Goal: Task Accomplishment & Management: Manage account settings

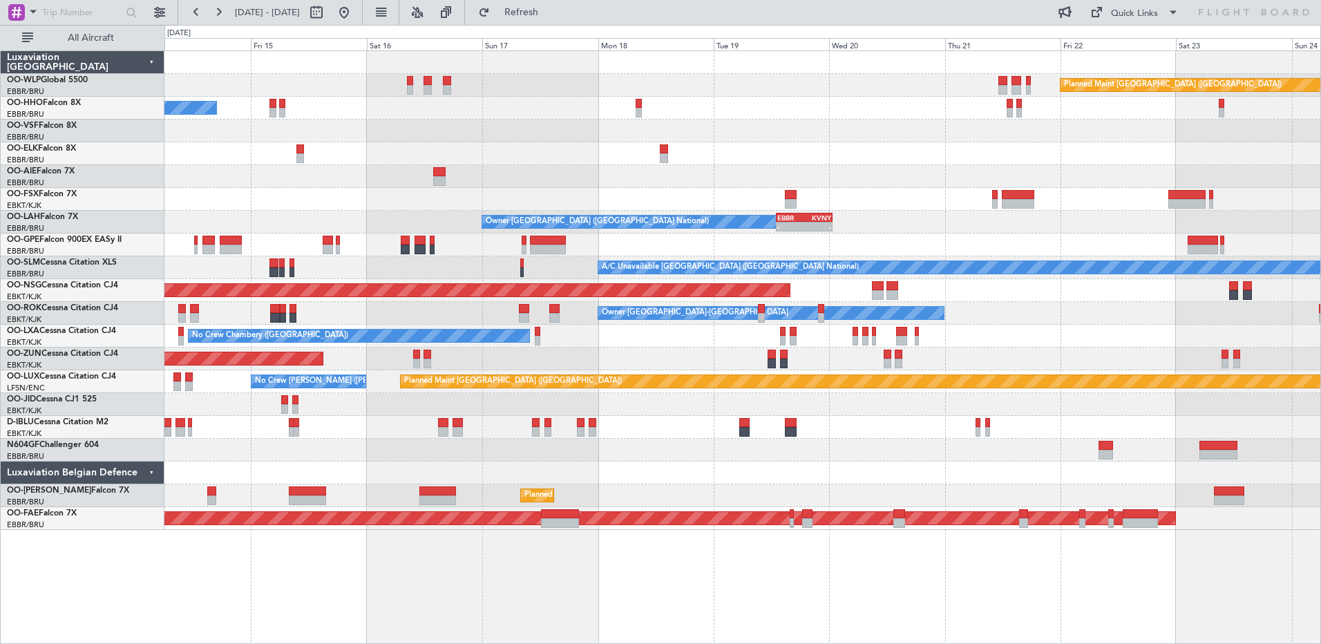
click at [1079, 229] on div "Planned Maint [GEOGRAPHIC_DATA] ([GEOGRAPHIC_DATA]) A/C Unavailable Geneva (Coi…" at bounding box center [742, 290] width 1156 height 479
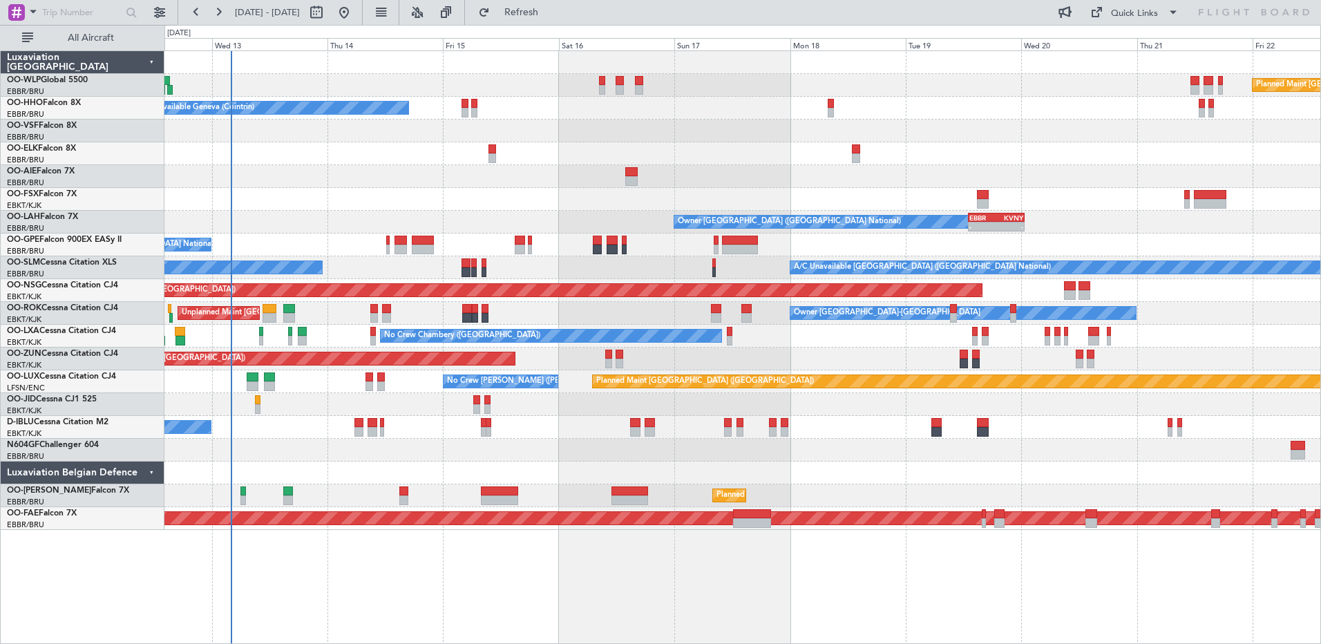
click at [572, 471] on div "Planned Maint [GEOGRAPHIC_DATA] ([GEOGRAPHIC_DATA]) A/C Unavailable Geneva (Coi…" at bounding box center [742, 290] width 1156 height 479
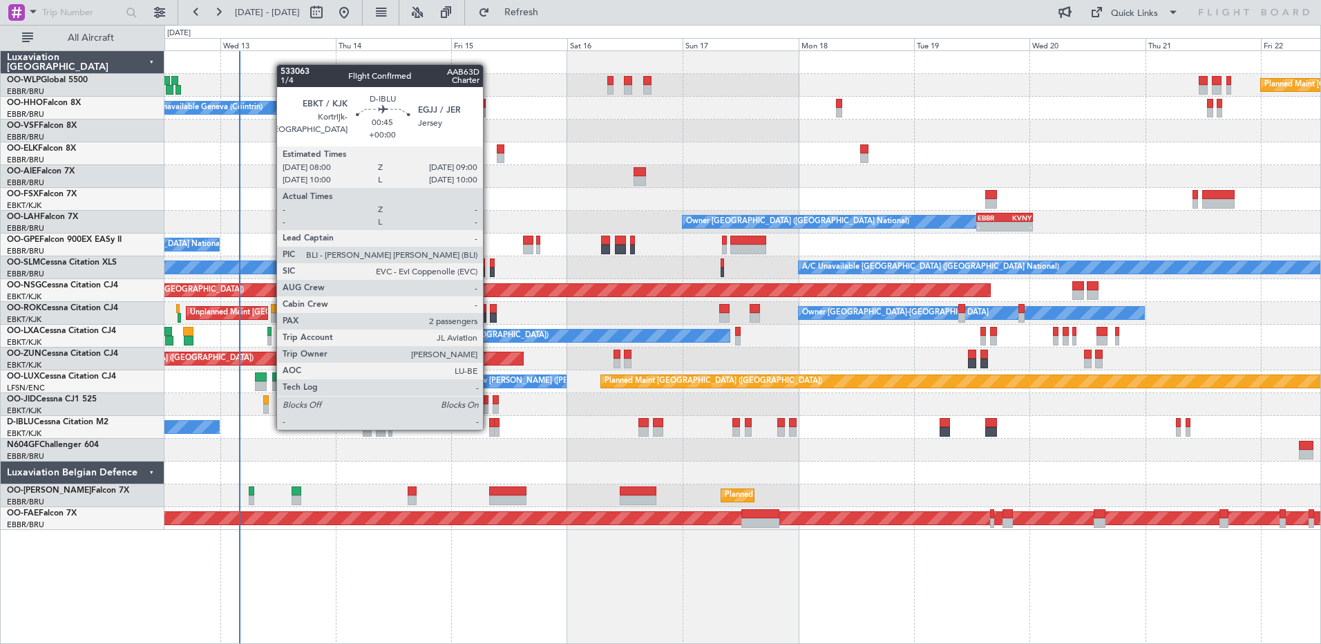
click at [489, 428] on div at bounding box center [491, 432] width 5 height 10
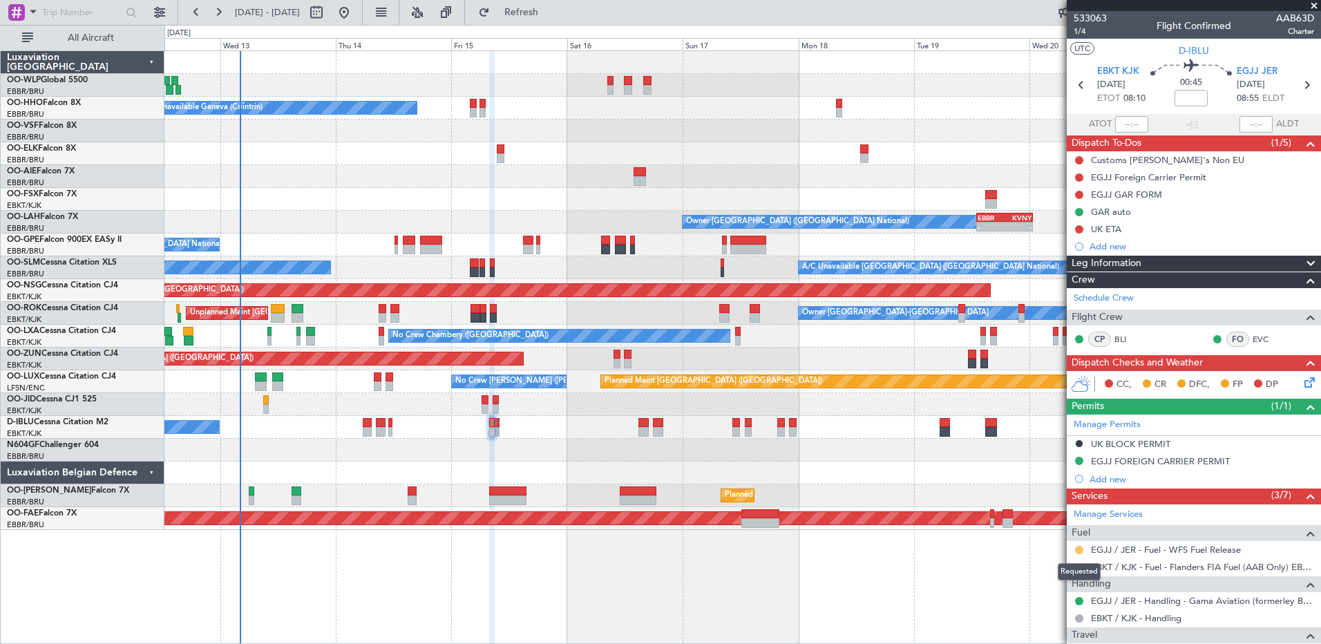
click at [1080, 551] on button at bounding box center [1079, 550] width 8 height 8
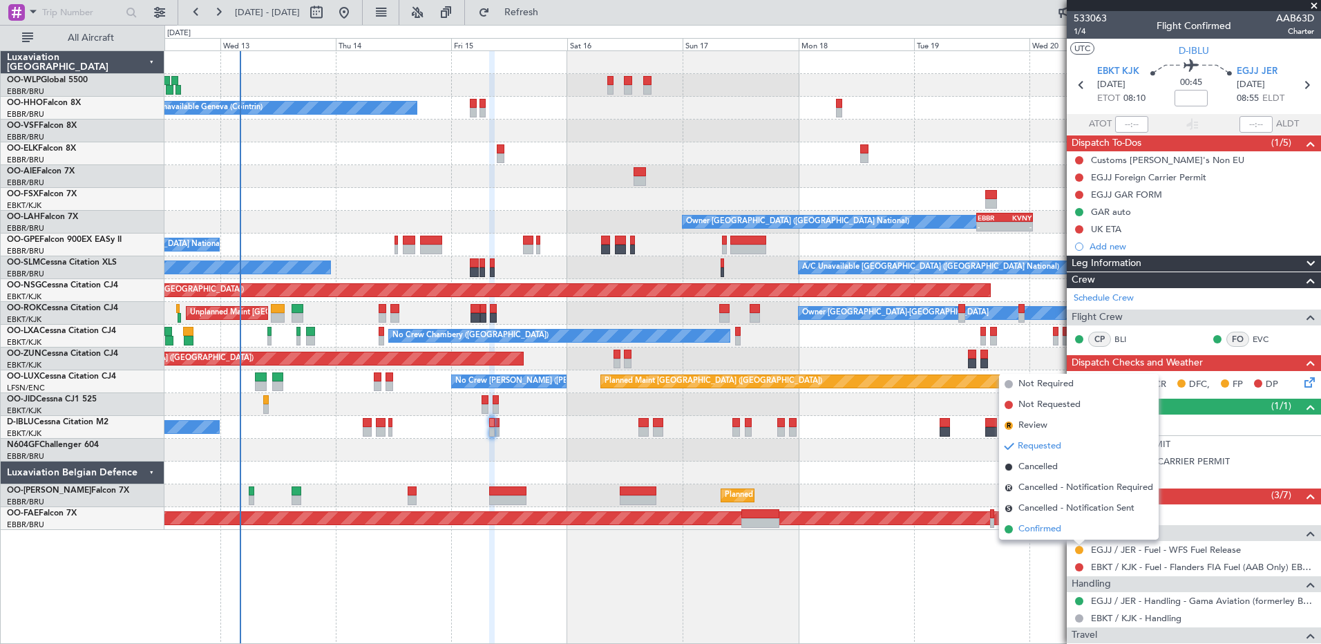
click at [1030, 537] on li "Confirmed" at bounding box center [1079, 529] width 160 height 21
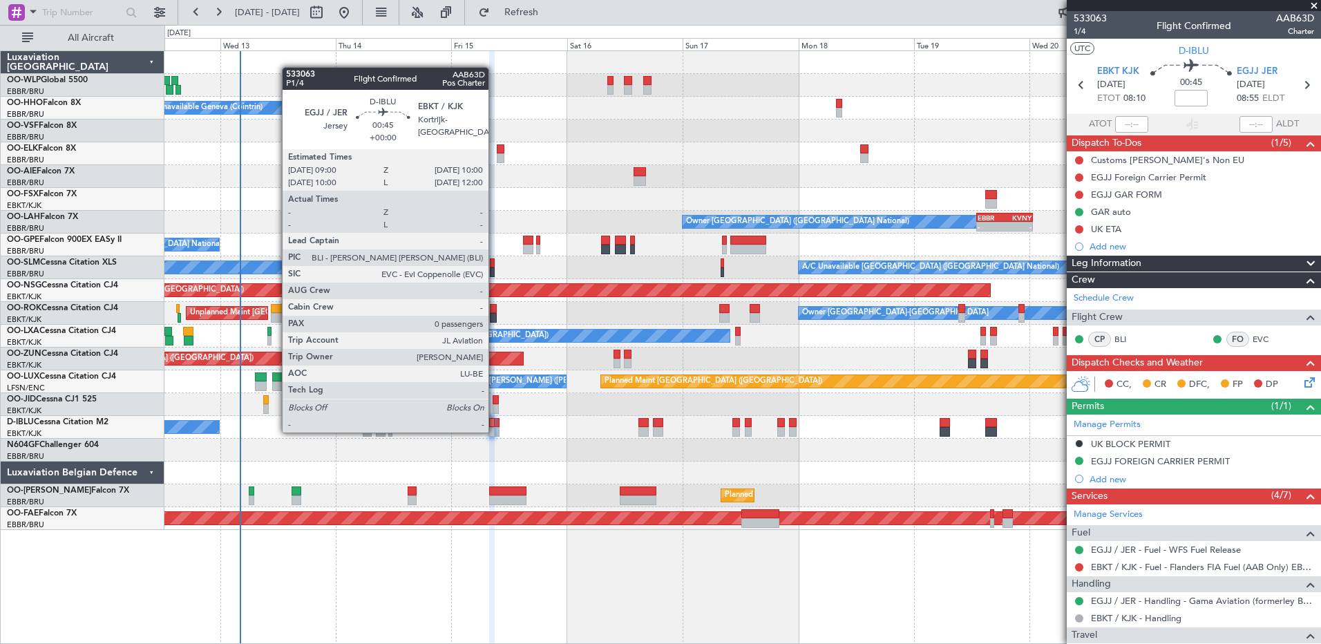
click at [495, 431] on div at bounding box center [496, 432] width 5 height 10
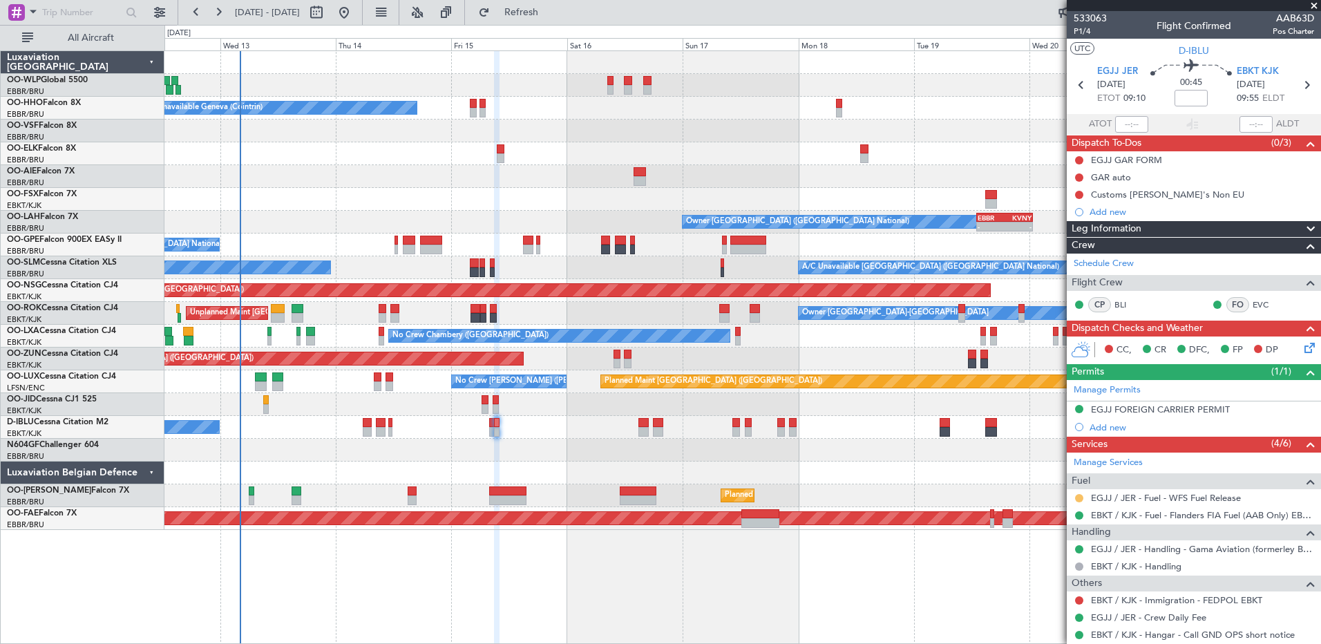
click at [1079, 497] on button at bounding box center [1079, 498] width 8 height 8
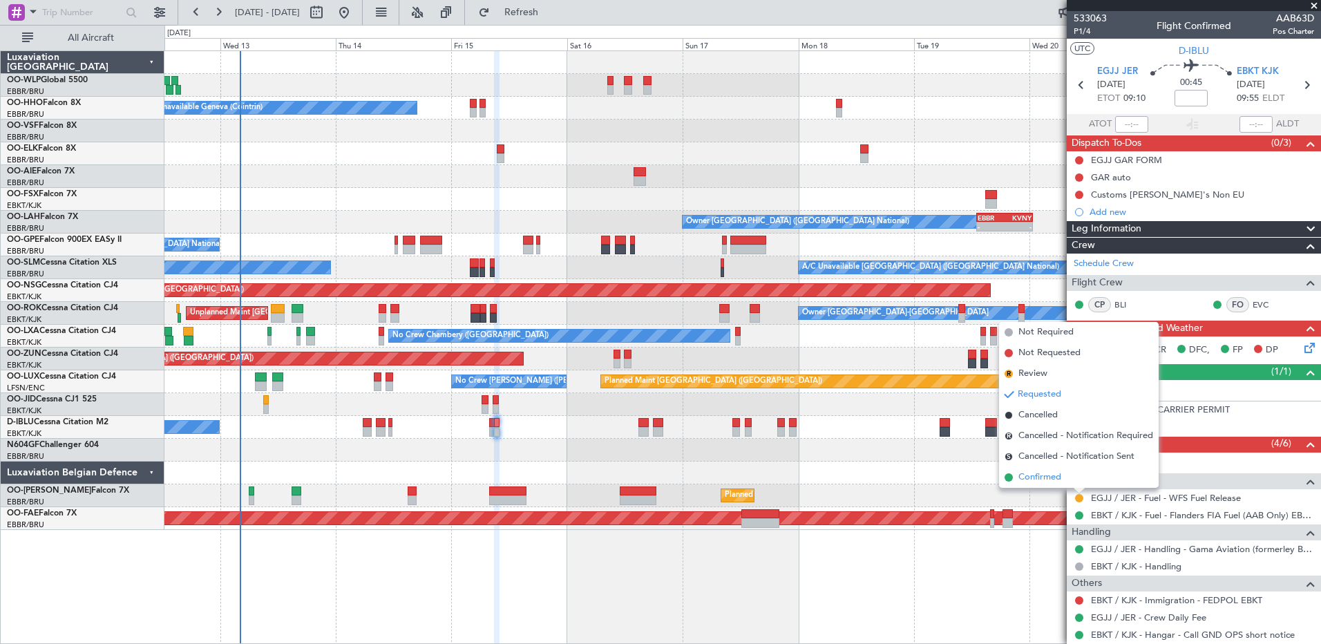
click at [1033, 480] on span "Confirmed" at bounding box center [1039, 478] width 43 height 14
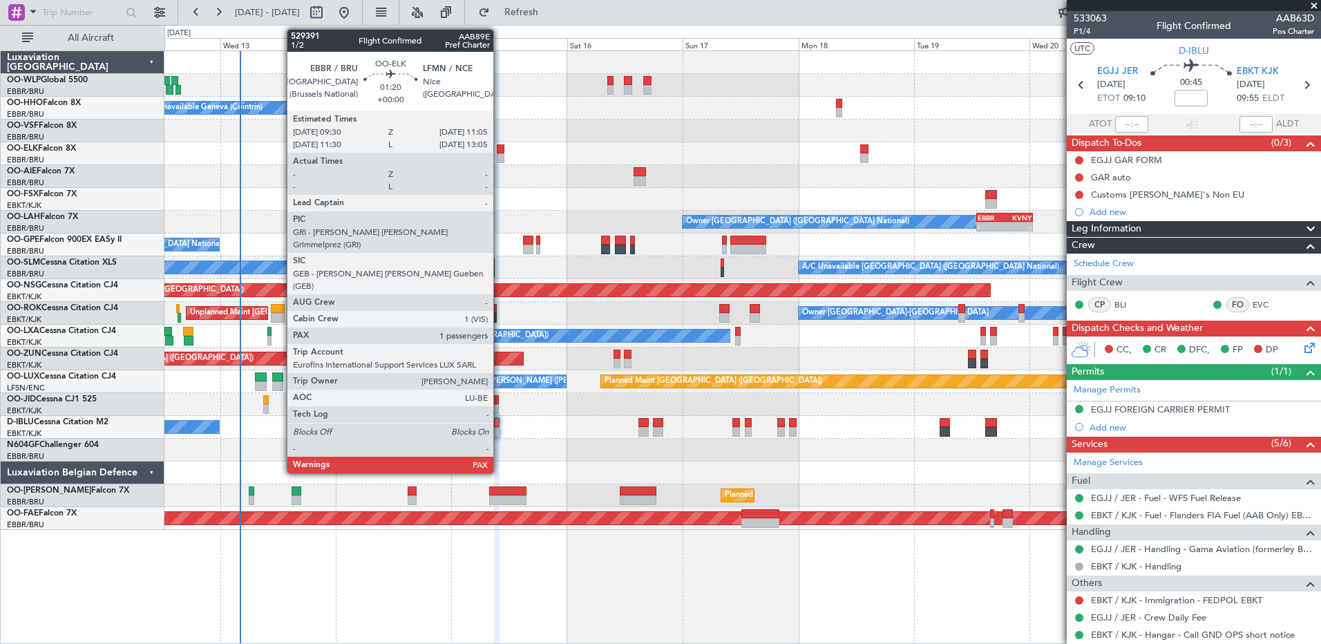
click at [500, 151] on div at bounding box center [501, 149] width 8 height 10
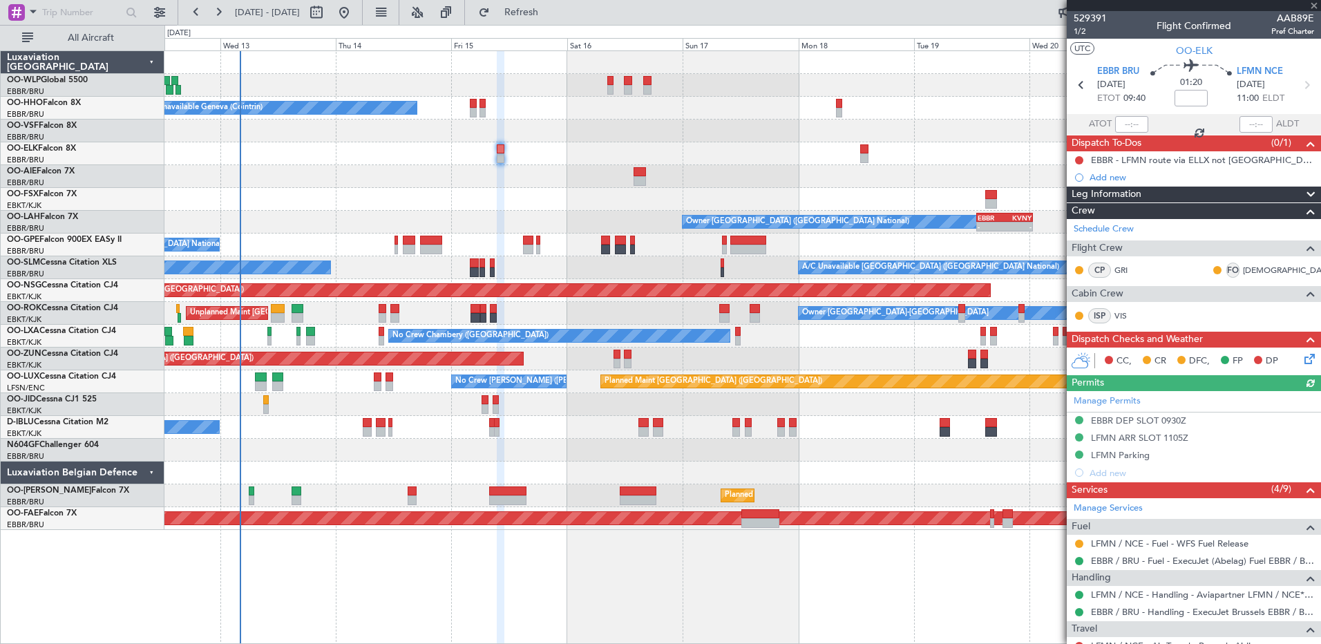
scroll to position [182, 0]
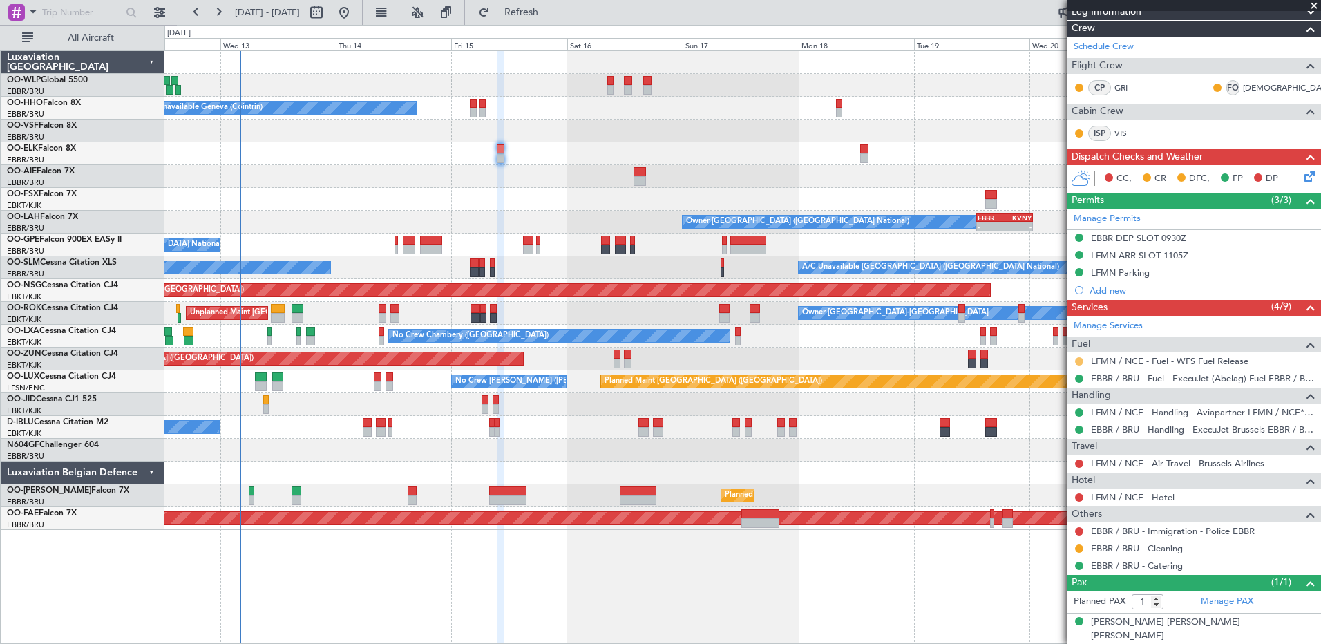
click at [1077, 360] on button at bounding box center [1079, 361] width 8 height 8
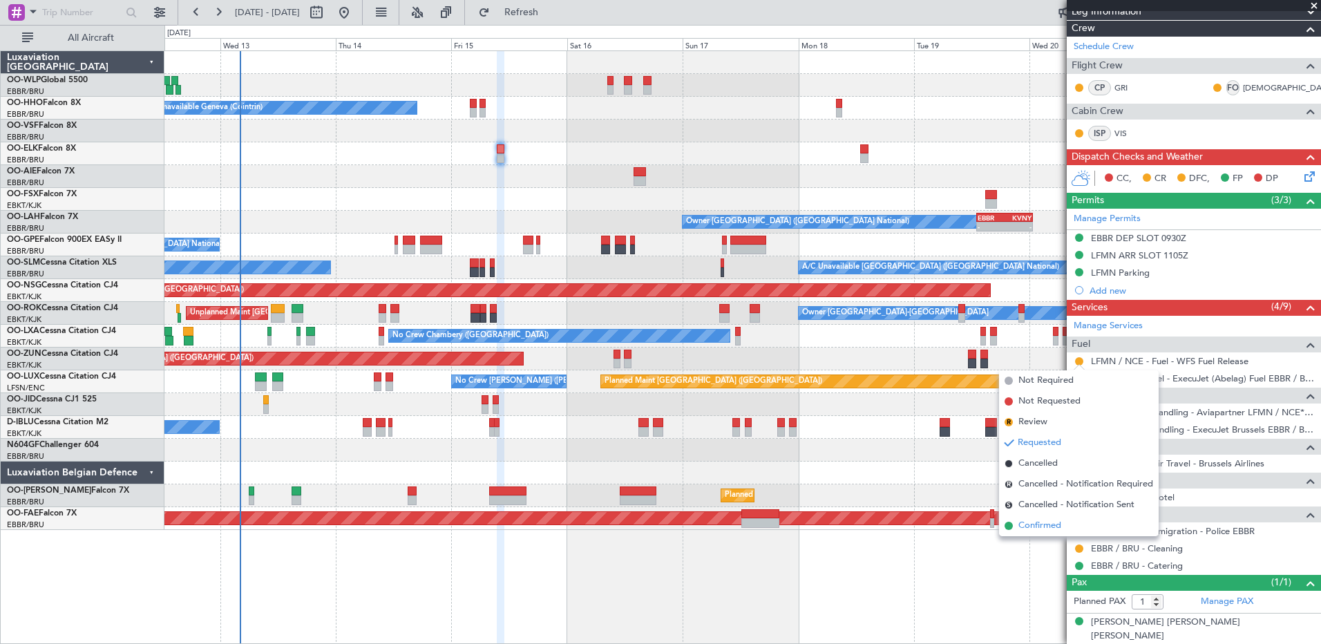
click at [1048, 525] on span "Confirmed" at bounding box center [1039, 526] width 43 height 14
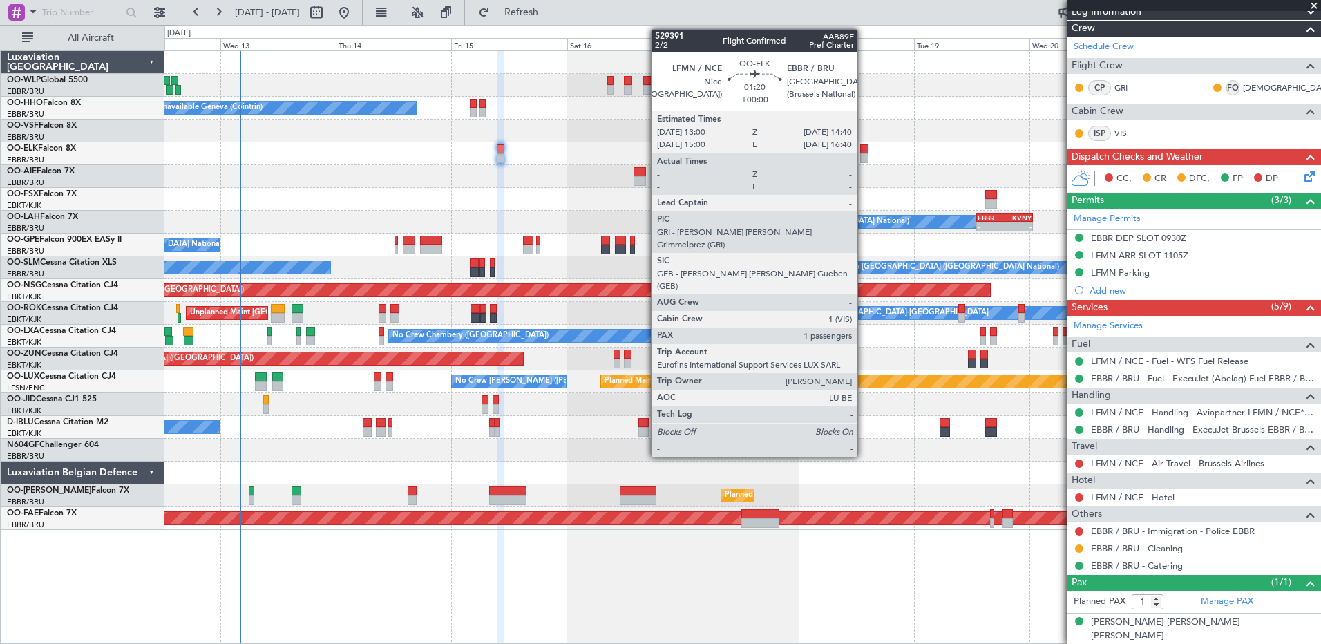
click at [864, 154] on div at bounding box center [864, 158] width 8 height 10
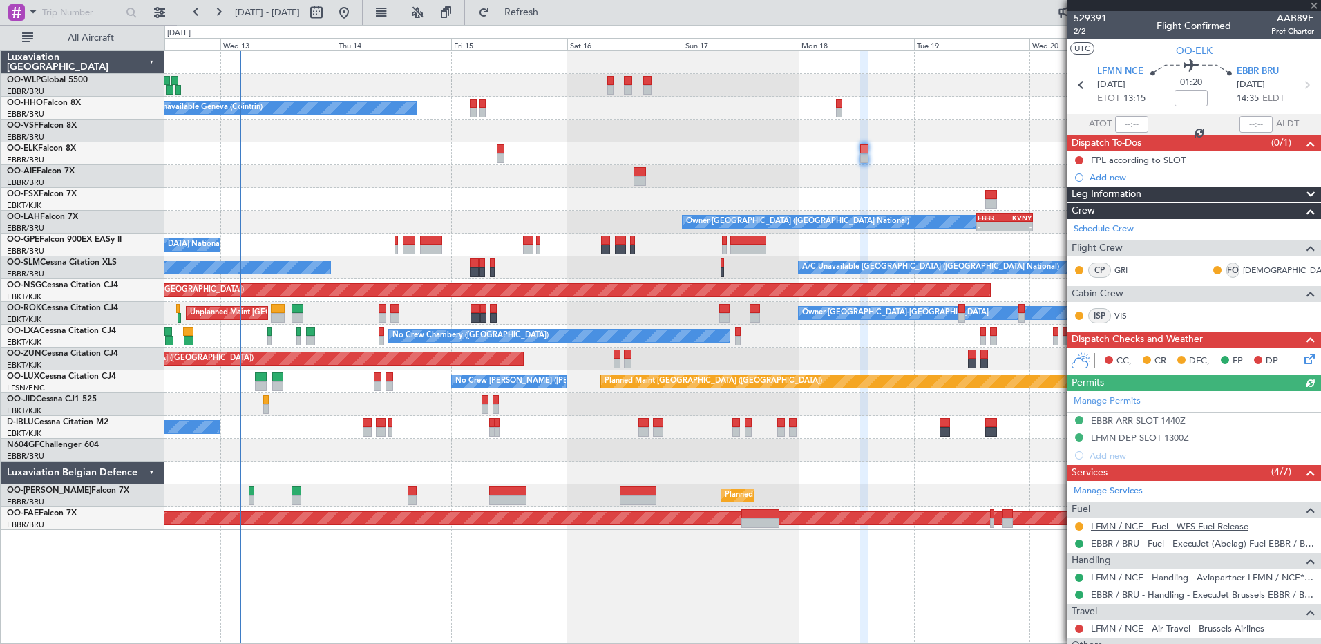
scroll to position [69, 0]
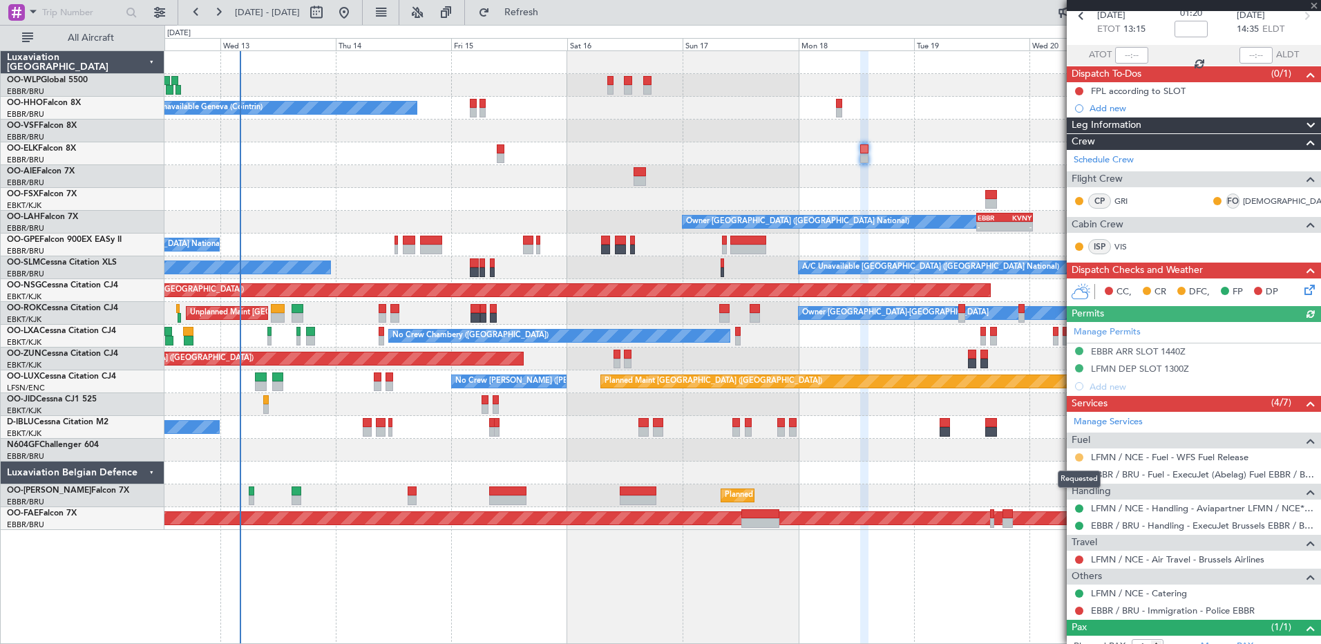
click at [1082, 458] on button at bounding box center [1079, 457] width 8 height 8
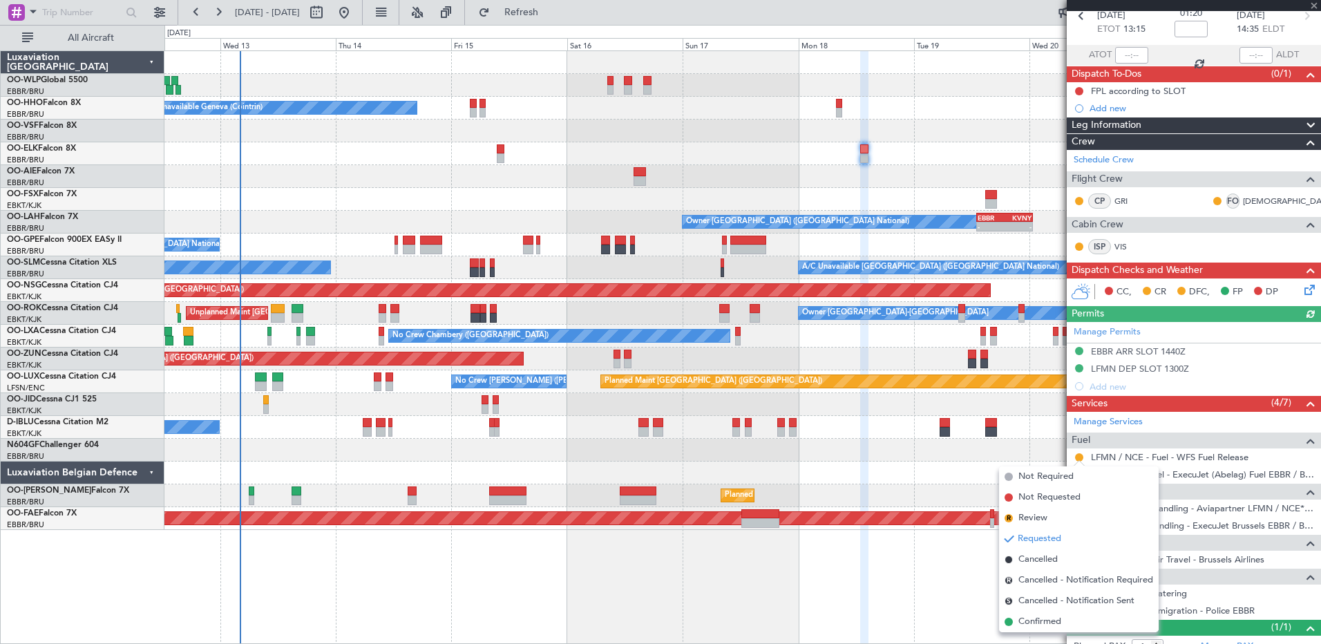
click at [1043, 625] on span "Confirmed" at bounding box center [1039, 622] width 43 height 14
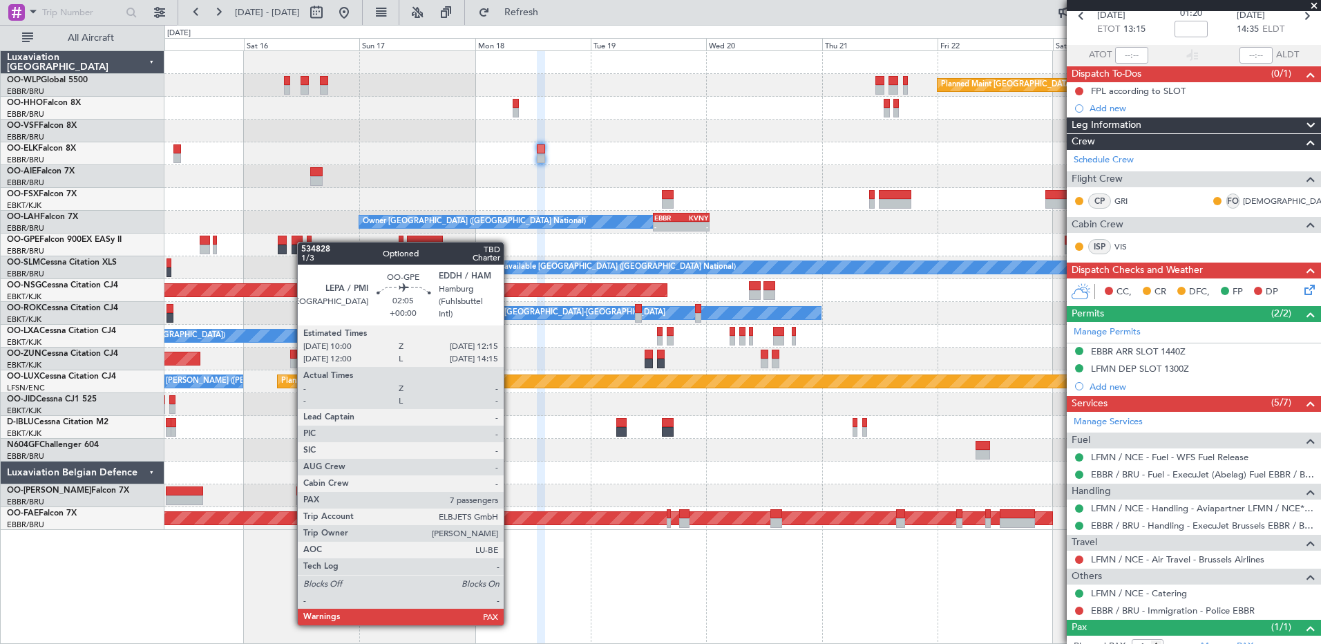
click at [303, 242] on div "Planned Maint Berlin (Brandenburg) A/C Unavailable Geneva (Cointrin) Owner Brus…" at bounding box center [742, 290] width 1156 height 479
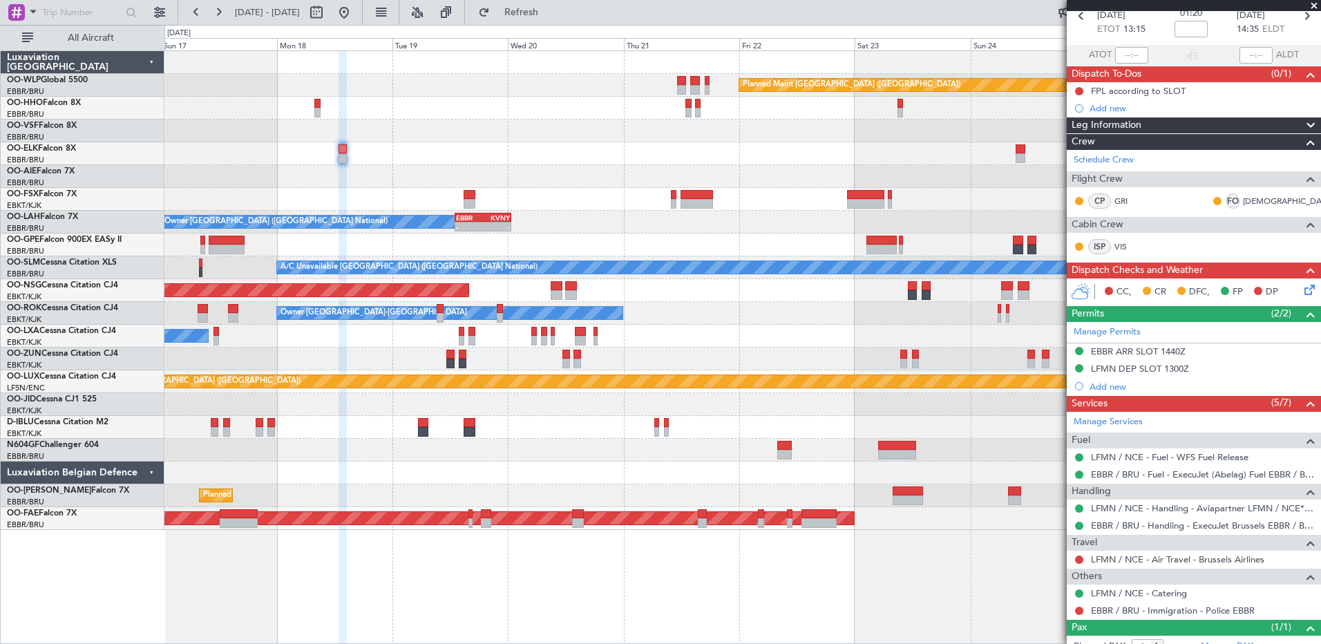
click at [710, 227] on div "Owner Brussels (Brussels National) - - EBBR 13:00 Z KVNY 00:45 Z" at bounding box center [742, 222] width 1156 height 23
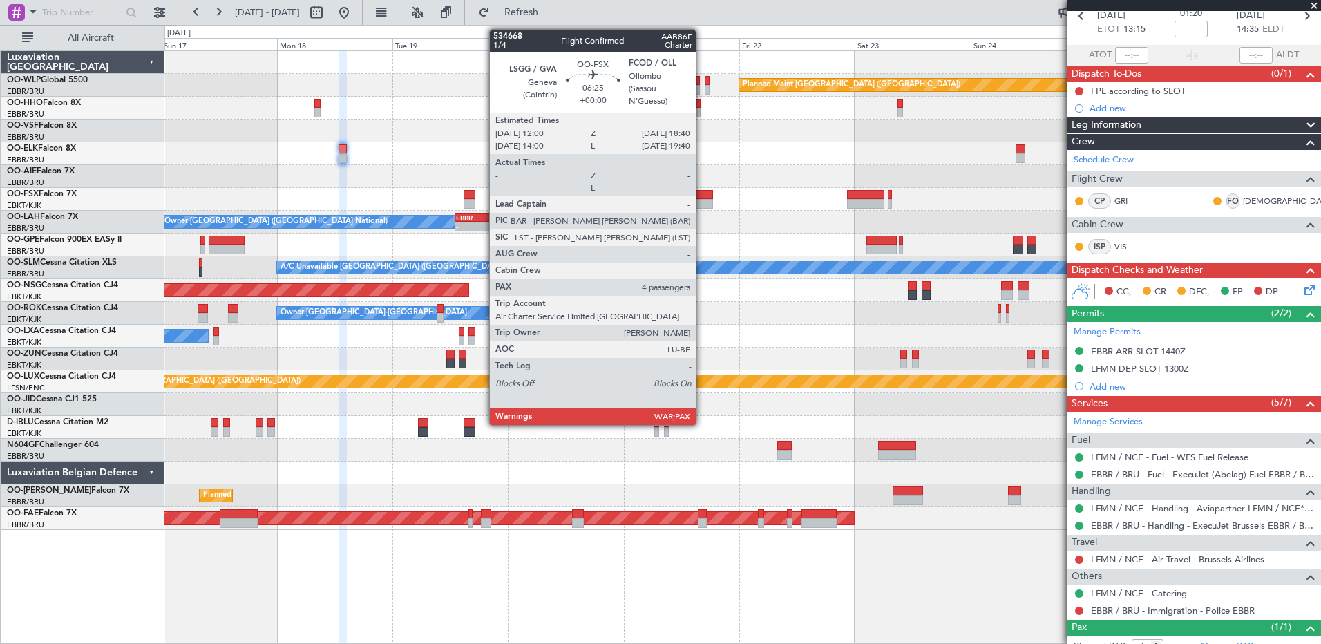
click at [702, 195] on div at bounding box center [697, 195] width 32 height 10
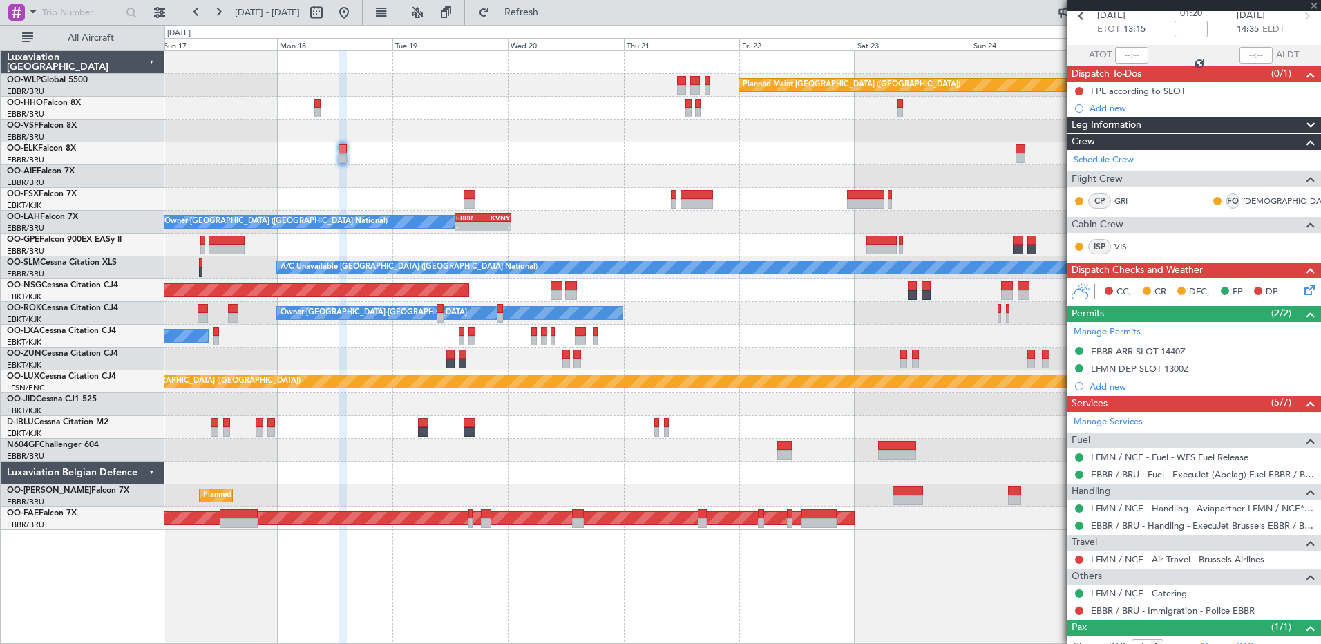
type input "4"
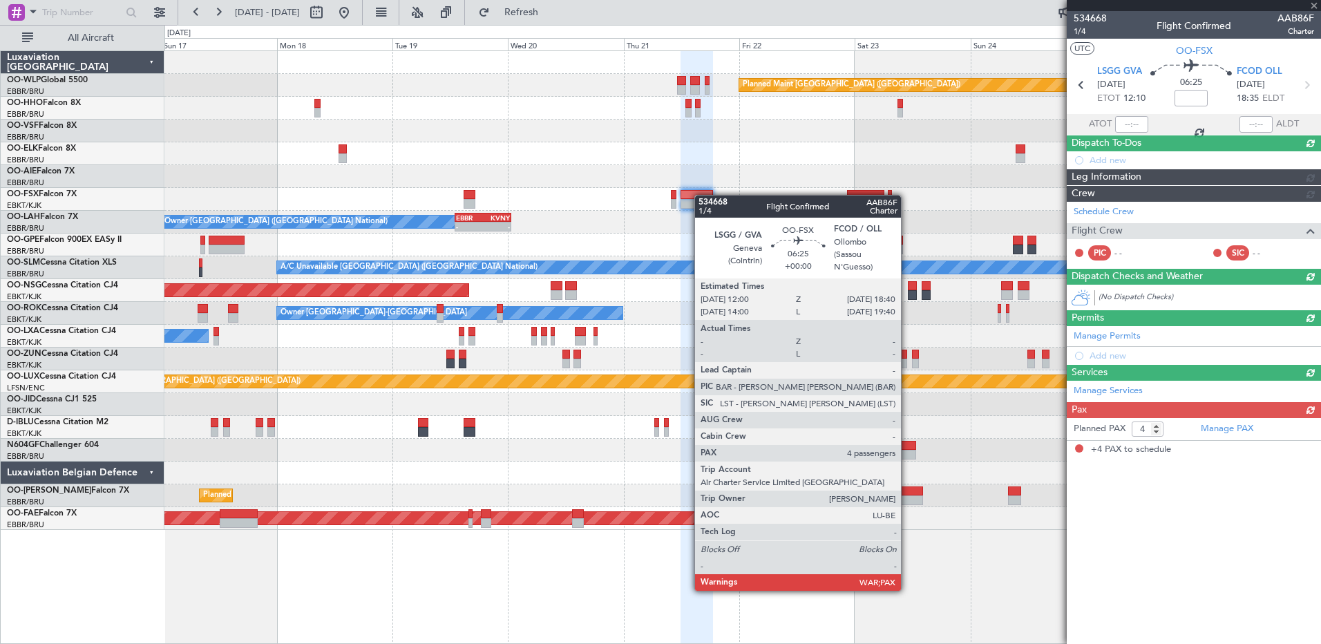
scroll to position [0, 0]
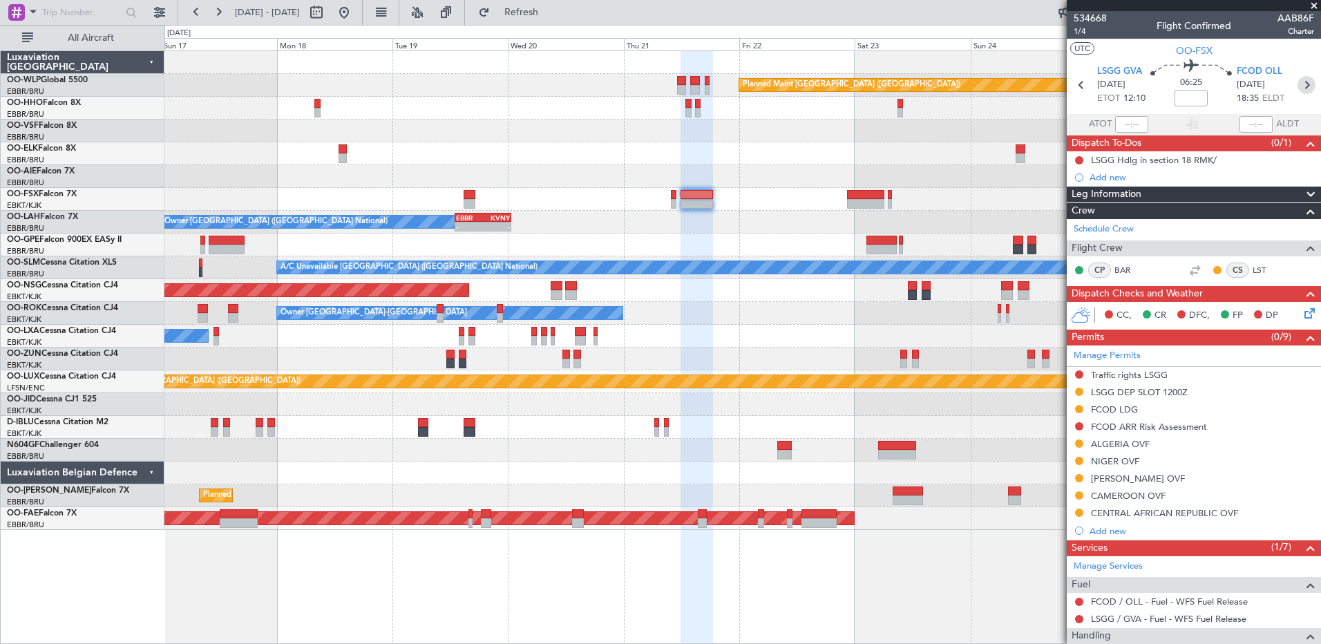
click at [1303, 84] on icon at bounding box center [1307, 85] width 18 height 18
type input "+00:15"
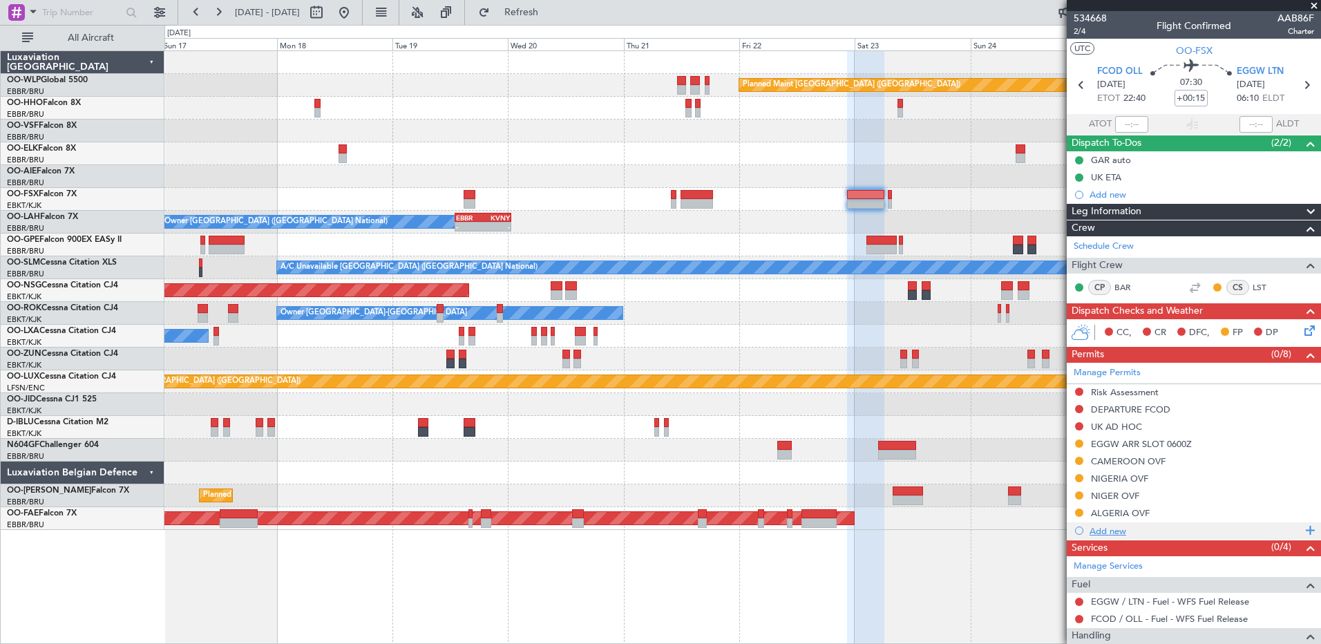
click at [1102, 525] on div "Add new" at bounding box center [1196, 531] width 212 height 12
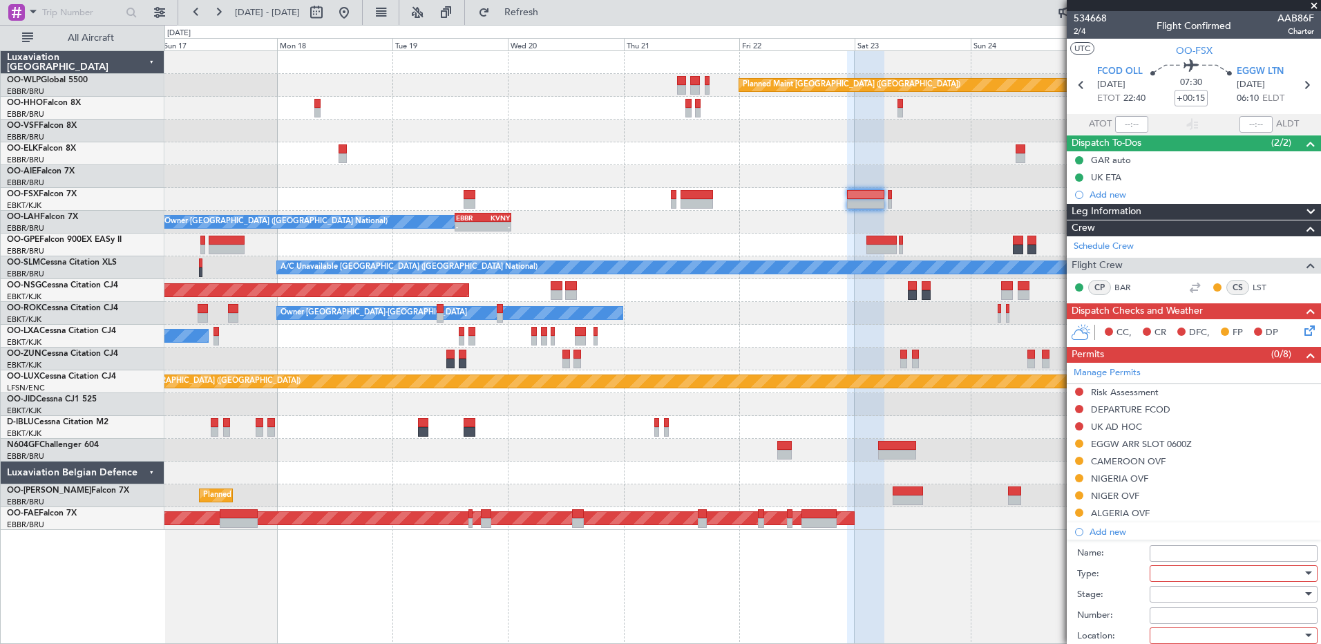
click at [1179, 569] on div at bounding box center [1228, 573] width 147 height 21
click at [963, 498] on div at bounding box center [660, 322] width 1321 height 644
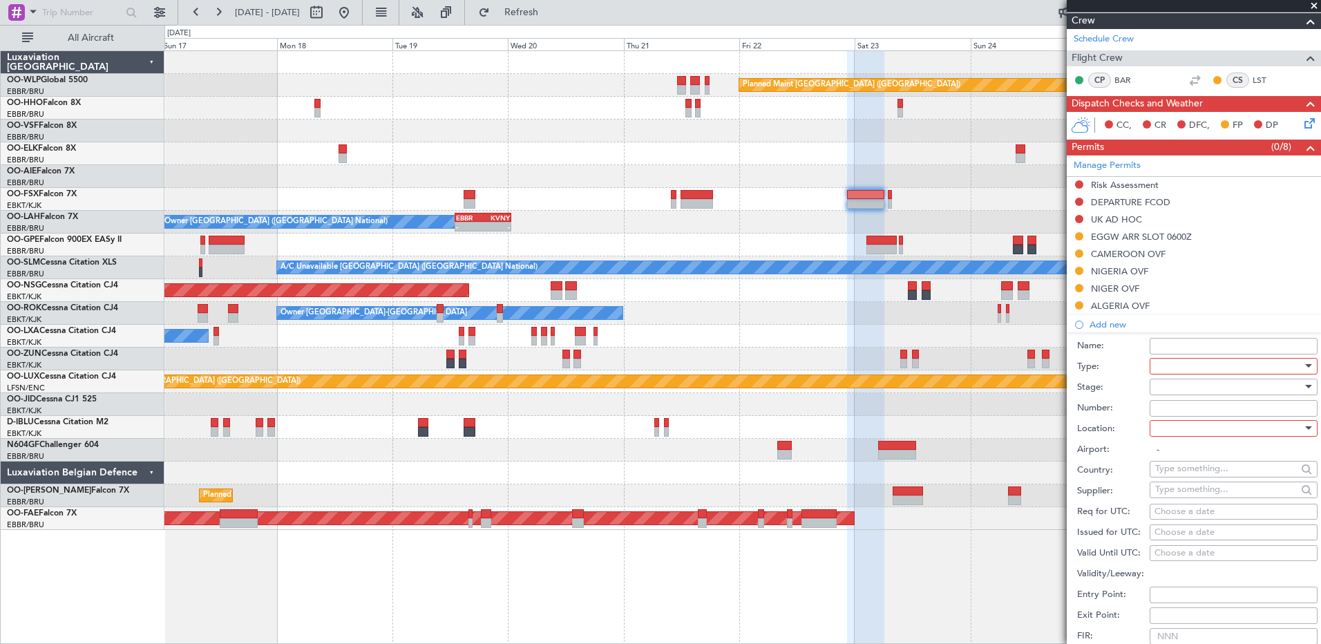
click at [1212, 368] on div at bounding box center [1228, 366] width 147 height 21
click at [1216, 496] on span "Overflight" at bounding box center [1228, 490] width 145 height 21
click at [1175, 426] on div at bounding box center [1228, 428] width 147 height 21
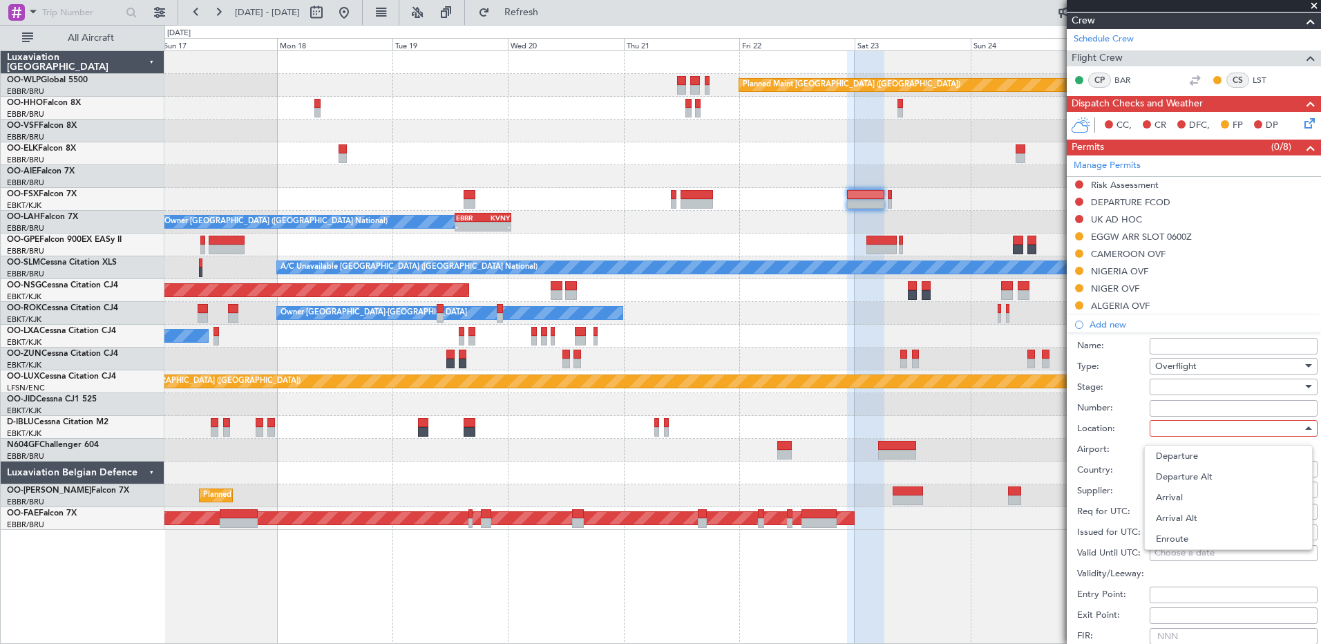
drag, startPoint x: 1183, startPoint y: 538, endPoint x: 1185, endPoint y: 515, distance: 22.9
click at [1184, 536] on span "Enroute" at bounding box center [1228, 539] width 145 height 21
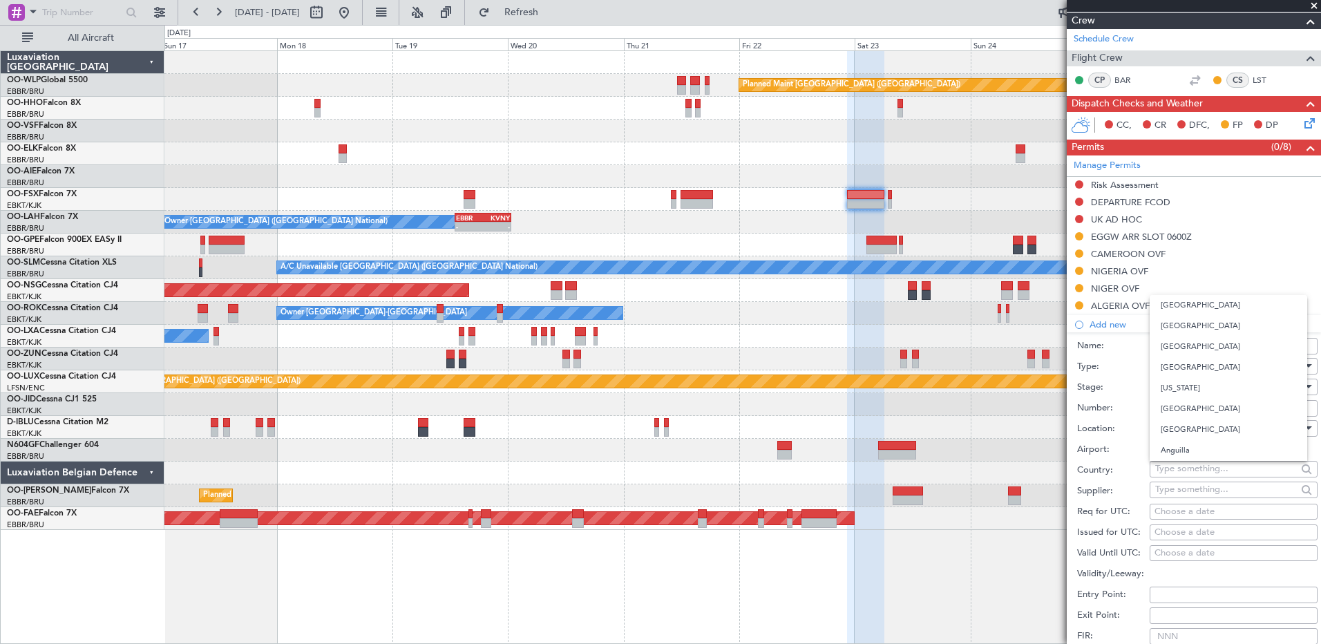
click at [1182, 474] on input "text" at bounding box center [1226, 468] width 142 height 21
click at [1231, 493] on span "Central African Republic" at bounding box center [1228, 489] width 135 height 21
type input "Central African Republic"
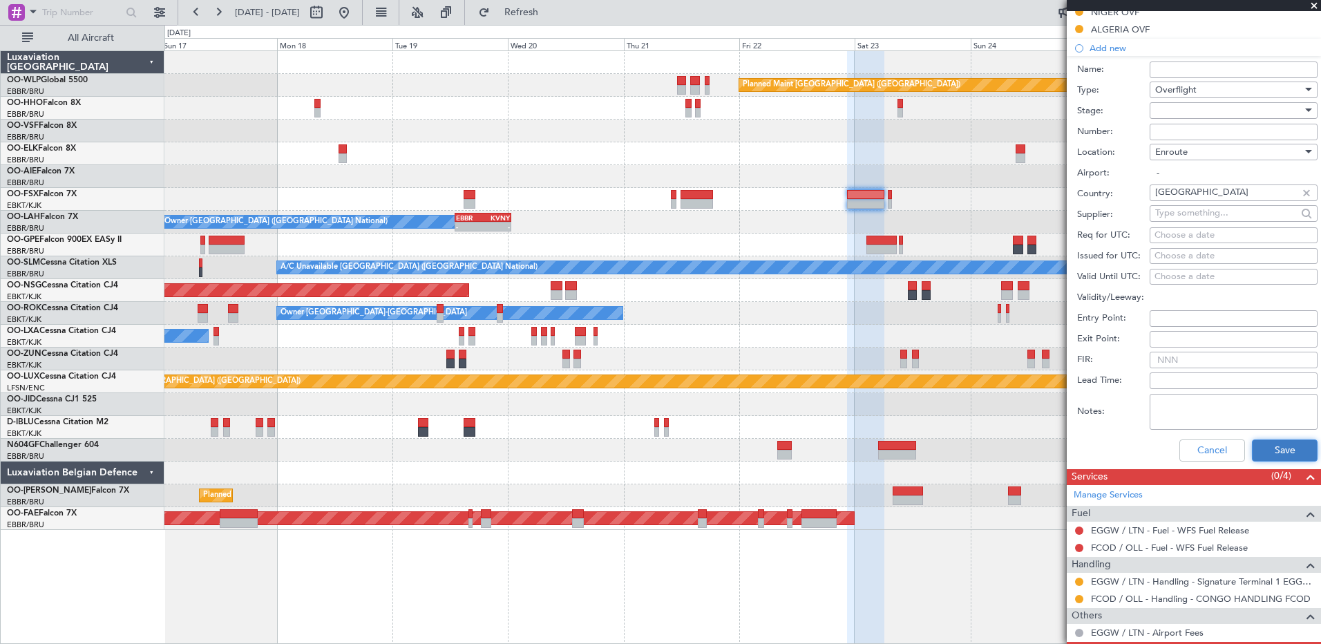
click at [1258, 459] on button "Save" at bounding box center [1285, 450] width 66 height 22
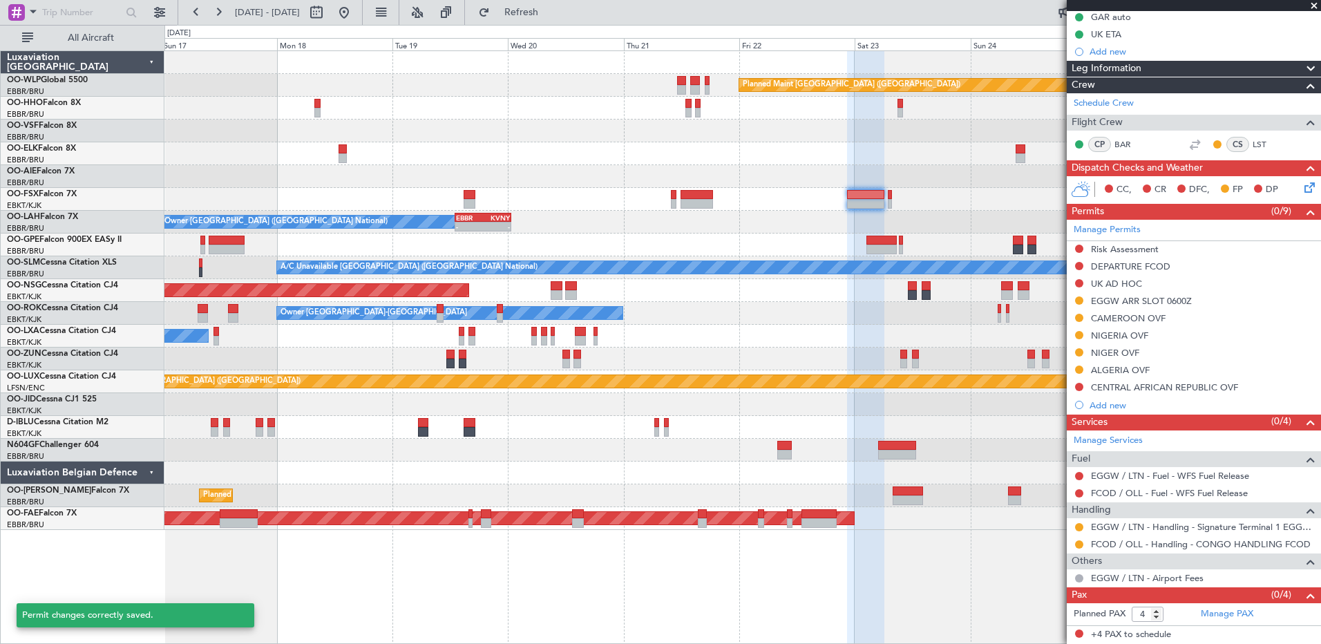
scroll to position [142, 0]
click at [1079, 388] on button at bounding box center [1079, 387] width 8 height 8
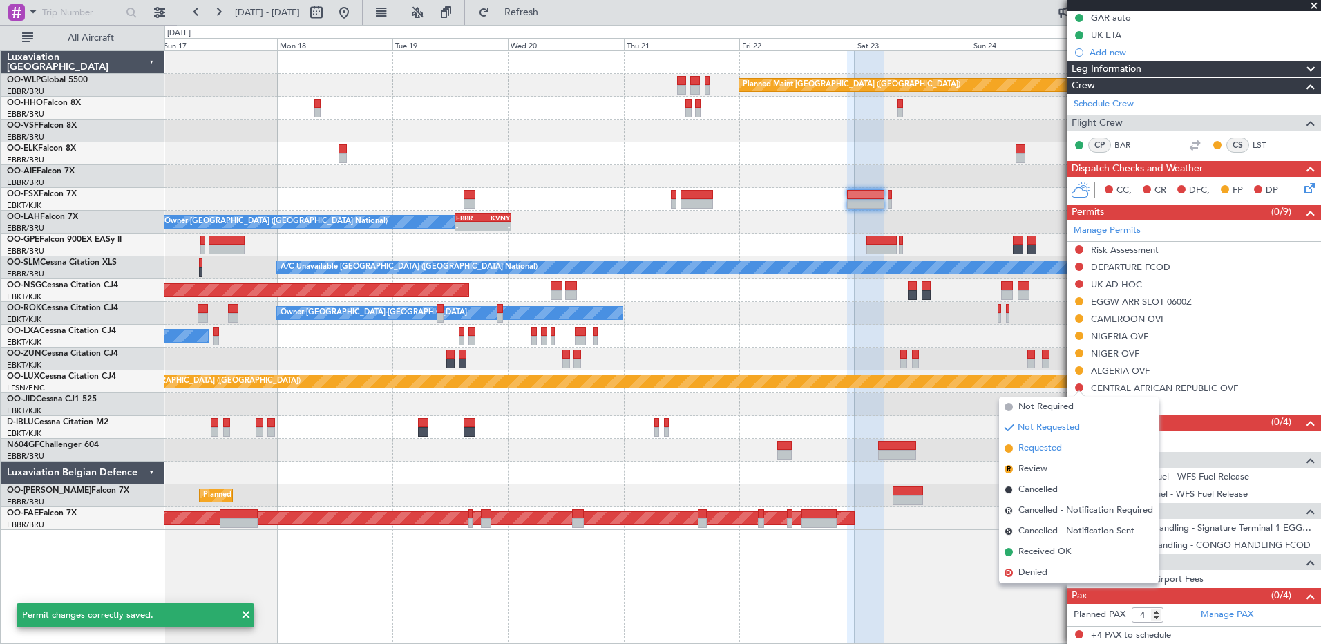
click at [1048, 451] on span "Requested" at bounding box center [1040, 449] width 44 height 14
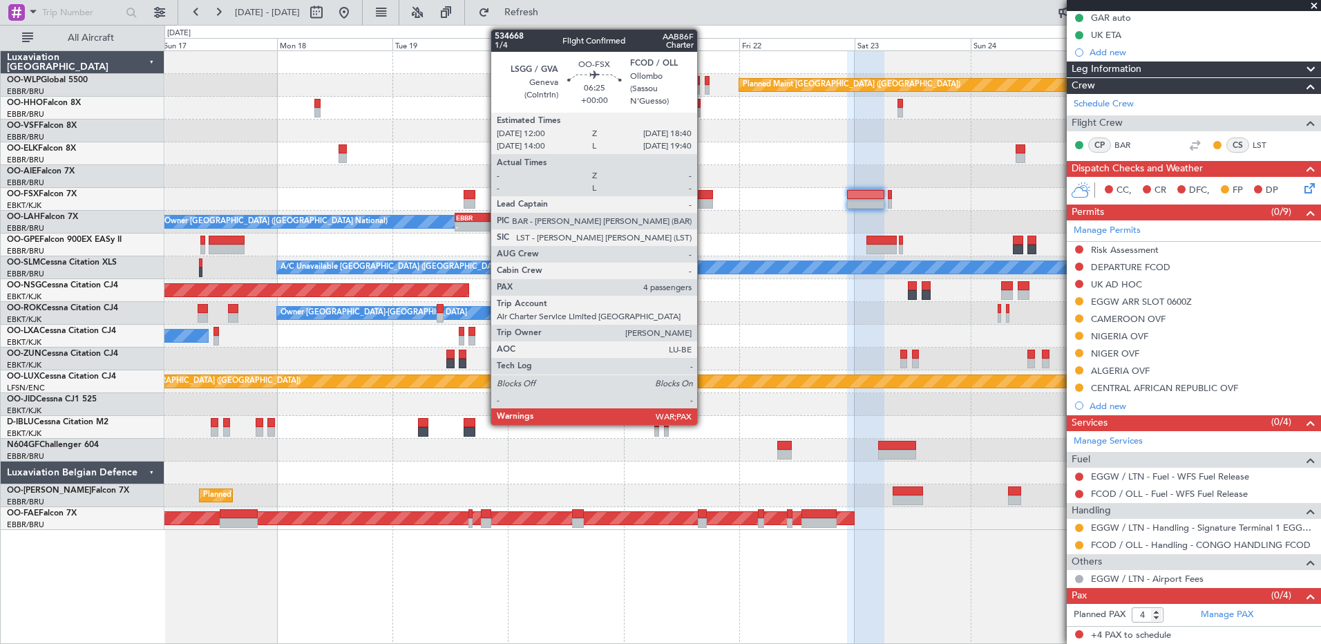
click at [701, 199] on div at bounding box center [697, 204] width 32 height 10
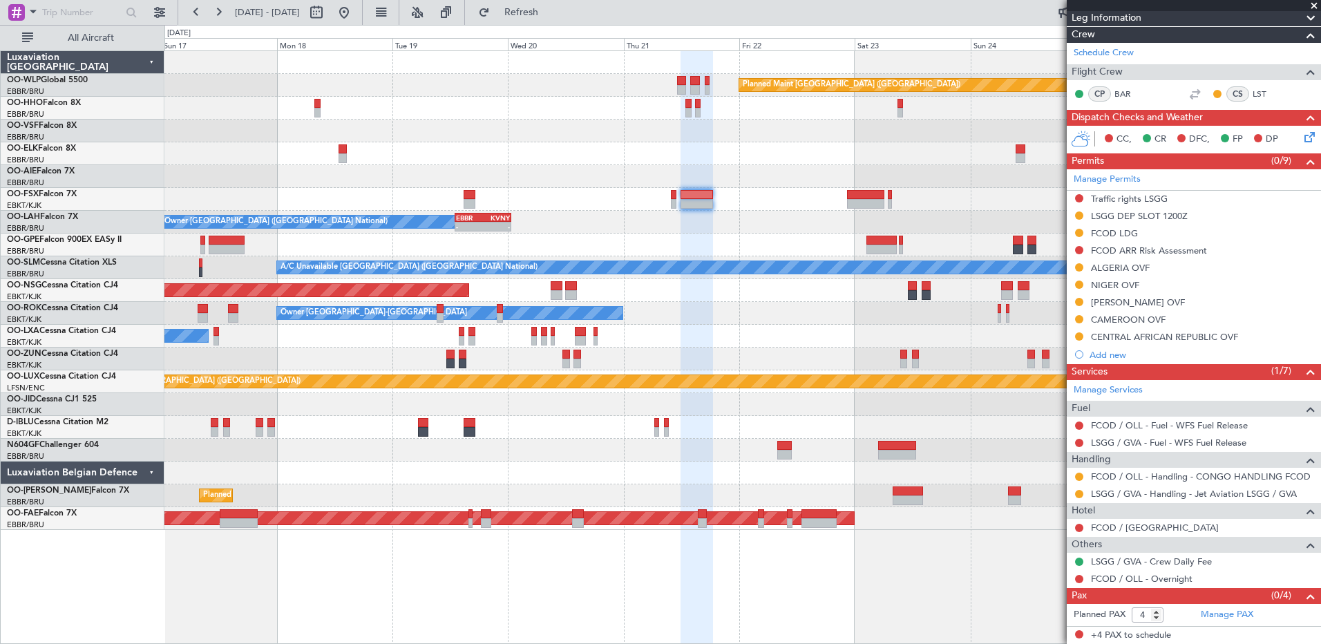
scroll to position [0, 0]
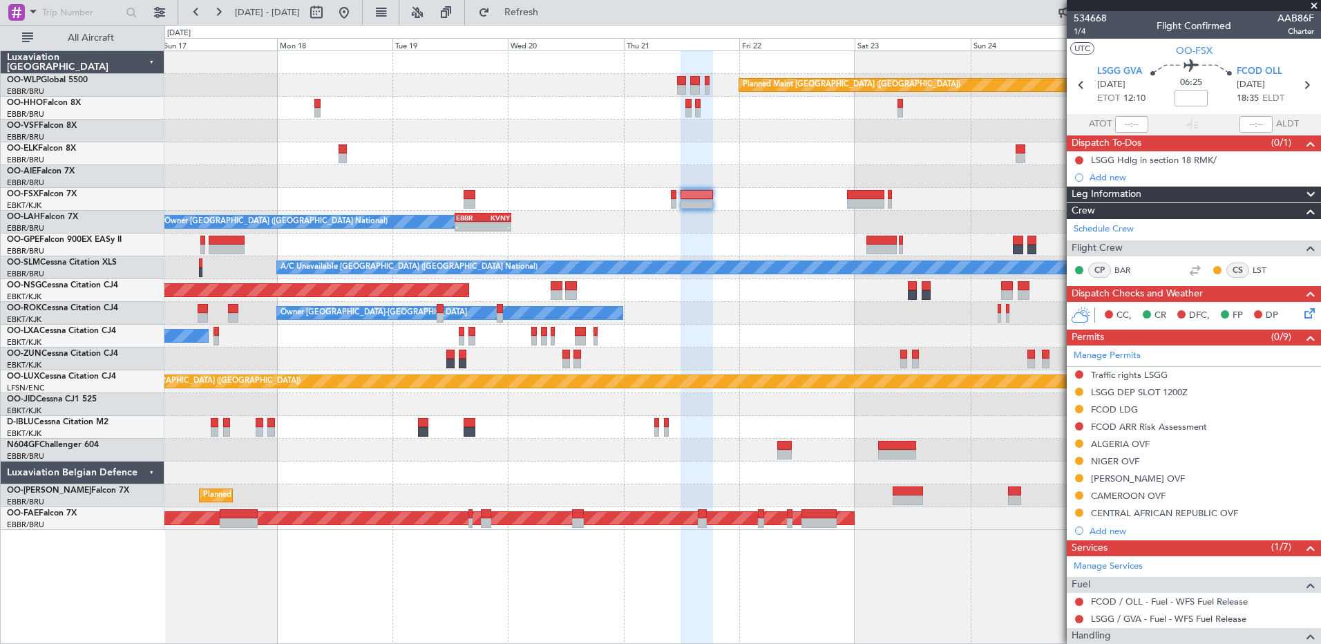
click at [1302, 309] on icon at bounding box center [1307, 310] width 11 height 11
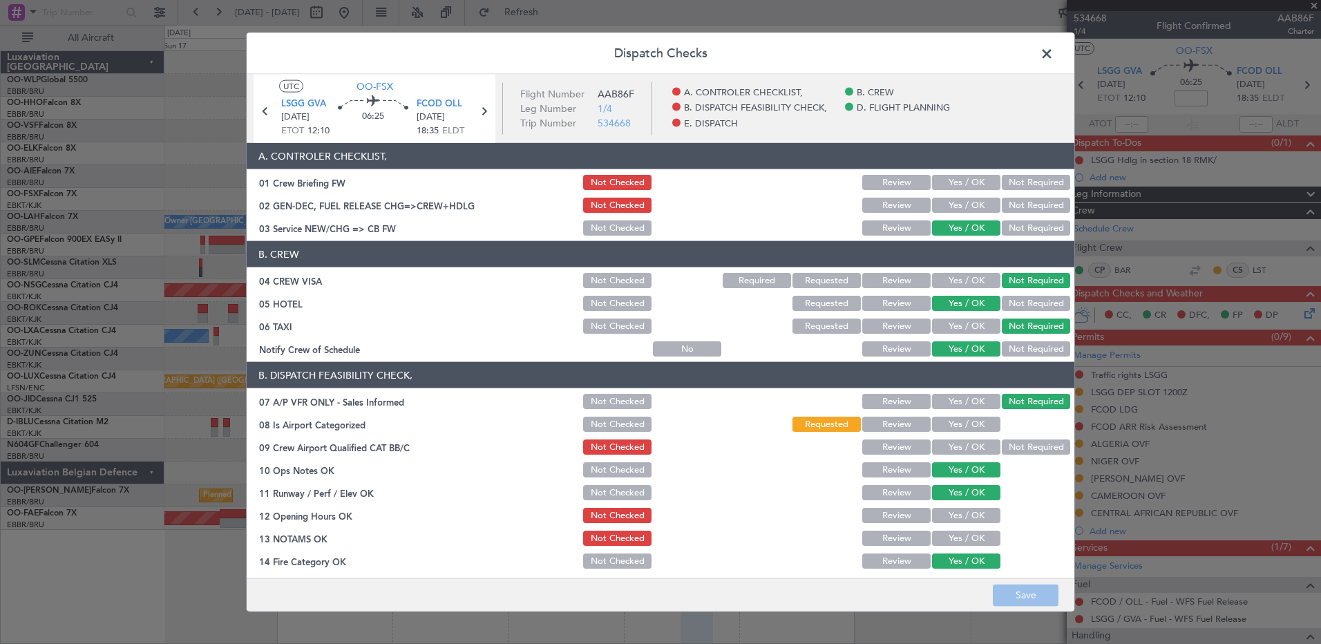
click at [1054, 55] on span at bounding box center [1054, 58] width 0 height 28
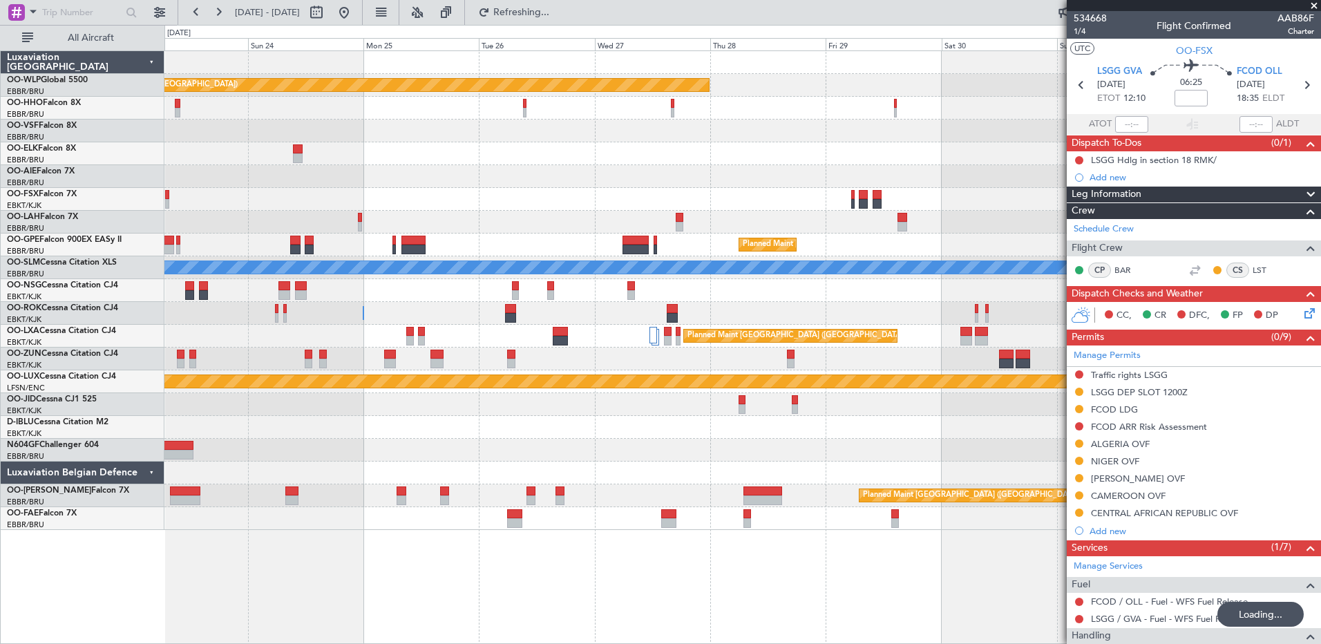
click at [198, 533] on div "Planned Maint Berlin (Brandenburg) Planned Maint London (Farnborough) Planned M…" at bounding box center [742, 347] width 1157 height 594
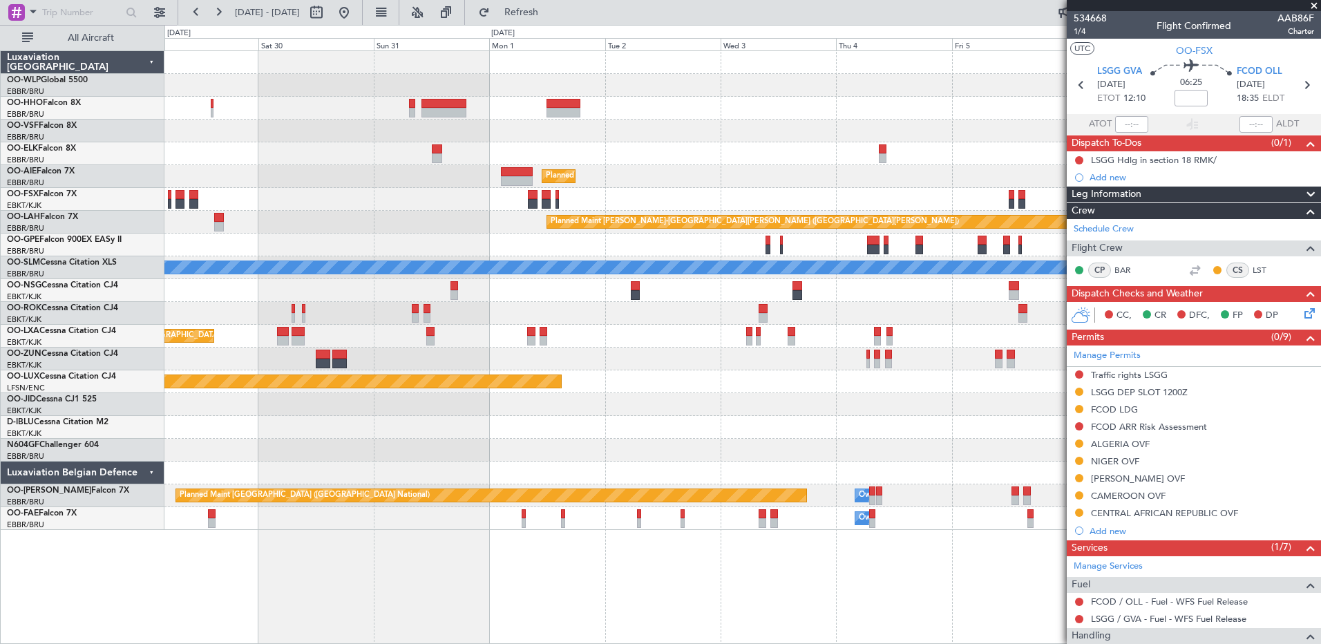
click at [0, 435] on html "23 Aug 2025 - 02 Sep 2025 Refresh Quick Links All Aircraft Planned Maint Berlin…" at bounding box center [660, 322] width 1321 height 644
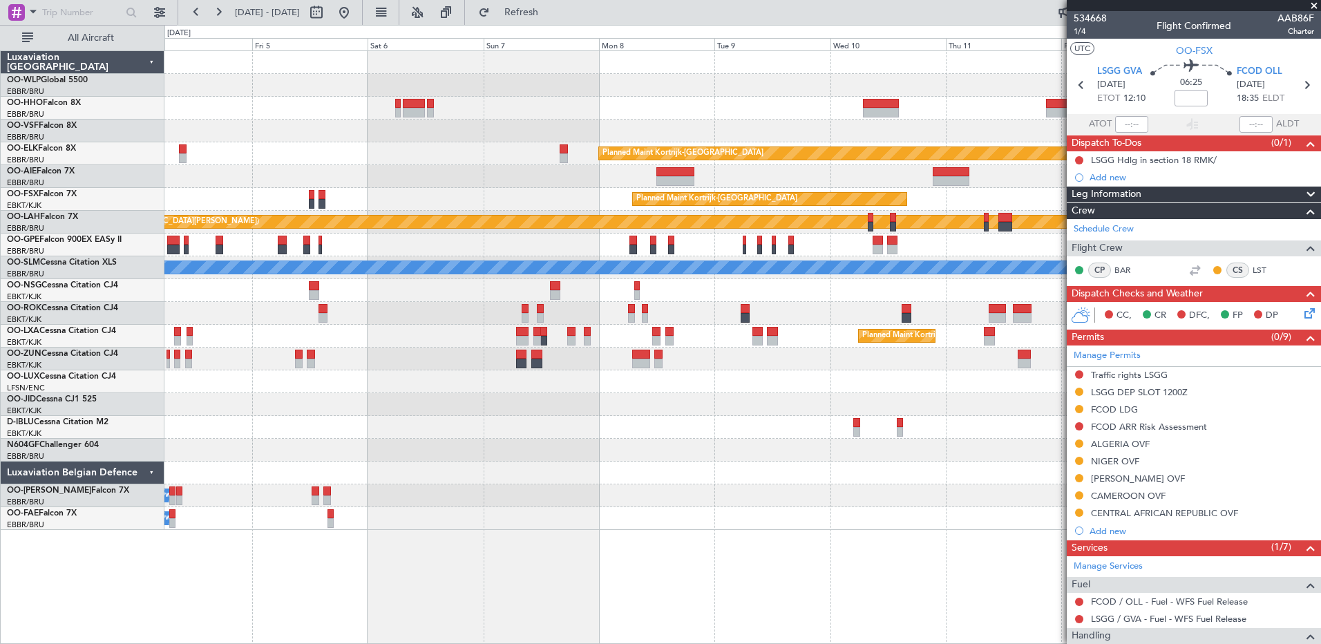
drag, startPoint x: 665, startPoint y: 494, endPoint x: 1319, endPoint y: 0, distance: 819.4
click at [1319, 0] on span at bounding box center [1314, 6] width 14 height 12
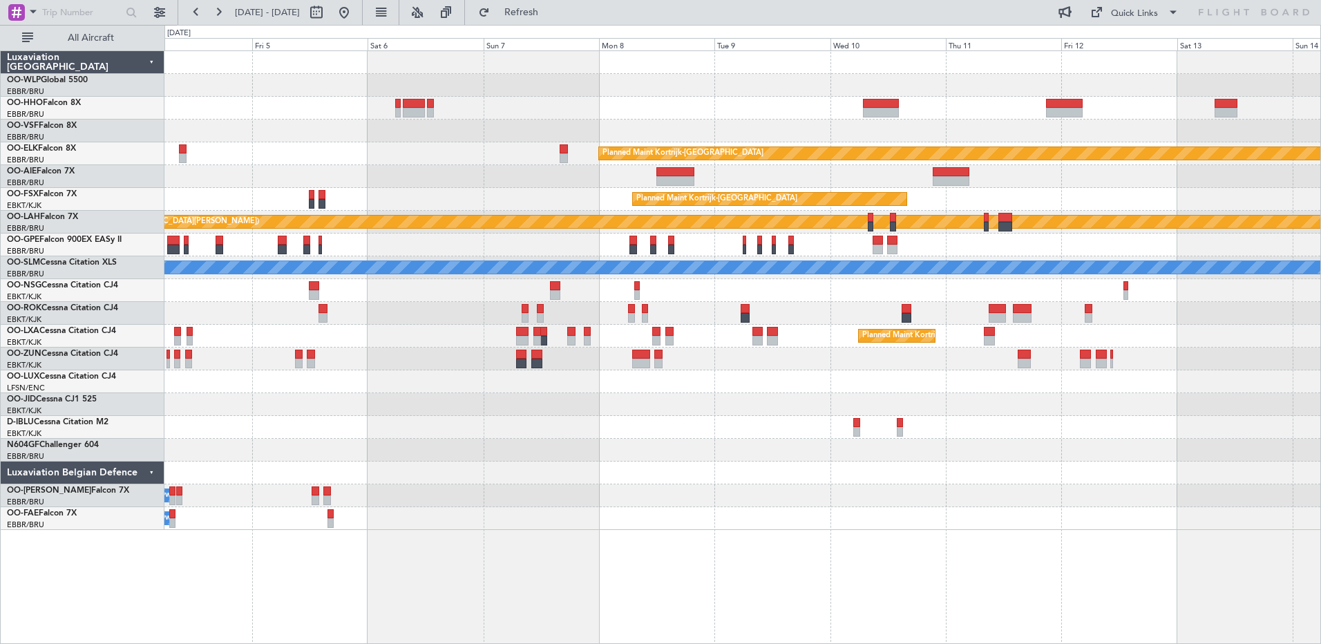
type input "0"
click at [1180, 11] on span at bounding box center [1173, 12] width 17 height 17
click at [1152, 35] on button "Trip Builder" at bounding box center [1135, 45] width 104 height 33
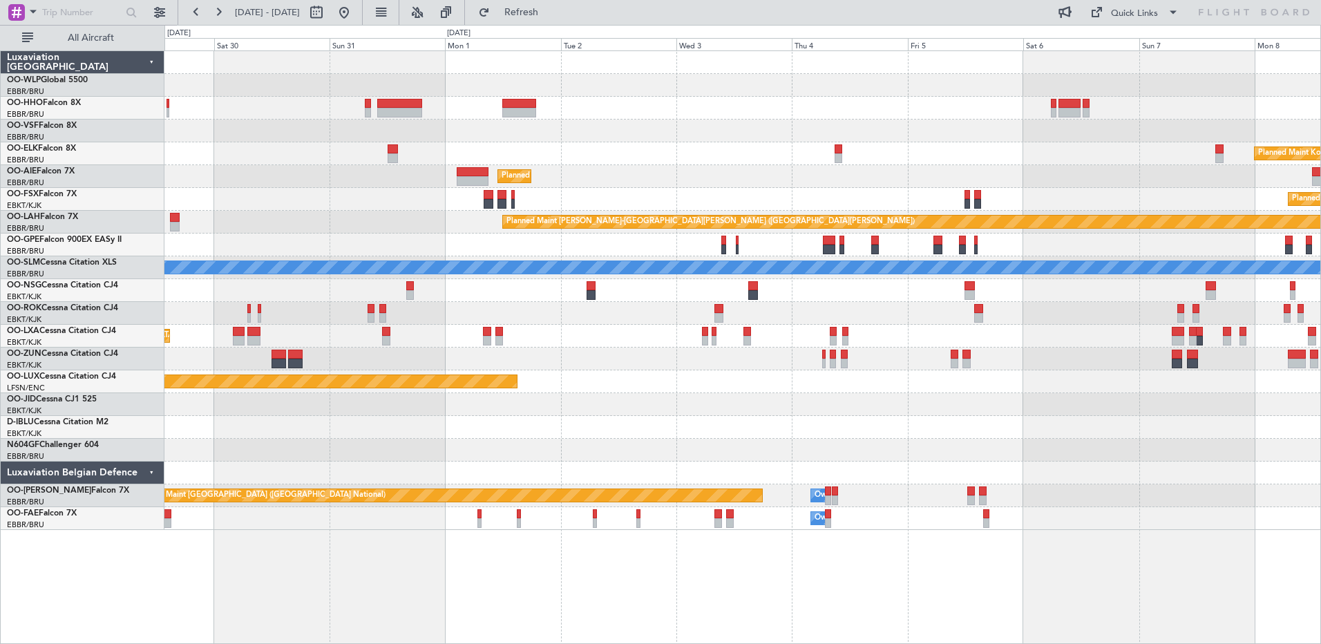
click at [1271, 620] on div "Planned Maint Berlin (Brandenburg) Planned Maint Kortrijk-Wevelgem Planned Main…" at bounding box center [742, 347] width 1157 height 594
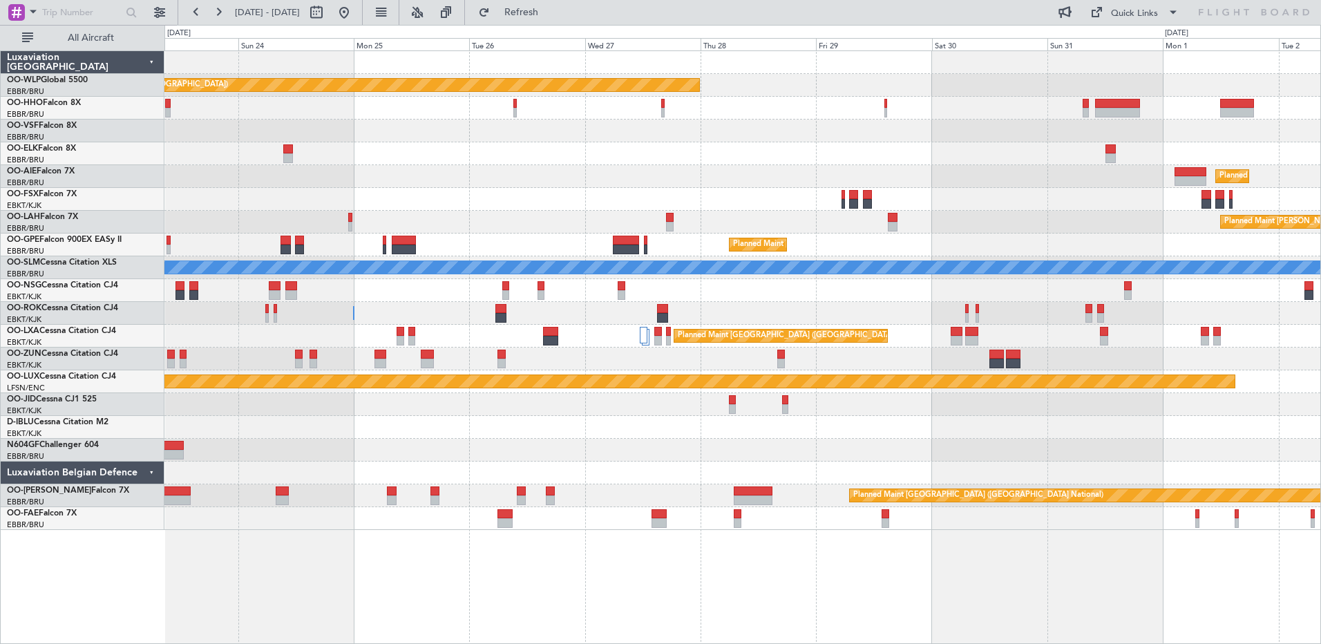
click at [1200, 569] on div "Planned Maint Berlin (Brandenburg) Planned Maint London (Farnborough) Planned M…" at bounding box center [742, 347] width 1157 height 594
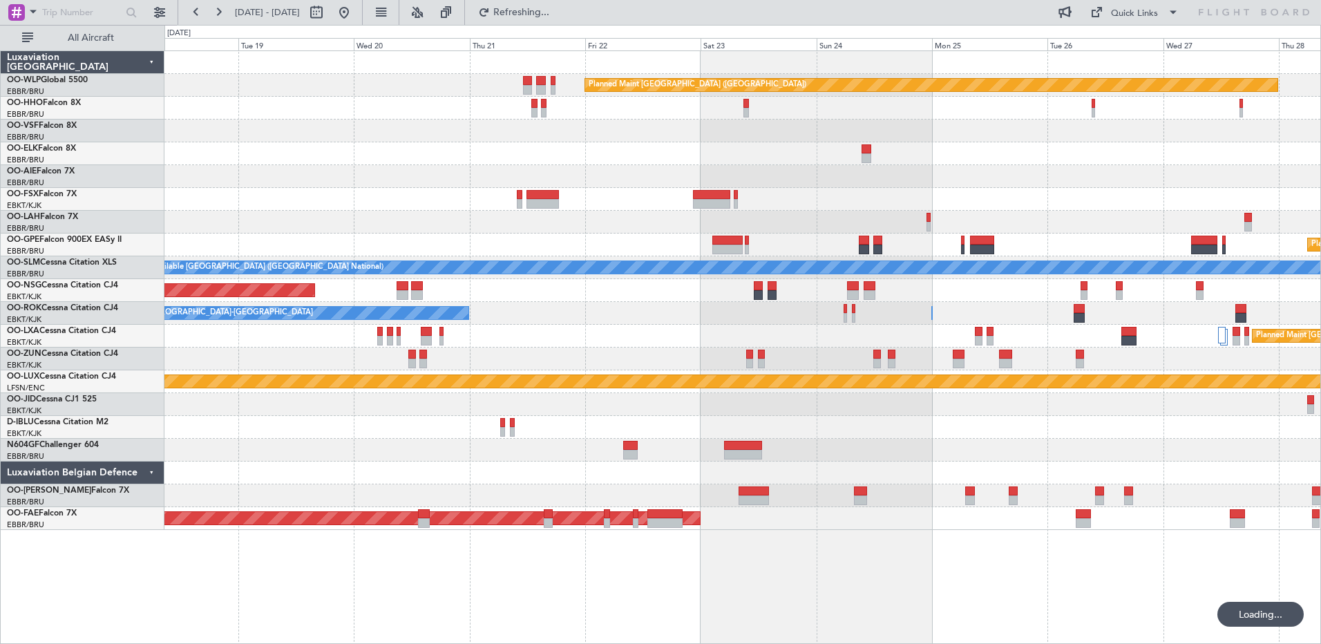
click at [1117, 502] on div "Planned Maint Berlin (Brandenburg) Planned Maint Brussels (Brussels National) A…" at bounding box center [742, 290] width 1156 height 479
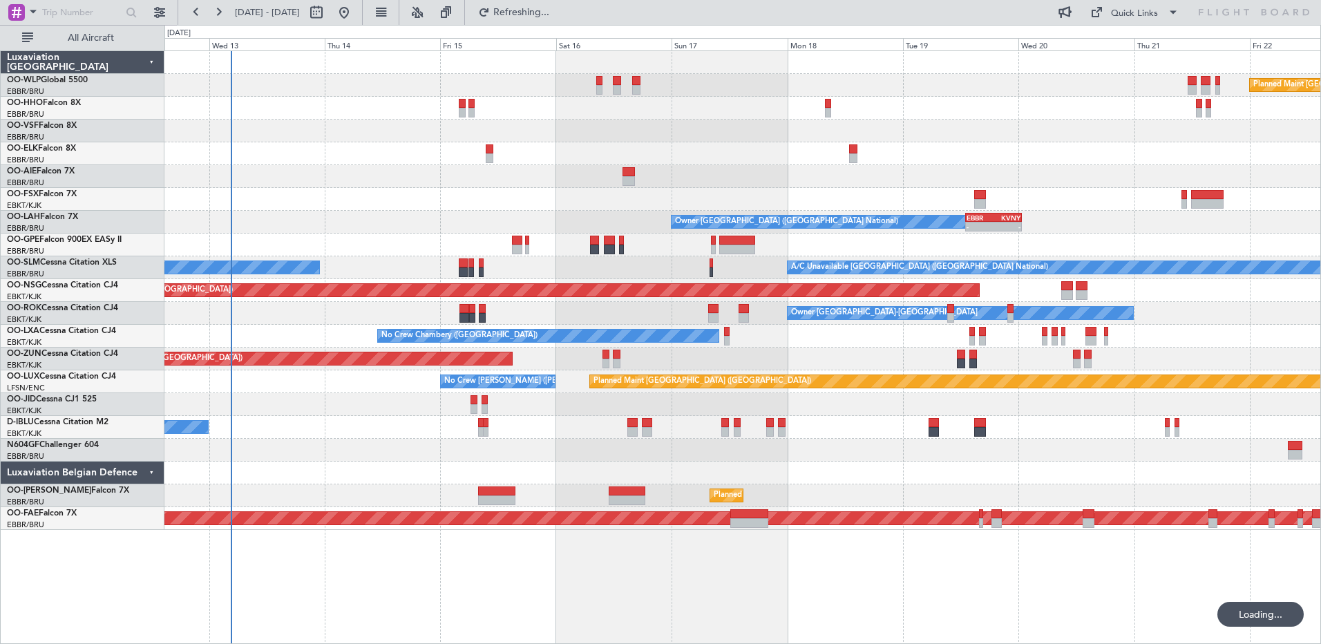
click at [1113, 488] on div "Planned Maint Berlin (Brandenburg) Owner Brussels (Brussels National) - - EBBR …" at bounding box center [742, 290] width 1156 height 479
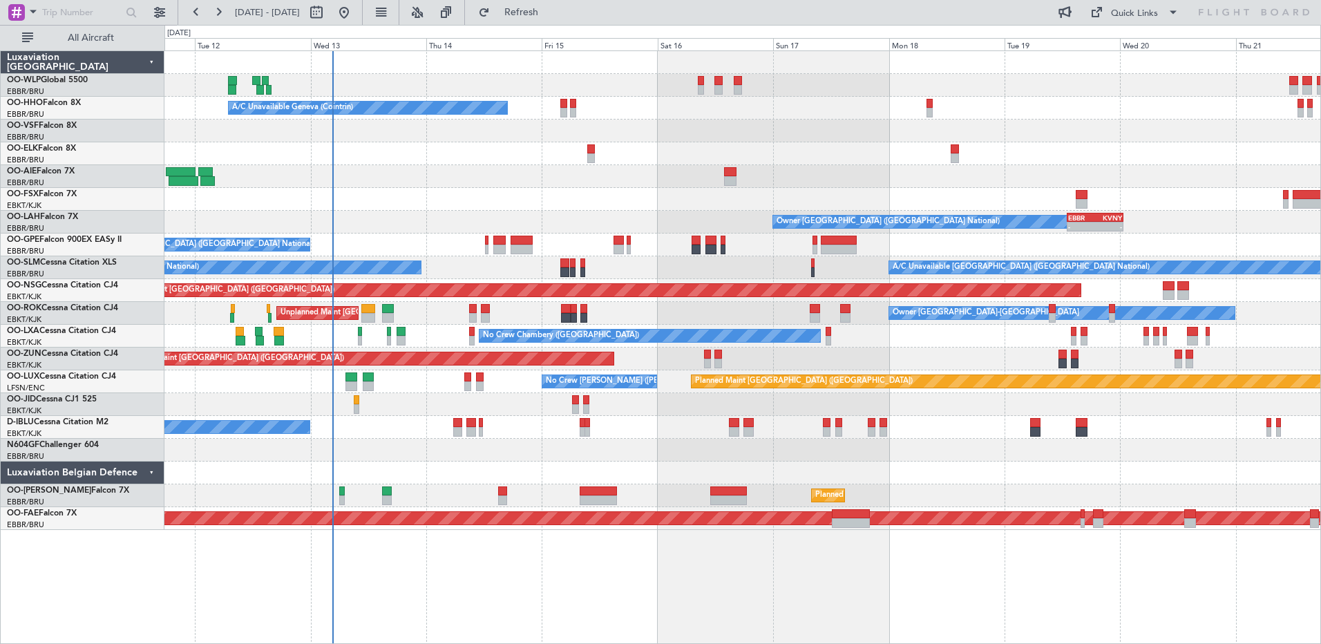
click at [462, 463] on div "Planned Maint Berlin (Brandenburg) A/C Unavailable Geneva (Cointrin) Owner Brus…" at bounding box center [742, 290] width 1156 height 479
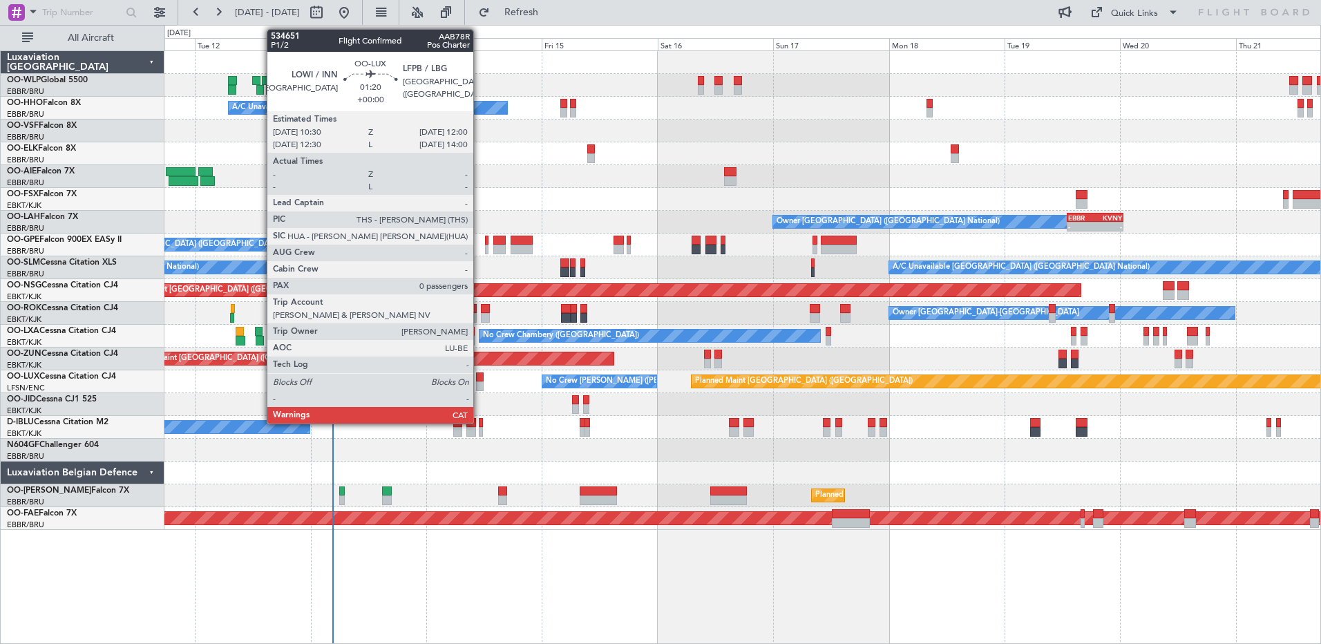
click at [480, 381] on div at bounding box center [480, 377] width 8 height 10
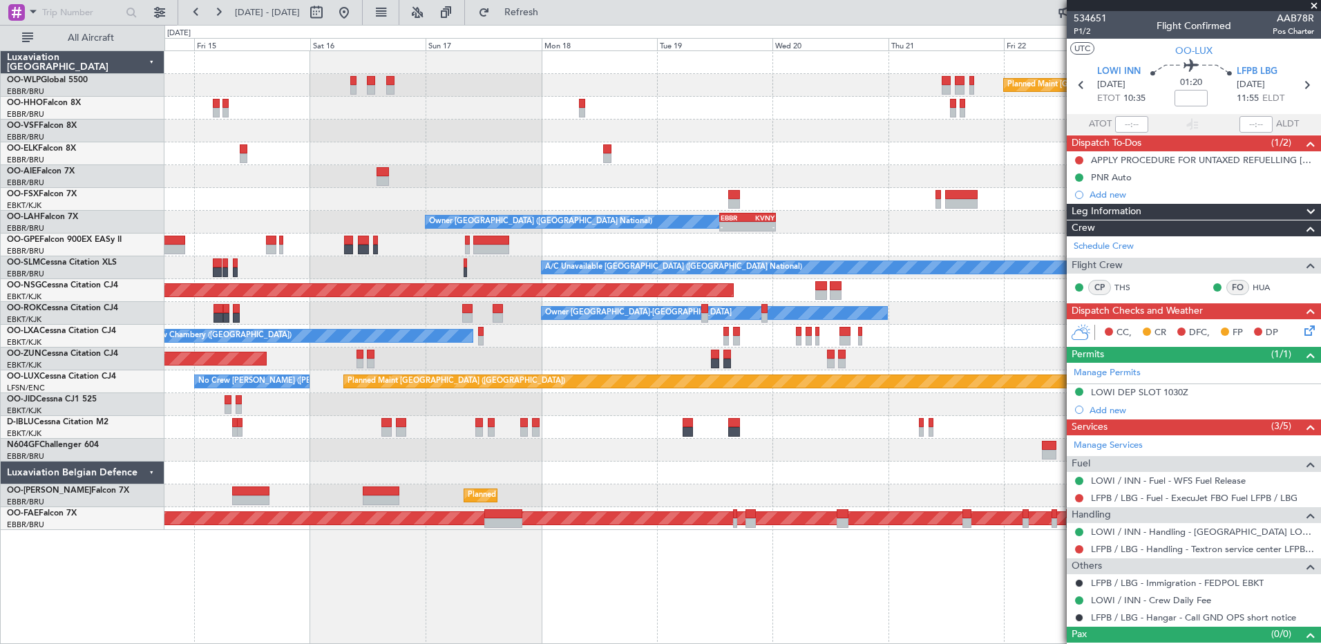
click at [560, 562] on div "Planned Maint Berlin (Brandenburg) A/C Unavailable Geneva (Cointrin) Owner Brus…" at bounding box center [742, 347] width 1157 height 594
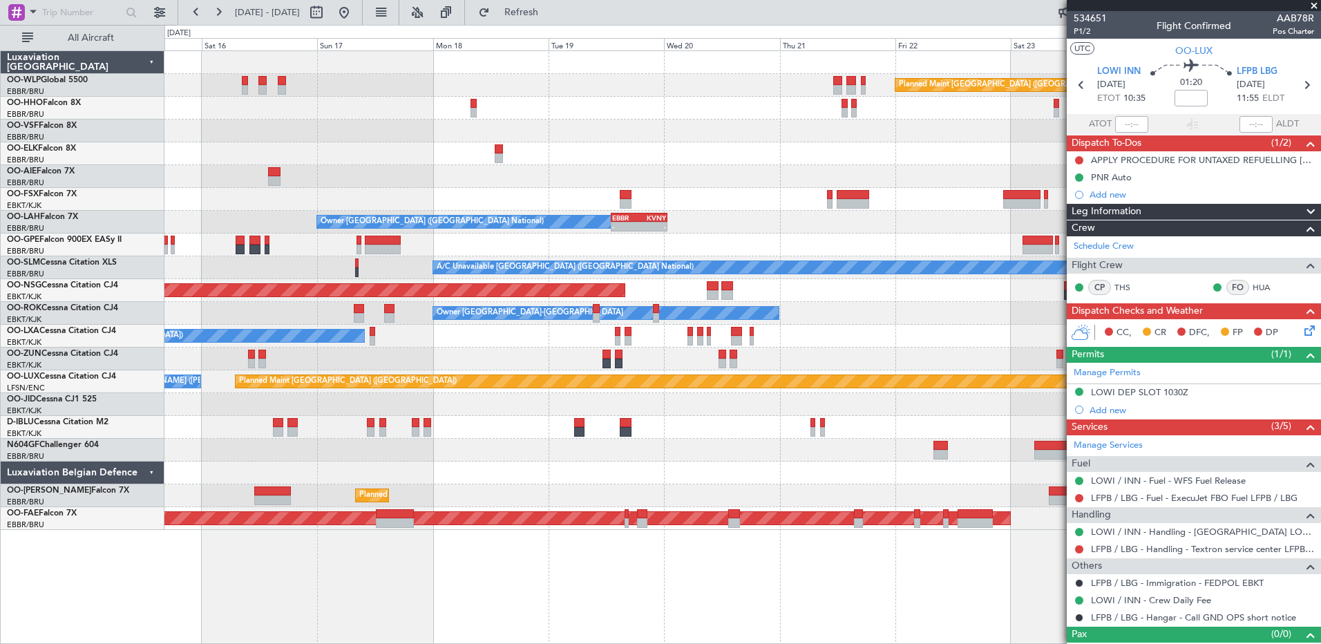
click at [346, 581] on div "Planned Maint Berlin (Brandenburg) A/C Unavailable Geneva (Cointrin) Owner Brus…" at bounding box center [742, 347] width 1157 height 594
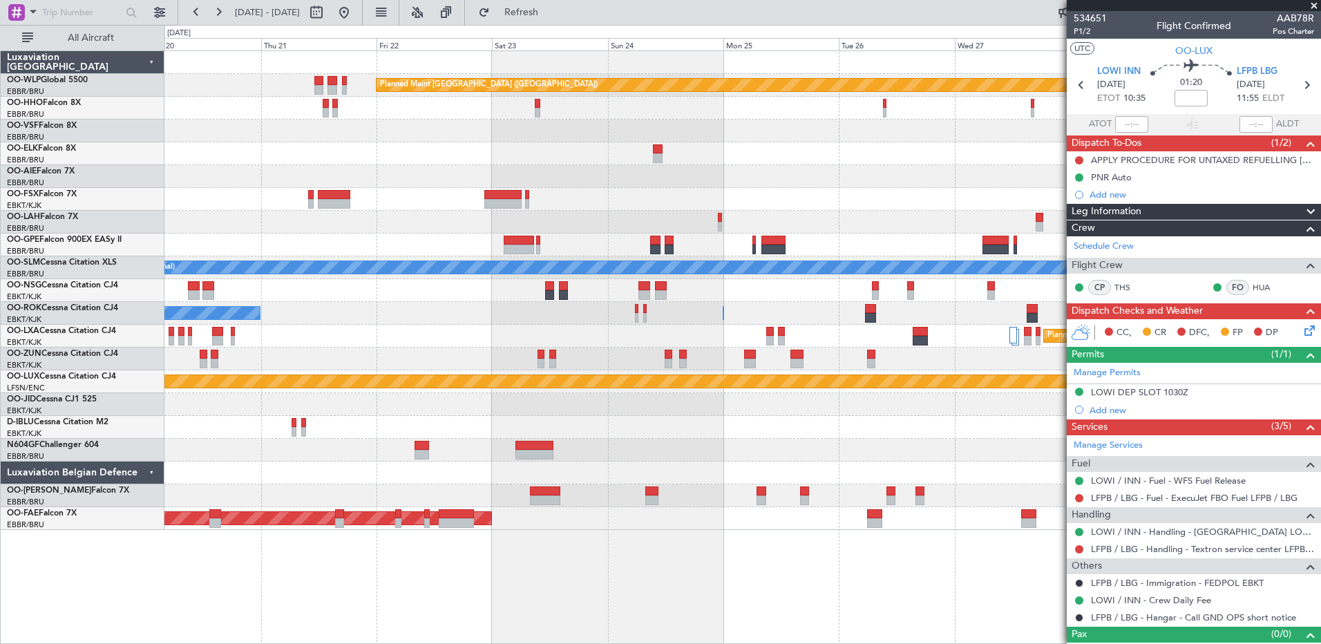
click at [194, 609] on div "Planned Maint Berlin (Brandenburg) Planned Maint London (Farnborough) EBBR 13:0…" at bounding box center [742, 347] width 1157 height 594
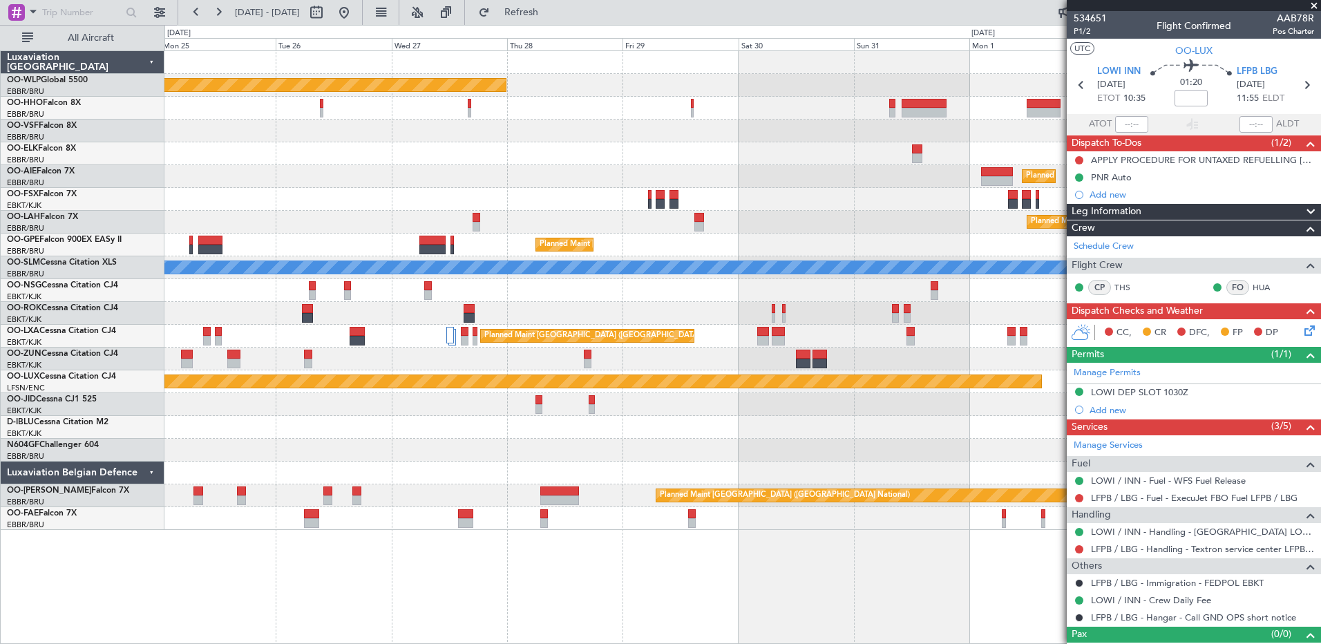
click at [0, 491] on html "20 Aug 2025 - 30 Aug 2025 Refresh Quick Links All Aircraft Planned Maint Berlin…" at bounding box center [660, 322] width 1321 height 644
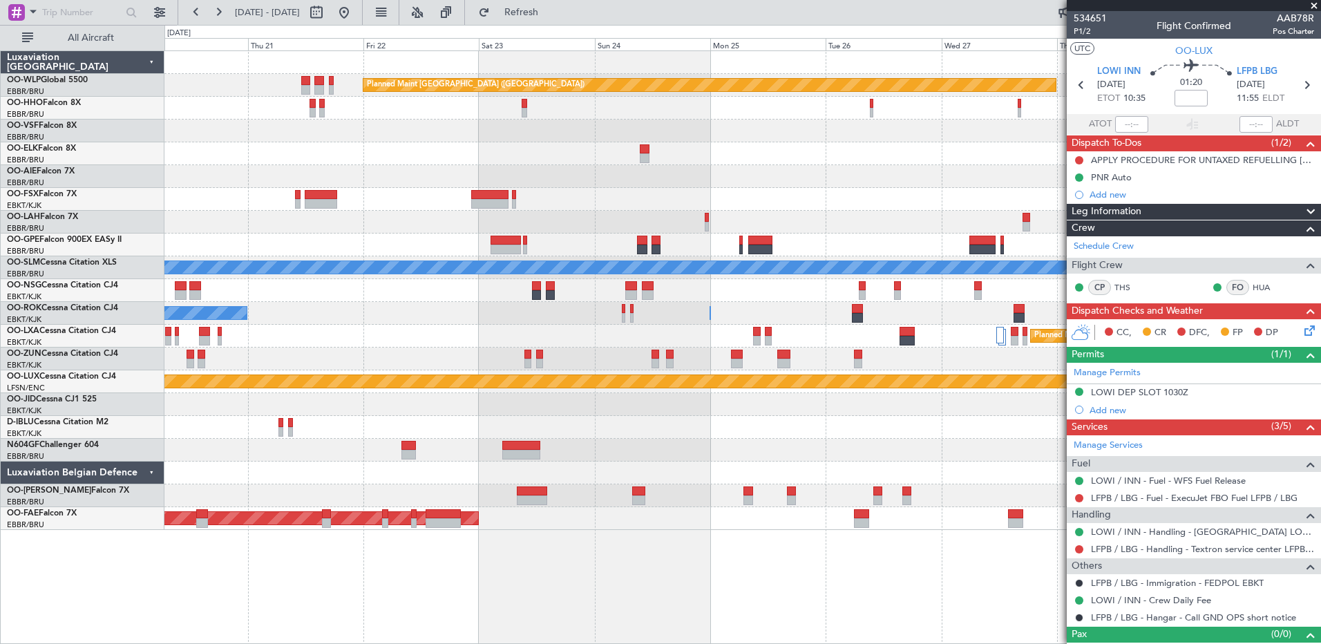
click at [1253, 490] on fb-app "26 Aug 2025 - 05 Sep 2025 Refresh Quick Links All Aircraft Planned Maint Berlin…" at bounding box center [660, 327] width 1321 height 634
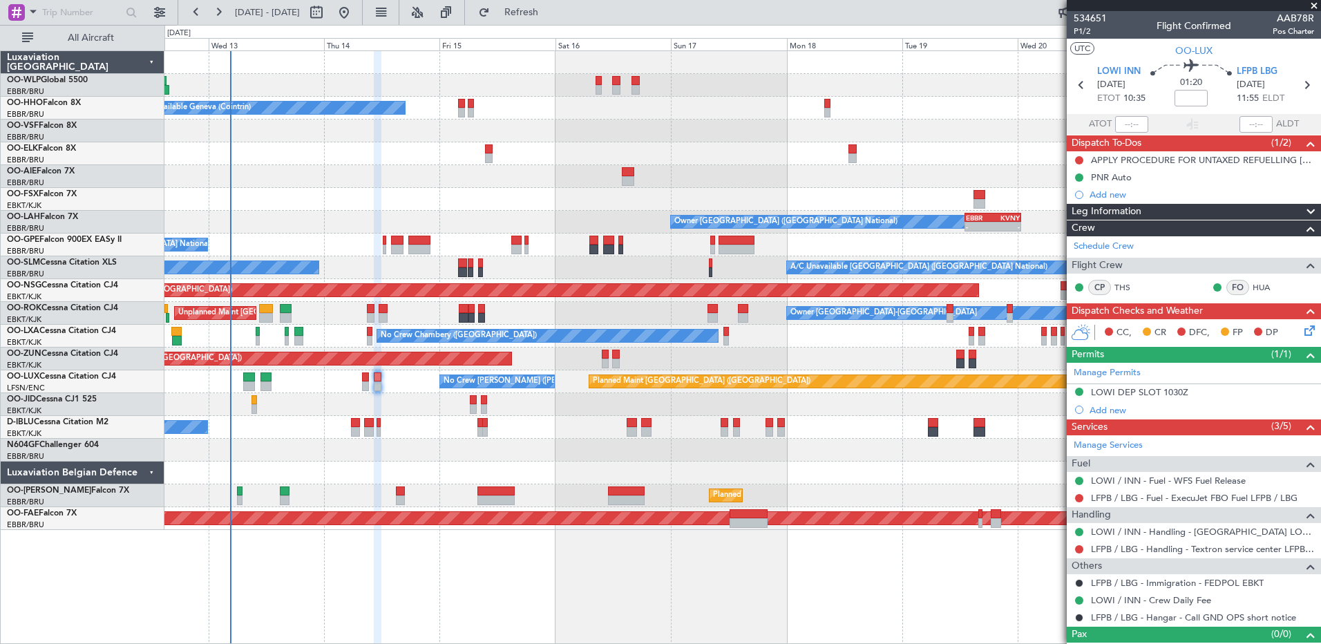
click at [1320, 643] on html "20 Aug 2025 - 30 Aug 2025 Refresh Quick Links All Aircraft Planned Maint Berlin…" at bounding box center [660, 322] width 1321 height 644
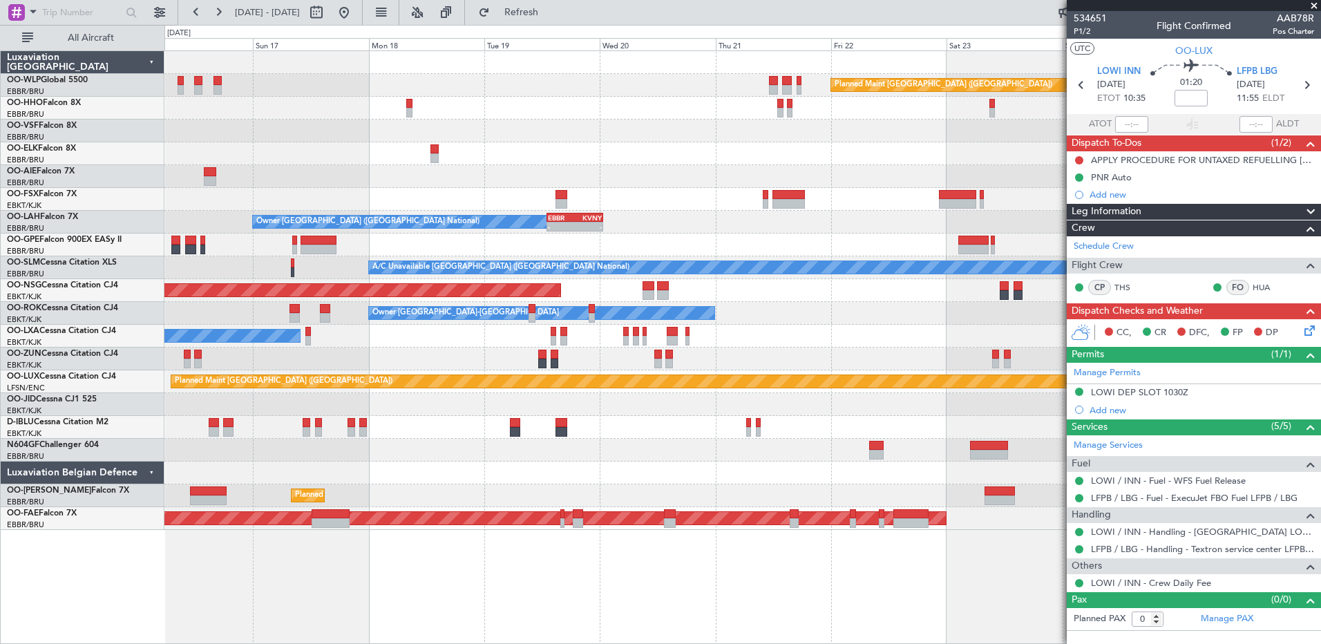
click at [567, 580] on div "Planned Maint Berlin (Brandenburg) A/C Unavailable Geneva (Cointrin) Owner Brus…" at bounding box center [742, 347] width 1157 height 594
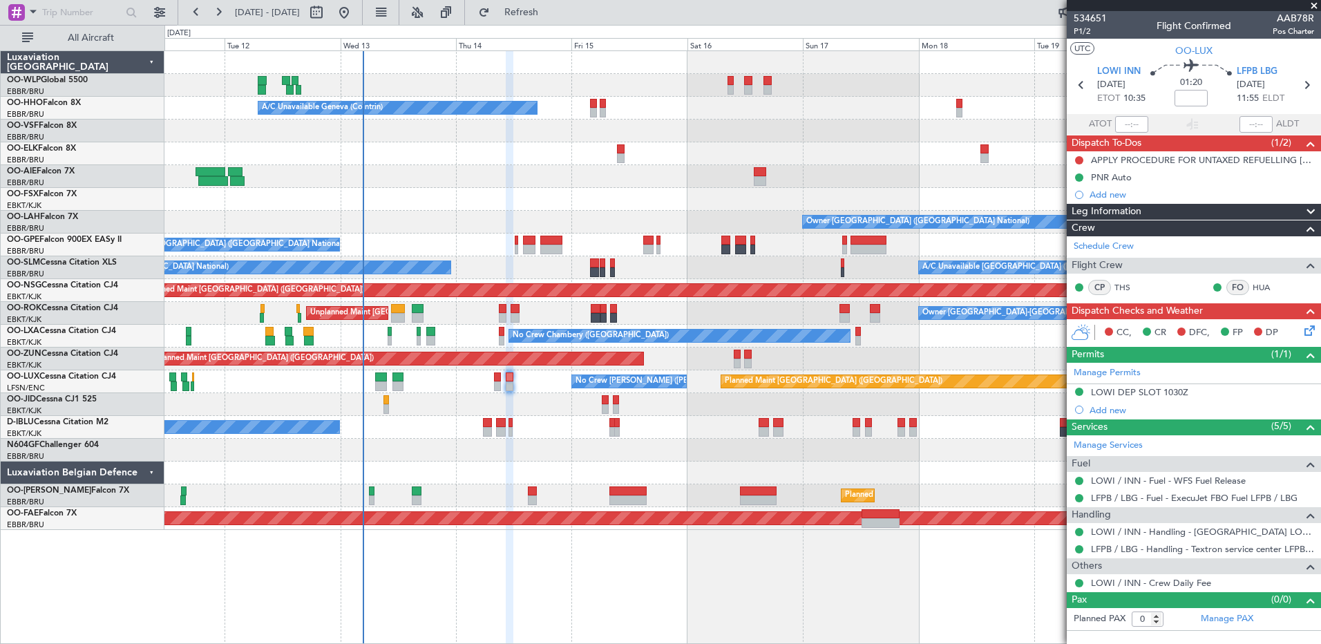
click at [419, 481] on div at bounding box center [742, 473] width 1156 height 23
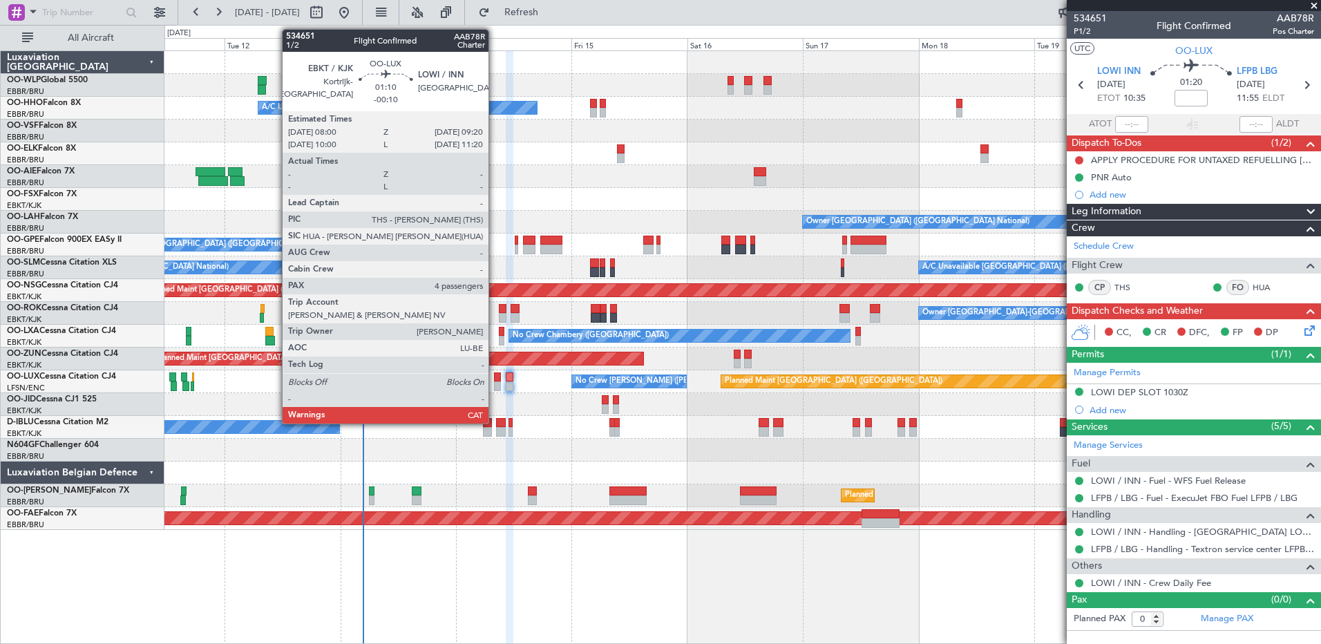
click at [495, 384] on div at bounding box center [497, 386] width 7 height 10
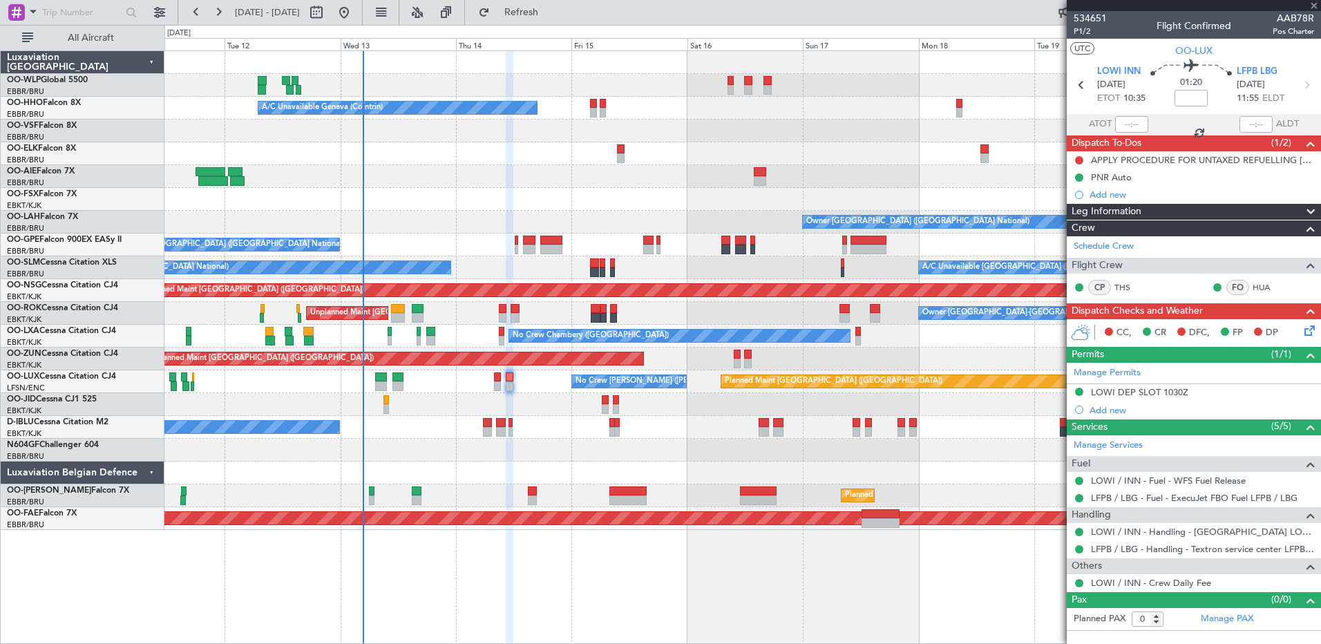
type input "-00:10"
type input "4"
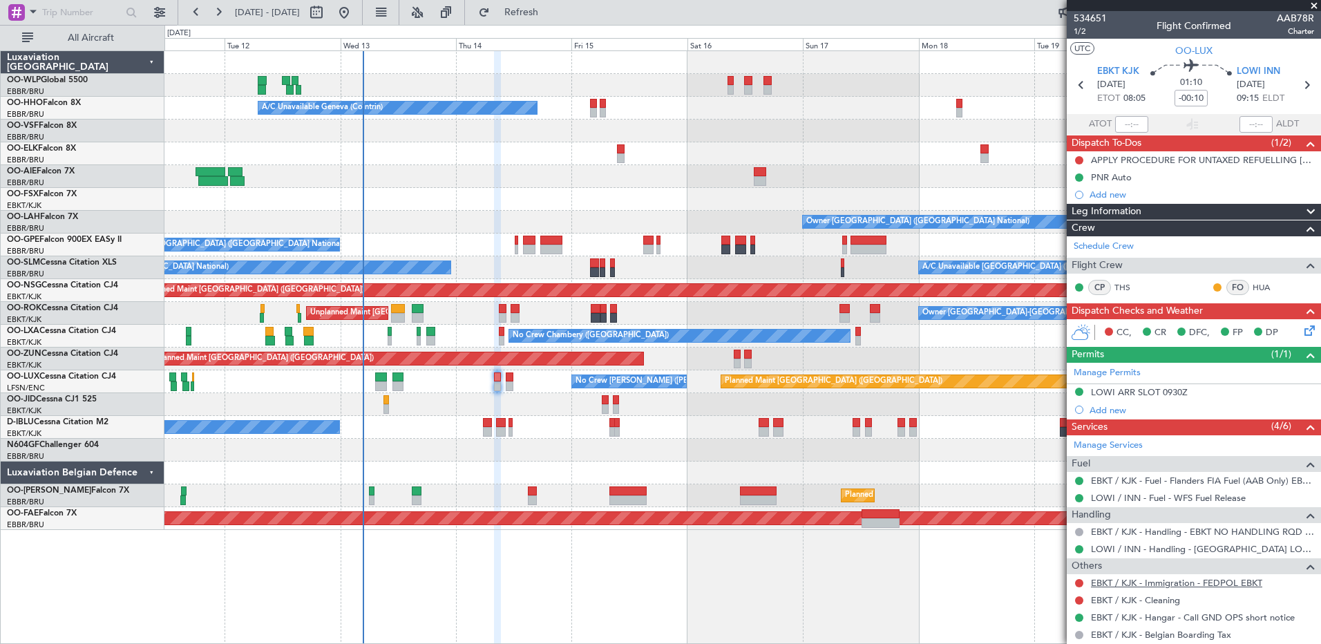
click at [1118, 580] on link "EBKT / KJK - Immigration - FEDPOL EBKT" at bounding box center [1176, 583] width 171 height 12
click at [1079, 585] on button at bounding box center [1079, 583] width 8 height 8
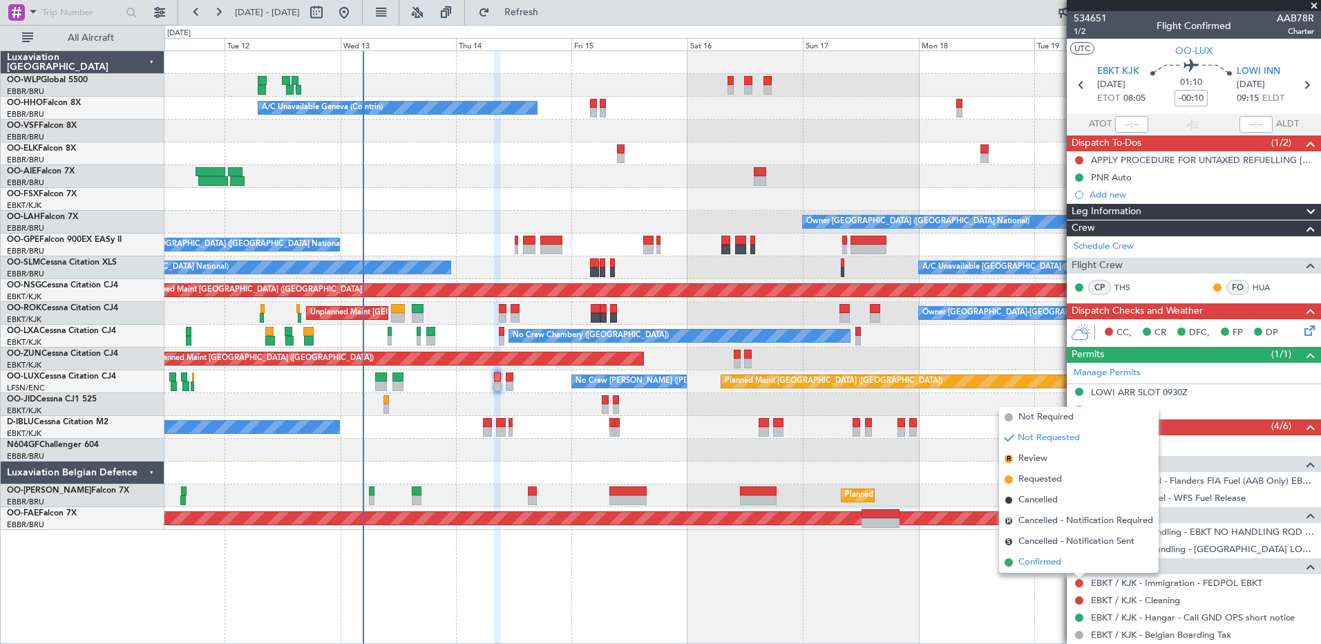
click at [1034, 568] on span "Confirmed" at bounding box center [1039, 563] width 43 height 14
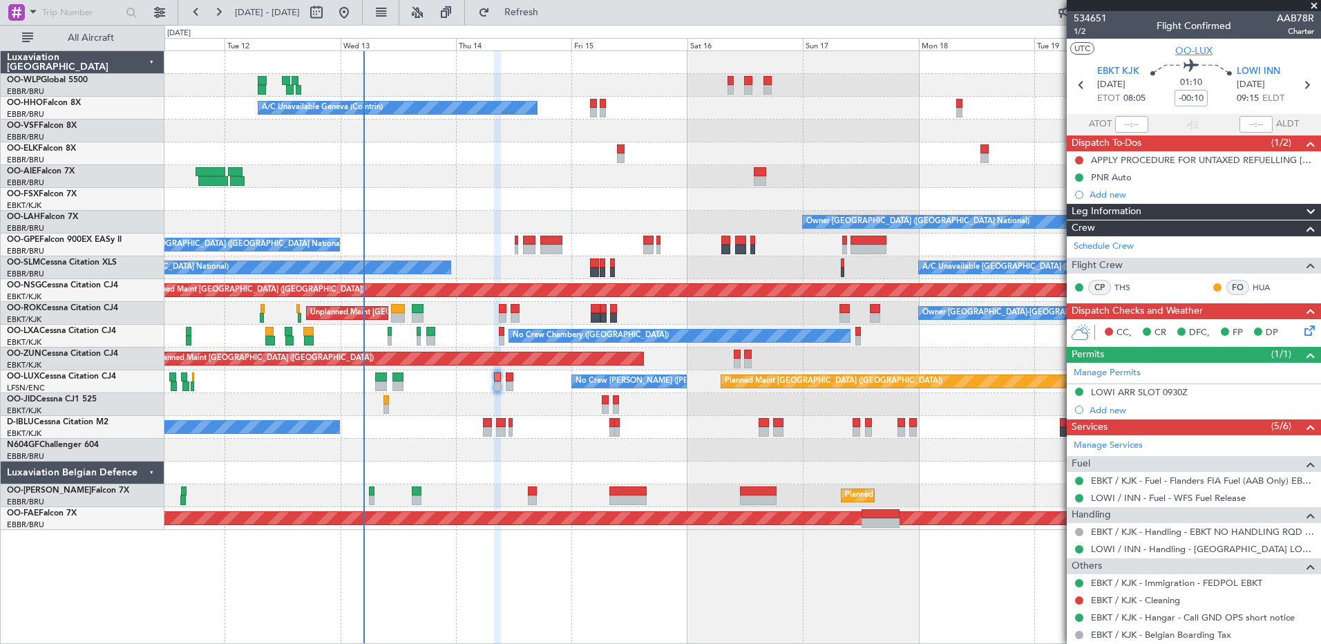
click at [1182, 46] on span "OO-LUX" at bounding box center [1193, 51] width 37 height 15
click at [1193, 48] on span "OO-LUX" at bounding box center [1193, 51] width 37 height 15
click at [685, 118] on div "A/C Unavailable Geneva (Cointrin)" at bounding box center [742, 108] width 1156 height 23
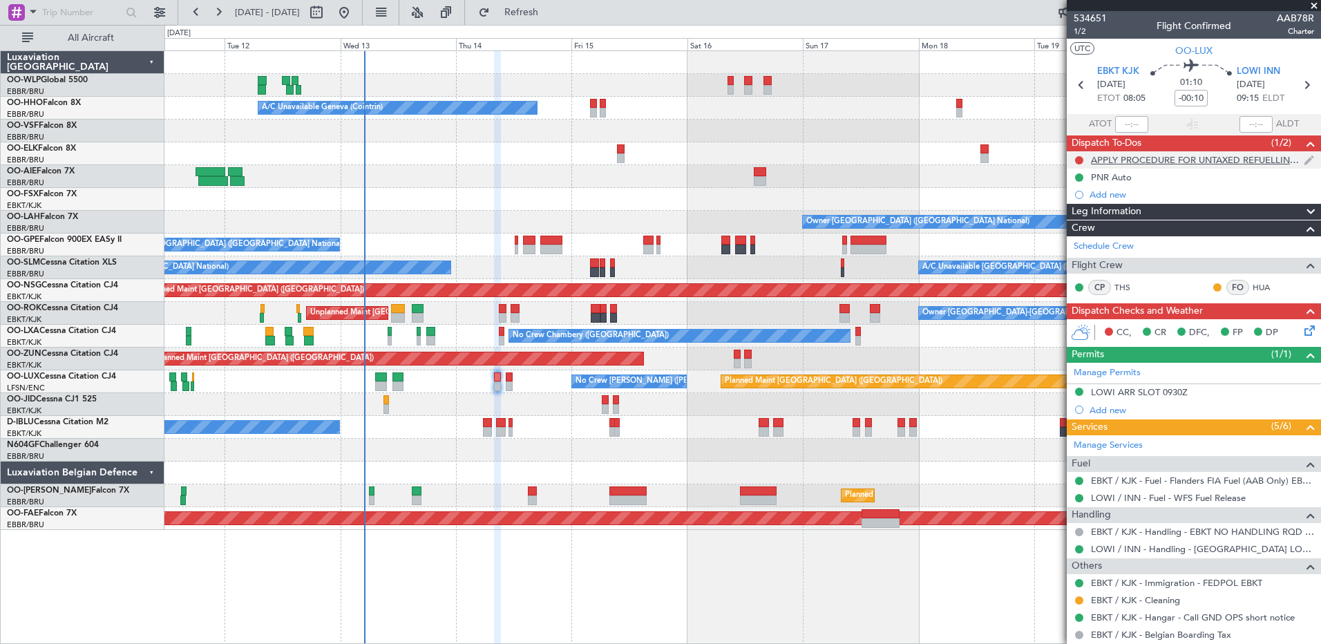
click at [1222, 159] on div "APPLY PROCEDURE FOR UNTAXED REFUELLING [GEOGRAPHIC_DATA]" at bounding box center [1197, 160] width 213 height 12
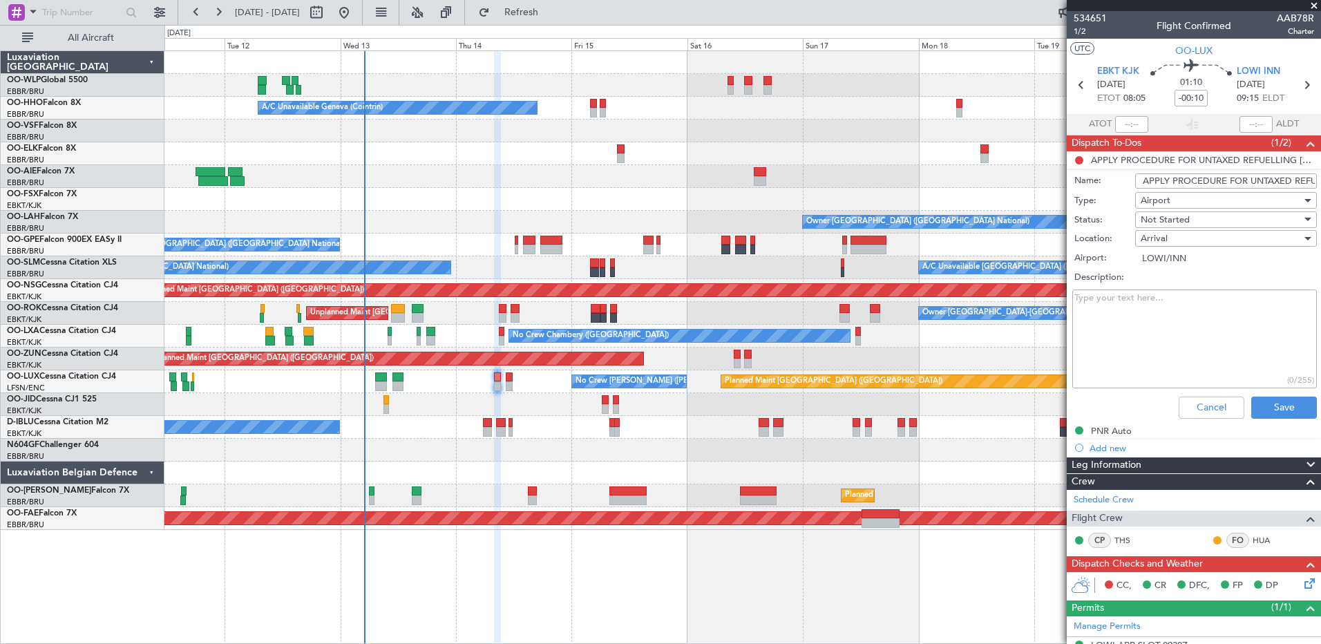
scroll to position [0, 78]
drag, startPoint x: 1246, startPoint y: 180, endPoint x: 1323, endPoint y: 184, distance: 76.8
click at [1320, 184] on html "[DATE] - [DATE] Refresh Quick Links All Aircraft Planned Maint [GEOGRAPHIC_DATA…" at bounding box center [660, 322] width 1321 height 644
click at [897, 184] on div at bounding box center [742, 176] width 1156 height 23
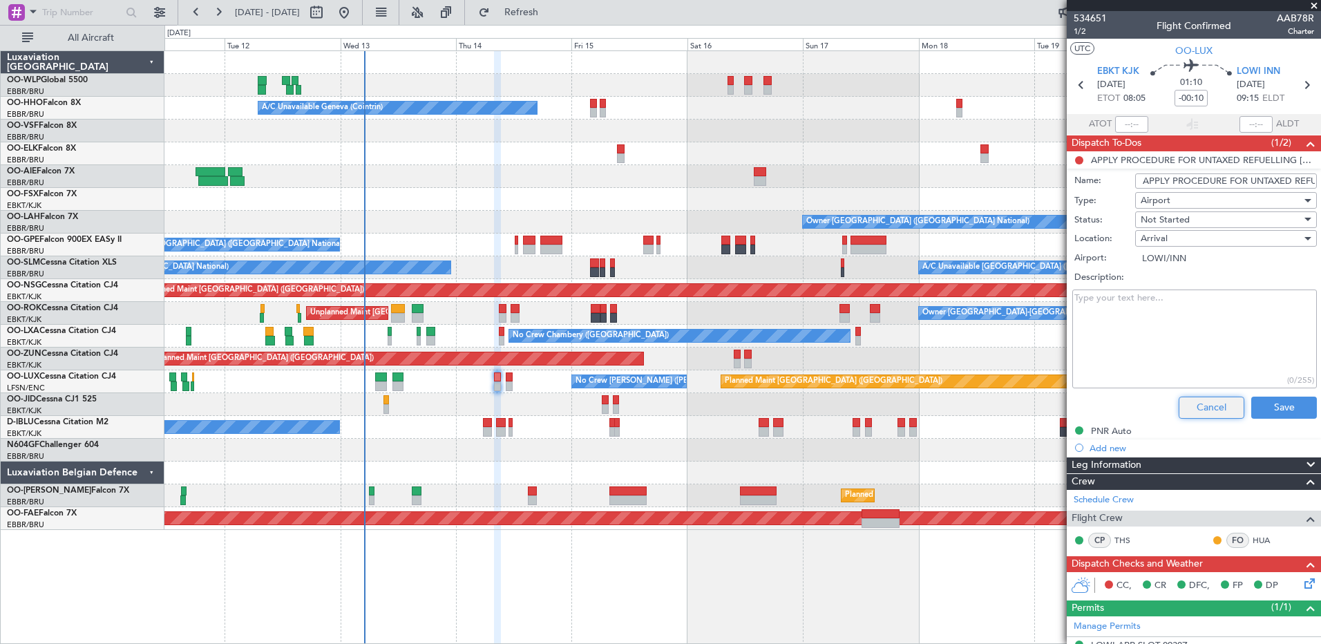
click at [1204, 399] on button "Cancel" at bounding box center [1212, 408] width 66 height 22
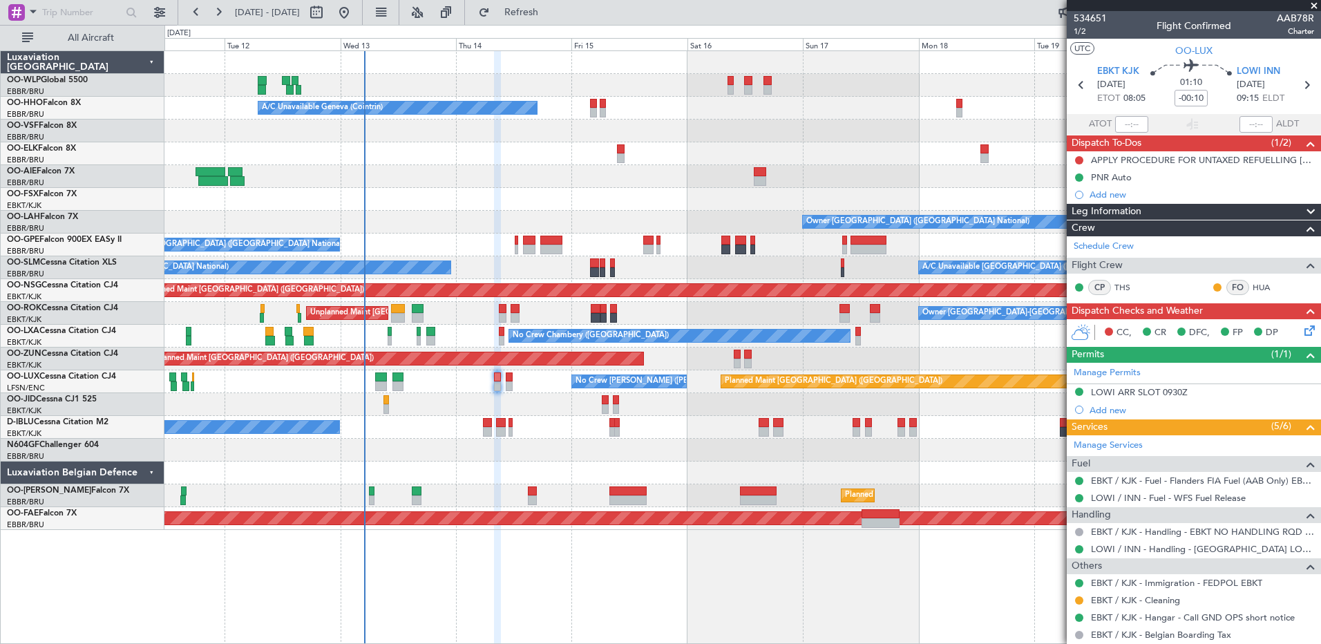
click at [270, 504] on div "Planned Maint [GEOGRAPHIC_DATA] ([GEOGRAPHIC_DATA] National) Unplanned Maint [G…" at bounding box center [742, 495] width 1156 height 23
click at [1302, 328] on icon at bounding box center [1307, 328] width 11 height 11
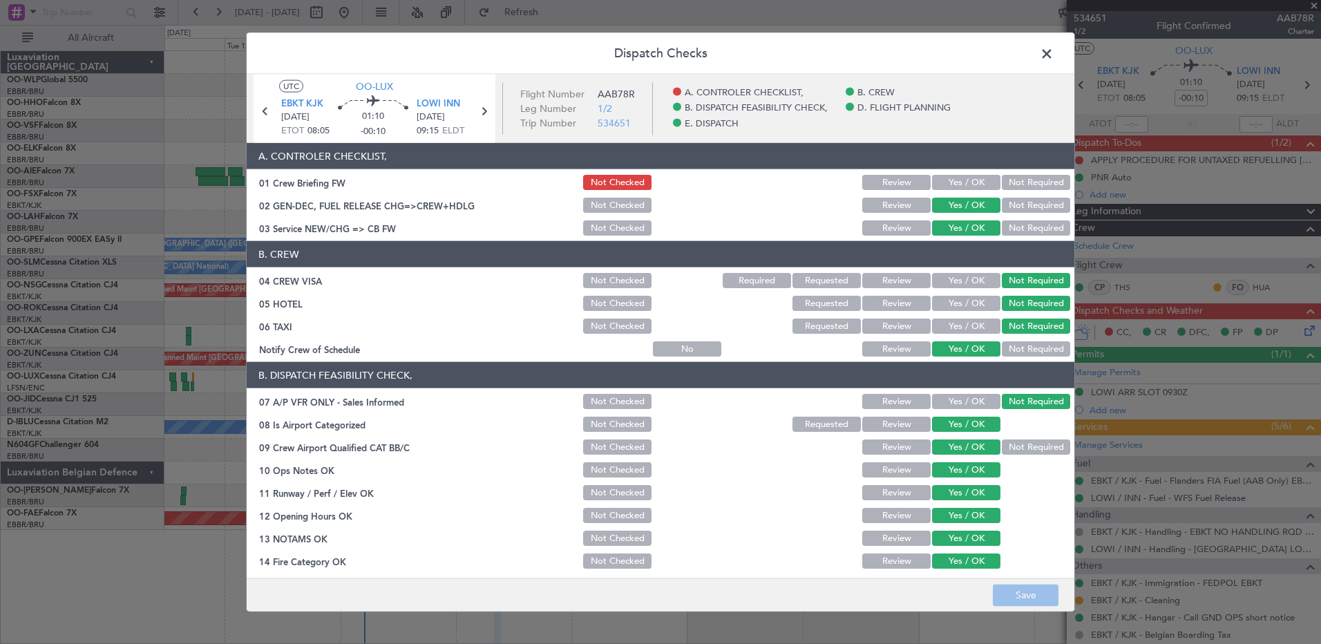
click at [1054, 55] on span at bounding box center [1054, 58] width 0 height 28
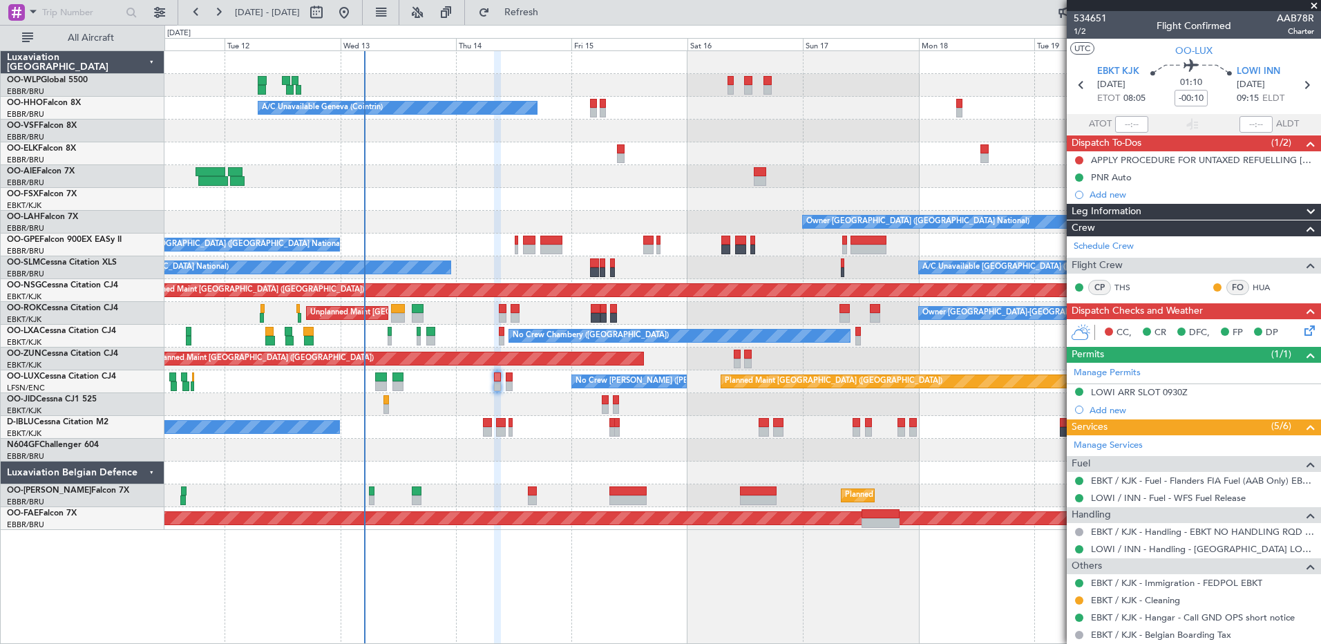
click at [1302, 331] on icon at bounding box center [1307, 328] width 11 height 11
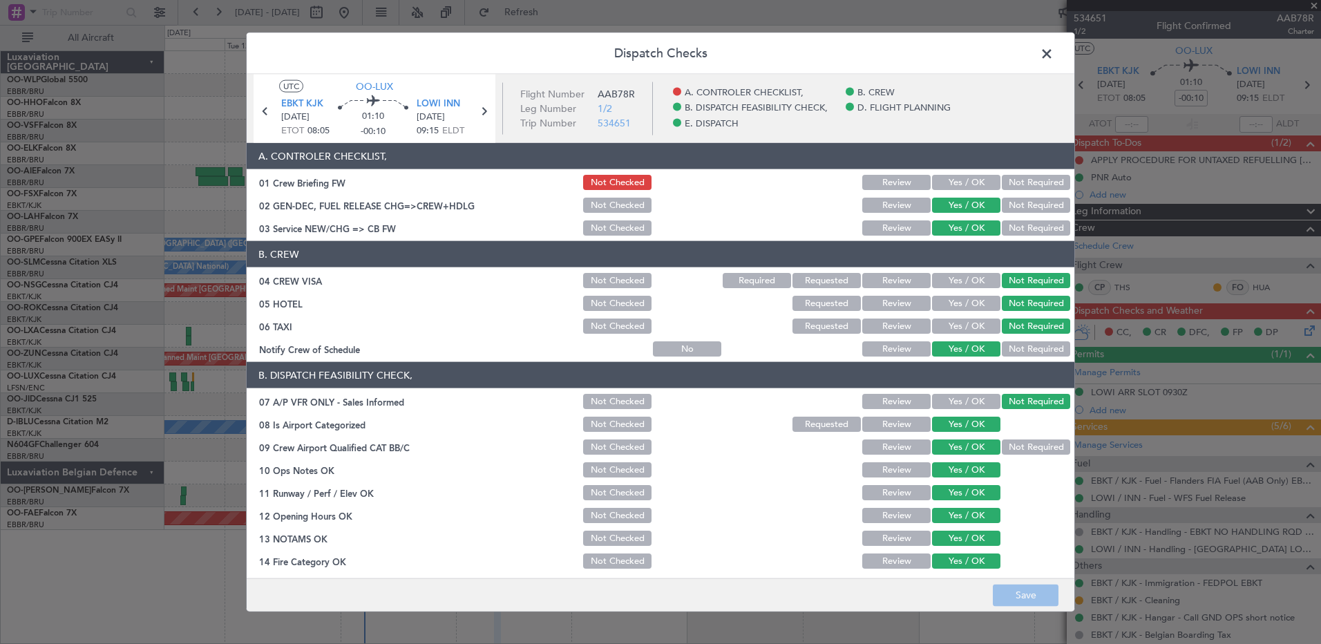
click at [1054, 55] on span at bounding box center [1054, 58] width 0 height 28
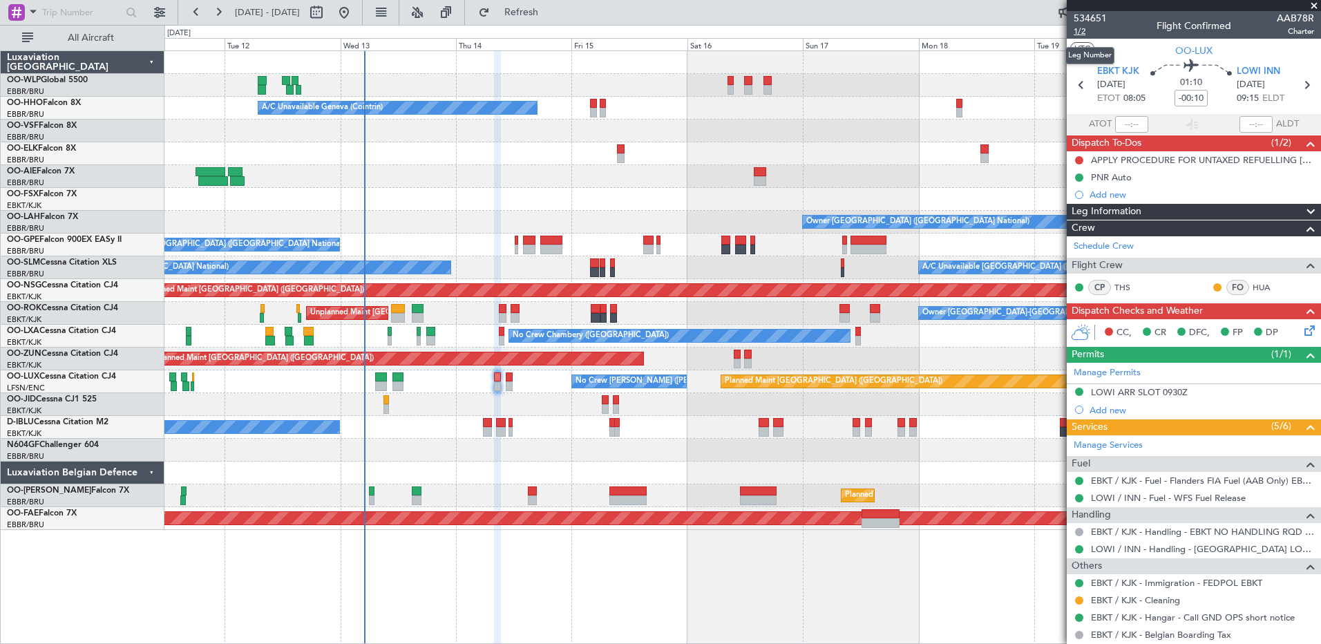
click at [1079, 32] on span "1/2" at bounding box center [1090, 32] width 33 height 12
click at [791, 557] on div "Planned Maint Berlin (Brandenburg) A/C Unavailable Geneva (Cointrin) Owner Brus…" at bounding box center [742, 347] width 1157 height 594
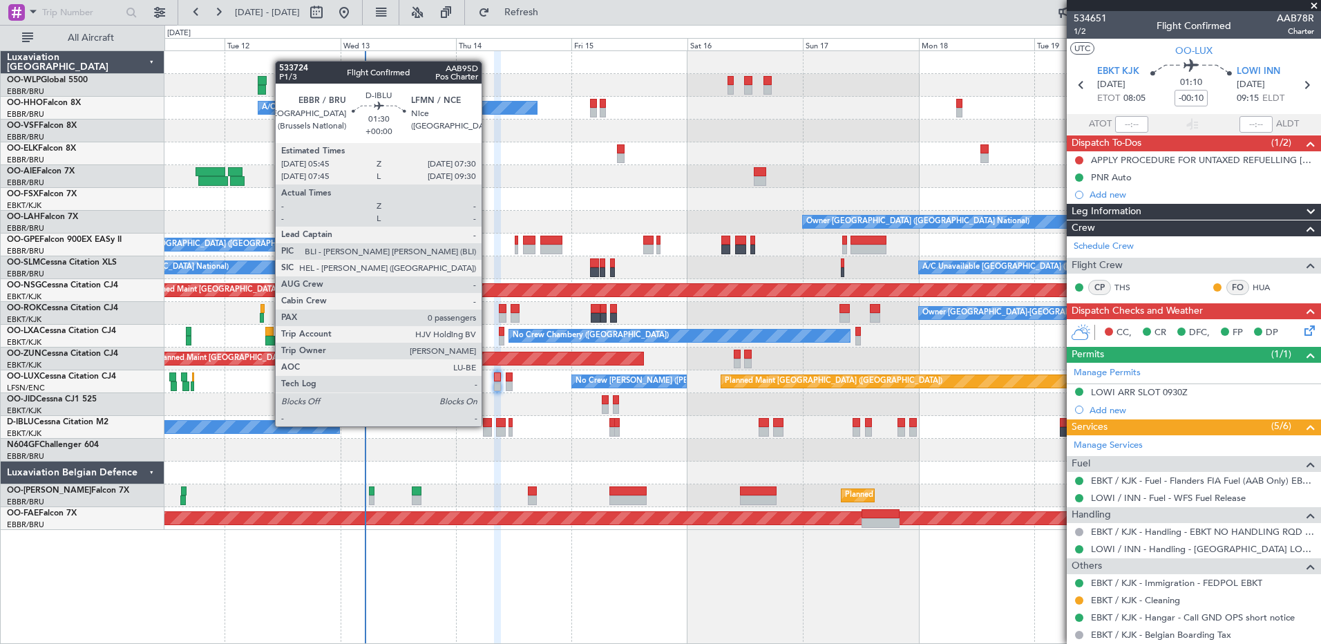
click at [488, 426] on div at bounding box center [487, 423] width 9 height 10
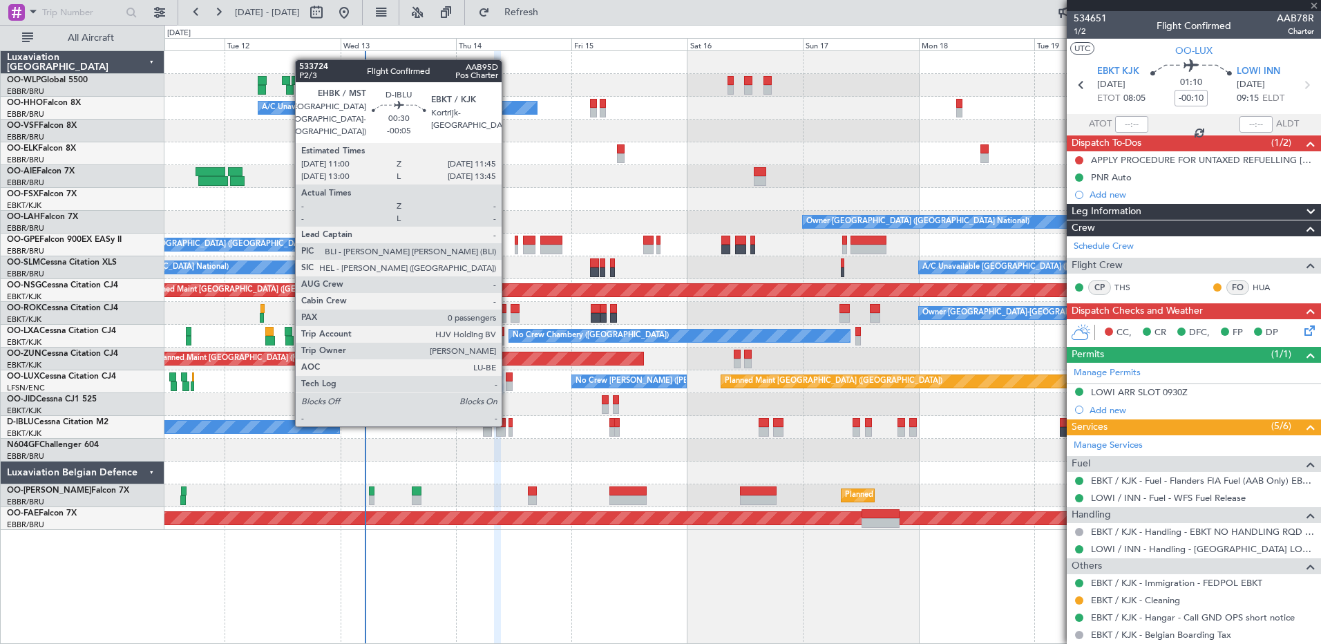
type input "0"
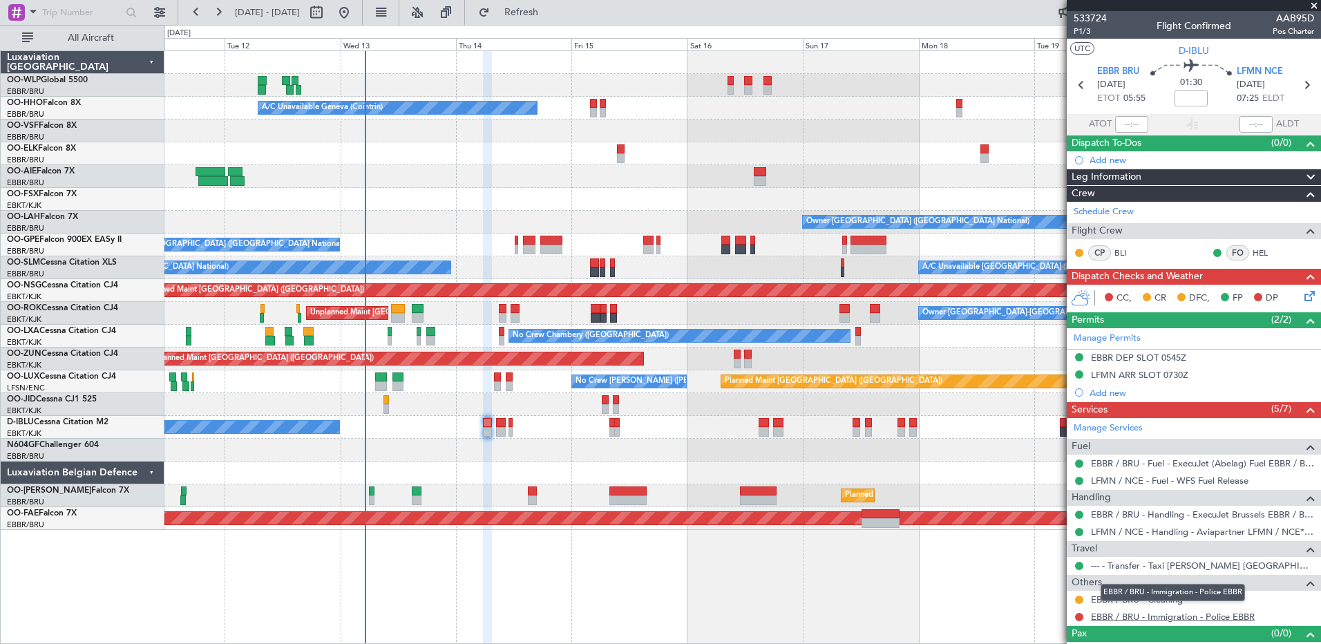
click at [1193, 614] on link "EBBR / BRU - Immigration - Police EBBR" at bounding box center [1173, 617] width 164 height 12
click at [551, 15] on span "Refresh" at bounding box center [522, 13] width 58 height 10
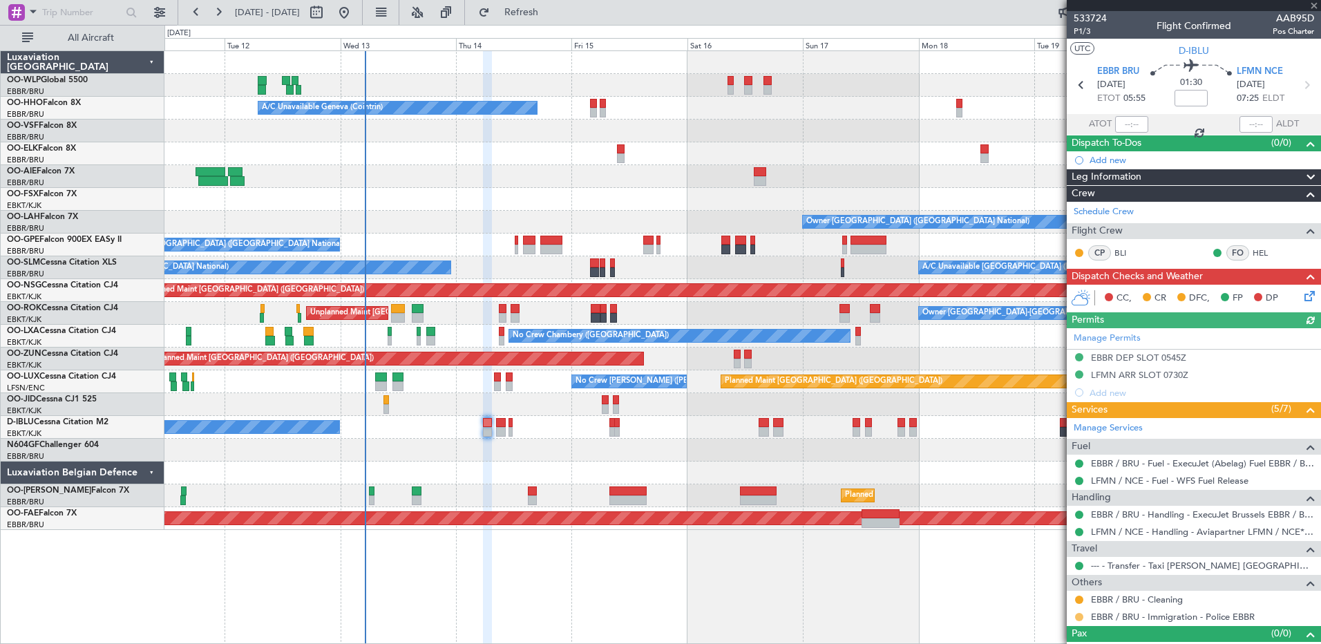
click at [1079, 618] on button at bounding box center [1079, 617] width 8 height 8
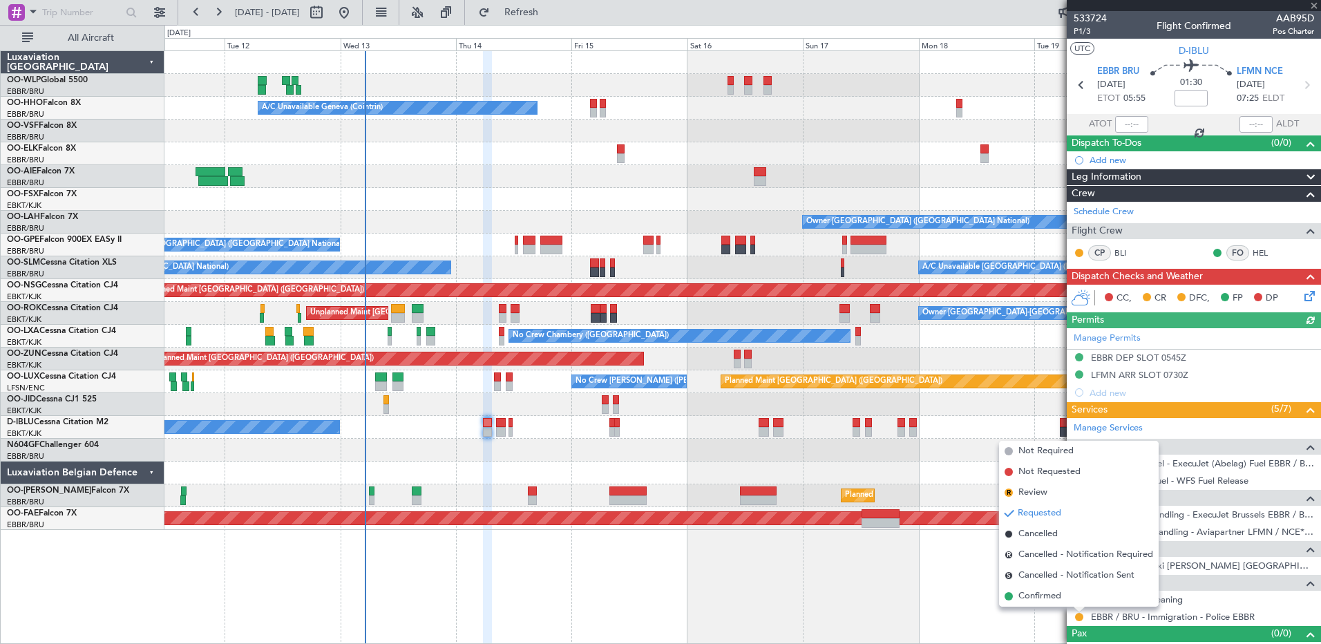
click at [1036, 598] on span "Confirmed" at bounding box center [1039, 596] width 43 height 14
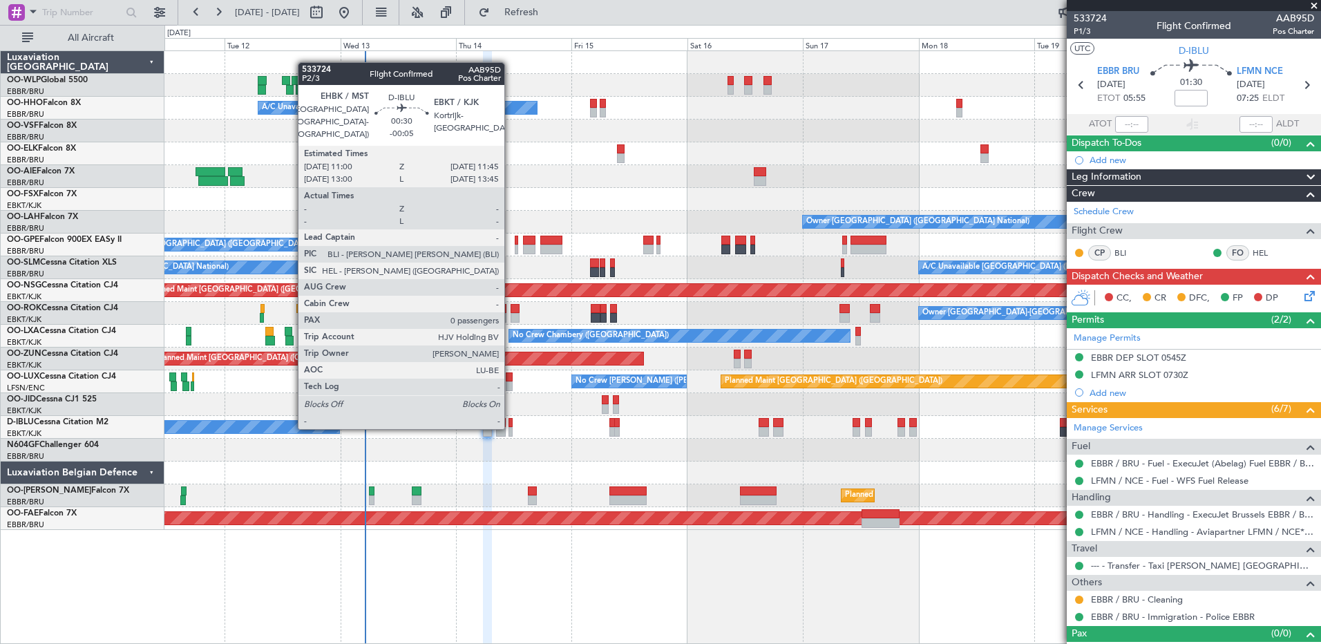
click at [511, 428] on div at bounding box center [511, 432] width 4 height 10
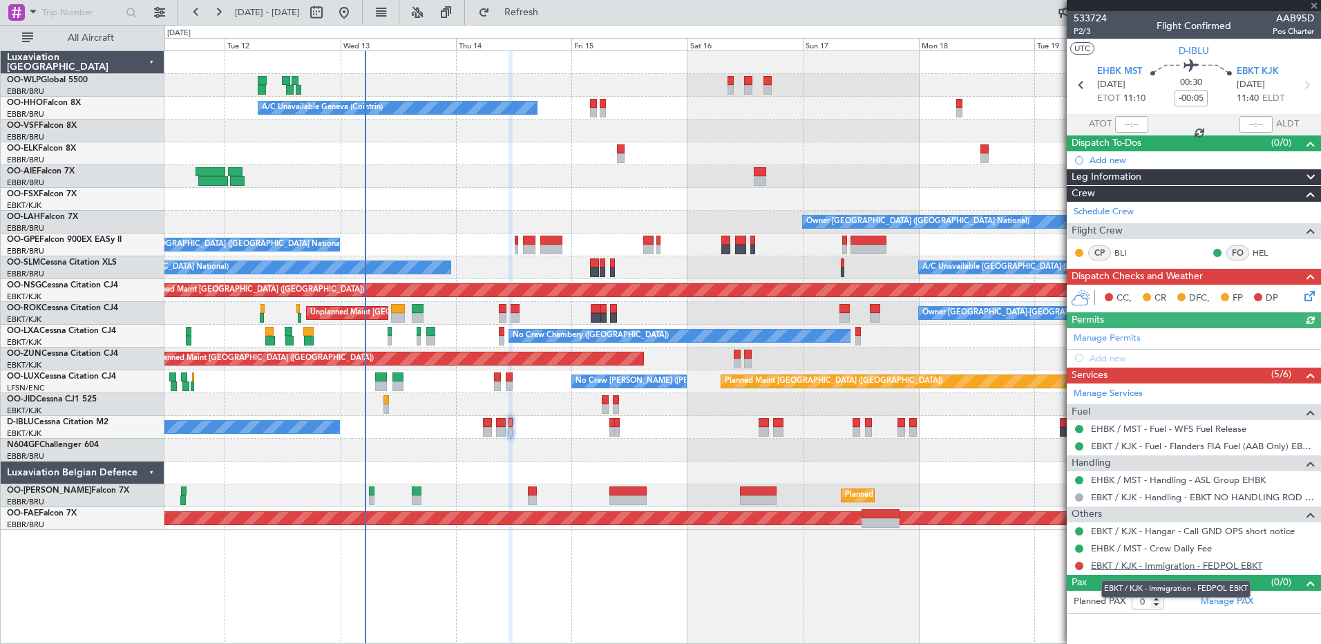
click at [1153, 566] on link "EBKT / KJK - Immigration - FEDPOL EBKT" at bounding box center [1176, 566] width 171 height 12
click at [1083, 28] on mat-tooltip-component "Trip Number" at bounding box center [1090, 44] width 68 height 37
click at [1078, 30] on span "P2/3" at bounding box center [1090, 32] width 33 height 12
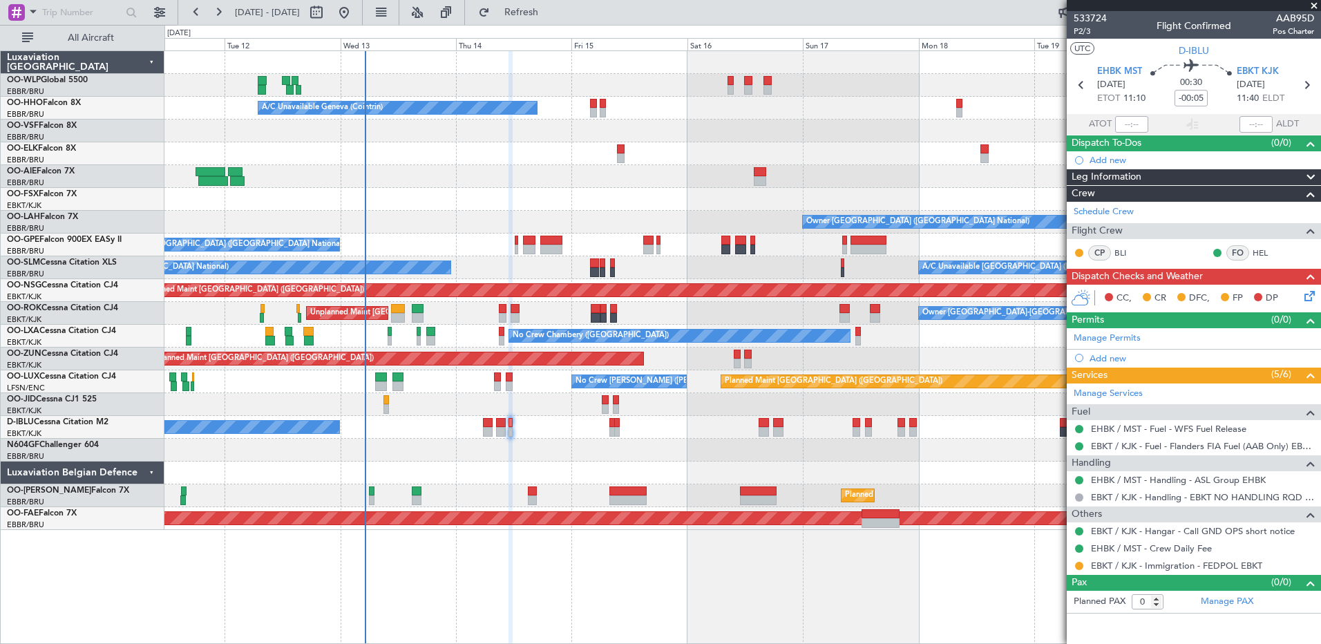
click at [1307, 293] on icon at bounding box center [1307, 293] width 11 height 11
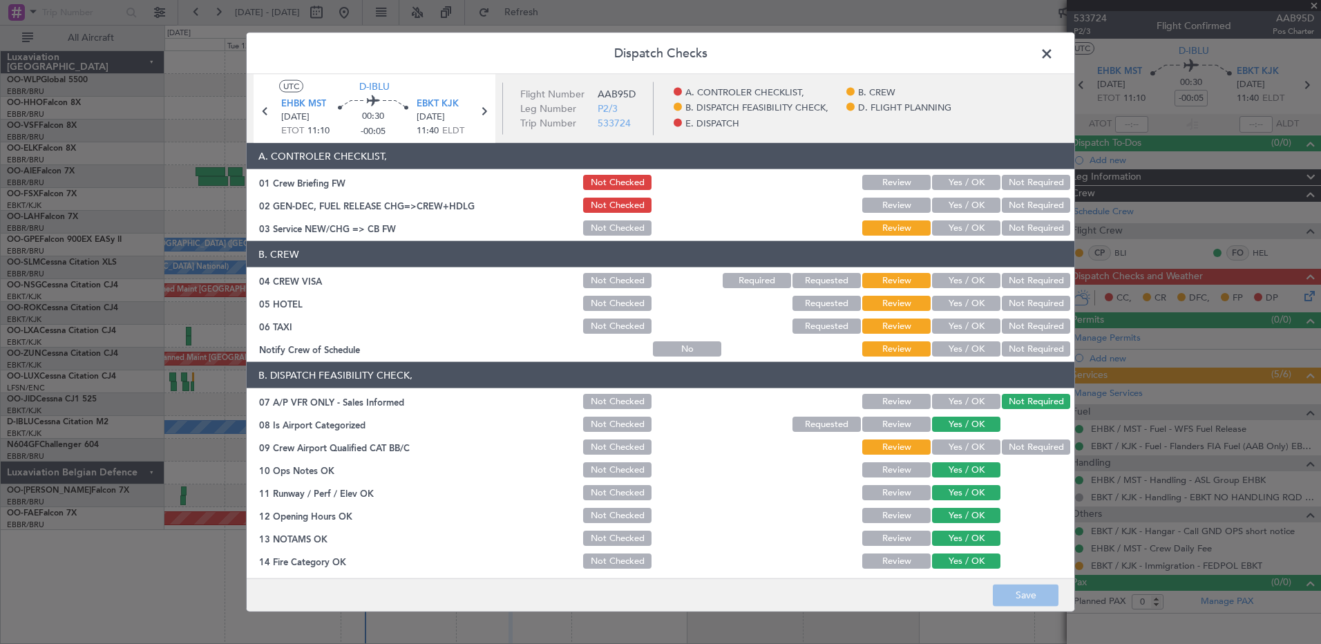
click at [955, 202] on button "Yes / OK" at bounding box center [966, 205] width 68 height 15
click at [1002, 220] on button "Not Required" at bounding box center [1036, 227] width 68 height 15
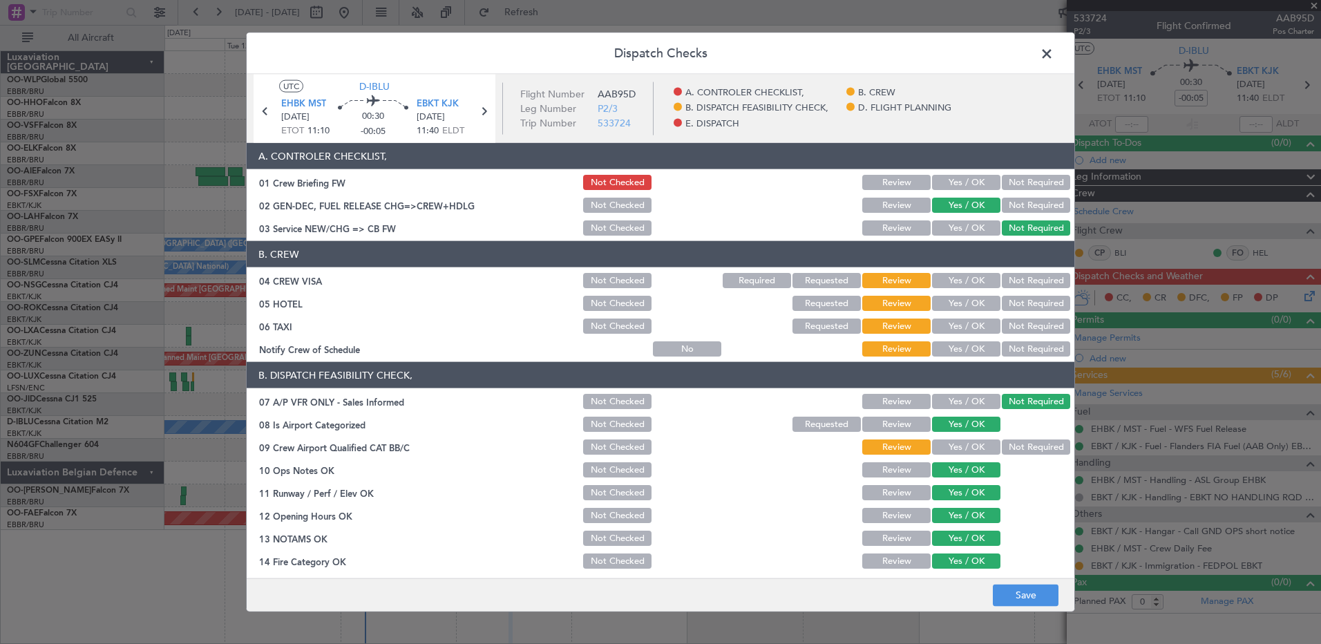
click at [969, 229] on button "Yes / OK" at bounding box center [966, 227] width 68 height 15
click at [1032, 591] on button "Save" at bounding box center [1026, 595] width 66 height 22
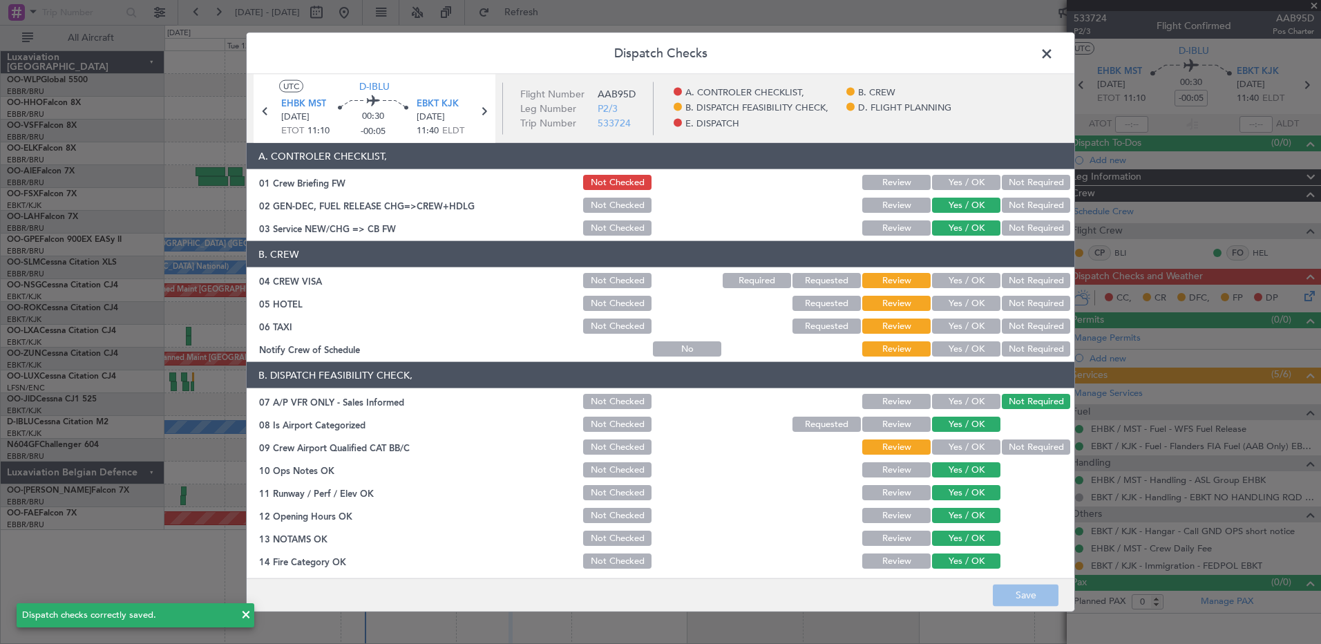
click at [969, 347] on button "Yes / OK" at bounding box center [966, 348] width 68 height 15
click at [1027, 312] on div "Not Required" at bounding box center [1035, 303] width 70 height 19
click at [1020, 322] on button "Not Required" at bounding box center [1036, 326] width 68 height 15
click at [1016, 301] on button "Not Required" at bounding box center [1036, 303] width 68 height 15
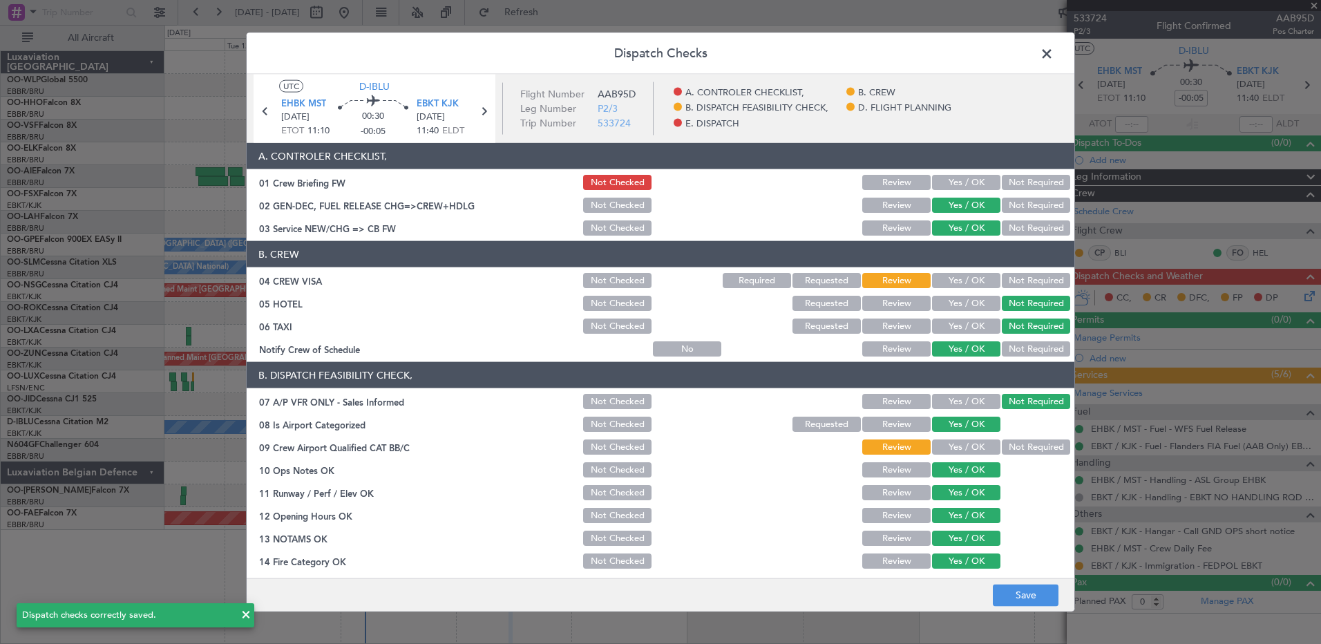
click at [1019, 276] on button "Not Required" at bounding box center [1036, 280] width 68 height 15
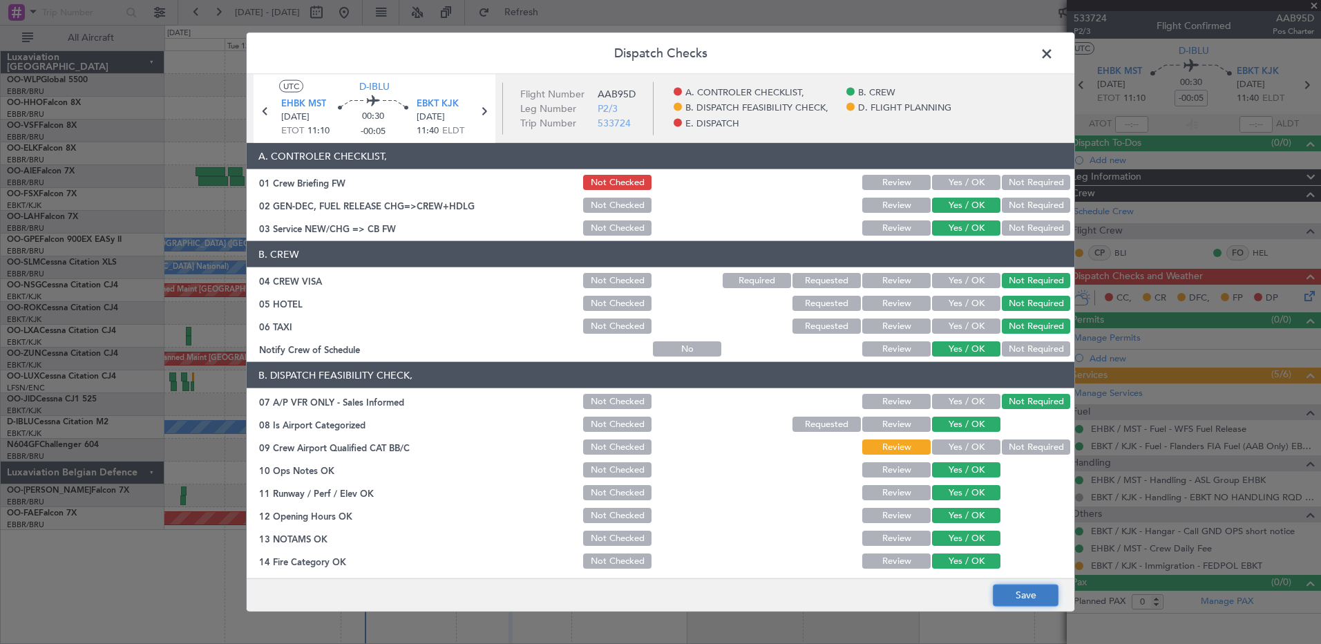
click at [1044, 595] on button "Save" at bounding box center [1026, 595] width 66 height 22
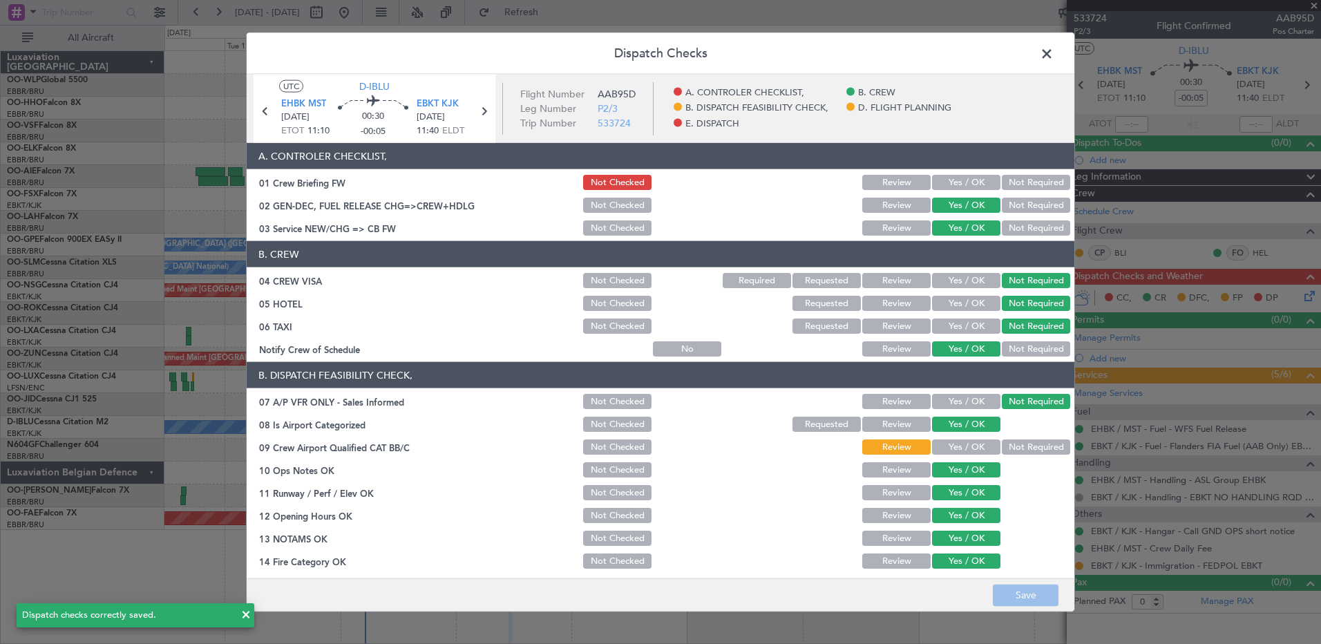
click at [1054, 53] on span at bounding box center [1054, 58] width 0 height 28
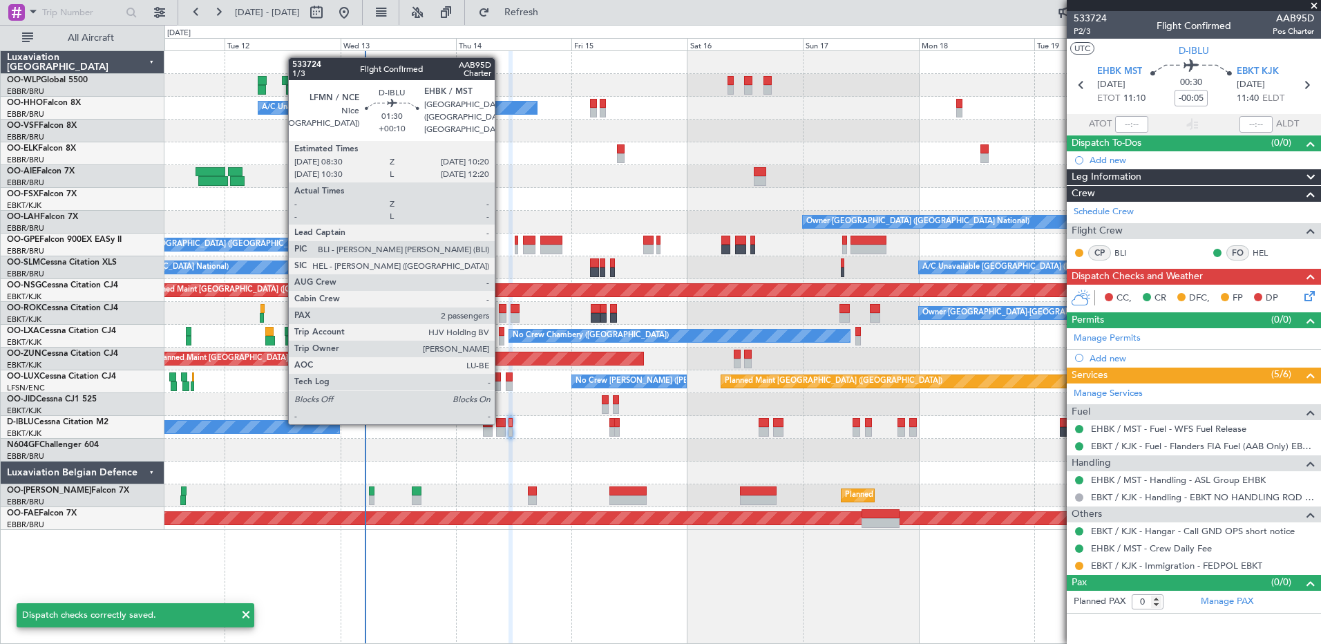
click at [501, 423] on div at bounding box center [500, 423] width 9 height 10
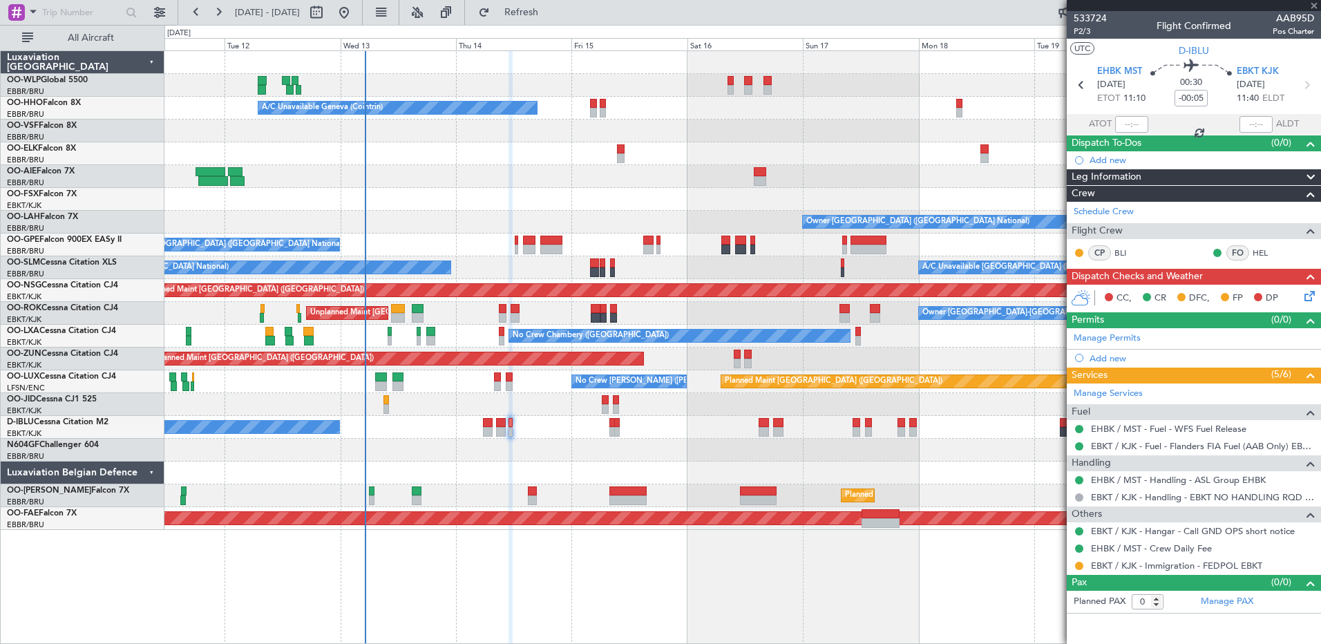
type input "+00:10"
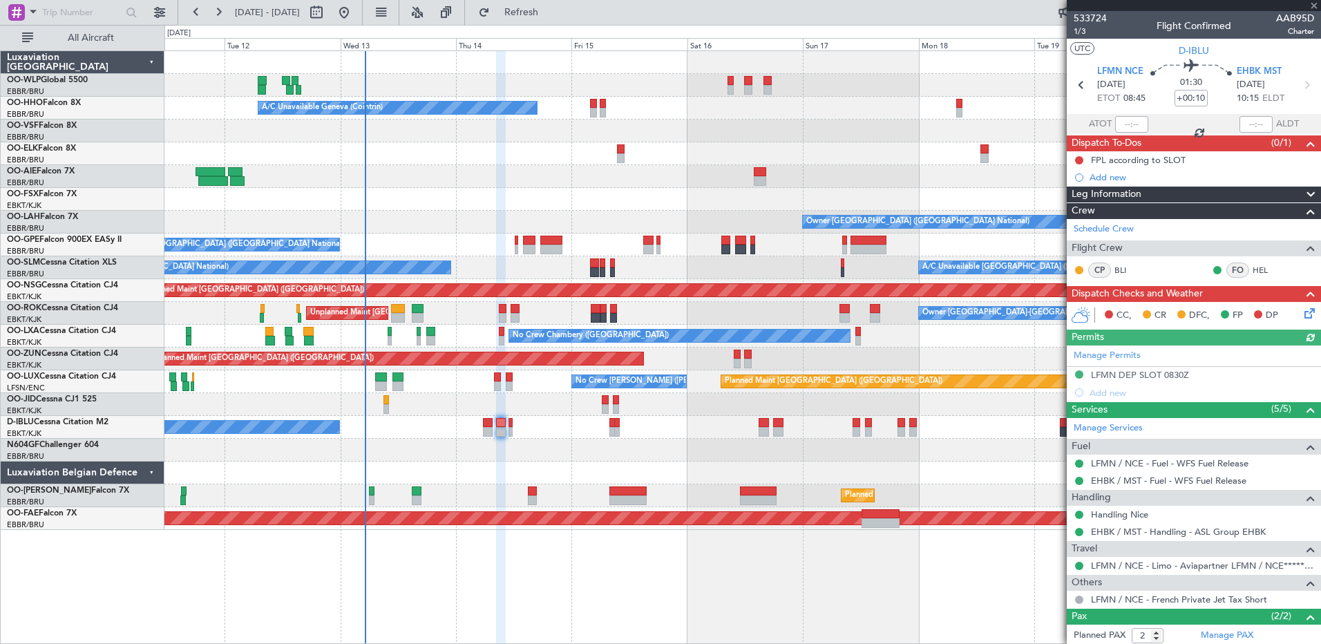
click at [1302, 314] on icon at bounding box center [1307, 310] width 11 height 11
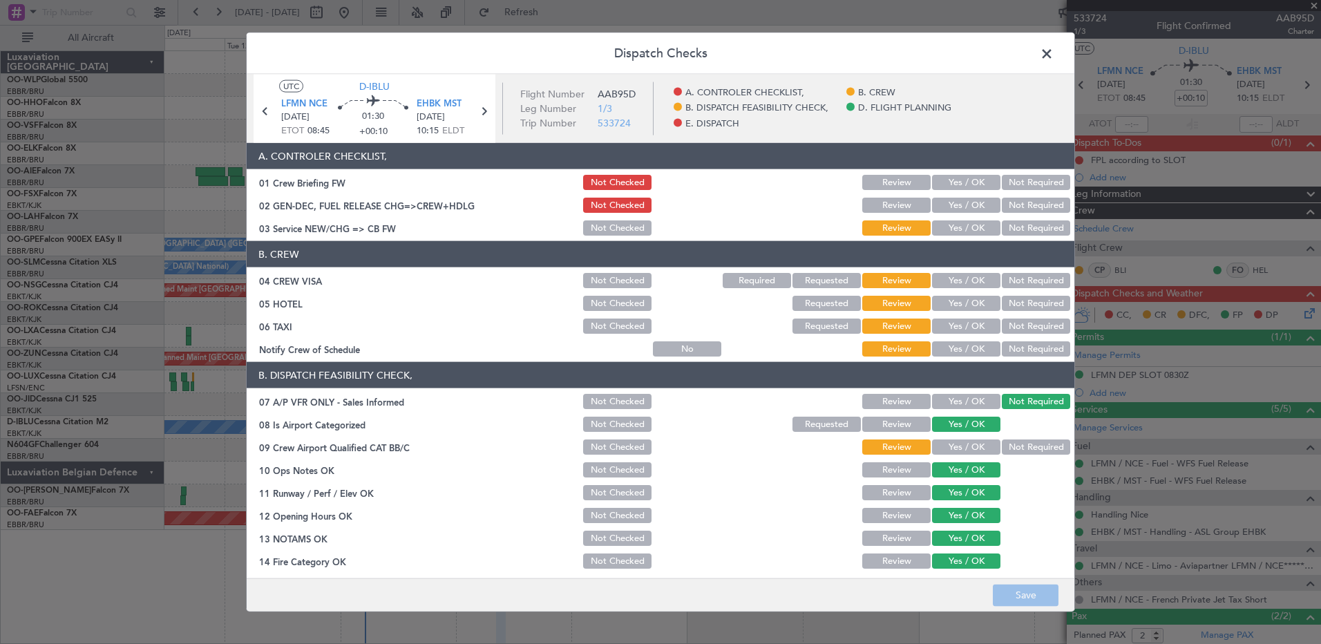
drag, startPoint x: 940, startPoint y: 222, endPoint x: 962, endPoint y: 218, distance: 22.5
click at [940, 222] on button "Yes / OK" at bounding box center [966, 227] width 68 height 15
click at [974, 205] on button "Yes / OK" at bounding box center [966, 205] width 68 height 15
click at [966, 346] on button "Yes / OK" at bounding box center [966, 348] width 68 height 15
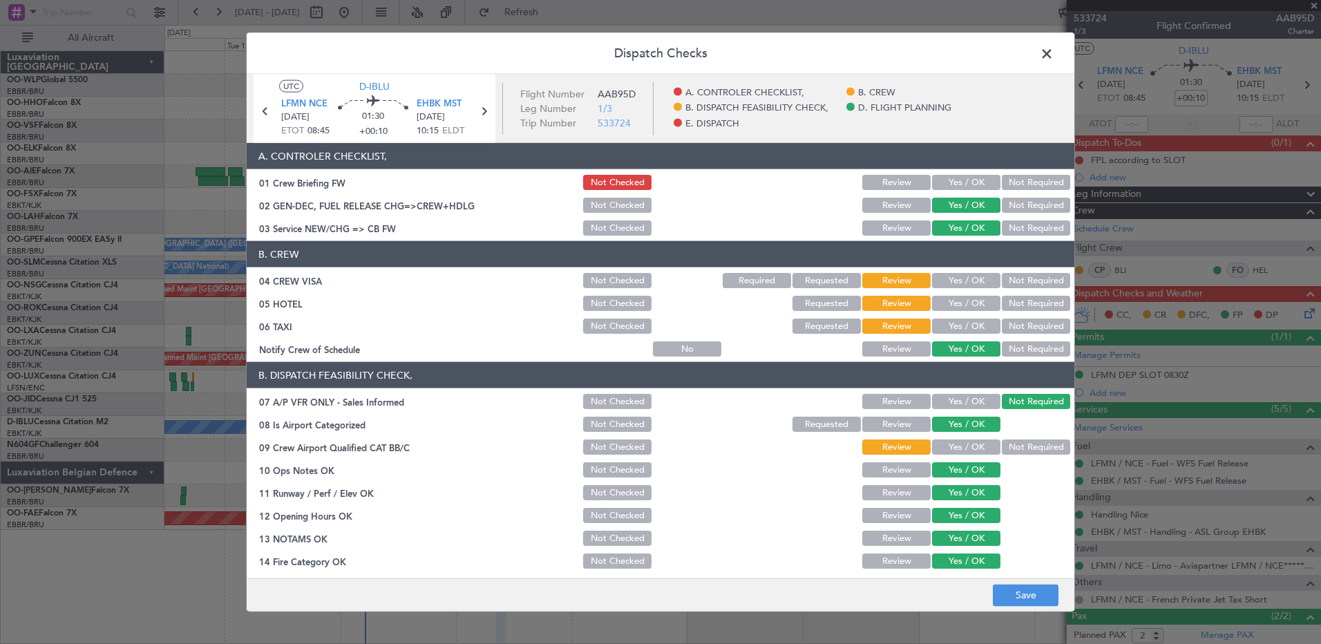
click at [1020, 321] on button "Not Required" at bounding box center [1036, 326] width 68 height 15
click at [1025, 301] on button "Not Required" at bounding box center [1036, 303] width 68 height 15
click at [1027, 276] on button "Not Required" at bounding box center [1036, 280] width 68 height 15
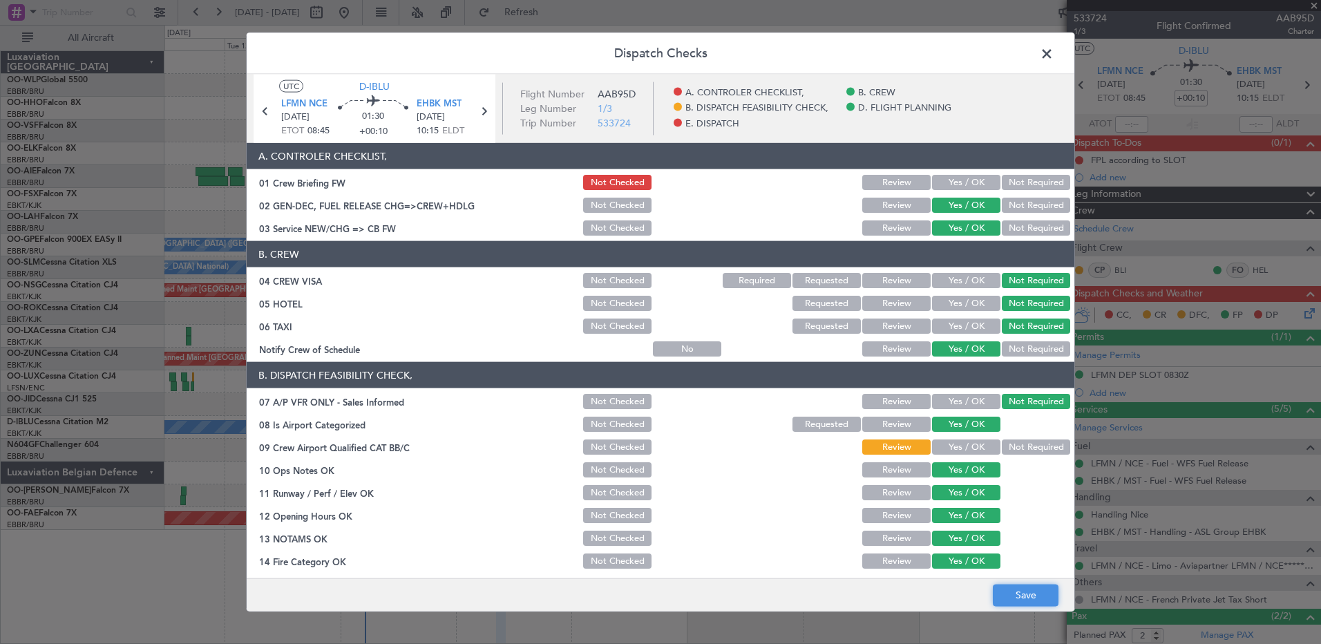
click at [1039, 587] on button "Save" at bounding box center [1026, 595] width 66 height 22
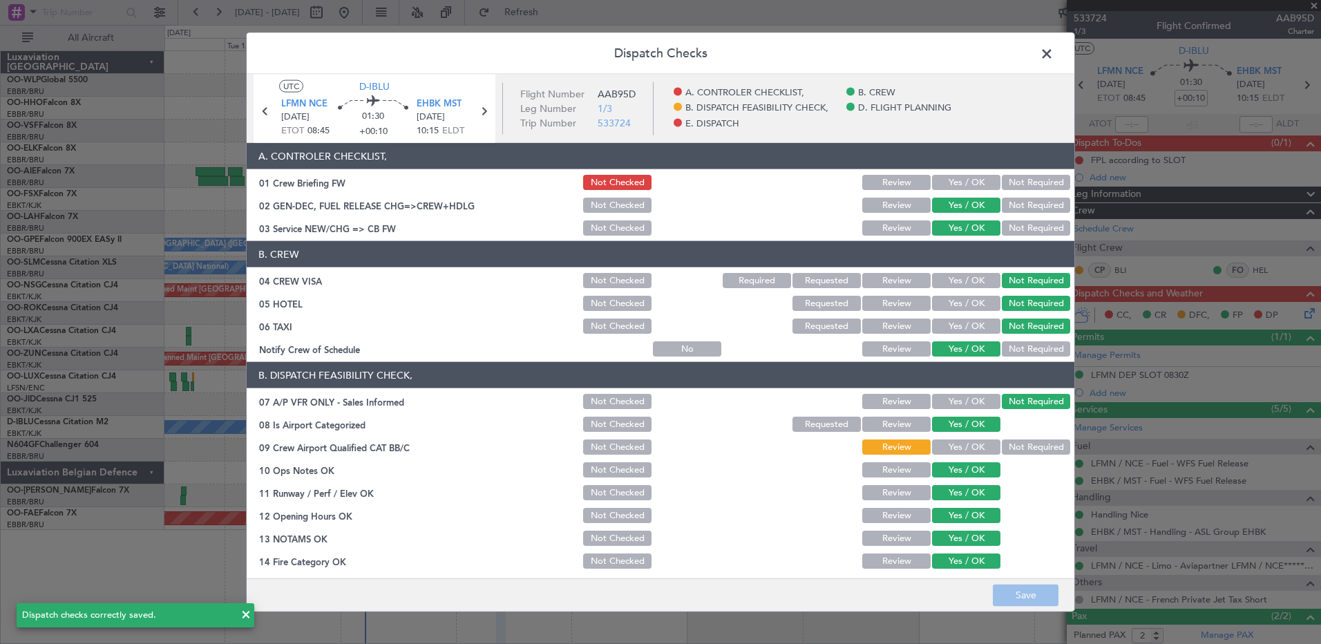
click at [1054, 50] on span at bounding box center [1054, 58] width 0 height 28
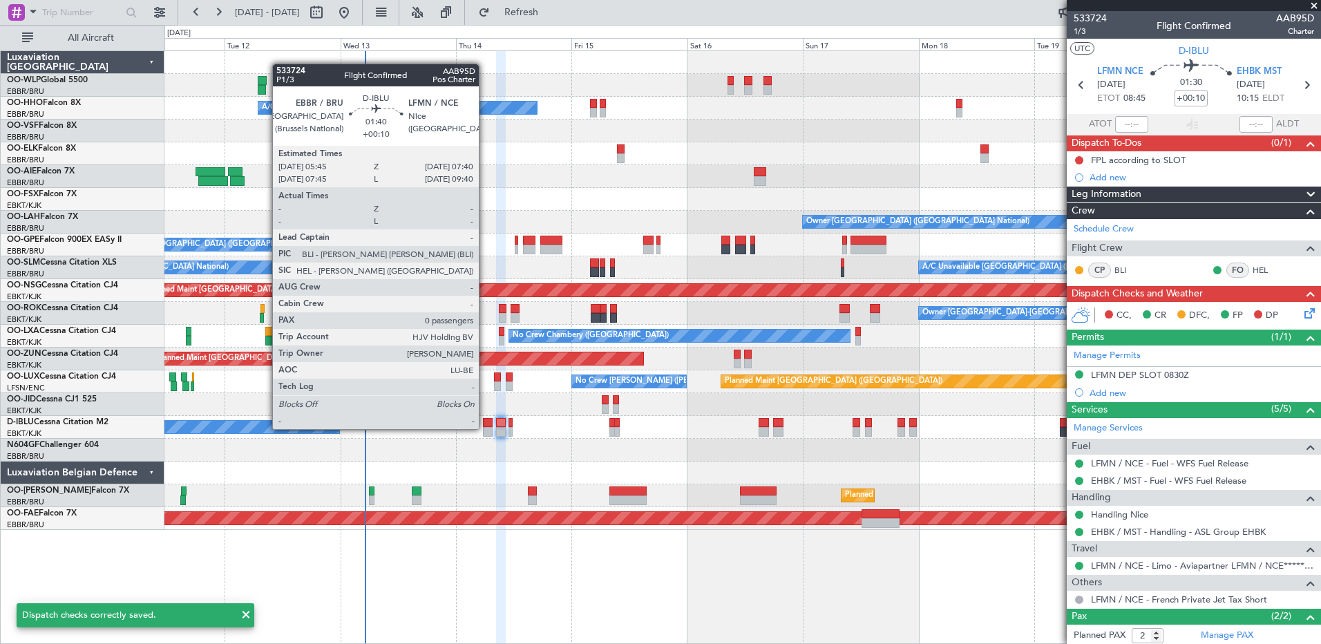
click at [486, 429] on div at bounding box center [488, 432] width 10 height 10
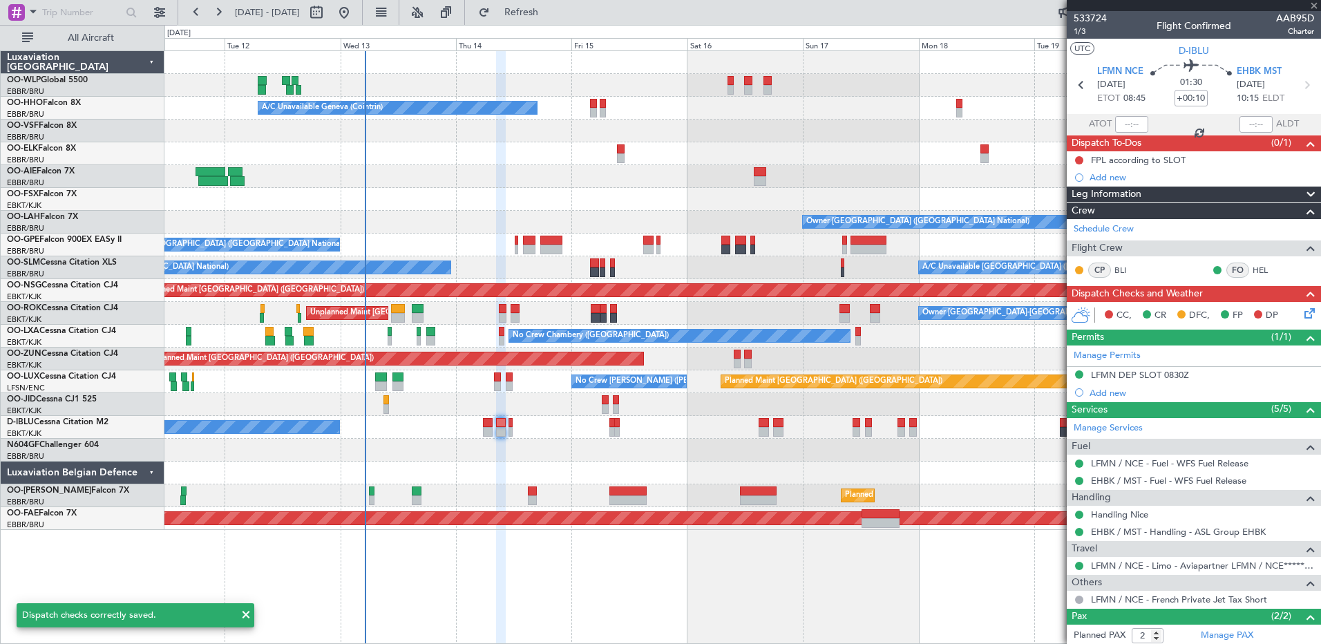
type input "0"
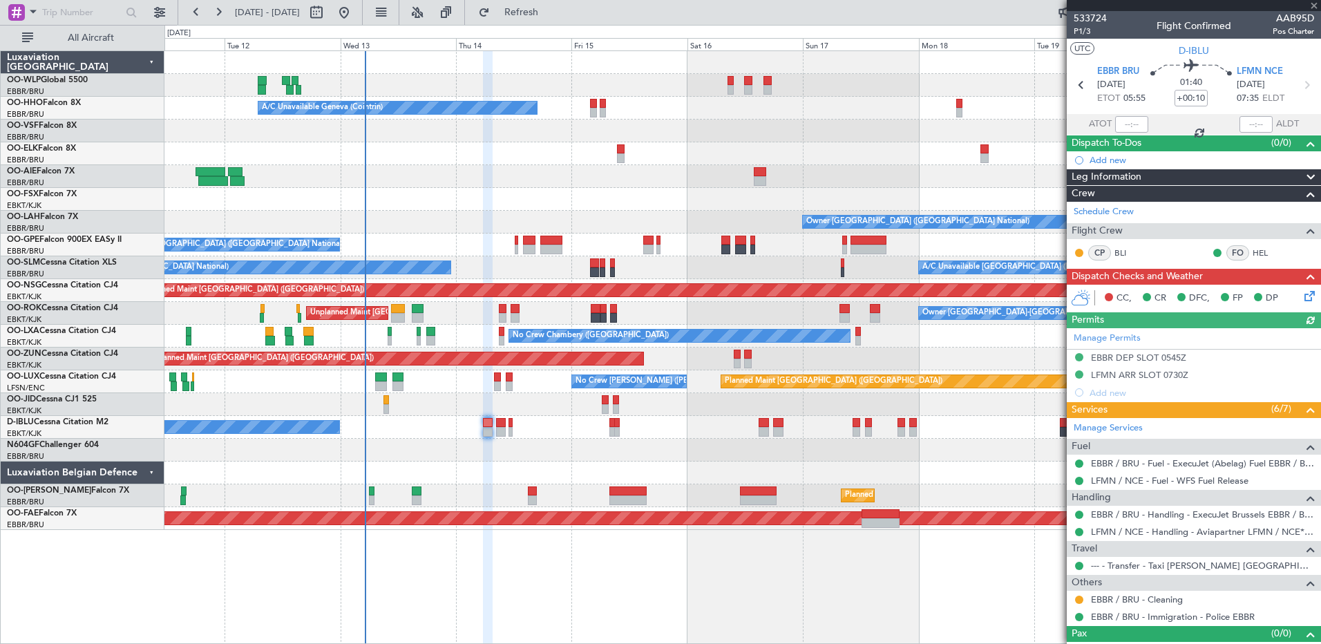
click at [1302, 292] on icon at bounding box center [1307, 293] width 11 height 11
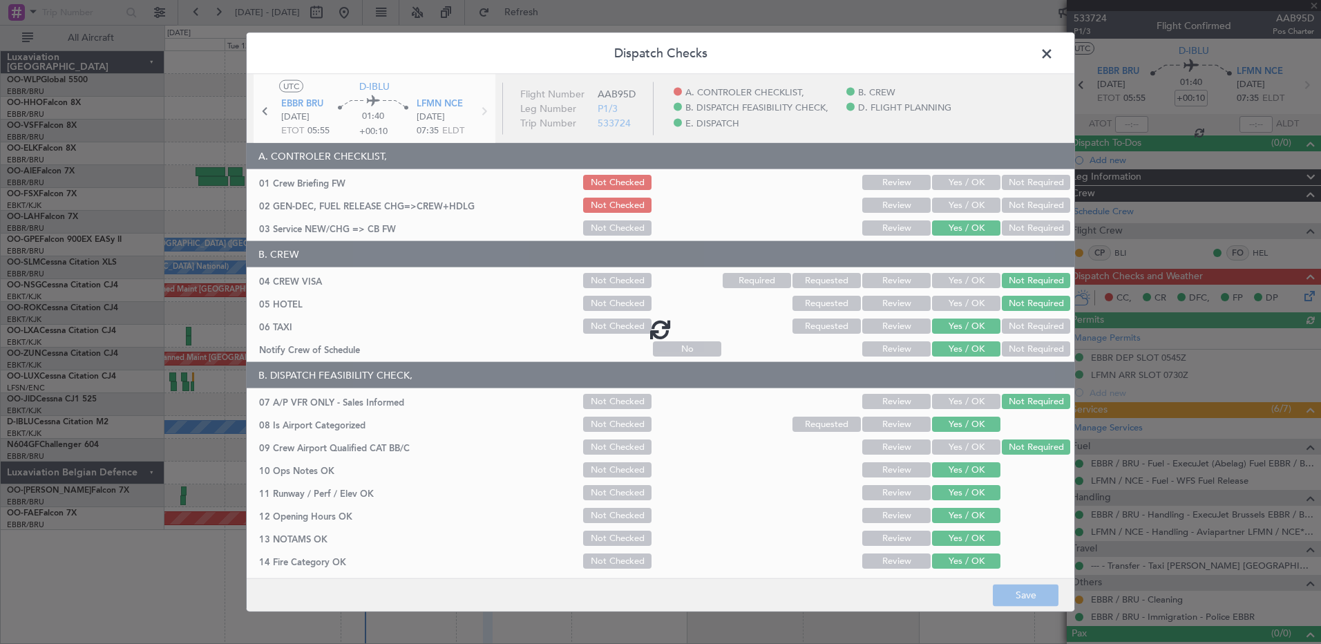
click at [942, 196] on div at bounding box center [661, 329] width 828 height 509
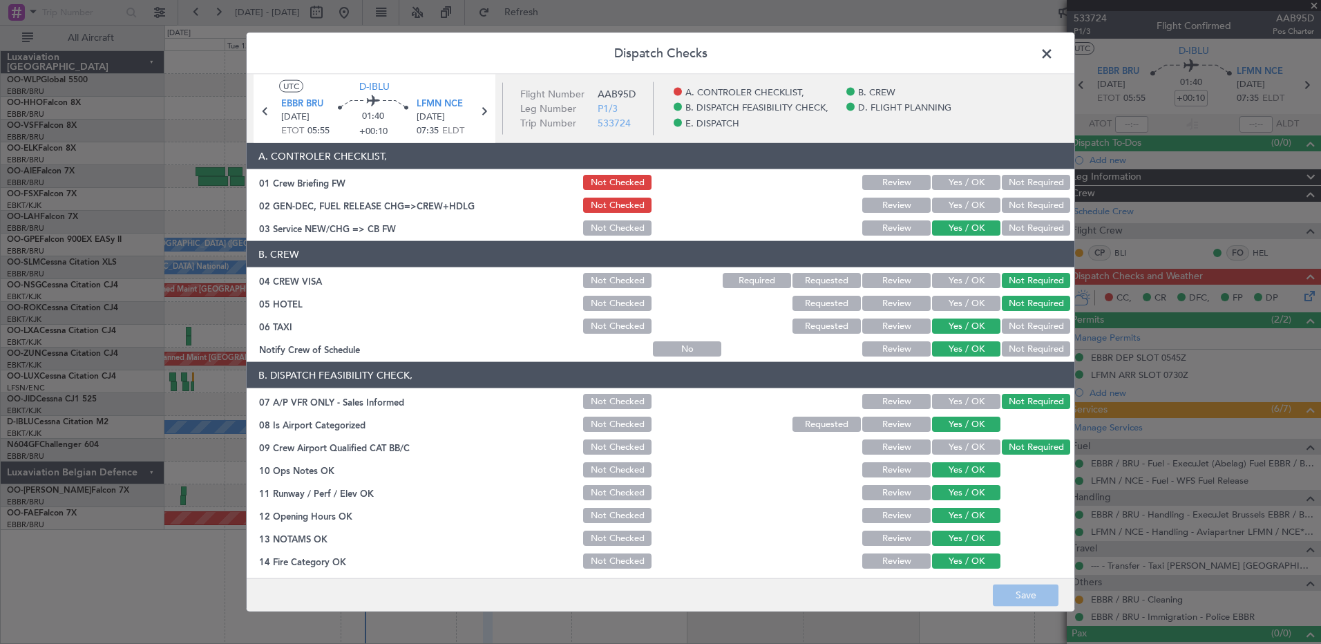
click at [946, 201] on button "Yes / OK" at bounding box center [966, 205] width 68 height 15
click at [1030, 602] on button "Save" at bounding box center [1026, 595] width 66 height 22
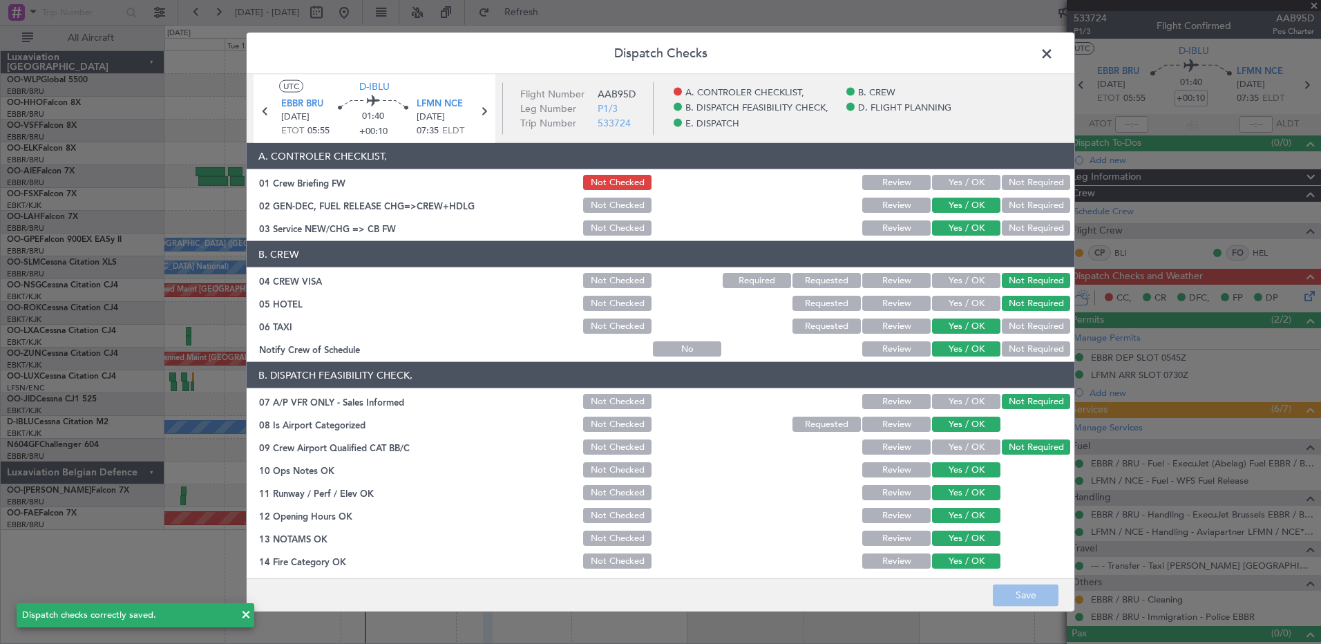
click at [1054, 53] on span at bounding box center [1054, 58] width 0 height 28
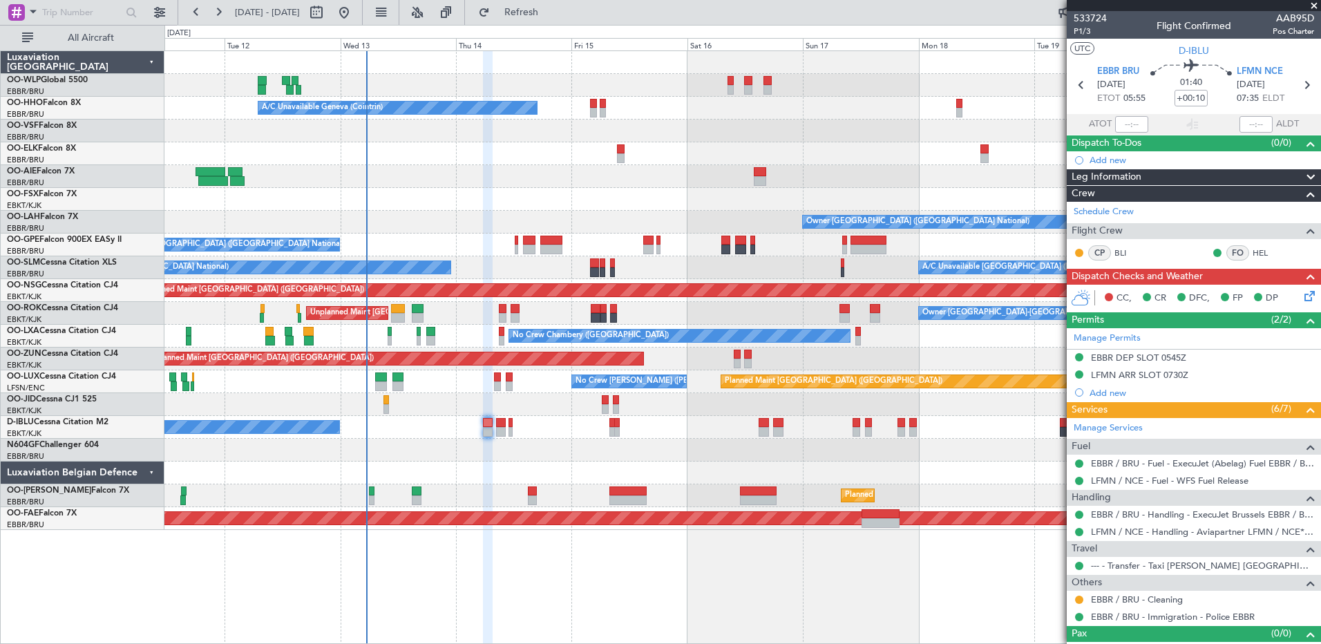
click at [658, 121] on div at bounding box center [742, 131] width 1156 height 23
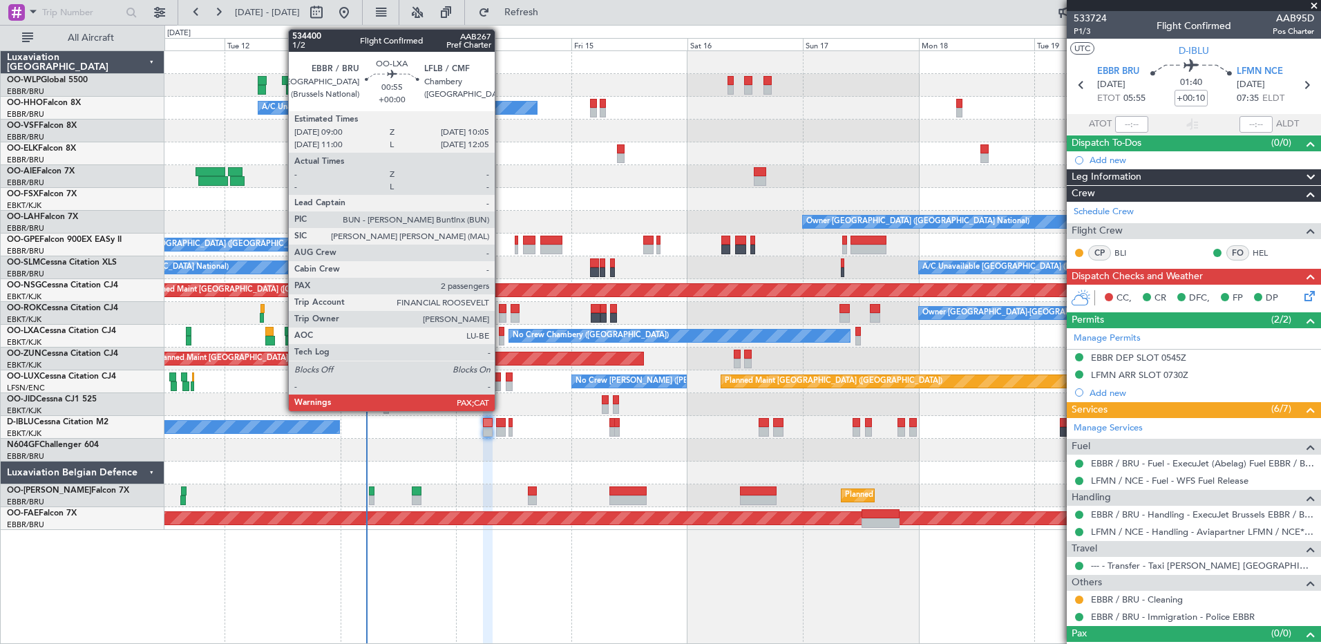
click at [501, 334] on div at bounding box center [502, 332] width 6 height 10
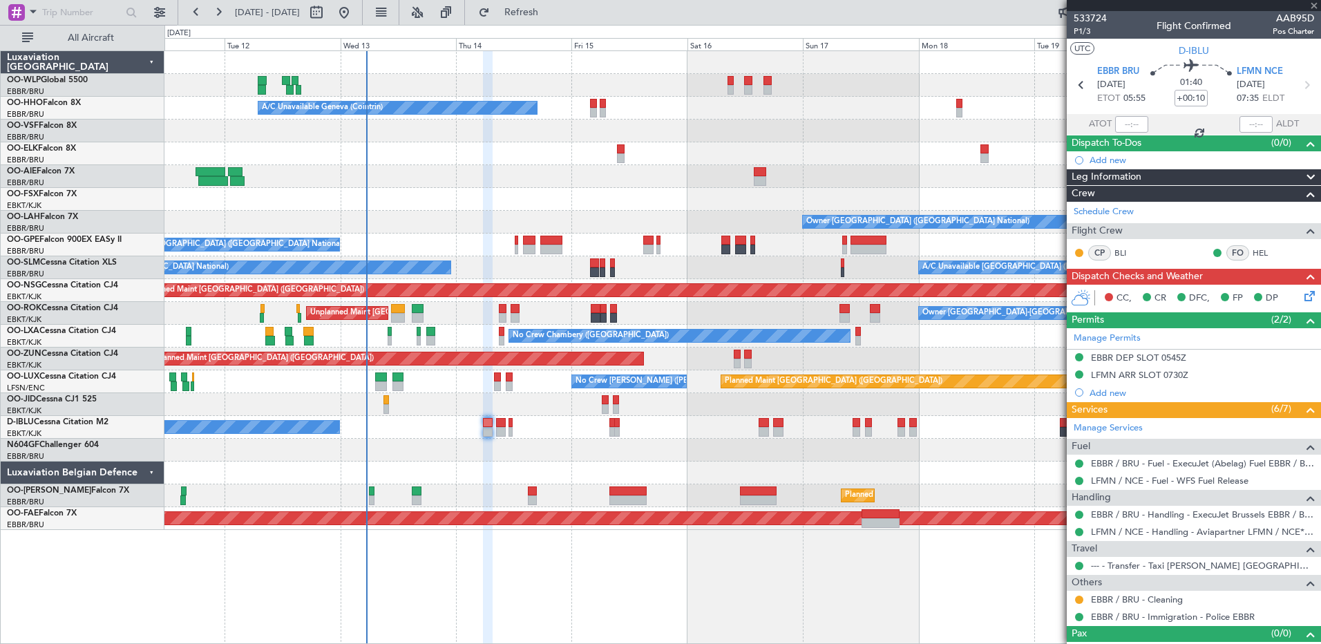
type input "3"
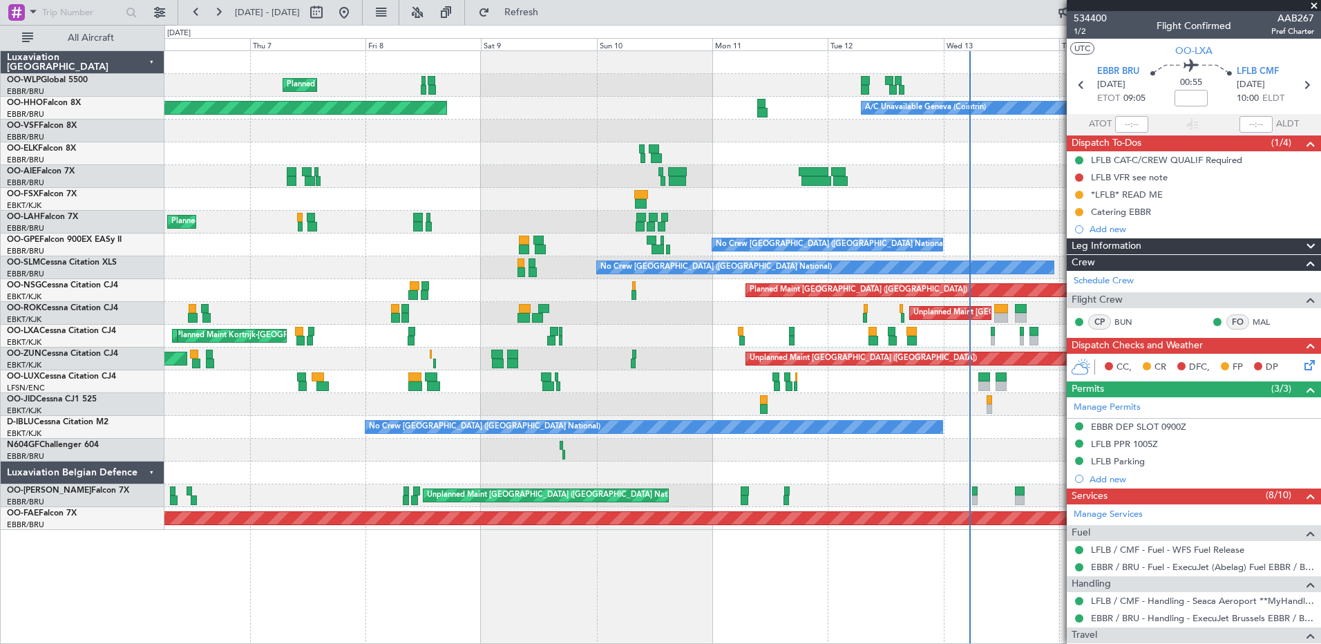
click at [21, 343] on div "Planned Maint Milan (Linate) Planned Maint Geneva (Cointrin) A/C Unavailable Ge…" at bounding box center [660, 334] width 1321 height 619
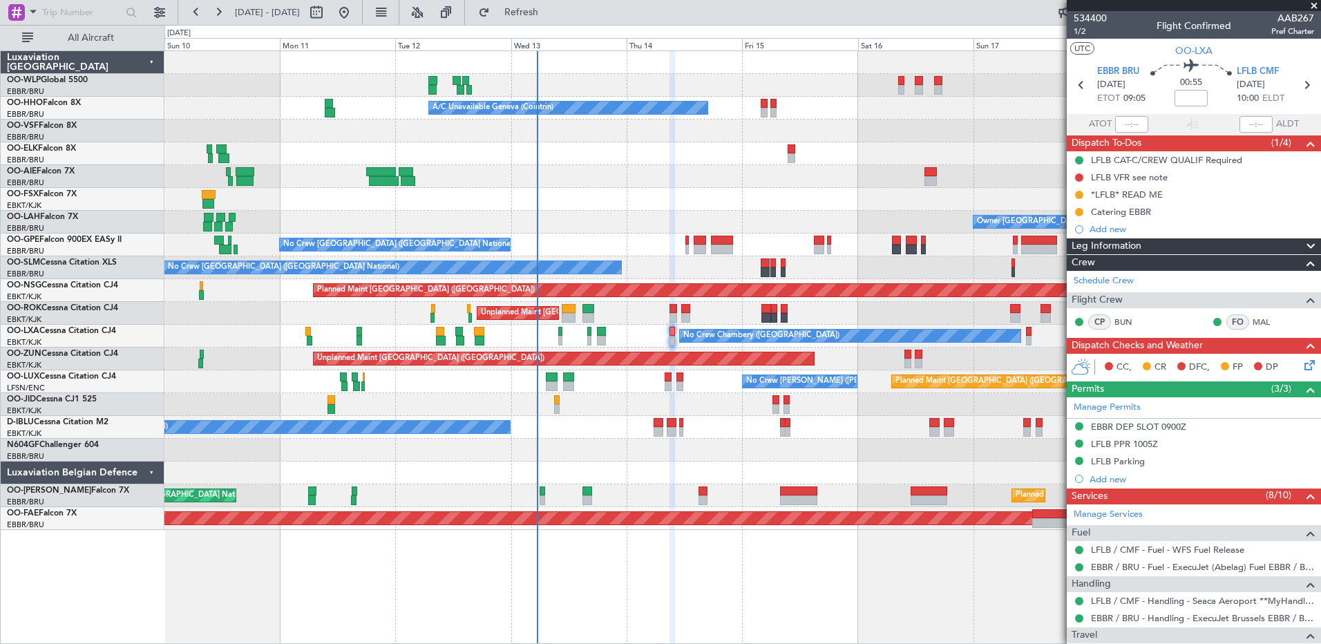
click at [457, 451] on div "Planned Maint Berlin (Brandenburg) Planned Maint Milan (Linate) A/C Unavailable…" at bounding box center [742, 290] width 1156 height 479
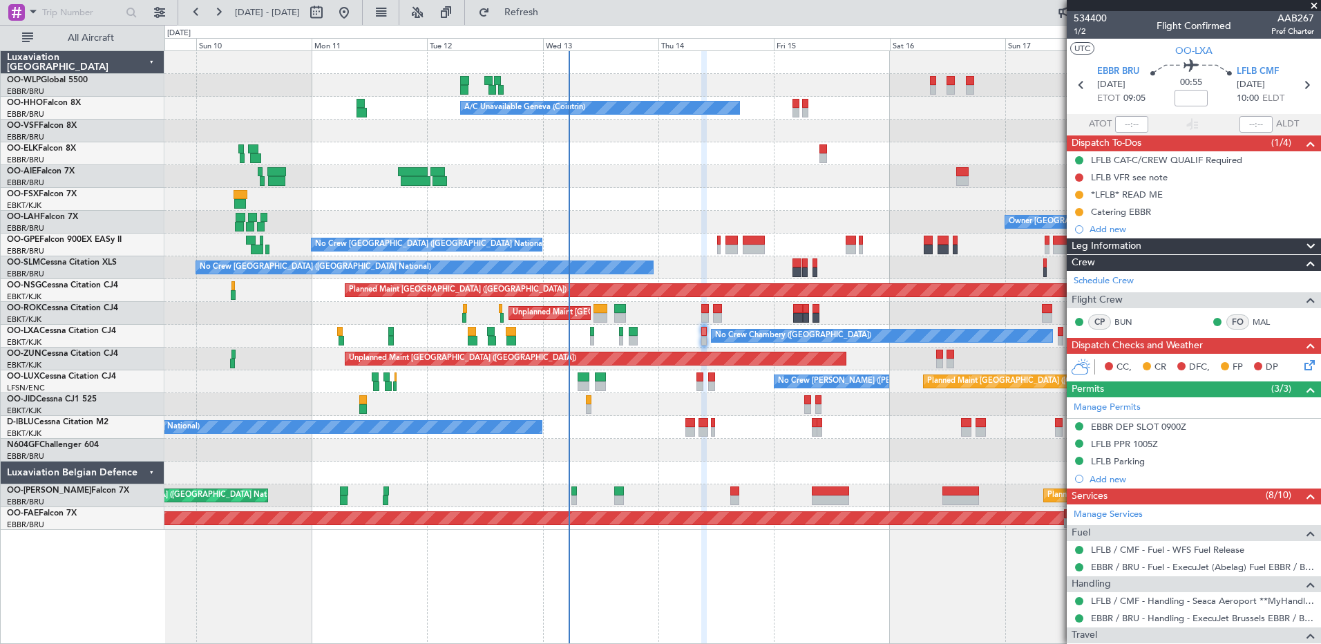
click at [614, 435] on div "No Crew [GEOGRAPHIC_DATA] ([GEOGRAPHIC_DATA] National)" at bounding box center [742, 427] width 1156 height 23
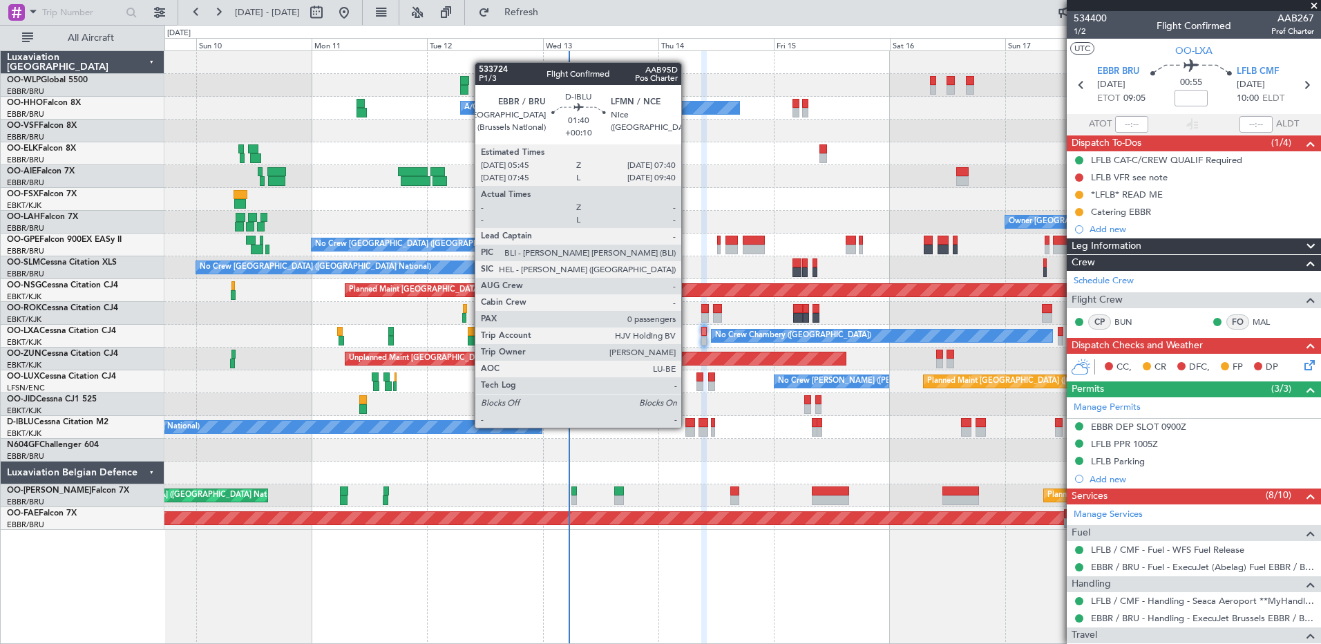
click at [688, 428] on div at bounding box center [690, 432] width 10 height 10
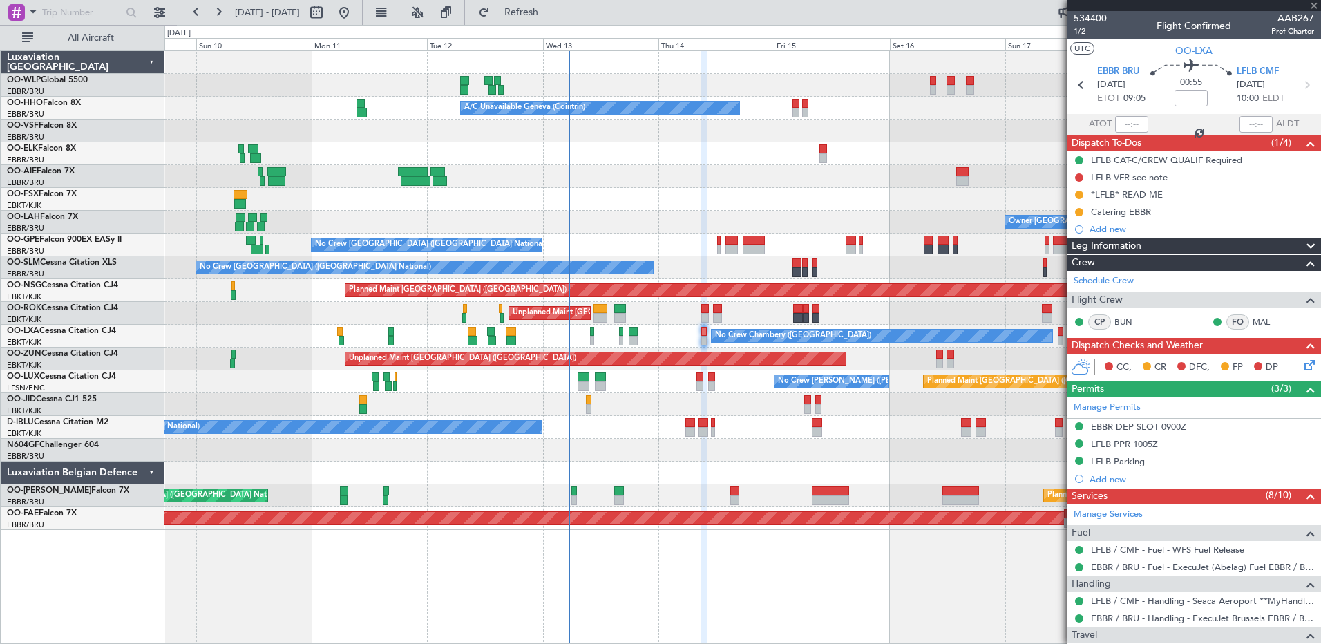
type input "+00:10"
type input "0"
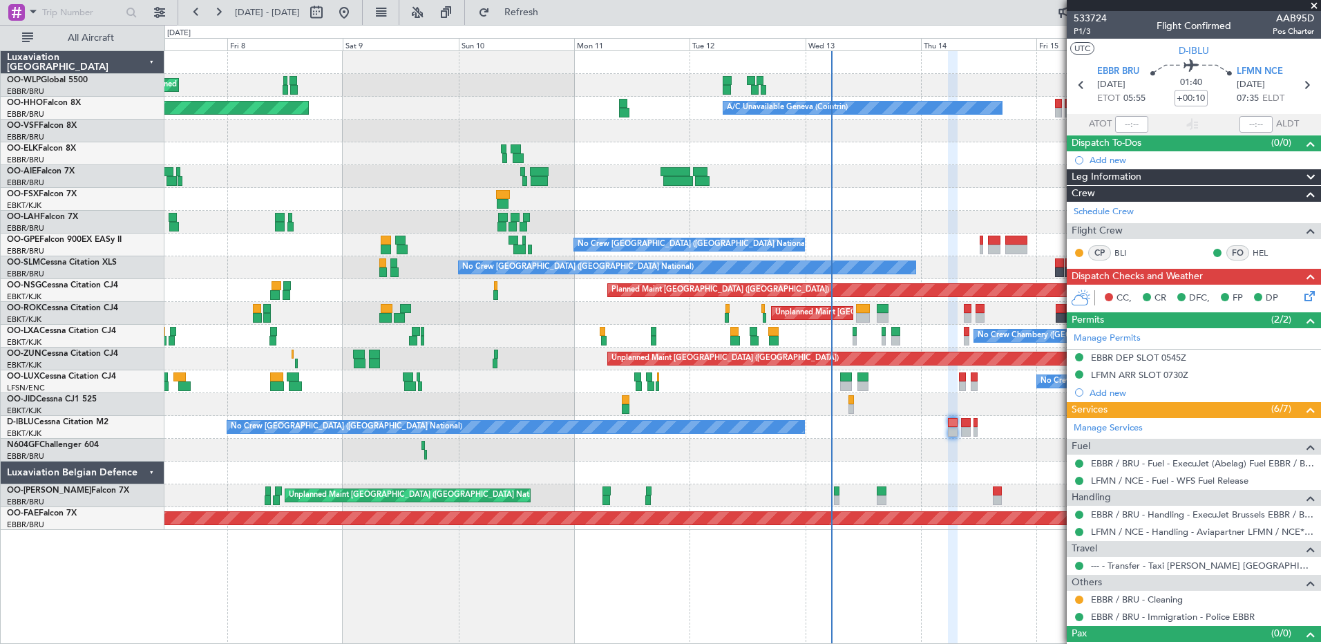
scroll to position [20, 0]
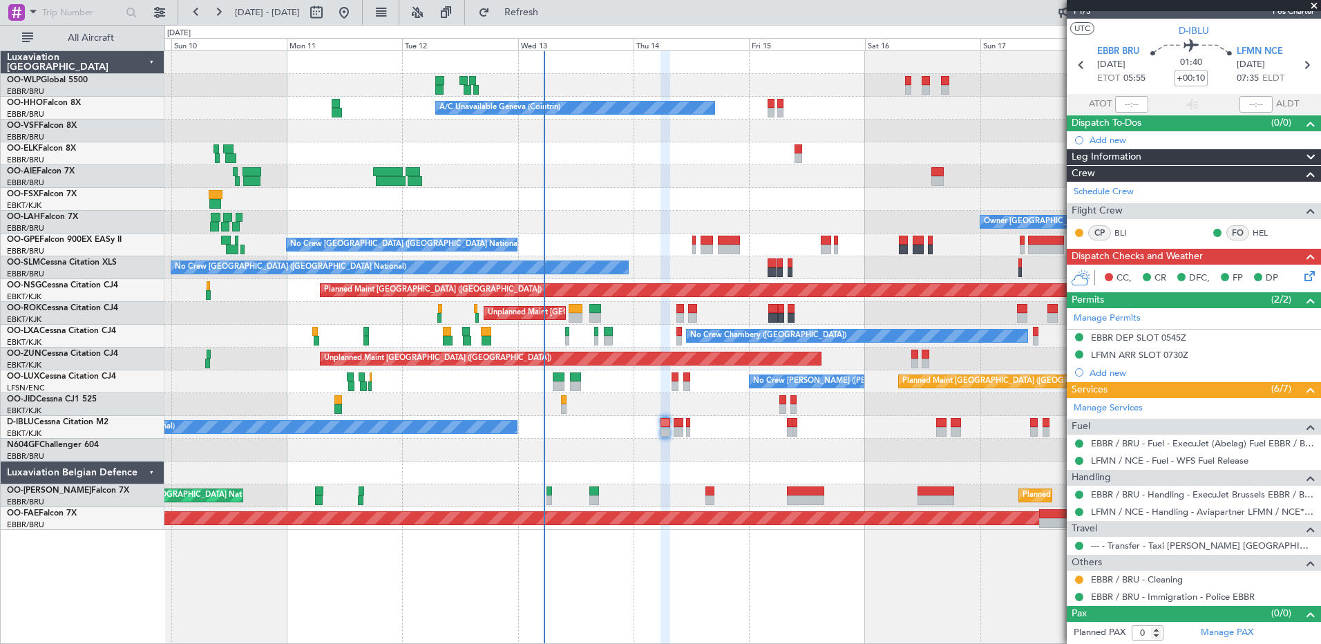
click at [634, 389] on div "Planned Maint Berlin (Brandenburg) Planned Maint Milan (Linate) A/C Unavailable…" at bounding box center [742, 290] width 1156 height 479
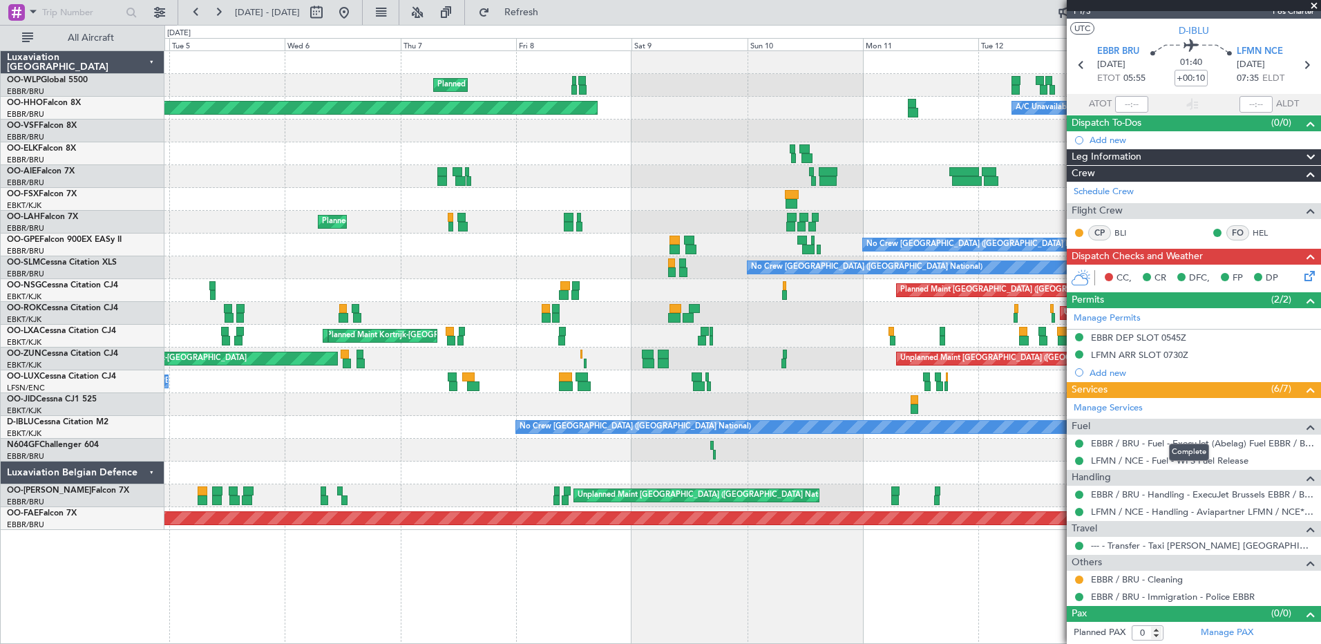
click at [1205, 433] on fb-app "09 Aug 2025 - 19 Aug 2025 Refresh Quick Links All Aircraft Planned Maint Milan …" at bounding box center [660, 327] width 1321 height 634
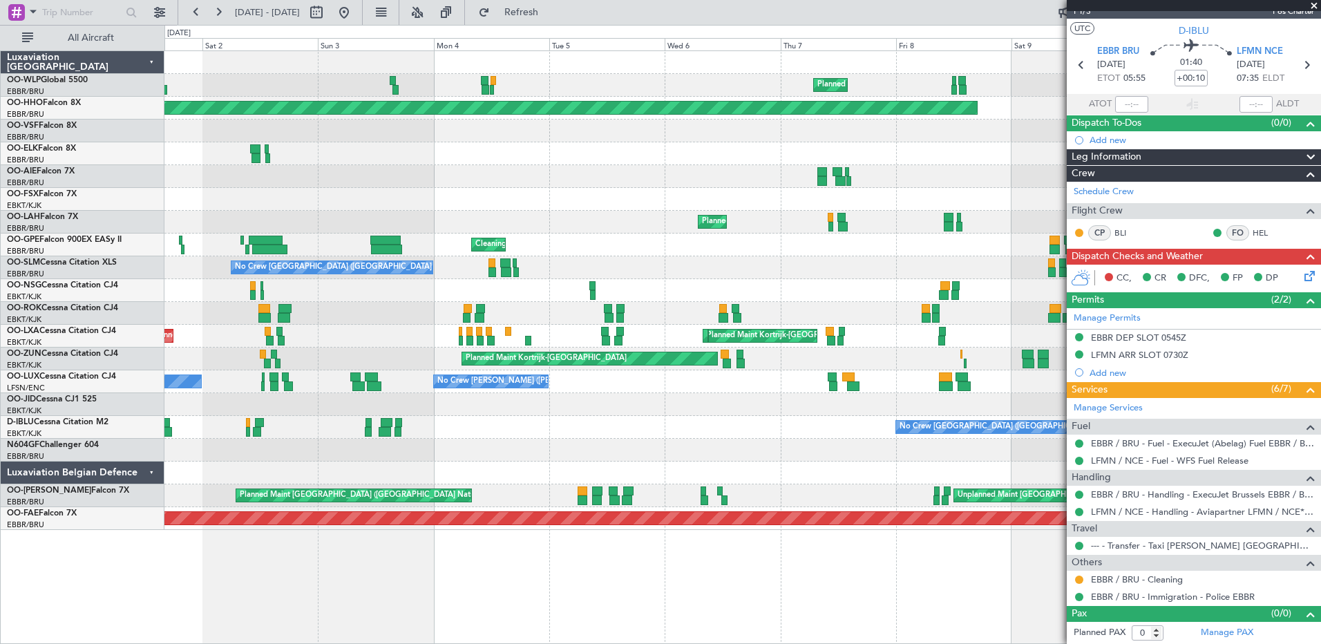
click at [824, 439] on div "Planned Maint Milan (Linate) Planned Maint Geneva (Cointrin) A/C Unavailable Ge…" at bounding box center [742, 290] width 1156 height 479
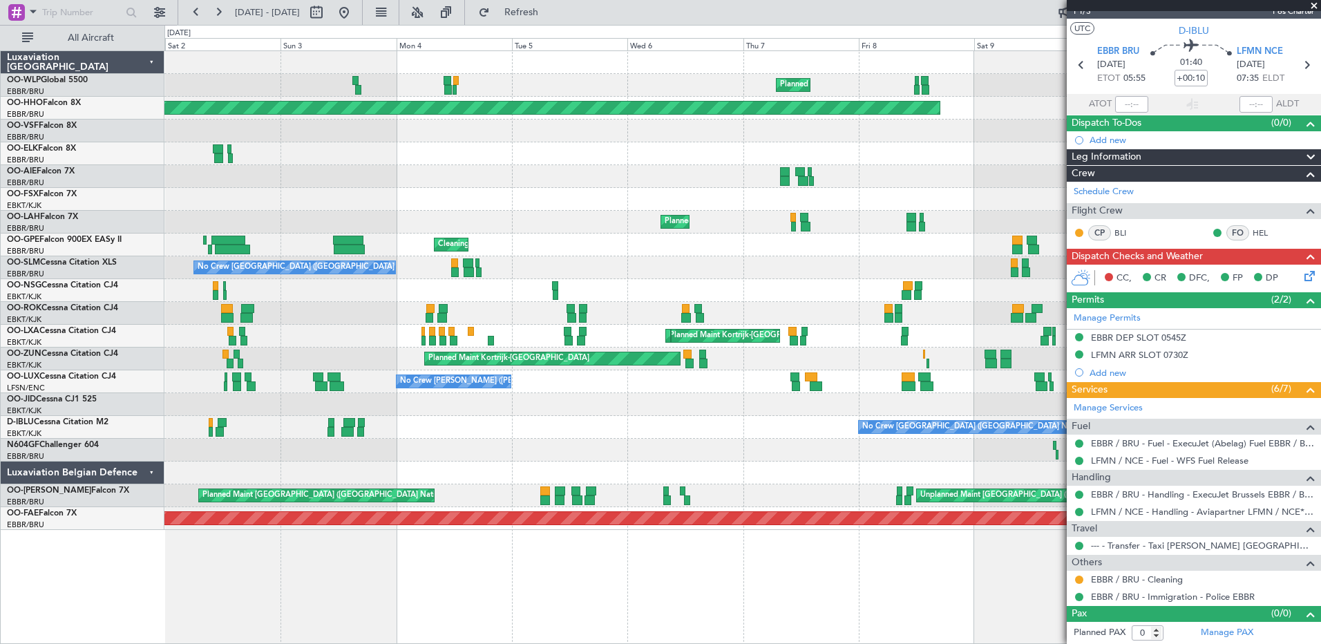
click at [471, 437] on div "No Crew [GEOGRAPHIC_DATA] ([GEOGRAPHIC_DATA] National)" at bounding box center [742, 427] width 1156 height 23
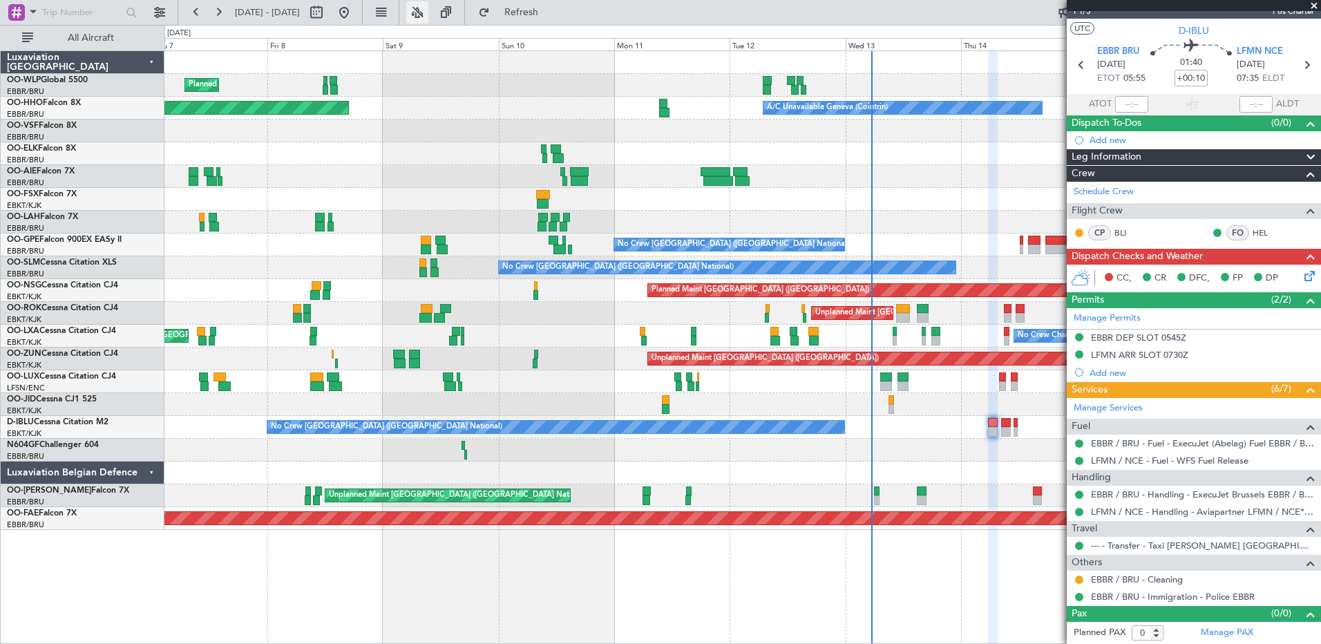
click at [428, 13] on button at bounding box center [417, 12] width 22 height 22
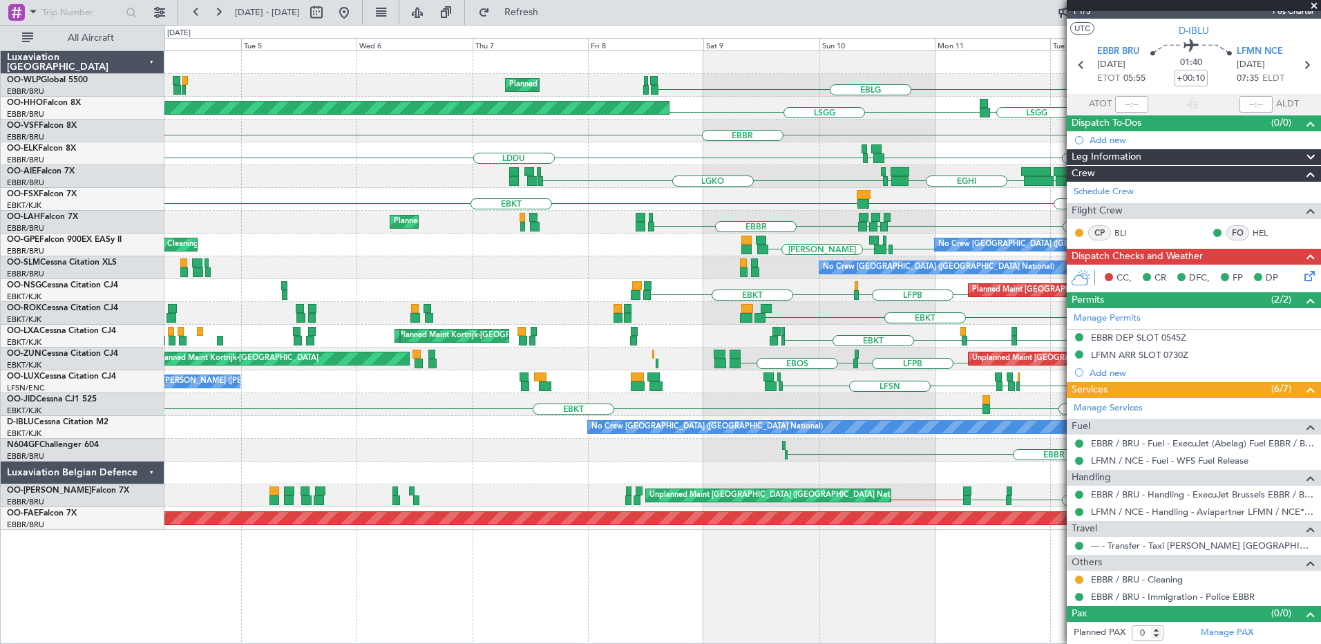
click at [1076, 483] on fb-app "07 Aug 2025 - 17 Aug 2025 Refresh Quick Links All Aircraft LFLS EBLG LDZD EBLG …" at bounding box center [660, 327] width 1321 height 634
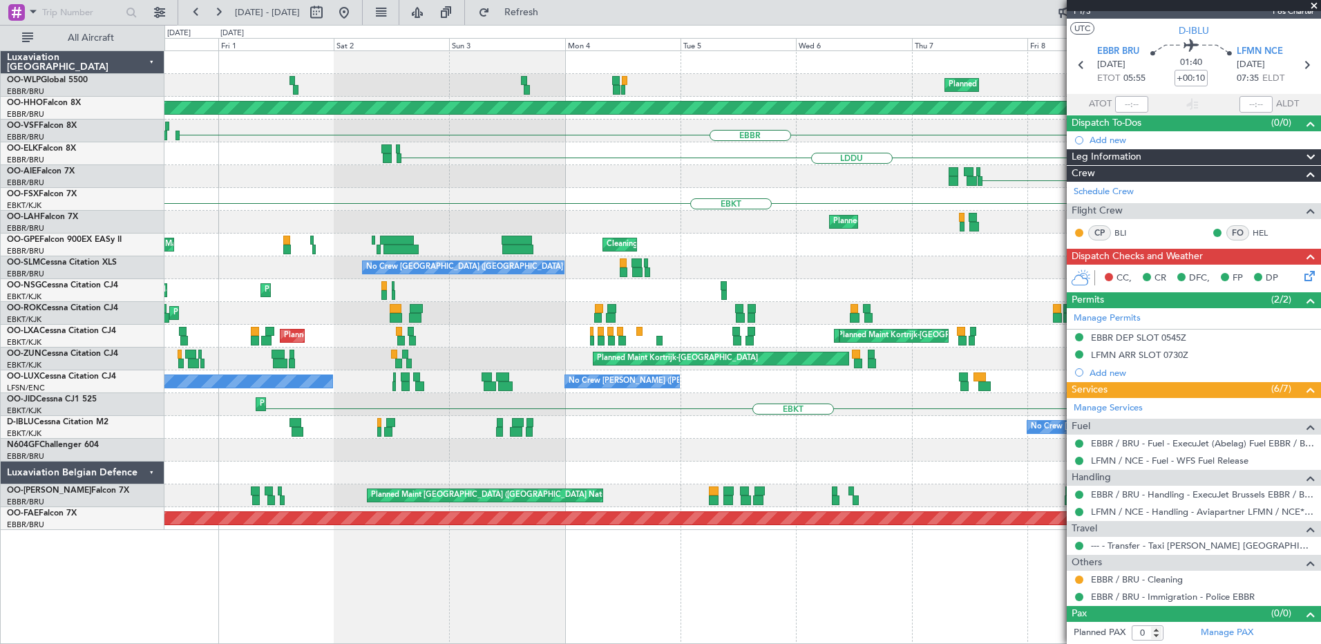
click at [1051, 498] on div "Planned Maint Milan (Linate) EBLG LDZD EBLG LFLS Planned Maint Geneva (Cointrin…" at bounding box center [742, 290] width 1156 height 479
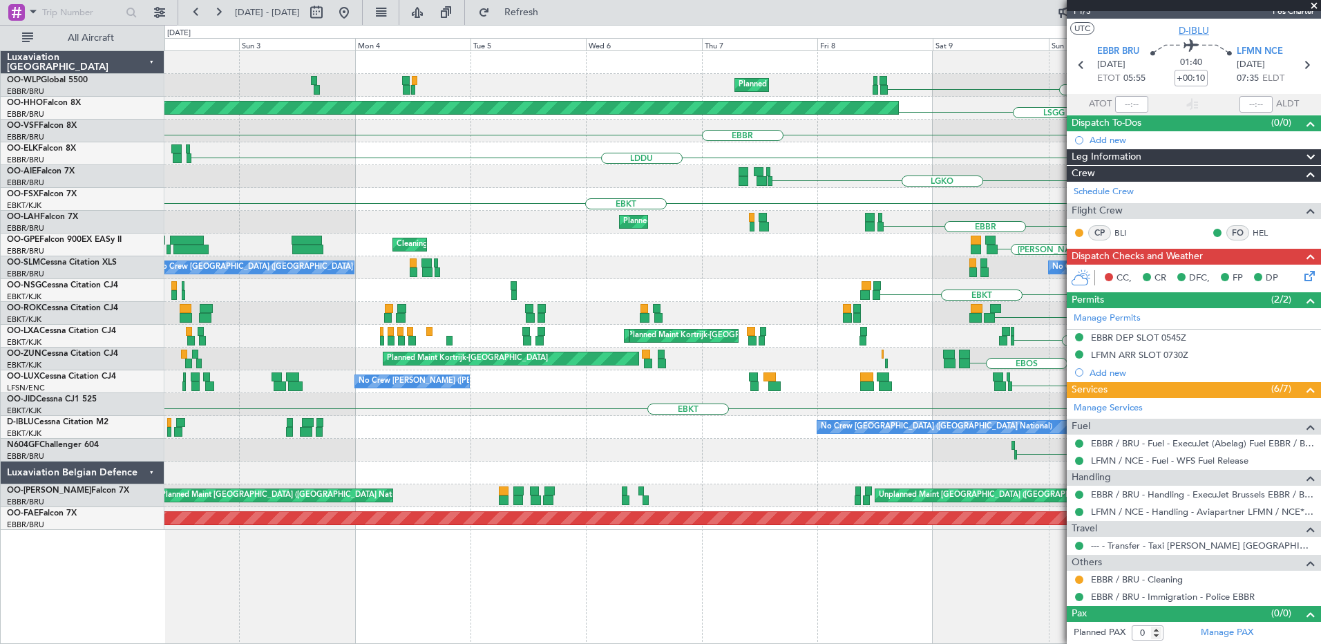
click at [1186, 28] on span "D-IBLU" at bounding box center [1194, 30] width 30 height 15
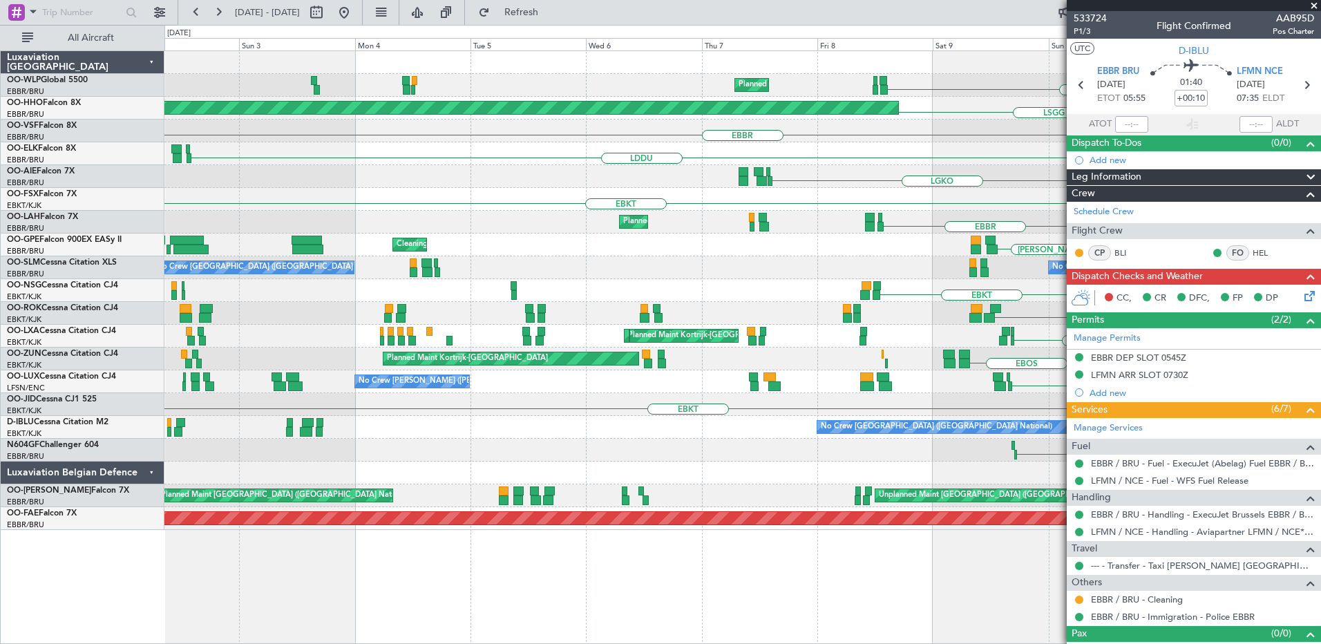
scroll to position [20, 0]
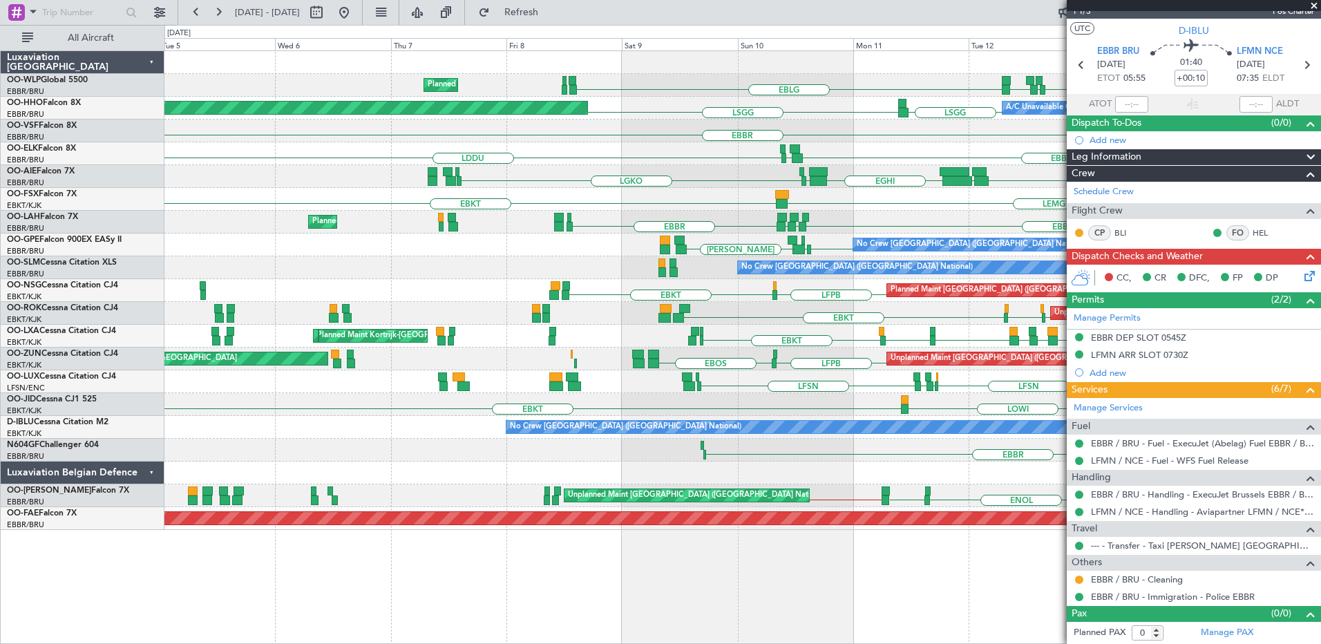
click at [912, 442] on div "LFLS EBLG LDZD EBLG Planned Maint Milan (Linate) EBLG LDSP EBLG Planned Maint G…" at bounding box center [742, 290] width 1156 height 479
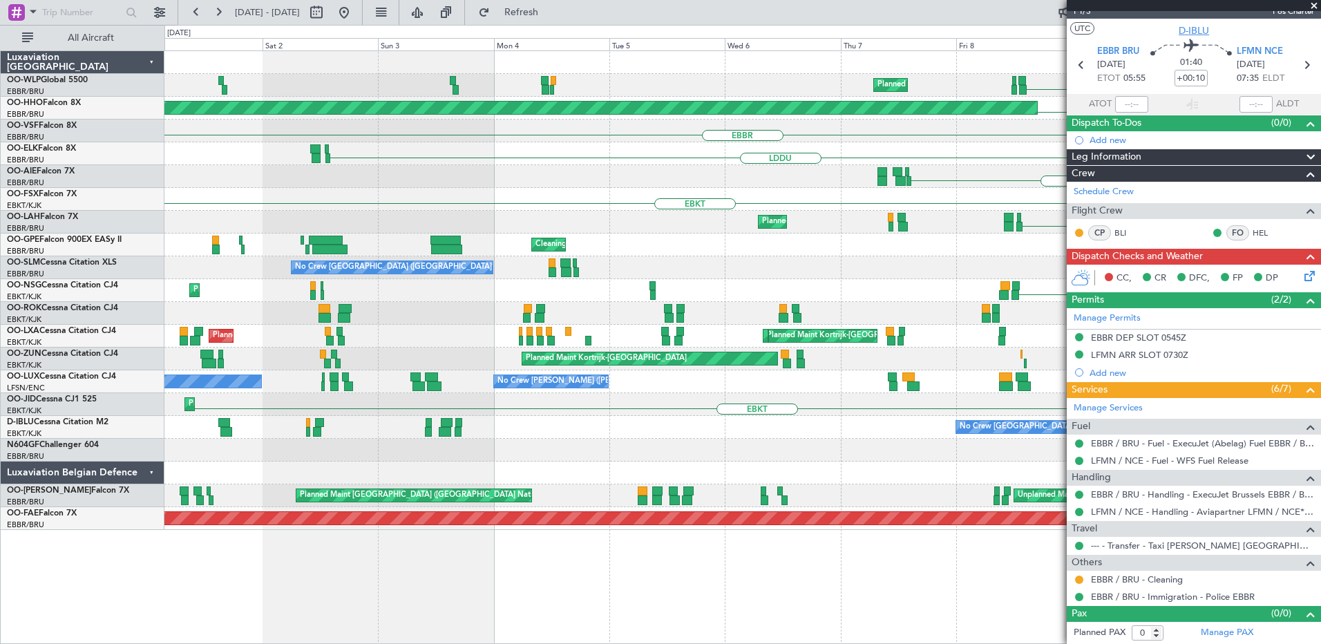
click at [1184, 35] on span "D-IBLU" at bounding box center [1194, 30] width 30 height 15
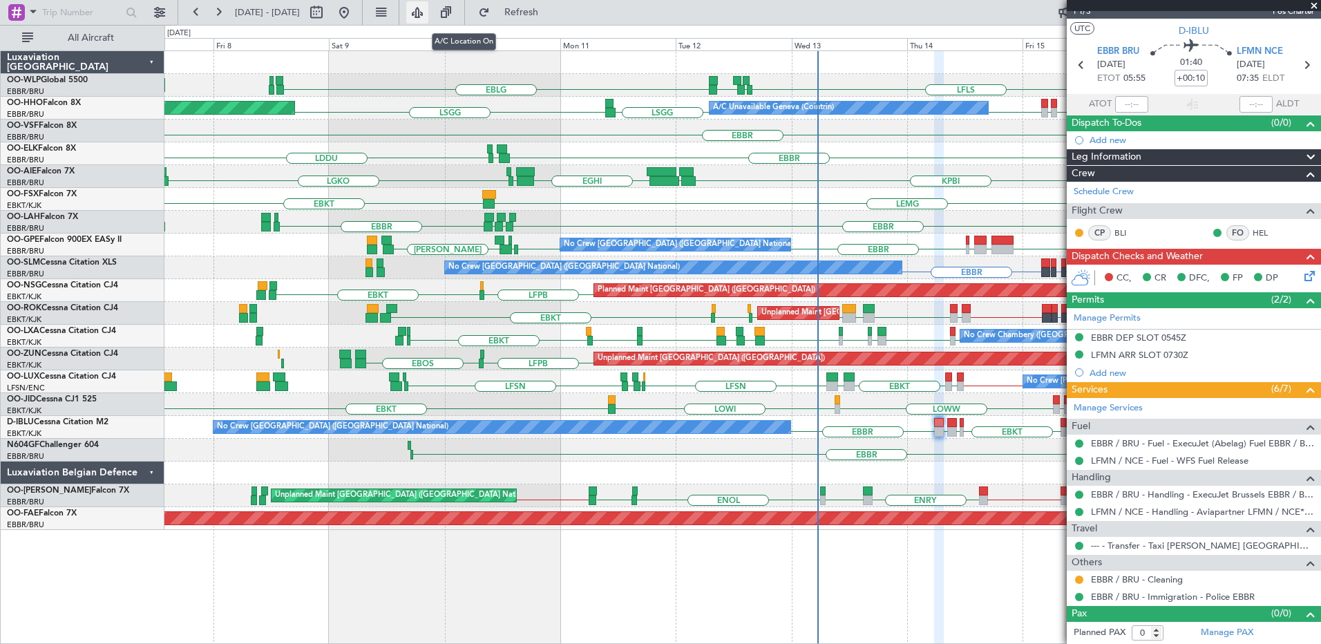
click at [428, 13] on button at bounding box center [417, 12] width 22 height 22
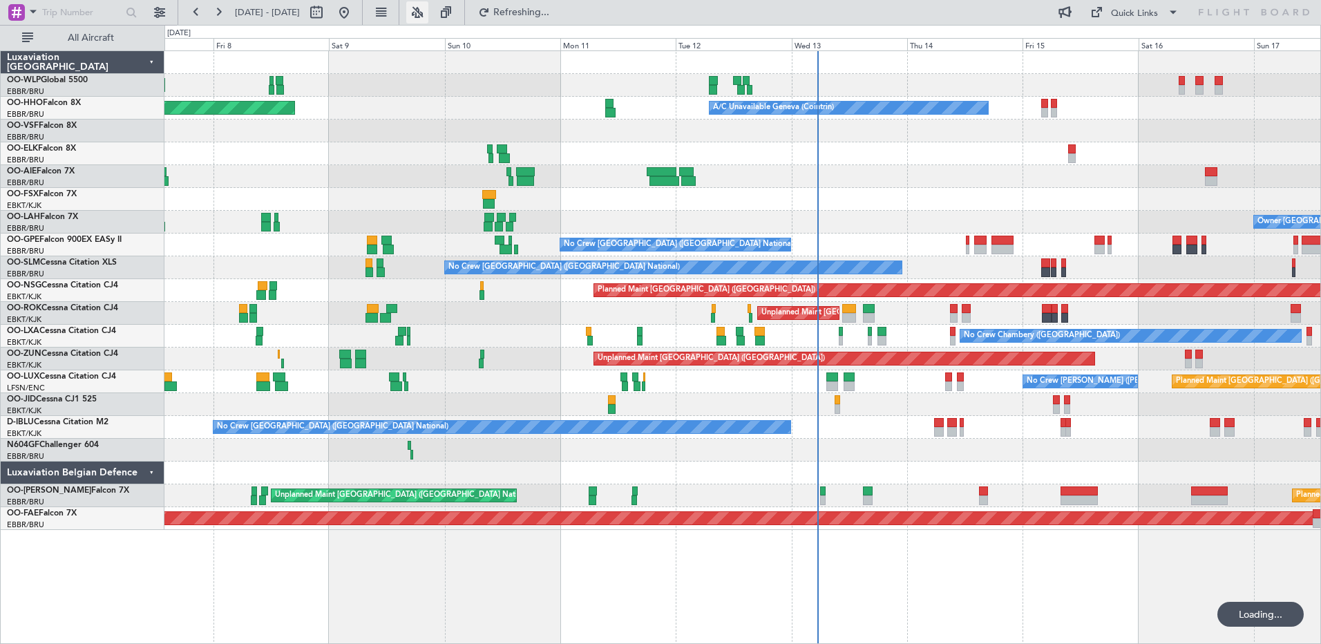
scroll to position [0, 0]
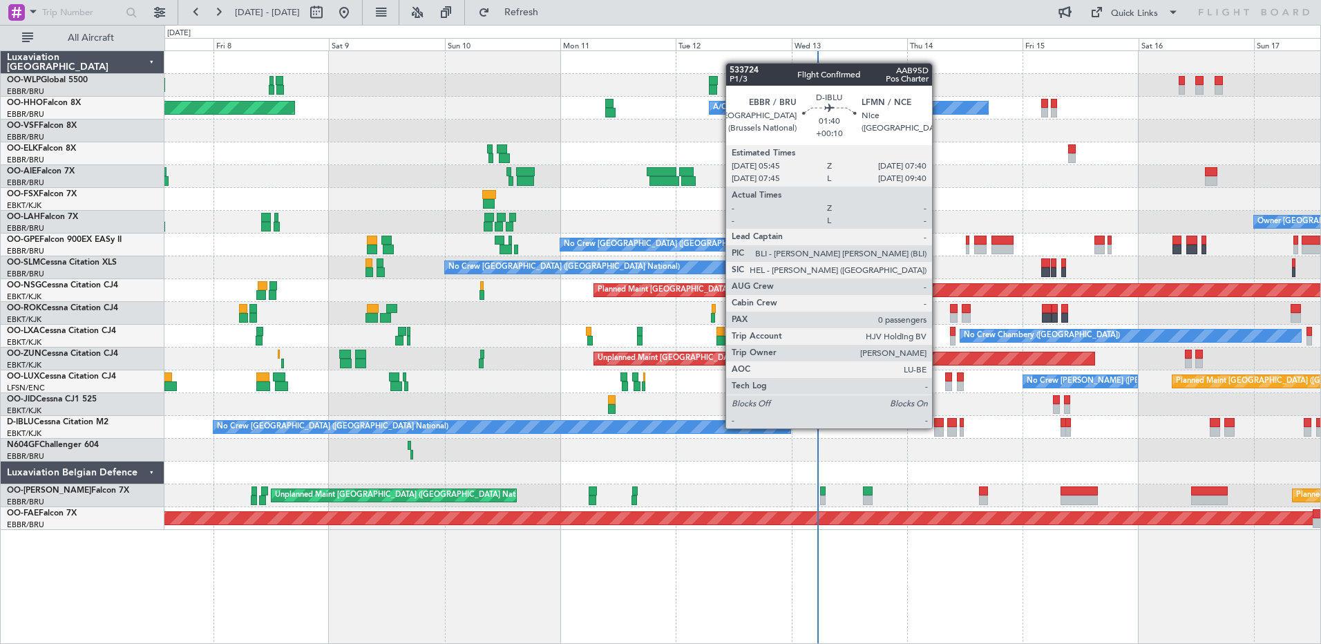
click at [938, 428] on div at bounding box center [939, 432] width 10 height 10
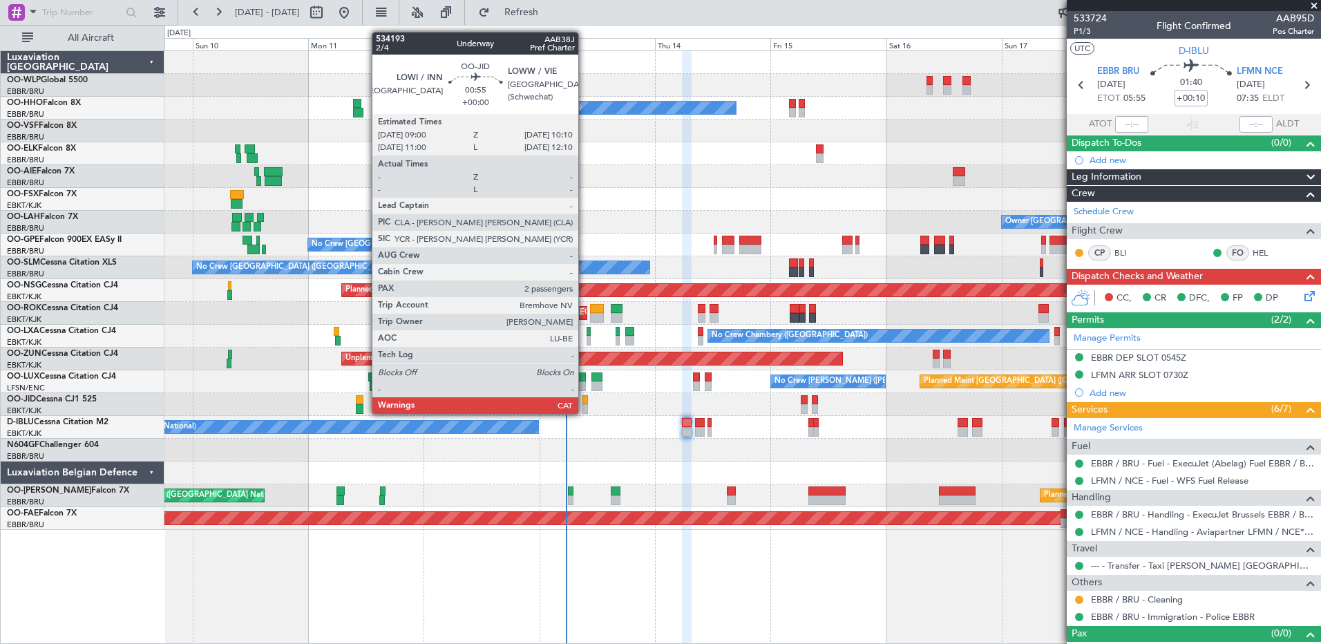
click at [585, 413] on div at bounding box center [585, 409] width 6 height 10
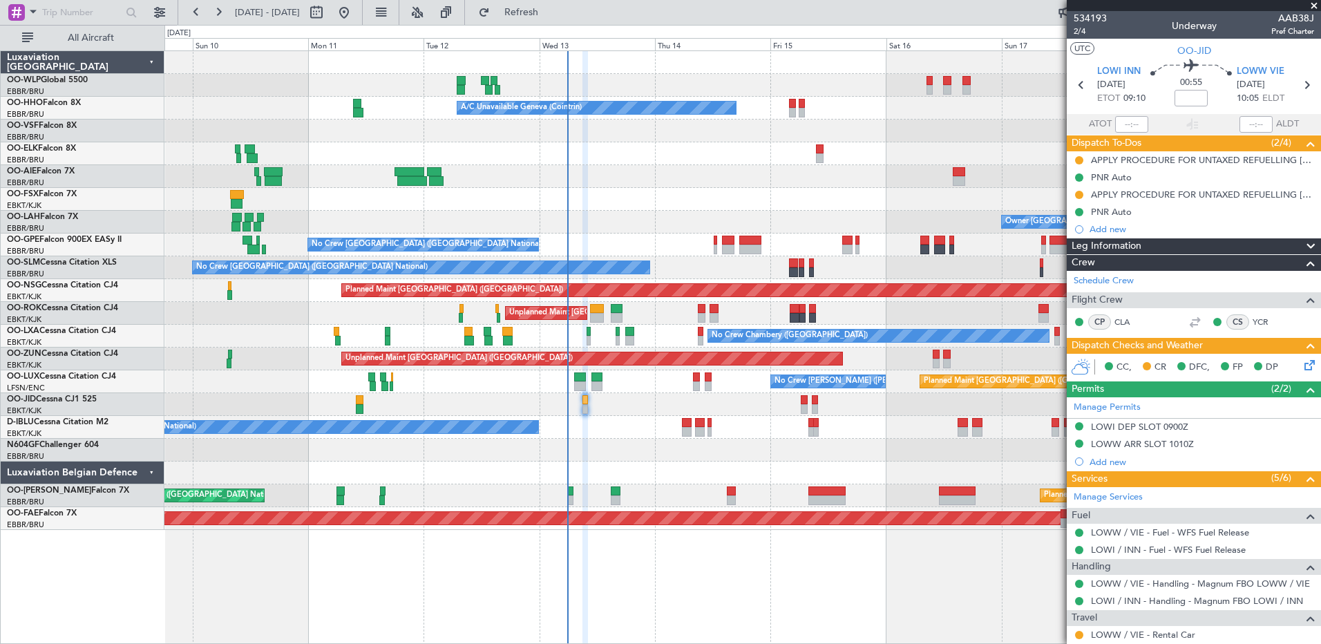
click at [853, 126] on div at bounding box center [742, 131] width 1156 height 23
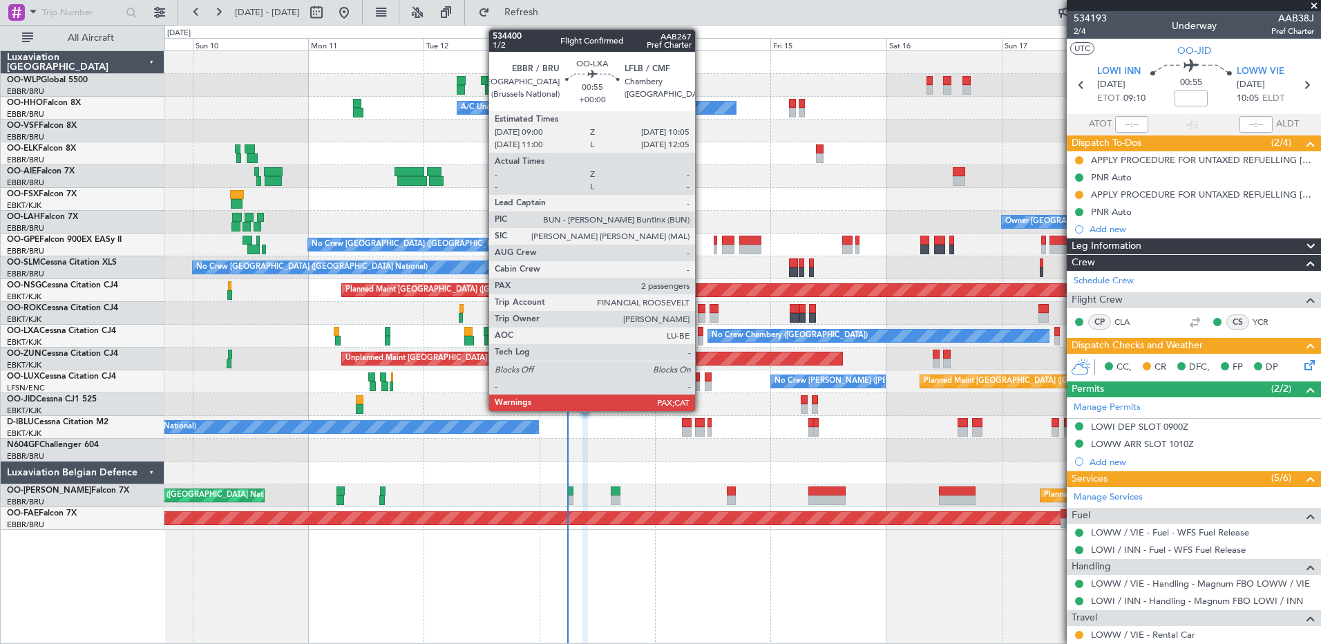
click at [701, 338] on div at bounding box center [701, 341] width 6 height 10
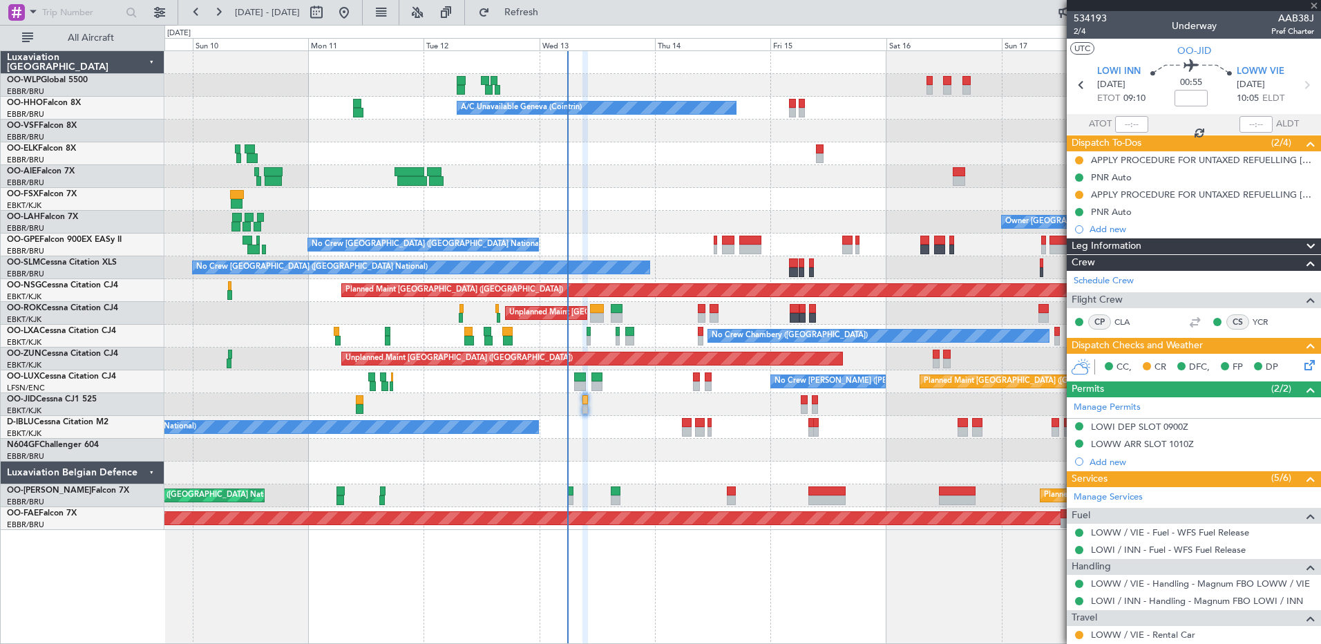
type input "3"
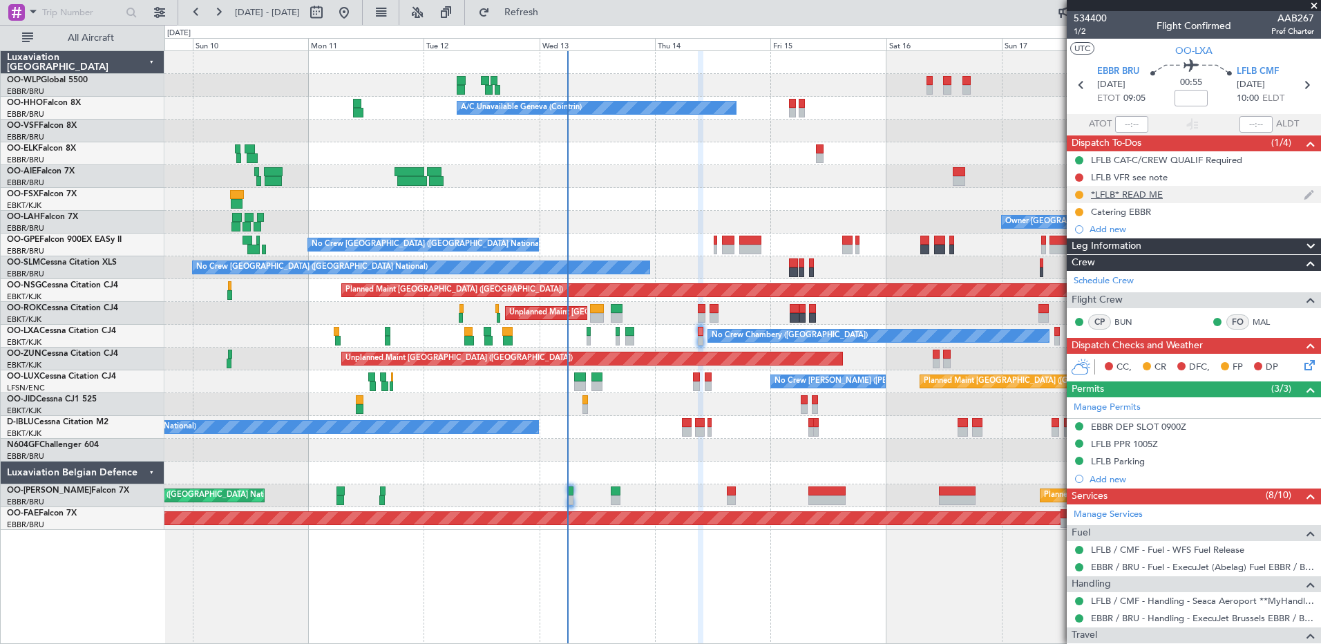
click at [1138, 200] on div "*LFLB* READ ME" at bounding box center [1194, 194] width 254 height 17
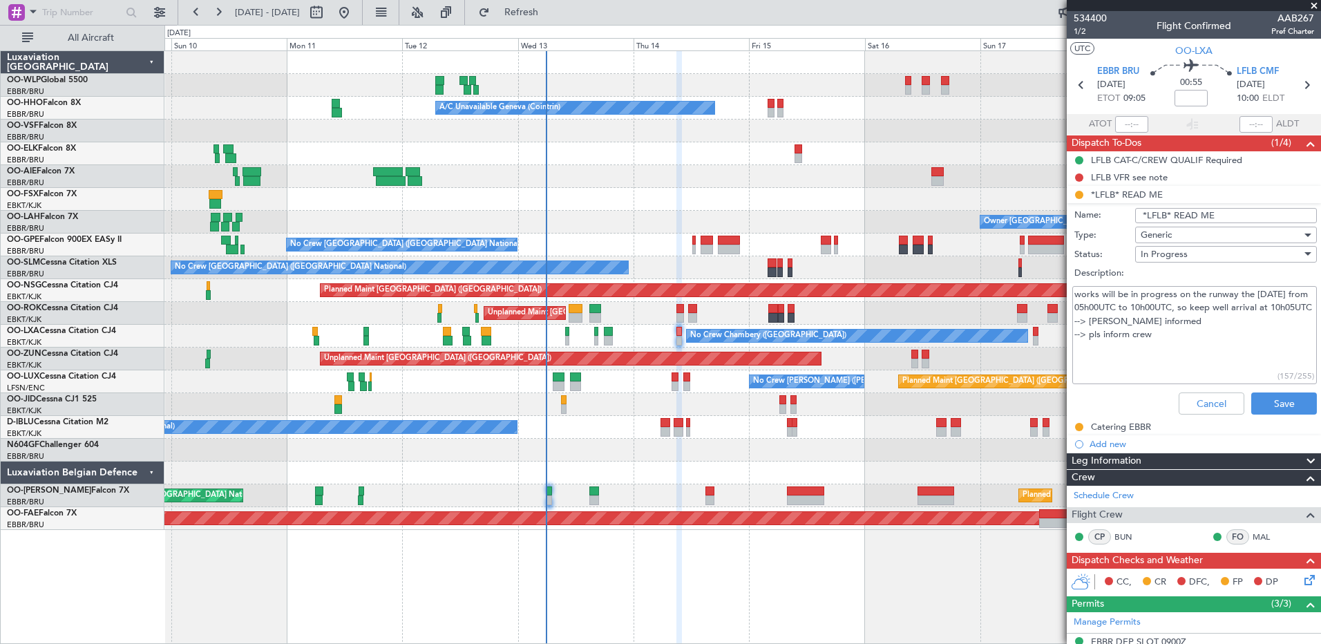
click at [806, 189] on div "Planned Maint Berlin (Brandenburg) Planned Maint Milan (Linate) A/C Unavailable…" at bounding box center [742, 290] width 1156 height 479
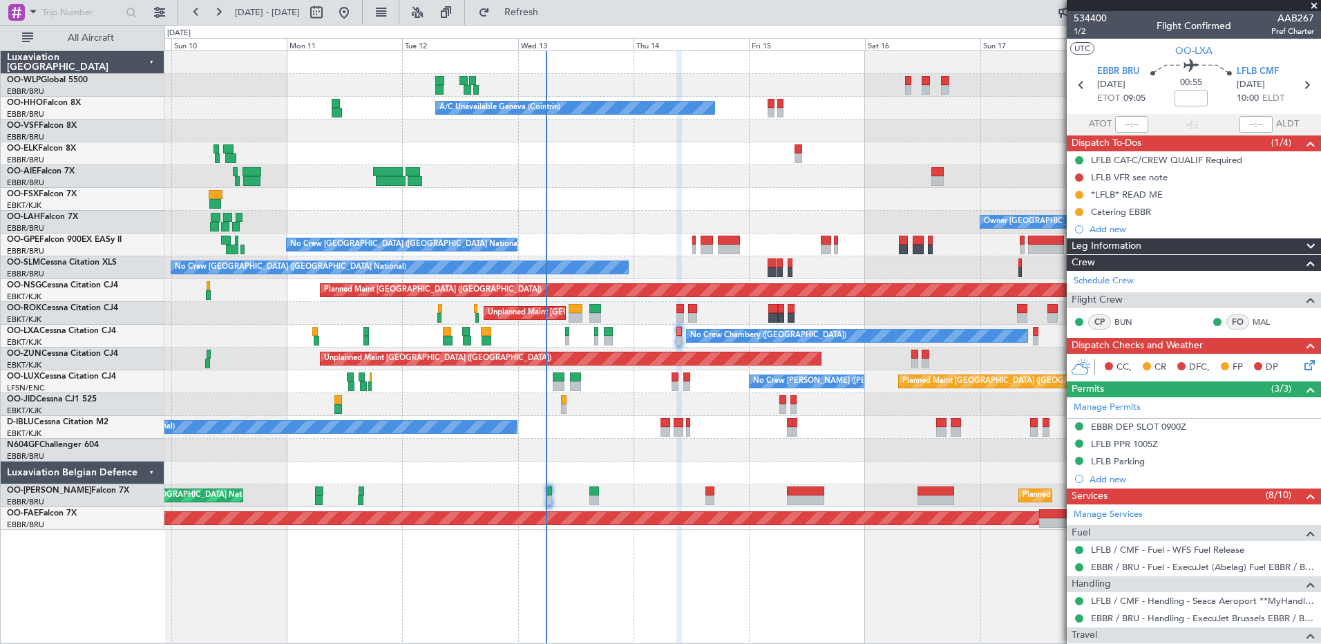
click at [251, 323] on div "Owner Kortrijk-Wevelgem Unplanned Maint Kortrijk-Wevelgem" at bounding box center [742, 313] width 1156 height 23
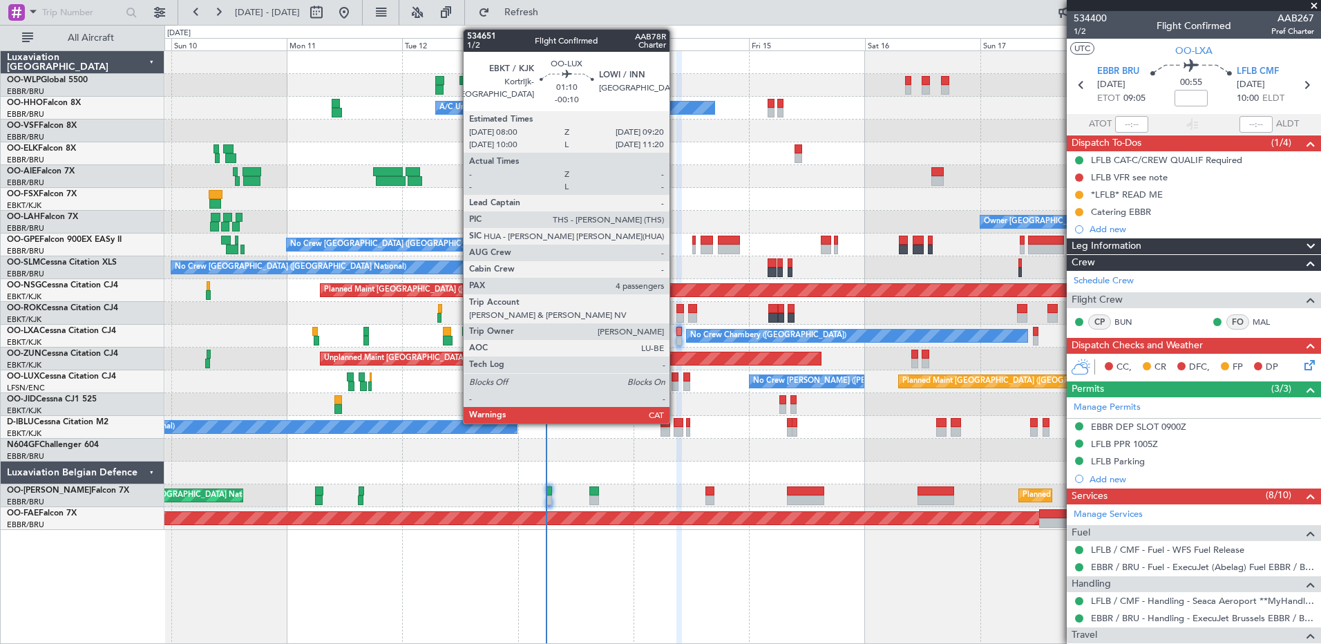
click at [676, 385] on div at bounding box center [675, 386] width 7 height 10
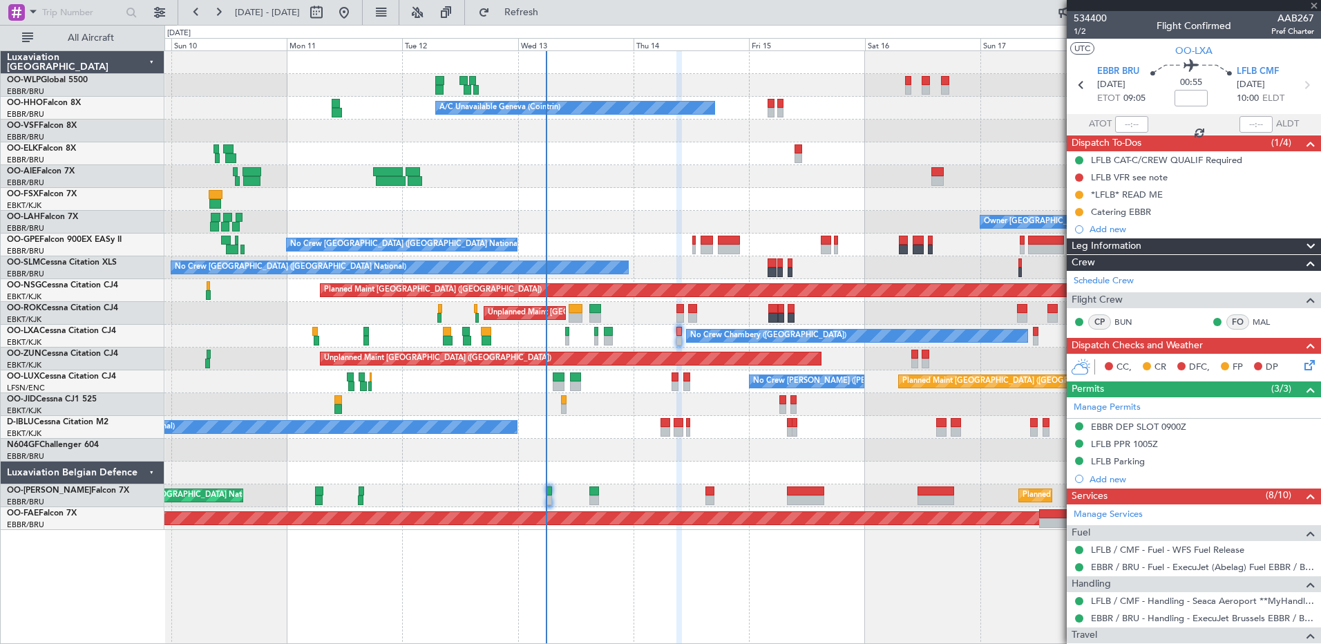
type input "-00:10"
type input "4"
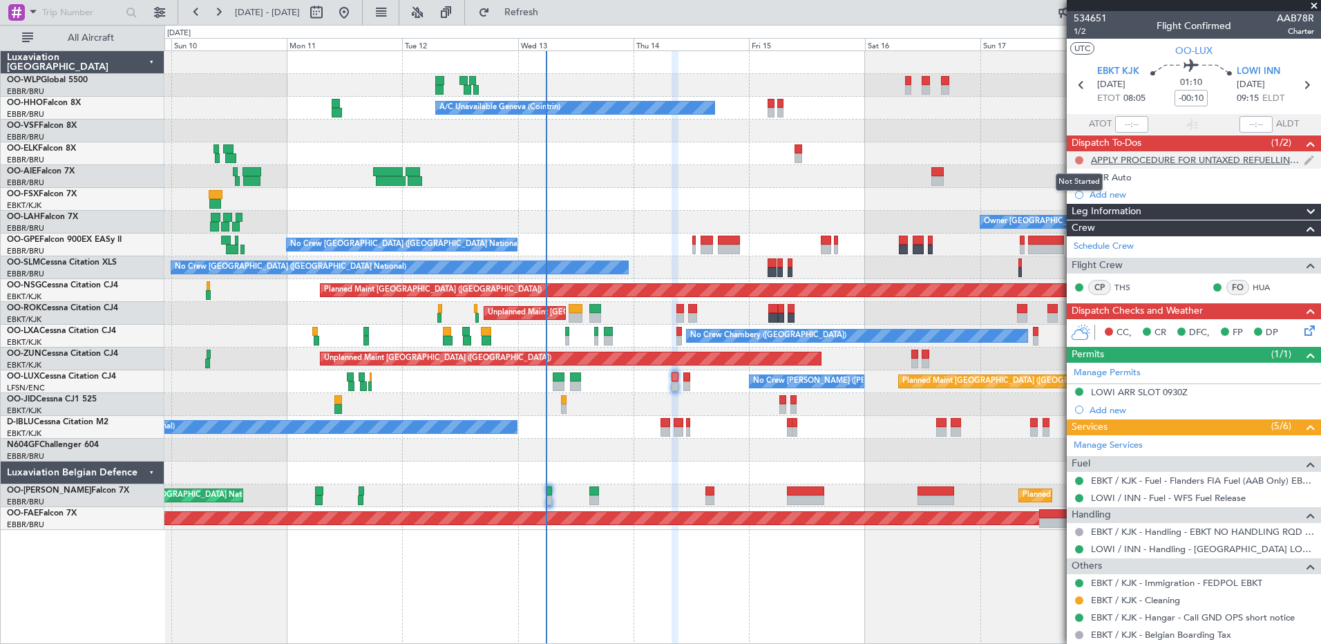
click at [1079, 158] on button at bounding box center [1079, 160] width 8 height 8
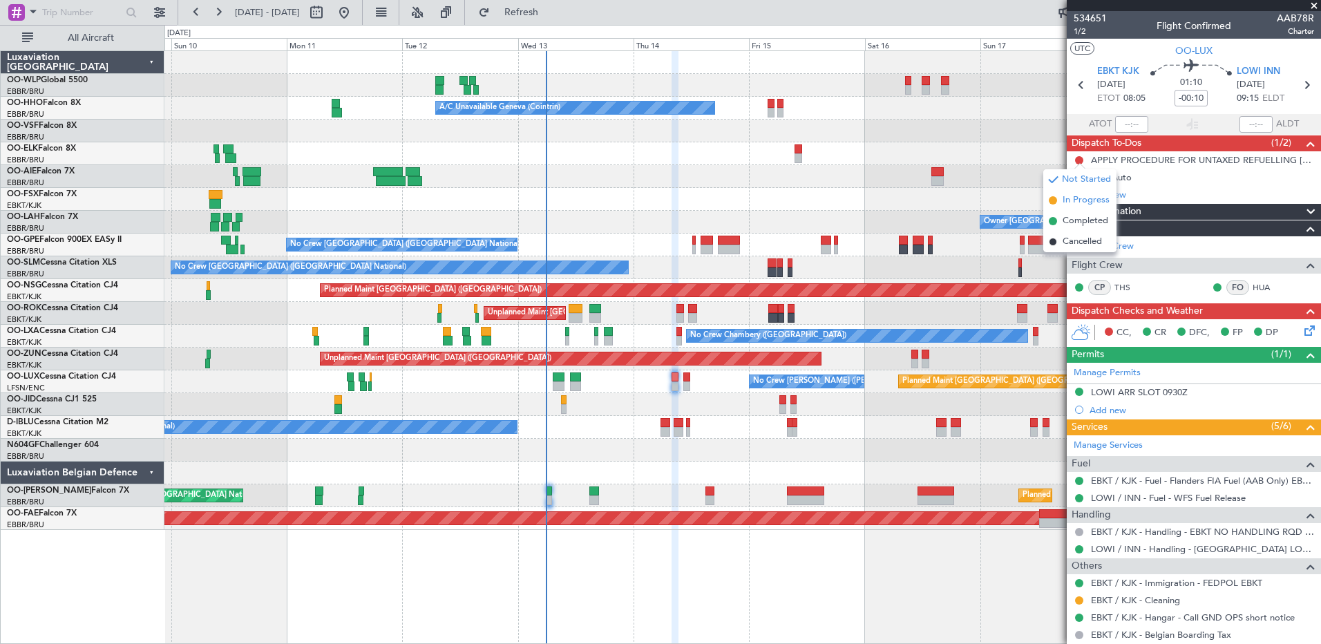
click at [1071, 200] on span "In Progress" at bounding box center [1086, 200] width 47 height 14
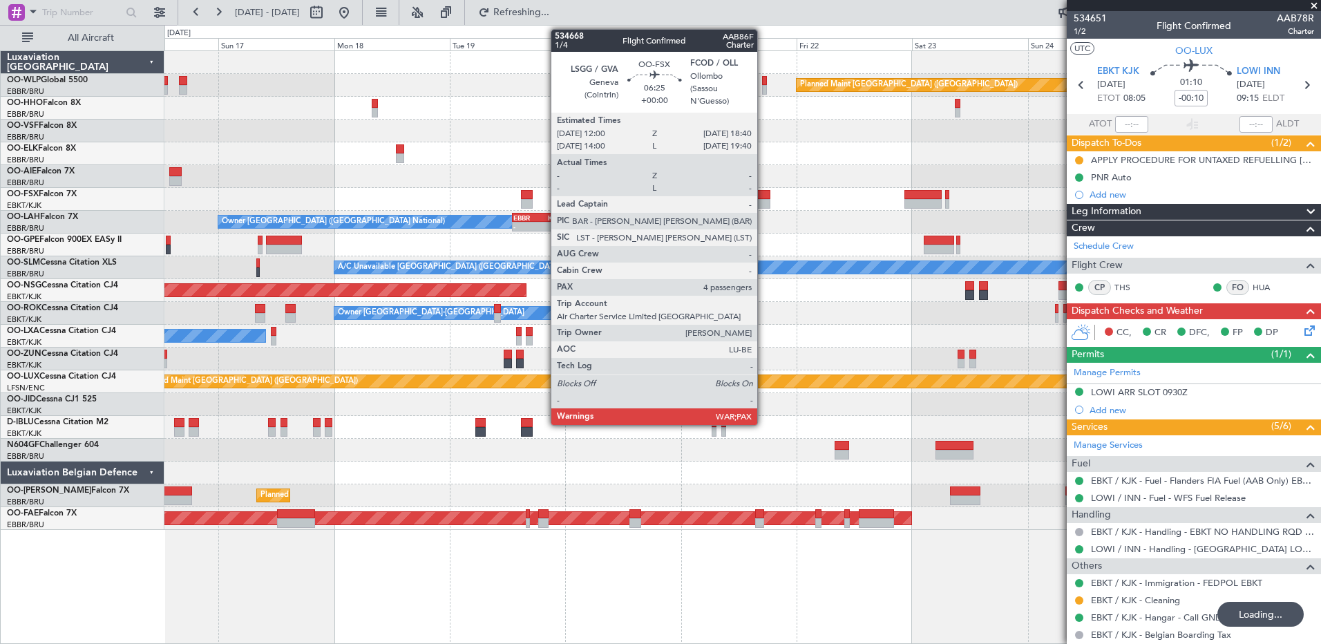
click at [764, 204] on div at bounding box center [754, 204] width 32 height 10
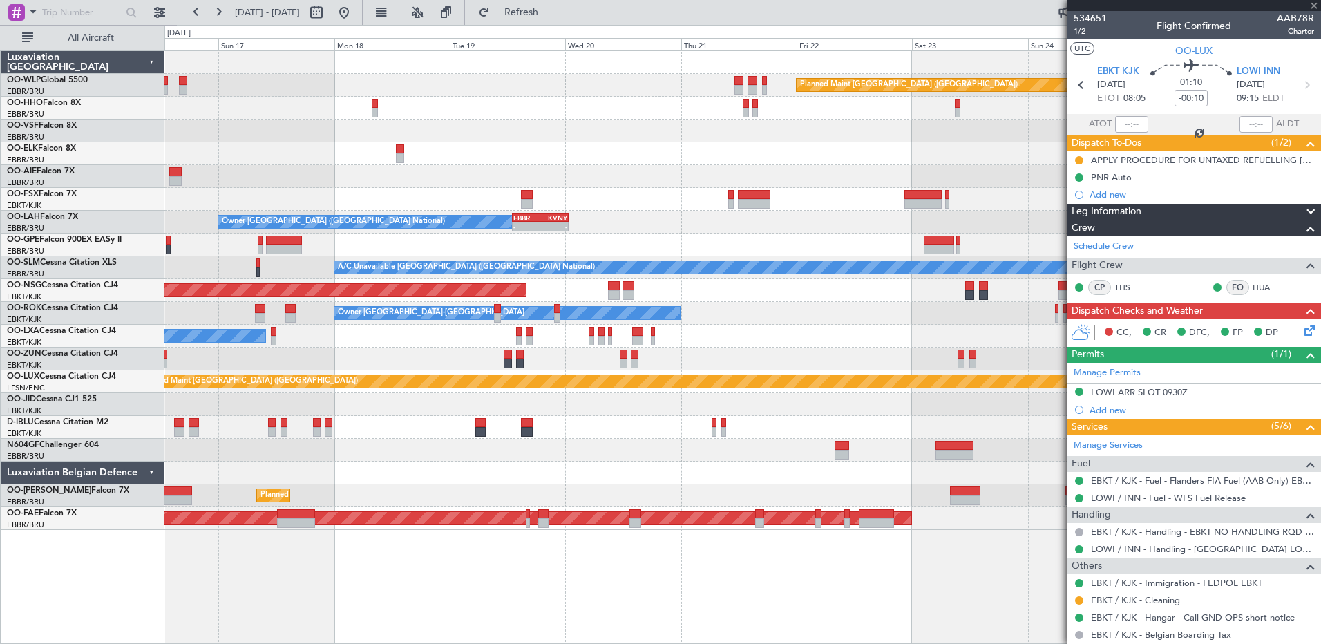
click at [733, 204] on div at bounding box center [730, 204] width 5 height 10
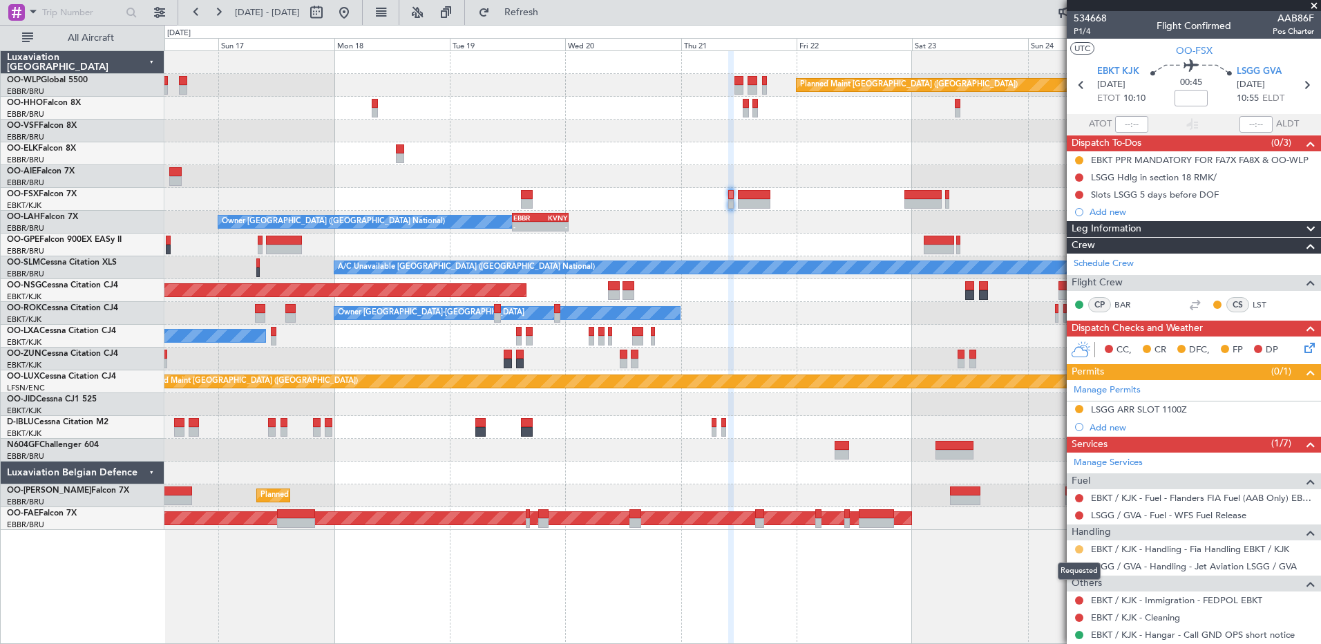
click at [1078, 551] on button at bounding box center [1079, 549] width 8 height 8
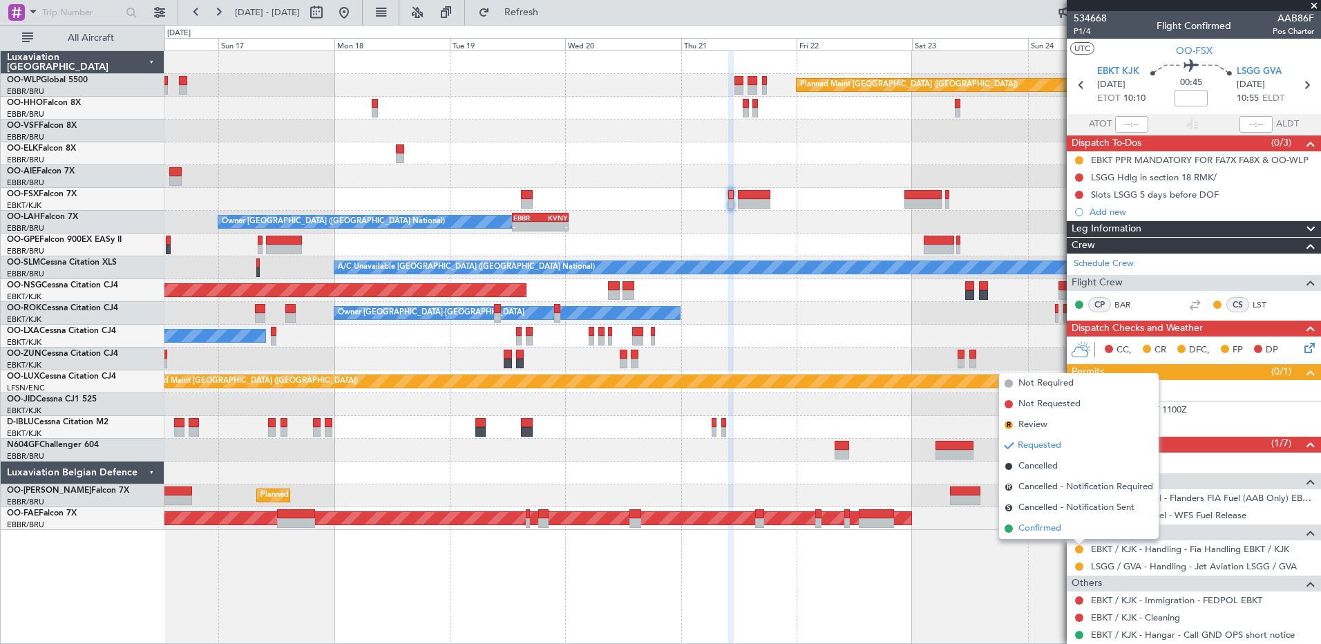
click at [1046, 529] on span "Confirmed" at bounding box center [1039, 529] width 43 height 14
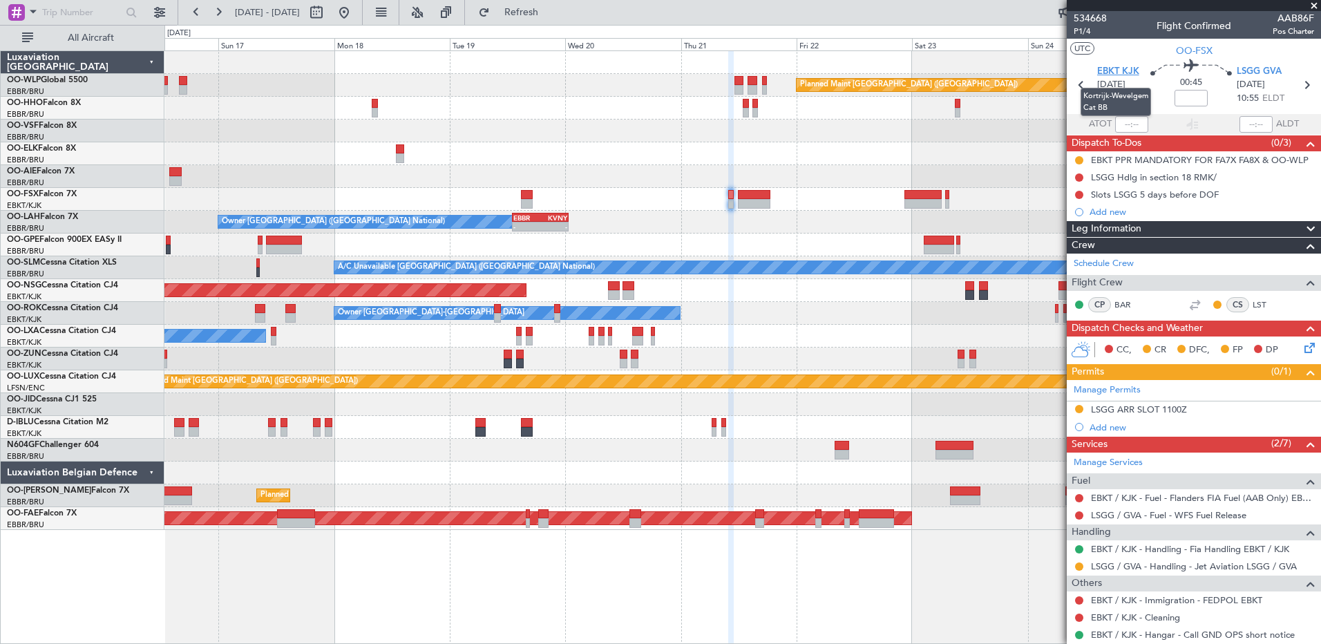
click at [1122, 73] on span "EBKT KJK" at bounding box center [1118, 72] width 42 height 14
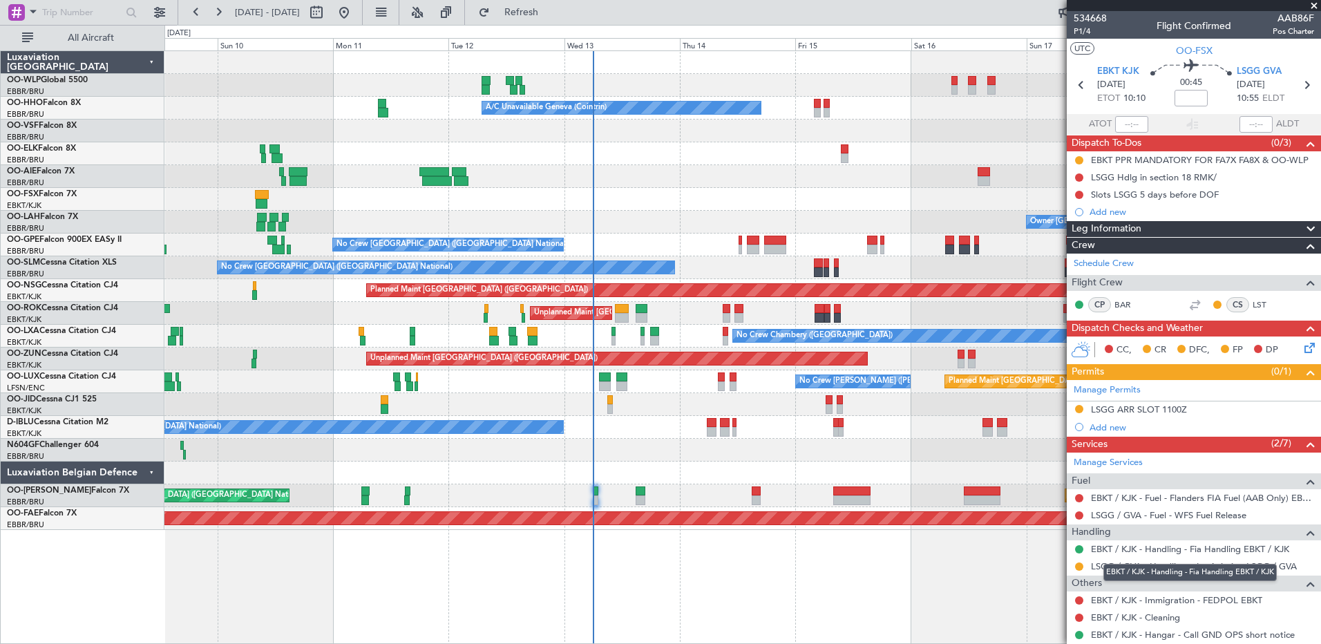
click at [1141, 547] on fb-app "16 Aug 2025 - 26 Aug 2025 Refresh Quick Links All Aircraft Planned Maint Milan …" at bounding box center [660, 327] width 1321 height 634
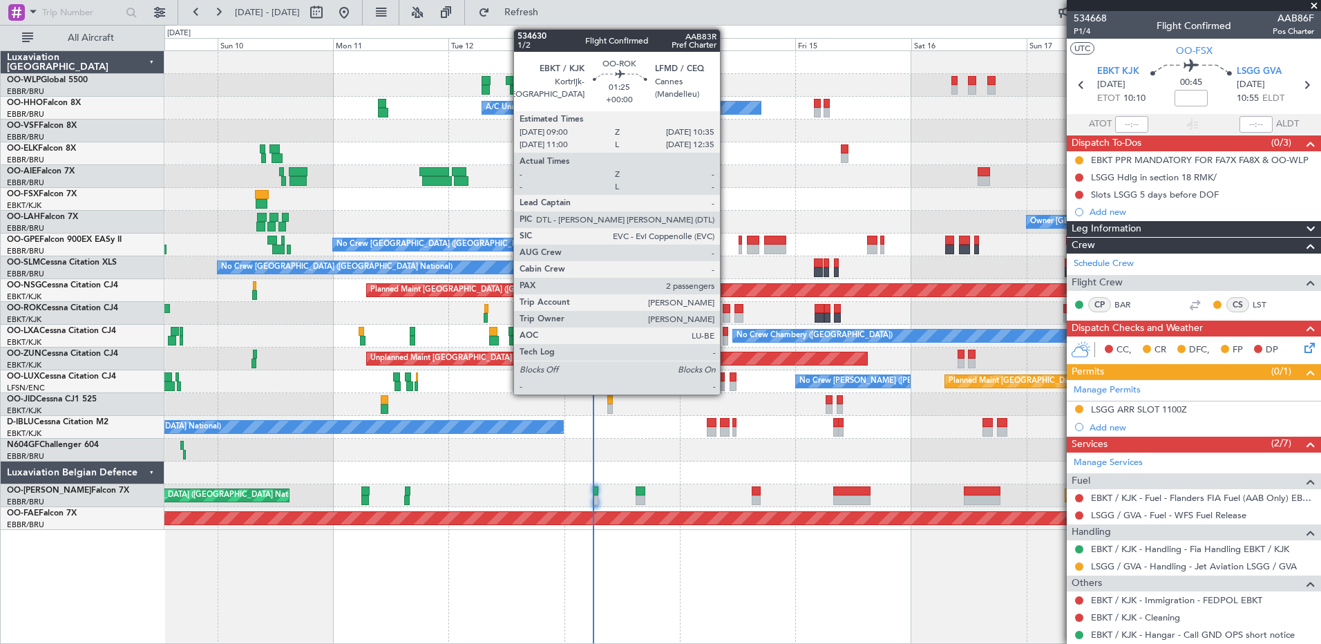
click at [726, 312] on div at bounding box center [727, 309] width 8 height 10
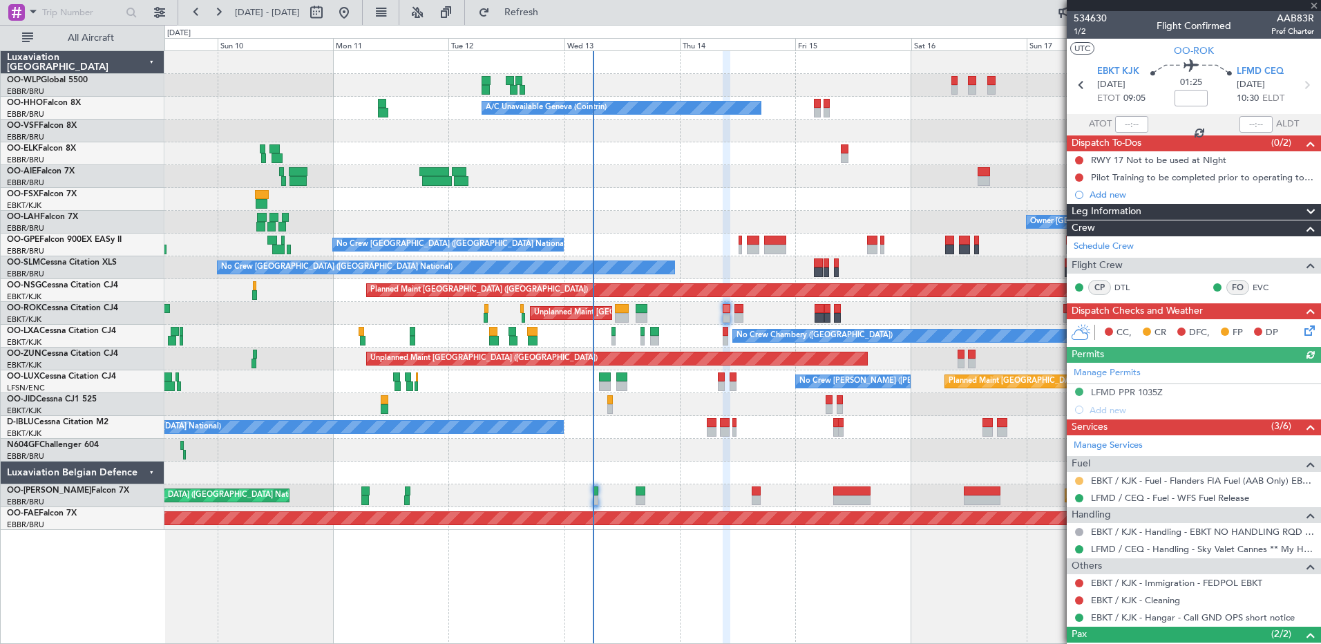
click at [1079, 478] on button at bounding box center [1079, 481] width 8 height 8
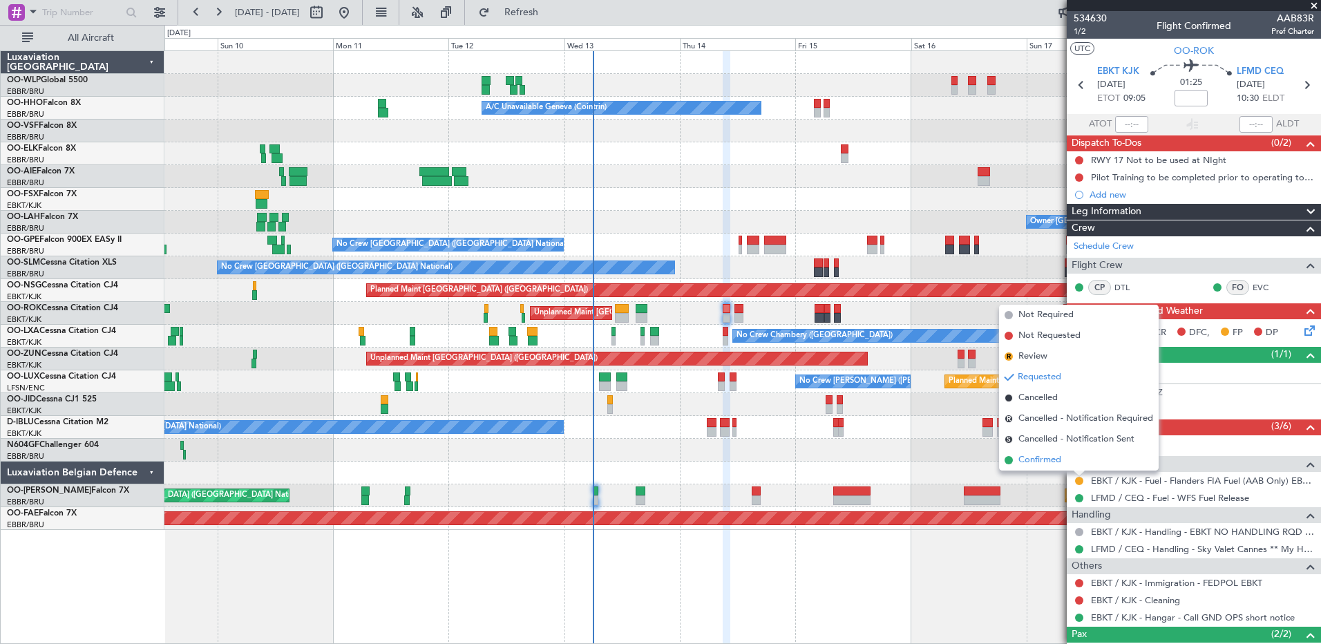
click at [1018, 461] on span "Confirmed" at bounding box center [1039, 460] width 43 height 14
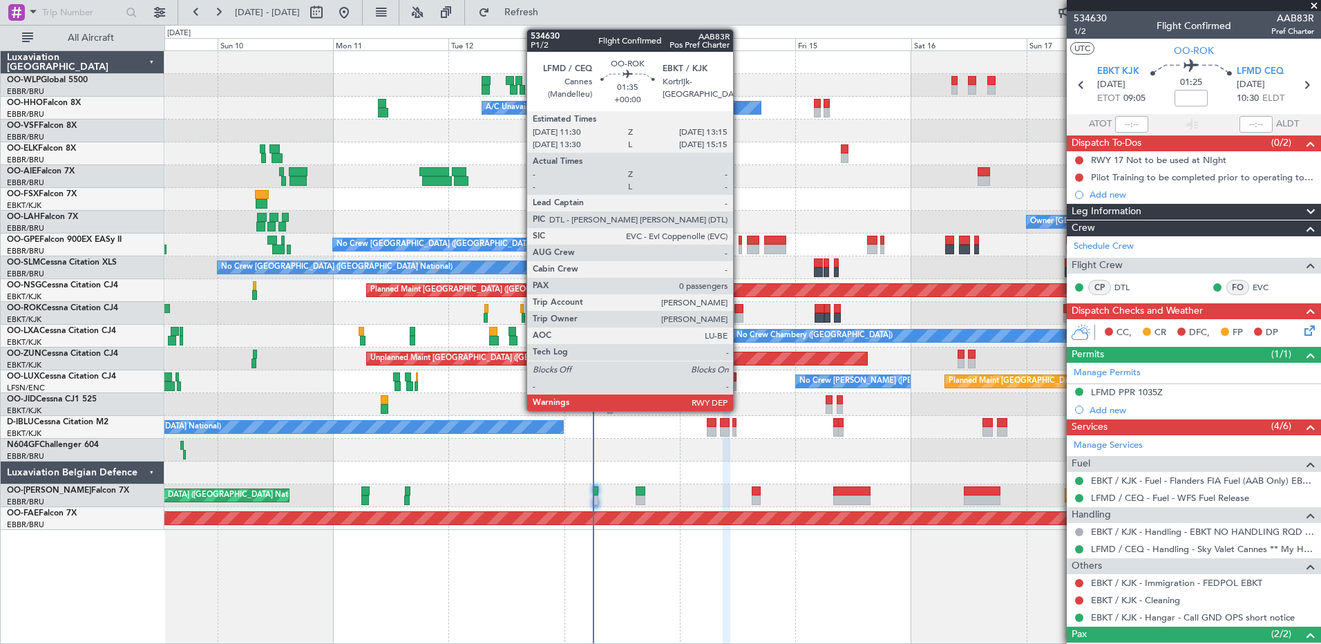
click at [739, 310] on div at bounding box center [738, 309] width 9 height 10
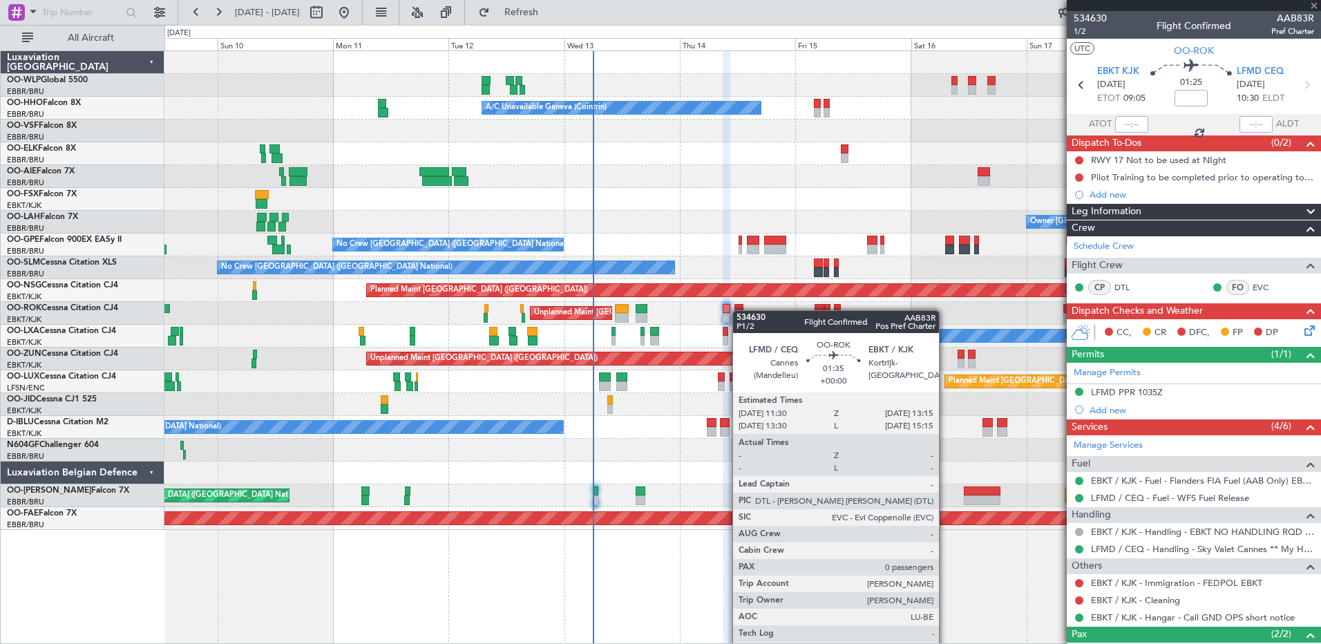
type input "0"
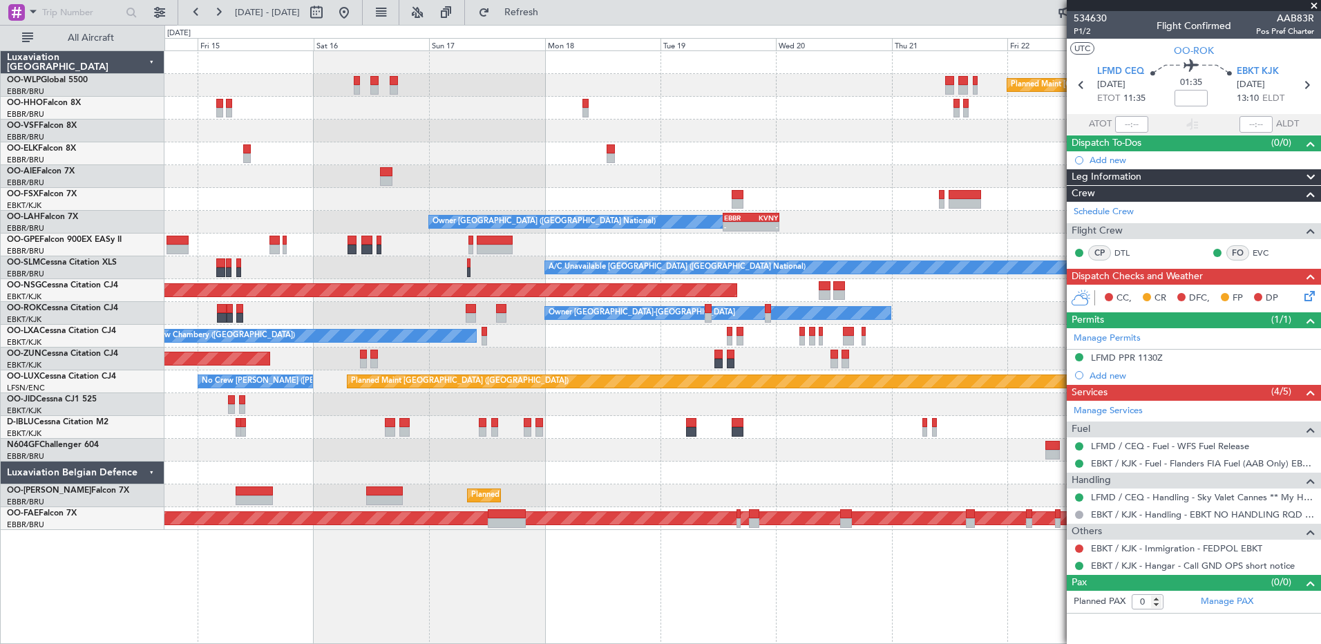
click at [200, 479] on div at bounding box center [742, 473] width 1156 height 23
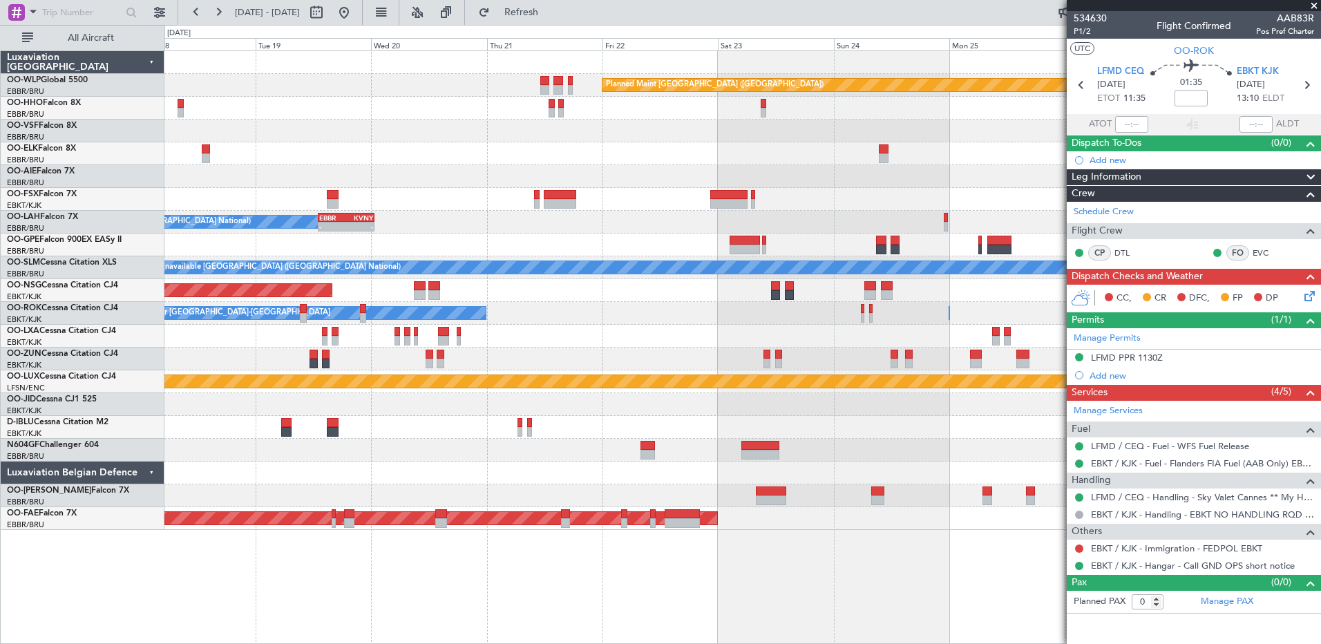
click at [336, 451] on div at bounding box center [742, 450] width 1156 height 23
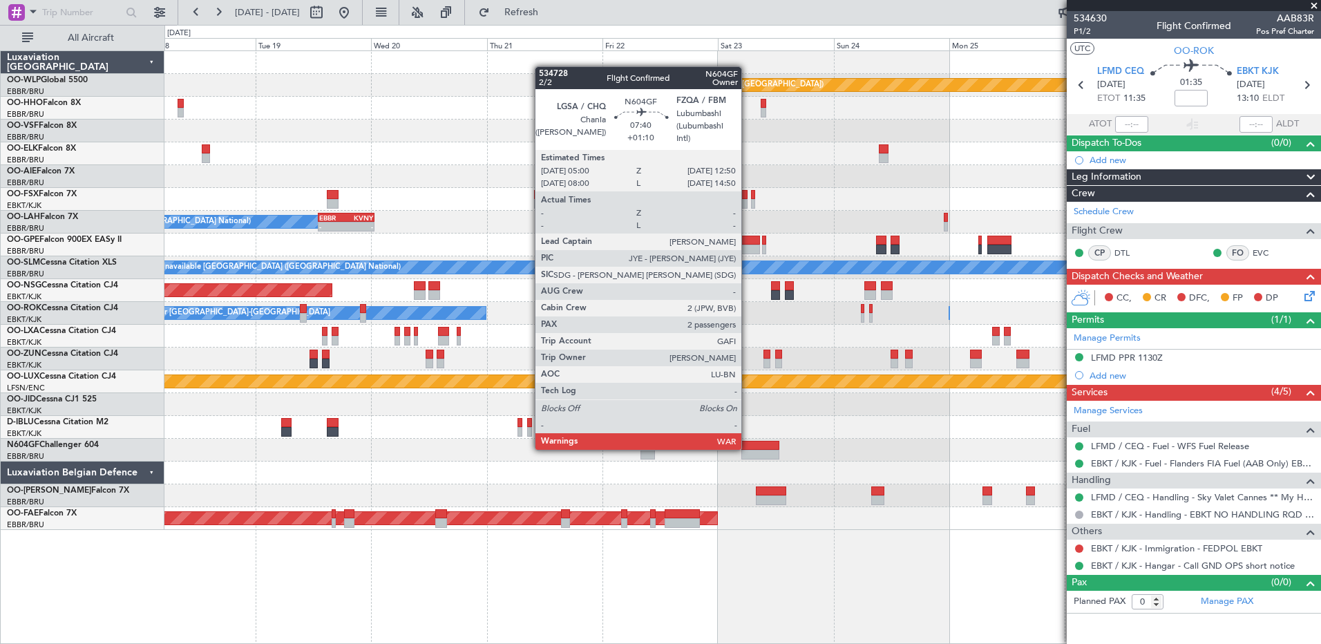
click at [748, 448] on div at bounding box center [760, 446] width 38 height 10
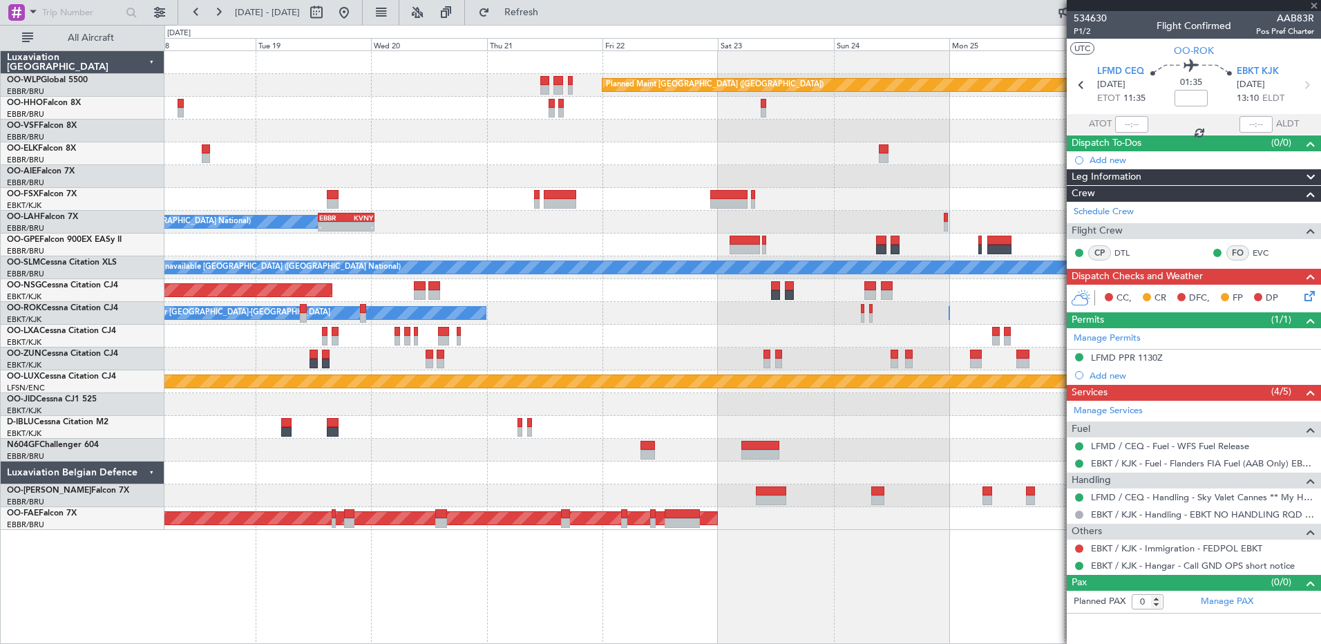
type input "+01:10"
type input "2"
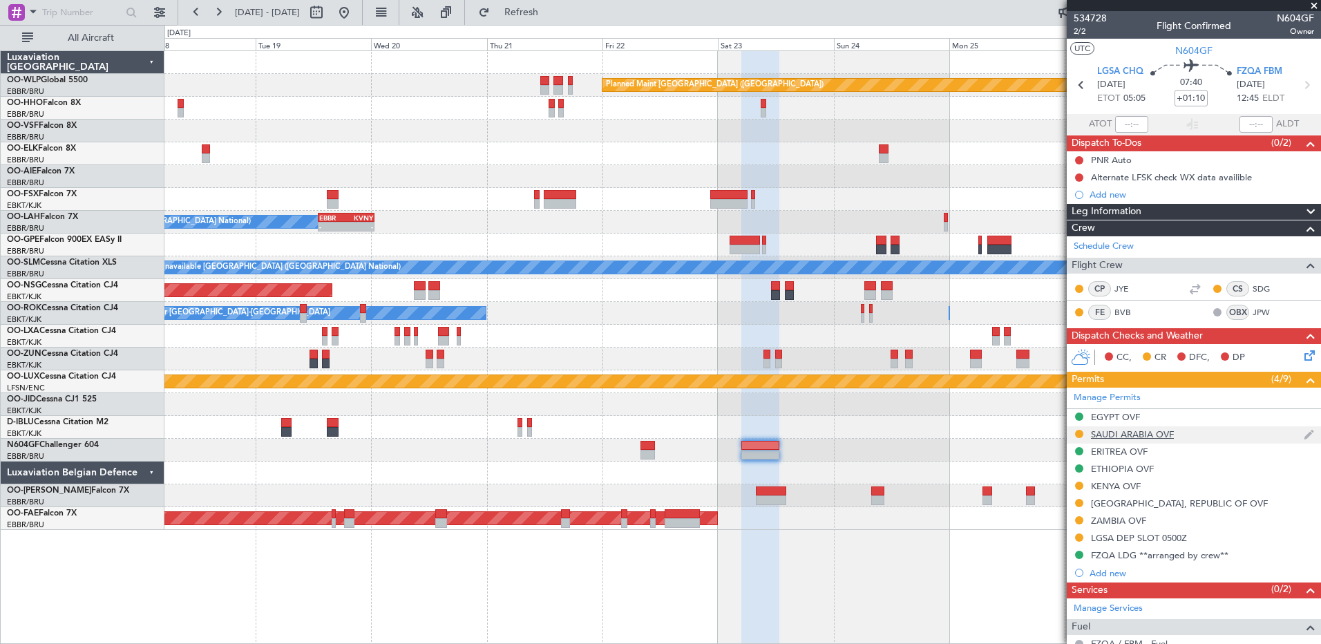
click at [1141, 441] on div "SAUDI ARABIA OVF" at bounding box center [1194, 434] width 254 height 17
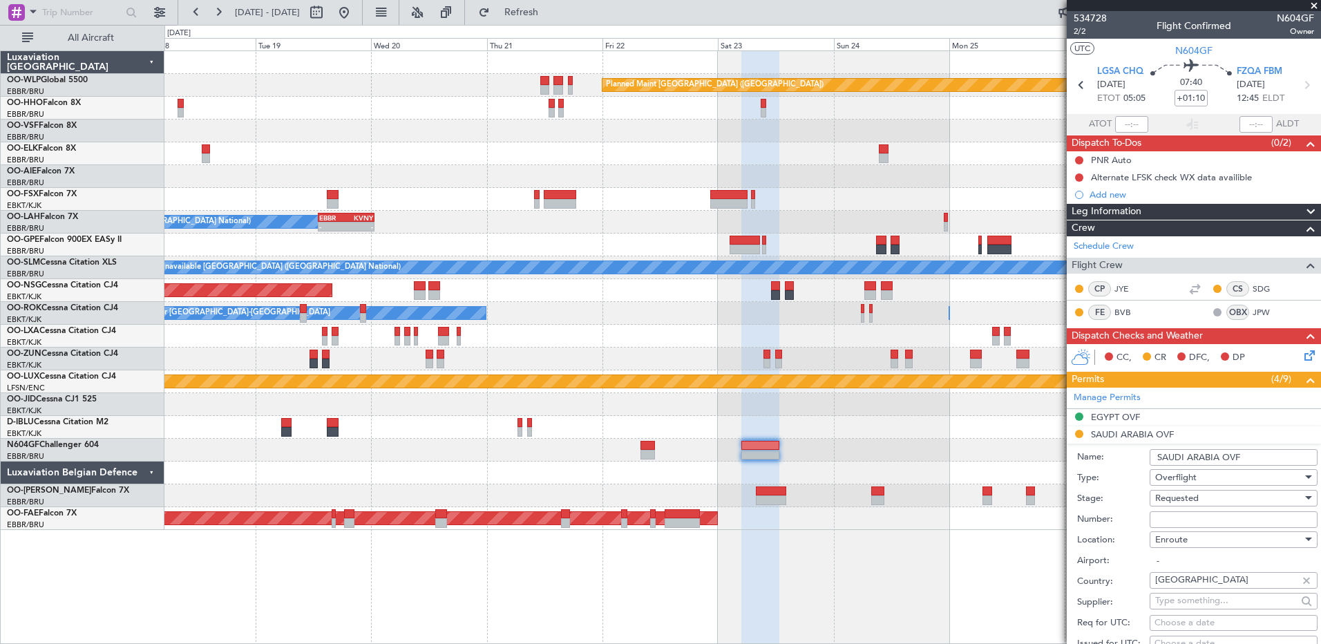
click at [1180, 514] on input "Number:" at bounding box center [1234, 519] width 168 height 17
paste input "2501018131"
type input "2501018131"
click at [1214, 497] on div "Requested" at bounding box center [1228, 498] width 147 height 21
click at [1198, 601] on span "Received OK" at bounding box center [1228, 608] width 145 height 21
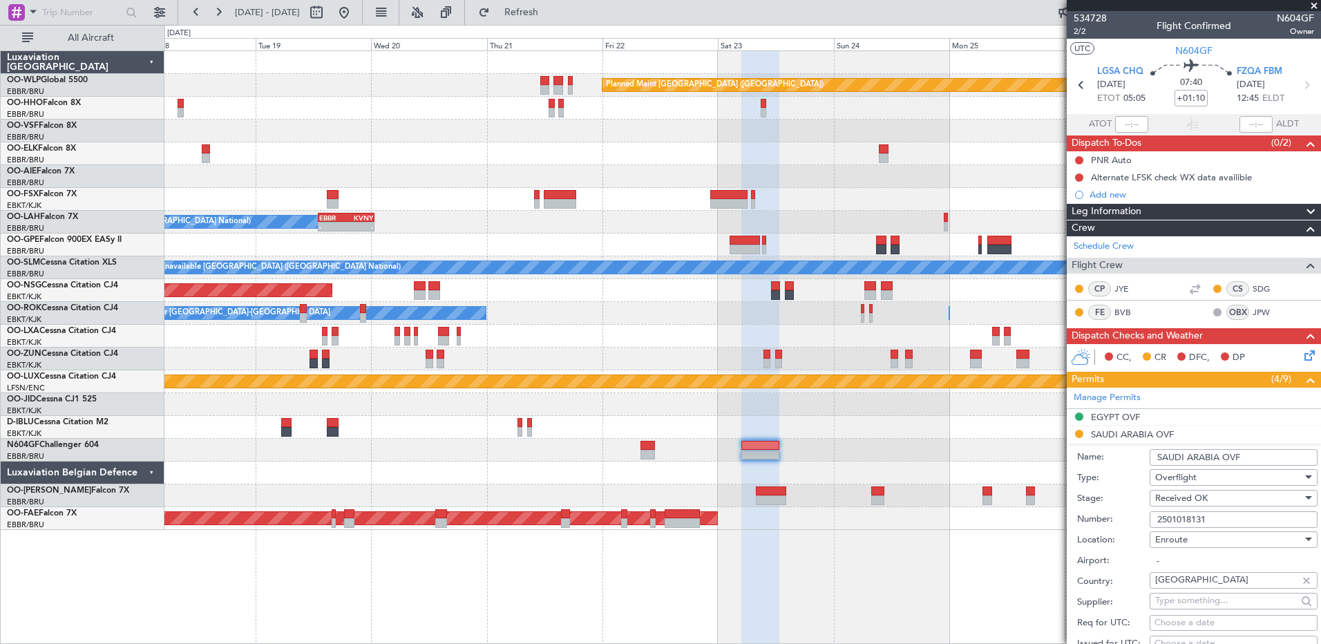
scroll to position [276, 0]
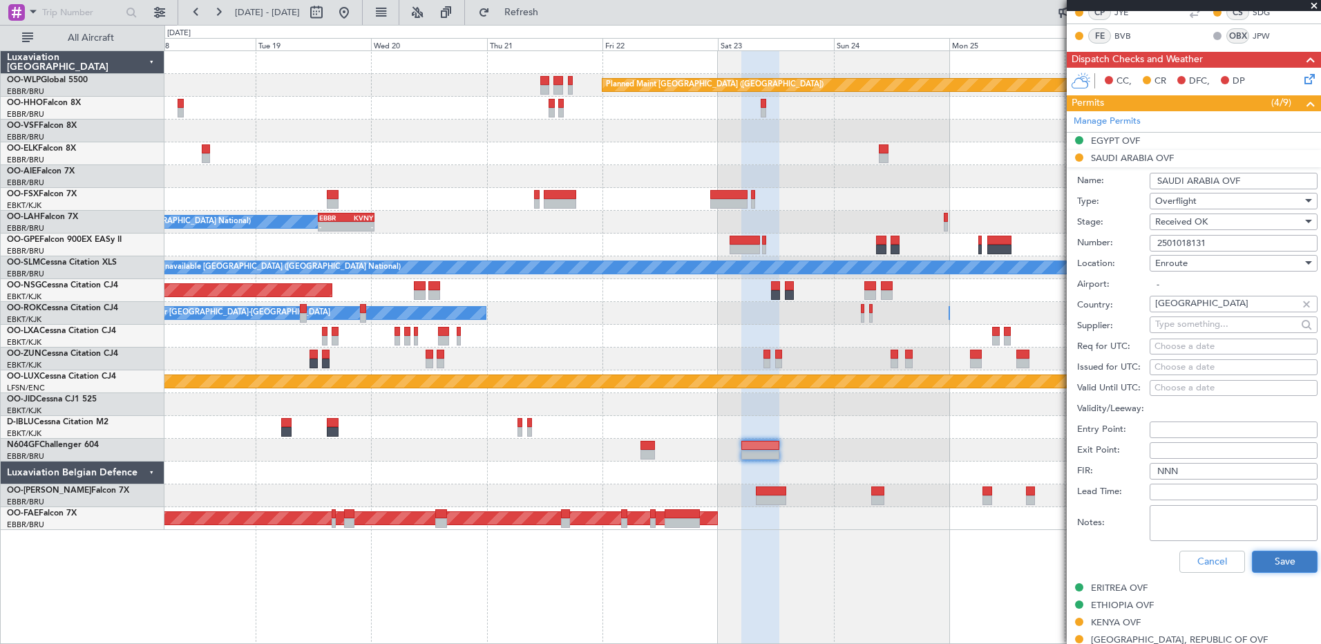
click at [1266, 555] on button "Save" at bounding box center [1285, 562] width 66 height 22
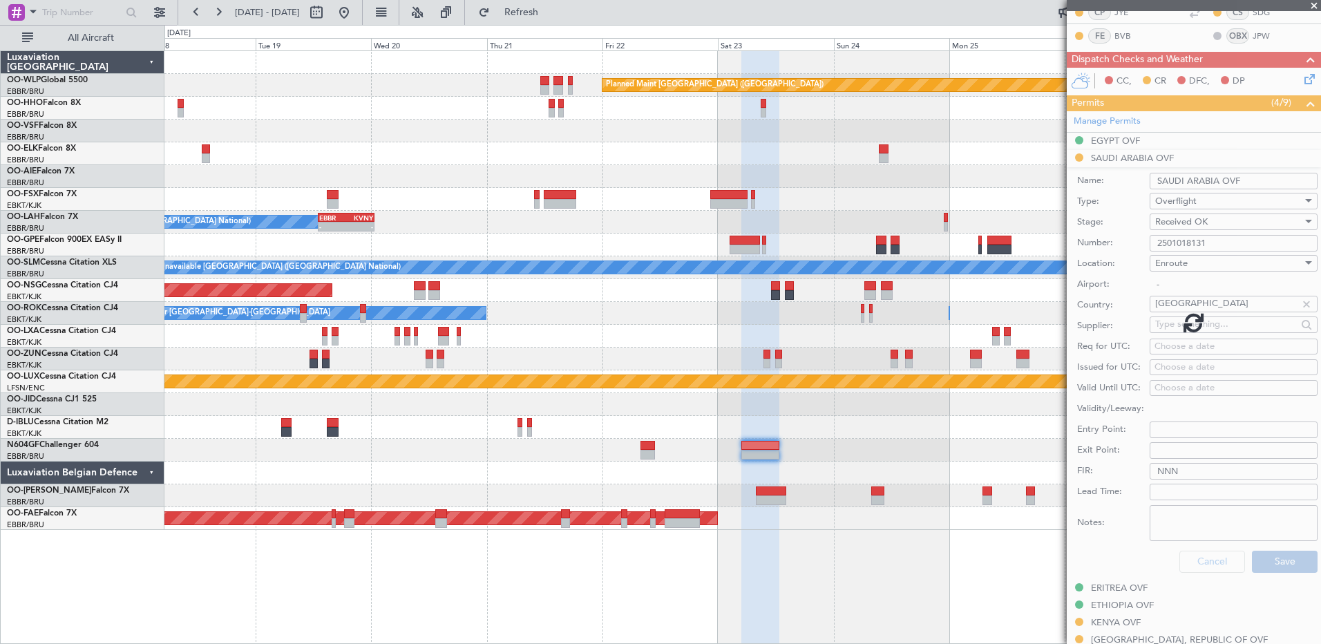
scroll to position [178, 0]
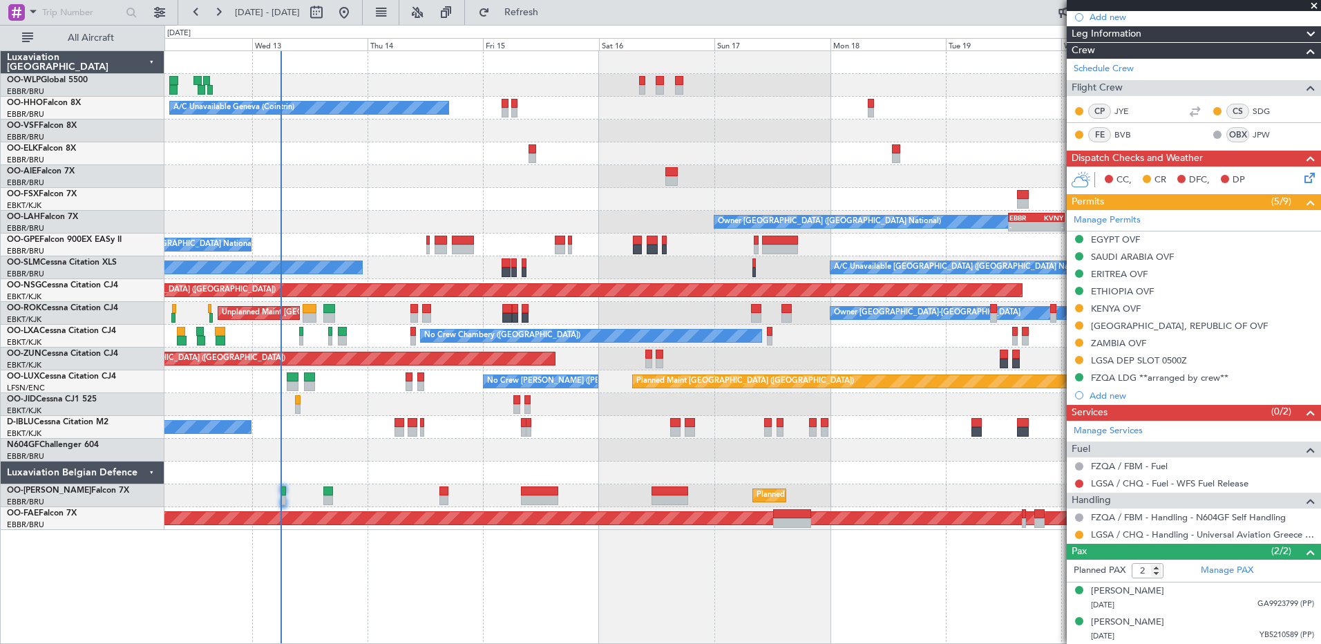
click at [1028, 543] on div "Planned Maint Berlin (Brandenburg) A/C Unavailable Geneva (Cointrin) Owner Brus…" at bounding box center [742, 347] width 1157 height 594
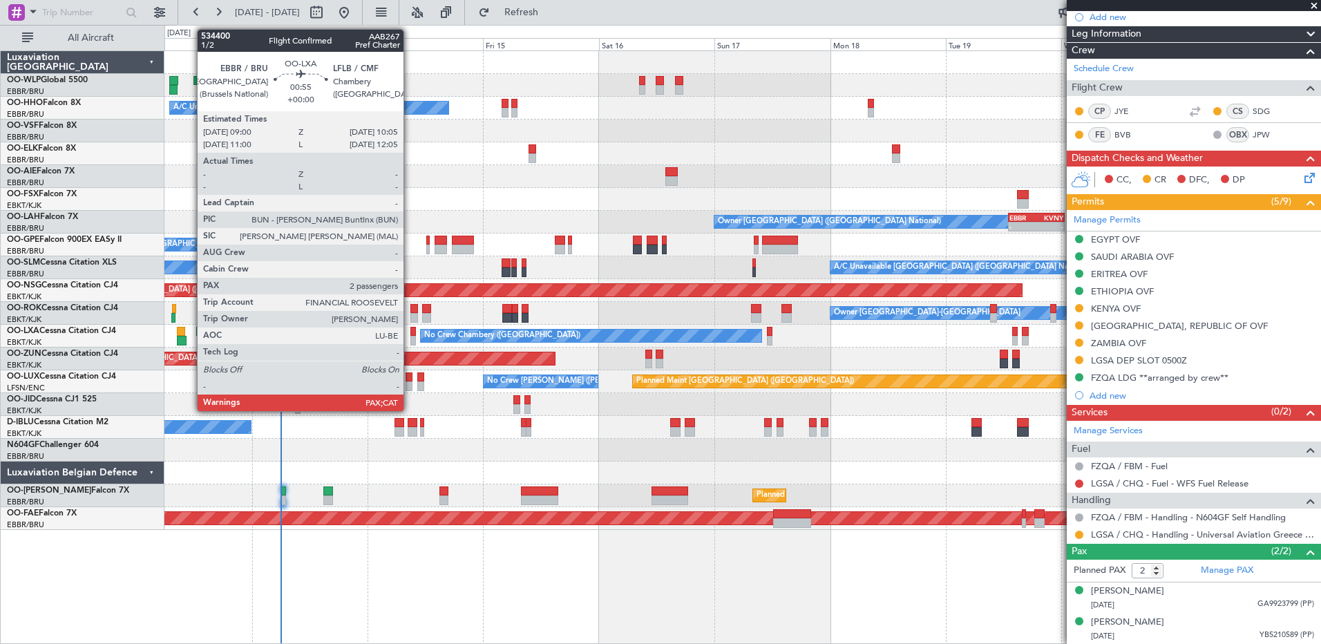
click at [410, 336] on div at bounding box center [413, 341] width 6 height 10
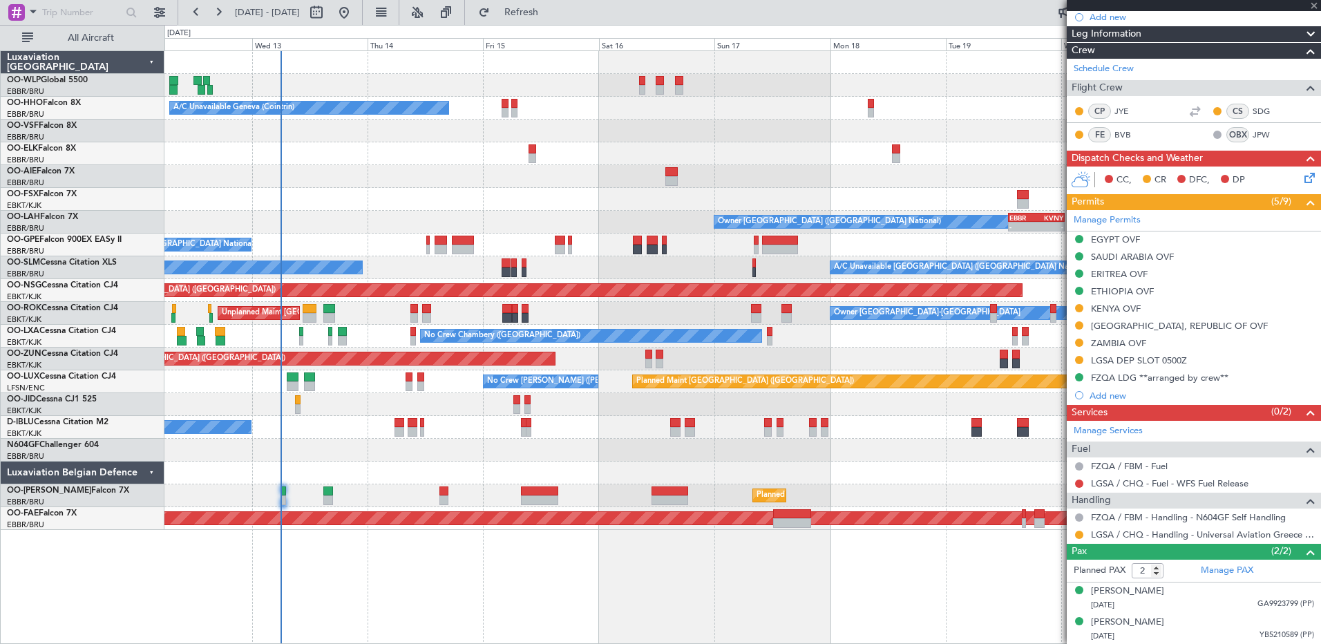
type input "3"
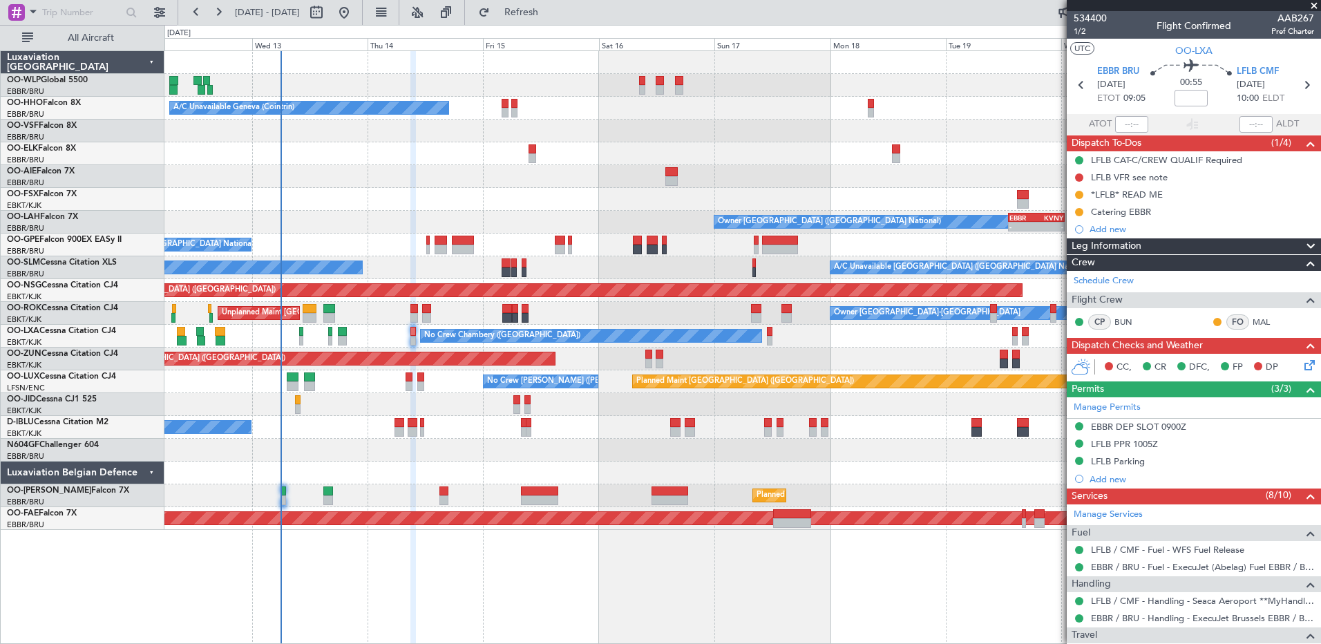
scroll to position [138, 0]
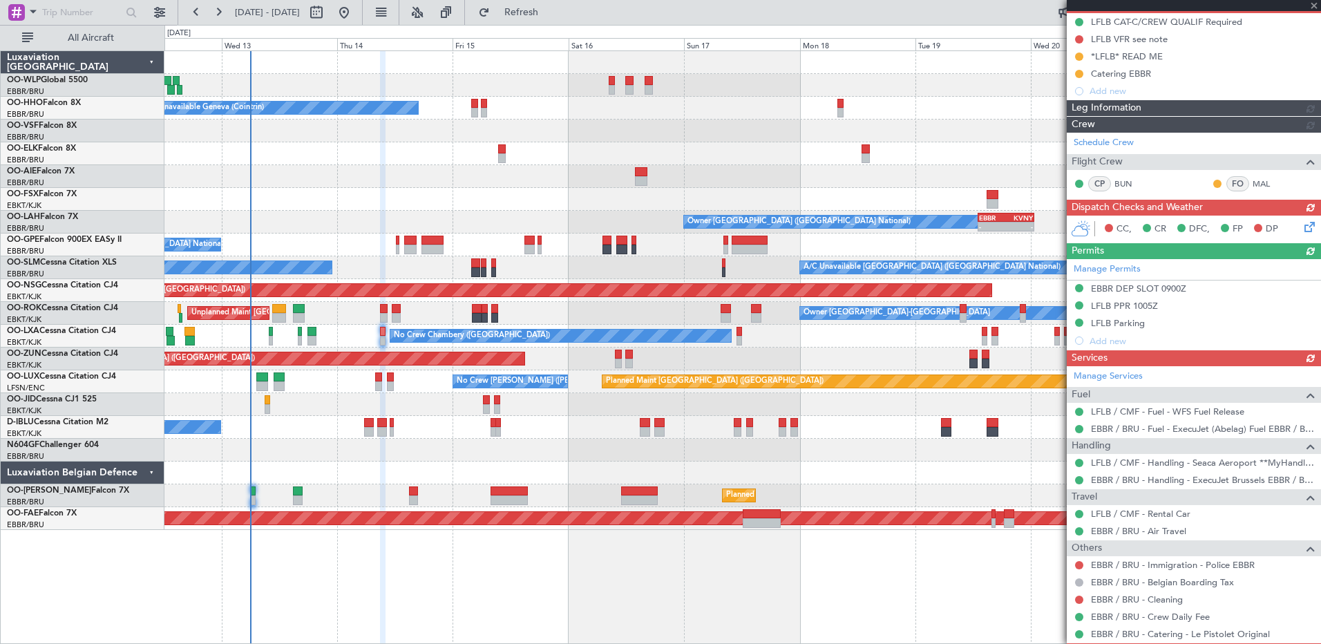
type input "+00:05"
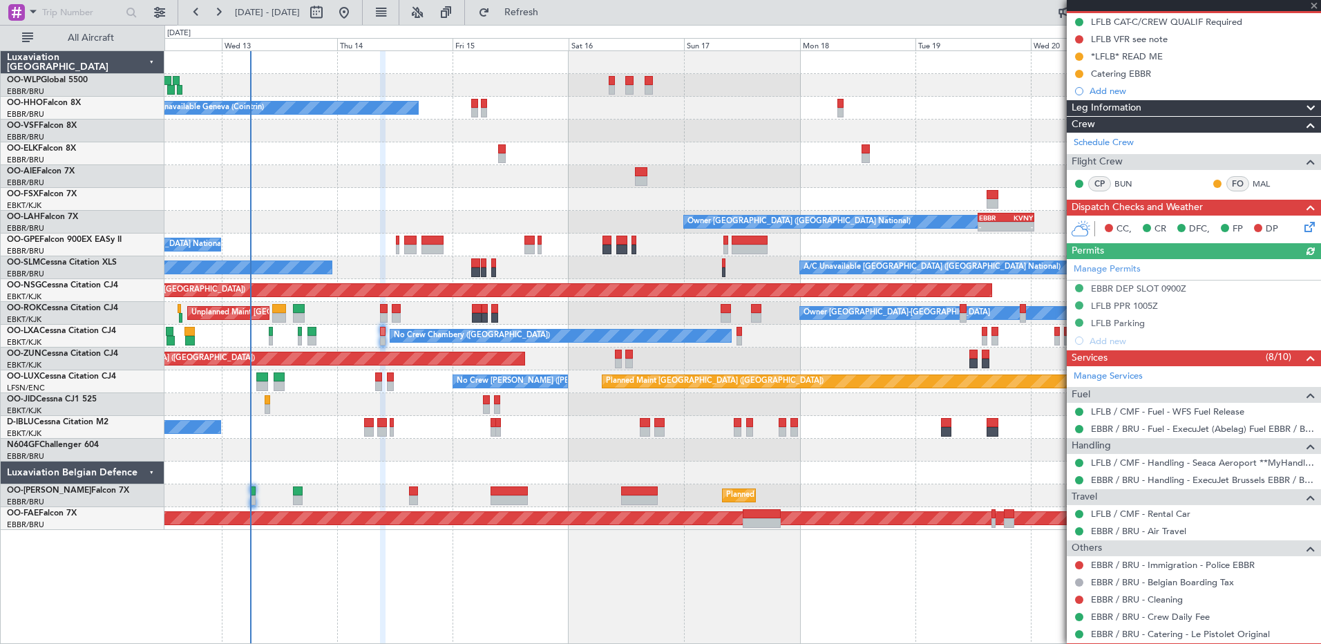
scroll to position [0, 0]
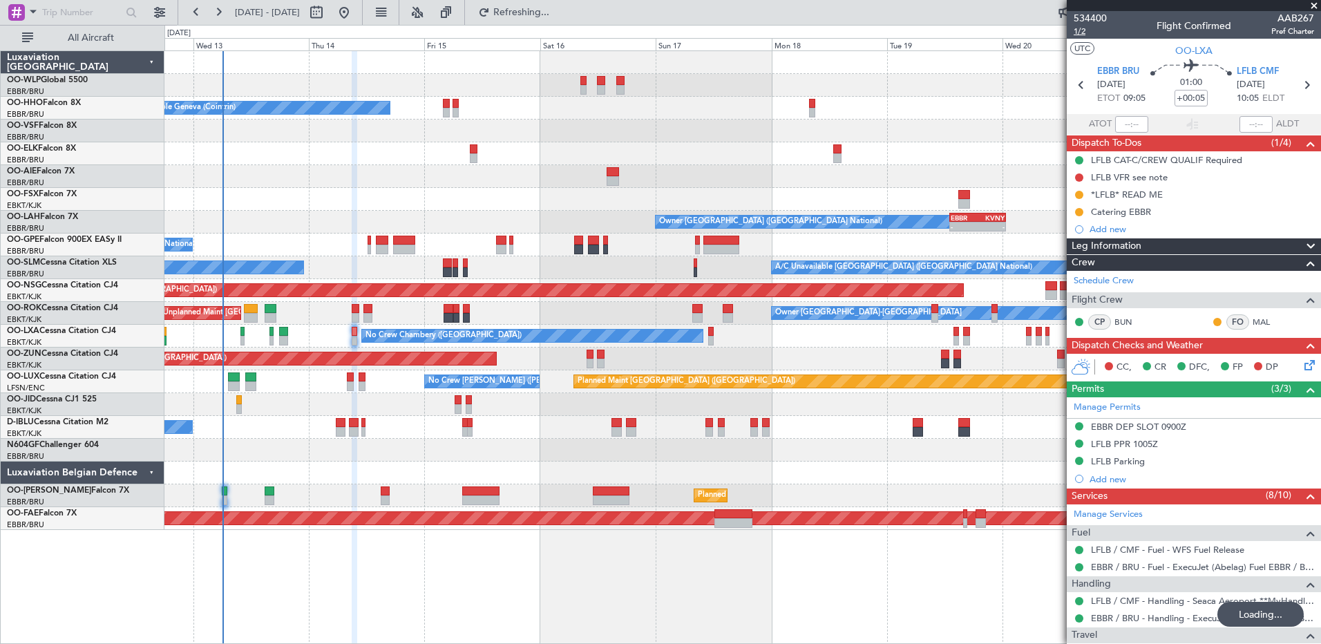
click at [1081, 29] on span "1/2" at bounding box center [1090, 32] width 33 height 12
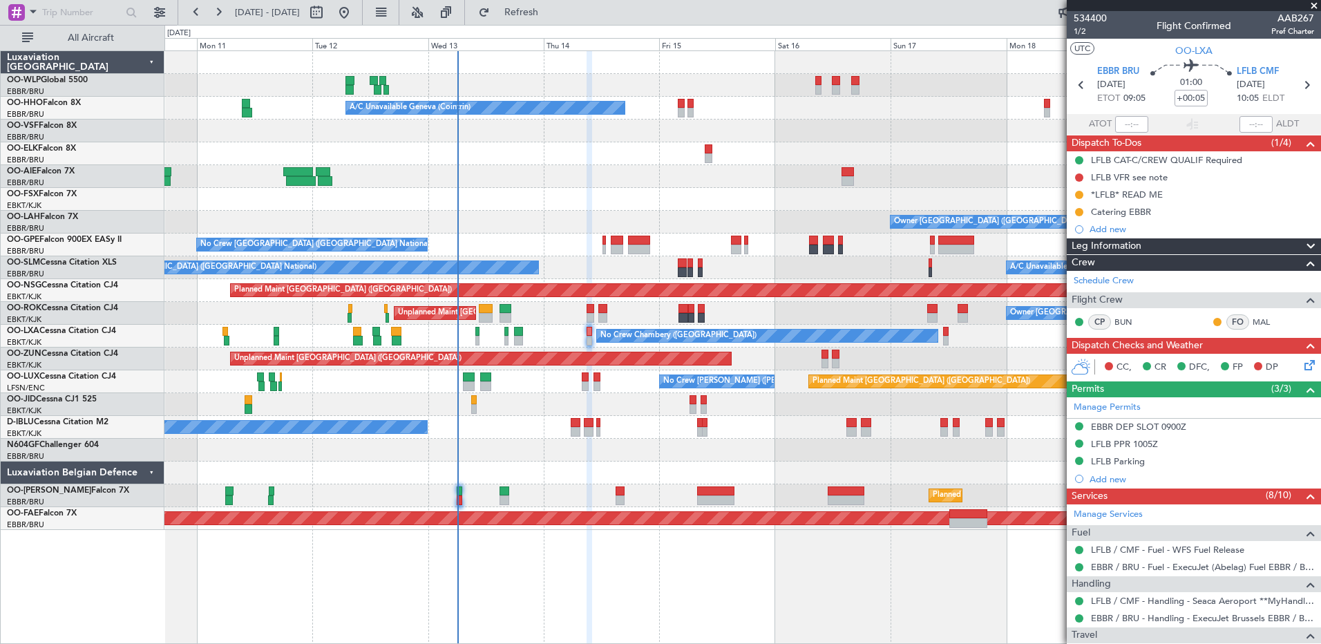
click at [1302, 366] on icon at bounding box center [1307, 362] width 11 height 11
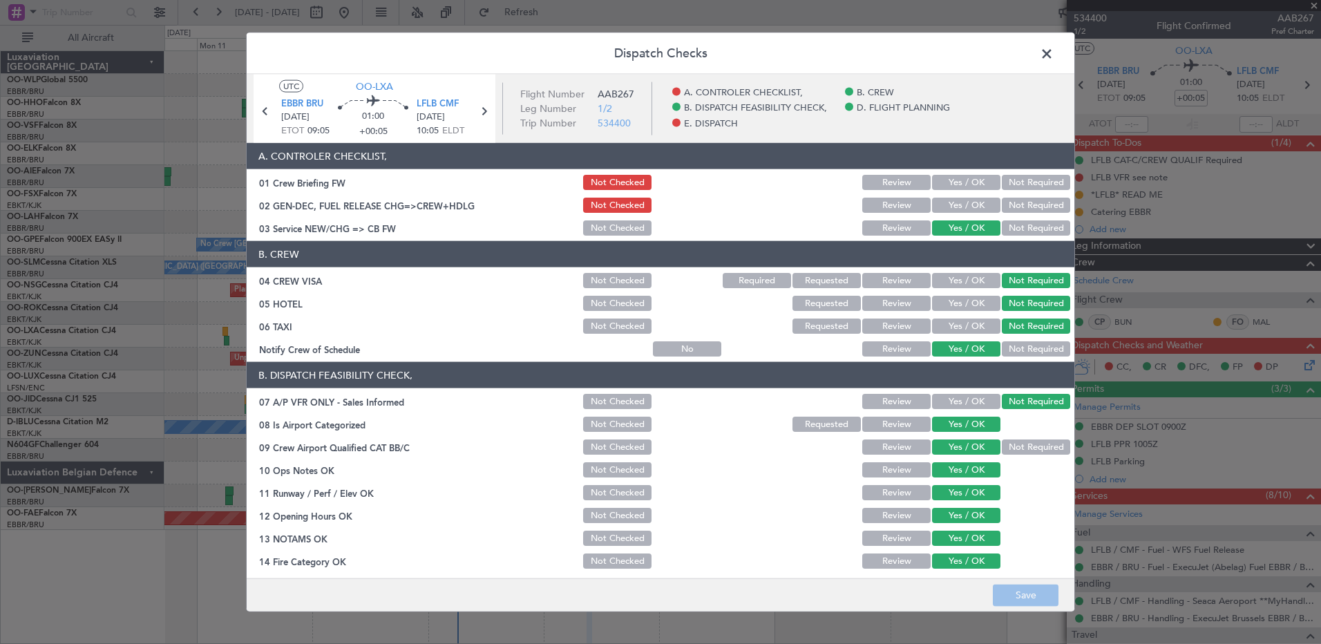
click at [951, 203] on button "Yes / OK" at bounding box center [966, 205] width 68 height 15
click at [1025, 591] on button "Save" at bounding box center [1026, 595] width 66 height 22
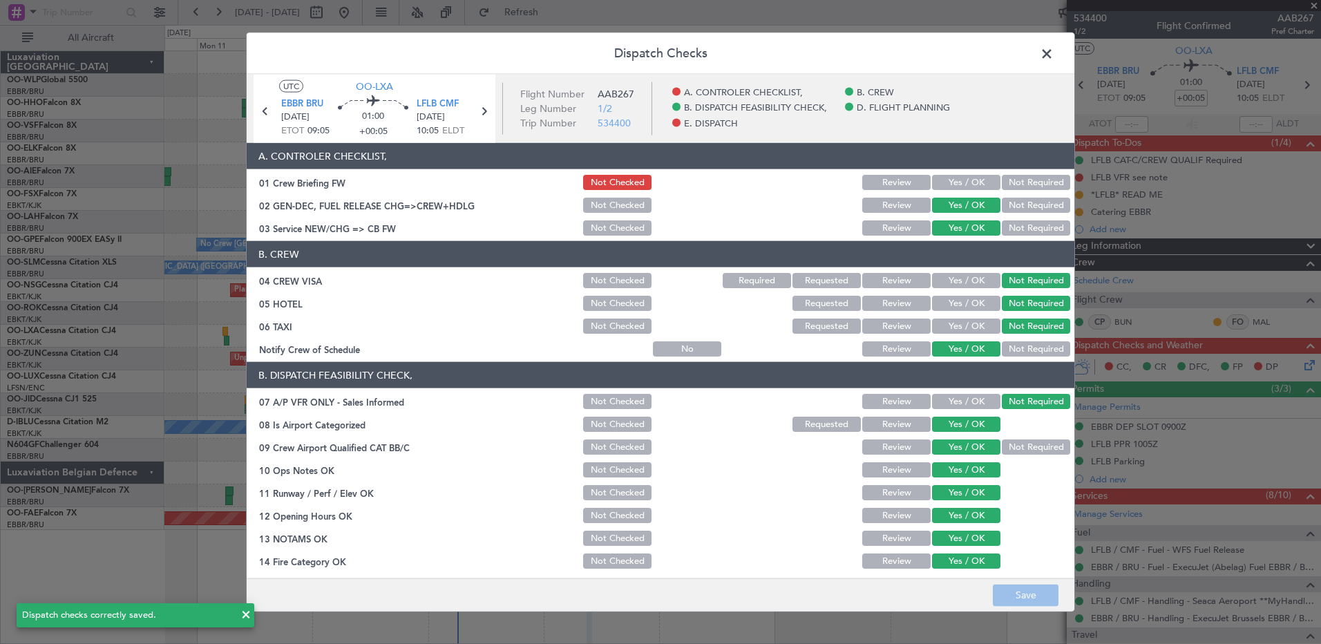
click at [1054, 55] on span at bounding box center [1054, 58] width 0 height 28
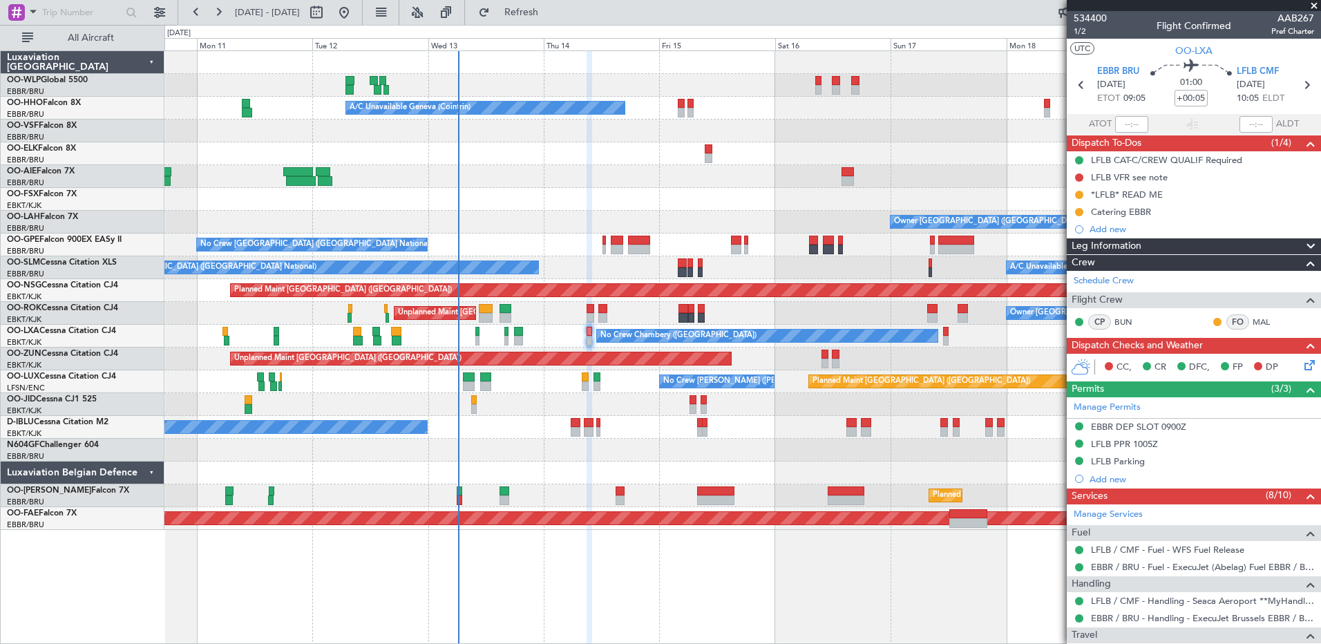
click at [637, 569] on div "Planned Maint Berlin (Brandenburg) A/C Unavailable Geneva (Cointrin) Planned Ma…" at bounding box center [742, 347] width 1157 height 594
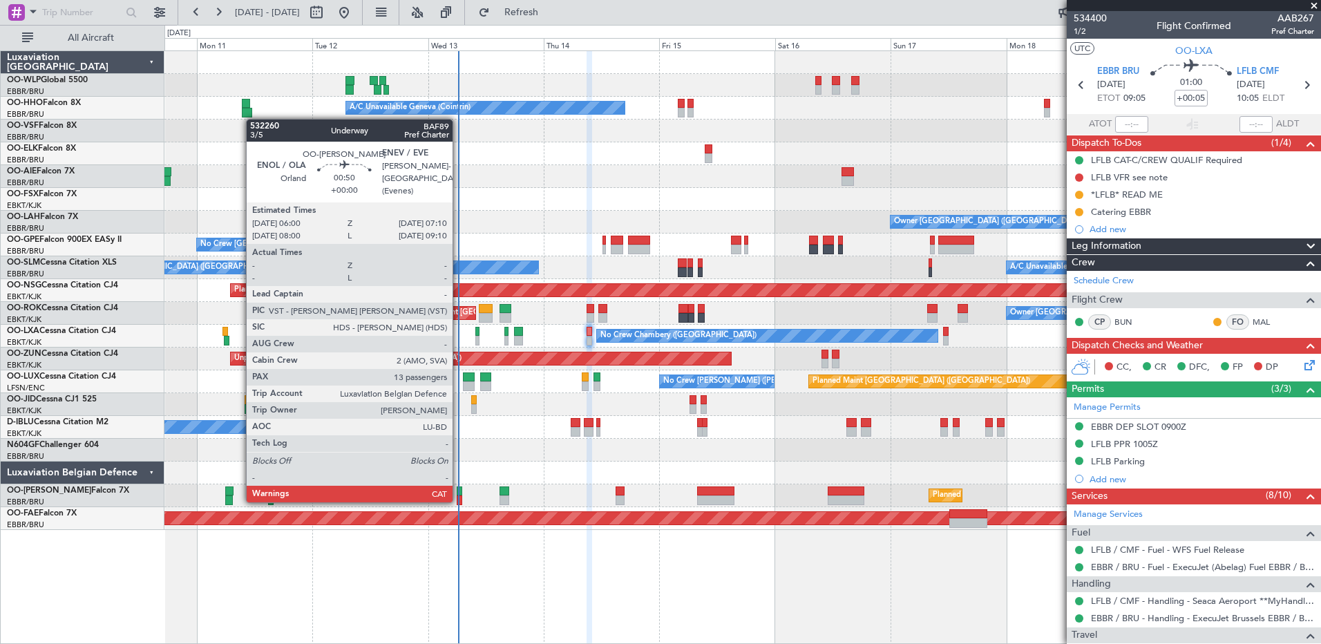
click at [459, 500] on div at bounding box center [460, 500] width 6 height 10
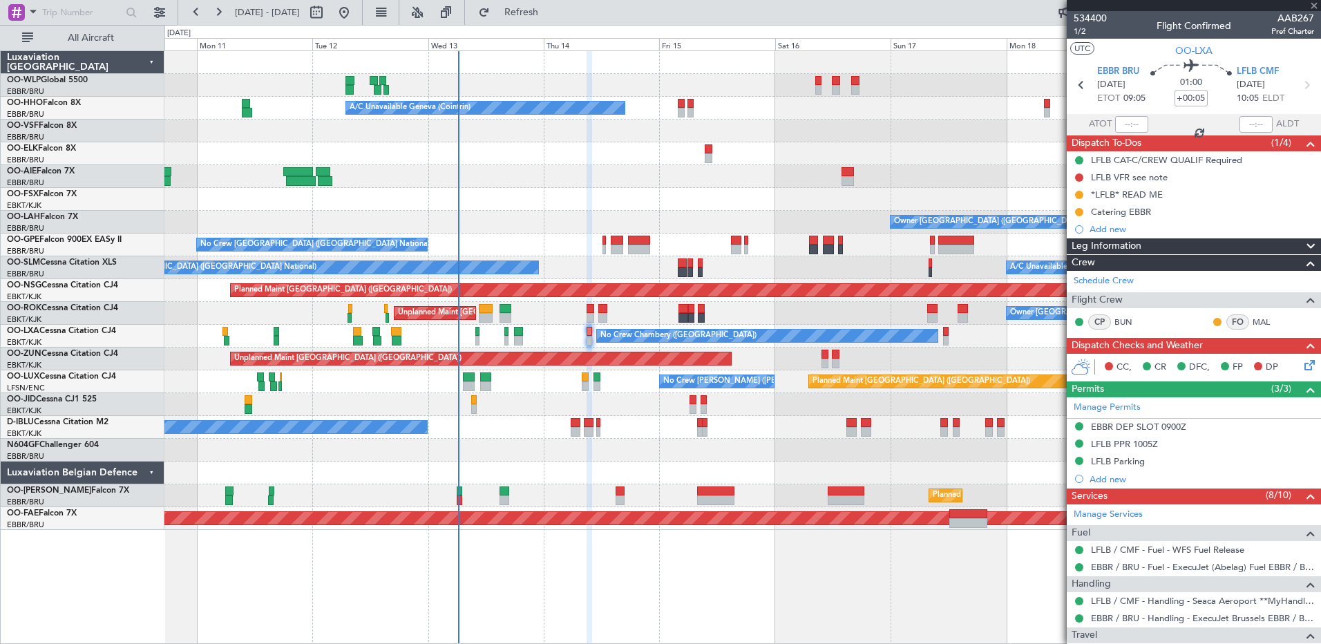
type input "13"
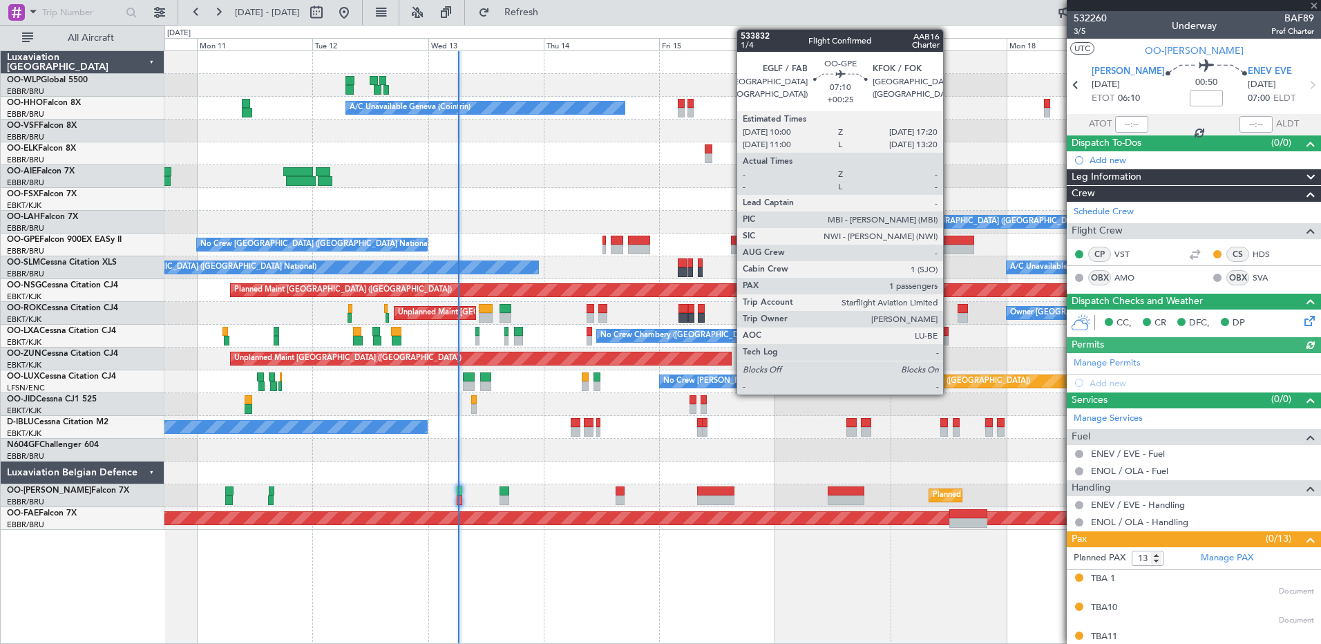
click at [1132, 121] on div at bounding box center [1131, 124] width 33 height 17
click at [1121, 129] on input "text" at bounding box center [1131, 124] width 33 height 17
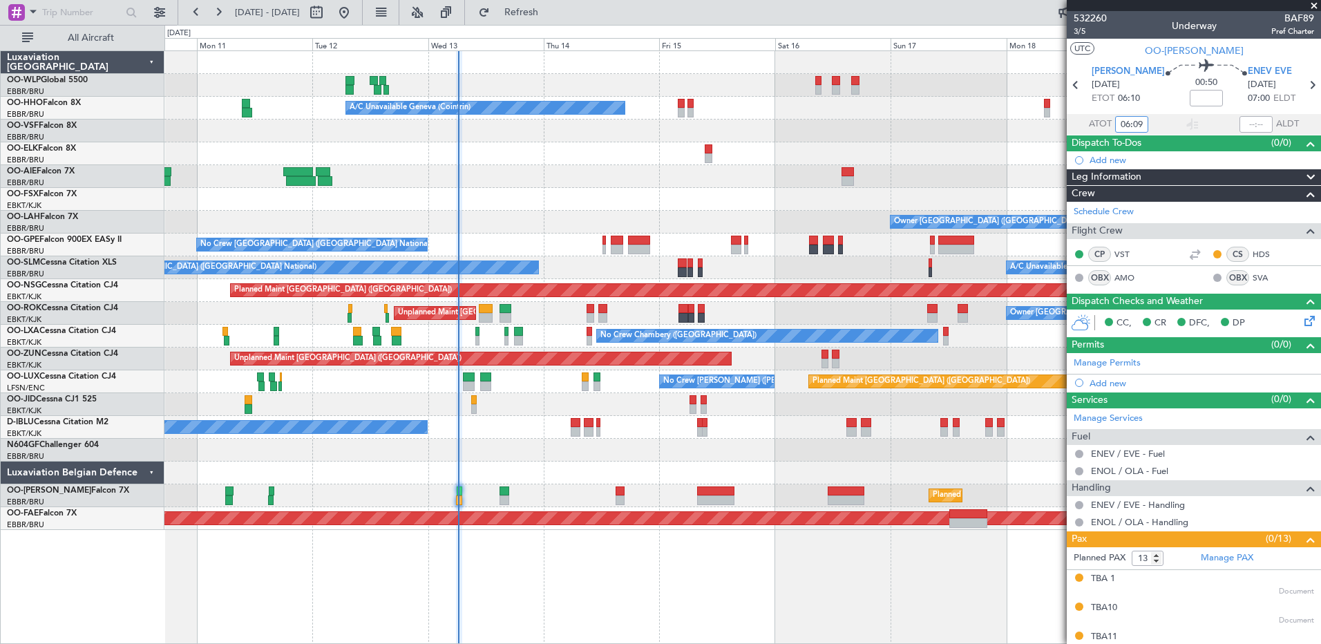
type input "06:09"
click at [550, 21] on button "Refresh" at bounding box center [513, 12] width 83 height 22
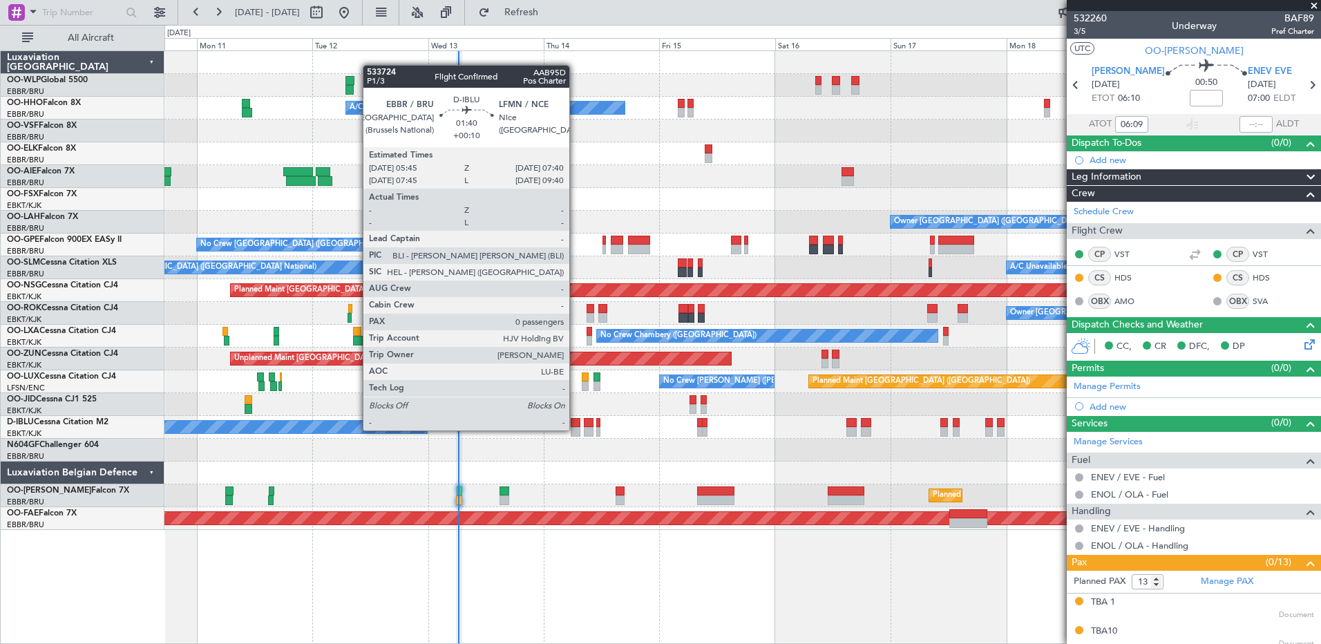
click at [576, 430] on div at bounding box center [576, 432] width 10 height 10
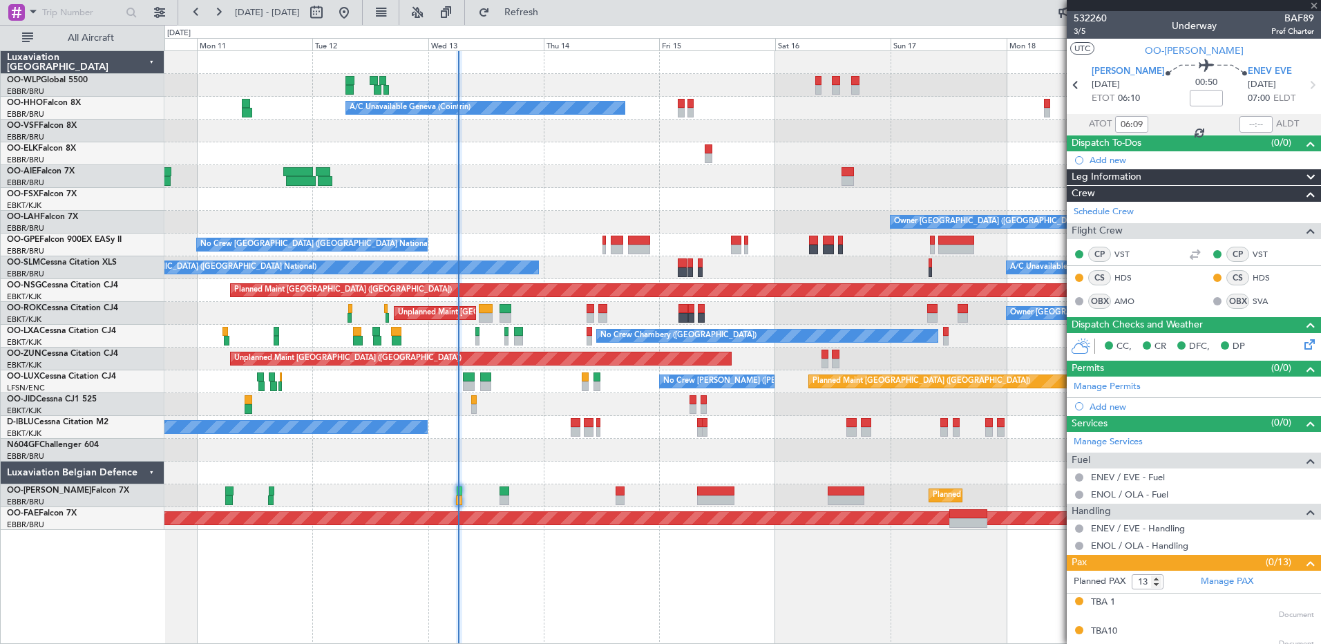
type input "+00:10"
type input "0"
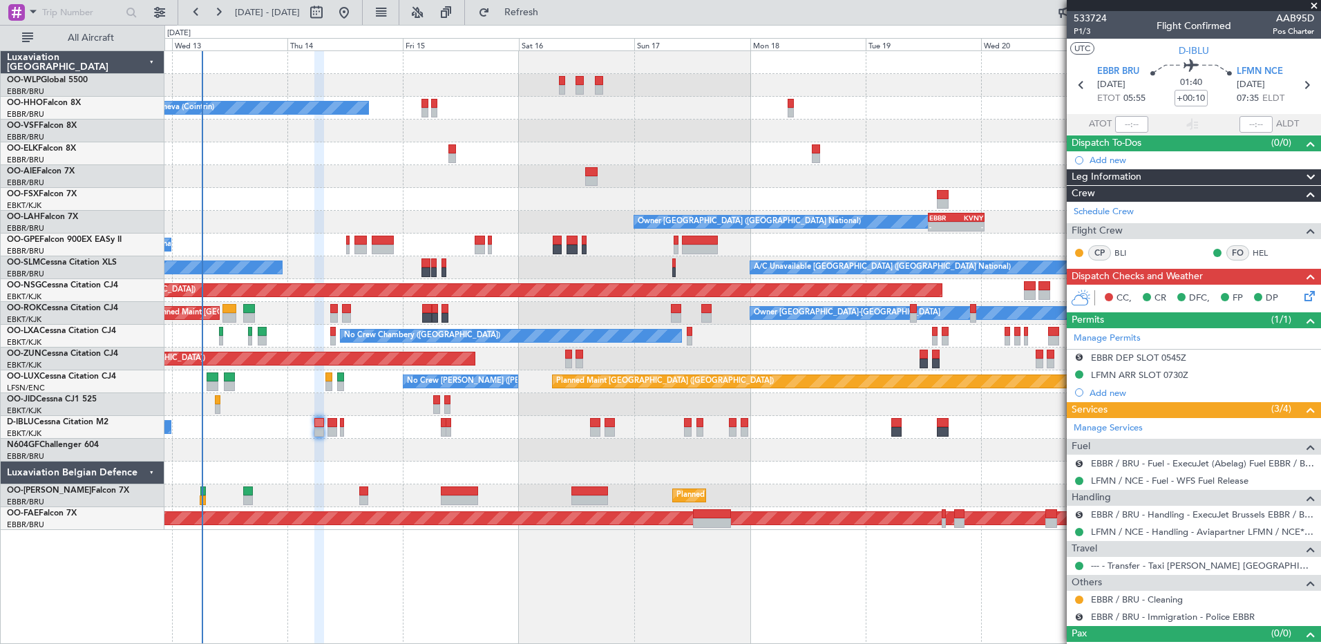
click at [577, 120] on div "Planned Maint Berlin (Brandenburg) A/C Unavailable Geneva (Cointrin) Owner Brus…" at bounding box center [742, 290] width 1156 height 479
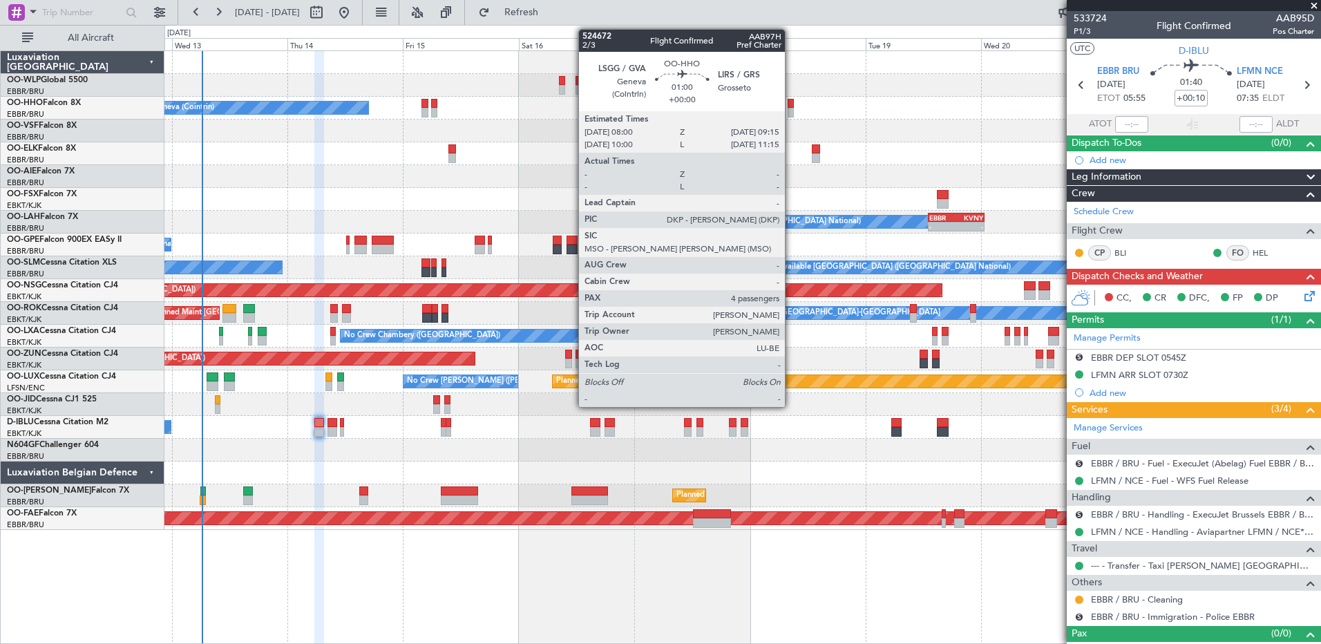
click at [791, 106] on div at bounding box center [791, 104] width 6 height 10
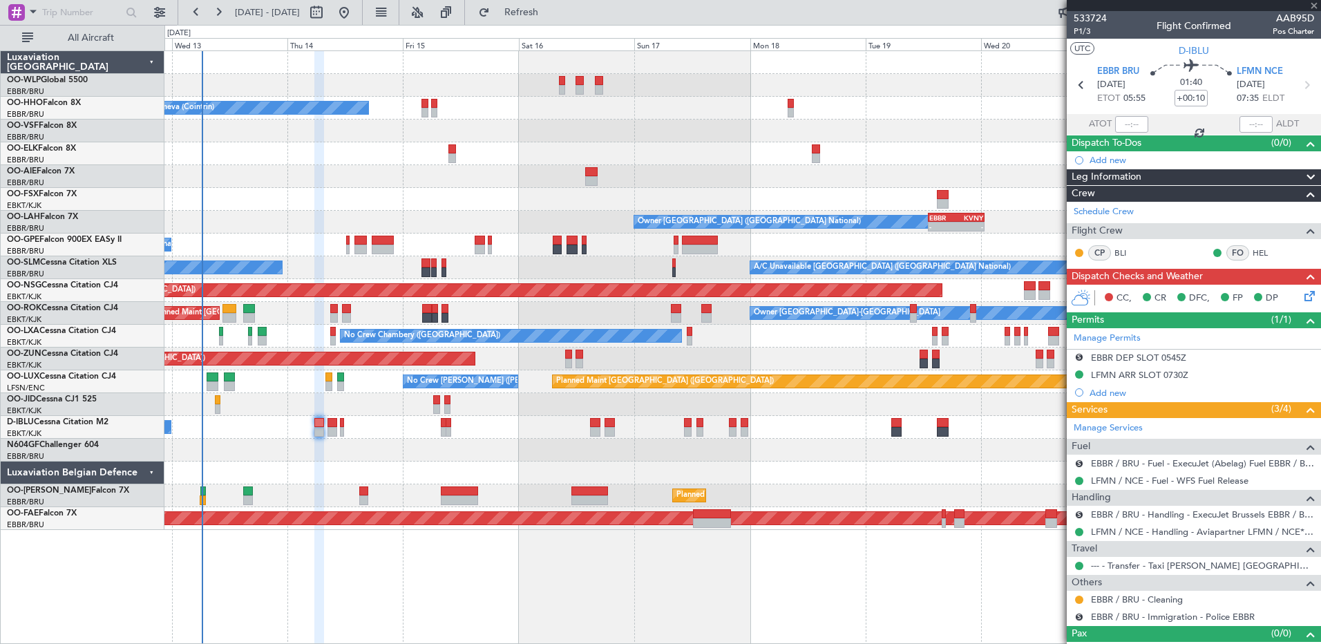
type input "4"
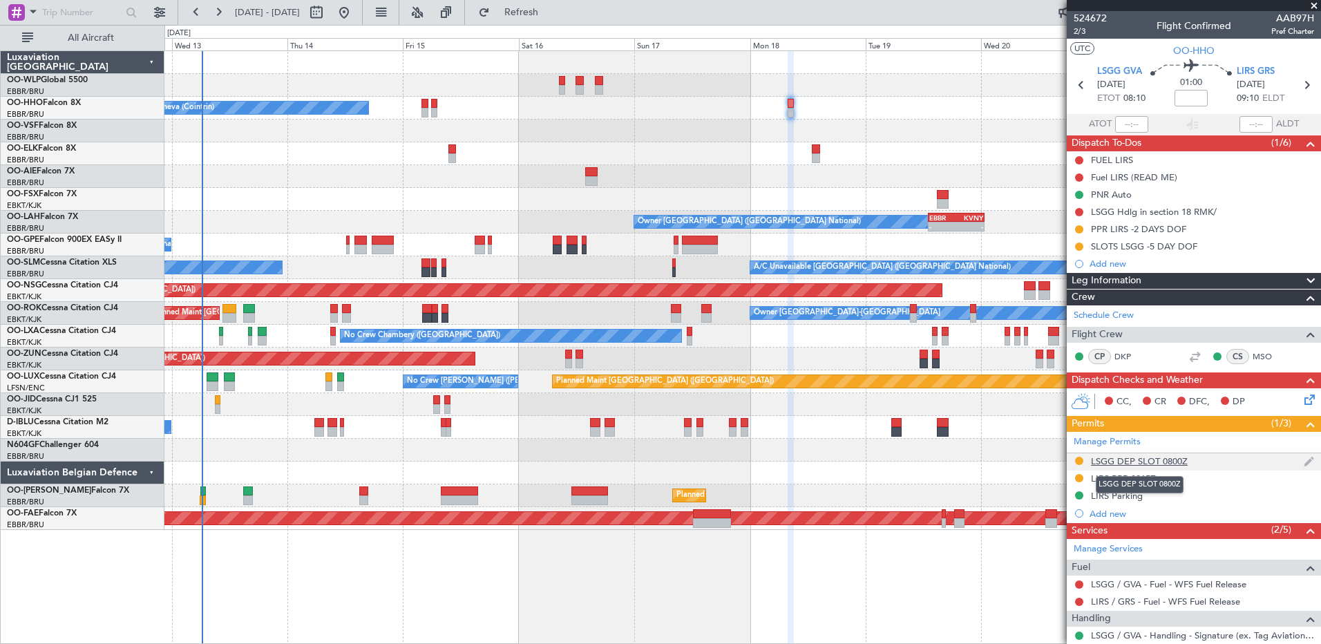
click at [1141, 463] on div "LSGG DEP SLOT 0800Z" at bounding box center [1139, 461] width 97 height 12
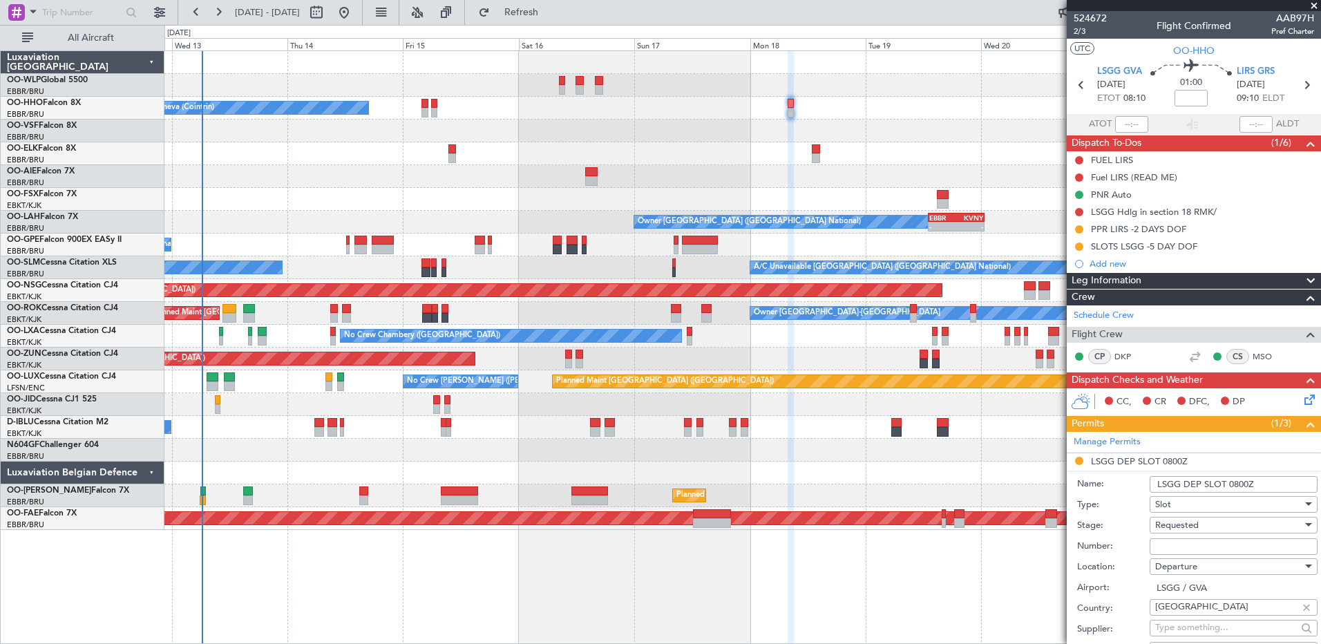
click at [1231, 553] on input "Number:" at bounding box center [1234, 546] width 168 height 17
drag, startPoint x: 1190, startPoint y: 550, endPoint x: 1092, endPoint y: 578, distance: 101.3
click at [1092, 578] on div "Airport: LSGG / GVA" at bounding box center [1197, 588] width 240 height 21
copy label "p"
click at [1191, 549] on input "Number:" at bounding box center [1234, 546] width 168 height 17
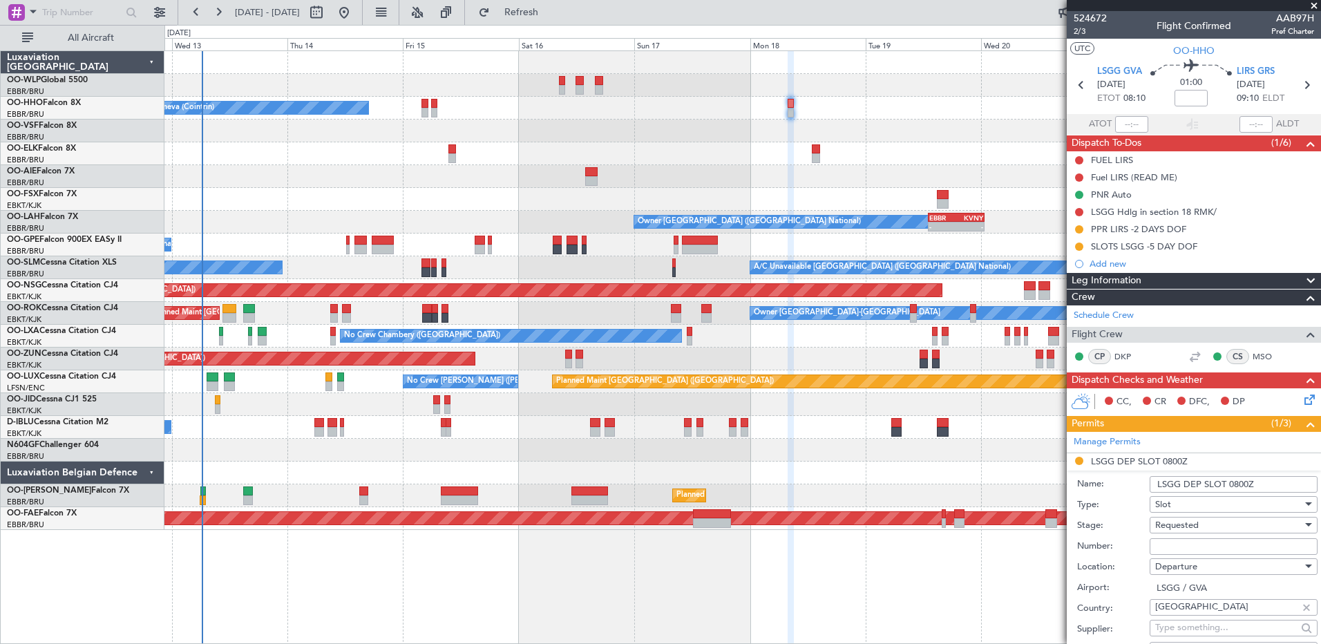
paste input "p"
type input "p"
paste input "p"
type input "p"
click at [1171, 547] on input "Number:" at bounding box center [1234, 546] width 168 height 17
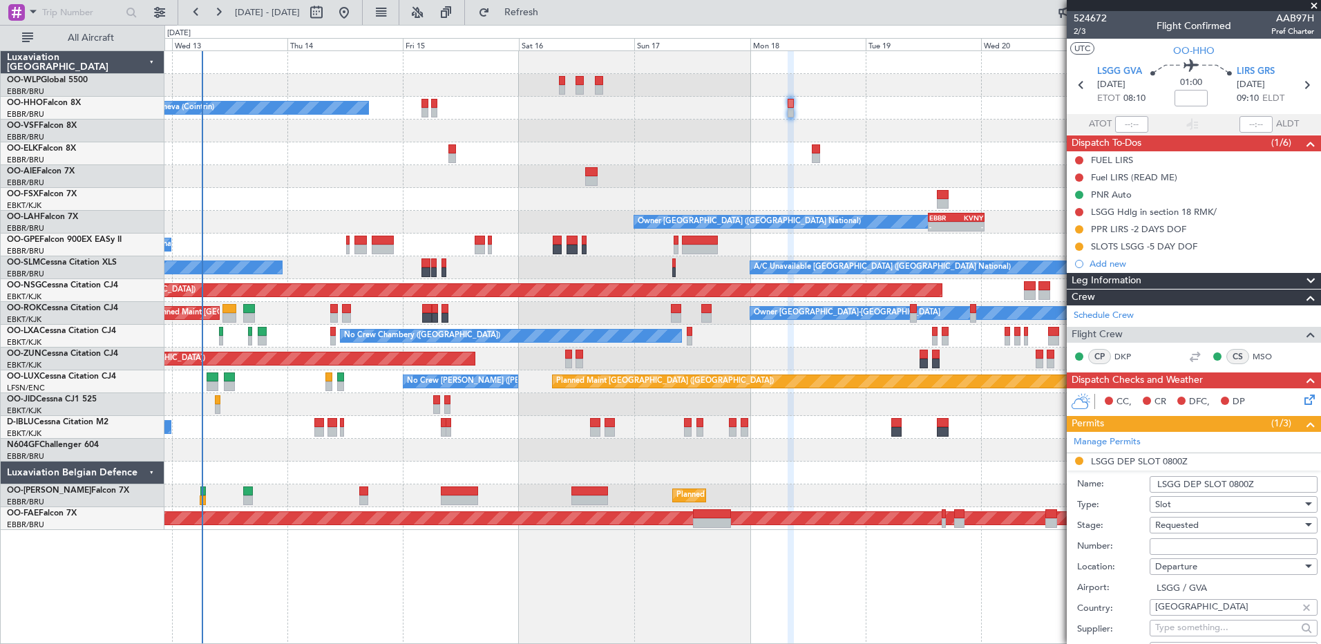
paste input "081808102D"
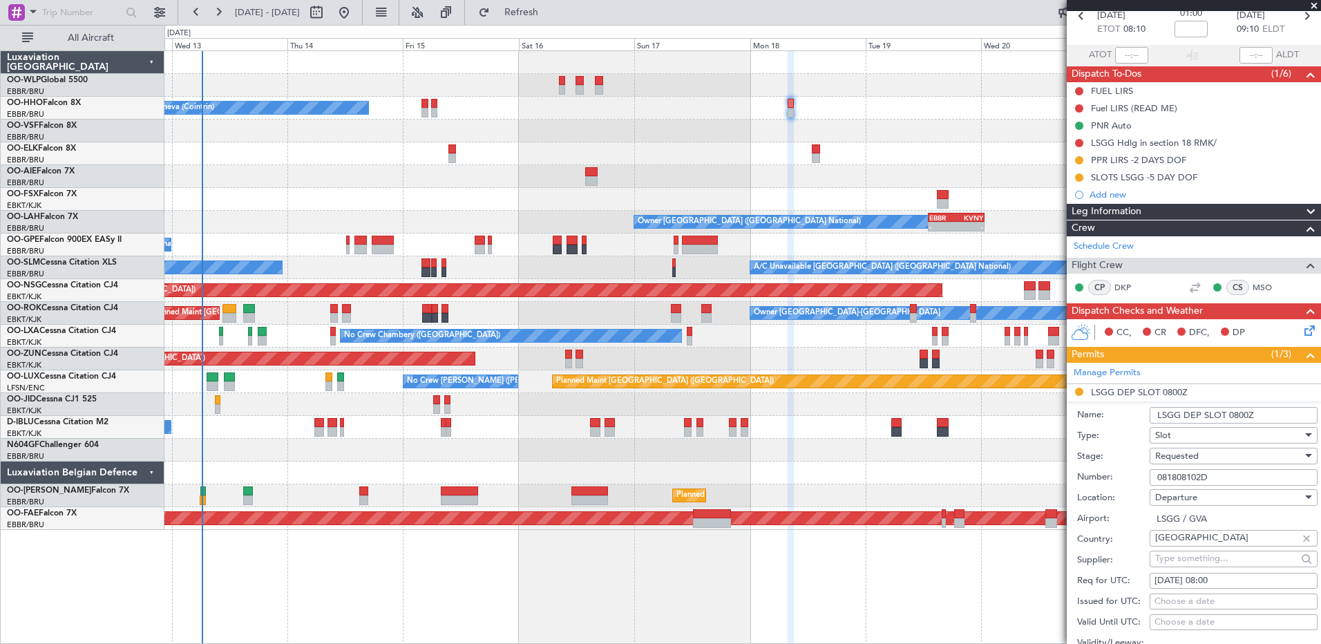
type input "081808102D"
click at [1226, 453] on div "Requested" at bounding box center [1228, 456] width 147 height 21
click at [1224, 560] on span "Received OK" at bounding box center [1228, 560] width 145 height 21
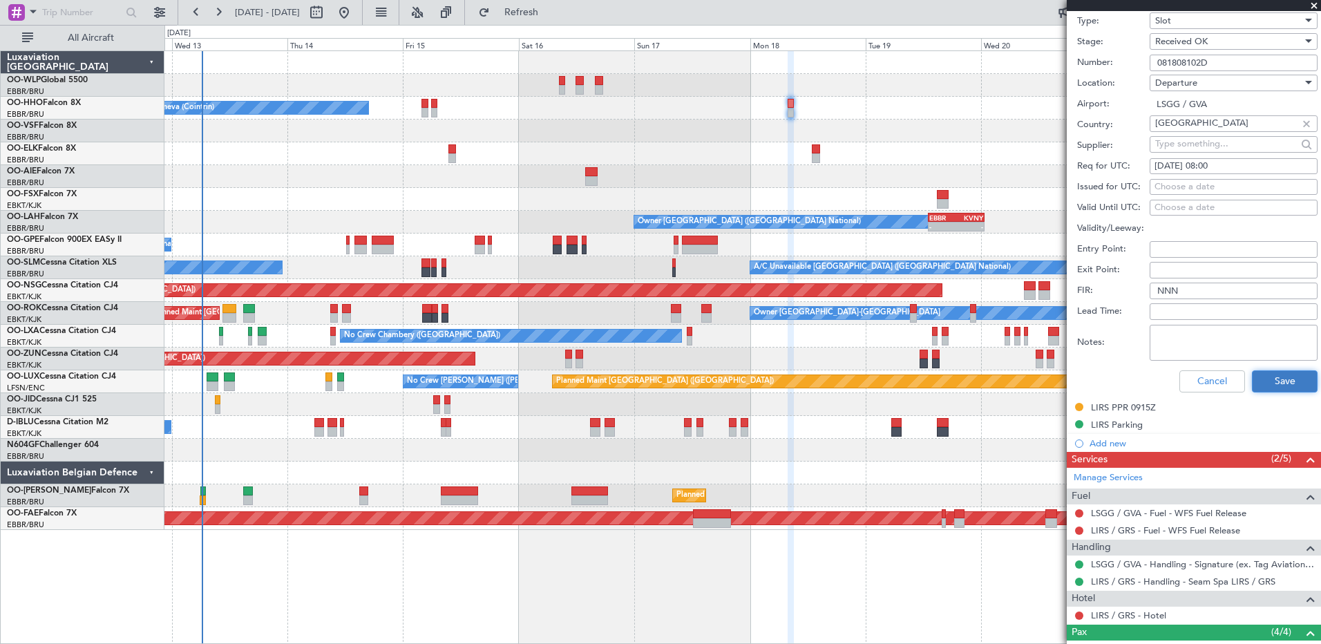
click at [1271, 378] on button "Save" at bounding box center [1285, 381] width 66 height 22
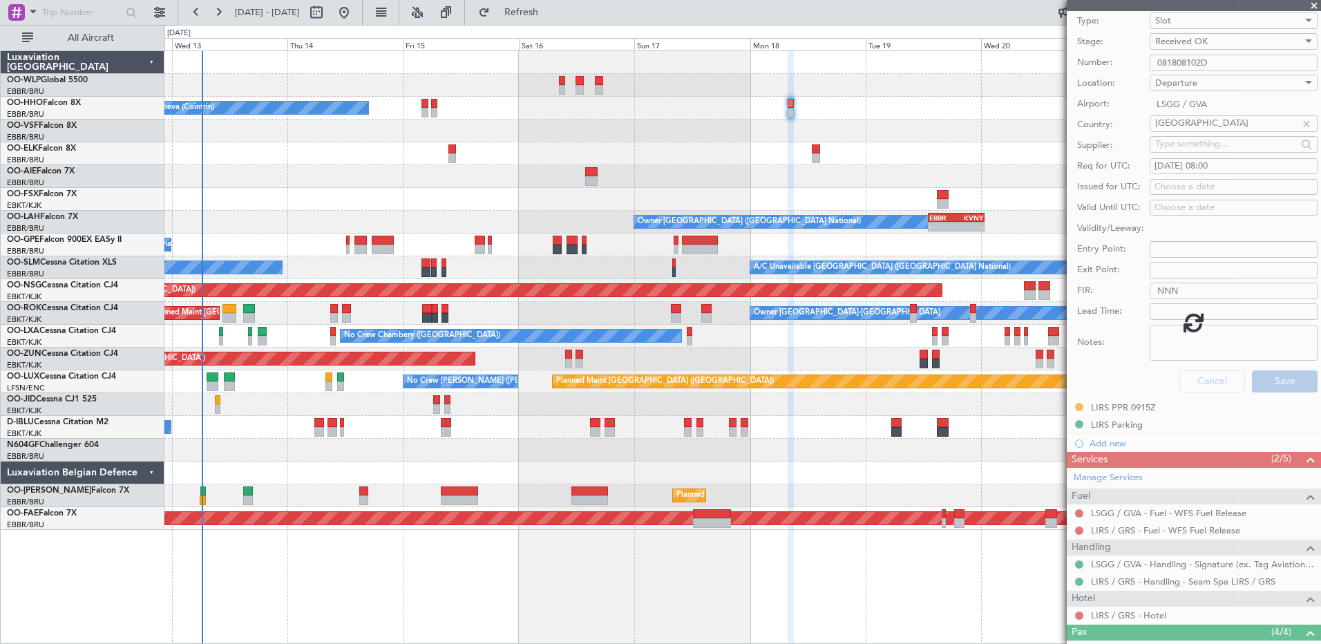
scroll to position [71, 0]
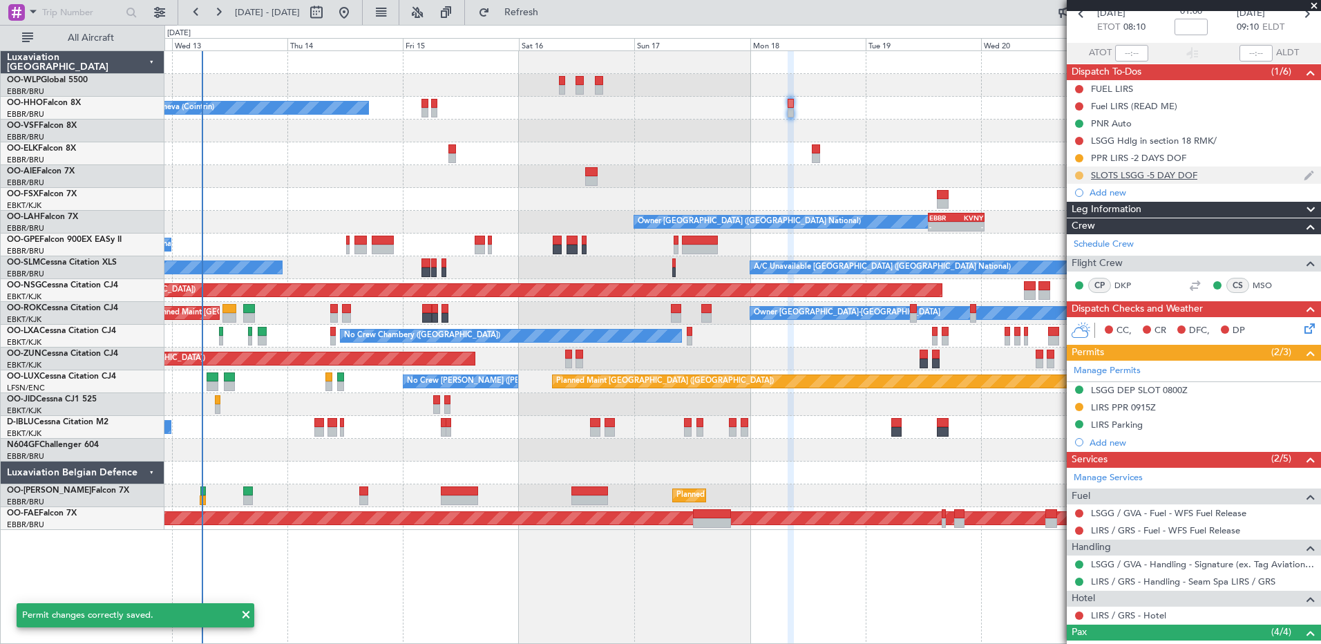
click at [1077, 176] on button at bounding box center [1079, 175] width 8 height 8
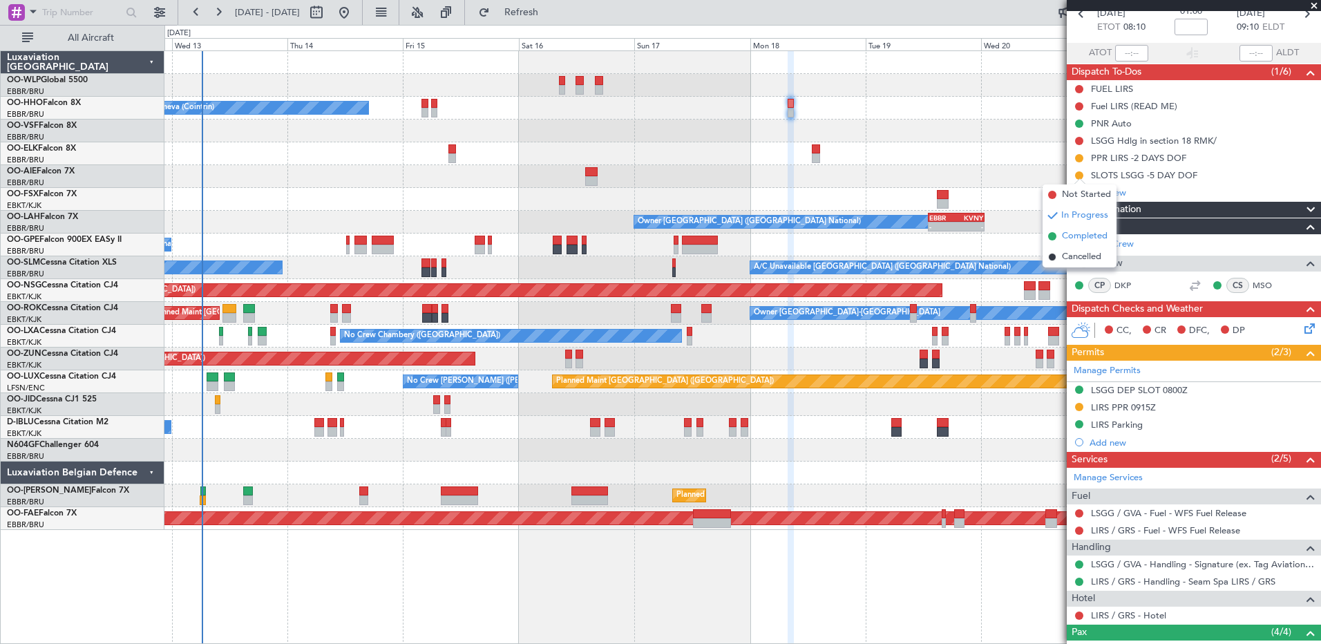
click at [1075, 243] on span "Completed" at bounding box center [1085, 236] width 46 height 14
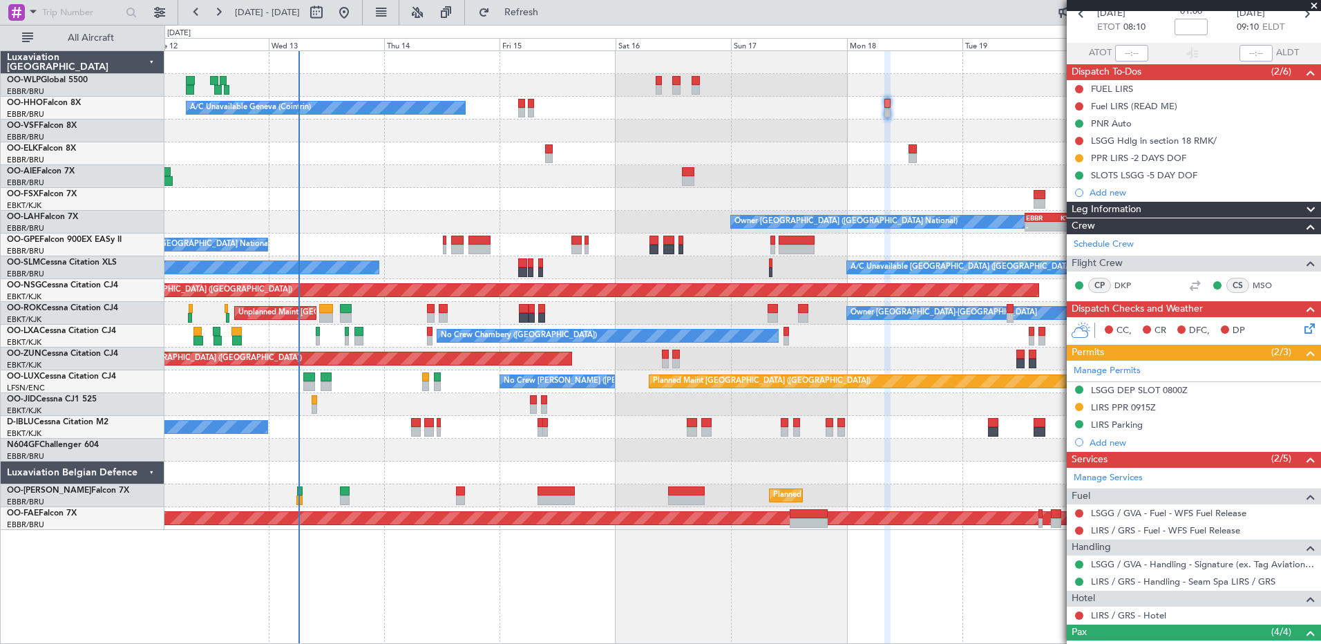
click at [371, 188] on div at bounding box center [742, 199] width 1156 height 23
click at [551, 9] on span "Refresh" at bounding box center [522, 13] width 58 height 10
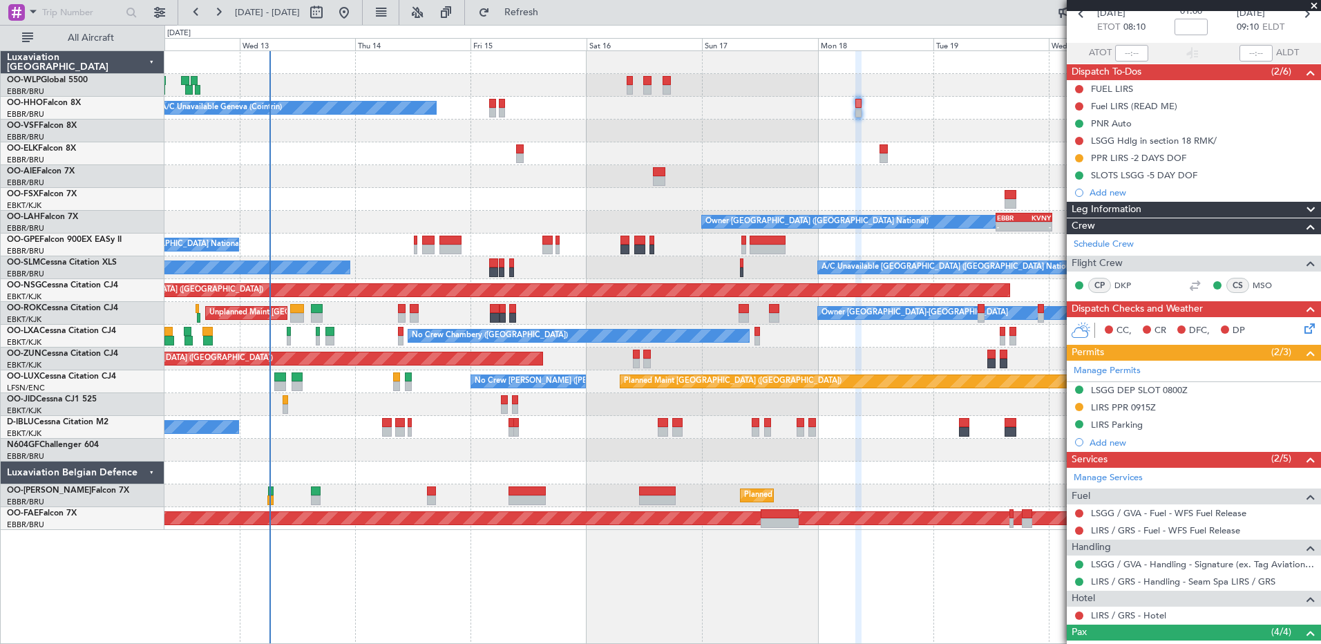
click at [349, 431] on div "No Crew [GEOGRAPHIC_DATA] ([GEOGRAPHIC_DATA] National)" at bounding box center [742, 427] width 1156 height 23
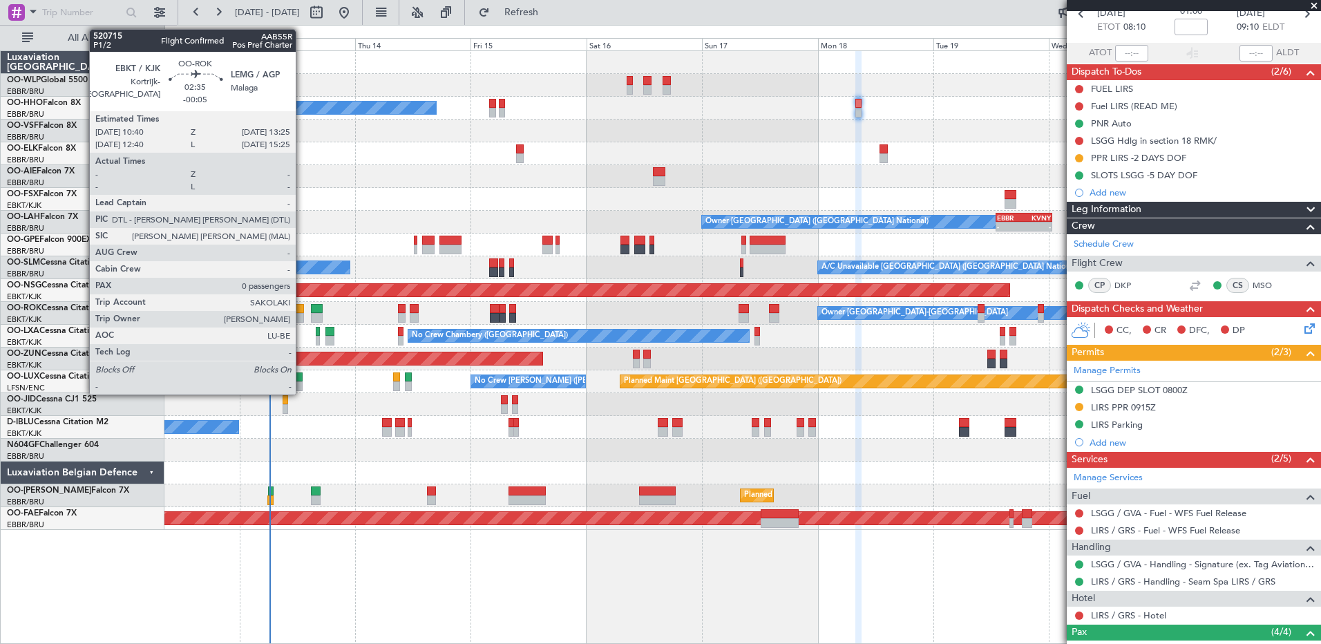
click at [302, 312] on div at bounding box center [297, 309] width 14 height 10
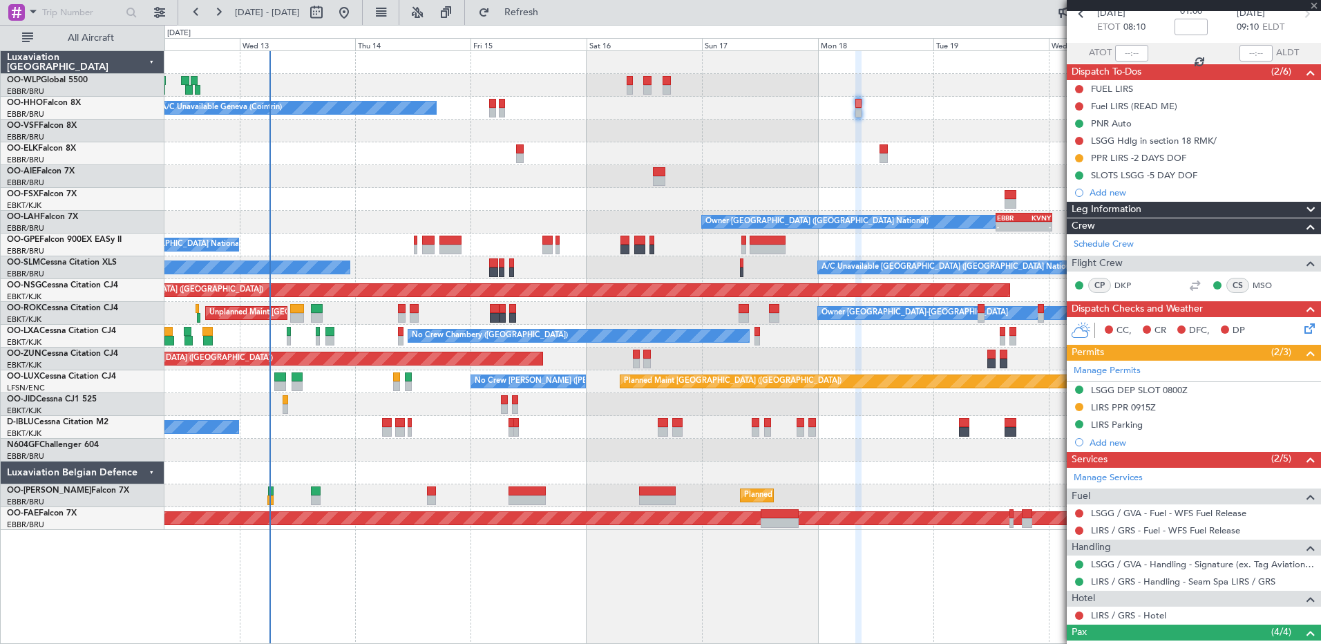
type input "-00:05"
type input "0"
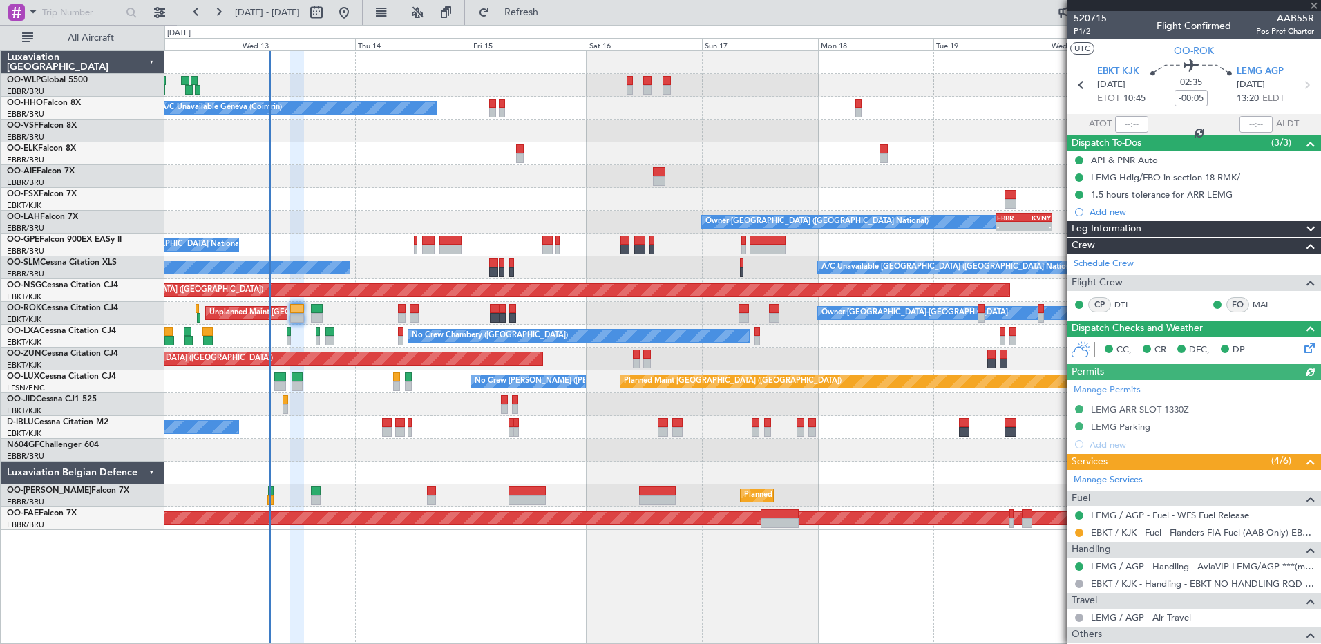
scroll to position [141, 0]
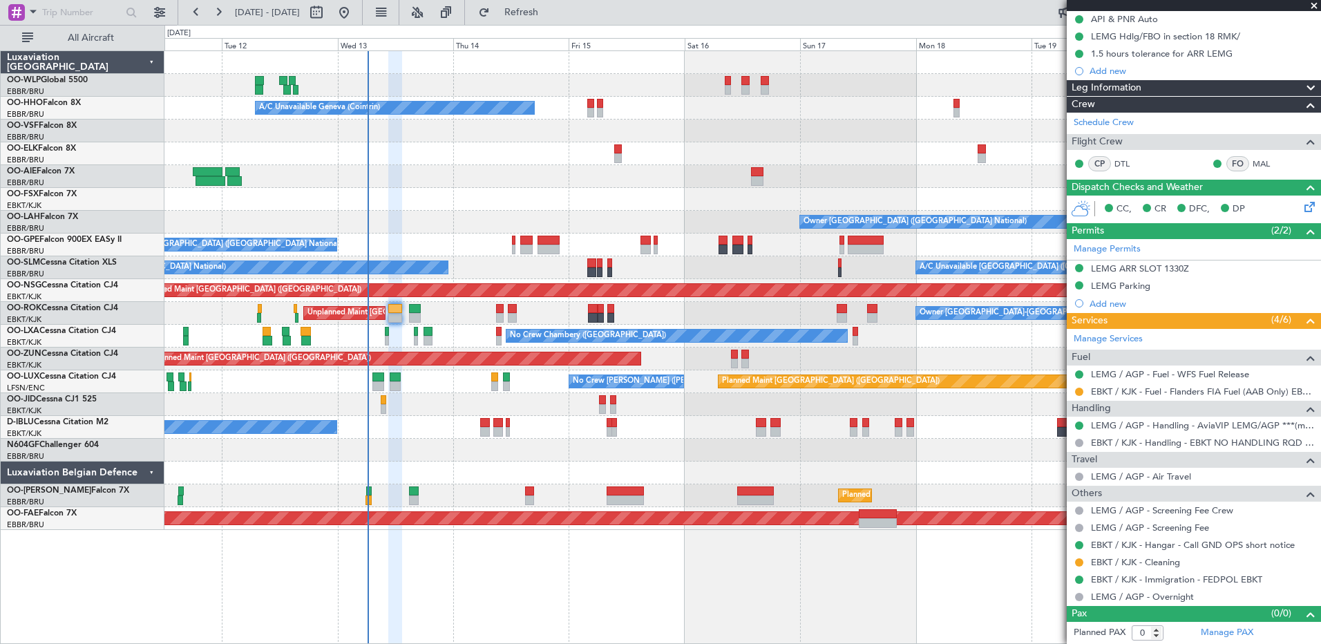
click at [476, 461] on div at bounding box center [742, 450] width 1156 height 23
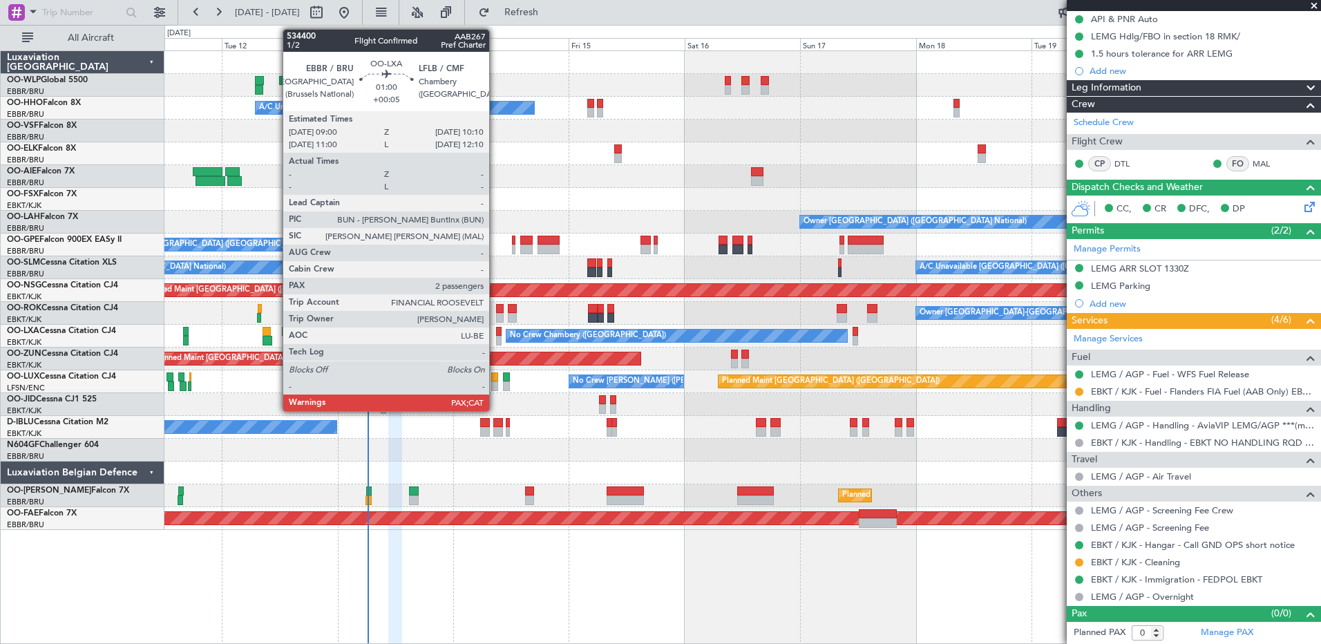
click at [496, 330] on div at bounding box center [499, 332] width 6 height 10
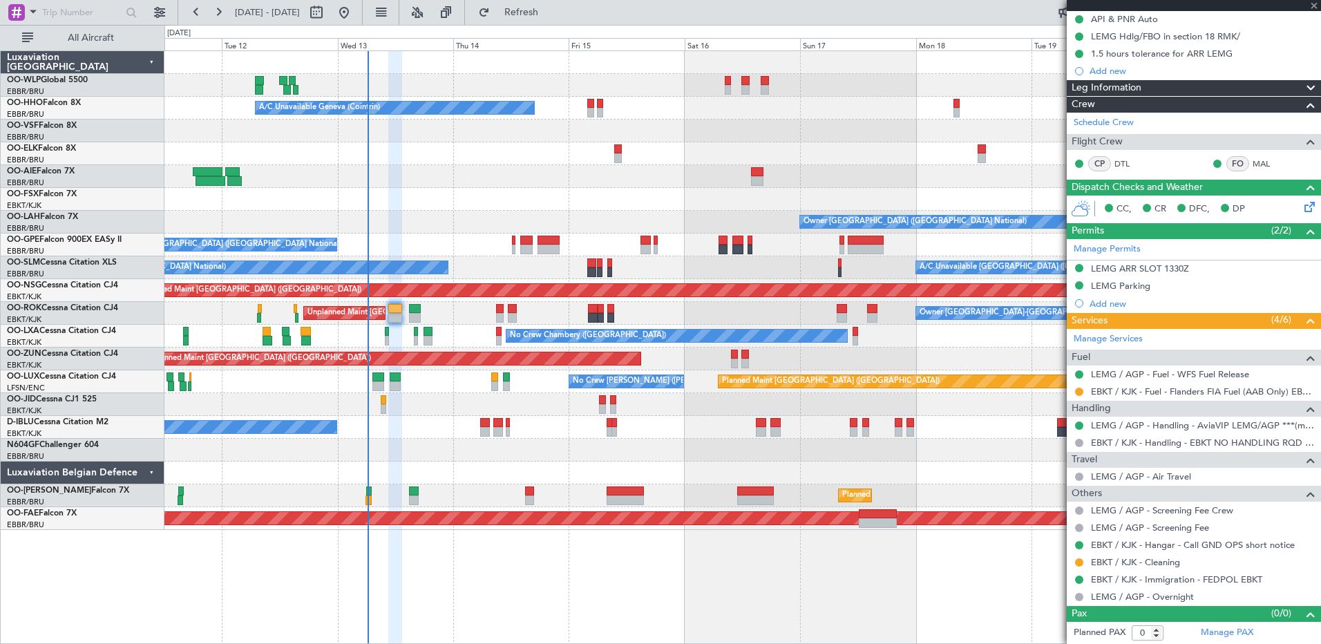
type input "+00:05"
type input "3"
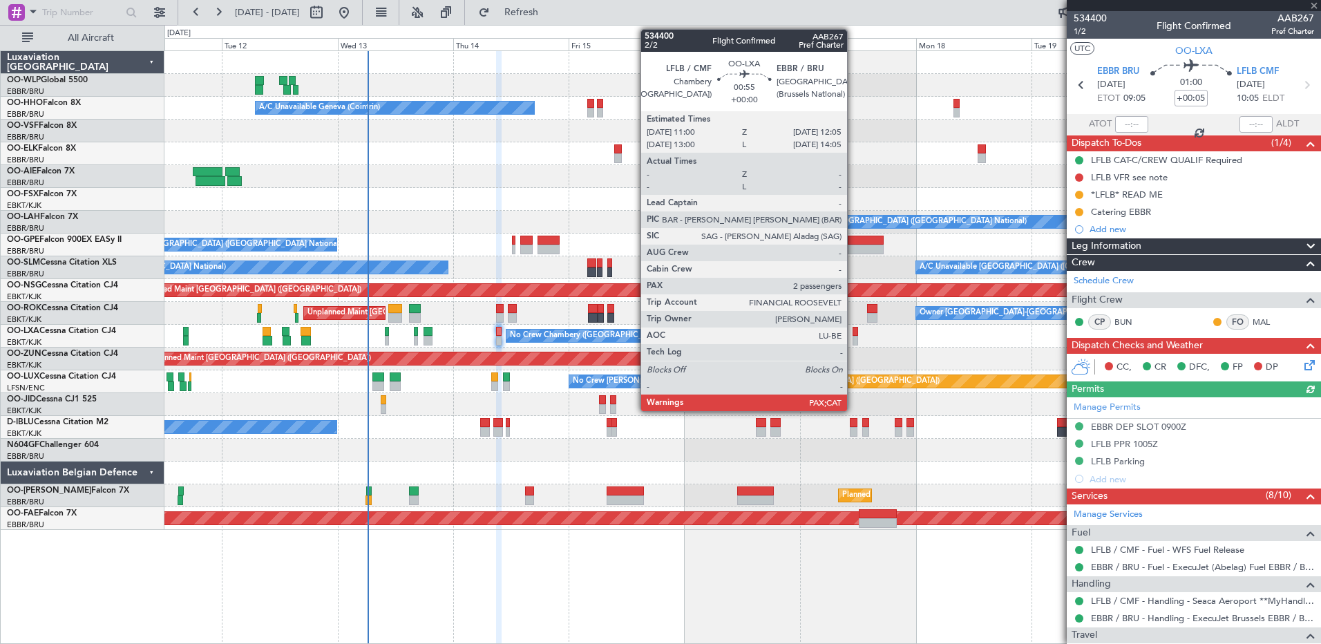
click at [853, 339] on div at bounding box center [856, 341] width 6 height 10
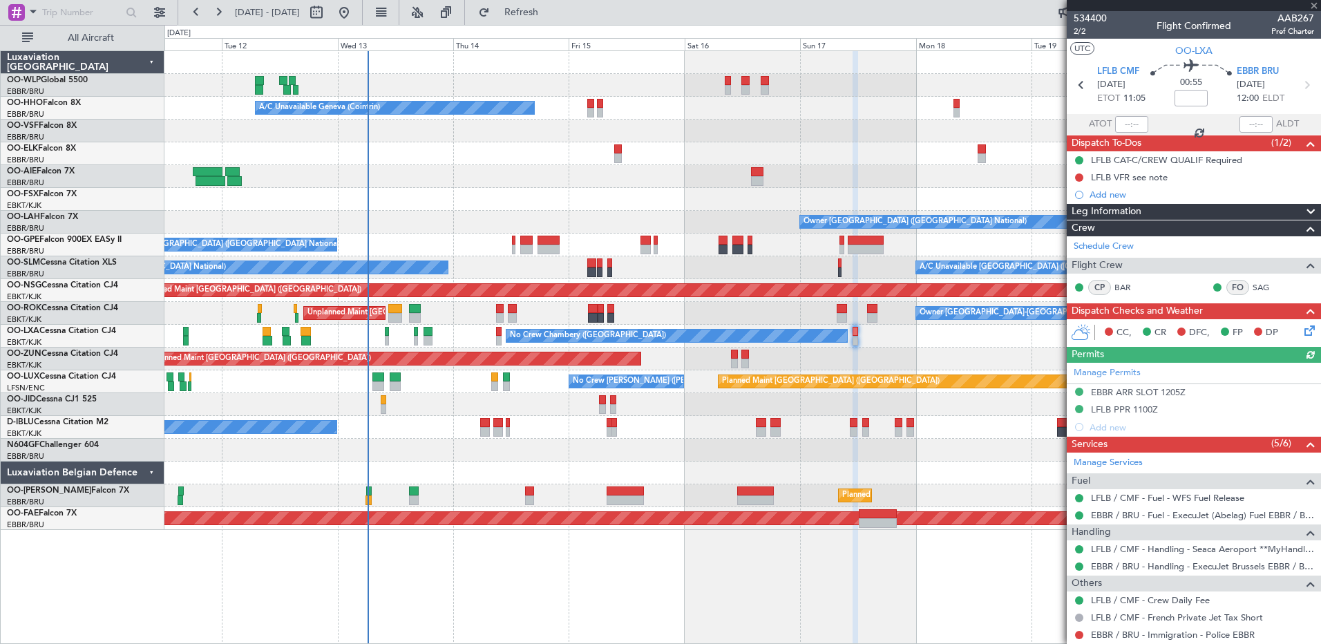
click at [1302, 330] on icon at bounding box center [1307, 328] width 11 height 11
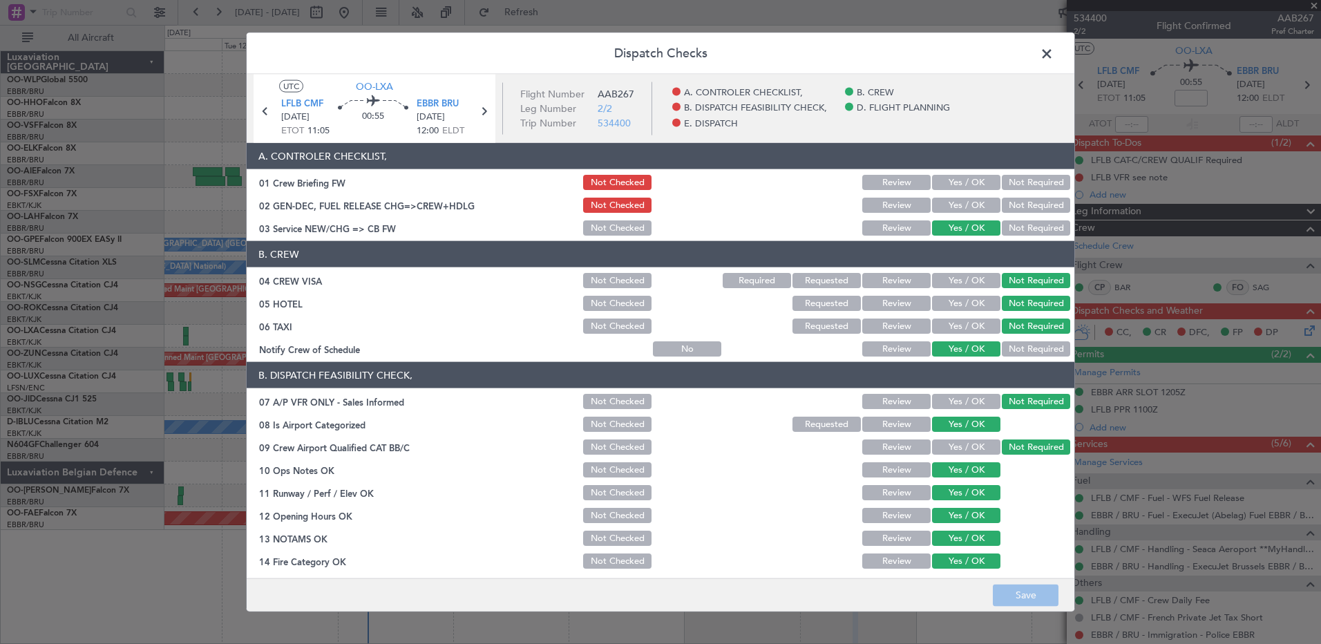
click at [973, 204] on button "Yes / OK" at bounding box center [966, 205] width 68 height 15
click at [1023, 600] on button "Save" at bounding box center [1026, 595] width 66 height 22
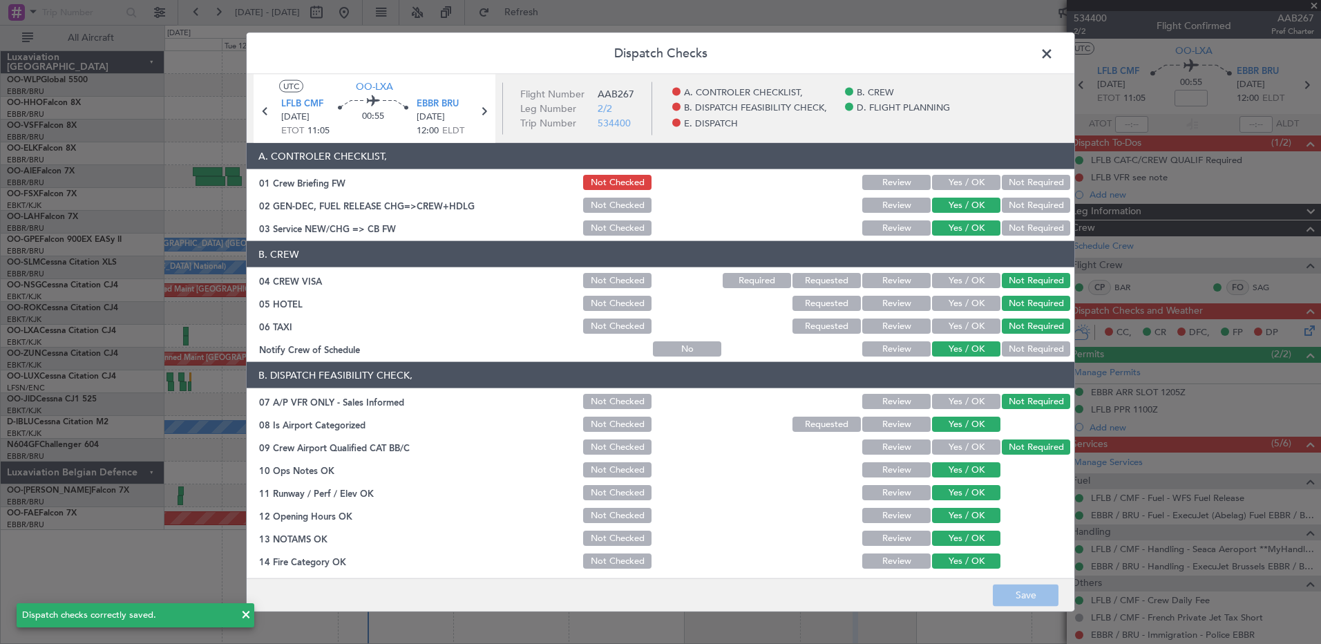
click at [1054, 59] on span at bounding box center [1054, 58] width 0 height 28
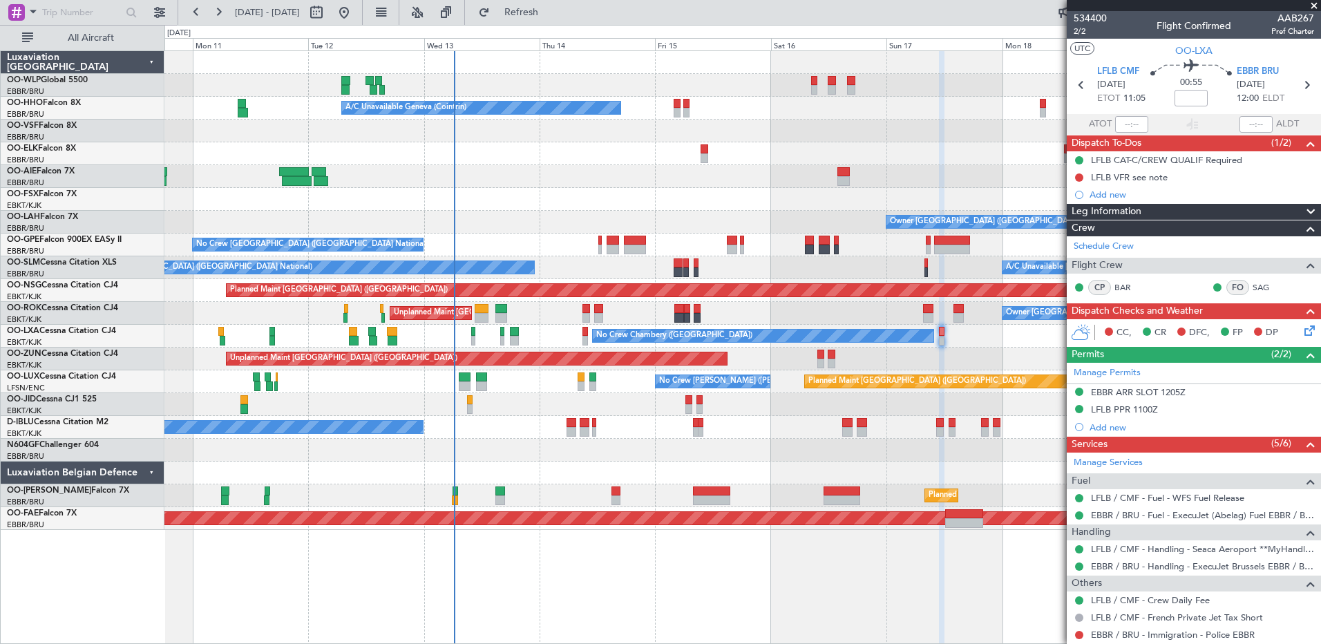
click at [668, 480] on div at bounding box center [742, 473] width 1156 height 23
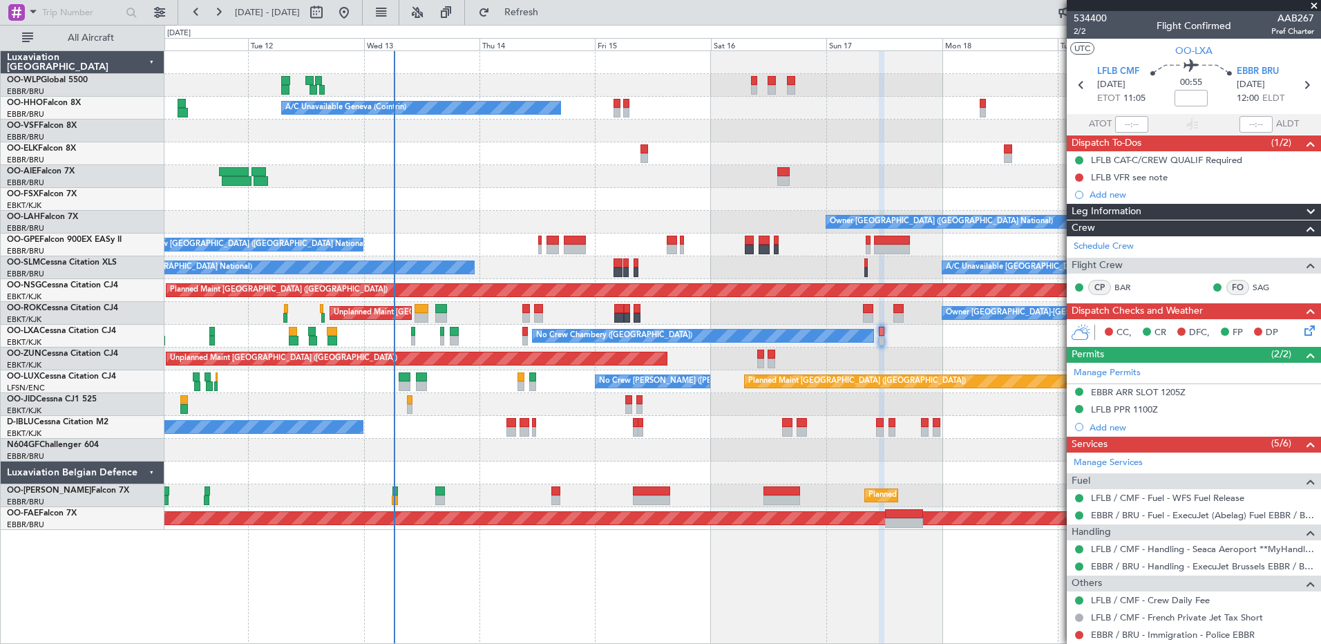
click at [857, 589] on div "Planned Maint Berlin (Brandenburg) A/C Unavailable Geneva (Cointrin) Owner Brus…" at bounding box center [742, 347] width 1157 height 594
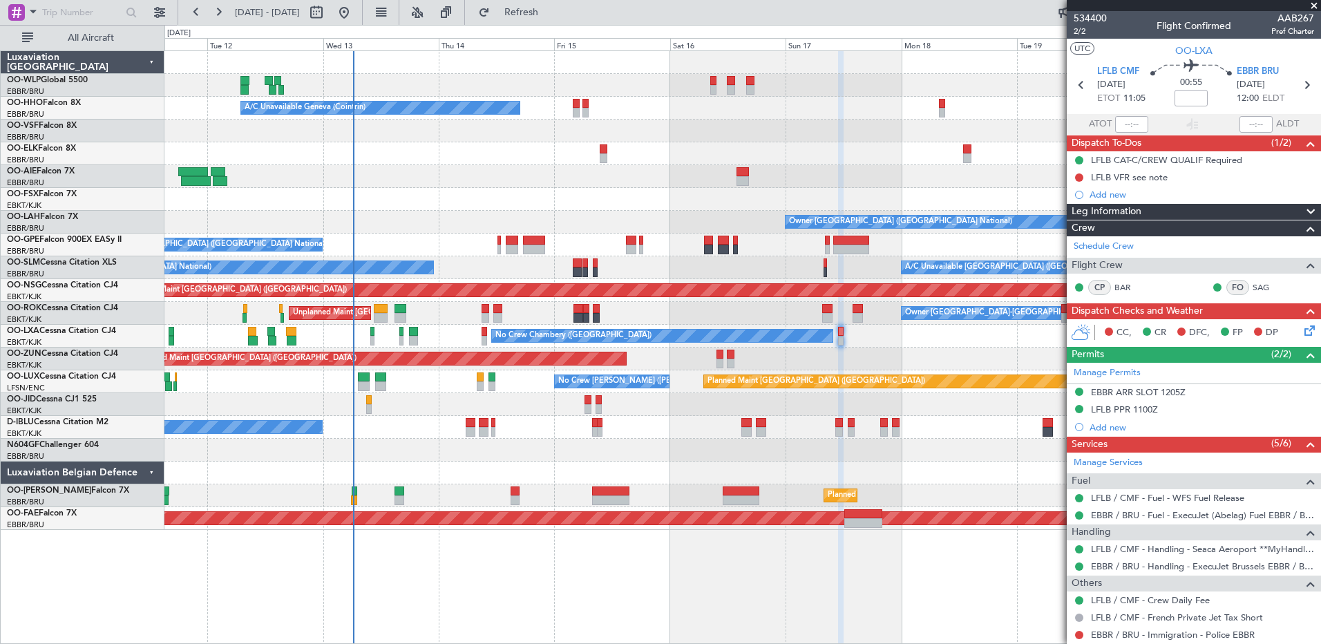
click at [442, 455] on div at bounding box center [742, 450] width 1156 height 23
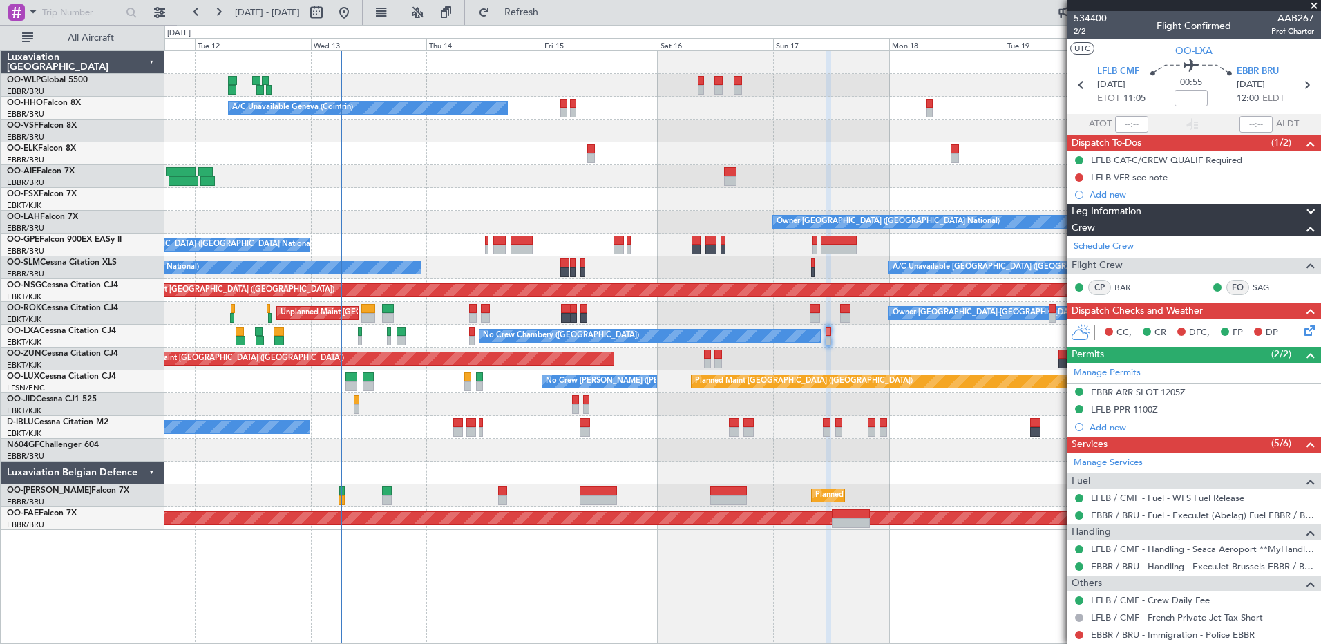
click at [397, 450] on div at bounding box center [742, 450] width 1156 height 23
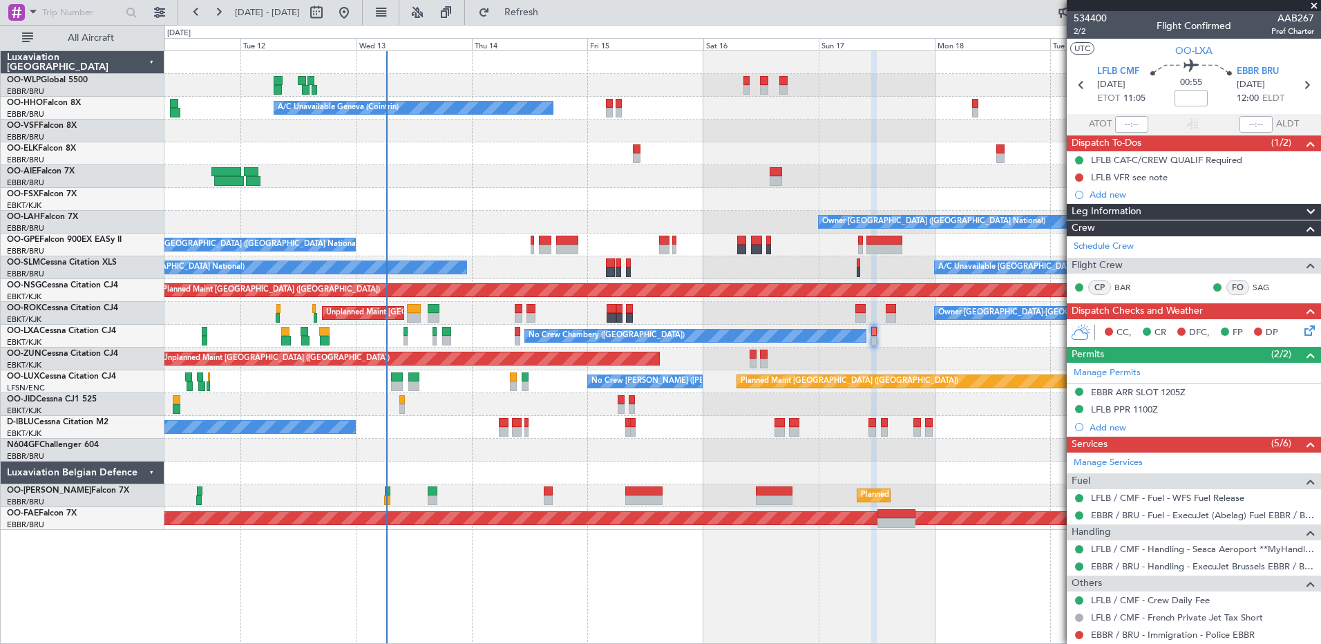
click at [415, 435] on div "No Crew [GEOGRAPHIC_DATA] ([GEOGRAPHIC_DATA] National)" at bounding box center [742, 427] width 1156 height 23
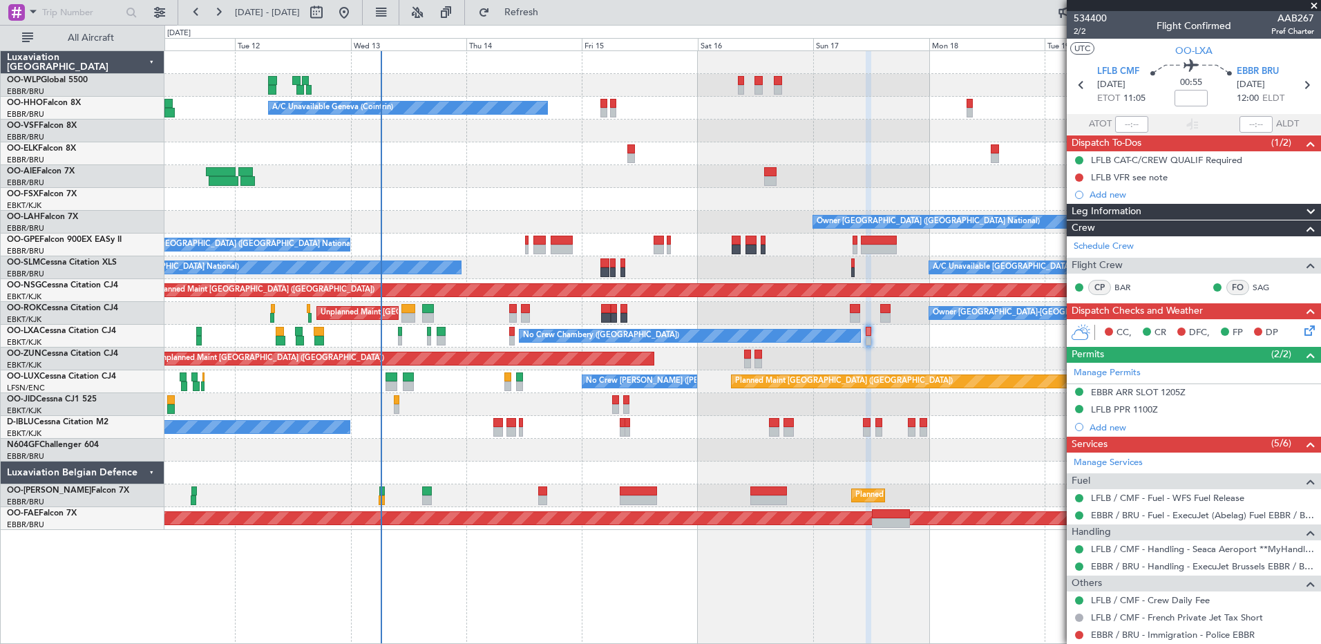
click at [417, 435] on div "No Crew [GEOGRAPHIC_DATA] ([GEOGRAPHIC_DATA] National)" at bounding box center [742, 427] width 1156 height 23
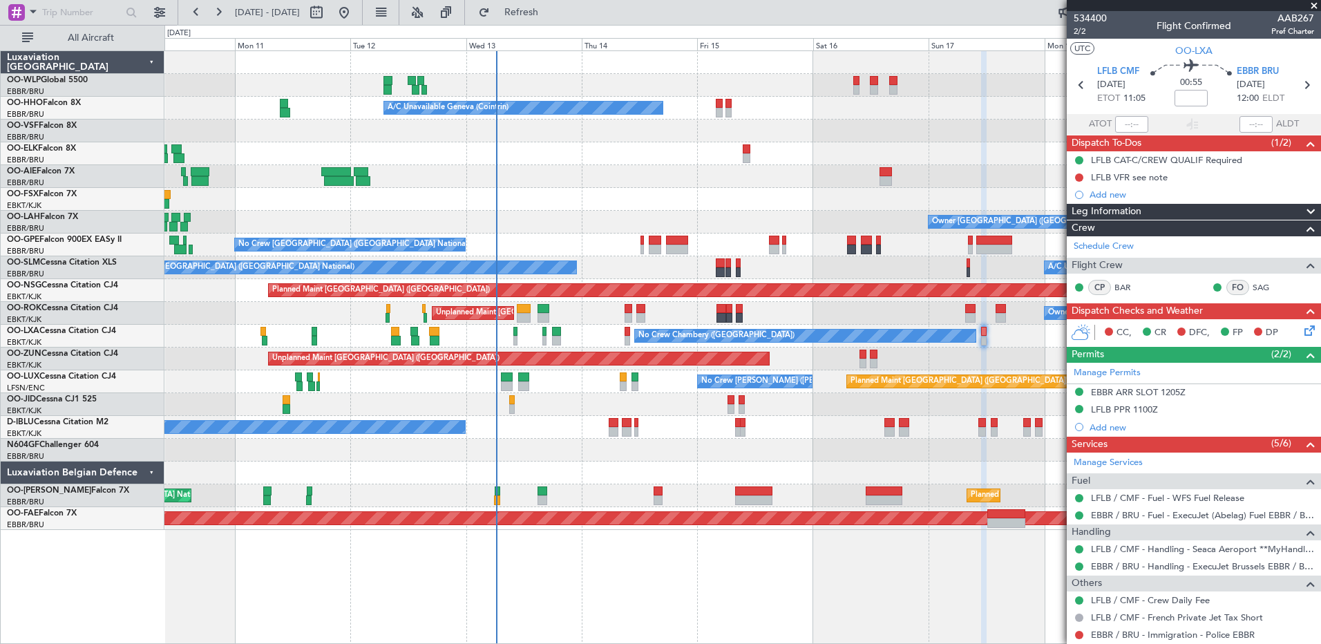
click at [369, 411] on div at bounding box center [742, 404] width 1156 height 23
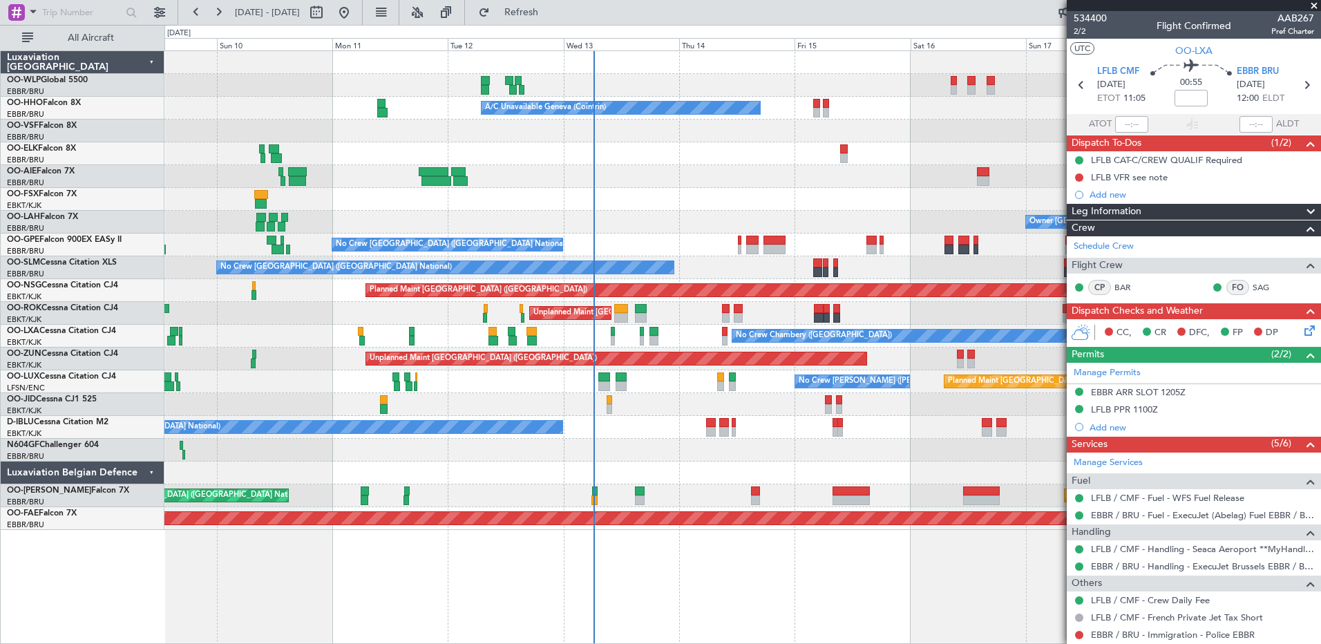
click at [416, 400] on div at bounding box center [742, 404] width 1156 height 23
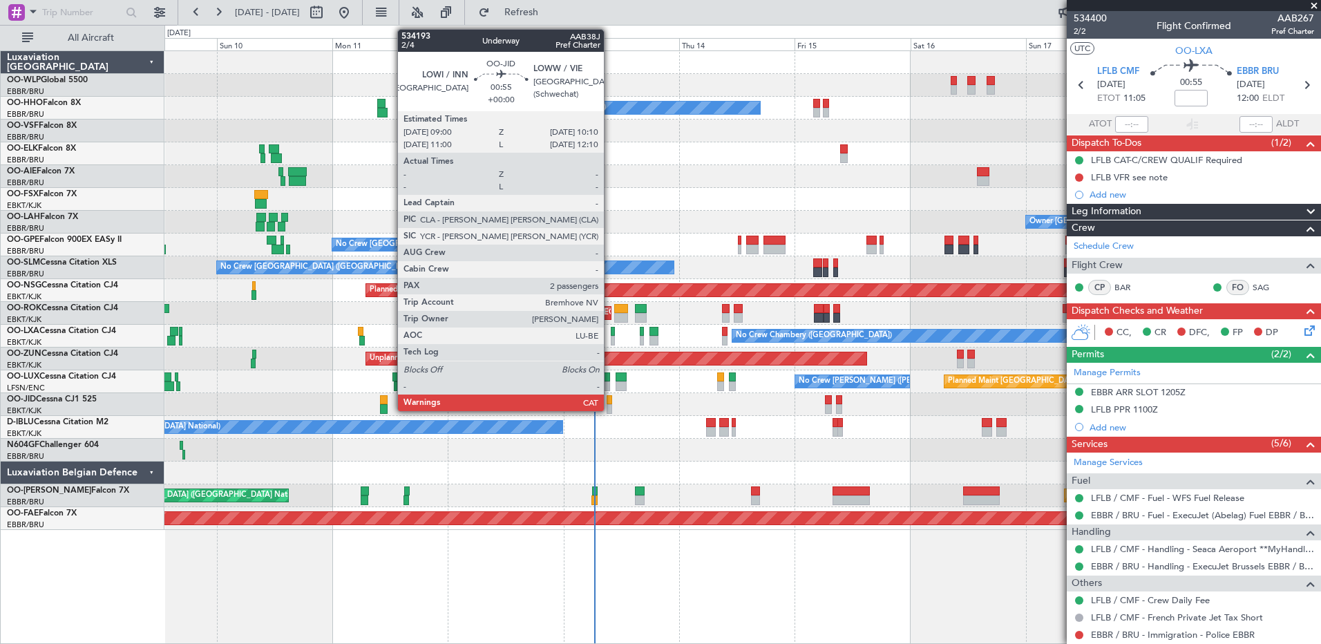
click at [610, 407] on div at bounding box center [610, 409] width 6 height 10
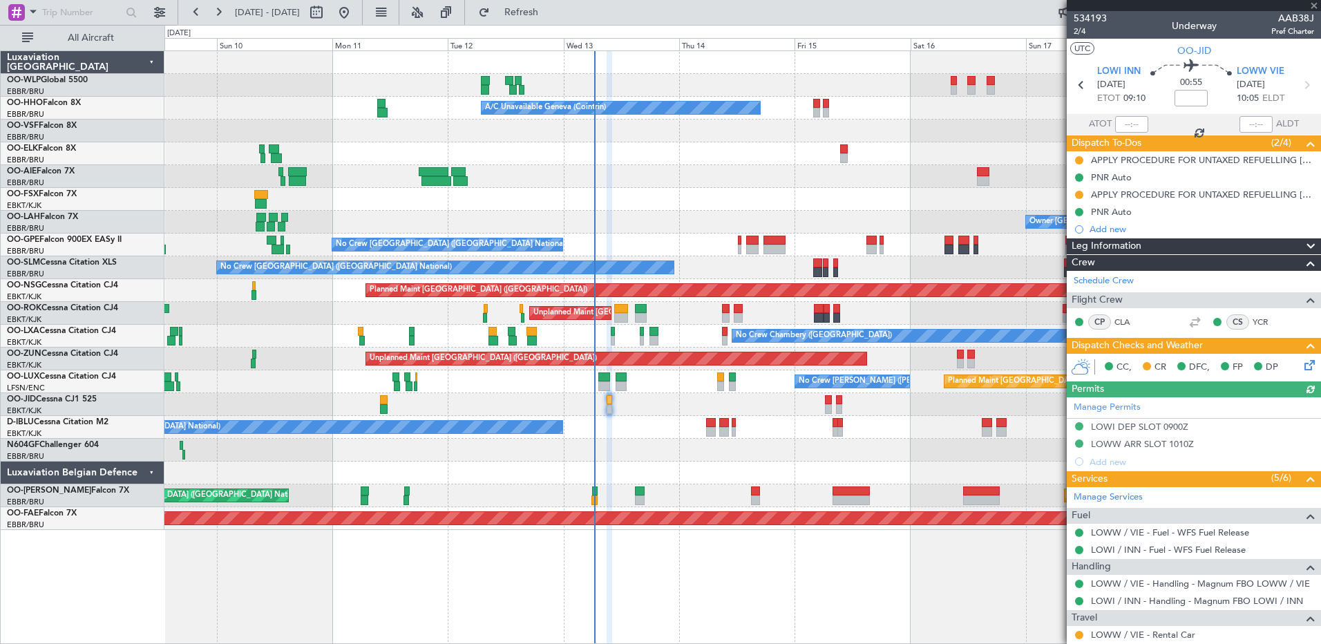
scroll to position [134, 0]
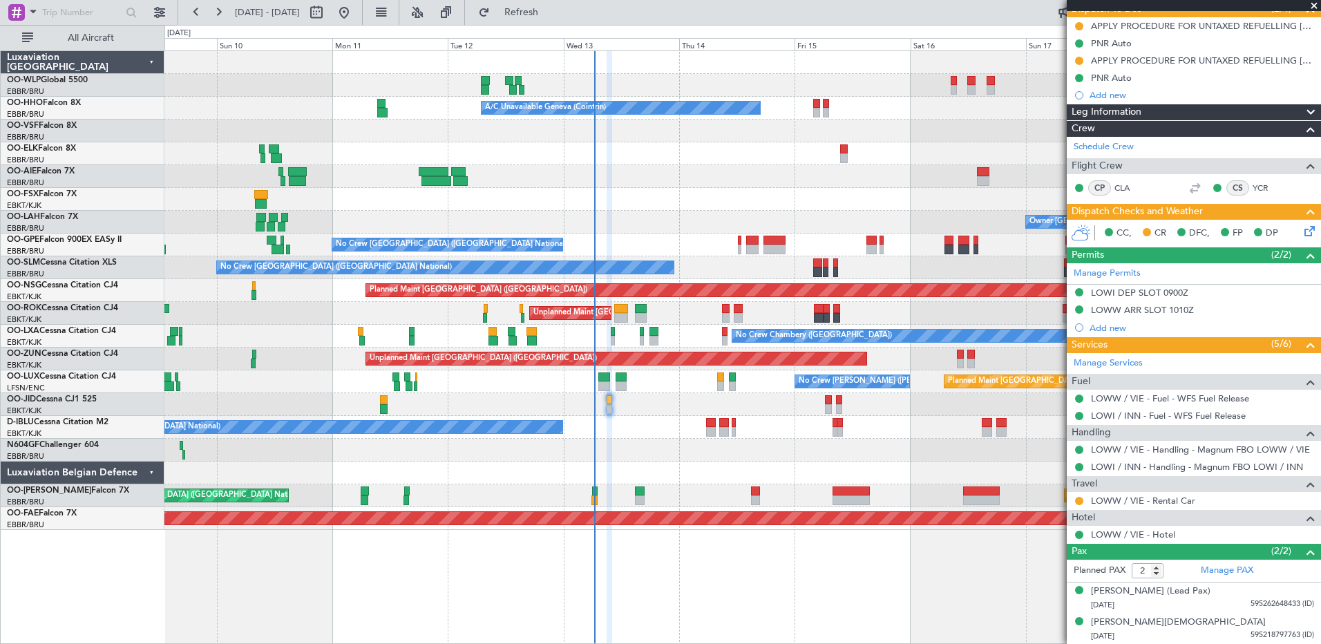
click at [730, 589] on div "Planned Maint Milan (Linate) Planned Maint Berlin (Brandenburg) A/C Unavailable…" at bounding box center [742, 347] width 1157 height 594
click at [492, 597] on div "Planned Maint Milan (Linate) Planned Maint Berlin (Brandenburg) A/C Unavailable…" at bounding box center [742, 347] width 1157 height 594
click at [956, 604] on div "Planned Maint Milan (Linate) Planned Maint Berlin (Brandenburg) A/C Unavailable…" at bounding box center [742, 347] width 1157 height 594
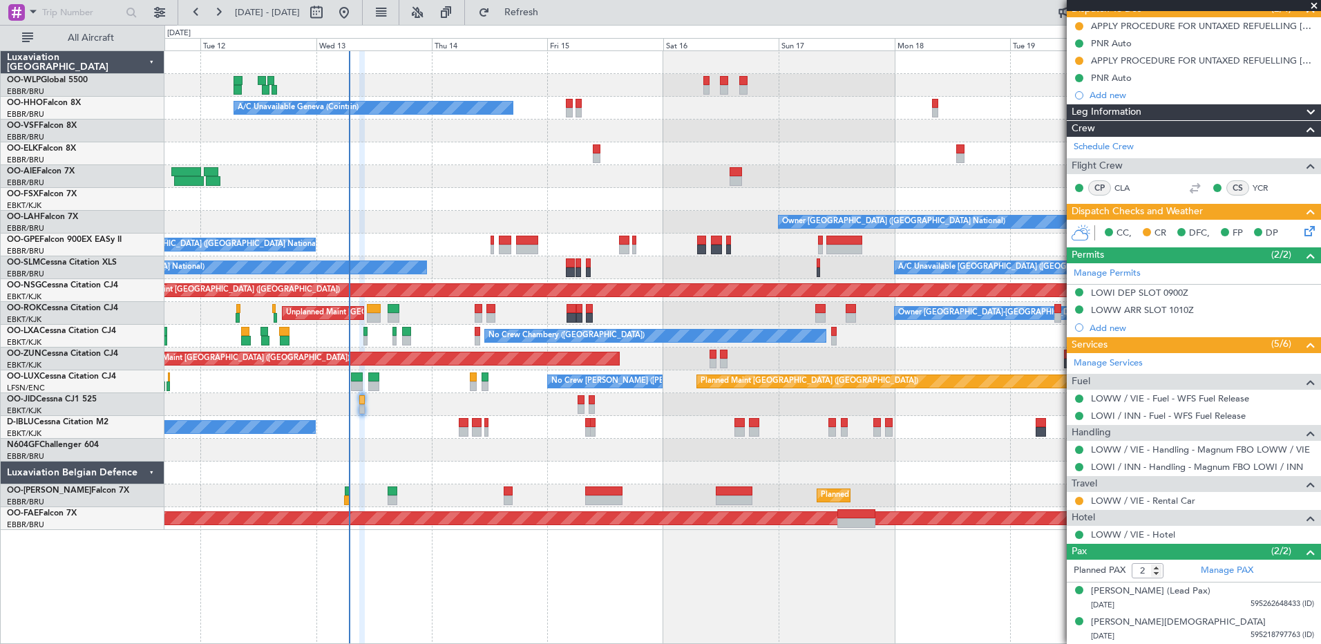
click at [372, 439] on div "Planned Maint Berlin (Brandenburg) A/C Unavailable Geneva (Cointrin) Owner Brus…" at bounding box center [742, 290] width 1156 height 479
click at [1159, 617] on div "Mathias Geert A Tempelaere" at bounding box center [1178, 623] width 175 height 14
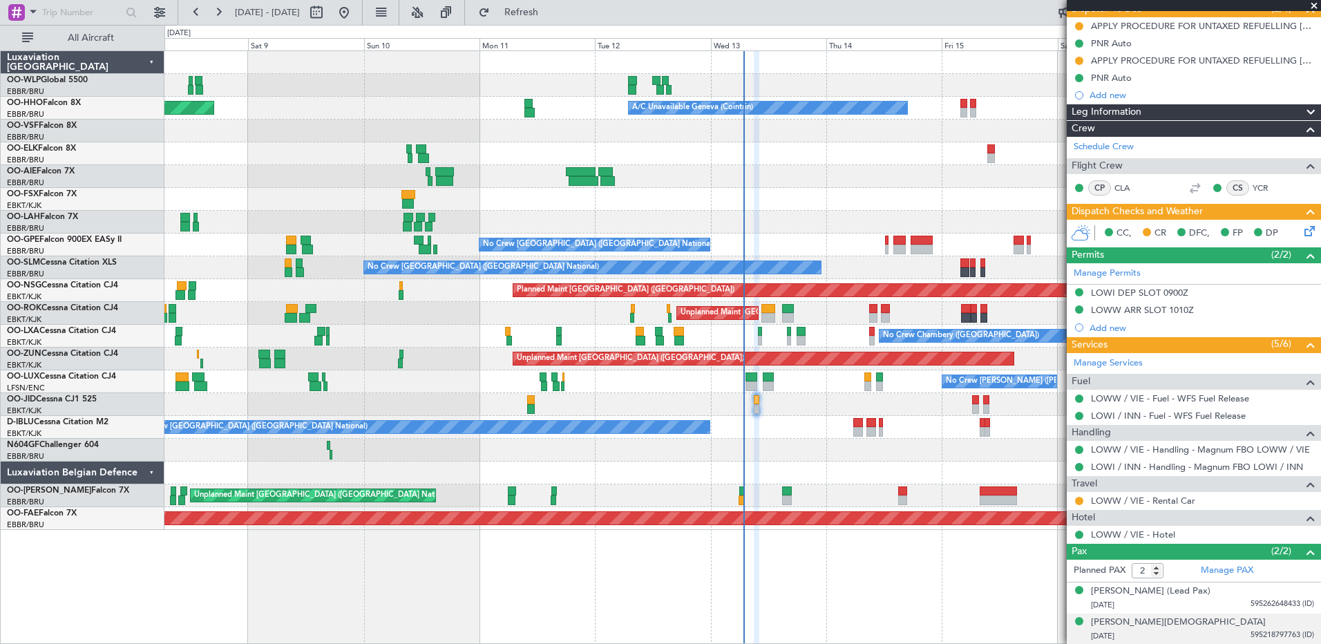
click at [750, 480] on div at bounding box center [742, 473] width 1156 height 23
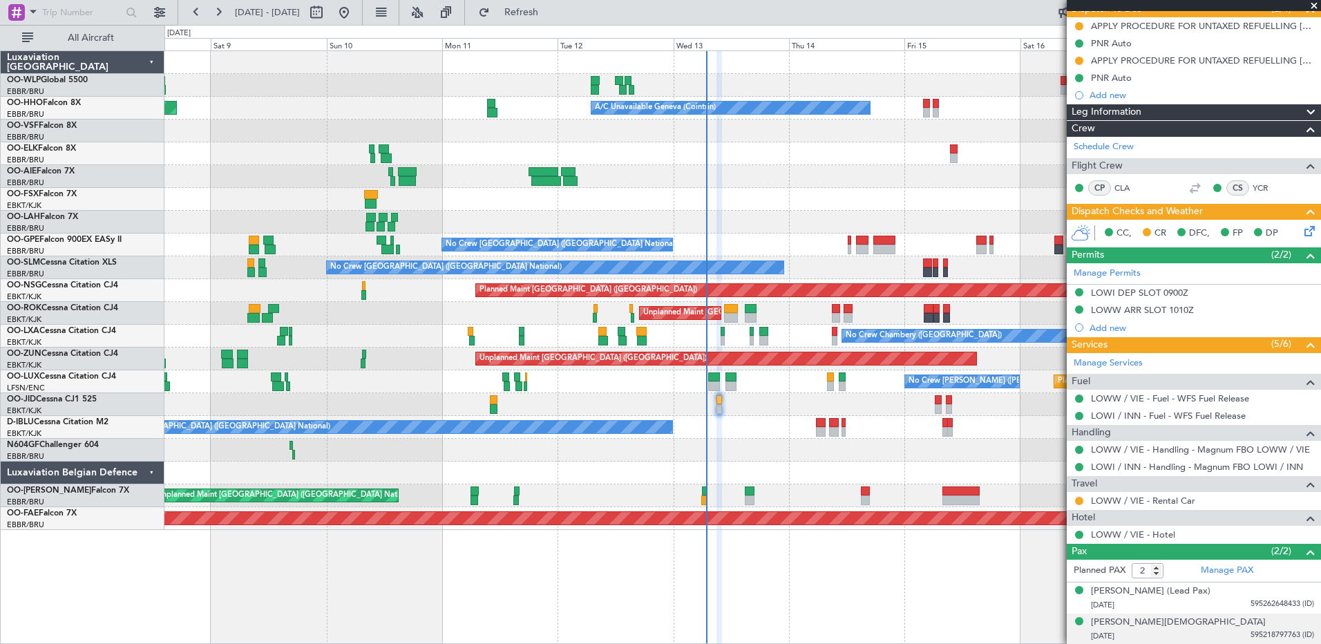
click at [564, 412] on div at bounding box center [742, 404] width 1156 height 23
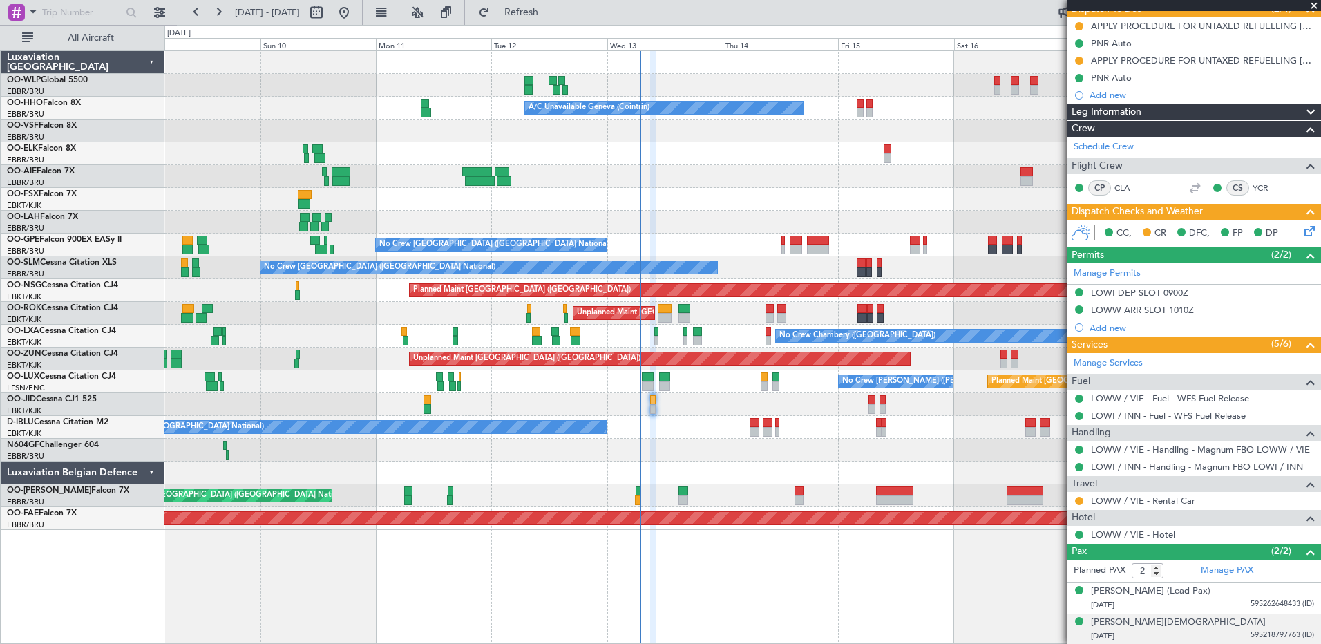
click at [470, 409] on div at bounding box center [742, 404] width 1156 height 23
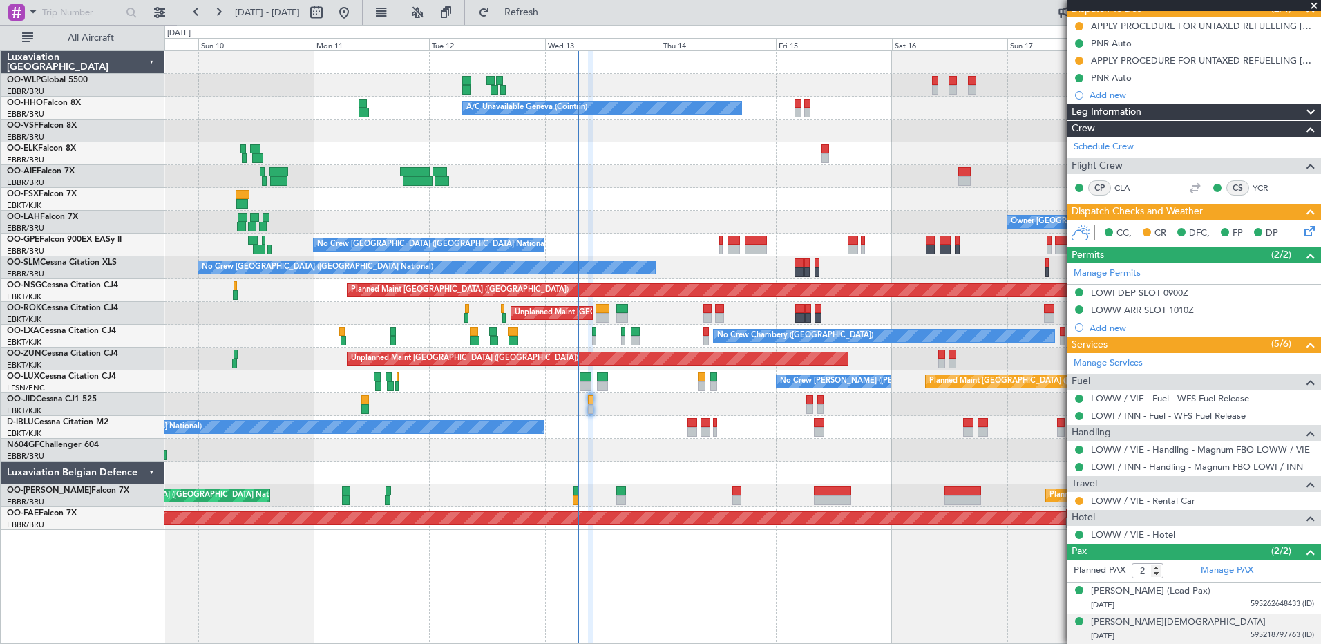
click at [607, 444] on div "Planned Maint Milan (Linate) Planned Maint Berlin (Brandenburg) A/C Unavailable…" at bounding box center [742, 290] width 1156 height 479
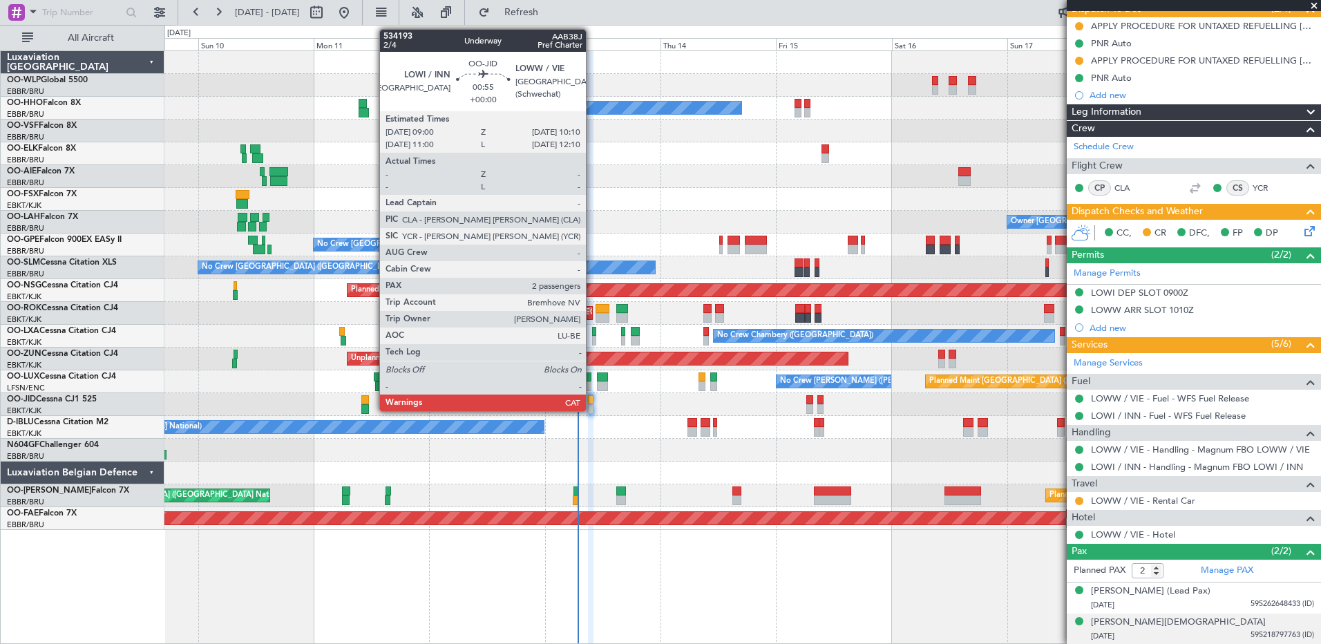
click at [592, 410] on div at bounding box center [591, 409] width 6 height 10
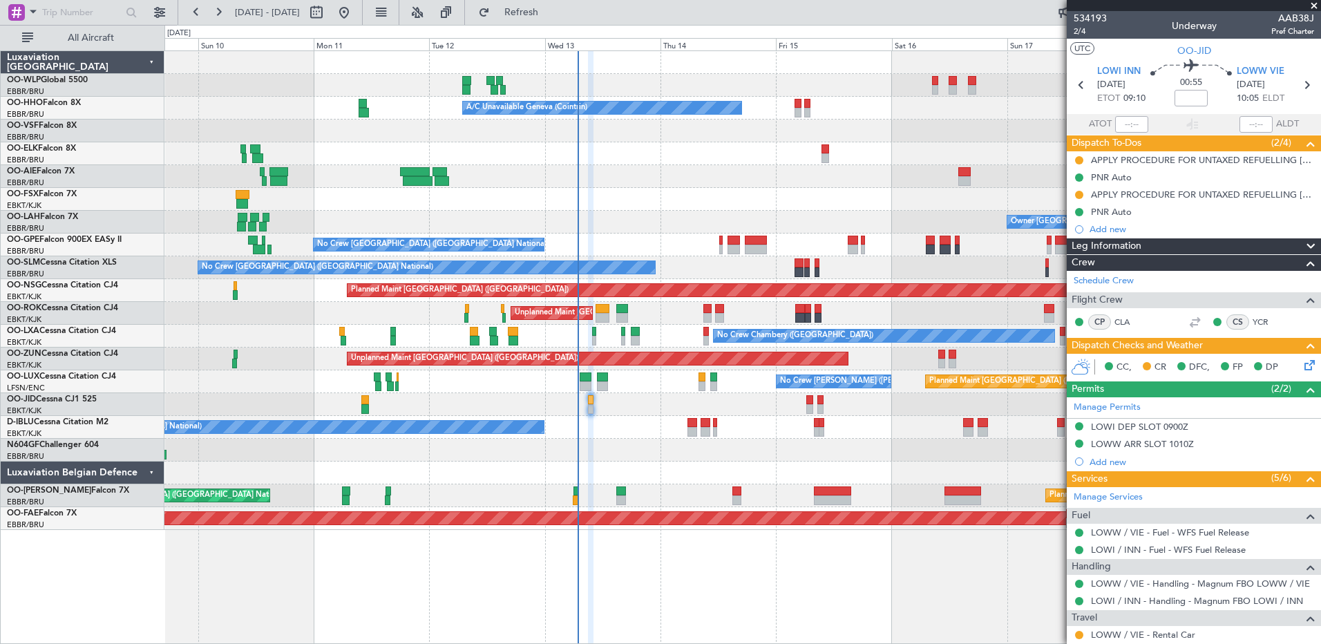
scroll to position [168, 0]
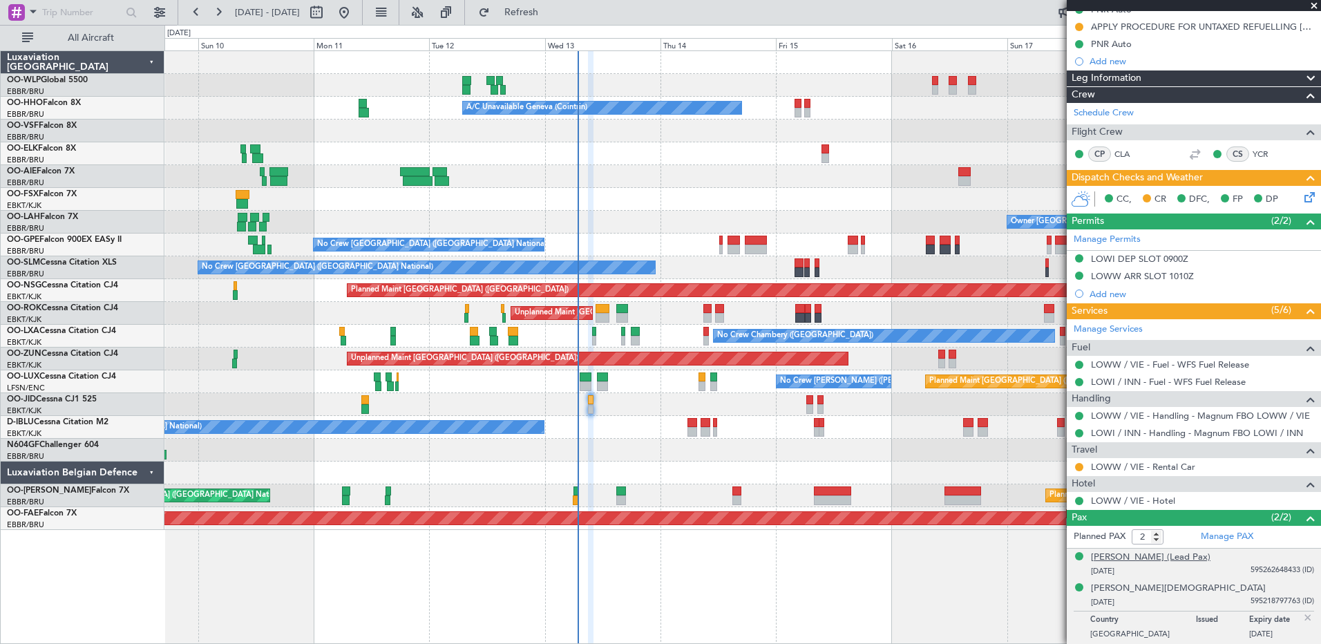
click at [1166, 556] on div "Enzo Agnes A Ide (Lead Pax)" at bounding box center [1151, 558] width 120 height 14
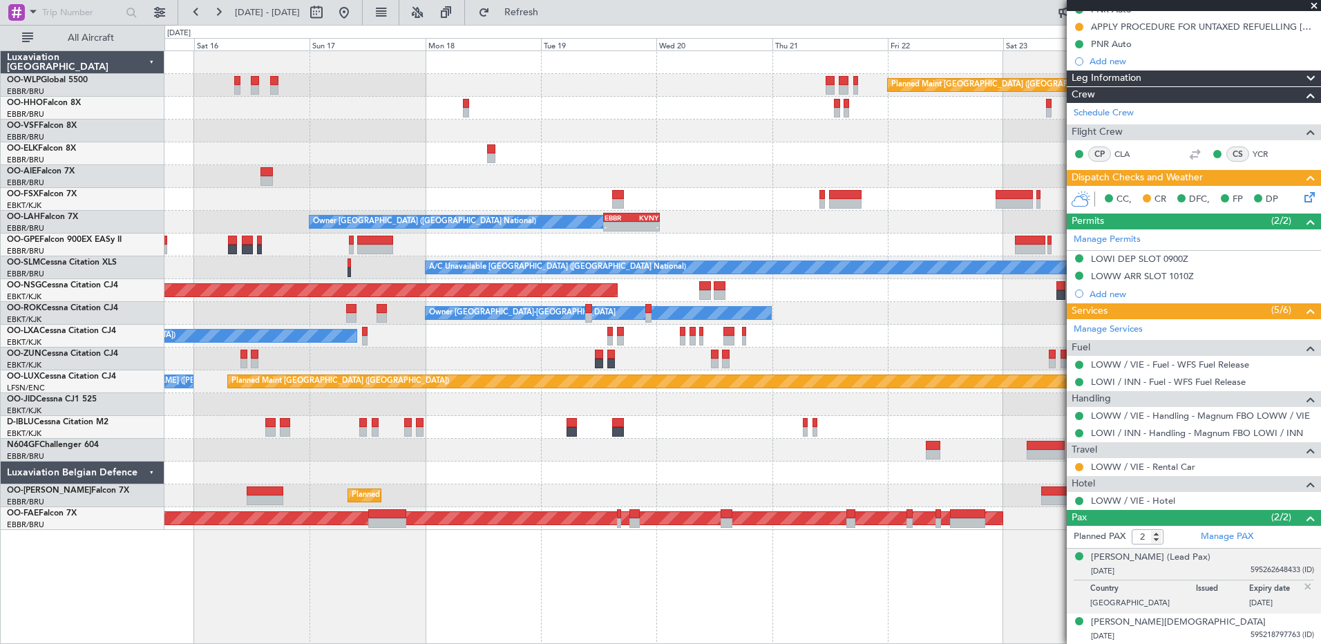
click at [17, 339] on div "Planned Maint Berlin (Brandenburg) A/C Unavailable Geneva (Cointrin) Owner Brus…" at bounding box center [660, 334] width 1321 height 619
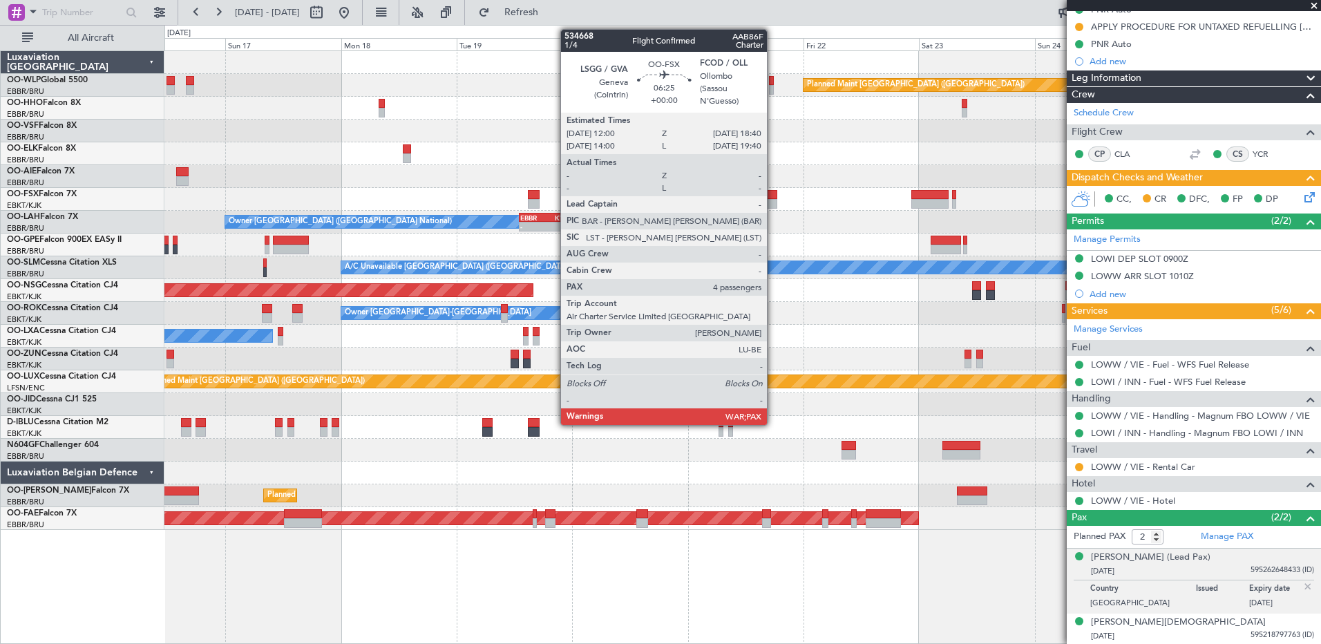
click at [773, 194] on div at bounding box center [761, 195] width 32 height 10
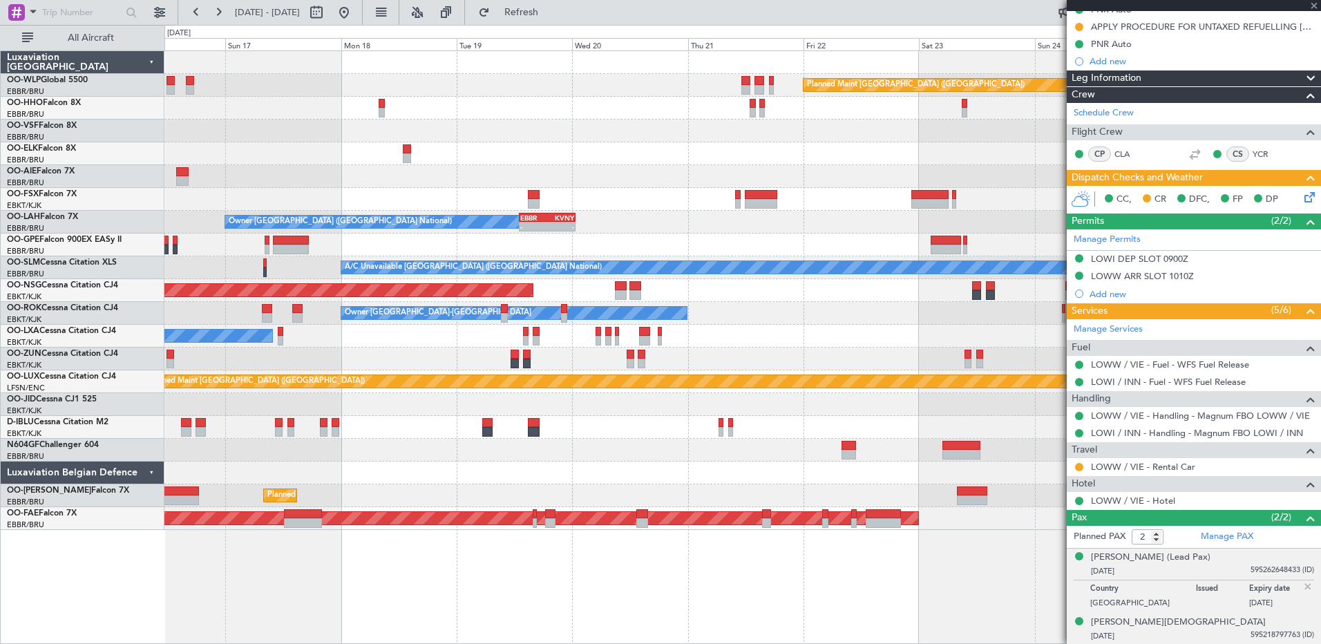
type input "4"
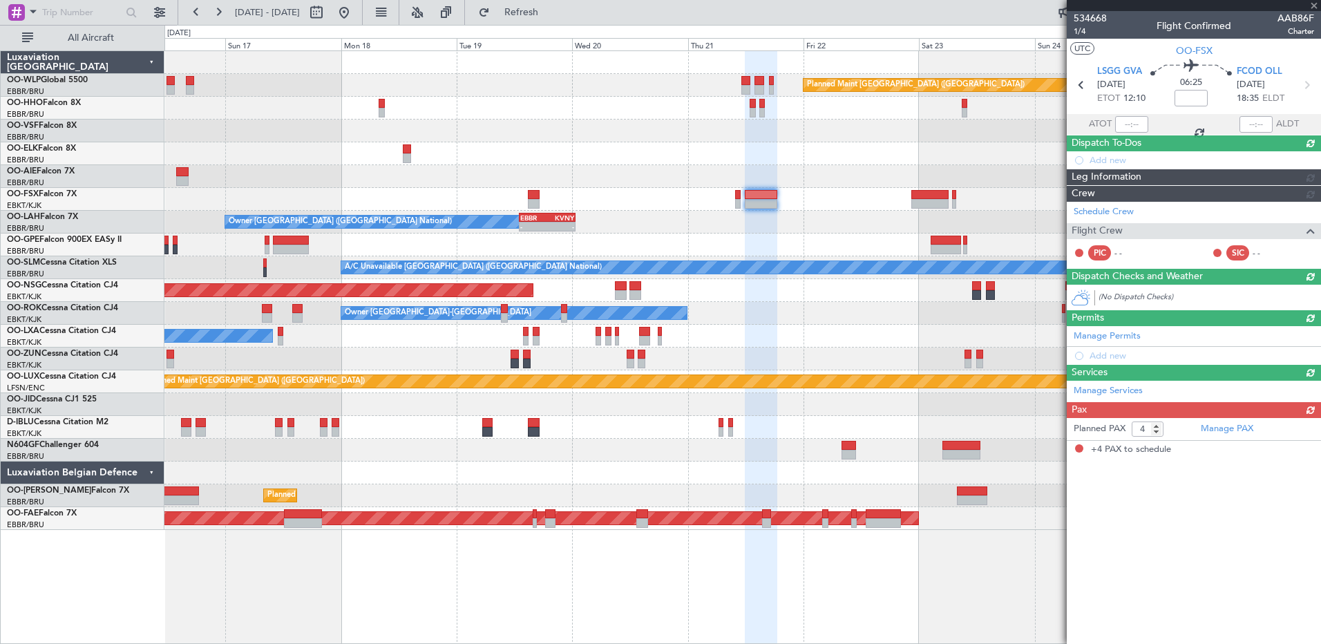
scroll to position [0, 0]
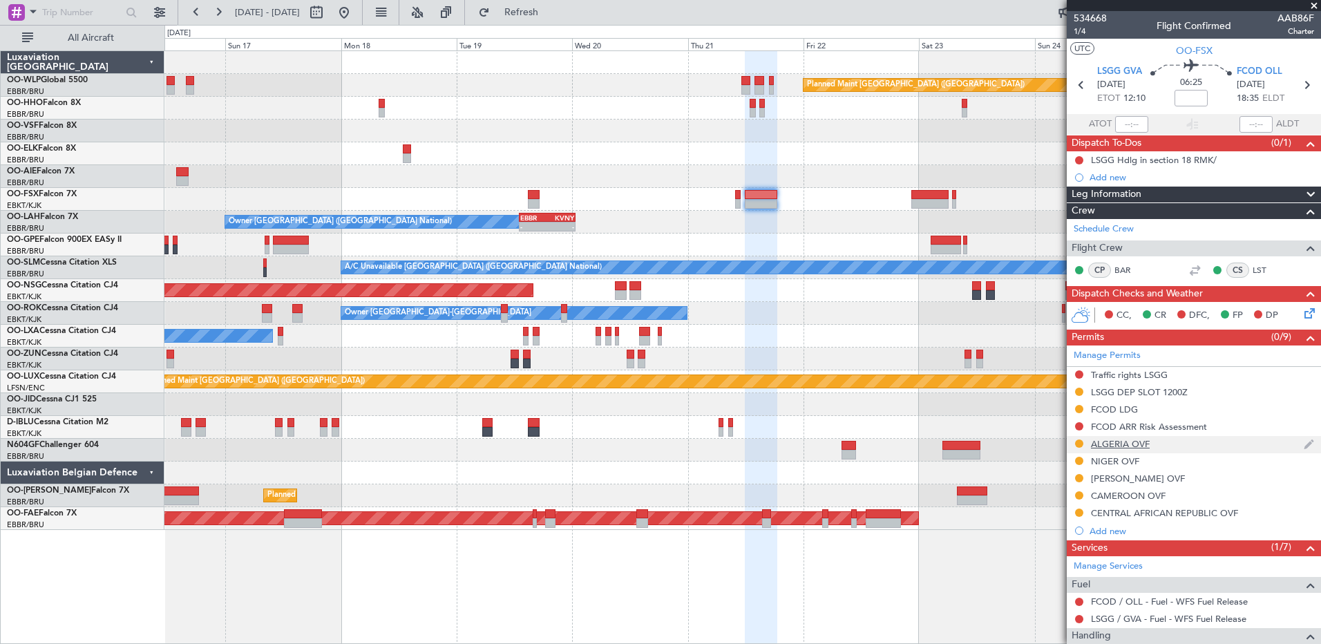
click at [1127, 442] on div "ALGERIA OVF" at bounding box center [1120, 444] width 59 height 12
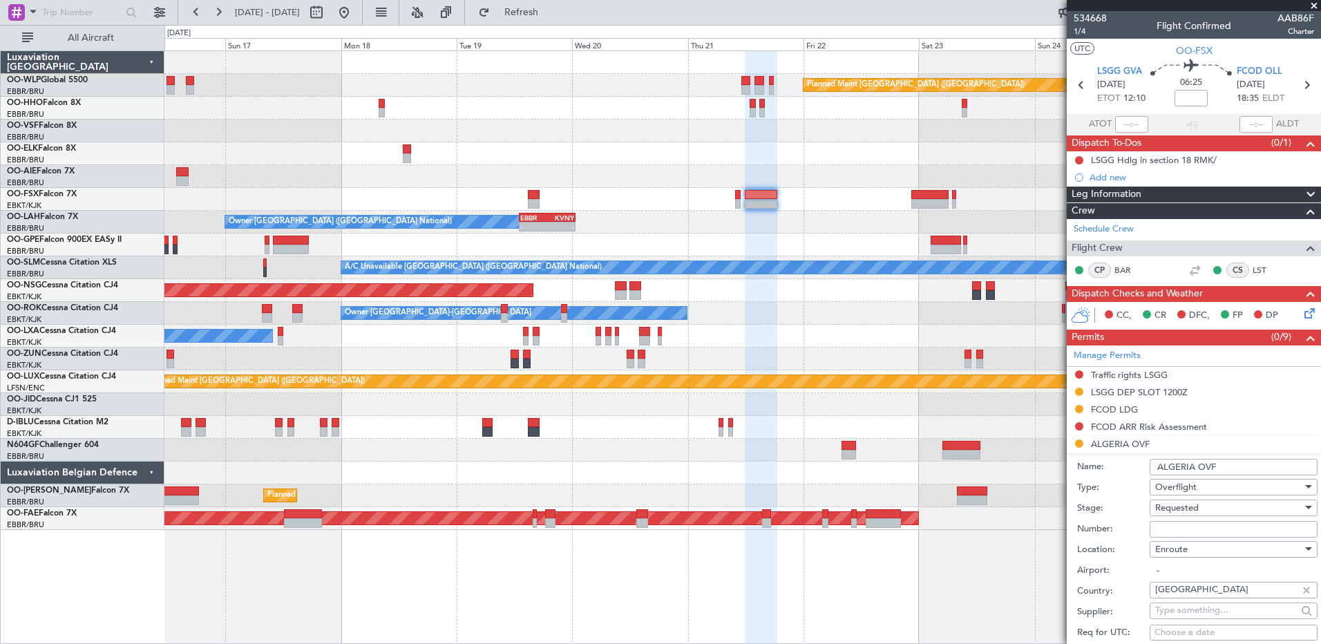
click at [1193, 532] on input "Number:" at bounding box center [1234, 529] width 168 height 17
paste input "6808/ANAC/BS/2025"
type input "6808/ANAC/BS/2025"
click at [1229, 504] on div "Requested" at bounding box center [1228, 507] width 147 height 21
click at [1220, 614] on span "Received OK" at bounding box center [1228, 618] width 145 height 21
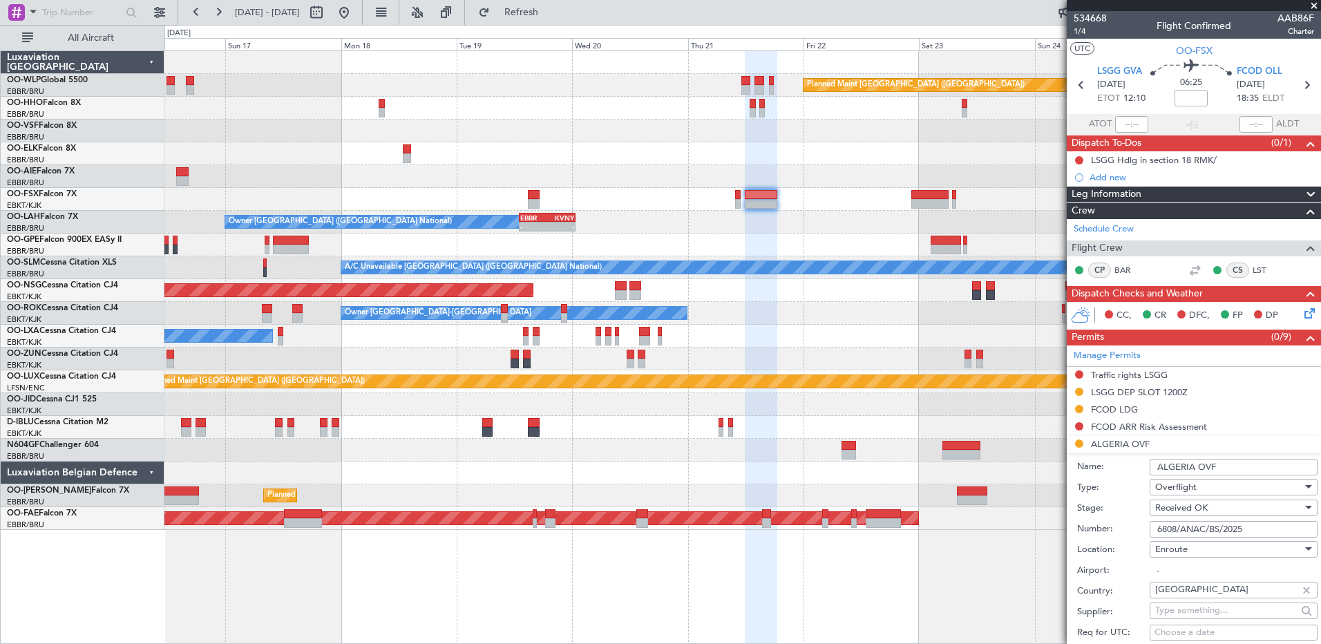
scroll to position [276, 0]
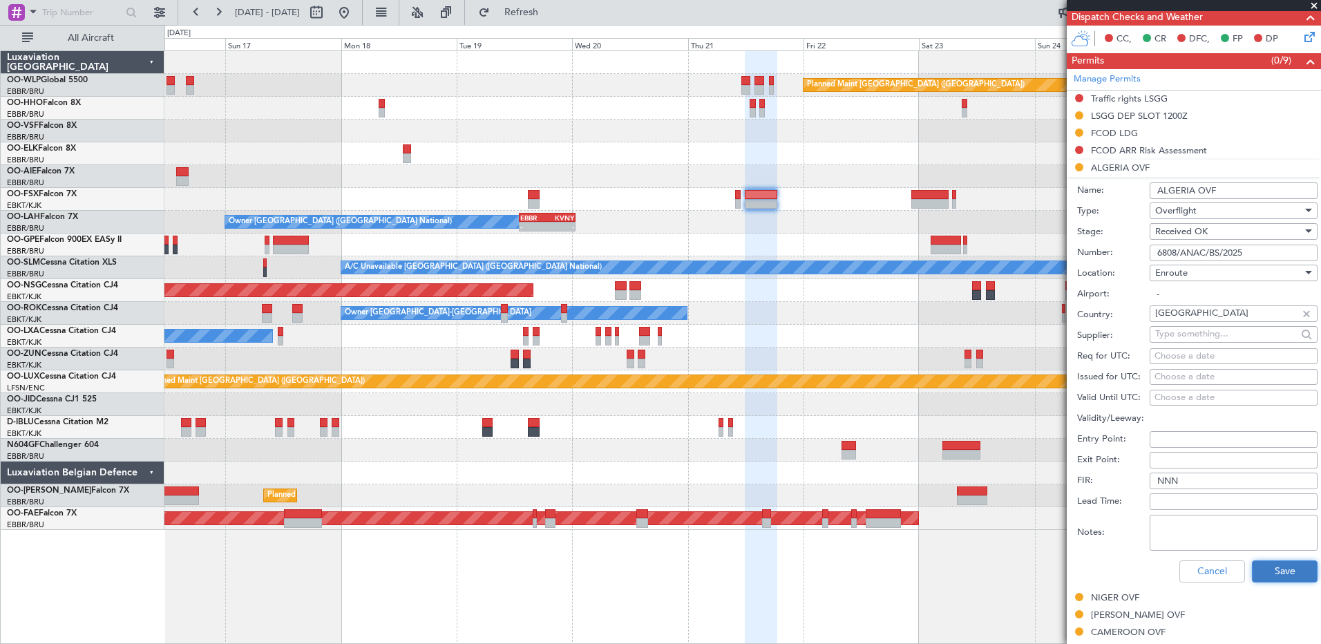
click at [1282, 580] on button "Save" at bounding box center [1285, 571] width 66 height 22
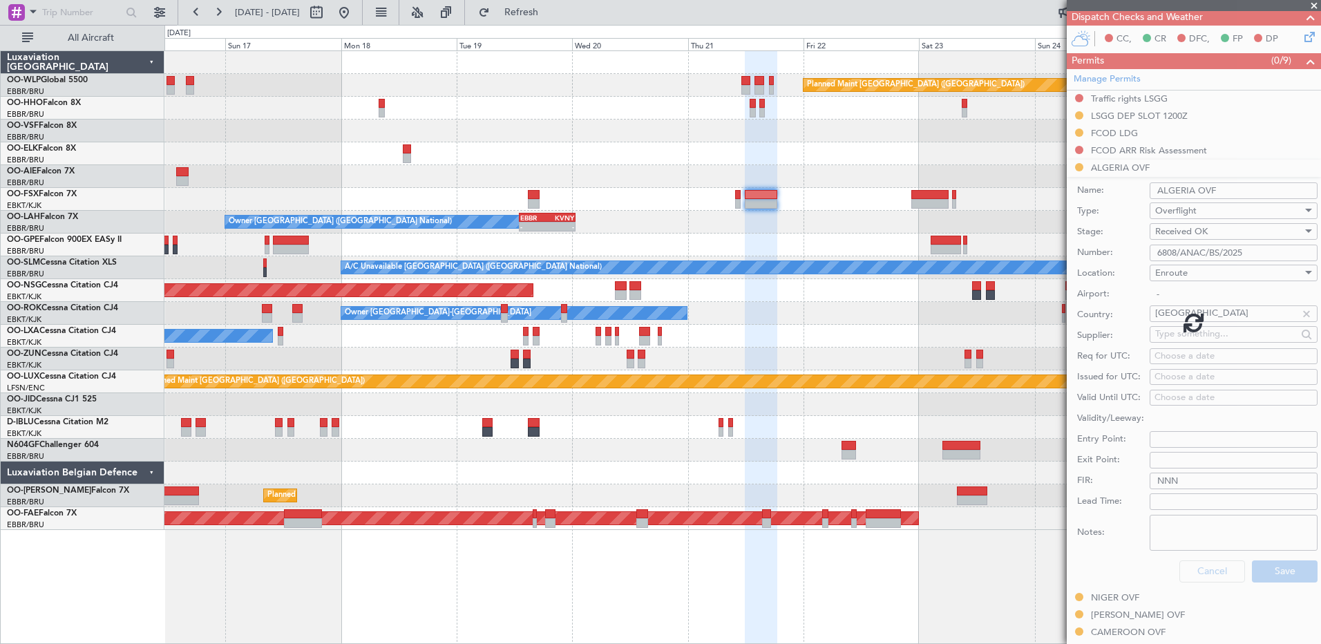
scroll to position [176, 0]
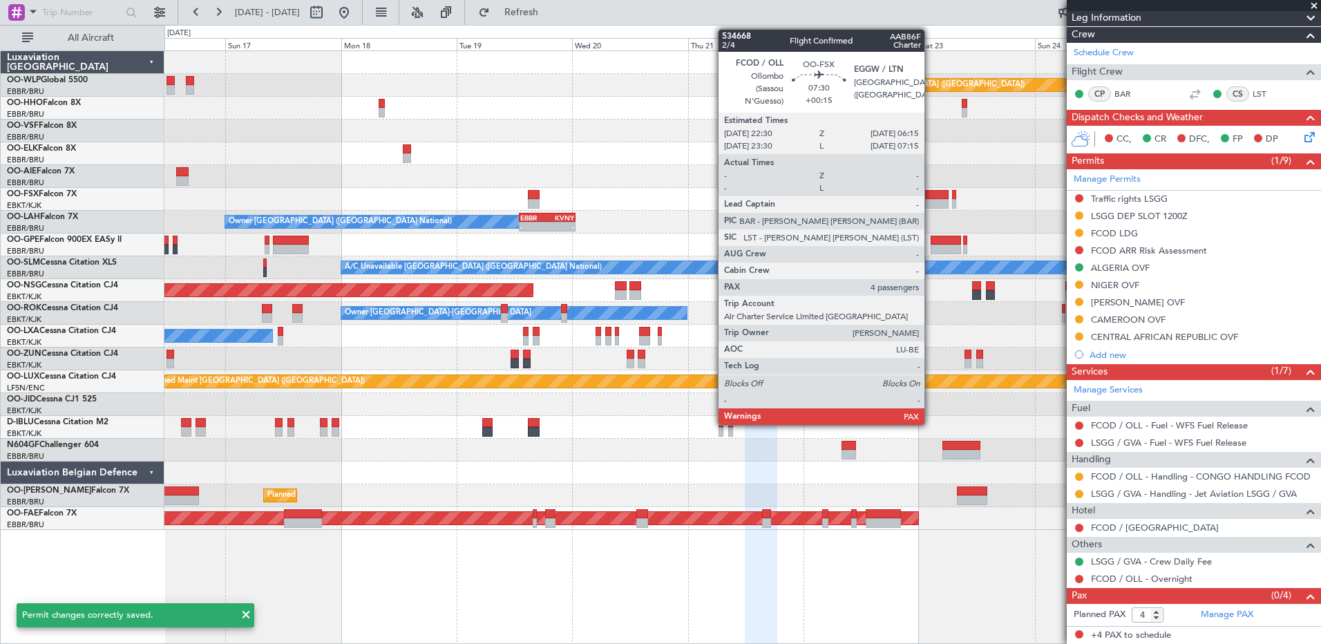
click at [931, 201] on div at bounding box center [930, 204] width 38 height 10
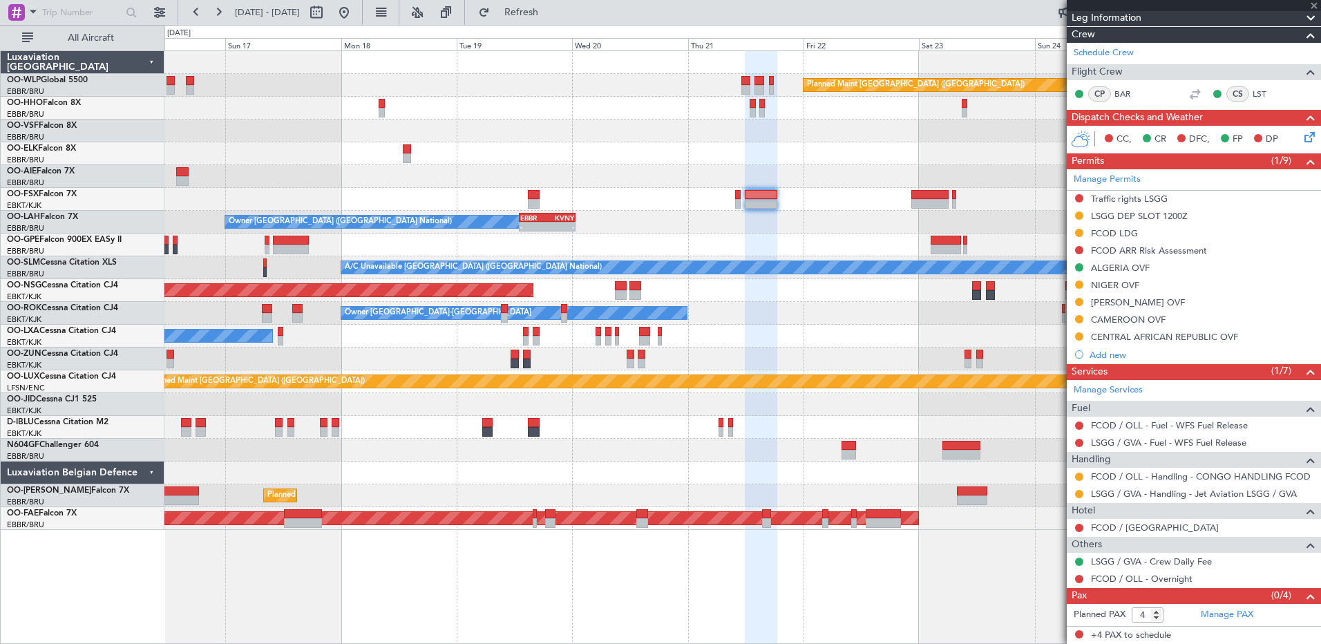
type input "+00:15"
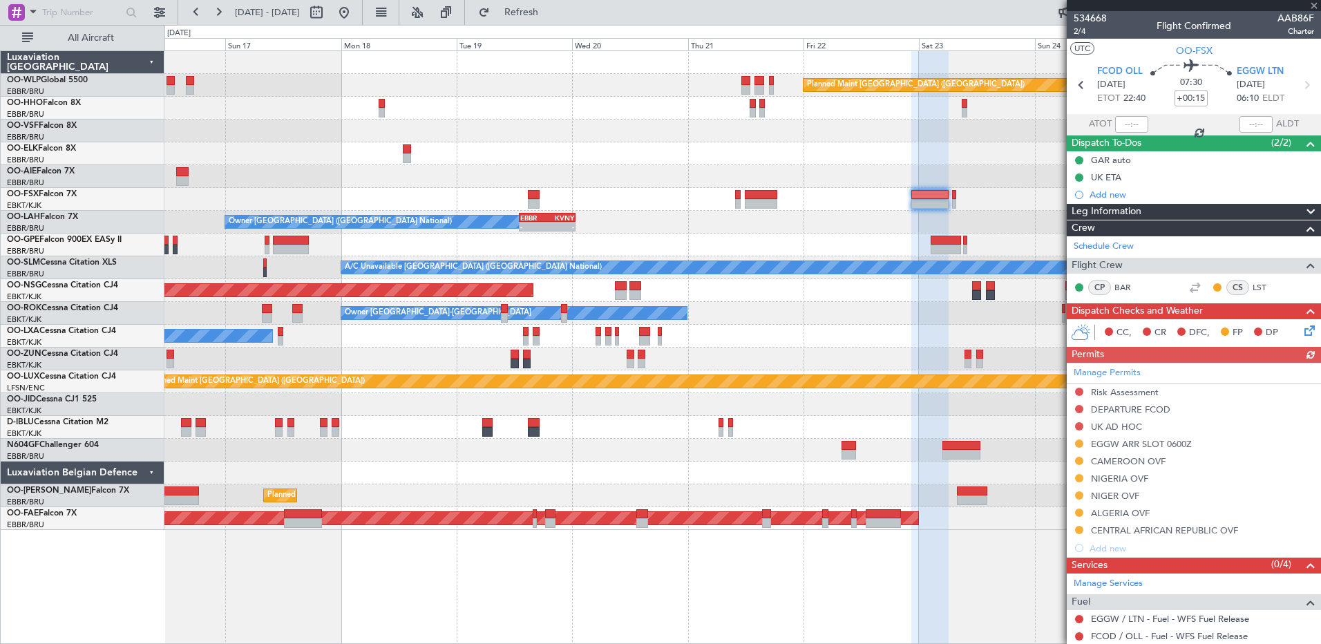
scroll to position [142, 0]
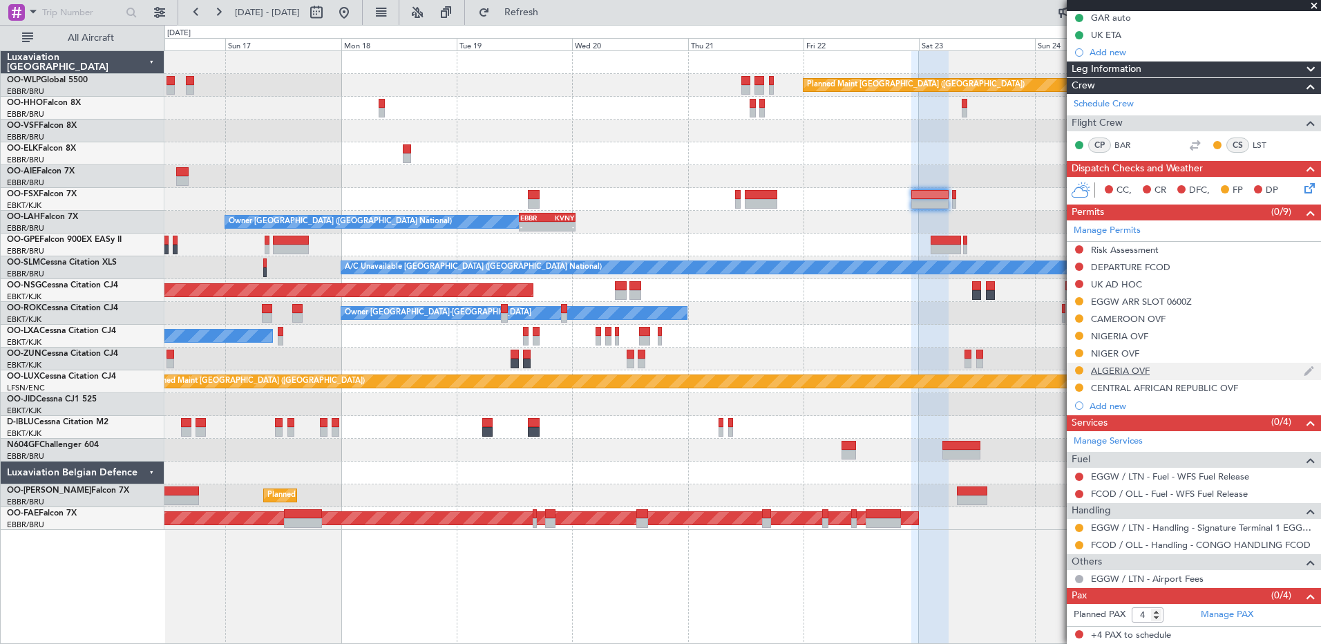
click at [1126, 372] on div "ALGERIA OVF" at bounding box center [1120, 371] width 59 height 12
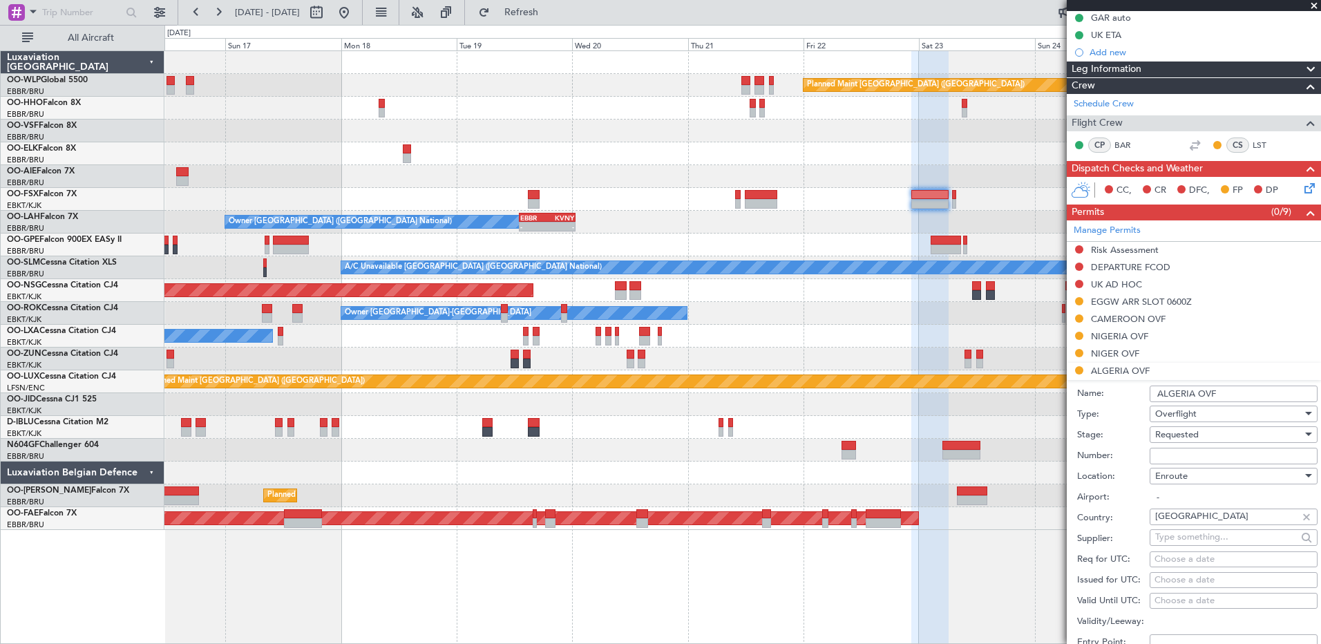
click at [1191, 453] on input "Number:" at bounding box center [1234, 456] width 168 height 17
paste input "6808/ANAC/BS/2025"
type input "6808/ANAC/BS/2025"
click at [1251, 433] on div "Requested" at bounding box center [1228, 434] width 147 height 21
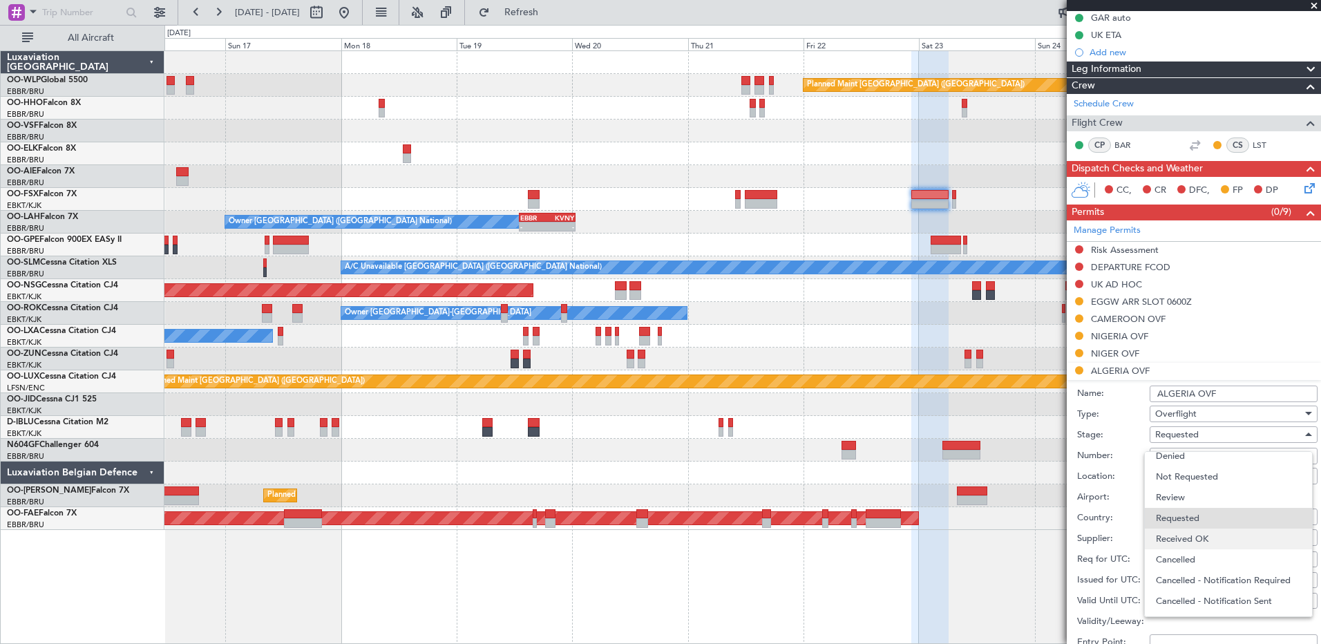
click at [1231, 535] on span "Received OK" at bounding box center [1228, 539] width 145 height 21
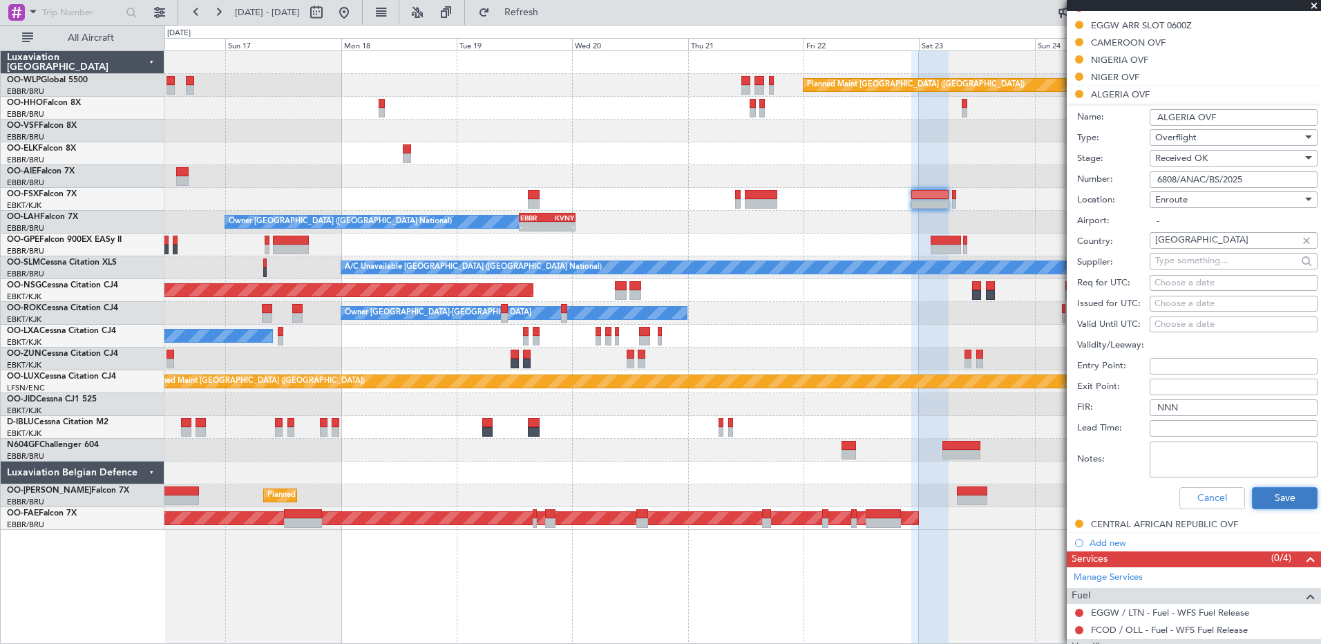
click at [1272, 500] on button "Save" at bounding box center [1285, 498] width 66 height 22
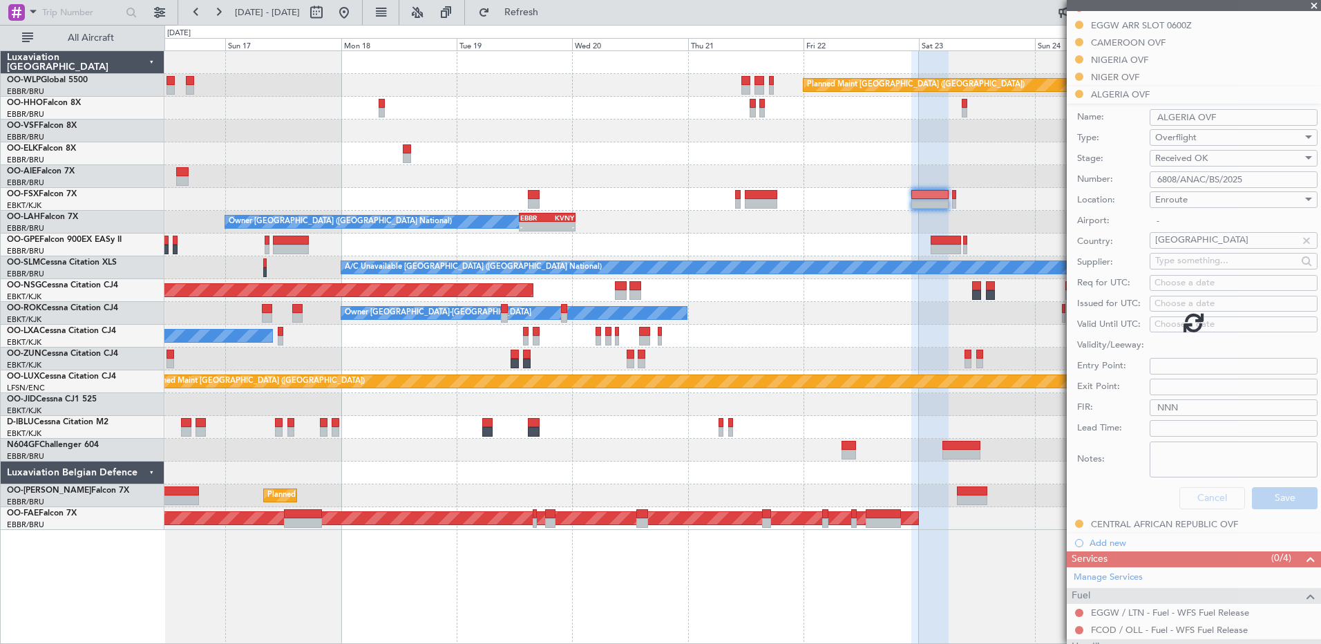
scroll to position [142, 0]
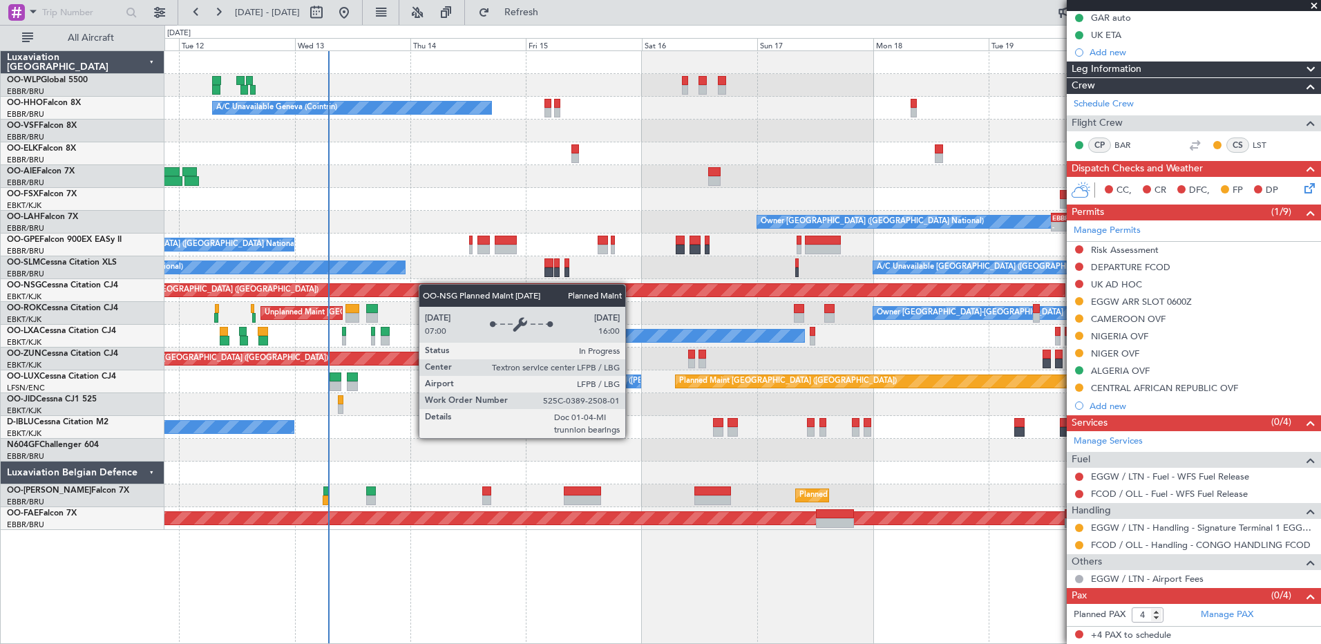
click at [453, 288] on div "Planned Maint Berlin (Brandenburg) A/C Unavailable Geneva (Cointrin) Owner Brus…" at bounding box center [742, 290] width 1156 height 479
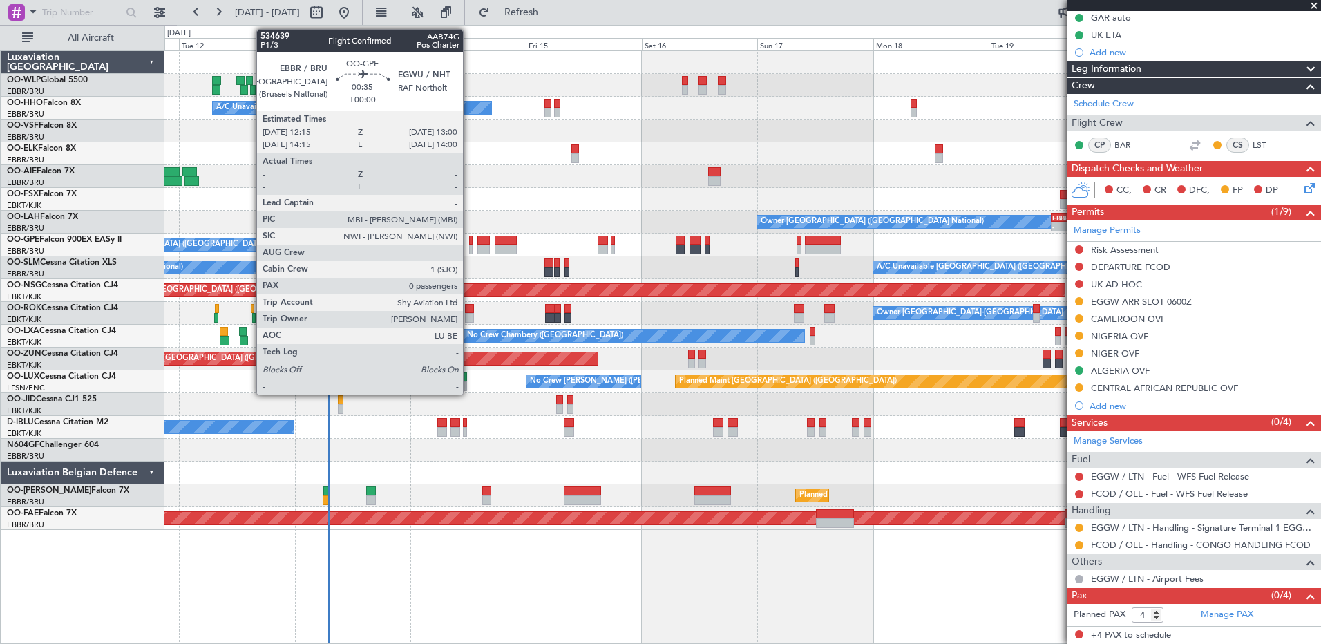
click at [469, 244] on div at bounding box center [471, 241] width 4 height 10
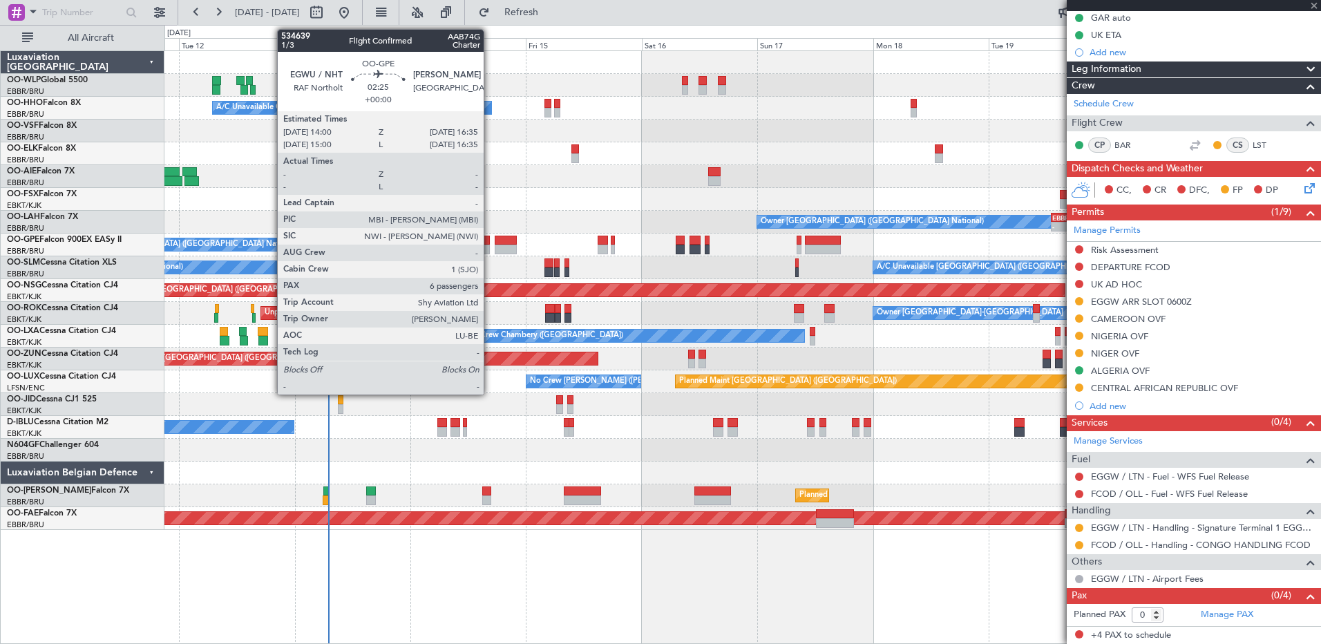
scroll to position [0, 0]
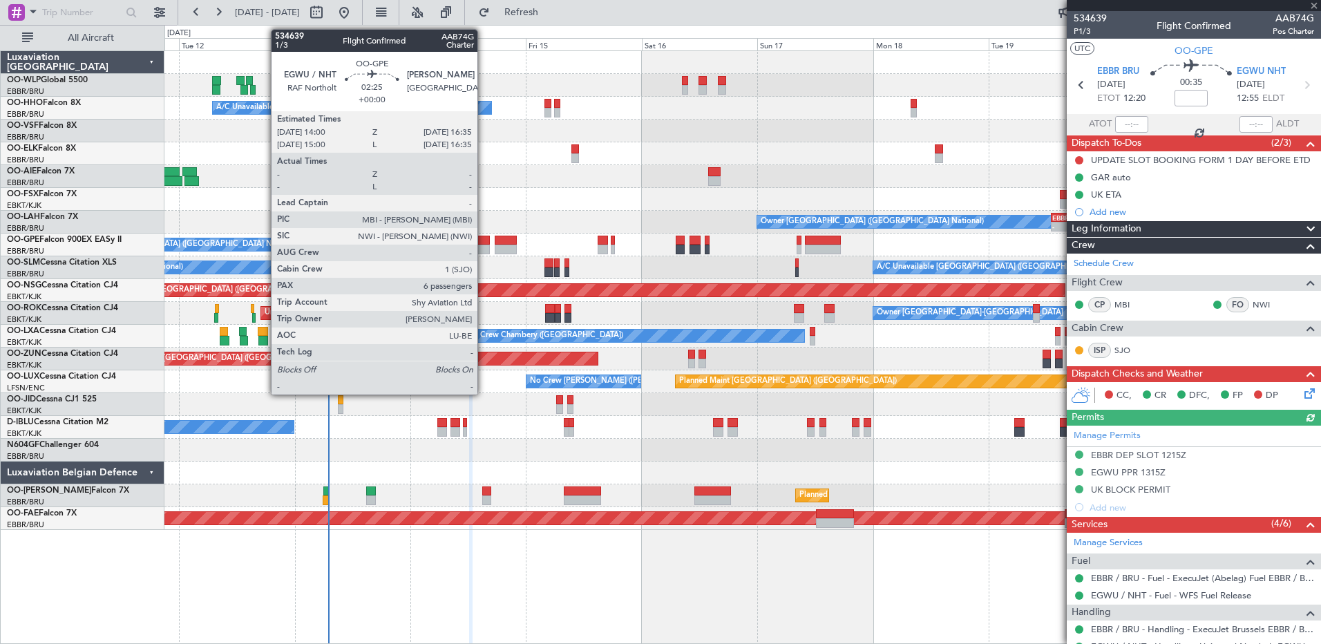
click at [484, 249] on div at bounding box center [483, 250] width 13 height 10
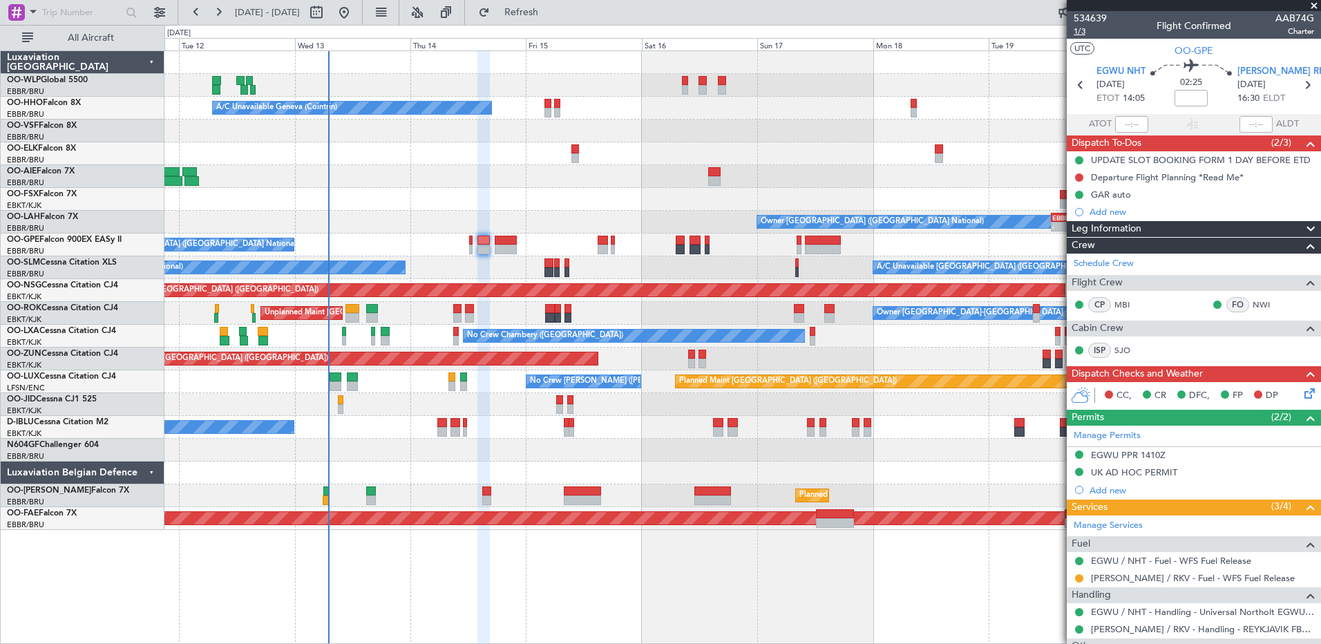
click at [1086, 31] on span "1/3" at bounding box center [1090, 32] width 33 height 12
click at [1158, 612] on link "EGWU / NHT - Handling - Universal Northolt EGWU / NHT" at bounding box center [1202, 612] width 223 height 12
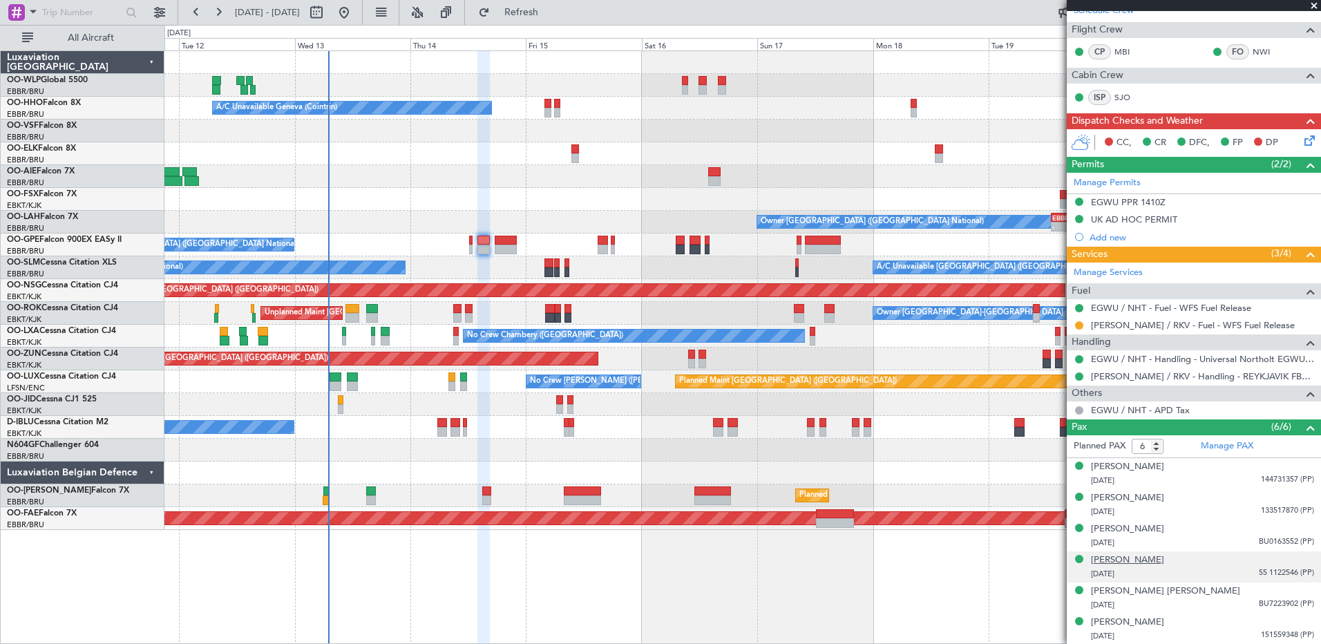
click at [1164, 560] on div "Ekaterina SARDAROV" at bounding box center [1127, 560] width 73 height 14
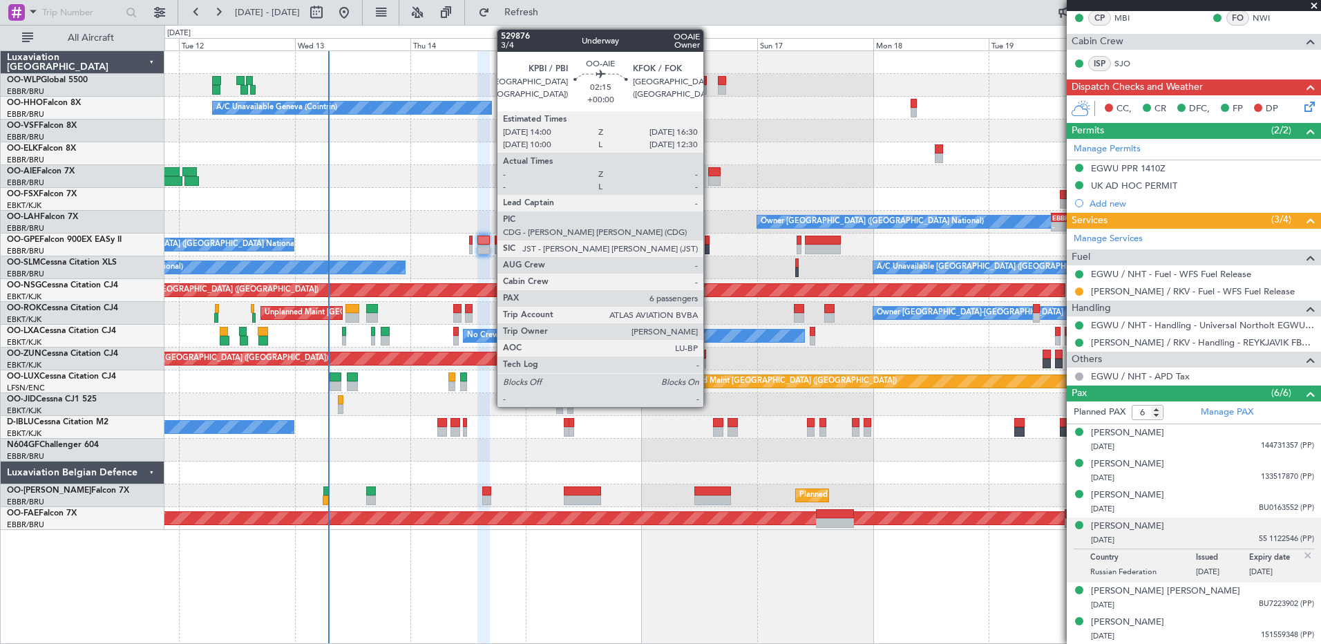
click at [710, 181] on div at bounding box center [714, 181] width 12 height 10
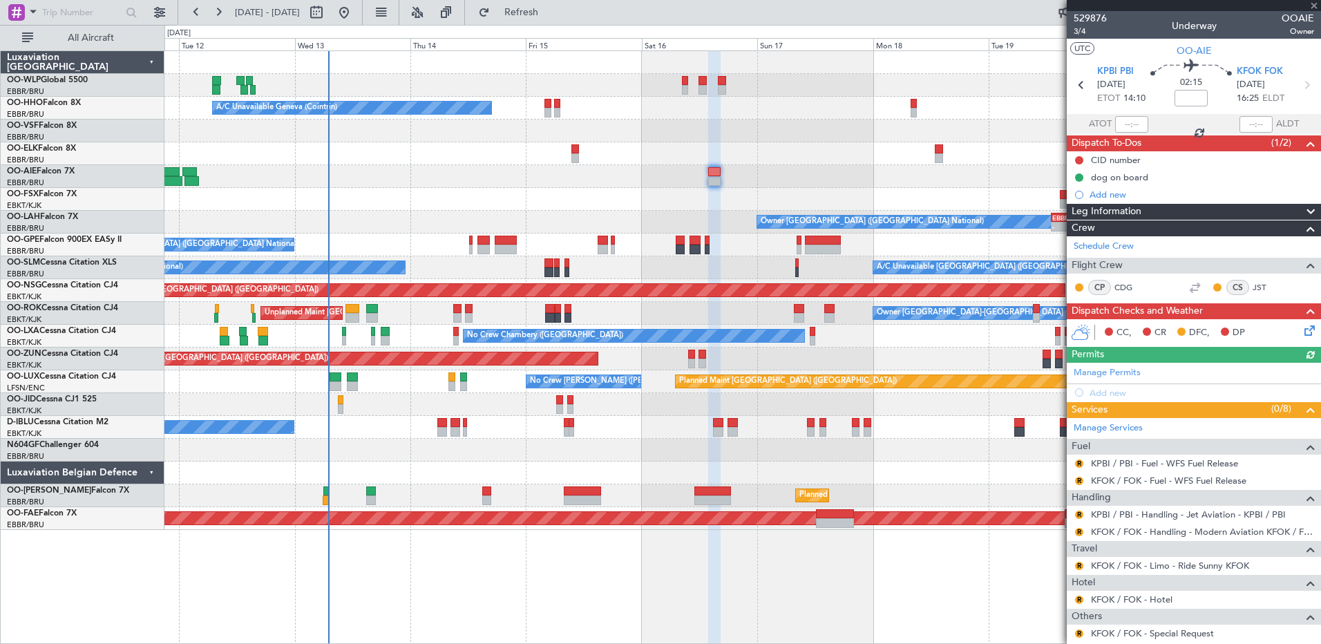
scroll to position [254, 0]
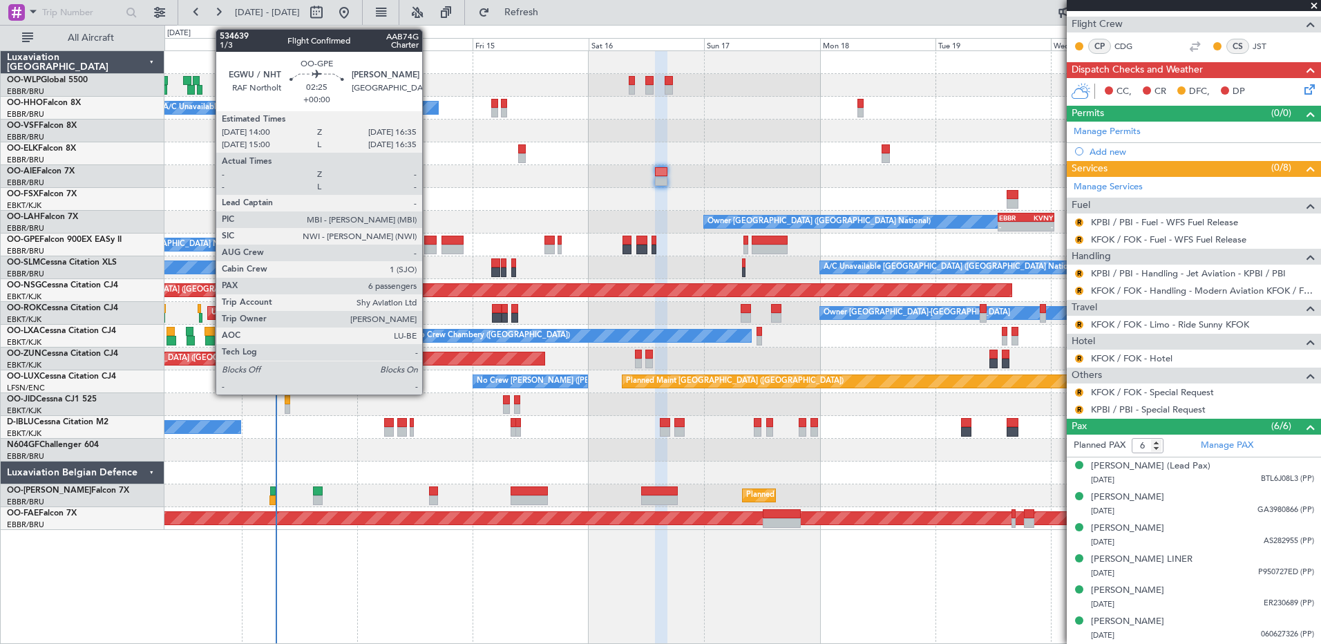
click at [428, 238] on div at bounding box center [430, 241] width 13 height 10
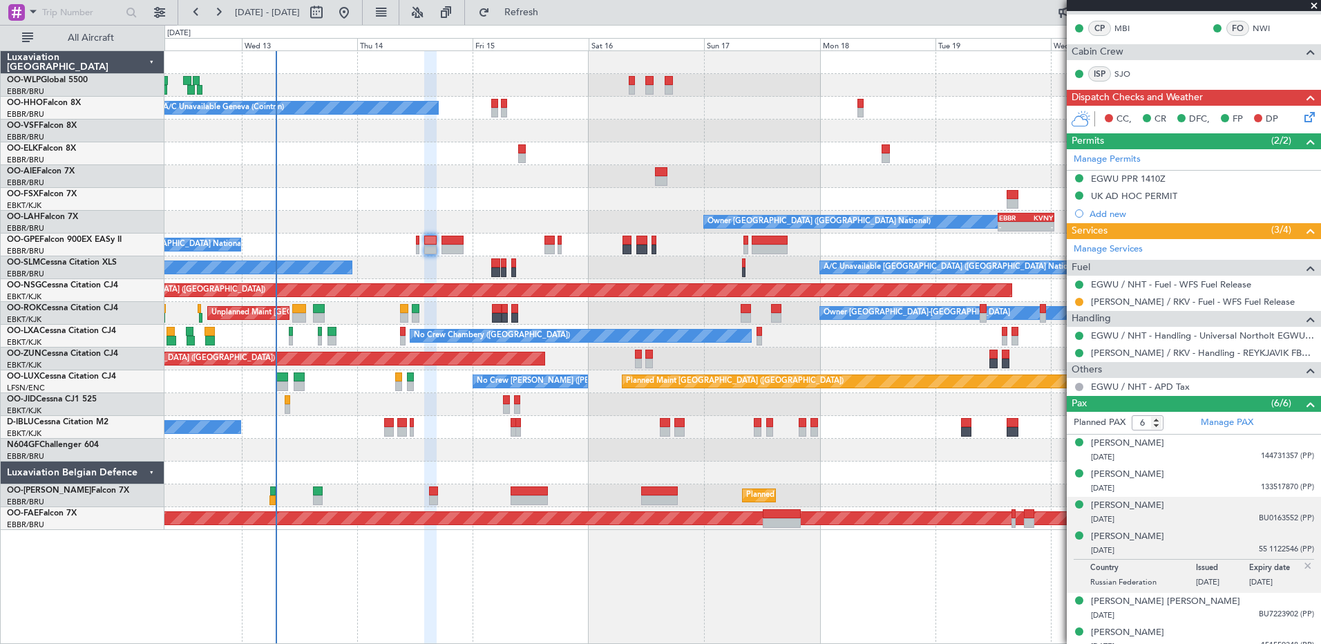
scroll to position [287, 0]
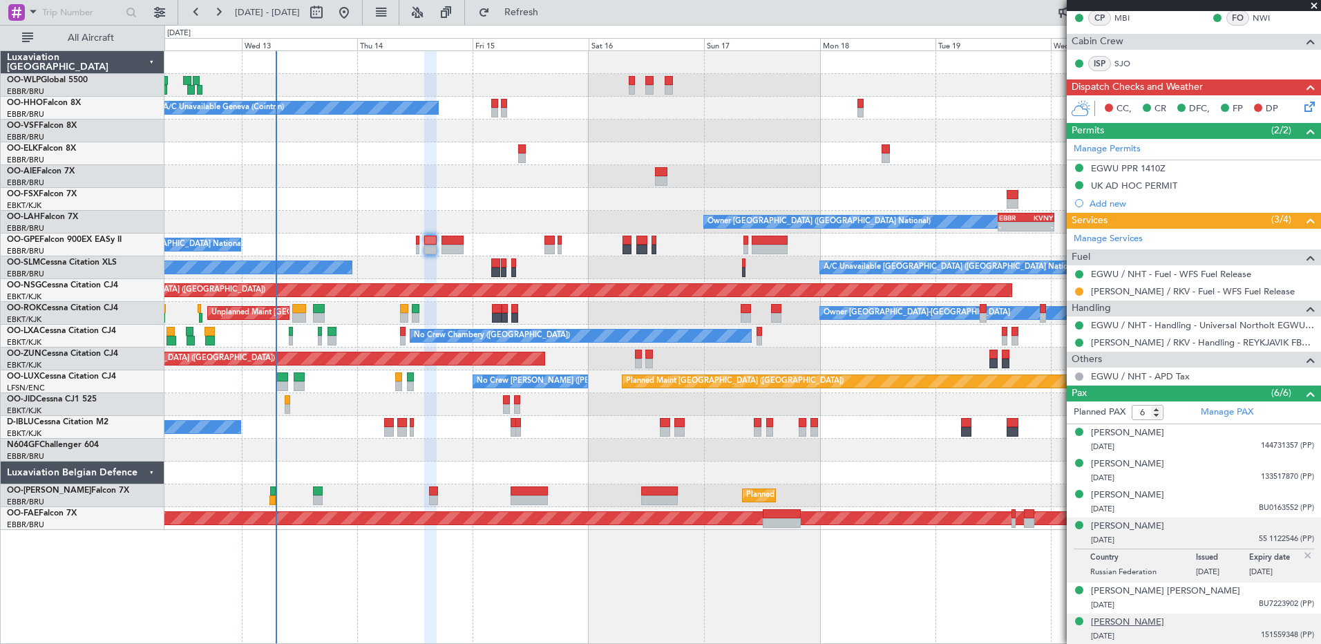
click at [1147, 626] on div "Timur Sardarov" at bounding box center [1127, 623] width 73 height 14
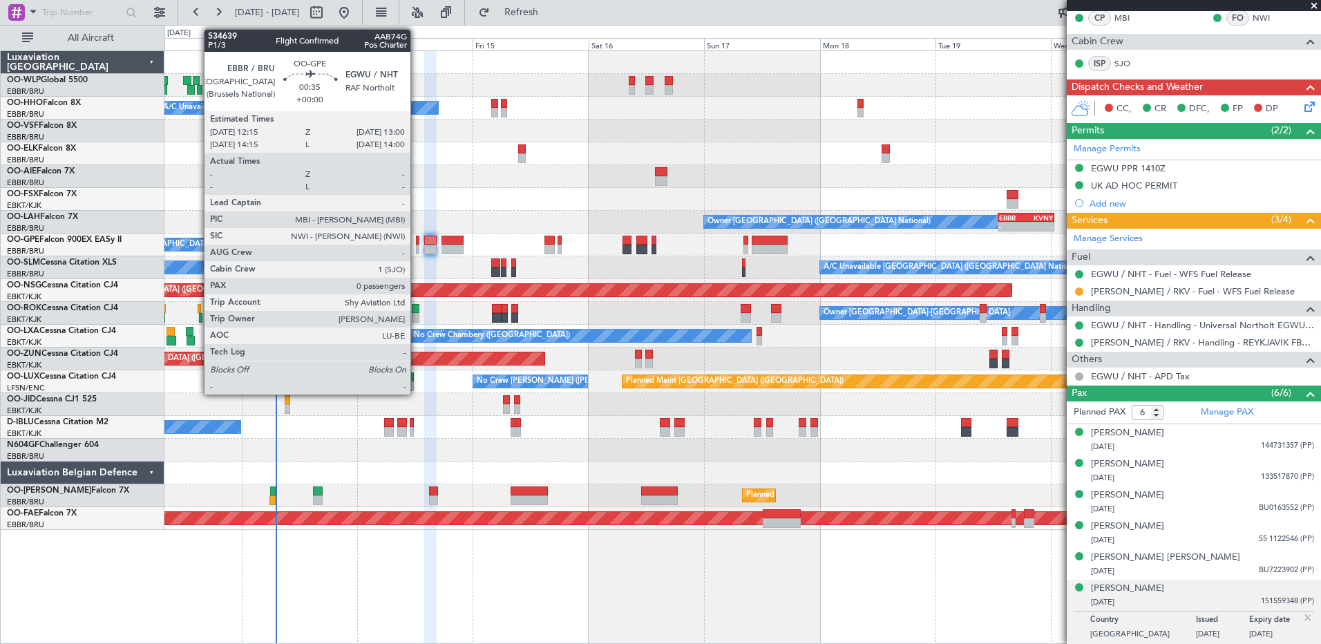
click at [417, 243] on div at bounding box center [418, 241] width 4 height 10
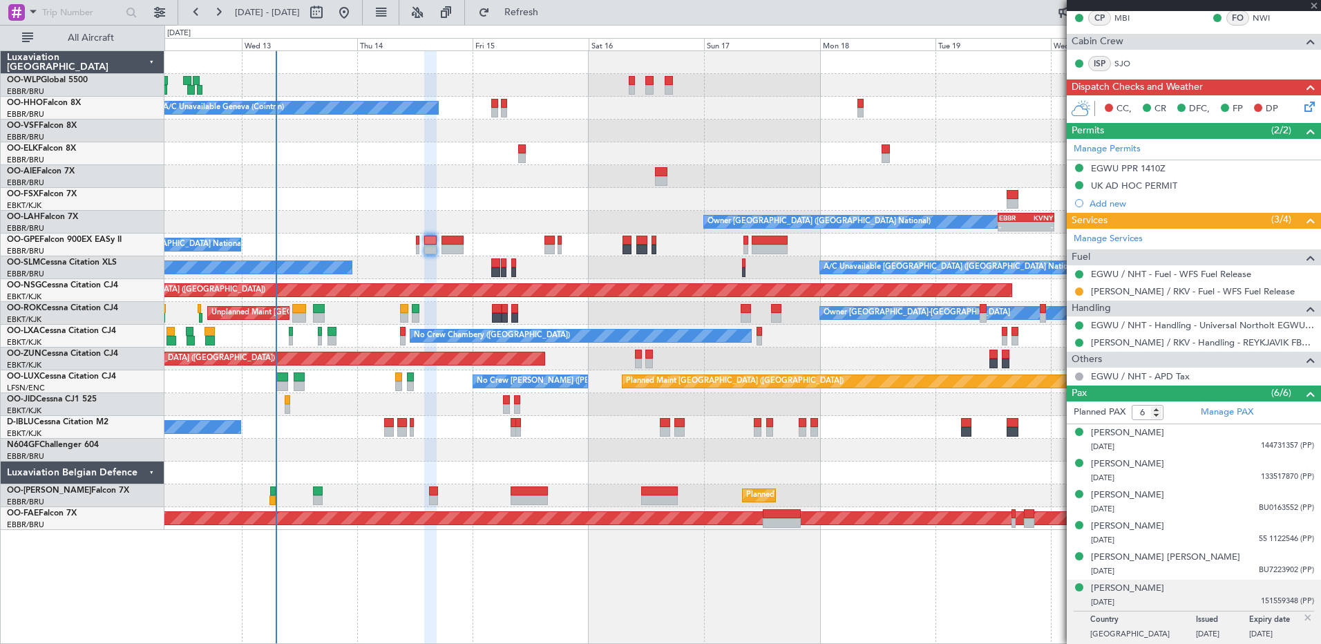
type input "0"
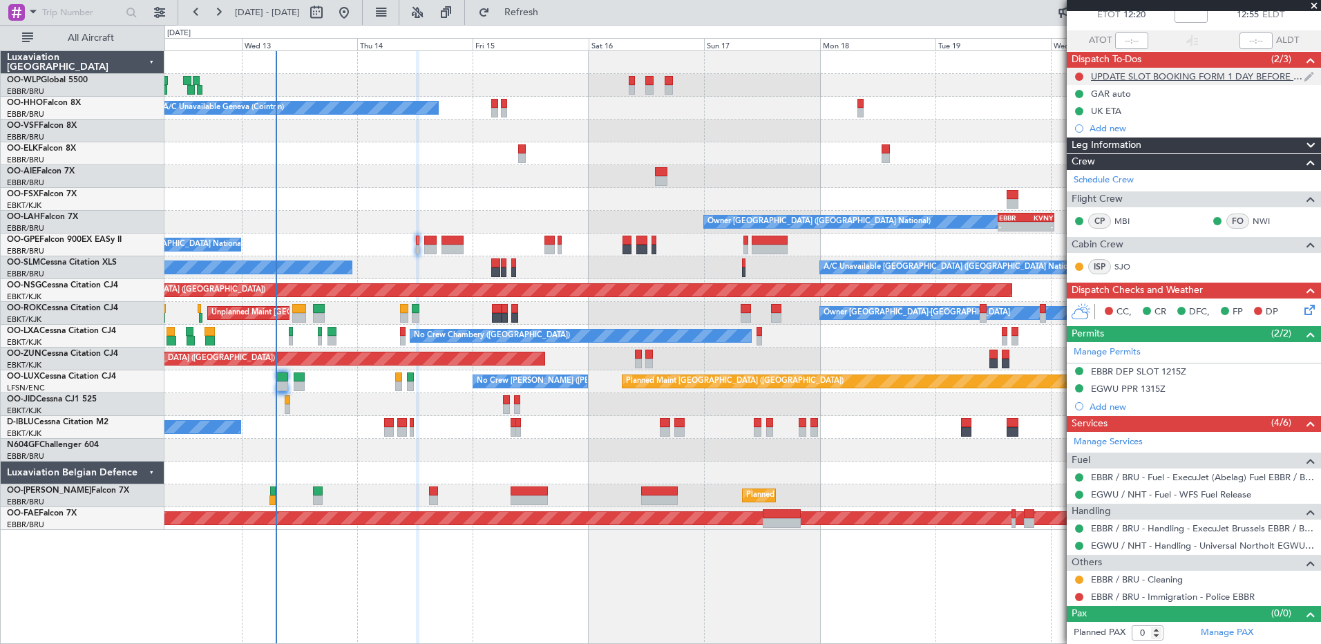
scroll to position [0, 0]
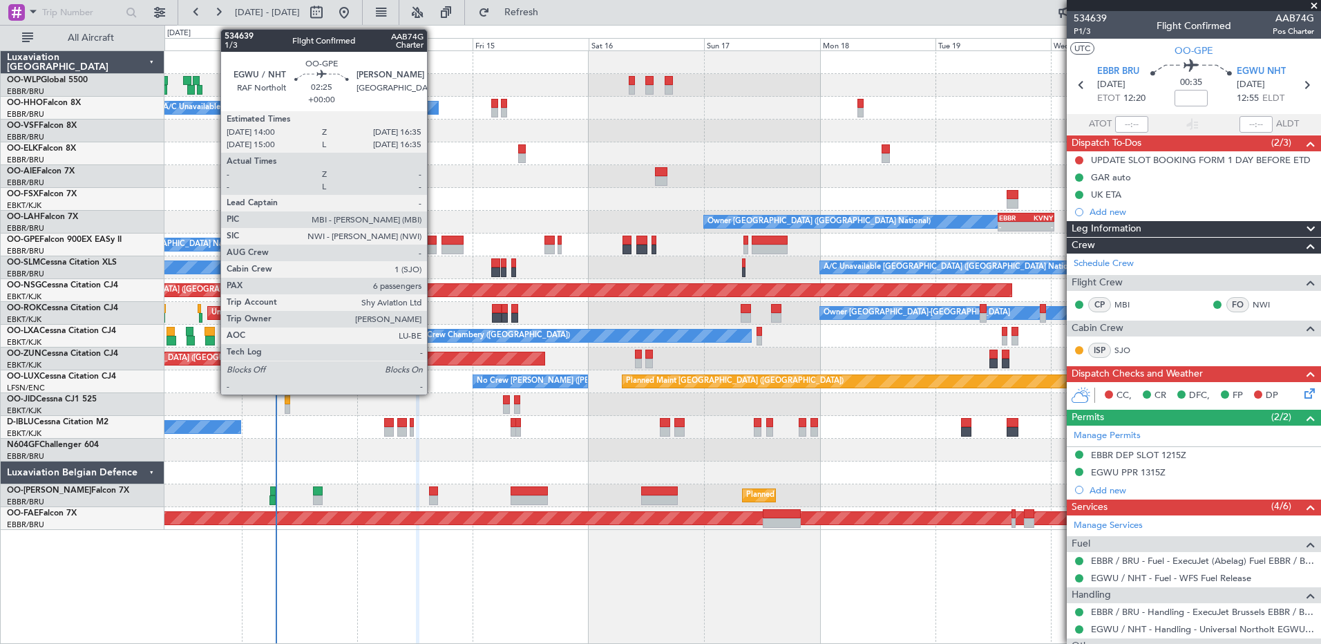
click at [433, 242] on div at bounding box center [430, 241] width 13 height 10
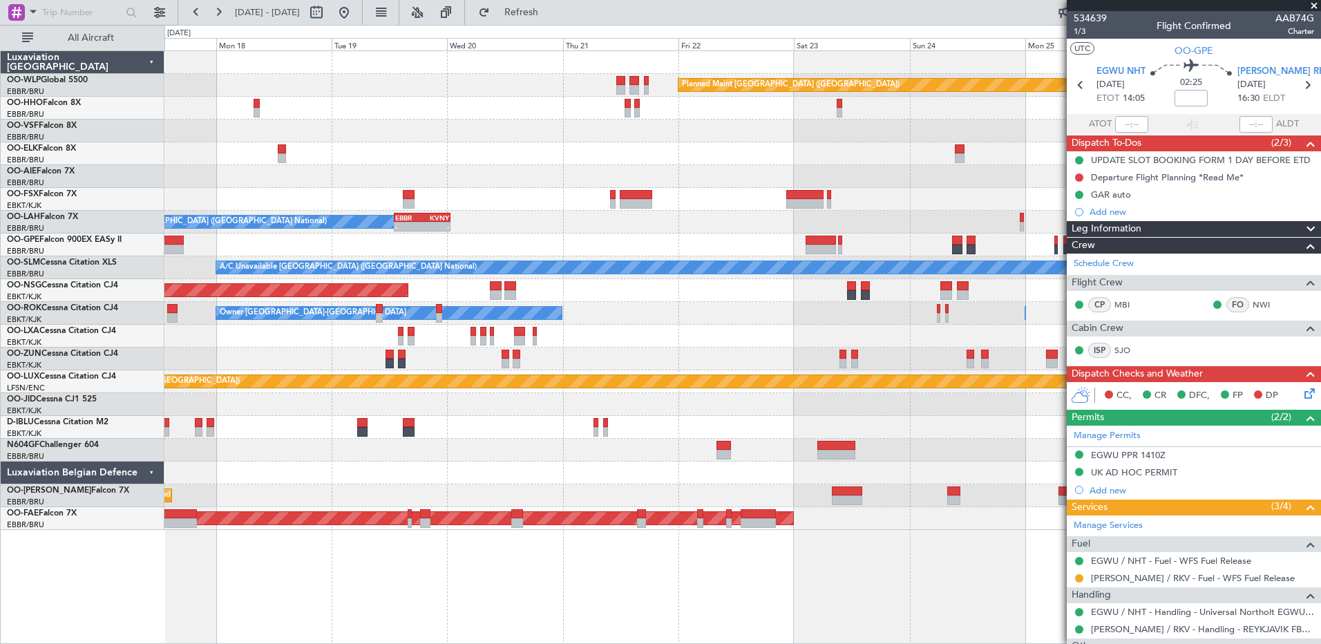
click at [237, 161] on div "Planned Maint [GEOGRAPHIC_DATA] ([GEOGRAPHIC_DATA]) Owner [GEOGRAPHIC_DATA] (Br…" at bounding box center [742, 290] width 1156 height 479
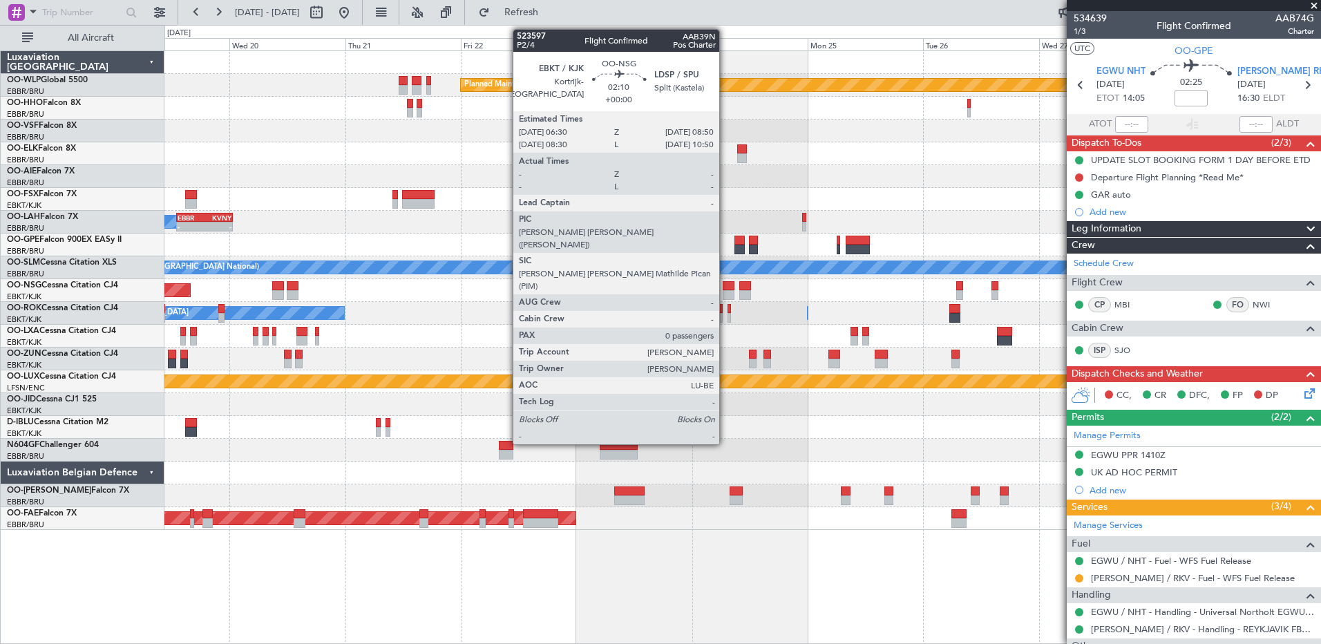
click at [726, 289] on div at bounding box center [729, 286] width 12 height 10
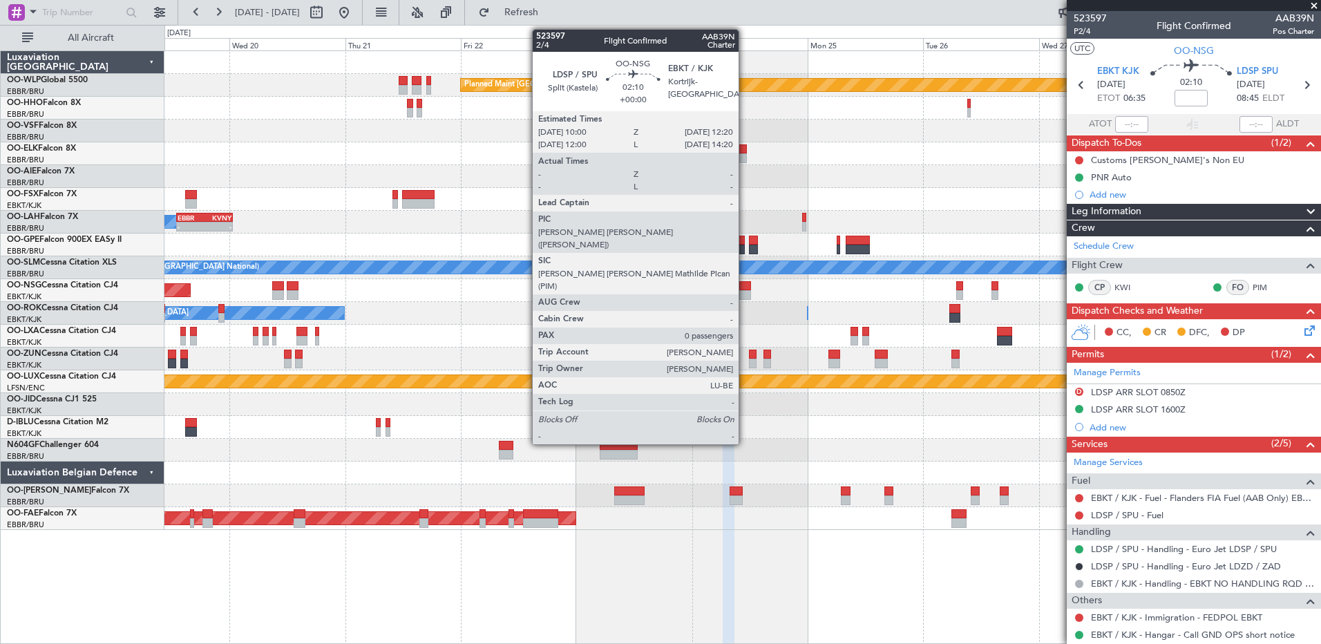
click at [745, 289] on div at bounding box center [745, 286] width 12 height 10
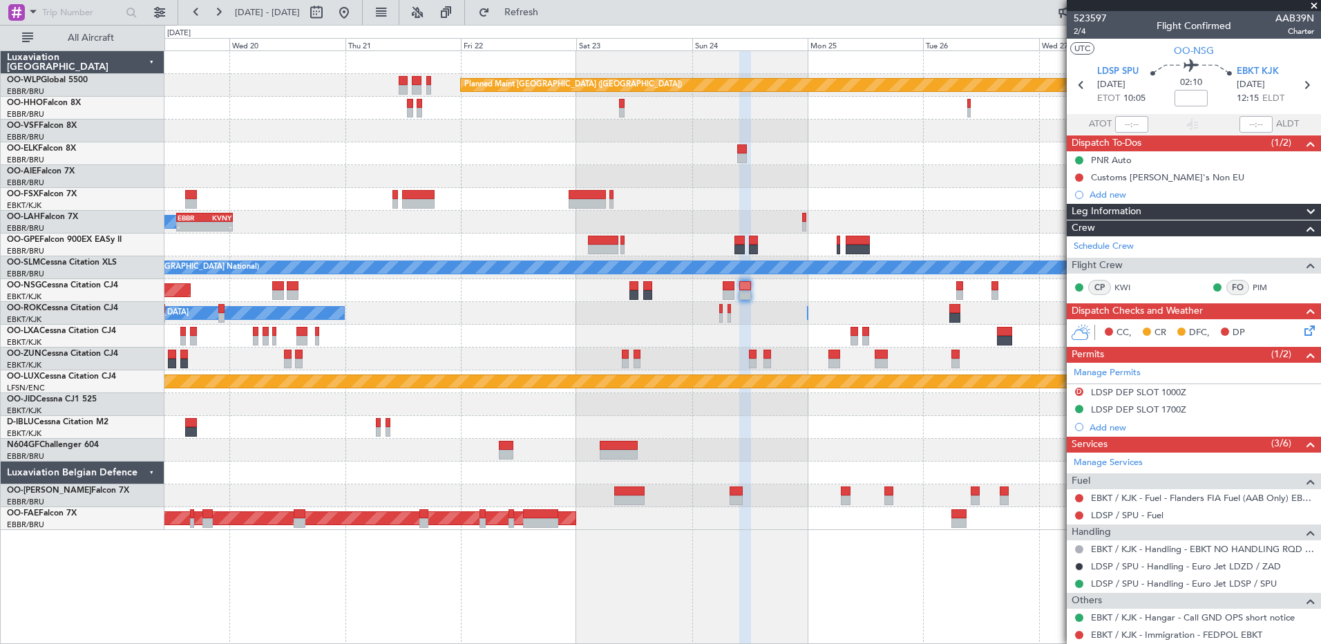
click at [293, 108] on div at bounding box center [742, 108] width 1156 height 23
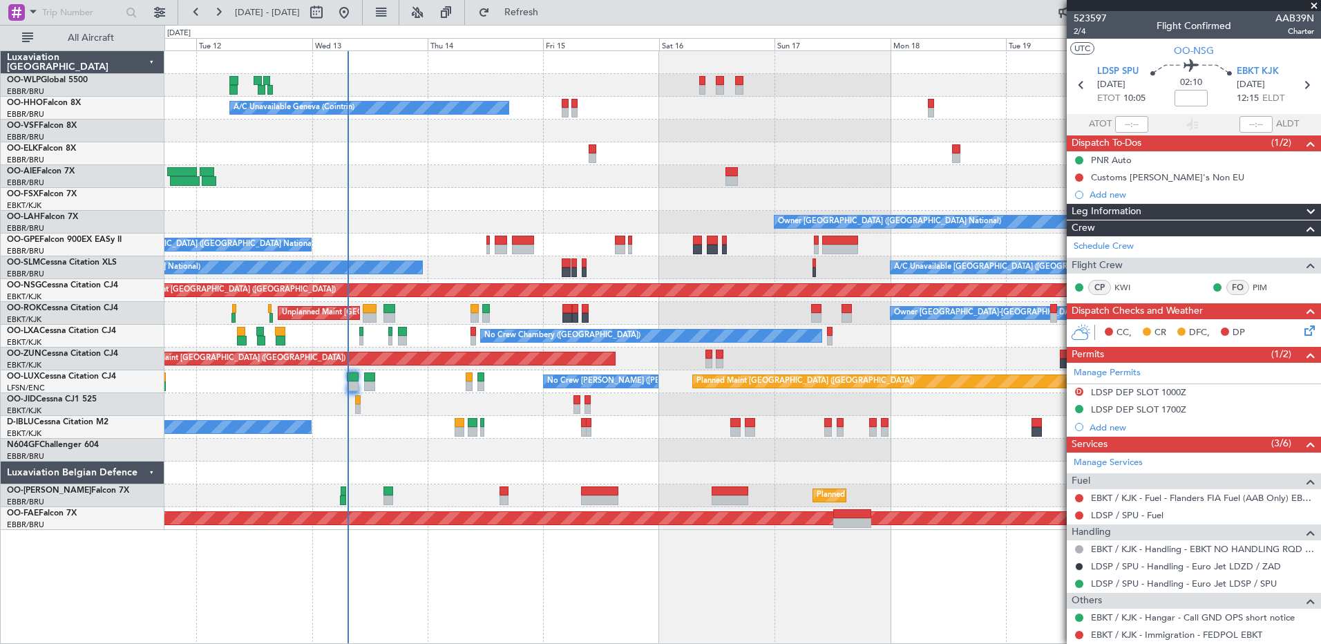
click at [1320, 305] on html "[DATE] - [DATE] Refresh Quick Links All Aircraft Planned Maint [GEOGRAPHIC_DATA…" at bounding box center [660, 322] width 1321 height 644
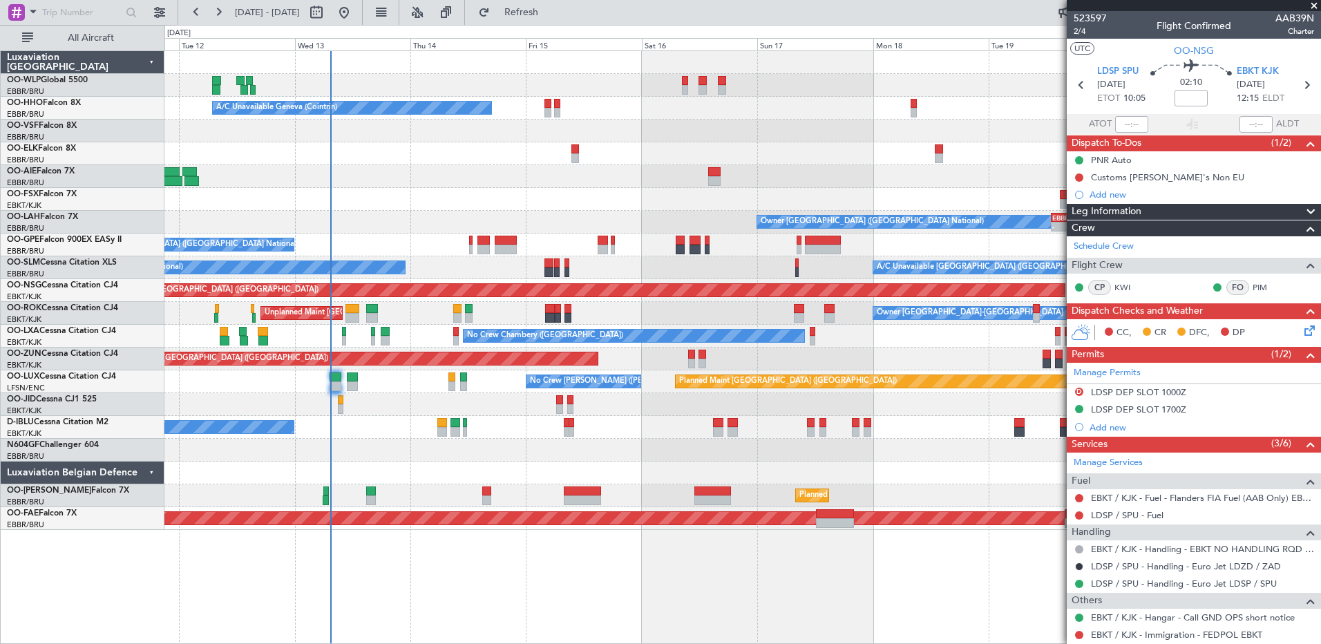
click at [481, 267] on div "A/C Unavailable [GEOGRAPHIC_DATA] ([GEOGRAPHIC_DATA] National) No Crew [GEOGRAP…" at bounding box center [742, 267] width 1156 height 23
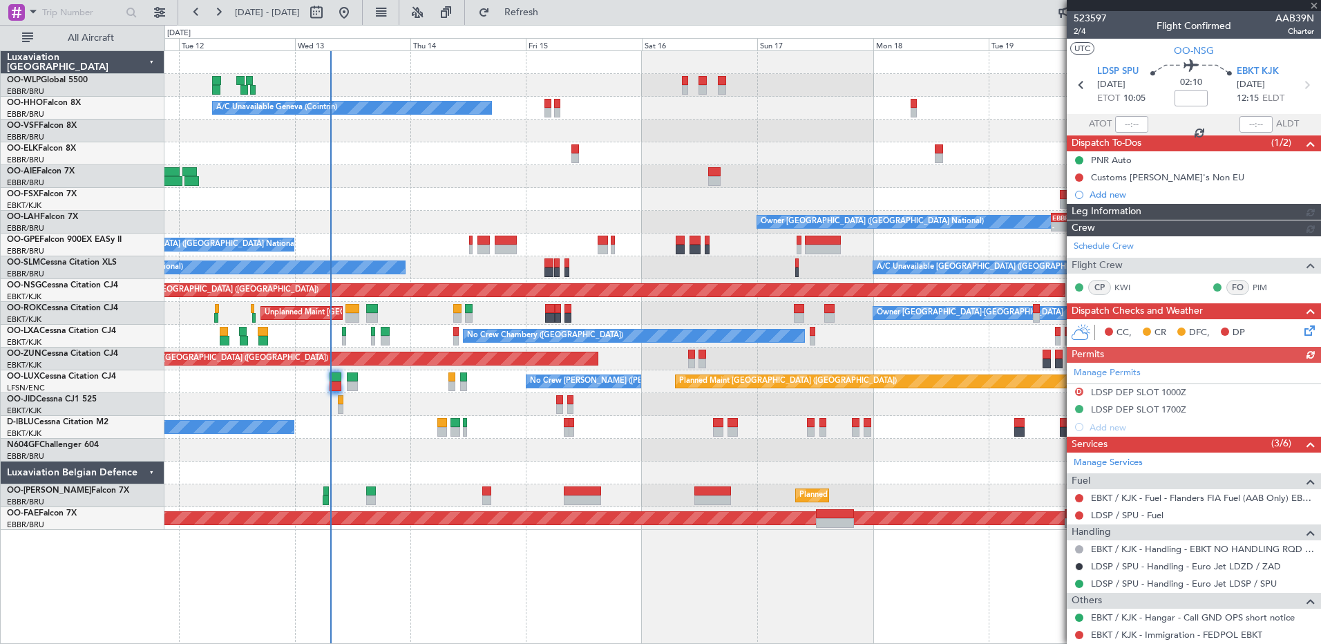
scroll to position [55, 0]
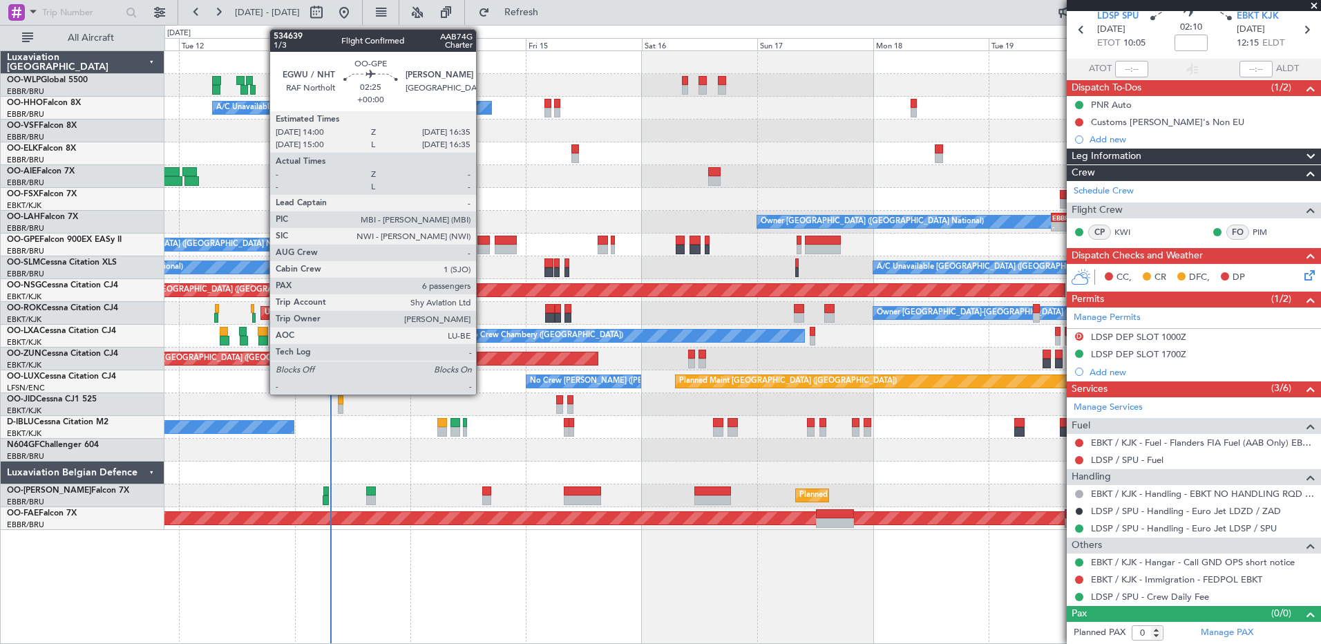
click at [482, 238] on div at bounding box center [483, 241] width 13 height 10
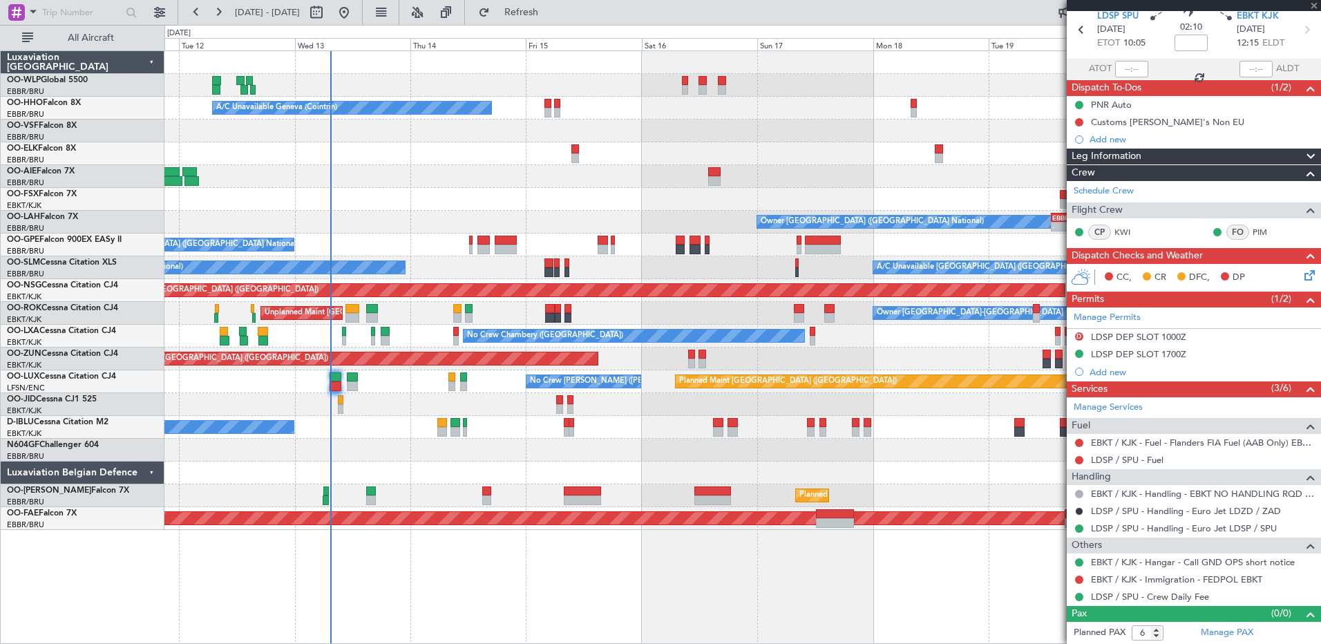
scroll to position [0, 0]
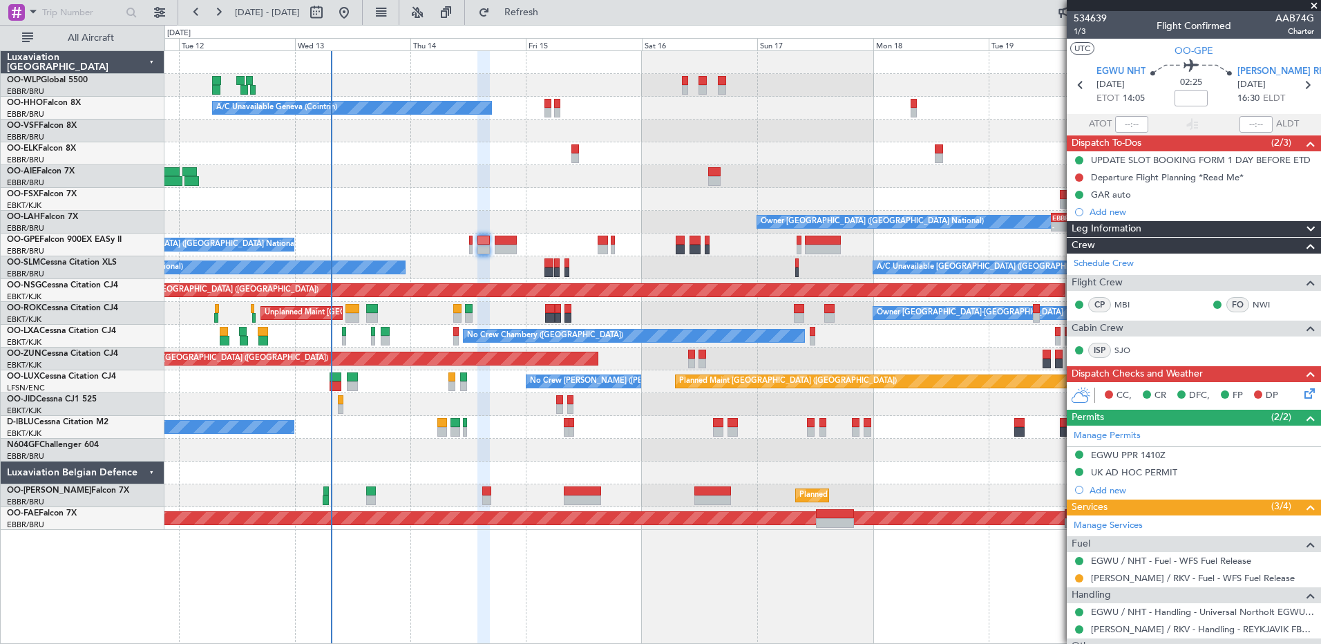
click at [418, 547] on div "Planned Maint [GEOGRAPHIC_DATA] ([GEOGRAPHIC_DATA]) A/C Unavailable Geneva (Coi…" at bounding box center [742, 347] width 1157 height 594
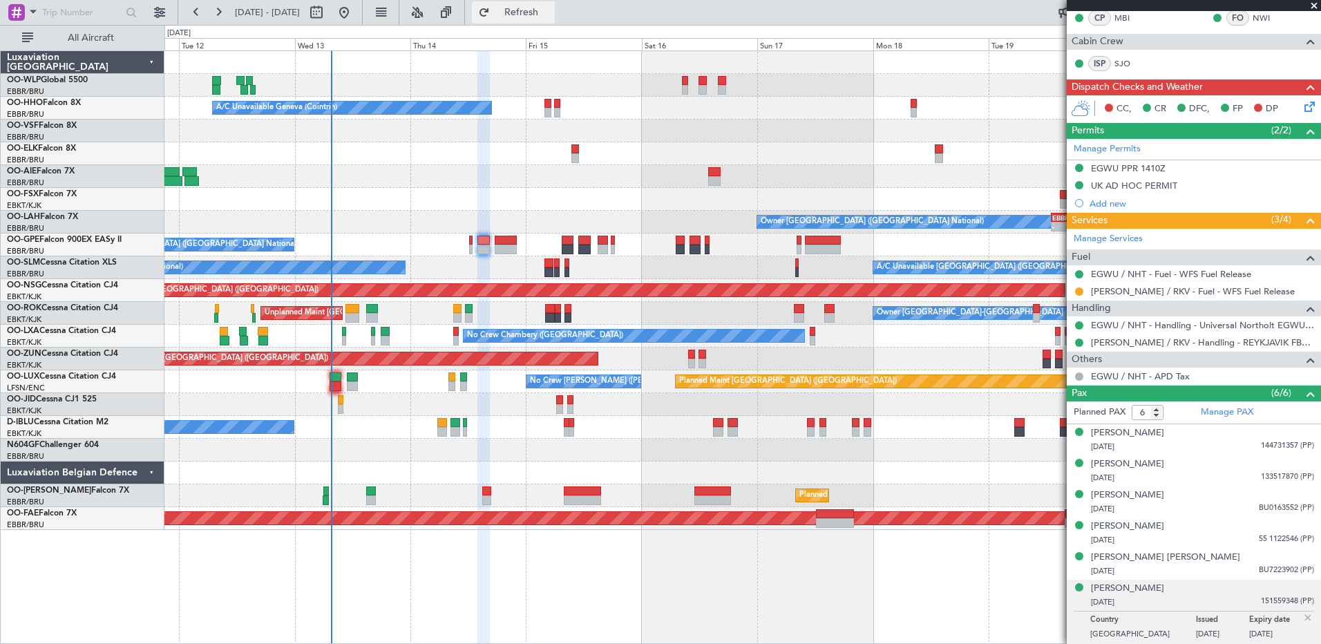
click at [551, 13] on span "Refresh" at bounding box center [522, 13] width 58 height 10
click at [1203, 528] on div "[PERSON_NAME] [DATE] 55 1122546 (PP)" at bounding box center [1202, 533] width 223 height 27
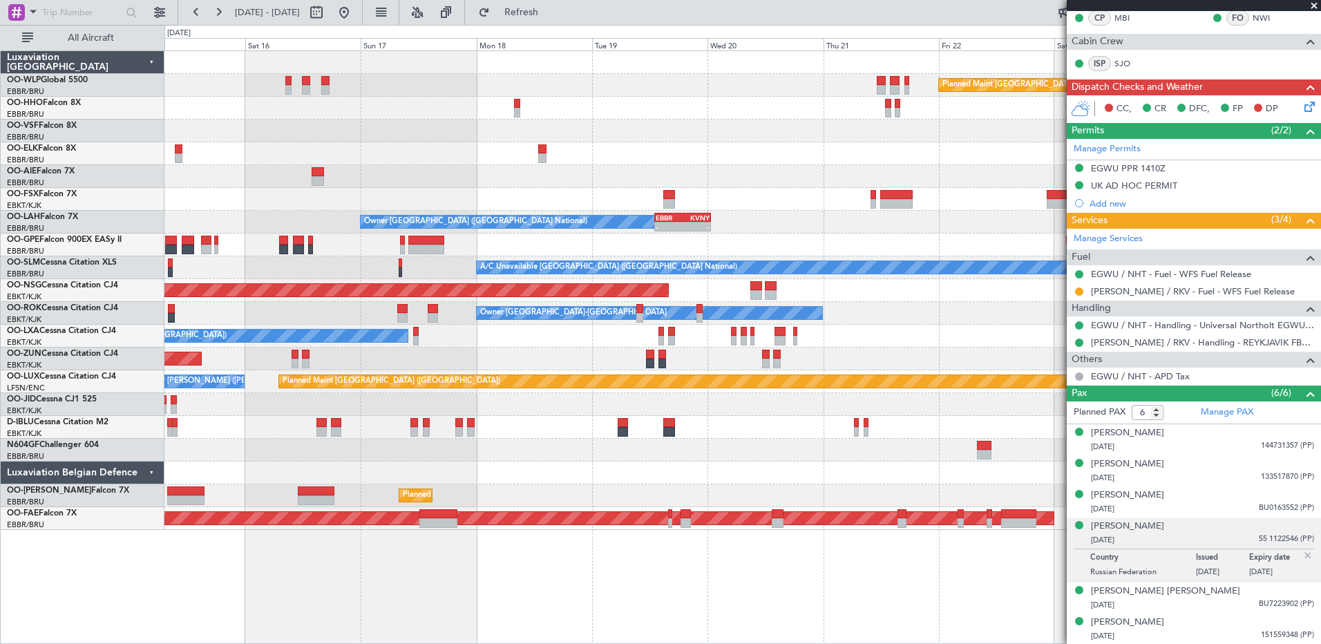
click at [376, 179] on div at bounding box center [742, 176] width 1156 height 23
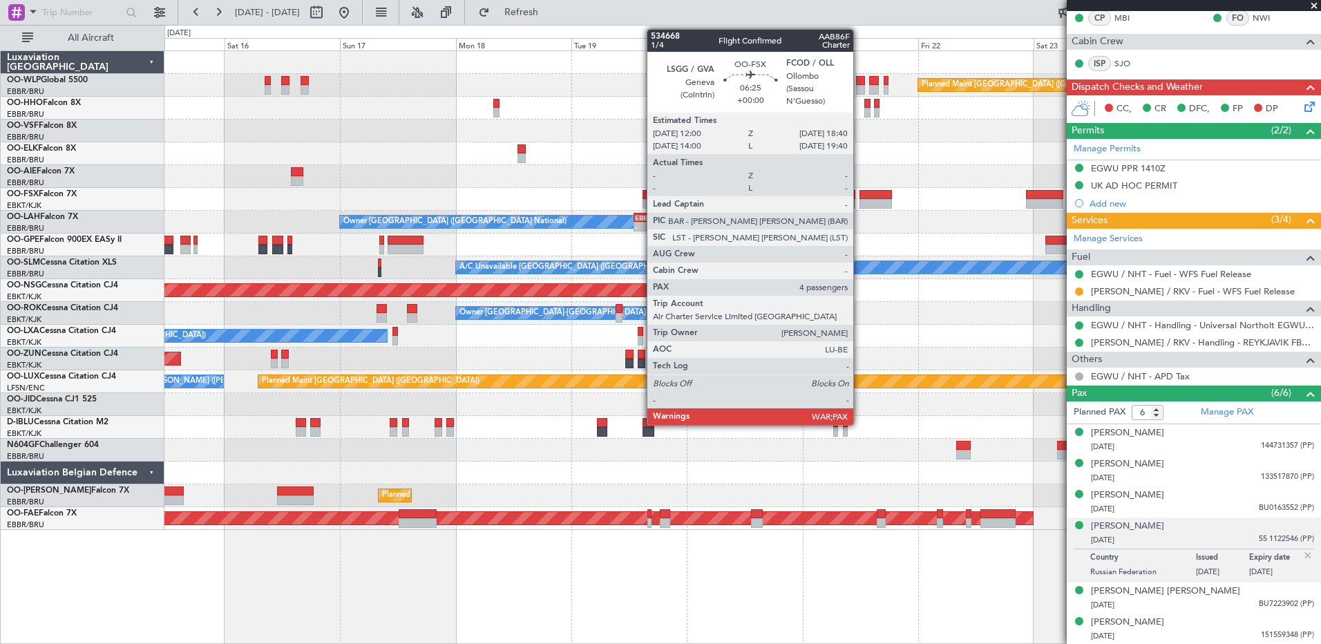
click at [860, 198] on div at bounding box center [876, 195] width 32 height 10
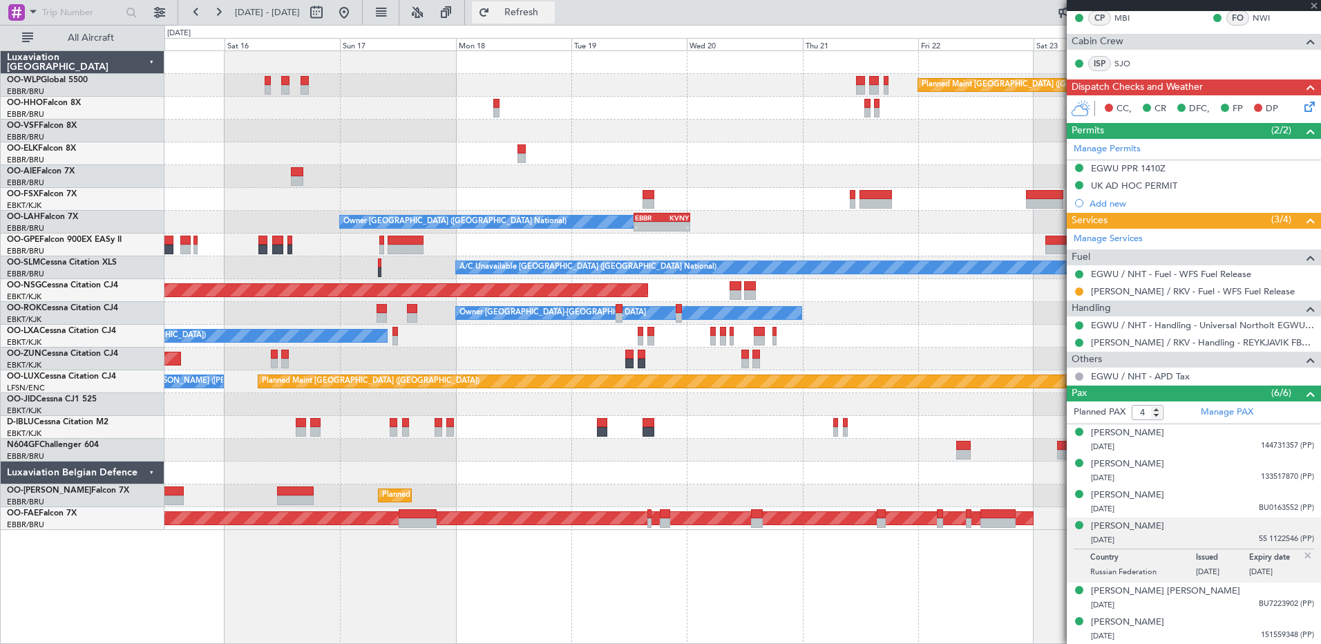
scroll to position [0, 0]
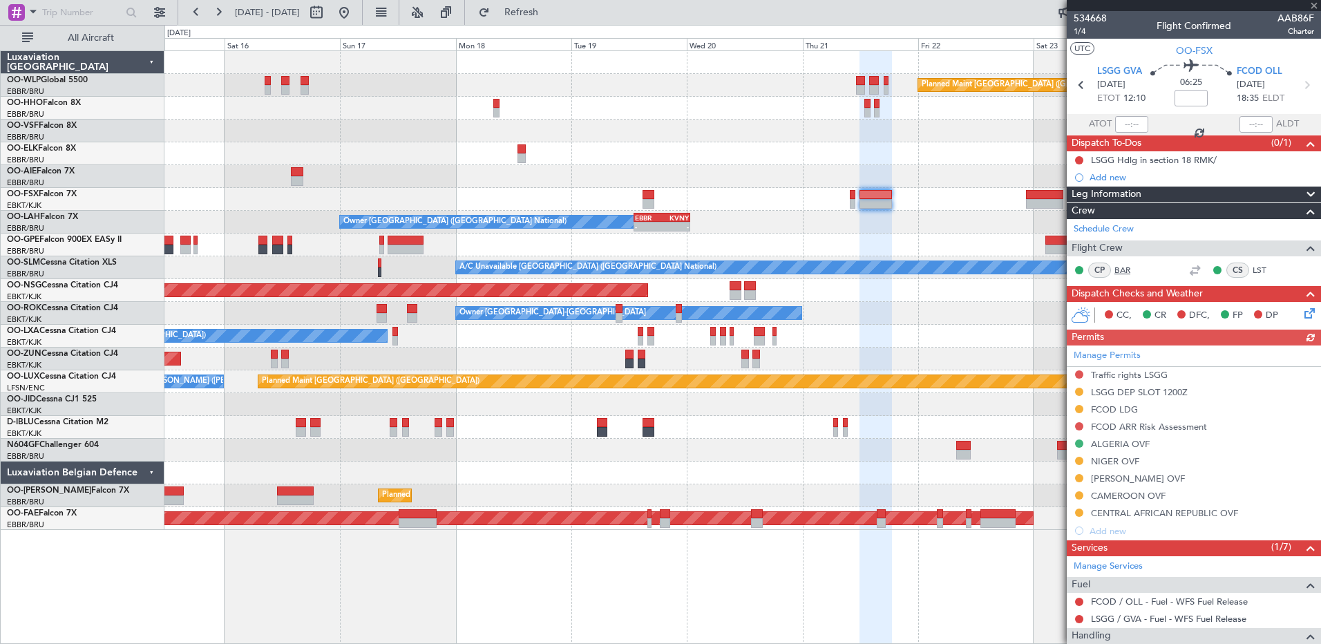
click at [1122, 272] on link "BAR" at bounding box center [1130, 270] width 31 height 12
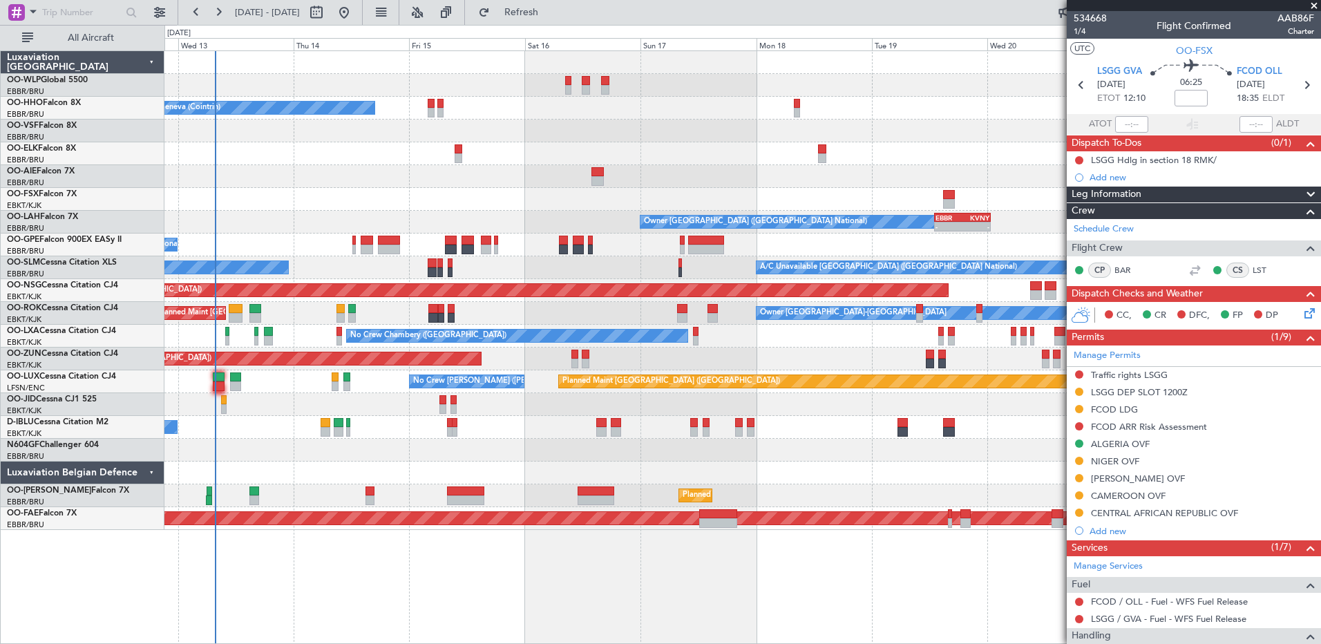
click at [633, 211] on div "Planned Maint Berlin (Brandenburg) A/C Unavailable Geneva (Cointrin) Owner Brus…" at bounding box center [742, 290] width 1156 height 479
click at [739, 576] on div "Planned Maint Berlin (Brandenburg) A/C Unavailable Geneva (Cointrin) Owner Brus…" at bounding box center [742, 347] width 1157 height 594
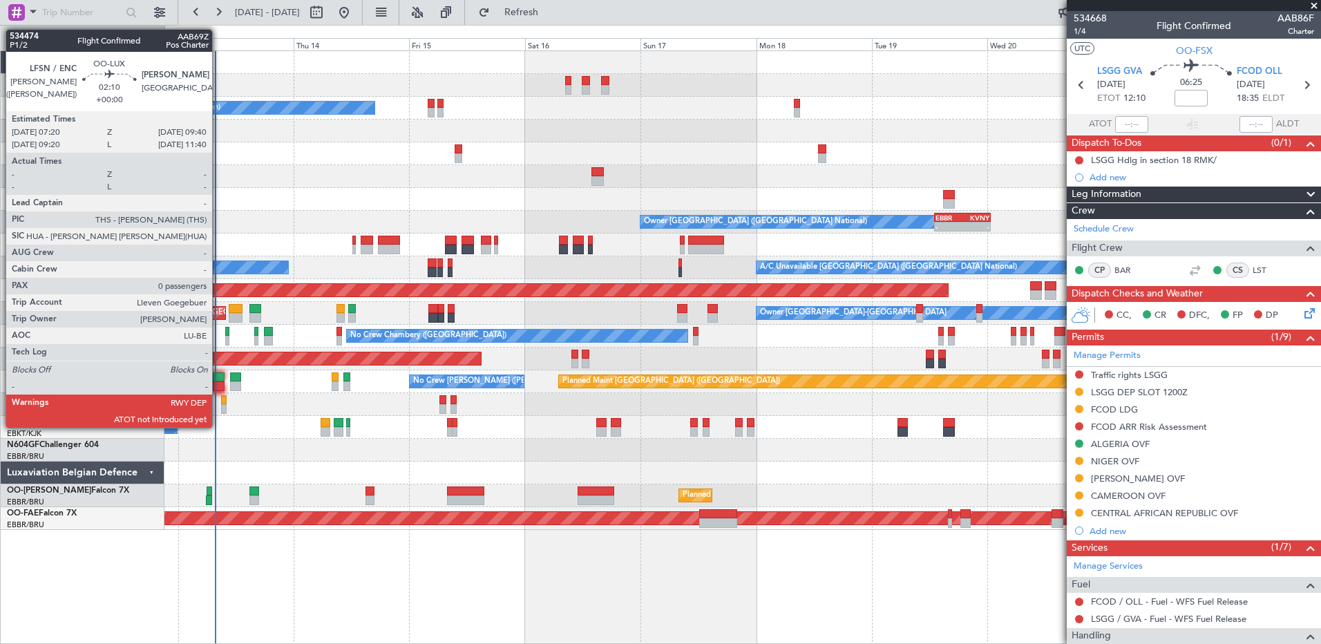
click at [218, 385] on div at bounding box center [219, 386] width 12 height 10
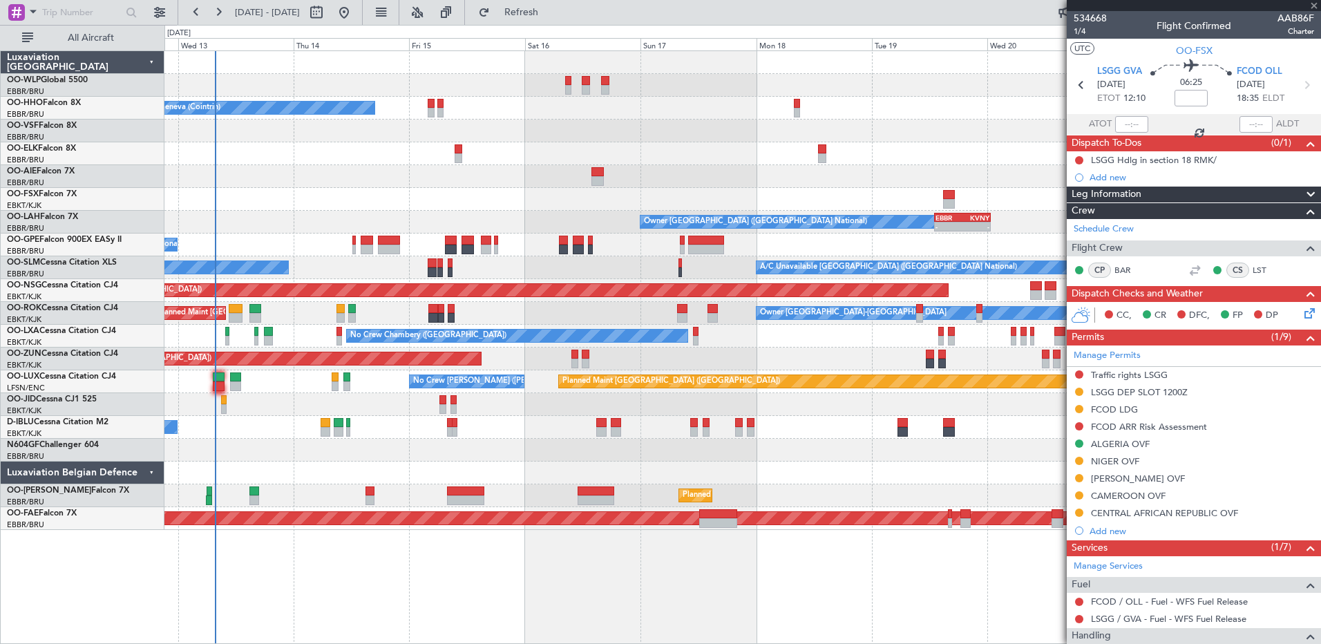
type input "0"
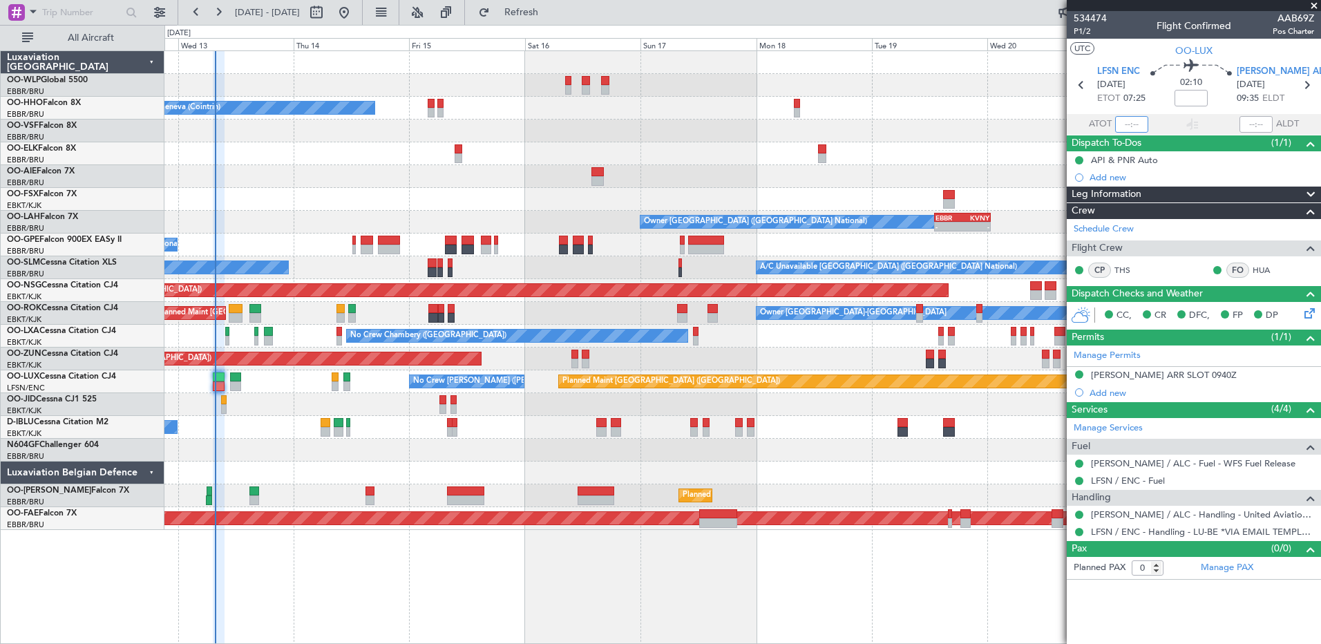
click at [1127, 122] on input "text" at bounding box center [1131, 124] width 33 height 17
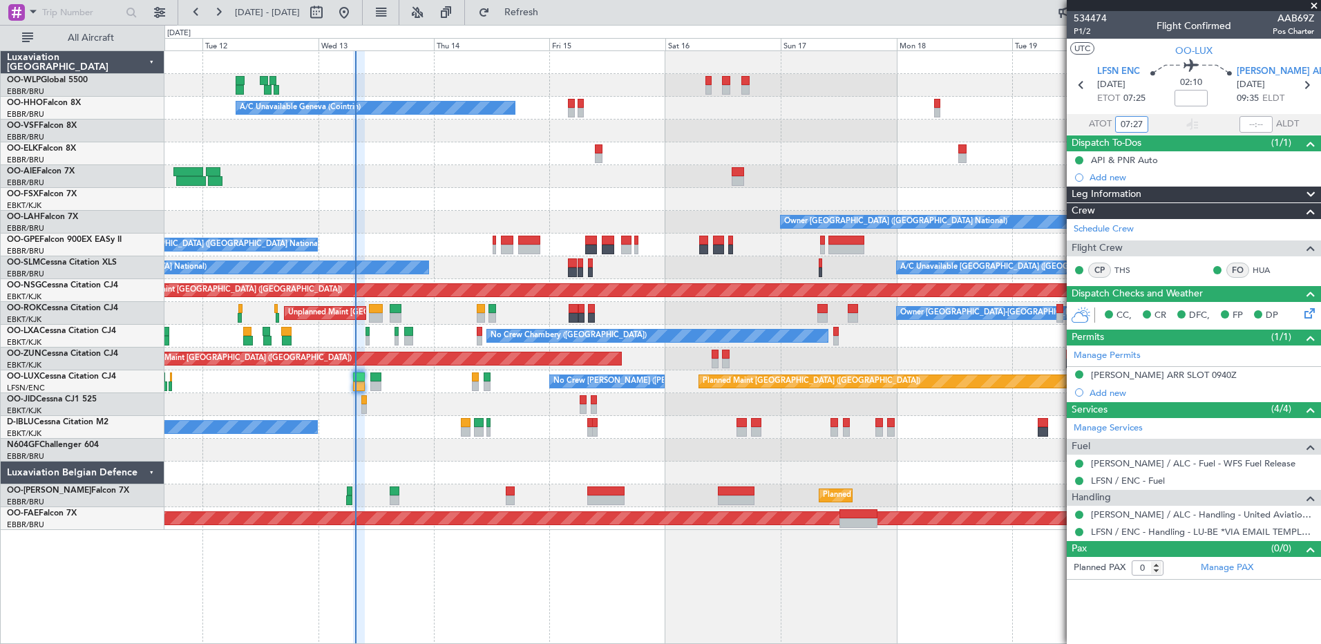
click at [410, 453] on div at bounding box center [742, 450] width 1156 height 23
type input "07:27"
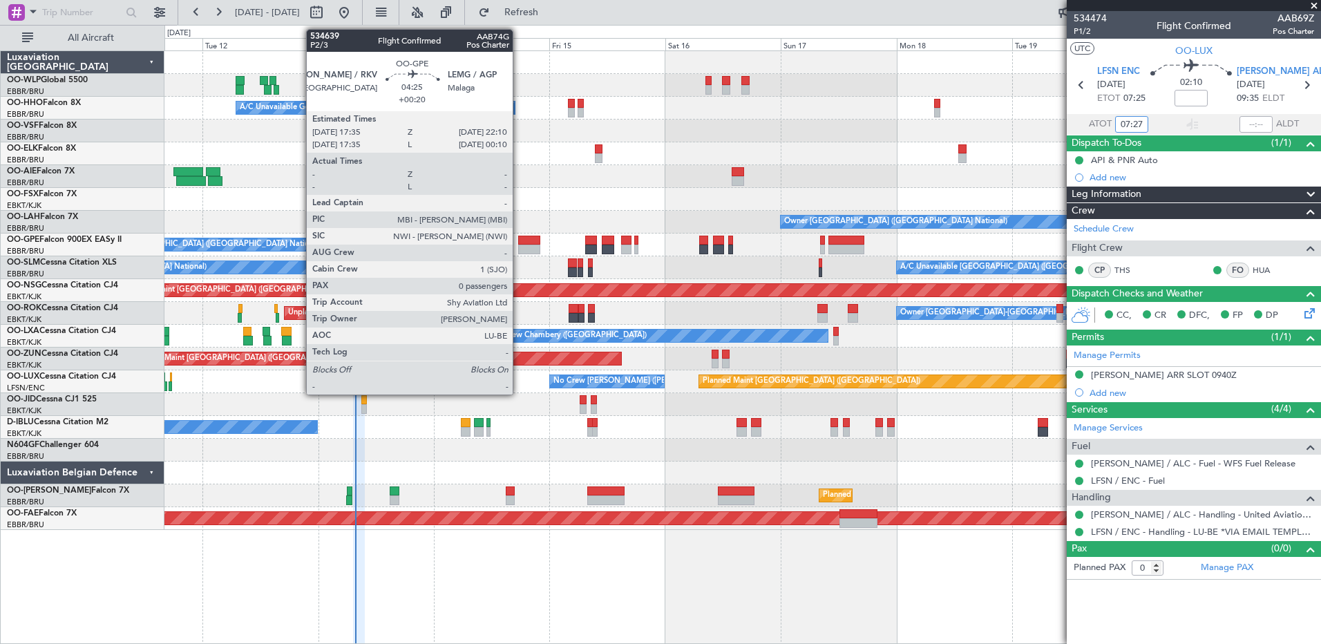
click at [520, 243] on div at bounding box center [529, 241] width 22 height 10
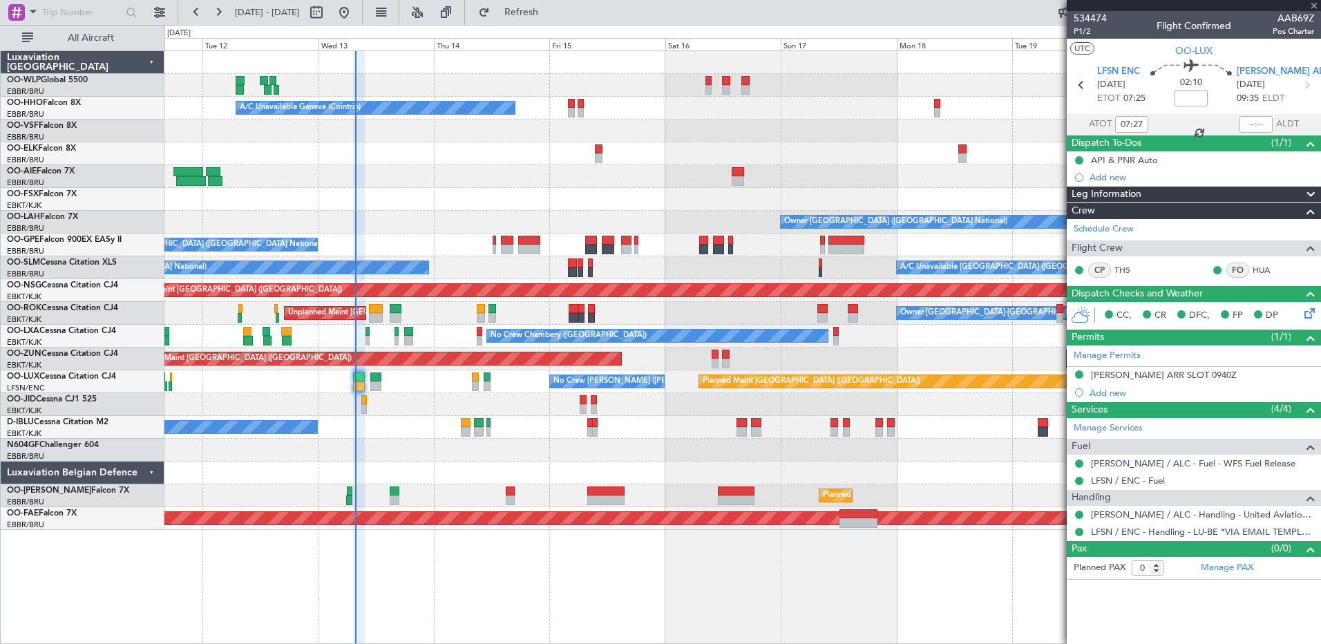
type input "+00:20"
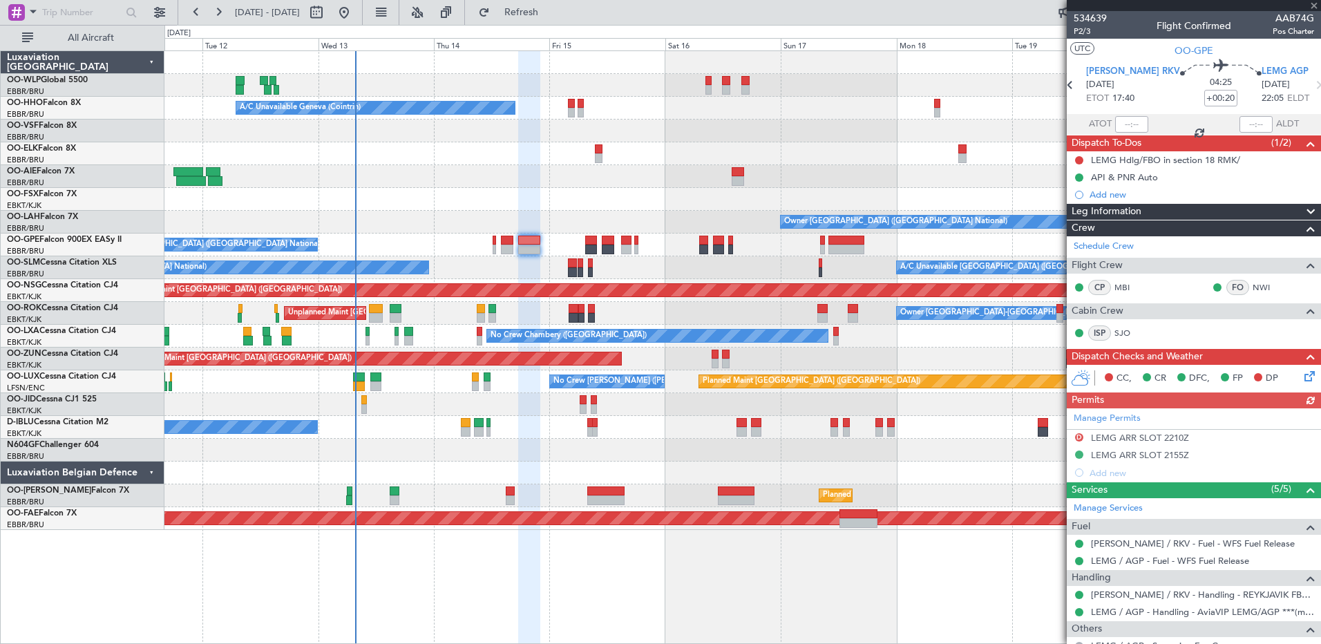
click at [1302, 378] on icon at bounding box center [1307, 373] width 11 height 11
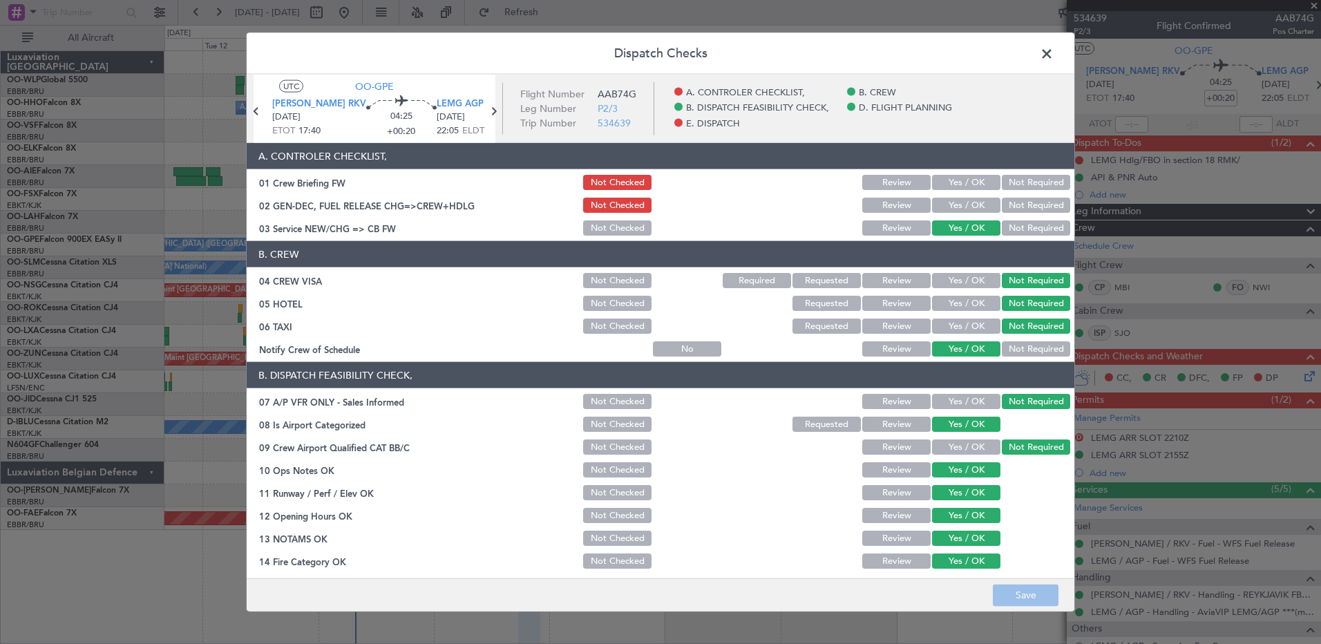
click at [961, 201] on button "Yes / OK" at bounding box center [966, 205] width 68 height 15
click at [1022, 597] on button "Save" at bounding box center [1026, 595] width 66 height 22
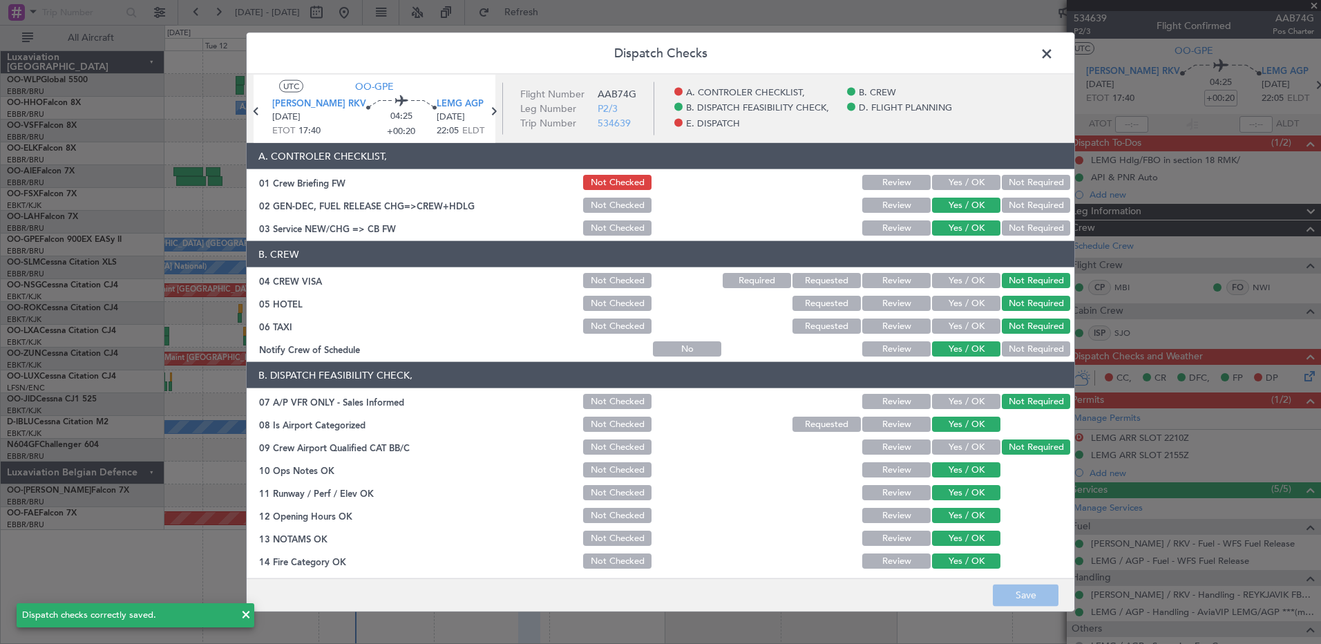
click at [1054, 51] on span at bounding box center [1054, 58] width 0 height 28
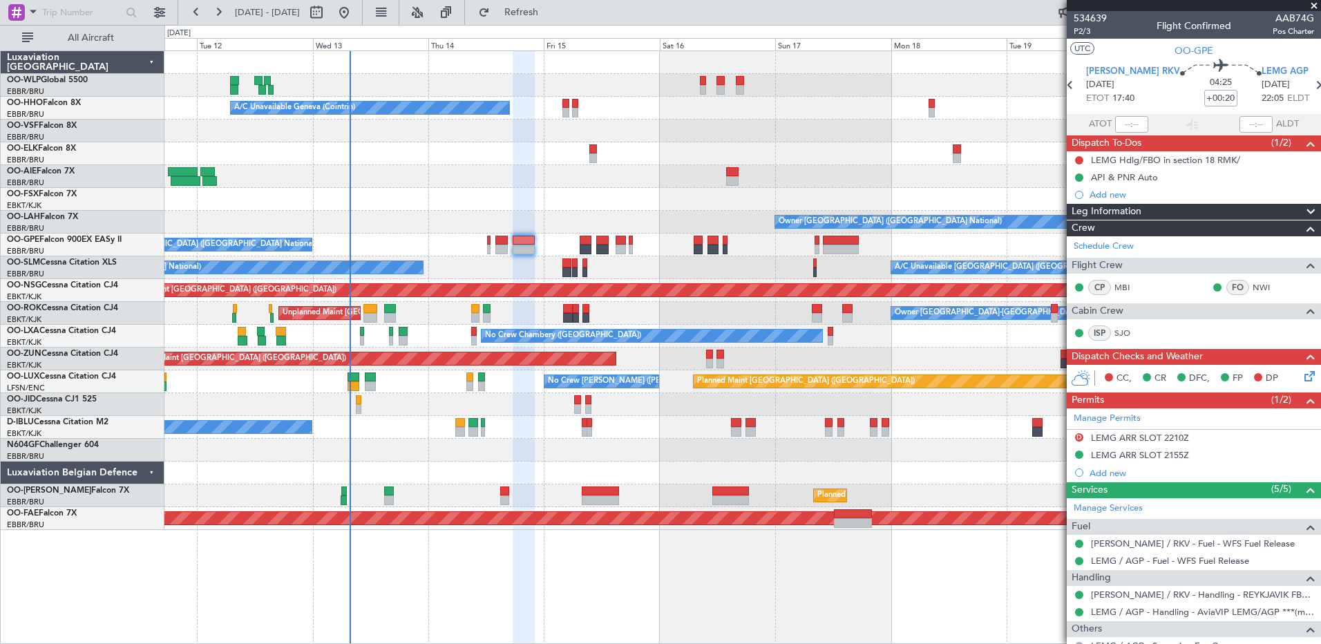
click at [608, 269] on div "No Crew Brussels (Brussels National) A/C Unavailable Brussels (Brussels Nationa…" at bounding box center [742, 267] width 1156 height 23
click at [629, 188] on div at bounding box center [742, 199] width 1156 height 23
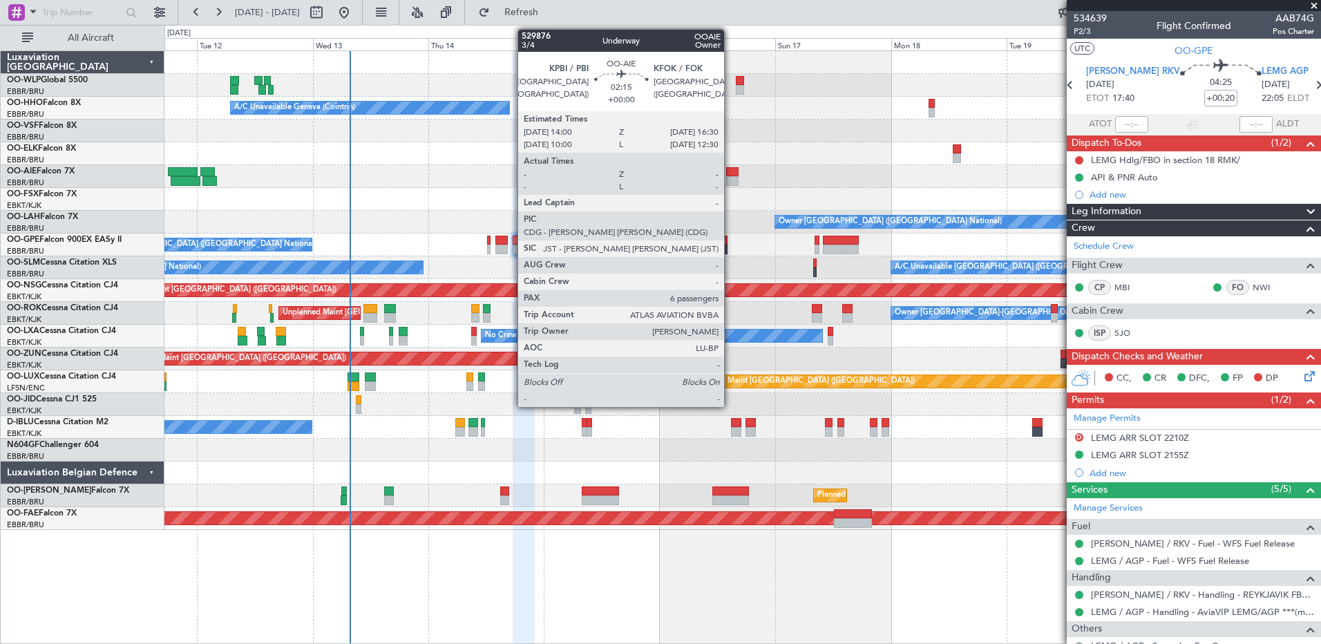
click at [731, 173] on div at bounding box center [732, 172] width 12 height 10
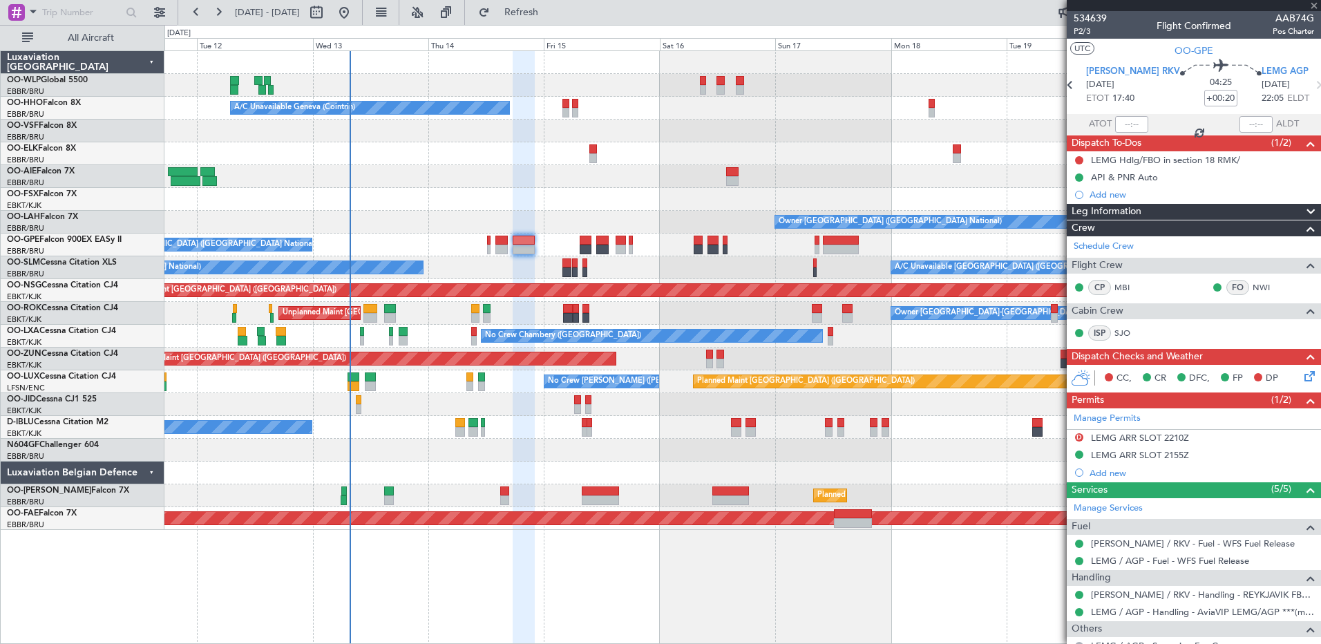
type input "6"
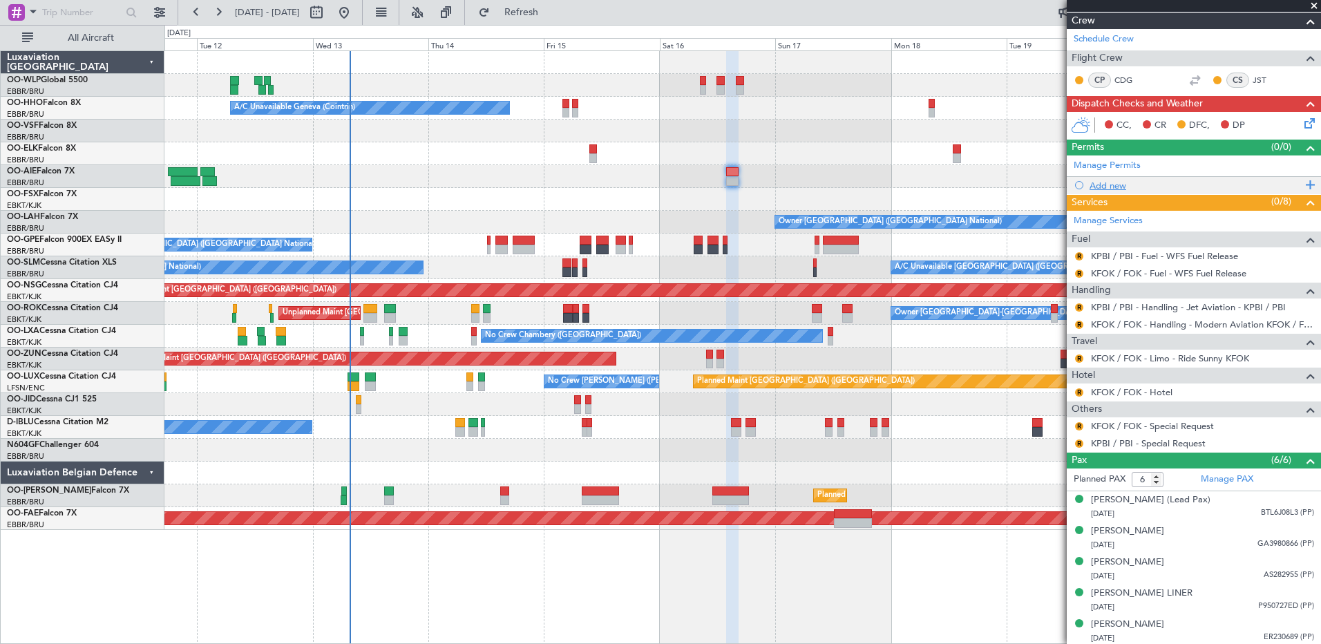
scroll to position [254, 0]
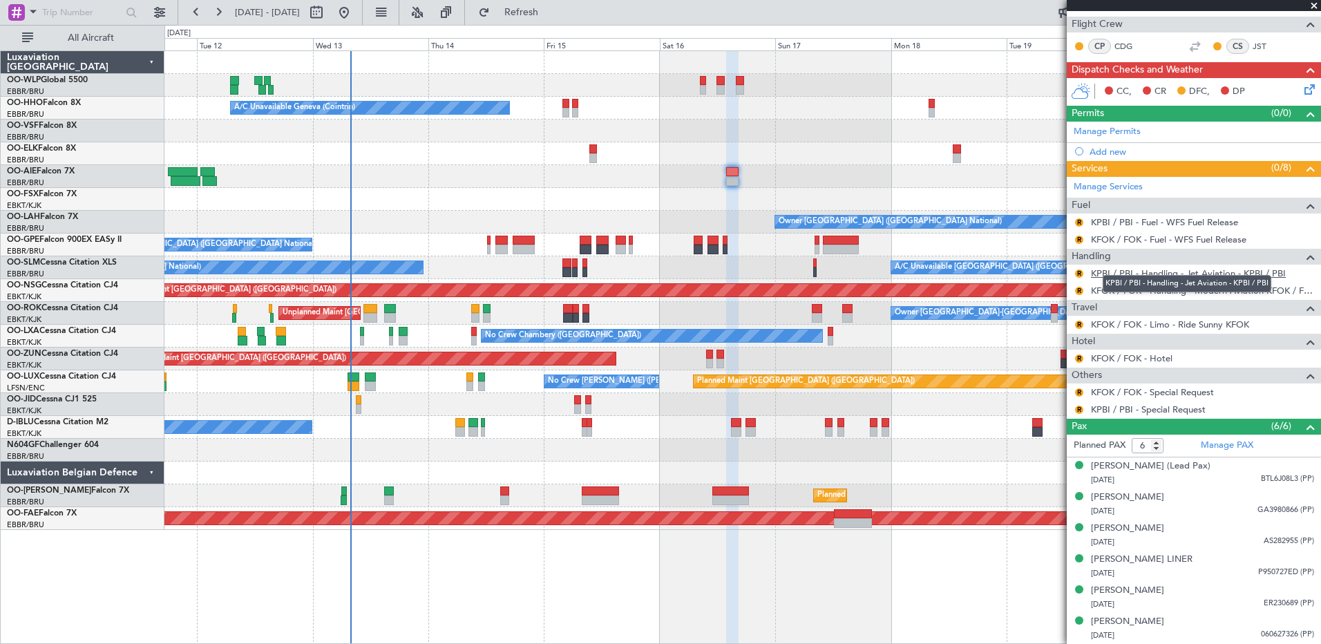
click at [1112, 267] on link "KPBI / PBI - Handling - Jet Aviation - KPBI / PBI" at bounding box center [1188, 273] width 195 height 12
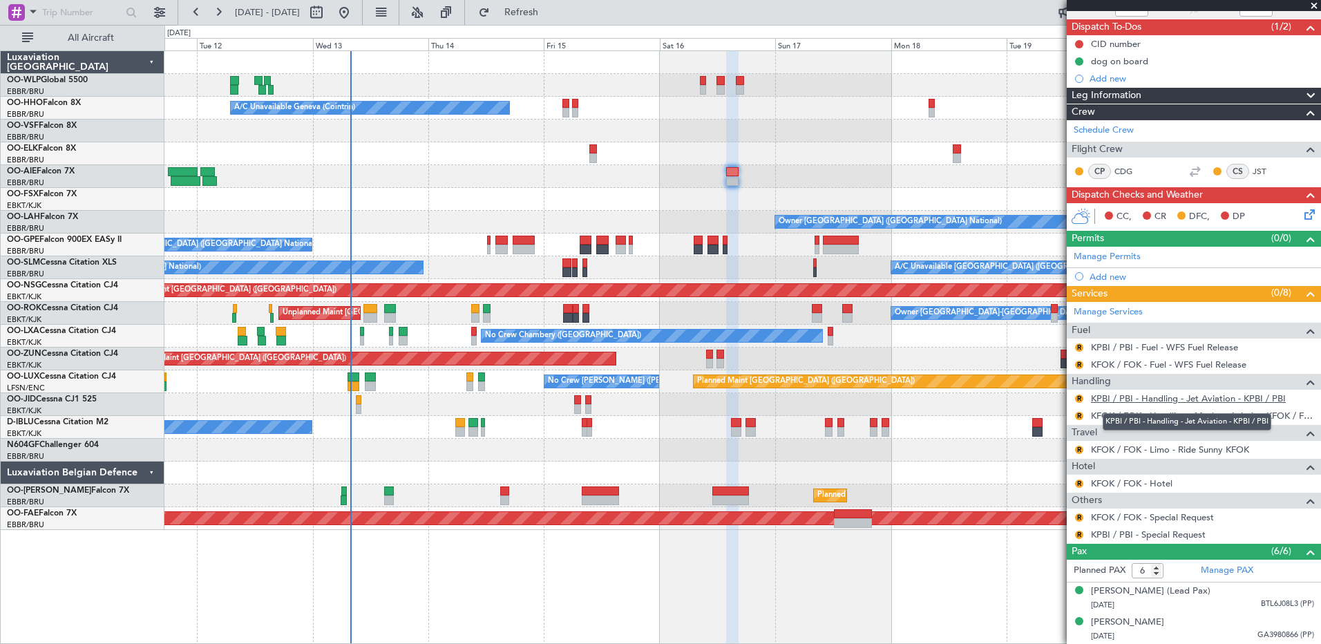
click at [1168, 400] on link "KPBI / PBI - Handling - Jet Aviation - KPBI / PBI" at bounding box center [1188, 398] width 195 height 12
click at [1077, 399] on button "R" at bounding box center [1079, 399] width 8 height 8
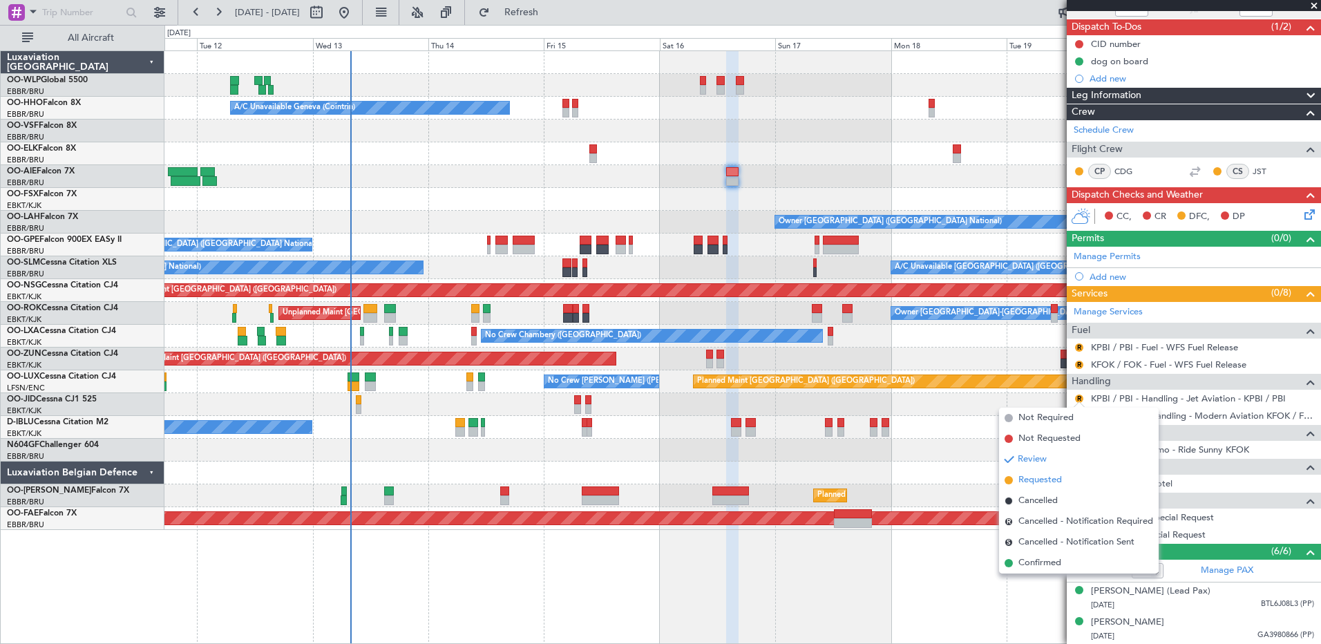
click at [1043, 484] on span "Requested" at bounding box center [1040, 480] width 44 height 14
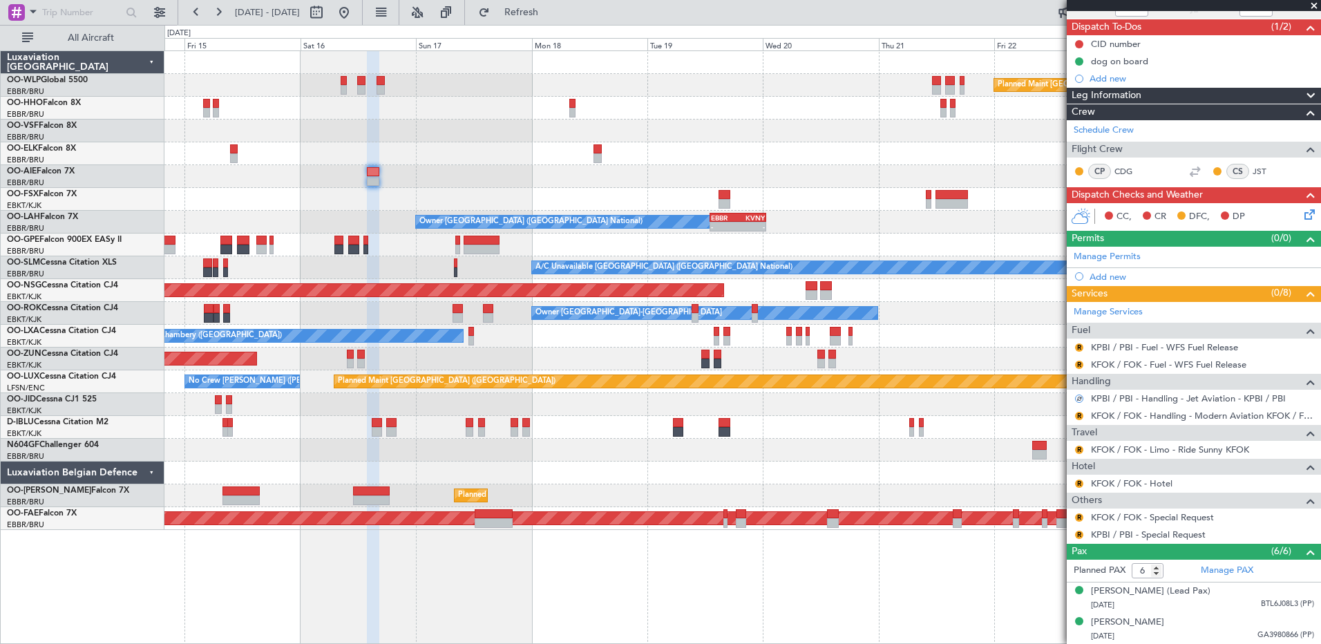
click at [627, 196] on div "Planned Maint Berlin (Brandenburg) A/C Unavailable Geneva (Cointrin) Owner Brus…" at bounding box center [742, 290] width 1156 height 479
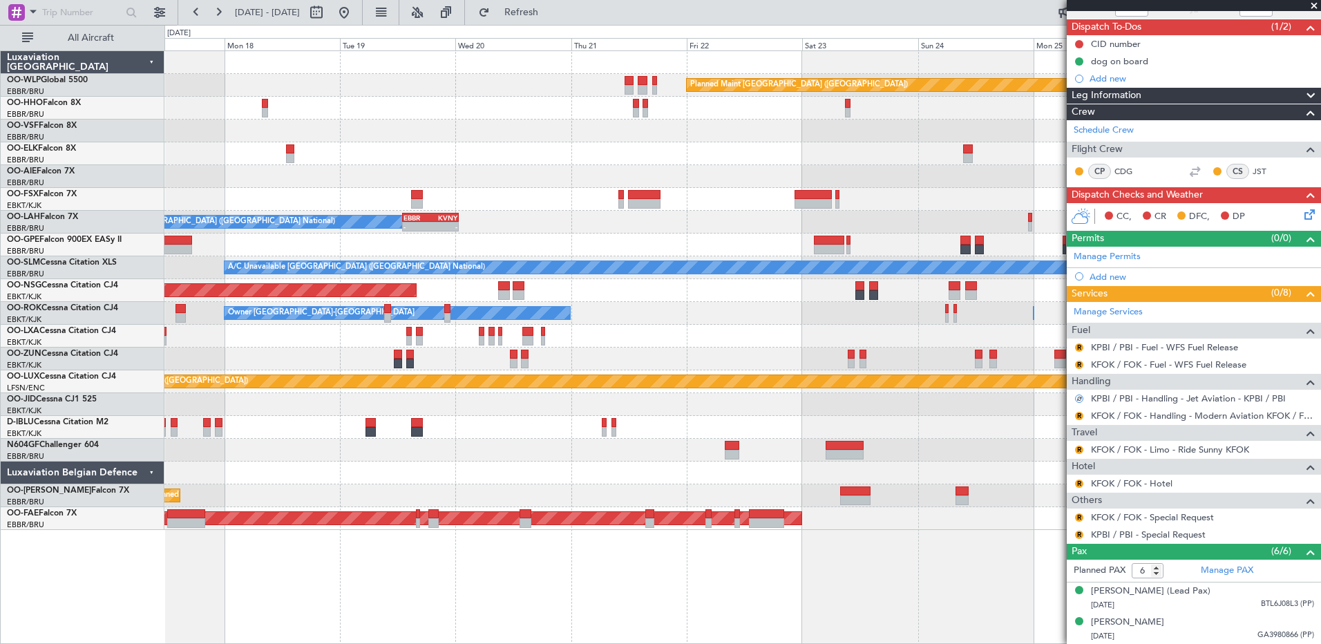
click at [530, 187] on div at bounding box center [742, 176] width 1156 height 23
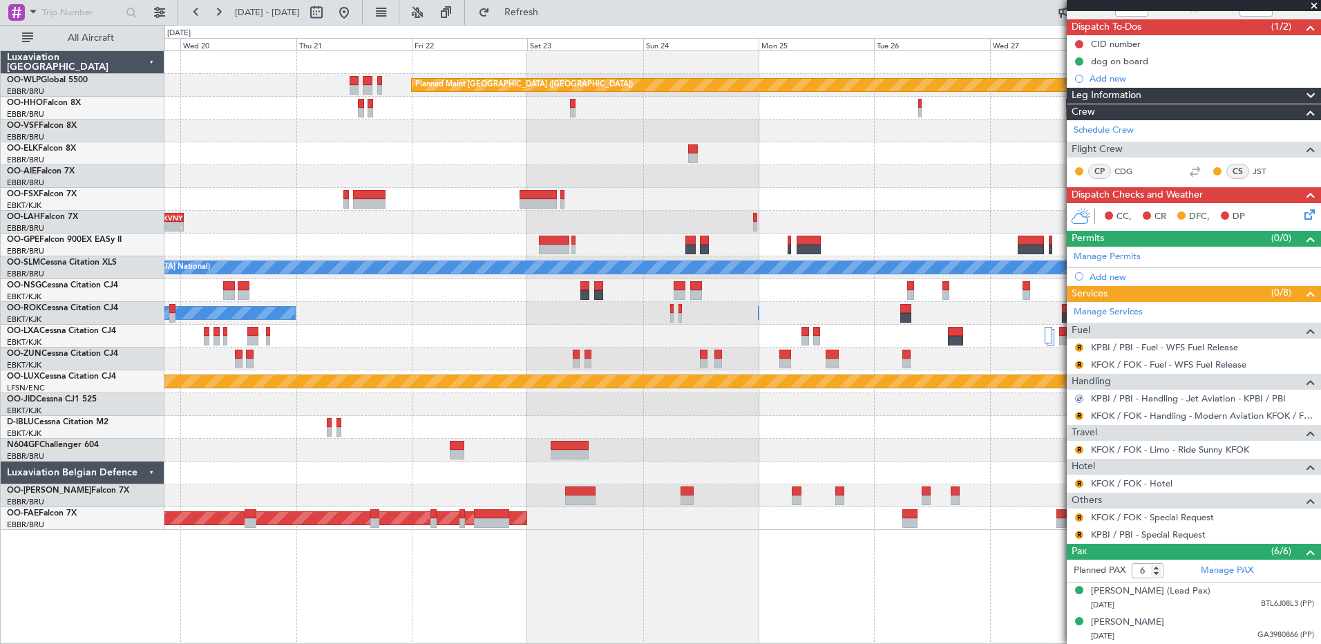
click at [577, 176] on div at bounding box center [742, 176] width 1156 height 23
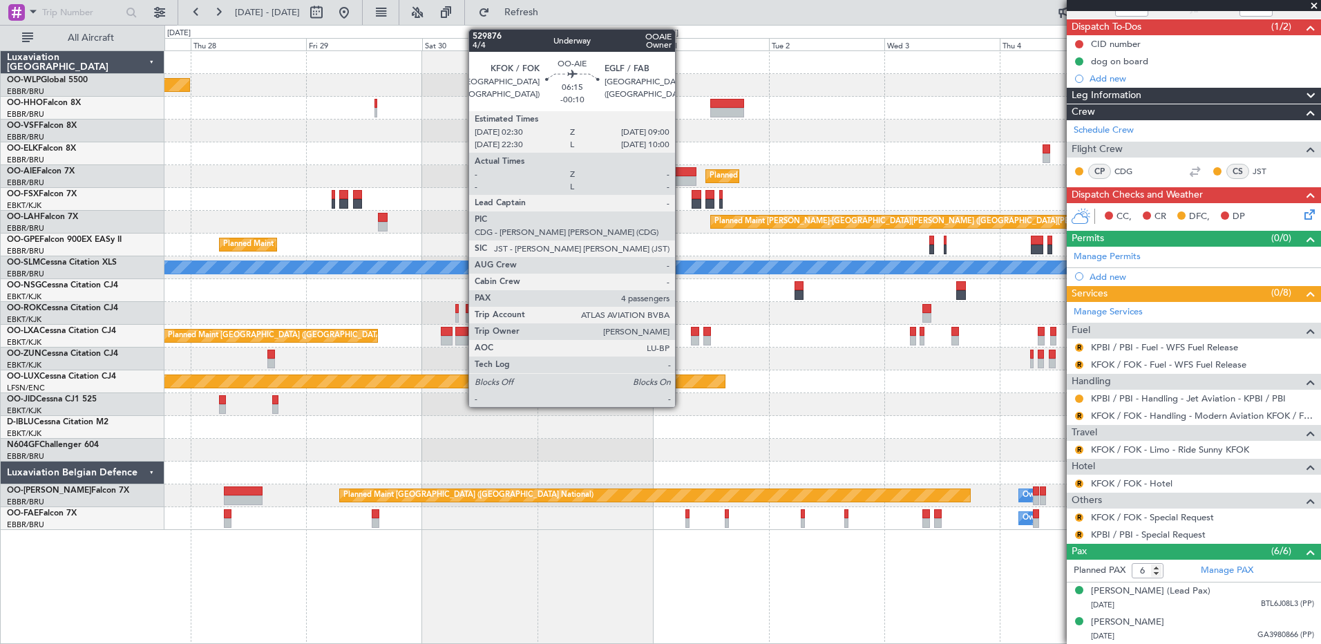
click at [681, 175] on div at bounding box center [681, 172] width 32 height 10
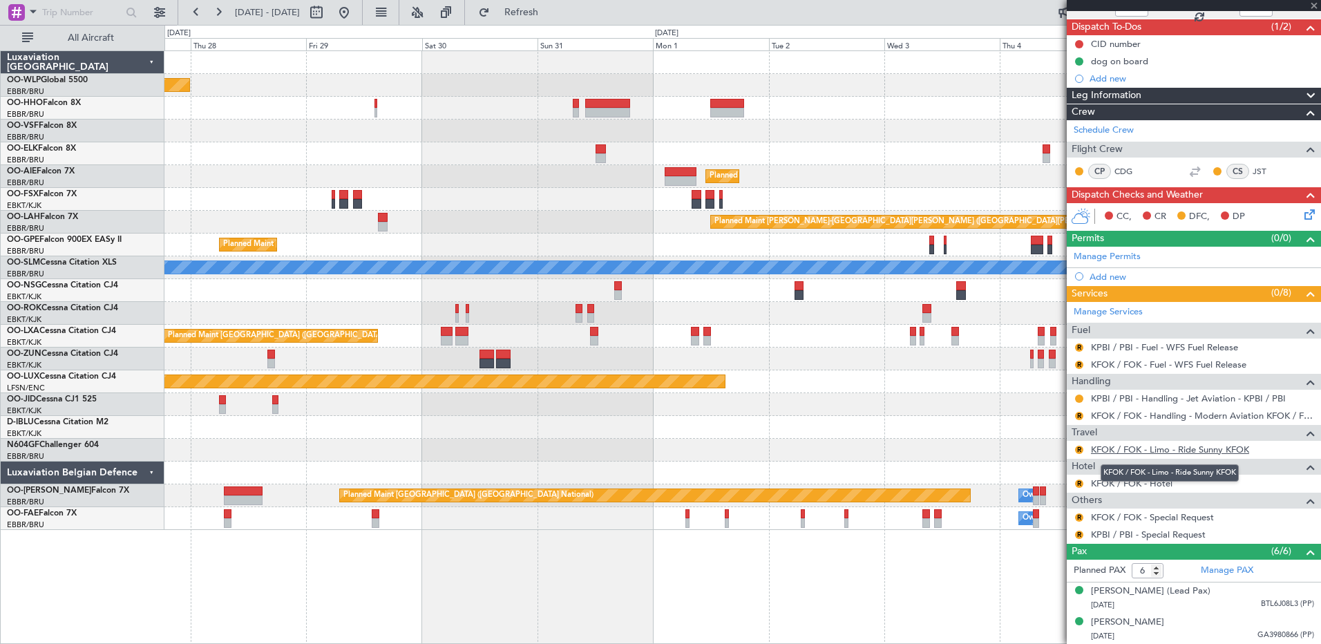
type input "-00:10"
type input "4"
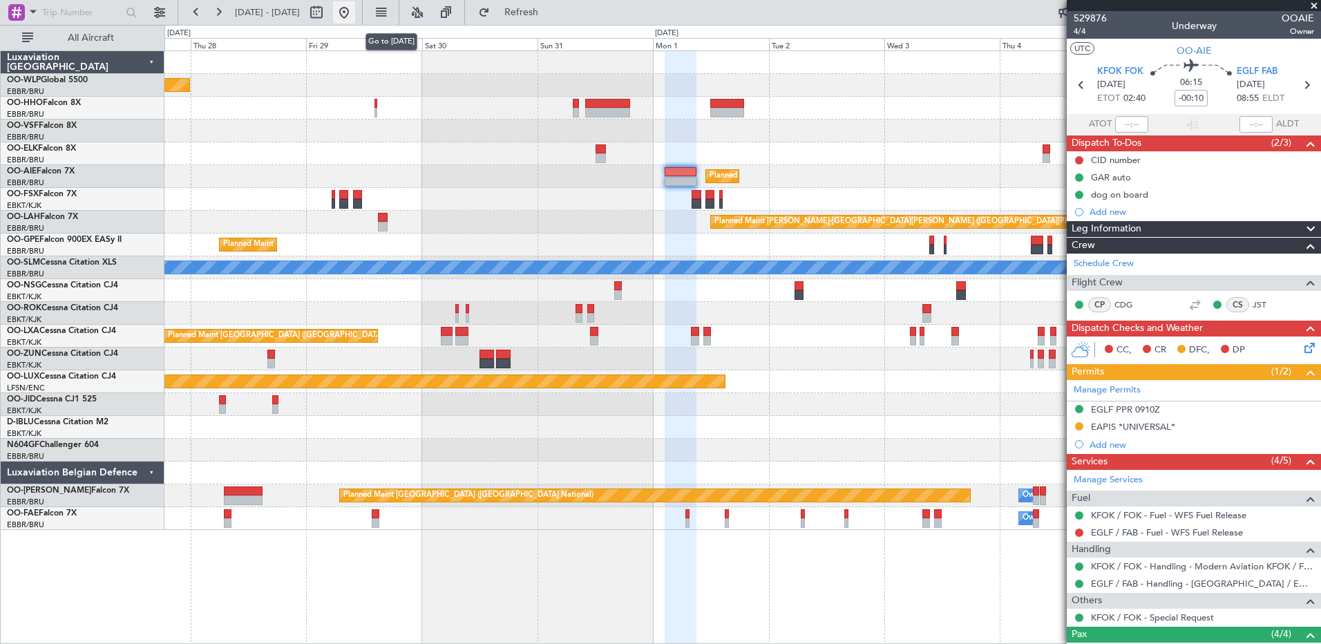
click at [355, 12] on button at bounding box center [344, 12] width 22 height 22
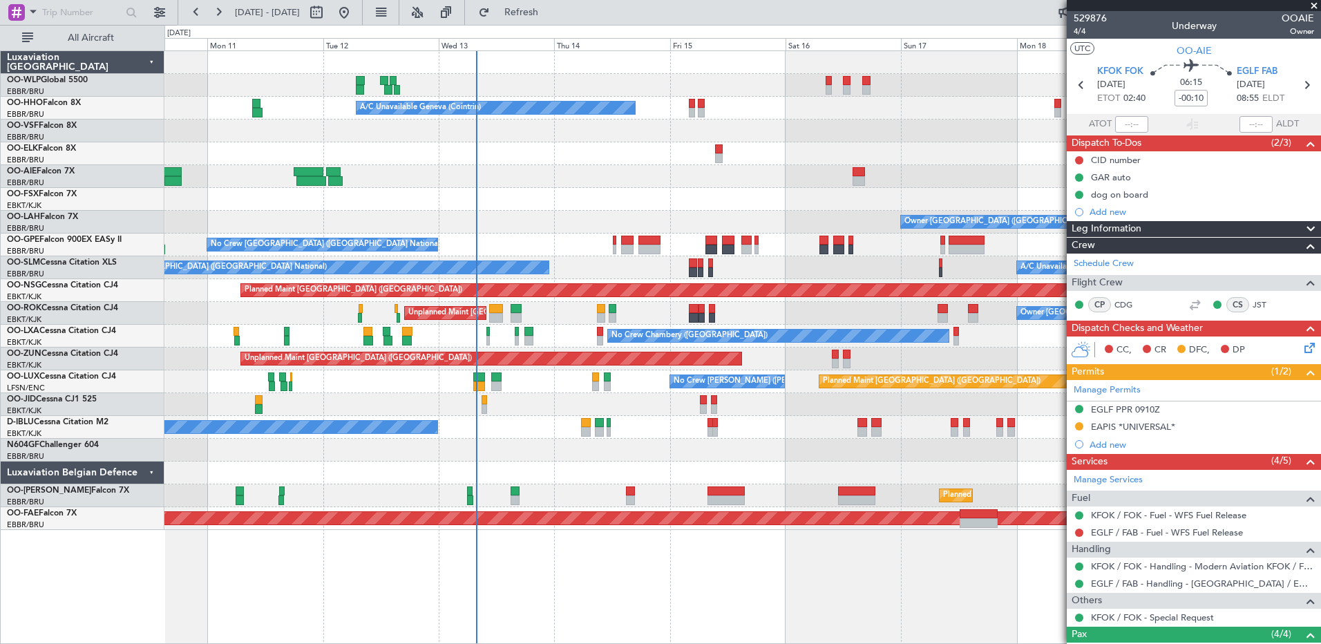
click at [645, 218] on div "Planned Maint Berlin (Brandenburg) A/C Unavailable Geneva (Cointrin) Planned Ma…" at bounding box center [742, 290] width 1156 height 479
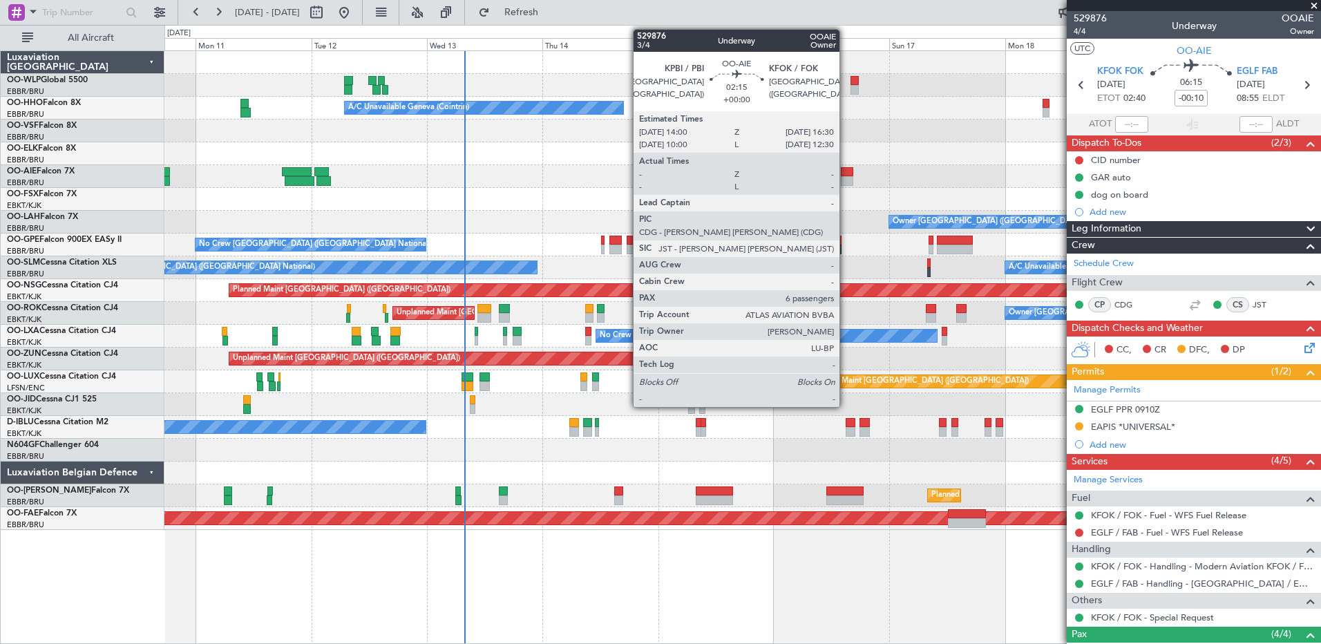
click at [846, 173] on div at bounding box center [847, 172] width 12 height 10
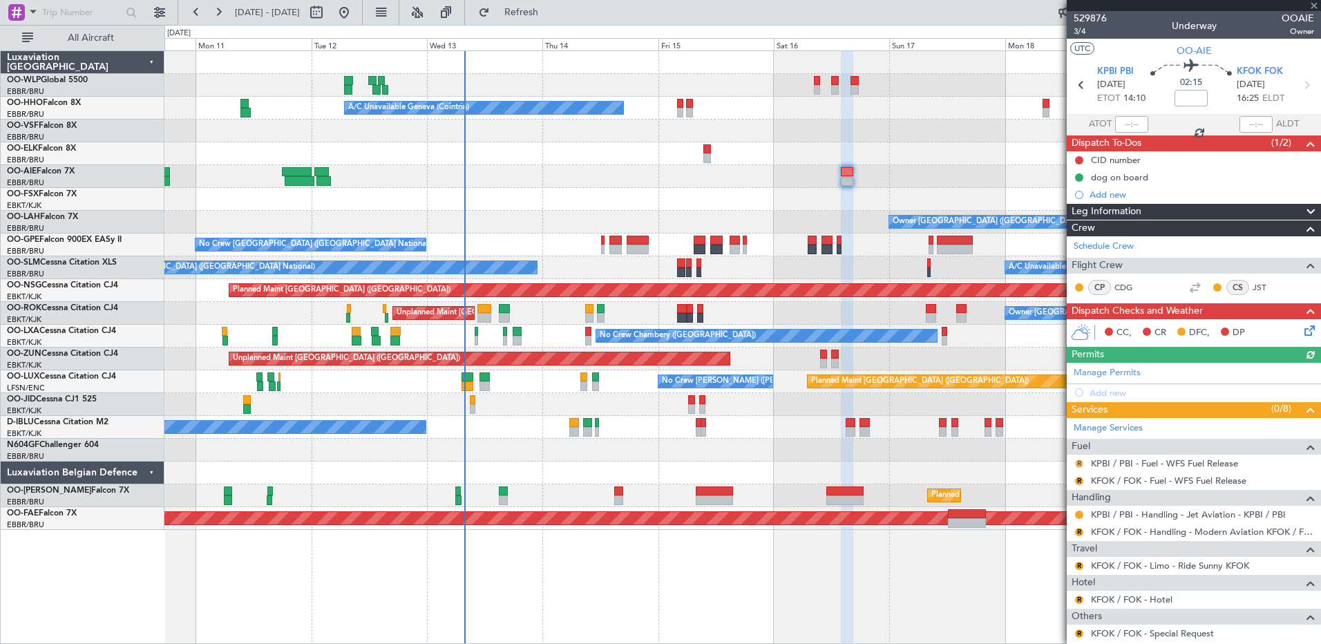
click at [1079, 464] on button "R" at bounding box center [1079, 463] width 8 height 8
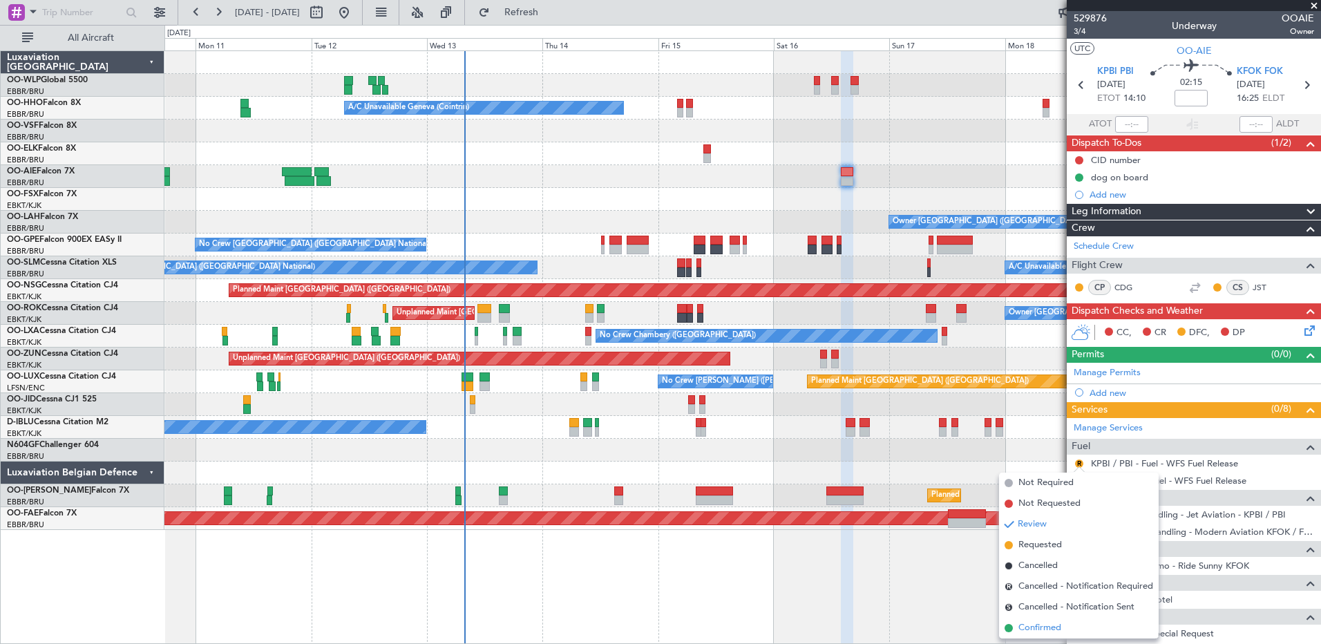
click at [1043, 629] on span "Confirmed" at bounding box center [1039, 628] width 43 height 14
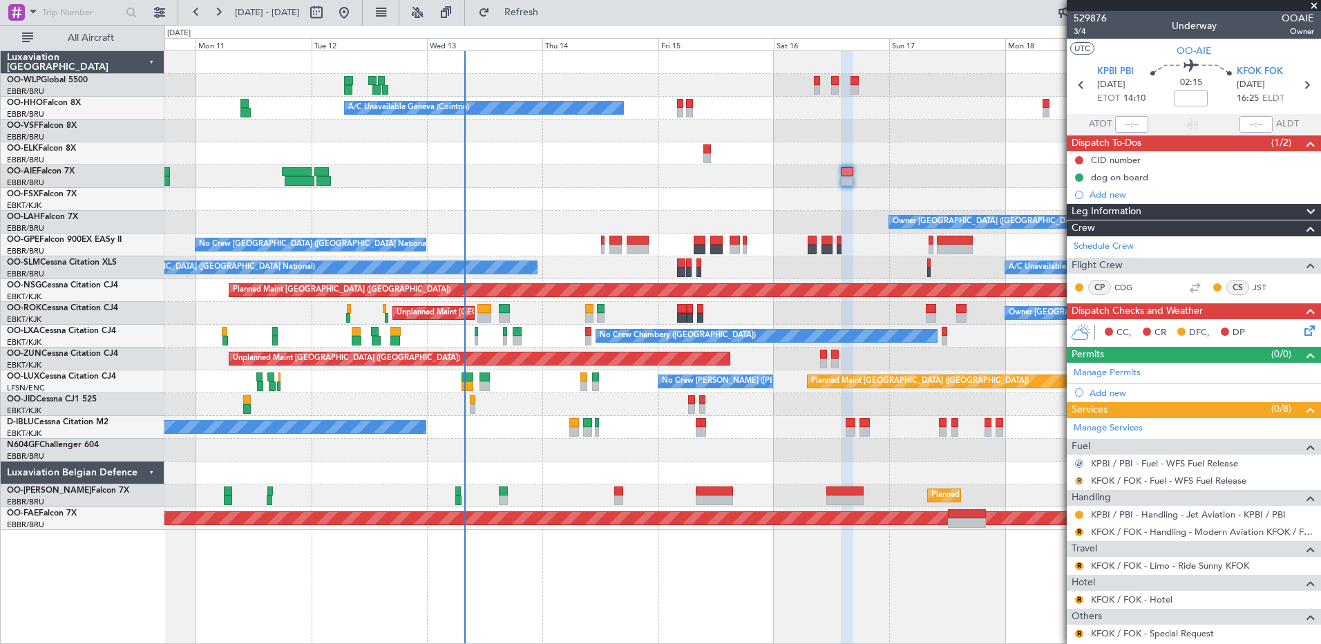
click at [1080, 478] on button "R" at bounding box center [1079, 481] width 8 height 8
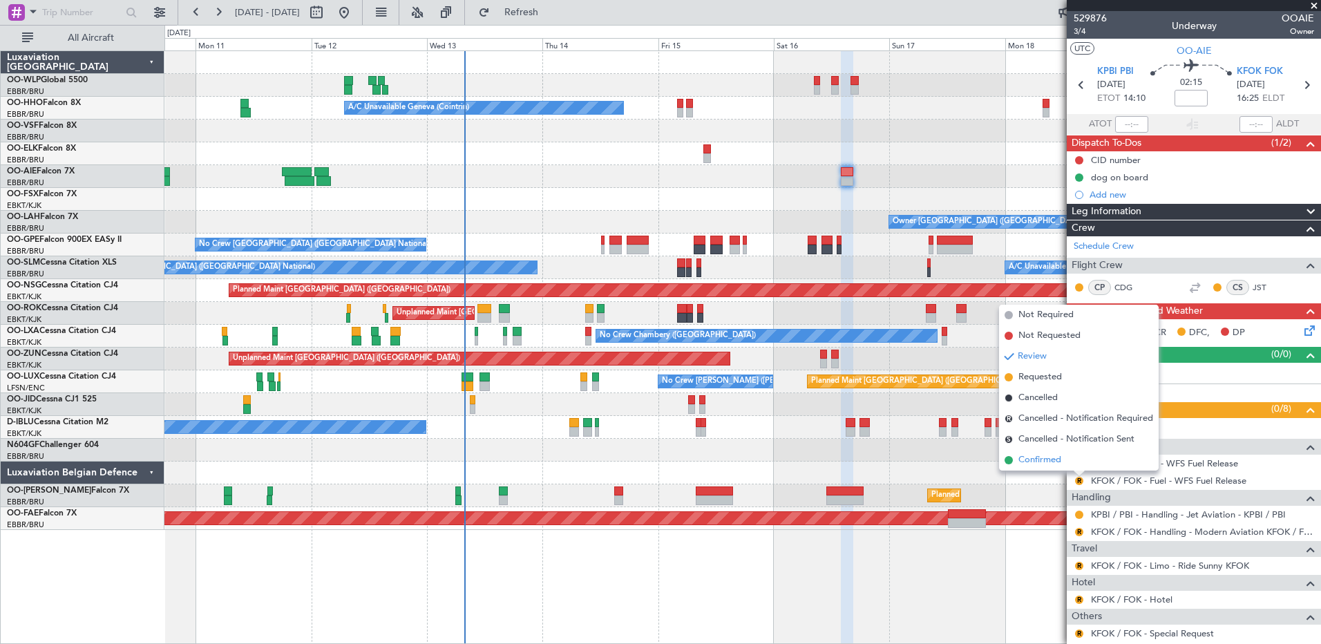
click at [1042, 457] on span "Confirmed" at bounding box center [1039, 460] width 43 height 14
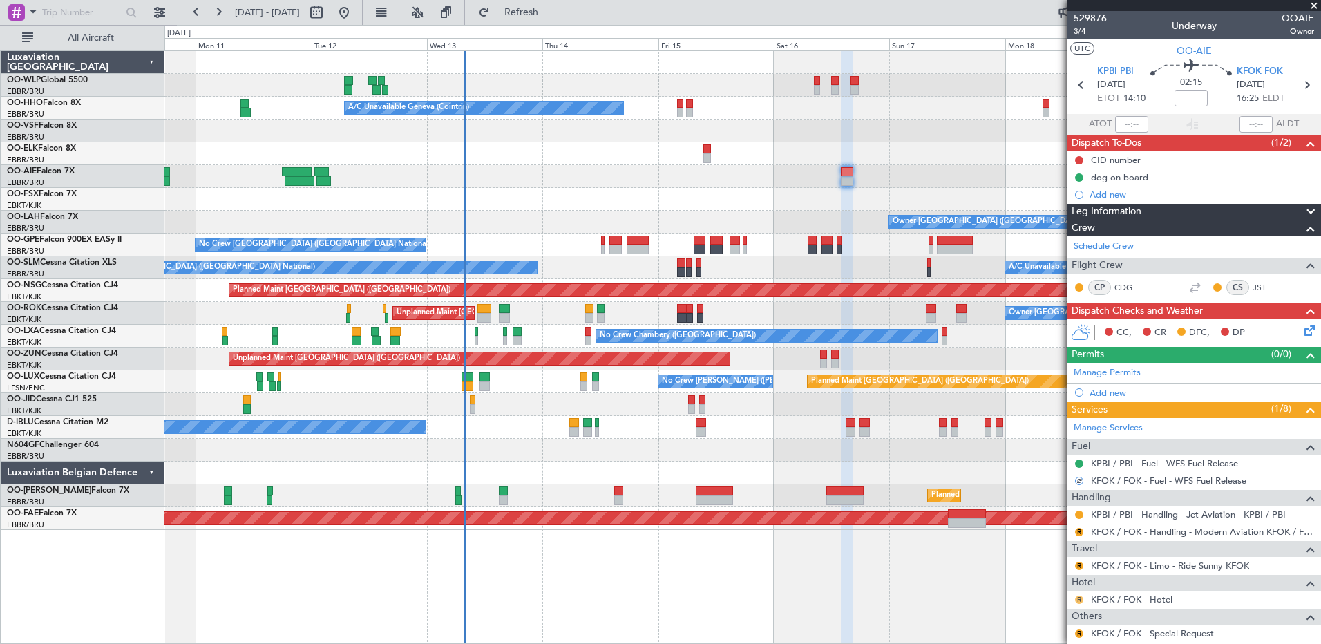
click at [1077, 600] on button "R" at bounding box center [1079, 600] width 8 height 8
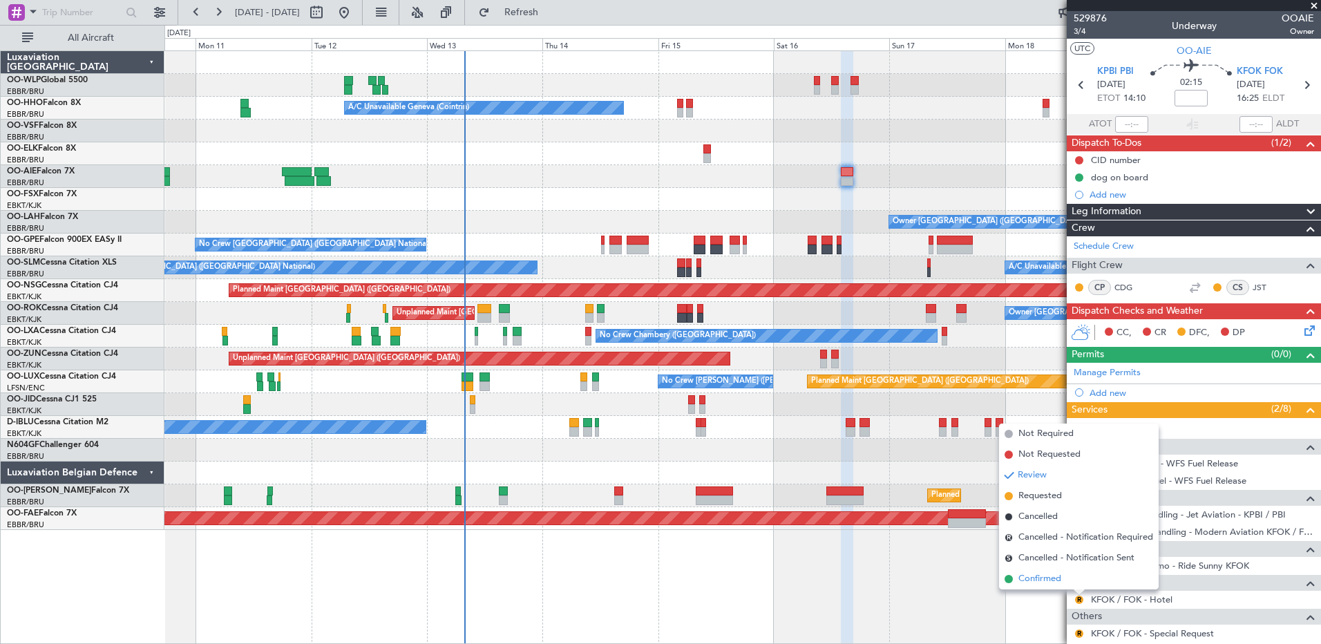
click at [1057, 579] on span "Confirmed" at bounding box center [1039, 579] width 43 height 14
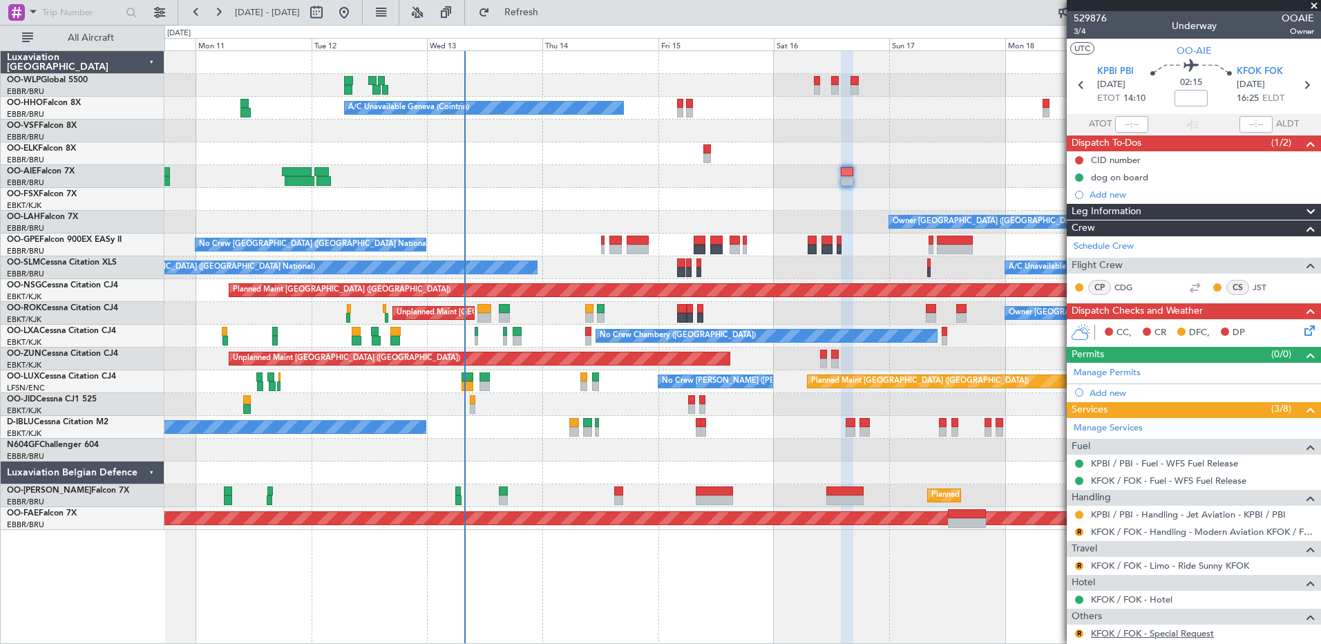
click at [1204, 632] on link "KFOK / FOK - Special Request" at bounding box center [1152, 633] width 123 height 12
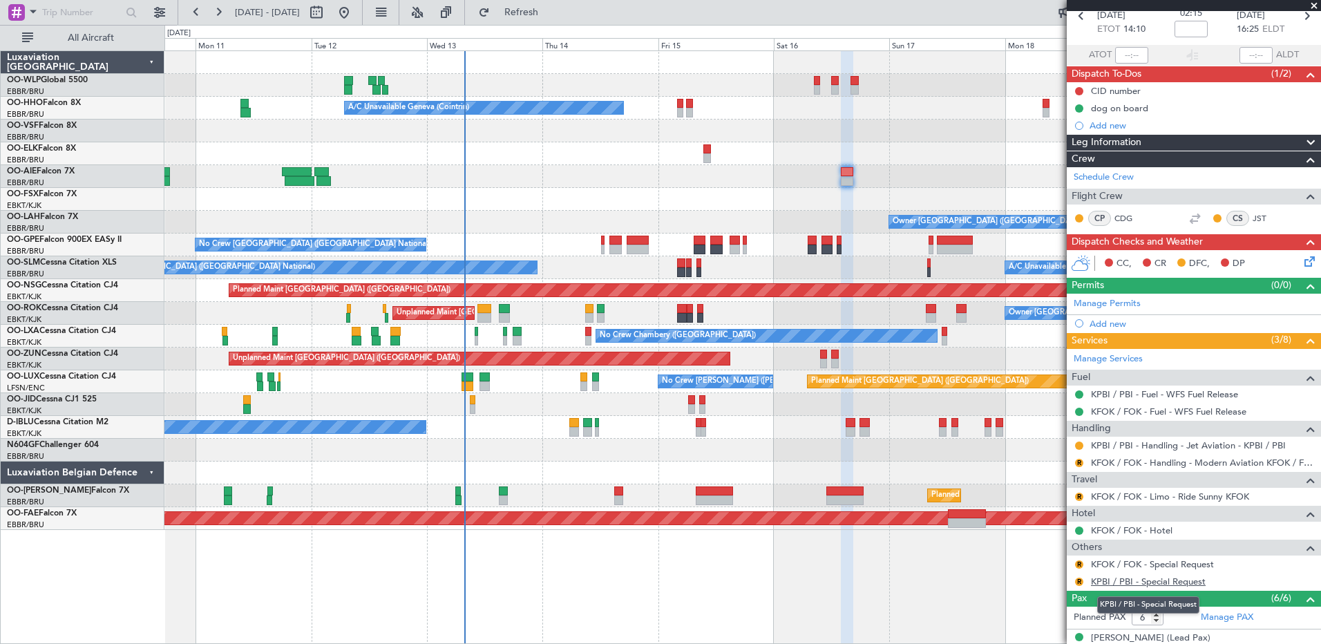
click at [1168, 578] on link "KPBI / PBI - Special Request" at bounding box center [1148, 582] width 115 height 12
click at [1080, 580] on button "R" at bounding box center [1079, 582] width 8 height 8
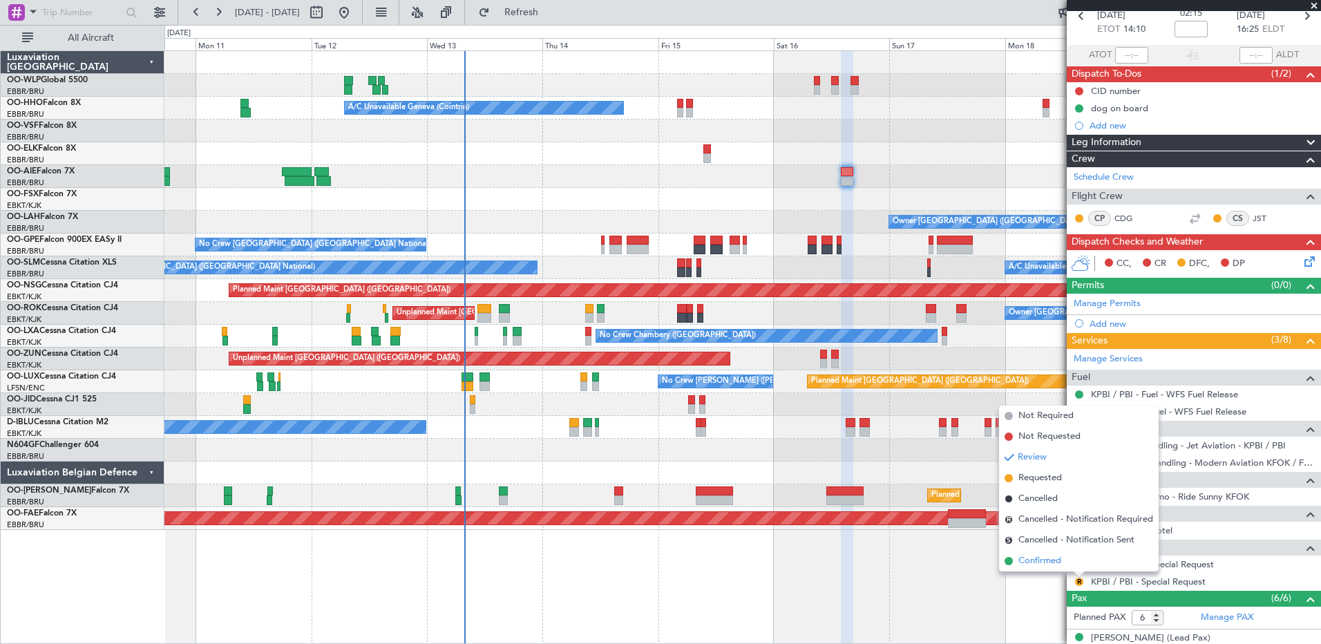
click at [1041, 557] on span "Confirmed" at bounding box center [1039, 561] width 43 height 14
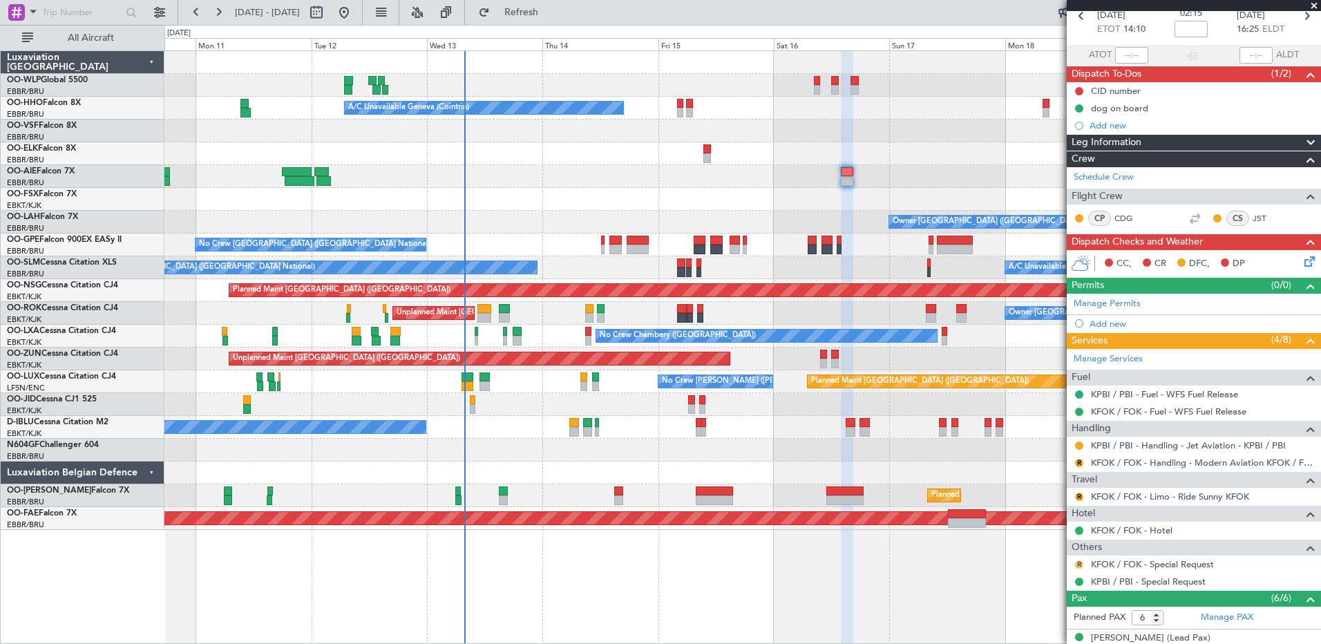
click at [1079, 565] on button "R" at bounding box center [1079, 564] width 8 height 8
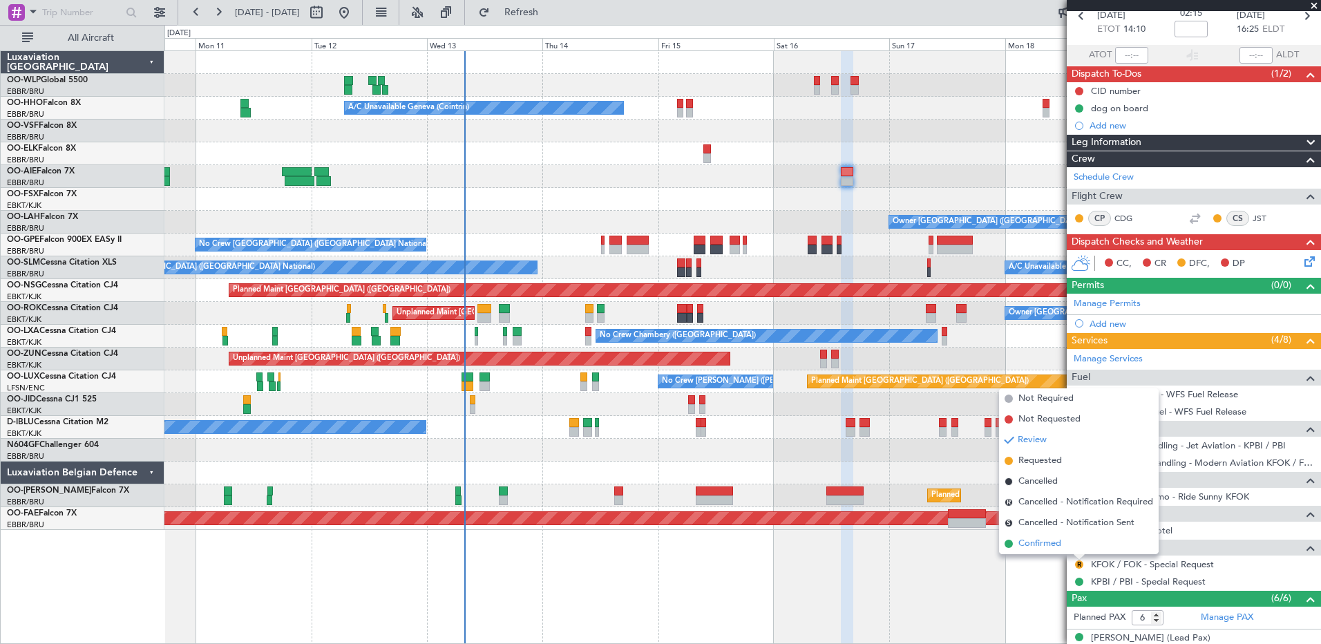
click at [1058, 544] on span "Confirmed" at bounding box center [1039, 544] width 43 height 14
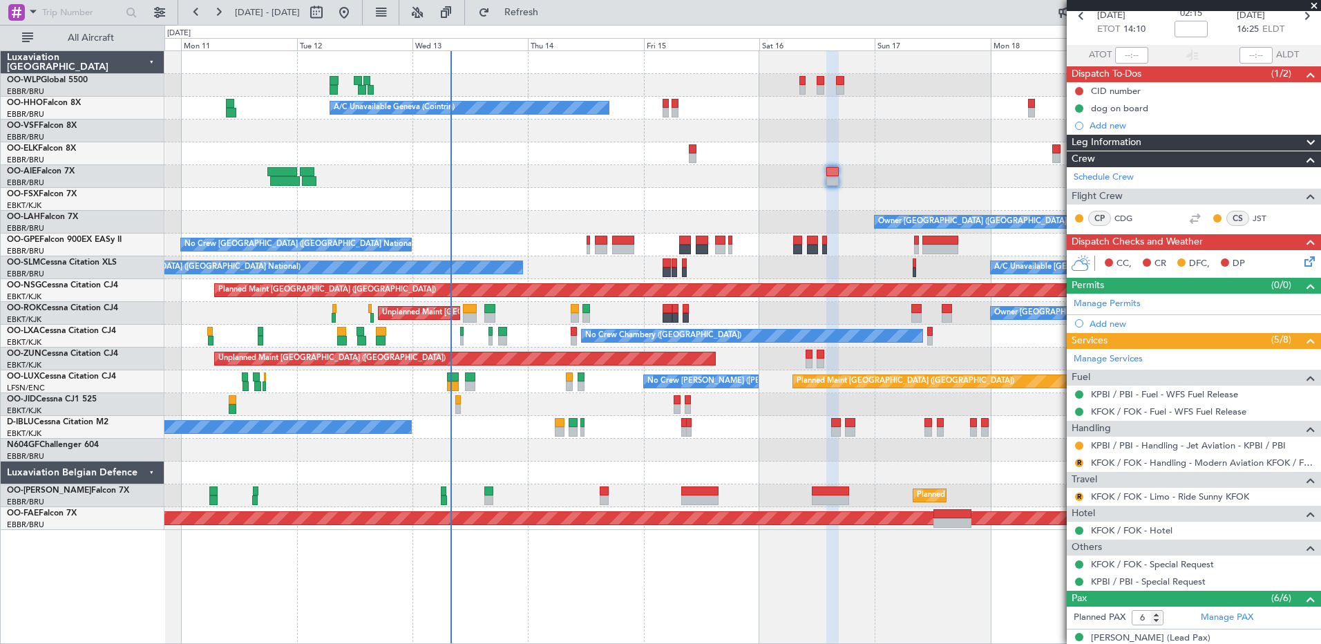
click at [504, 439] on div "Planned Maint Berlin (Brandenburg) A/C Unavailable Geneva (Cointrin) Planned Ma…" at bounding box center [742, 290] width 1156 height 479
click at [1078, 499] on mat-tooltip-component "Review" at bounding box center [1079, 484] width 50 height 37
click at [1081, 500] on mat-tooltip-component "Review" at bounding box center [1079, 518] width 50 height 37
click at [1080, 495] on button "R" at bounding box center [1079, 497] width 8 height 8
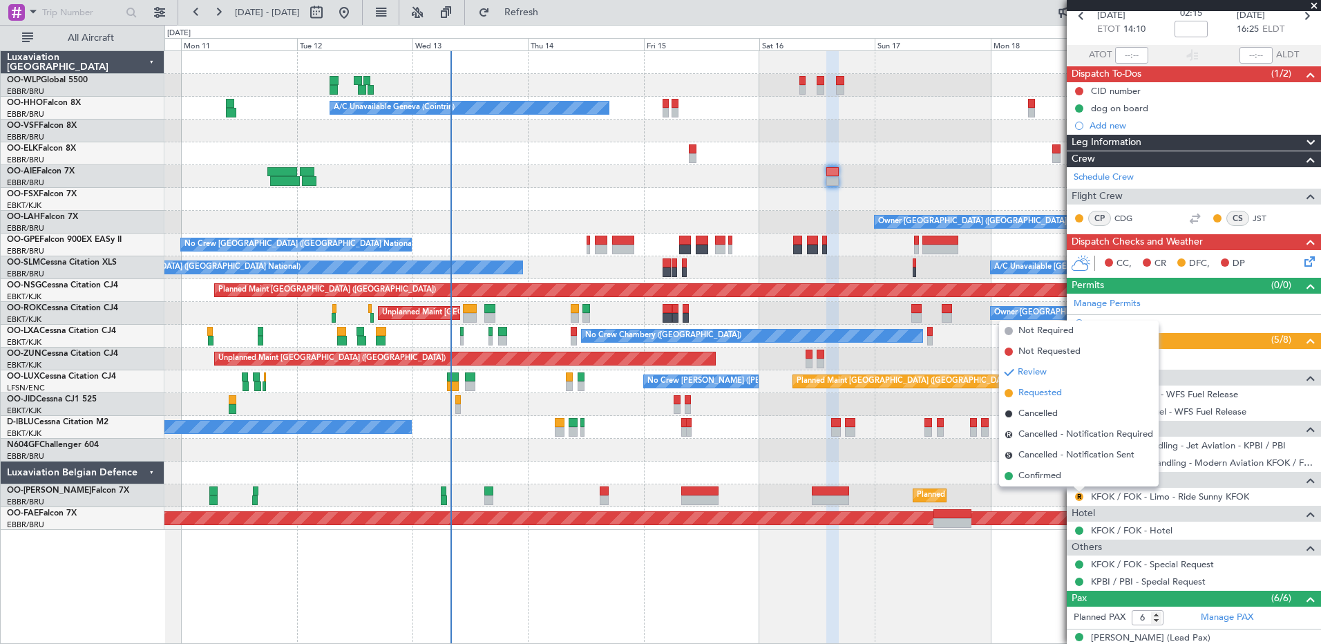
click at [1061, 392] on span "Requested" at bounding box center [1040, 393] width 44 height 14
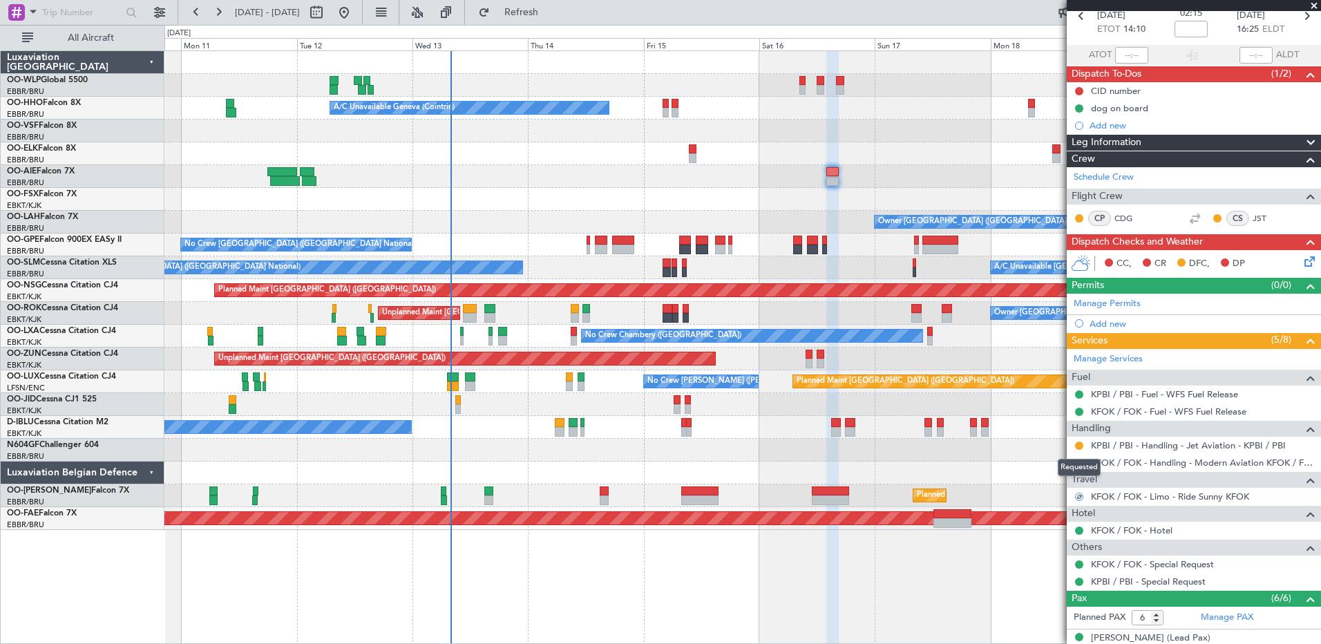
click at [1077, 462] on div "Requested" at bounding box center [1079, 467] width 43 height 17
click at [1083, 462] on button "R" at bounding box center [1079, 463] width 8 height 8
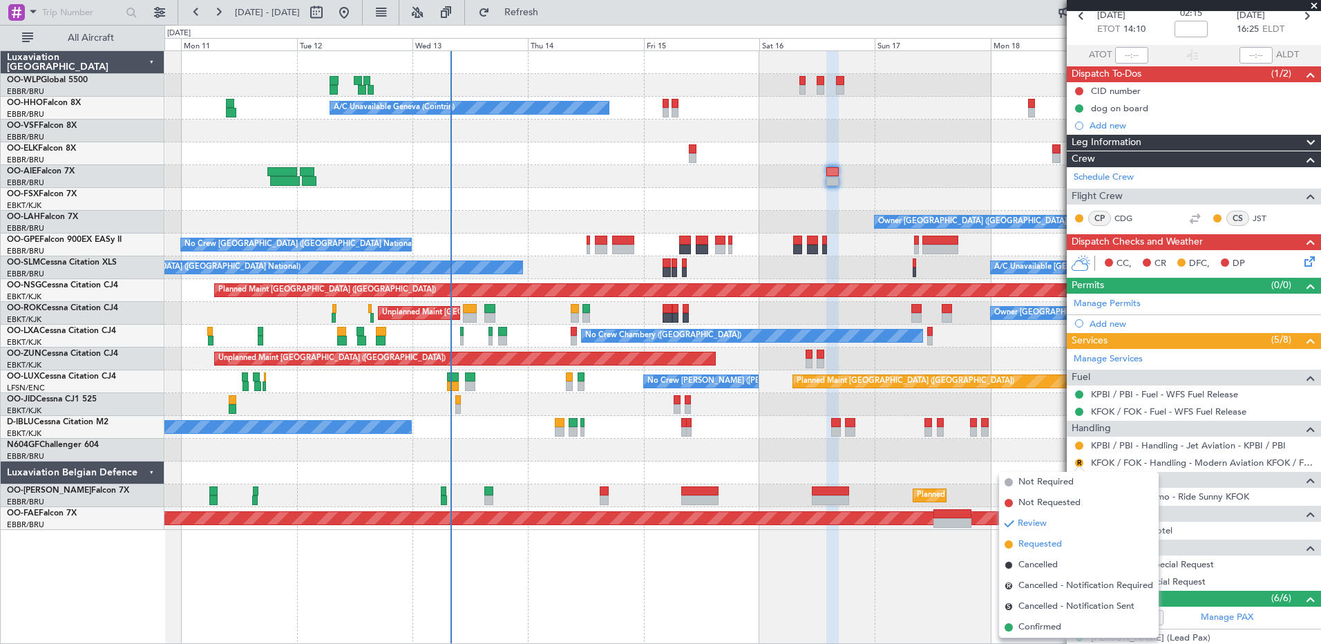
click at [1033, 539] on span "Requested" at bounding box center [1040, 545] width 44 height 14
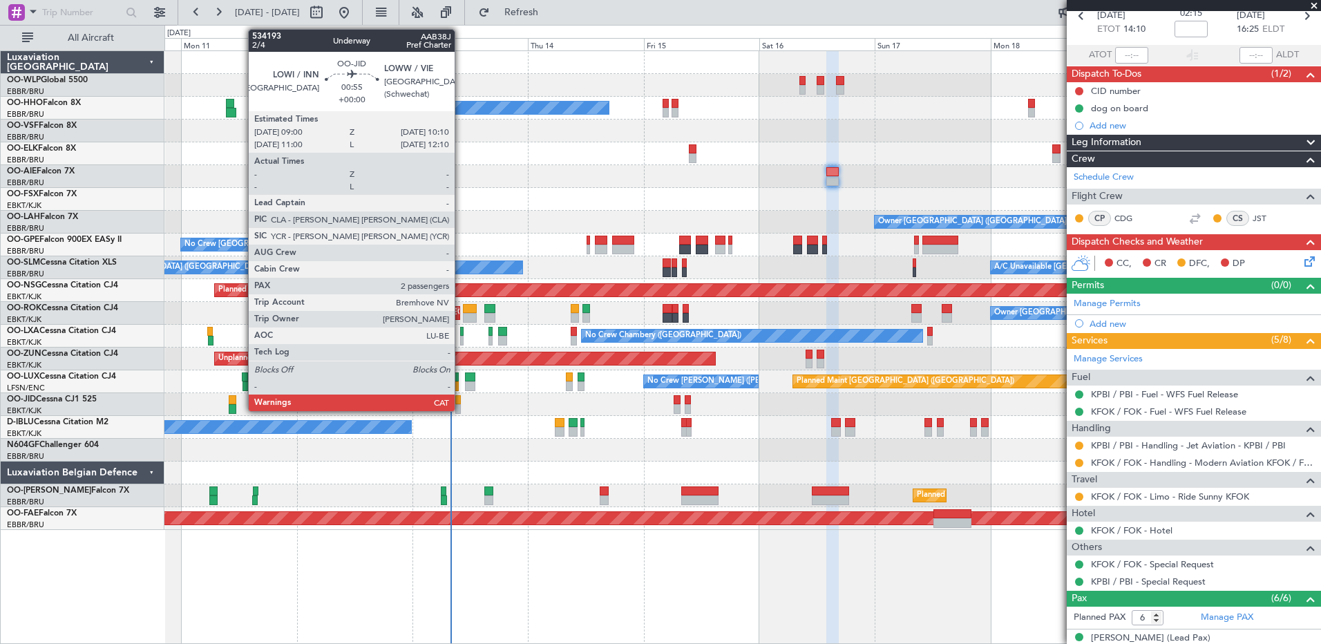
click at [461, 408] on div at bounding box center [458, 409] width 6 height 10
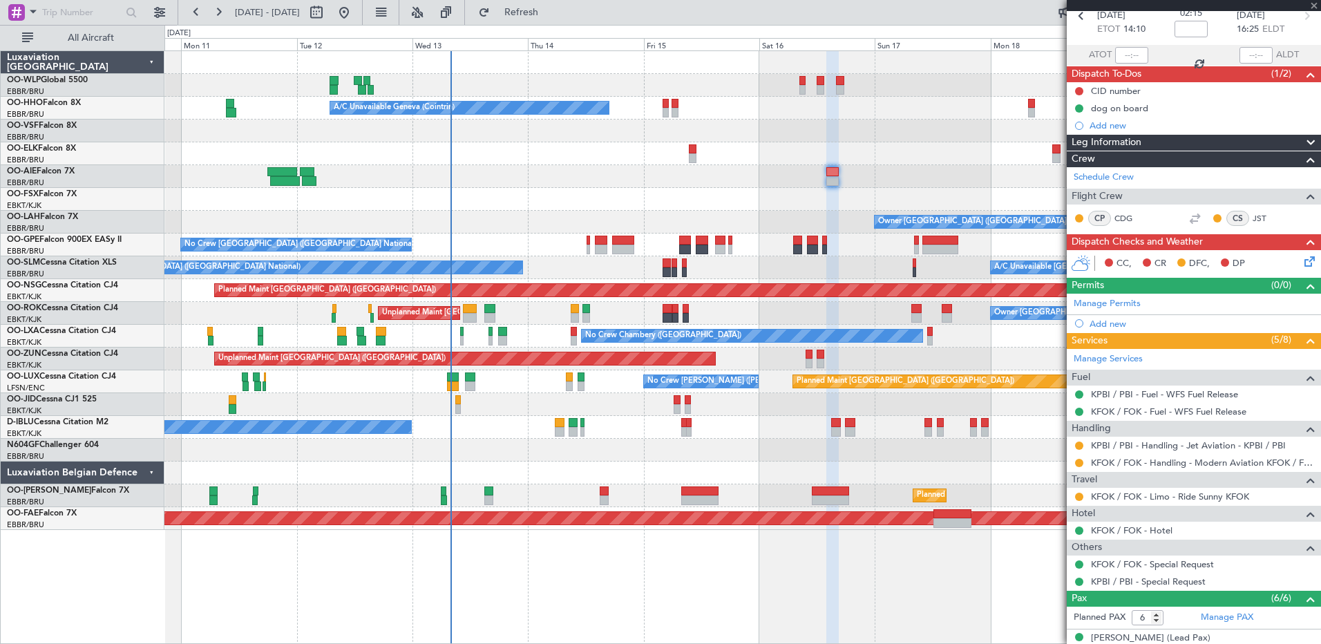
type input "2"
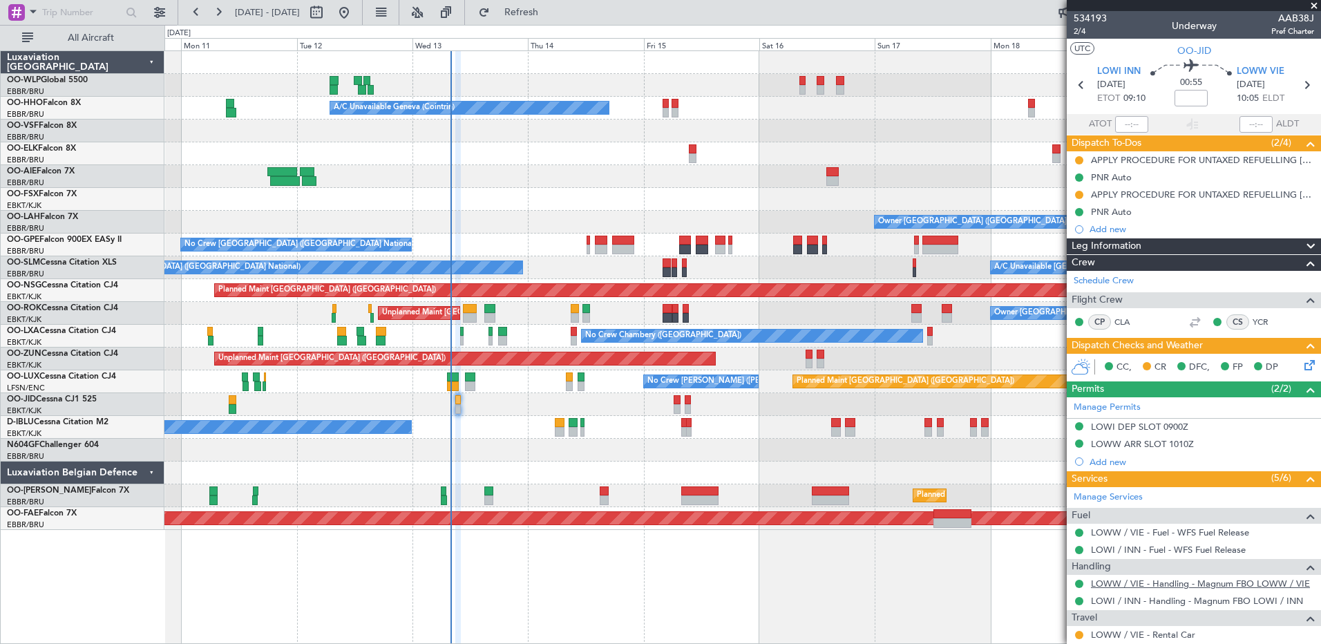
scroll to position [134, 0]
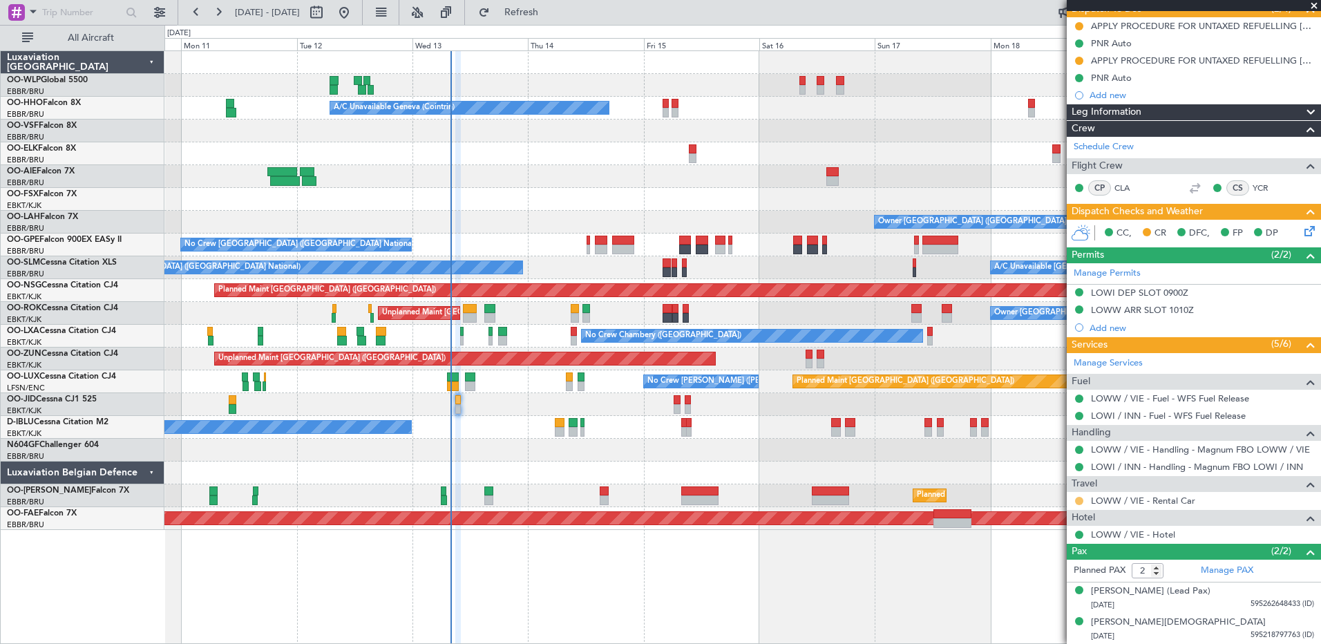
click at [1078, 499] on button at bounding box center [1079, 501] width 8 height 8
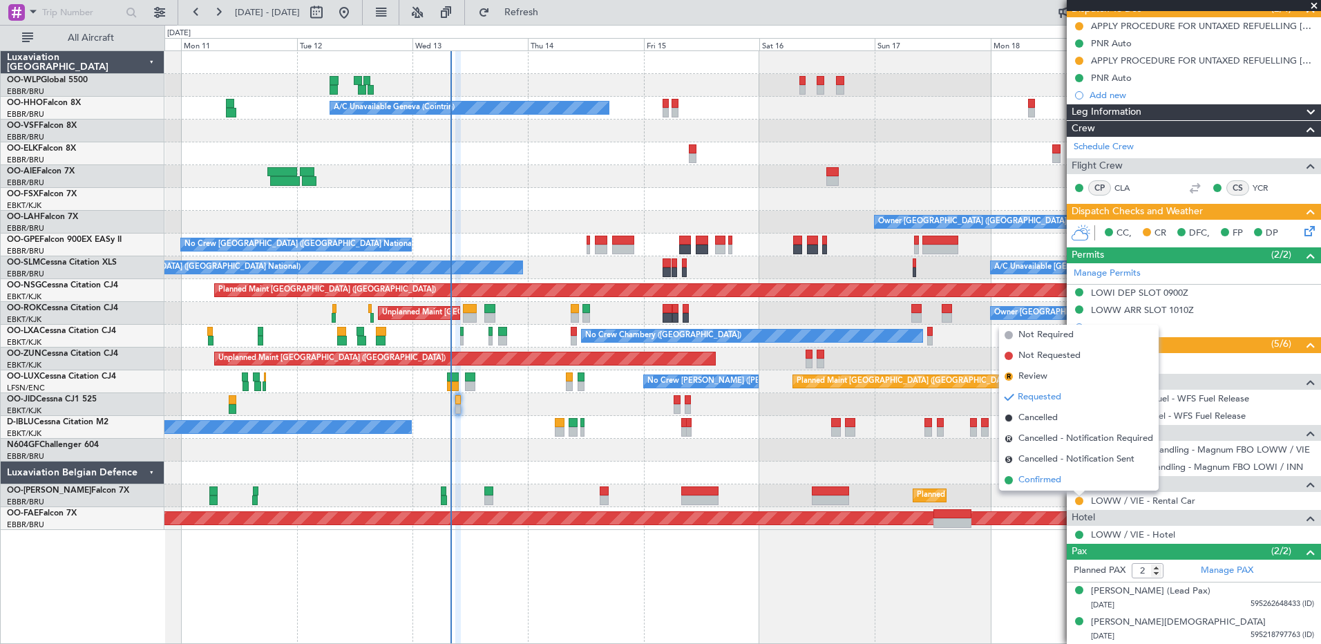
click at [1052, 481] on span "Confirmed" at bounding box center [1039, 480] width 43 height 14
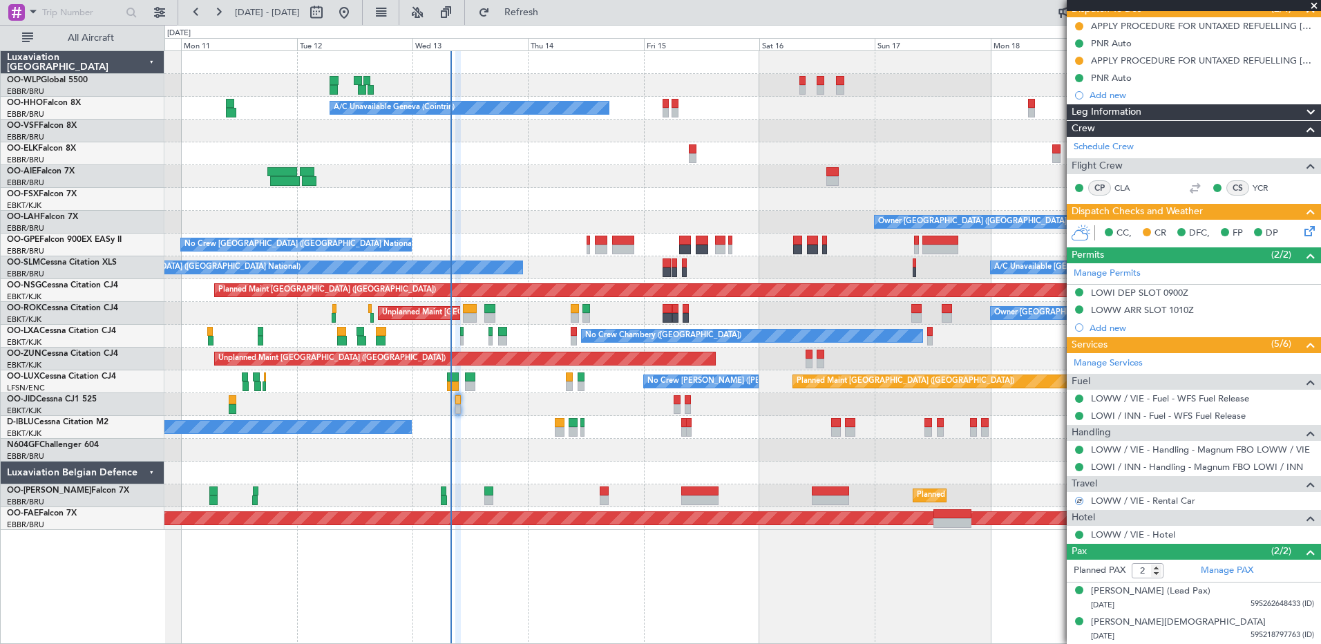
click at [1302, 230] on icon at bounding box center [1307, 228] width 11 height 11
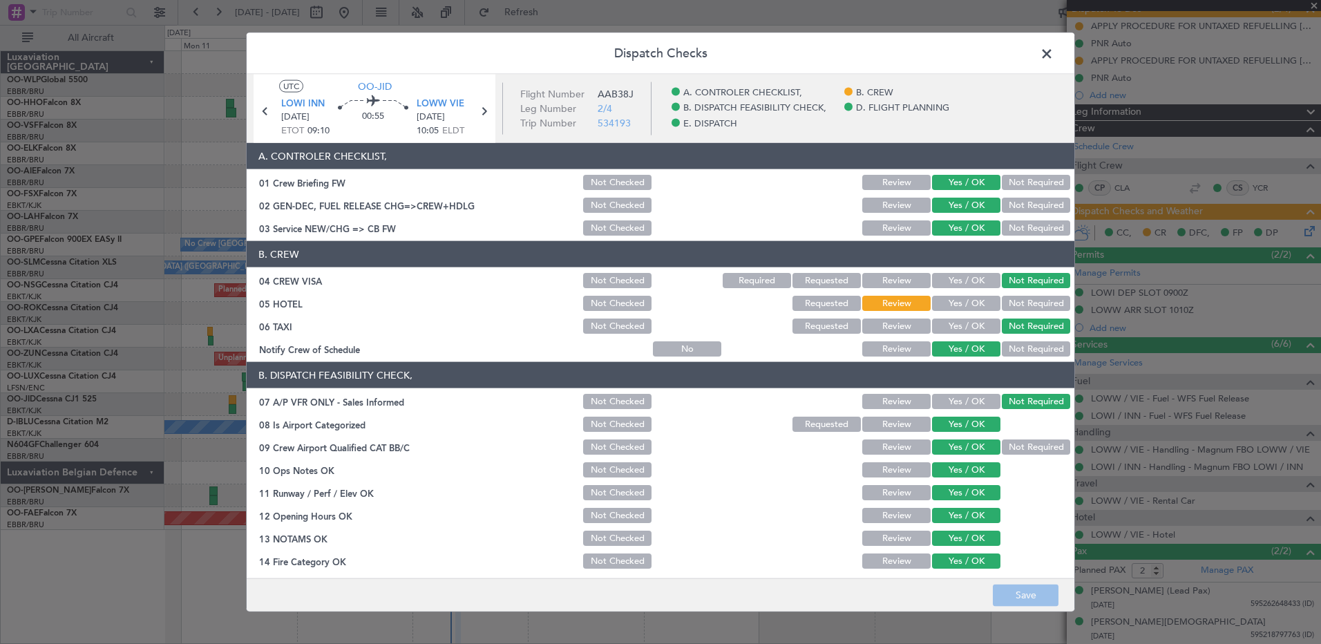
click at [952, 303] on button "Yes / OK" at bounding box center [966, 303] width 68 height 15
click at [1027, 595] on button "Save" at bounding box center [1026, 595] width 66 height 22
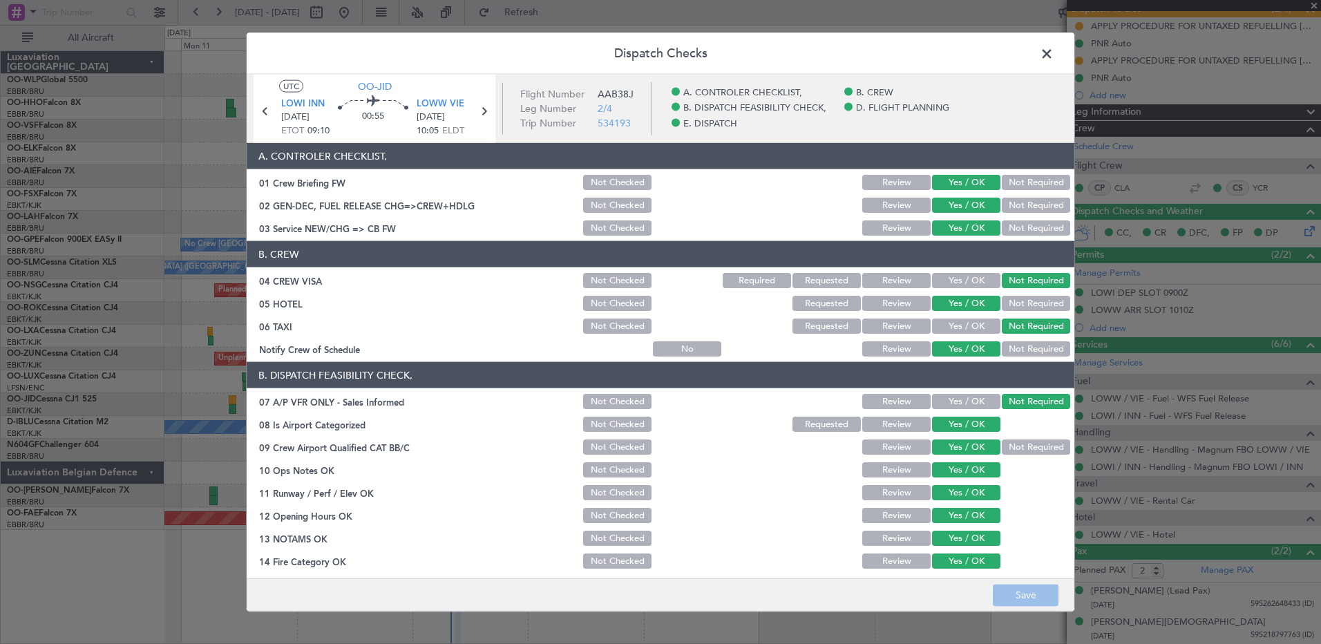
click at [1054, 50] on span at bounding box center [1054, 58] width 0 height 28
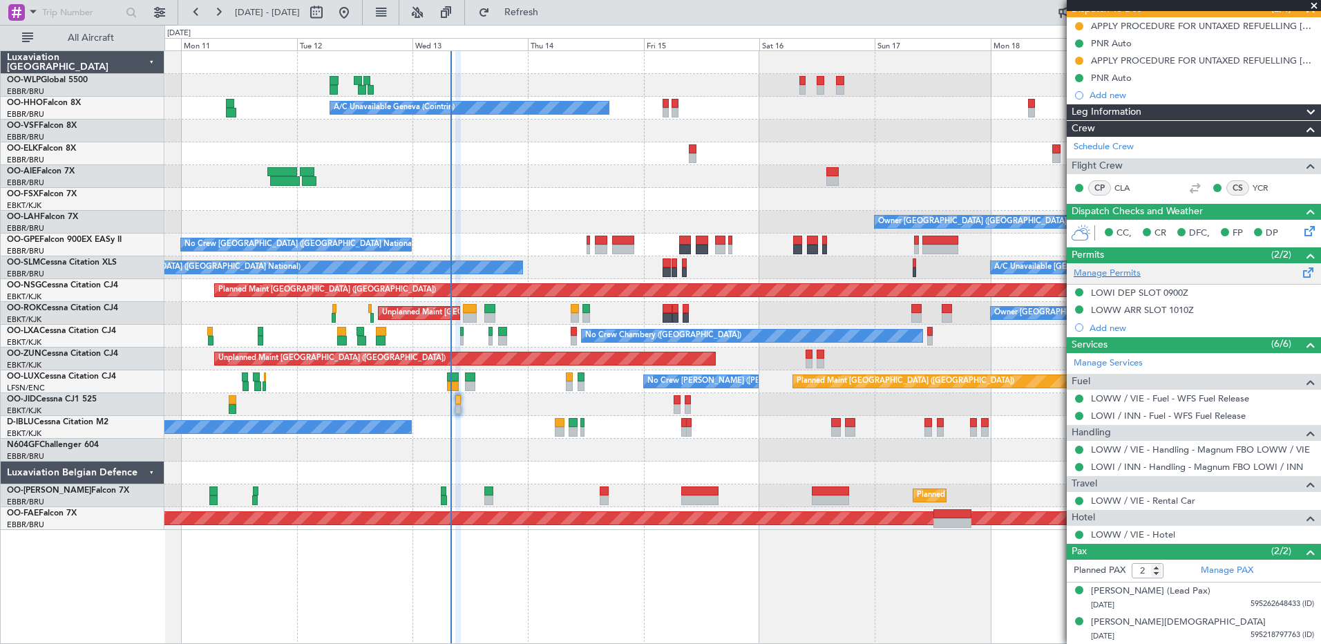
scroll to position [0, 0]
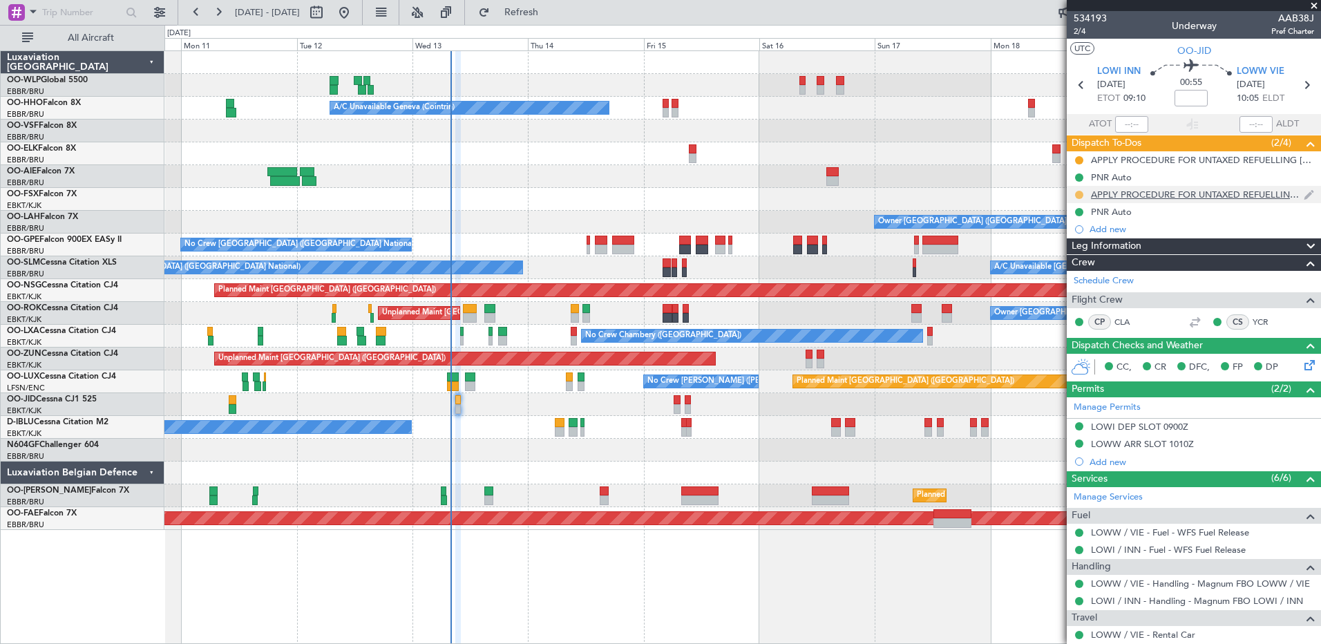
click at [1077, 193] on button at bounding box center [1079, 195] width 8 height 8
click at [1072, 254] on span "Completed" at bounding box center [1085, 256] width 46 height 14
click at [1077, 158] on button at bounding box center [1079, 160] width 8 height 8
click at [1089, 224] on span "Completed" at bounding box center [1085, 221] width 46 height 14
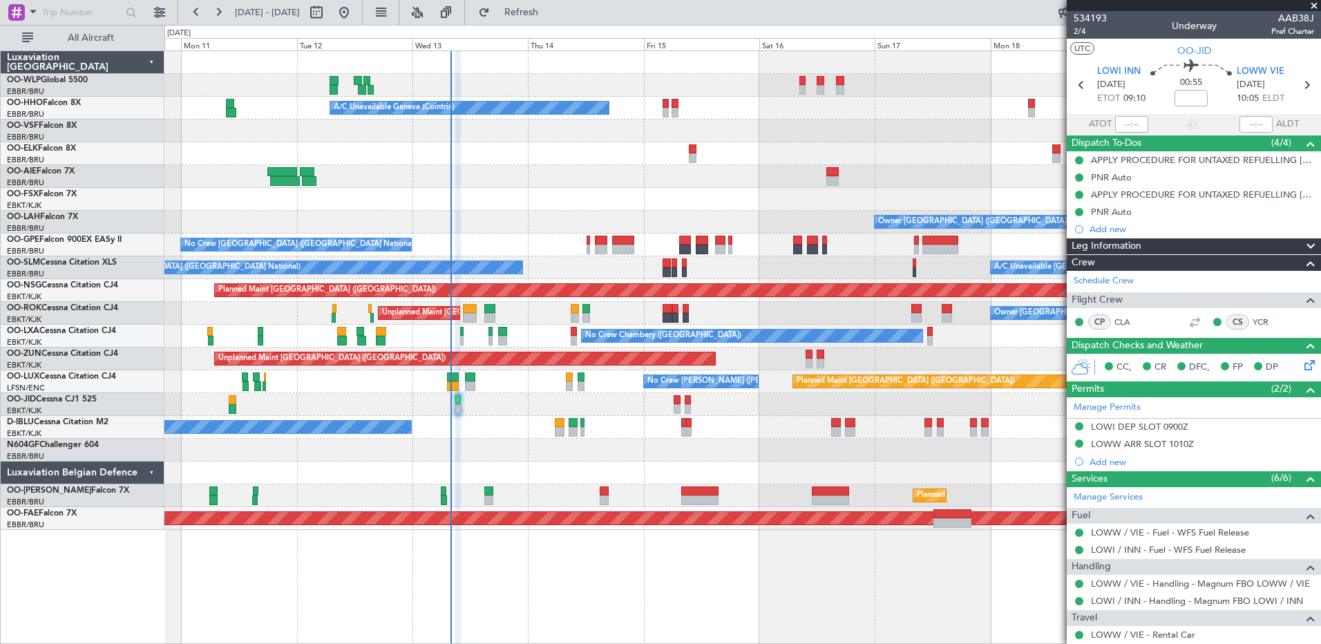
click at [724, 582] on div "Planned Maint Berlin (Brandenburg) A/C Unavailable Geneva (Cointrin) Planned Ma…" at bounding box center [742, 347] width 1157 height 594
click at [758, 566] on div "Planned Maint Berlin (Brandenburg) A/C Unavailable Geneva (Cointrin) Planned Ma…" at bounding box center [742, 347] width 1157 height 594
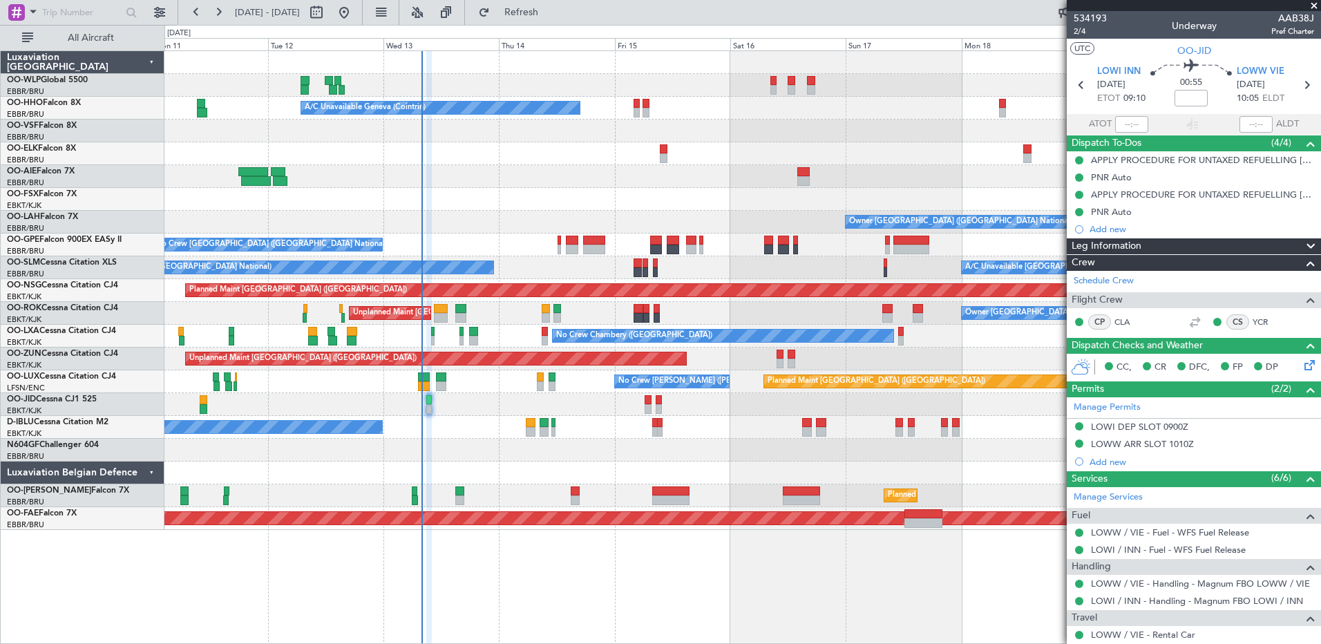
click at [556, 471] on div at bounding box center [742, 473] width 1156 height 23
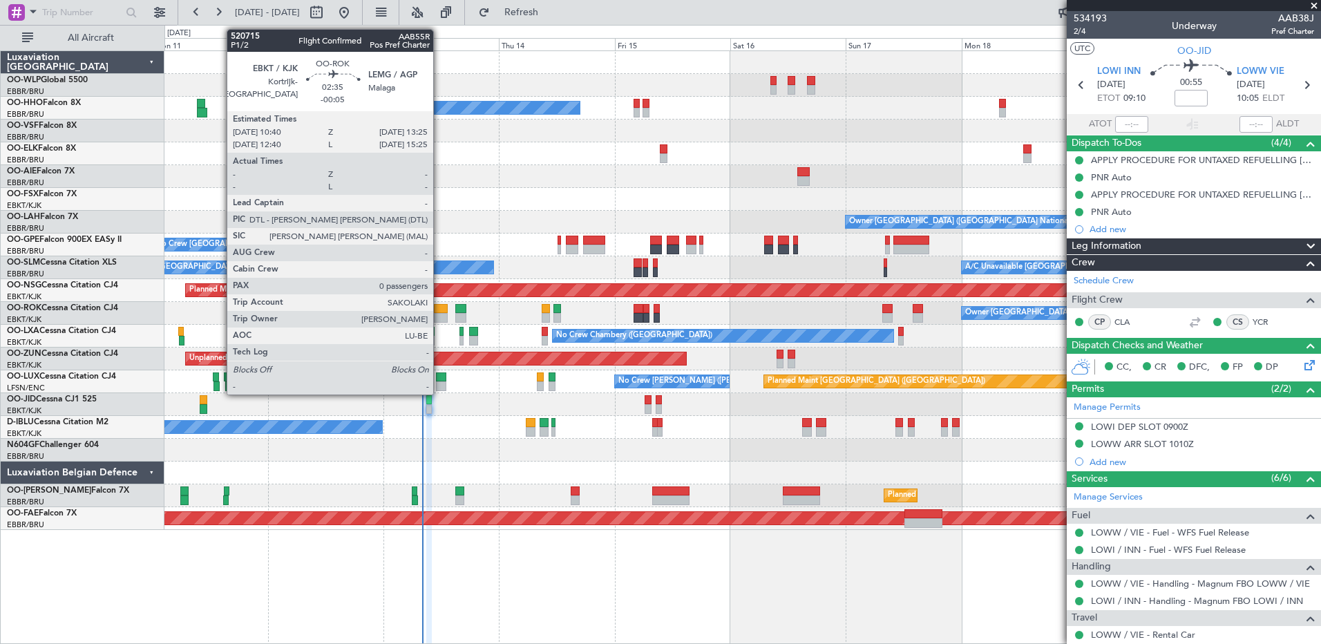
click at [439, 321] on div at bounding box center [441, 318] width 14 height 10
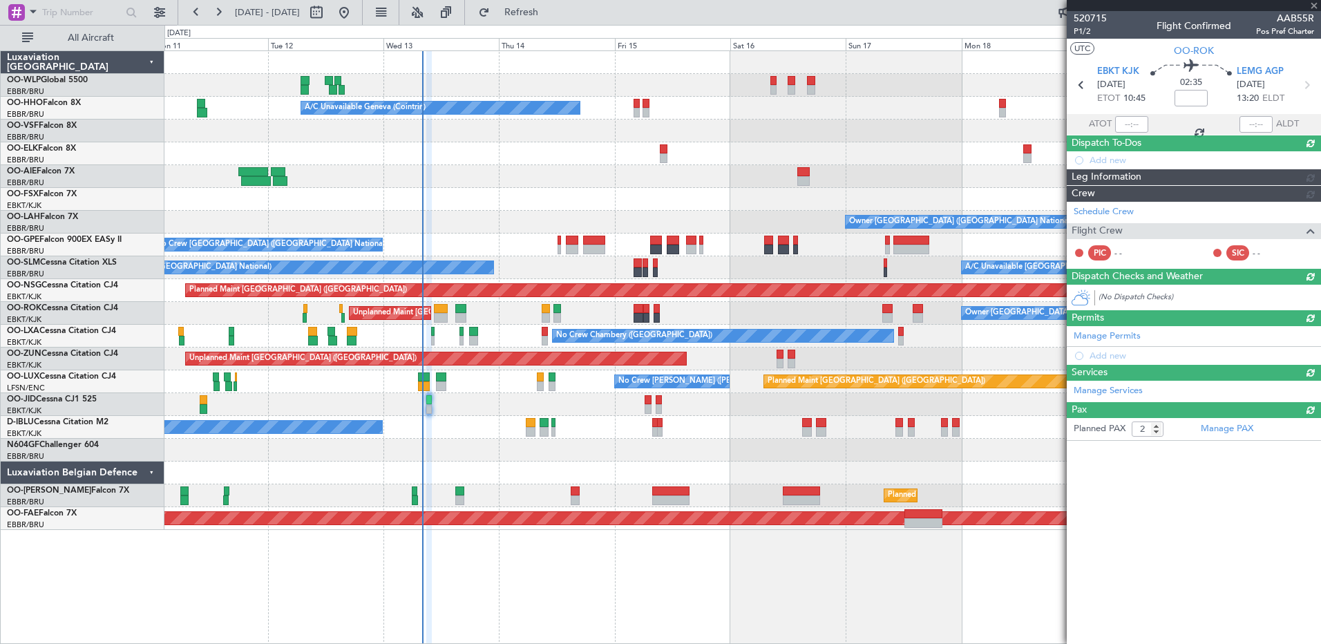
type input "-00:05"
type input "0"
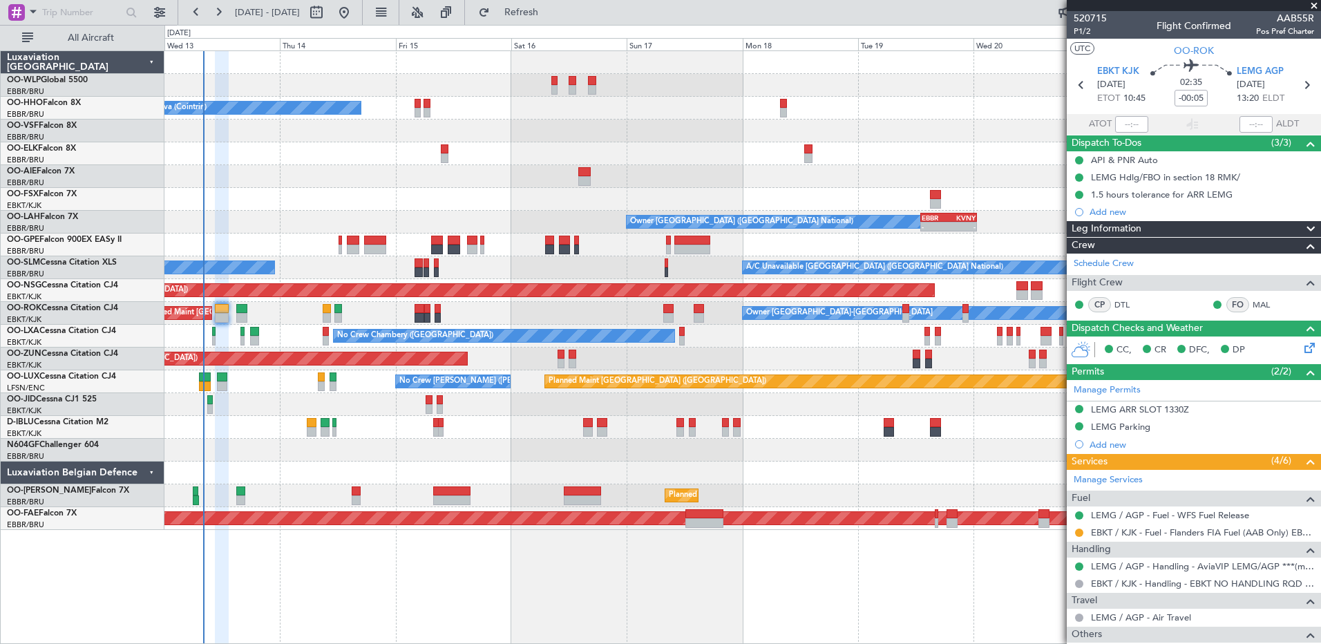
click at [759, 471] on div "Planned Maint [GEOGRAPHIC_DATA] ([GEOGRAPHIC_DATA]) A/C Unavailable Geneva (Coi…" at bounding box center [742, 290] width 1156 height 479
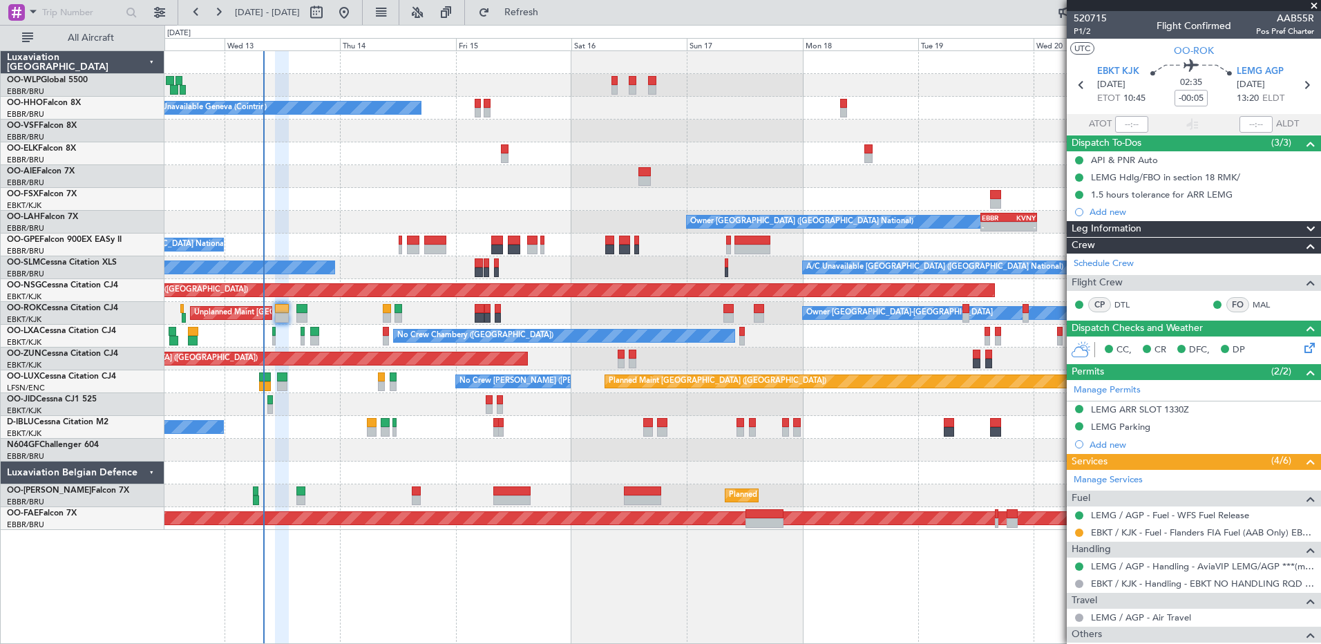
click at [356, 319] on div "Owner [GEOGRAPHIC_DATA]-[GEOGRAPHIC_DATA] Unplanned Maint [GEOGRAPHIC_DATA]-[GE…" at bounding box center [742, 313] width 1156 height 23
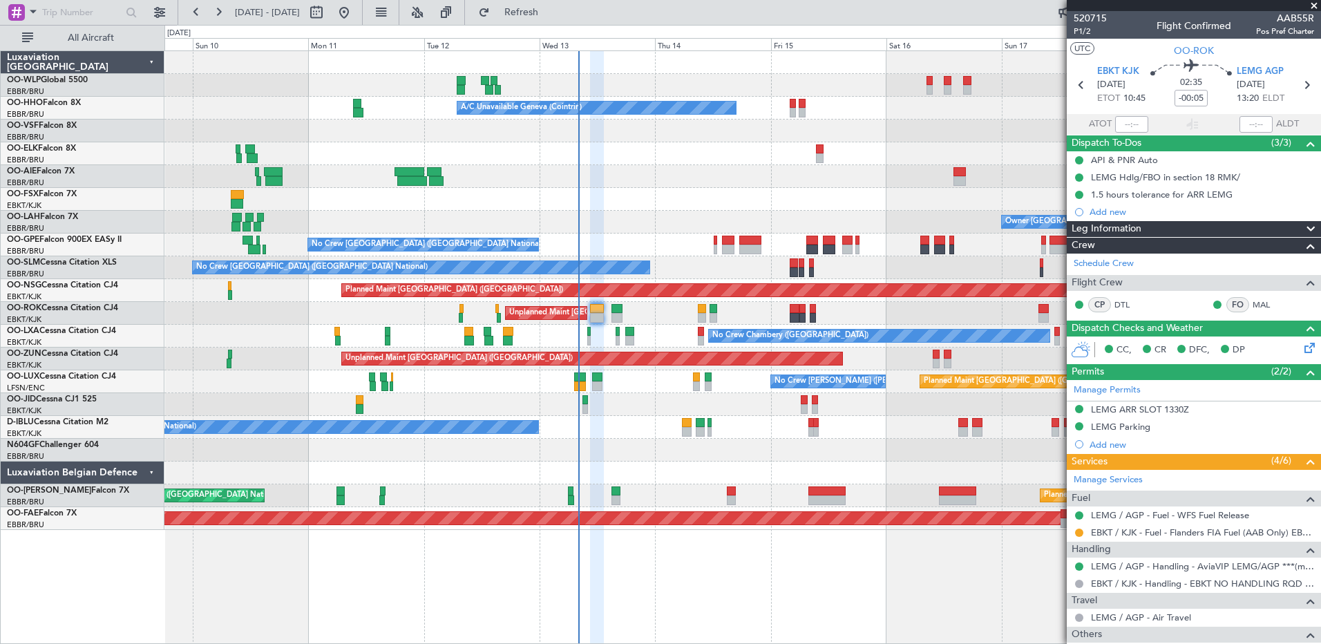
click at [875, 362] on div "Unplanned Maint [GEOGRAPHIC_DATA] ([GEOGRAPHIC_DATA])" at bounding box center [742, 359] width 1156 height 23
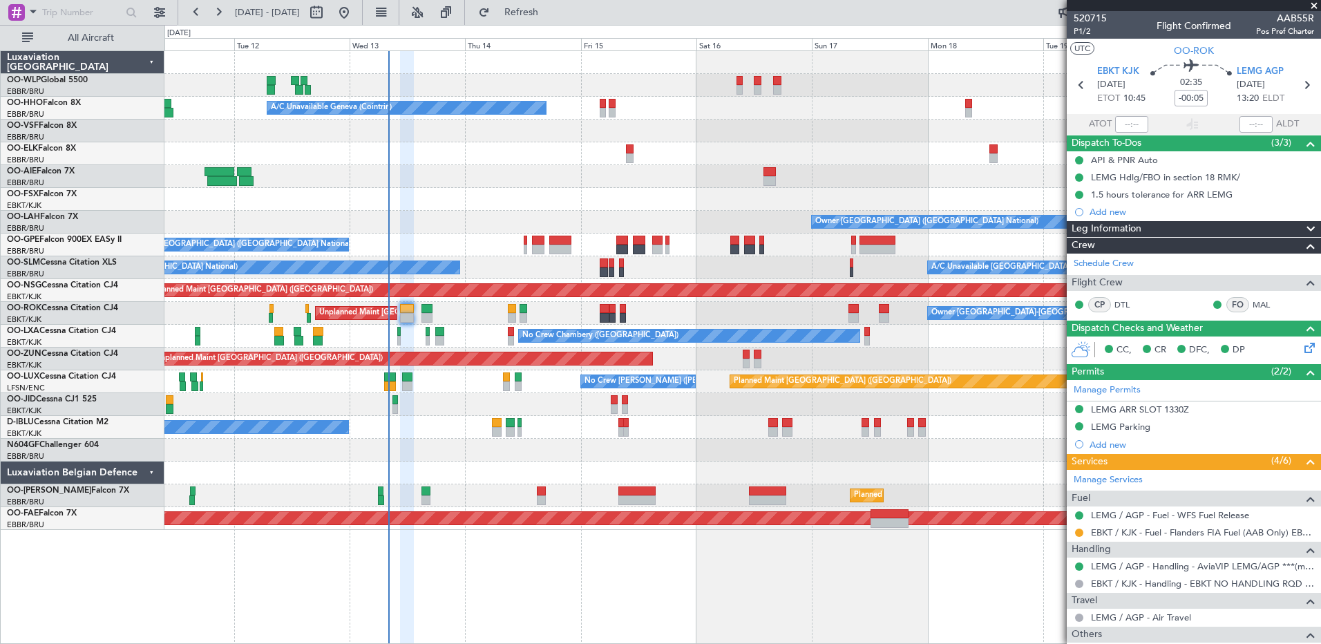
click at [310, 401] on div "Planned Maint [GEOGRAPHIC_DATA] ([GEOGRAPHIC_DATA]) A/C Unavailable Geneva (Coi…" at bounding box center [742, 290] width 1156 height 479
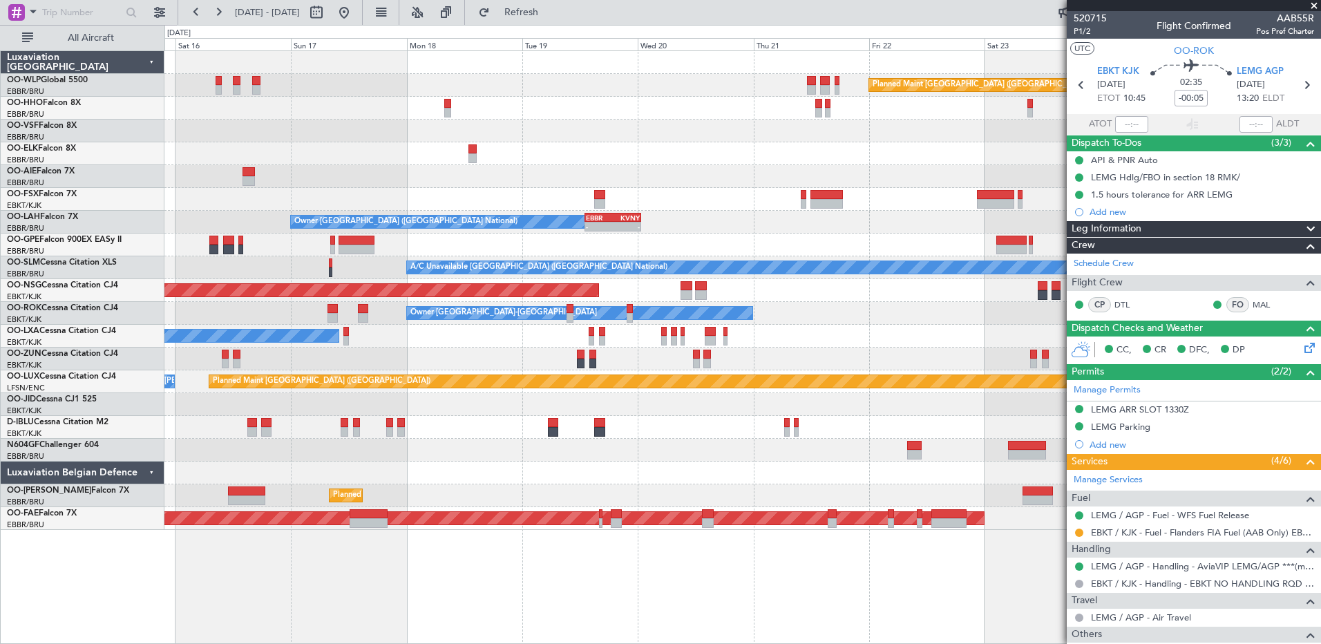
click at [540, 579] on div "Planned Maint [GEOGRAPHIC_DATA] ([GEOGRAPHIC_DATA]) A/C Unavailable Geneva (Coi…" at bounding box center [742, 347] width 1157 height 594
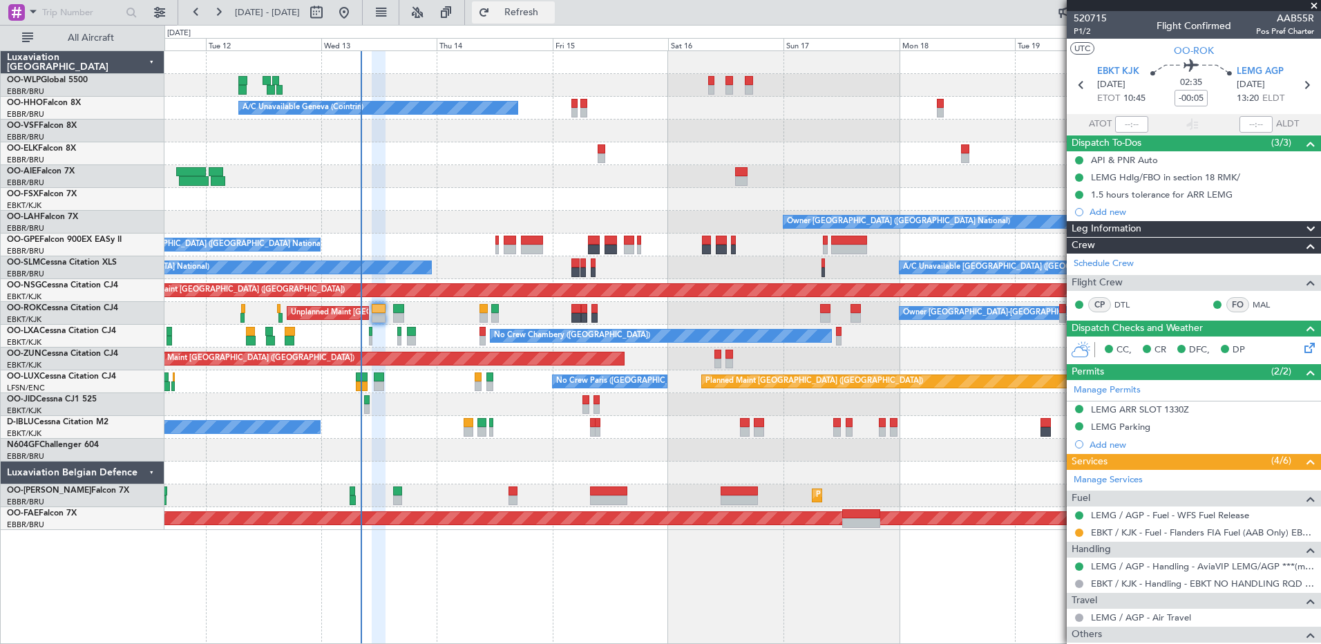
click at [551, 8] on span "Refresh" at bounding box center [522, 13] width 58 height 10
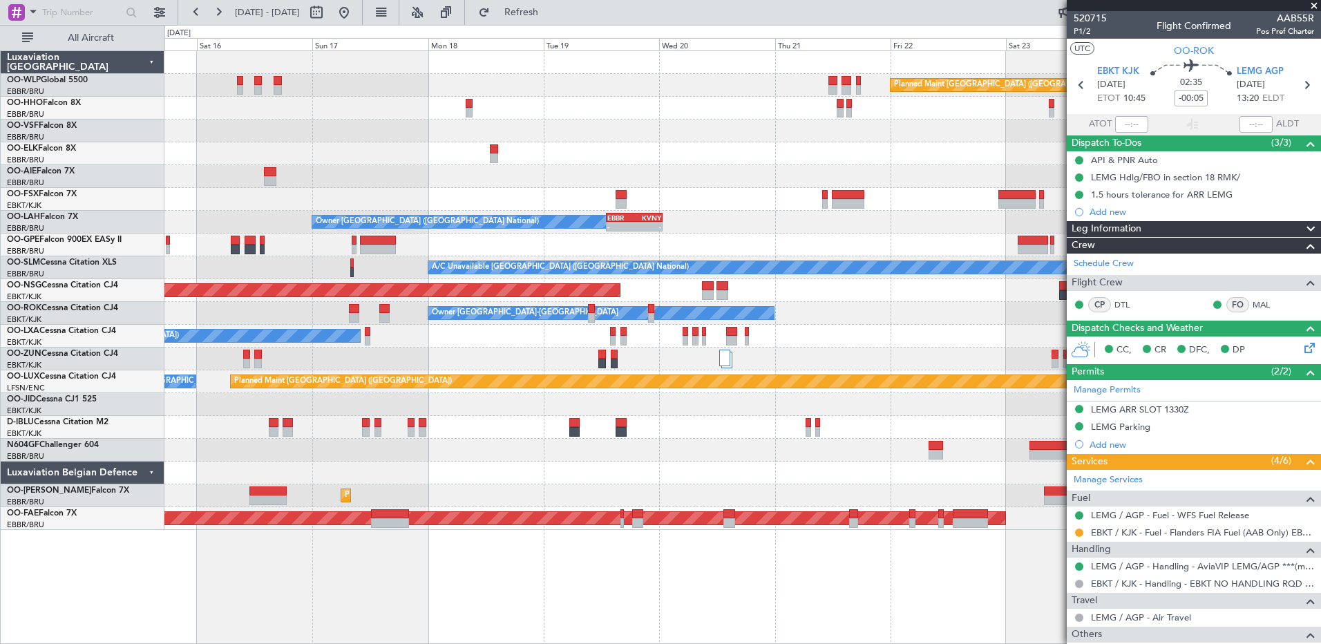
click at [448, 482] on div "Planned Maint [GEOGRAPHIC_DATA] ([GEOGRAPHIC_DATA]) A/C Unavailable Geneva (Coi…" at bounding box center [742, 347] width 1157 height 594
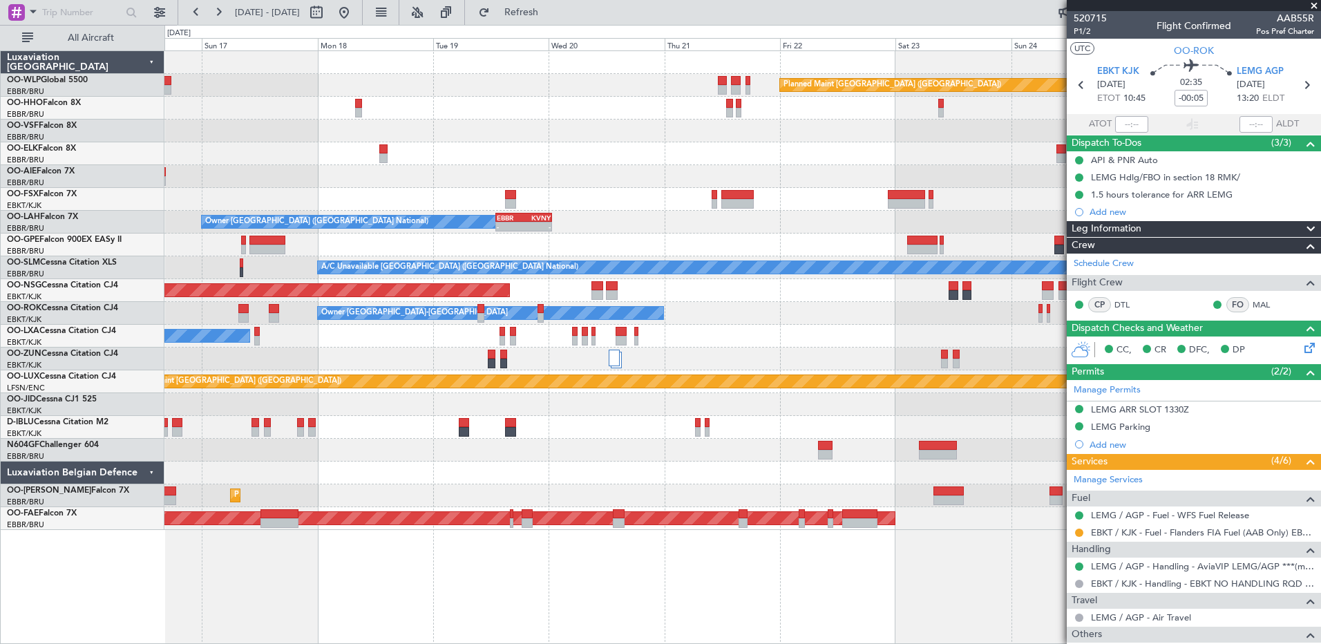
click at [703, 440] on div "Planned Maint [GEOGRAPHIC_DATA] ([GEOGRAPHIC_DATA]) A/C Unavailable Geneva (Coi…" at bounding box center [742, 347] width 1157 height 594
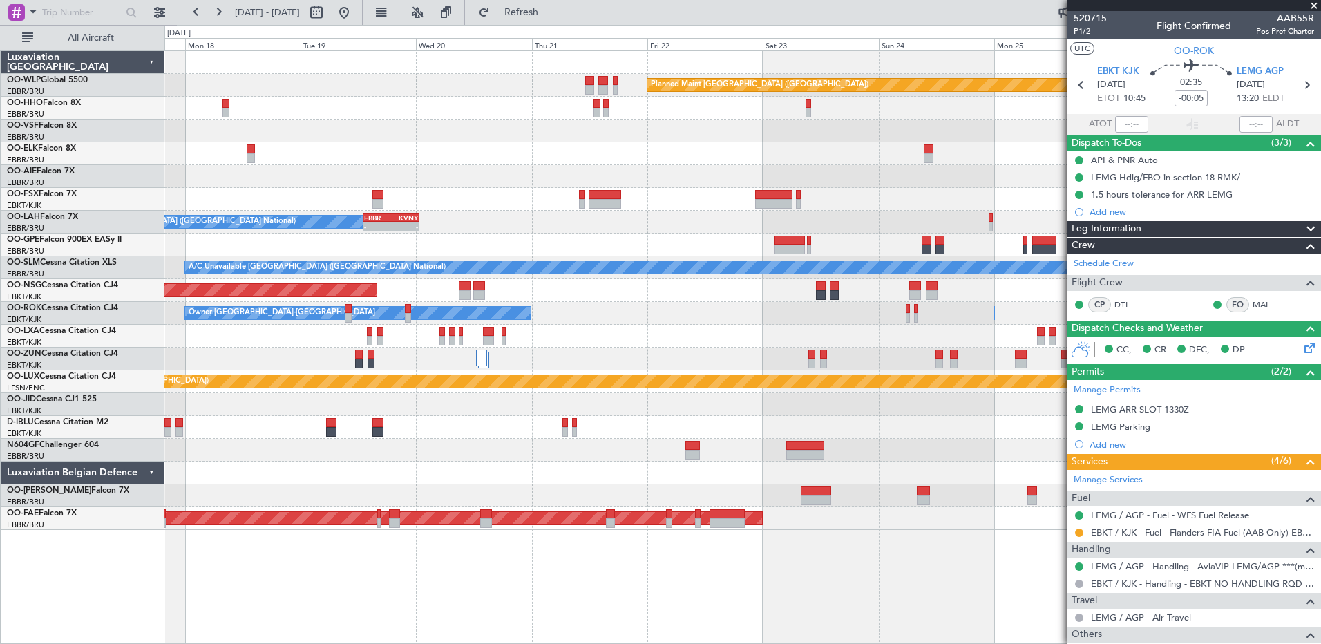
click at [770, 575] on div "Planned Maint [GEOGRAPHIC_DATA] ([GEOGRAPHIC_DATA]) EBBR 13:00 Z KVNY 00:45 Z -…" at bounding box center [742, 347] width 1157 height 594
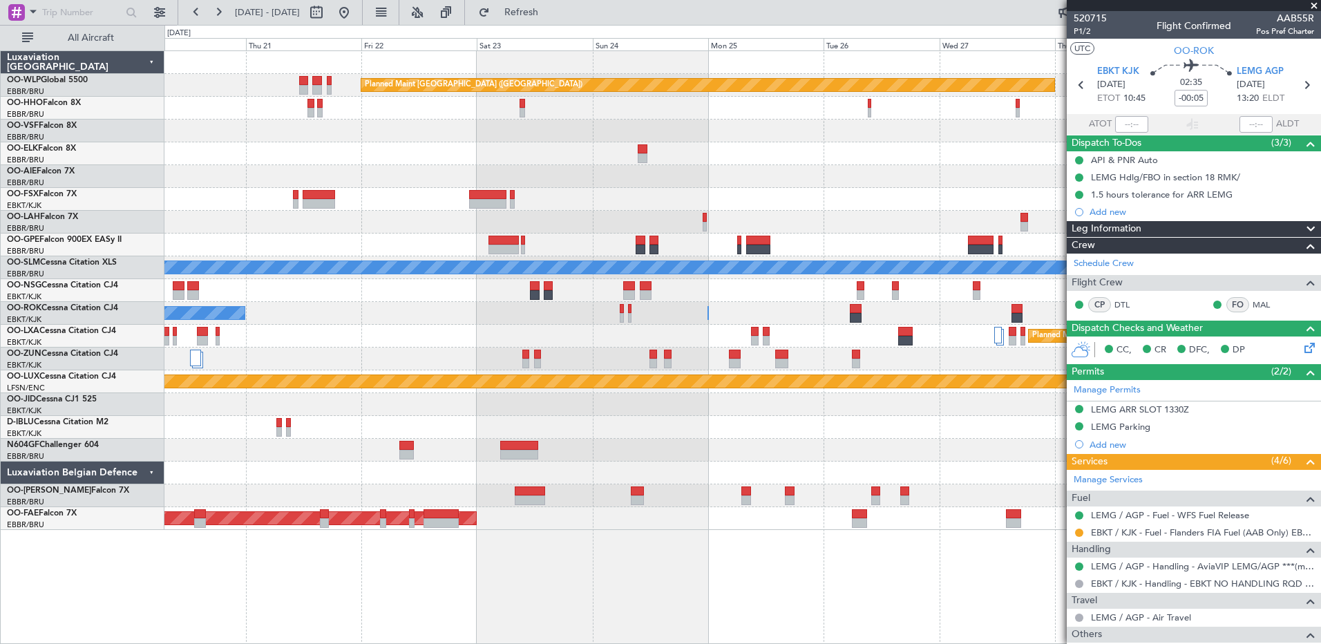
click at [552, 516] on div "Planned Maint [GEOGRAPHIC_DATA] ([GEOGRAPHIC_DATA]) Planned Maint [GEOGRAPHIC_D…" at bounding box center [742, 347] width 1157 height 594
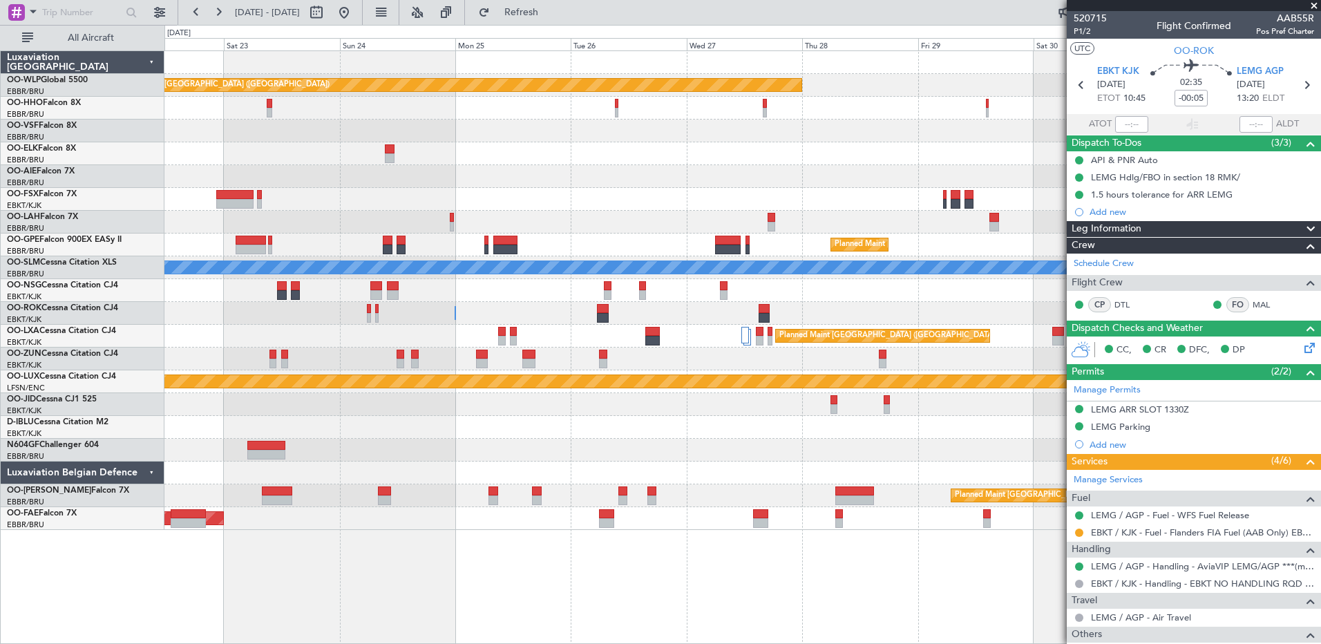
click at [667, 519] on div "Planned Maint Kortrijk-[GEOGRAPHIC_DATA]" at bounding box center [742, 518] width 1156 height 23
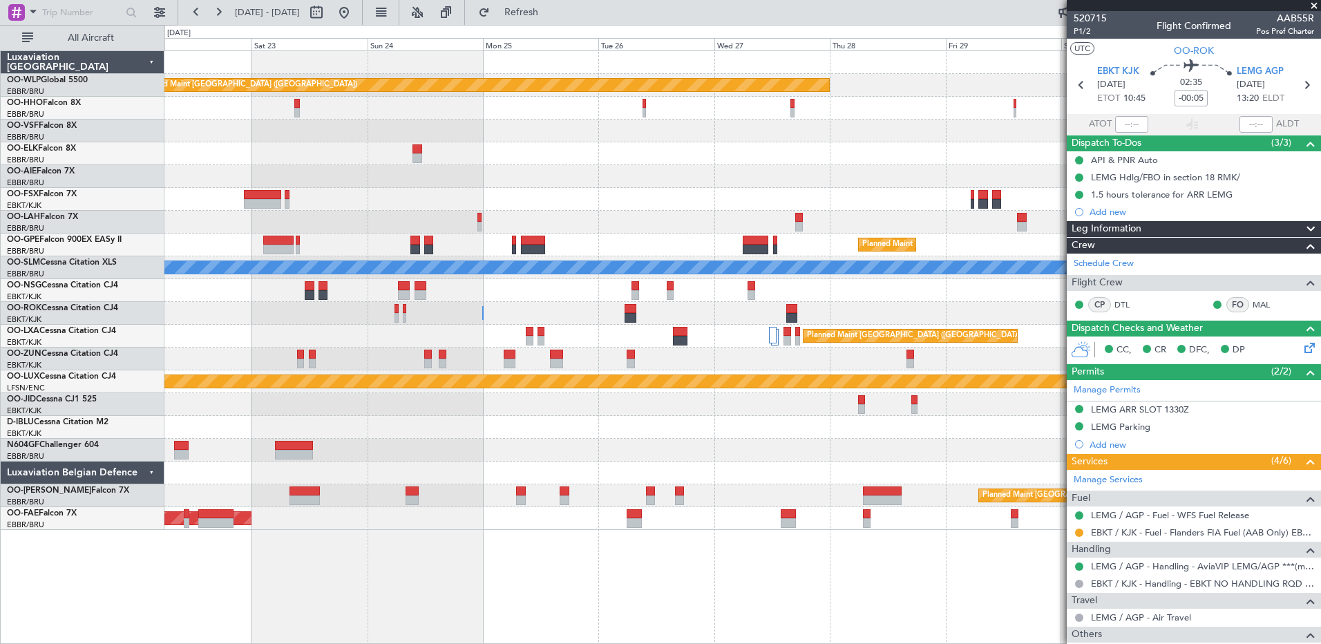
click at [952, 521] on div "Planned Maint [GEOGRAPHIC_DATA] ([GEOGRAPHIC_DATA]) Planned Maint [GEOGRAPHIC_D…" at bounding box center [742, 347] width 1157 height 594
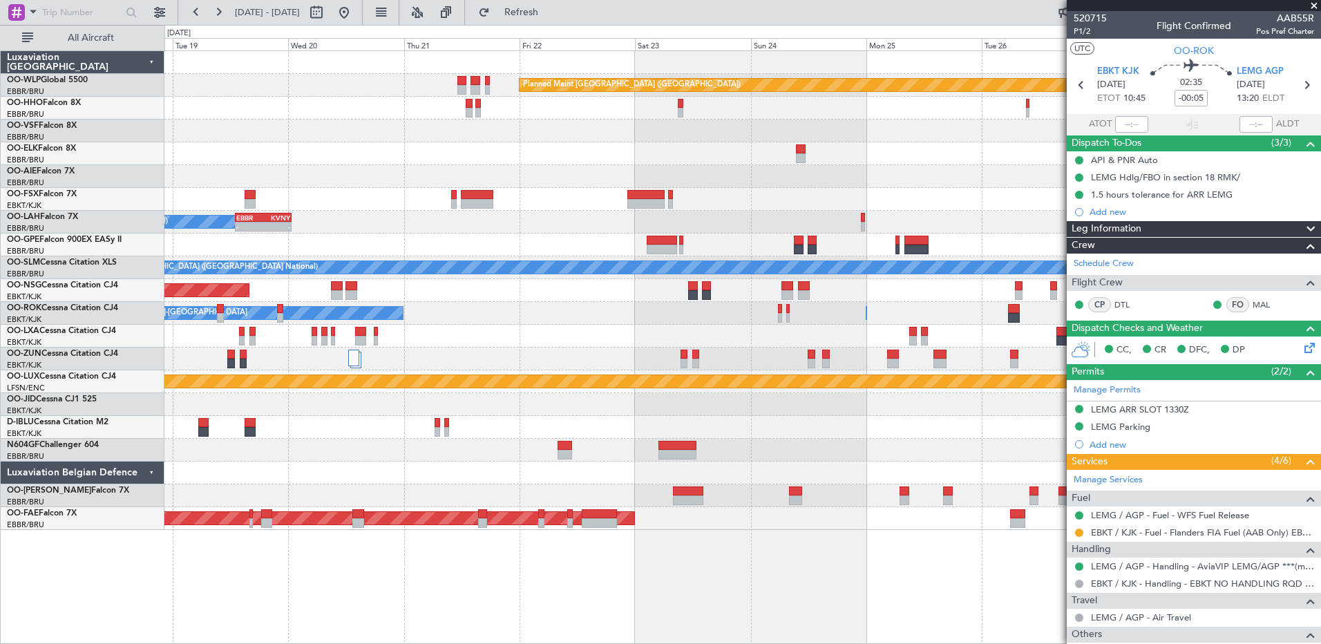
click at [767, 574] on div "Planned Maint [GEOGRAPHIC_DATA] ([GEOGRAPHIC_DATA]) EBBR 13:00 Z KVNY 00:45 Z -…" at bounding box center [742, 347] width 1157 height 594
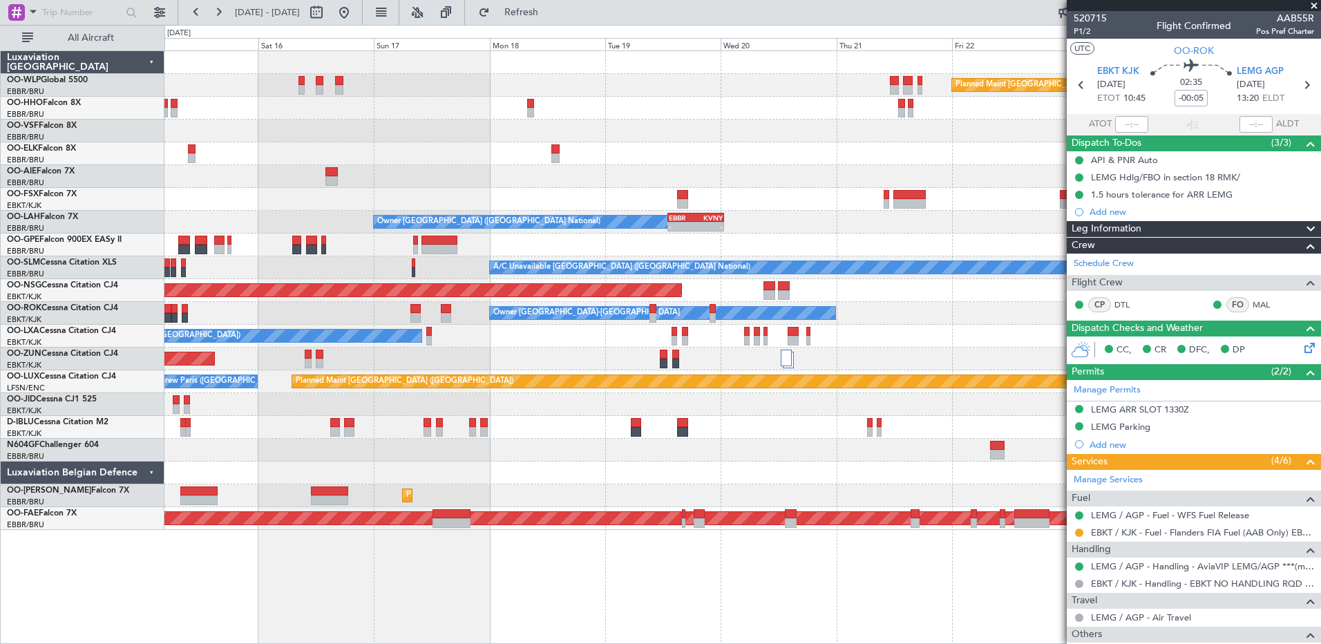
click at [975, 571] on div "Planned Maint [GEOGRAPHIC_DATA] ([GEOGRAPHIC_DATA]) A/C Unavailable Geneva (Coi…" at bounding box center [742, 347] width 1157 height 594
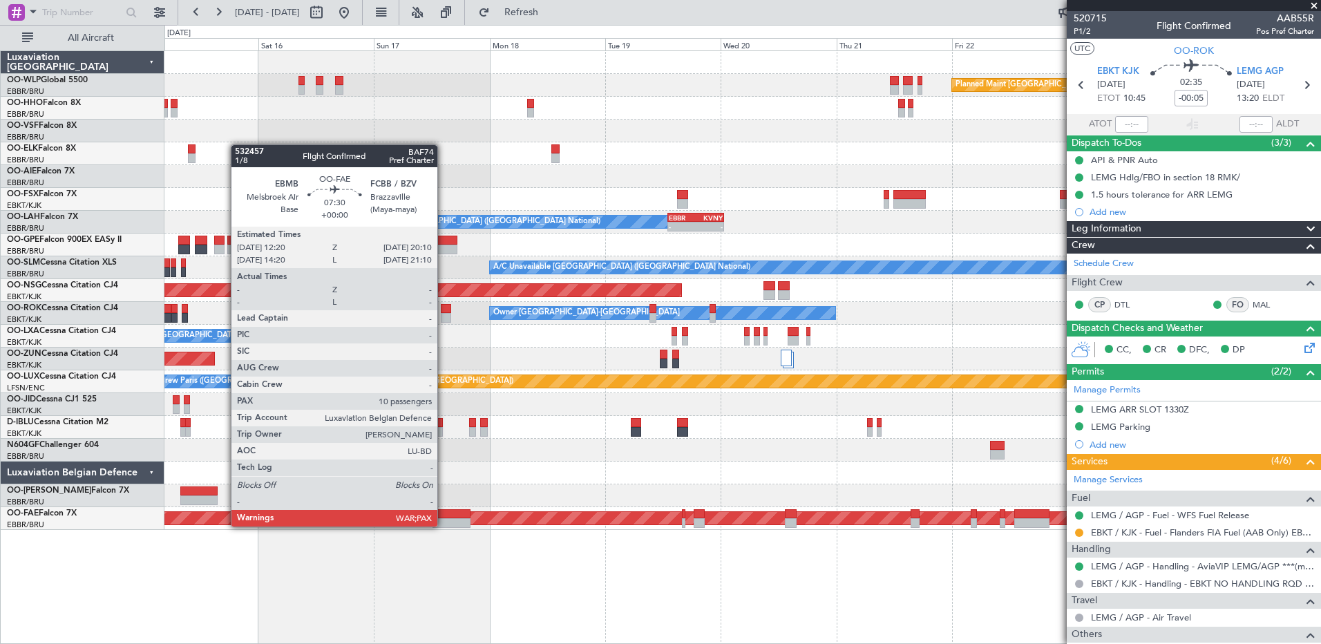
click at [444, 525] on div at bounding box center [452, 523] width 38 height 10
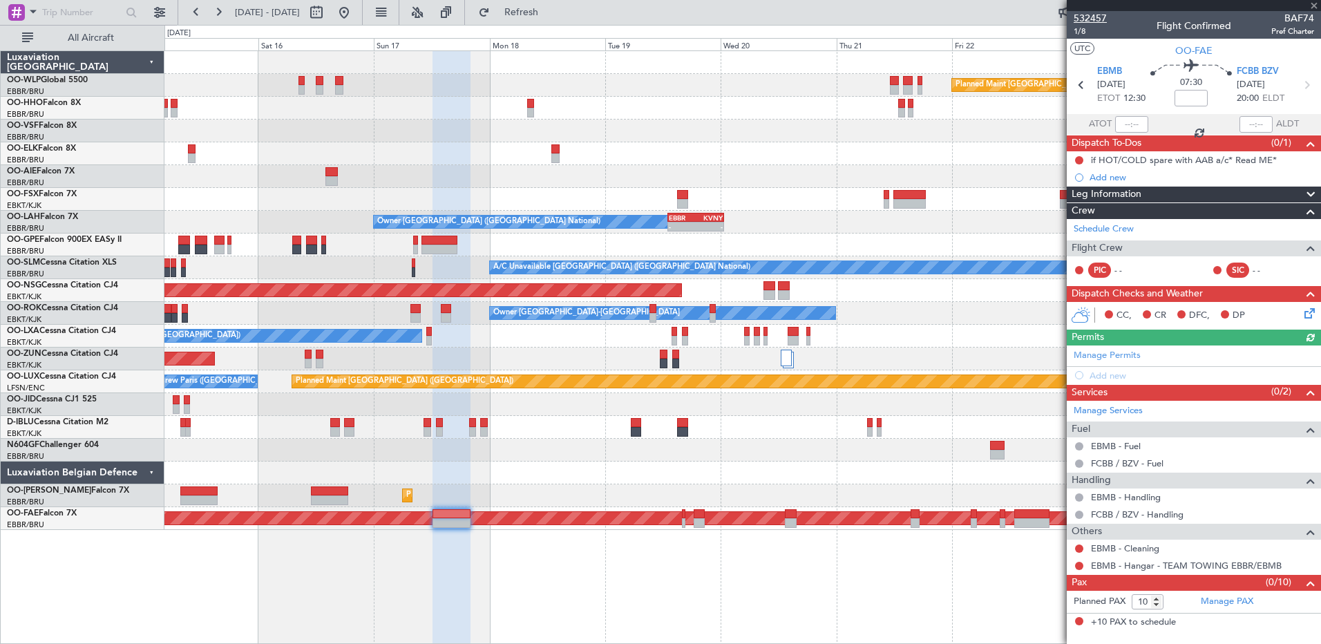
click at [1101, 19] on span "532457" at bounding box center [1090, 18] width 33 height 15
click at [551, 8] on span "Refresh" at bounding box center [522, 13] width 58 height 10
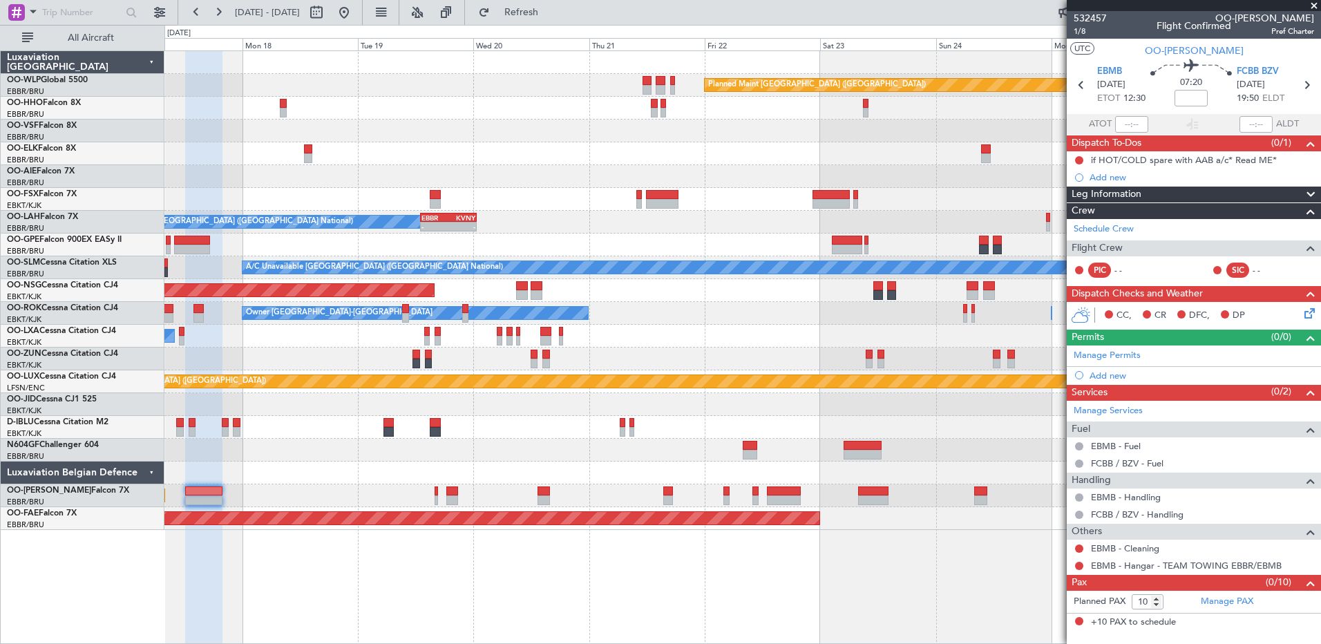
click at [346, 467] on div at bounding box center [742, 473] width 1156 height 23
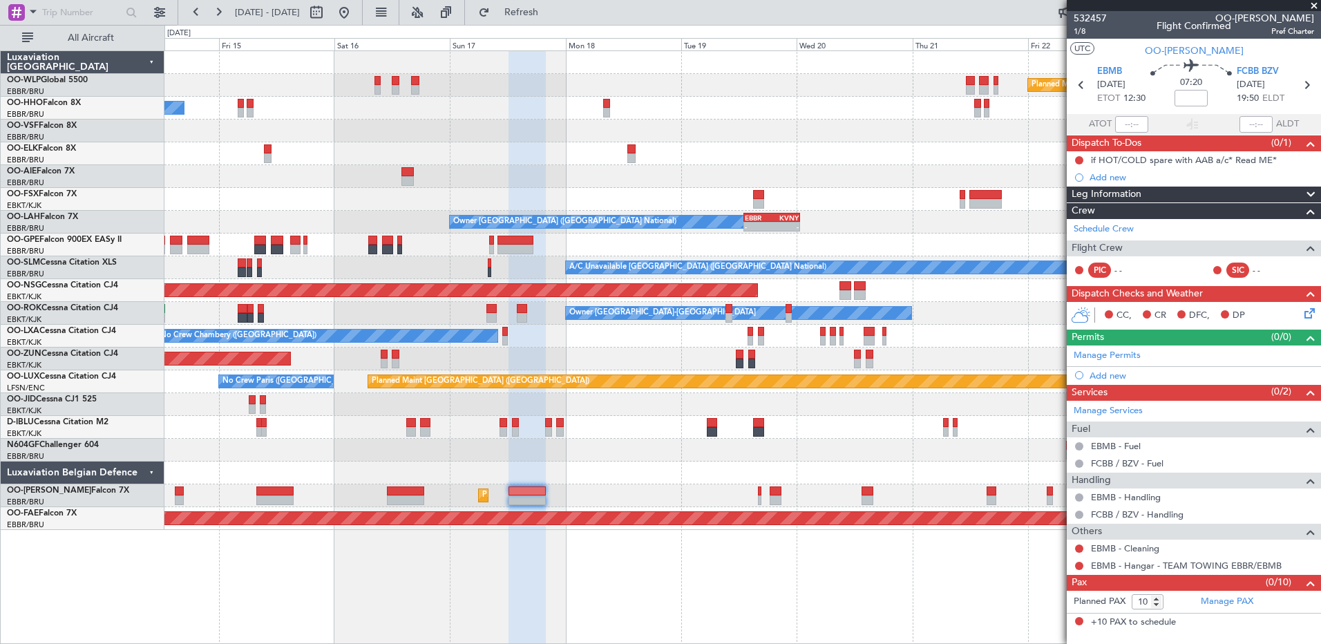
click at [1162, 618] on fb-app "[DATE] - [DATE] Refresh Quick Links All Aircraft Planned Maint [GEOGRAPHIC_DATA…" at bounding box center [660, 327] width 1321 height 634
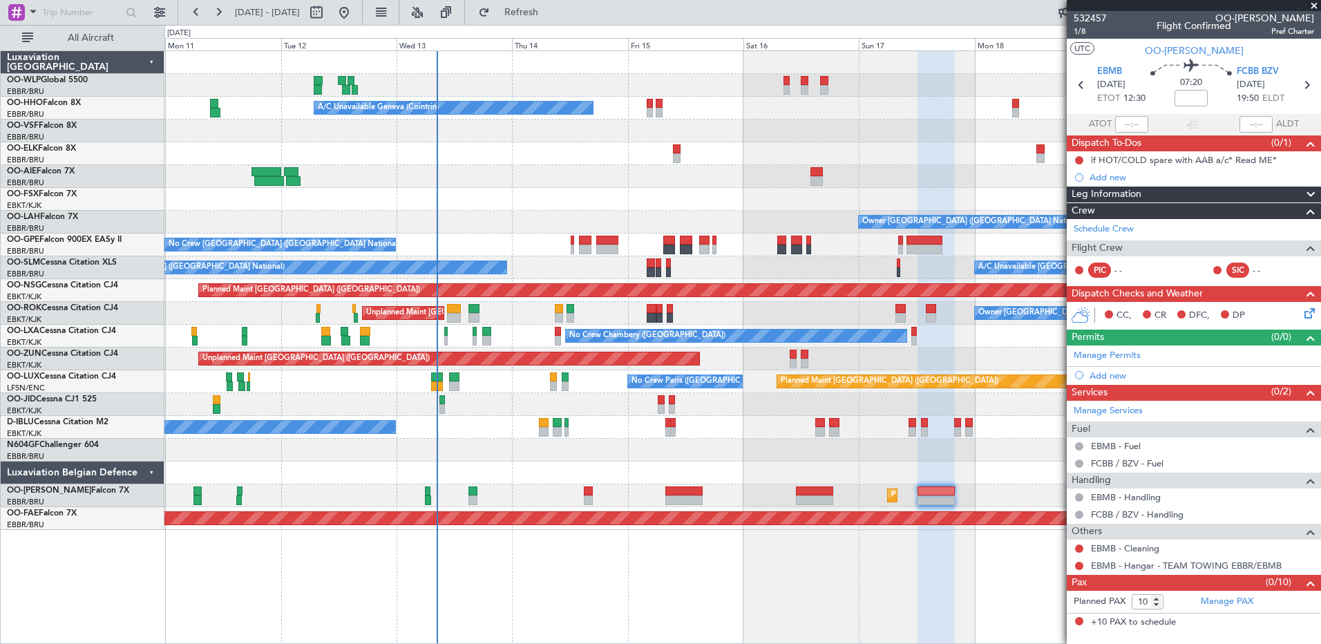
click at [531, 471] on div "Planned Maint [GEOGRAPHIC_DATA] ([GEOGRAPHIC_DATA]) A/C Unavailable Geneva (Coi…" at bounding box center [742, 290] width 1156 height 479
click at [551, 15] on span "Refresh" at bounding box center [522, 13] width 58 height 10
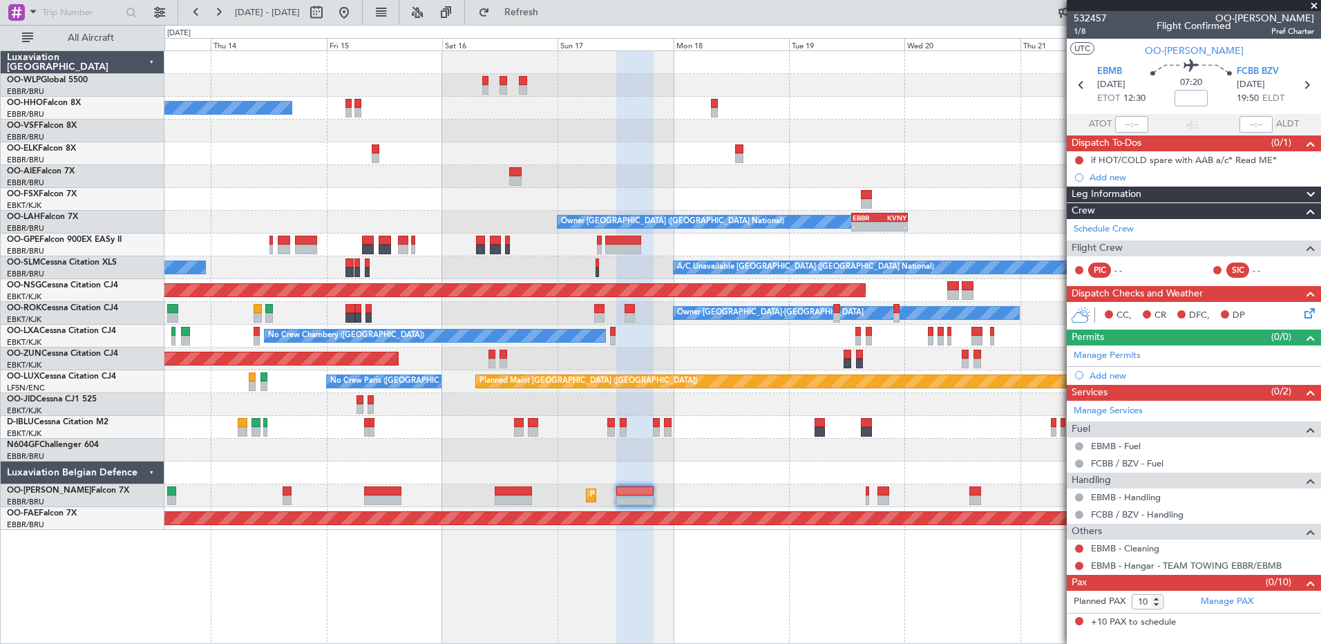
click at [625, 590] on div at bounding box center [634, 348] width 37 height 594
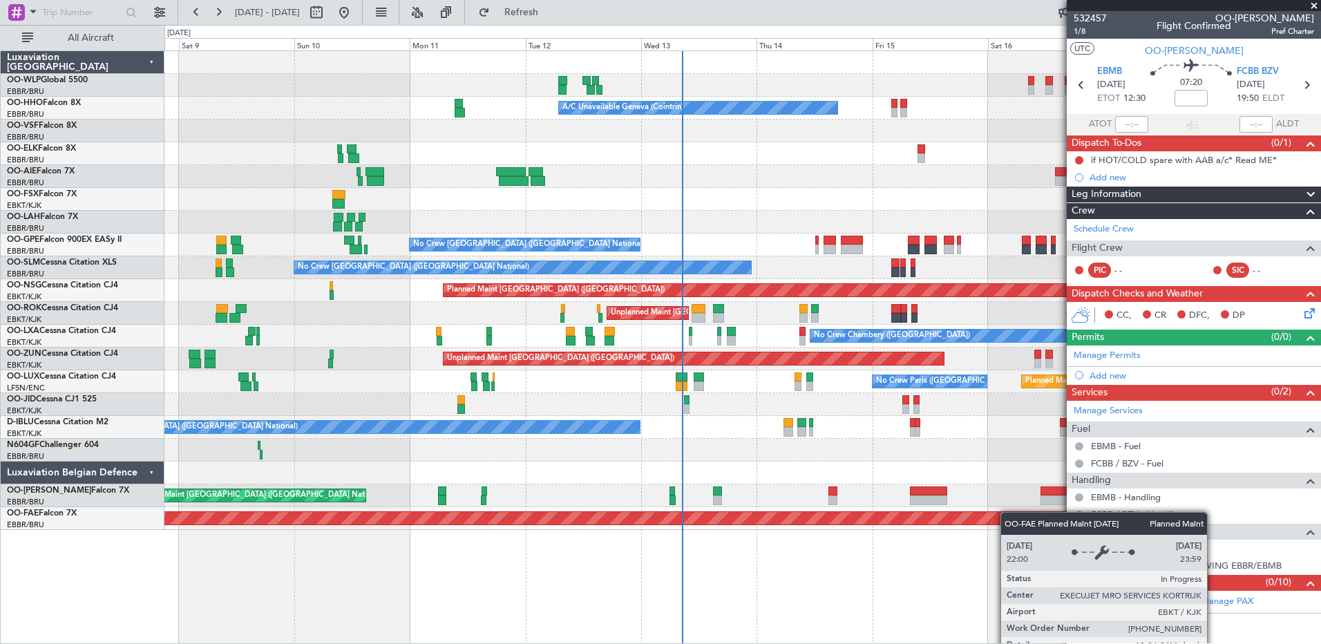
click at [1016, 513] on div "Planned Maint Milan (Linate) A/C Unavailable Geneva (Cointrin) Planned Maint Ge…" at bounding box center [742, 290] width 1156 height 479
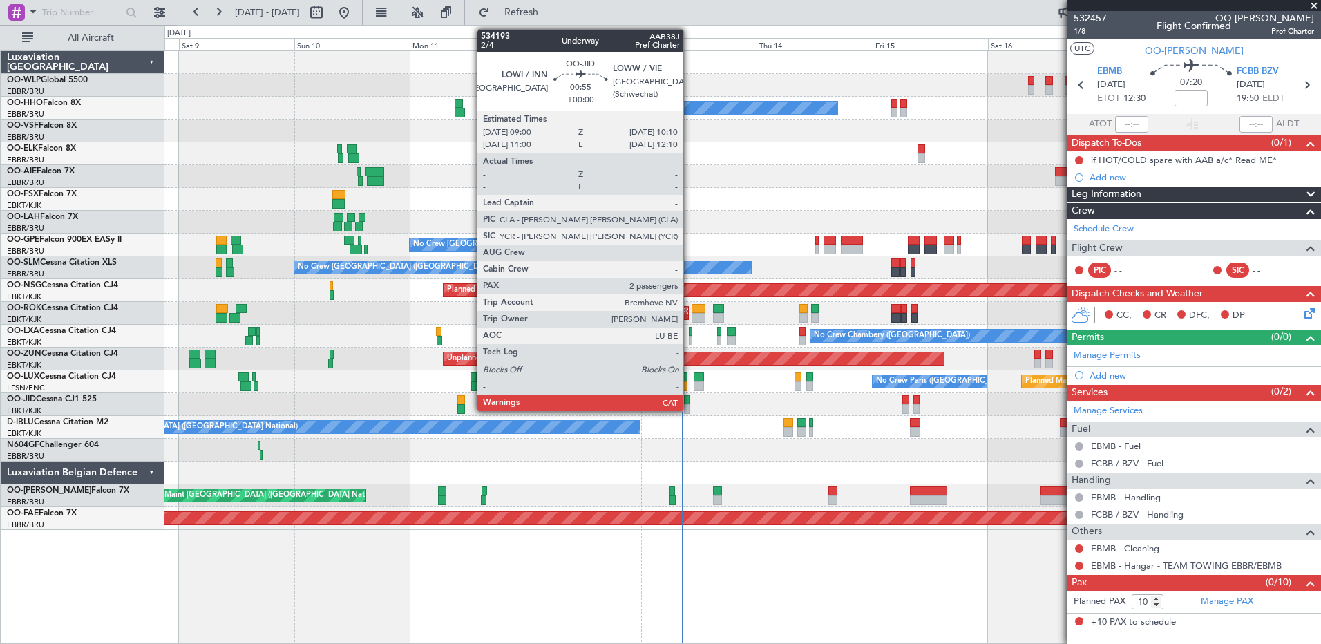
click at [690, 404] on div at bounding box center [687, 409] width 6 height 10
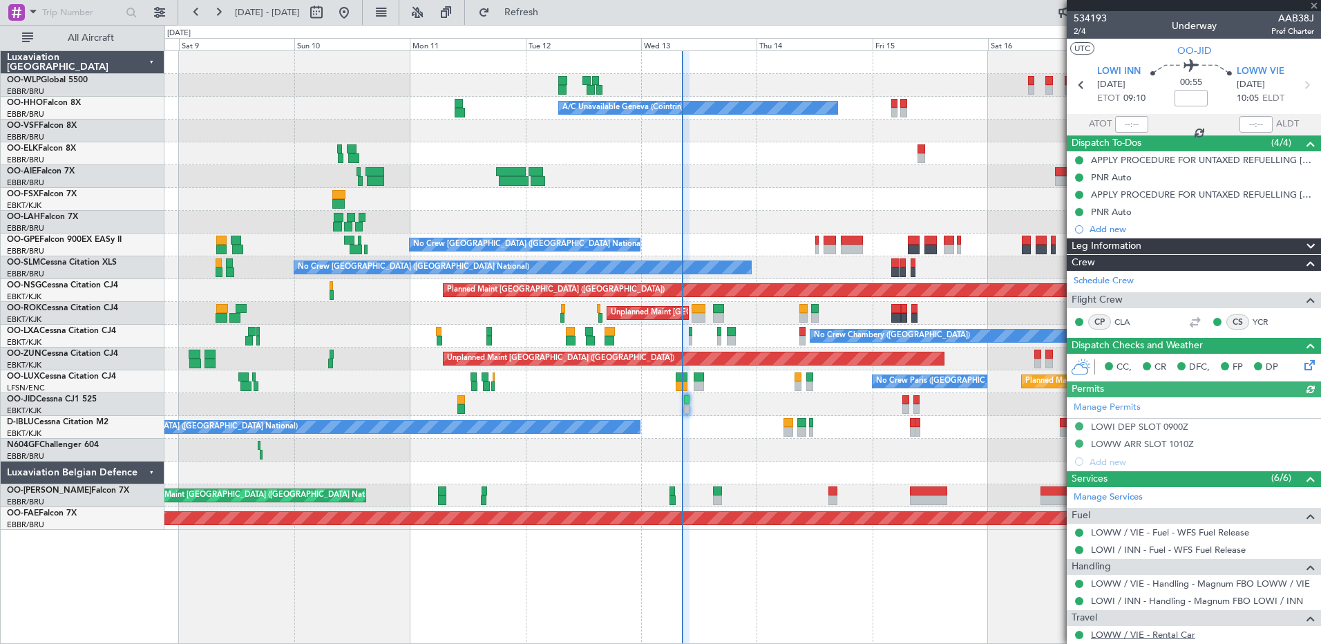
click at [1170, 636] on link "LOWW / VIE - Rental Car" at bounding box center [1143, 635] width 104 height 12
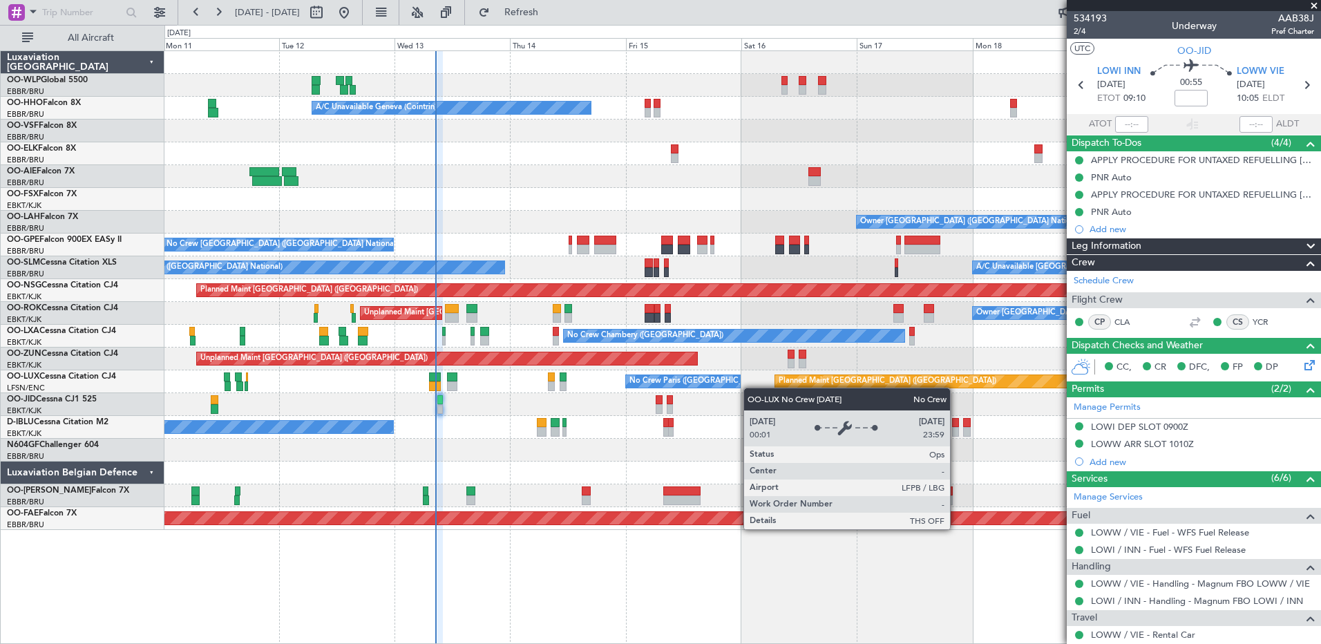
click at [738, 384] on div "Planned Maint [GEOGRAPHIC_DATA] ([GEOGRAPHIC_DATA]) A/C Unavailable Geneva (Coi…" at bounding box center [742, 290] width 1156 height 479
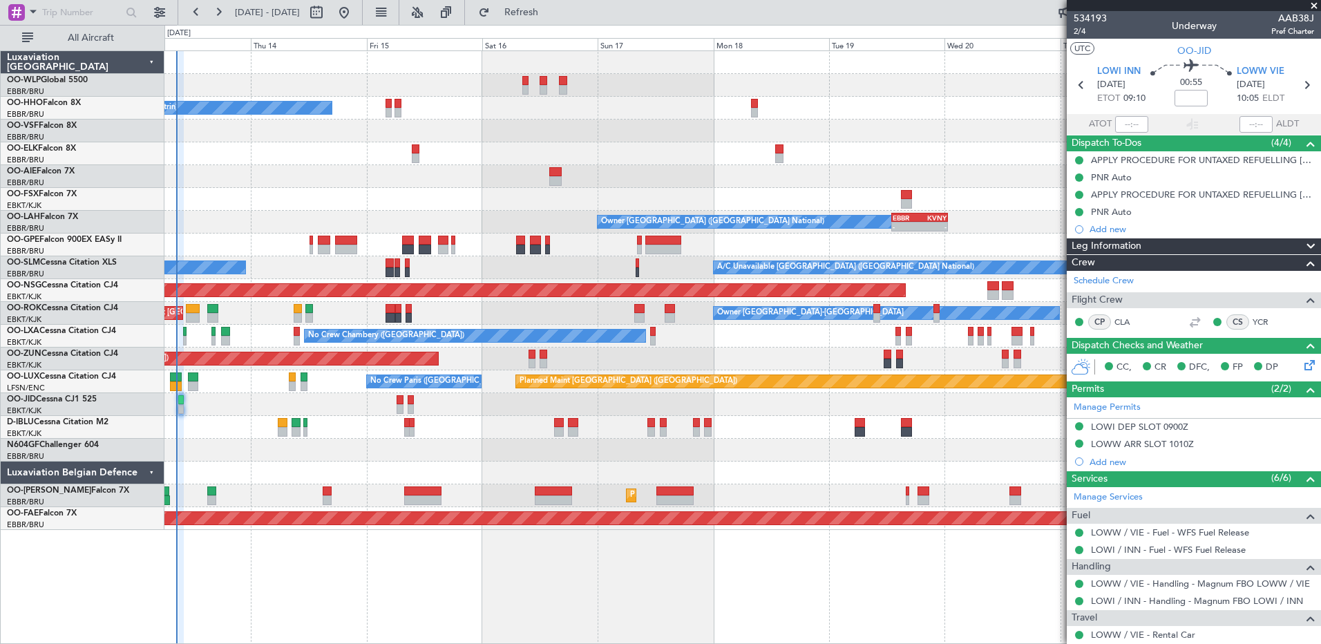
click at [717, 457] on div "Planned Maint [GEOGRAPHIC_DATA] ([GEOGRAPHIC_DATA]) A/C Unavailable Geneva (Coi…" at bounding box center [742, 290] width 1156 height 479
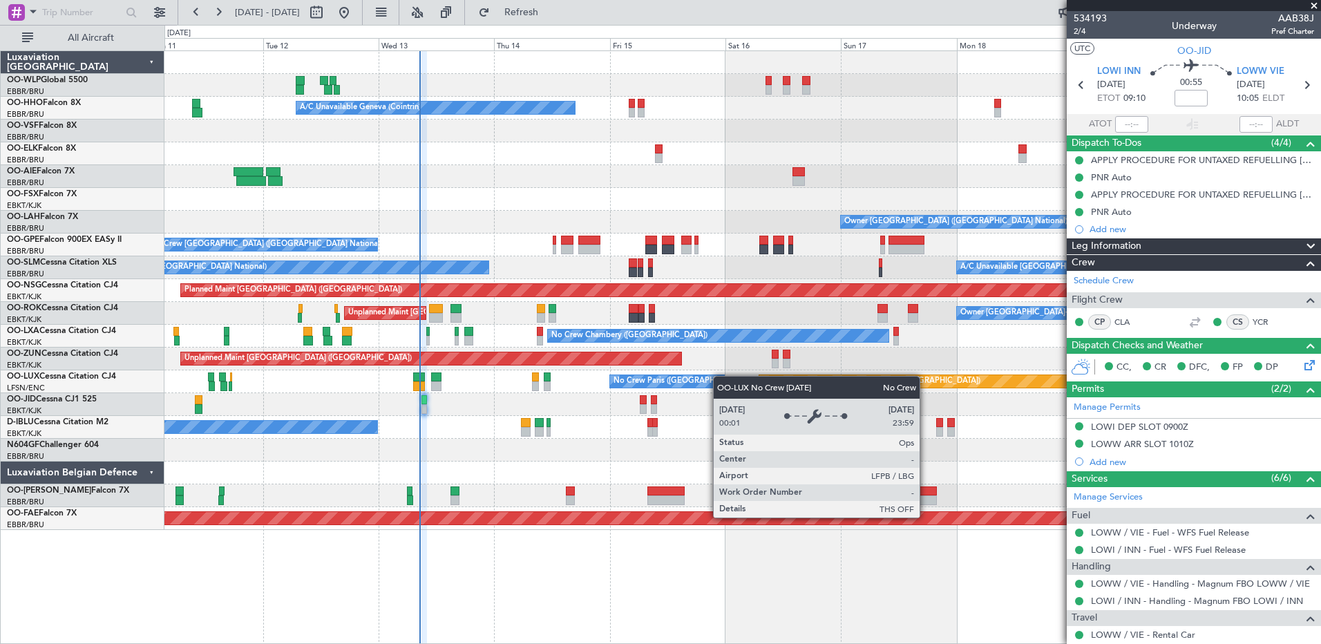
click at [720, 376] on div "Planned Maint Berlin (Brandenburg) A/C Unavailable Geneva (Cointrin) Planned Ma…" at bounding box center [742, 290] width 1156 height 479
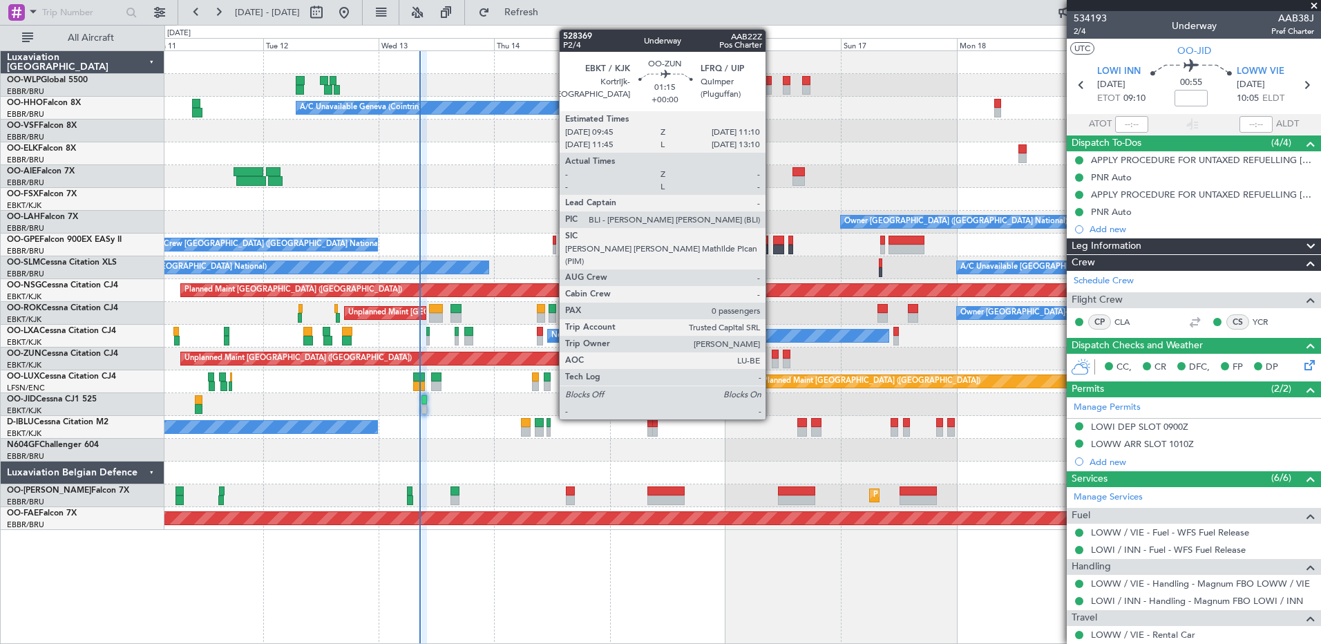
click at [772, 352] on div at bounding box center [775, 355] width 7 height 10
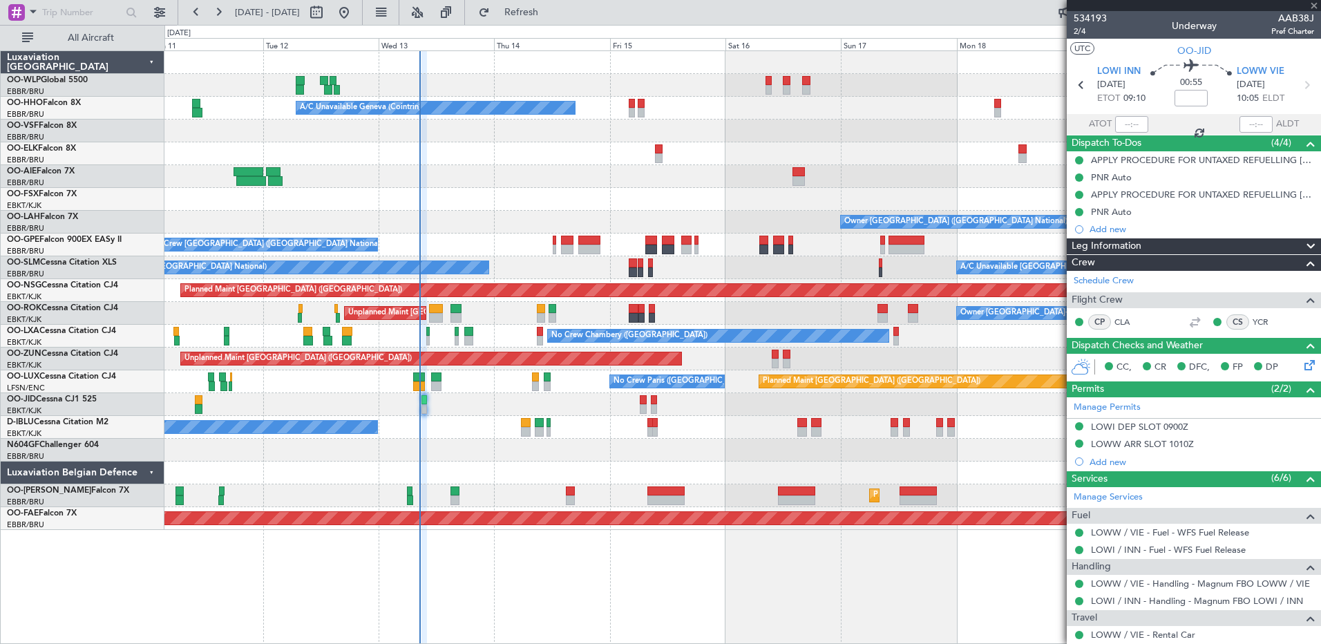
type input "0"
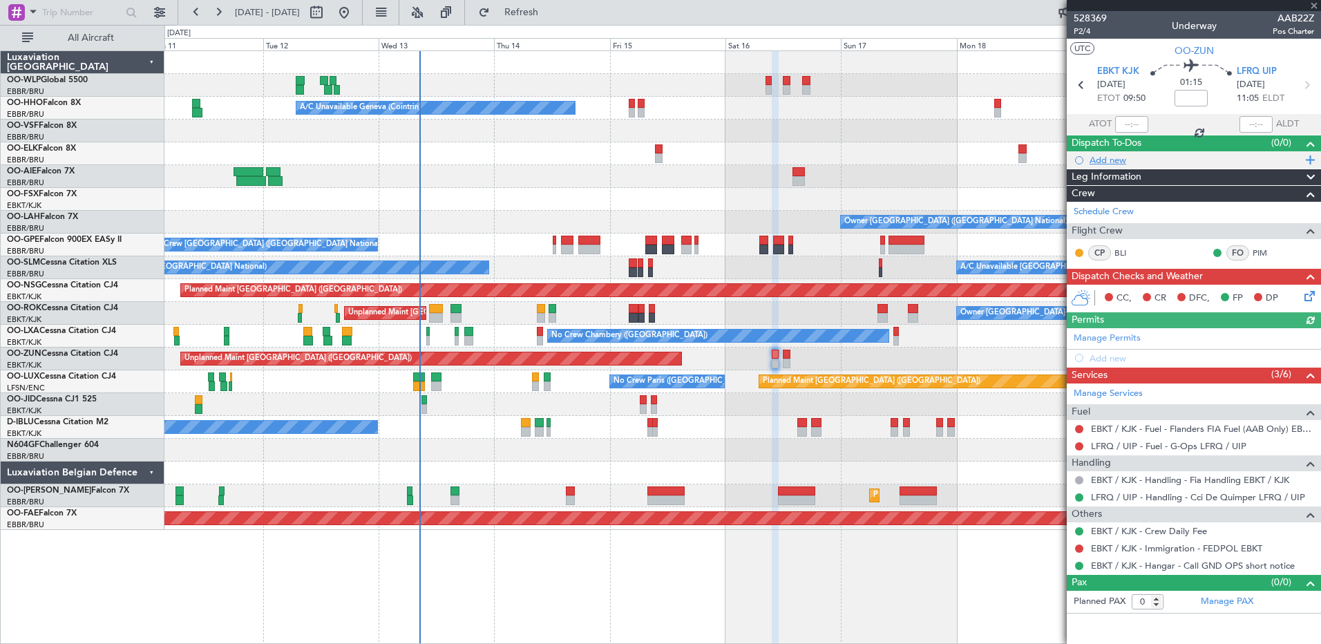
click at [1101, 157] on div "Add new" at bounding box center [1196, 160] width 212 height 12
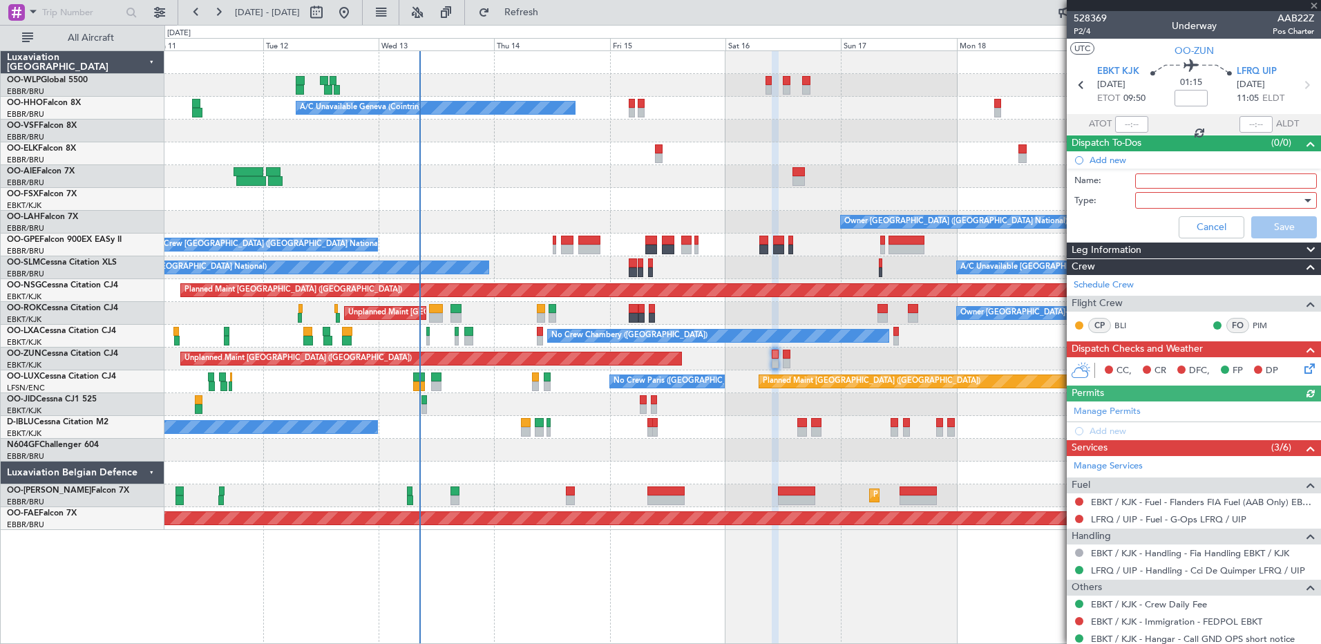
click at [1146, 180] on input "Name:" at bounding box center [1226, 180] width 182 height 15
type input "Spare wheel CAMO request"
click at [1154, 202] on div at bounding box center [1221, 200] width 161 height 21
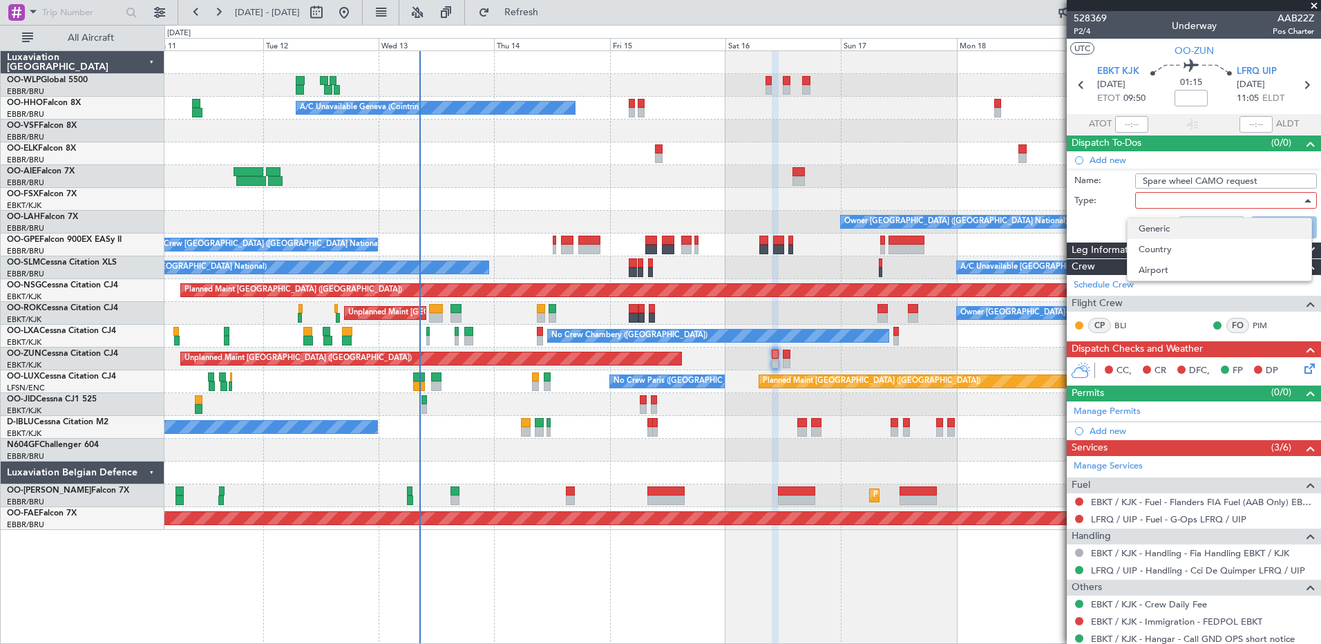
click at [1178, 231] on span "Generic" at bounding box center [1220, 228] width 162 height 21
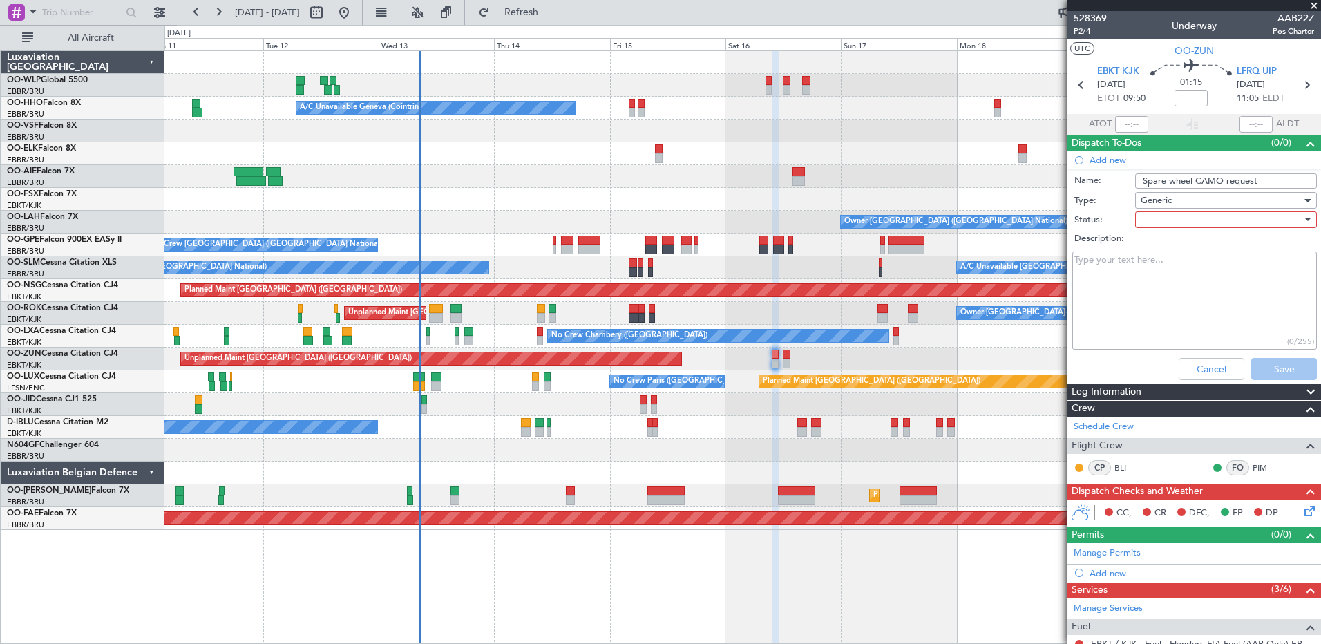
click at [1176, 225] on div at bounding box center [1221, 219] width 161 height 21
click at [1258, 183] on div at bounding box center [660, 322] width 1321 height 644
click at [1258, 183] on input "Spare wheel CAMO request" at bounding box center [1226, 180] width 182 height 15
type input "Spare wheel CAMO request *remind crew*"
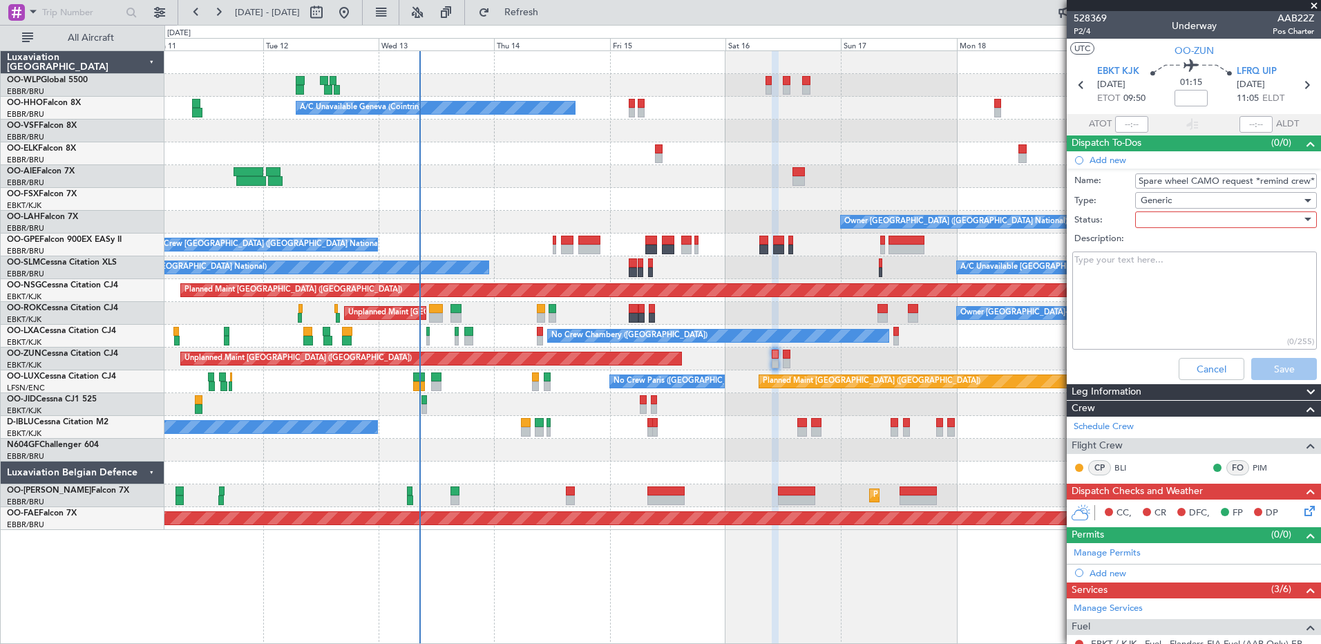
click at [1234, 223] on div at bounding box center [1221, 219] width 161 height 21
drag, startPoint x: 1233, startPoint y: 252, endPoint x: 1215, endPoint y: 252, distance: 17.3
click at [1233, 252] on span "Not Started" at bounding box center [1220, 247] width 162 height 21
click at [1138, 266] on textarea "Description:" at bounding box center [1194, 301] width 245 height 99
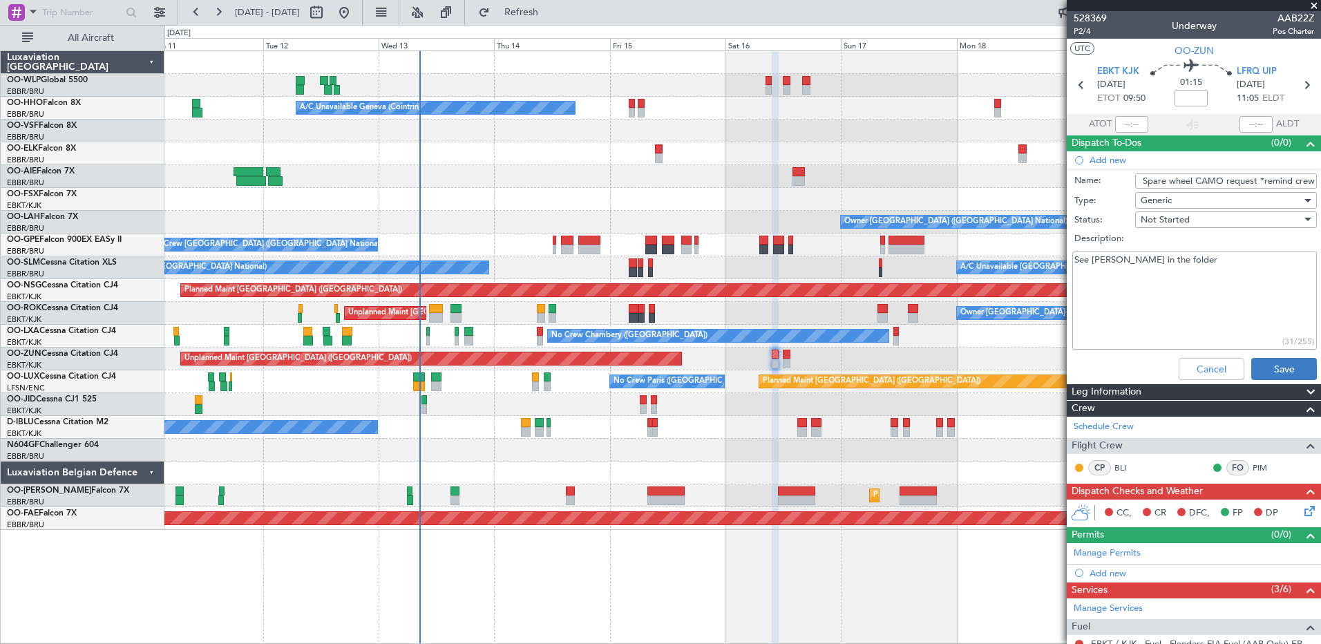
type textarea "See Bert Van holm in the folder"
click at [1282, 366] on button "Save" at bounding box center [1284, 369] width 66 height 22
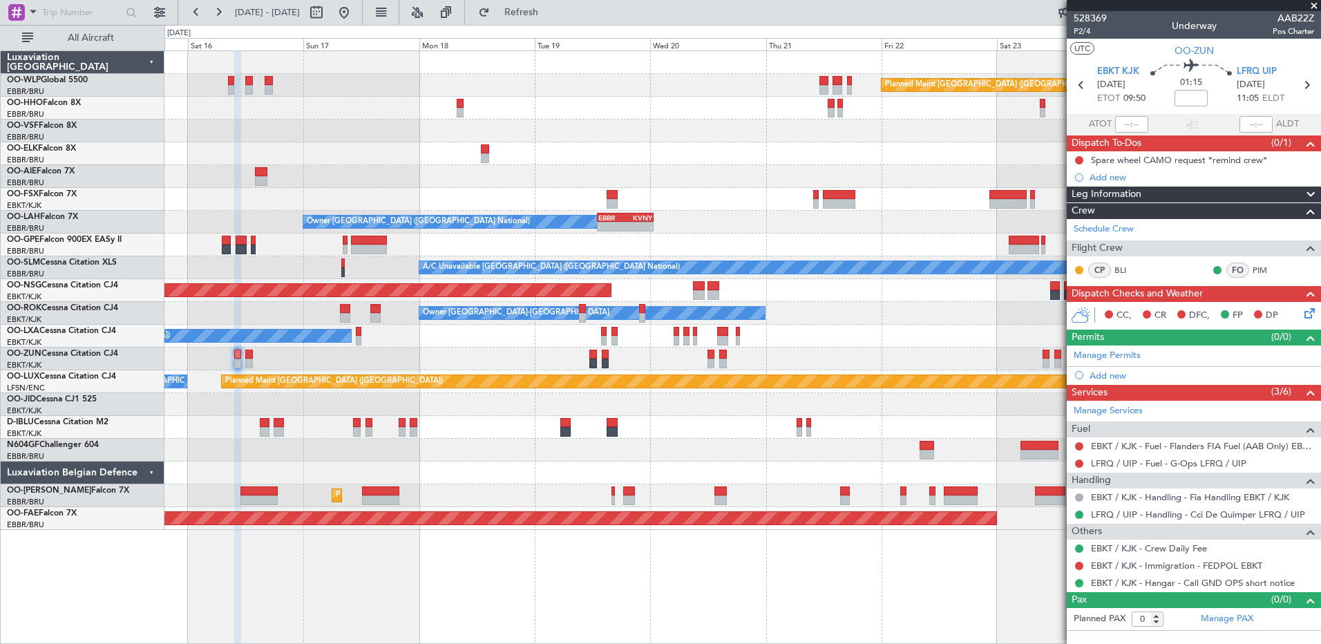
click at [451, 458] on div at bounding box center [742, 450] width 1156 height 23
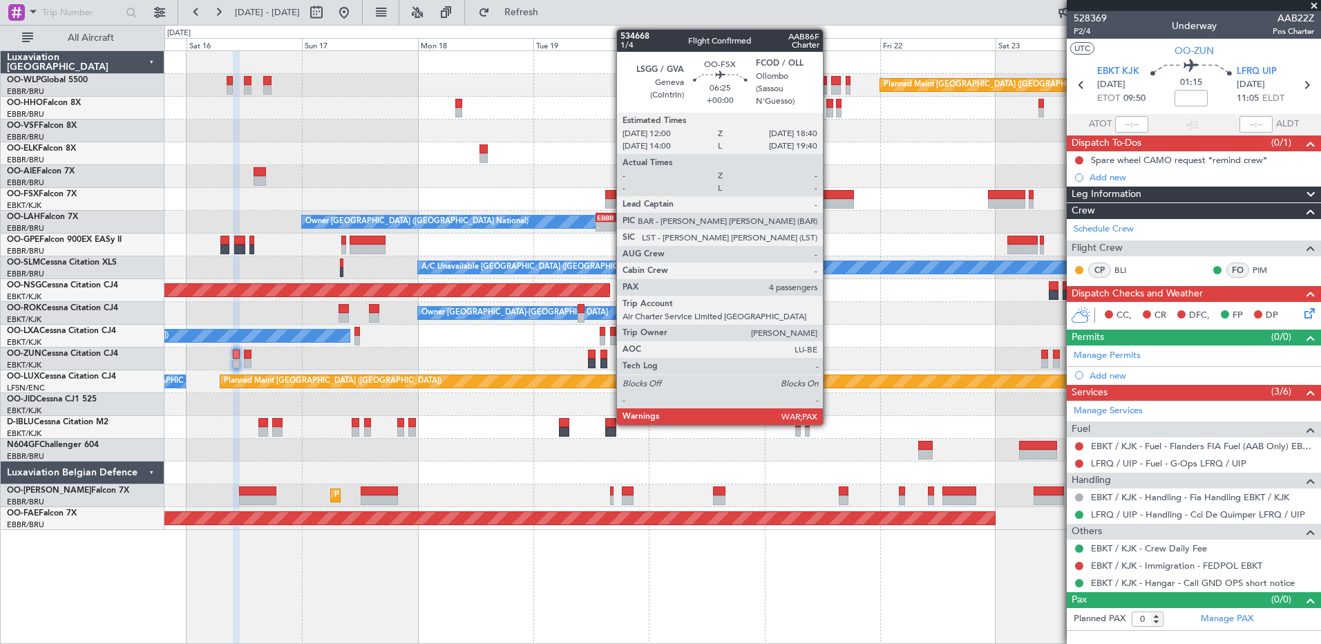
click at [829, 199] on div at bounding box center [838, 204] width 32 height 10
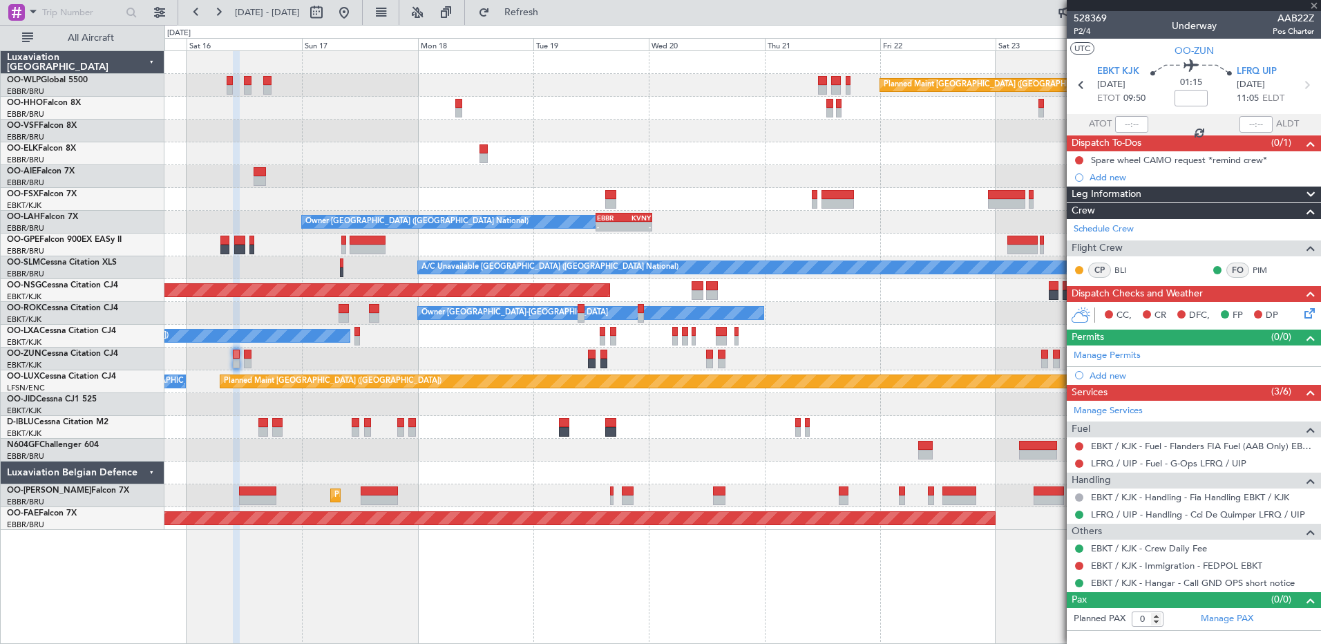
type input "4"
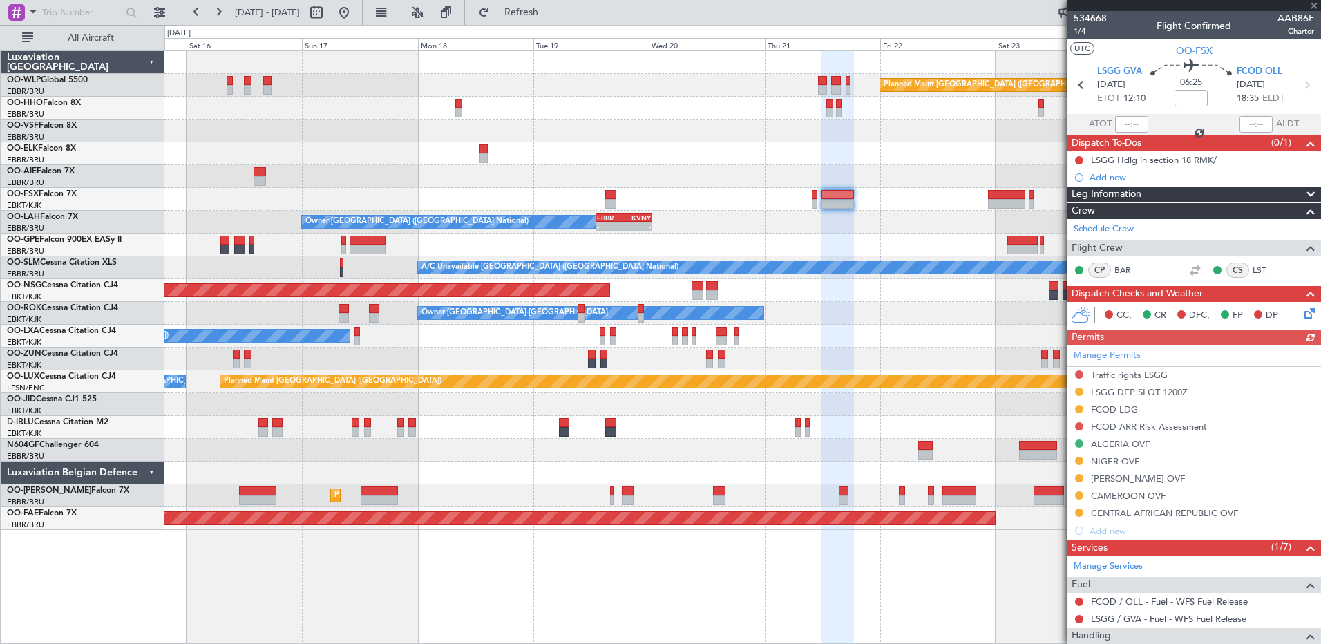
scroll to position [176, 0]
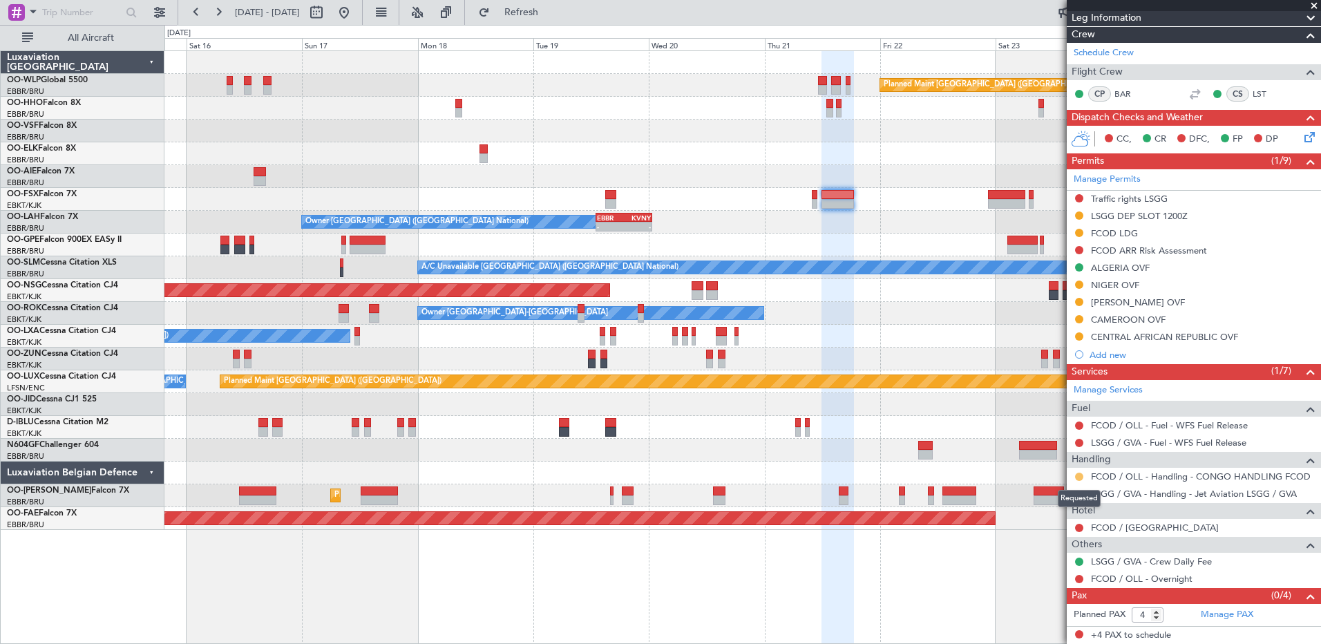
click at [1079, 477] on button at bounding box center [1079, 477] width 8 height 8
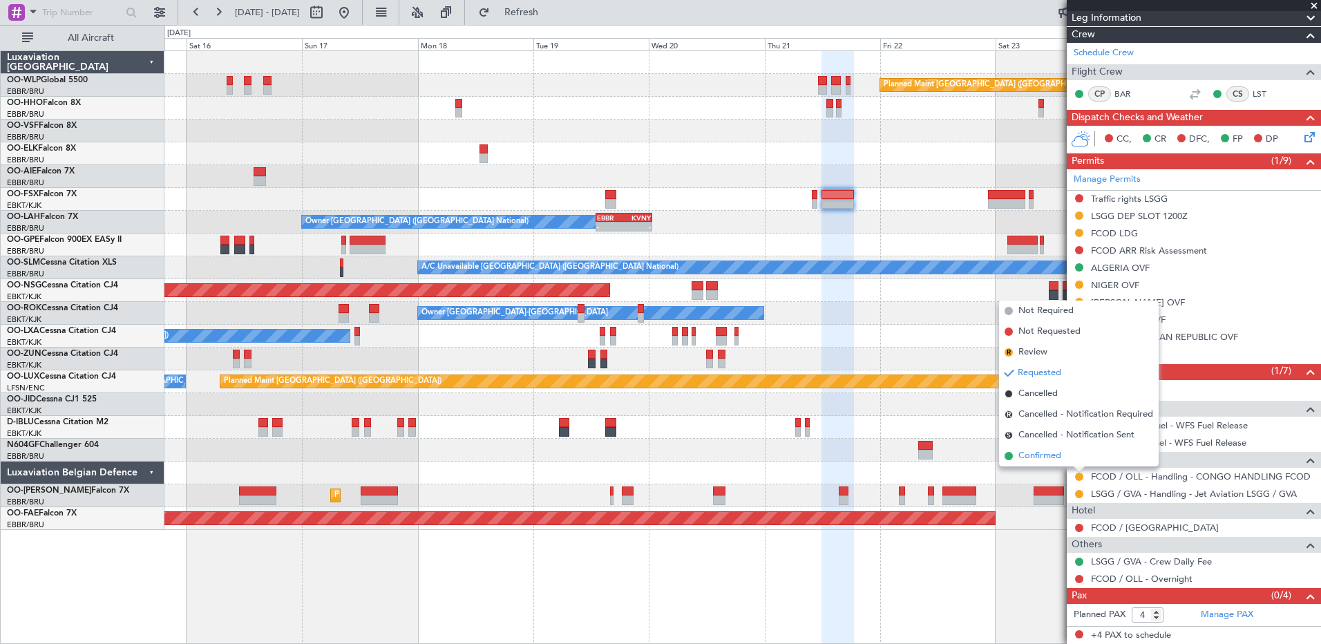
click at [1046, 457] on span "Confirmed" at bounding box center [1039, 456] width 43 height 14
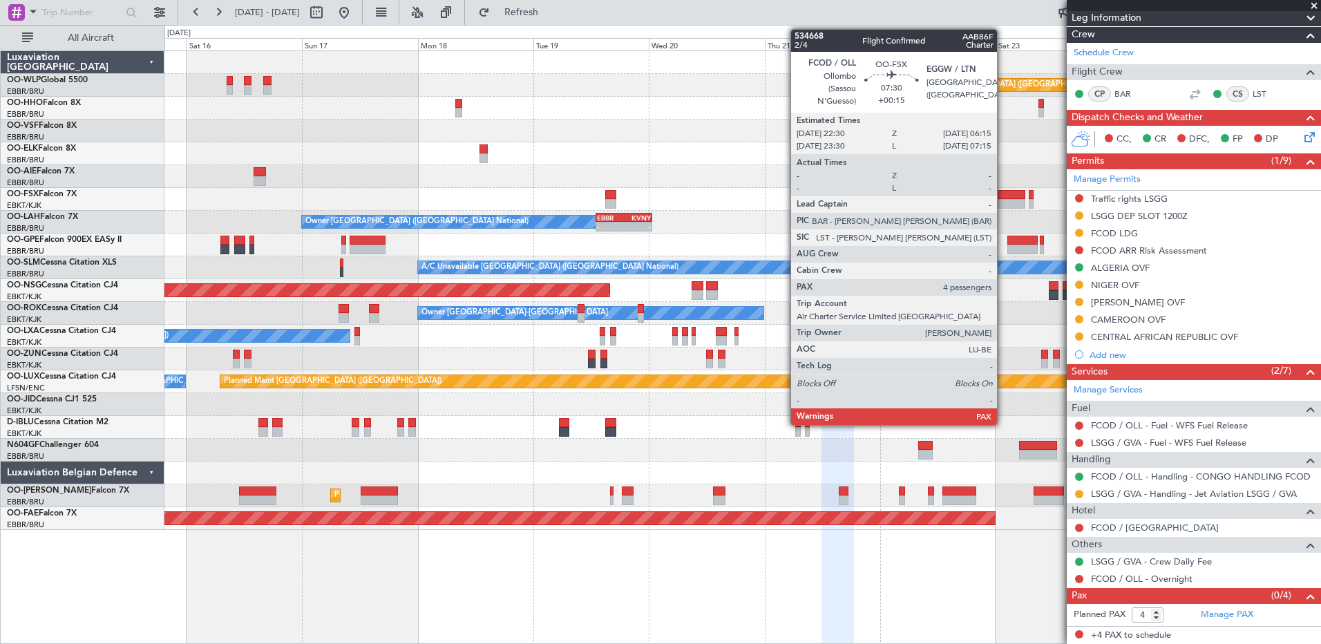
click at [1003, 199] on div at bounding box center [1007, 204] width 38 height 10
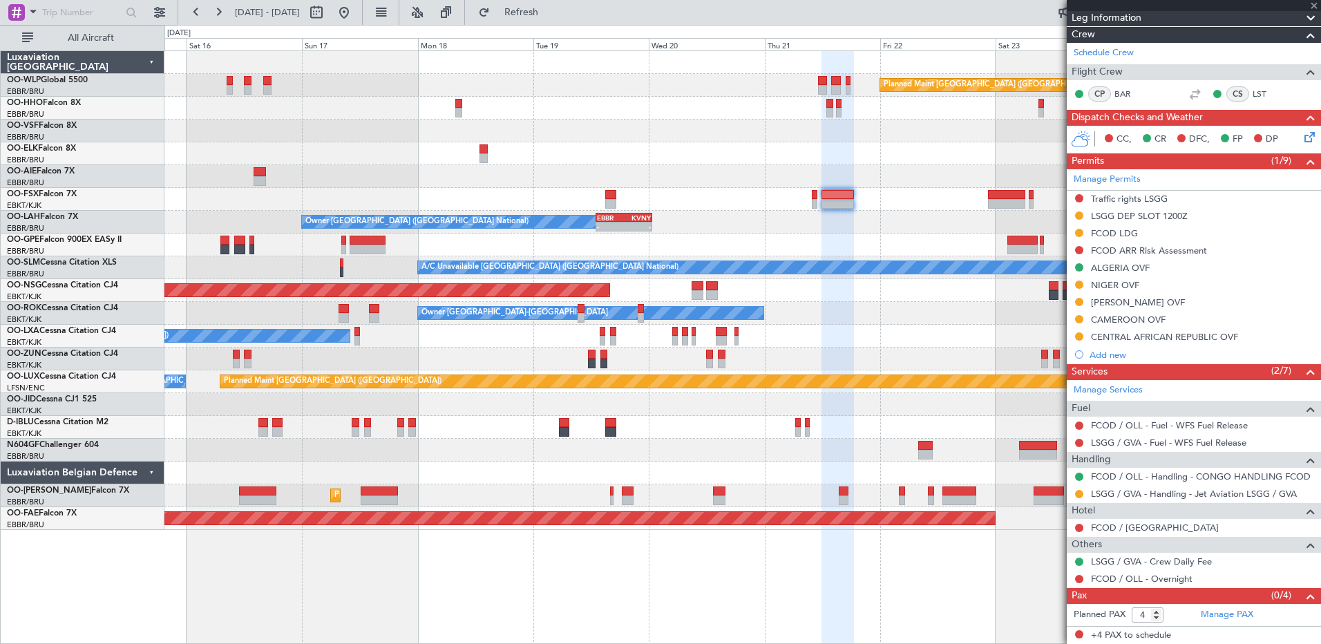
type input "+00:15"
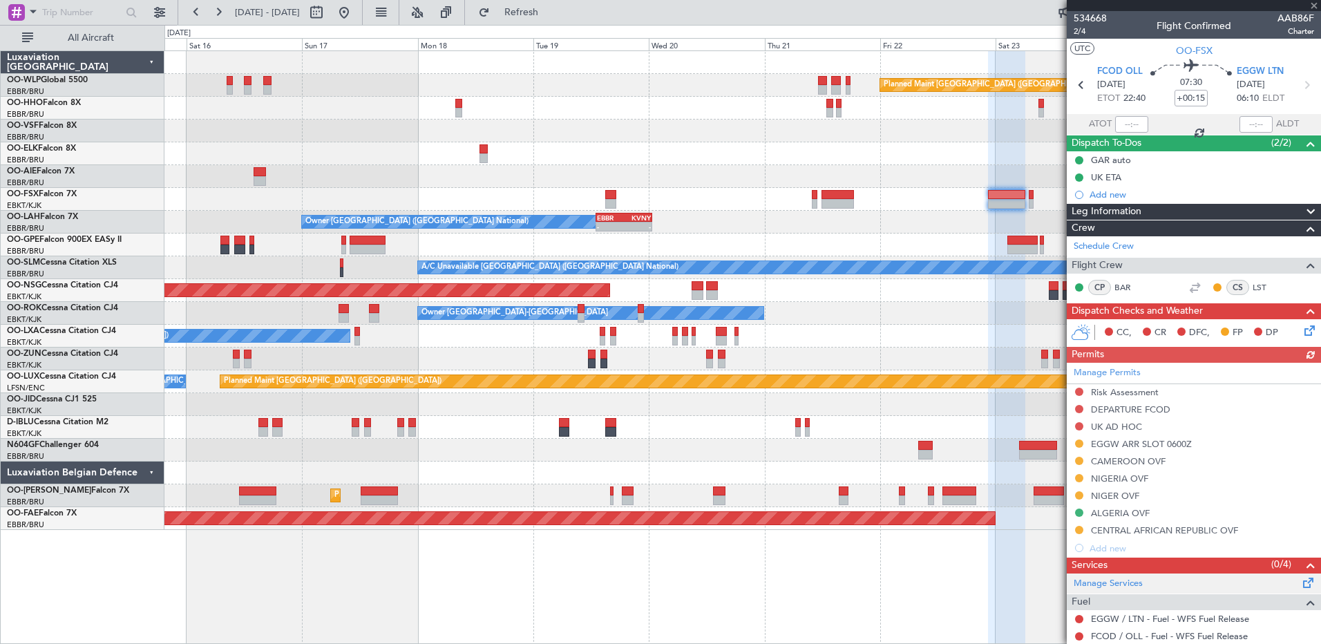
scroll to position [142, 0]
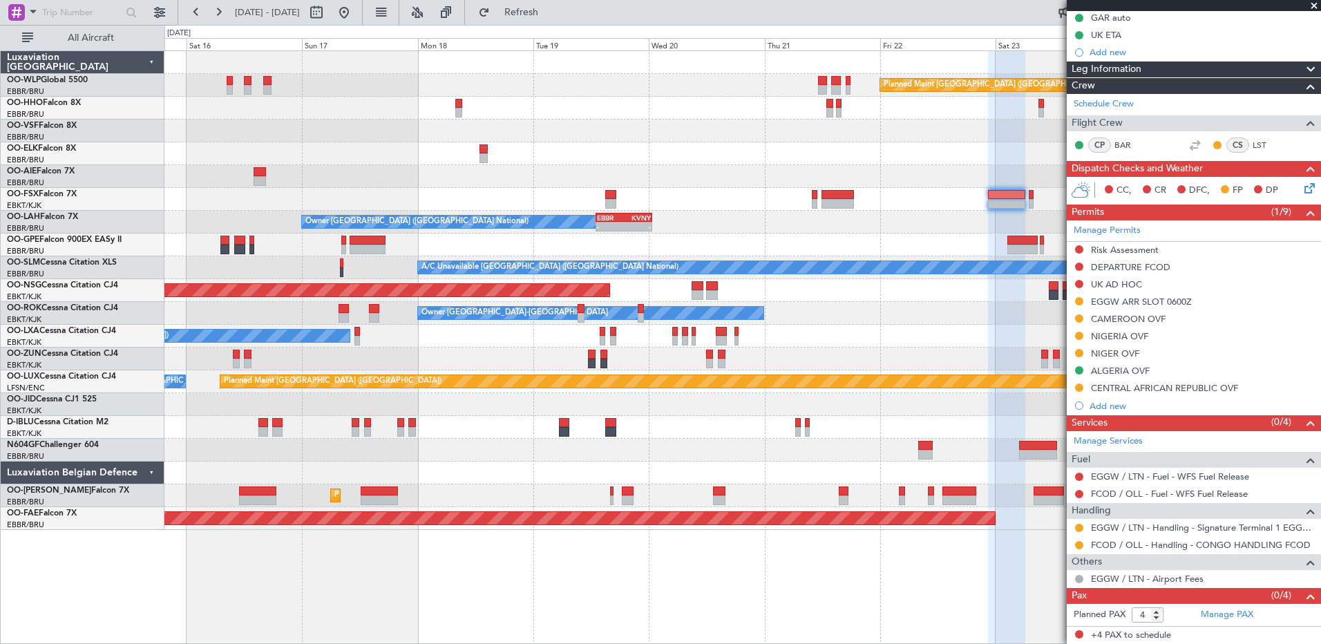
click at [1083, 547] on div at bounding box center [1079, 545] width 11 height 11
click at [1079, 544] on button at bounding box center [1079, 545] width 8 height 8
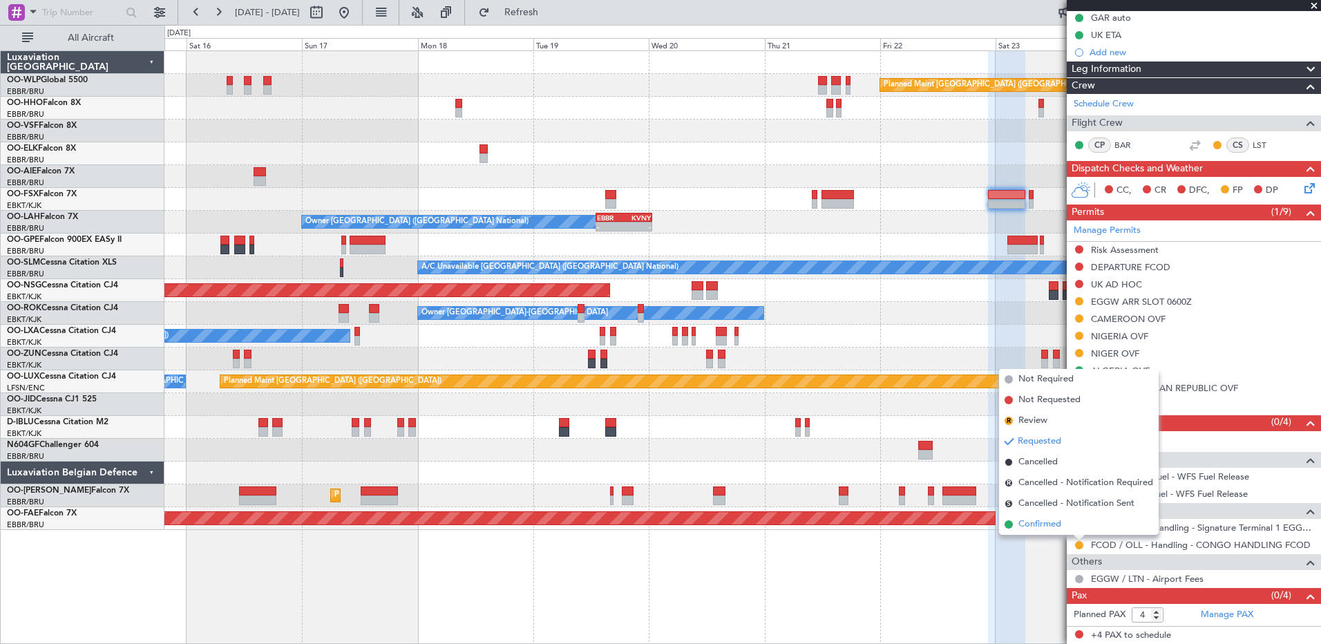
click at [1036, 523] on span "Confirmed" at bounding box center [1039, 525] width 43 height 14
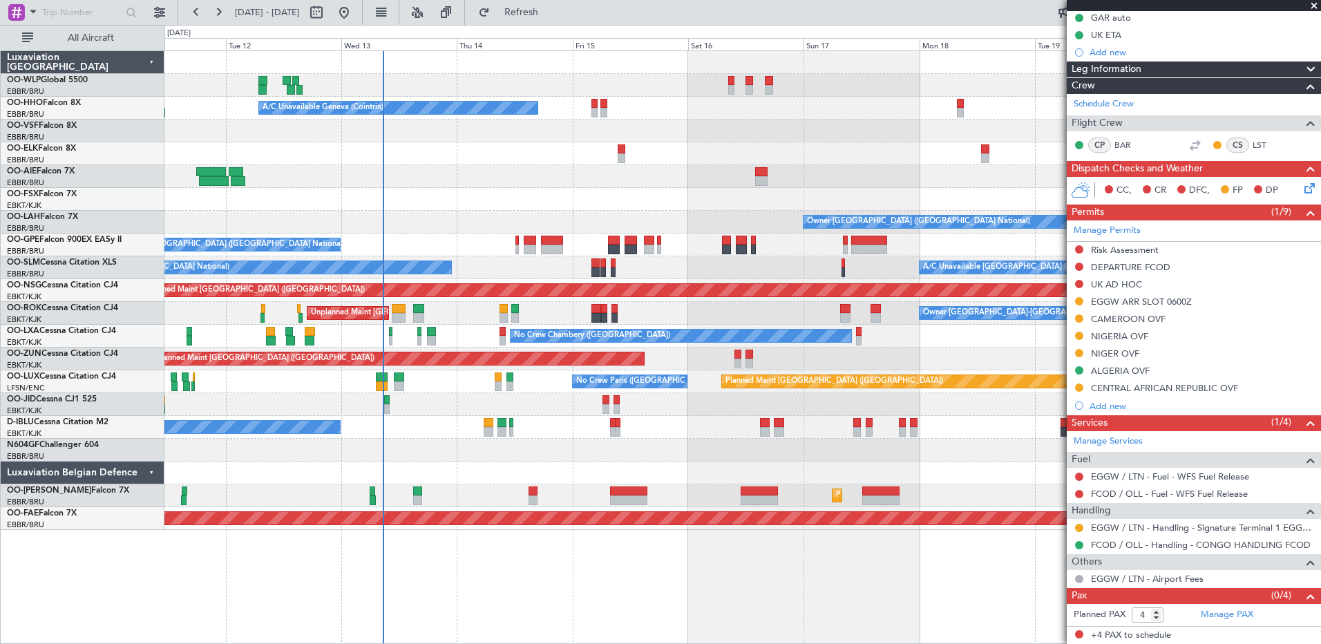
click at [527, 178] on div "Planned Maint Berlin (Brandenburg) A/C Unavailable Geneva (Cointrin) Owner Brus…" at bounding box center [742, 290] width 1156 height 479
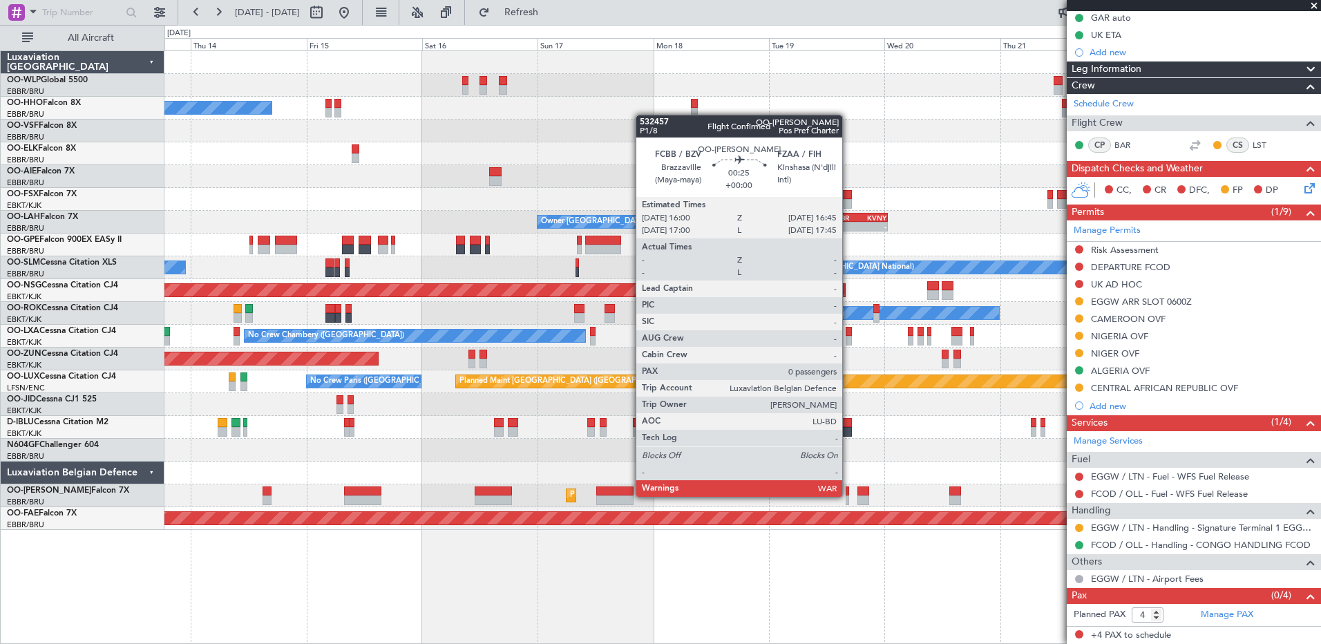
click at [849, 495] on div at bounding box center [848, 500] width 4 height 10
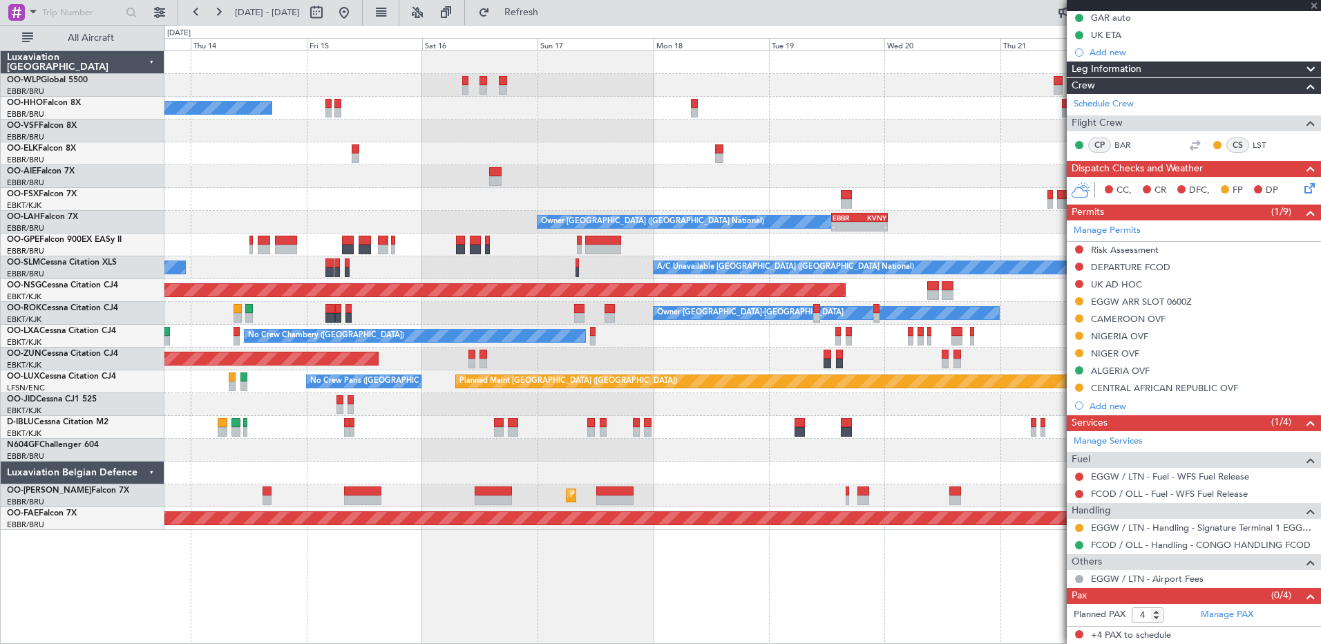
type input "0"
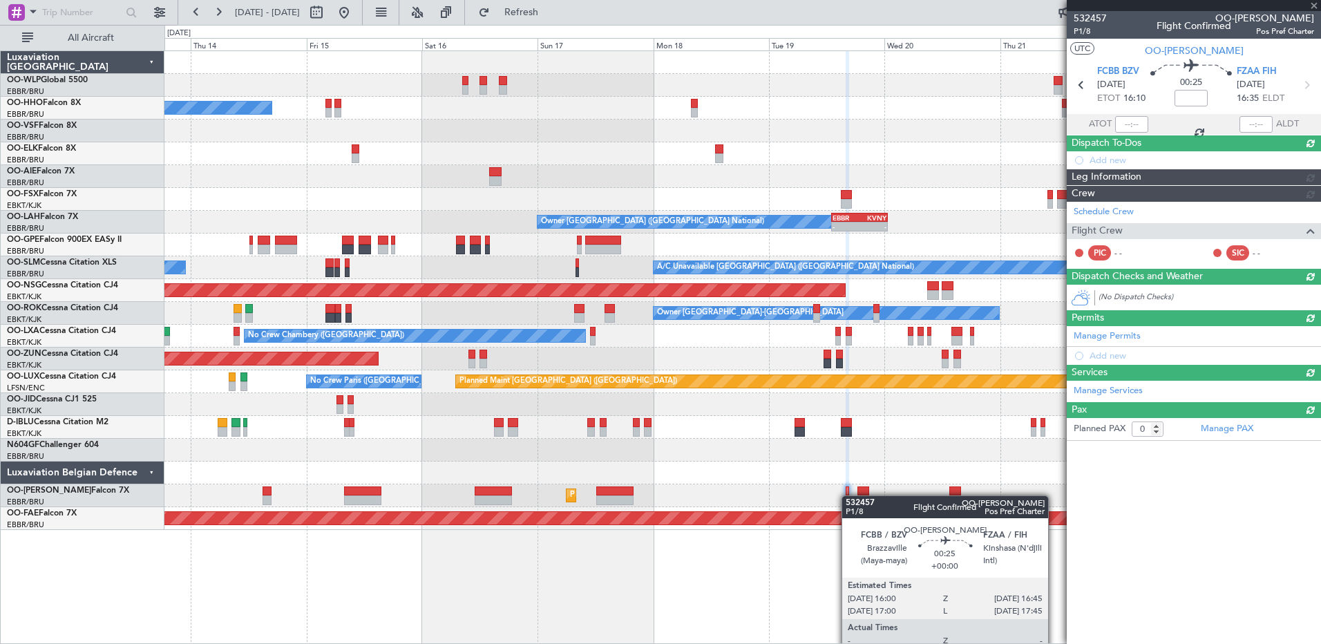
scroll to position [0, 0]
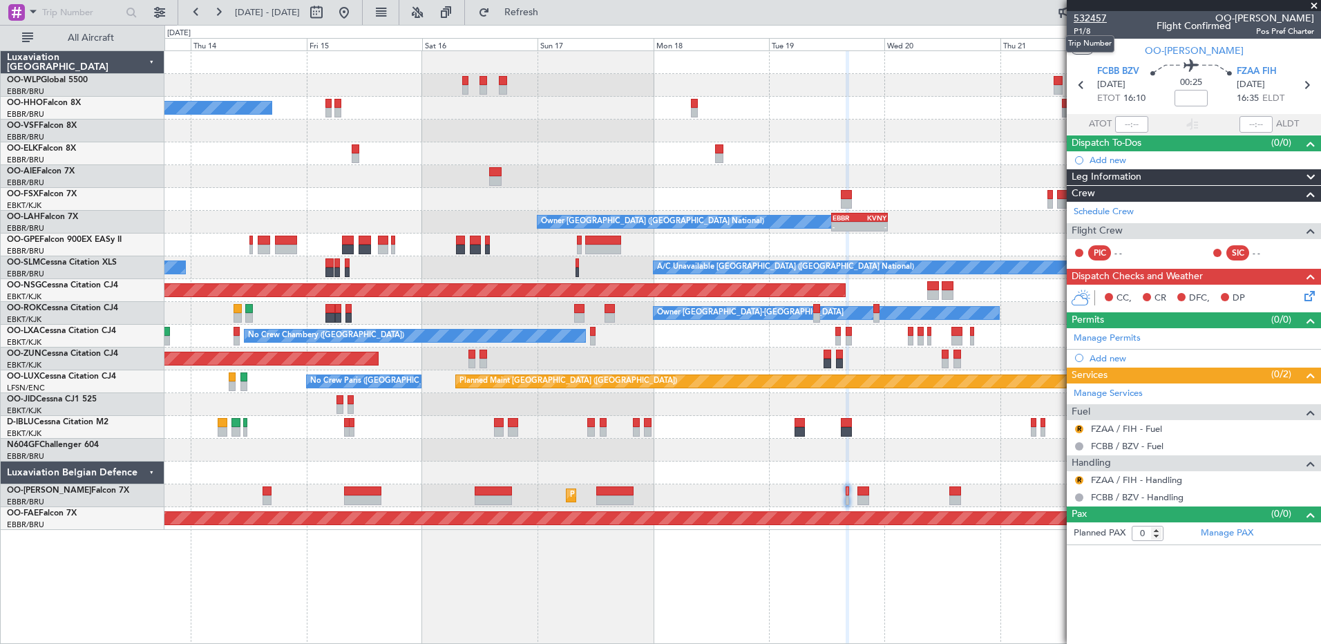
click at [1101, 14] on span "532457" at bounding box center [1090, 18] width 33 height 15
click at [551, 17] on span "Refresh" at bounding box center [522, 13] width 58 height 10
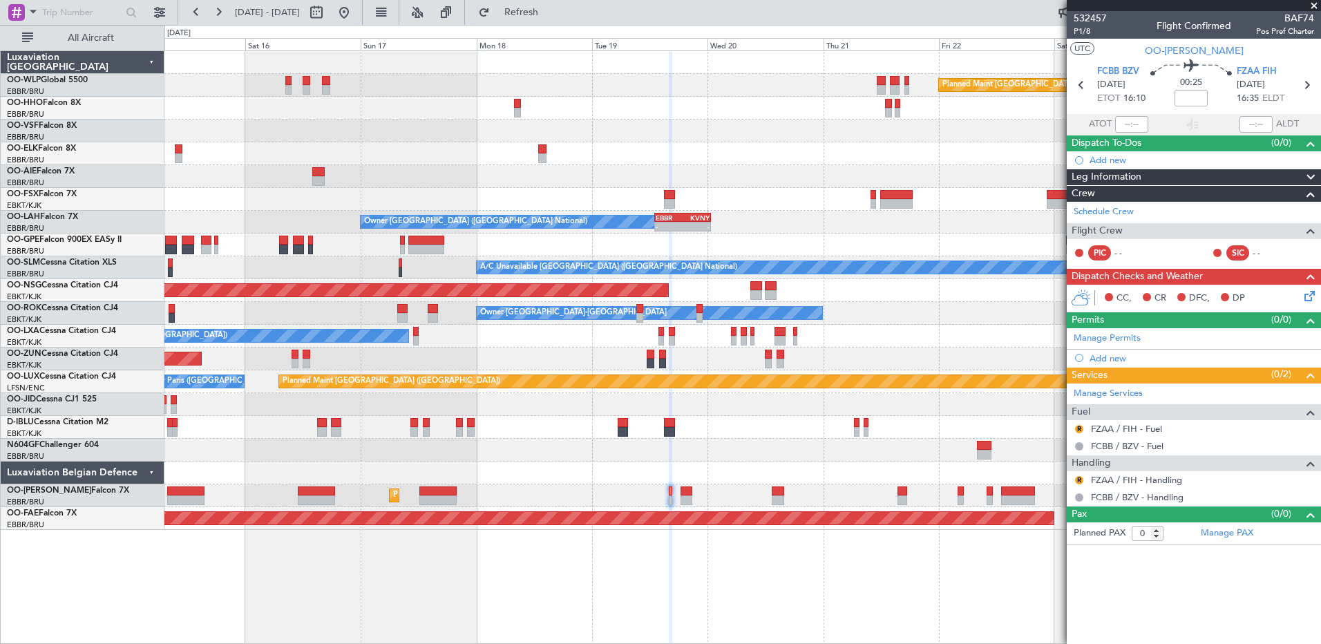
click at [515, 474] on div at bounding box center [742, 473] width 1156 height 23
click at [1086, 30] on span "P1/8" at bounding box center [1090, 32] width 33 height 12
click at [551, 12] on span "Refresh" at bounding box center [522, 13] width 58 height 10
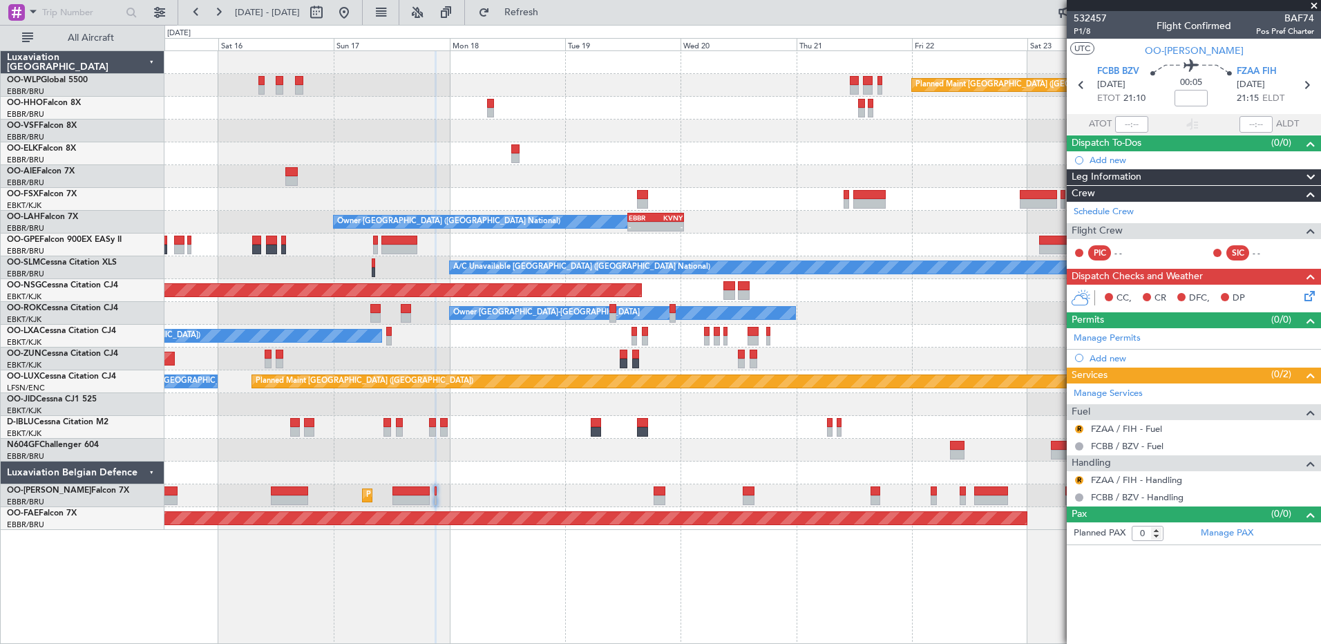
click at [772, 496] on div "Planned Maint [GEOGRAPHIC_DATA] ([GEOGRAPHIC_DATA] National)" at bounding box center [742, 495] width 1156 height 23
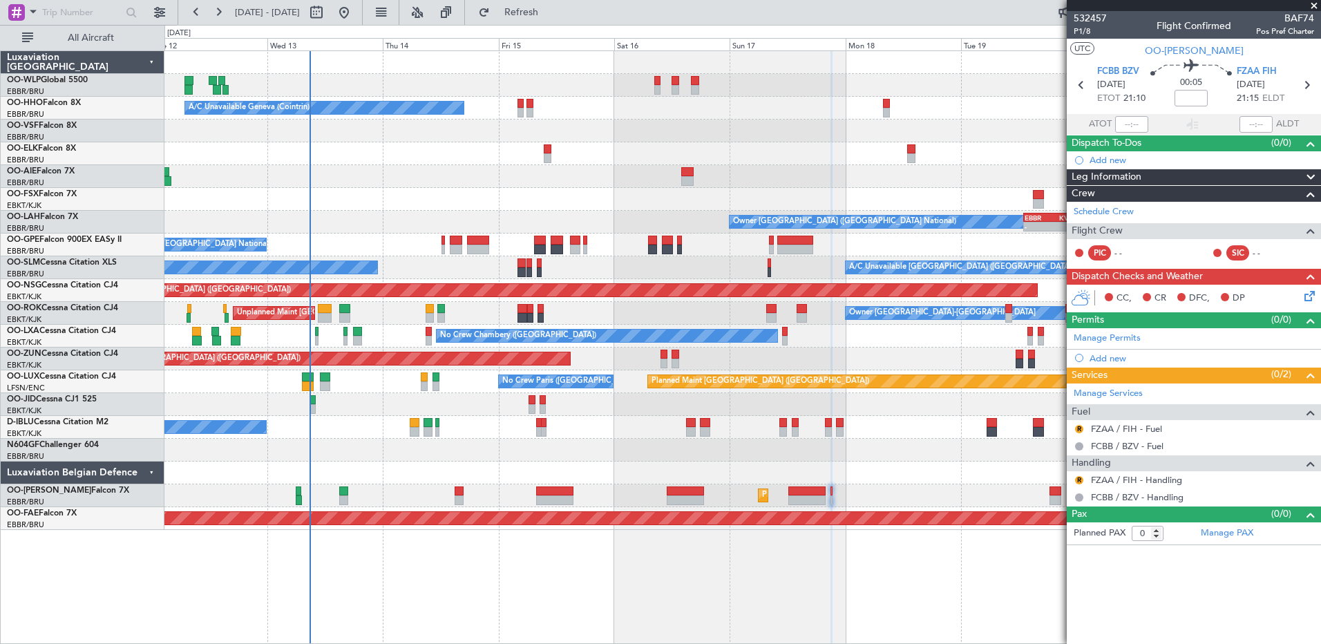
click at [353, 471] on div "Planned Maint Berlin (Brandenburg) A/C Unavailable Geneva (Cointrin) Owner Brus…" at bounding box center [742, 290] width 1156 height 479
click at [555, 19] on button "Refresh" at bounding box center [513, 12] width 83 height 22
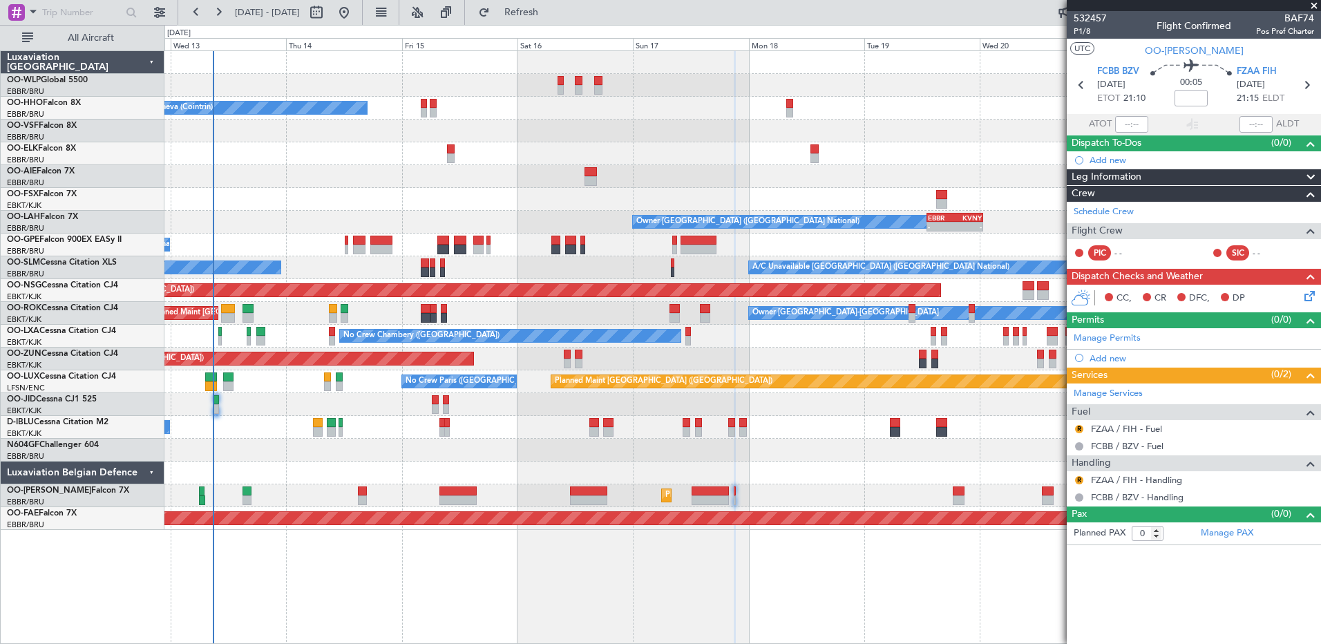
click at [857, 473] on div "Planned Maint Berlin (Brandenburg) A/C Unavailable Geneva (Cointrin) Owner Brus…" at bounding box center [742, 290] width 1156 height 479
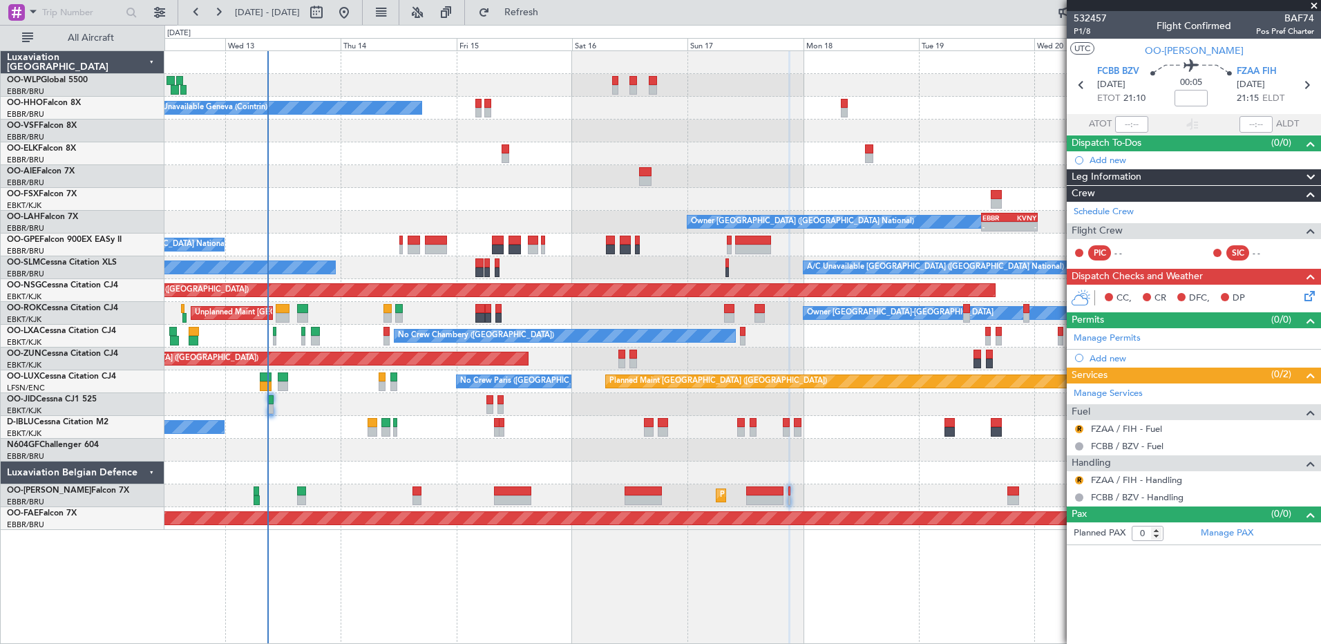
click at [876, 585] on div "Planned Maint Berlin (Brandenburg) A/C Unavailable Geneva (Cointrin) Owner Brus…" at bounding box center [742, 347] width 1157 height 594
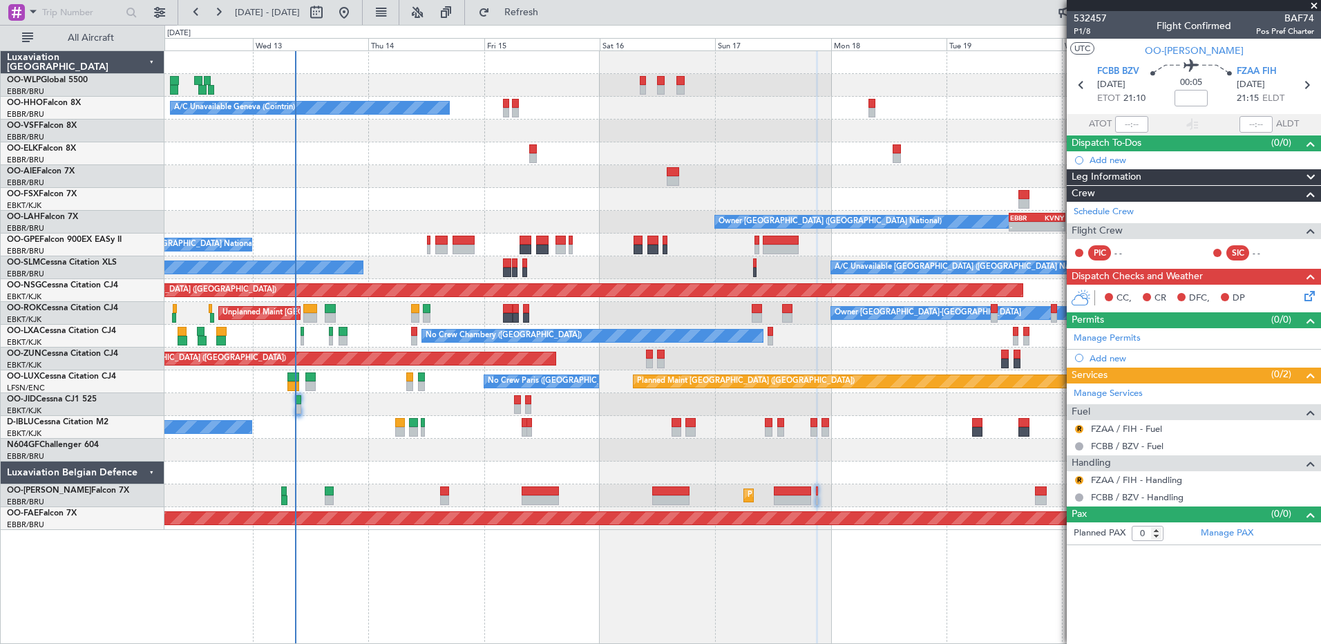
click at [339, 433] on div "No Crew [GEOGRAPHIC_DATA] ([GEOGRAPHIC_DATA] National)" at bounding box center [742, 427] width 1156 height 23
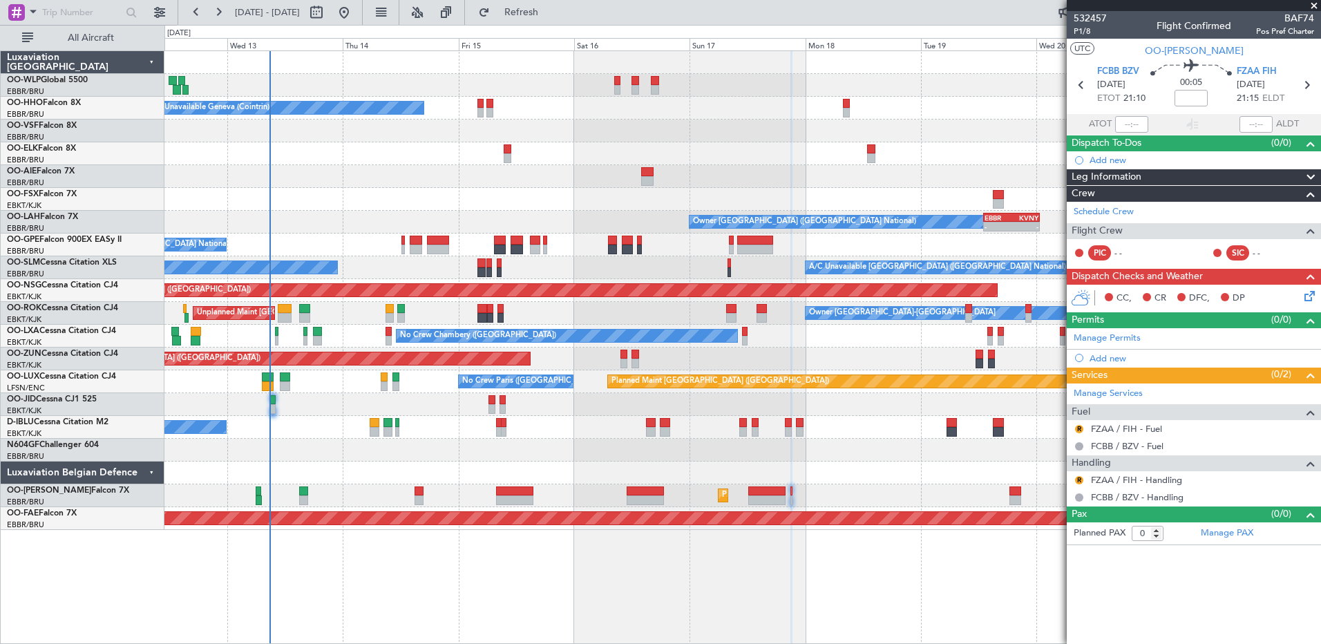
click at [312, 476] on div "Planned Maint Berlin (Brandenburg) A/C Unavailable Geneva (Cointrin) Owner Brus…" at bounding box center [742, 290] width 1156 height 479
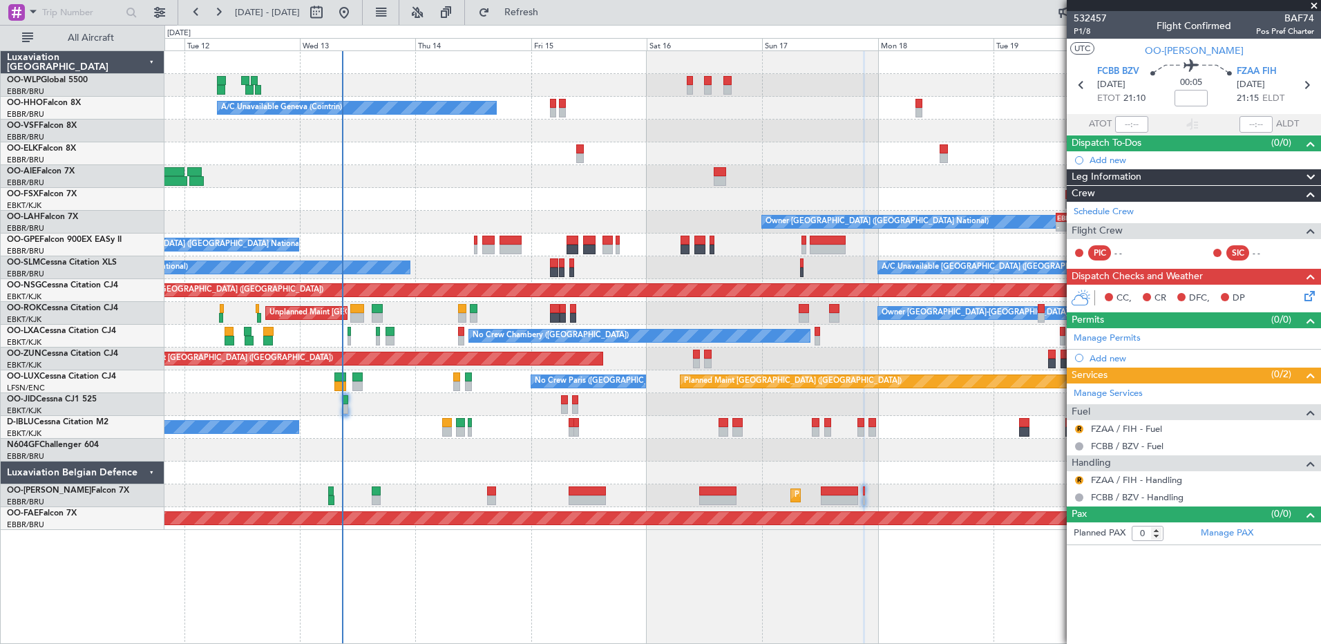
click at [627, 471] on div at bounding box center [742, 473] width 1156 height 23
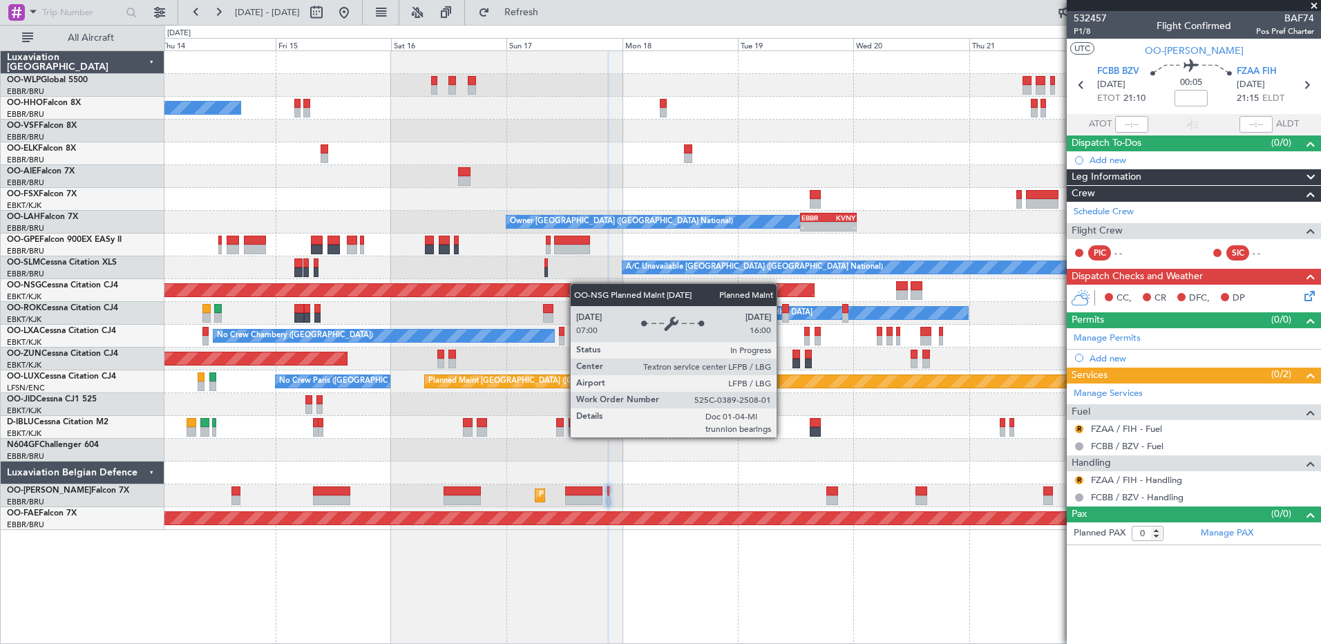
click at [576, 283] on div "Planned Maint Berlin (Brandenburg) A/C Unavailable Geneva (Cointrin) Owner Brus…" at bounding box center [742, 290] width 1156 height 479
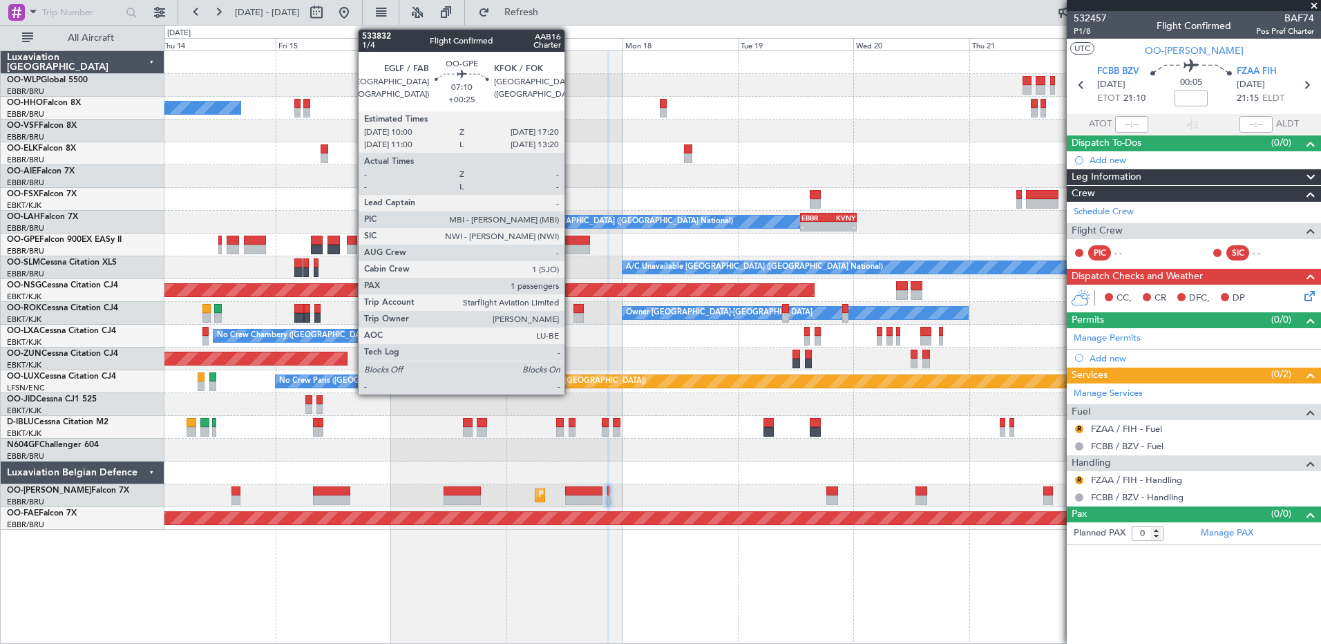
click at [571, 246] on div at bounding box center [572, 250] width 36 height 10
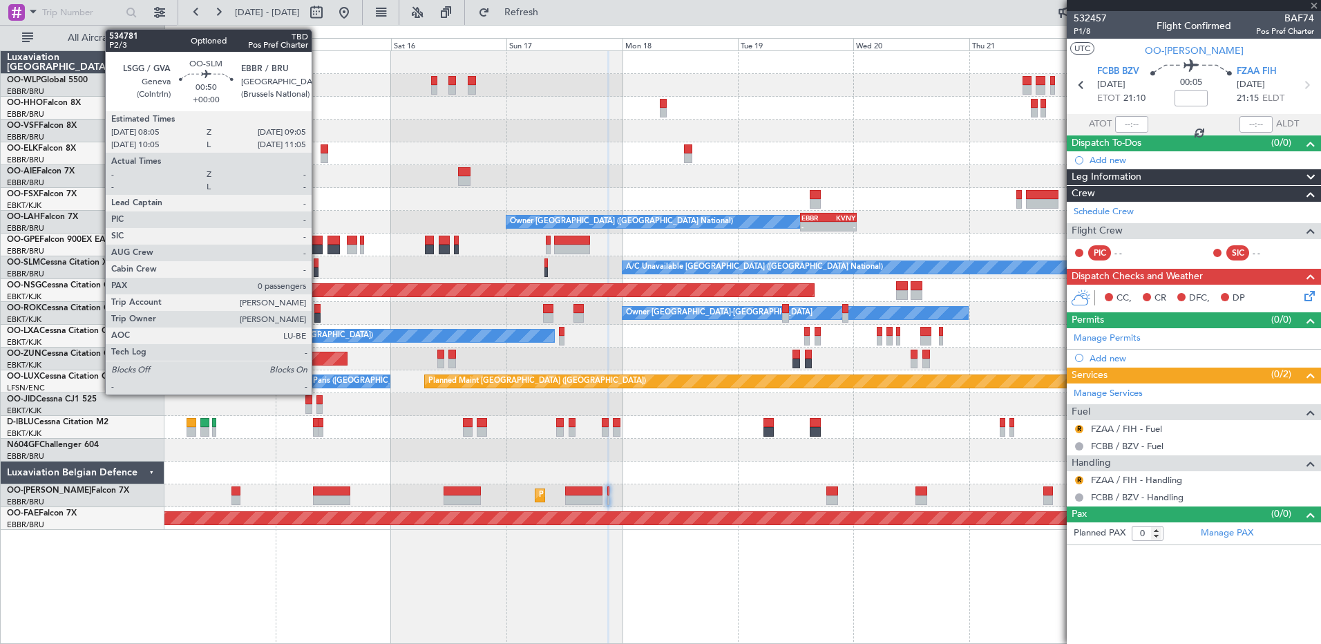
type input "+00:25"
type input "1"
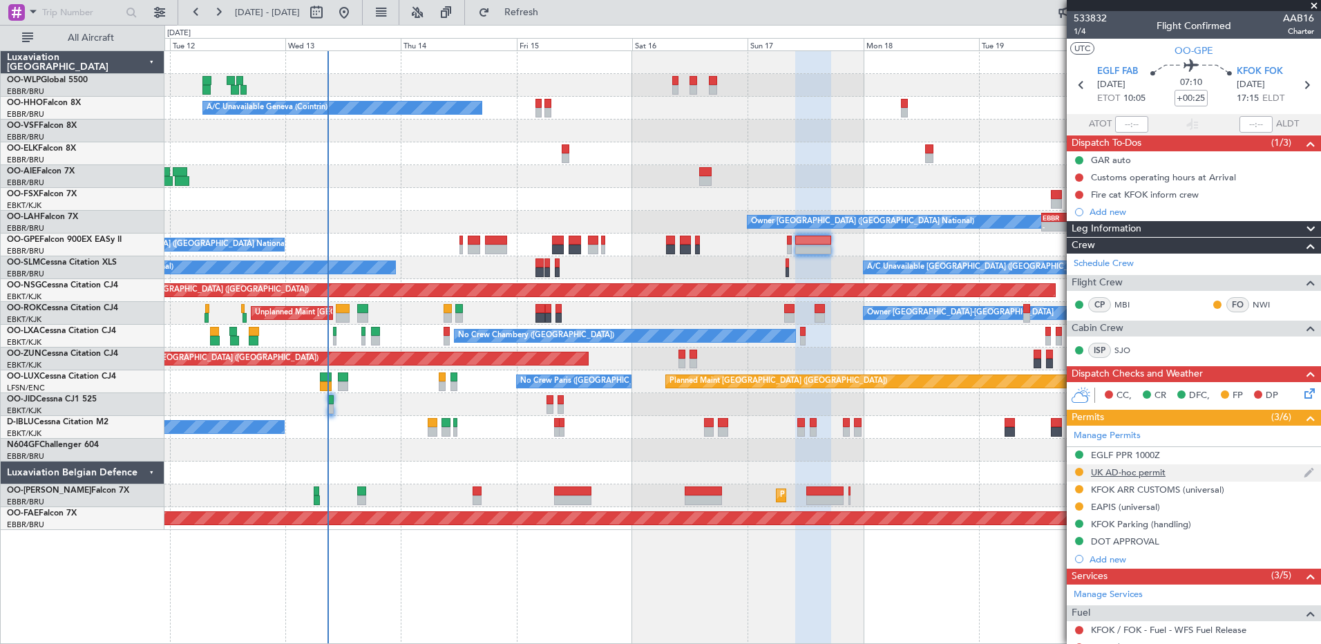
scroll to position [218, 0]
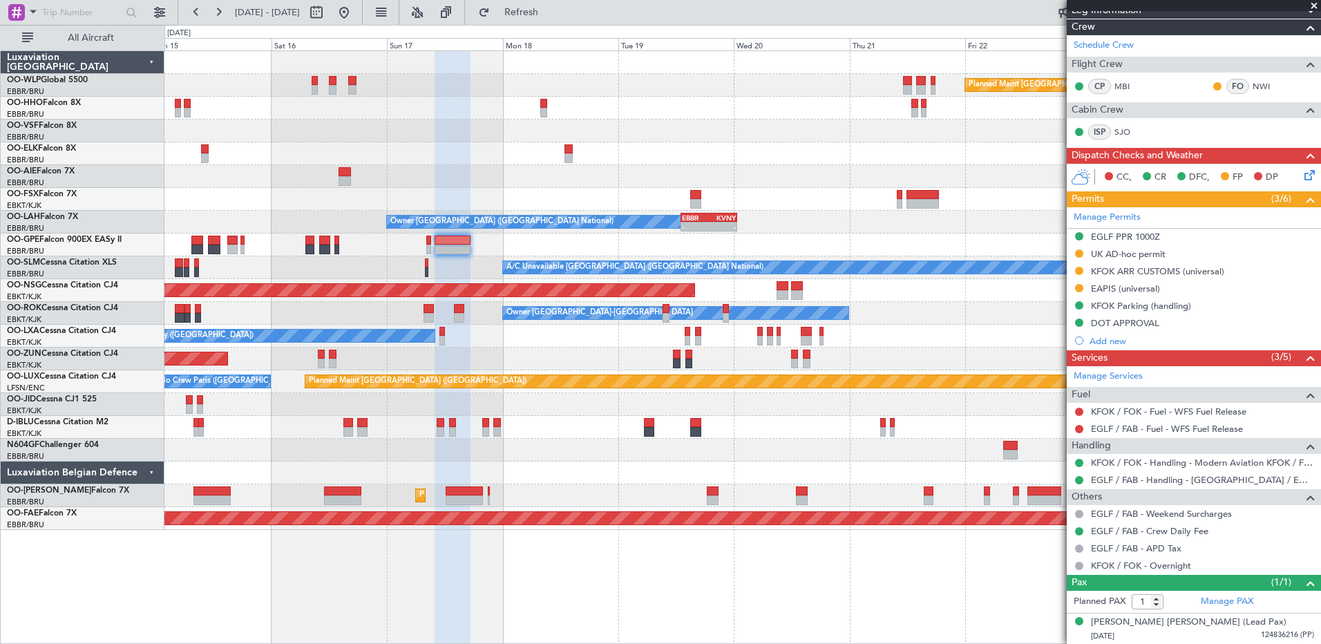
click at [434, 211] on div "Planned Maint Berlin (Brandenburg) A/C Unavailable Geneva (Cointrin) Owner Brus…" at bounding box center [742, 290] width 1156 height 479
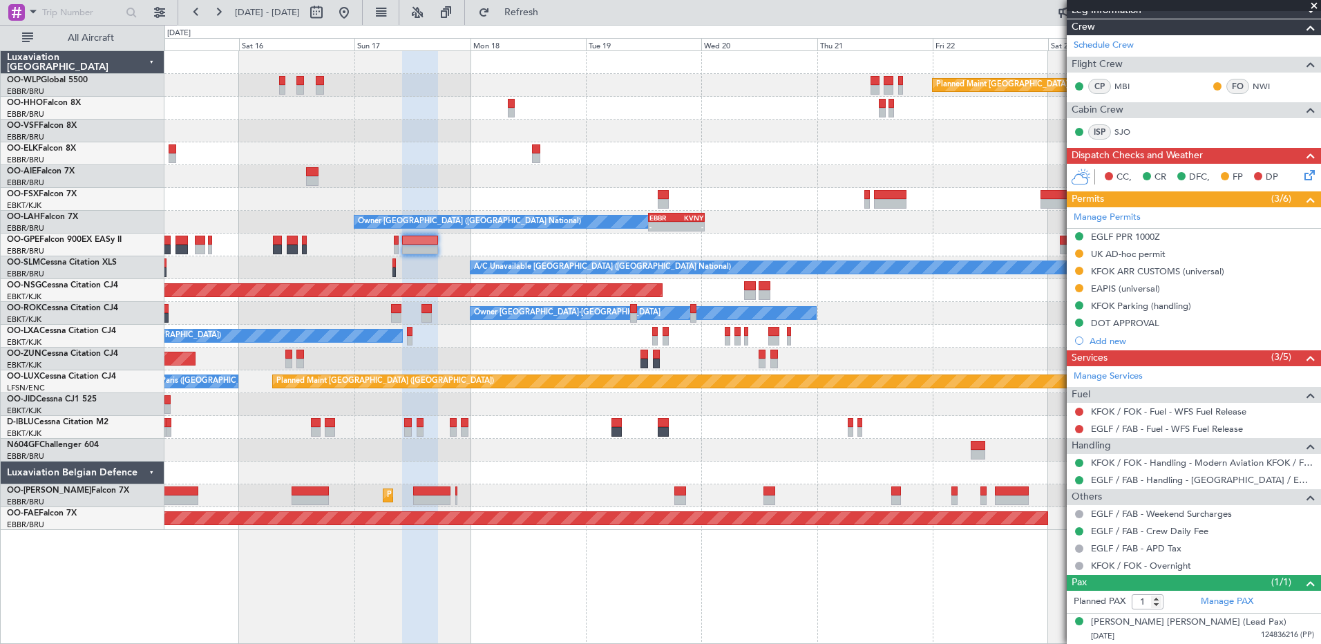
click at [717, 154] on div at bounding box center [742, 153] width 1156 height 23
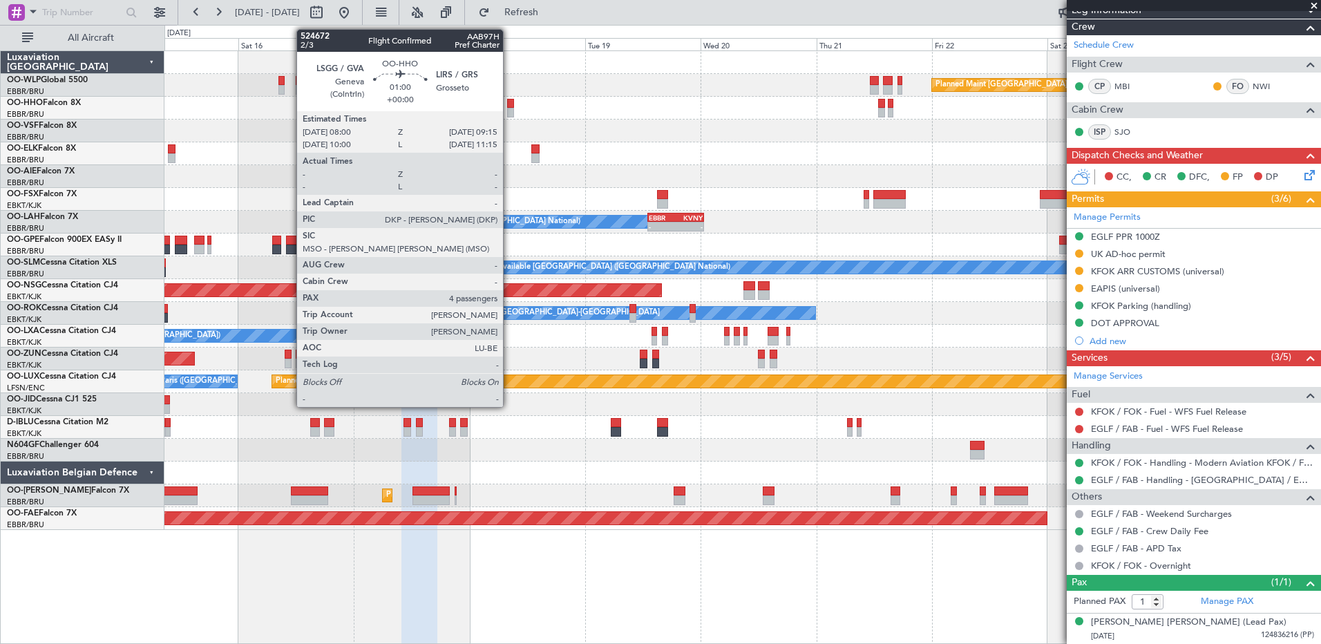
click at [509, 102] on div at bounding box center [510, 104] width 6 height 10
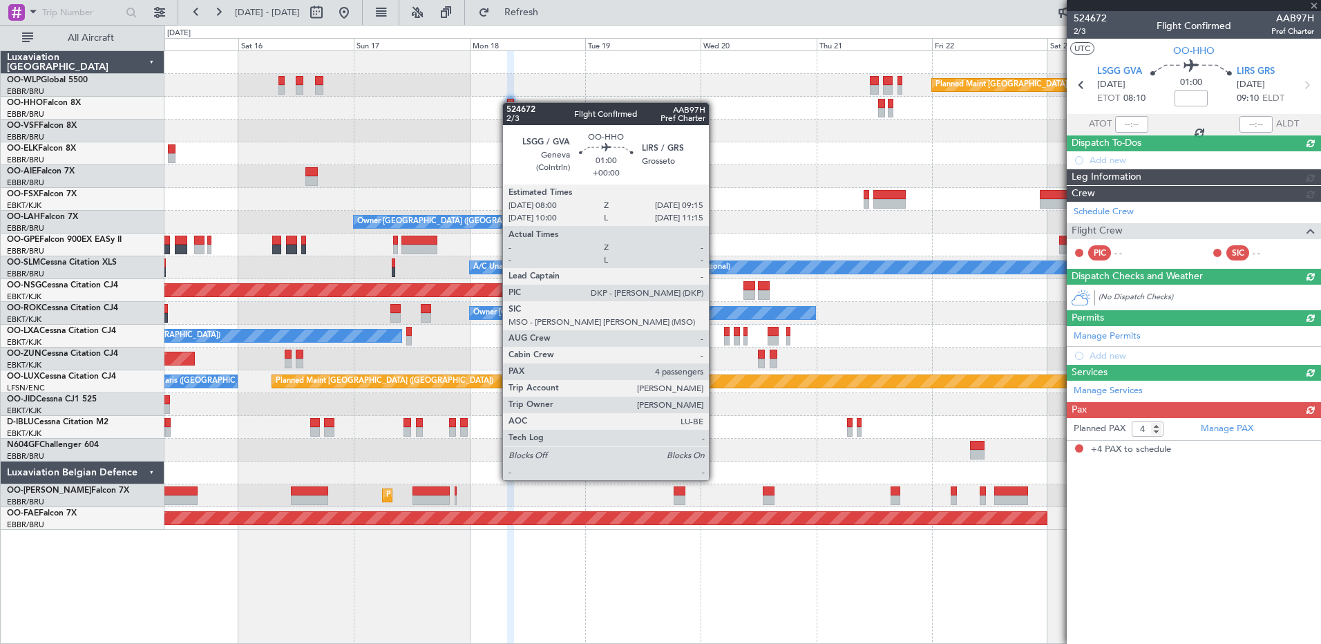
scroll to position [0, 0]
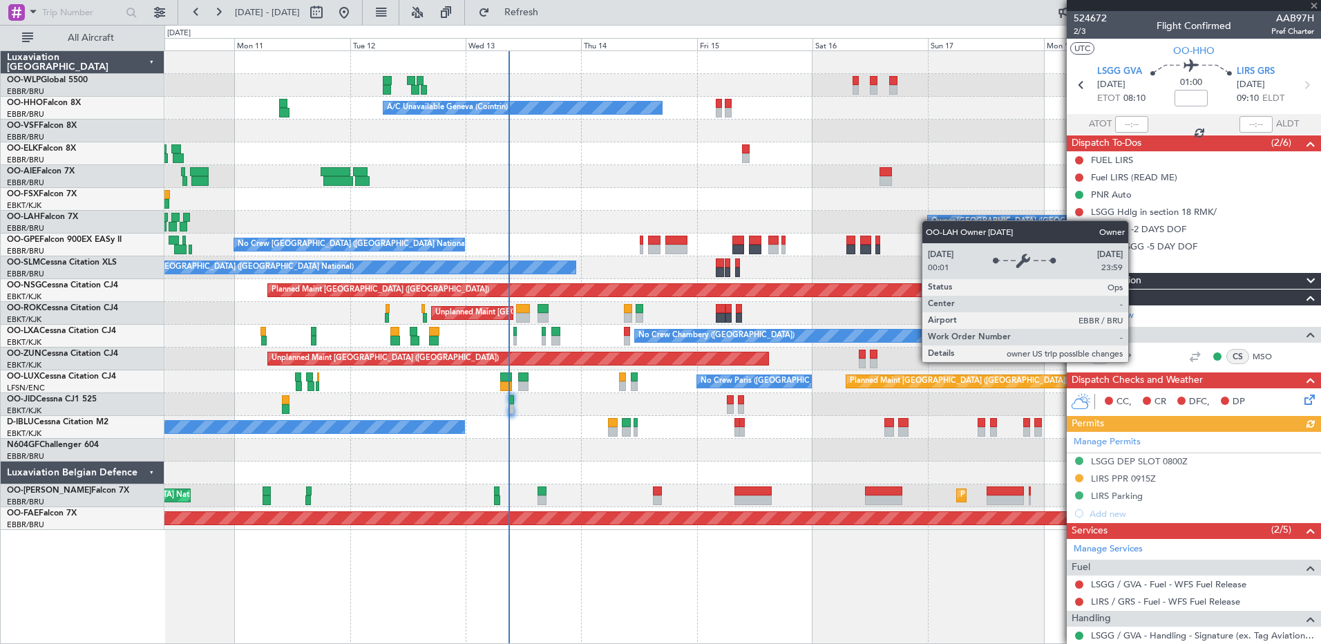
click at [955, 224] on div "Planned Maint Berlin (Brandenburg) A/C Unavailable Geneva (Cointrin) Planned Ma…" at bounding box center [742, 290] width 1156 height 479
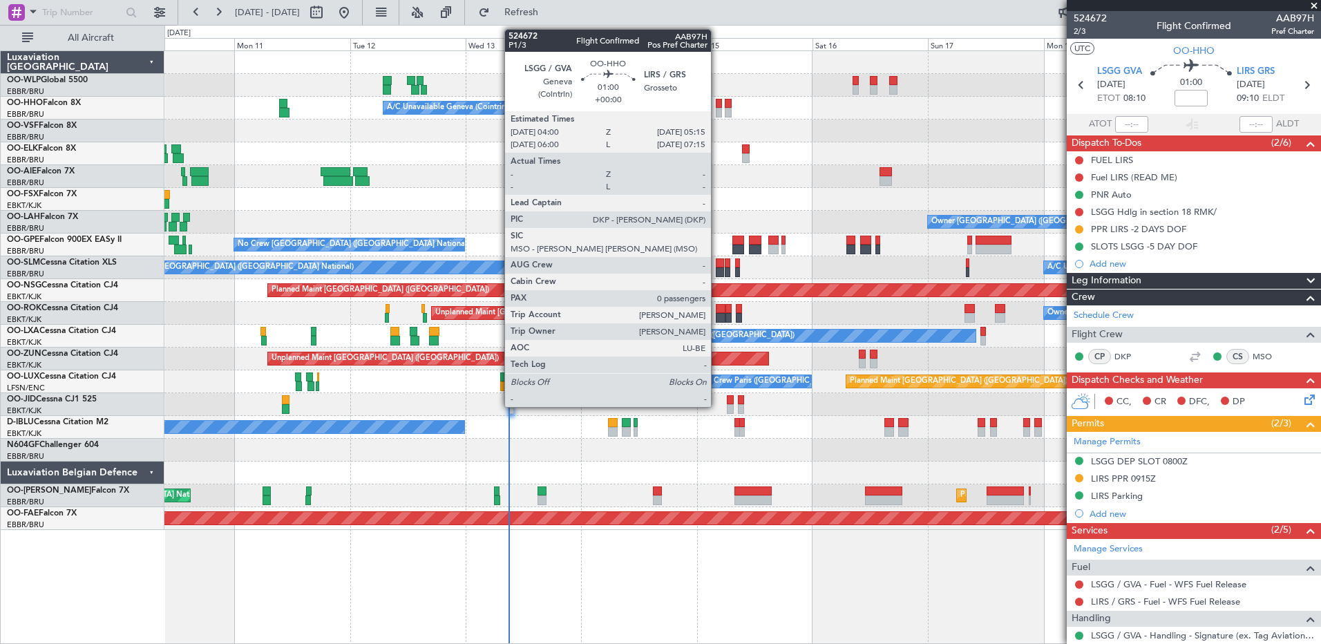
click at [717, 111] on div at bounding box center [719, 113] width 6 height 10
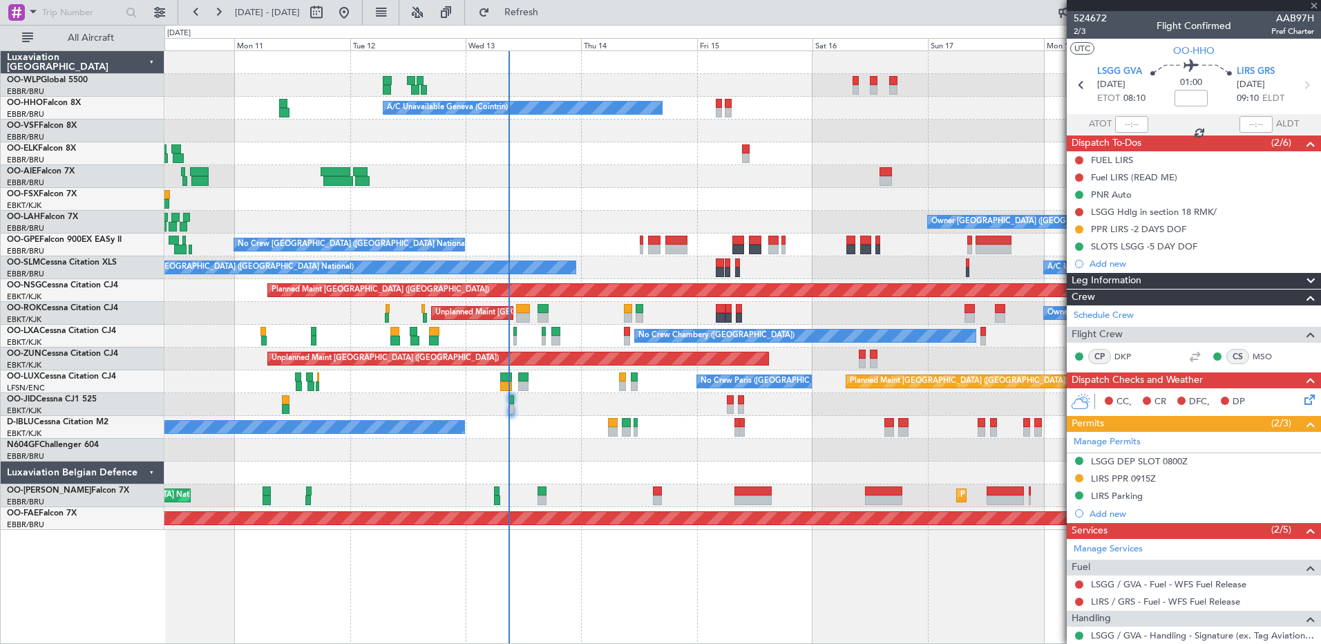
type input "0"
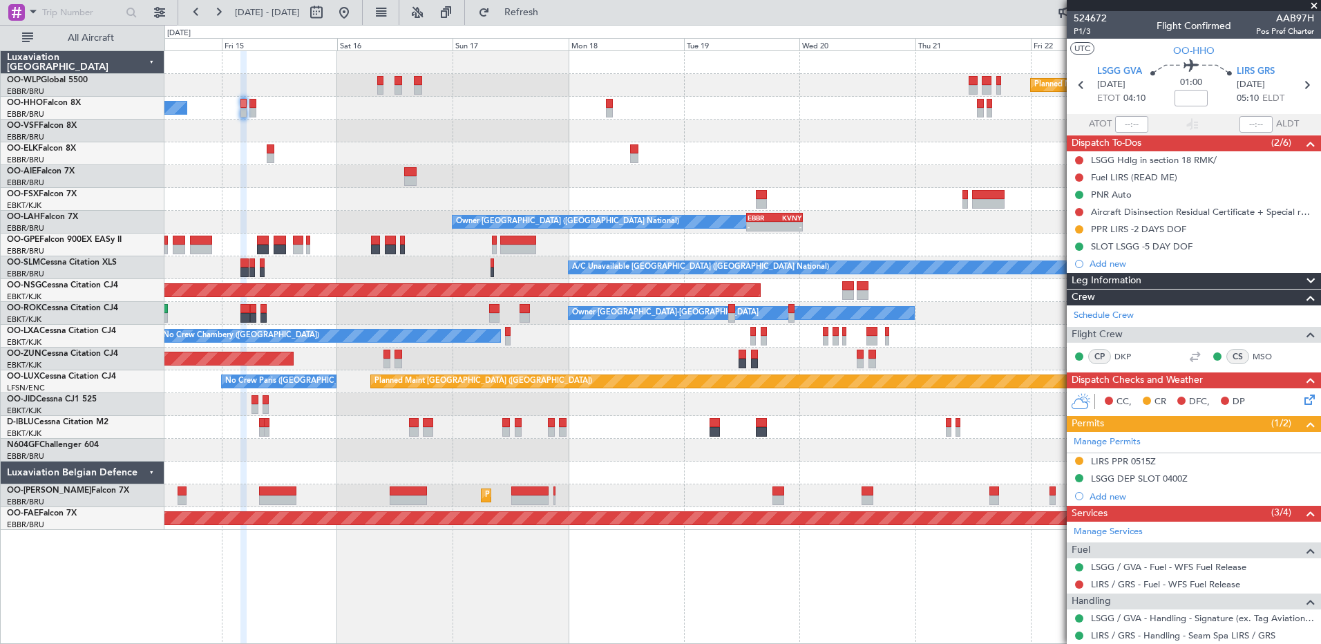
click at [438, 252] on div "No Crew [GEOGRAPHIC_DATA] ([GEOGRAPHIC_DATA] National)" at bounding box center [742, 245] width 1156 height 23
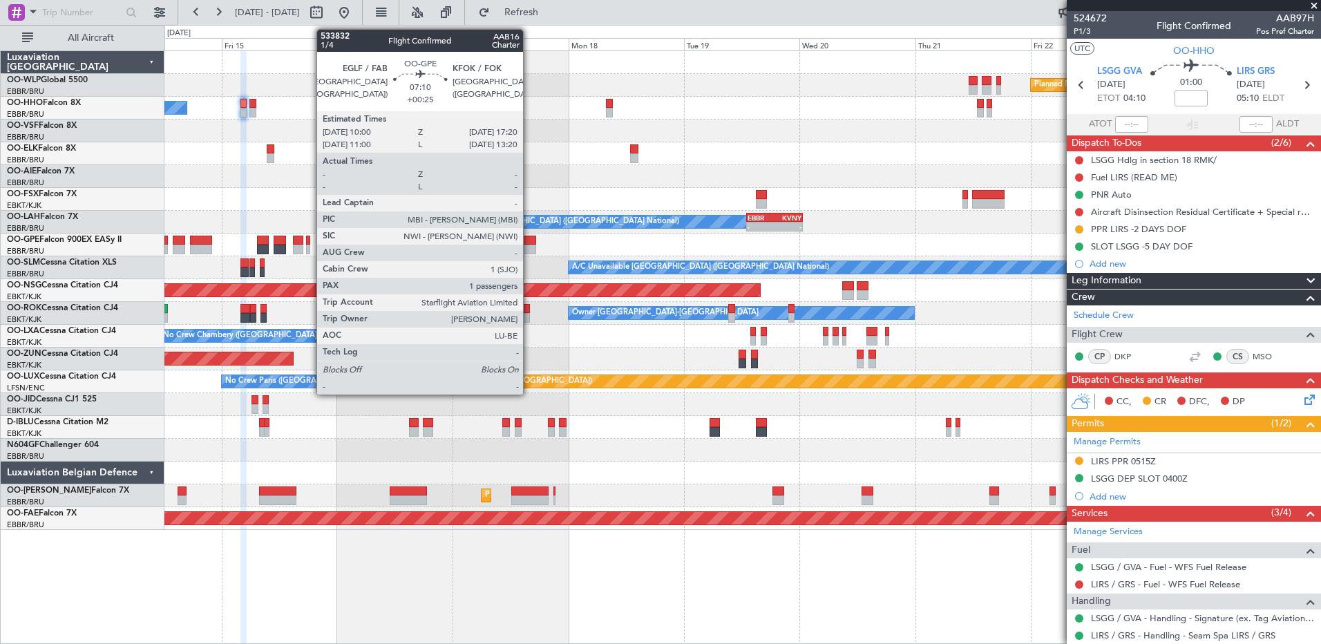
click at [529, 246] on div at bounding box center [518, 250] width 36 height 10
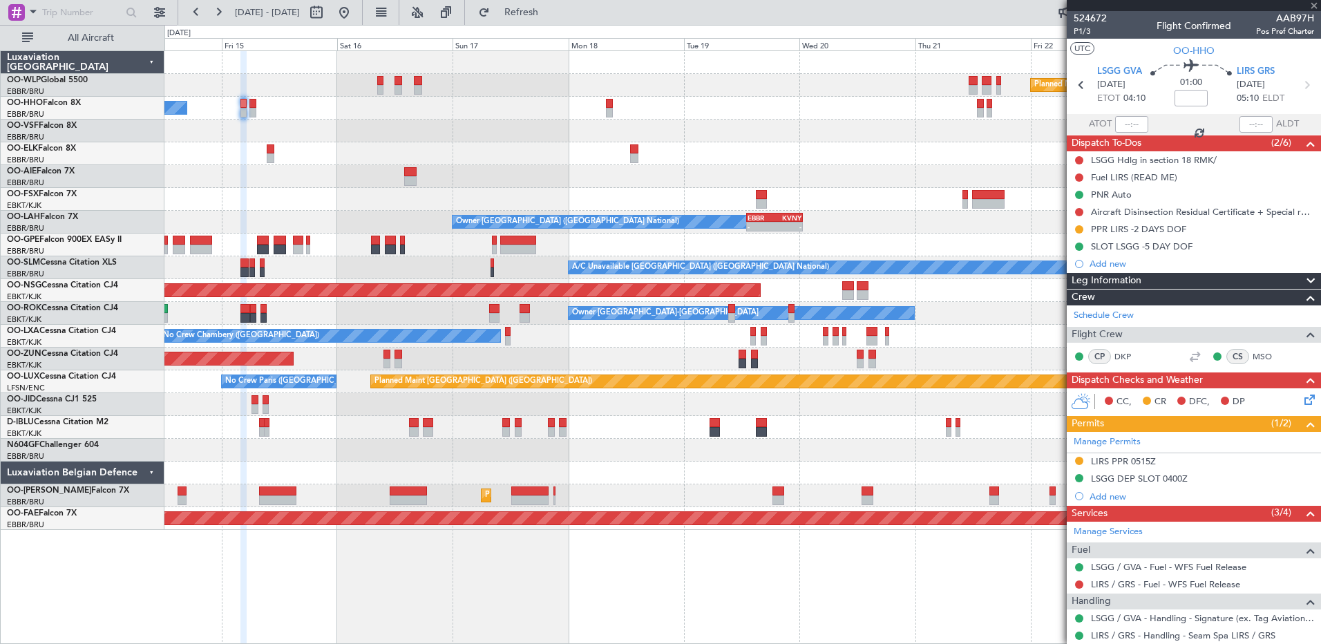
type input "+00:25"
type input "1"
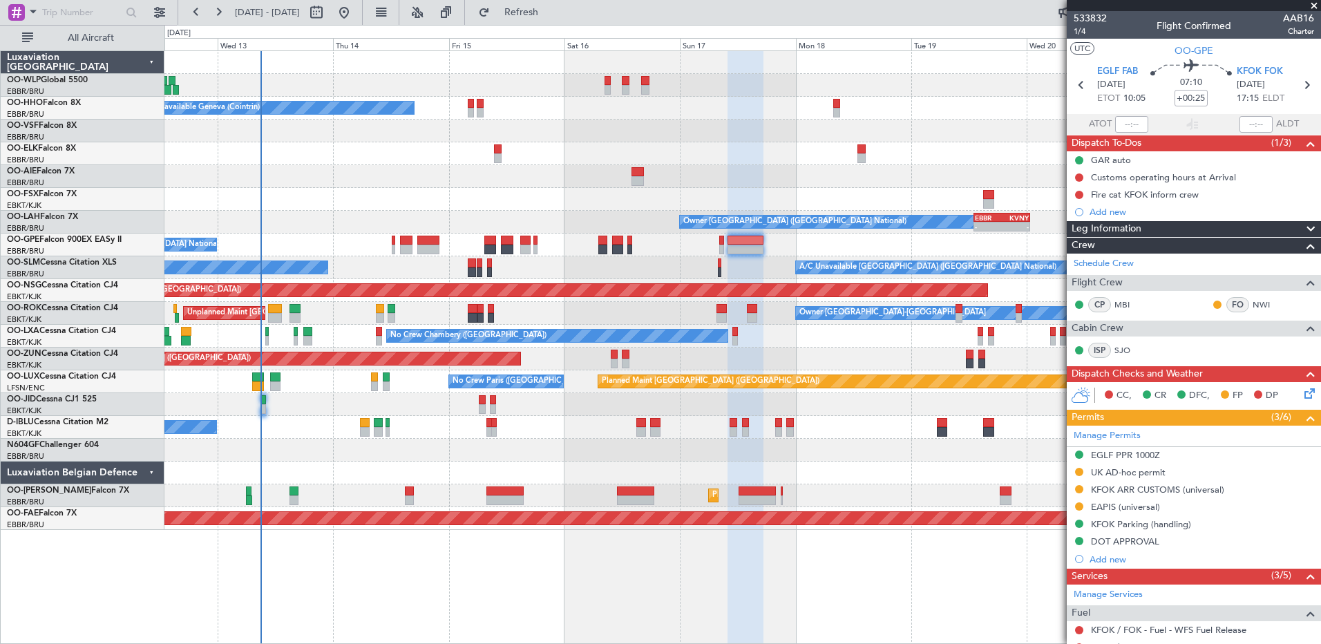
click at [784, 171] on div at bounding box center [742, 176] width 1156 height 23
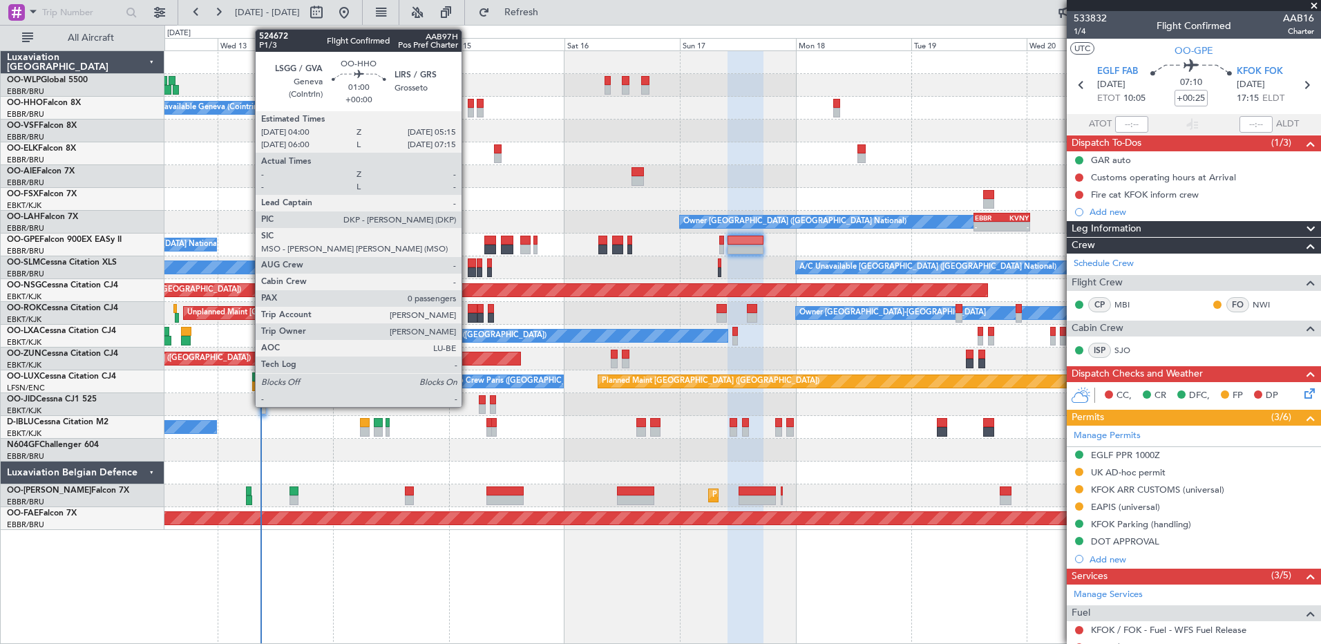
click at [468, 113] on div at bounding box center [471, 113] width 6 height 10
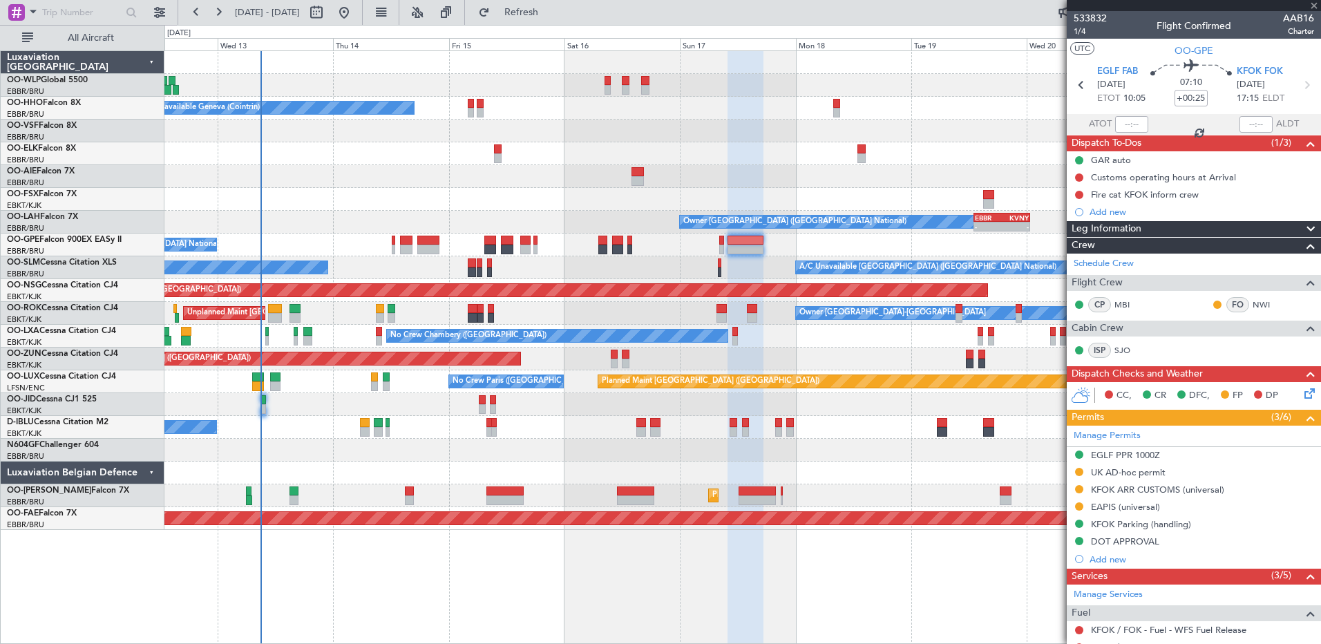
type input "0"
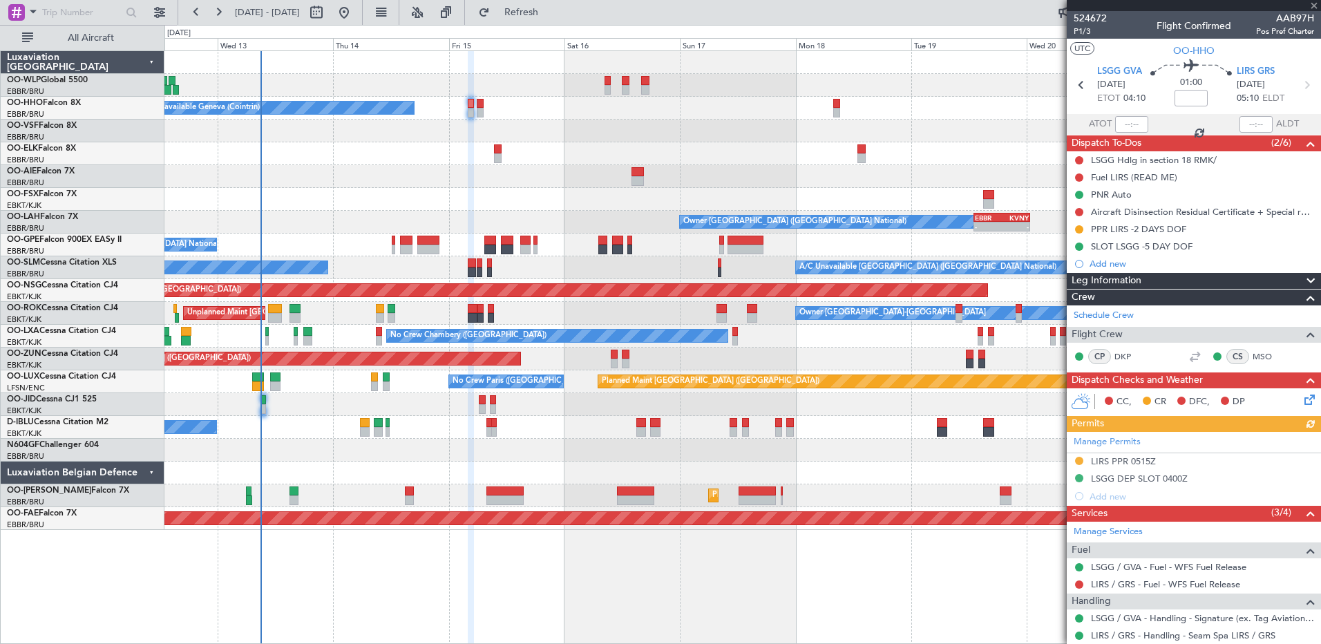
click at [1135, 459] on div "Manage Permits LIRS PPR 0515Z LSGG DEP SLOT 0400Z Add new" at bounding box center [1194, 468] width 254 height 73
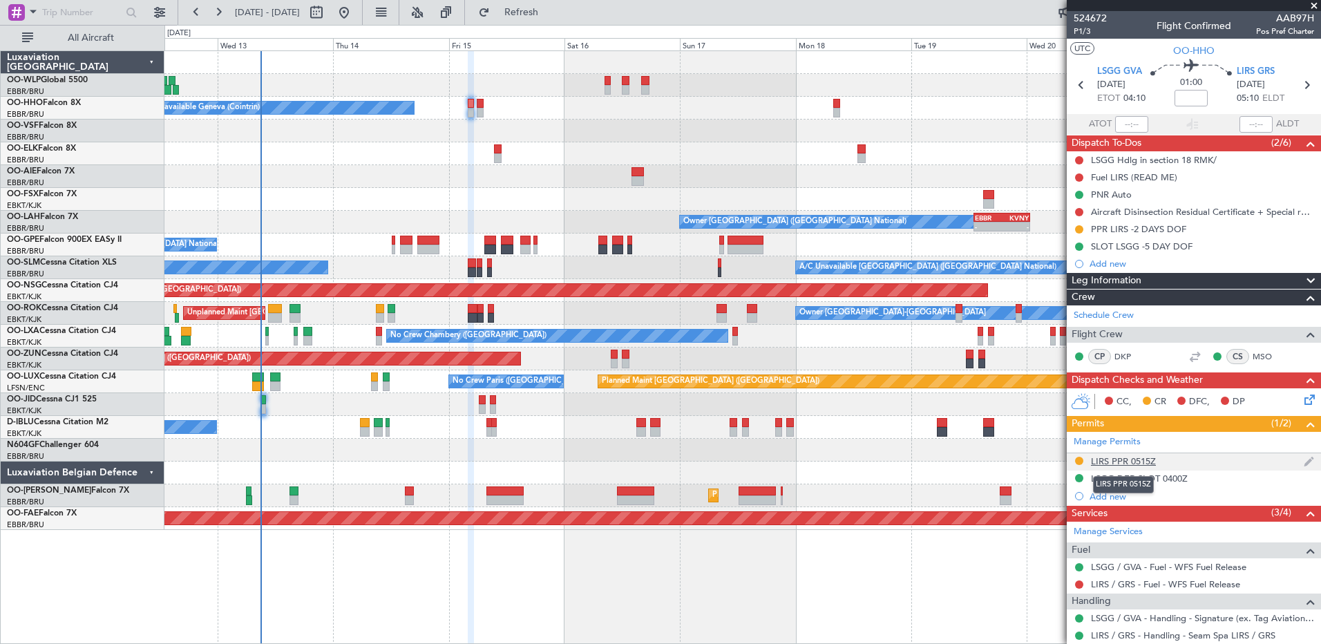
click at [1118, 464] on div "LIRS PPR 0515Z" at bounding box center [1123, 461] width 65 height 12
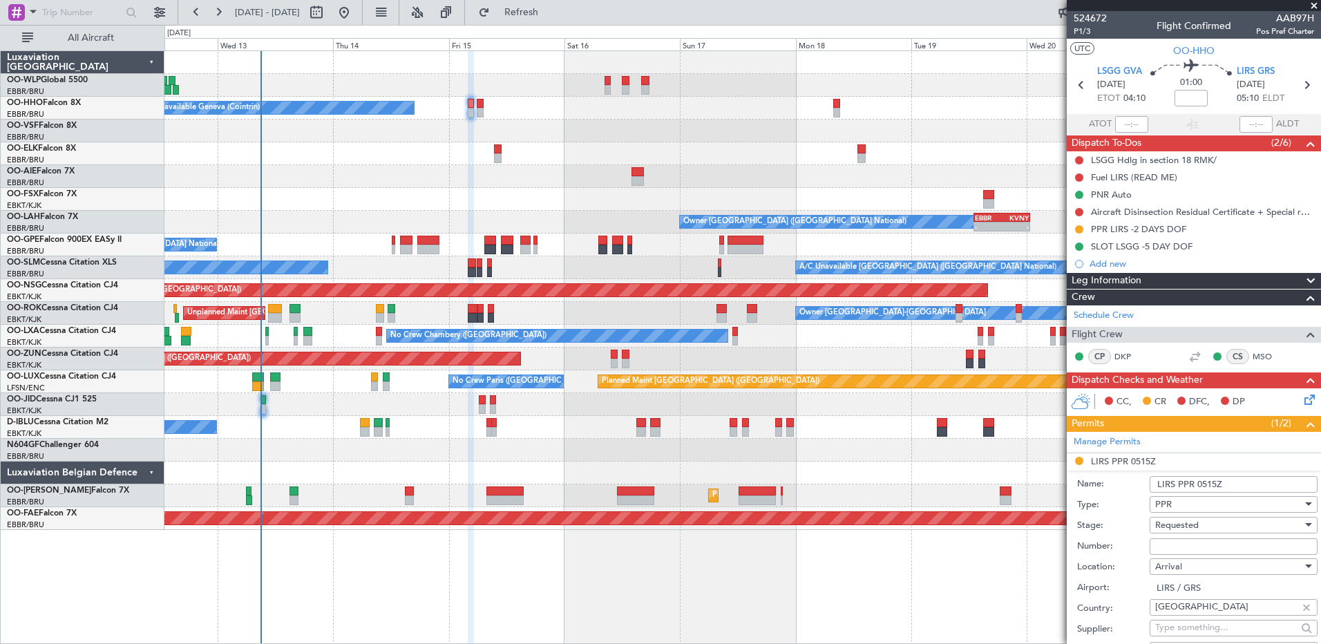
click at [1196, 547] on input "Number:" at bounding box center [1234, 546] width 168 height 17
paste input "SEAM25AG15/01"
type input "SEAM25AG15/01"
click at [1247, 525] on div "Requested" at bounding box center [1228, 525] width 147 height 21
click at [1230, 631] on span "Received OK" at bounding box center [1228, 635] width 145 height 21
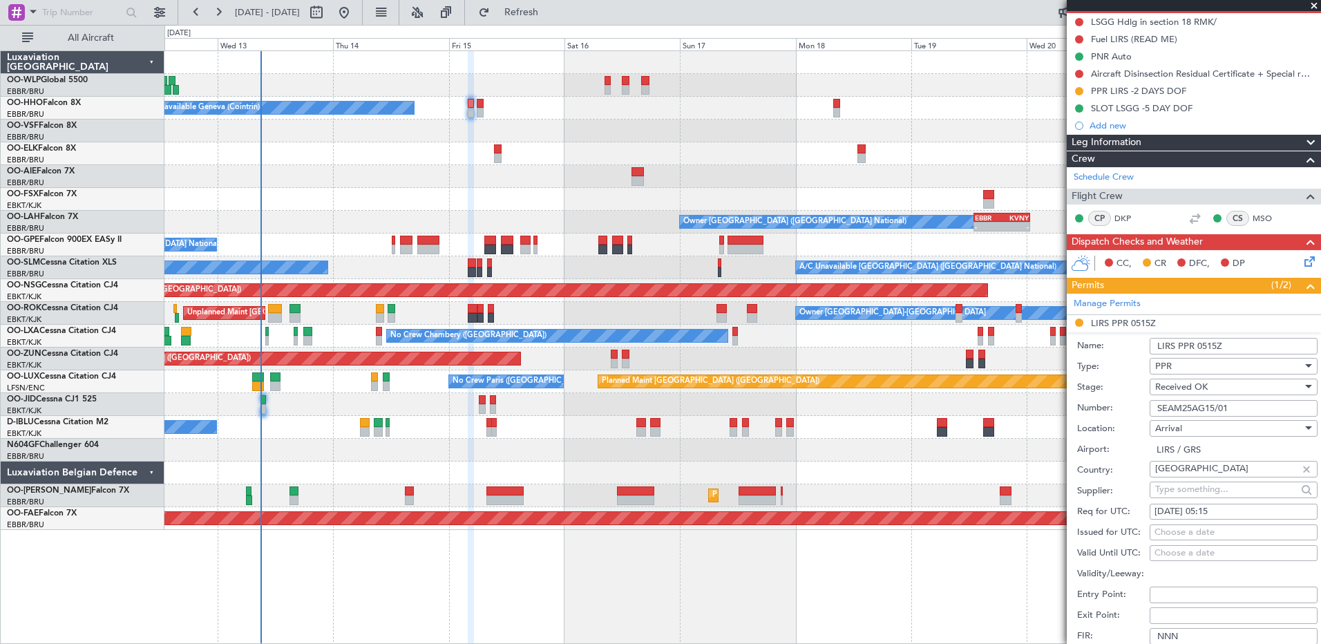
scroll to position [345, 0]
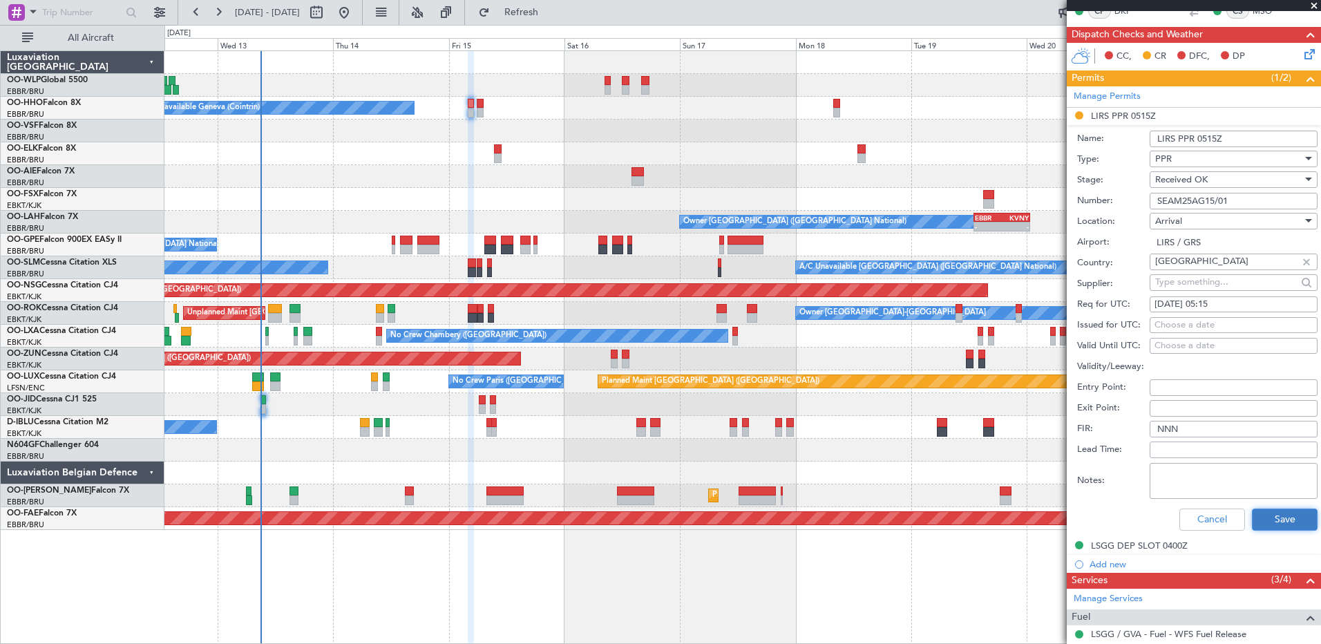
click at [1287, 520] on button "Save" at bounding box center [1285, 520] width 66 height 22
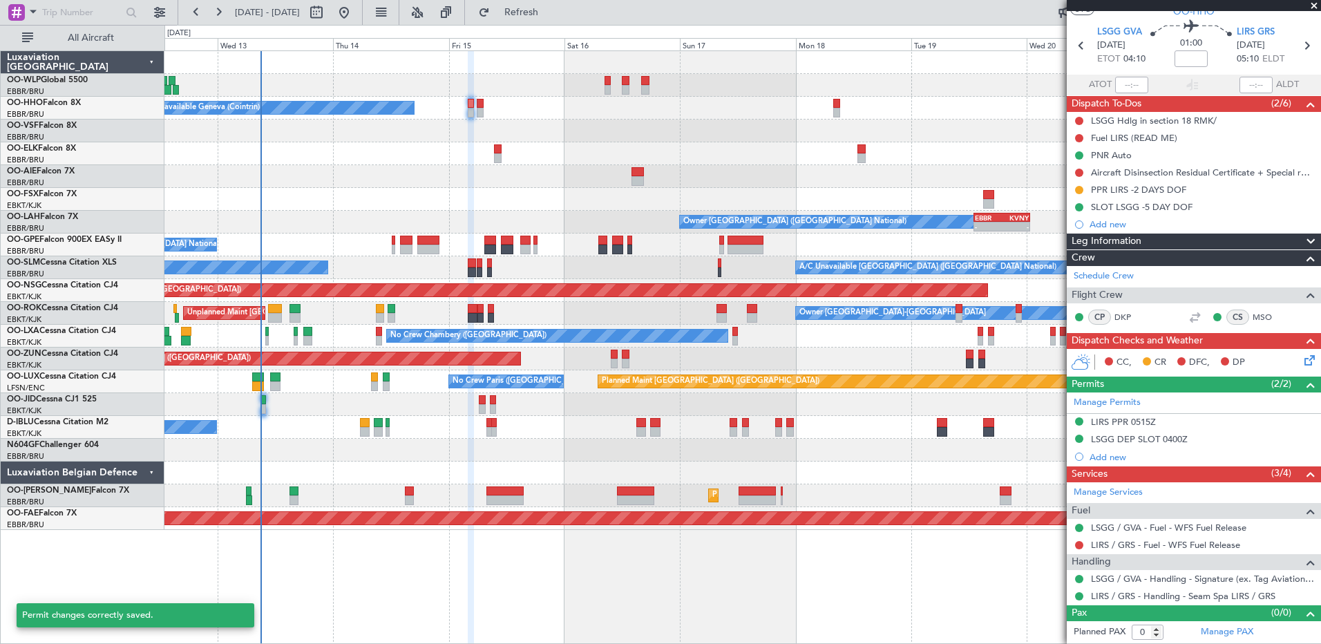
scroll to position [39, 0]
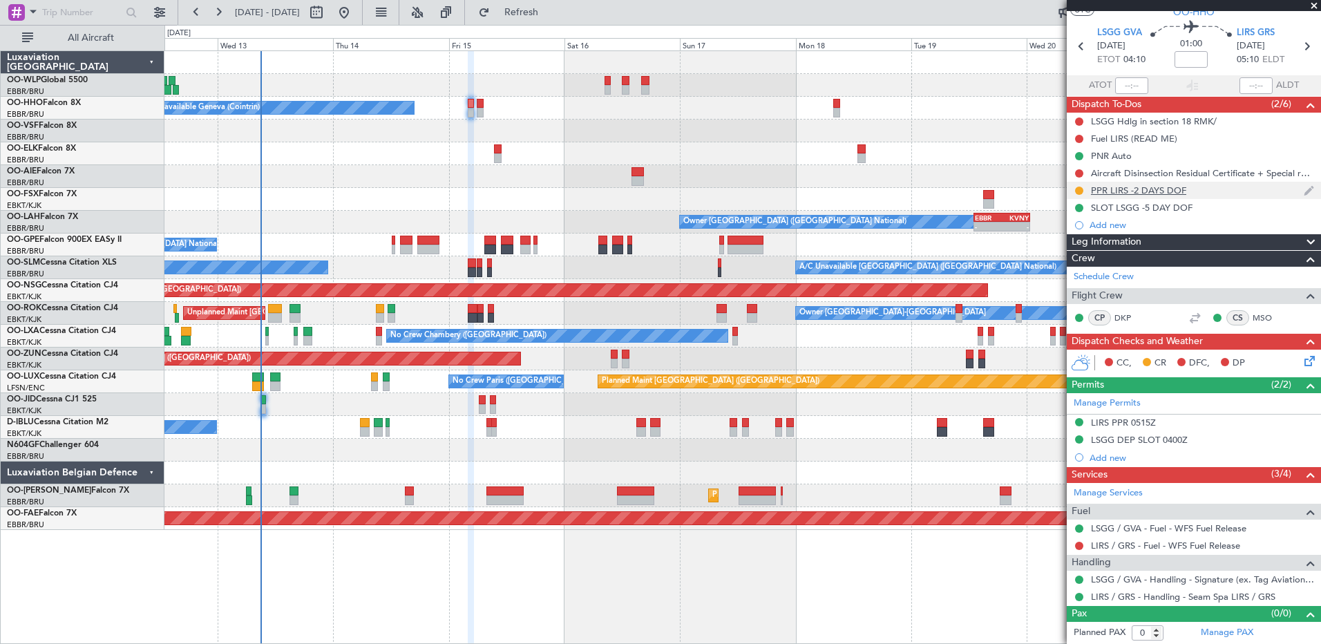
click at [1083, 186] on div at bounding box center [1079, 190] width 11 height 11
click at [1080, 188] on button at bounding box center [1079, 191] width 8 height 8
click at [1095, 256] on span "Completed" at bounding box center [1085, 252] width 46 height 14
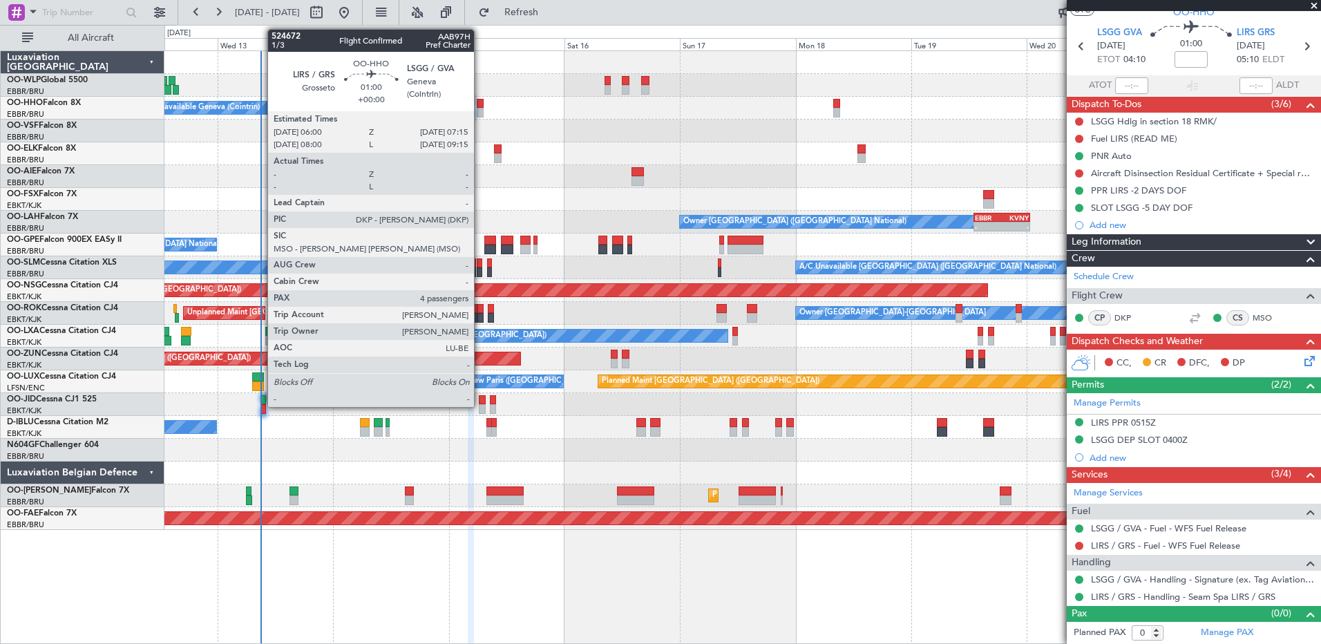
click at [480, 111] on div at bounding box center [480, 113] width 6 height 10
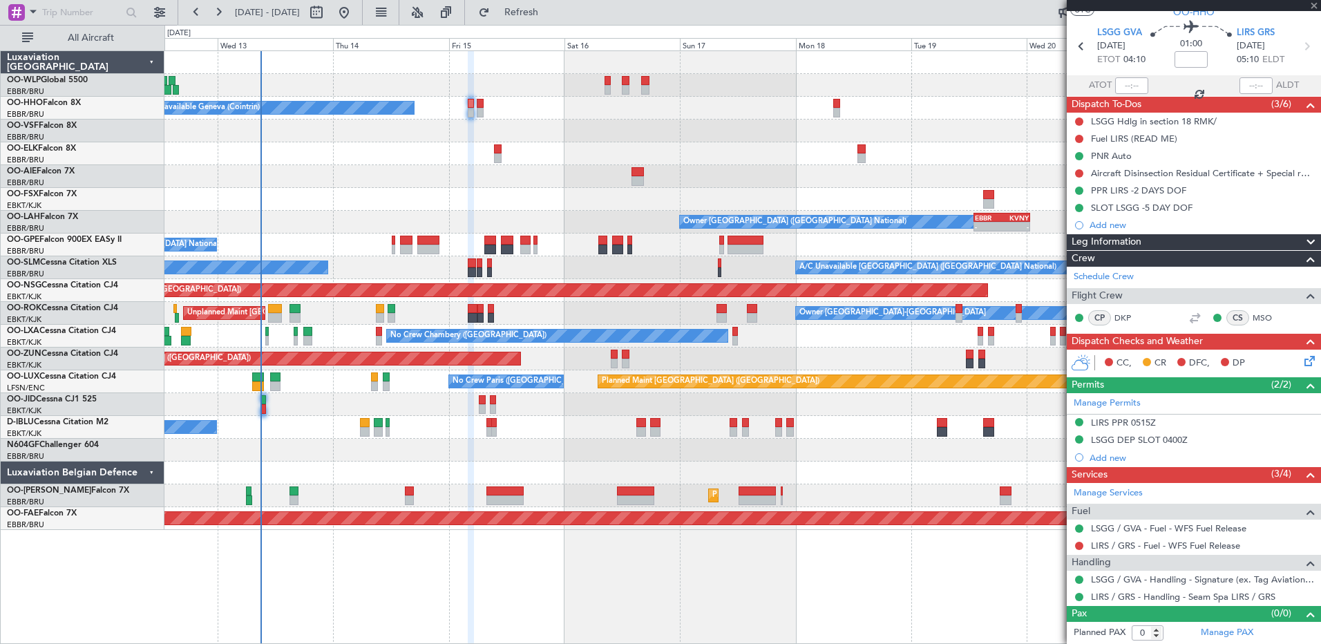
type input "4"
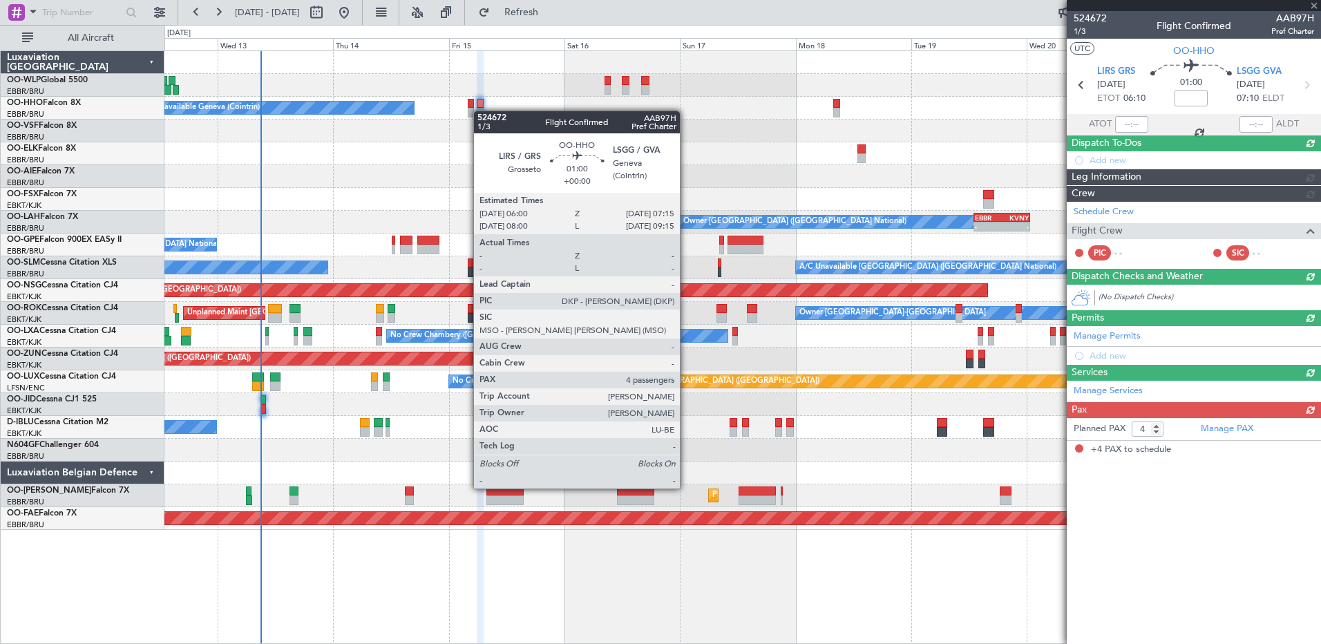
scroll to position [0, 0]
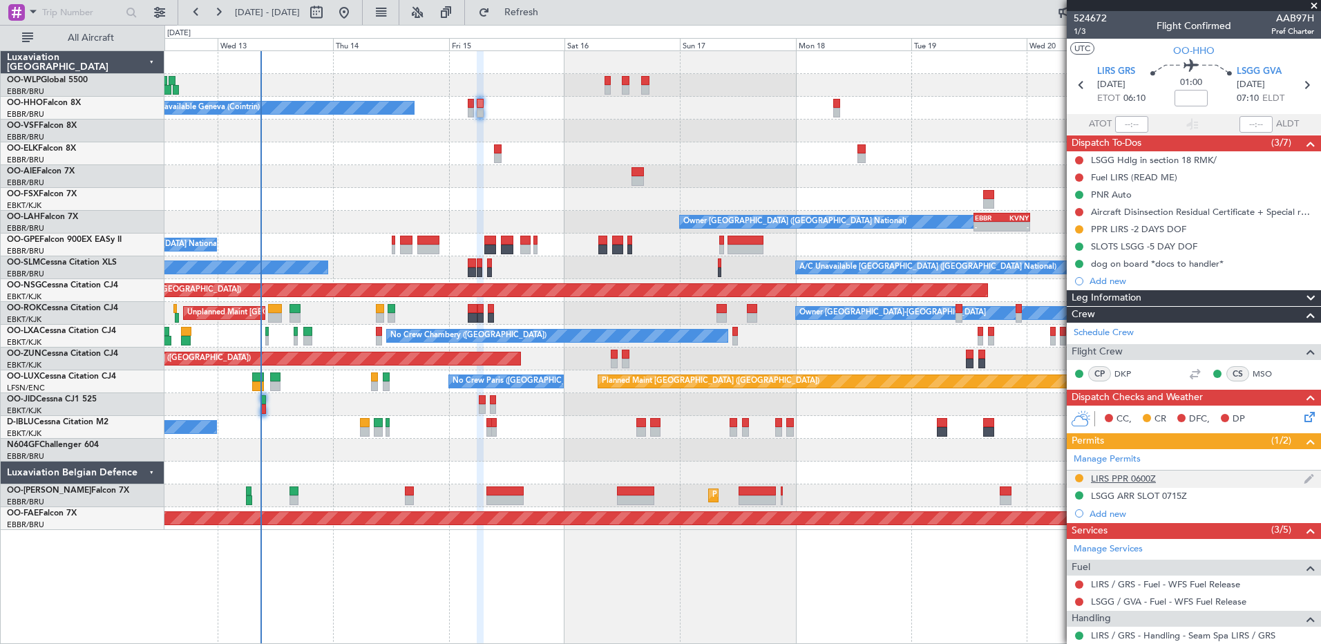
click at [1116, 477] on div "LIRS PPR 0600Z" at bounding box center [1123, 479] width 65 height 12
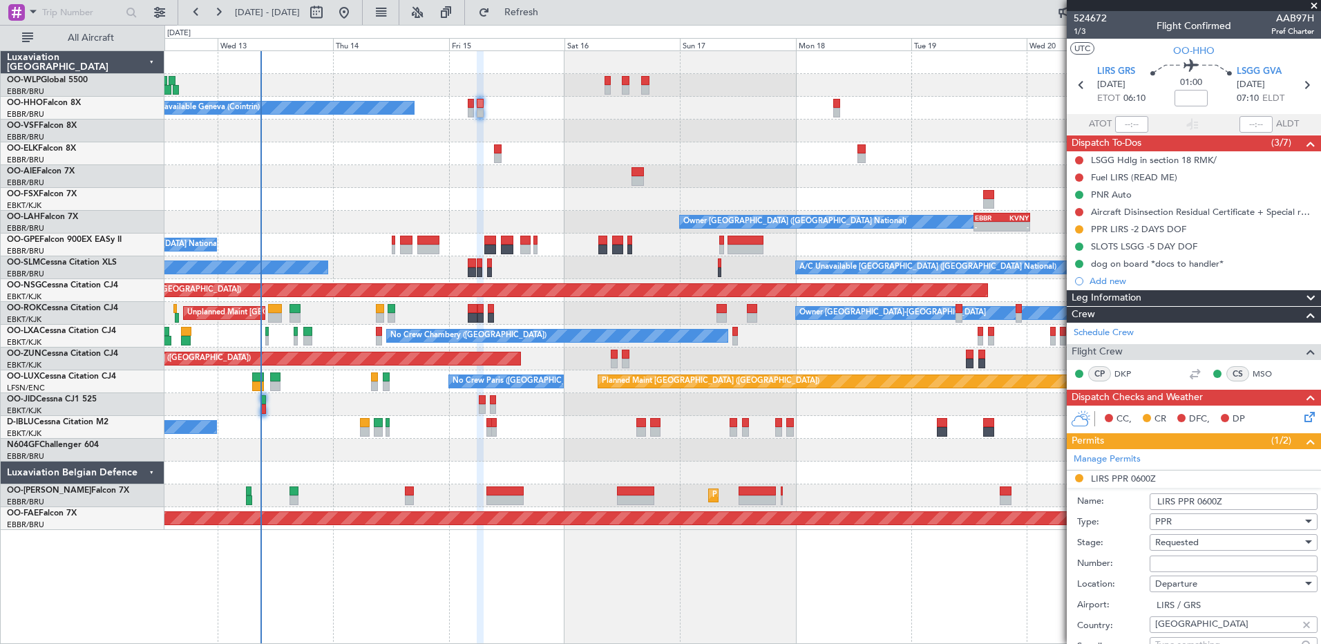
click at [1206, 563] on input "Number:" at bounding box center [1234, 564] width 168 height 17
paste input "SEAM25AG15/01"
type input "SEAM25AG15/01"
click at [1202, 540] on div "Requested" at bounding box center [1228, 542] width 147 height 21
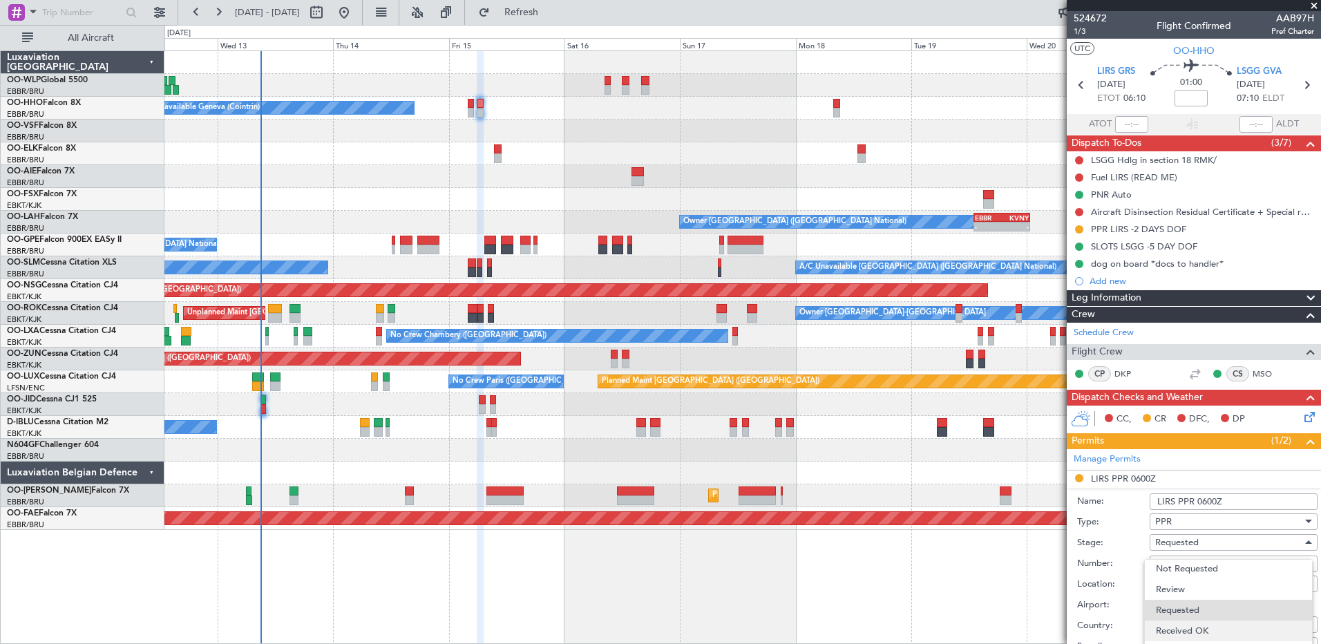
click at [1202, 631] on span "Received OK" at bounding box center [1228, 630] width 145 height 21
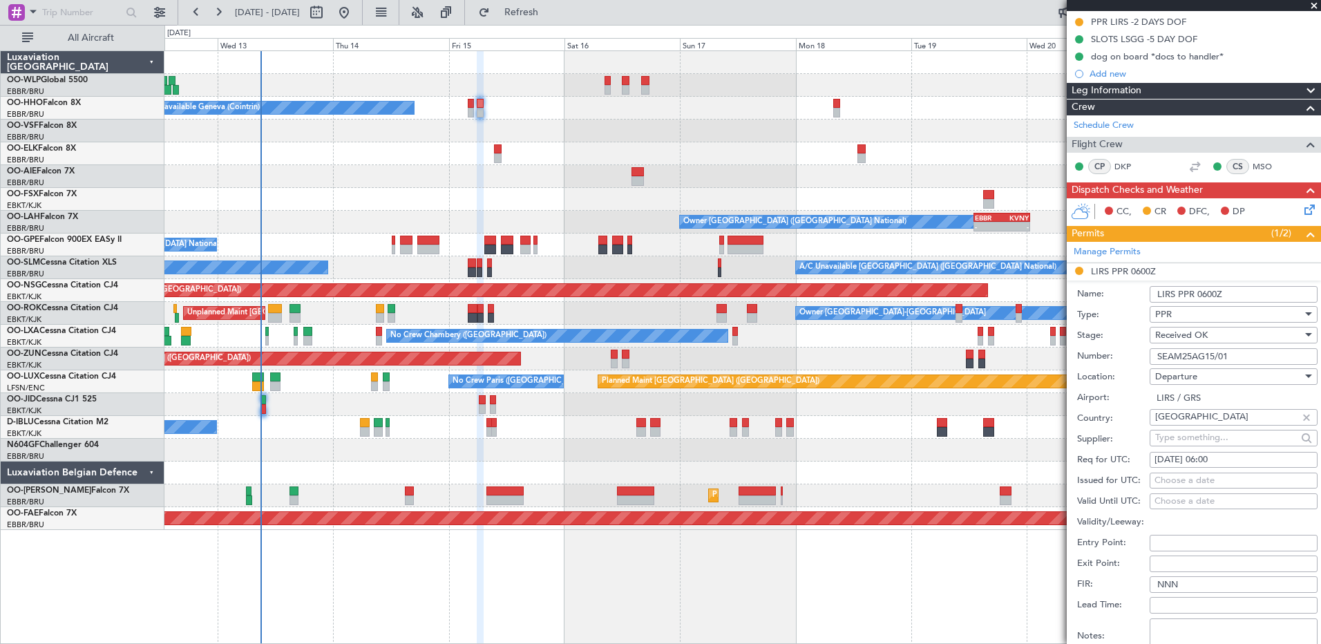
scroll to position [484, 0]
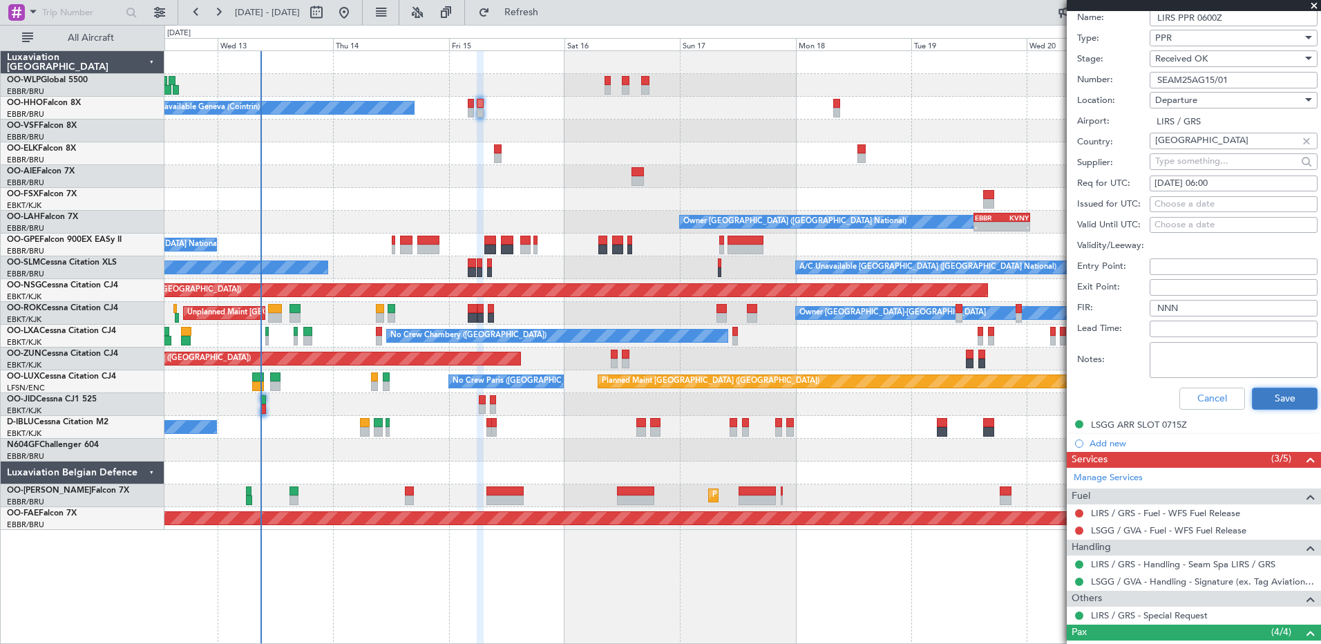
click at [1291, 396] on button "Save" at bounding box center [1285, 399] width 66 height 22
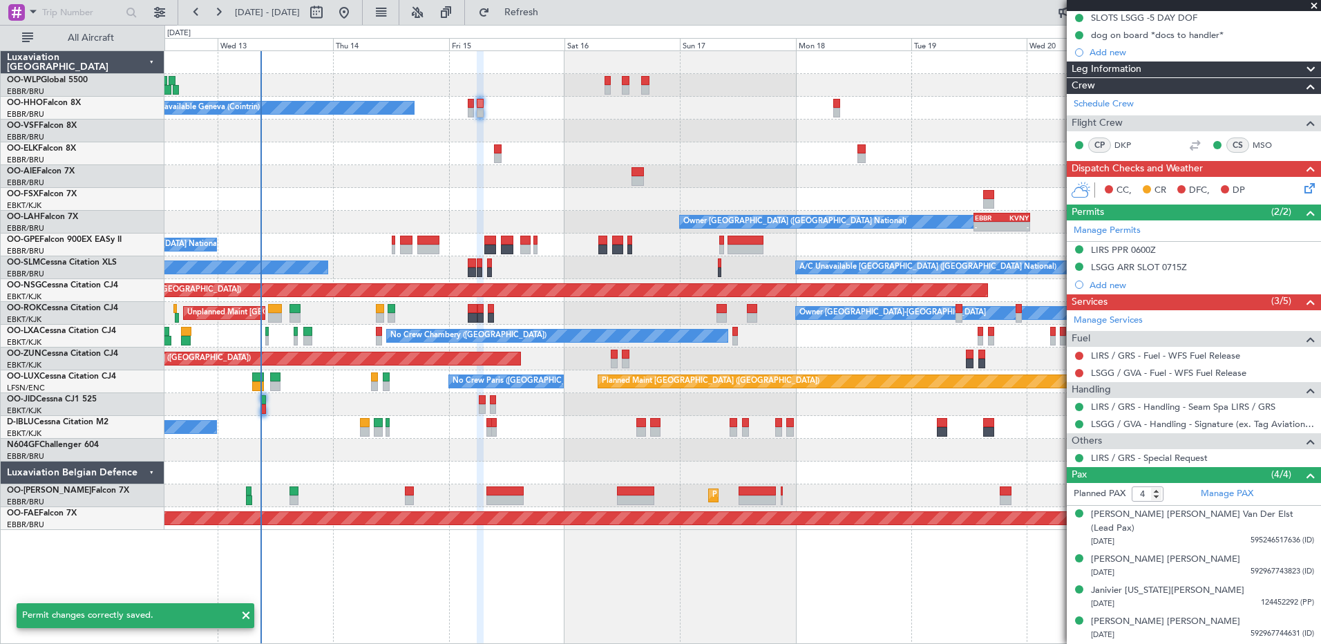
scroll to position [71, 0]
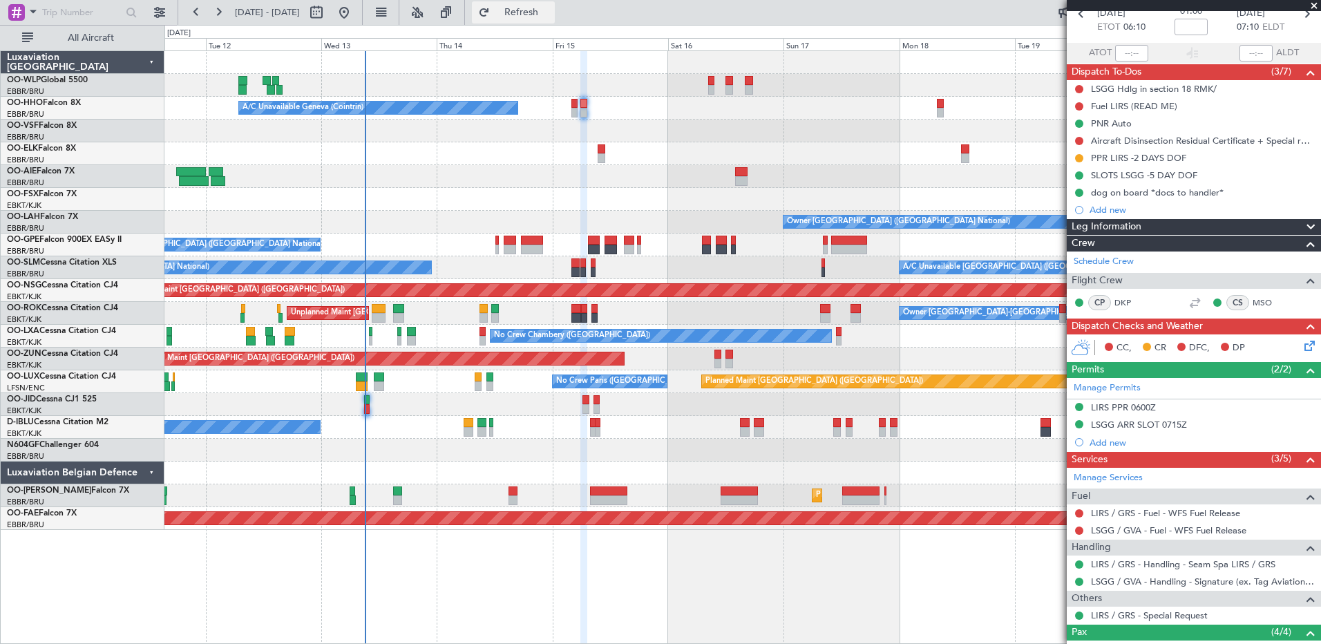
click at [555, 21] on button "Refresh" at bounding box center [513, 12] width 83 height 22
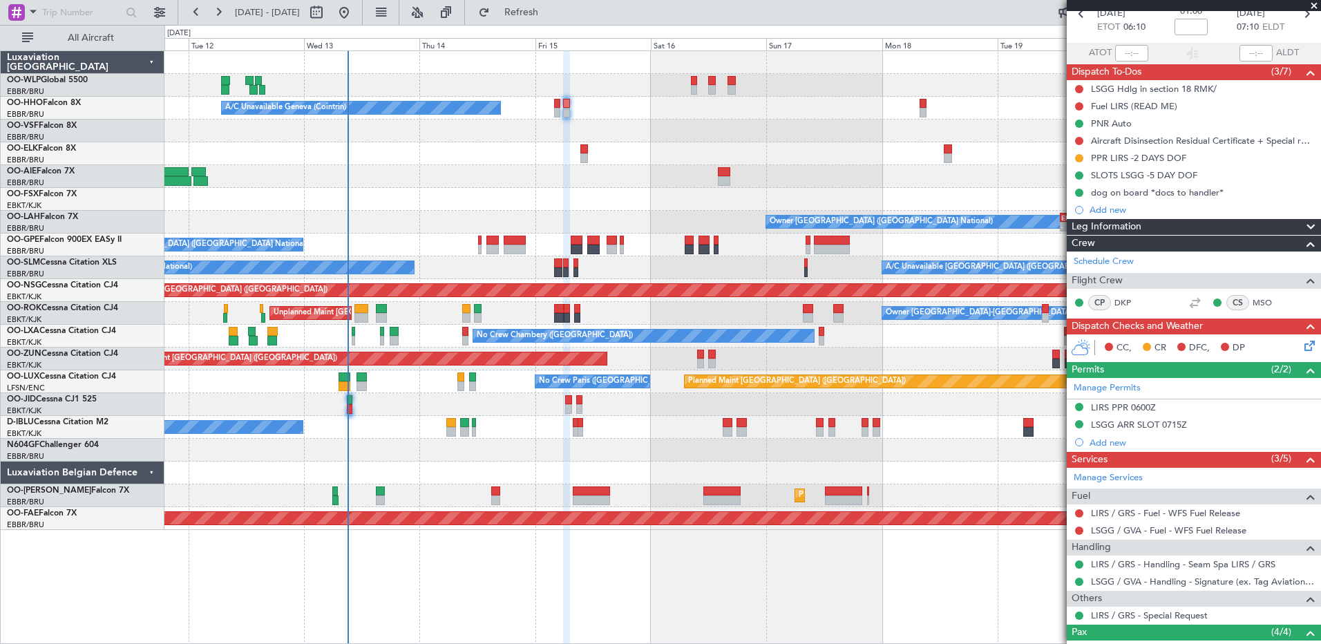
click at [513, 208] on div at bounding box center [742, 199] width 1156 height 23
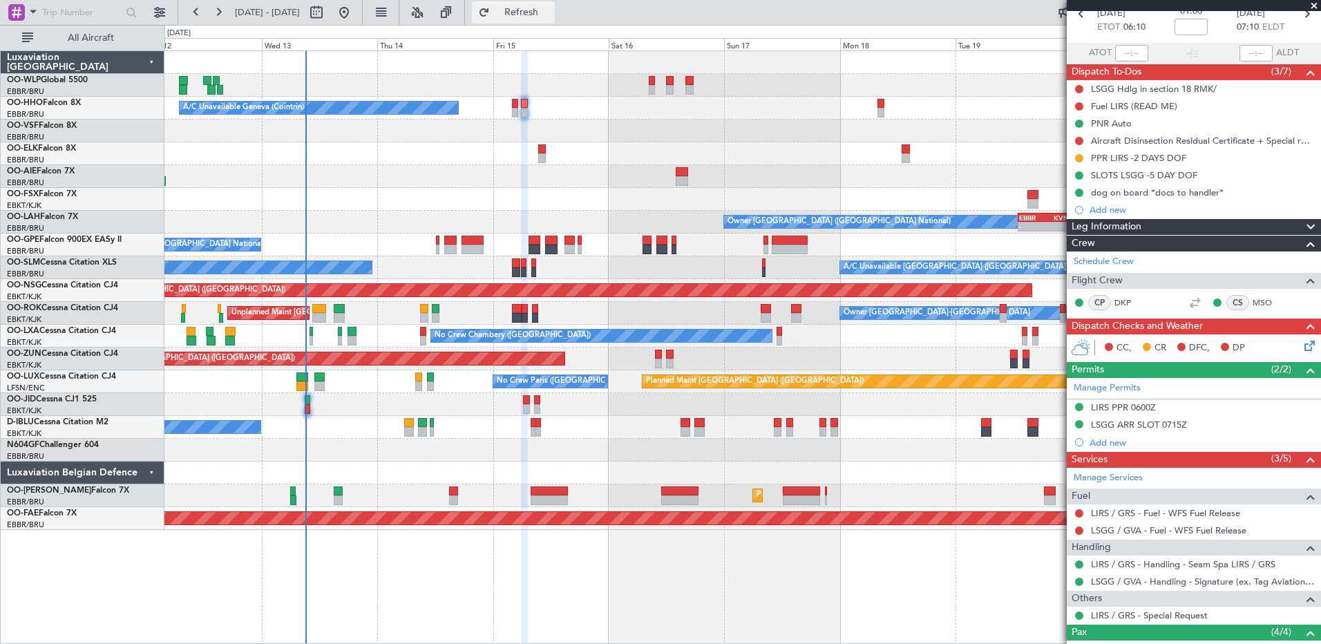
click at [551, 16] on span "Refresh" at bounding box center [522, 13] width 58 height 10
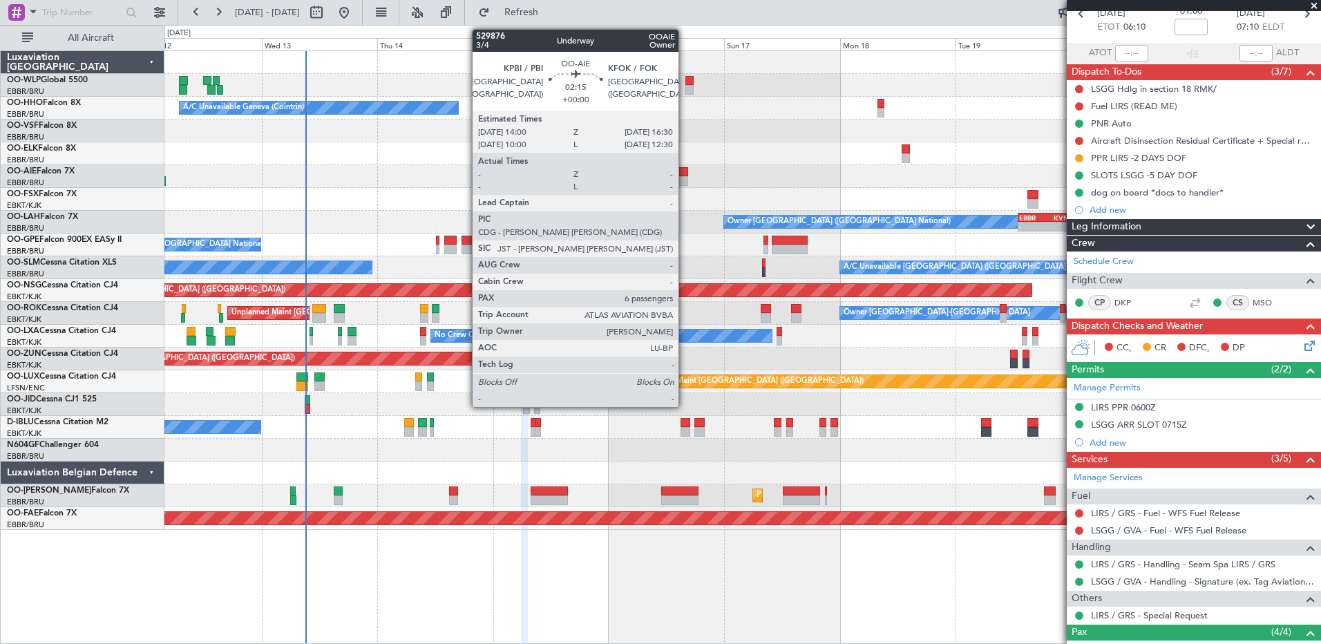
click at [685, 180] on div at bounding box center [682, 181] width 12 height 10
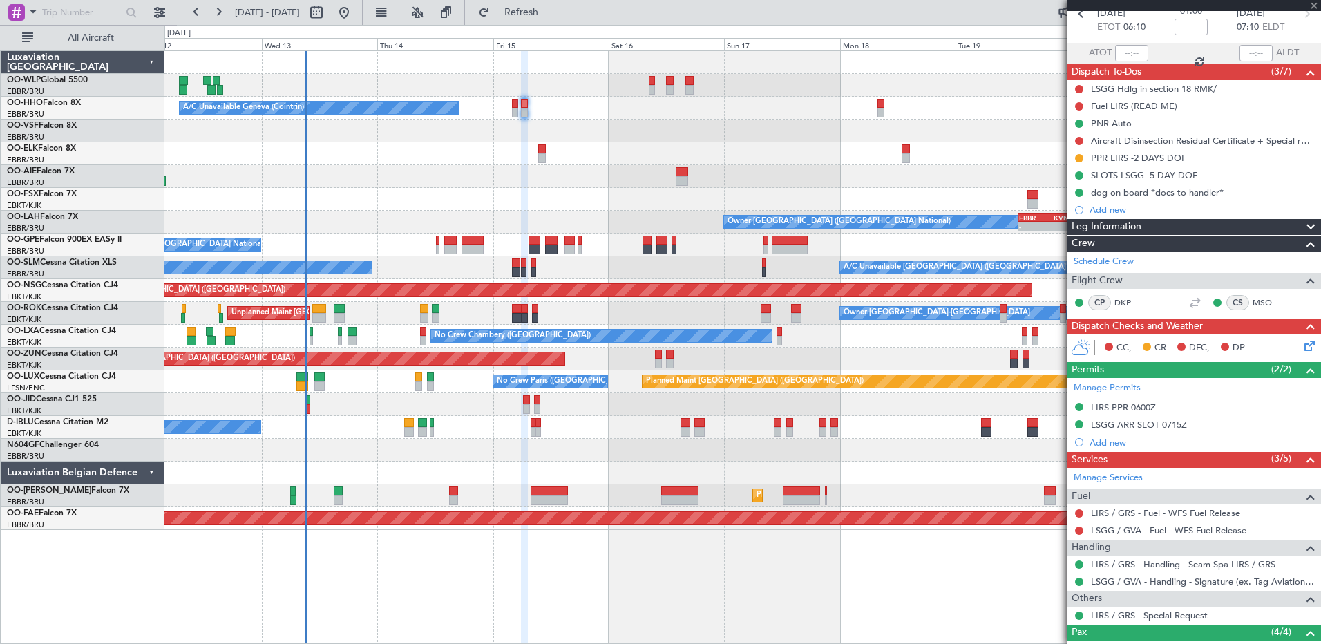
type input "6"
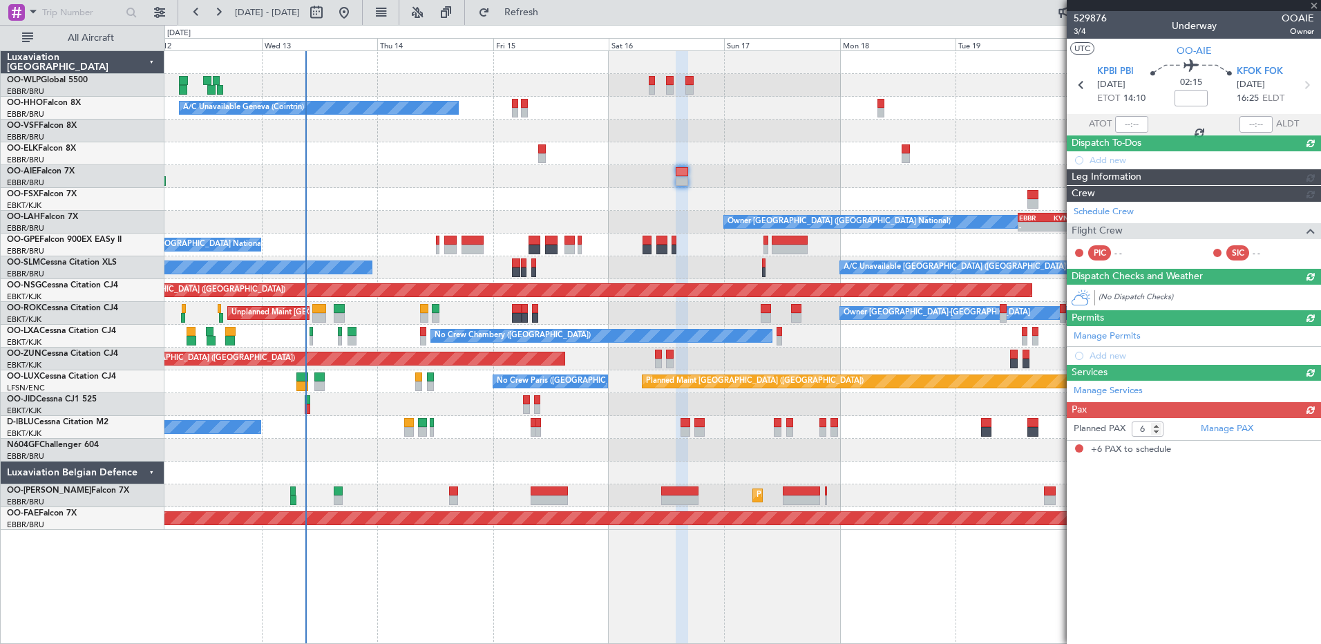
scroll to position [0, 0]
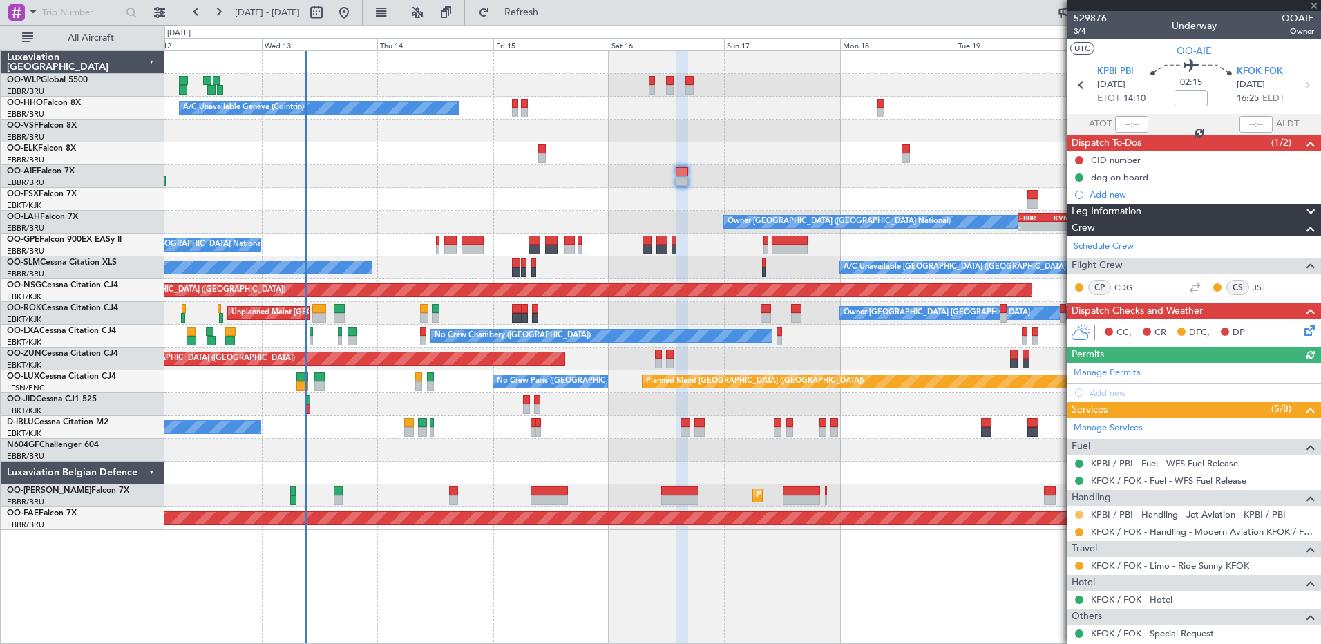
click at [1082, 515] on button at bounding box center [1079, 515] width 8 height 8
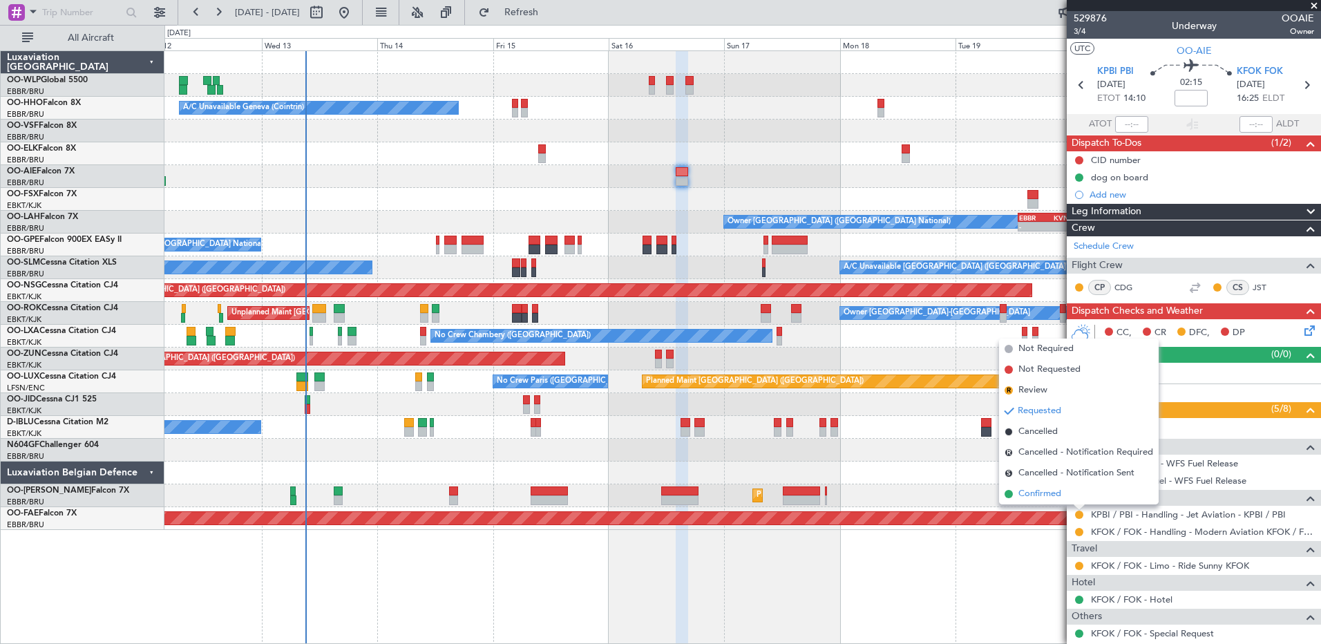
click at [1043, 488] on span "Confirmed" at bounding box center [1039, 494] width 43 height 14
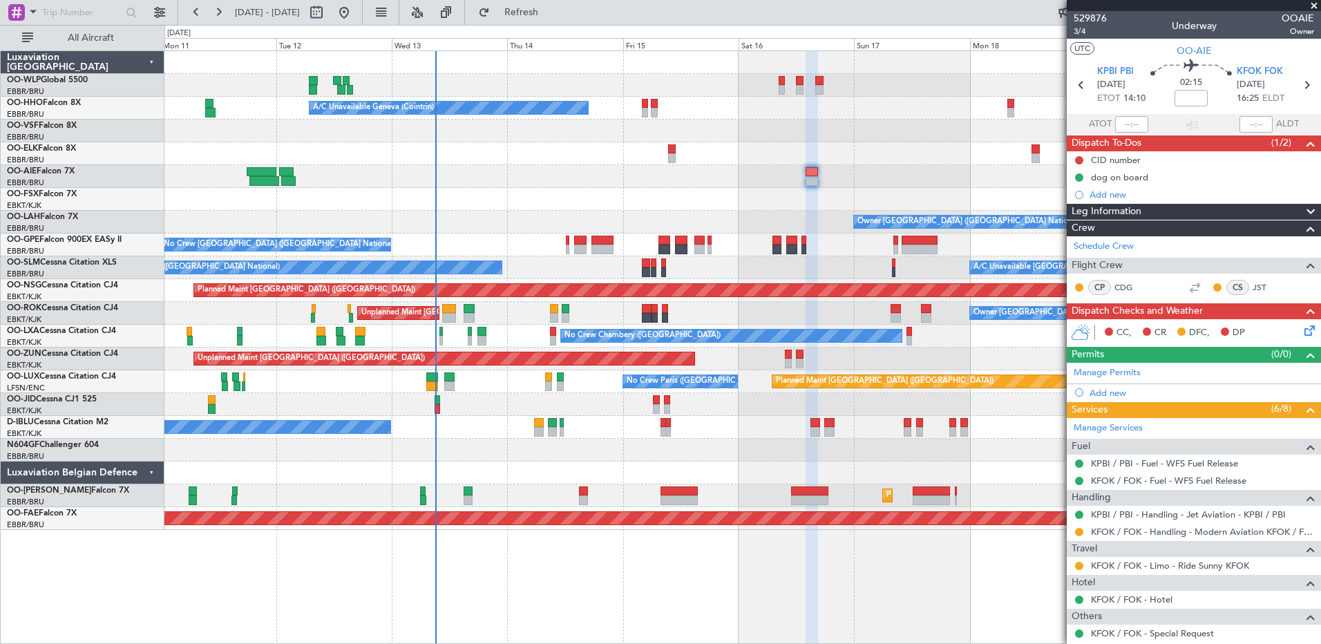
click at [555, 172] on div at bounding box center [742, 176] width 1156 height 23
click at [551, 17] on span "Refresh" at bounding box center [522, 13] width 58 height 10
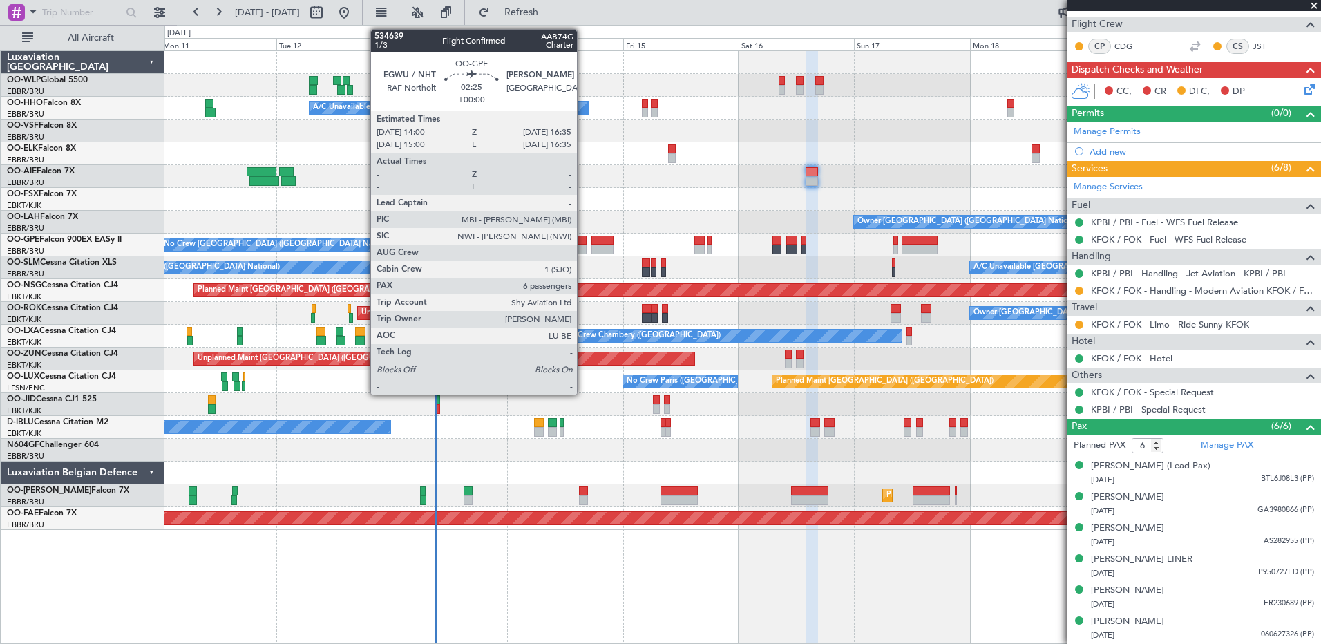
click at [583, 247] on div at bounding box center [580, 250] width 13 height 10
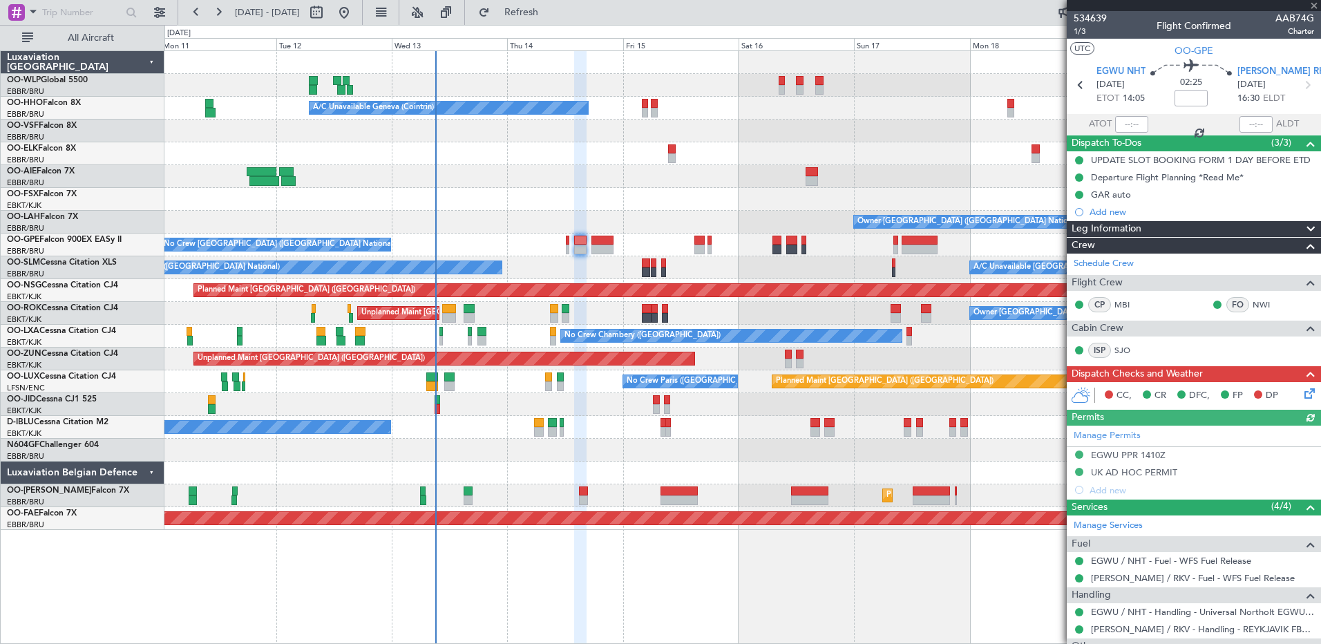
scroll to position [287, 0]
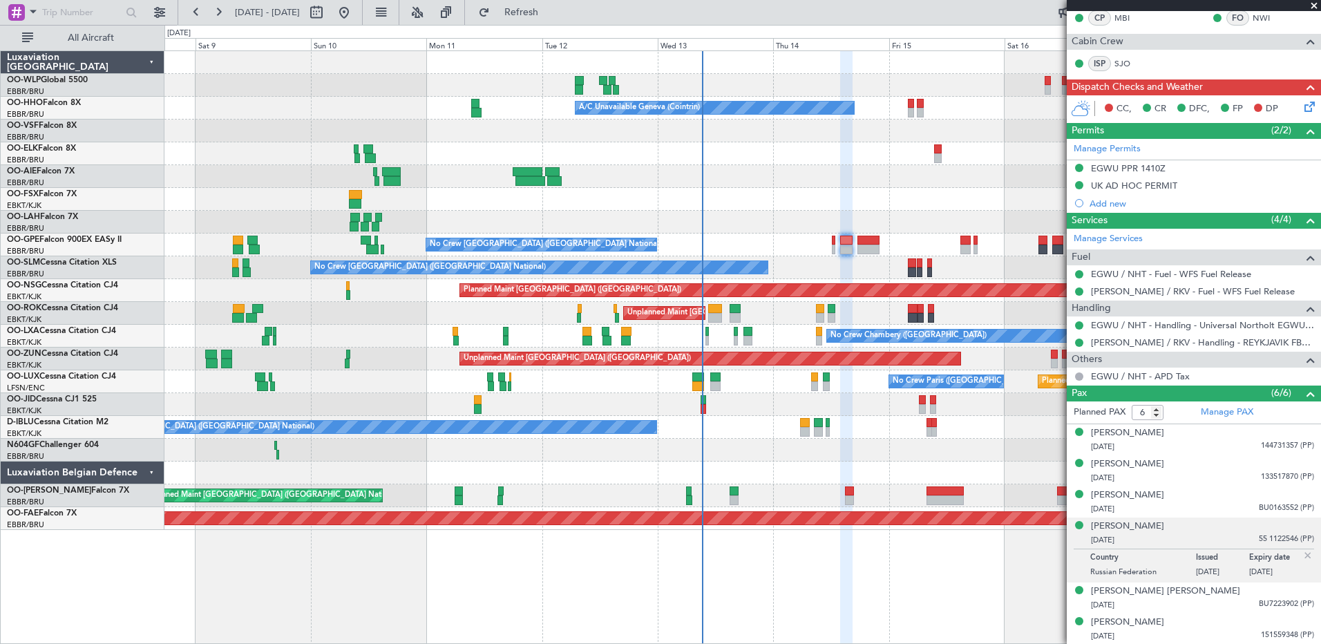
click at [850, 593] on div at bounding box center [846, 348] width 13 height 594
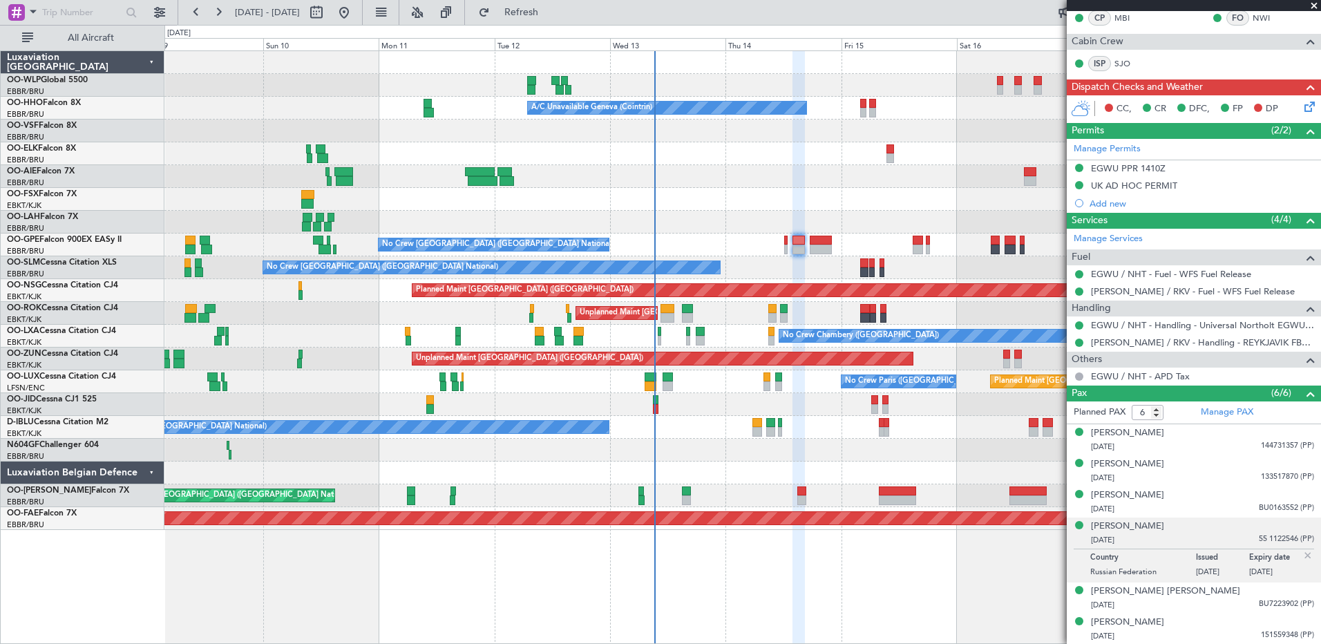
click at [666, 455] on div "Planned Maint Milan (Linate) A/C Unavailable Geneva (Cointrin) Planned Maint Ge…" at bounding box center [742, 290] width 1156 height 479
click at [551, 10] on span "Refresh" at bounding box center [522, 13] width 58 height 10
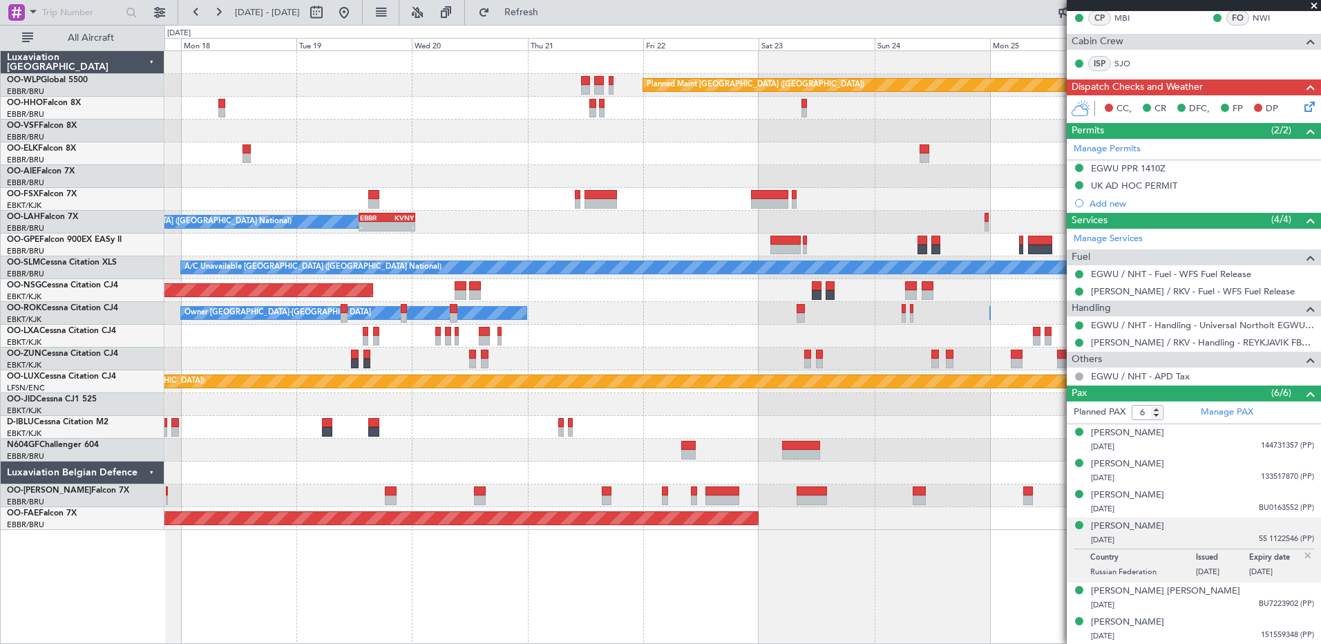
click at [228, 401] on div "Planned Maint [GEOGRAPHIC_DATA] ([GEOGRAPHIC_DATA]) Owner [GEOGRAPHIC_DATA] (Br…" at bounding box center [742, 290] width 1156 height 479
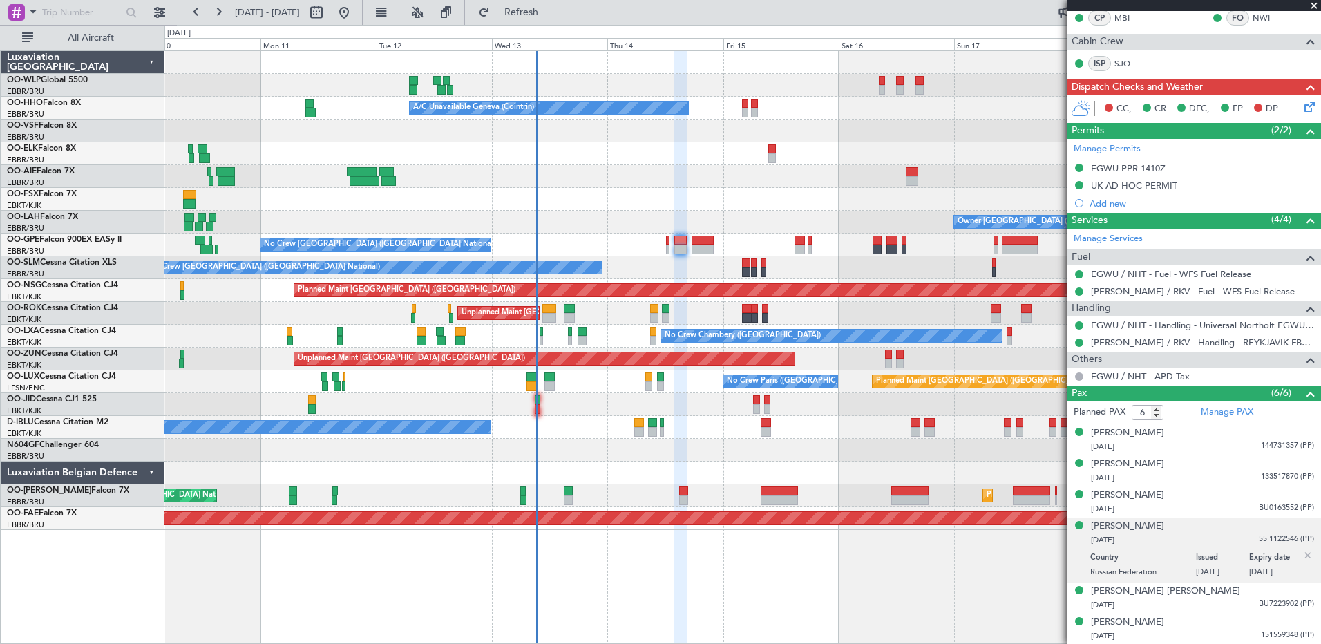
click at [719, 434] on div "No Crew [GEOGRAPHIC_DATA] ([GEOGRAPHIC_DATA] National)" at bounding box center [742, 427] width 1156 height 23
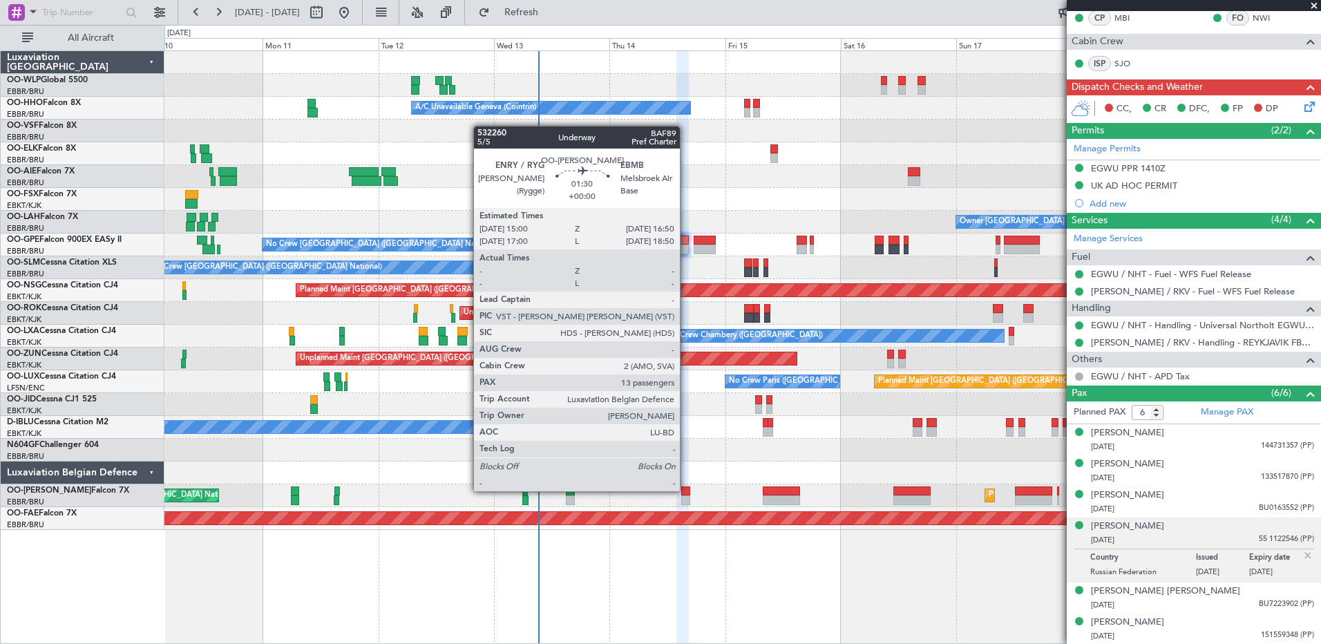
click at [686, 490] on div at bounding box center [685, 491] width 9 height 10
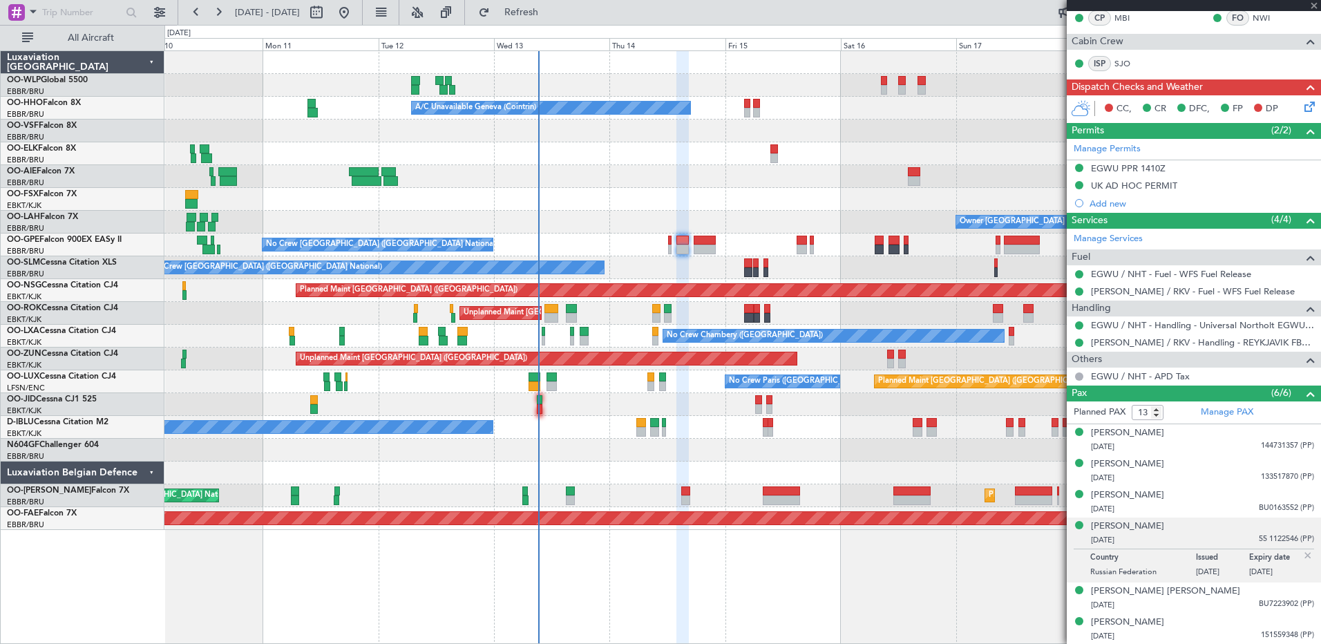
scroll to position [0, 0]
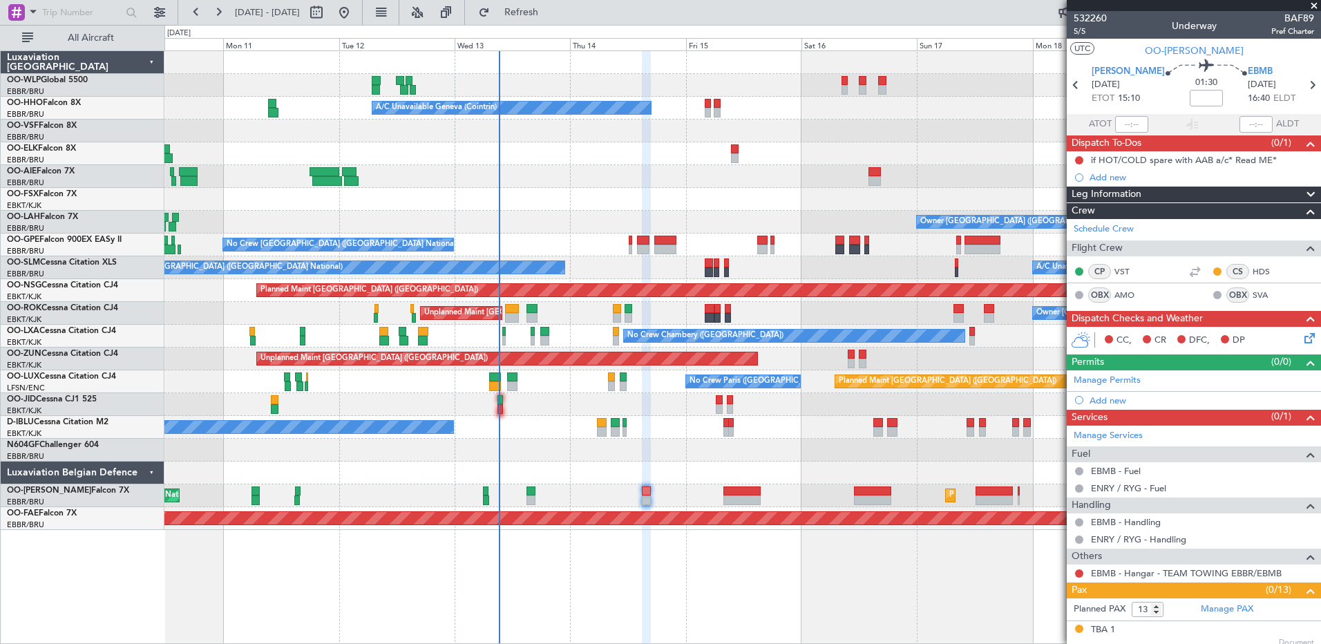
click at [547, 442] on div "Planned Maint [GEOGRAPHIC_DATA] ([GEOGRAPHIC_DATA]) A/C Unavailable Geneva (Coi…" at bounding box center [742, 290] width 1156 height 479
click at [551, 11] on span "Refresh" at bounding box center [522, 13] width 58 height 10
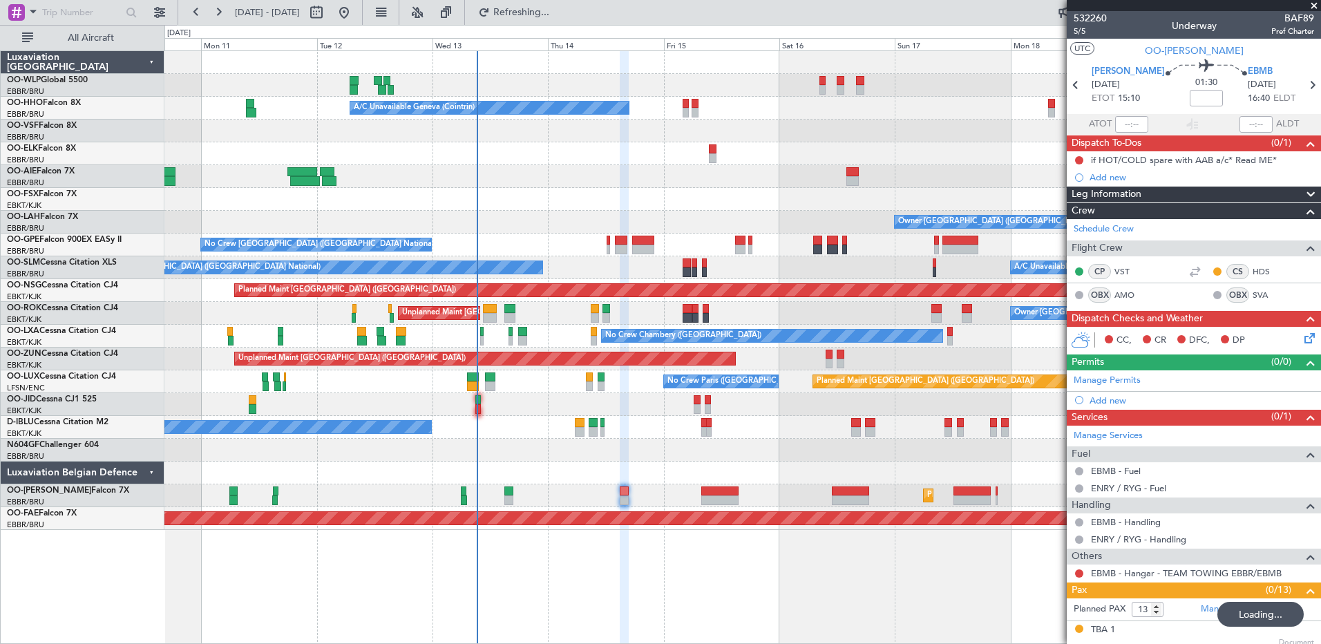
click at [540, 211] on div "Owner [GEOGRAPHIC_DATA] ([GEOGRAPHIC_DATA] National) - - EBBR 13:00 Z KVNY 00:4…" at bounding box center [742, 222] width 1156 height 23
click at [551, 8] on span "Refresh" at bounding box center [522, 13] width 58 height 10
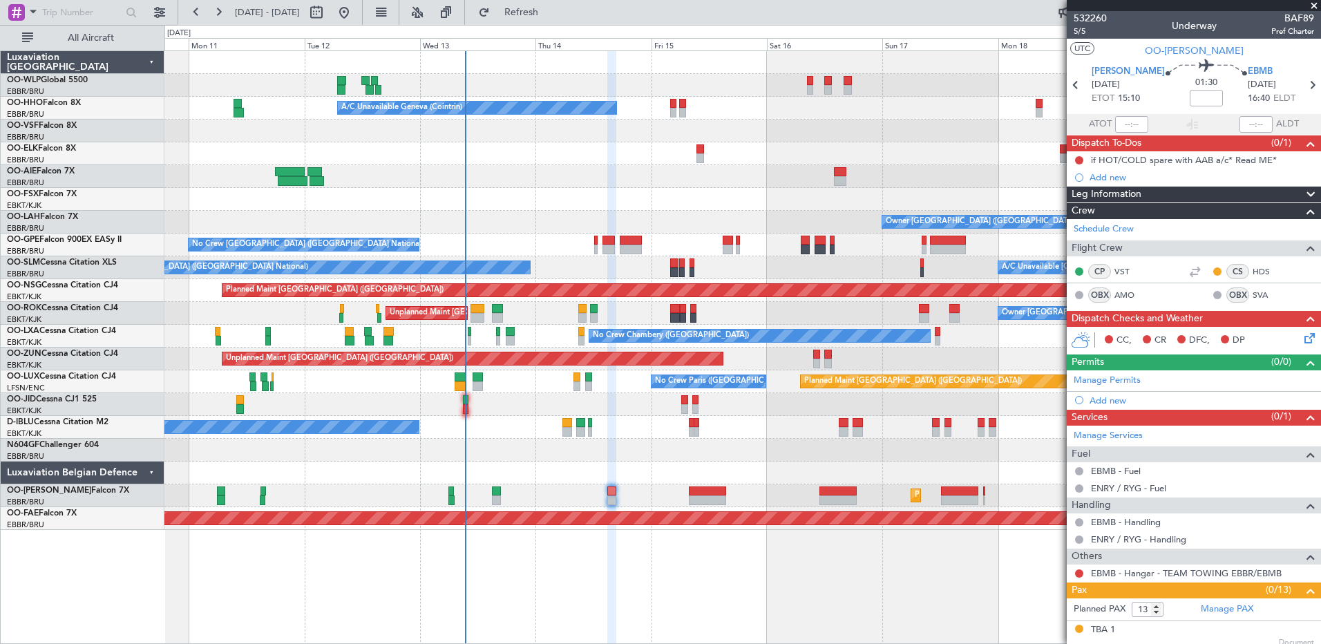
click at [511, 442] on div "Planned Maint [GEOGRAPHIC_DATA] ([GEOGRAPHIC_DATA]) A/C Unavailable Geneva (Coi…" at bounding box center [742, 290] width 1156 height 479
click at [546, 14] on span "Refresh" at bounding box center [522, 13] width 58 height 10
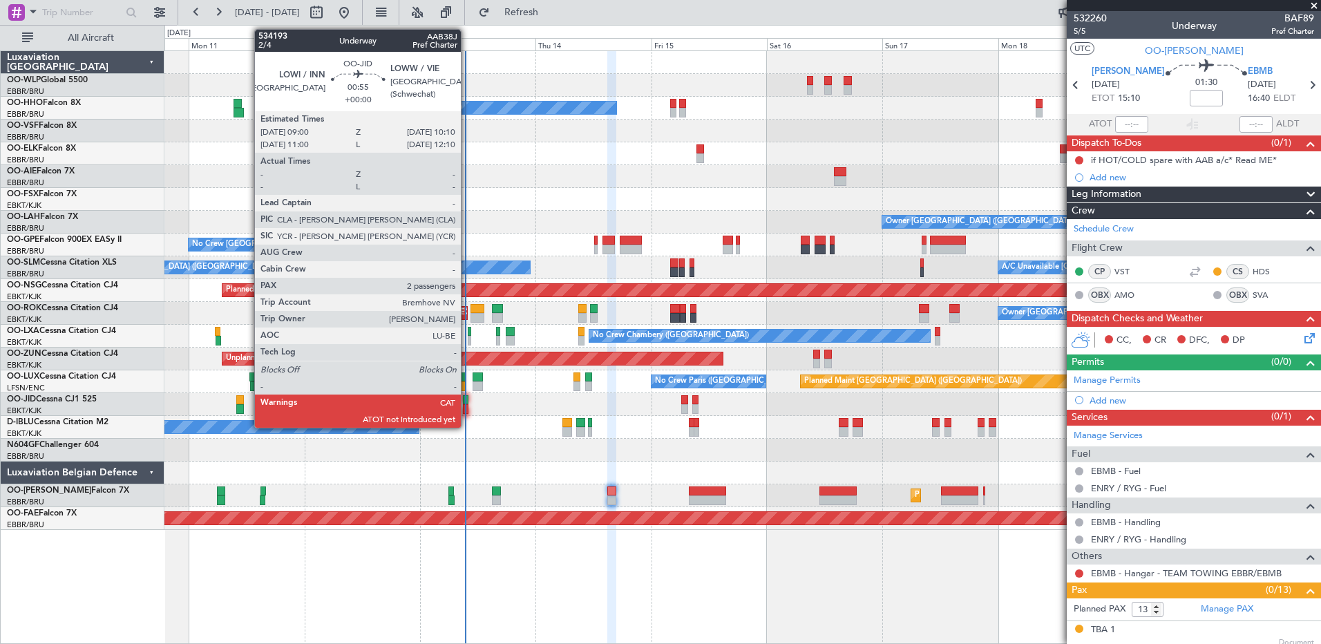
click at [467, 408] on div at bounding box center [466, 409] width 6 height 10
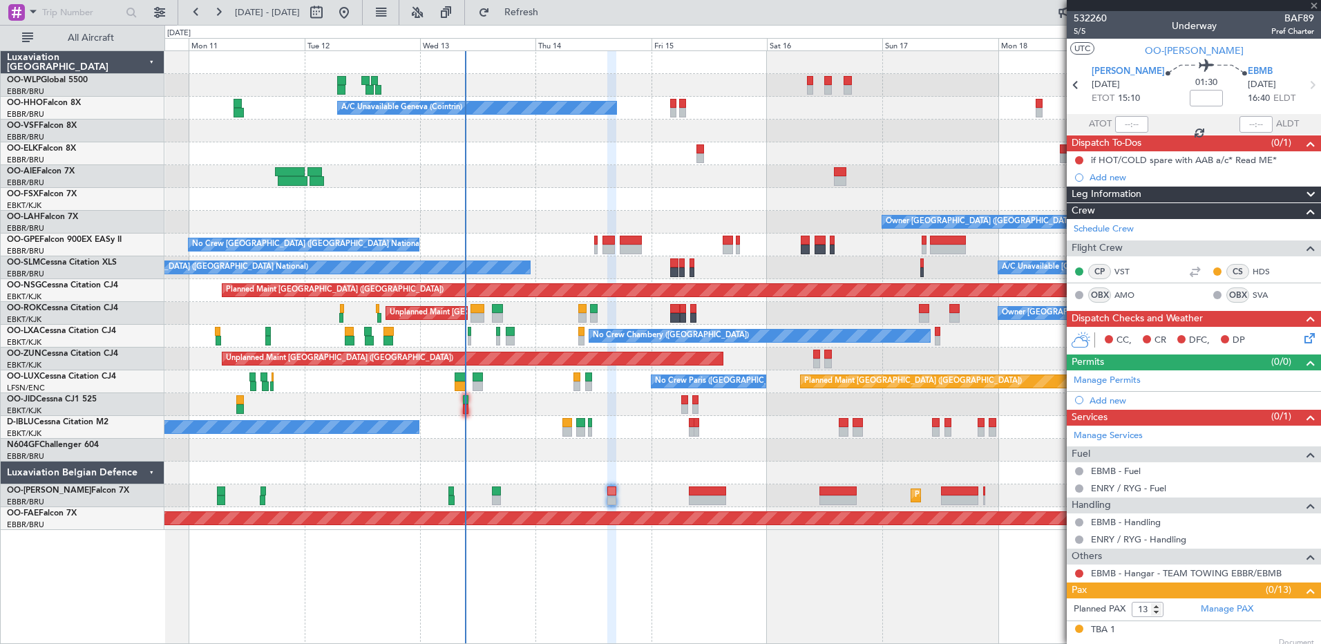
type input "2"
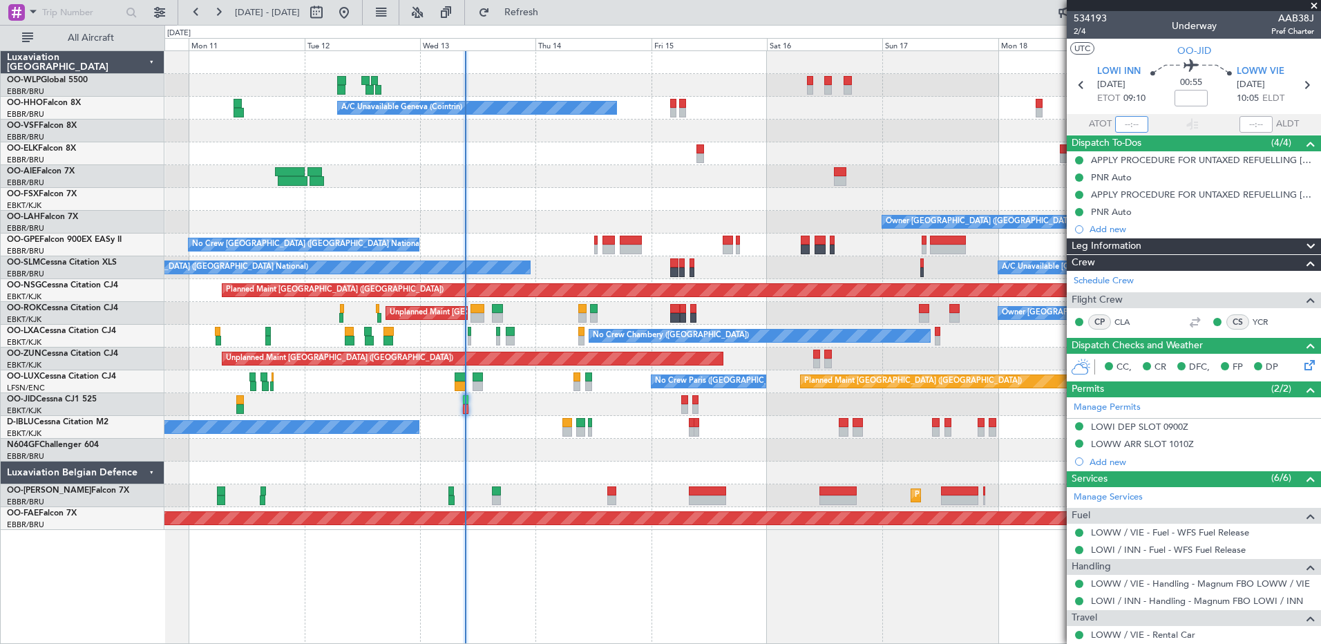
click at [1130, 117] on input "text" at bounding box center [1131, 124] width 33 height 17
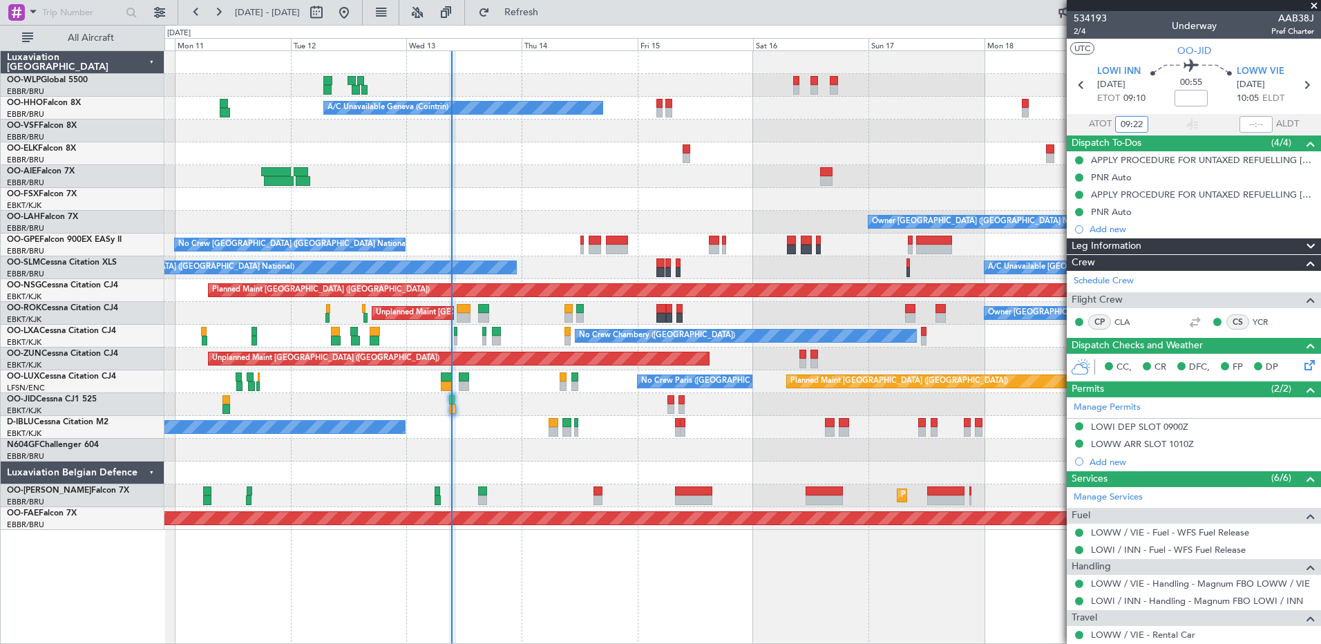
click at [569, 274] on div "A/C Unavailable [GEOGRAPHIC_DATA] ([GEOGRAPHIC_DATA] National) No Crew [GEOGRAP…" at bounding box center [742, 267] width 1156 height 23
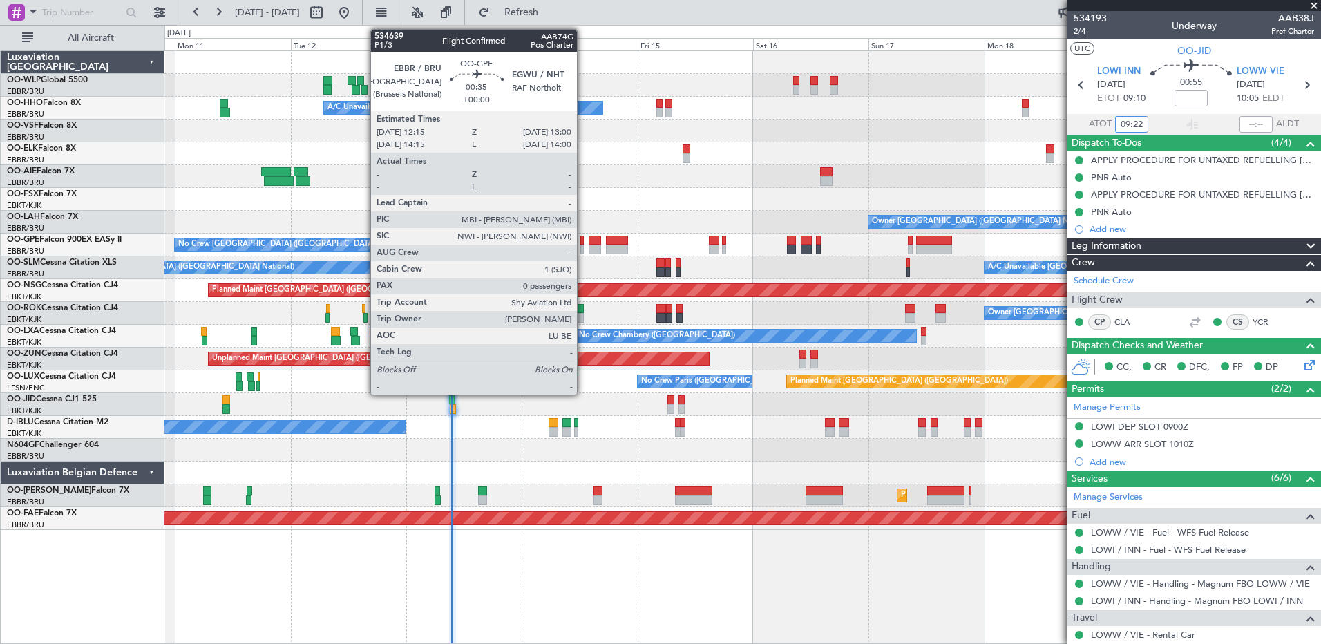
click at [583, 246] on div at bounding box center [582, 250] width 4 height 10
type input "09:22"
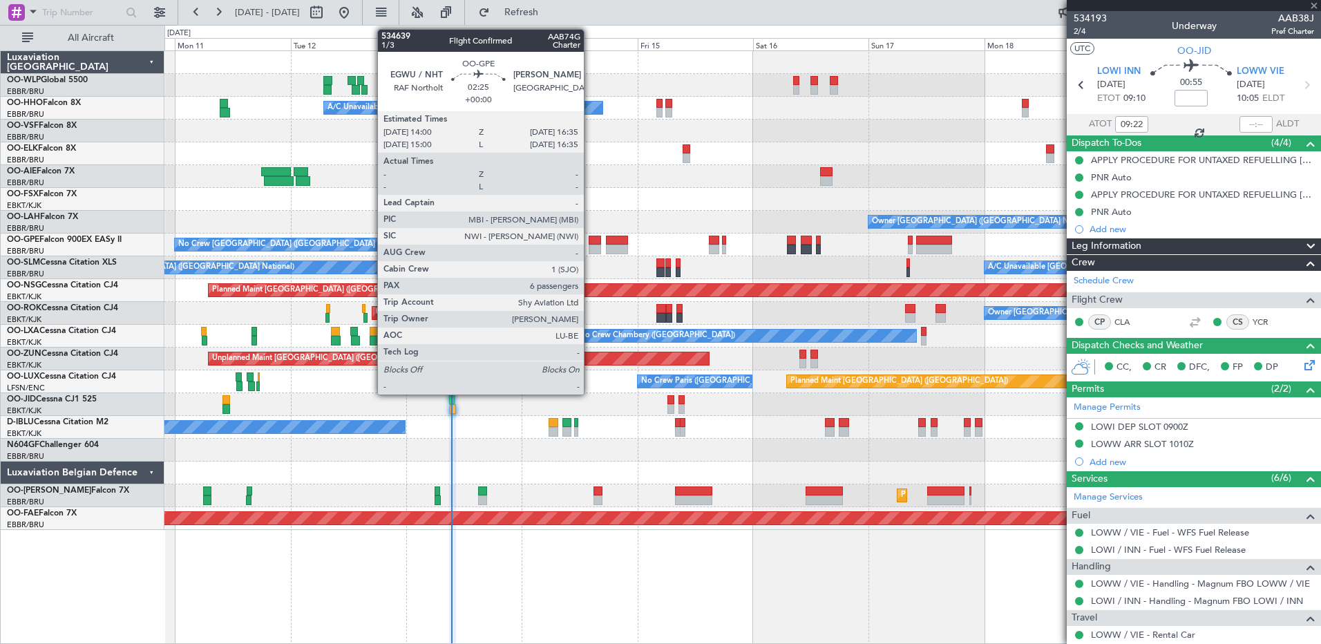
click at [590, 240] on div at bounding box center [595, 241] width 13 height 10
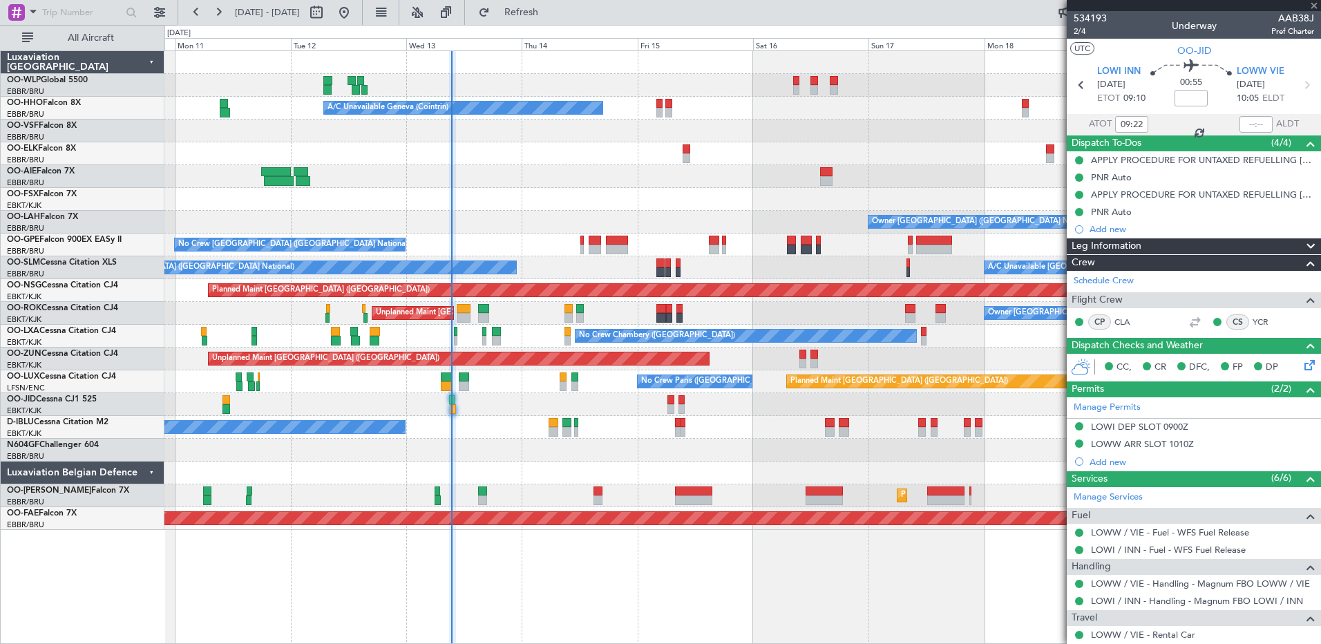
type input "6"
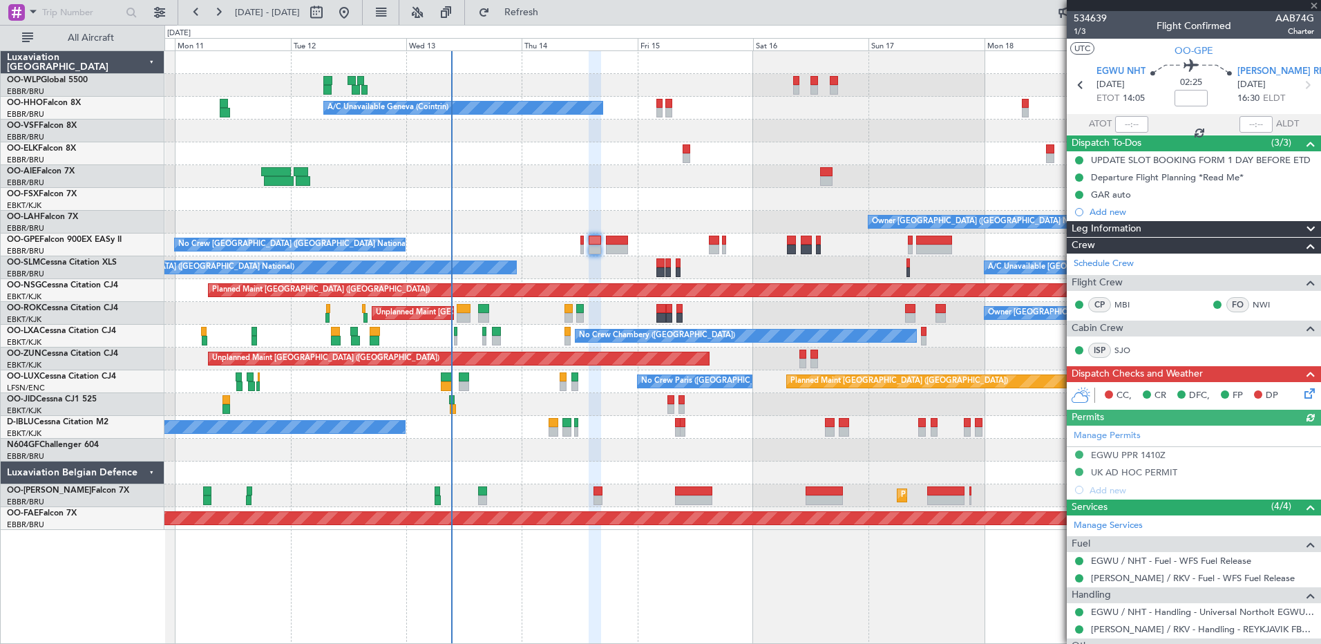
scroll to position [287, 0]
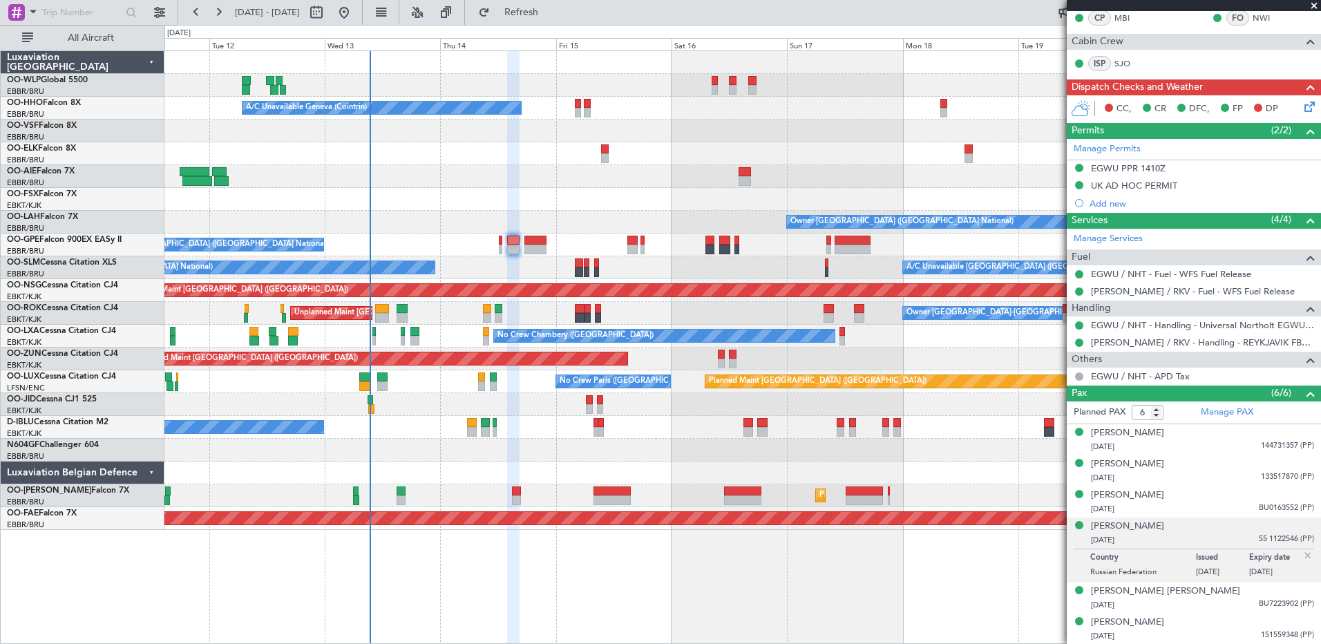
click at [562, 478] on div at bounding box center [742, 473] width 1156 height 23
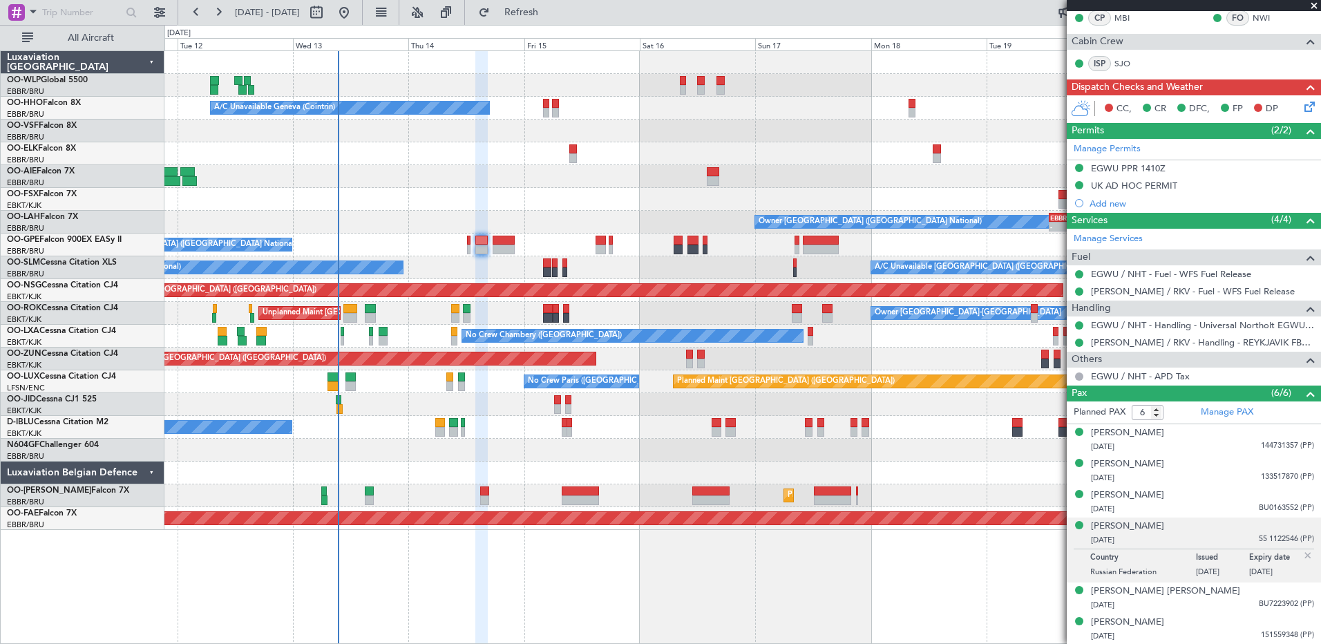
click at [546, 471] on div at bounding box center [742, 473] width 1156 height 23
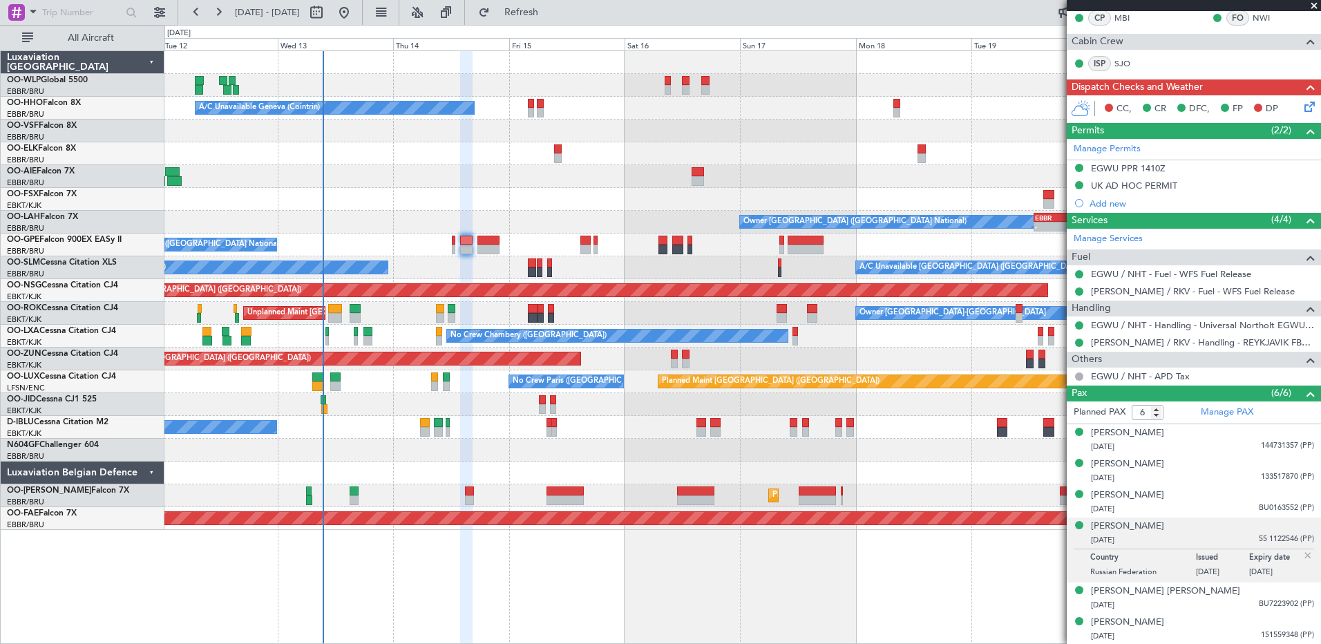
click at [477, 268] on div "A/C Unavailable [GEOGRAPHIC_DATA] ([GEOGRAPHIC_DATA] National) No Crew [GEOGRAP…" at bounding box center [742, 267] width 1156 height 23
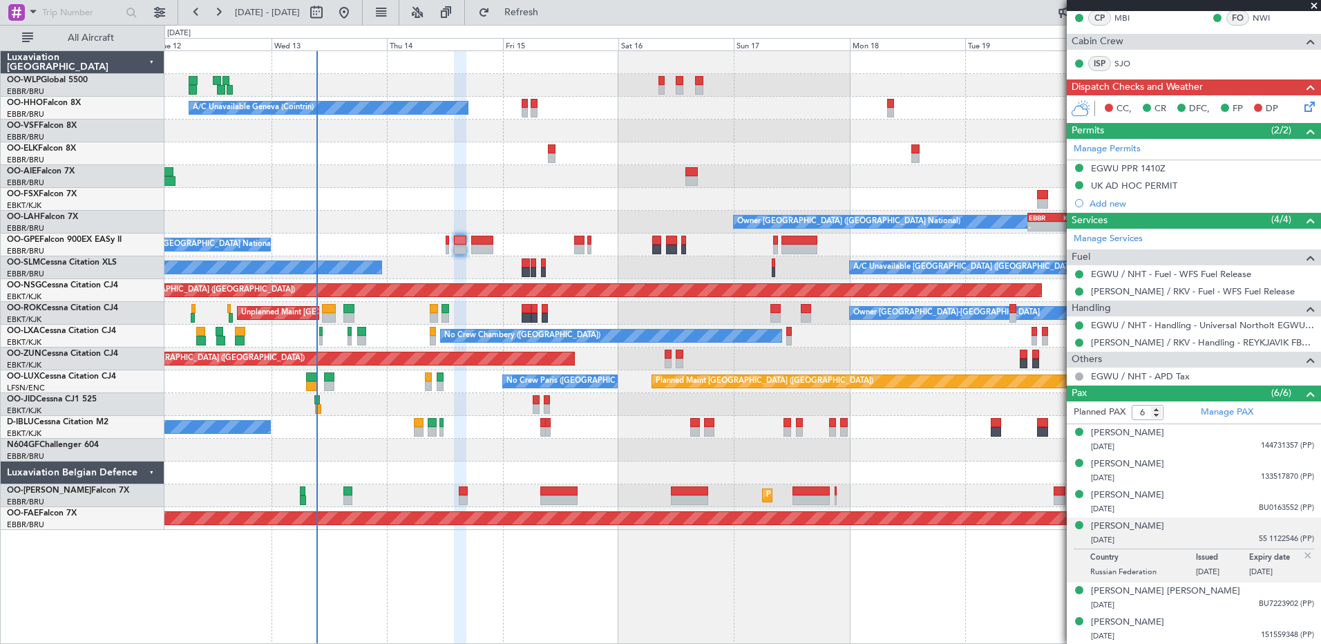
click at [471, 270] on div "A/C Unavailable [GEOGRAPHIC_DATA] ([GEOGRAPHIC_DATA] National) No Crew [GEOGRAP…" at bounding box center [742, 267] width 1156 height 23
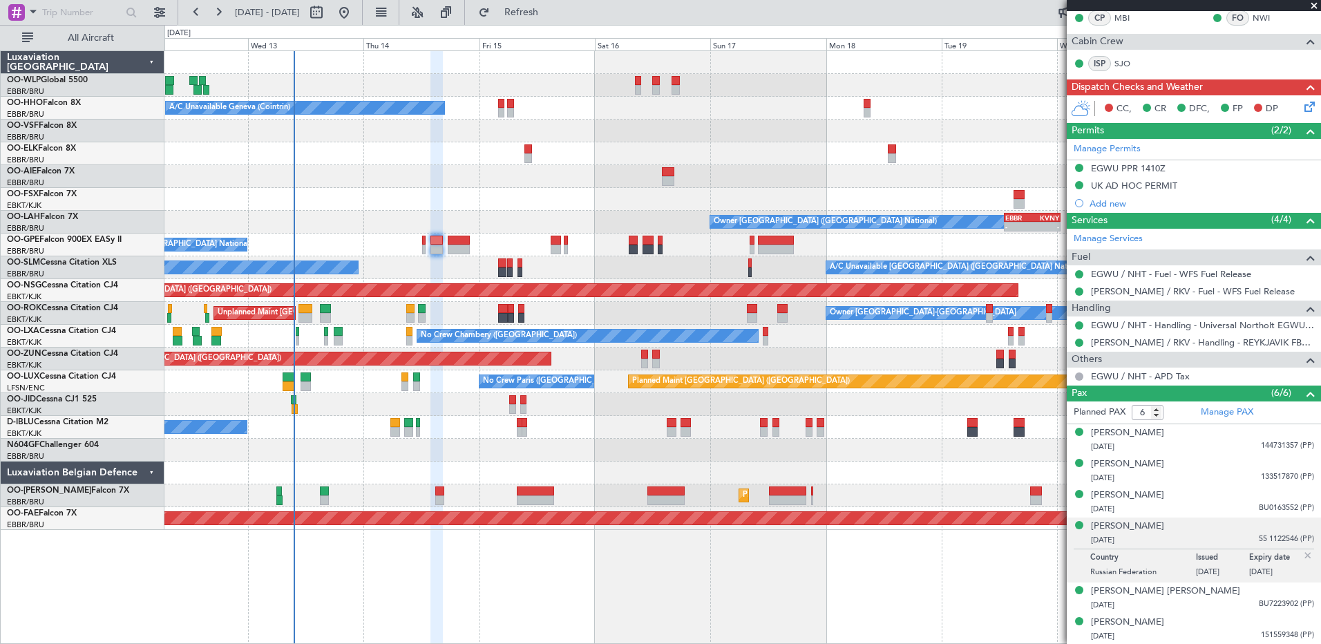
click at [468, 276] on div "A/C Unavailable [GEOGRAPHIC_DATA] ([GEOGRAPHIC_DATA] National) No Crew [GEOGRAP…" at bounding box center [742, 267] width 1156 height 23
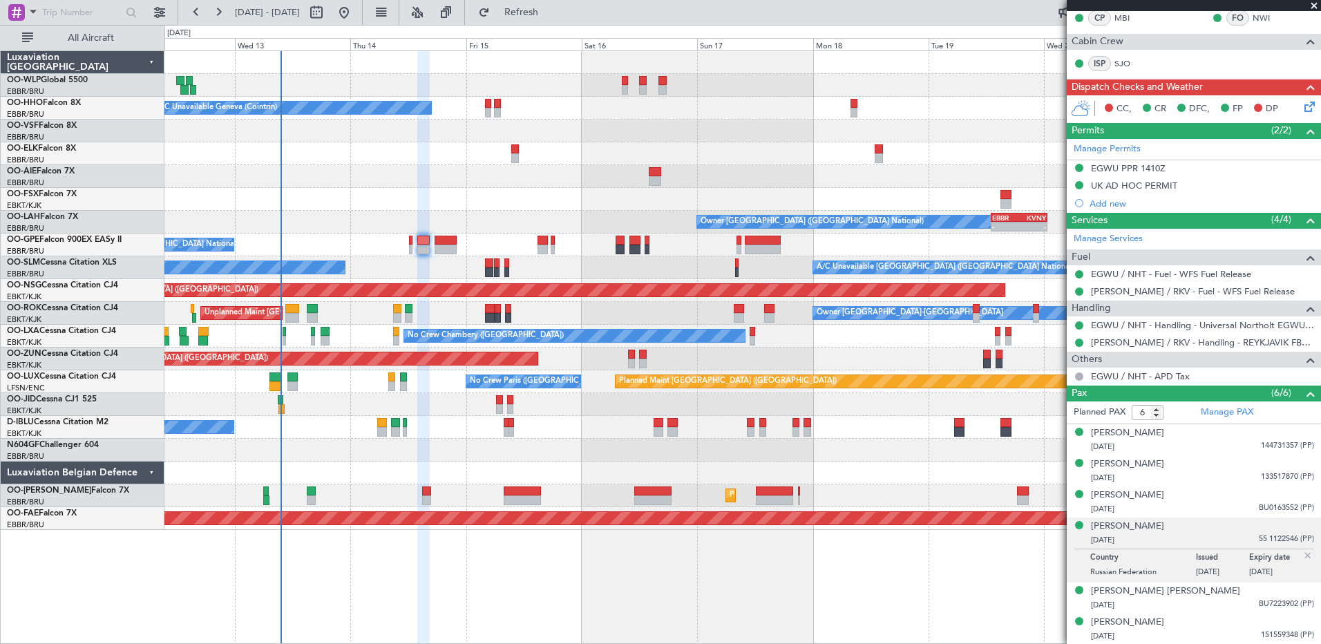
click at [421, 272] on div "A/C Unavailable [GEOGRAPHIC_DATA] ([GEOGRAPHIC_DATA] National) No Crew [GEOGRAP…" at bounding box center [742, 267] width 1156 height 23
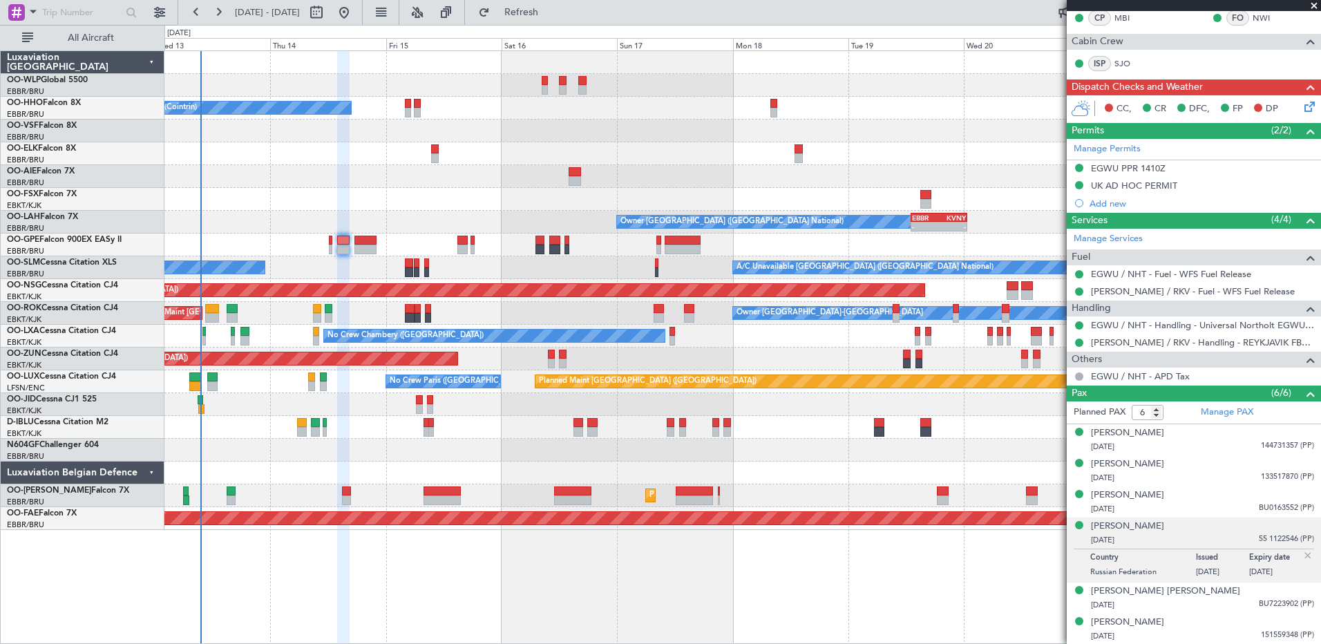
click at [561, 272] on div "A/C Unavailable [GEOGRAPHIC_DATA] ([GEOGRAPHIC_DATA] National) No Crew [GEOGRAP…" at bounding box center [742, 267] width 1156 height 23
click at [692, 271] on div "A/C Unavailable [GEOGRAPHIC_DATA] ([GEOGRAPHIC_DATA] National) No Crew [GEOGRAP…" at bounding box center [742, 267] width 1156 height 23
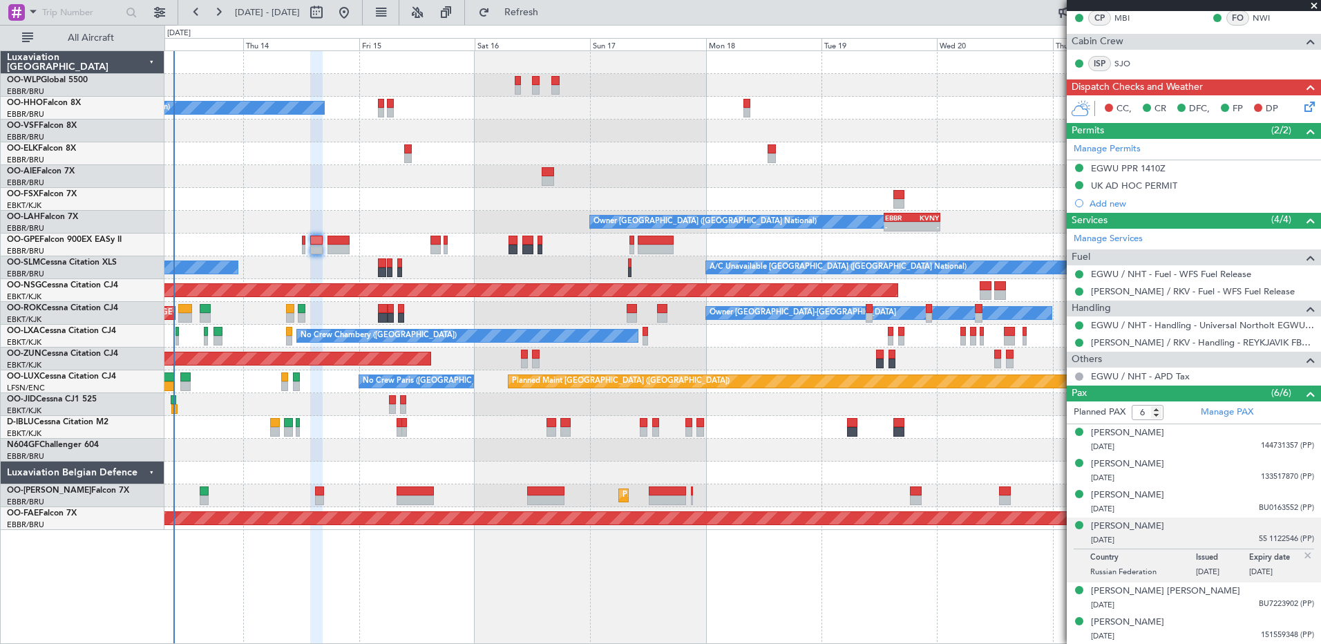
click at [665, 269] on div "A/C Unavailable [GEOGRAPHIC_DATA] ([GEOGRAPHIC_DATA] National) No Crew [GEOGRAP…" at bounding box center [742, 267] width 1156 height 23
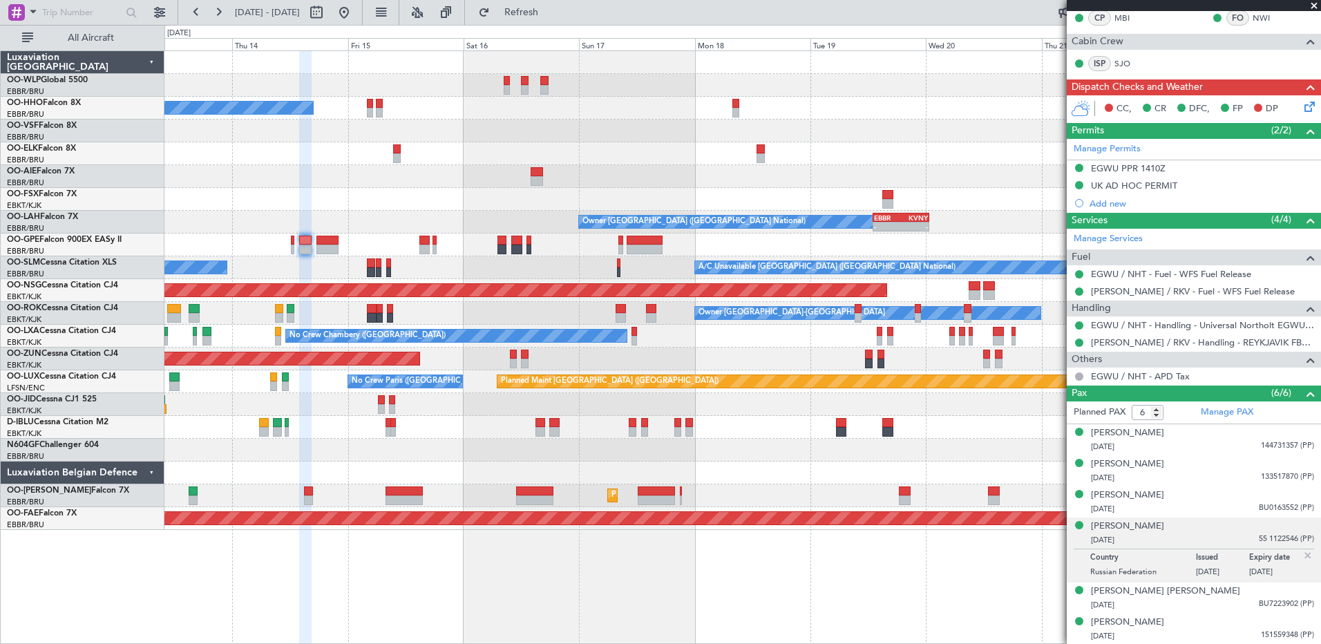
click at [654, 274] on div "A/C Unavailable [GEOGRAPHIC_DATA] ([GEOGRAPHIC_DATA] National) No Crew [GEOGRAP…" at bounding box center [742, 267] width 1156 height 23
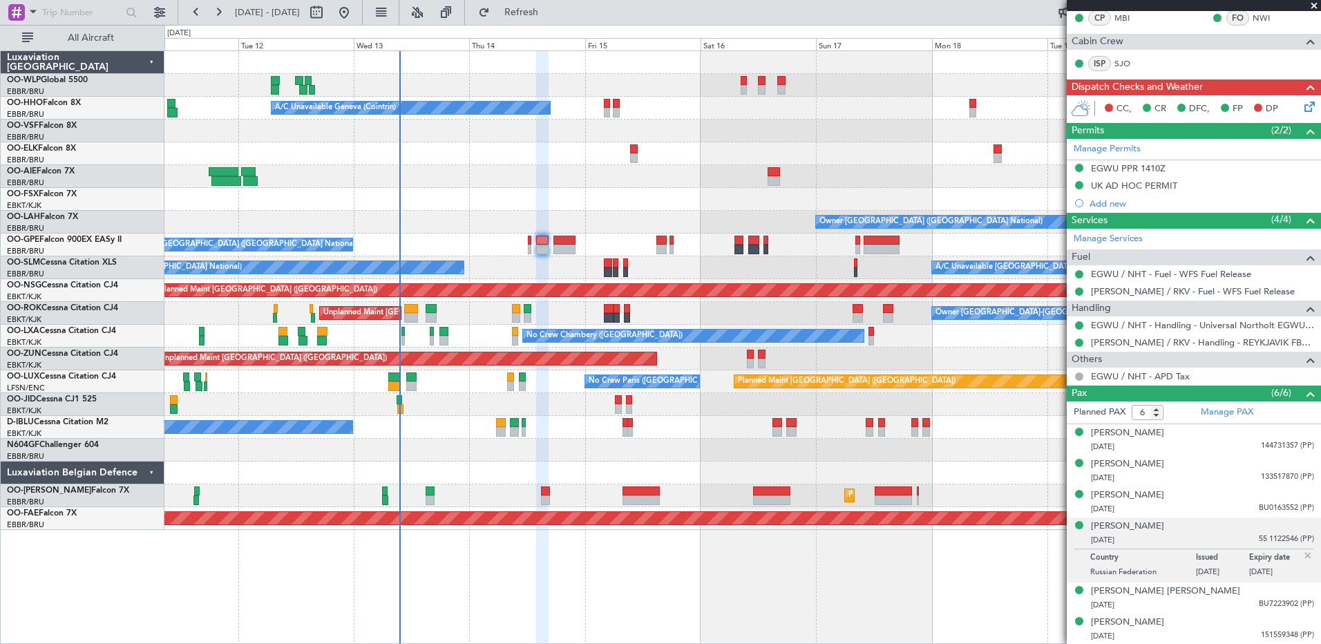
click at [573, 279] on div "Planned Maint [GEOGRAPHIC_DATA] ([GEOGRAPHIC_DATA]) A/C Unavailable Geneva (Coi…" at bounding box center [742, 290] width 1156 height 479
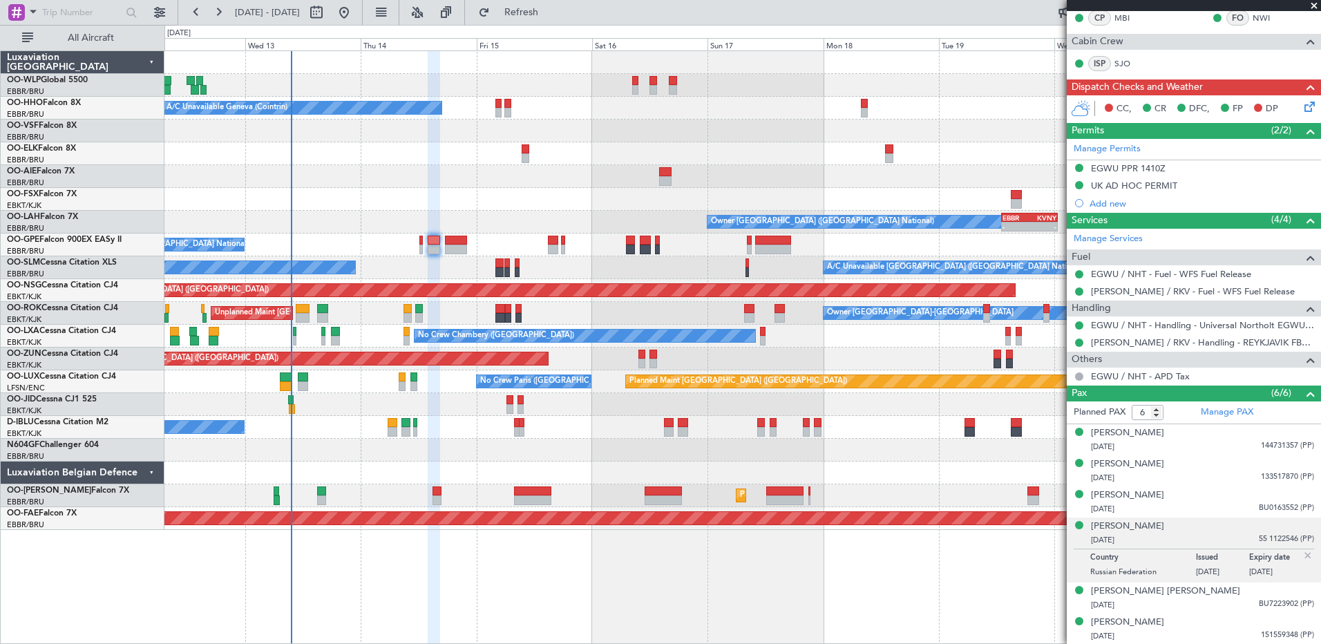
click at [518, 180] on div at bounding box center [742, 176] width 1156 height 23
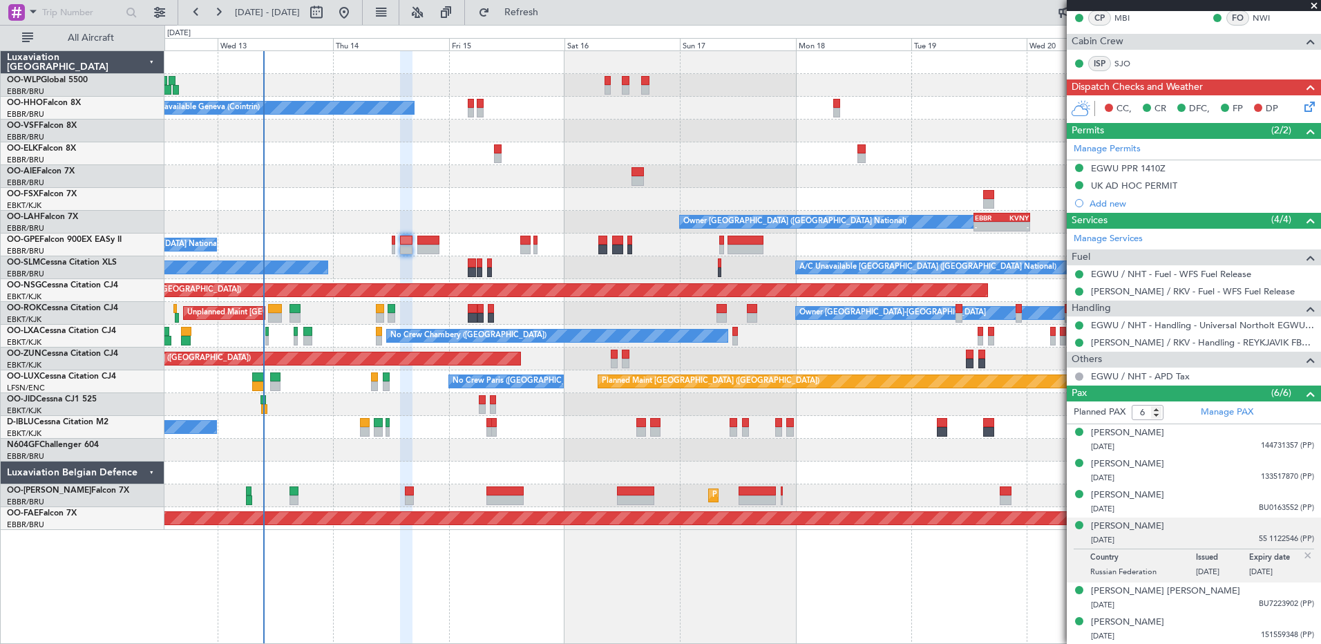
click at [681, 466] on div at bounding box center [742, 473] width 1156 height 23
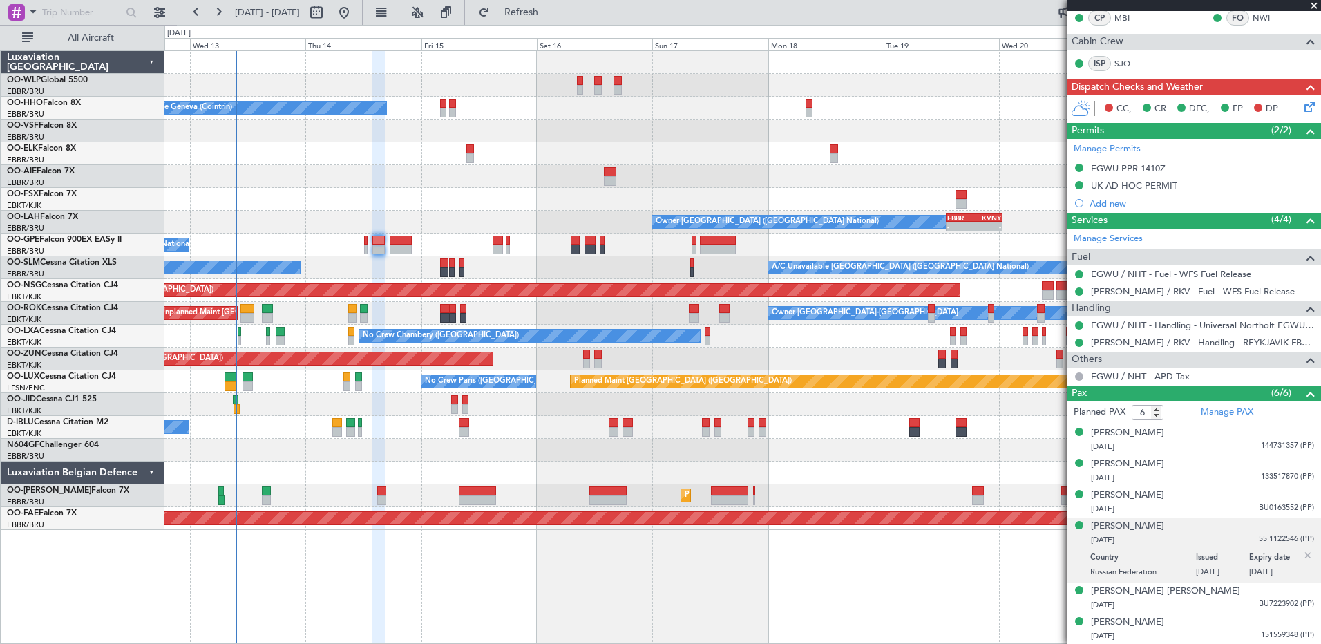
click at [817, 459] on div at bounding box center [742, 450] width 1156 height 23
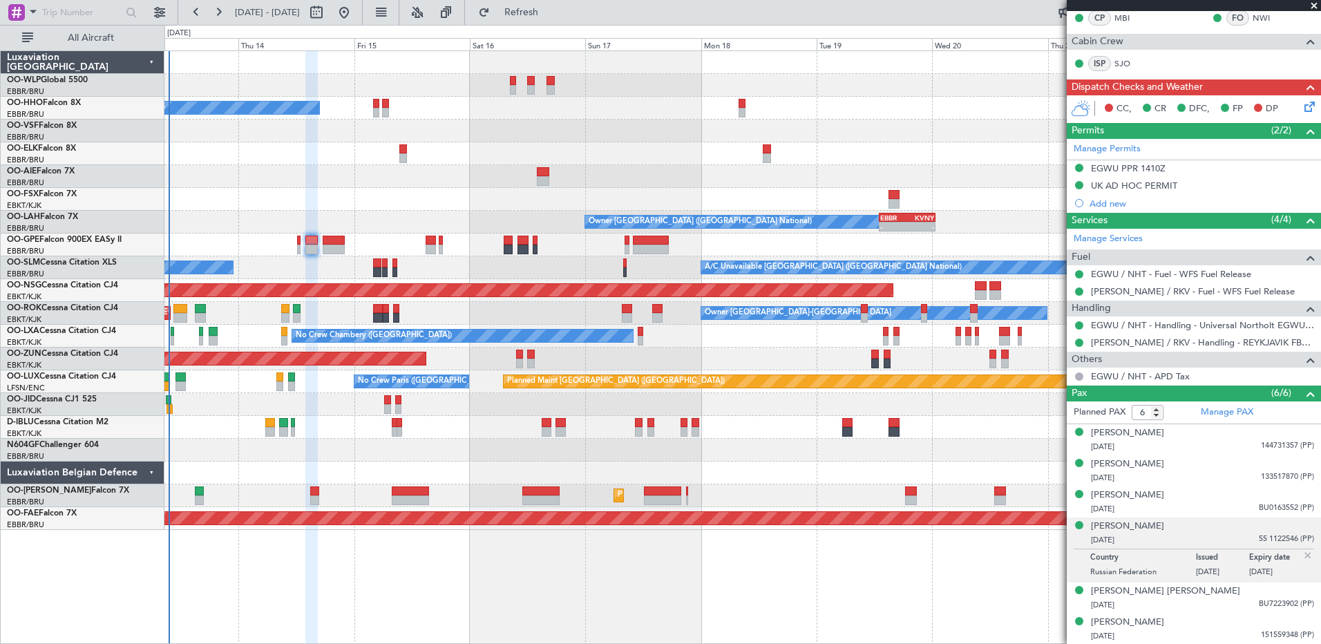
click at [629, 465] on div "Planned Maint [GEOGRAPHIC_DATA] ([GEOGRAPHIC_DATA]) A/C Unavailable Geneva (Coi…" at bounding box center [742, 290] width 1156 height 479
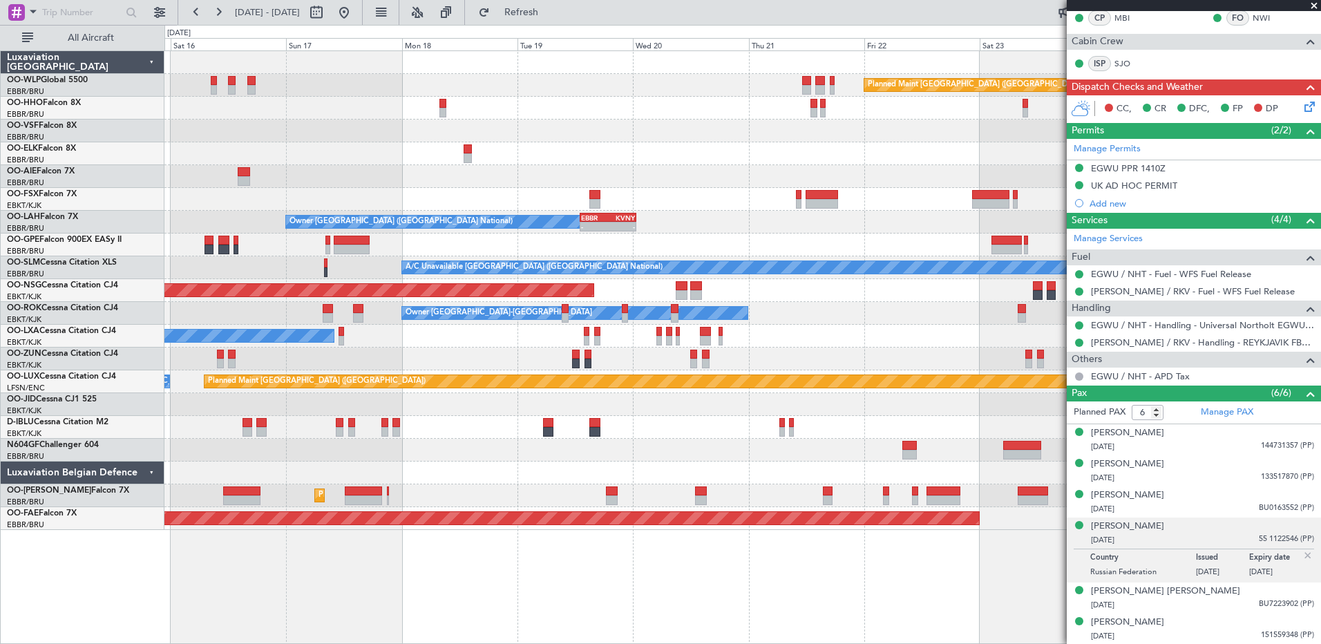
click at [588, 485] on div "Planned Maint [GEOGRAPHIC_DATA] ([GEOGRAPHIC_DATA]) A/C Unavailable Geneva (Coi…" at bounding box center [742, 290] width 1156 height 479
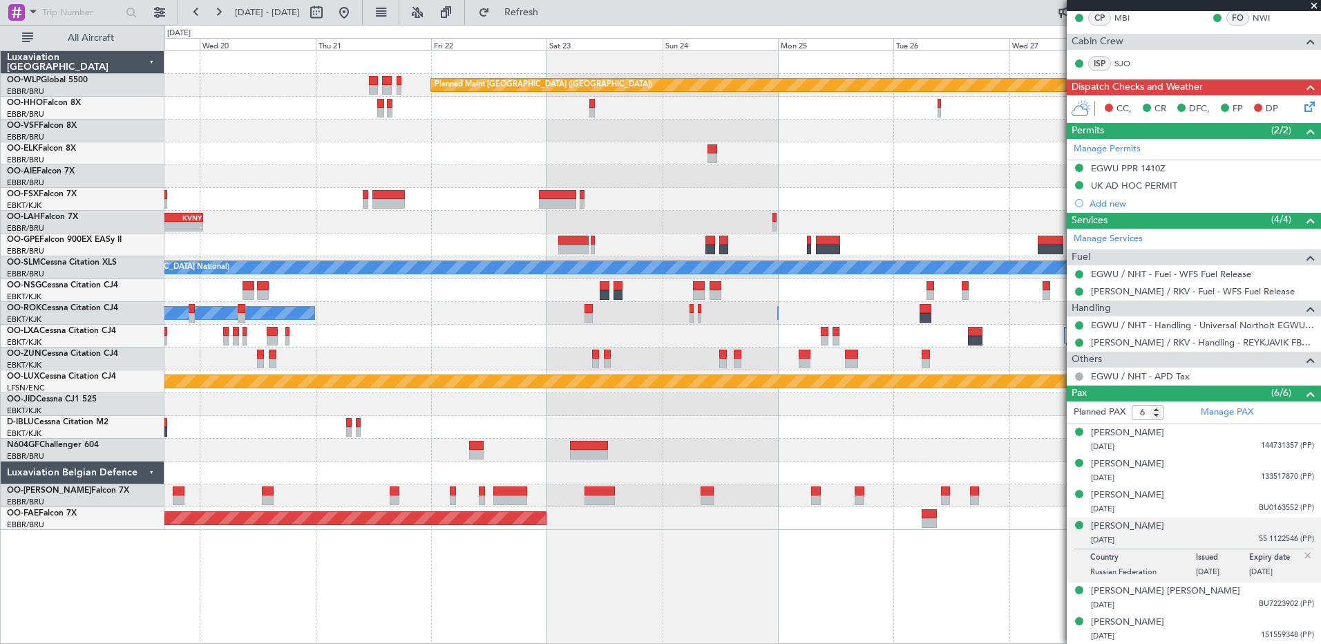
click at [788, 562] on div "Planned Maint [GEOGRAPHIC_DATA] ([GEOGRAPHIC_DATA]) Owner [GEOGRAPHIC_DATA] (Br…" at bounding box center [742, 347] width 1157 height 594
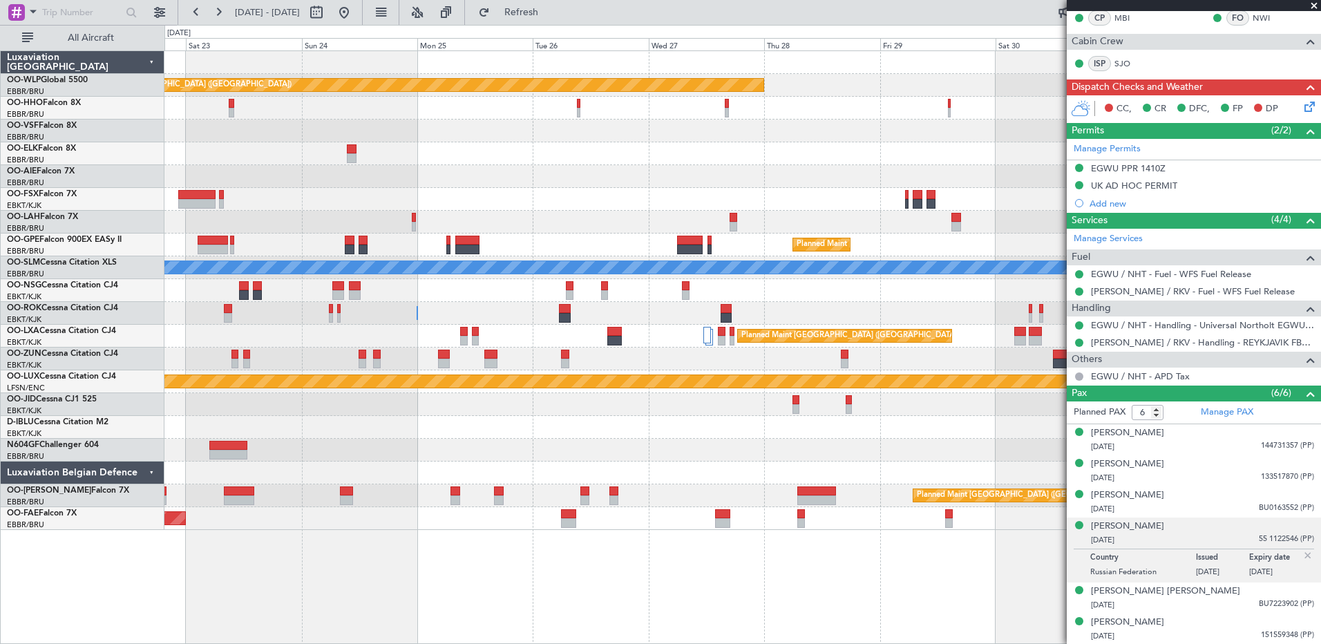
click at [501, 627] on div "Planned Maint [GEOGRAPHIC_DATA] ([GEOGRAPHIC_DATA]) Planned Maint [GEOGRAPHIC_D…" at bounding box center [742, 347] width 1157 height 594
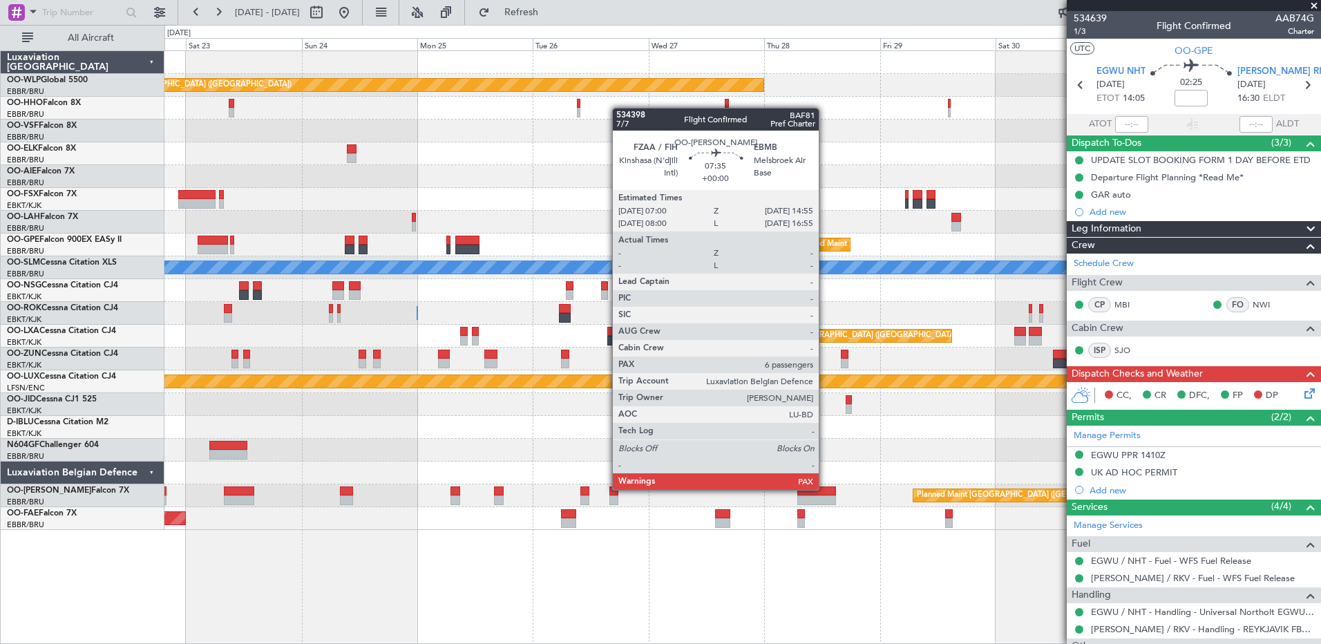
scroll to position [287, 0]
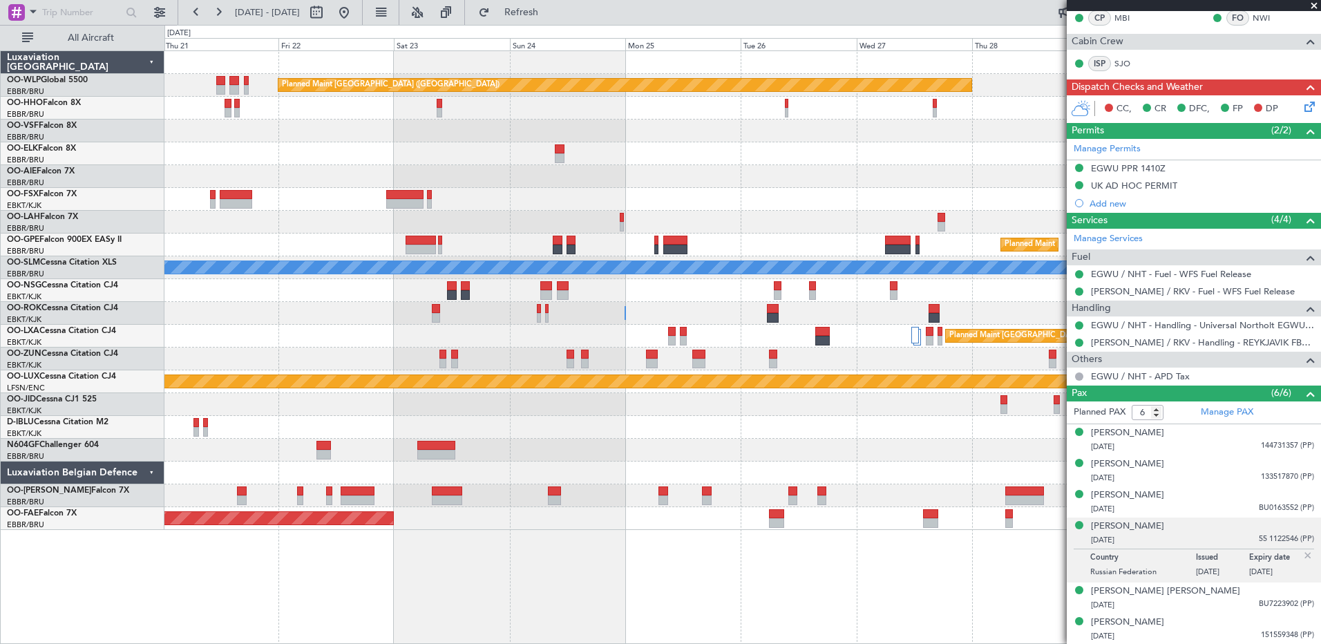
click at [953, 601] on div "Planned Maint [GEOGRAPHIC_DATA] ([GEOGRAPHIC_DATA]) Planned Maint [GEOGRAPHIC_D…" at bounding box center [742, 347] width 1157 height 594
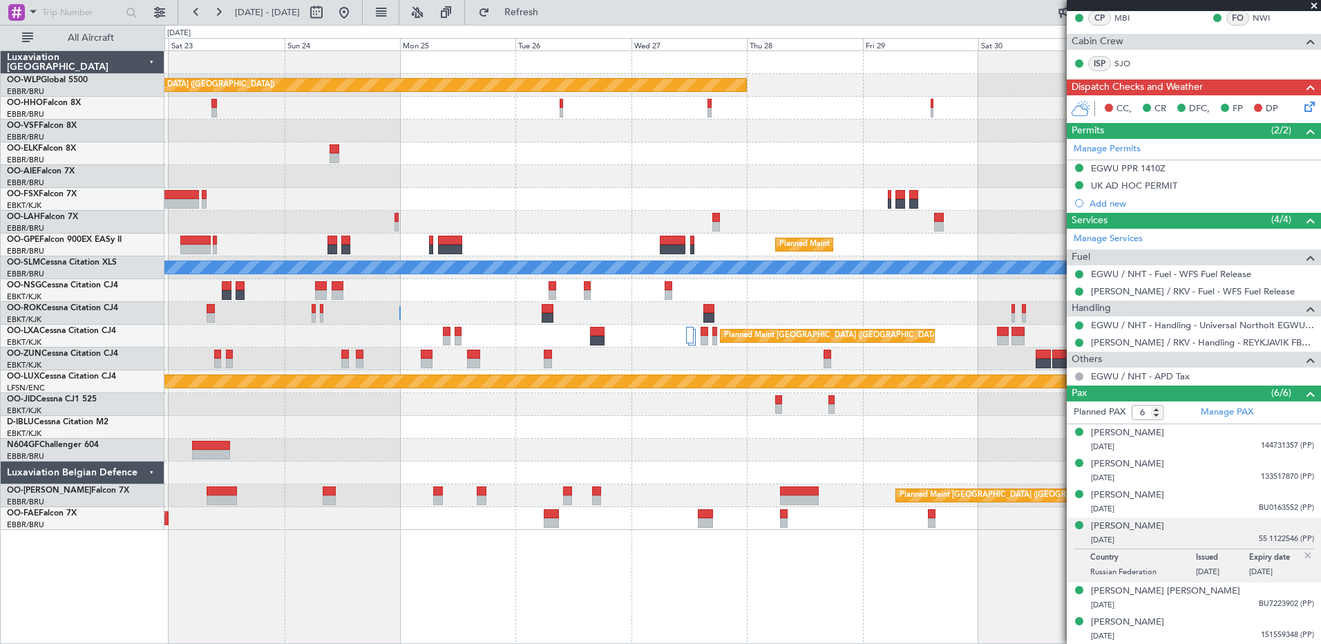
click at [417, 584] on div "Planned Maint [GEOGRAPHIC_DATA] ([GEOGRAPHIC_DATA]) Planned Maint [GEOGRAPHIC_D…" at bounding box center [742, 347] width 1157 height 594
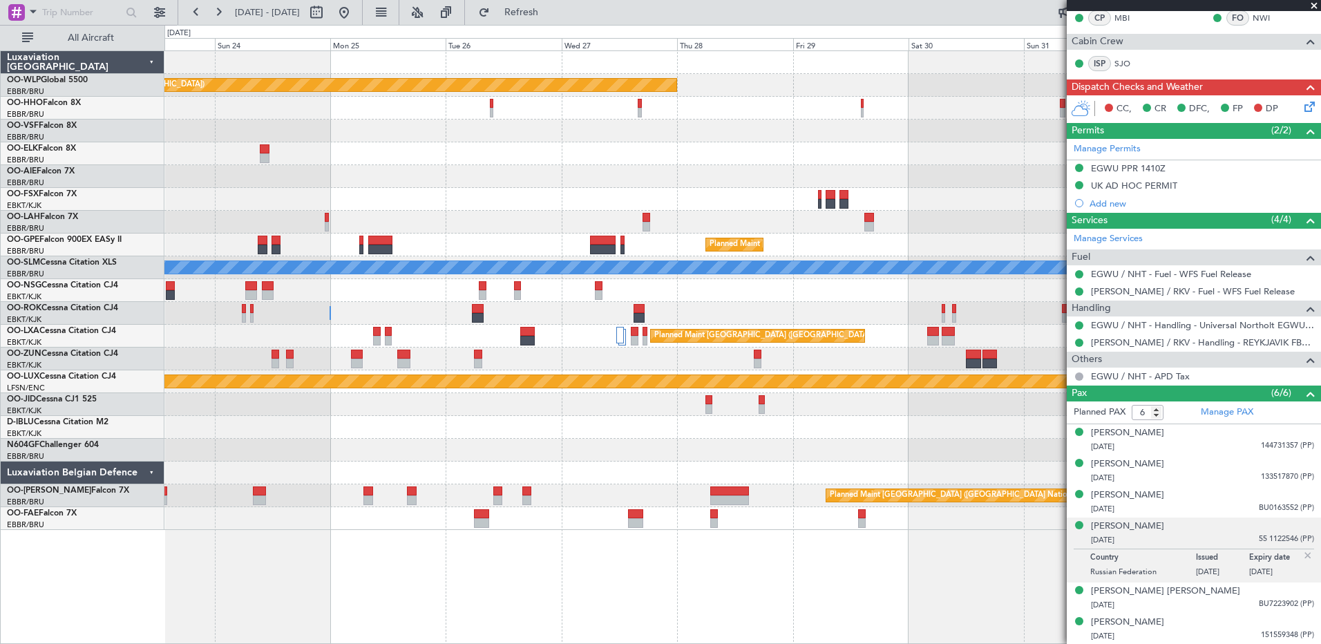
click at [433, 567] on div "Planned Maint [GEOGRAPHIC_DATA] ([GEOGRAPHIC_DATA]) Planned Maint [GEOGRAPHIC_D…" at bounding box center [742, 347] width 1157 height 594
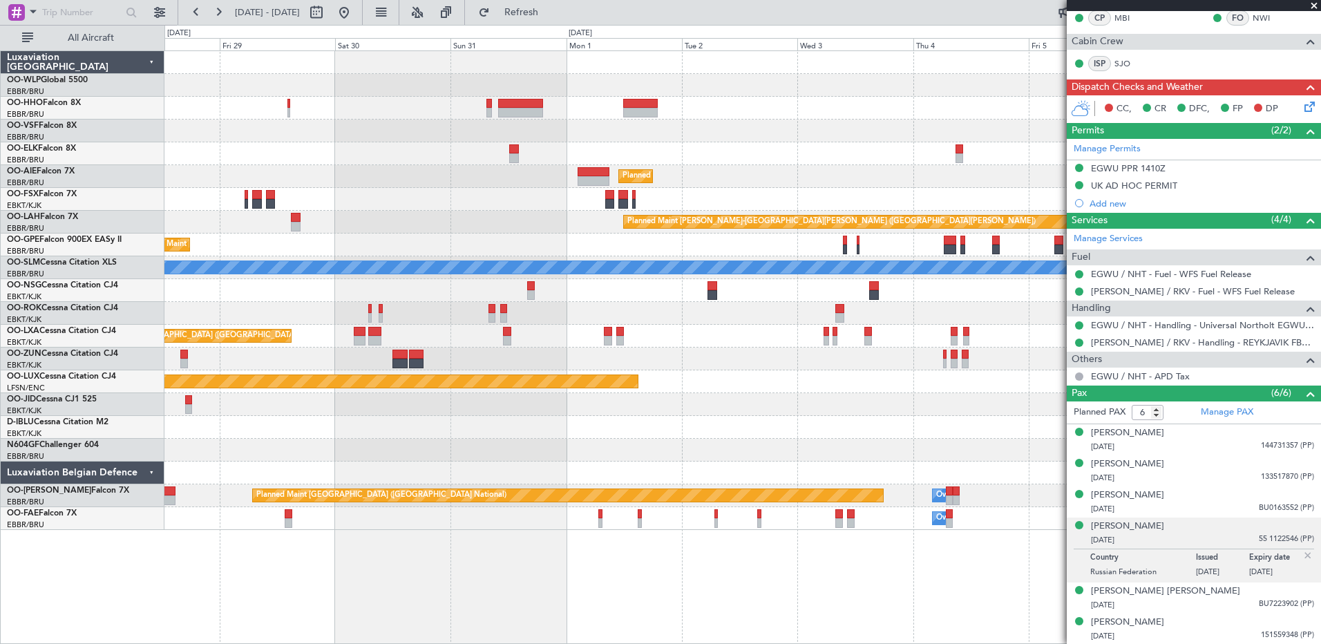
click at [493, 576] on div "Planned Maint [GEOGRAPHIC_DATA] ([GEOGRAPHIC_DATA]) Planned Maint [GEOGRAPHIC_D…" at bounding box center [742, 347] width 1157 height 594
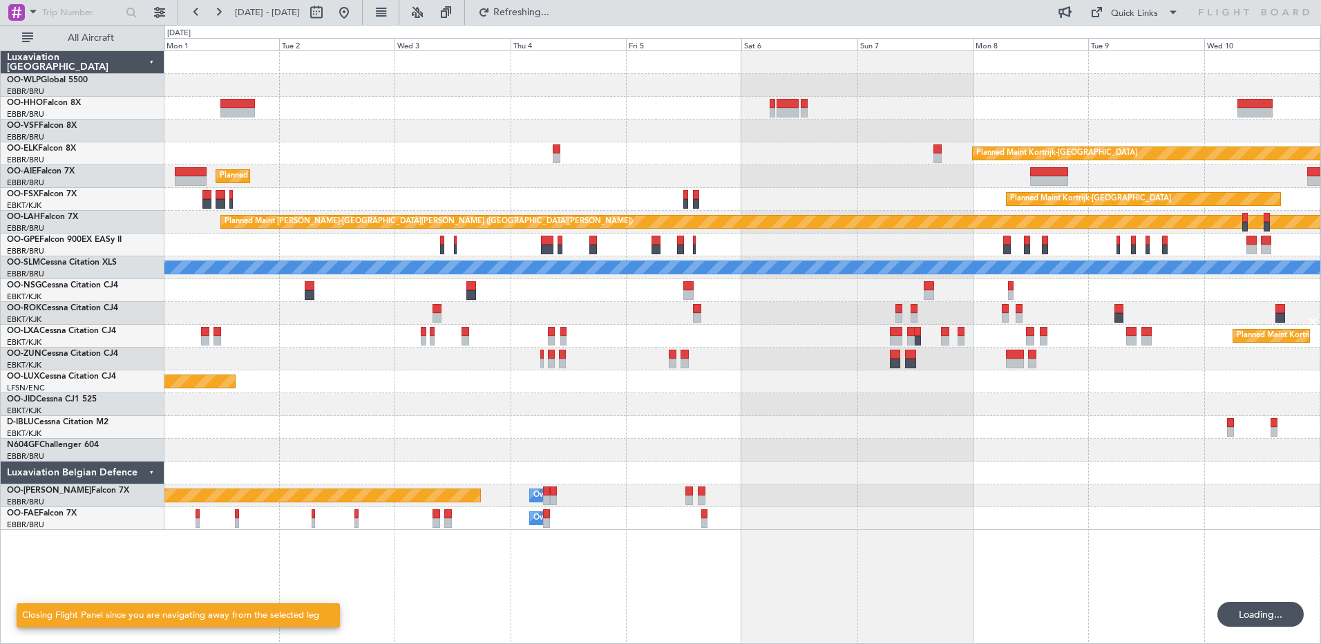
scroll to position [0, 0]
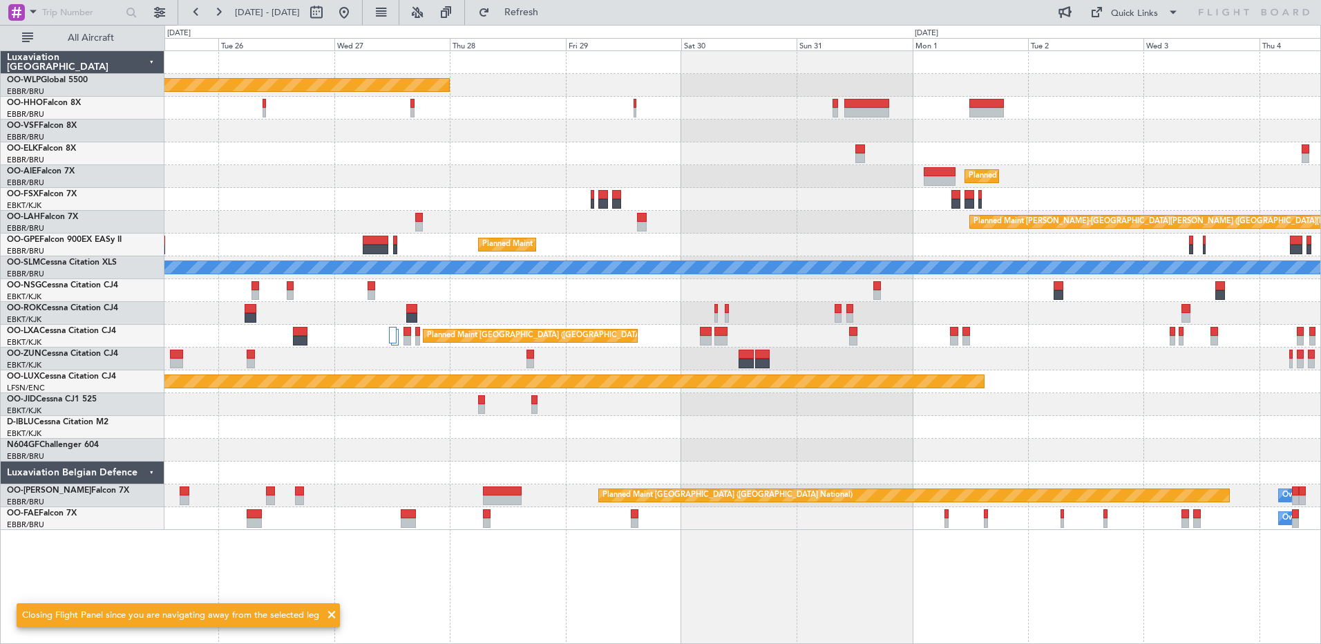
click at [1182, 571] on div "Planned Maint Berlin (Brandenburg) Planned Maint London (Farnborough) Planned M…" at bounding box center [742, 347] width 1157 height 594
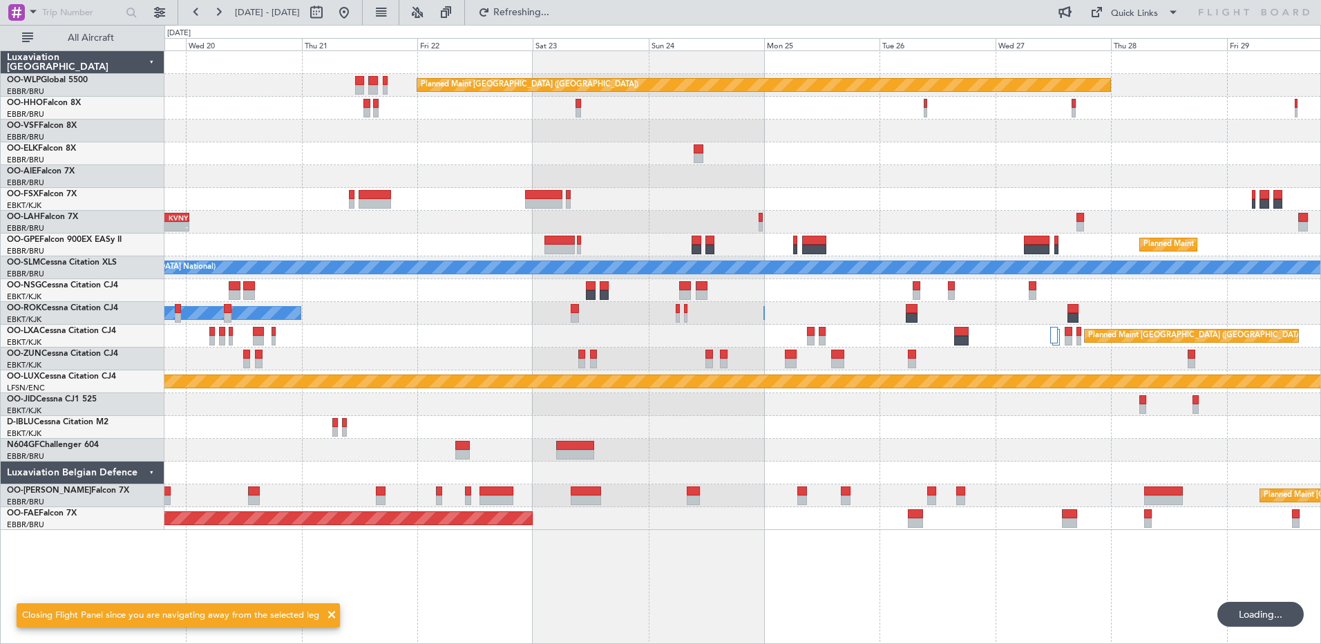
click at [1133, 625] on div "Planned Maint Berlin (Brandenburg) Owner Brussels (Brussels National) - - EBBR …" at bounding box center [742, 347] width 1157 height 594
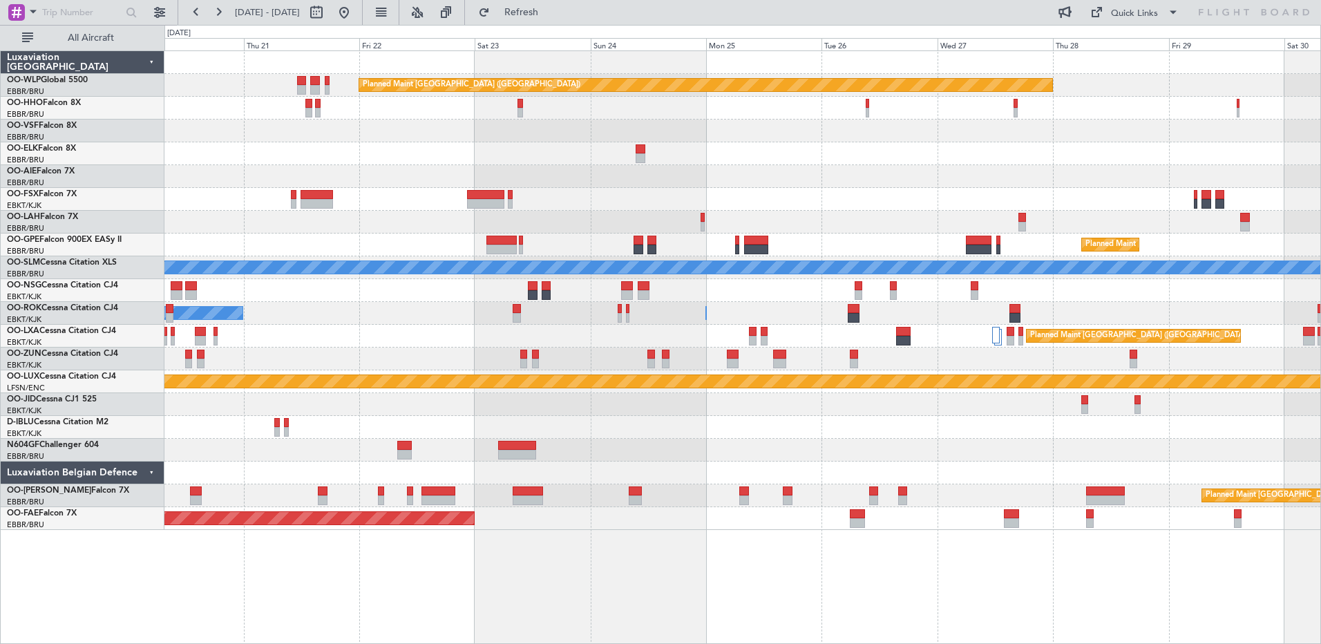
click at [698, 581] on div "Planned Maint Berlin (Brandenburg) Planned Maint London (Farnborough) EBBR 13:0…" at bounding box center [742, 347] width 1157 height 594
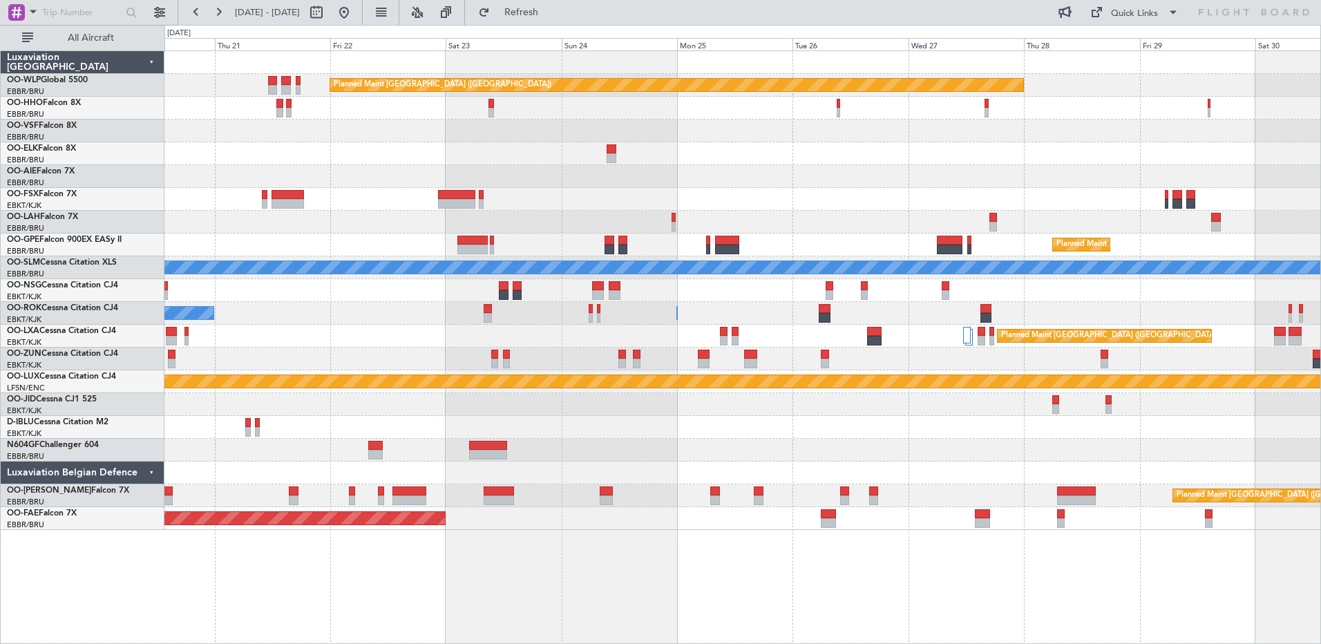
click at [655, 582] on div "Planned Maint Berlin (Brandenburg) Planned Maint London (Farnborough) EBBR 13:0…" at bounding box center [742, 347] width 1157 height 594
click at [327, 637] on div "Planned Maint Berlin (Brandenburg) Planned Maint London (Farnborough) EBBR 13:0…" at bounding box center [742, 347] width 1157 height 594
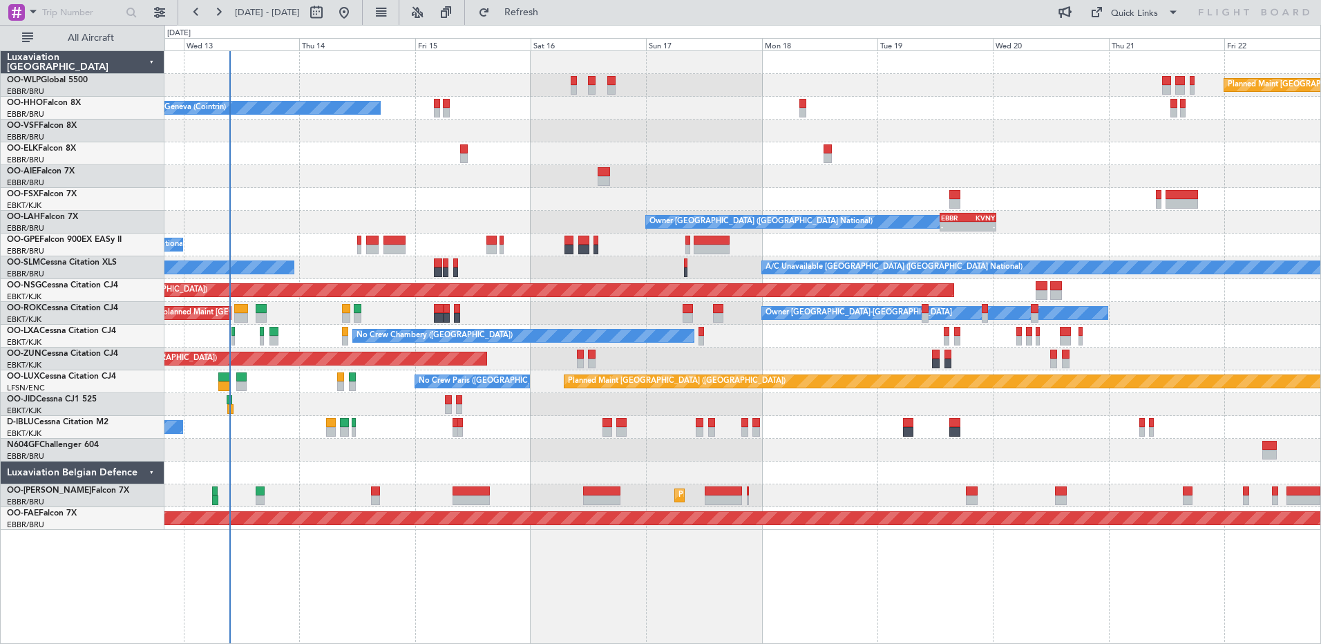
click at [1214, 430] on div "Planned Maint Berlin (Brandenburg) A/C Unavailable Geneva (Cointrin) EBBR 13:00…" at bounding box center [742, 290] width 1156 height 479
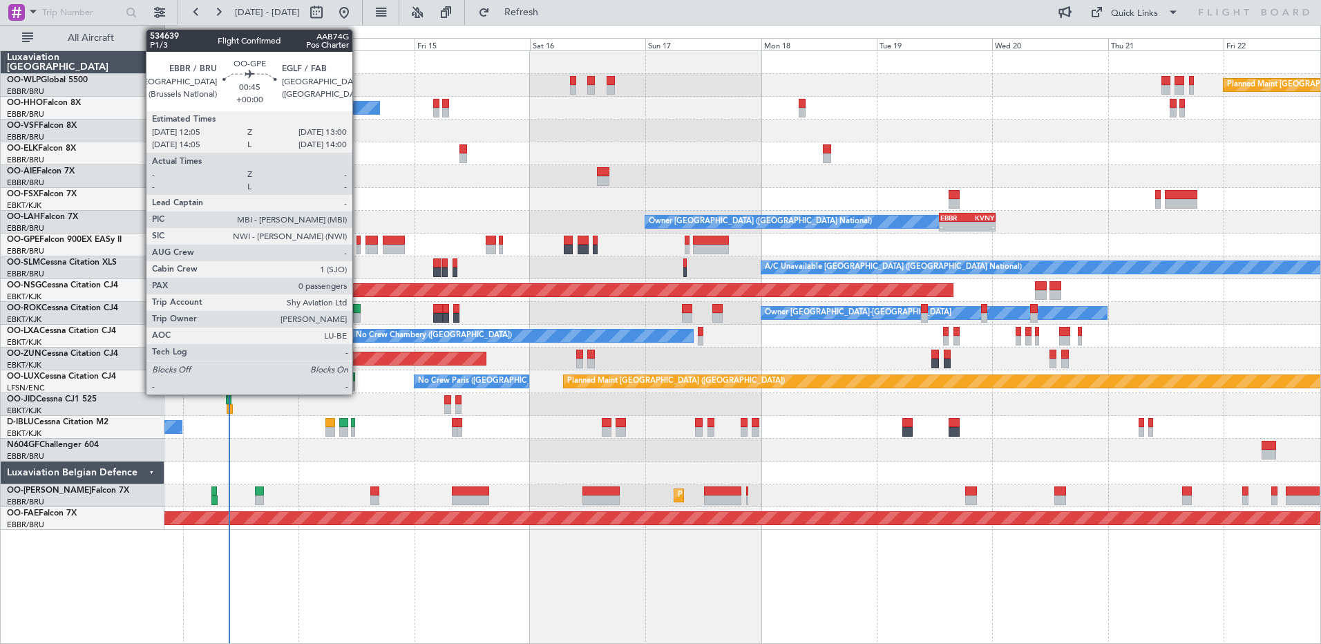
click at [359, 242] on div at bounding box center [359, 241] width 5 height 10
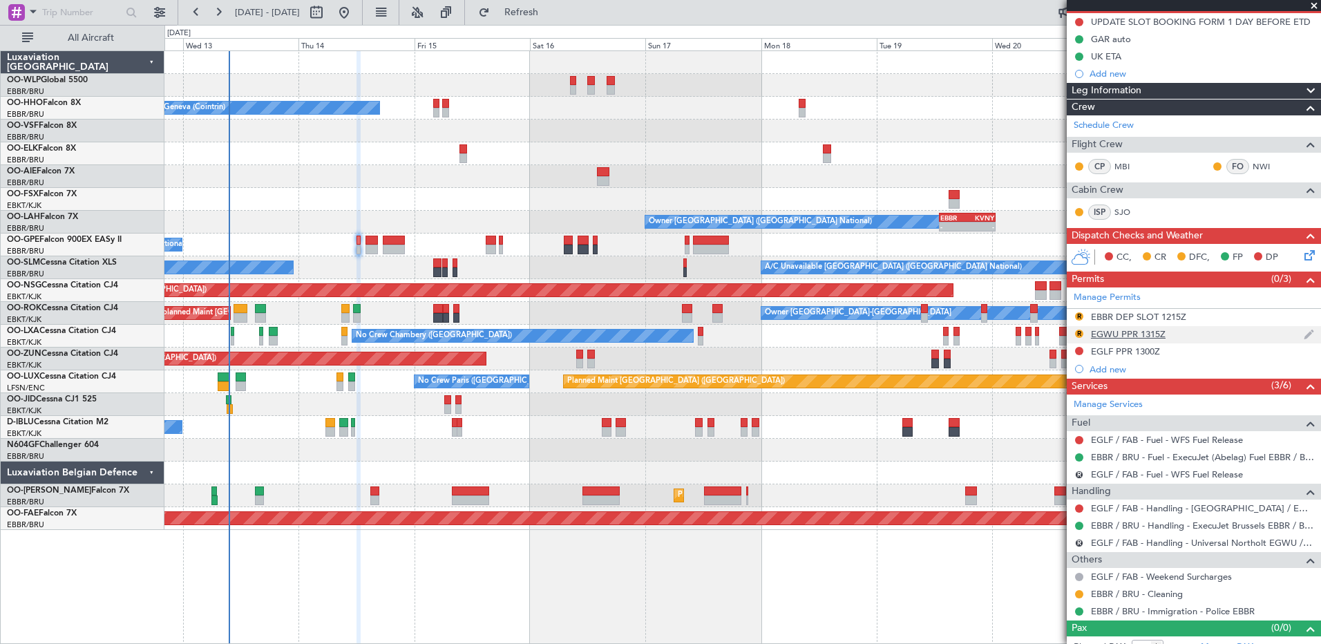
scroll to position [153, 0]
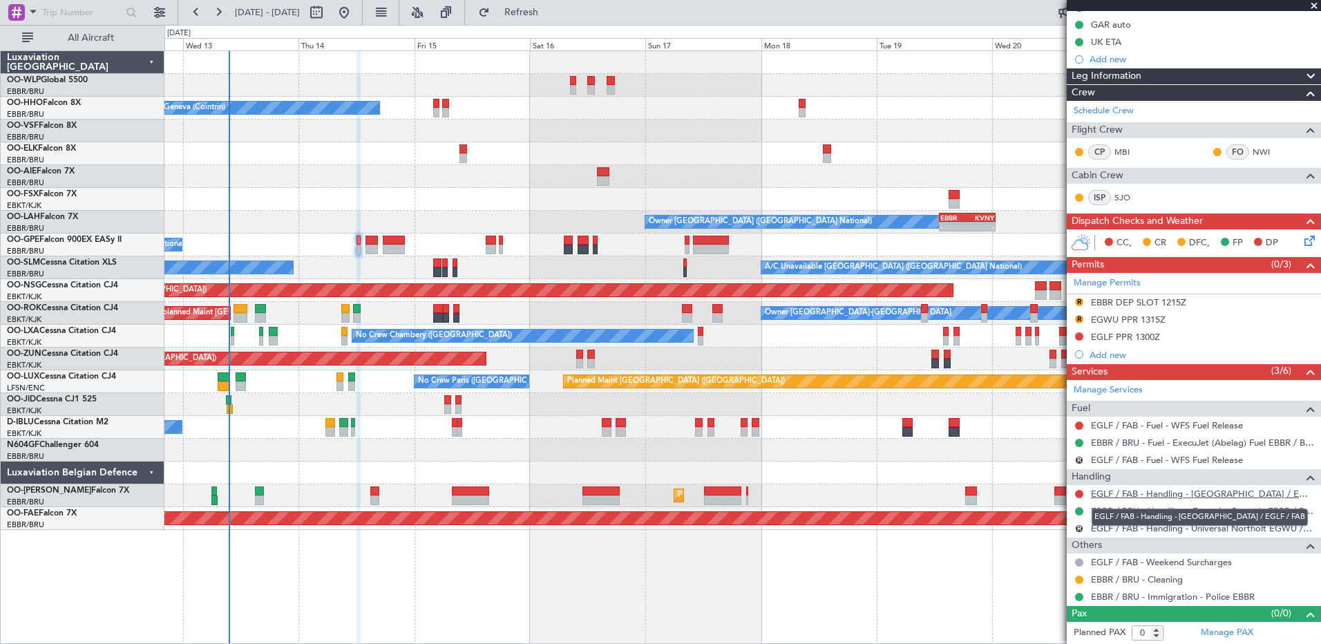
click at [1155, 493] on link "EGLF / FAB - Handling - [GEOGRAPHIC_DATA] / EGLF / FAB" at bounding box center [1202, 494] width 223 height 12
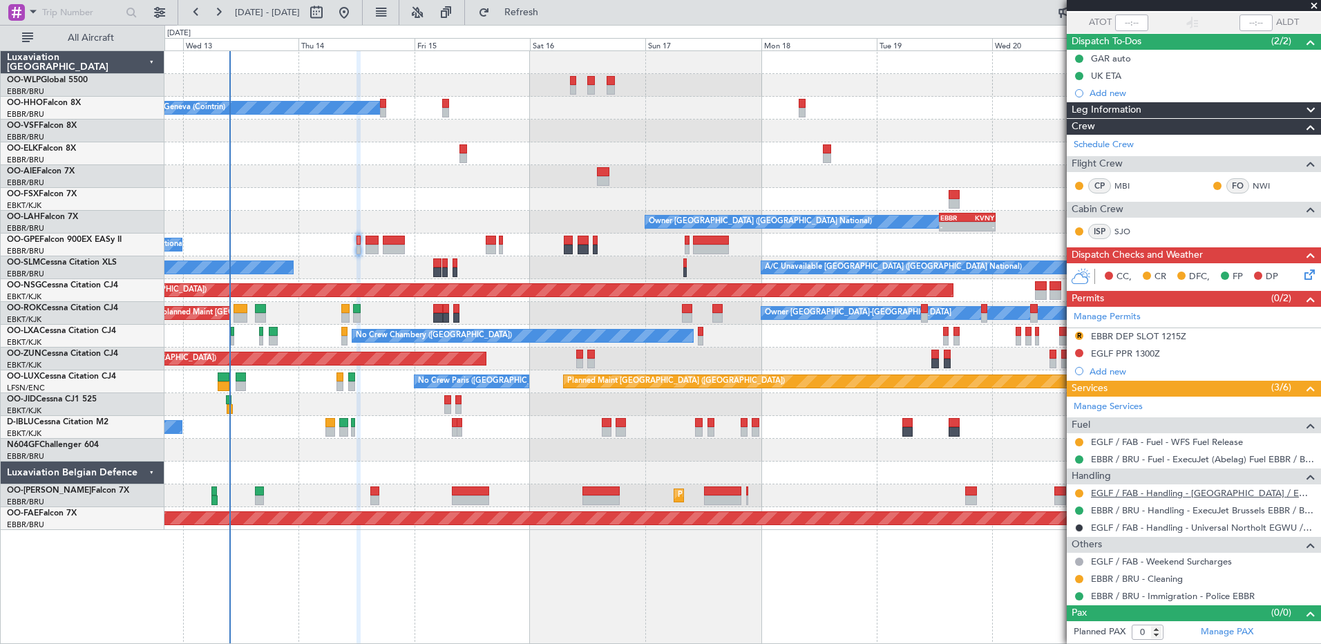
scroll to position [101, 0]
click at [549, 19] on button "Refresh" at bounding box center [513, 12] width 83 height 22
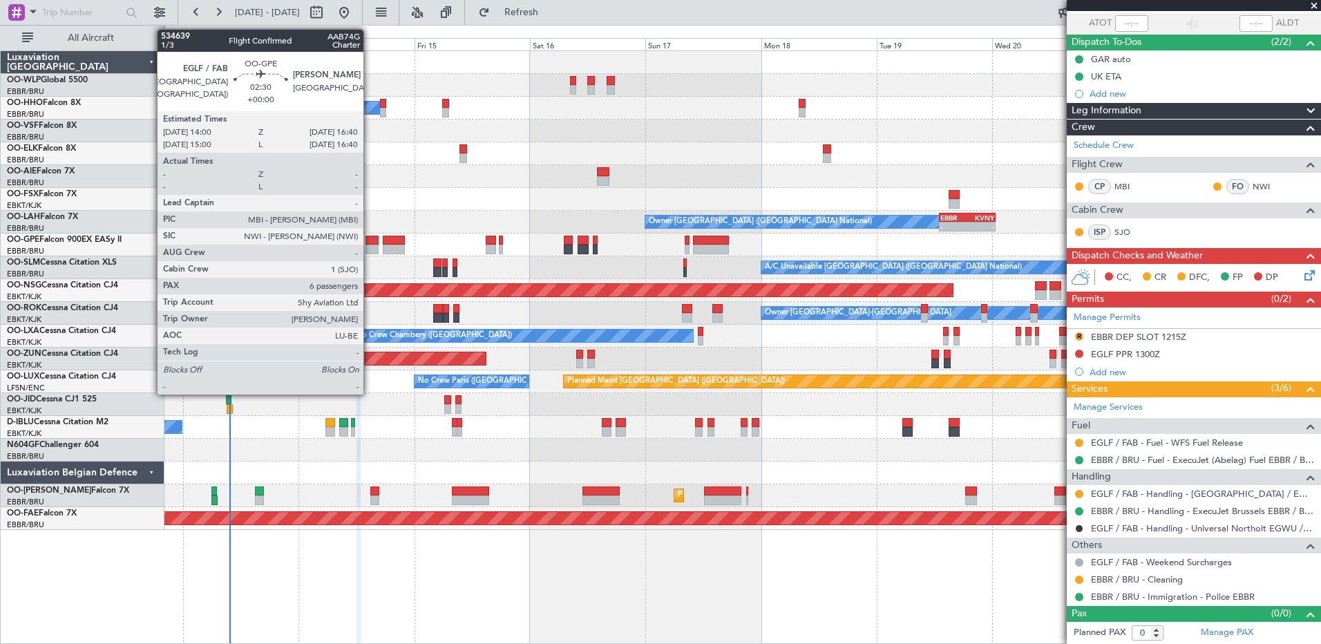
click at [370, 246] on div at bounding box center [372, 250] width 13 height 10
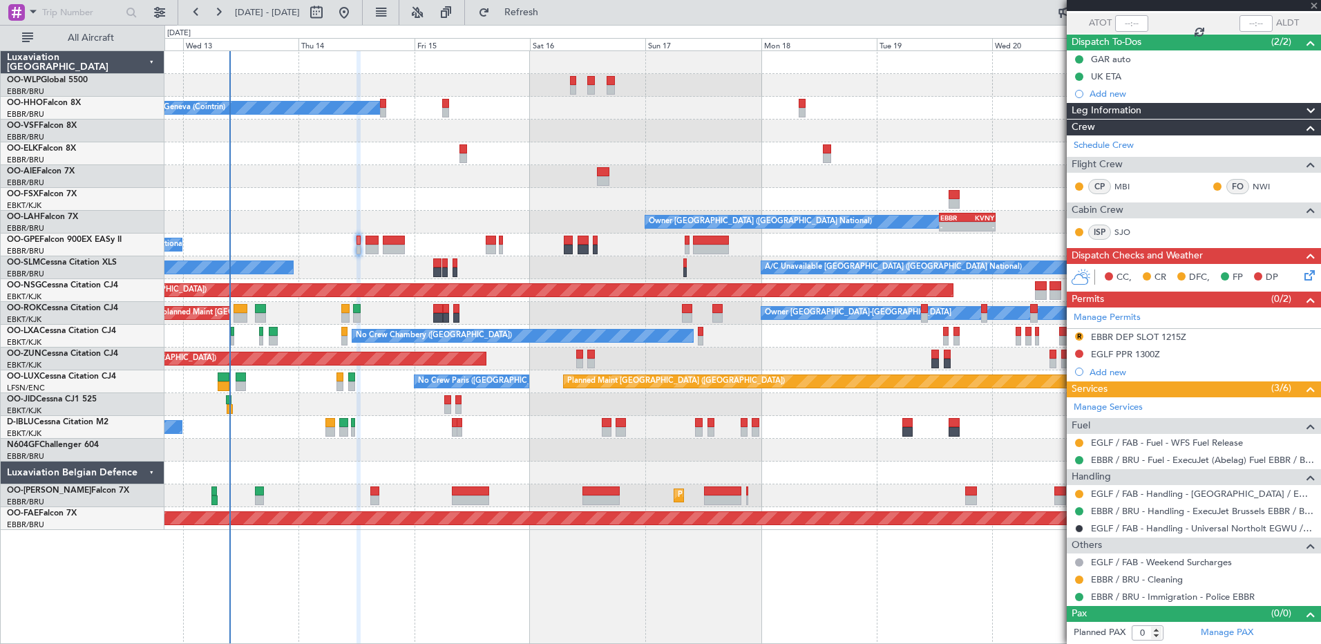
type input "6"
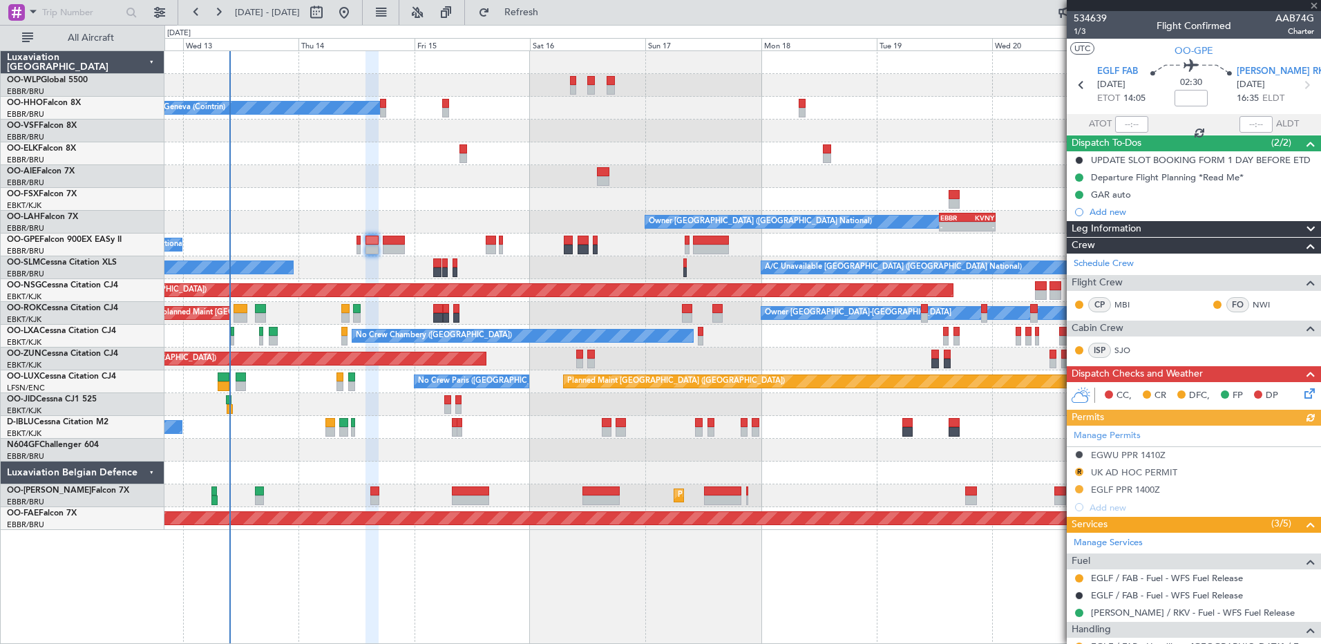
click at [1078, 471] on div "Manage Permits EGWU PPR 1410Z R UK AD HOC PERMIT EGLF PPR 1400Z Add new" at bounding box center [1194, 471] width 254 height 91
click at [1076, 470] on button "R" at bounding box center [1079, 472] width 8 height 8
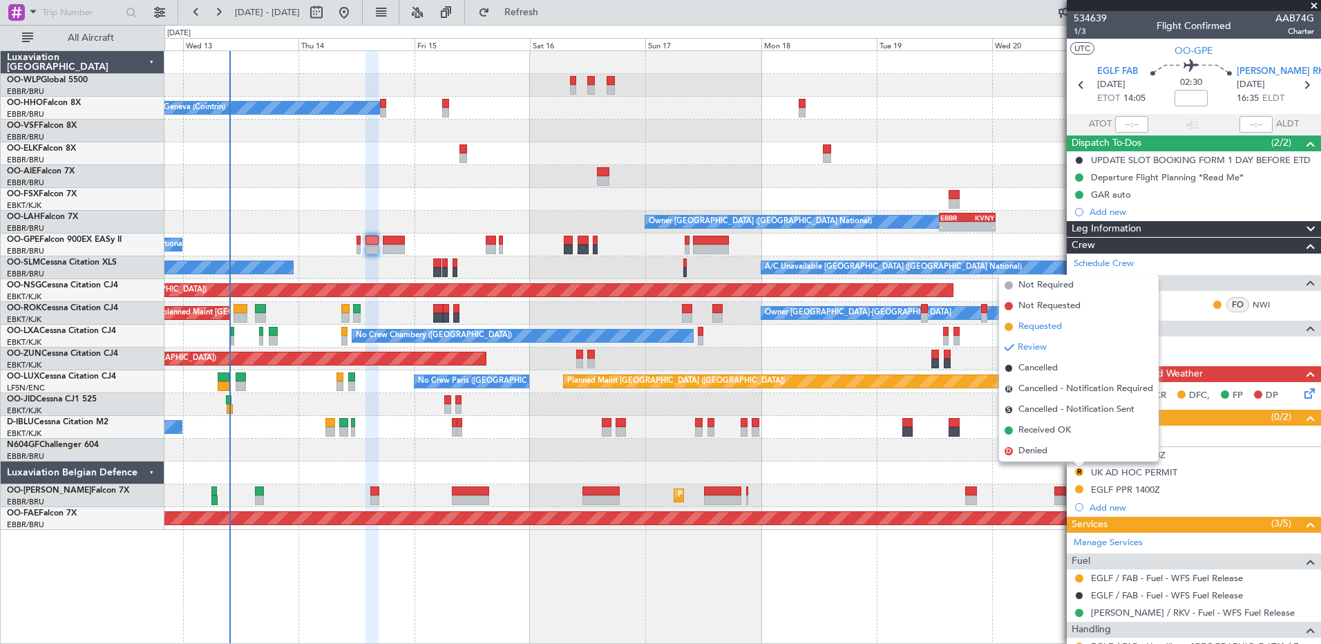
click at [1045, 325] on span "Requested" at bounding box center [1040, 327] width 44 height 14
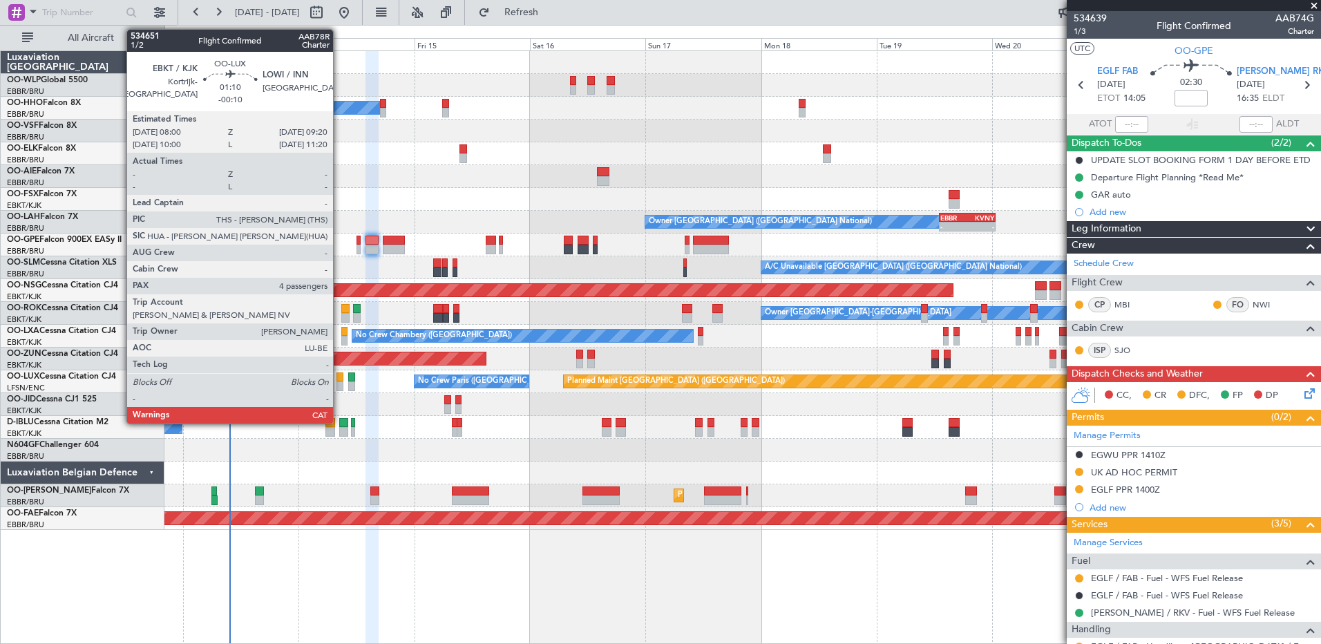
click at [339, 380] on div at bounding box center [339, 377] width 7 height 10
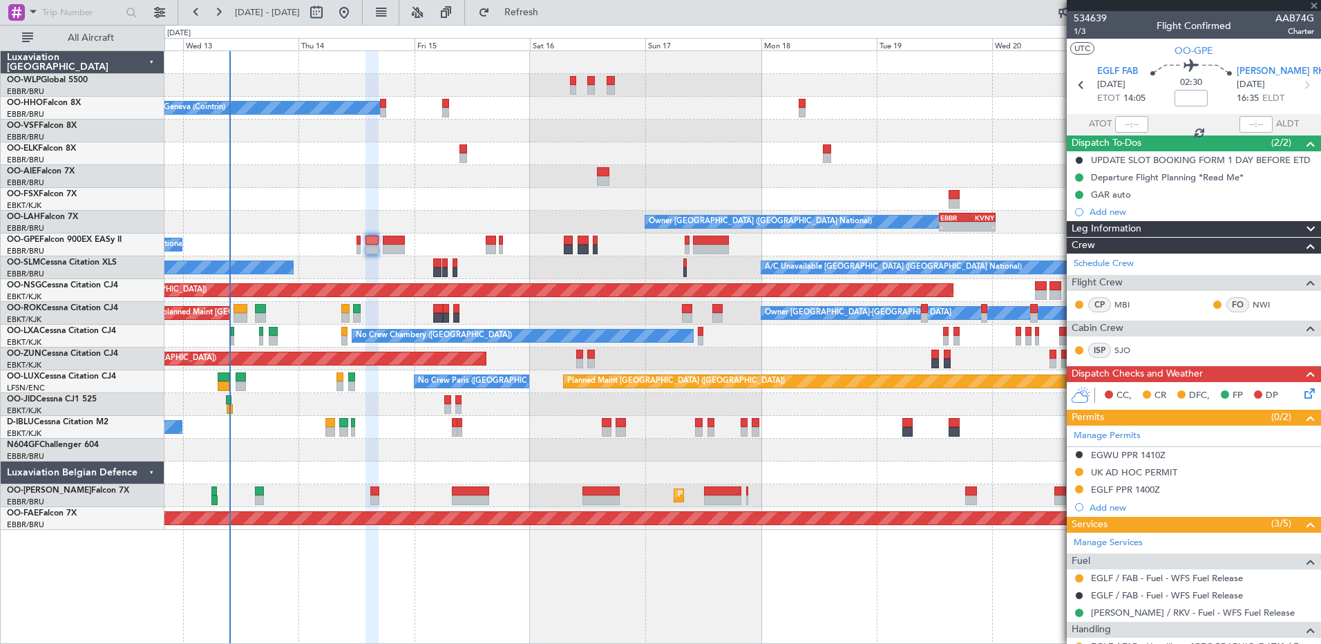
type input "-00:10"
type input "4"
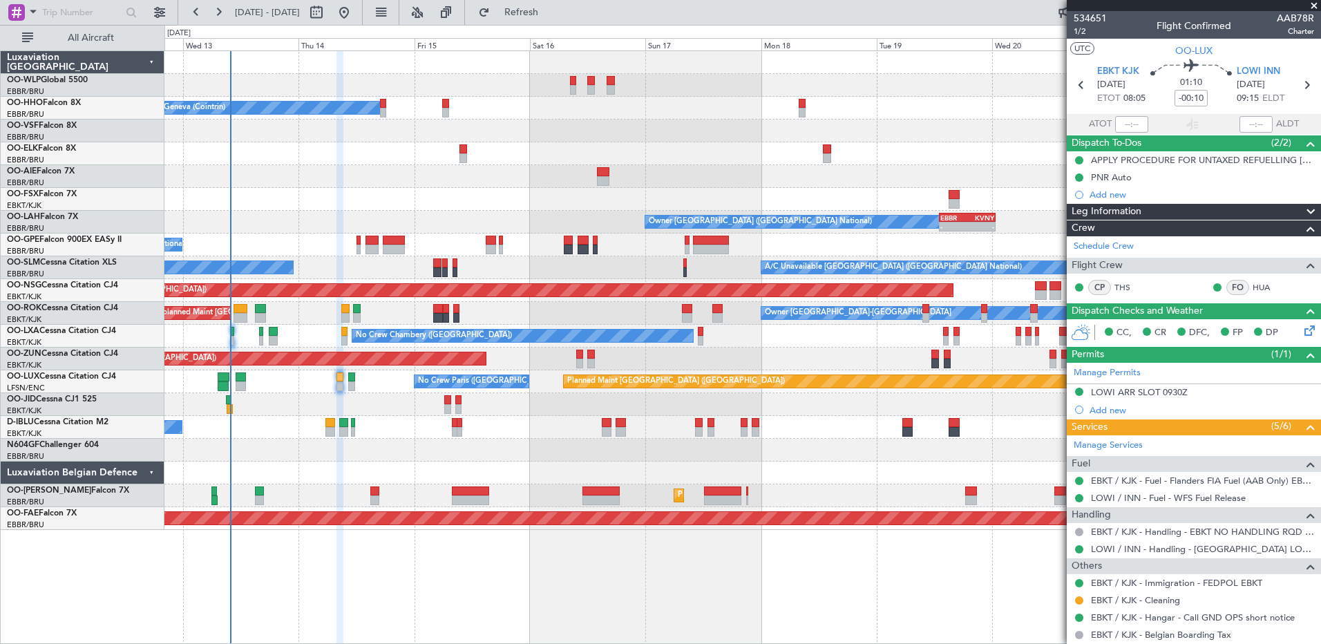
click at [493, 616] on div "Planned Maint Berlin (Brandenburg) A/C Unavailable Geneva (Cointrin) Owner Brus…" at bounding box center [742, 347] width 1157 height 594
click at [302, 575] on div "Planned Maint Berlin (Brandenburg) A/C Unavailable Geneva (Cointrin) Owner Brus…" at bounding box center [742, 347] width 1157 height 594
click at [551, 15] on span "Refresh" at bounding box center [522, 13] width 58 height 10
click at [387, 113] on div "A/C Unavailable Geneva (Cointrin)" at bounding box center [742, 108] width 1156 height 23
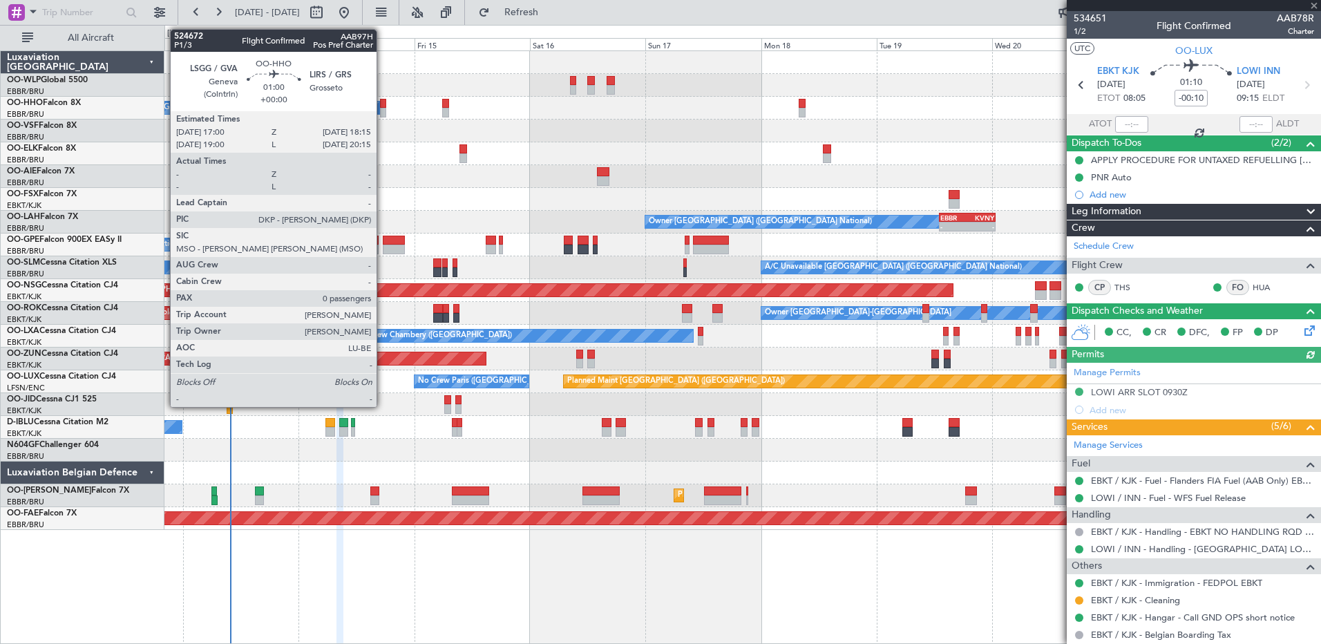
click at [383, 113] on div at bounding box center [383, 113] width 6 height 10
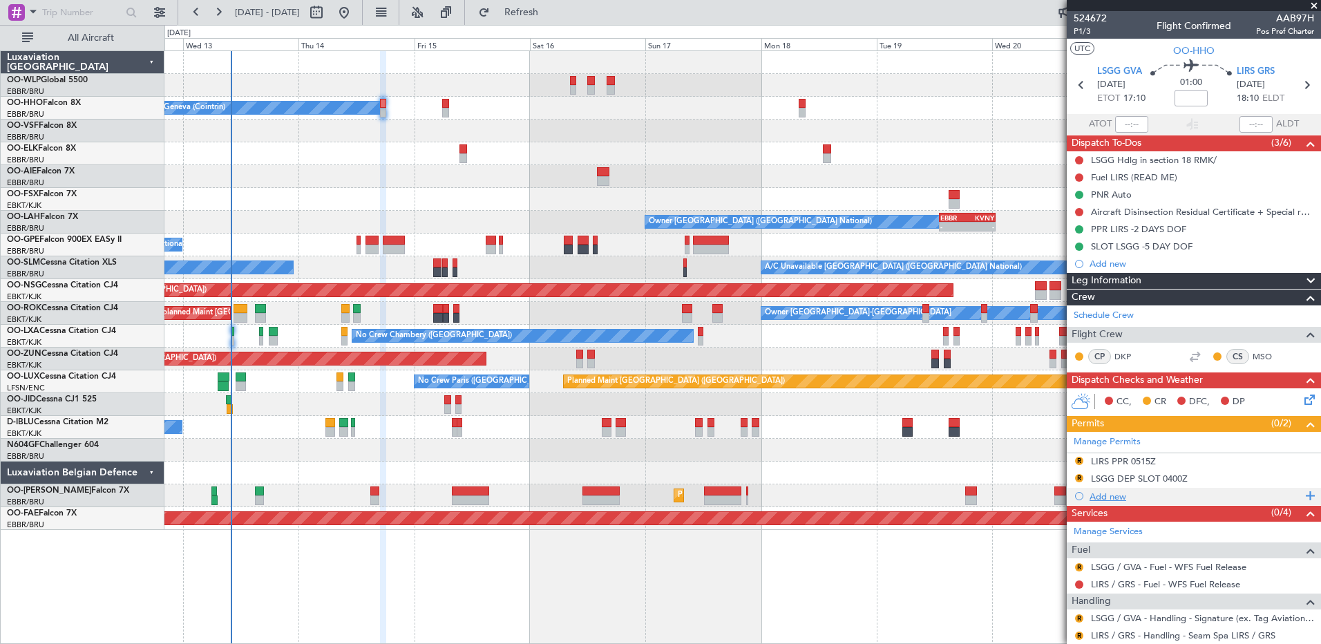
scroll to position [39, 0]
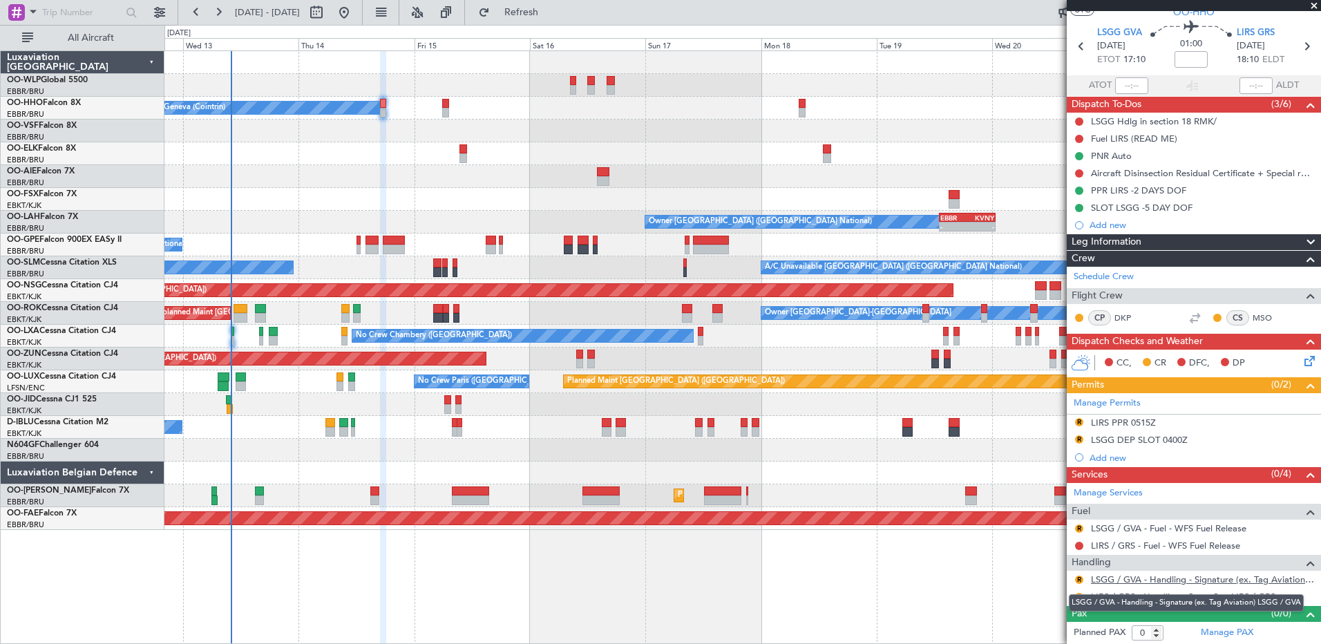
click at [1115, 580] on link "LSGG / GVA - Handling - Signature (ex. Tag Aviation) LSGG / GVA" at bounding box center [1202, 580] width 223 height 12
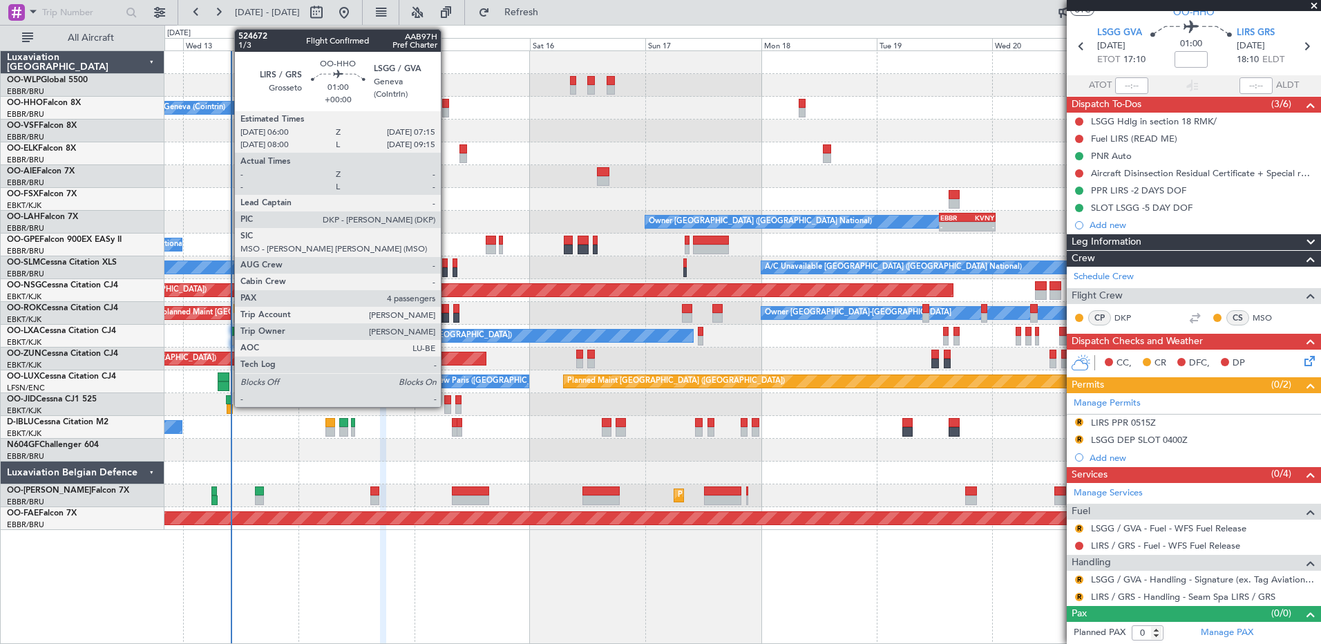
click at [447, 106] on div at bounding box center [445, 104] width 6 height 10
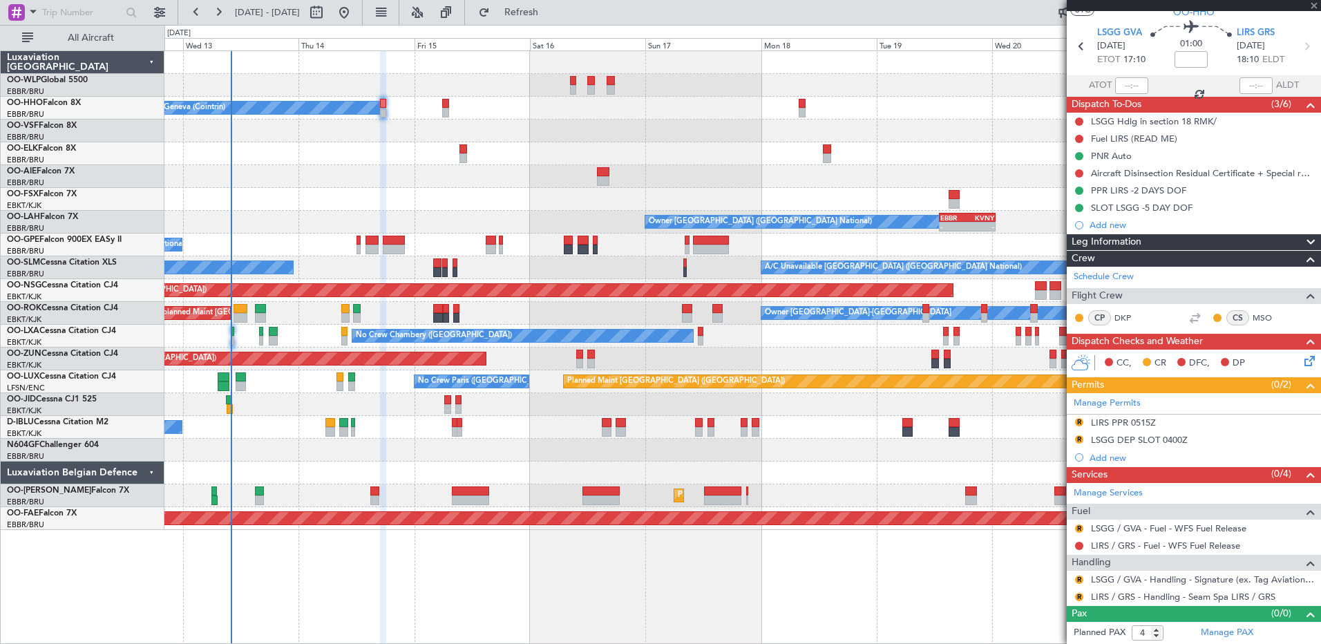
scroll to position [0, 0]
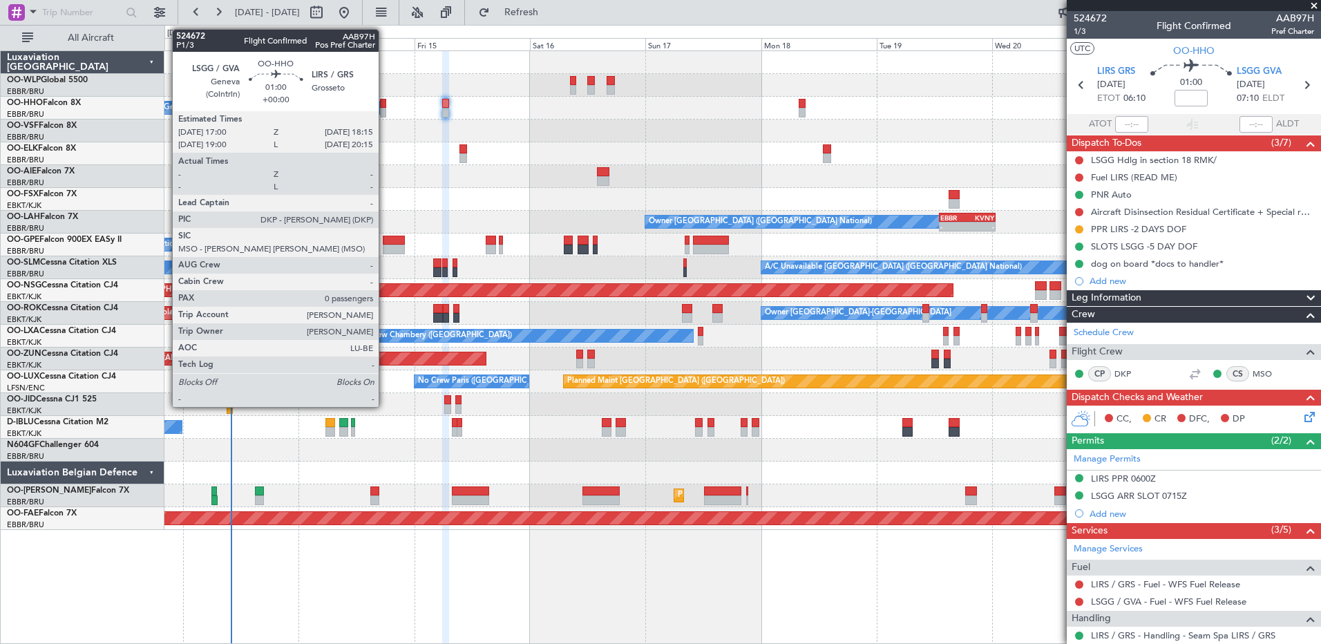
click at [385, 104] on div at bounding box center [383, 104] width 6 height 10
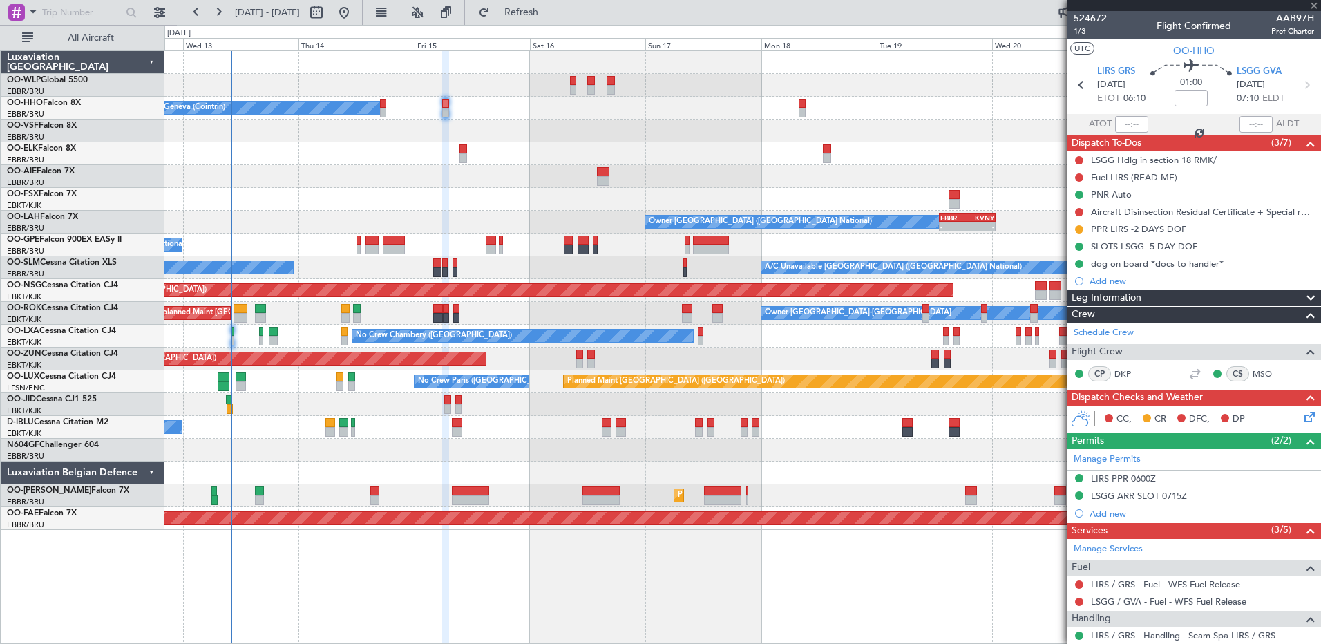
type input "0"
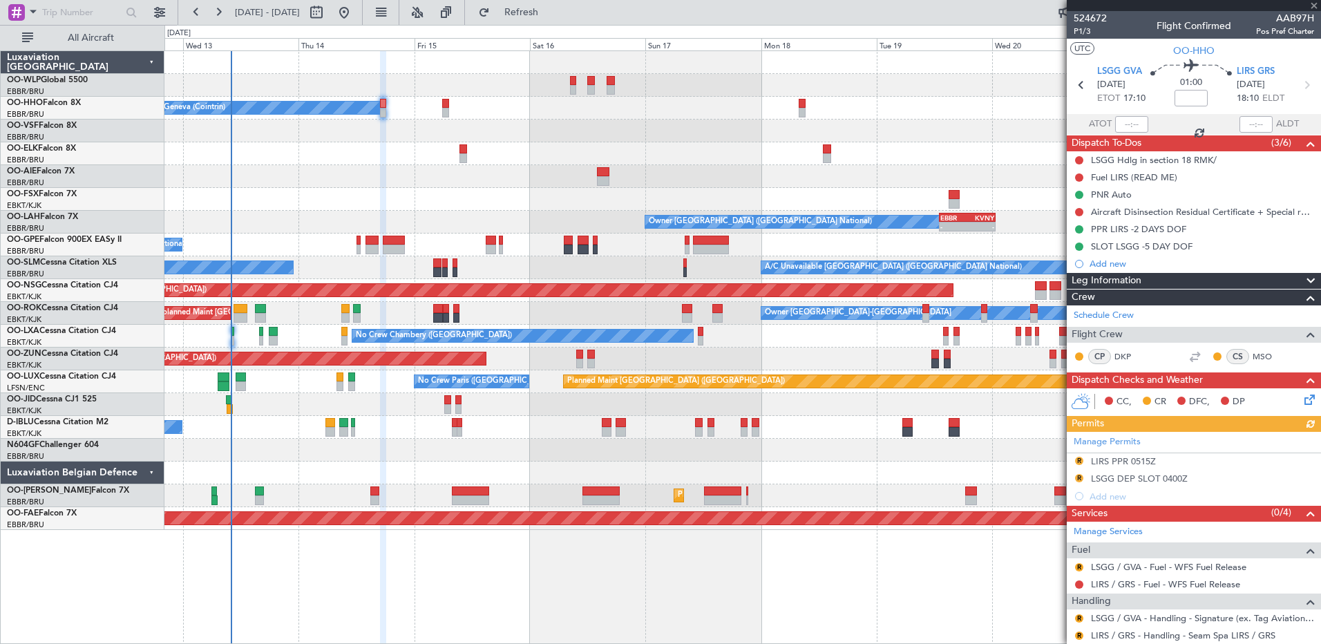
scroll to position [39, 0]
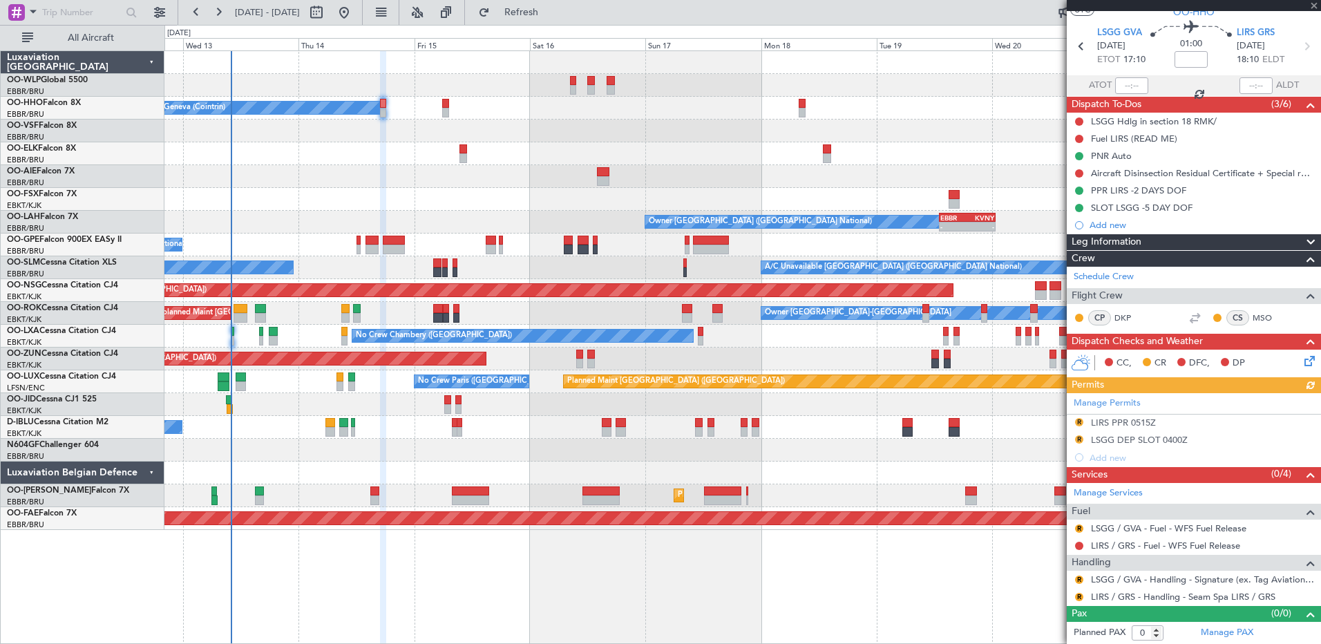
click at [1107, 421] on div "Manage Permits R LIRS PPR 0515Z R LSGG DEP SLOT 0400Z Add new" at bounding box center [1194, 429] width 254 height 73
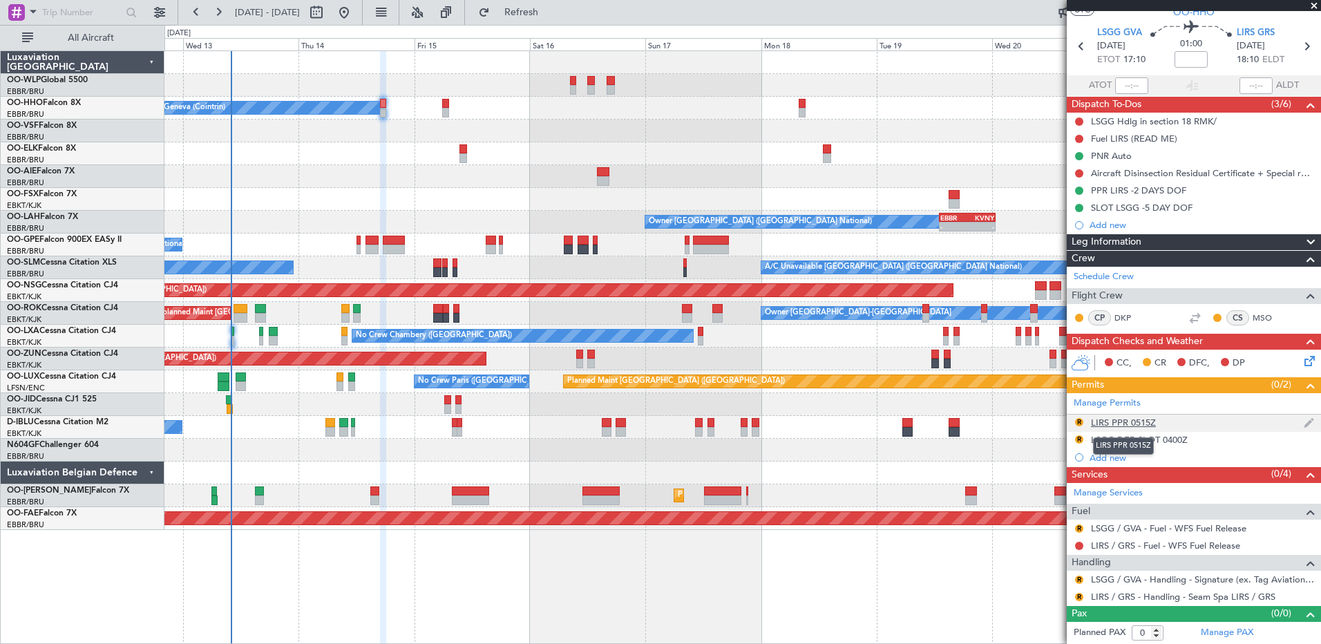
click at [1115, 417] on div "LIRS PPR 0515Z" at bounding box center [1123, 423] width 65 height 12
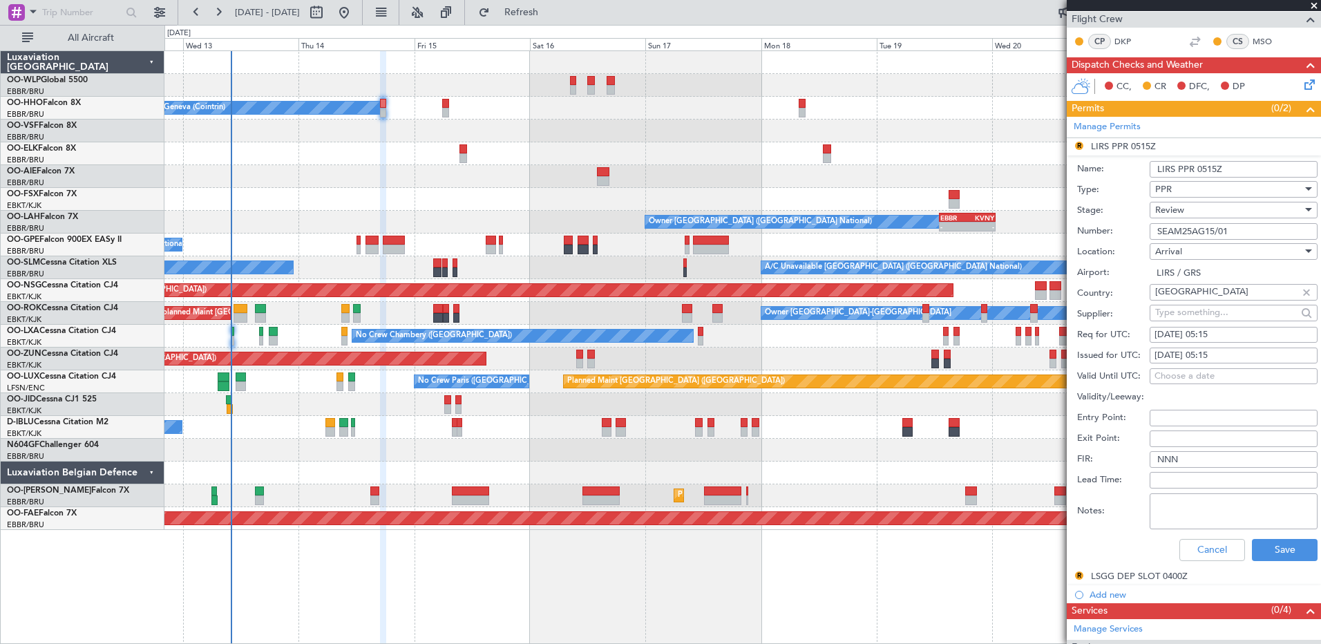
scroll to position [384, 0]
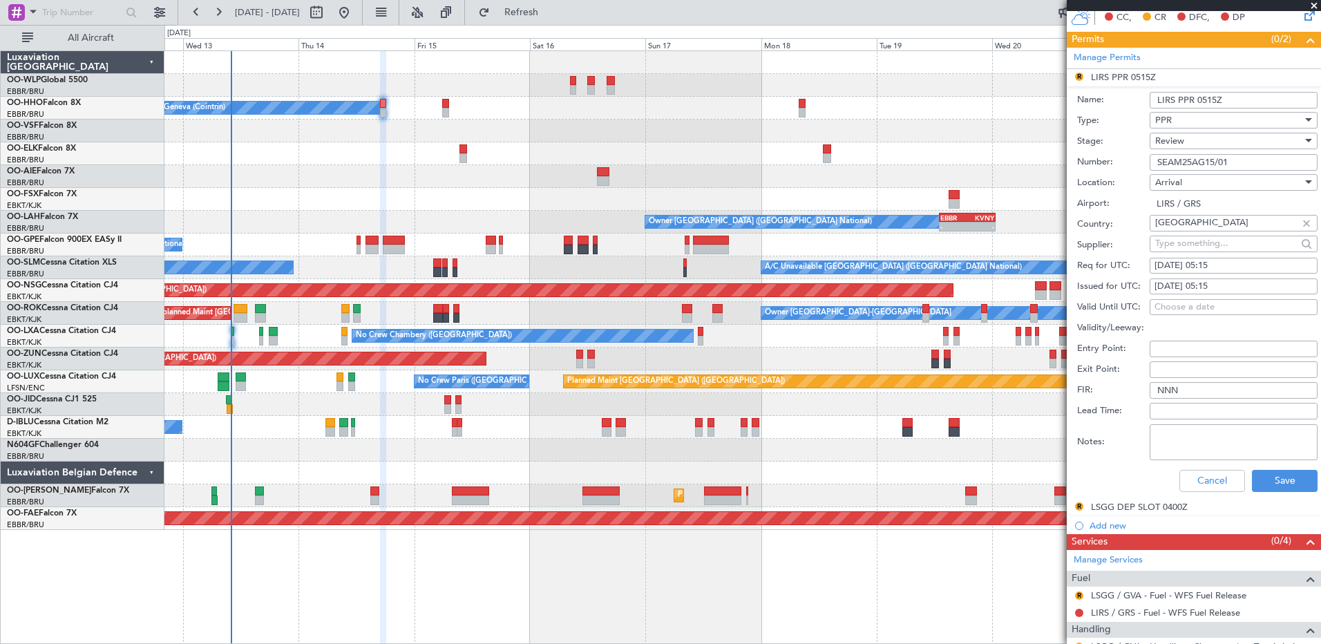
click at [1209, 142] on div "Review" at bounding box center [1228, 141] width 147 height 21
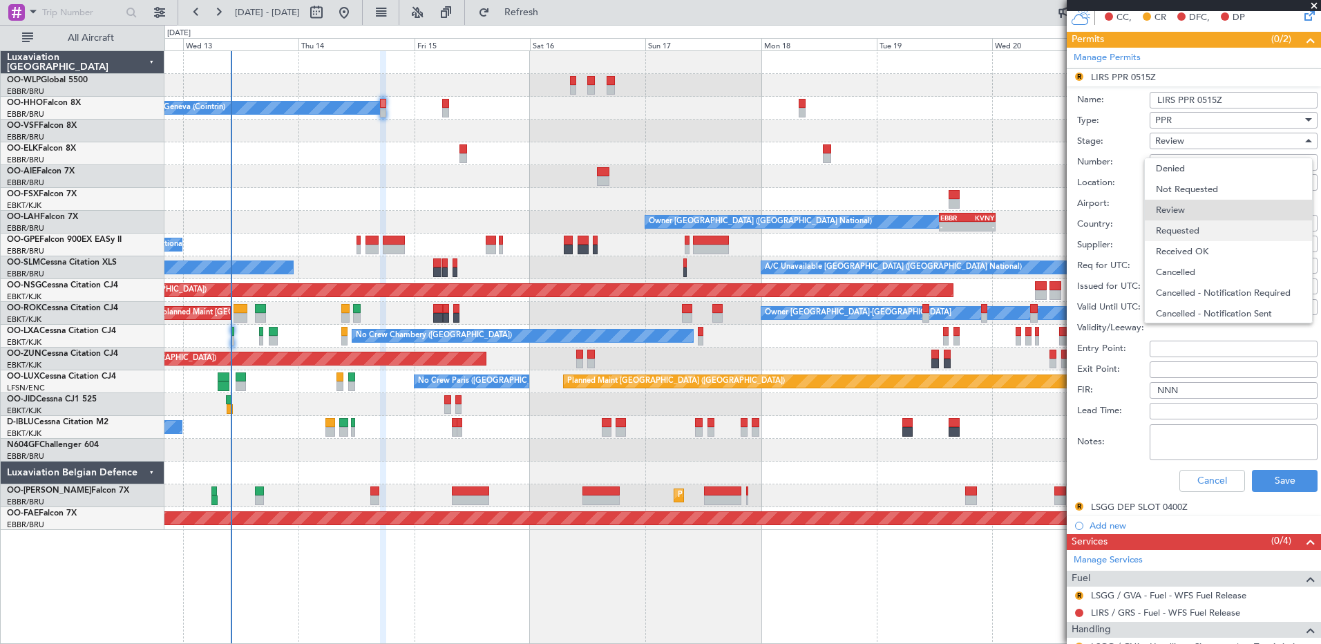
click at [1202, 230] on span "Requested" at bounding box center [1228, 230] width 145 height 21
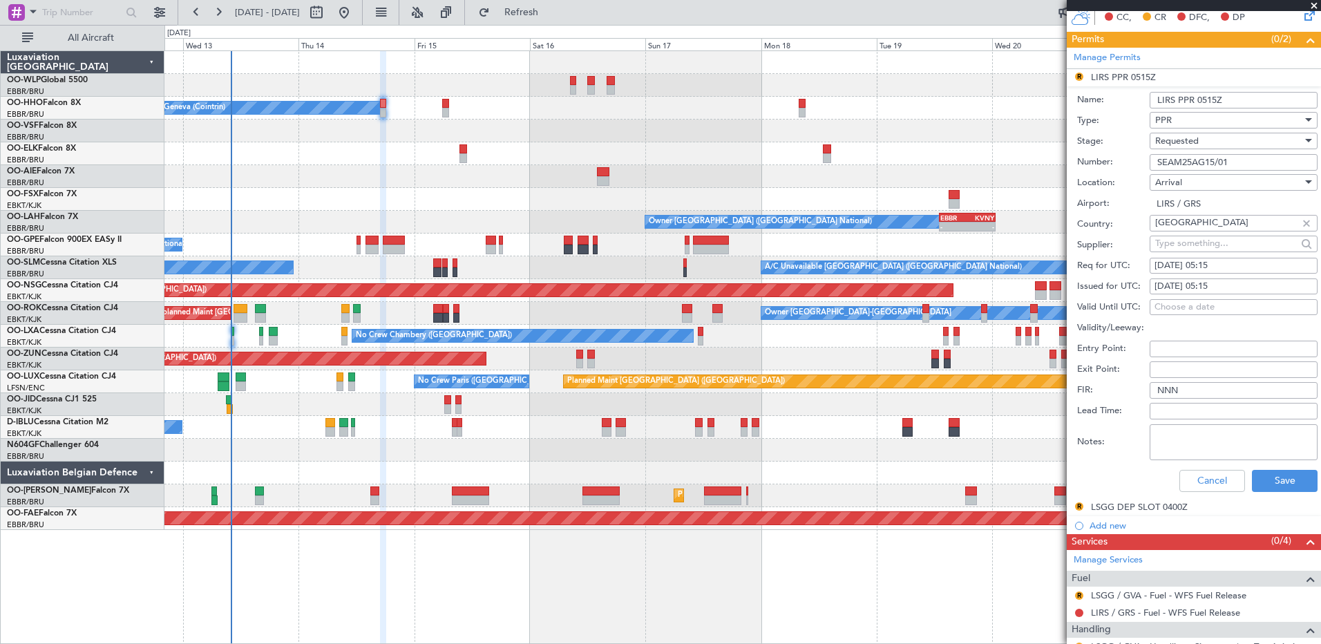
click at [1194, 268] on div "15/08/2025 05:15" at bounding box center [1234, 266] width 158 height 14
select select "8"
select select "2025"
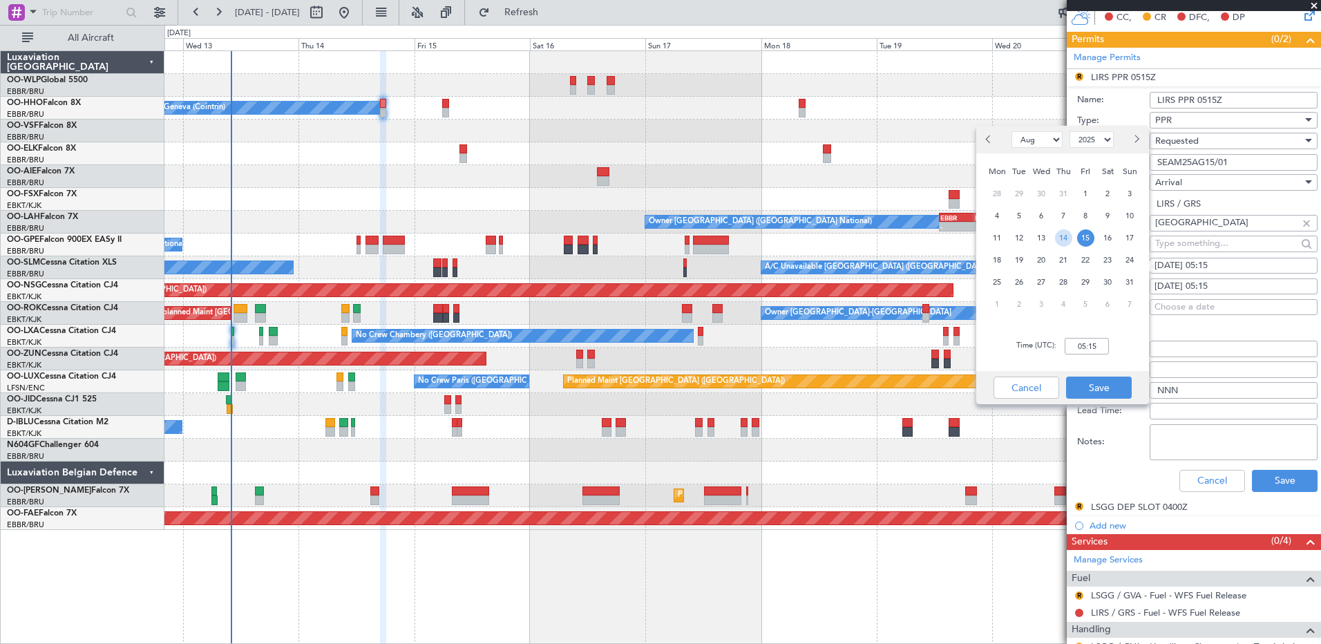
click at [1064, 239] on span "14" at bounding box center [1063, 237] width 17 height 17
click at [1082, 342] on input "00:00" at bounding box center [1087, 346] width 44 height 17
type input "18:15"
click at [1099, 386] on button "Save" at bounding box center [1099, 388] width 66 height 22
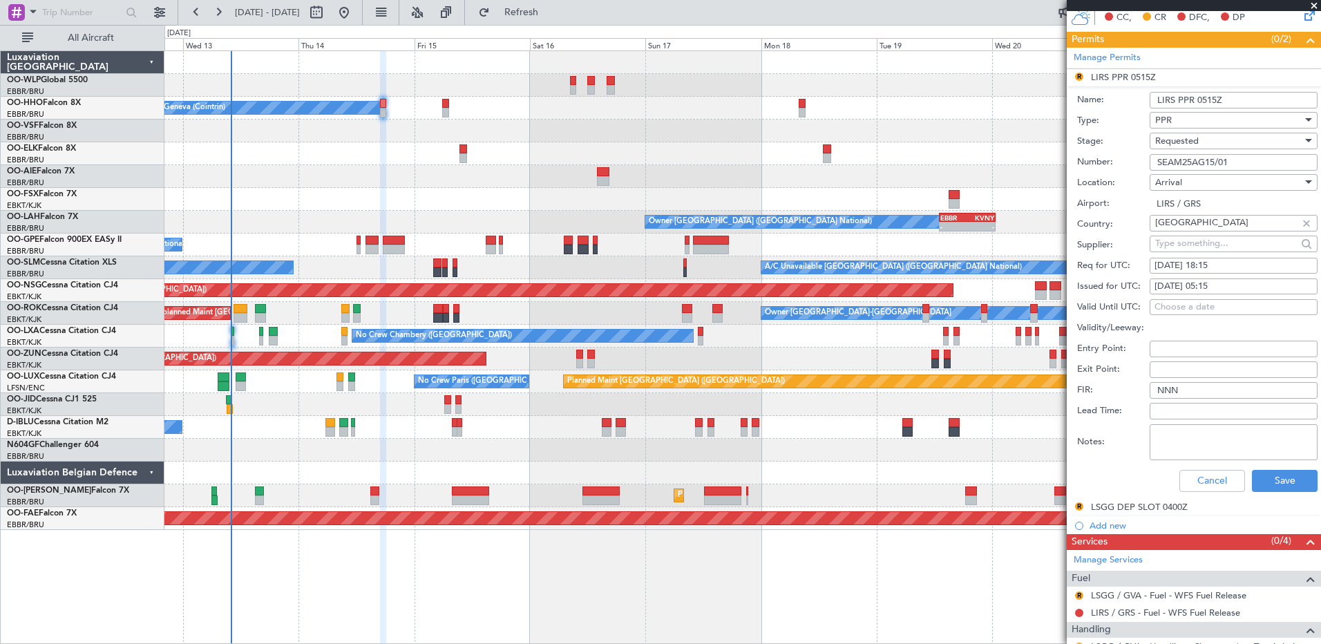
click at [1200, 283] on div "15/08/2025 05:15" at bounding box center [1234, 287] width 158 height 14
select select "8"
select select "2025"
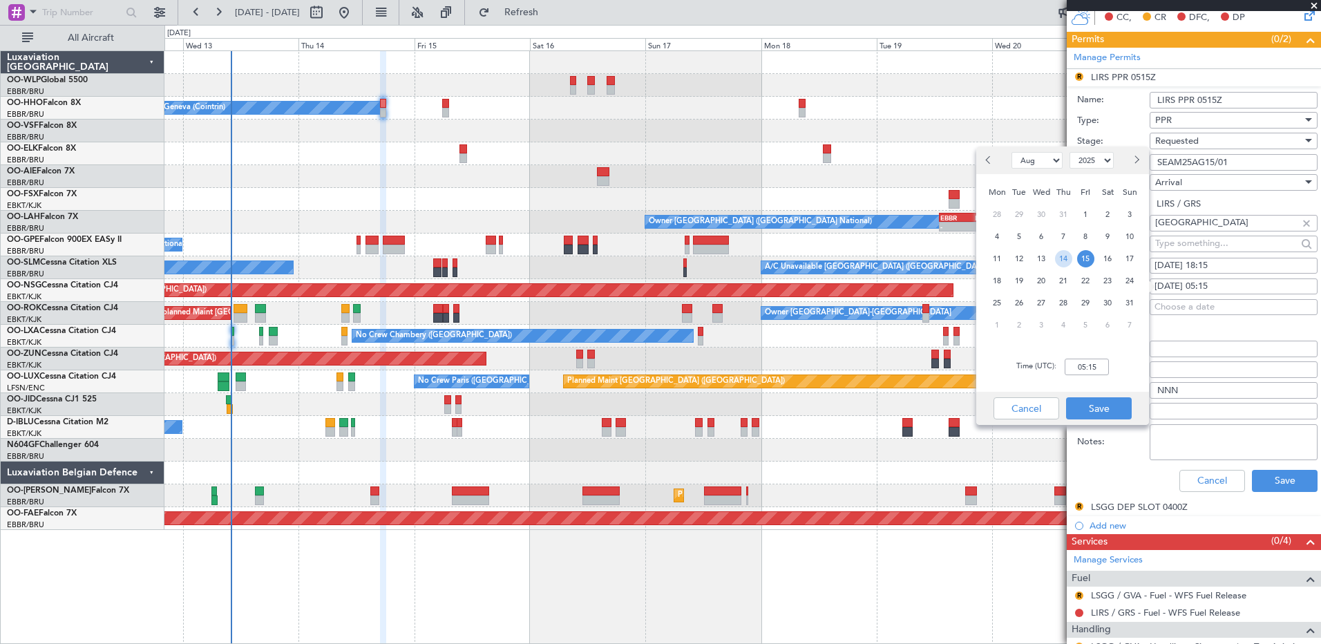
click at [1063, 263] on span "14" at bounding box center [1063, 258] width 17 height 17
click at [1087, 370] on input "00:00" at bounding box center [1087, 367] width 44 height 17
type input "18:15"
click at [1097, 406] on button "Save" at bounding box center [1099, 408] width 66 height 22
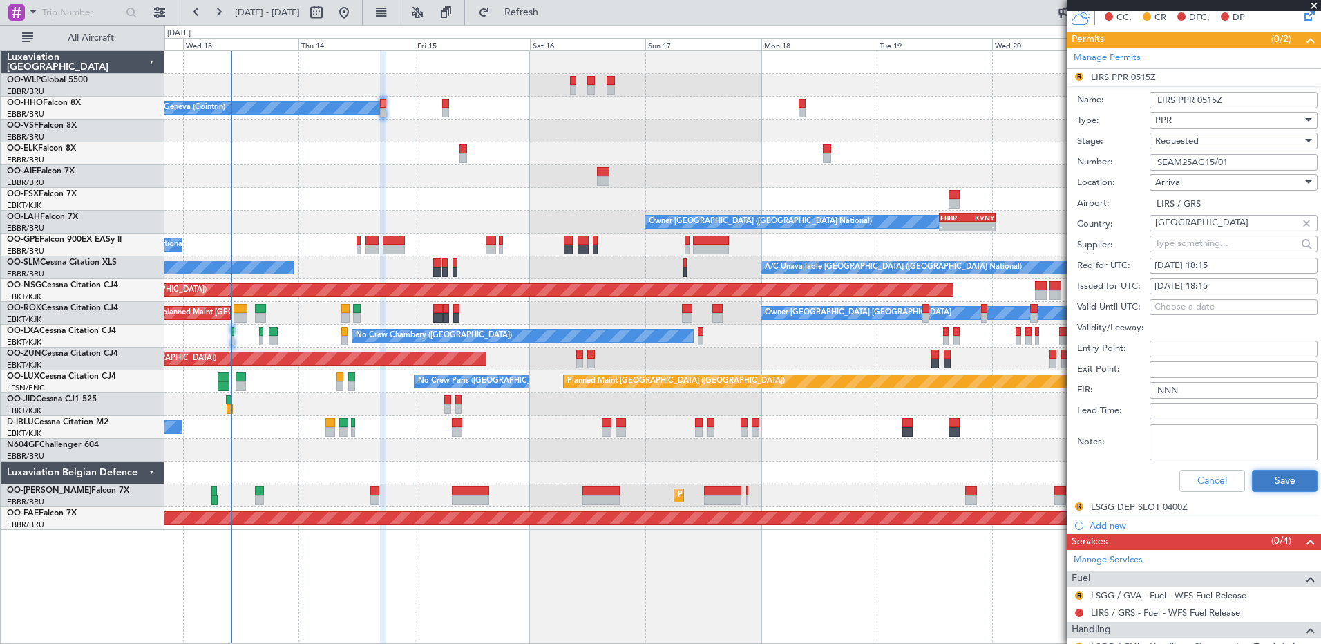
click at [1287, 484] on button "Save" at bounding box center [1285, 481] width 66 height 22
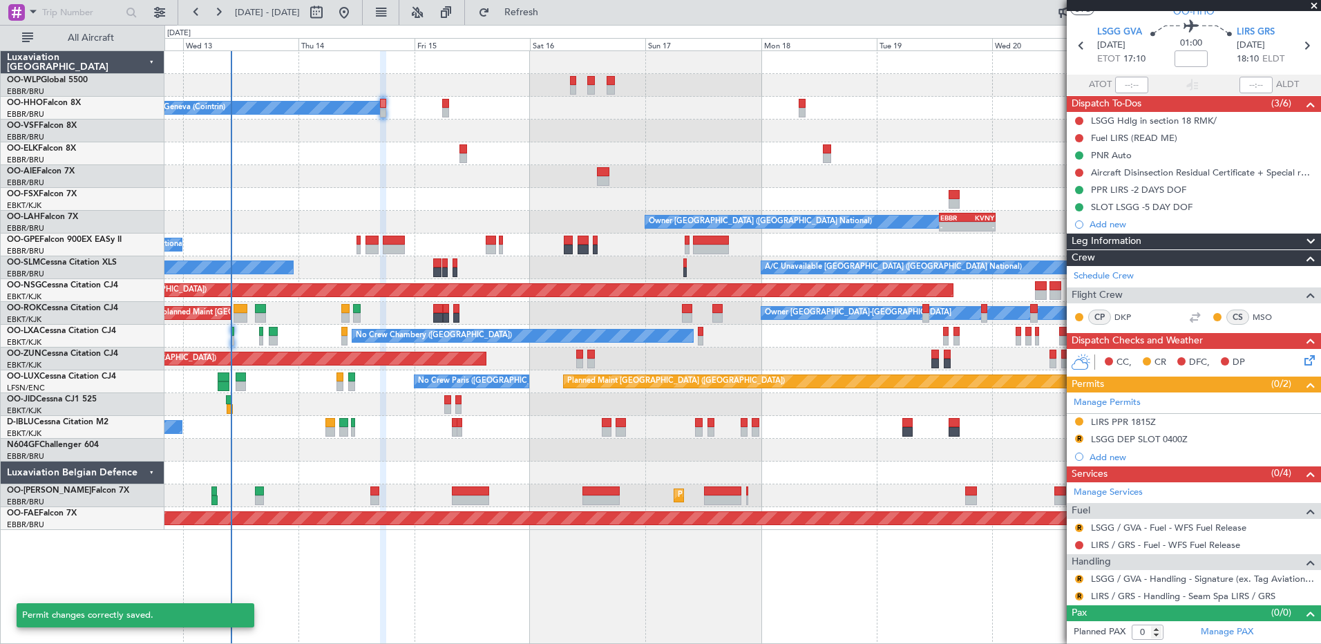
scroll to position [39, 0]
click at [1077, 598] on button "R" at bounding box center [1079, 597] width 8 height 8
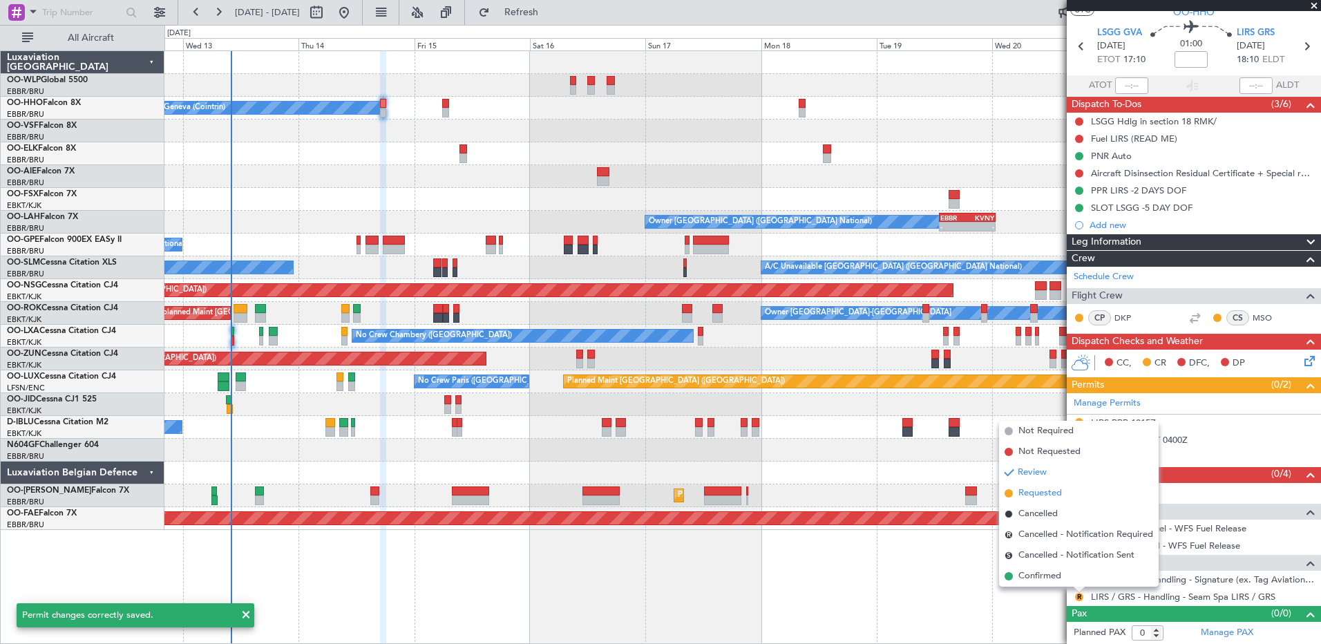
click at [1044, 497] on span "Requested" at bounding box center [1040, 493] width 44 height 14
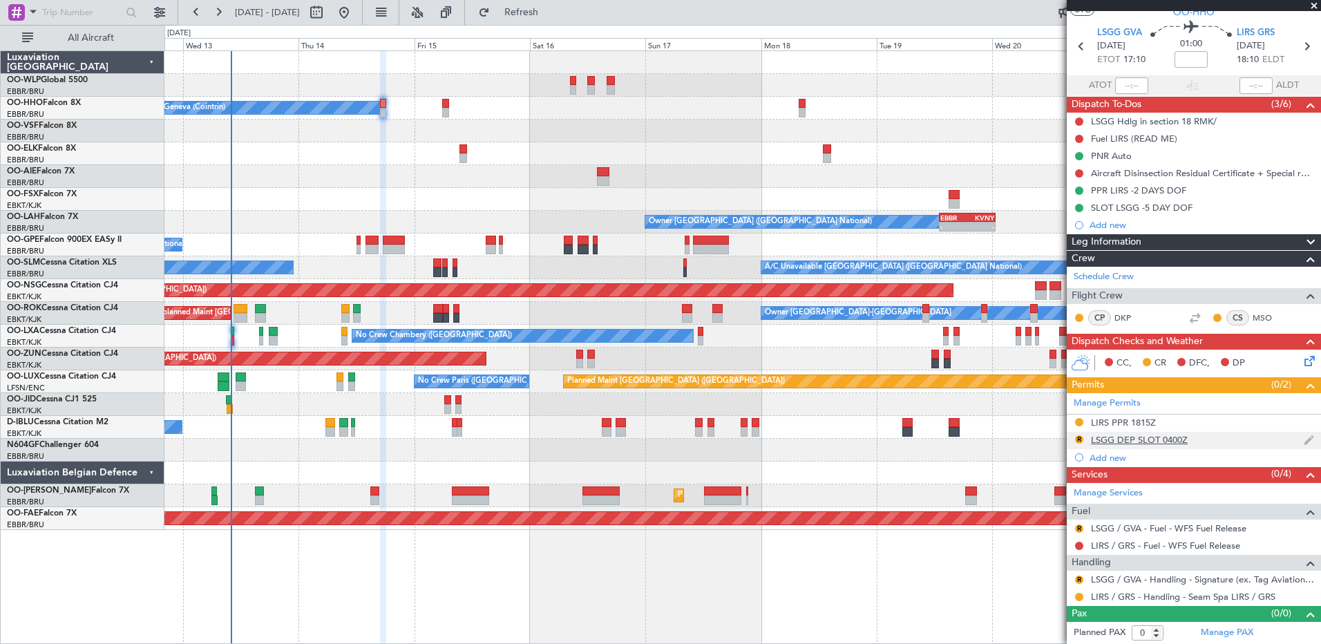
click at [1162, 443] on div "LSGG DEP SLOT 0400Z" at bounding box center [1139, 440] width 97 height 12
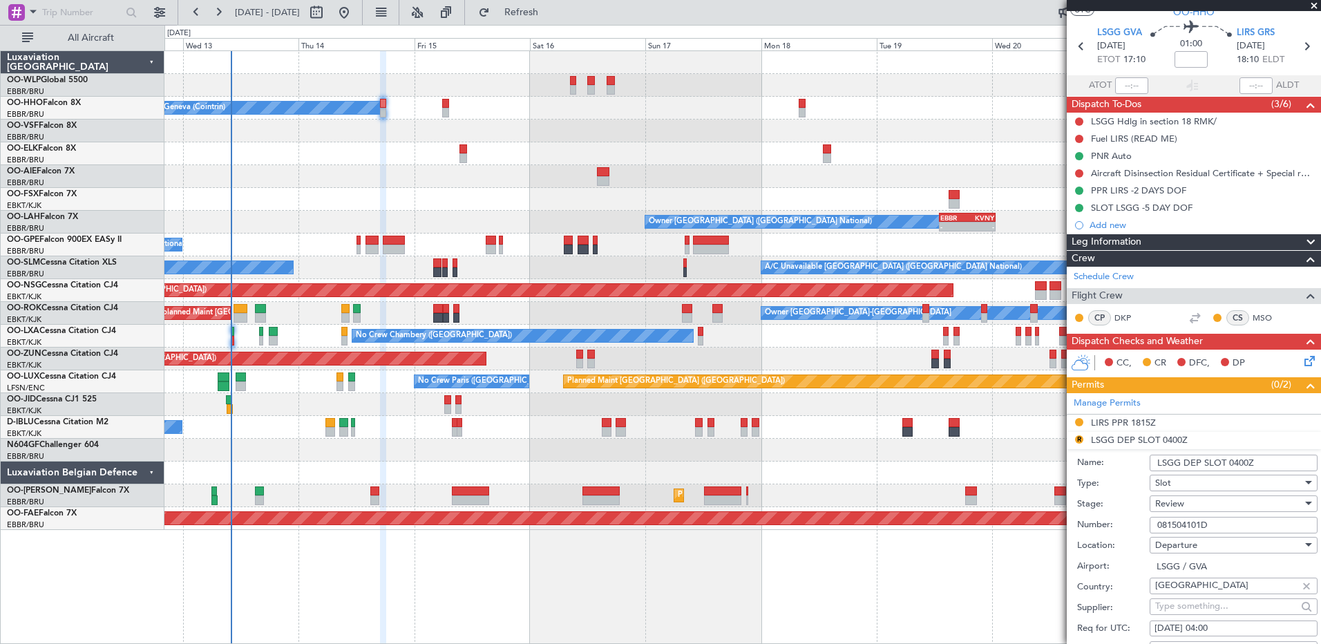
click at [1213, 506] on div "Review" at bounding box center [1228, 503] width 147 height 21
click at [1219, 588] on span "Requested" at bounding box center [1228, 593] width 145 height 21
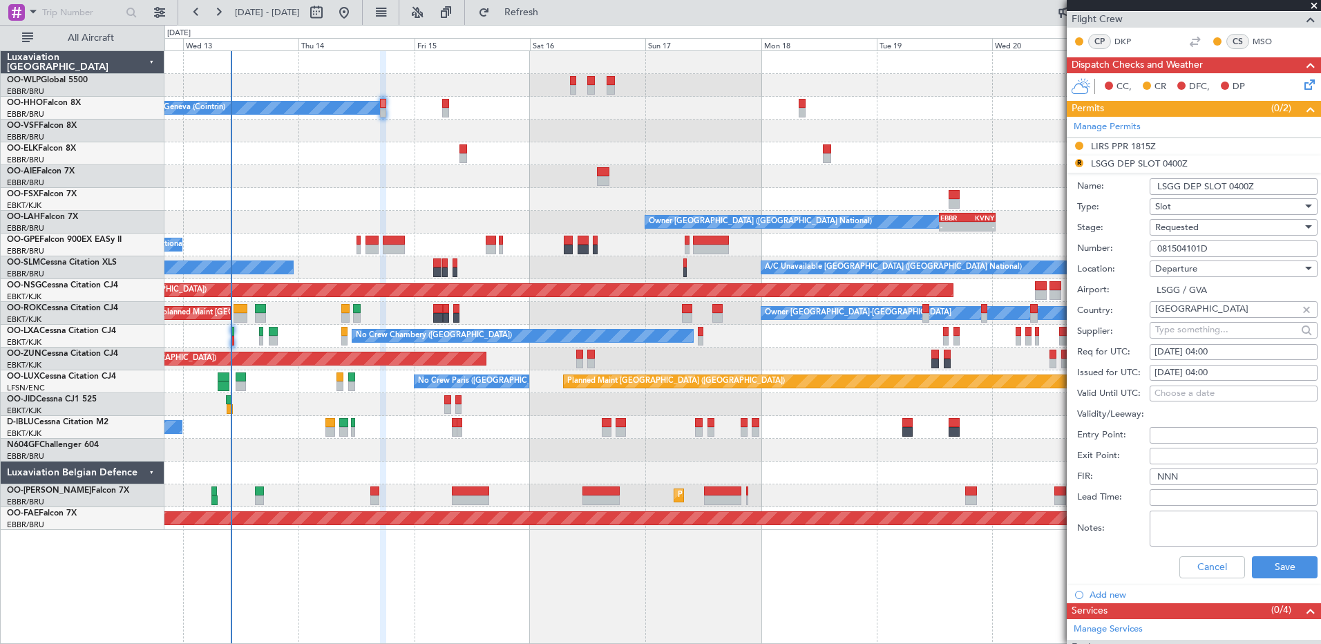
click at [1200, 347] on div "15/08/2025 04:00" at bounding box center [1234, 352] width 158 height 14
select select "8"
select select "2025"
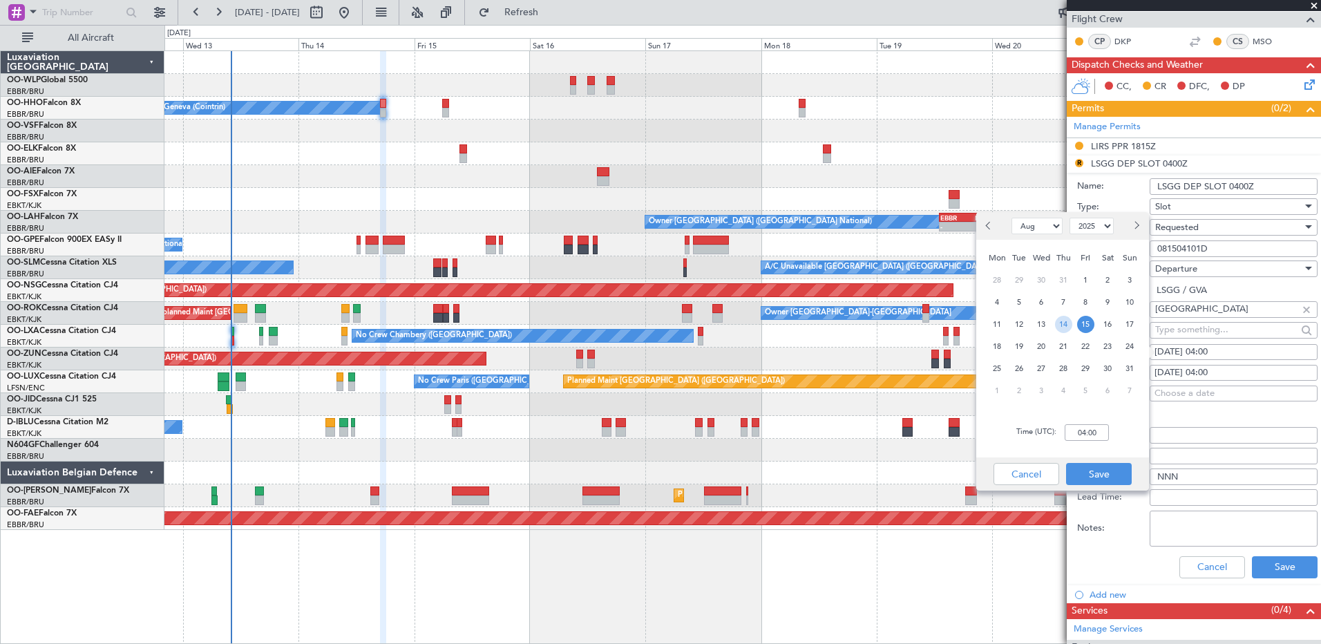
click at [1066, 327] on span "14" at bounding box center [1063, 324] width 17 height 17
click at [1086, 436] on input "00:00" at bounding box center [1087, 432] width 44 height 17
type input "17:00"
click at [1110, 476] on button "Save" at bounding box center [1099, 474] width 66 height 22
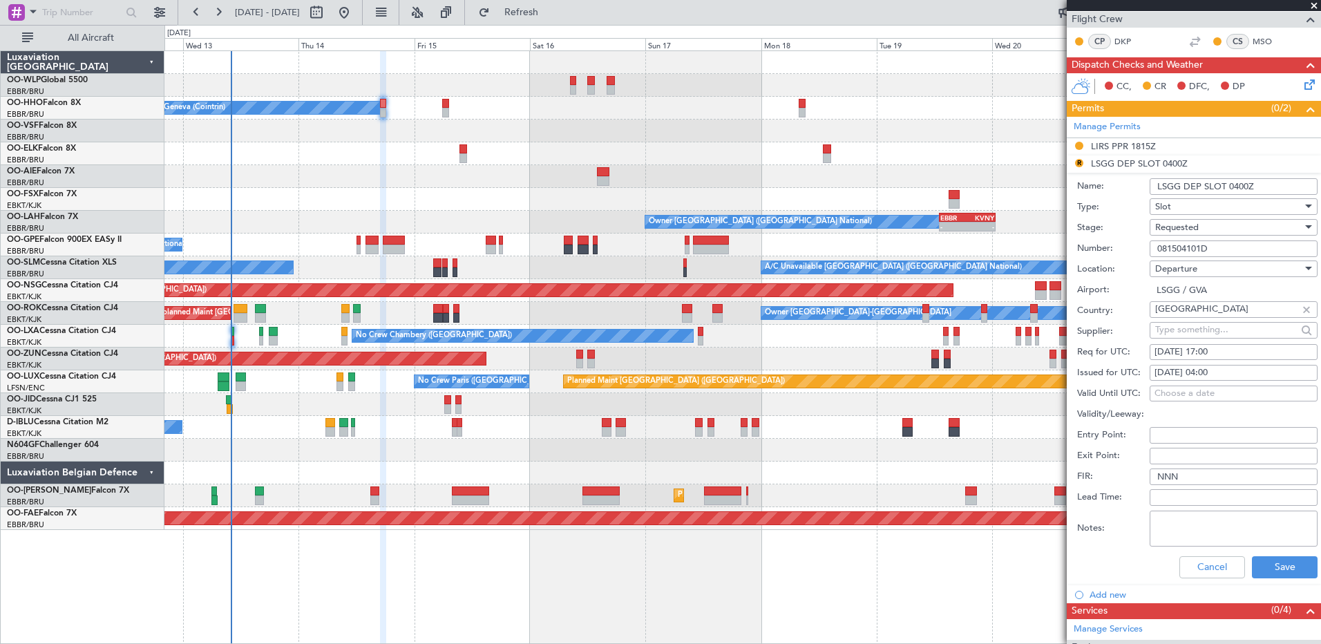
click at [1216, 372] on div "15/08/2025 04:00" at bounding box center [1234, 373] width 158 height 14
select select "8"
select select "2025"
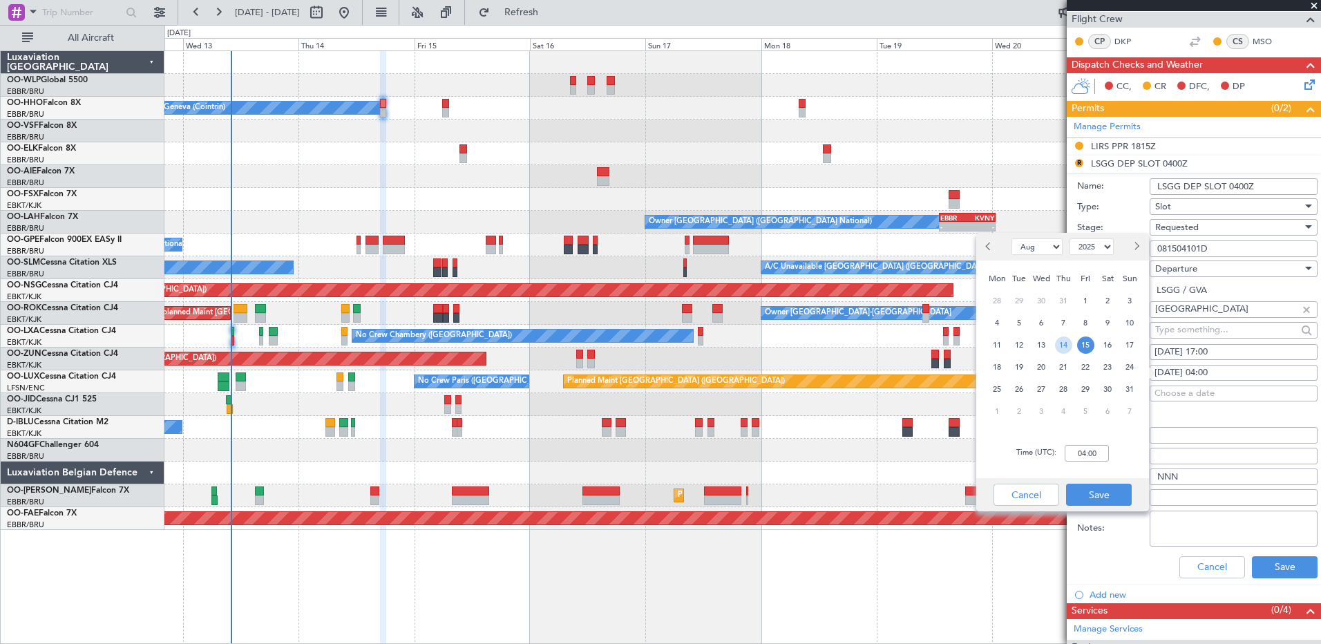
click at [1066, 352] on span "14" at bounding box center [1063, 344] width 17 height 17
click at [1078, 451] on input "00:00" at bounding box center [1087, 453] width 44 height 17
type input "17:00"
click at [1101, 491] on button "Save" at bounding box center [1099, 495] width 66 height 22
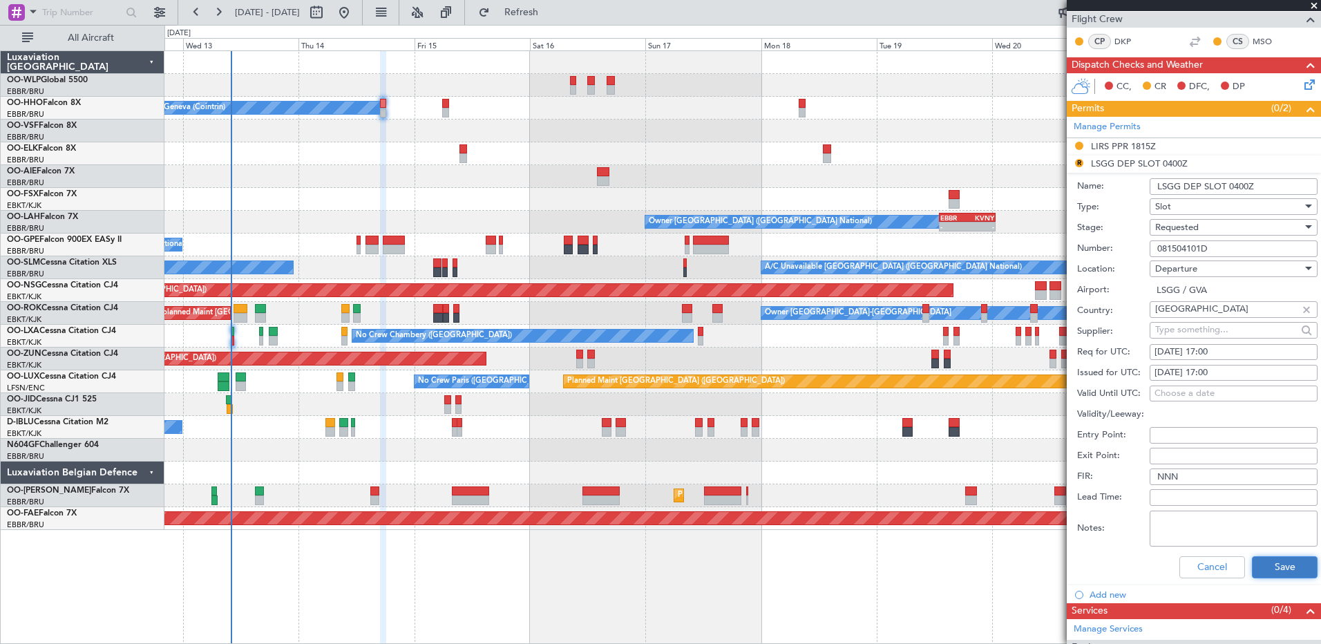
click at [1267, 562] on button "Save" at bounding box center [1285, 567] width 66 height 22
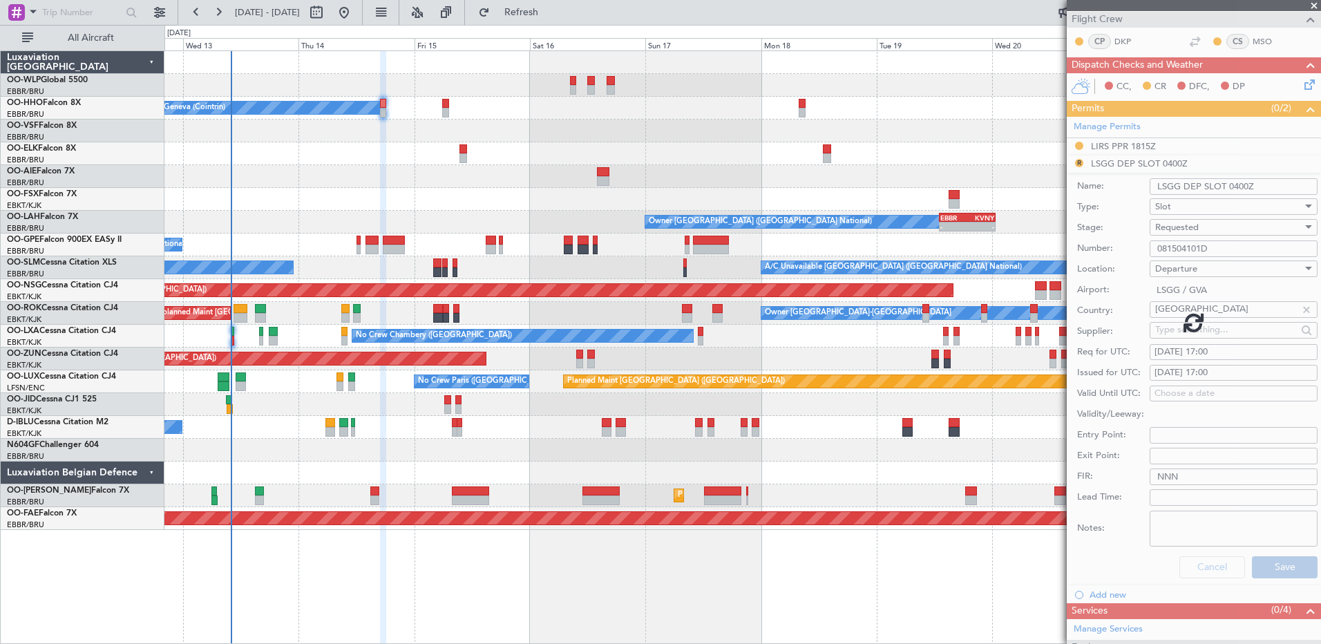
scroll to position [39, 0]
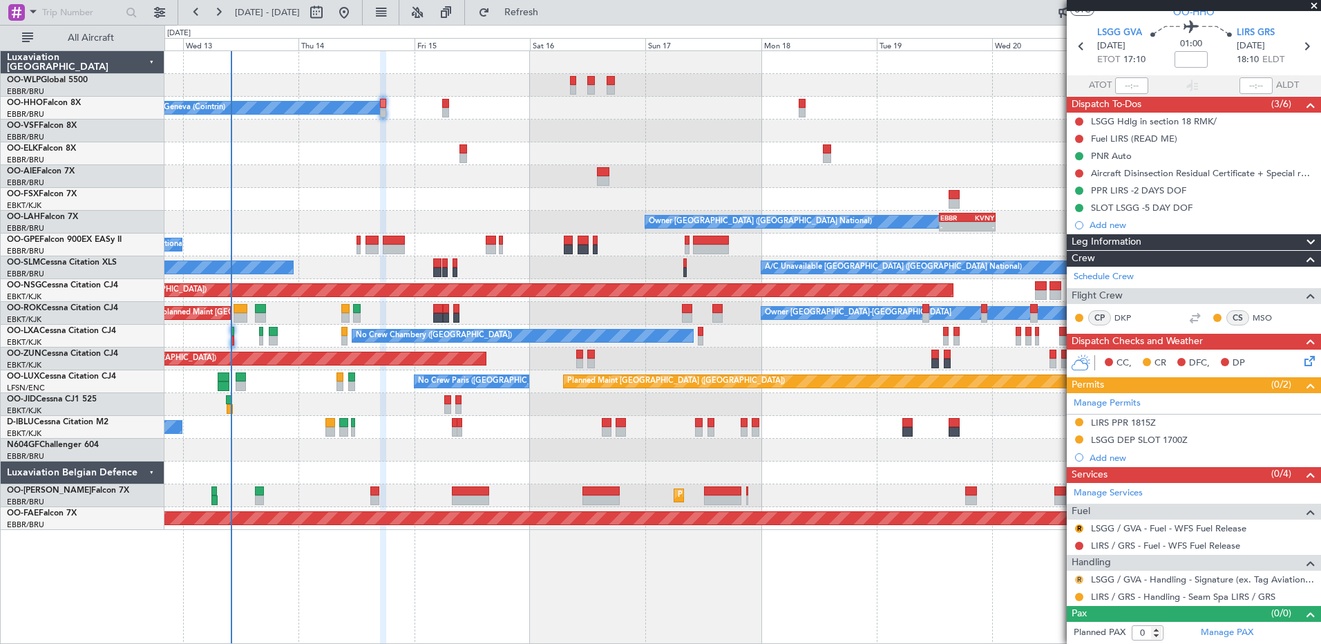
click at [1077, 577] on button "R" at bounding box center [1079, 580] width 8 height 8
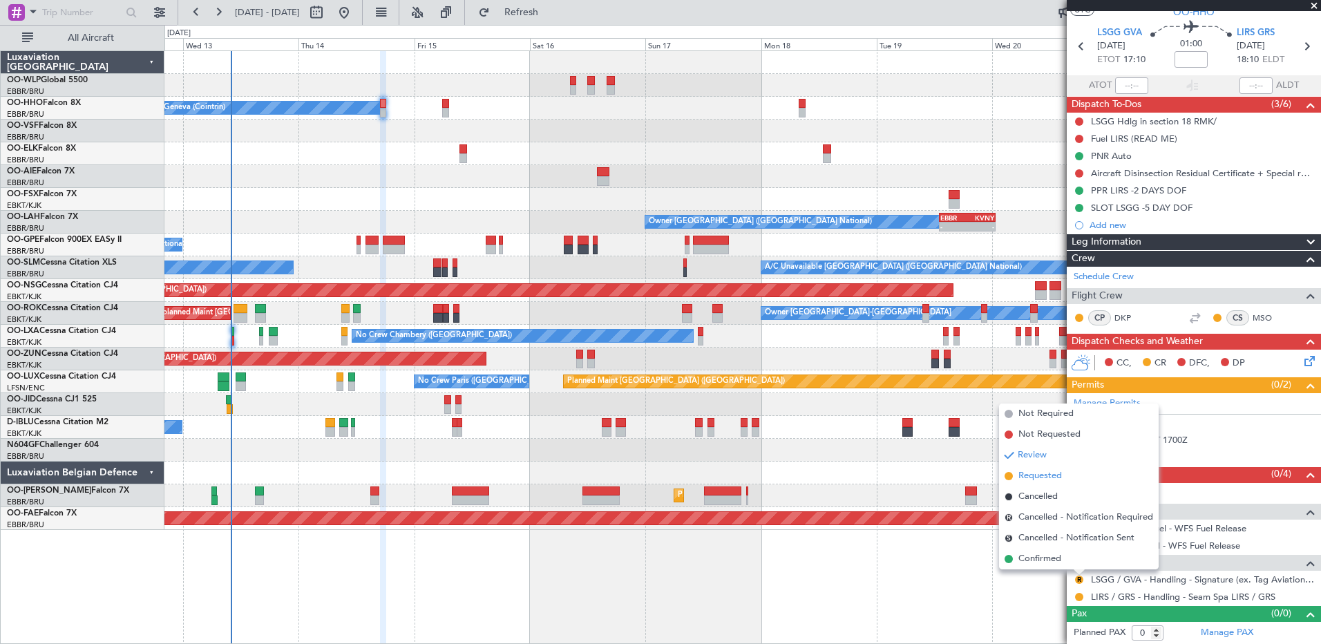
click at [1039, 476] on span "Requested" at bounding box center [1040, 476] width 44 height 14
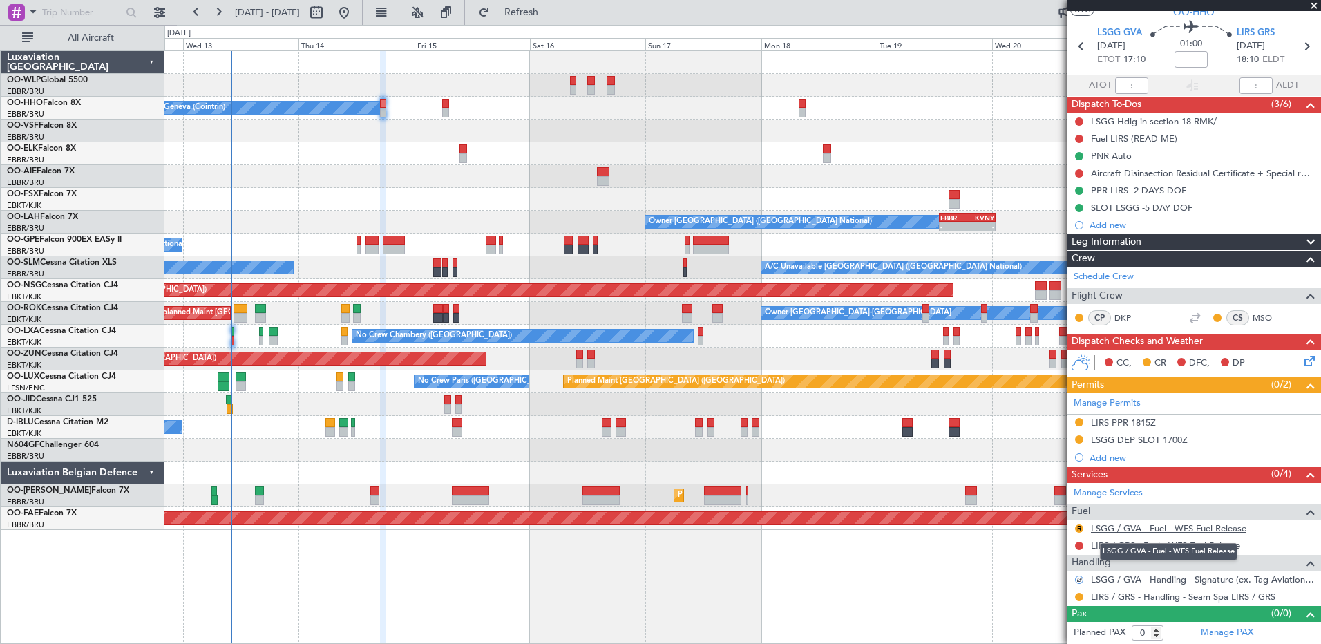
click at [1137, 527] on link "LSGG / GVA - Fuel - WFS Fuel Release" at bounding box center [1168, 528] width 155 height 12
click at [1081, 529] on button "R" at bounding box center [1079, 528] width 8 height 8
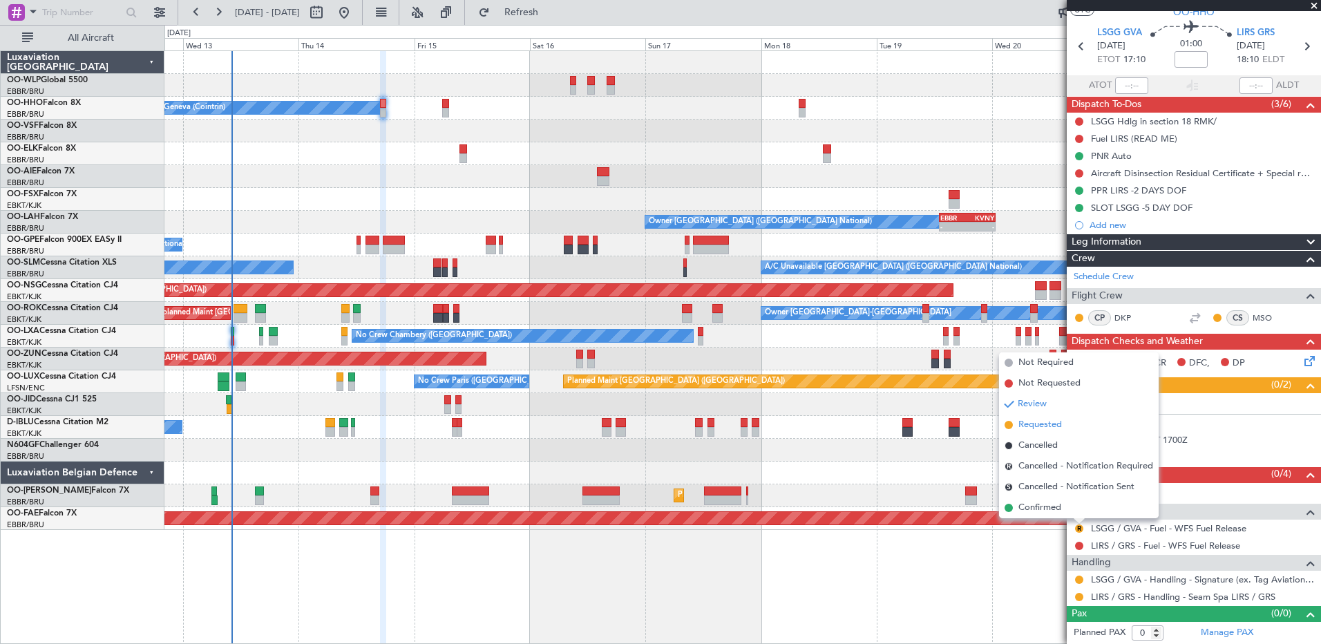
click at [1045, 427] on span "Requested" at bounding box center [1040, 425] width 44 height 14
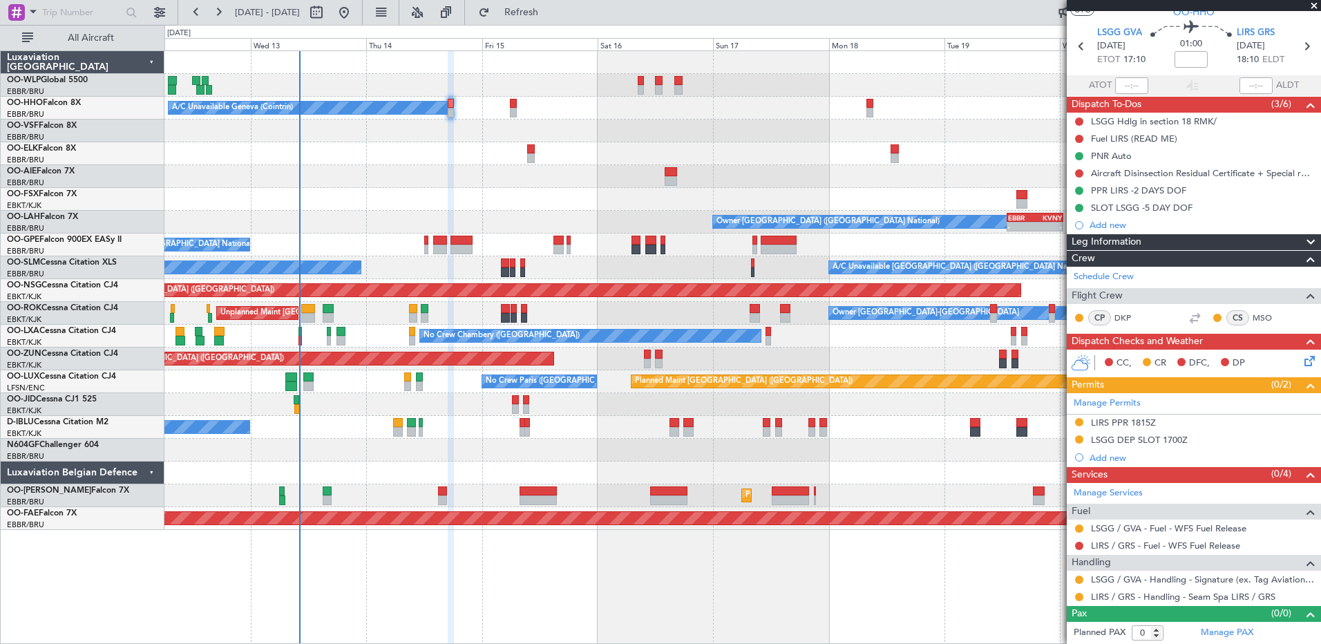
click at [339, 173] on div at bounding box center [742, 176] width 1156 height 23
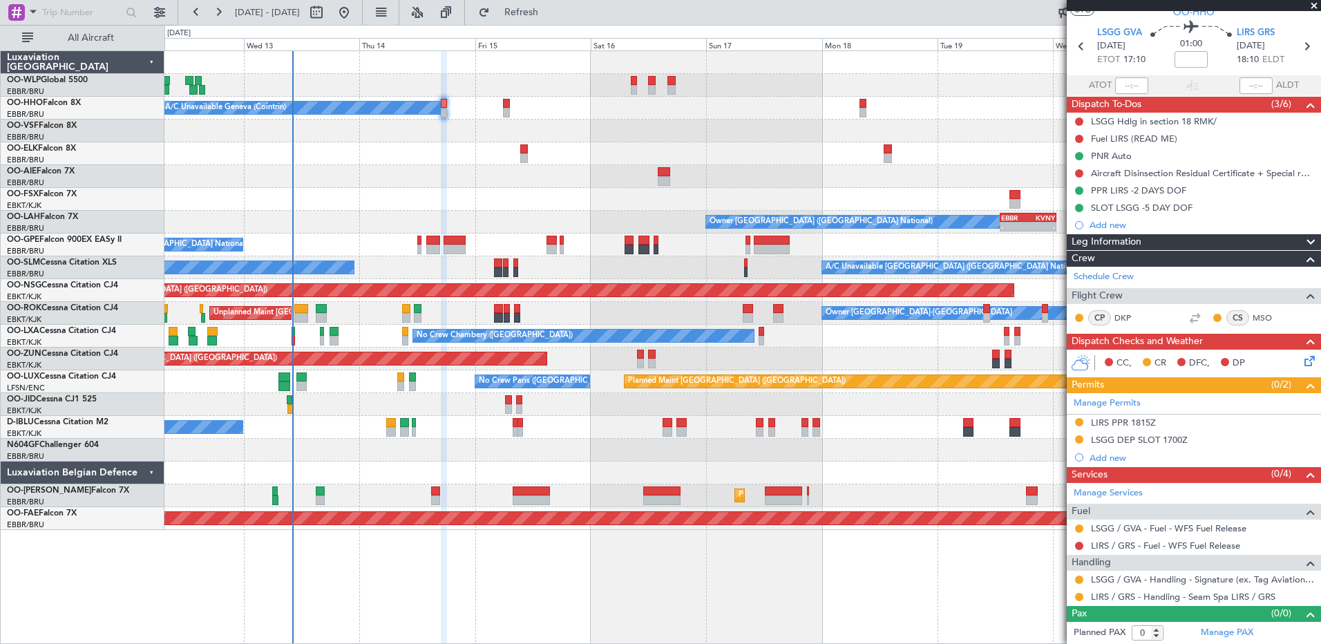
click at [537, 222] on div "Planned Maint Berlin (Brandenburg) A/C Unavailable Geneva (Cointrin) Owner Brus…" at bounding box center [742, 290] width 1156 height 479
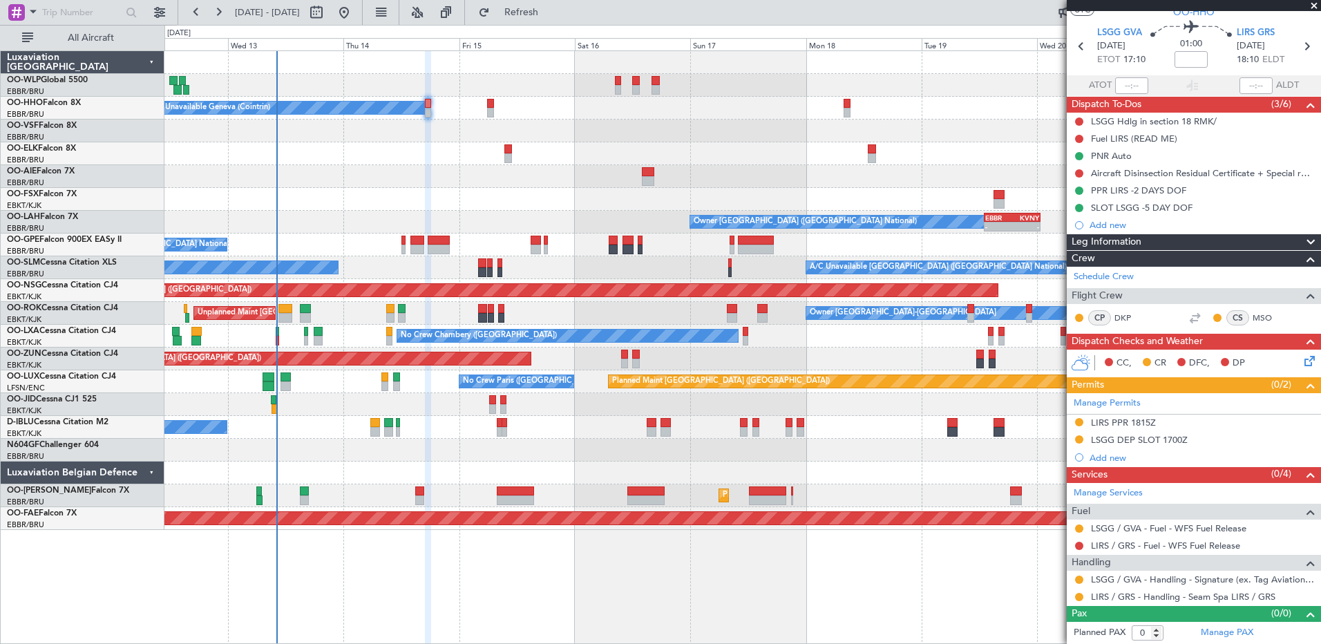
click at [544, 319] on div "Owner Kortrijk-Wevelgem Unplanned Maint Kortrijk-Wevelgem" at bounding box center [742, 313] width 1156 height 23
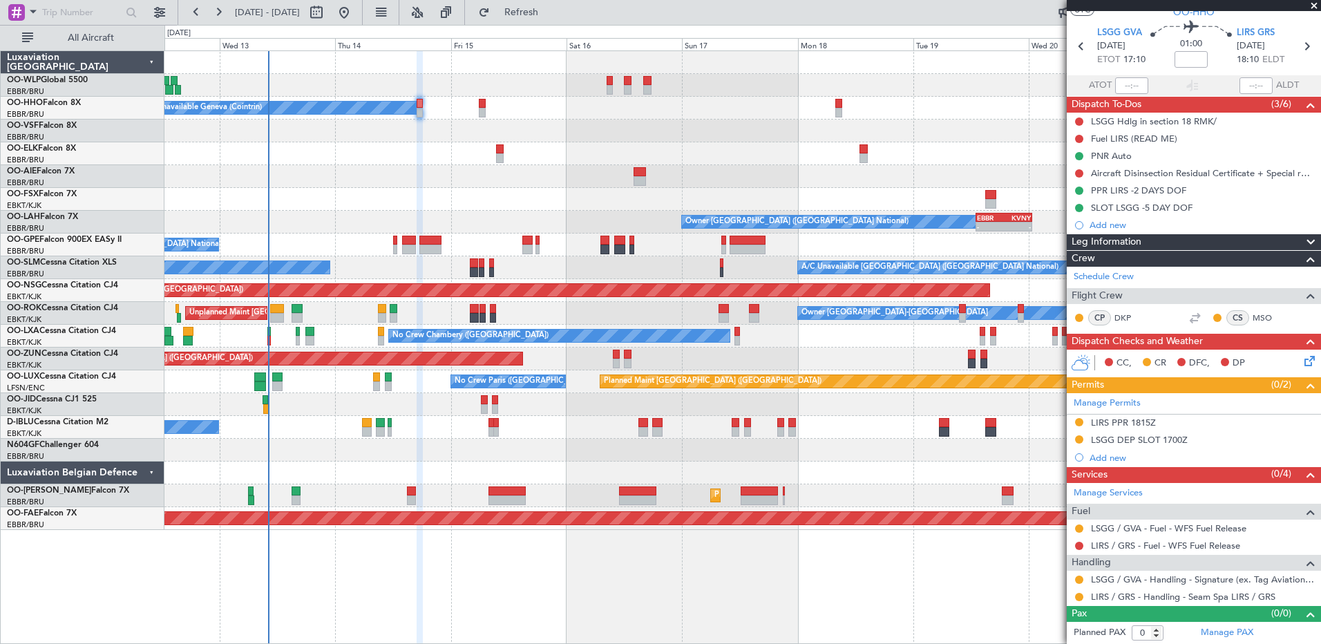
click at [408, 270] on div "A/C Unavailable Brussels (Brussels National) No Crew Brussels (Brussels Nationa…" at bounding box center [742, 267] width 1156 height 23
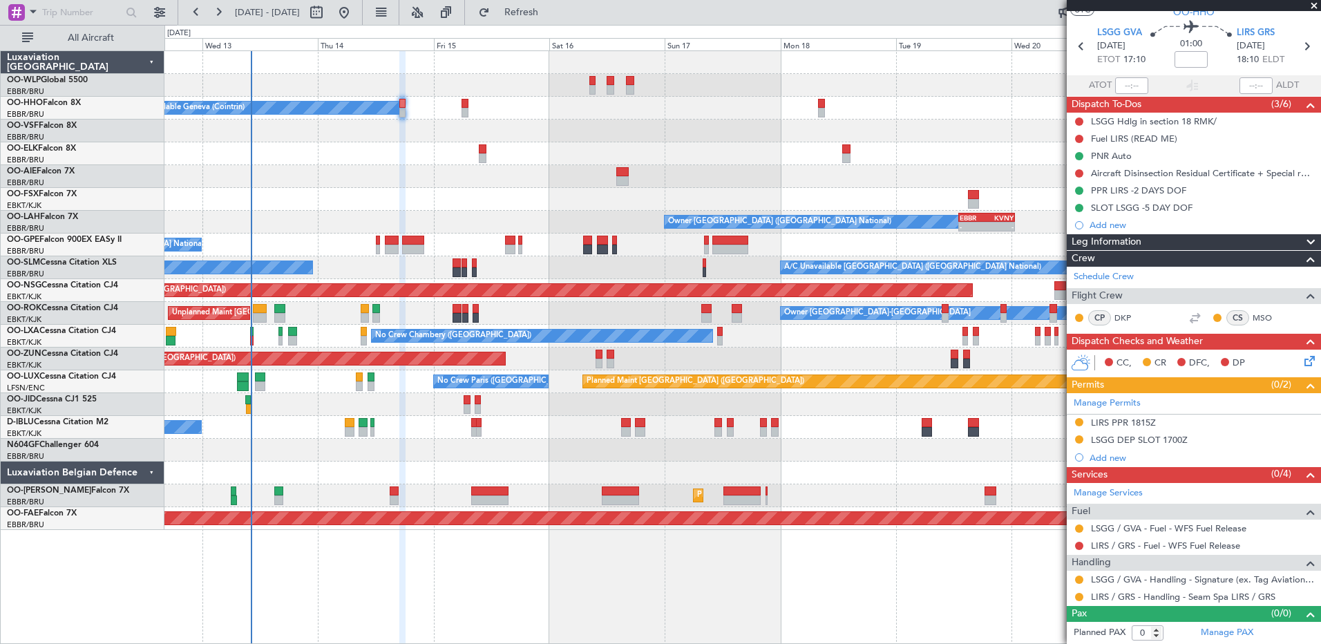
click at [547, 270] on div "A/C Unavailable Brussels (Brussels National) No Crew Brussels (Brussels Nationa…" at bounding box center [742, 267] width 1156 height 23
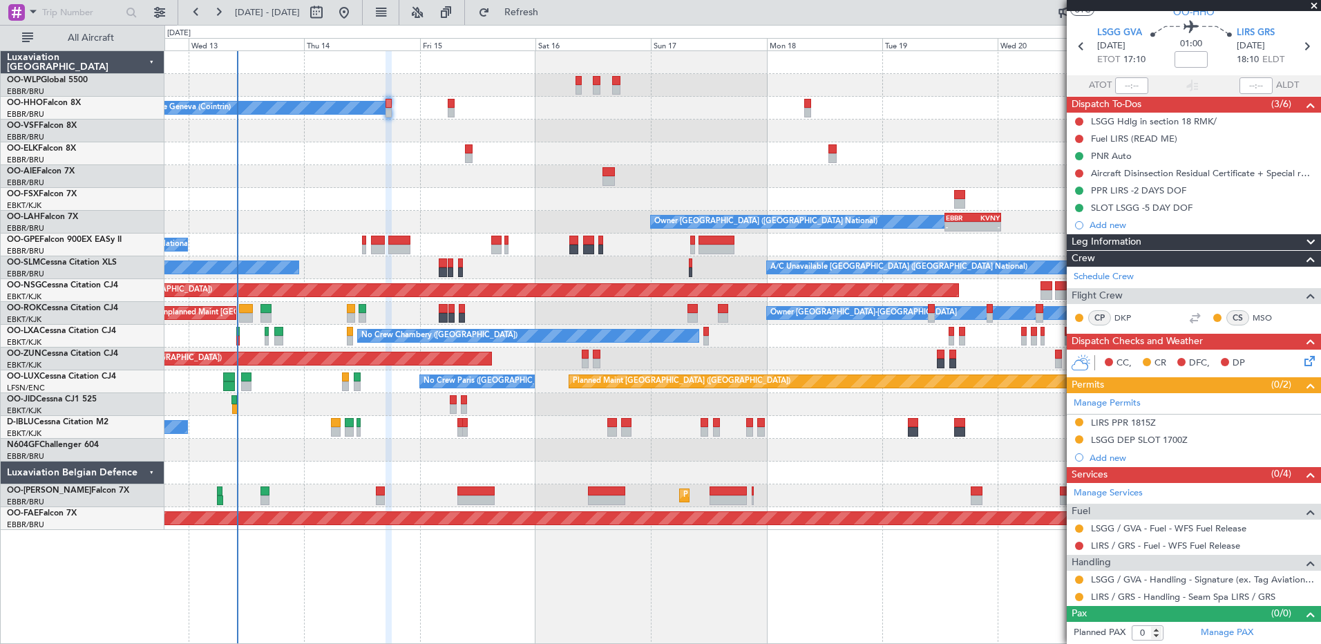
click at [510, 270] on div "A/C Unavailable Brussels (Brussels National) No Crew Brussels (Brussels Nationa…" at bounding box center [742, 267] width 1156 height 23
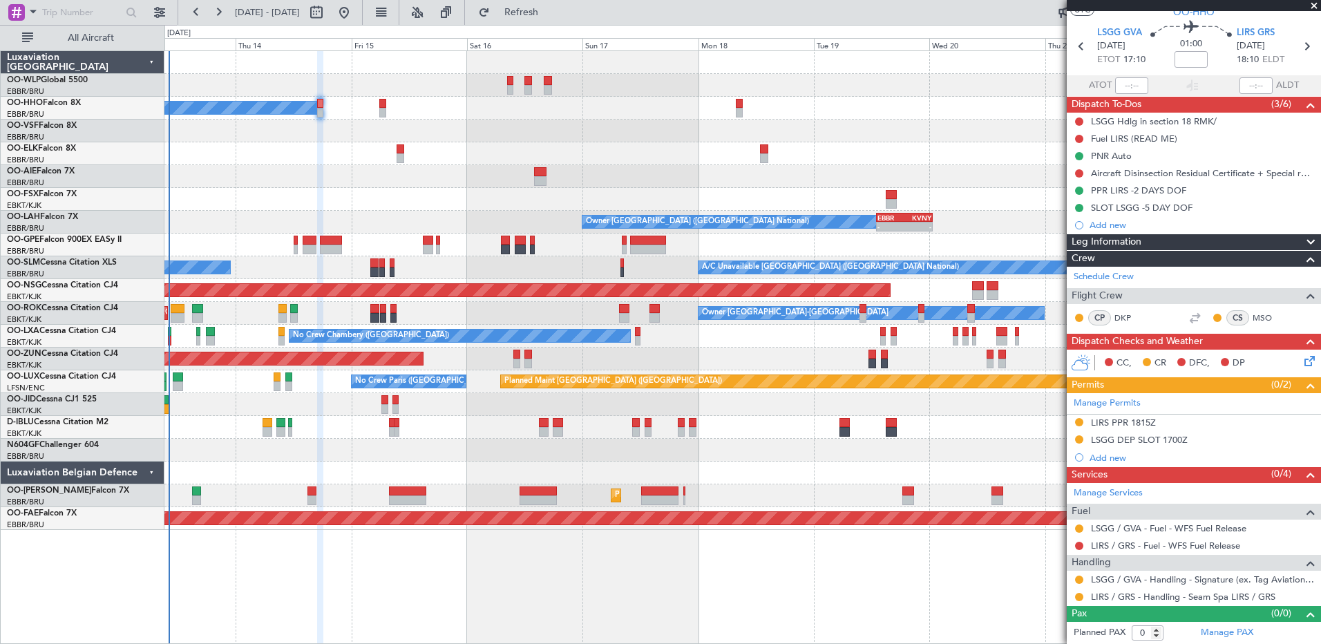
click at [672, 157] on div at bounding box center [742, 153] width 1156 height 23
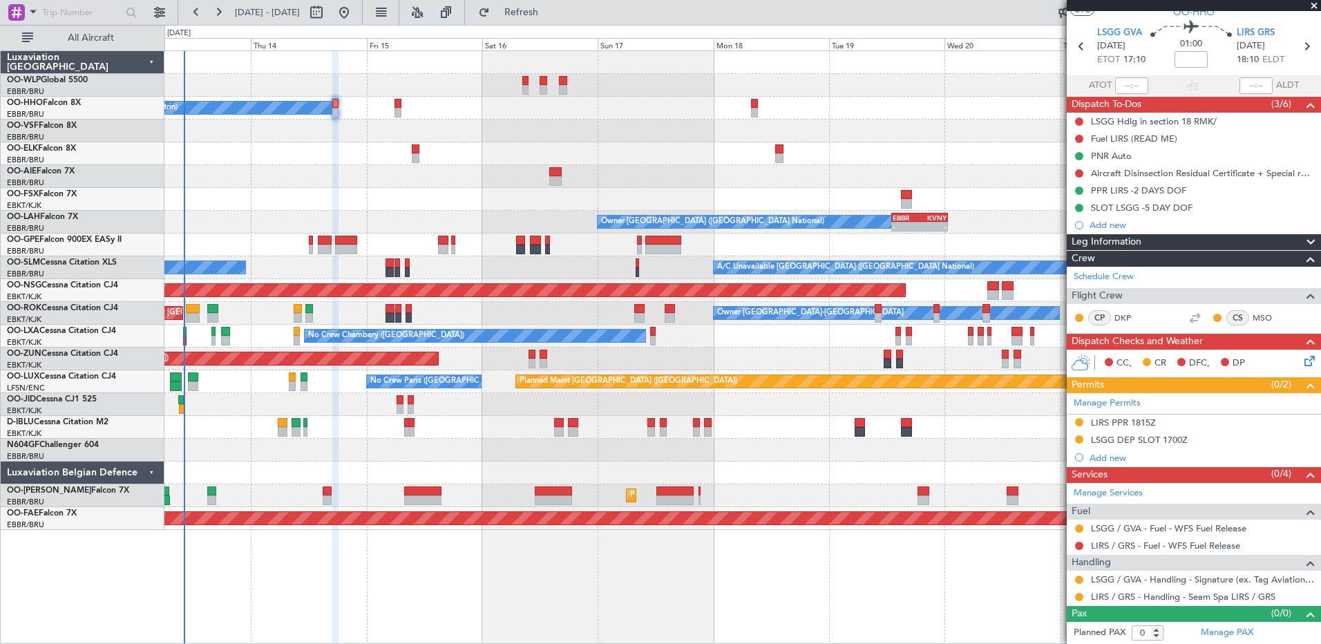
click at [738, 360] on div "Unplanned Maint [GEOGRAPHIC_DATA] ([GEOGRAPHIC_DATA])" at bounding box center [742, 359] width 1156 height 23
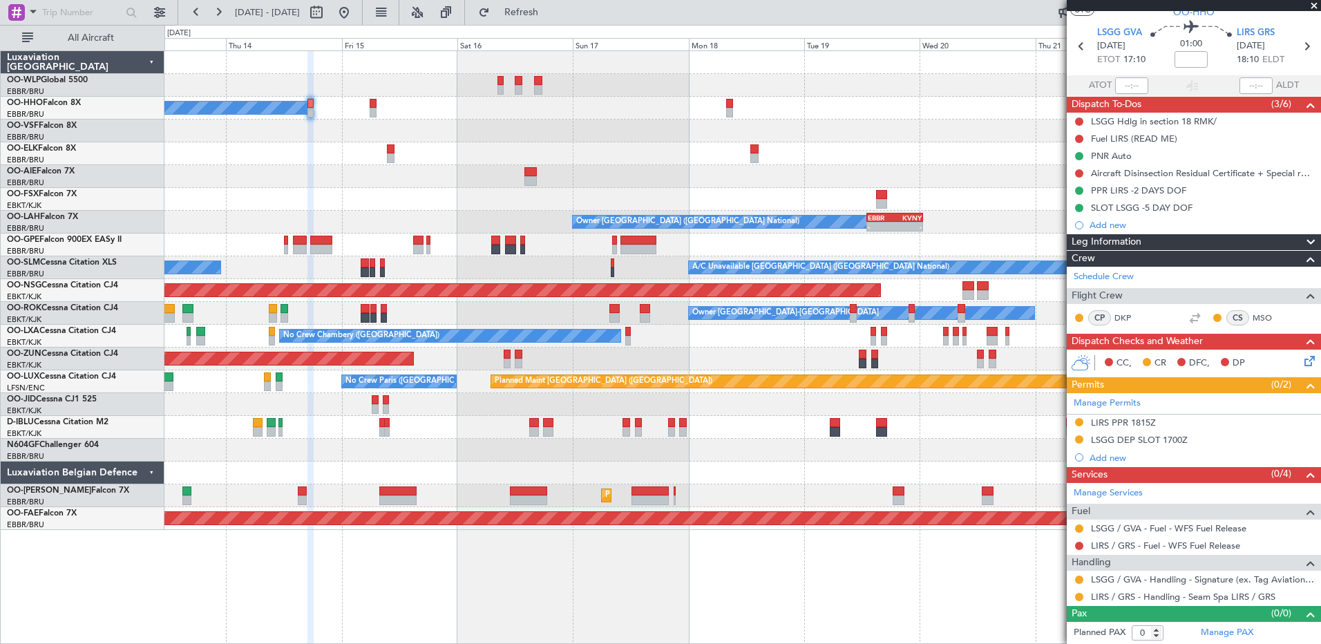
click at [645, 276] on div "A/C Unavailable Brussels (Brussels National) No Crew Brussels (Brussels Nationa…" at bounding box center [742, 267] width 1156 height 23
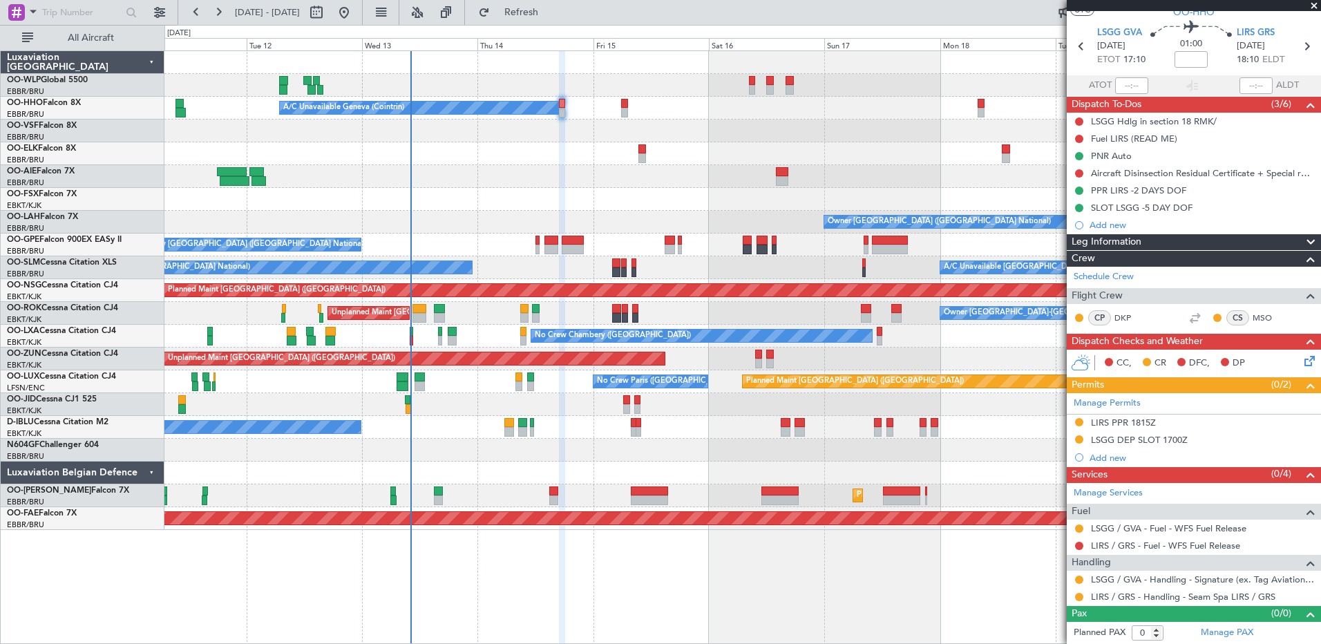
click at [482, 473] on div at bounding box center [742, 473] width 1156 height 23
click at [1250, 37] on span "LIRS GRS" at bounding box center [1256, 33] width 38 height 14
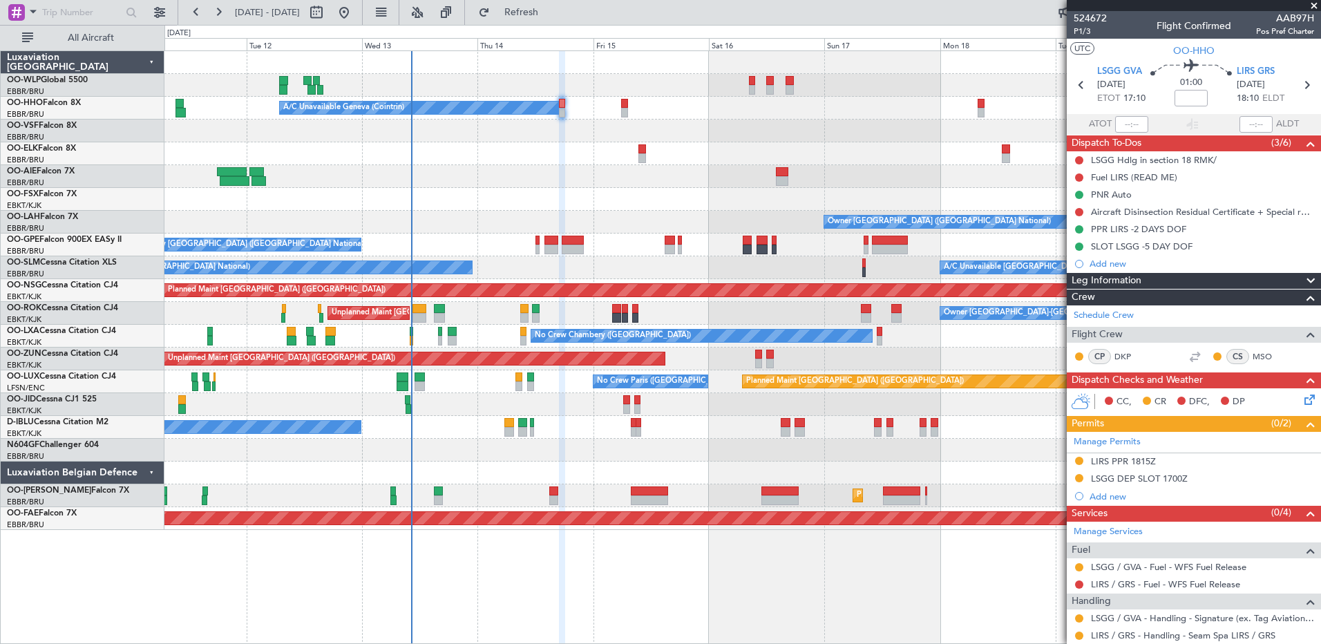
scroll to position [39, 0]
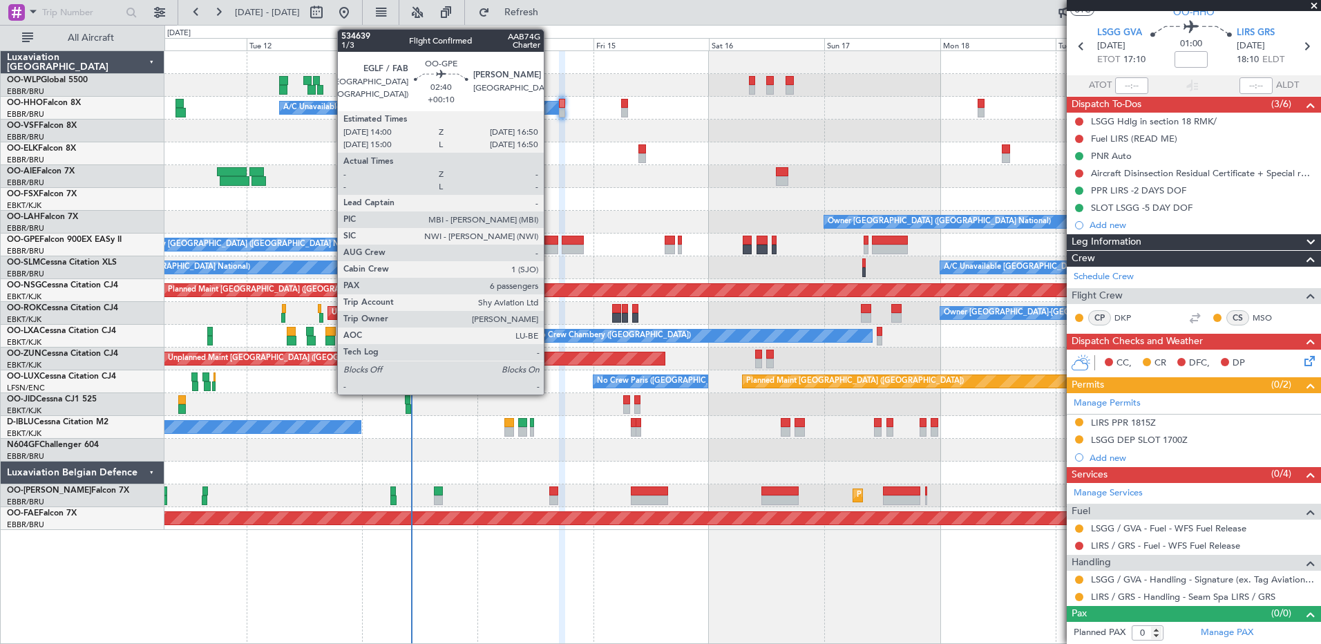
click at [550, 243] on div at bounding box center [551, 241] width 14 height 10
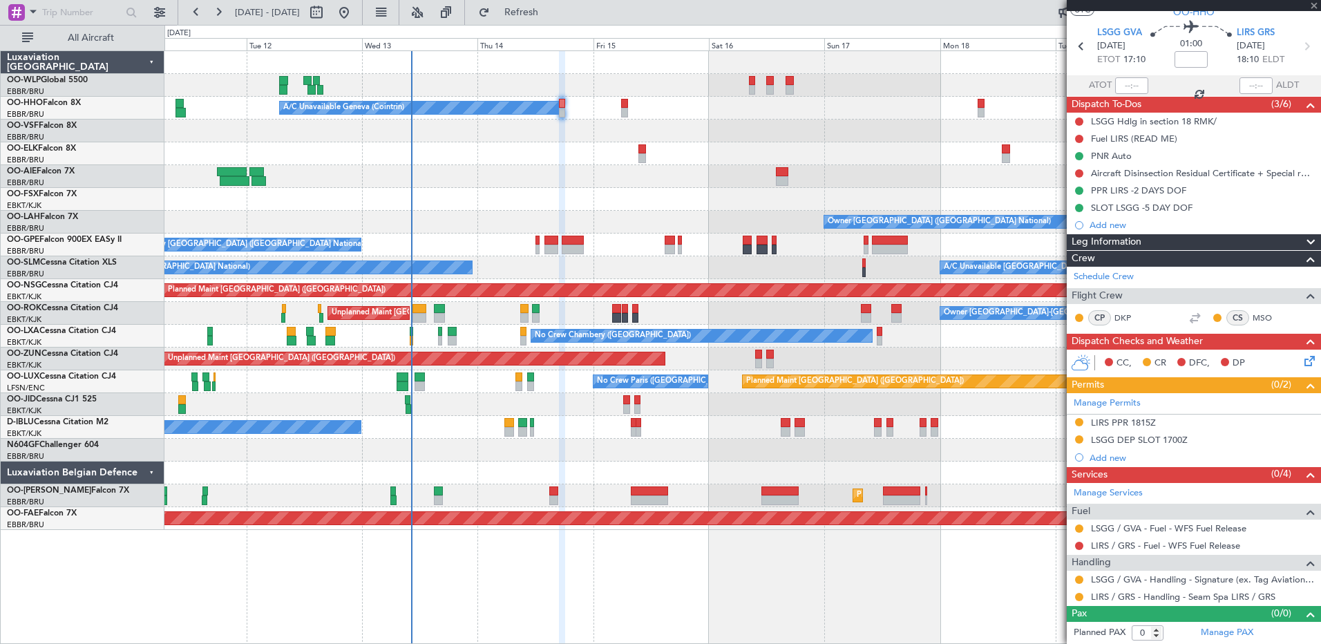
type input "+00:10"
type input "6"
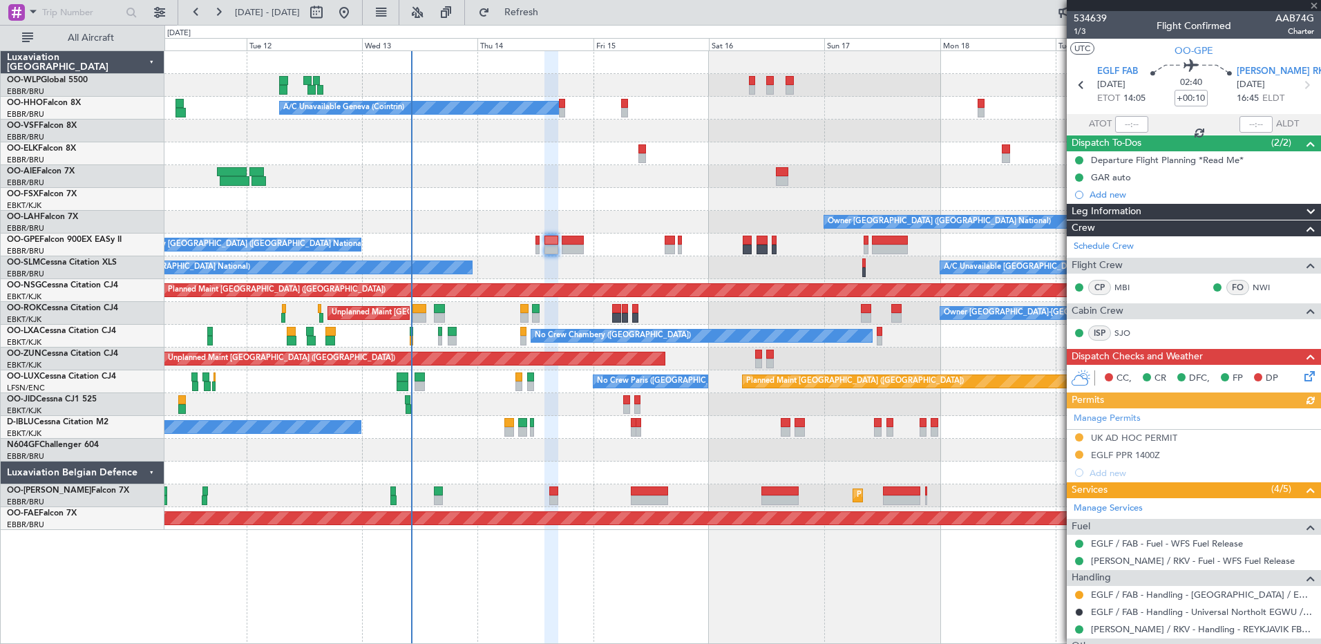
click at [1143, 441] on div "Manage Permits UK AD HOC PERMIT EGLF PPR 1400Z Add new" at bounding box center [1194, 444] width 254 height 73
click at [1163, 439] on div "Manage Permits UK AD HOC PERMIT EGLF PPR 1400Z Add new" at bounding box center [1194, 444] width 254 height 73
click at [1135, 434] on div "UK AD HOC PERMIT" at bounding box center [1134, 438] width 86 height 12
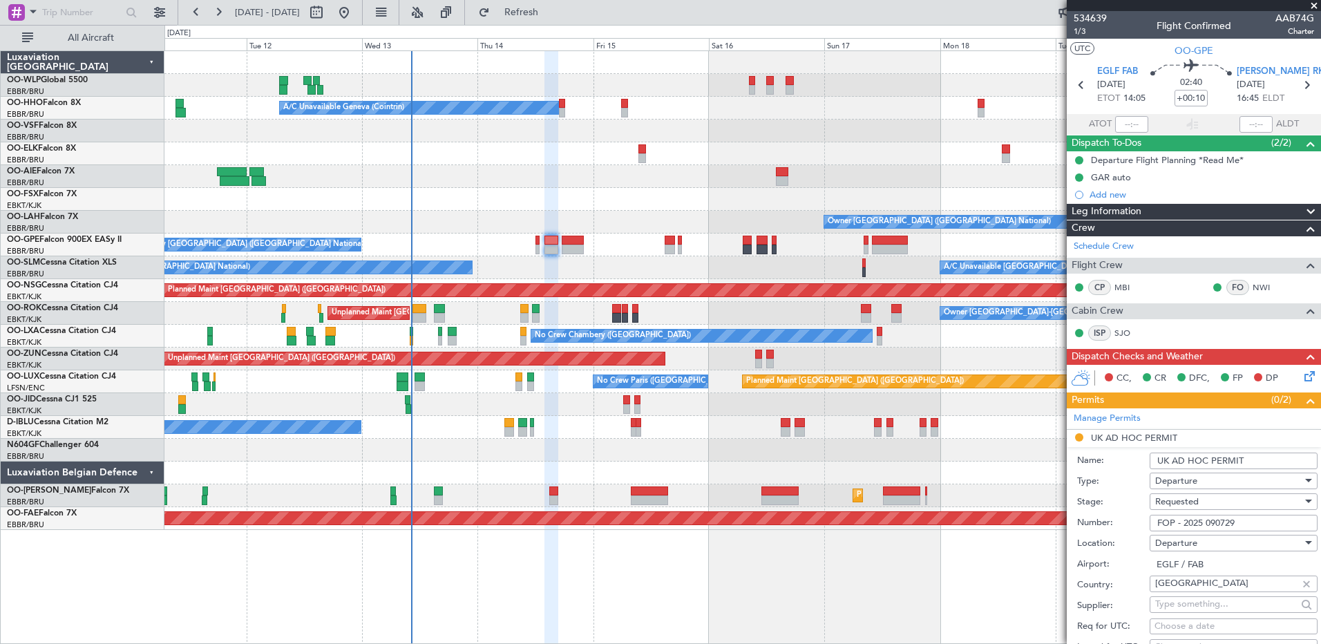
drag, startPoint x: 1251, startPoint y: 521, endPoint x: 1182, endPoint y: 521, distance: 69.1
click at [1182, 521] on input "FOP - 2025 090729" at bounding box center [1234, 523] width 168 height 17
paste input "V1"
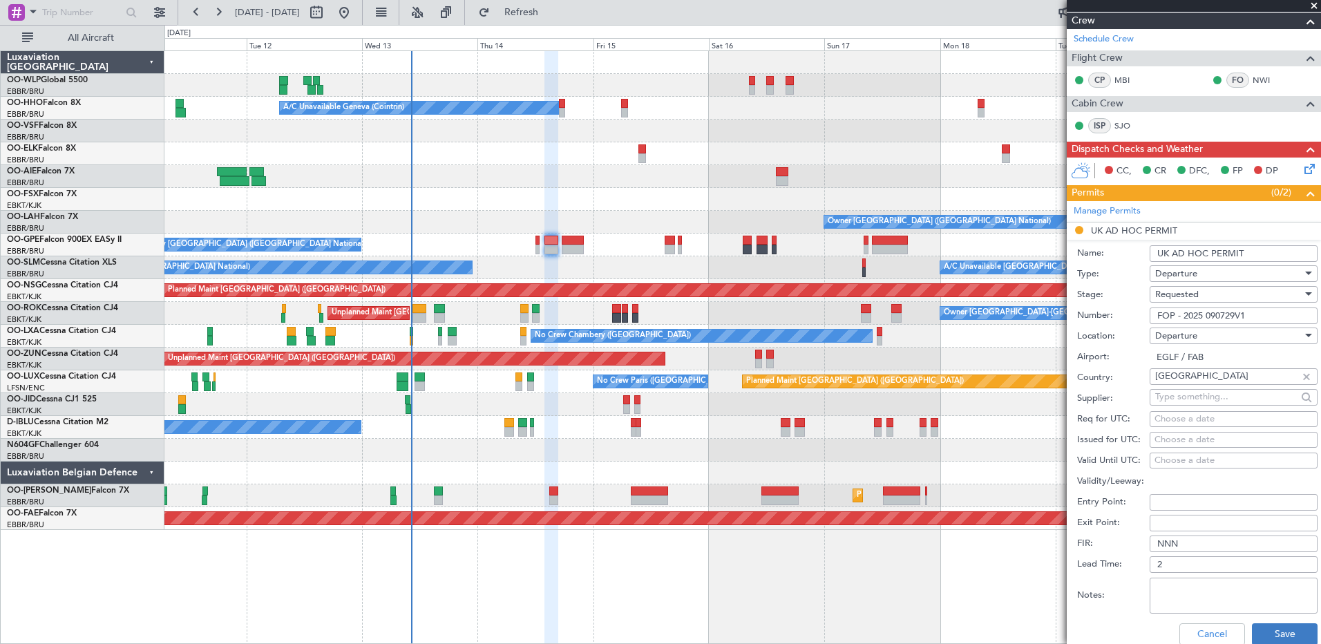
type input "FOP - 2025 090729V1"
click at [1285, 632] on button "Save" at bounding box center [1285, 634] width 66 height 22
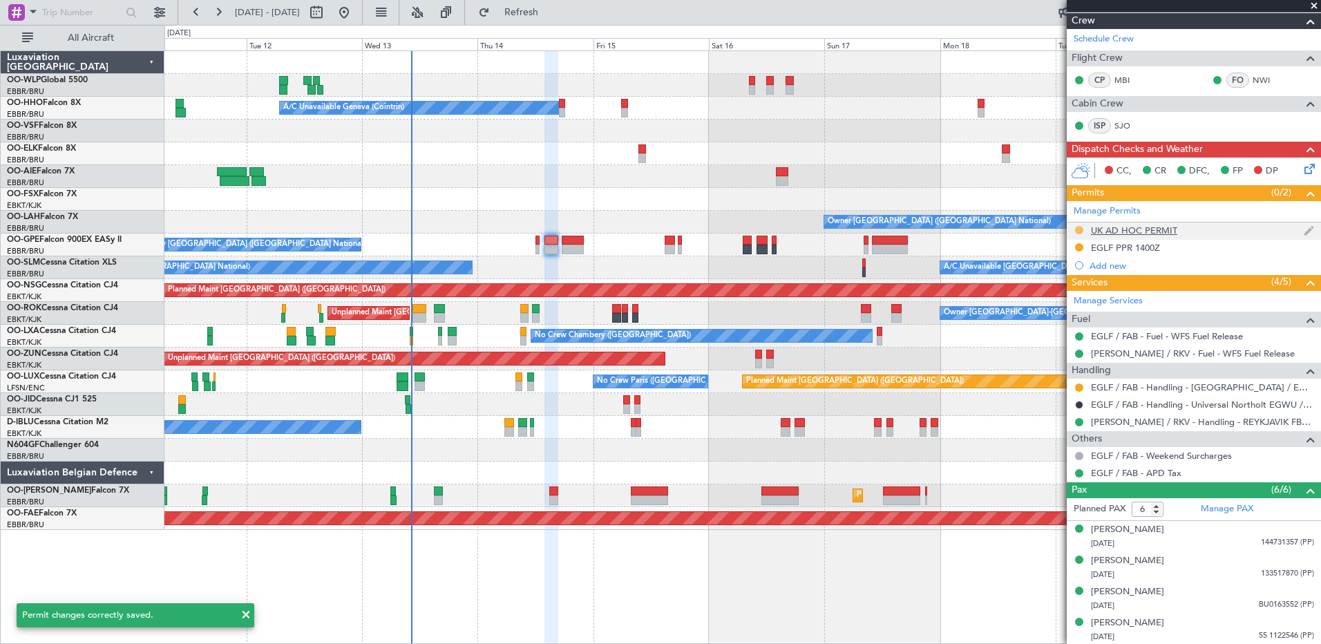
click at [1078, 227] on button at bounding box center [1079, 230] width 8 height 8
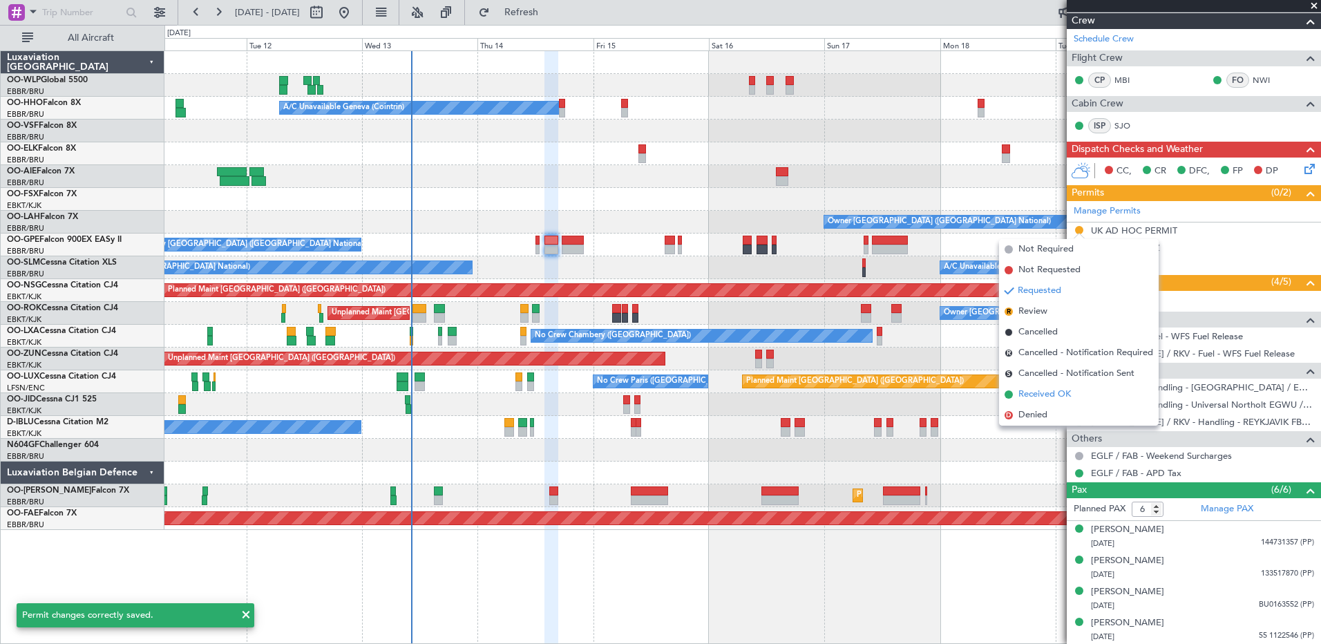
click at [1045, 395] on span "Received OK" at bounding box center [1044, 395] width 53 height 14
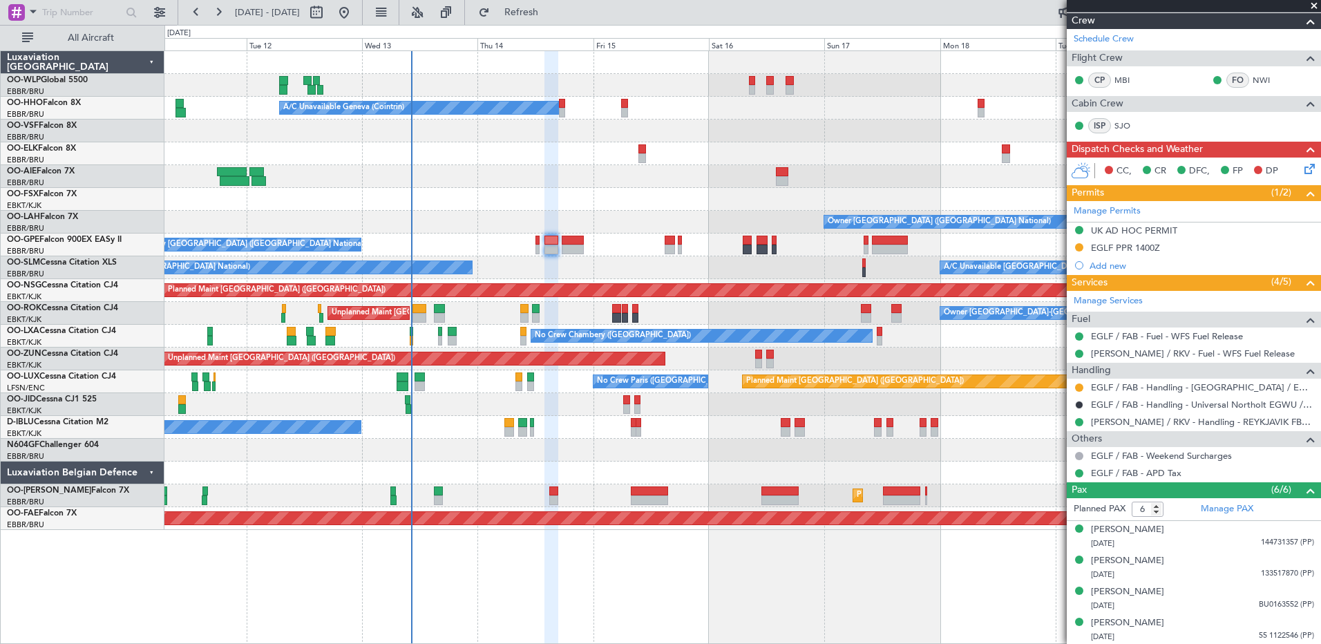
click at [636, 611] on div "Planned Maint [GEOGRAPHIC_DATA] ([GEOGRAPHIC_DATA]) A/C Unavailable Geneva (Coi…" at bounding box center [742, 347] width 1157 height 594
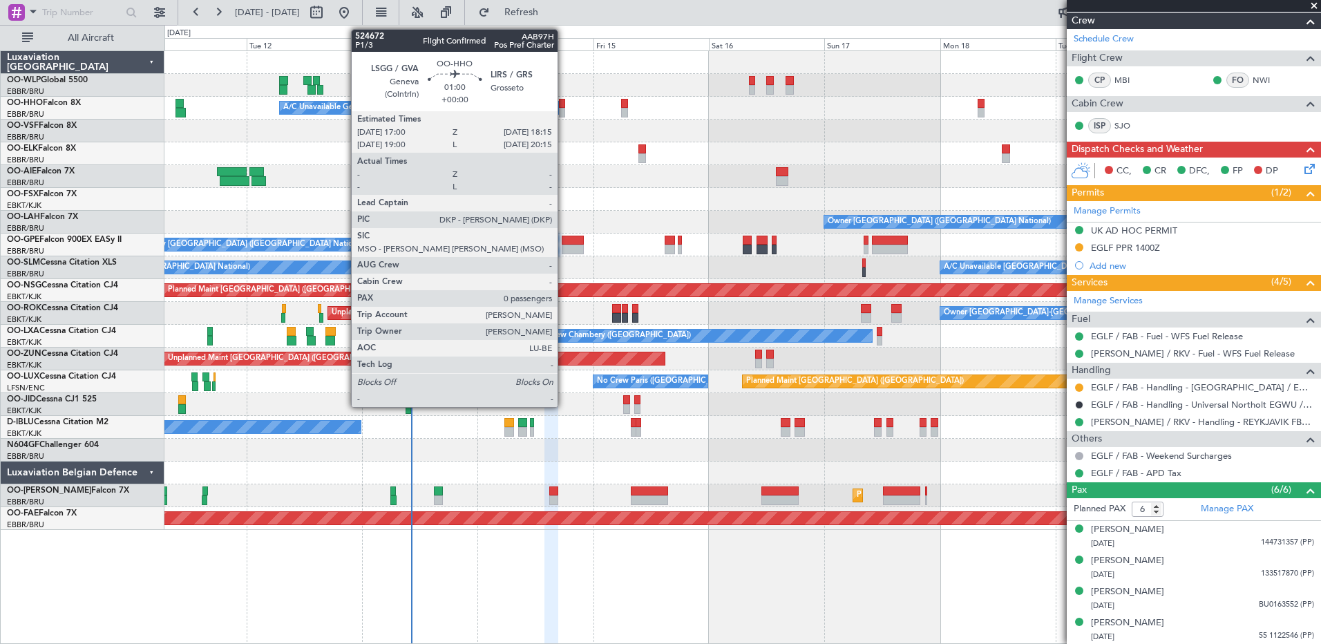
click at [564, 108] on div at bounding box center [562, 113] width 6 height 10
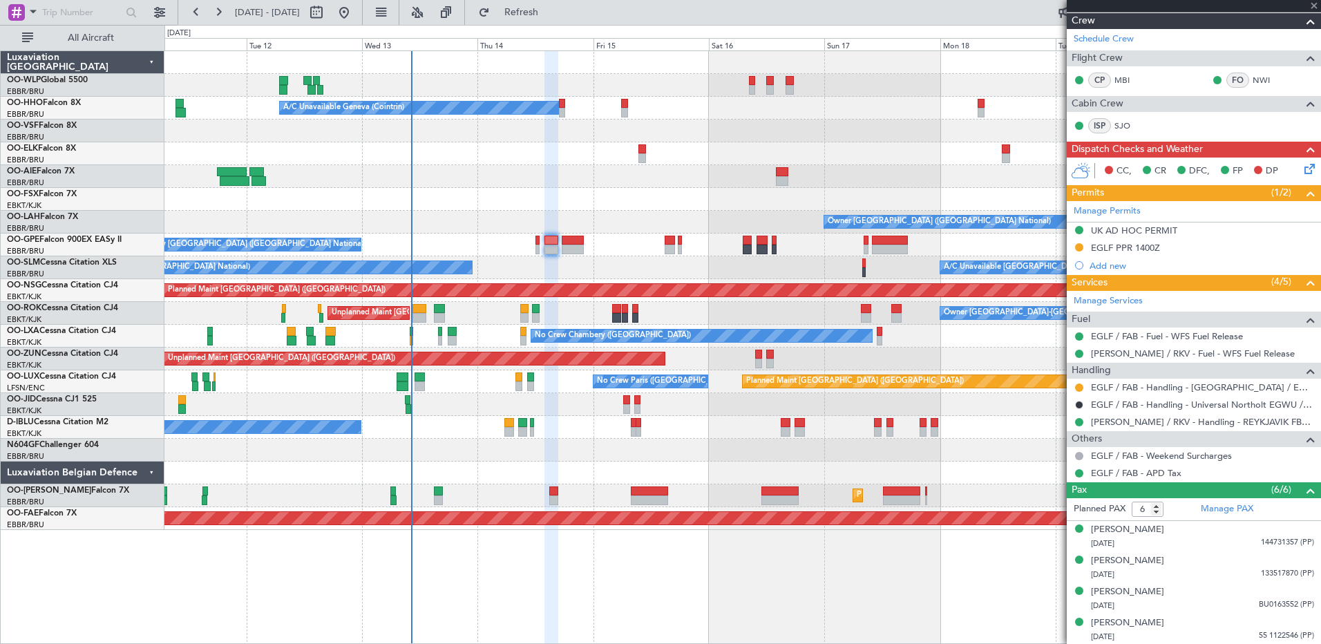
type input "0"
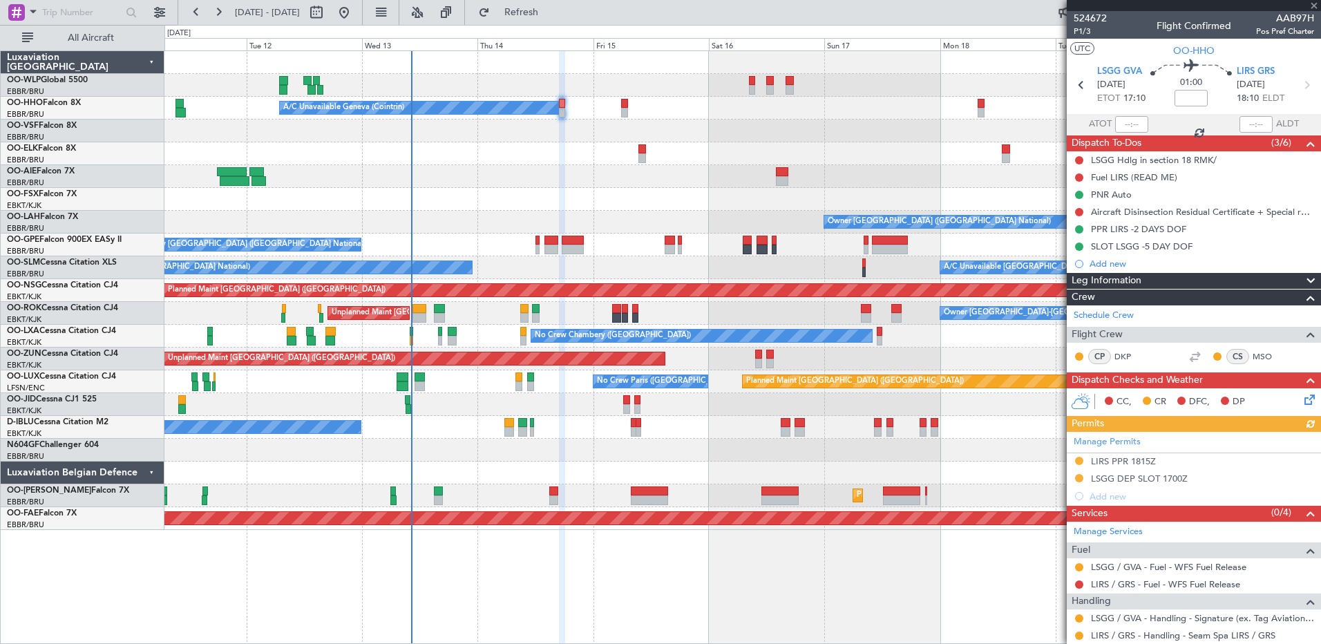
scroll to position [39, 0]
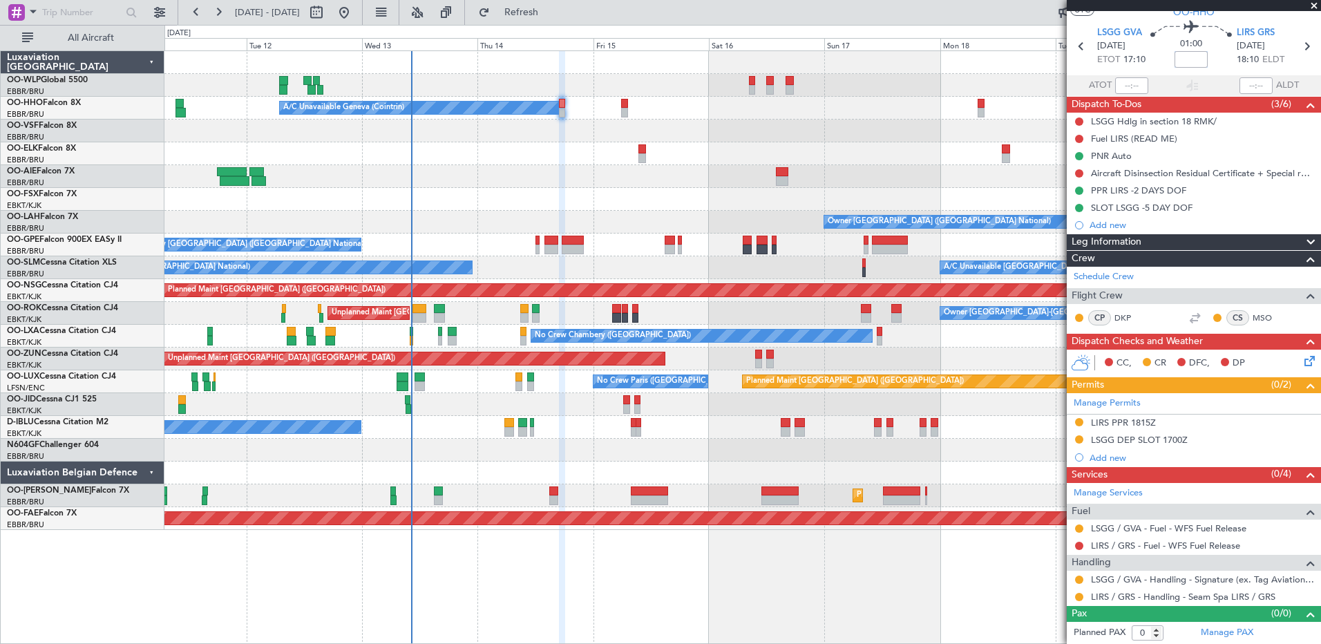
click at [1190, 63] on input at bounding box center [1191, 59] width 33 height 17
type input "-00:05"
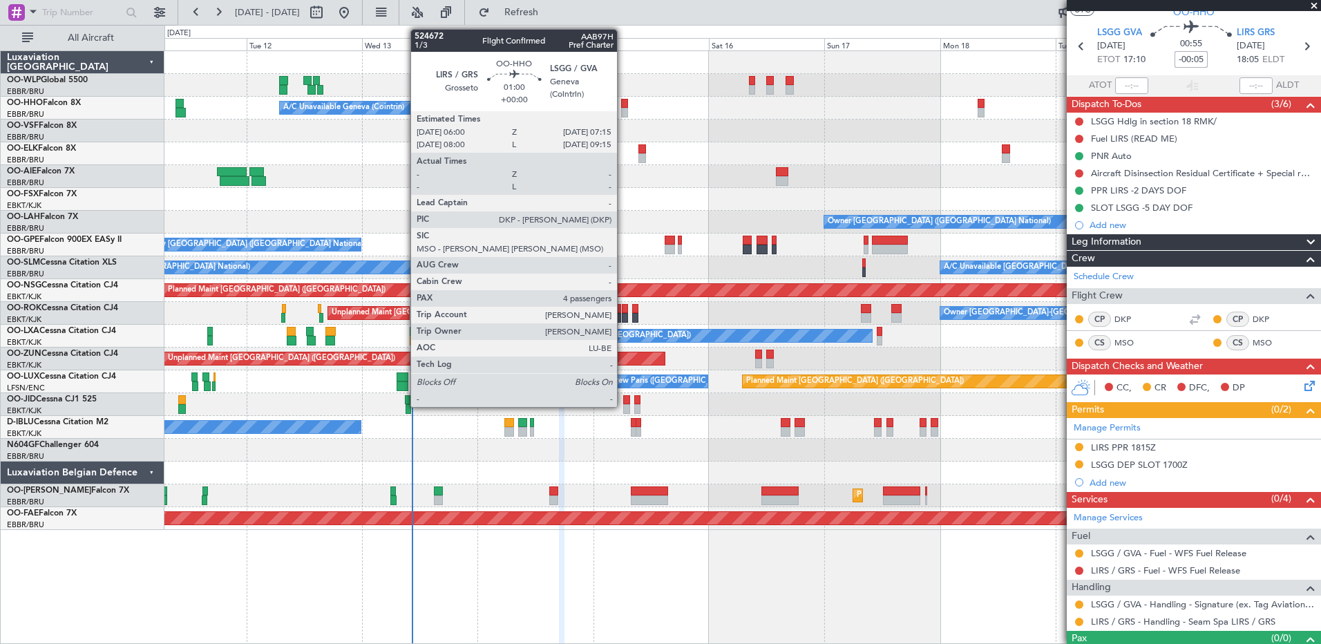
click at [623, 111] on div at bounding box center [624, 113] width 6 height 10
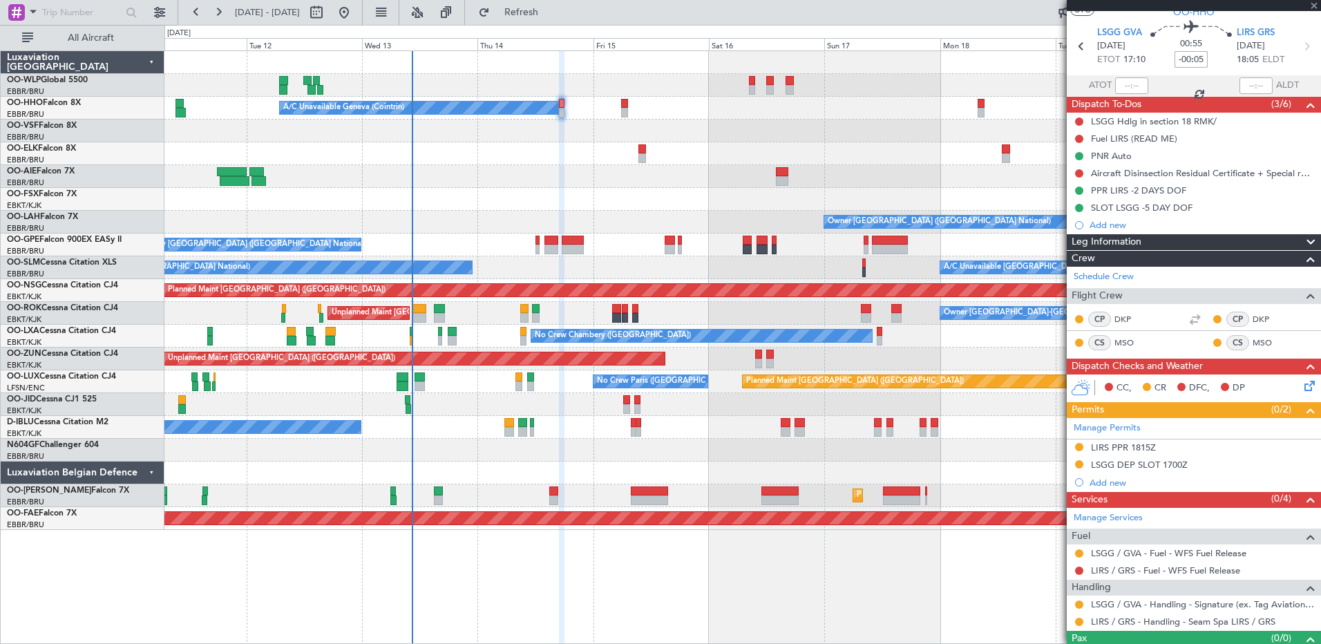
type input "4"
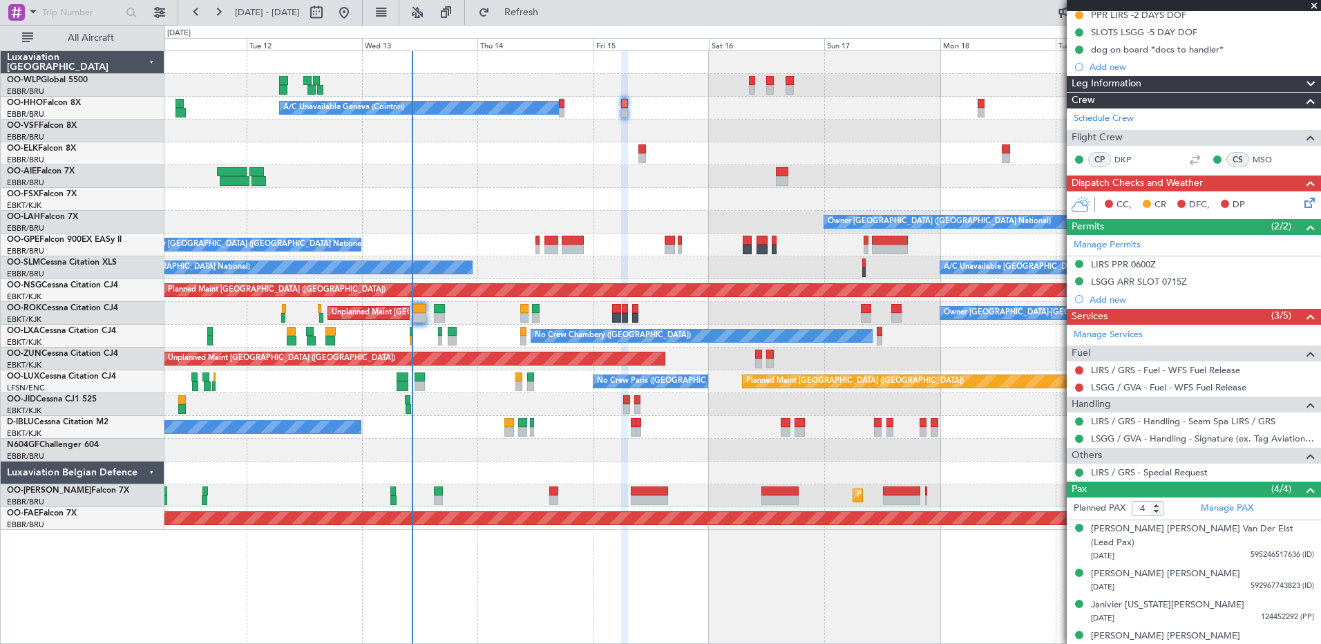
scroll to position [0, 0]
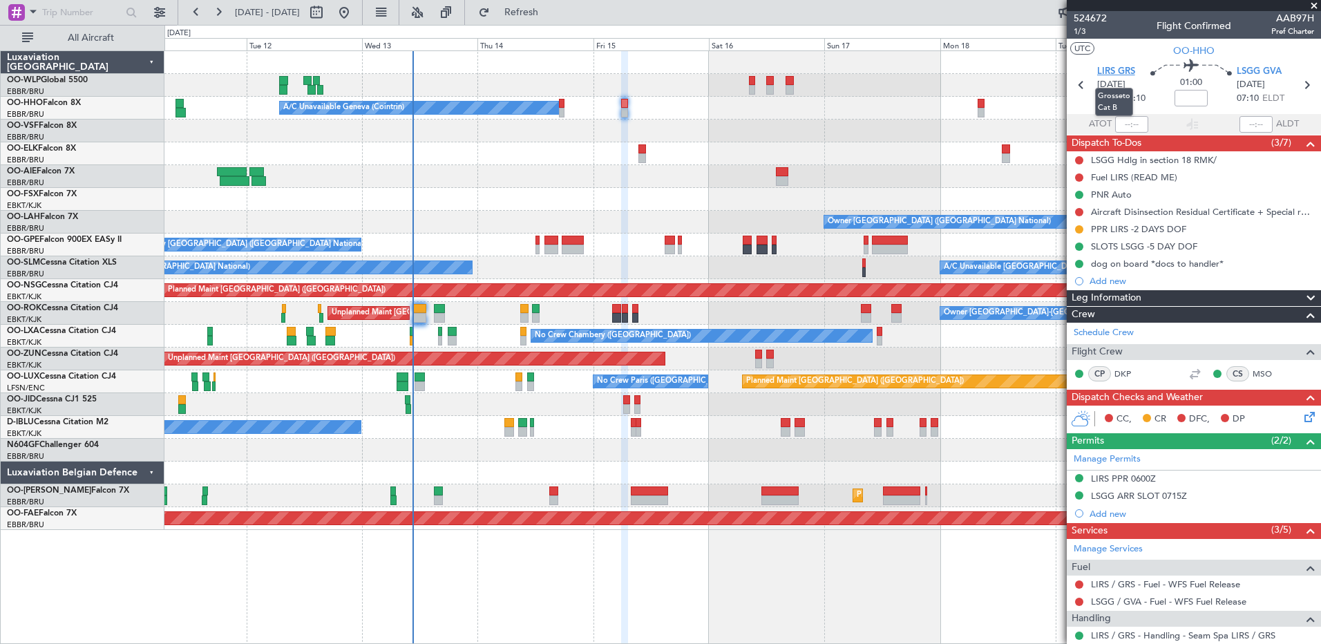
click at [1117, 71] on span "LIRS GRS" at bounding box center [1116, 72] width 38 height 14
click at [1150, 182] on div "Fuel LIRS (READ ME)" at bounding box center [1134, 177] width 86 height 12
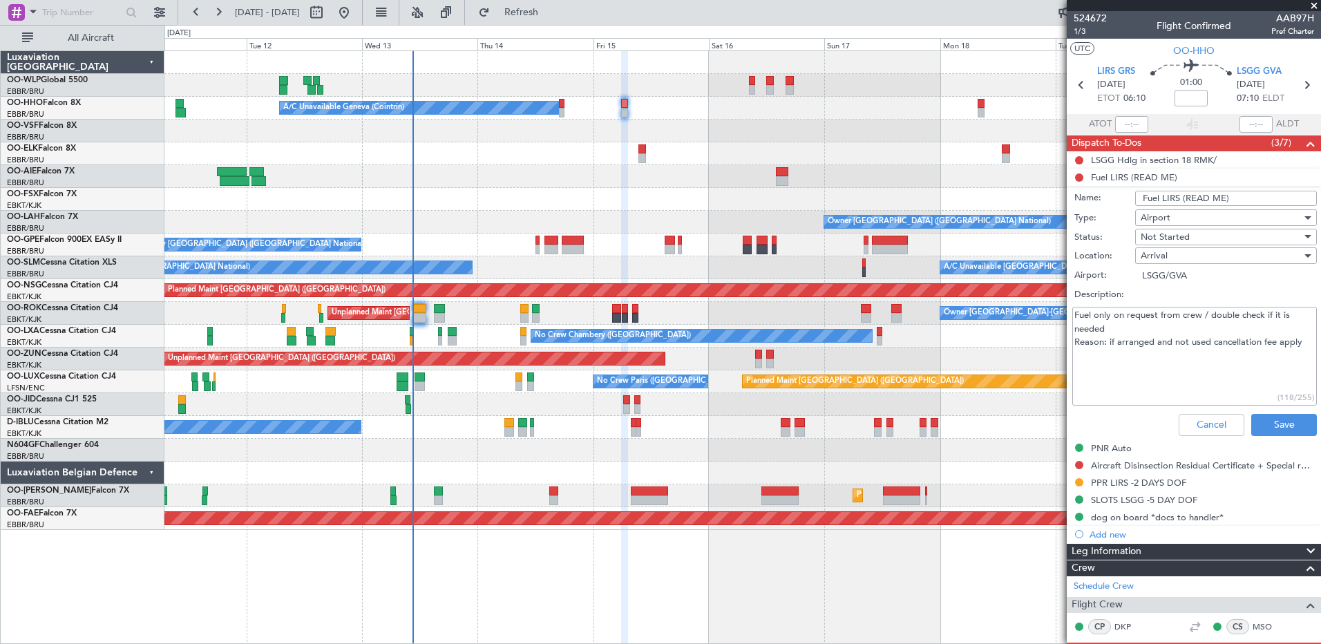
drag, startPoint x: 1118, startPoint y: 340, endPoint x: 1300, endPoint y: 345, distance: 182.5
click at [1300, 345] on textarea "Fuel only on request from crew / double check if it is needed Reason: if arrang…" at bounding box center [1194, 356] width 245 height 99
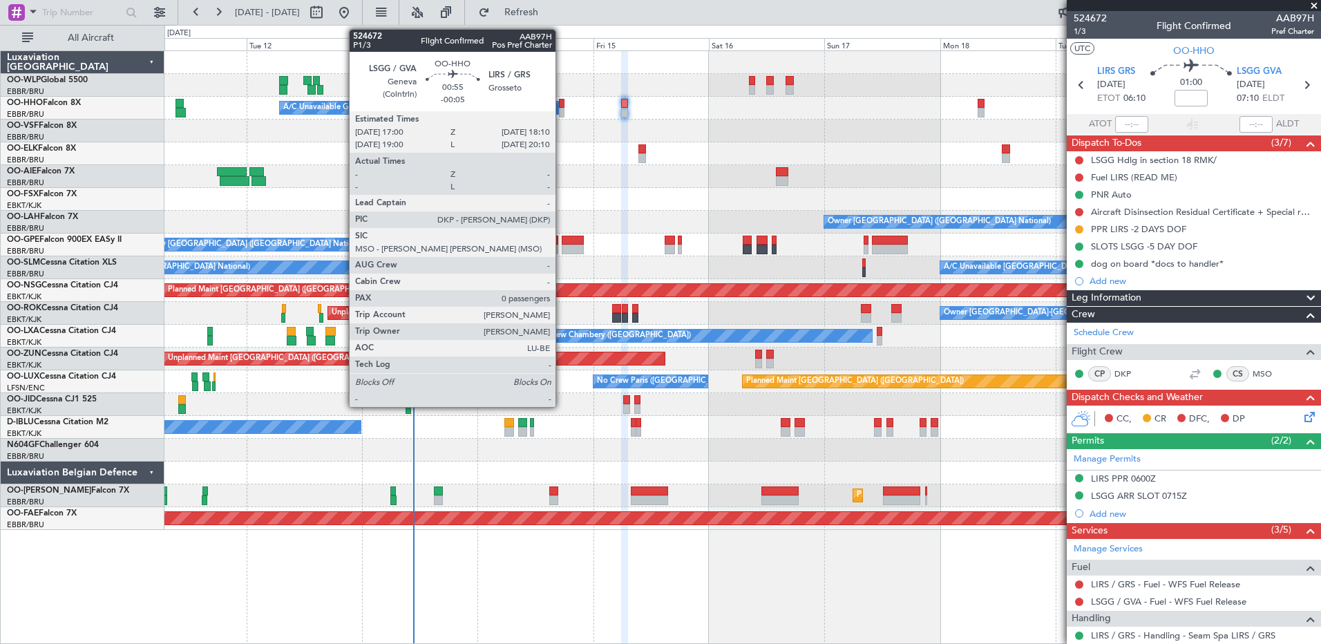
click at [562, 109] on div at bounding box center [562, 113] width 6 height 10
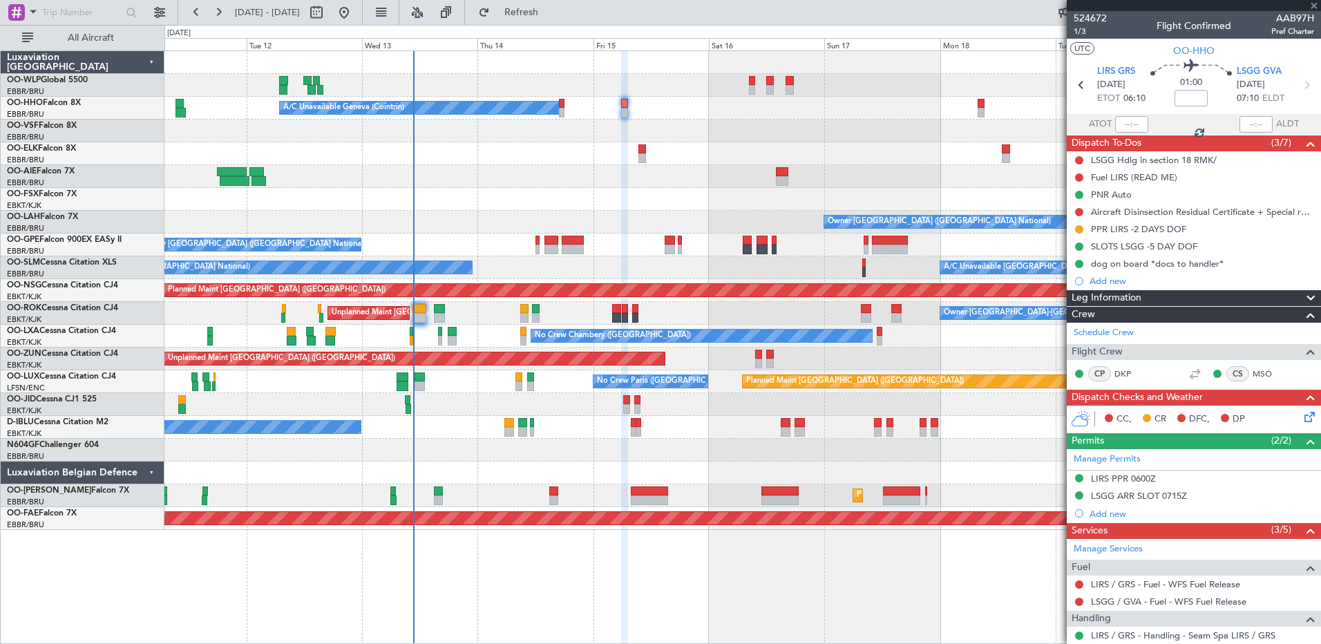
type input "-00:05"
type input "0"
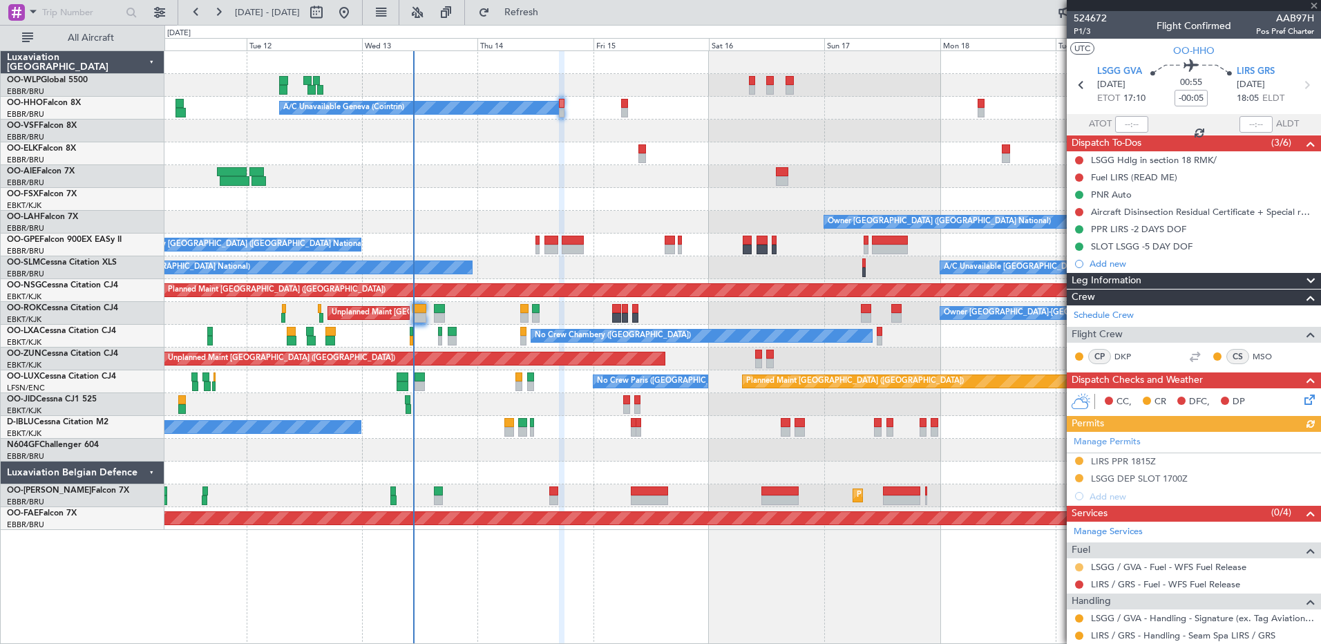
click at [1081, 568] on button at bounding box center [1079, 567] width 8 height 8
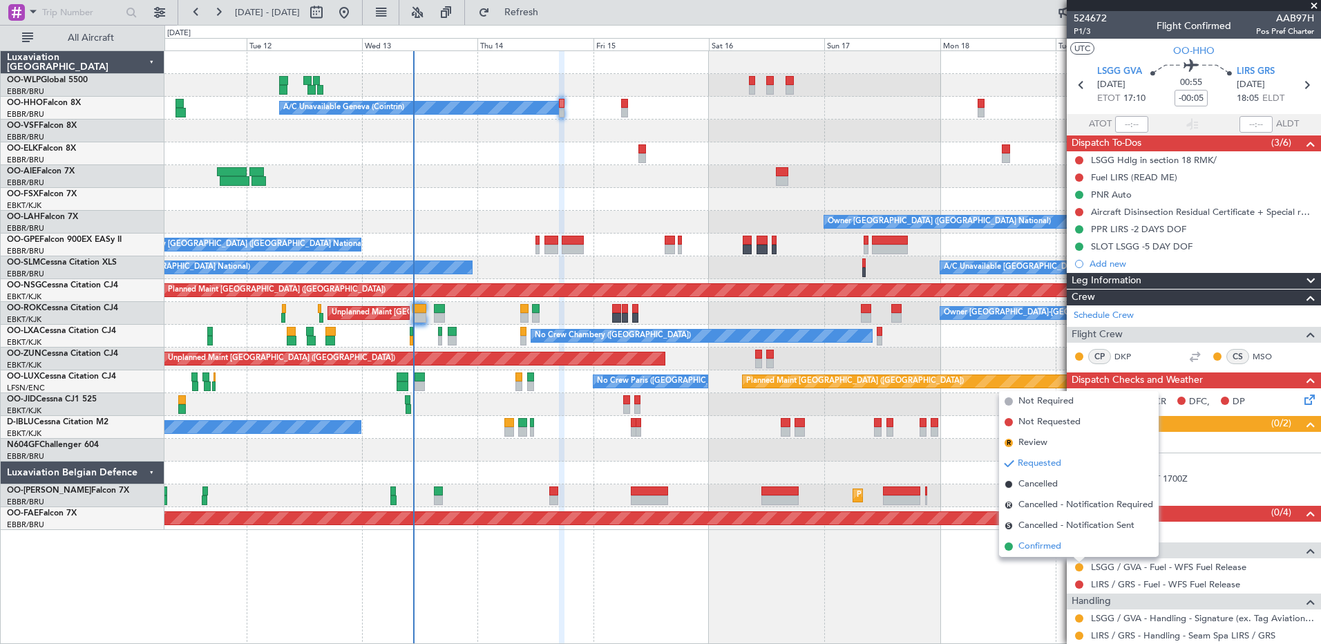
click at [1054, 550] on span "Confirmed" at bounding box center [1039, 547] width 43 height 14
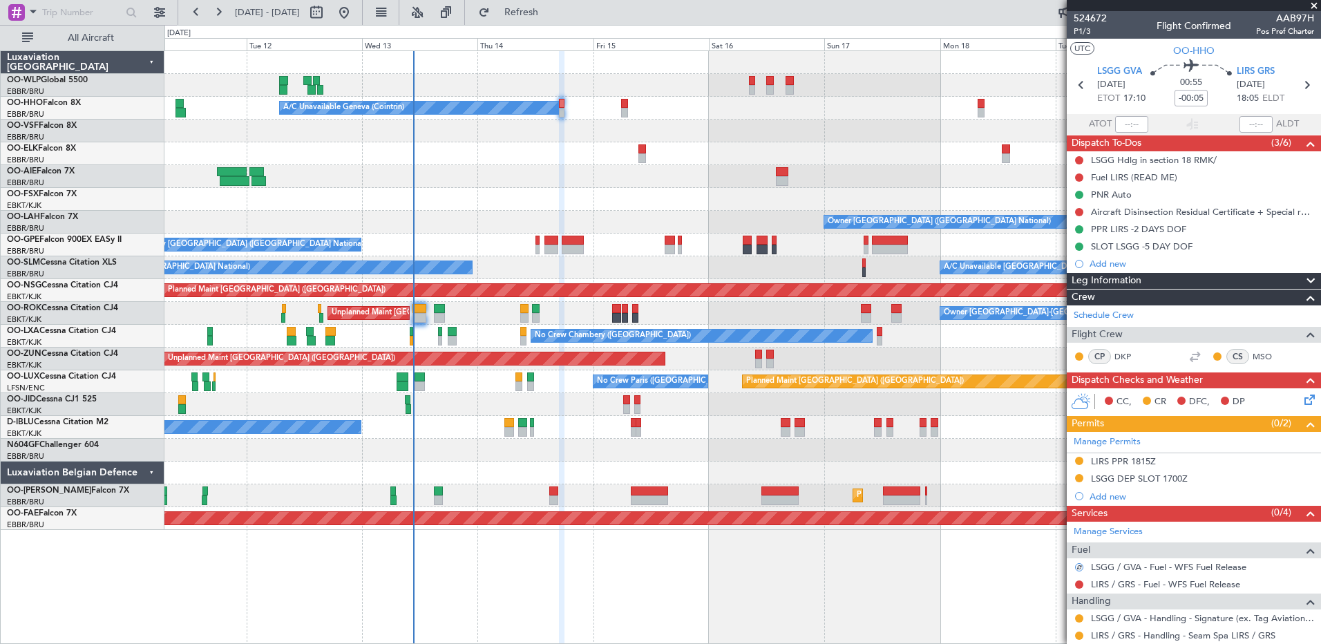
scroll to position [39, 0]
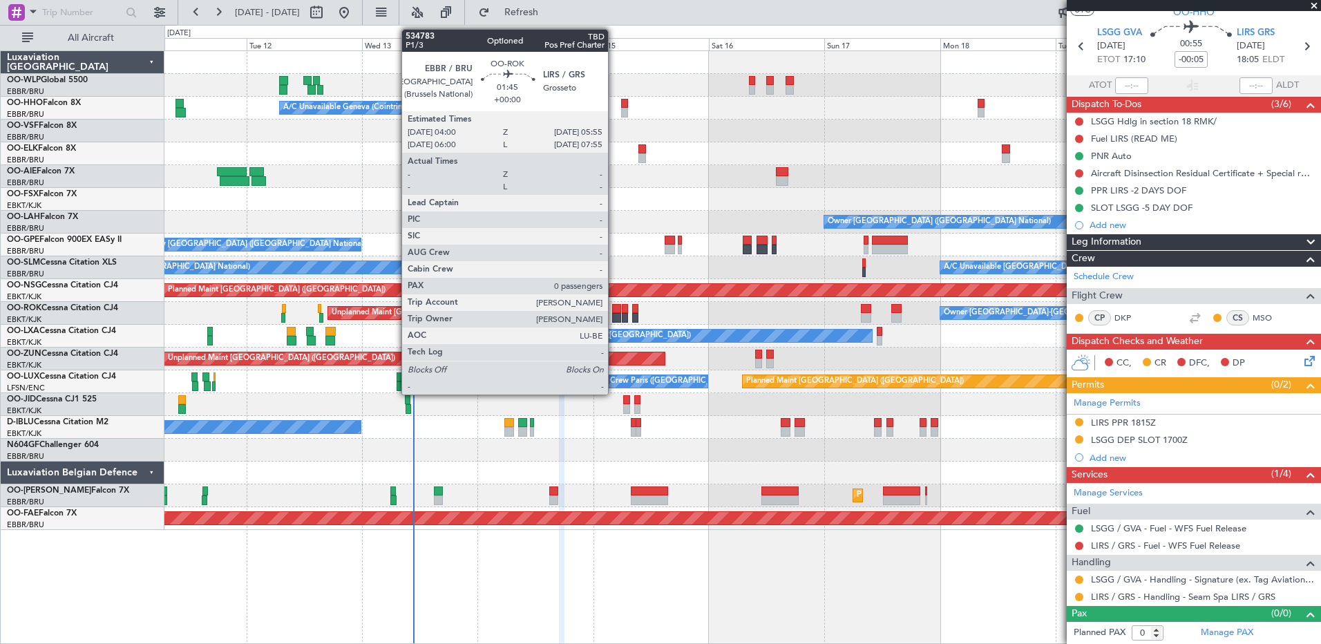
click at [614, 307] on div at bounding box center [617, 309] width 10 height 10
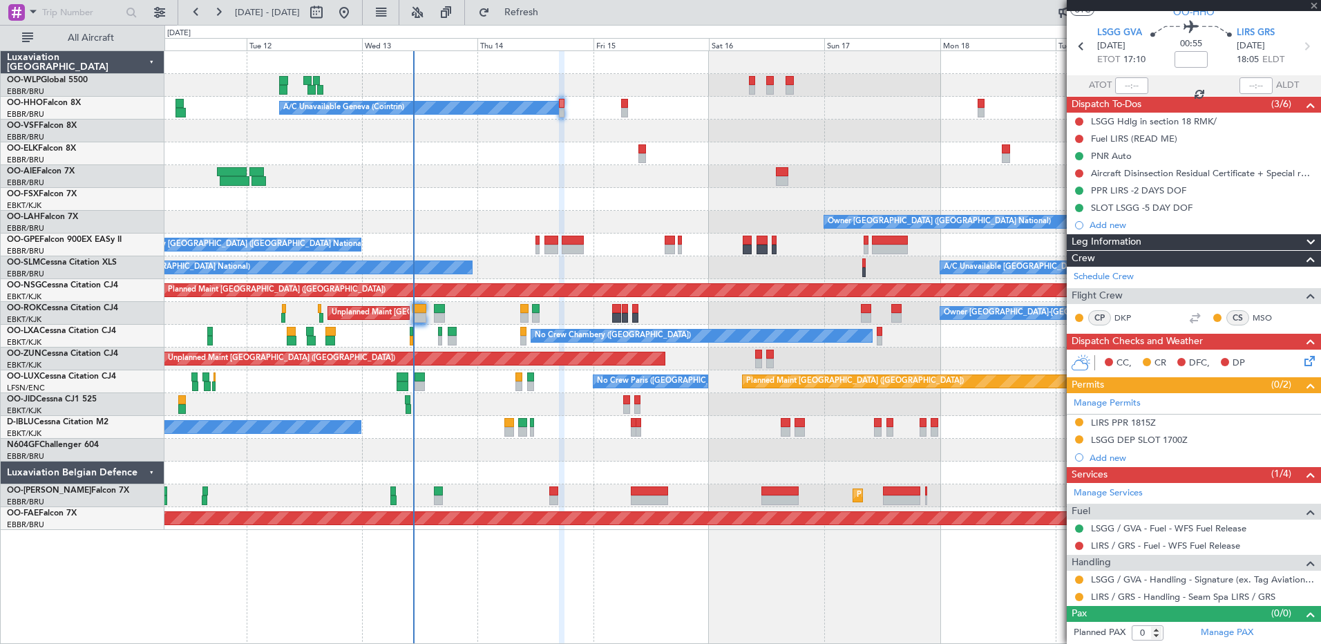
scroll to position [0, 0]
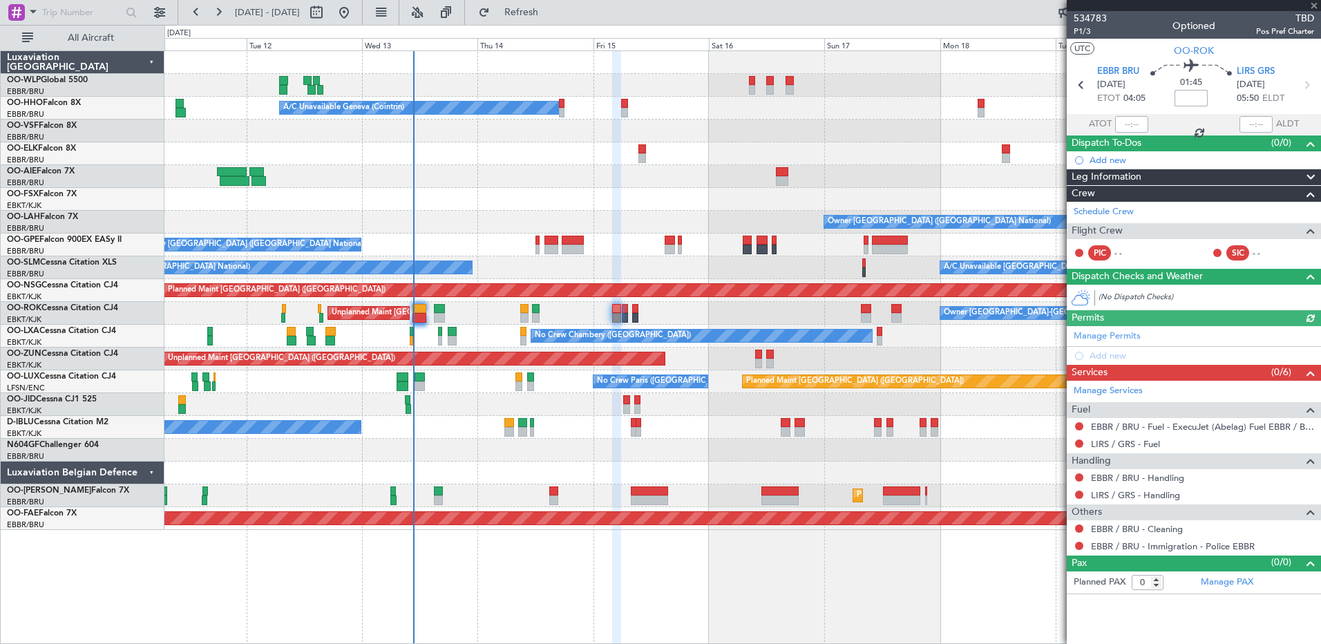
click at [1194, 96] on input at bounding box center [1191, 98] width 33 height 17
click at [850, 136] on div at bounding box center [742, 131] width 1156 height 23
type input "-00:20"
click at [948, 540] on div "Planned Maint [GEOGRAPHIC_DATA] ([GEOGRAPHIC_DATA]) A/C Unavailable Geneva (Coi…" at bounding box center [742, 347] width 1157 height 594
click at [551, 10] on span "Refresh" at bounding box center [522, 13] width 58 height 10
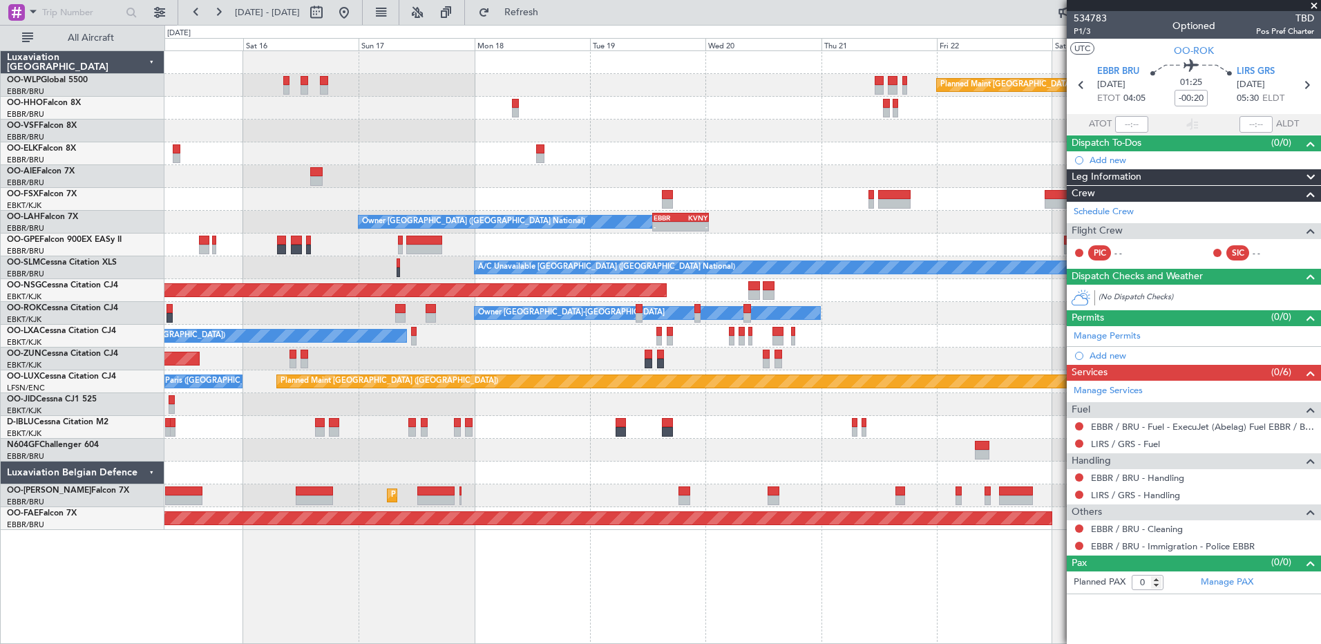
click at [338, 571] on div "Planned Maint [GEOGRAPHIC_DATA] ([GEOGRAPHIC_DATA]) A/C Unavailable Geneva (Coi…" at bounding box center [742, 347] width 1157 height 594
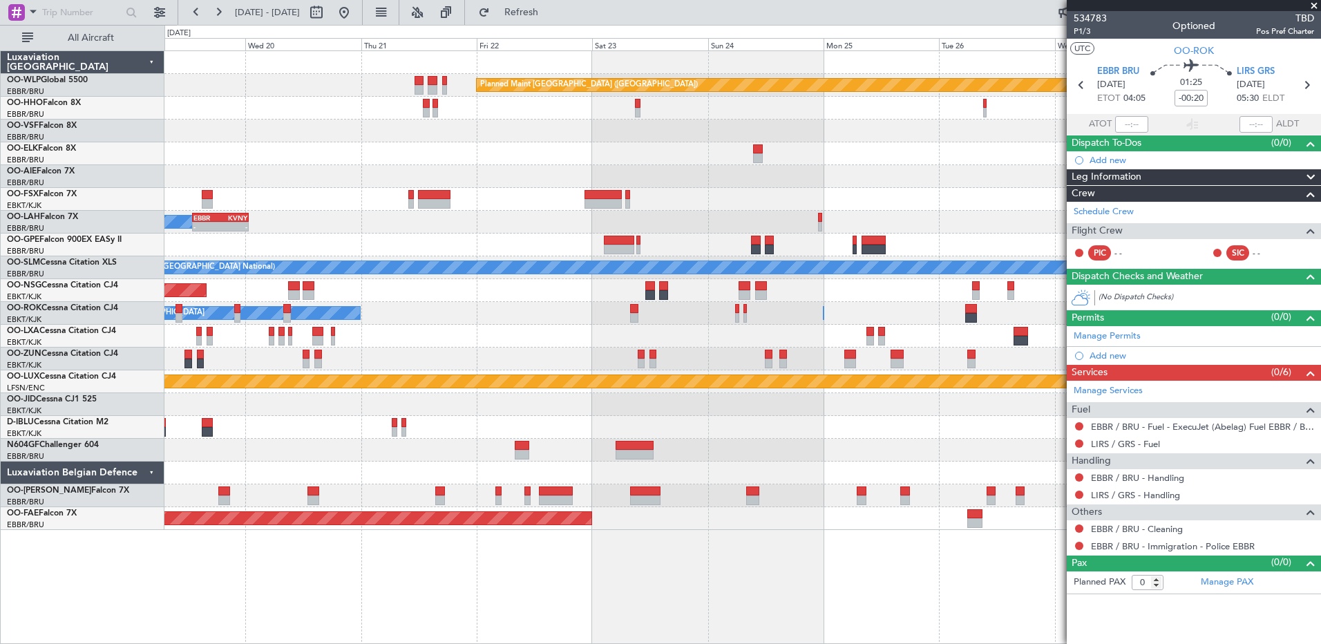
click at [270, 574] on div "Planned Maint [GEOGRAPHIC_DATA] ([GEOGRAPHIC_DATA]) Owner [GEOGRAPHIC_DATA] (Br…" at bounding box center [742, 347] width 1157 height 594
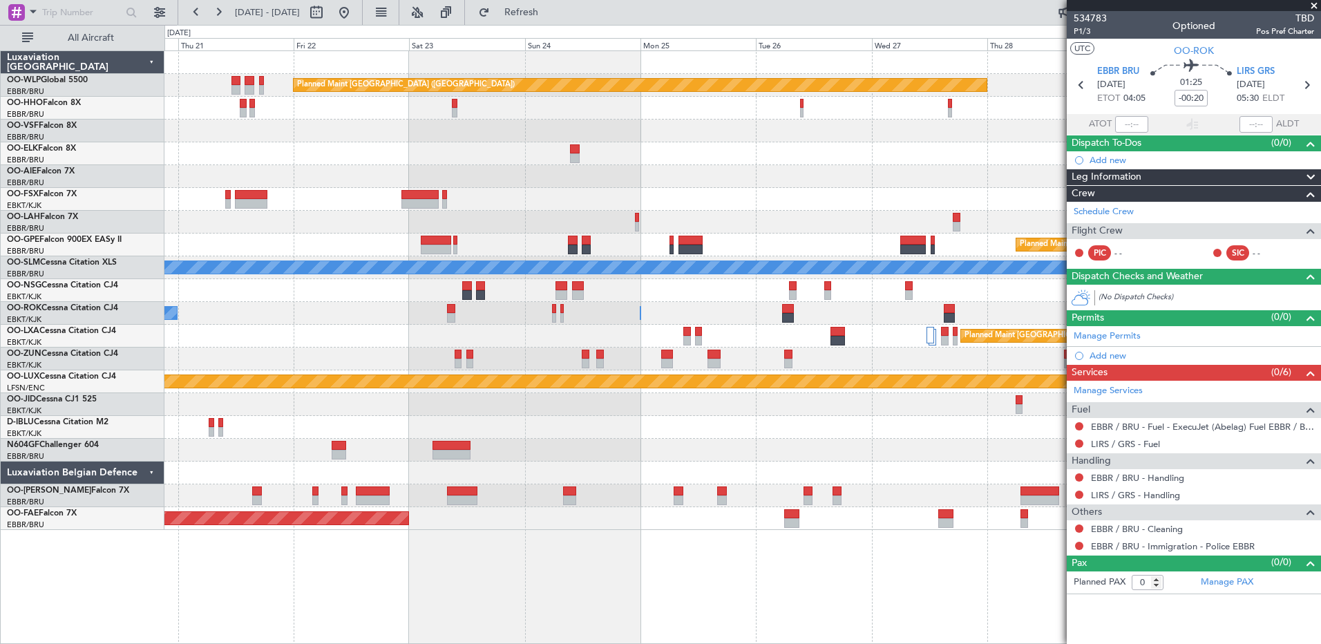
click at [767, 564] on div "Planned Maint [GEOGRAPHIC_DATA] ([GEOGRAPHIC_DATA]) Planned Maint [GEOGRAPHIC_D…" at bounding box center [742, 347] width 1157 height 594
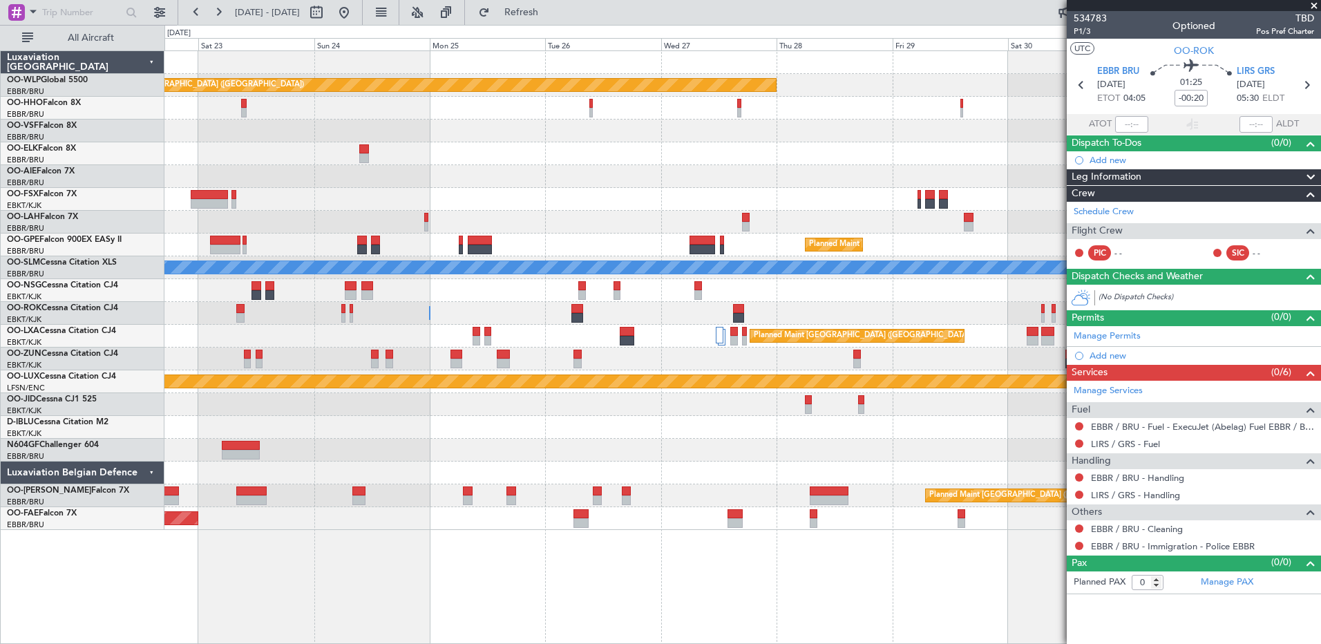
click at [748, 547] on div "Planned Maint [GEOGRAPHIC_DATA] ([GEOGRAPHIC_DATA]) Planned Maint [GEOGRAPHIC_D…" at bounding box center [742, 347] width 1157 height 594
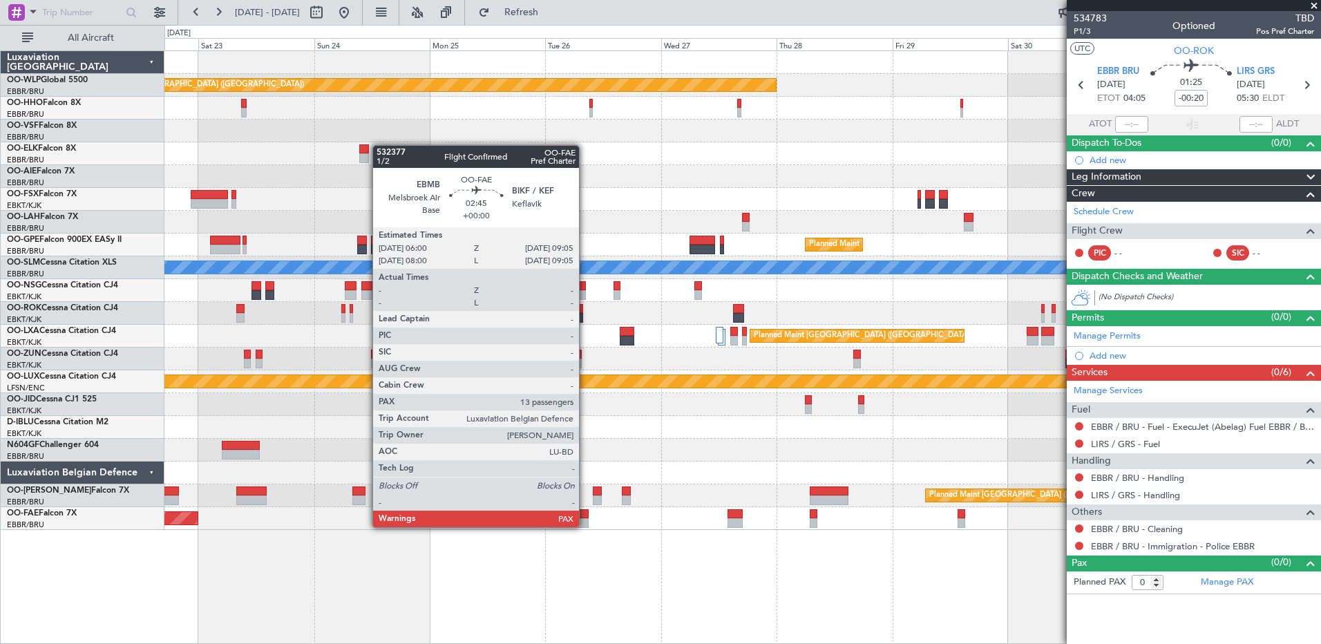
click at [585, 526] on div at bounding box center [581, 523] width 15 height 10
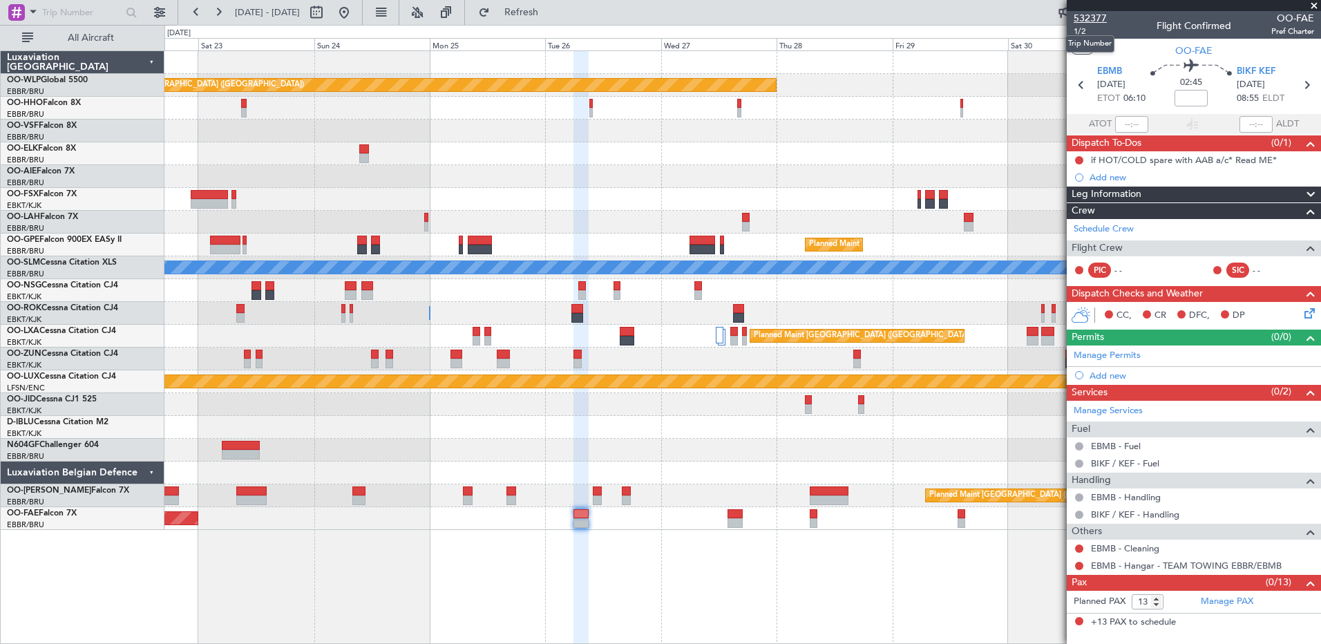
click at [1090, 17] on span "532377" at bounding box center [1090, 18] width 33 height 15
click at [551, 10] on span "Refresh" at bounding box center [522, 13] width 58 height 10
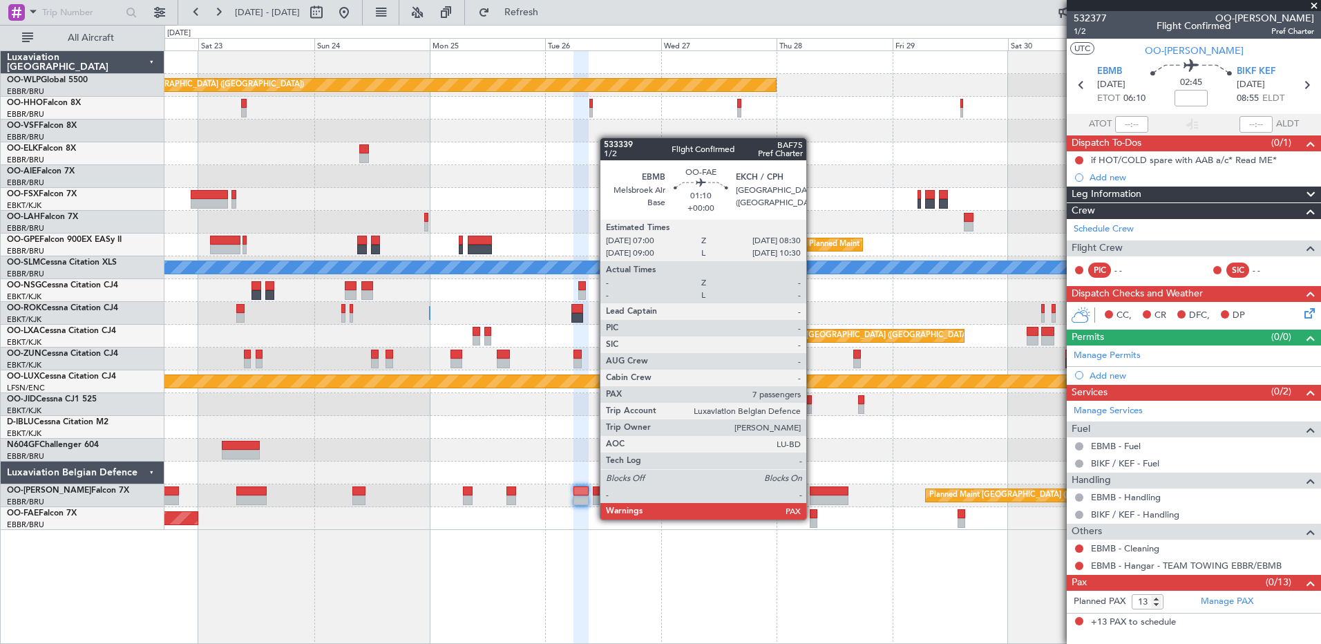
click at [813, 518] on div at bounding box center [814, 523] width 8 height 10
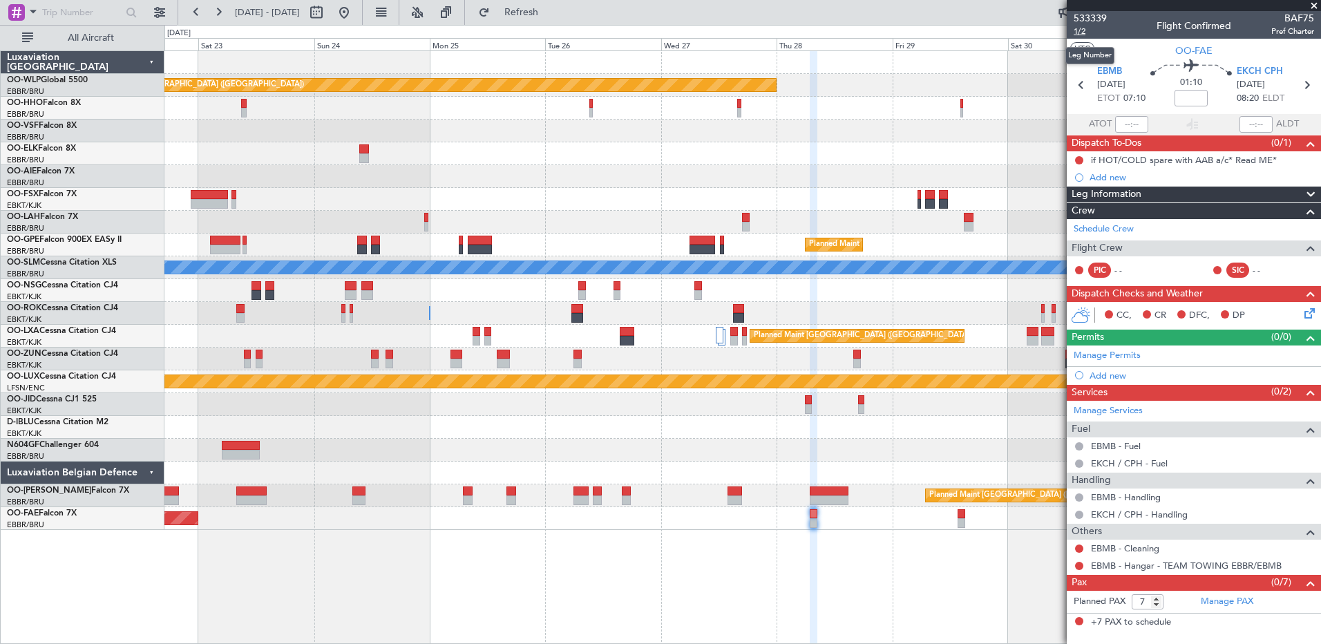
click at [1077, 27] on span "1/2" at bounding box center [1090, 32] width 33 height 12
click at [1092, 18] on span "533339" at bounding box center [1090, 18] width 33 height 15
click at [551, 14] on span "Refresh" at bounding box center [522, 13] width 58 height 10
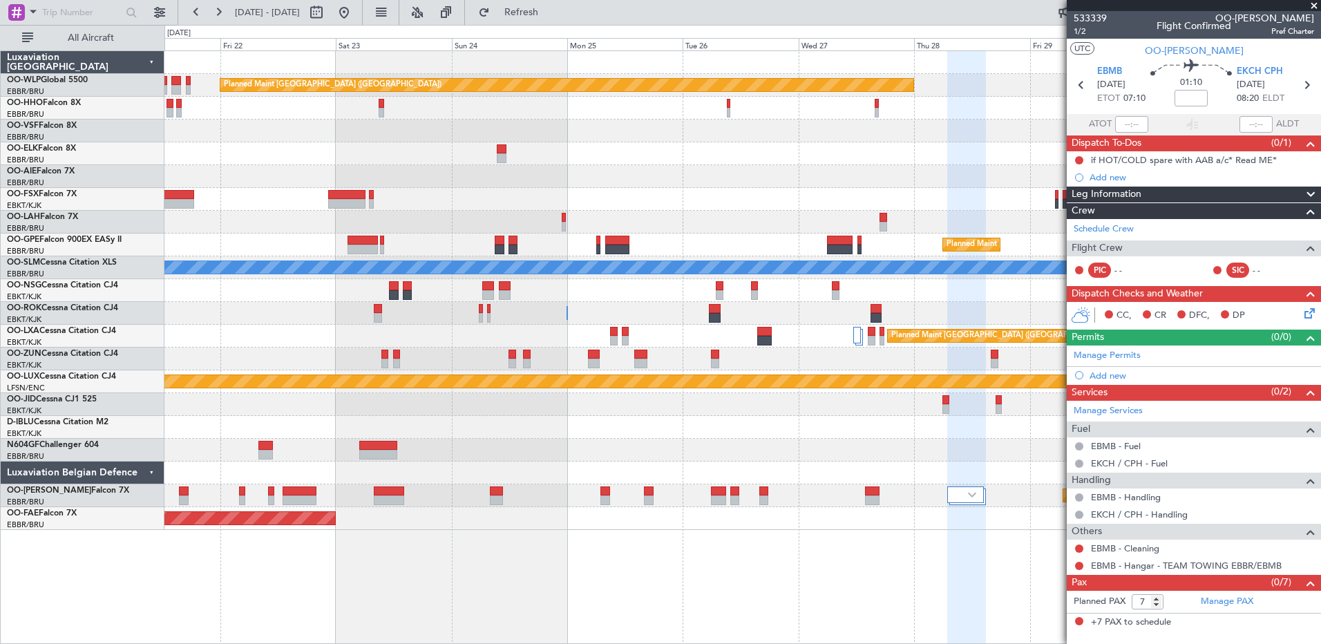
click at [369, 525] on div "Planned Maint Kortrijk-[GEOGRAPHIC_DATA]" at bounding box center [742, 518] width 1156 height 23
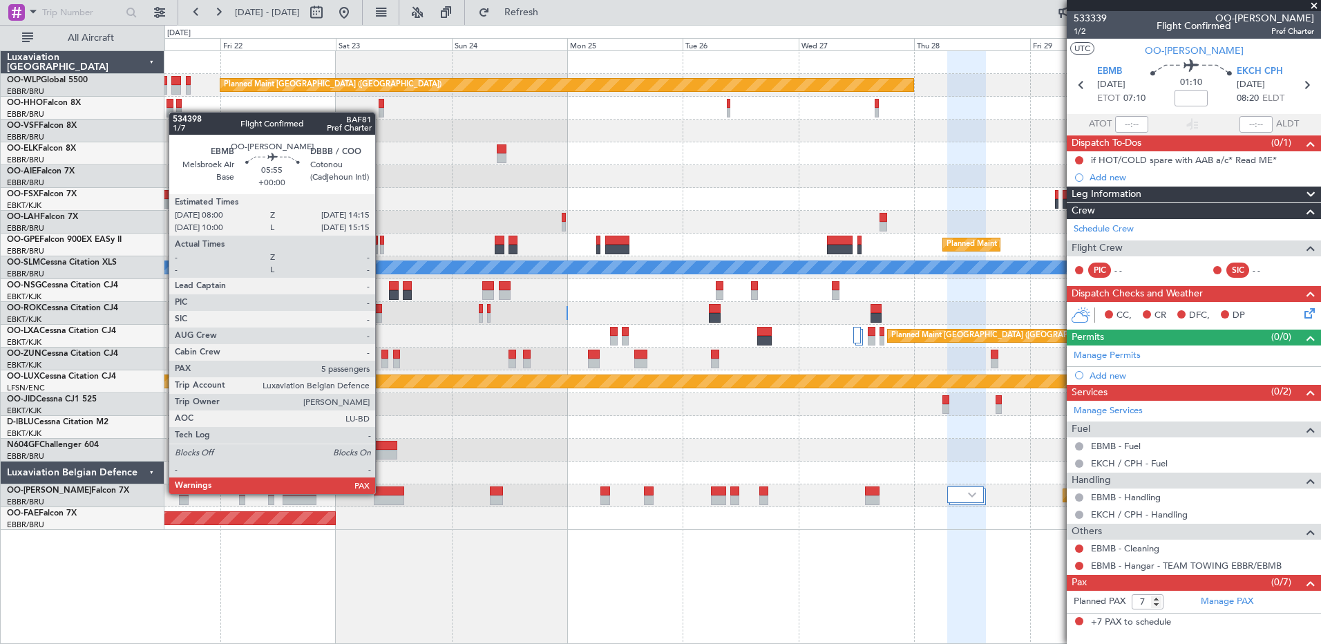
click at [381, 493] on div at bounding box center [389, 491] width 30 height 10
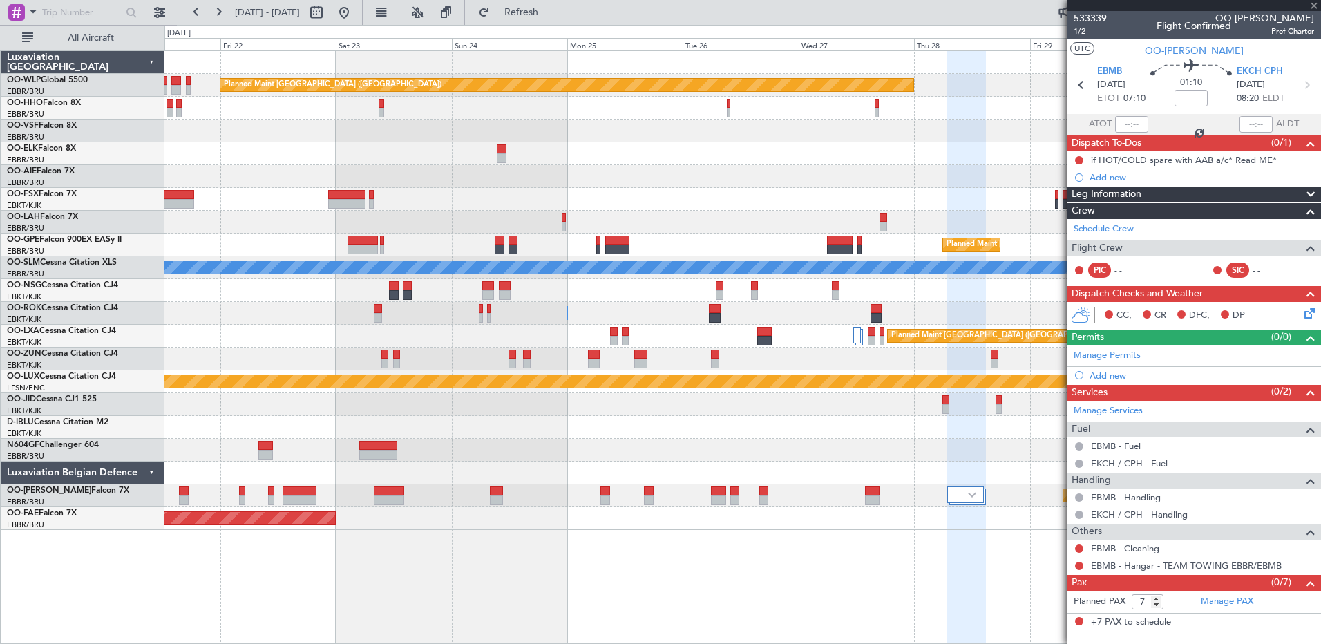
type input "5"
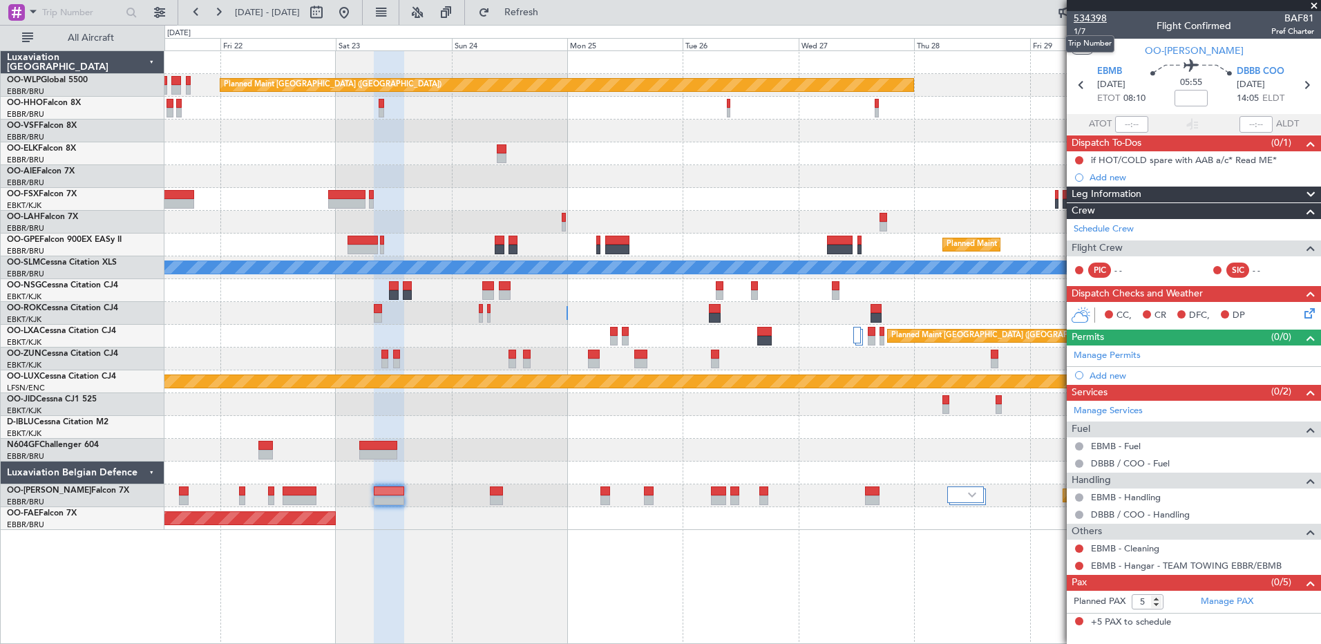
click at [1097, 20] on span "534398" at bounding box center [1090, 18] width 33 height 15
click at [551, 8] on span "Refresh" at bounding box center [522, 13] width 58 height 10
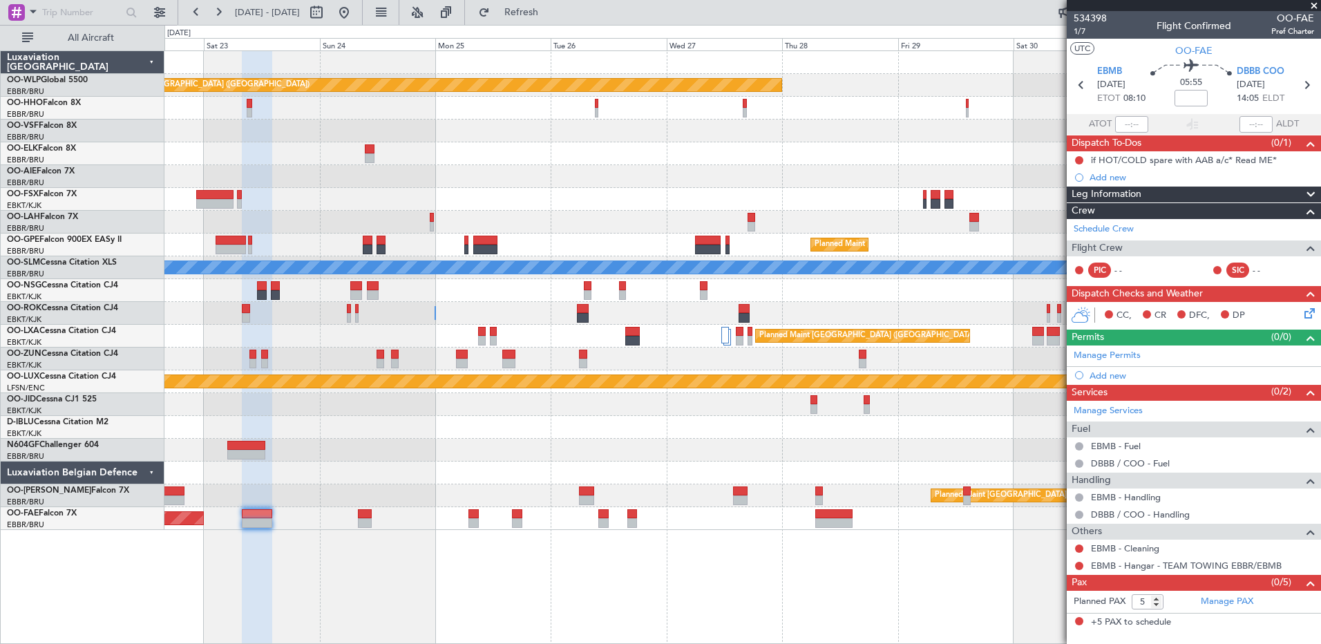
click at [815, 580] on div "Planned Maint [GEOGRAPHIC_DATA] ([GEOGRAPHIC_DATA]) Planned Maint [GEOGRAPHIC_D…" at bounding box center [742, 347] width 1157 height 594
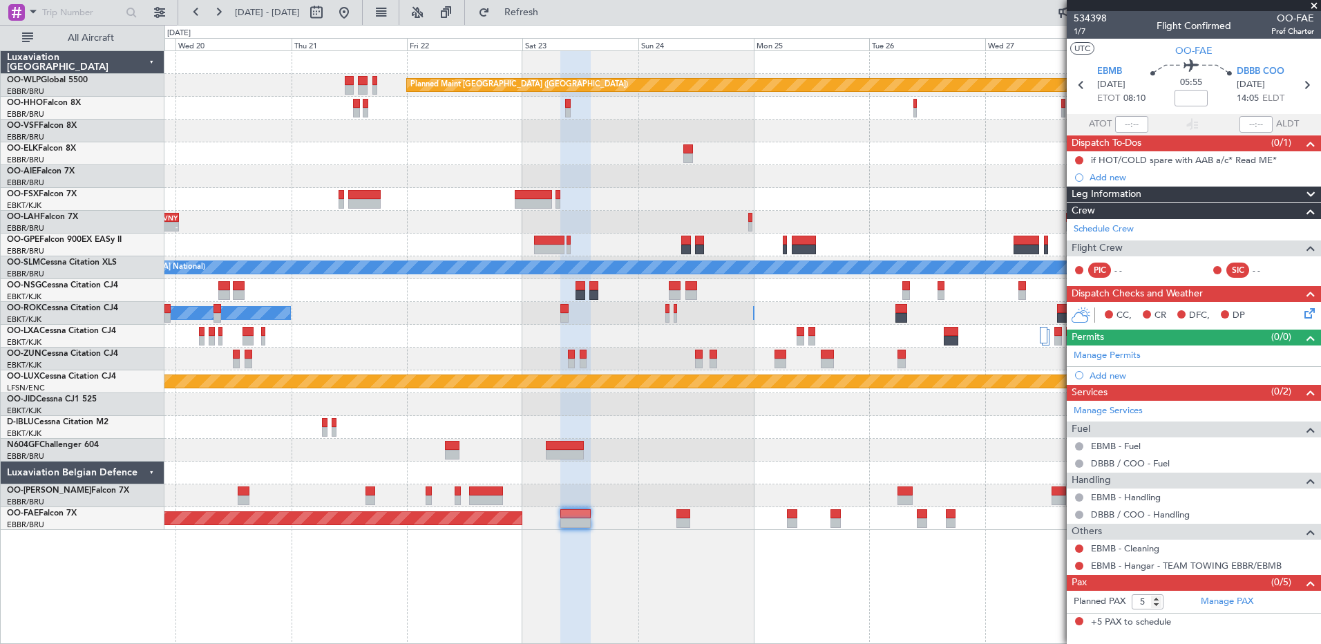
click at [674, 580] on div "Planned Maint [GEOGRAPHIC_DATA] ([GEOGRAPHIC_DATA]) EBBR 13:00 Z KVNY 00:45 Z -…" at bounding box center [742, 347] width 1157 height 594
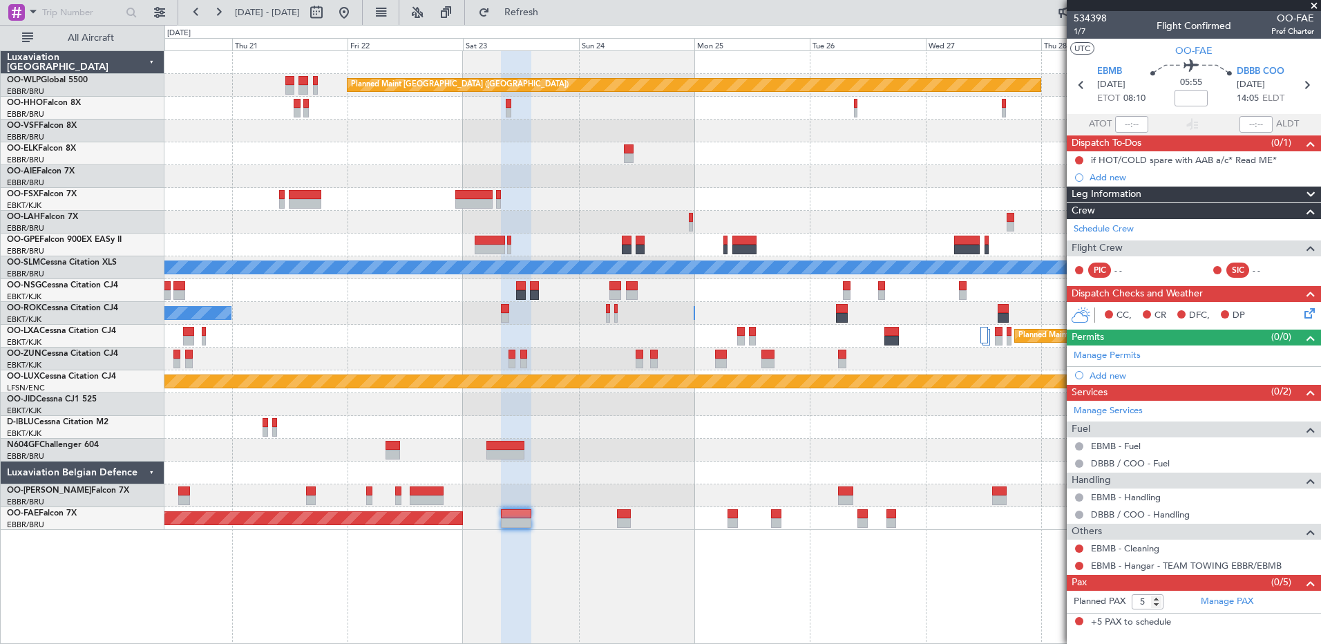
click at [674, 466] on div at bounding box center [742, 473] width 1156 height 23
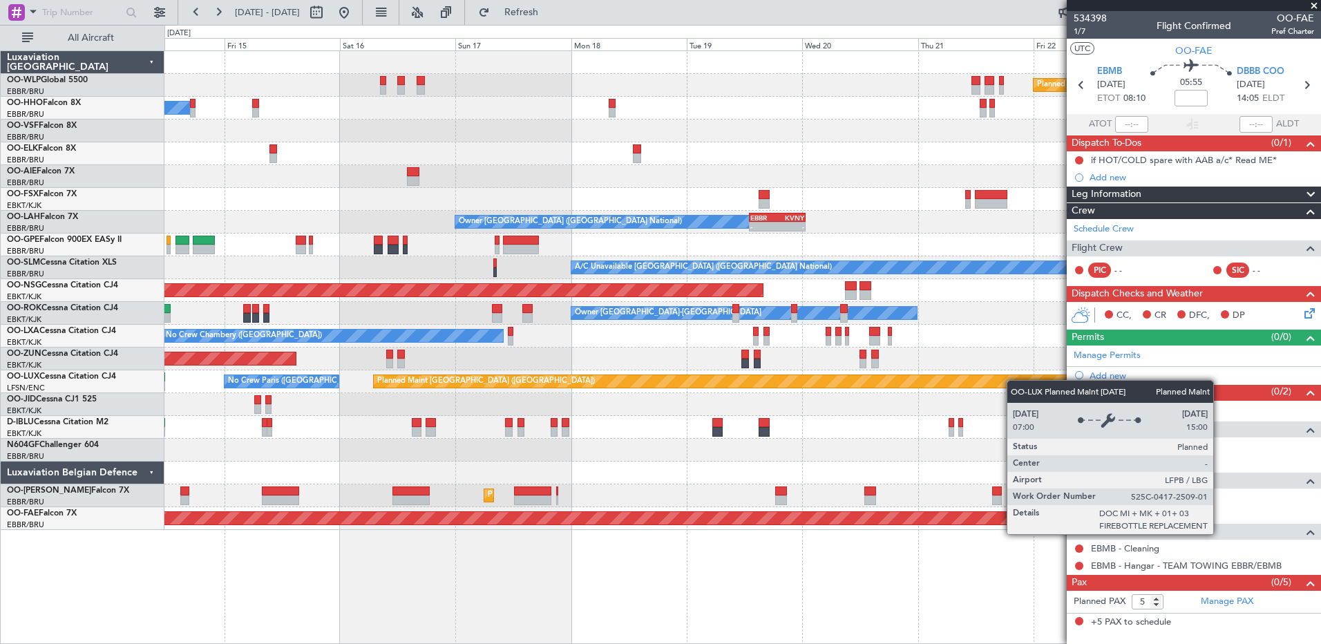
click at [1066, 384] on div "Planned Maint [GEOGRAPHIC_DATA] ([GEOGRAPHIC_DATA]) A/C Unavailable Geneva (Coi…" at bounding box center [742, 290] width 1156 height 479
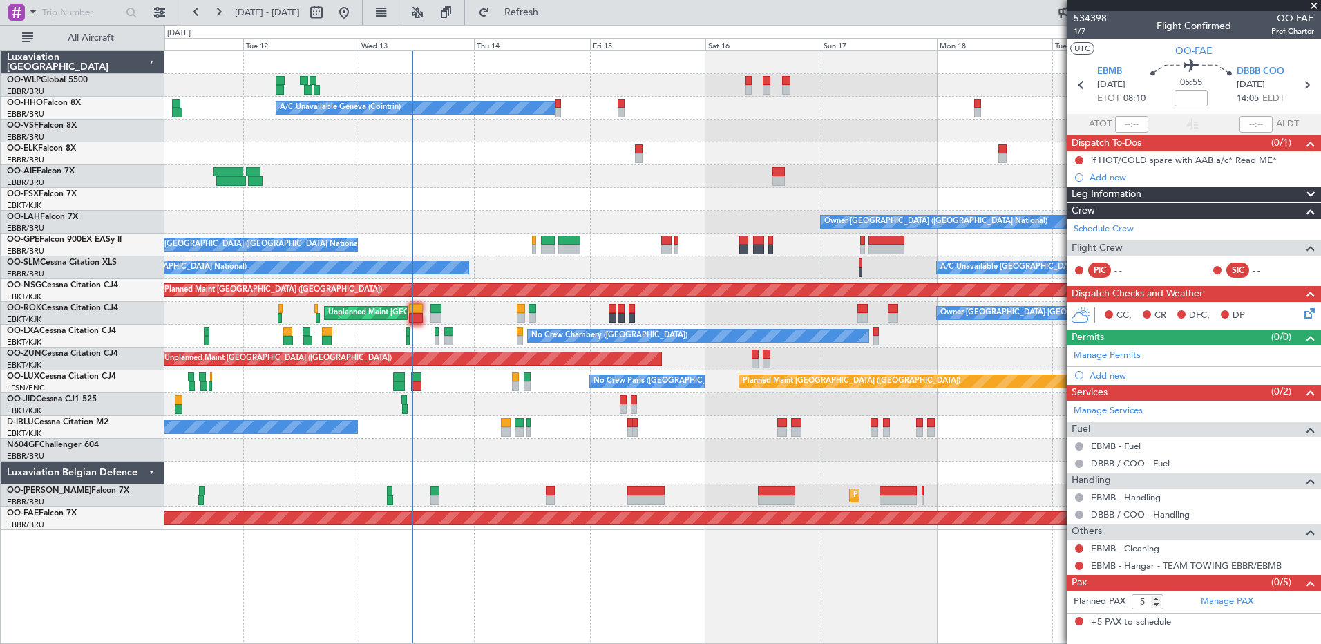
click at [556, 161] on div at bounding box center [742, 153] width 1156 height 23
click at [551, 16] on span "Refresh" at bounding box center [522, 13] width 58 height 10
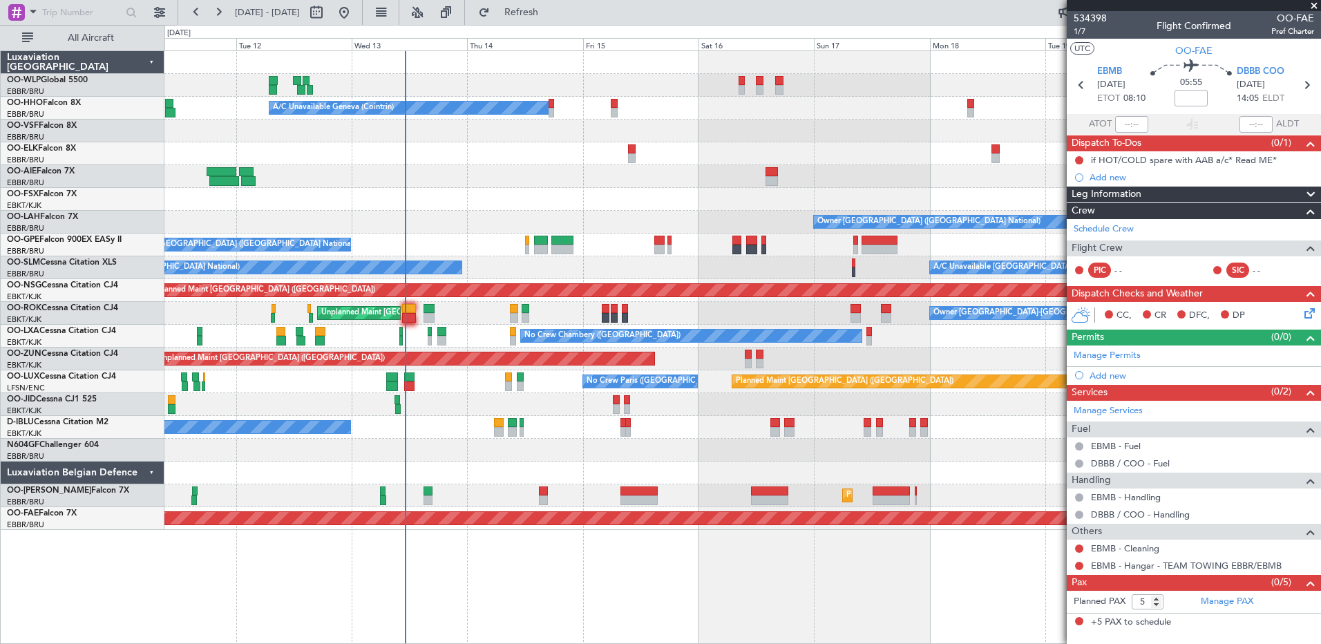
click at [558, 167] on div "Planned Maint [GEOGRAPHIC_DATA] ([GEOGRAPHIC_DATA]) A/C Unavailable Geneva (Coi…" at bounding box center [742, 290] width 1156 height 479
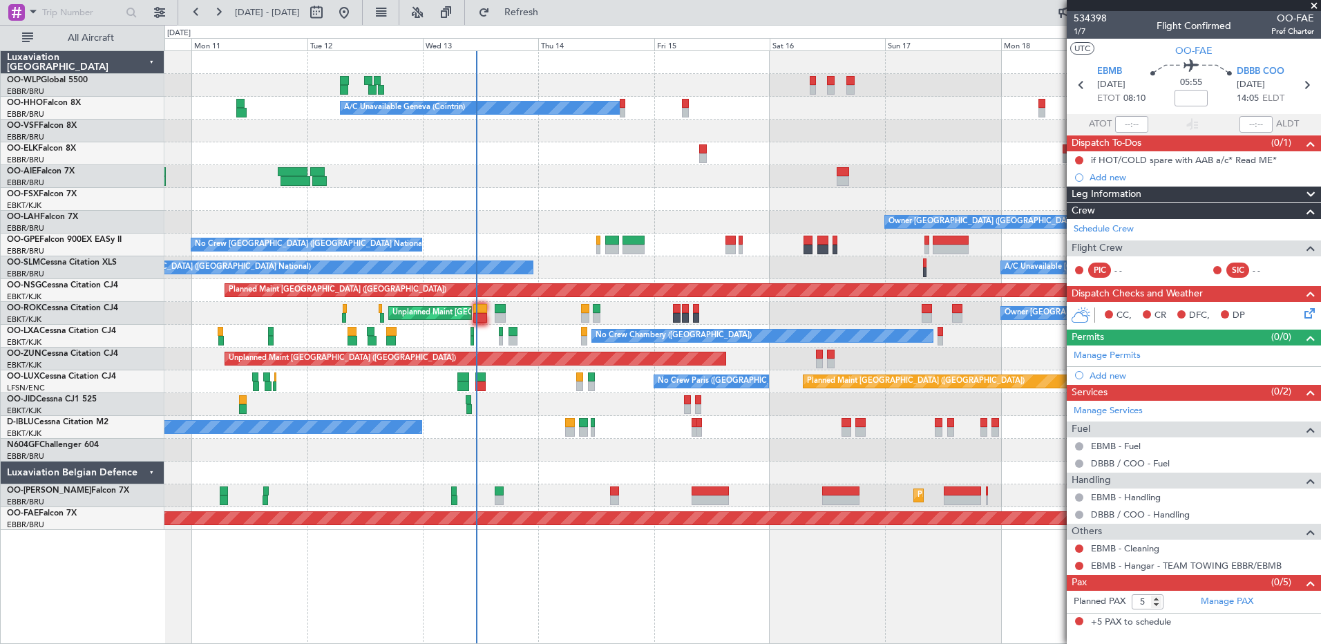
click at [621, 169] on div "Planned Maint [GEOGRAPHIC_DATA] ([GEOGRAPHIC_DATA]) A/C Unavailable Geneva (Coi…" at bounding box center [742, 290] width 1156 height 479
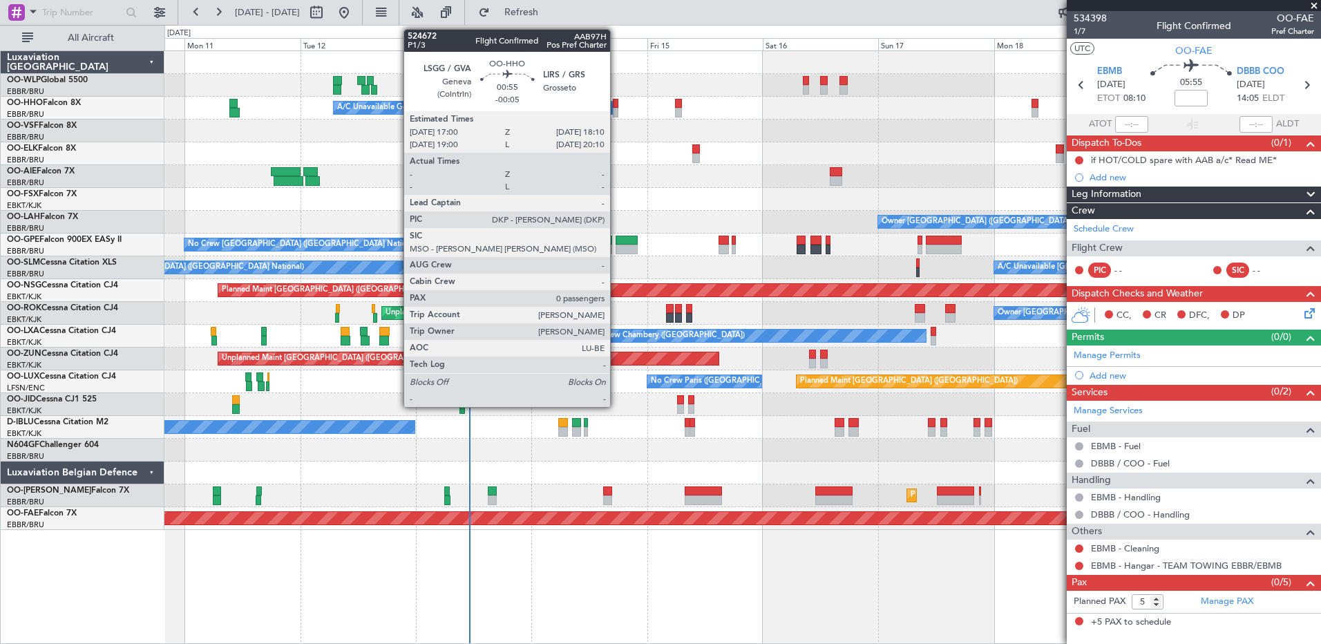
click at [616, 111] on div at bounding box center [616, 113] width 6 height 10
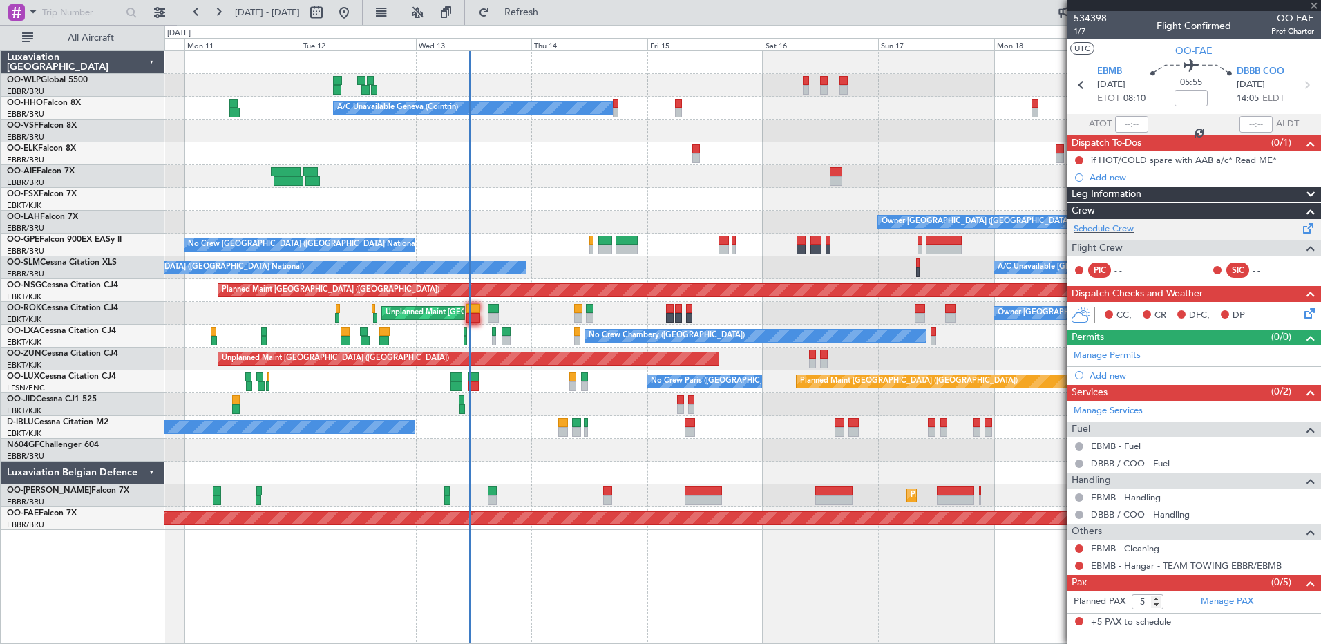
type input "-00:05"
type input "0"
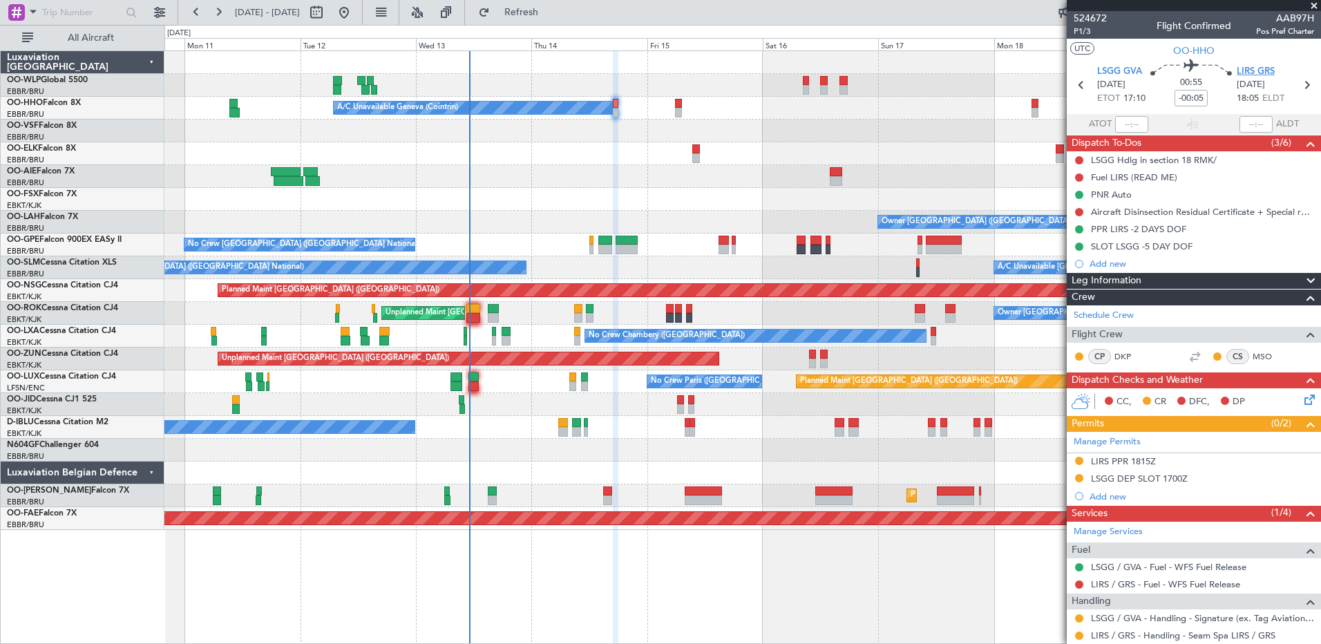
click at [1250, 68] on span "LIRS GRS" at bounding box center [1256, 72] width 38 height 14
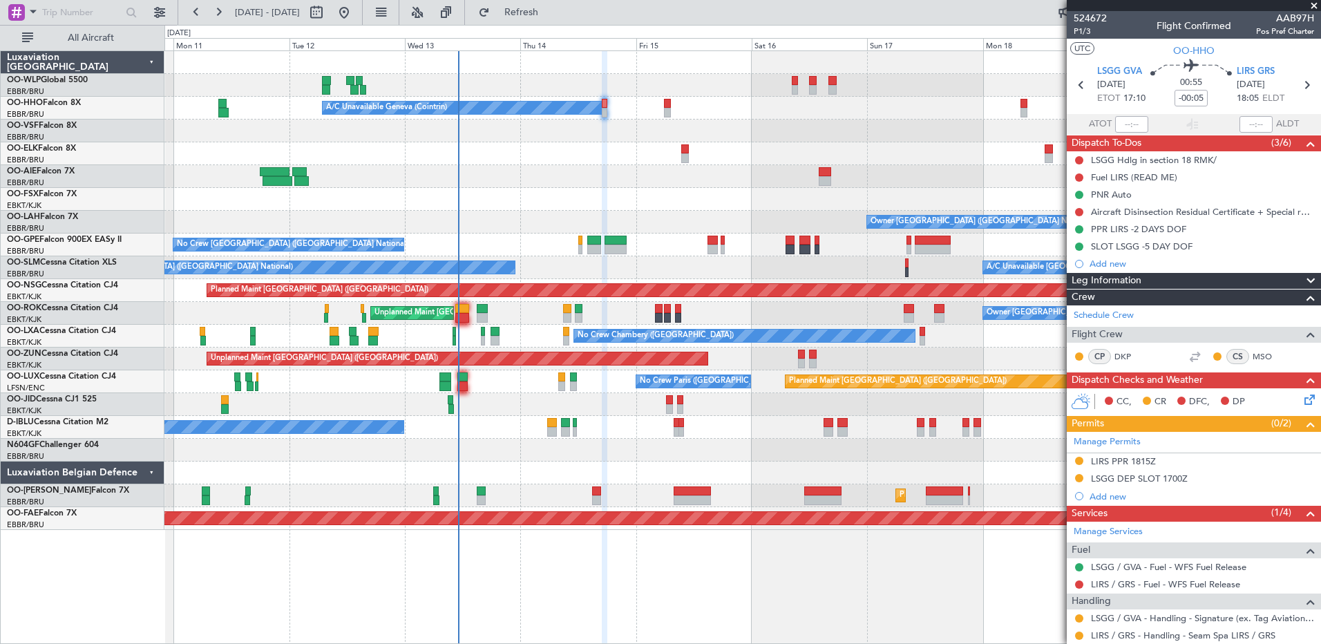
click at [528, 178] on div at bounding box center [742, 176] width 1156 height 23
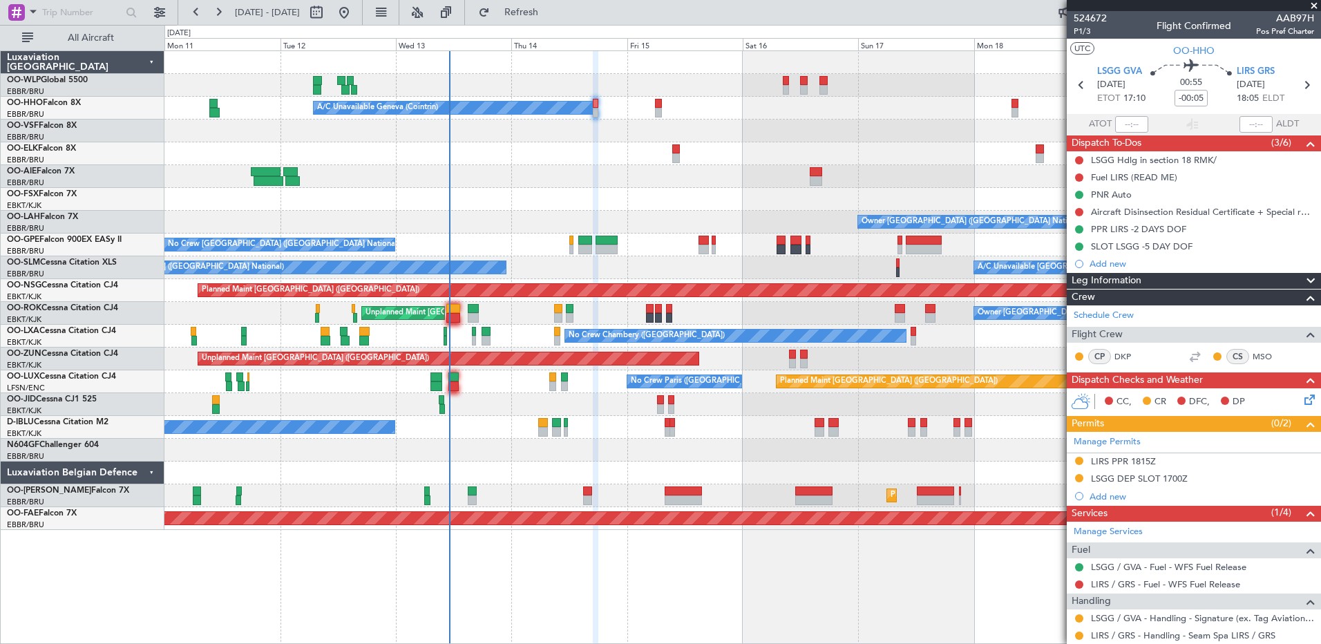
click at [595, 149] on div "Planned Maint [GEOGRAPHIC_DATA] ([GEOGRAPHIC_DATA]) A/C Unavailable Geneva (Coi…" at bounding box center [742, 290] width 1156 height 479
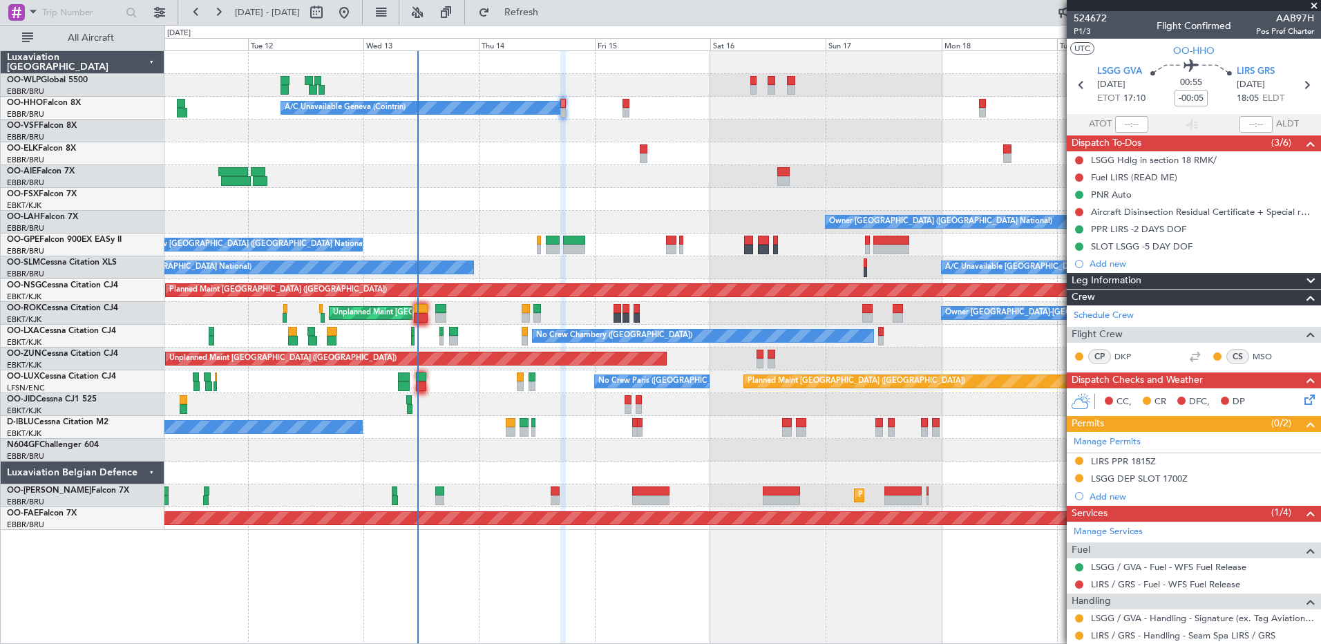
click at [520, 142] on div "Planned Maint [GEOGRAPHIC_DATA] ([GEOGRAPHIC_DATA]) A/C Unavailable Geneva (Coi…" at bounding box center [742, 290] width 1156 height 479
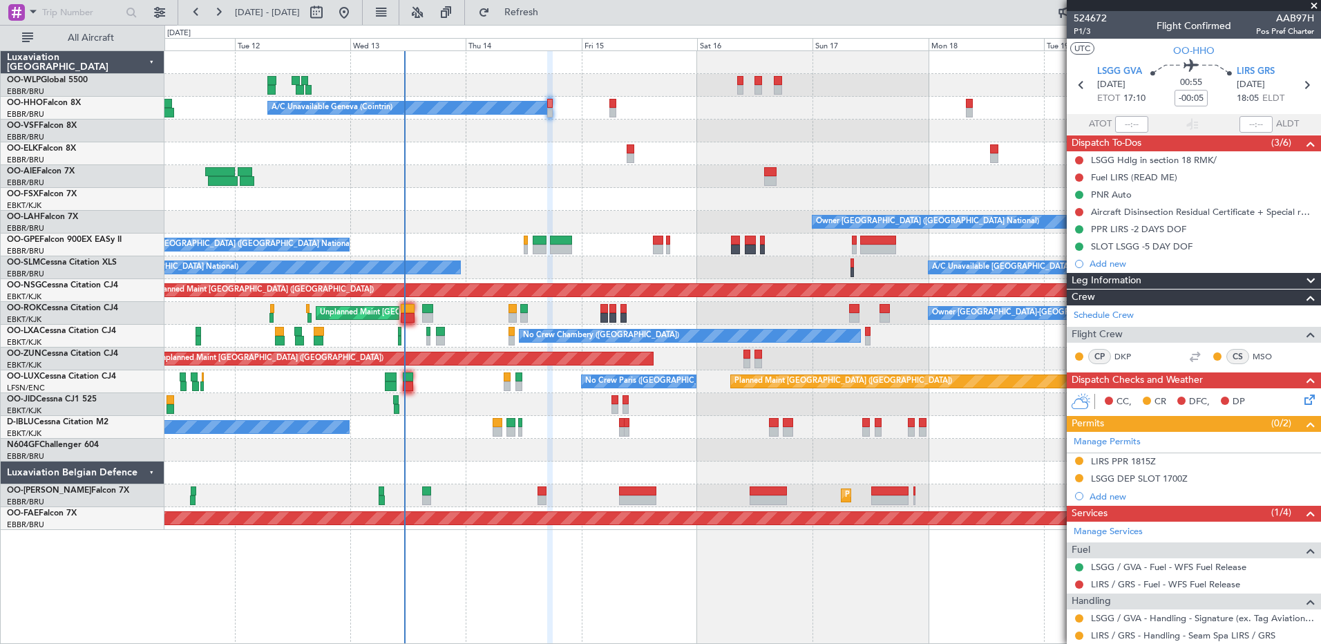
click at [552, 143] on div "Planned Maint [GEOGRAPHIC_DATA] ([GEOGRAPHIC_DATA]) A/C Unavailable Geneva (Coi…" at bounding box center [742, 290] width 1156 height 479
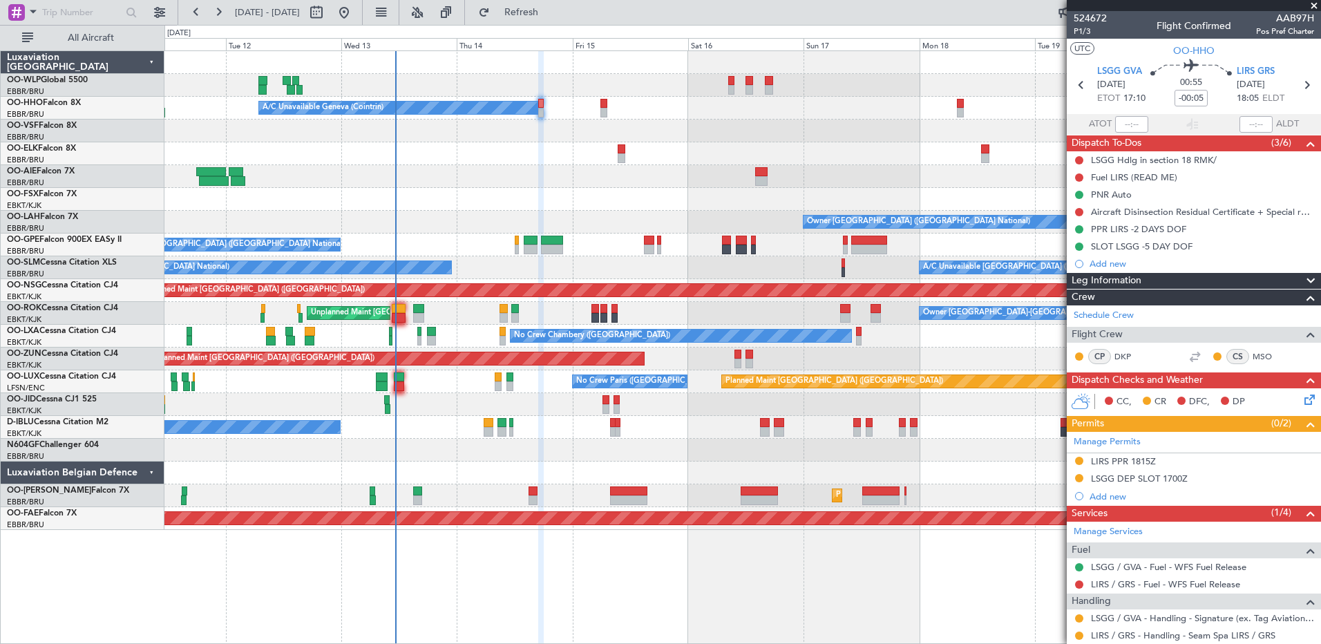
click at [549, 142] on div at bounding box center [742, 131] width 1156 height 23
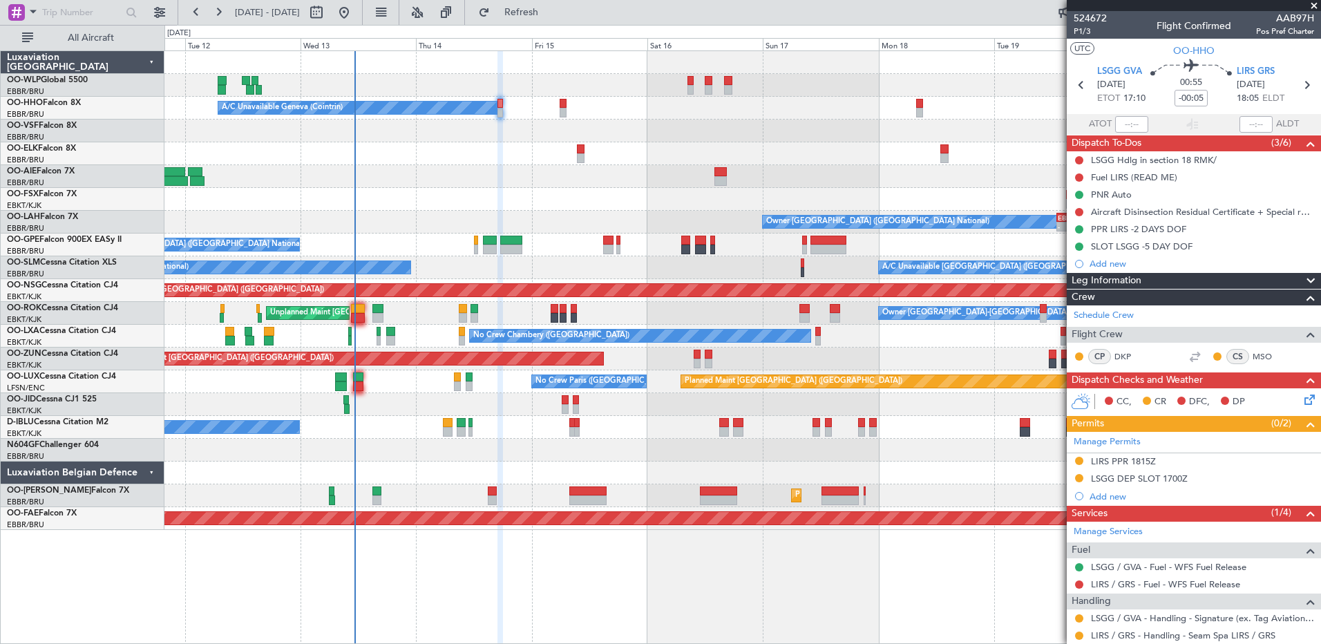
click at [531, 140] on div at bounding box center [742, 131] width 1156 height 23
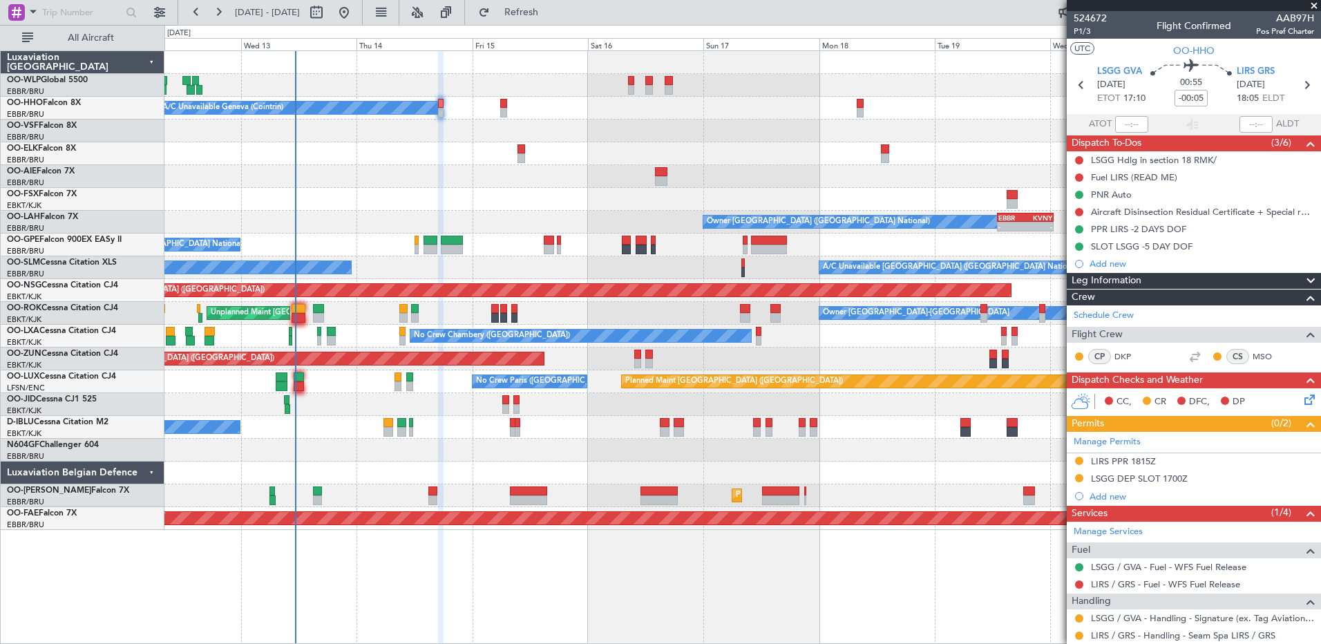
click at [603, 126] on div "Planned Maint [GEOGRAPHIC_DATA] ([GEOGRAPHIC_DATA]) A/C Unavailable Geneva (Coi…" at bounding box center [742, 290] width 1156 height 479
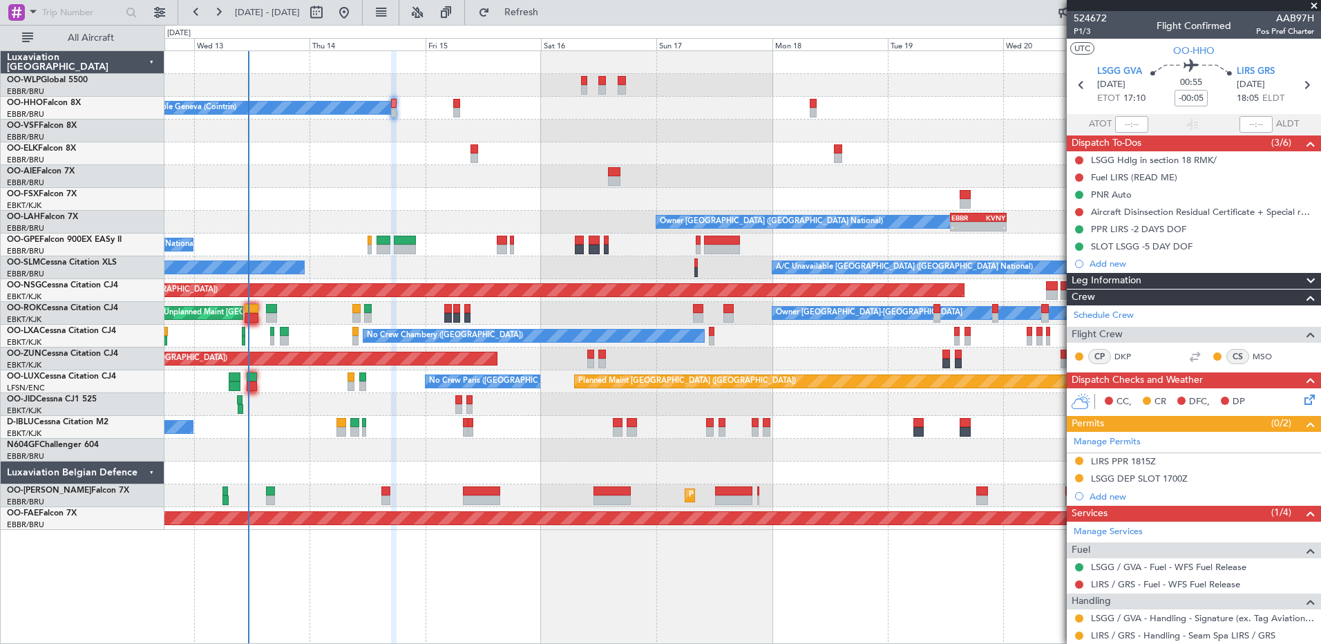
click at [354, 176] on div at bounding box center [742, 176] width 1156 height 23
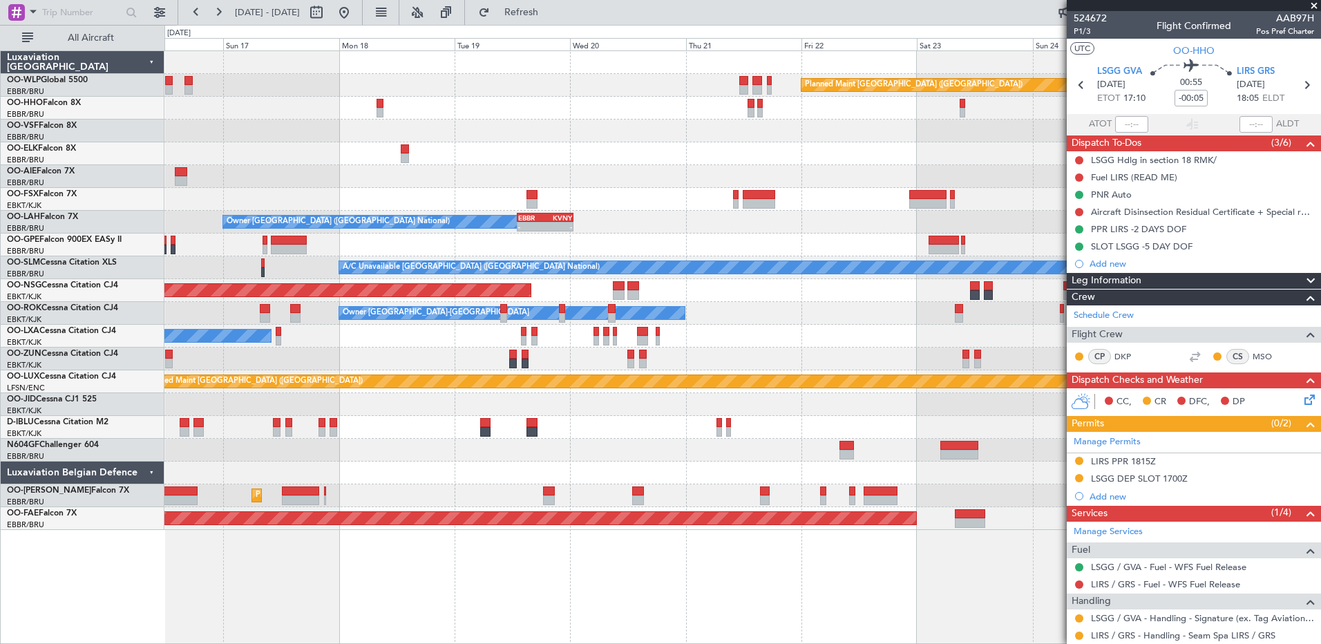
click at [249, 209] on div "Planned Maint [GEOGRAPHIC_DATA] ([GEOGRAPHIC_DATA]) A/C Unavailable Geneva (Coi…" at bounding box center [742, 290] width 1156 height 479
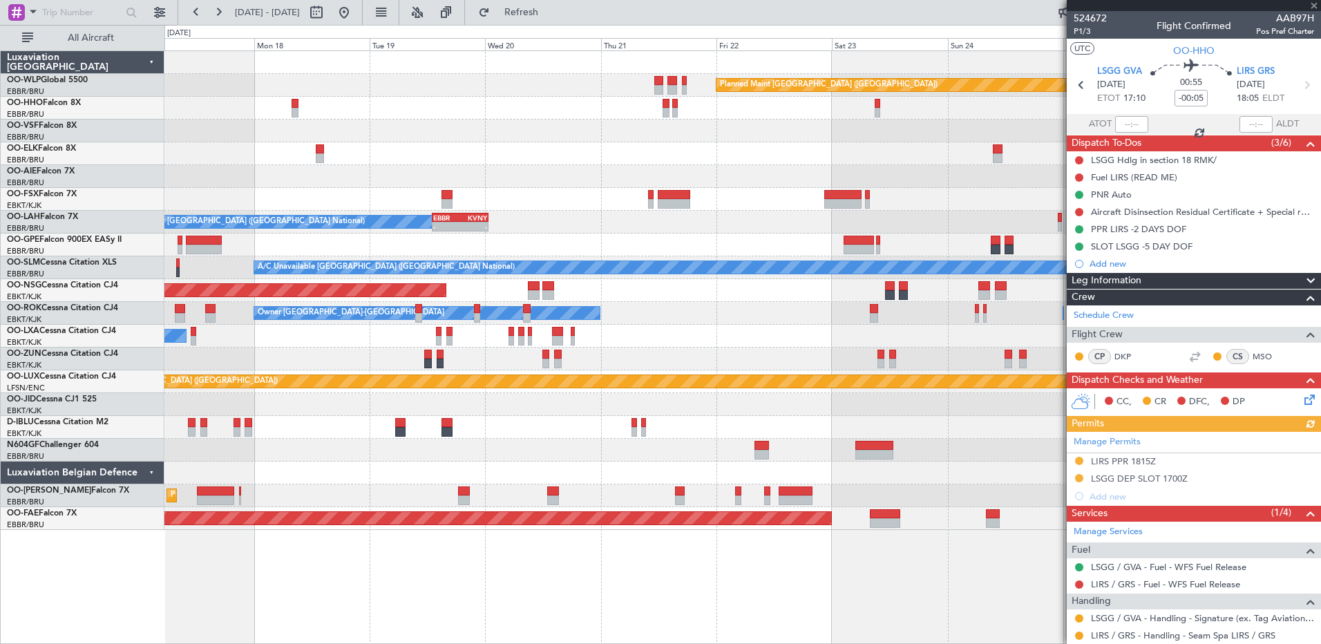
click at [674, 183] on div "Planned Maint [GEOGRAPHIC_DATA] ([GEOGRAPHIC_DATA]) Owner [GEOGRAPHIC_DATA] (Br…" at bounding box center [742, 290] width 1156 height 479
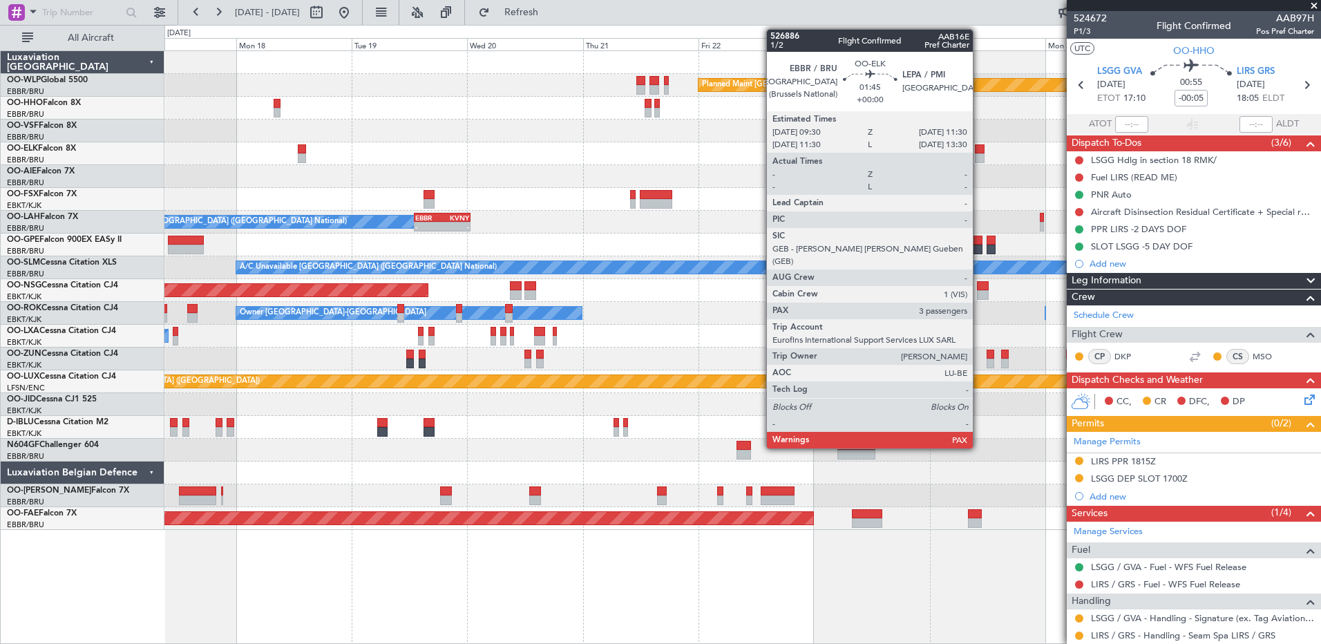
click at [979, 152] on div at bounding box center [980, 149] width 10 height 10
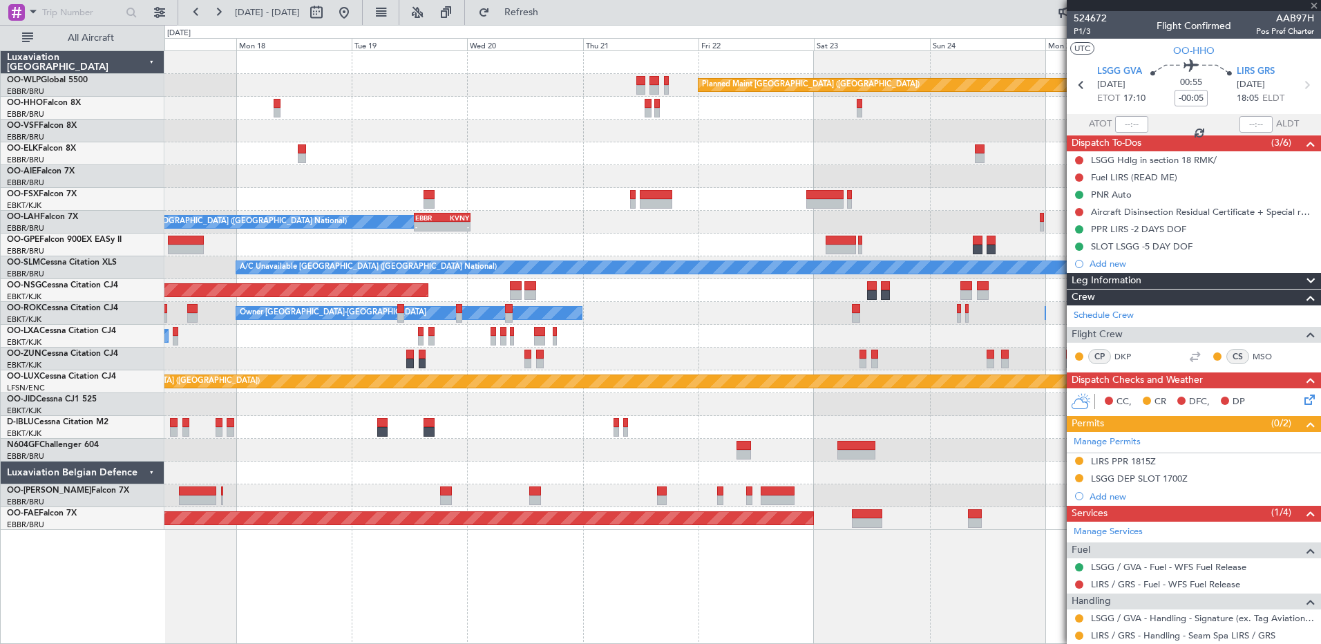
type input "5"
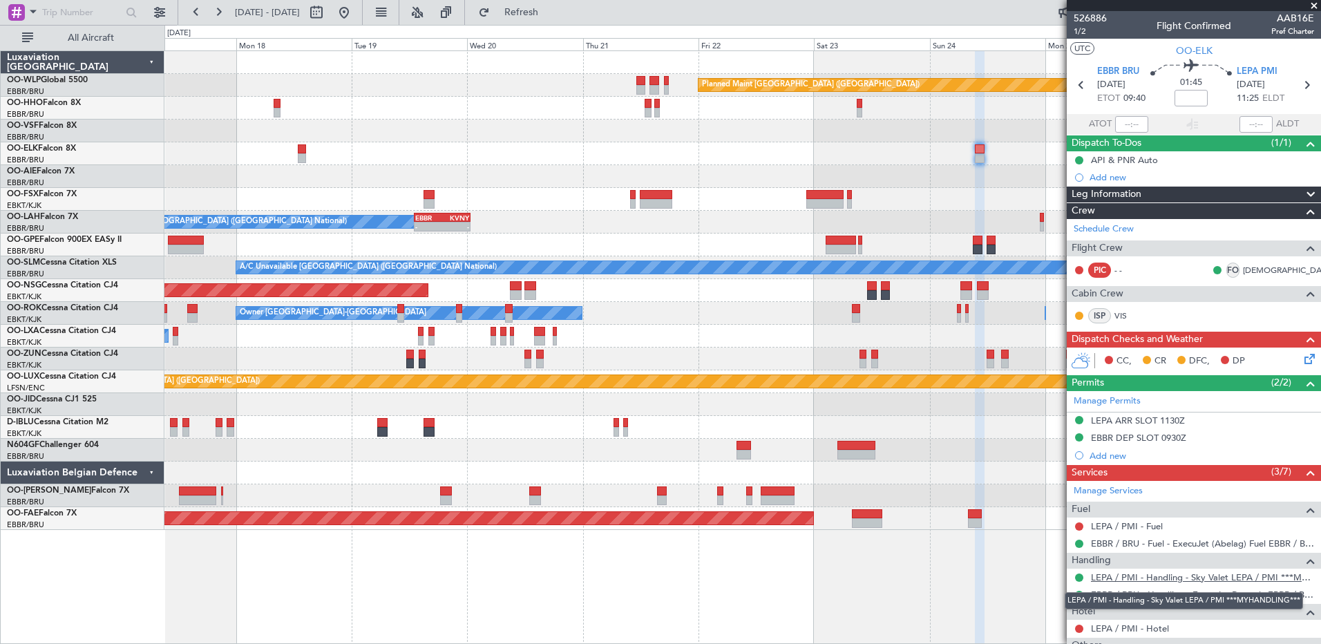
click at [1211, 582] on link "LEPA / PMI - Handling - Sky Valet LEPA / PMI ***MYHANDLING***" at bounding box center [1202, 577] width 223 height 12
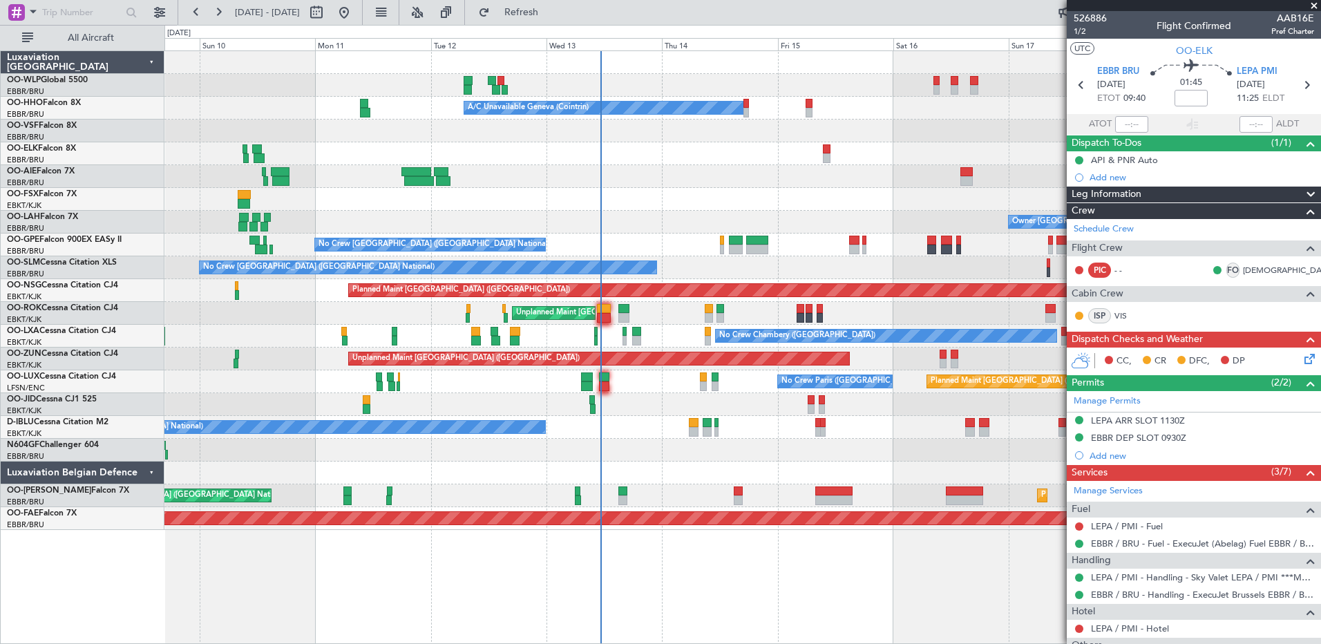
click at [1320, 286] on html "[DATE] - [DATE] Refresh Quick Links All Aircraft Planned Maint Milan ([GEOGRAPH…" at bounding box center [660, 322] width 1321 height 644
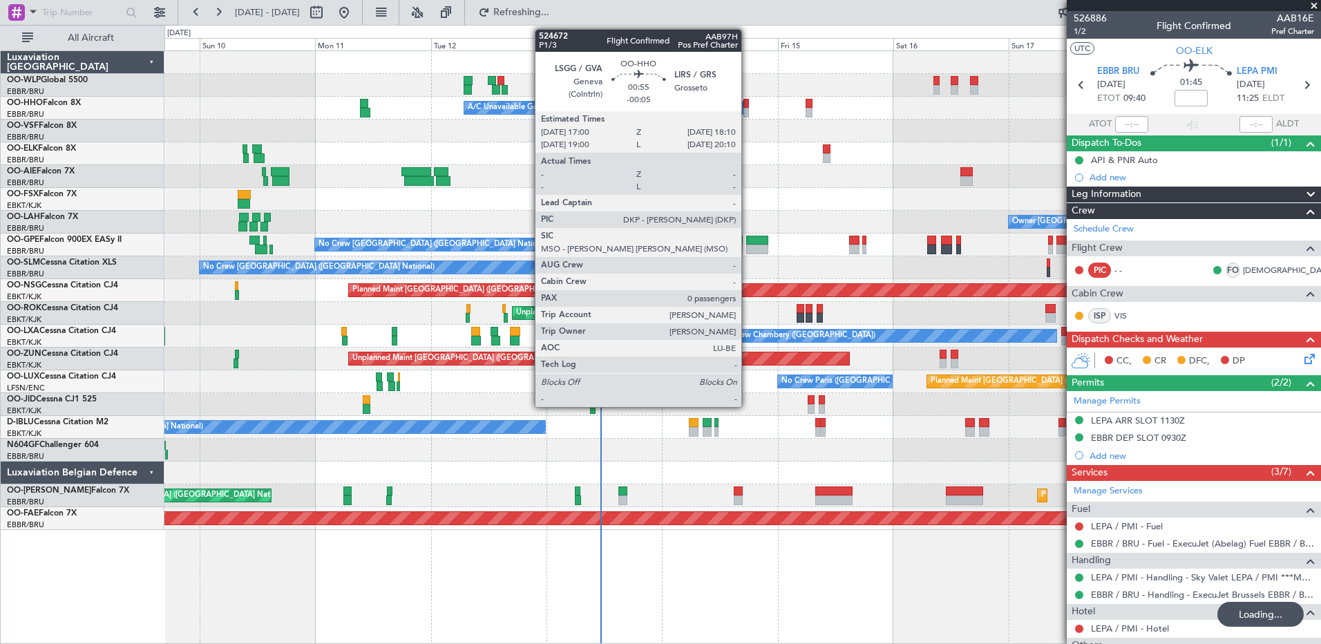
click at [748, 106] on div at bounding box center [746, 104] width 6 height 10
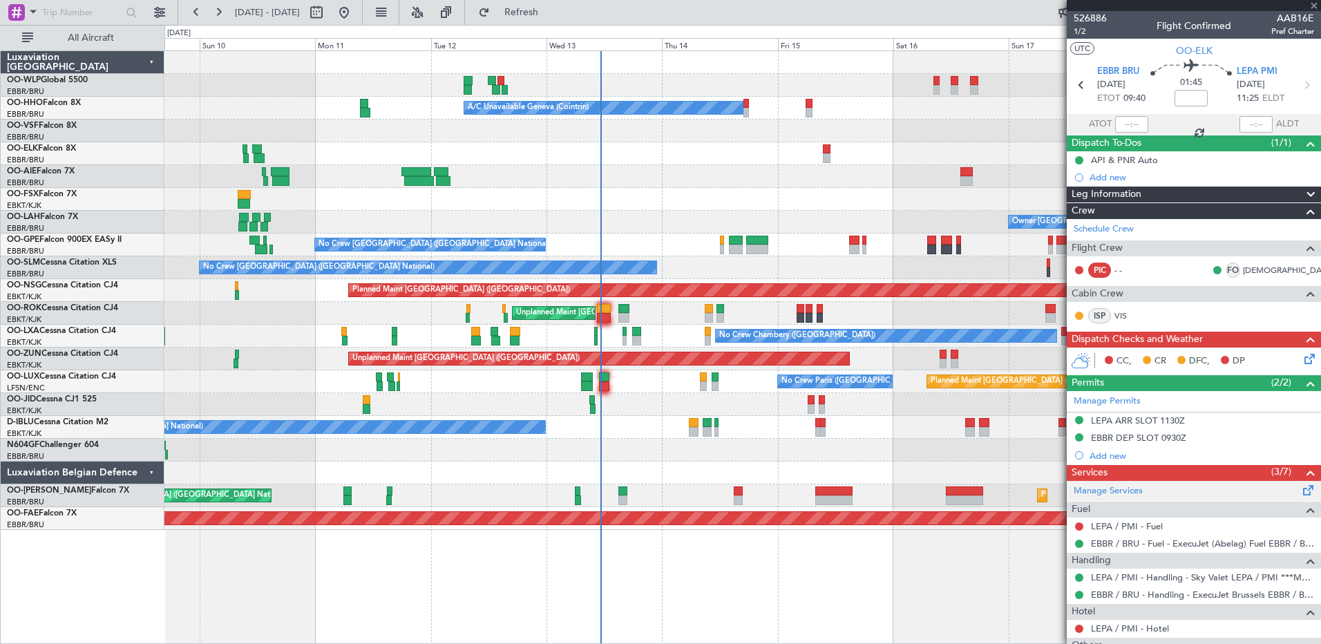
type input "-00:05"
type input "0"
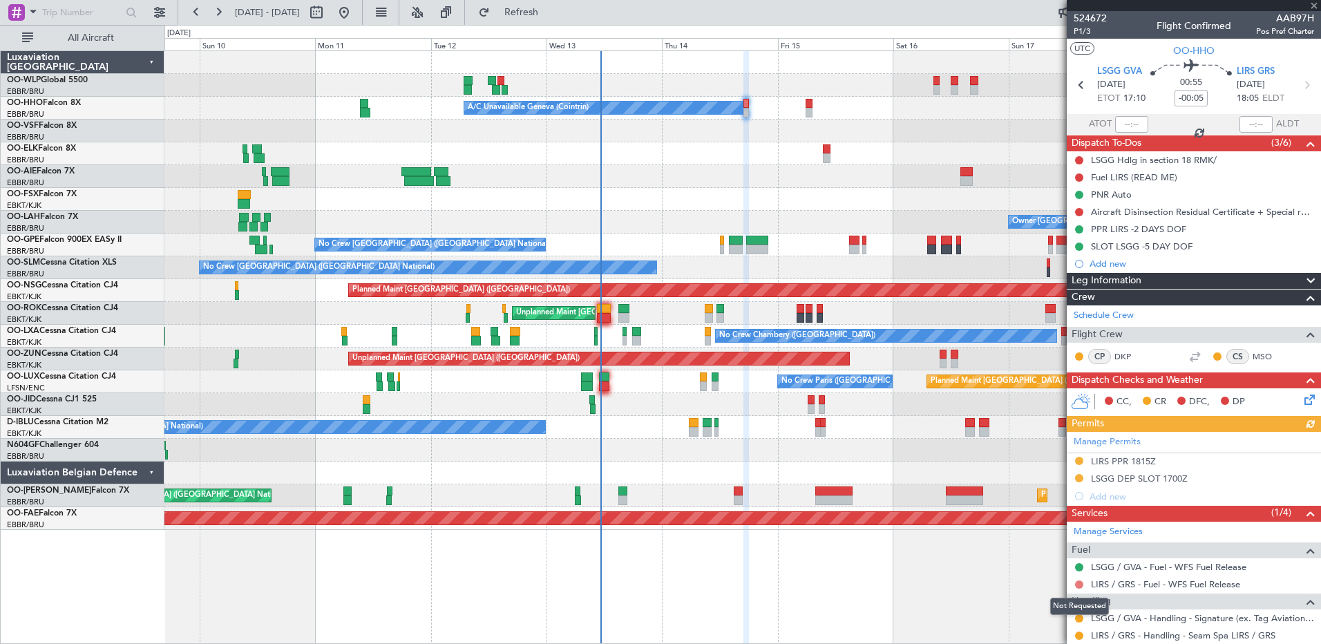
click at [1077, 585] on button at bounding box center [1079, 584] width 8 height 8
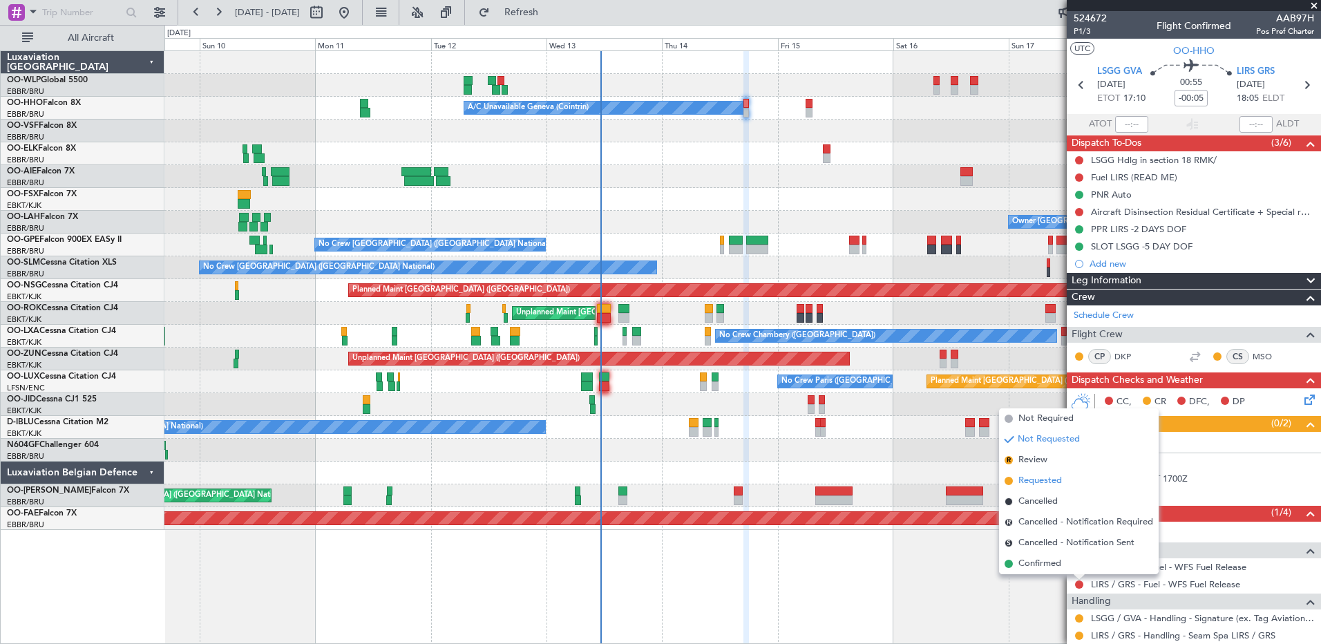
click at [1049, 484] on span "Requested" at bounding box center [1040, 481] width 44 height 14
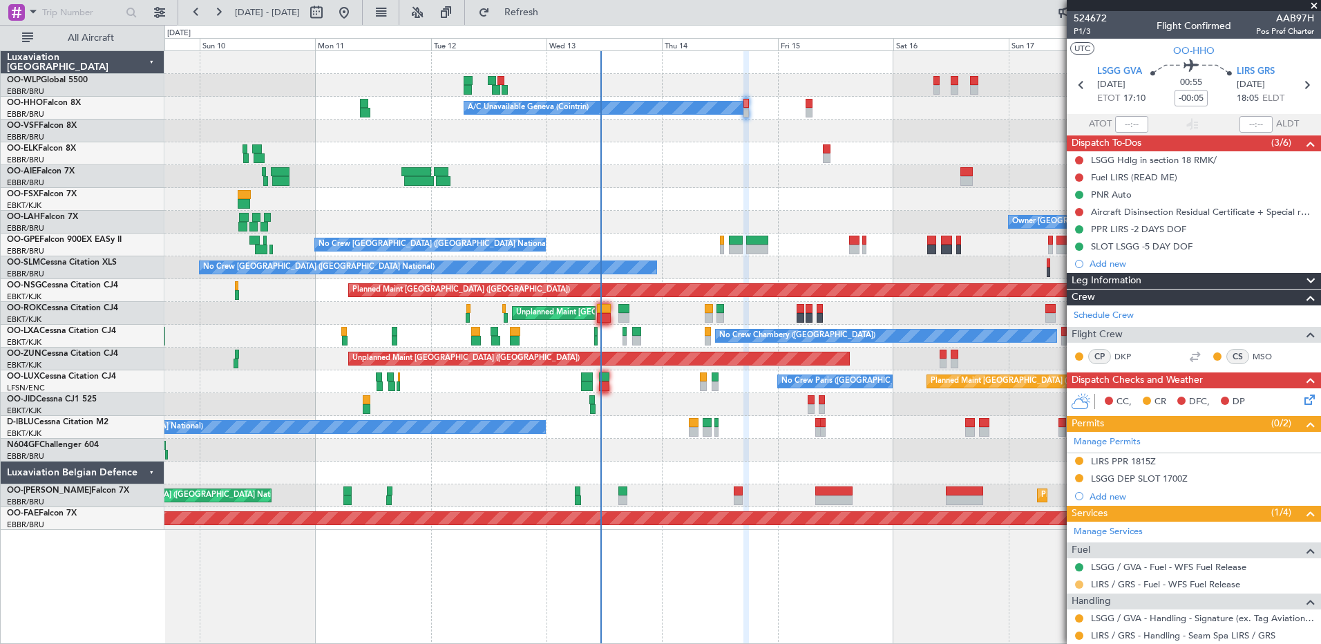
click at [1080, 586] on button at bounding box center [1079, 584] width 8 height 8
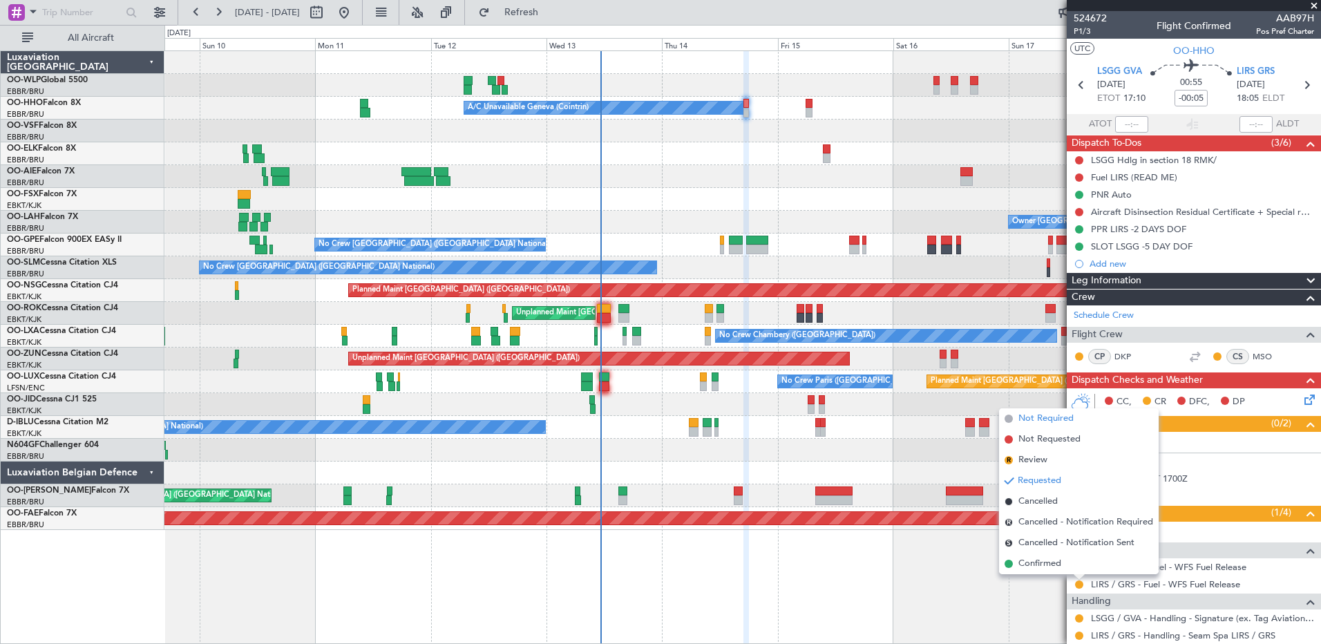
click at [1056, 419] on span "Not Required" at bounding box center [1045, 419] width 55 height 14
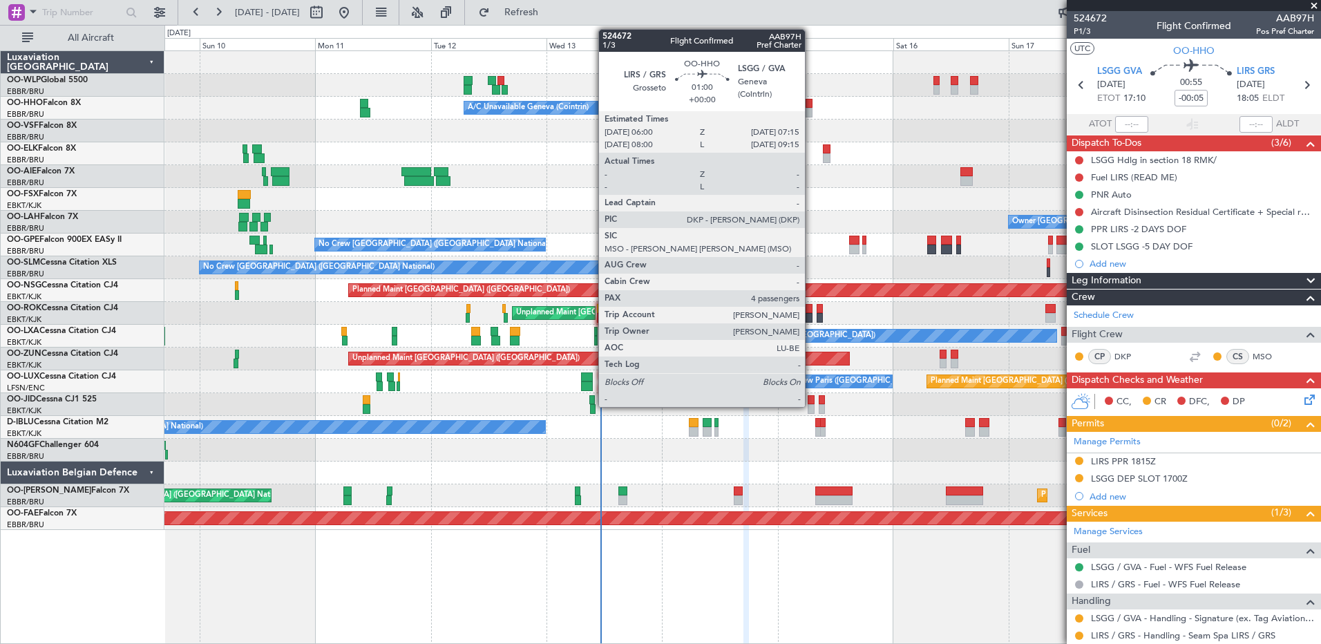
click at [811, 109] on div at bounding box center [809, 113] width 6 height 10
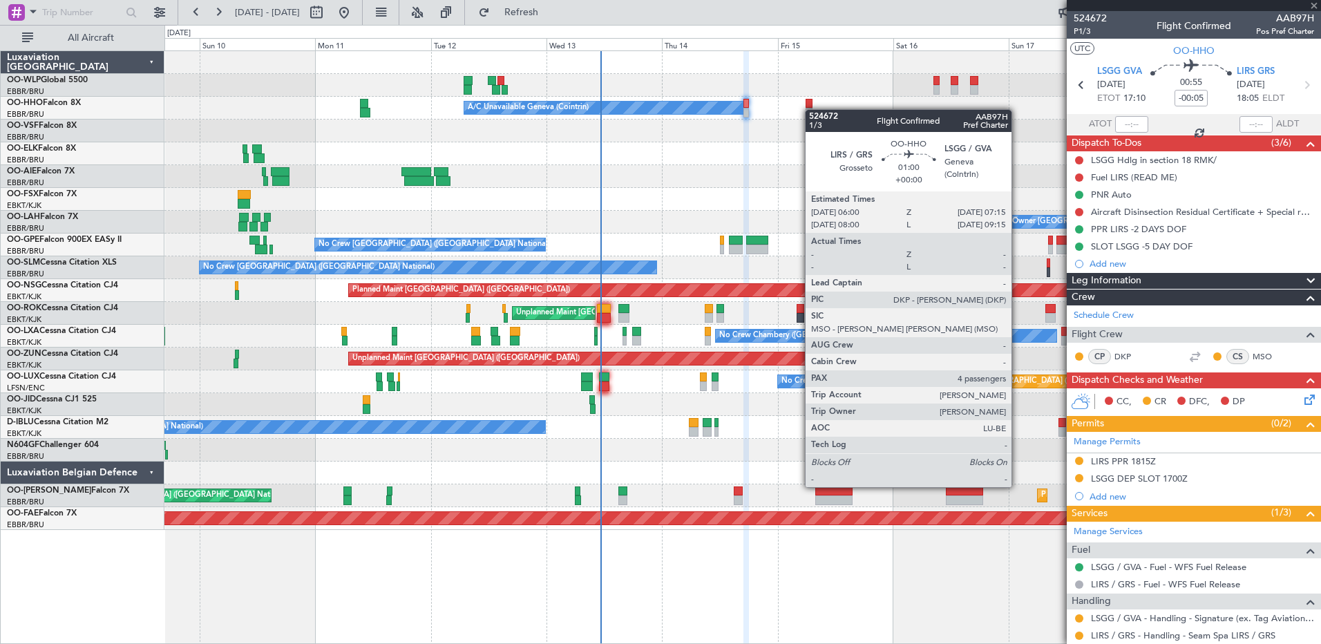
type input "4"
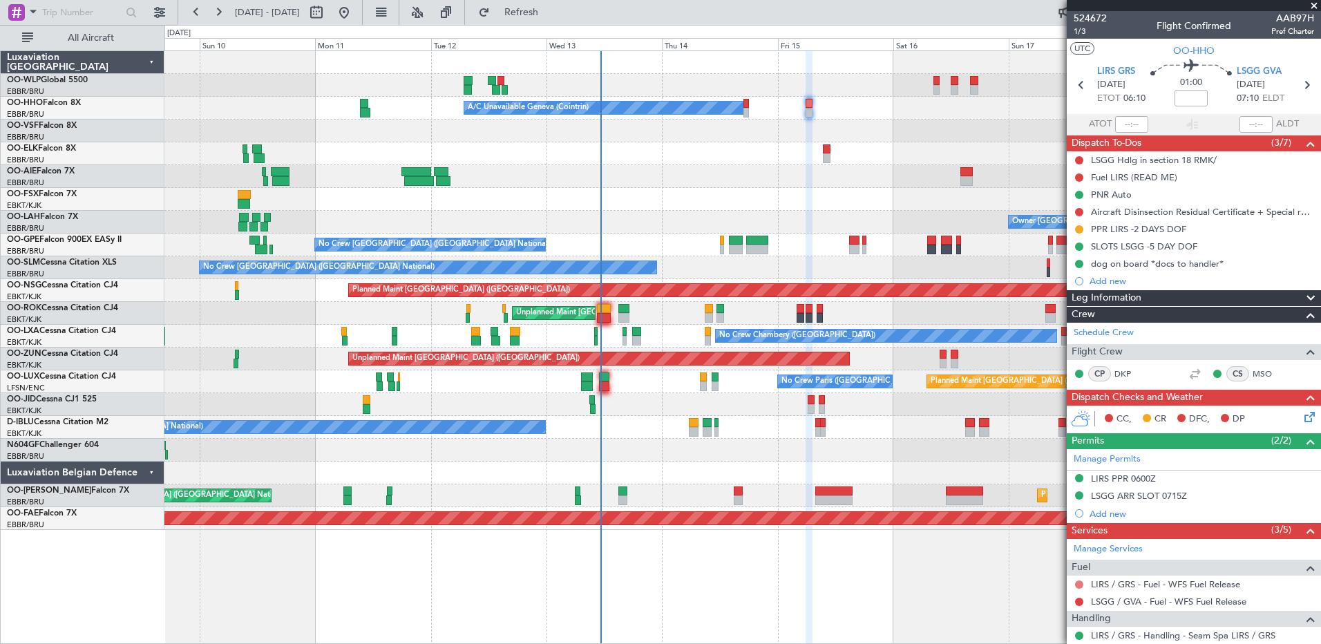
click at [1078, 582] on button at bounding box center [1079, 584] width 8 height 8
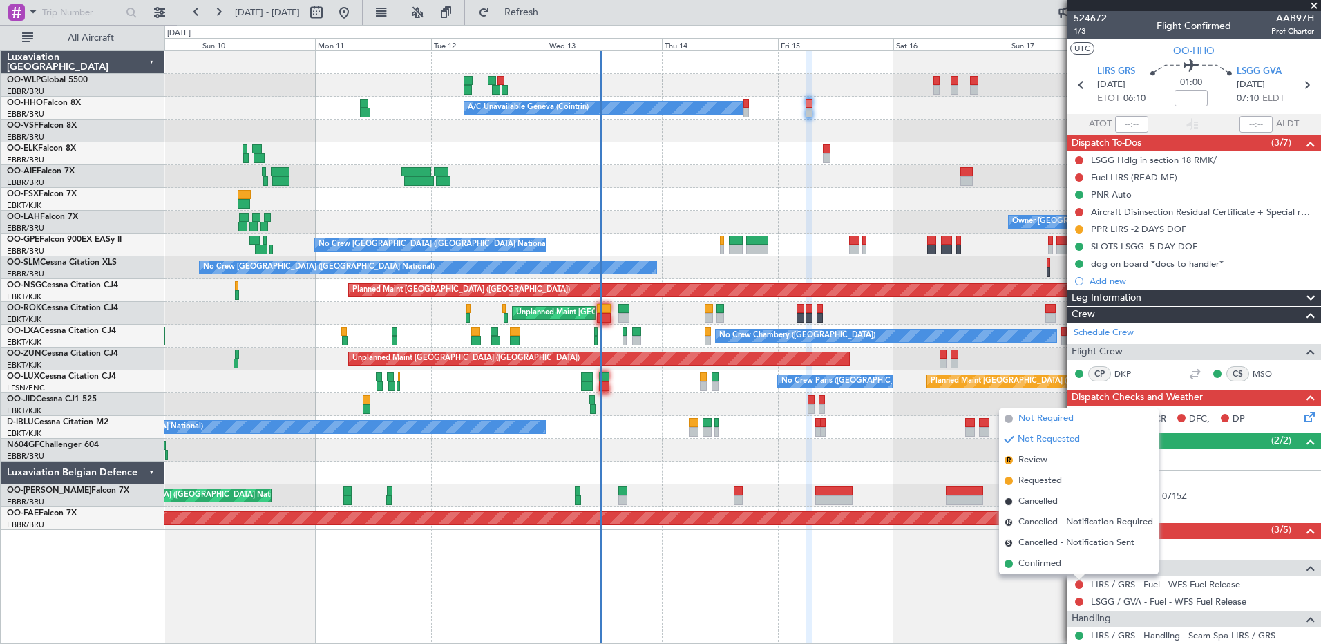
click at [1049, 418] on span "Not Required" at bounding box center [1045, 419] width 55 height 14
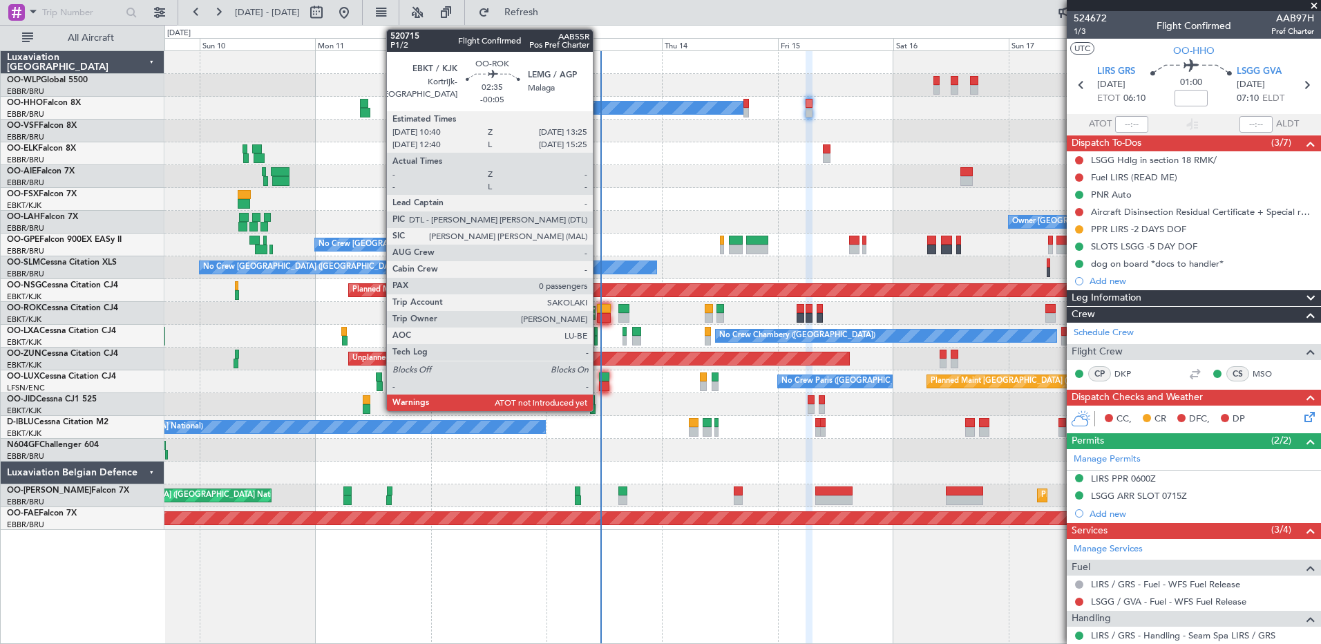
click at [599, 315] on div at bounding box center [604, 318] width 14 height 10
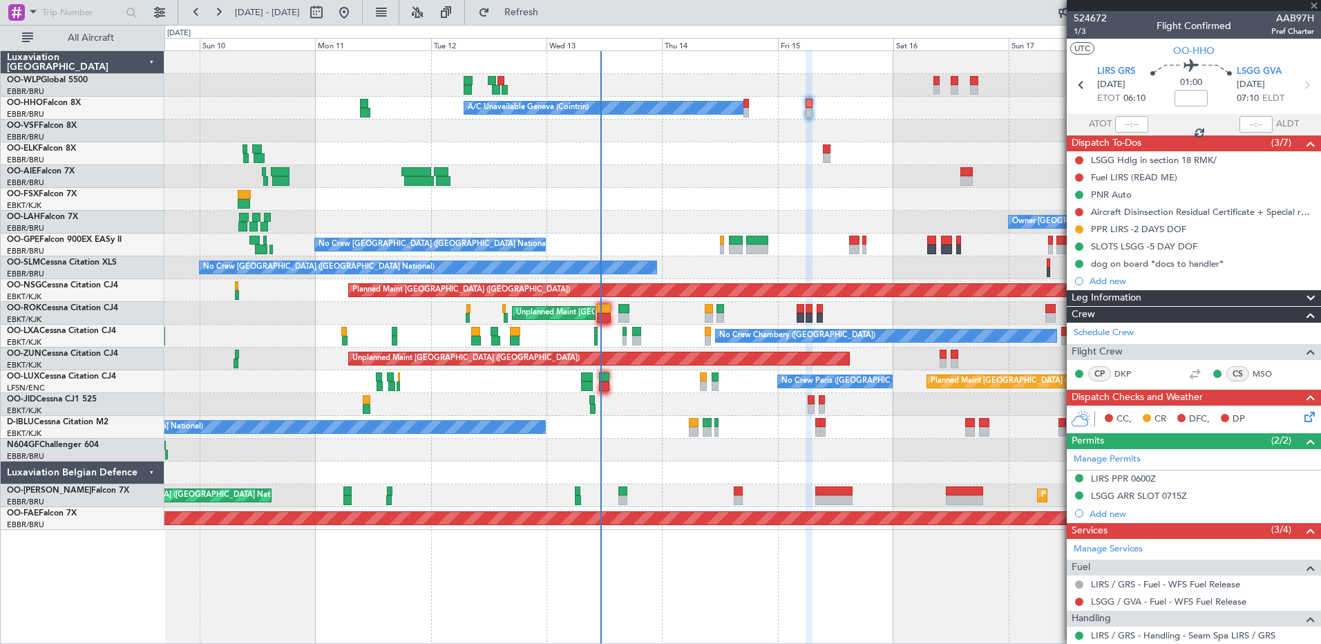
type input "-00:05"
type input "0"
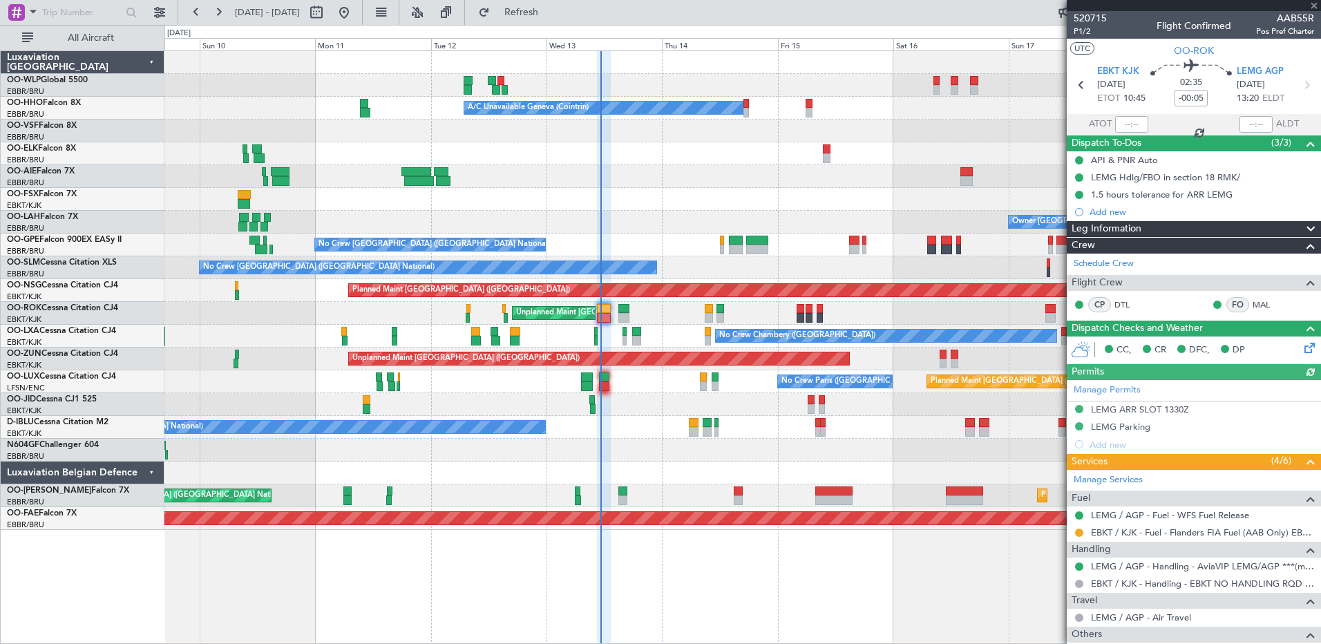
click at [1115, 117] on div at bounding box center [1131, 124] width 33 height 17
click at [1128, 123] on input "text" at bounding box center [1131, 124] width 33 height 17
click at [714, 459] on div at bounding box center [742, 450] width 1156 height 23
type input "10:48"
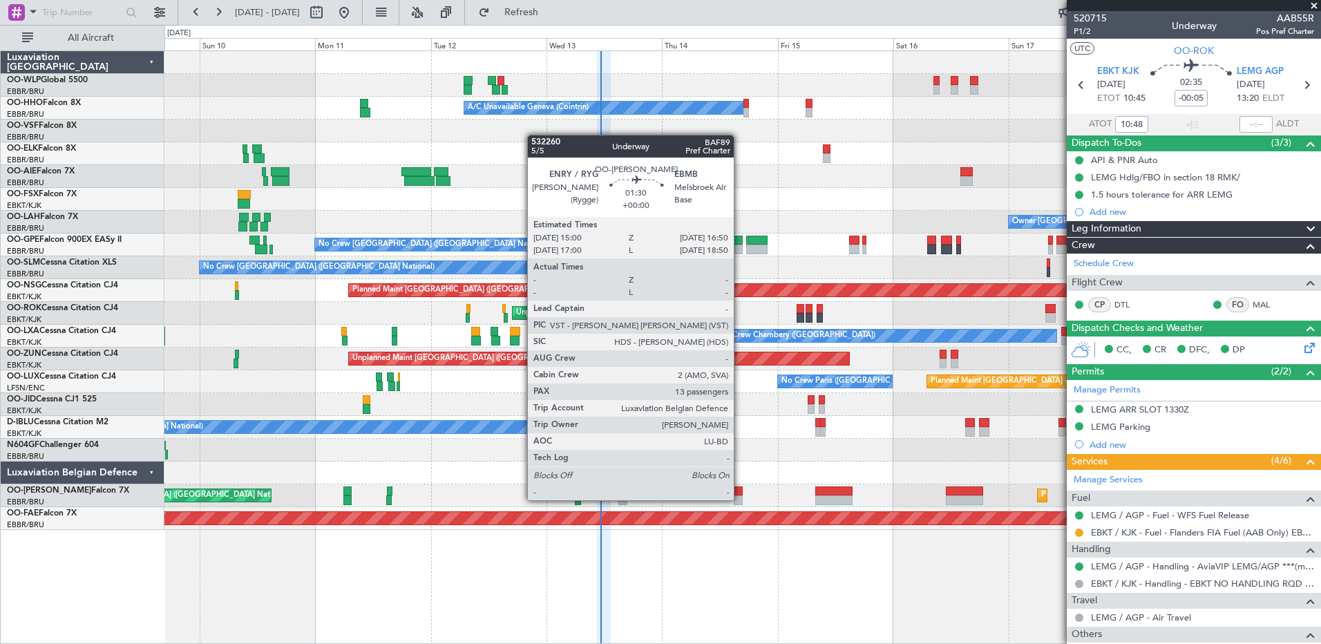
click at [740, 499] on div at bounding box center [738, 500] width 9 height 10
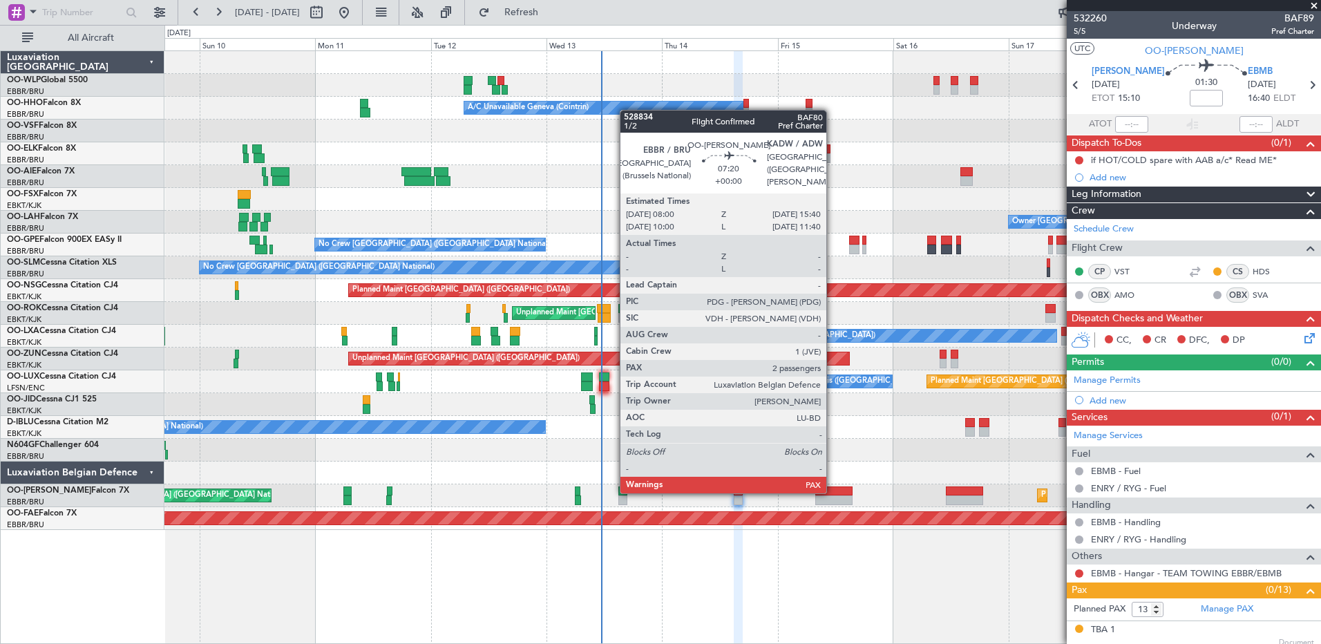
click at [833, 492] on div at bounding box center [833, 491] width 37 height 10
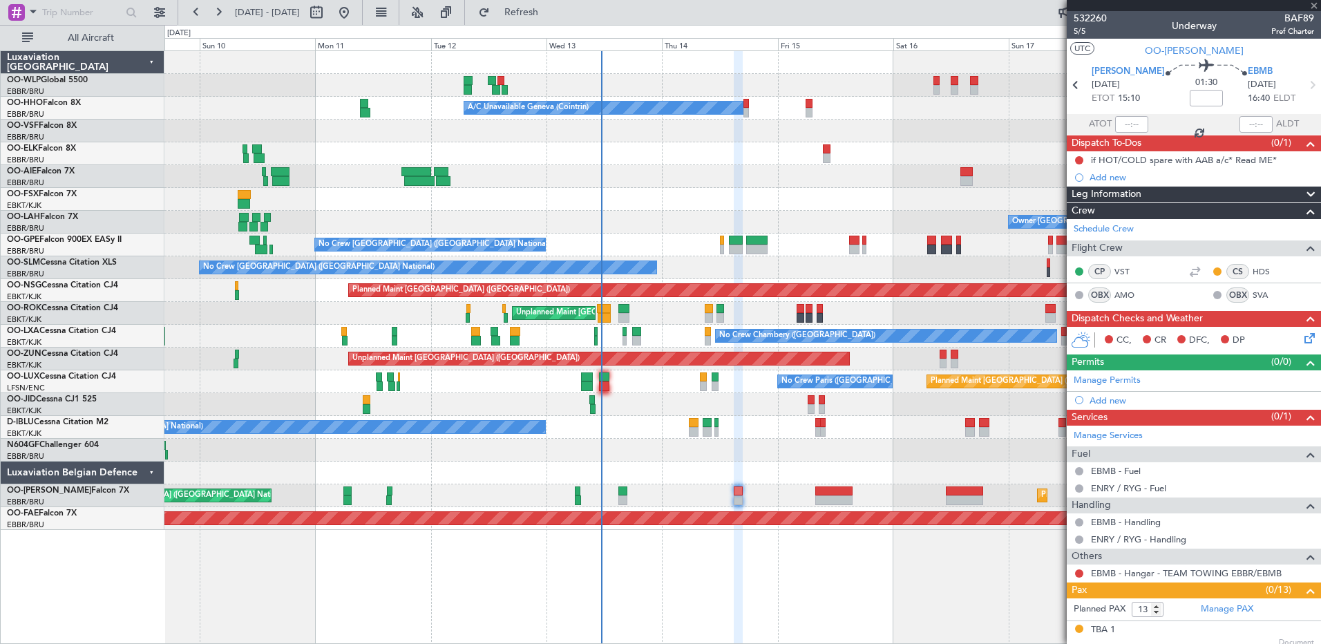
type input "2"
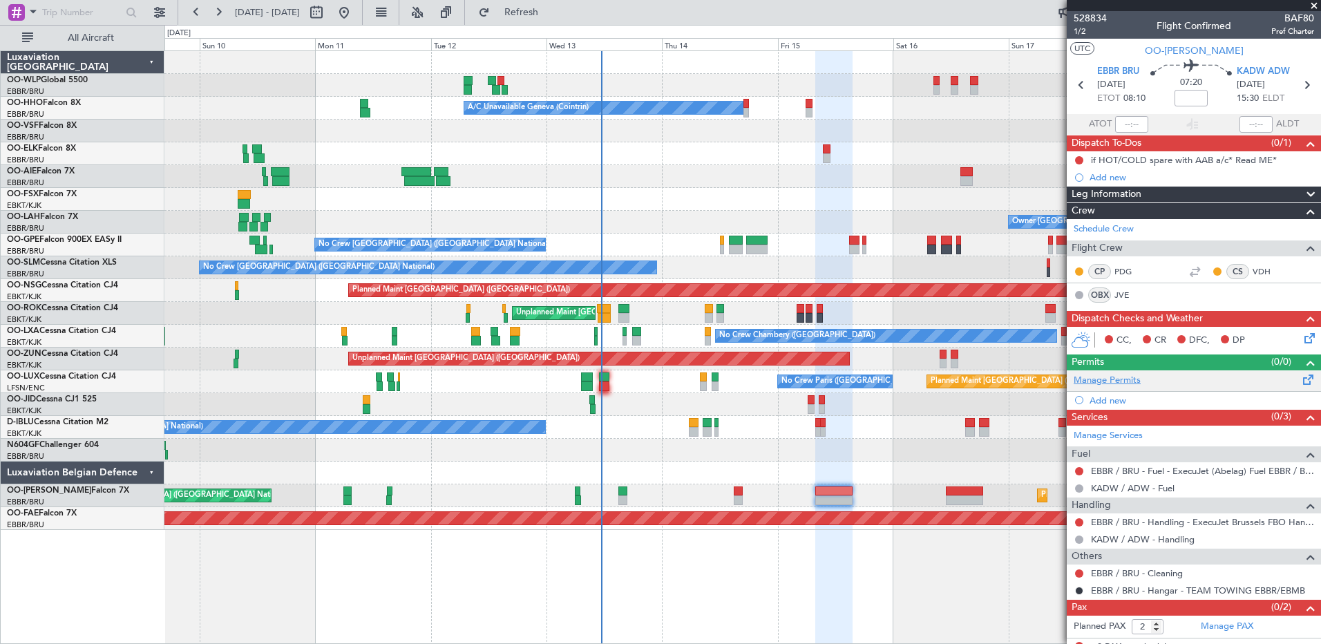
click at [1110, 384] on link "Manage Permits" at bounding box center [1107, 381] width 67 height 14
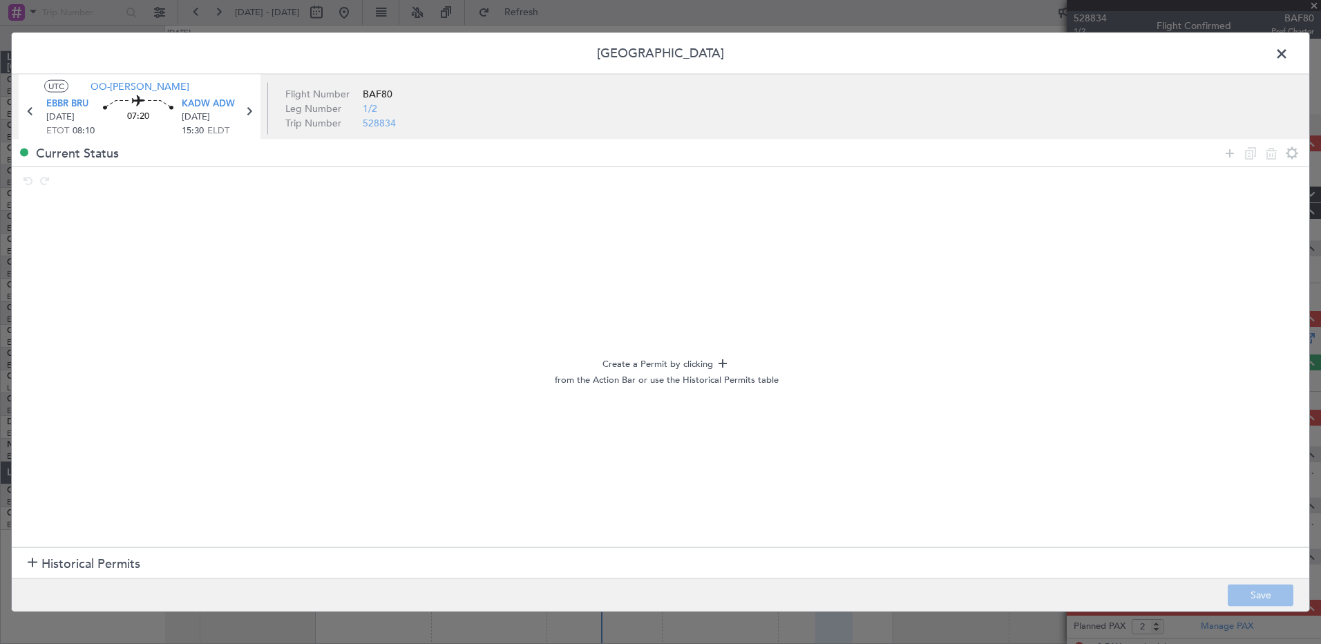
click at [1289, 49] on span at bounding box center [1289, 58] width 0 height 28
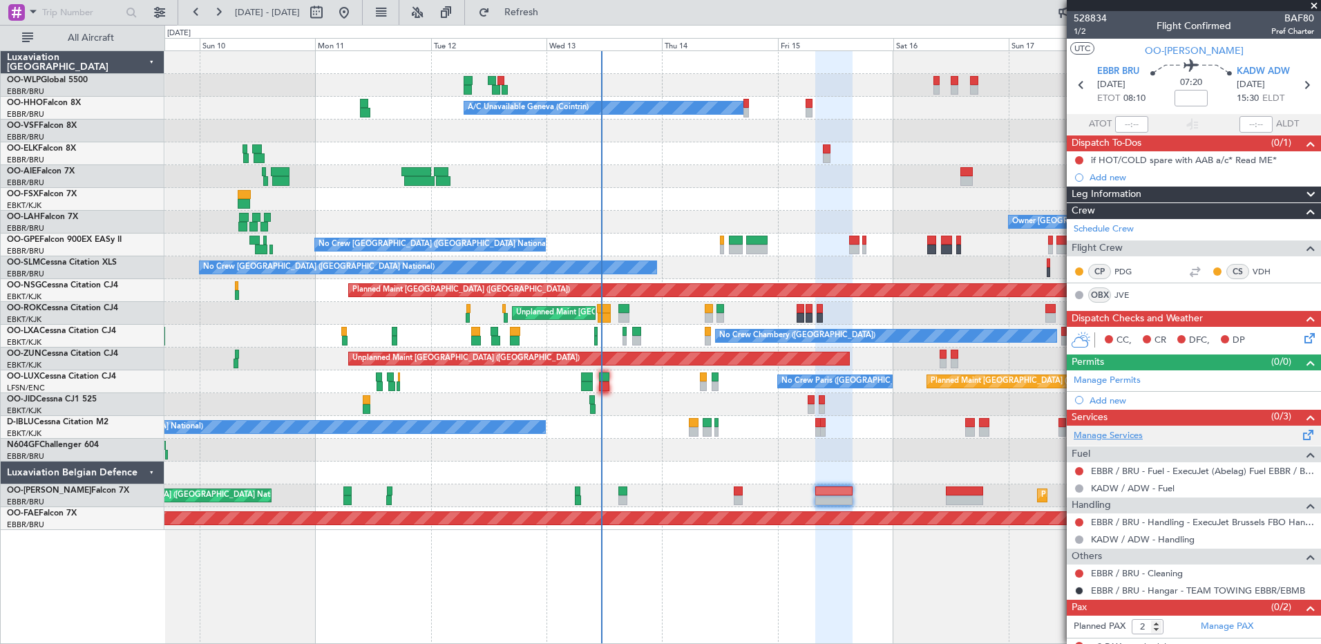
click at [1130, 431] on link "Manage Services" at bounding box center [1108, 436] width 69 height 14
click at [551, 15] on span "Refresh" at bounding box center [522, 13] width 58 height 10
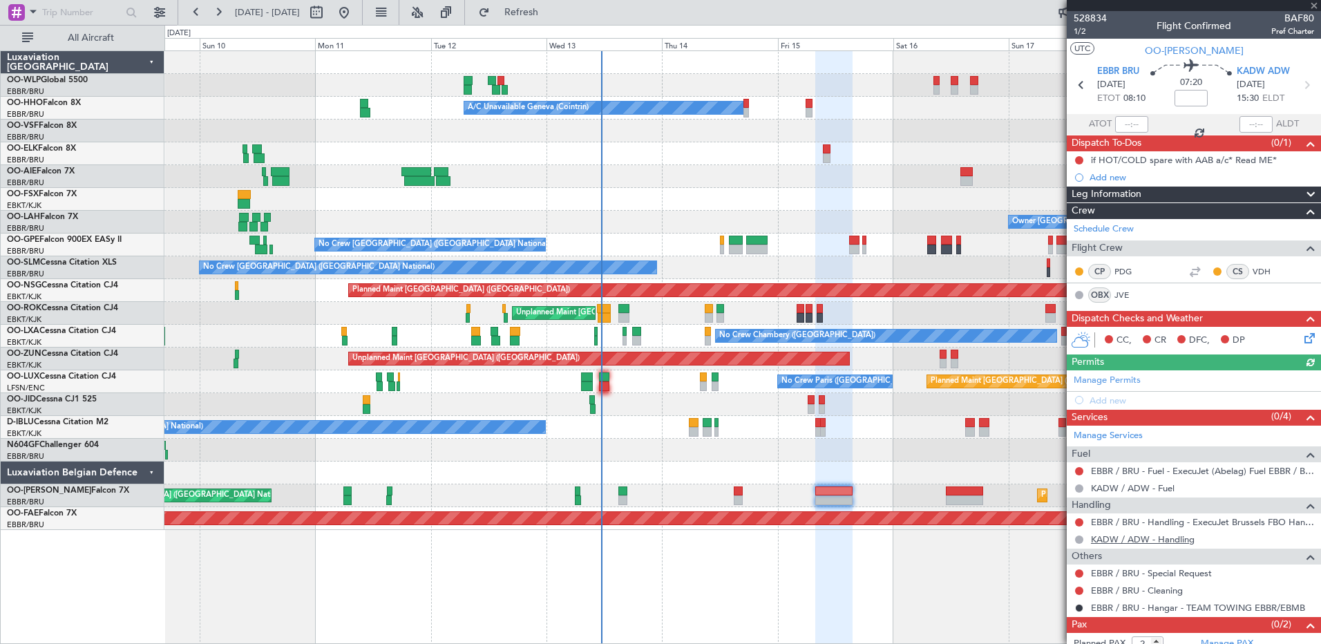
scroll to position [29, 0]
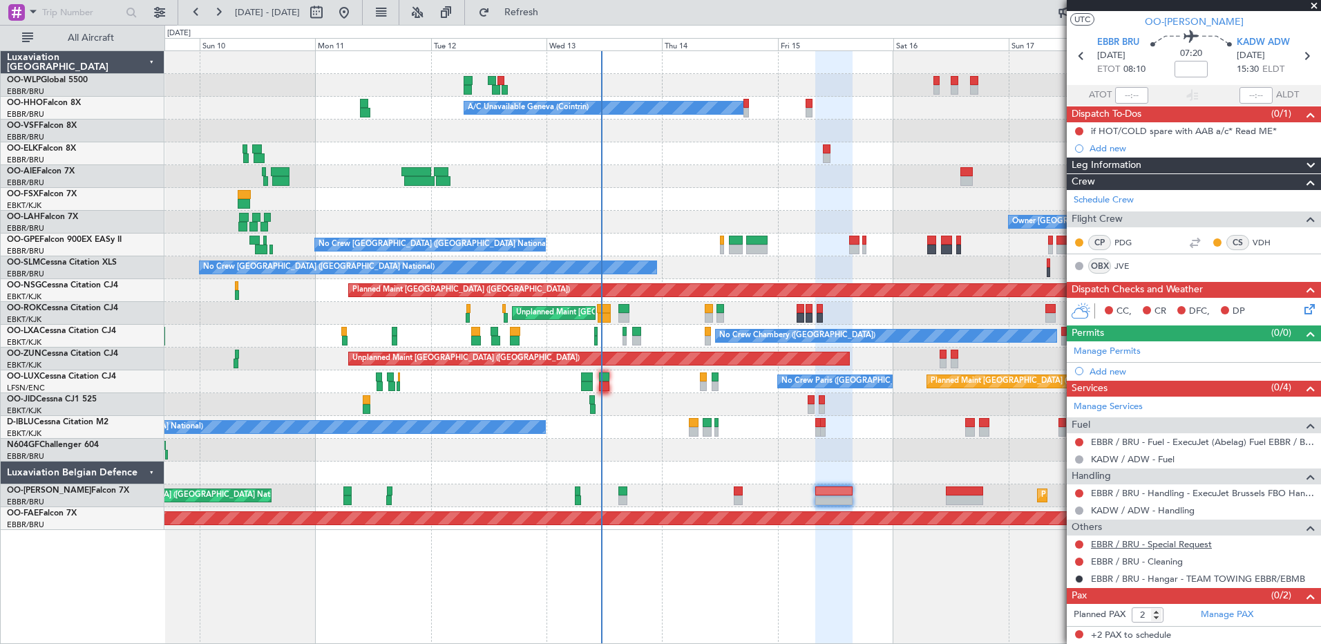
click at [1181, 544] on link "EBBR / BRU - Special Request" at bounding box center [1151, 544] width 121 height 12
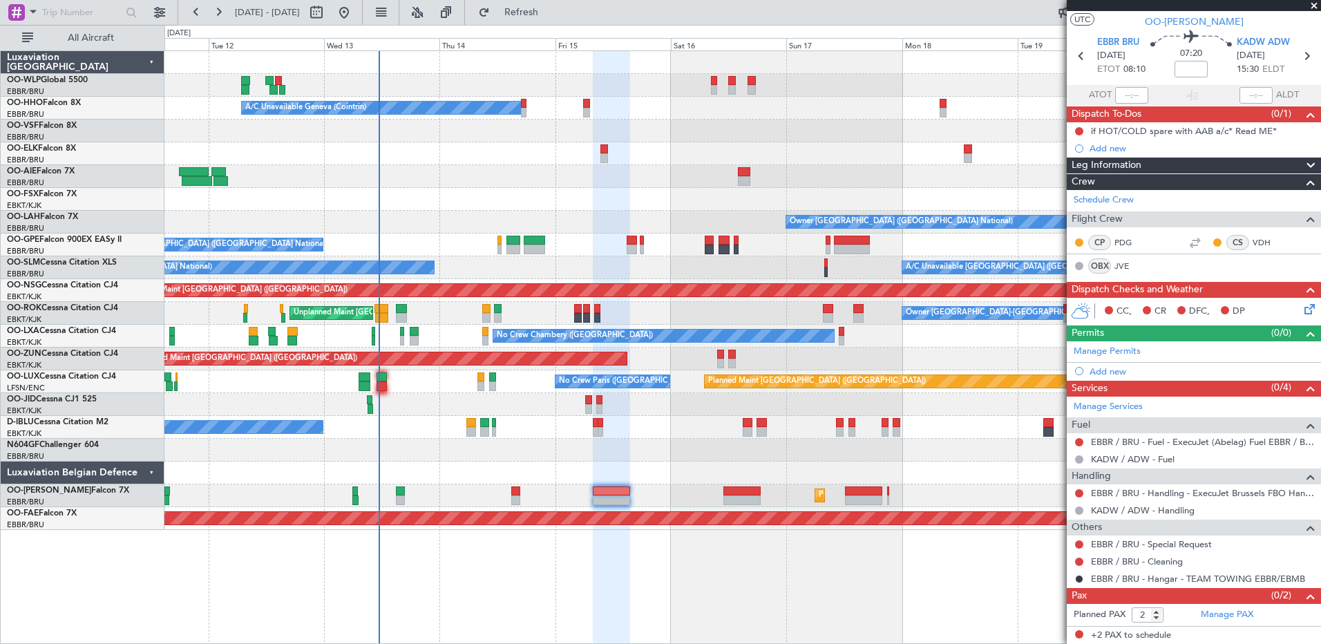
click at [714, 482] on div "Planned Maint Berlin (Brandenburg) A/C Unavailable Geneva (Cointrin) Owner Brus…" at bounding box center [742, 290] width 1156 height 479
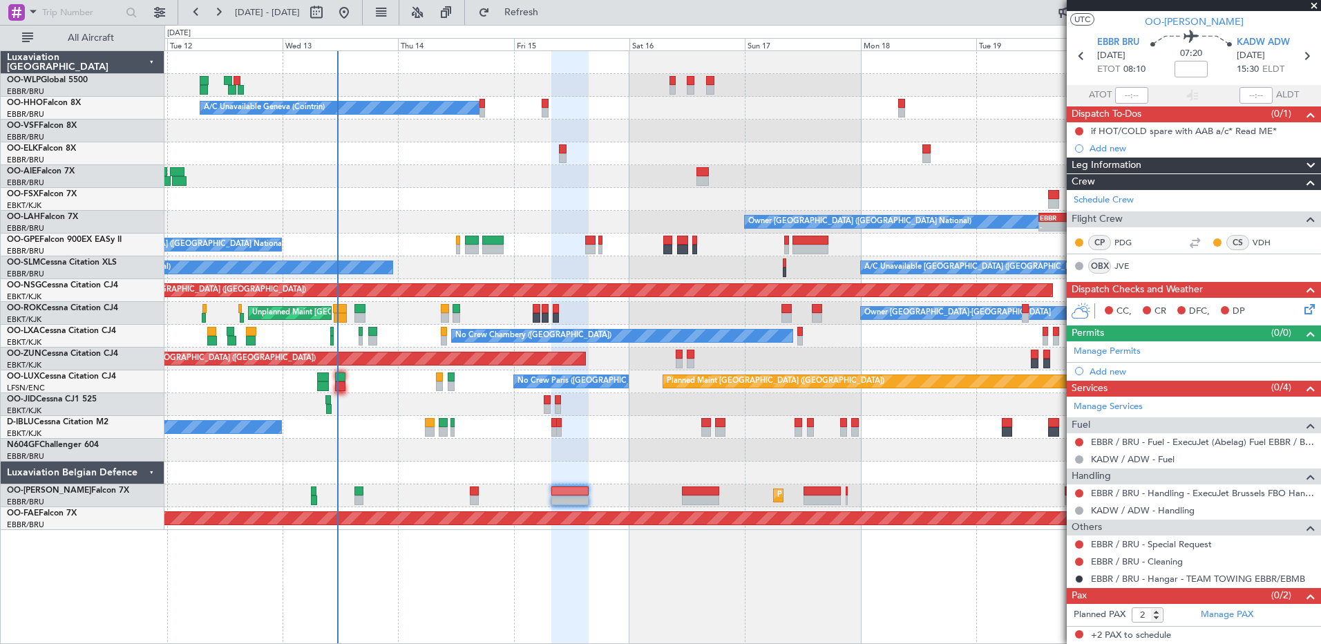
scroll to position [0, 0]
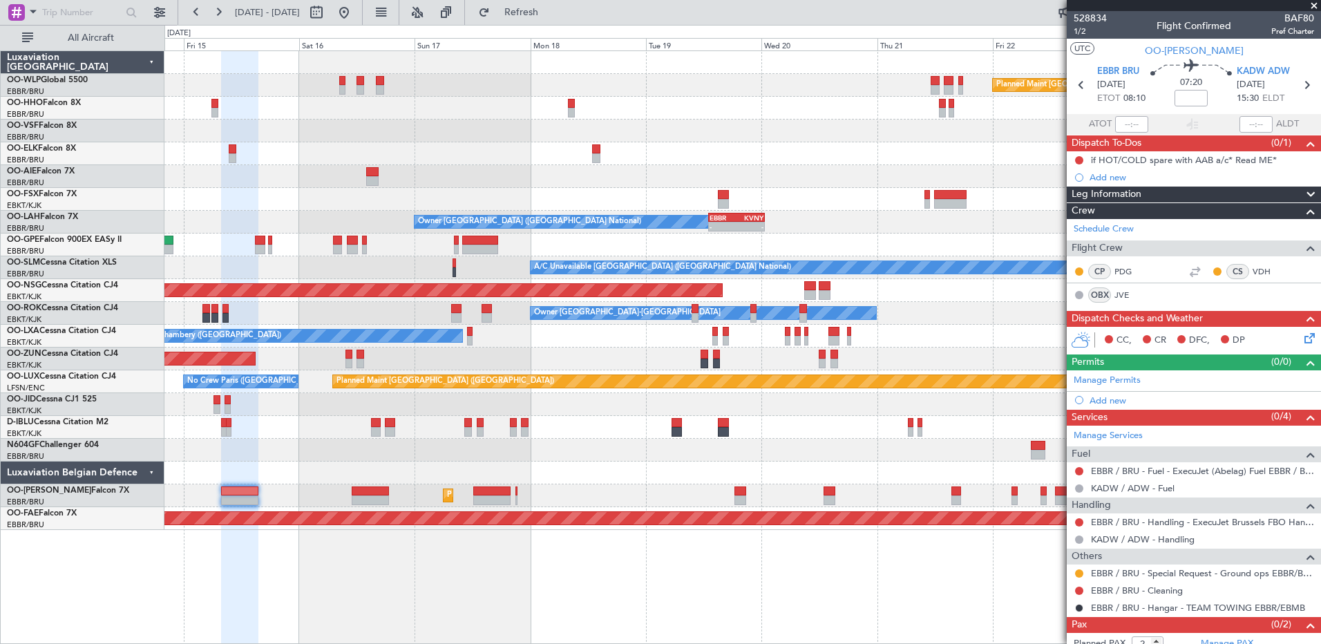
click at [560, 464] on div "Planned Maint Berlin (Brandenburg) A/C Unavailable Geneva (Cointrin) Owner Brus…" at bounding box center [742, 290] width 1156 height 479
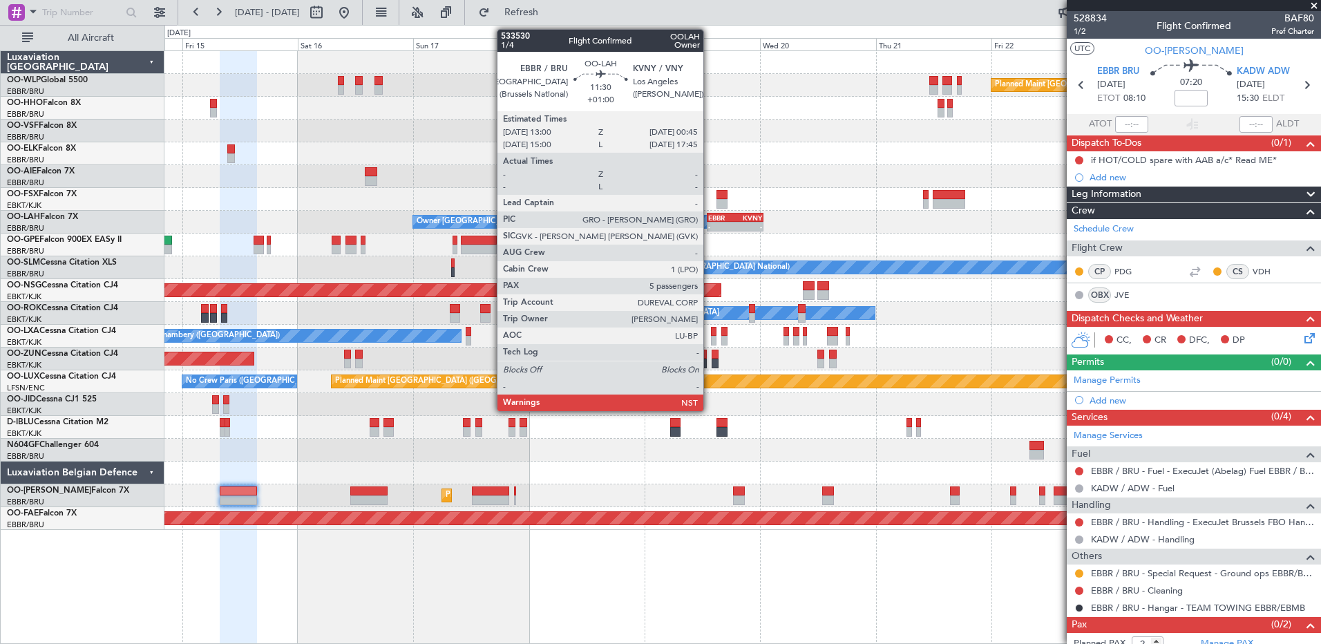
click at [710, 222] on div "- -" at bounding box center [735, 227] width 57 height 10
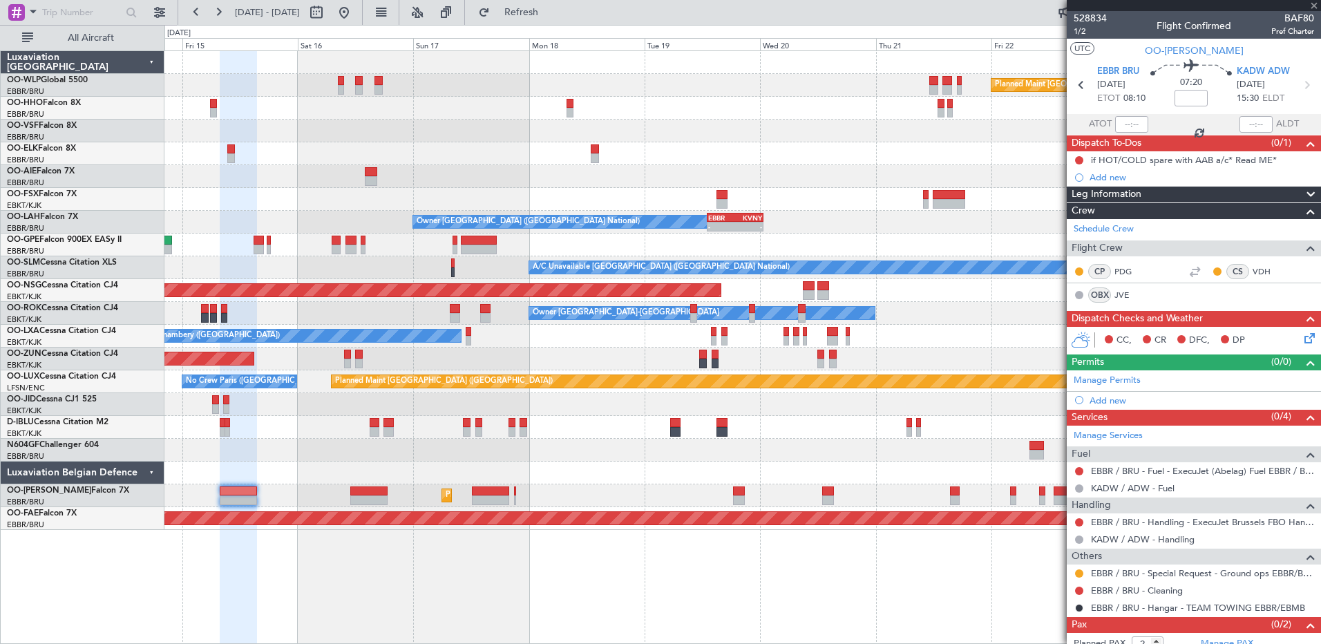
type input "+01:00"
type input "5"
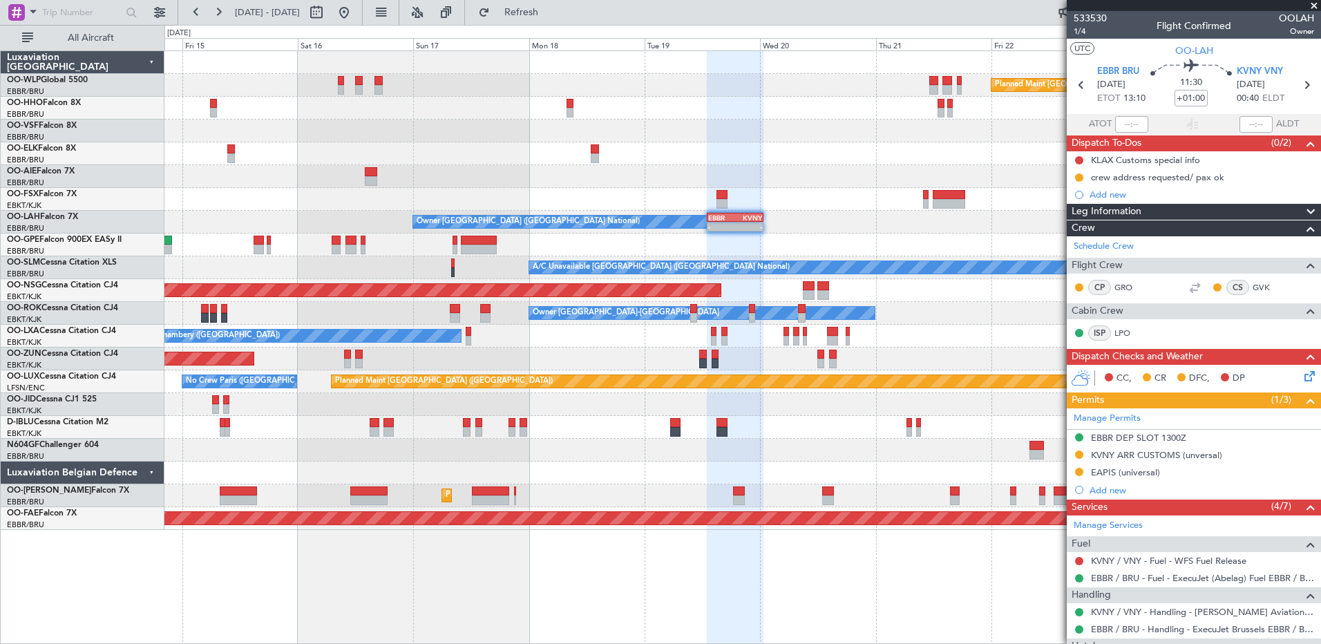
scroll to position [273, 0]
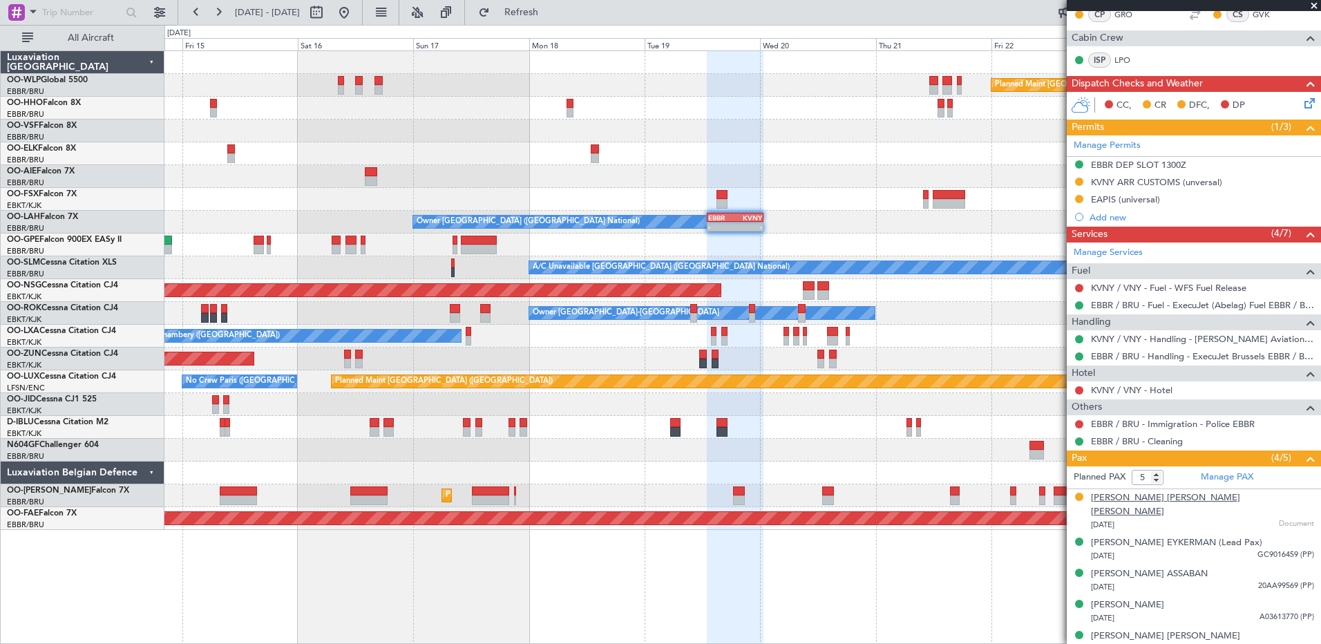
click at [1195, 496] on div "Nathaniel Edmond G. Lasnier Grosman" at bounding box center [1202, 504] width 223 height 27
click at [1149, 502] on div "Nathaniel Edmond G. Lasnier Grosman" at bounding box center [1202, 504] width 223 height 27
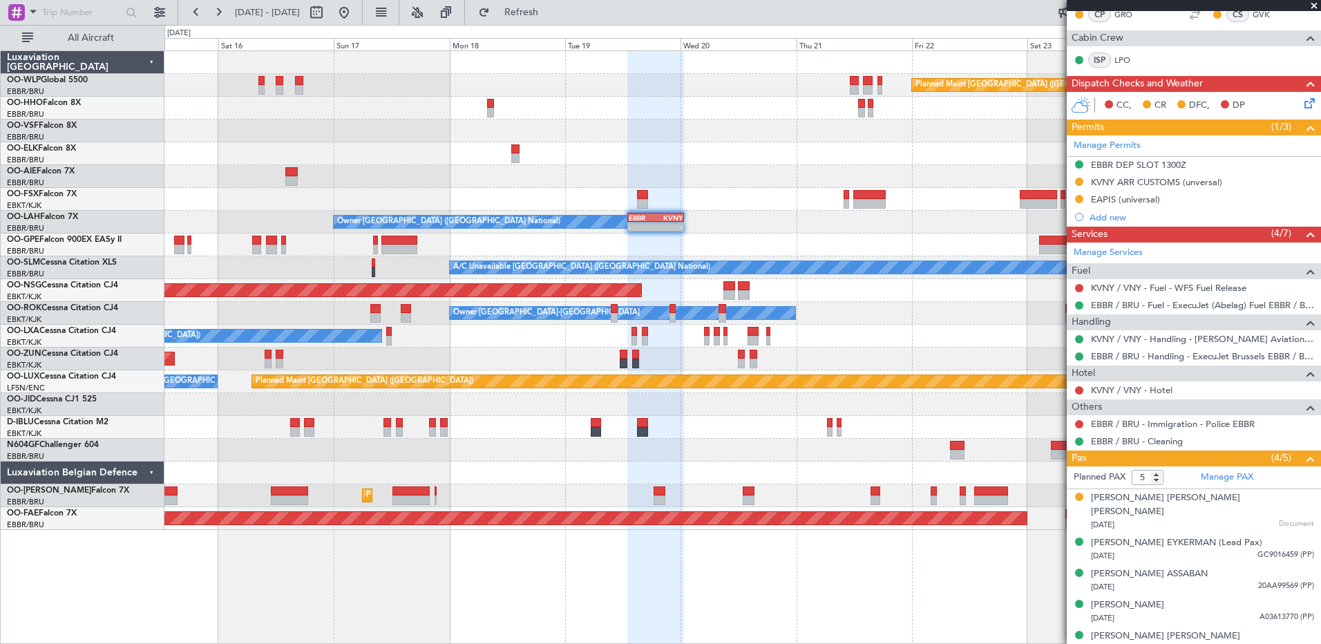
click at [849, 244] on div at bounding box center [742, 245] width 1156 height 23
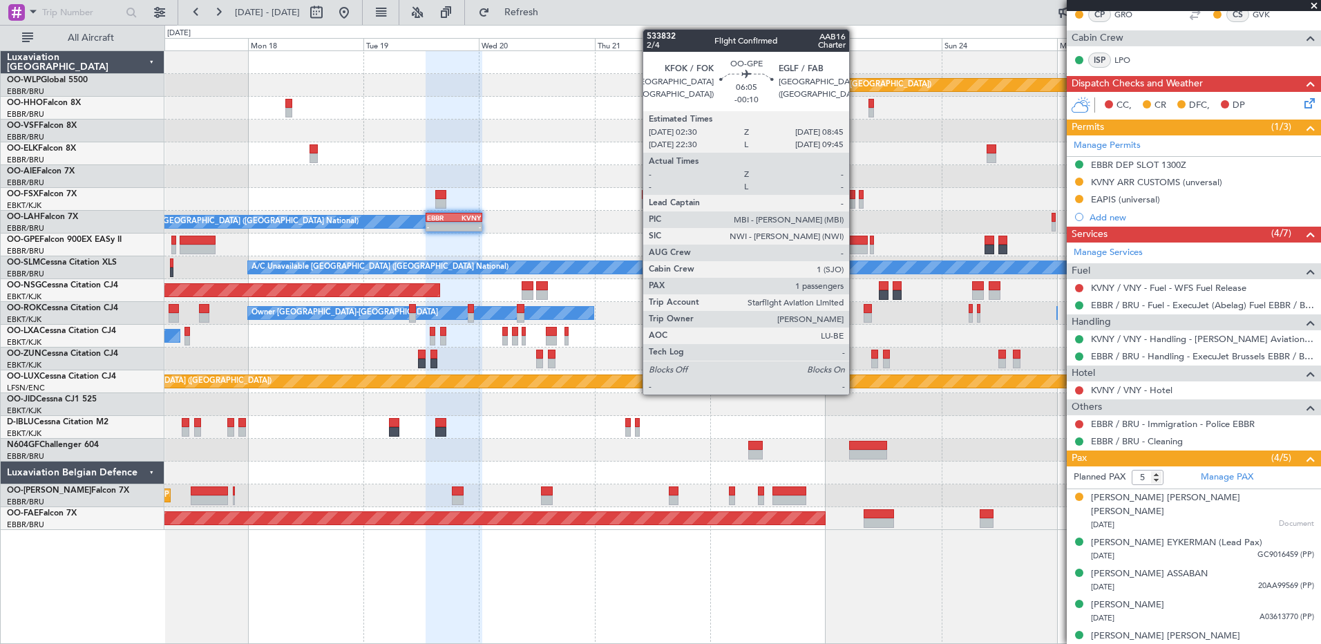
click at [855, 243] on div at bounding box center [852, 241] width 30 height 10
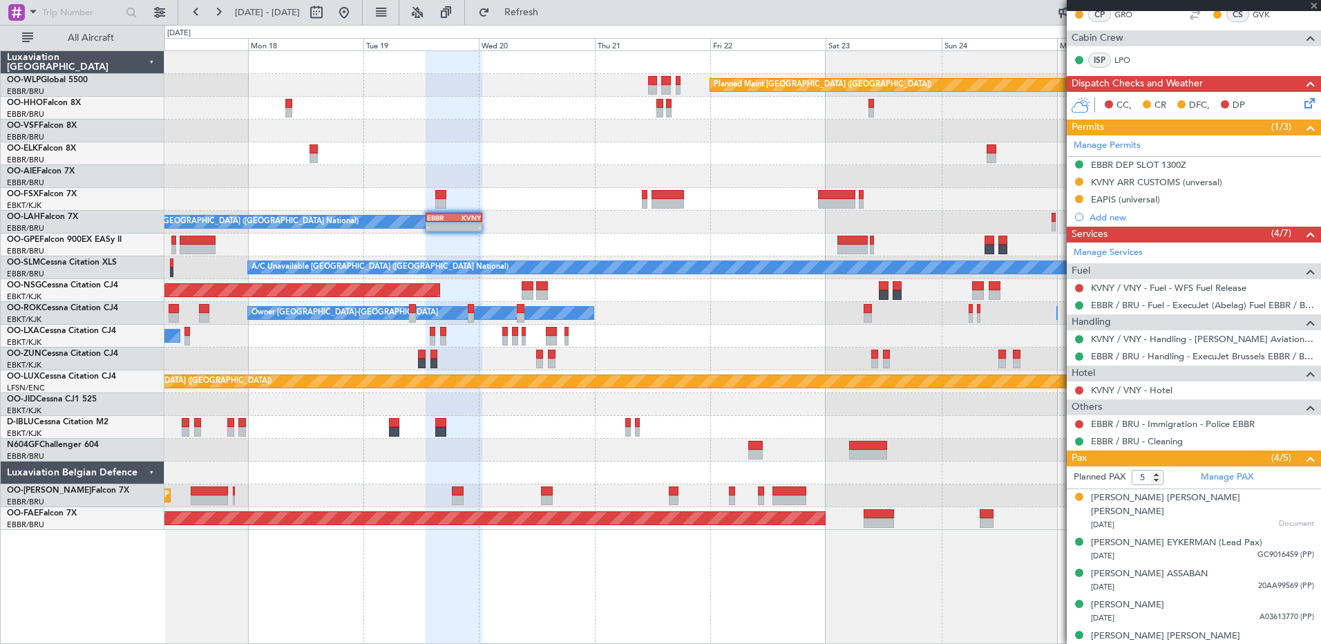
type input "-00:10"
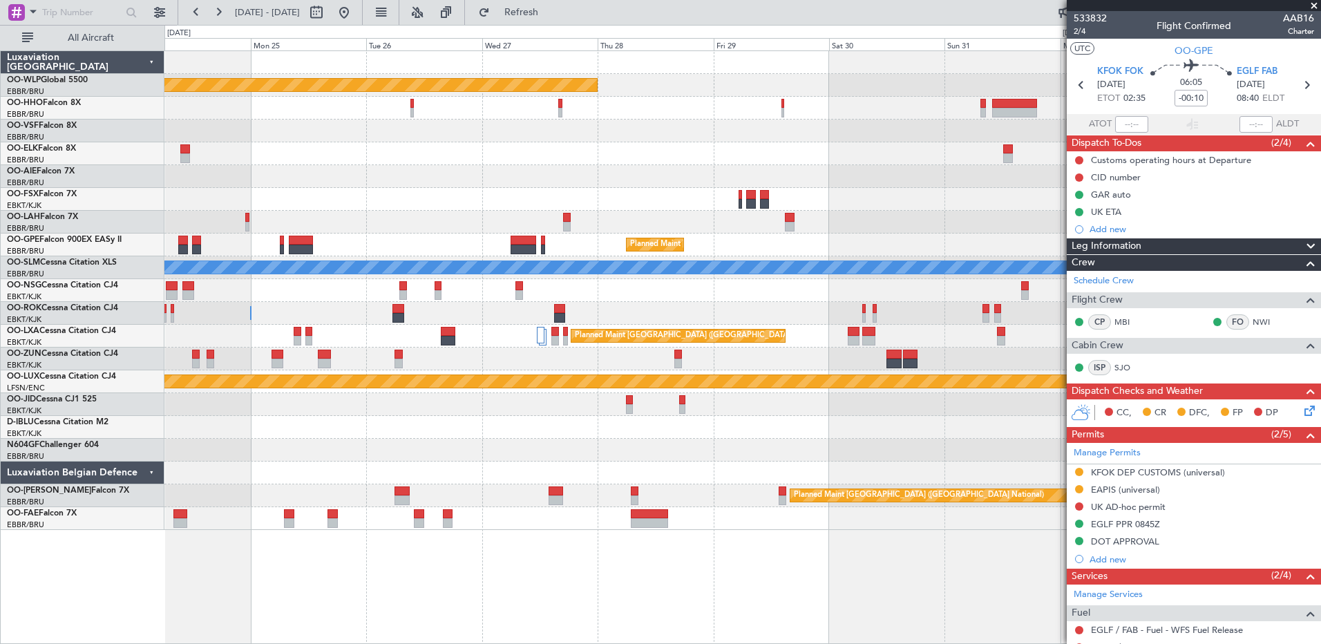
click at [149, 159] on div "Planned Maint Berlin (Brandenburg) Planned Maint London (Farnborough) Planned M…" at bounding box center [660, 334] width 1321 height 619
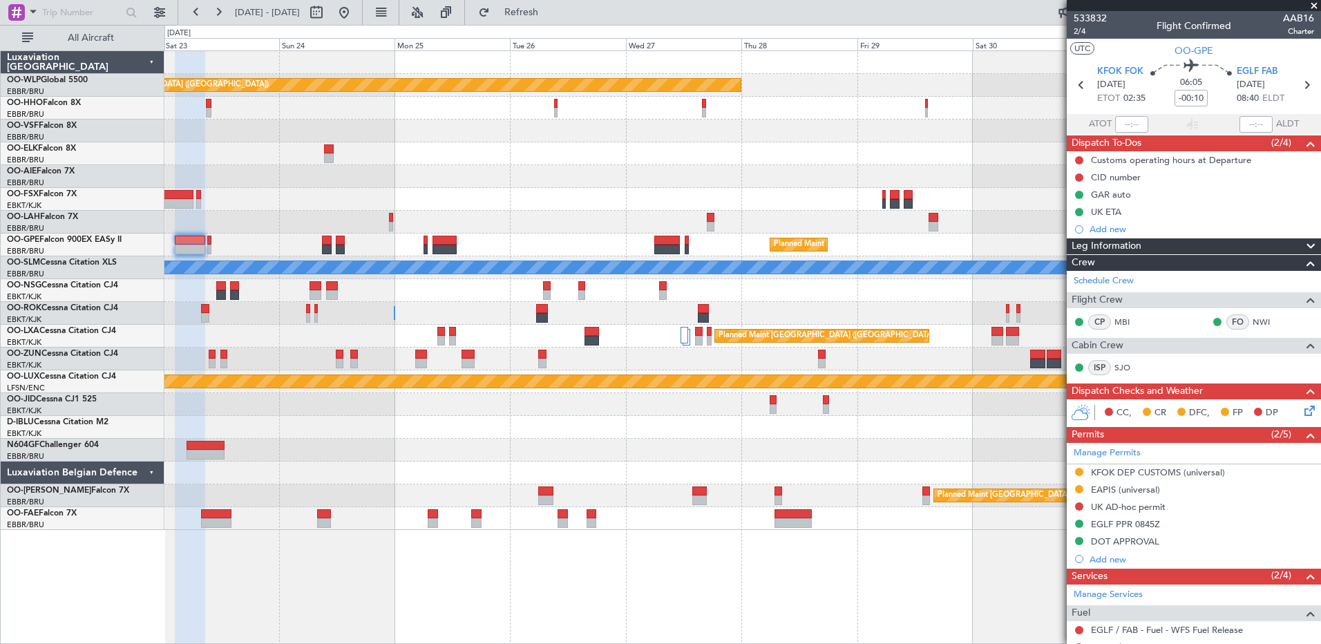
click at [546, 418] on div "Planned Maint Berlin (Brandenburg) Planned Maint London (Farnborough) Planned M…" at bounding box center [742, 290] width 1156 height 479
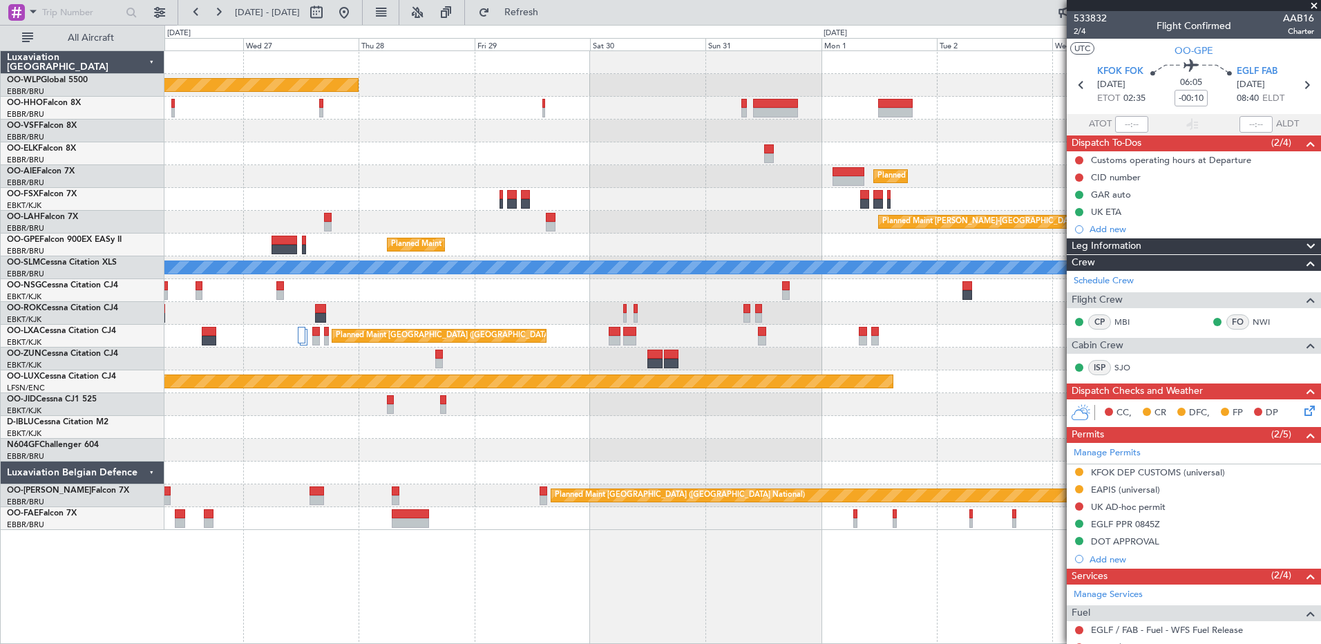
click at [599, 256] on div "Planned Maint Berlin (Brandenburg) Planned Maint London (Farnborough) Planned M…" at bounding box center [742, 290] width 1156 height 479
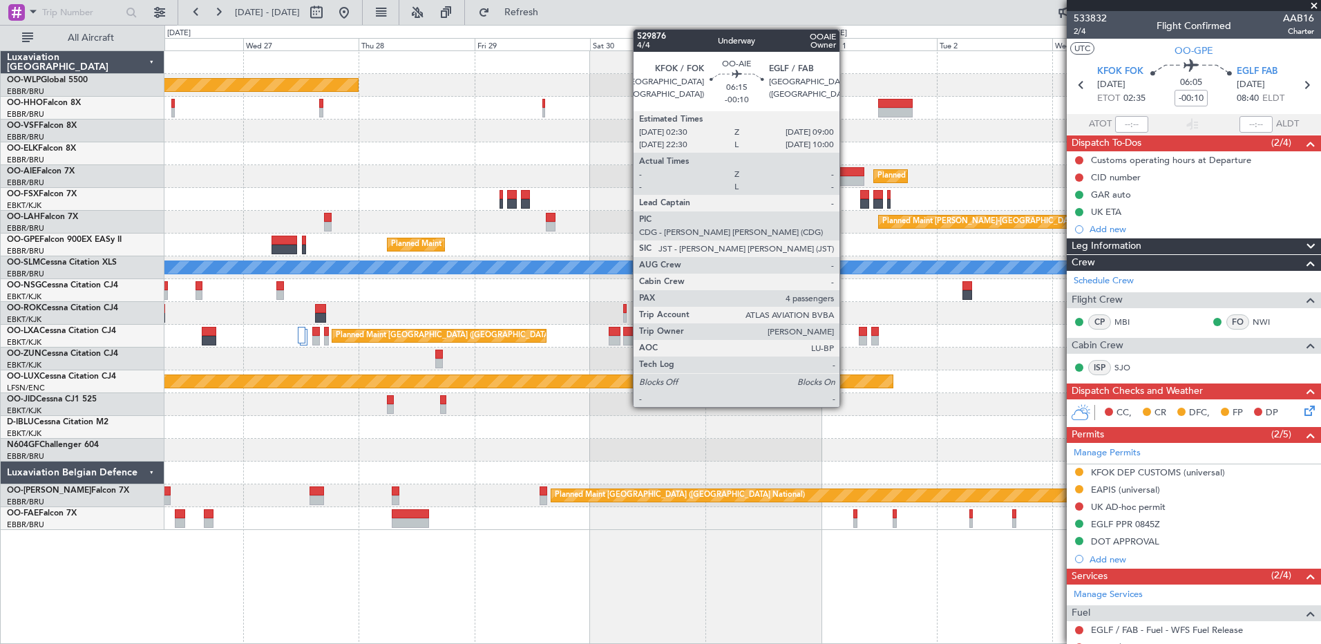
click at [846, 171] on div at bounding box center [849, 172] width 32 height 10
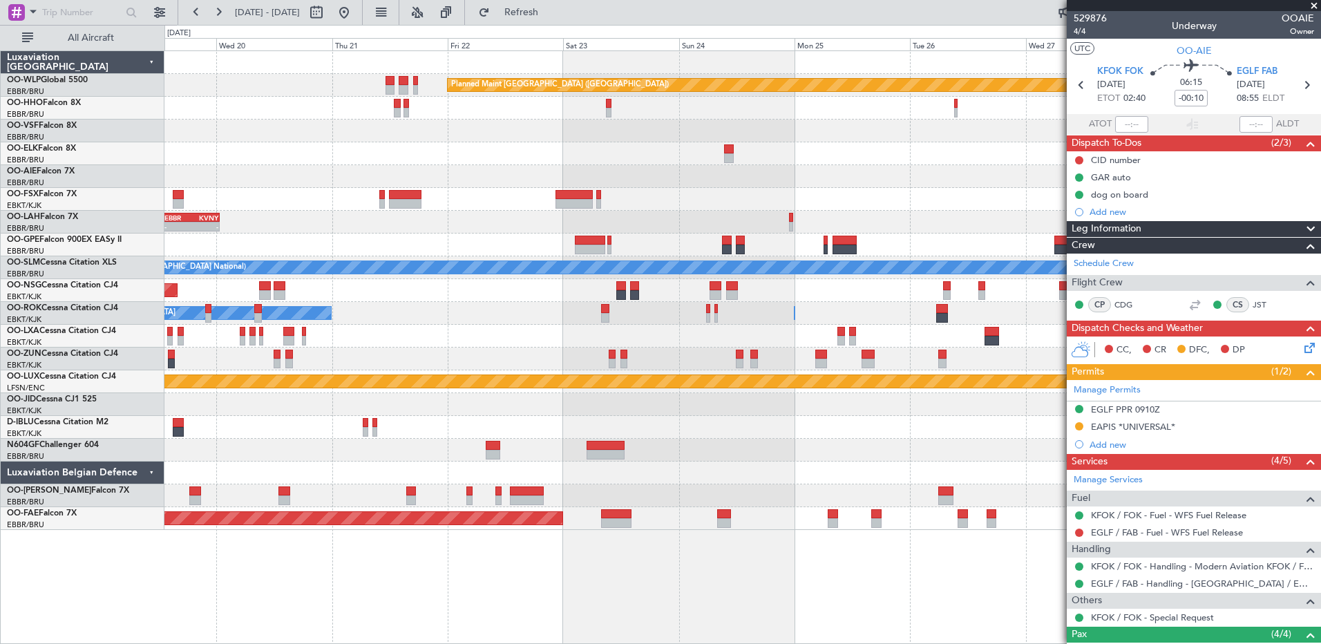
click at [1320, 499] on html "26 Aug 2025 - 05 Sep 2025 Refresh Quick Links All Aircraft Planned Maint Berlin…" at bounding box center [660, 322] width 1321 height 644
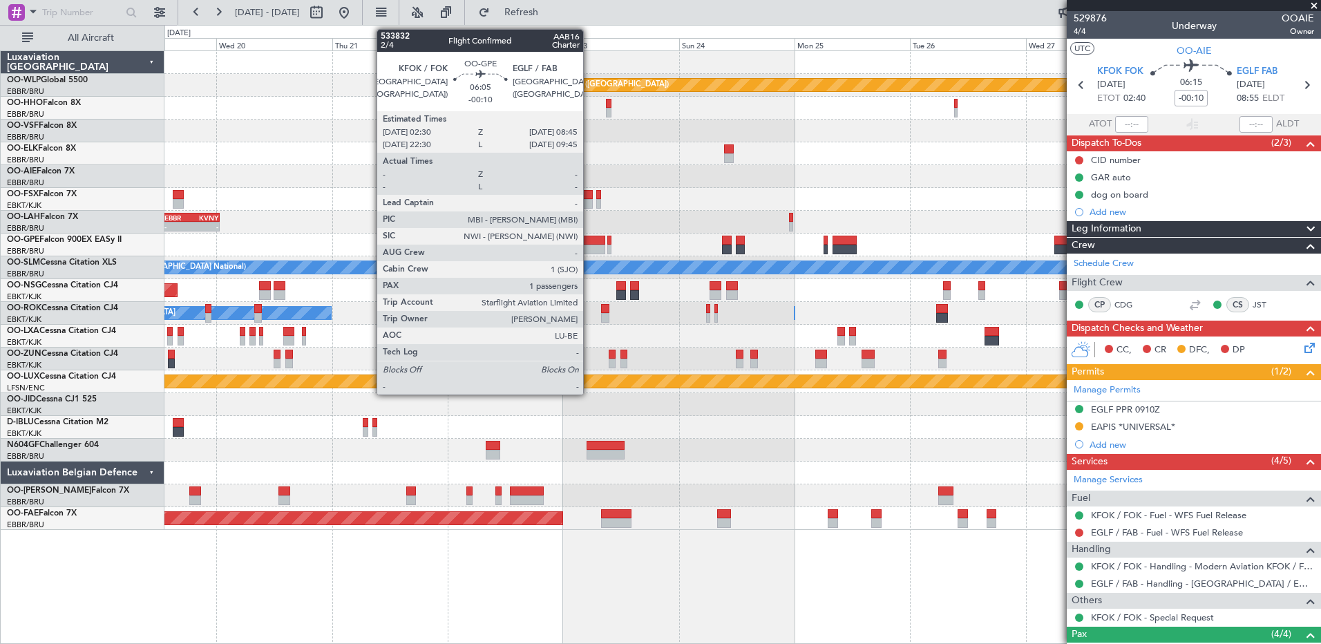
click at [589, 247] on div at bounding box center [590, 250] width 30 height 10
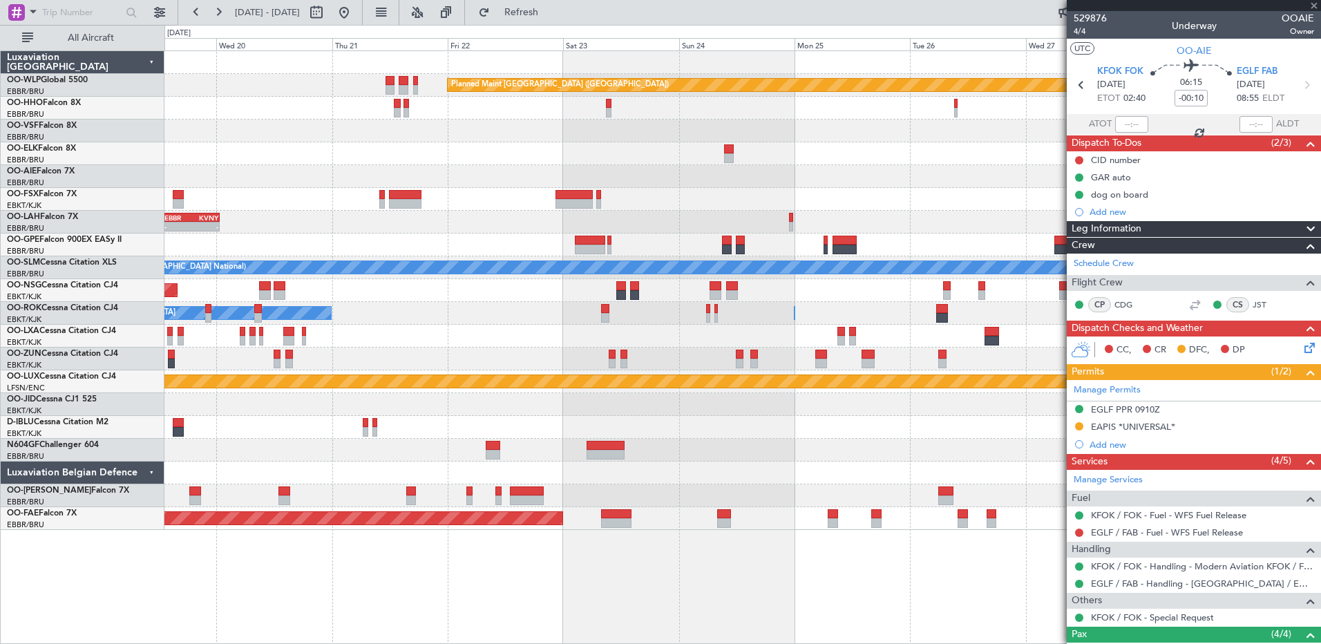
type input "1"
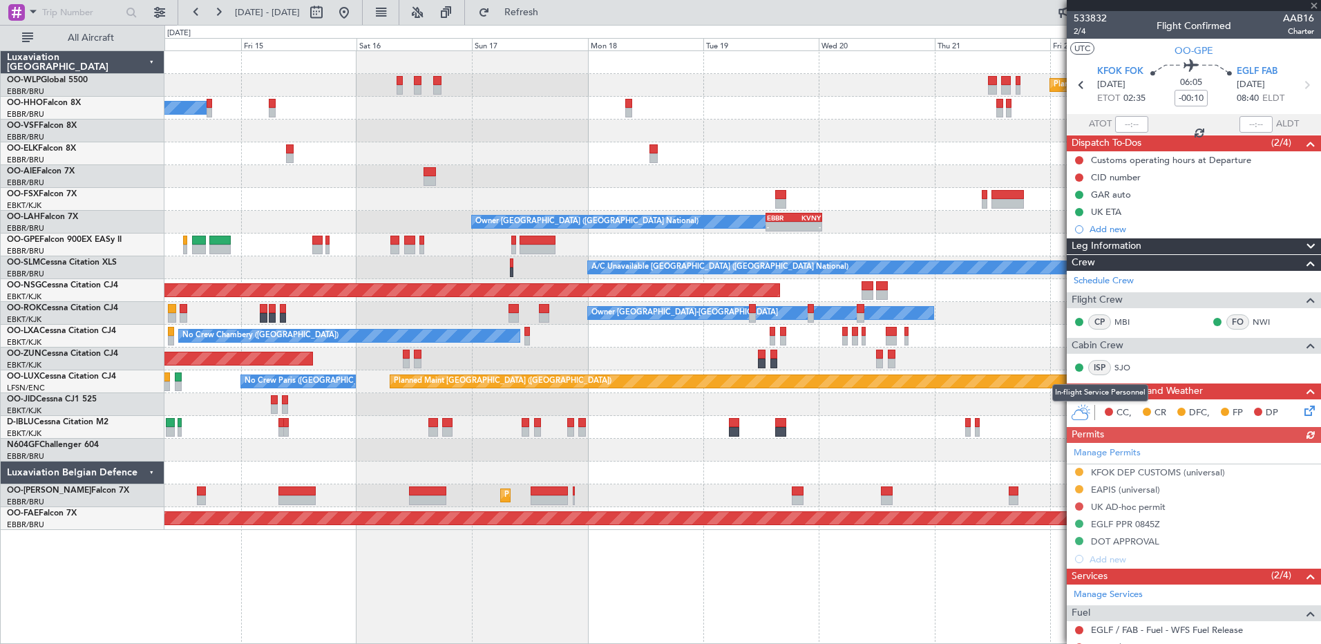
click at [1106, 370] on fb-app "19 Aug 2025 - 29 Aug 2025 Refresh Quick Links All Aircraft Planned Maint Berlin…" at bounding box center [660, 327] width 1321 height 634
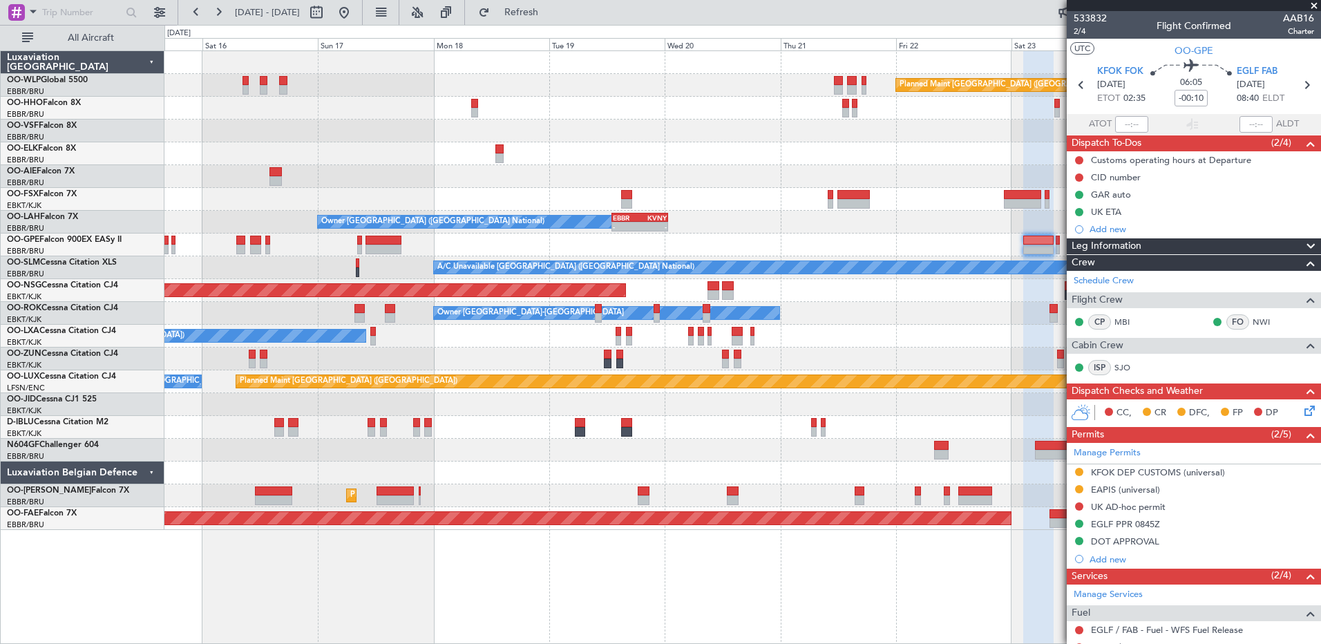
click at [807, 237] on div at bounding box center [742, 245] width 1156 height 23
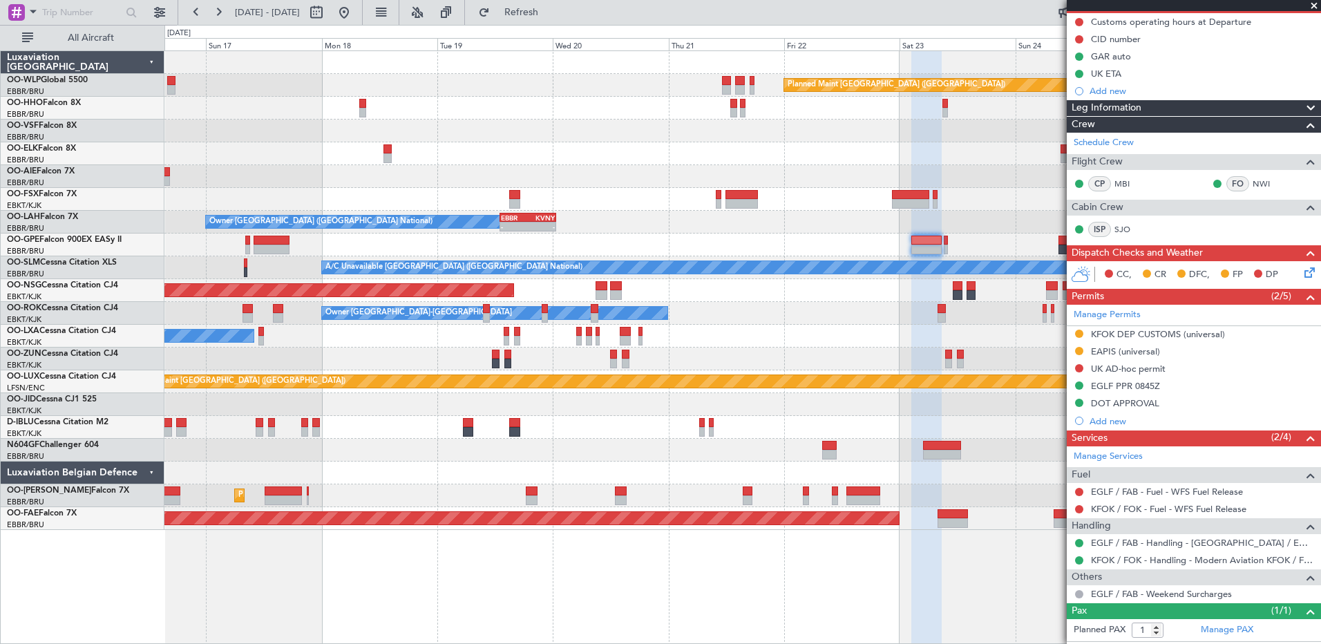
scroll to position [167, 0]
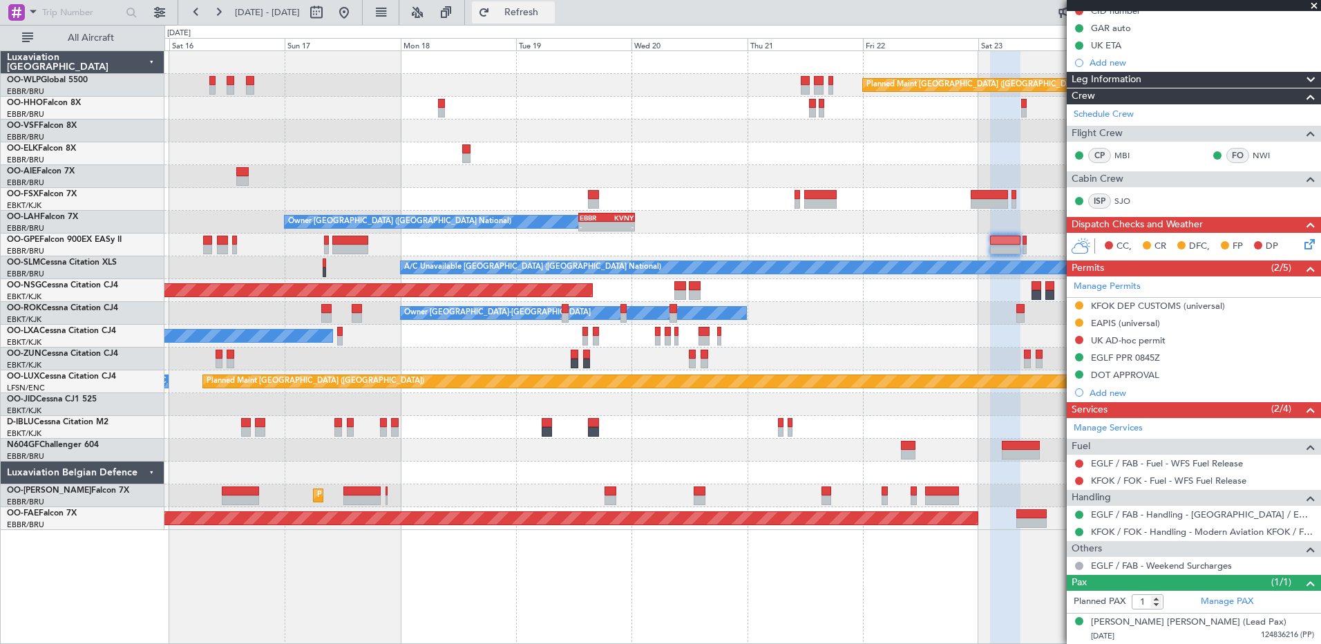
click at [551, 16] on span "Refresh" at bounding box center [522, 13] width 58 height 10
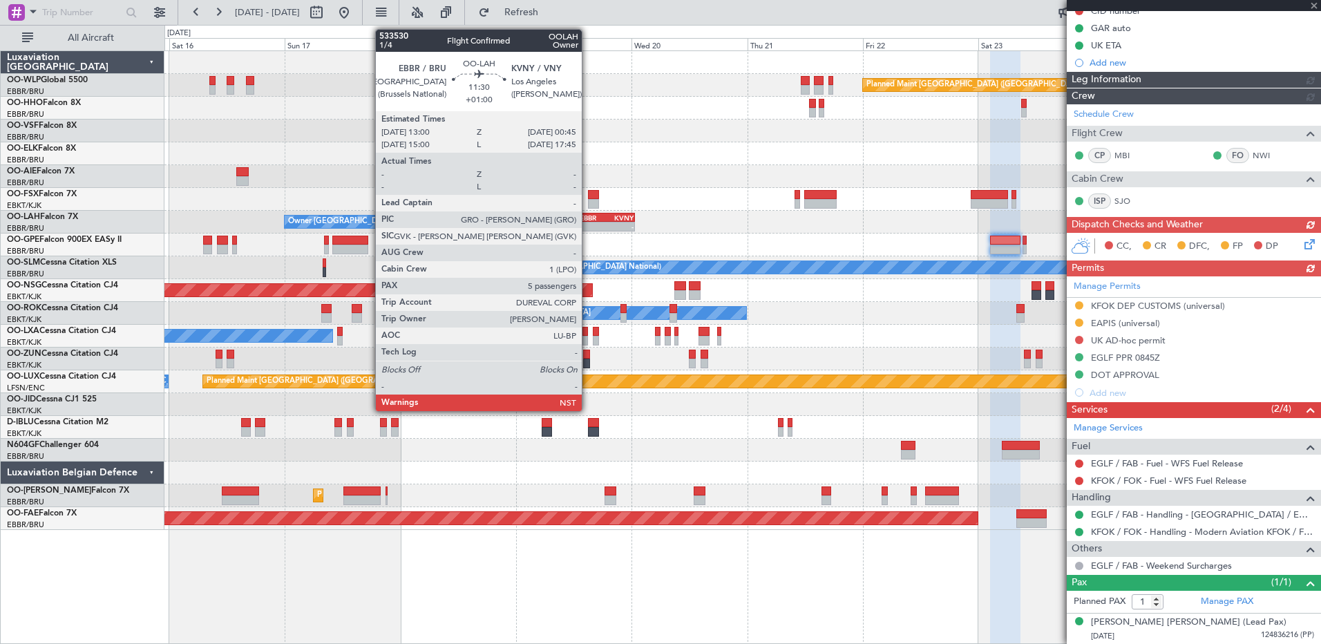
click at [588, 223] on div "-" at bounding box center [593, 226] width 27 height 8
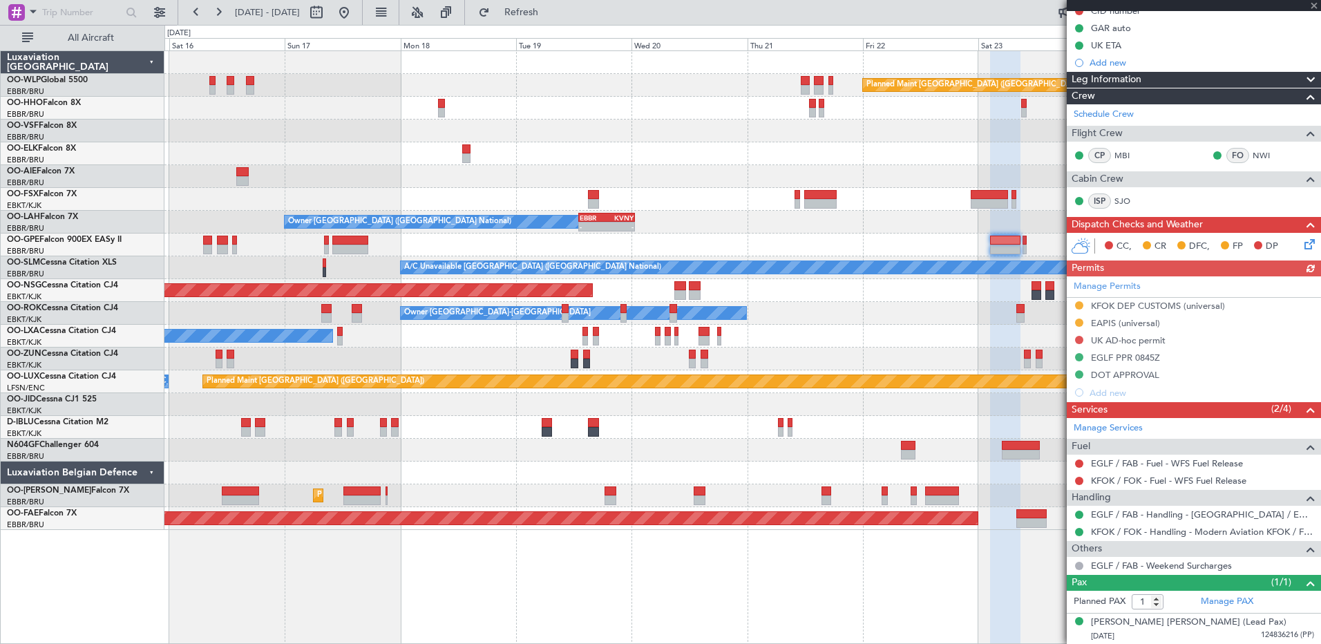
type input "+01:00"
type input "5"
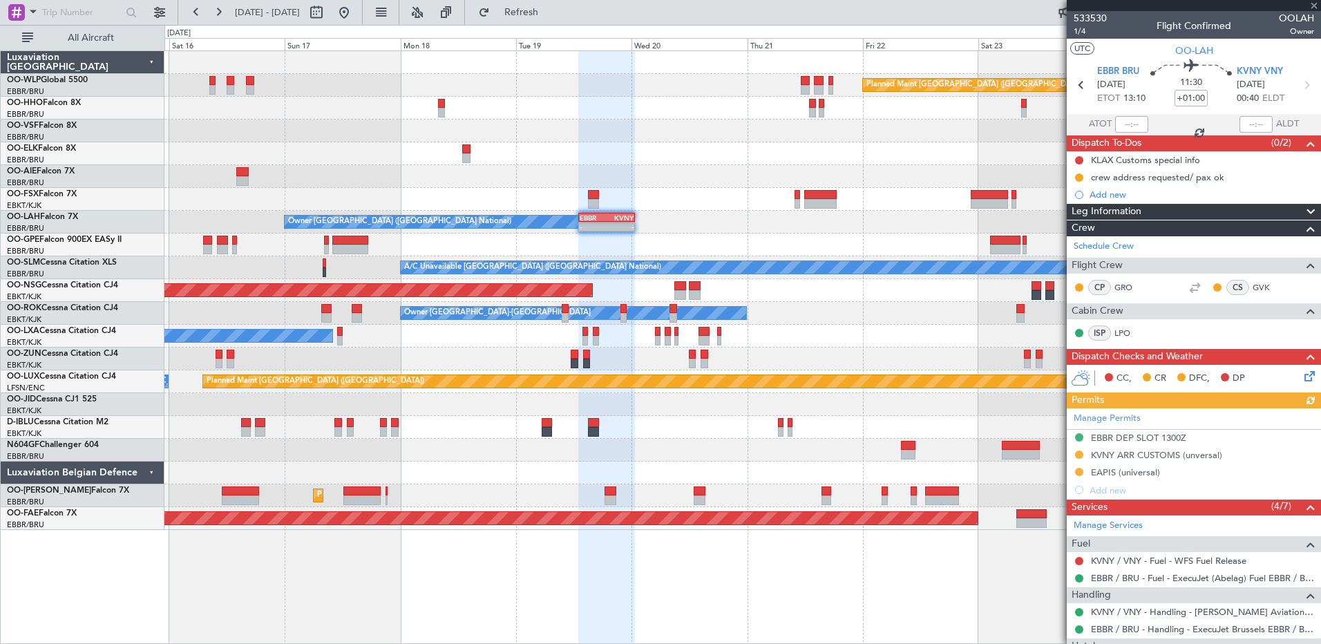
scroll to position [273, 0]
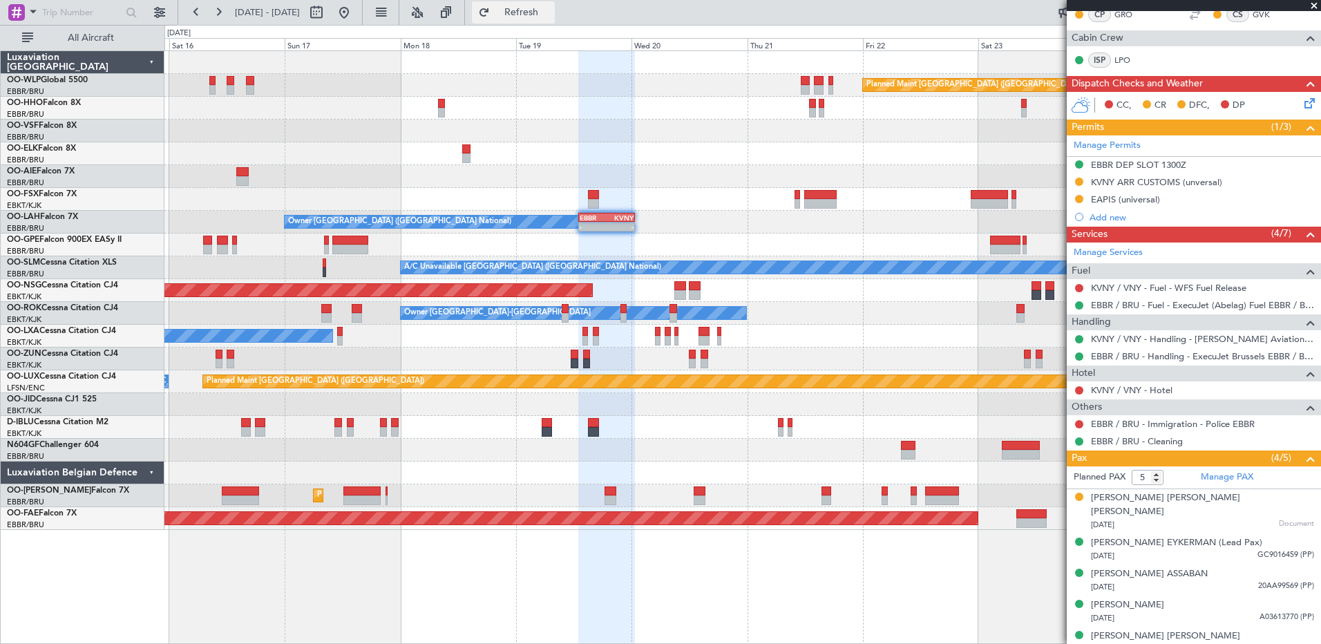
click at [551, 10] on span "Refresh" at bounding box center [522, 13] width 58 height 10
click at [1211, 497] on div "Nathaniel Edmond G. Lasnier Grosman" at bounding box center [1202, 504] width 223 height 27
click at [1214, 475] on link "Manage PAX" at bounding box center [1227, 478] width 53 height 14
click at [355, 10] on button at bounding box center [344, 12] width 22 height 22
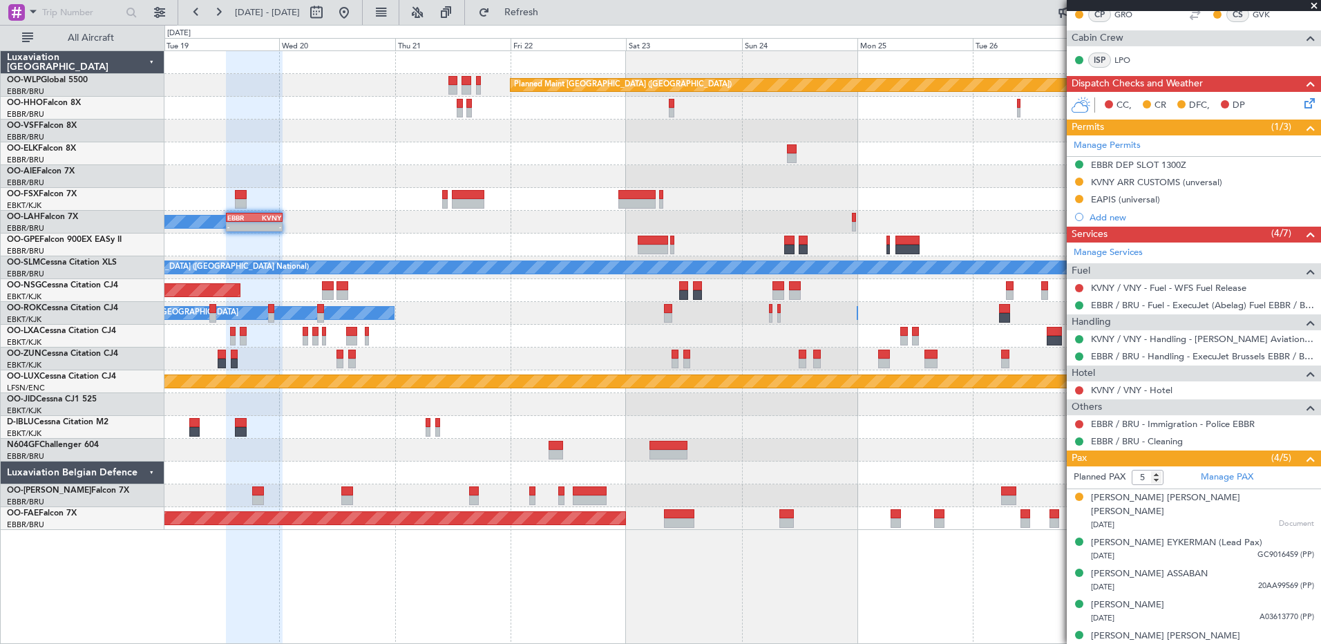
click at [413, 480] on div at bounding box center [742, 473] width 1156 height 23
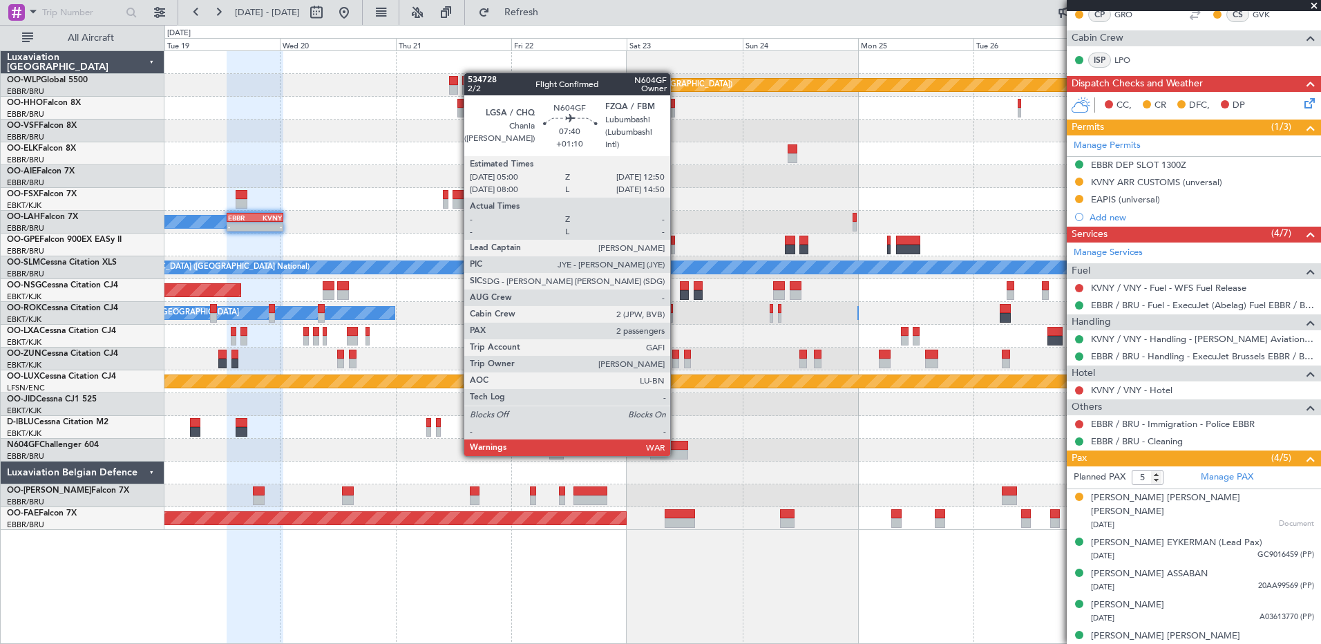
click at [676, 455] on div at bounding box center [669, 455] width 38 height 10
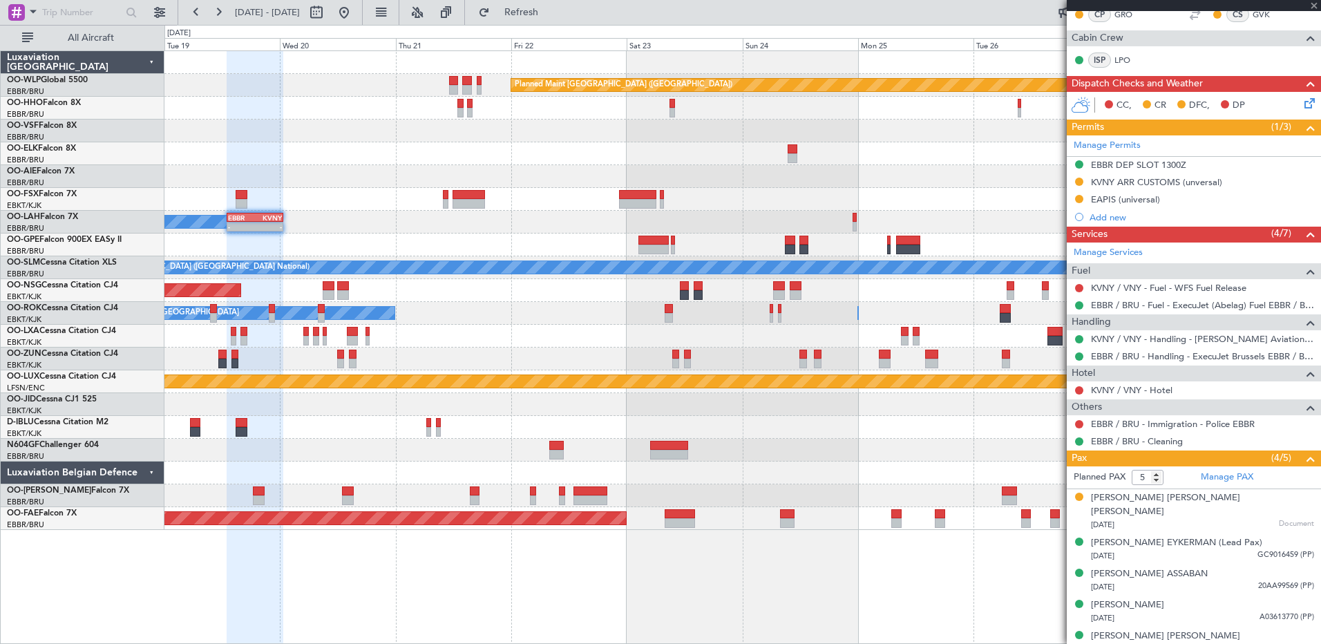
type input "+01:10"
type input "2"
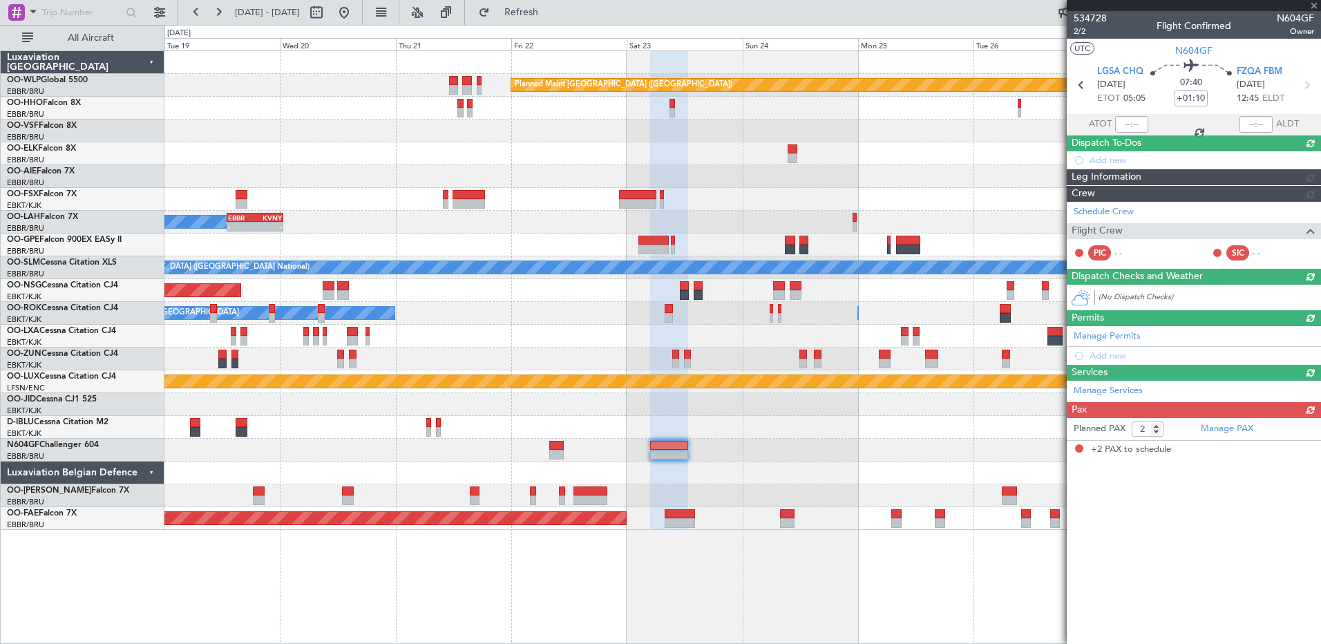
scroll to position [0, 0]
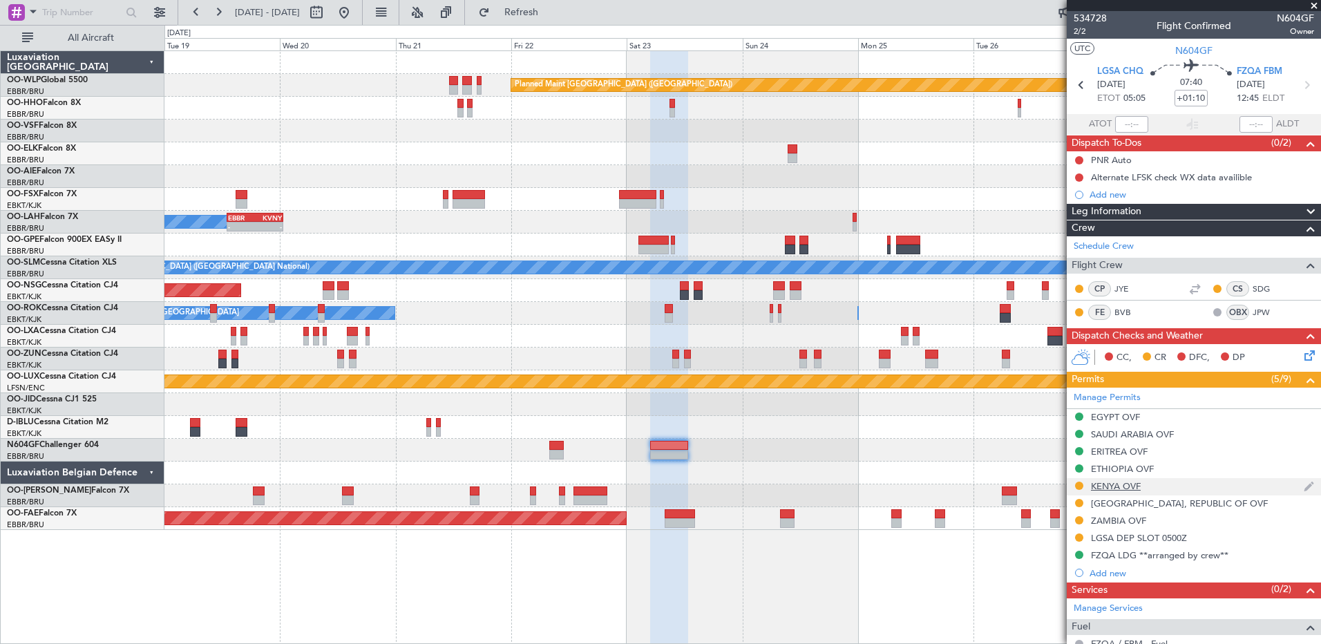
click at [1135, 484] on div "KENYA OVF" at bounding box center [1116, 486] width 50 height 12
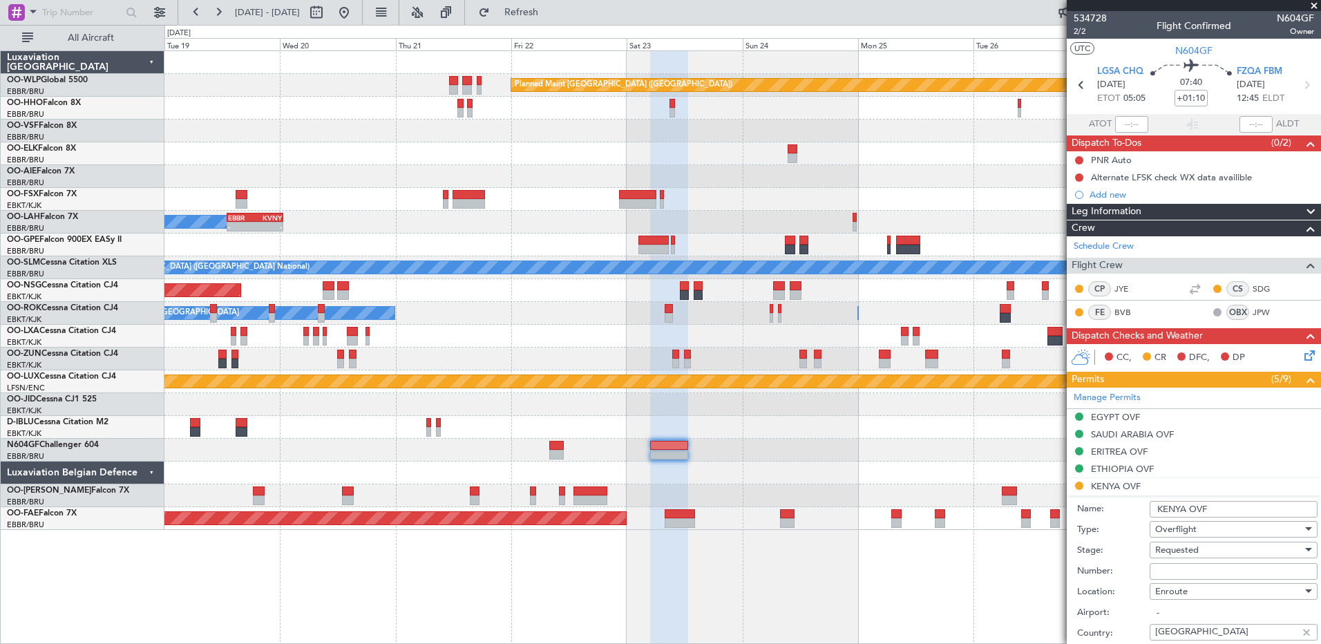
paste input "KCAA/ASL/2025003512"
type input "KCAA/ASL/2025003512"
click at [1206, 548] on div "Requested" at bounding box center [1228, 550] width 147 height 21
click at [1208, 636] on span "Received OK" at bounding box center [1228, 638] width 145 height 21
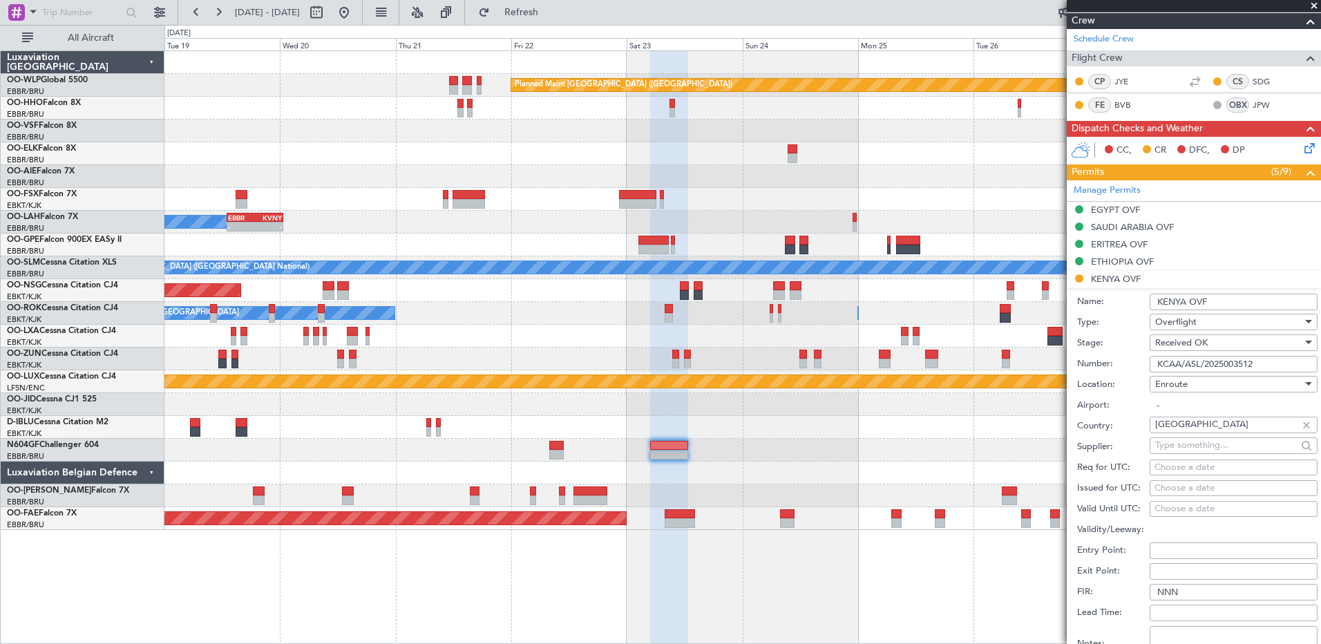
scroll to position [345, 0]
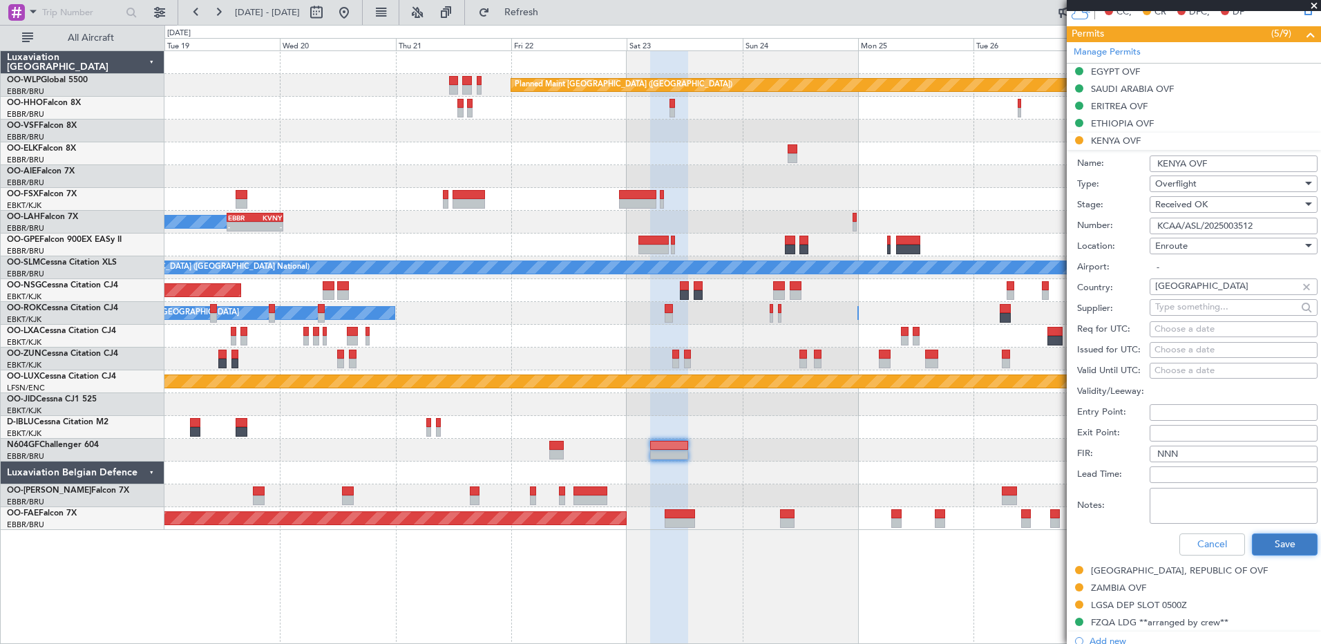
click at [1276, 547] on button "Save" at bounding box center [1285, 544] width 66 height 22
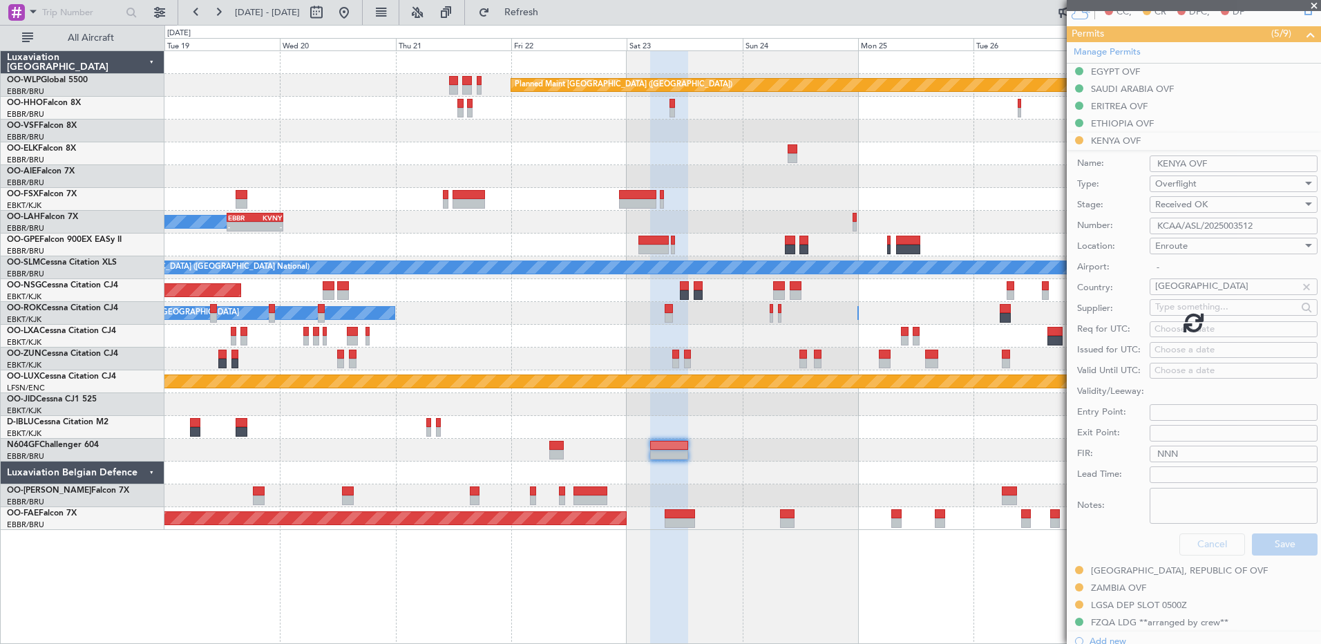
scroll to position [178, 0]
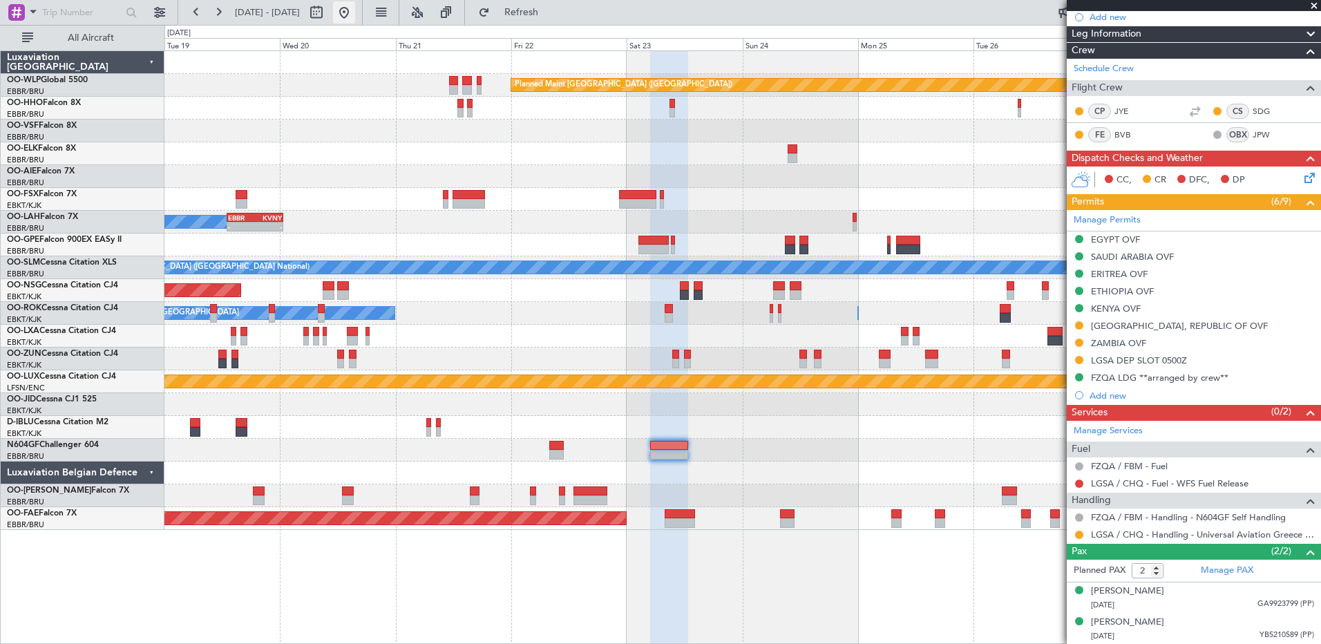
click at [355, 10] on button at bounding box center [344, 12] width 22 height 22
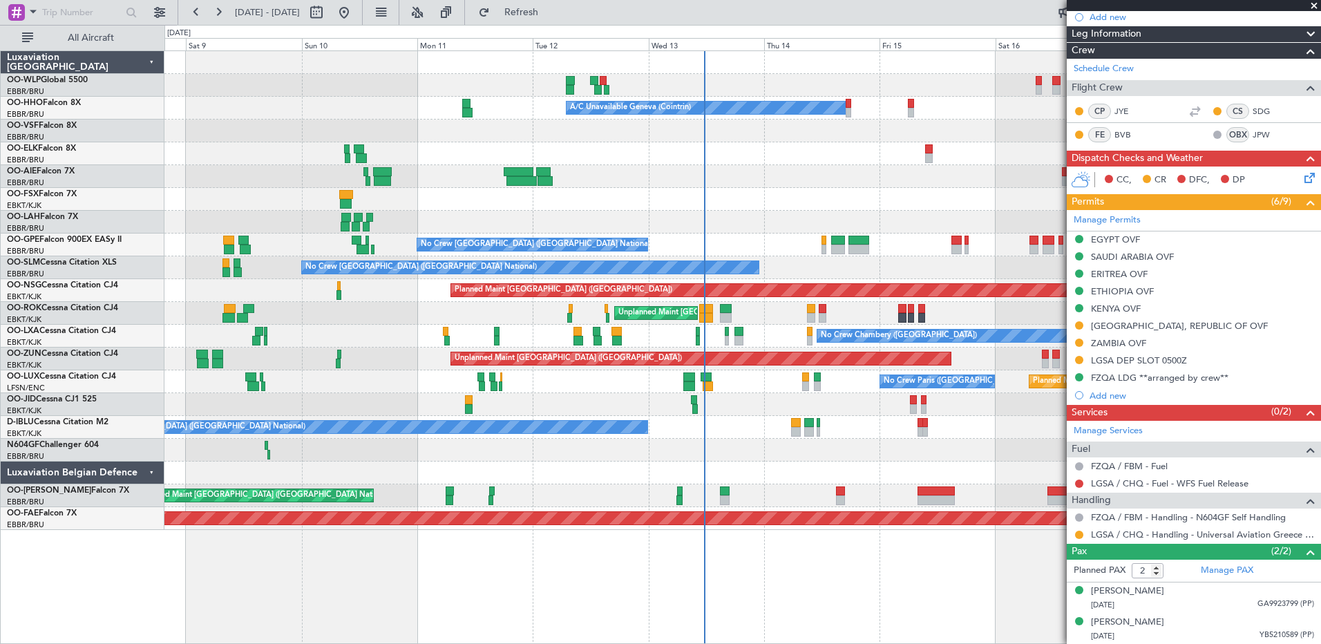
click at [614, 392] on div "Planned Maint Paris (Le Bourget) No Crew Paris (Le Bourget)" at bounding box center [742, 381] width 1156 height 23
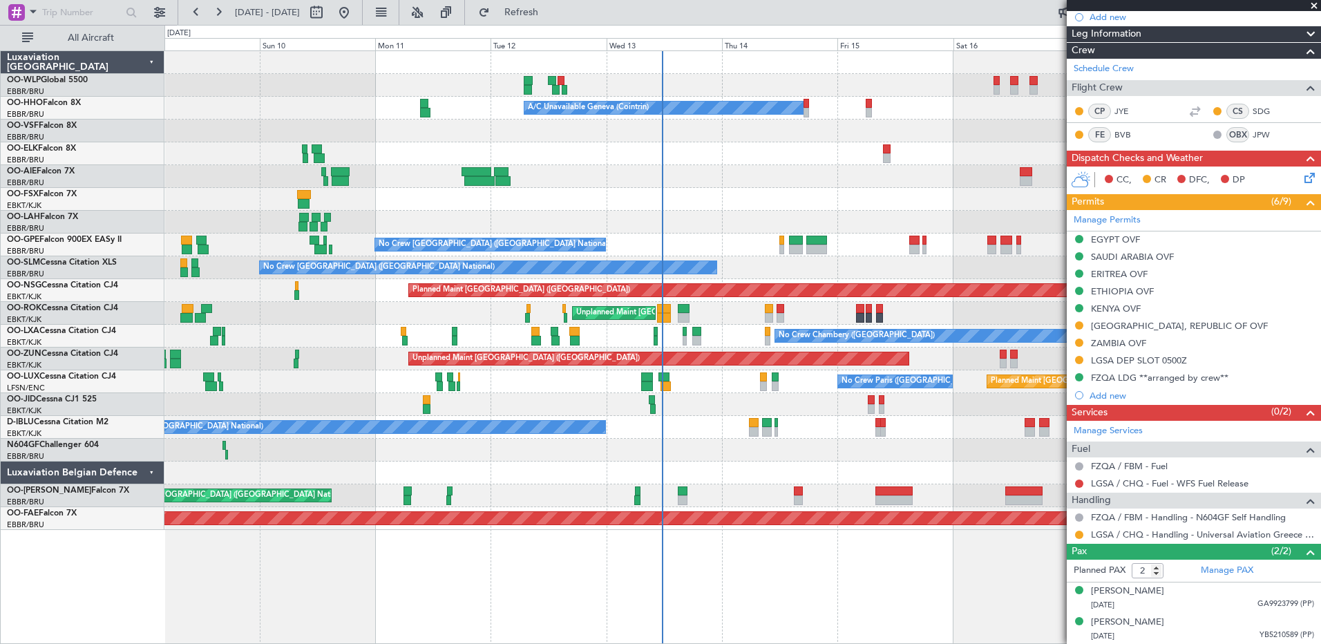
click at [722, 388] on div "Planned Maint Paris (Le Bourget) No Crew Paris (Le Bourget)" at bounding box center [742, 381] width 1156 height 23
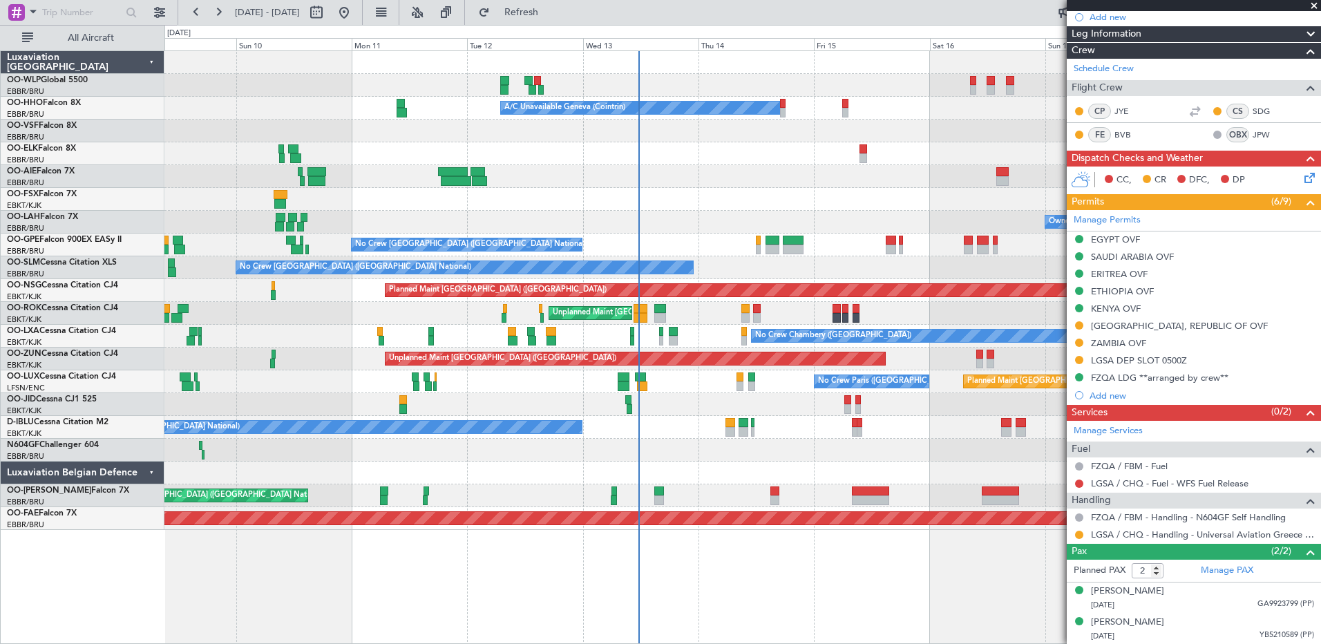
click at [677, 395] on div "Planned Maint Milan (Linate) A/C Unavailable Geneva (Cointrin) Planned Maint Ge…" at bounding box center [742, 290] width 1156 height 479
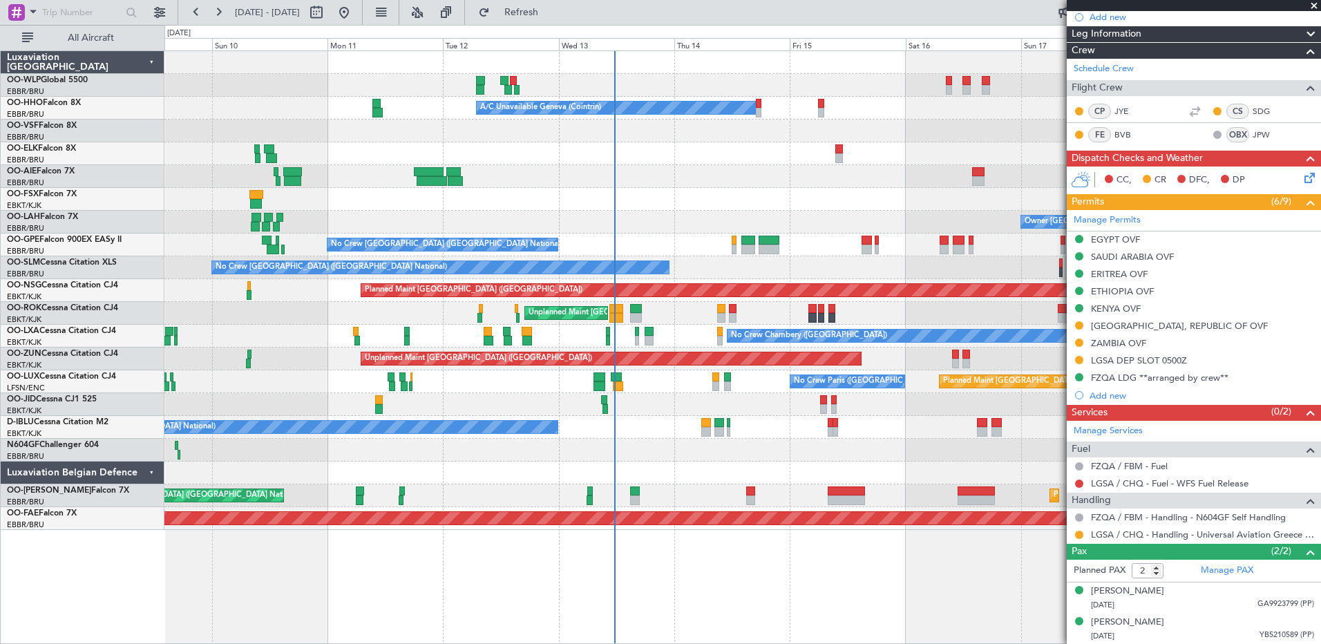
click at [622, 404] on div at bounding box center [742, 404] width 1156 height 23
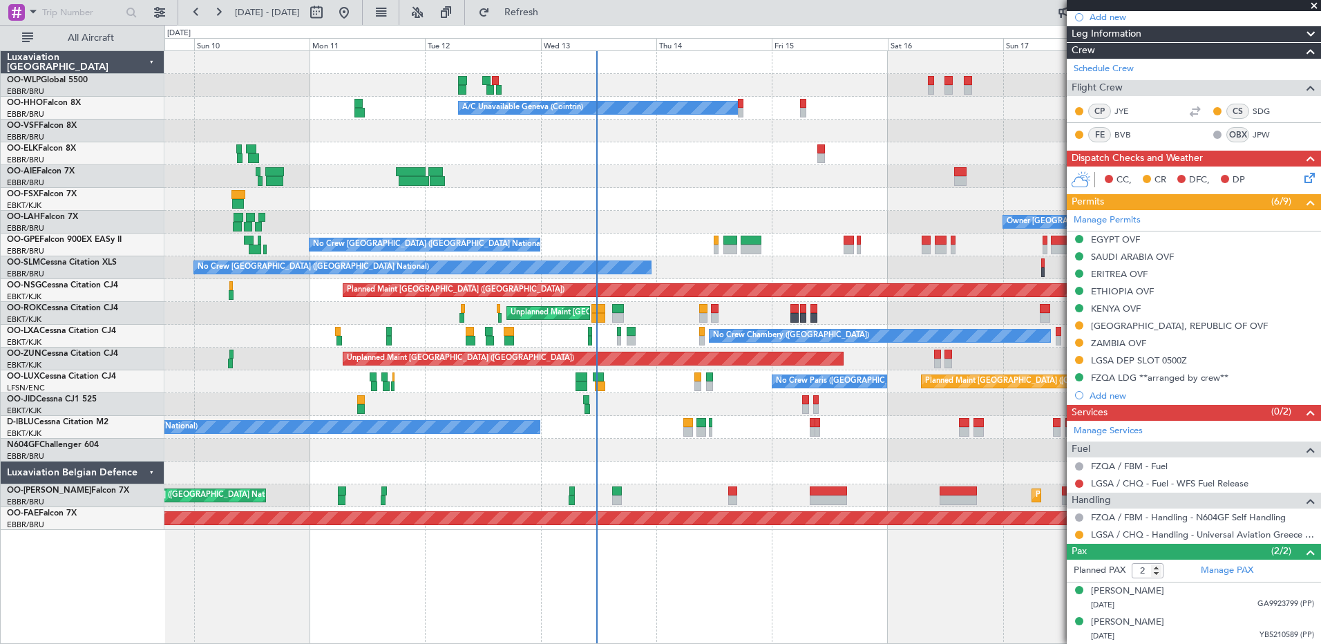
click at [603, 428] on div "Planned Maint Milan (Linate) Planned Maint Berlin (Brandenburg) A/C Unavailable…" at bounding box center [742, 290] width 1156 height 479
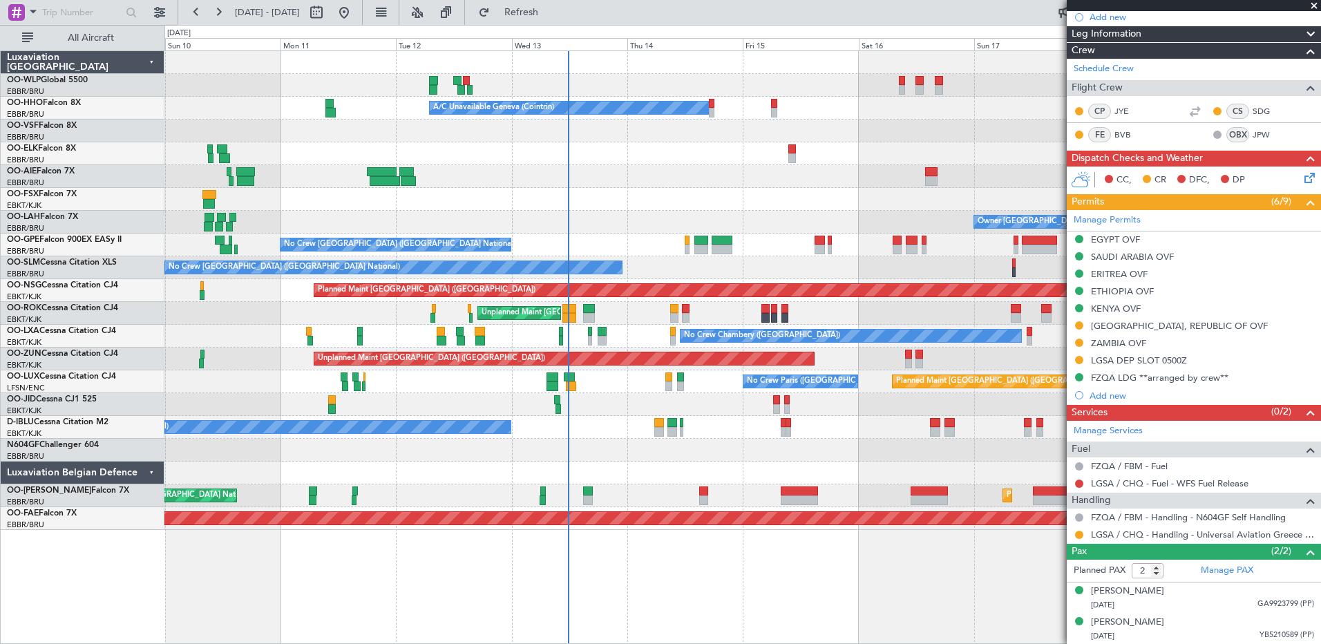
click at [691, 184] on div at bounding box center [742, 176] width 1156 height 23
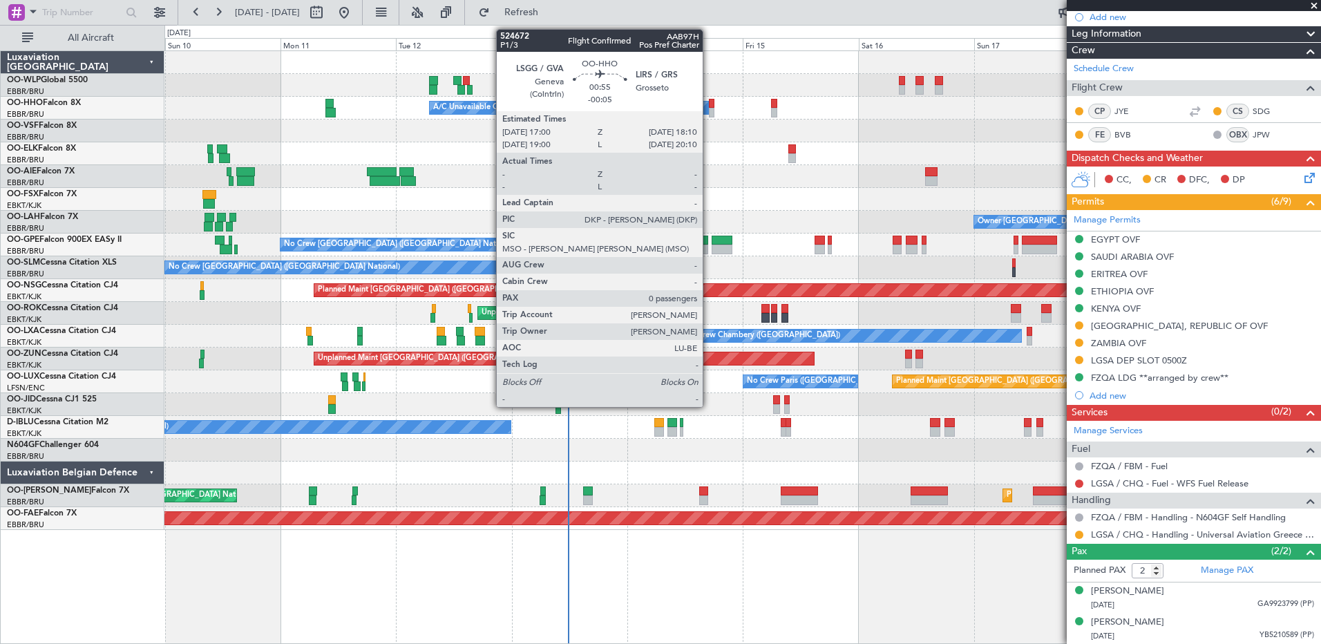
click at [709, 109] on div at bounding box center [712, 113] width 6 height 10
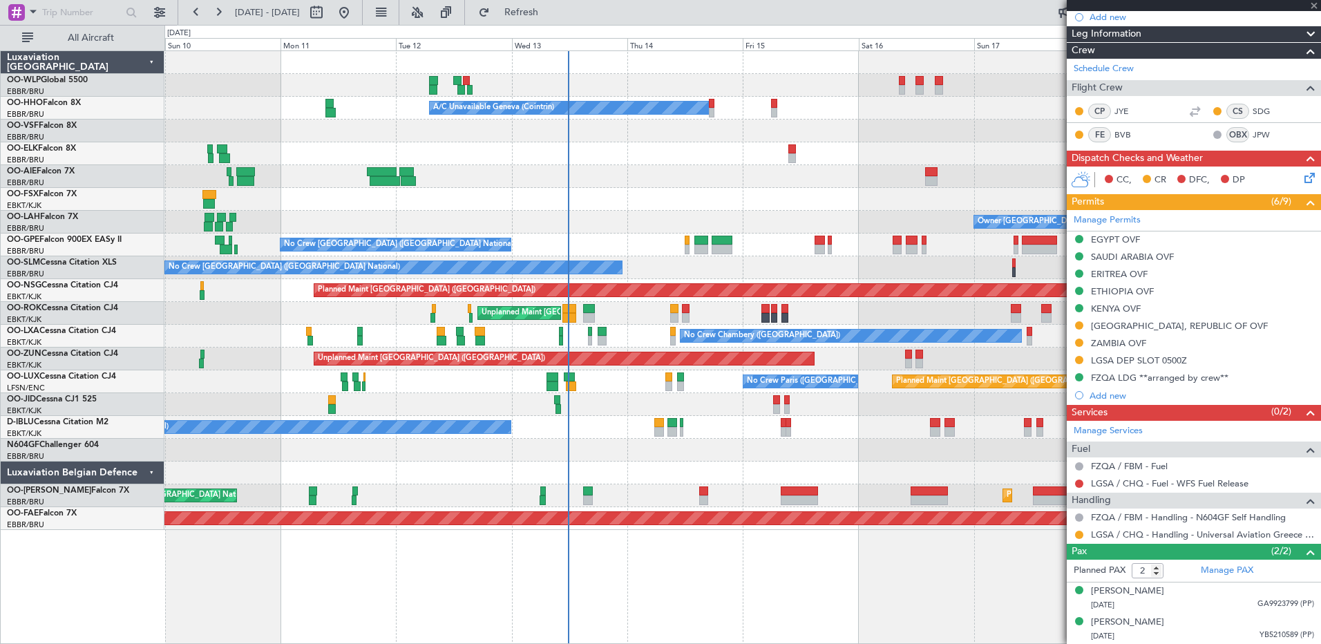
type input "-00:05"
type input "0"
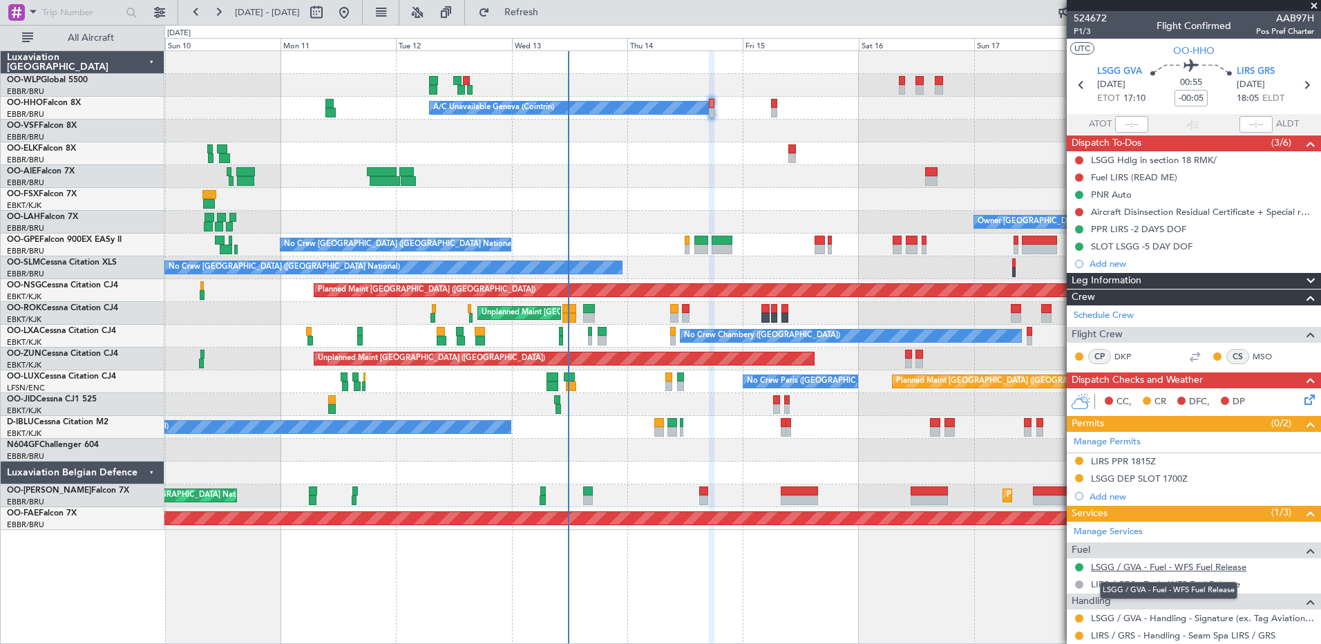
scroll to position [39, 0]
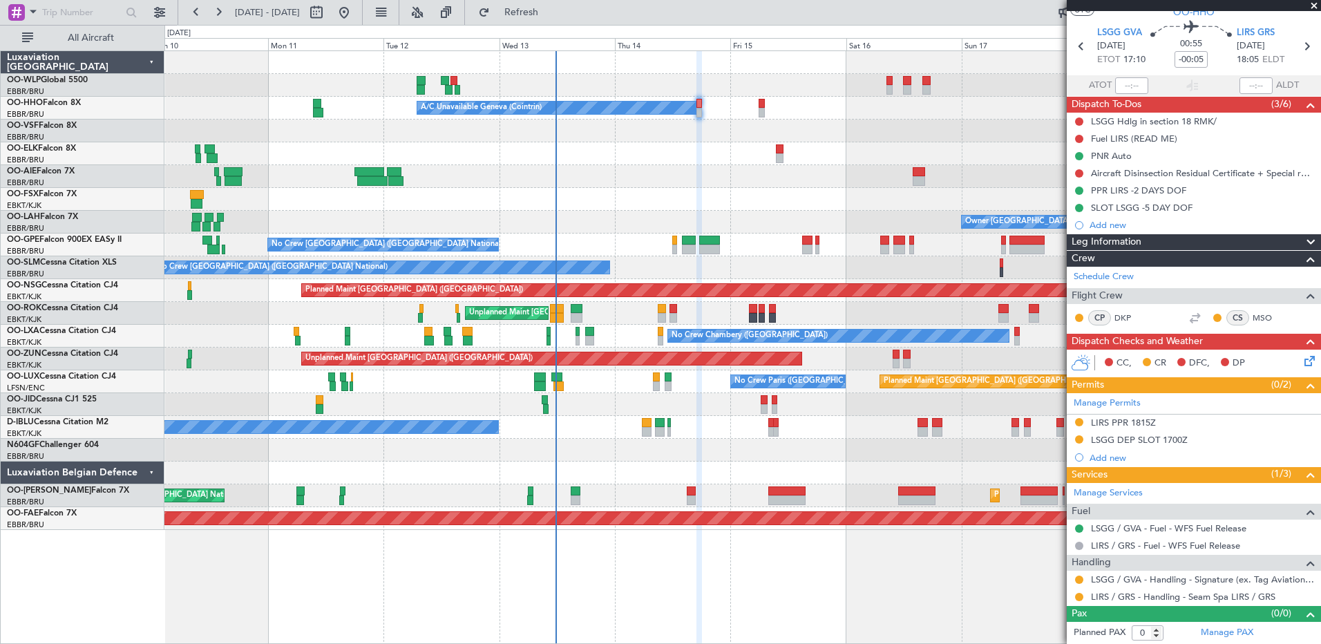
click at [912, 556] on div "Planned Maint [GEOGRAPHIC_DATA] ([GEOGRAPHIC_DATA]) A/C Unavailable Geneva (Coi…" at bounding box center [742, 347] width 1157 height 594
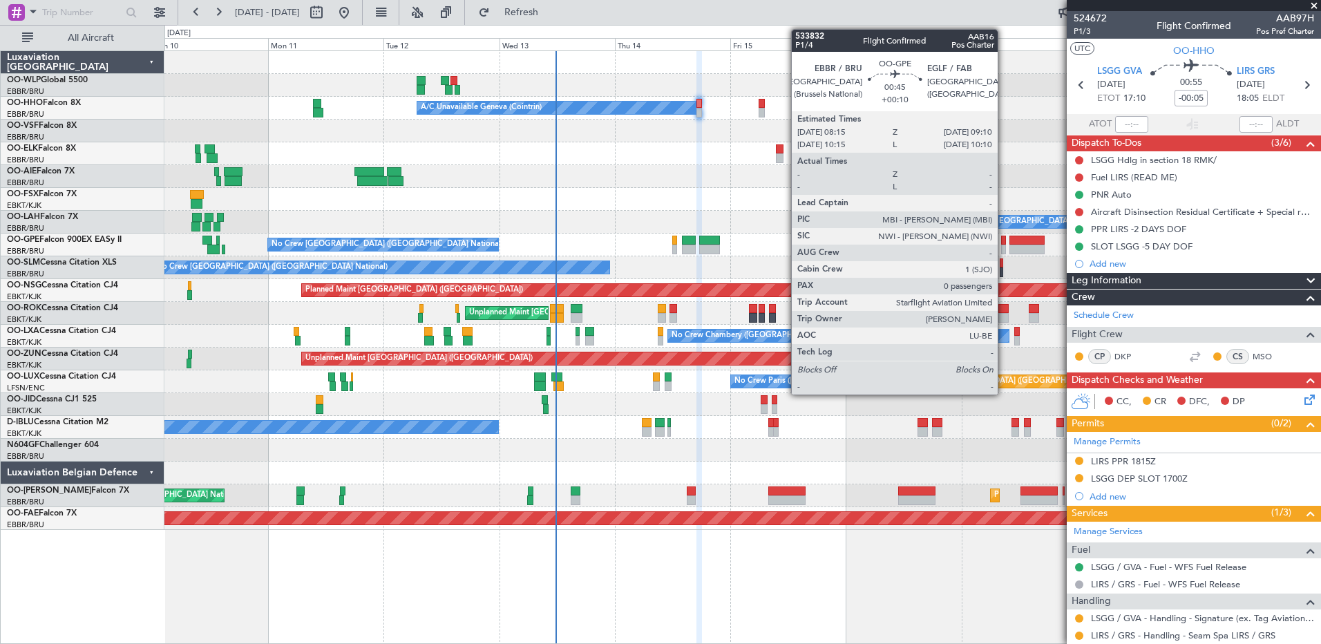
scroll to position [39, 0]
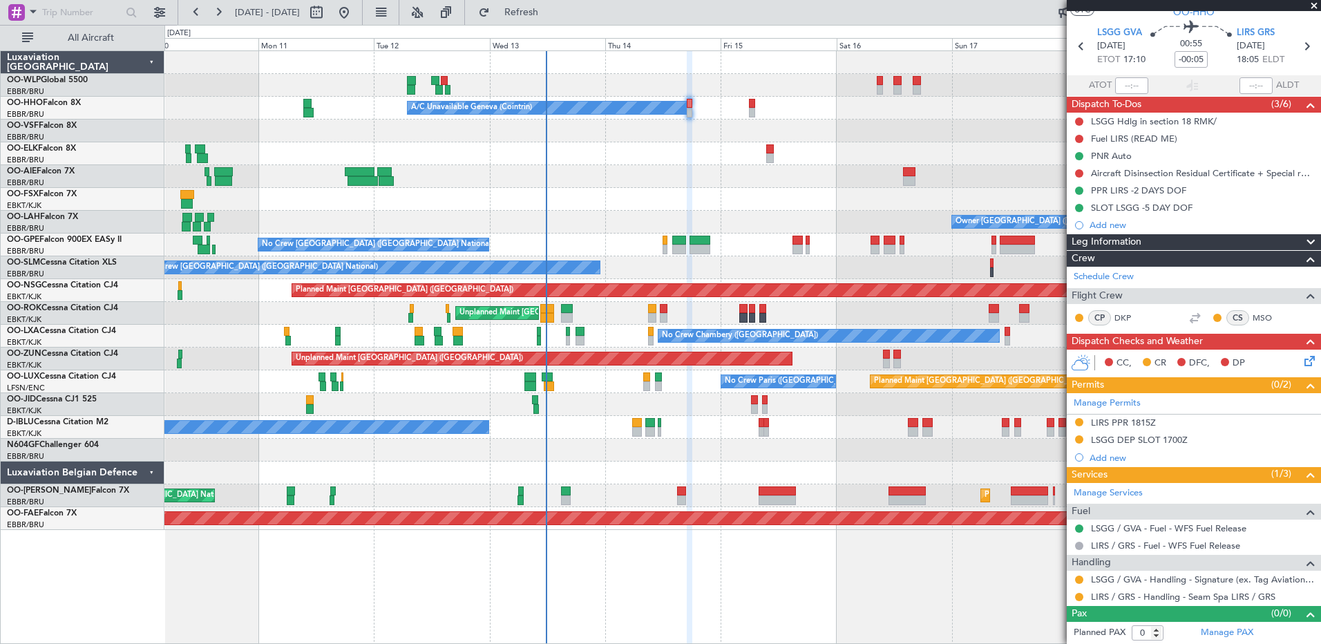
click at [746, 263] on div "Planned Maint [GEOGRAPHIC_DATA] ([GEOGRAPHIC_DATA]) A/C Unavailable Geneva (Coi…" at bounding box center [742, 290] width 1156 height 479
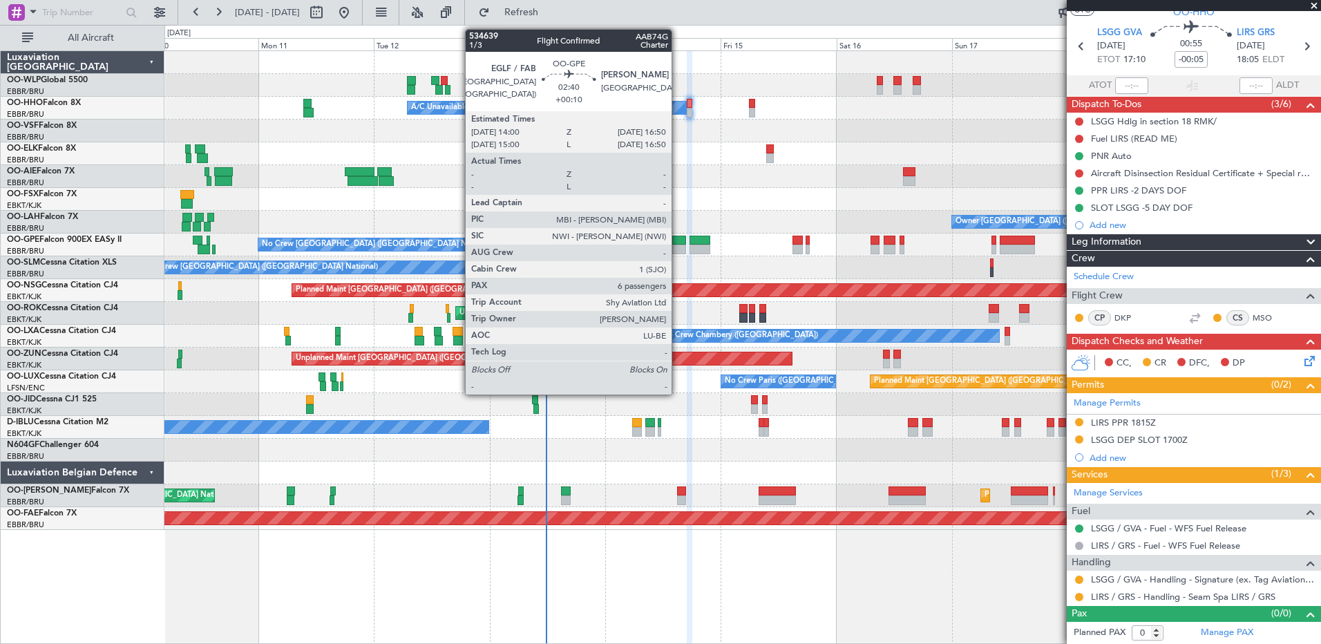
click at [679, 239] on div at bounding box center [679, 241] width 14 height 10
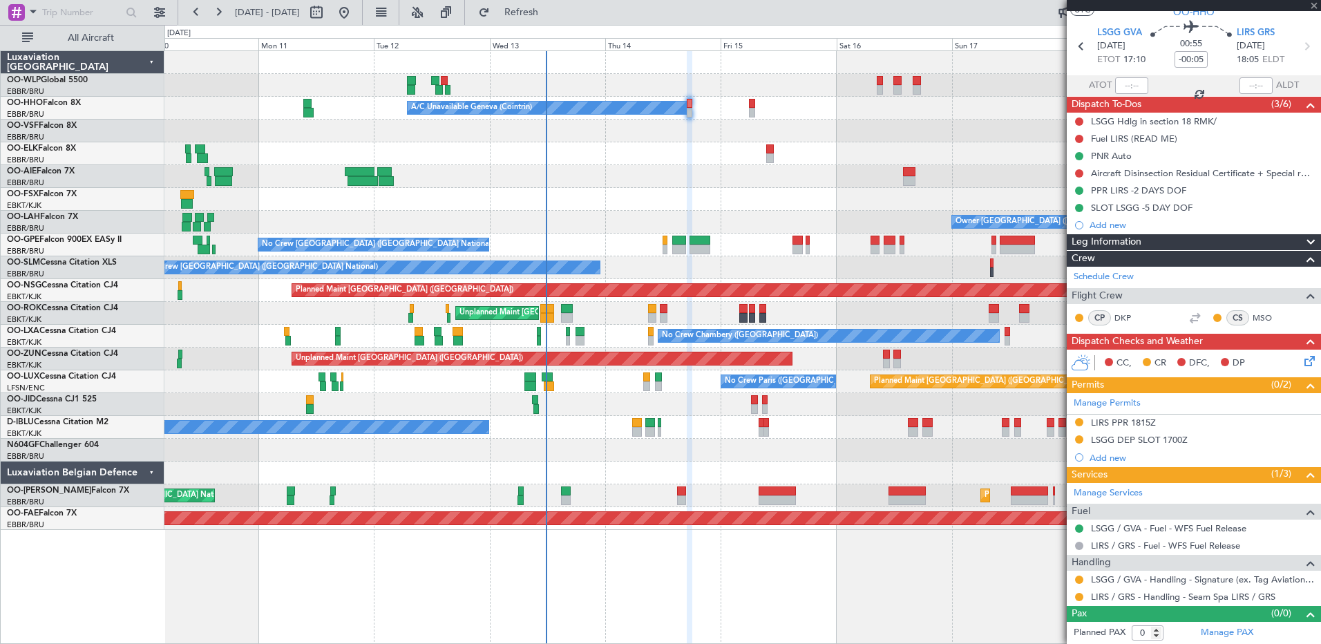
type input "+00:10"
type input "6"
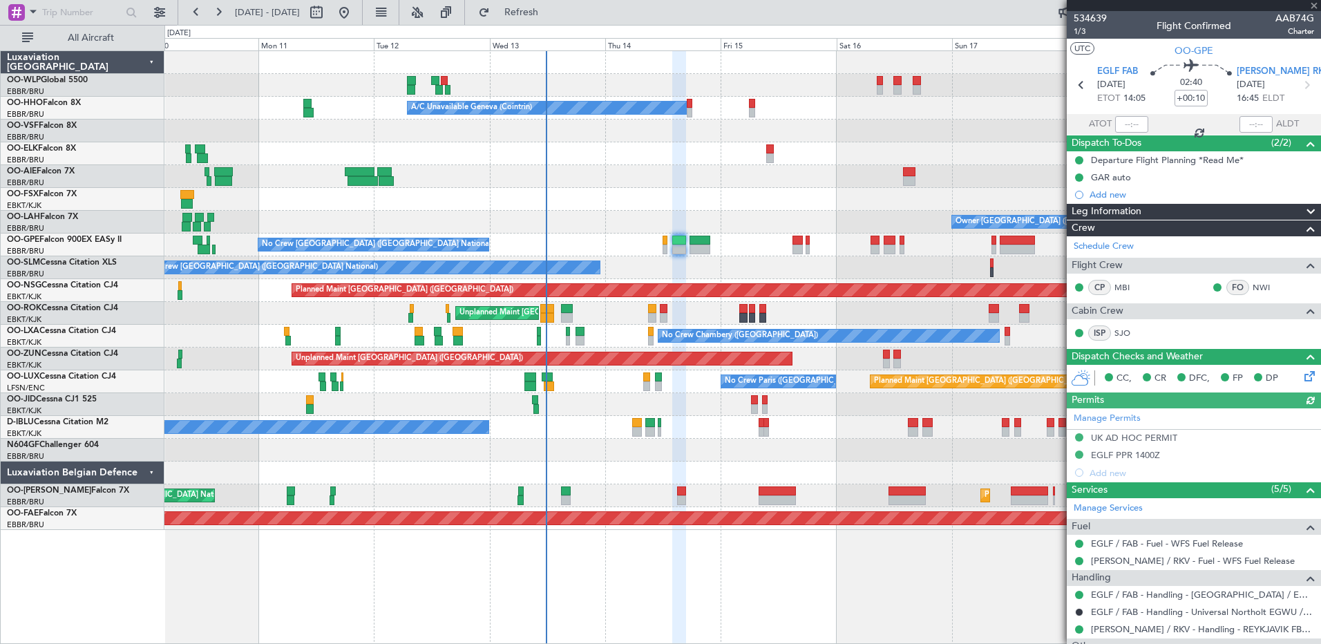
scroll to position [270, 0]
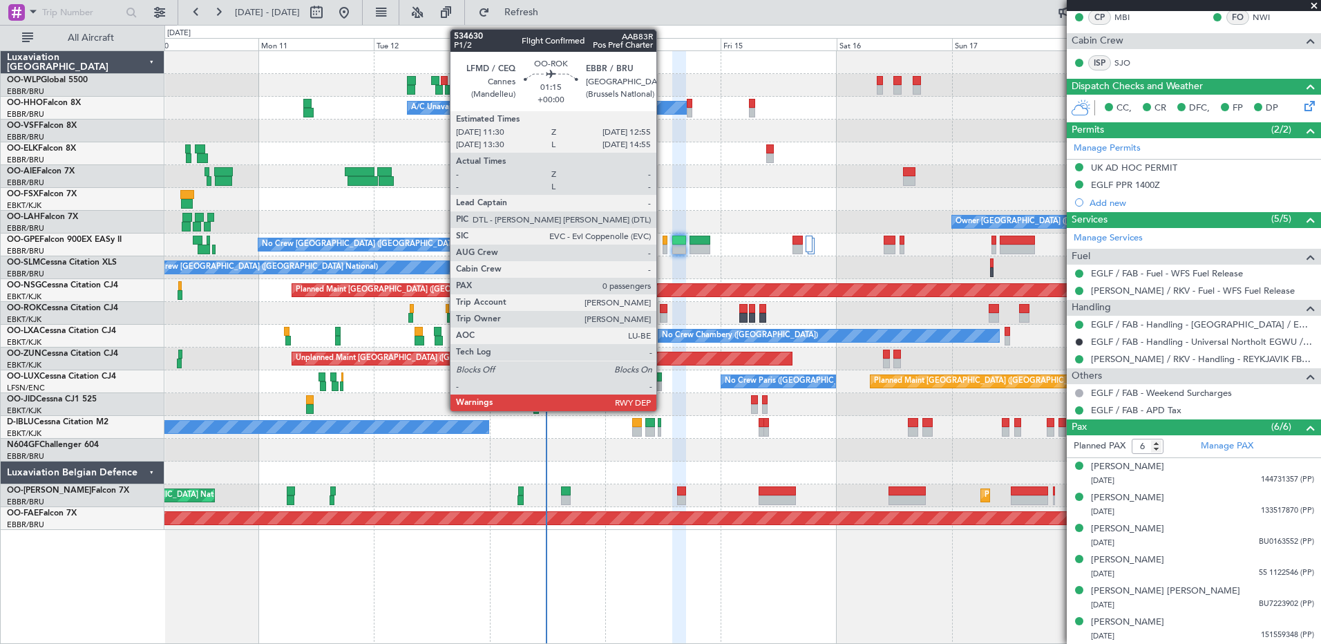
click at [663, 314] on div at bounding box center [663, 318] width 7 height 10
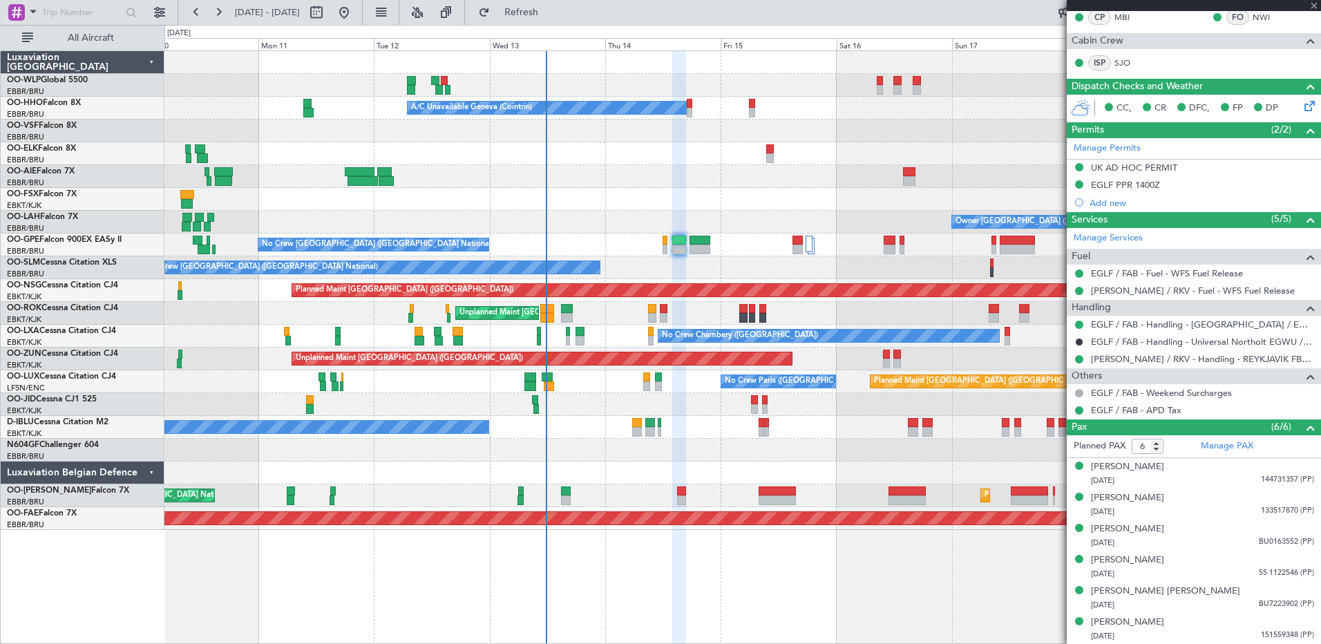
type input "0"
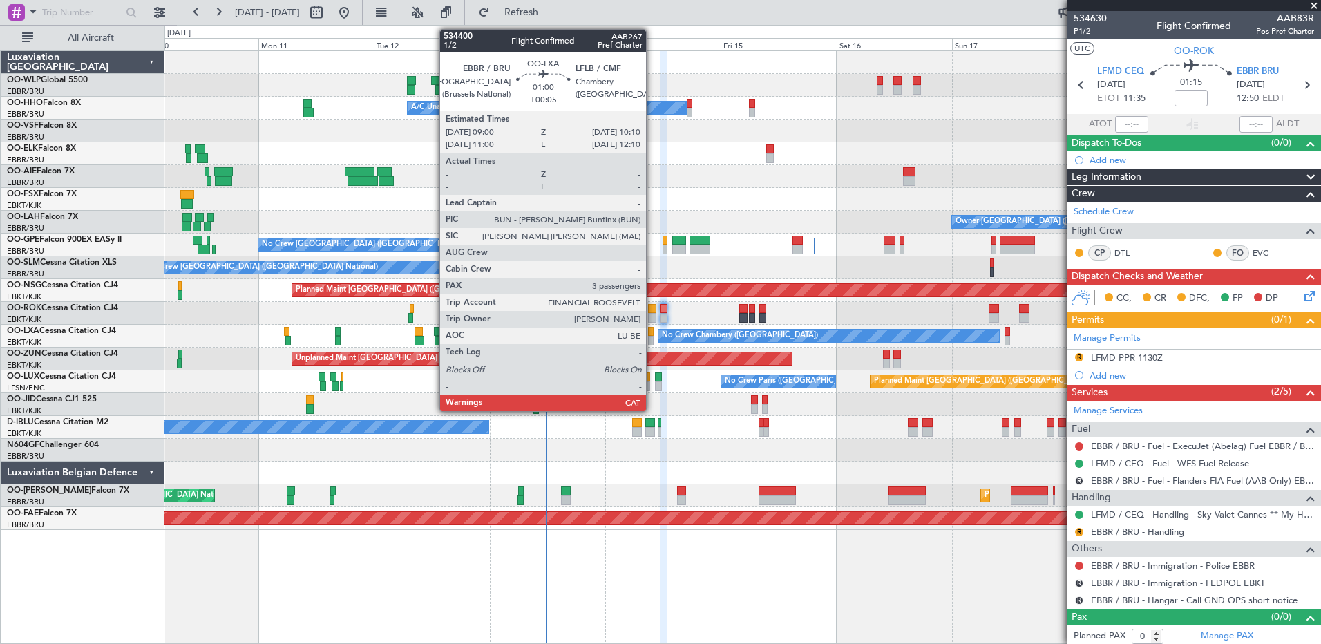
click at [652, 332] on div at bounding box center [651, 332] width 6 height 10
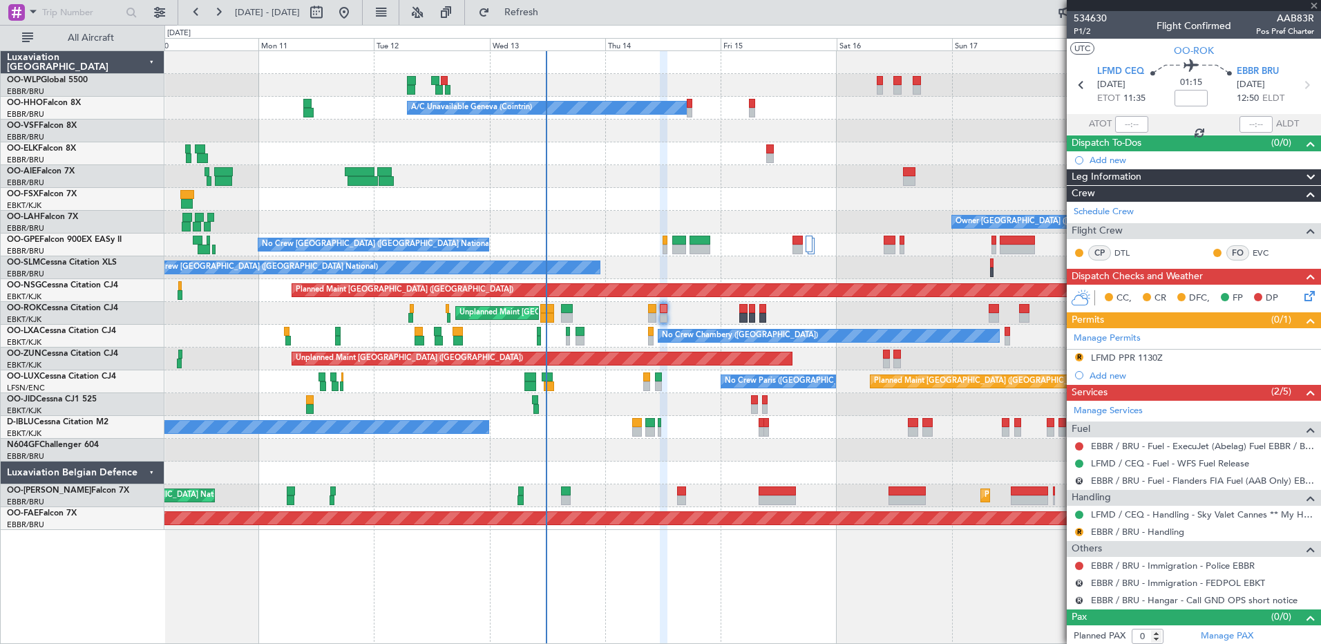
type input "+00:05"
type input "3"
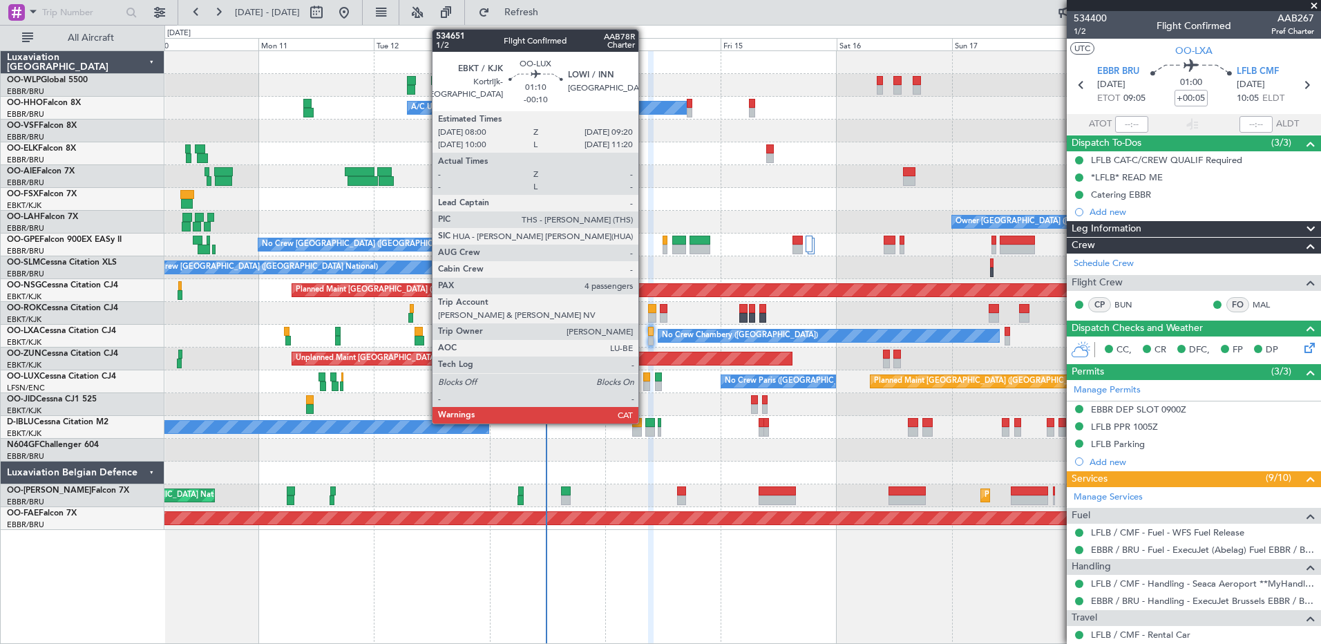
click at [645, 389] on div at bounding box center [646, 386] width 7 height 10
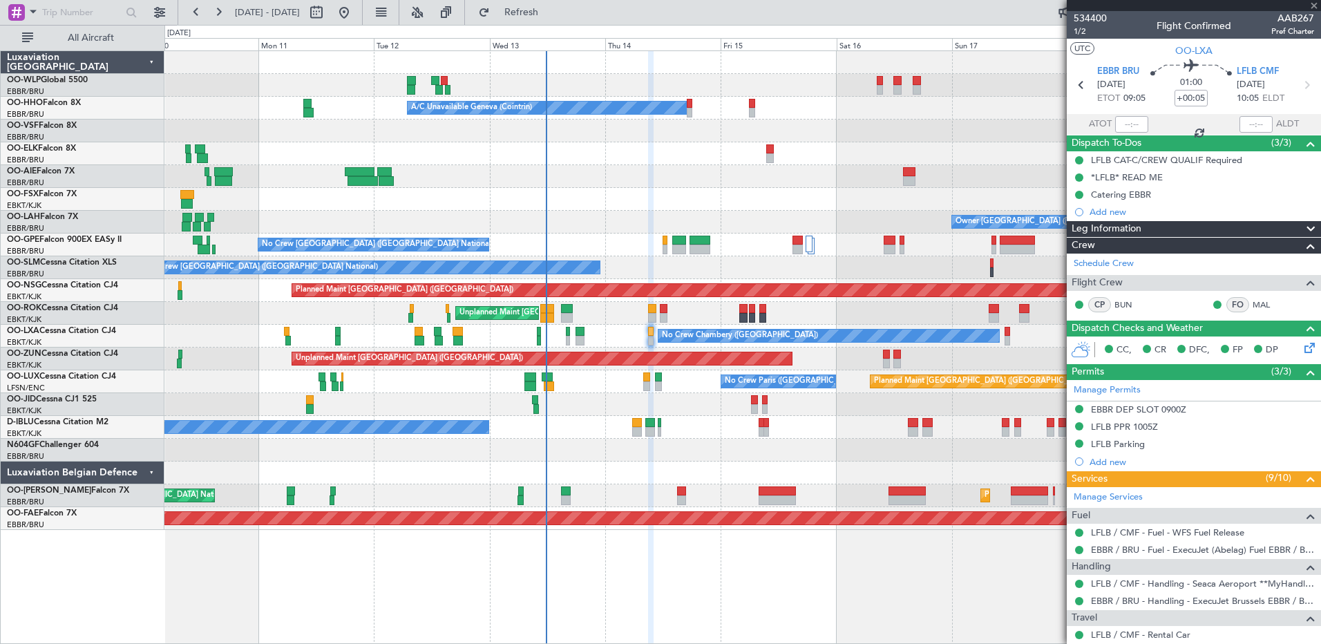
type input "-00:10"
type input "4"
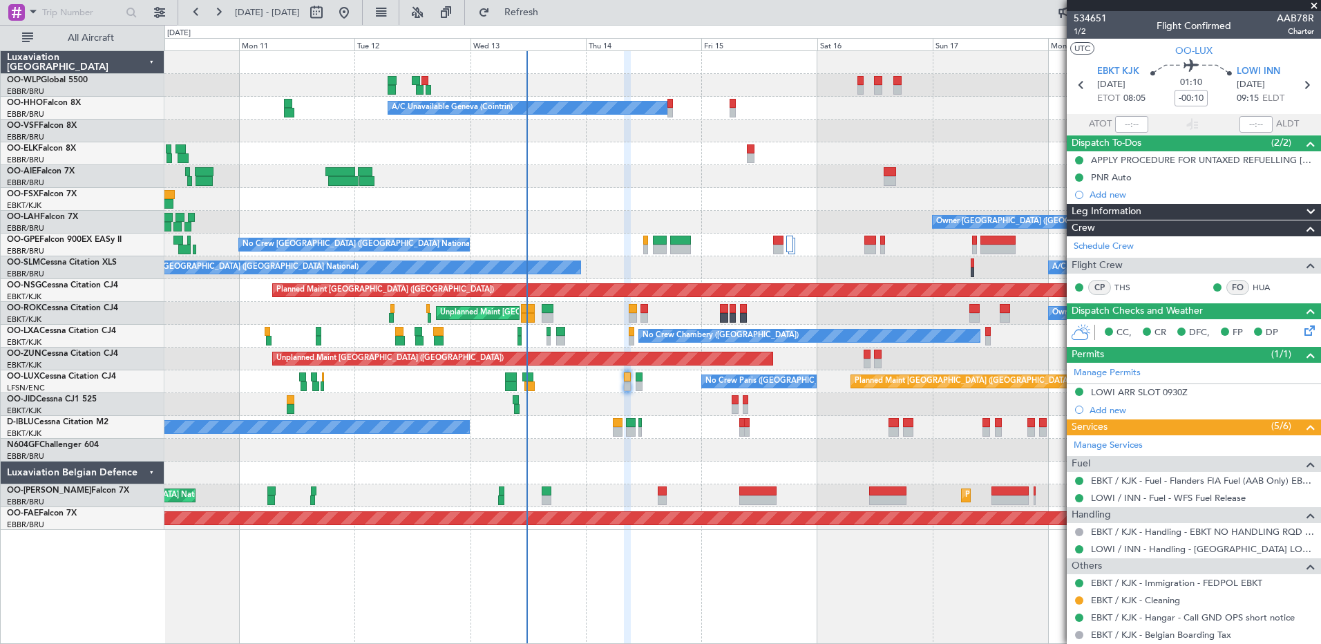
click at [976, 360] on div "Unplanned Maint [GEOGRAPHIC_DATA] ([GEOGRAPHIC_DATA])" at bounding box center [742, 359] width 1156 height 23
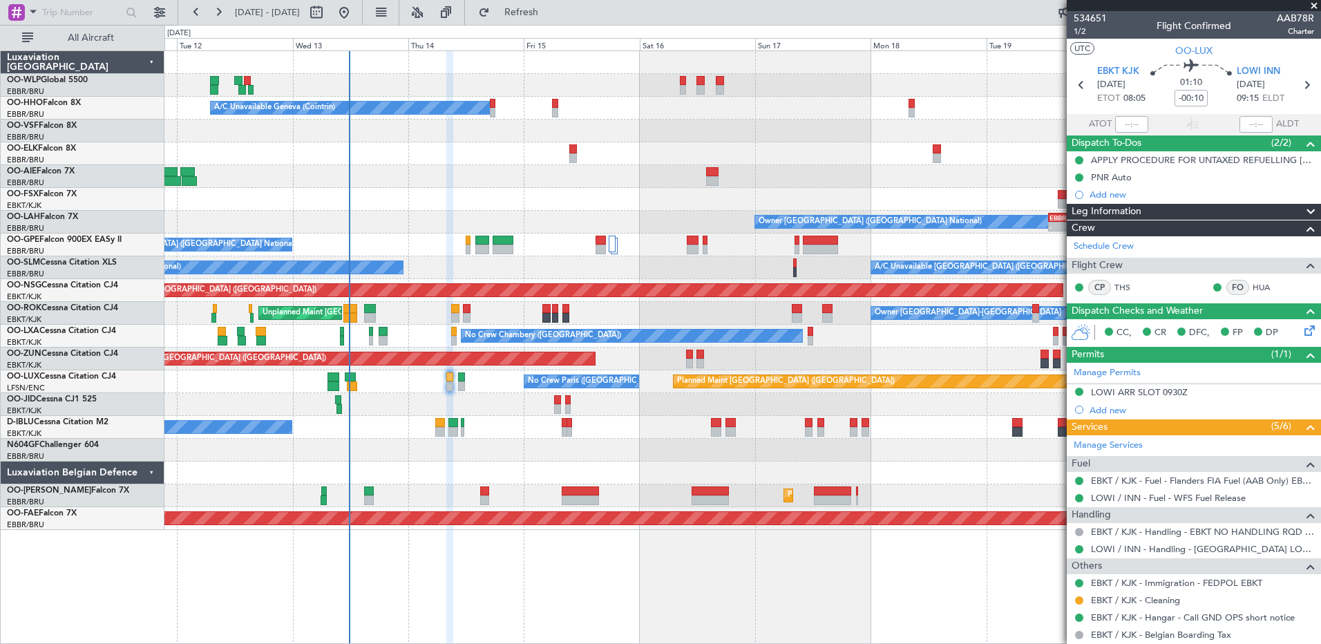
click at [430, 405] on div at bounding box center [742, 404] width 1156 height 23
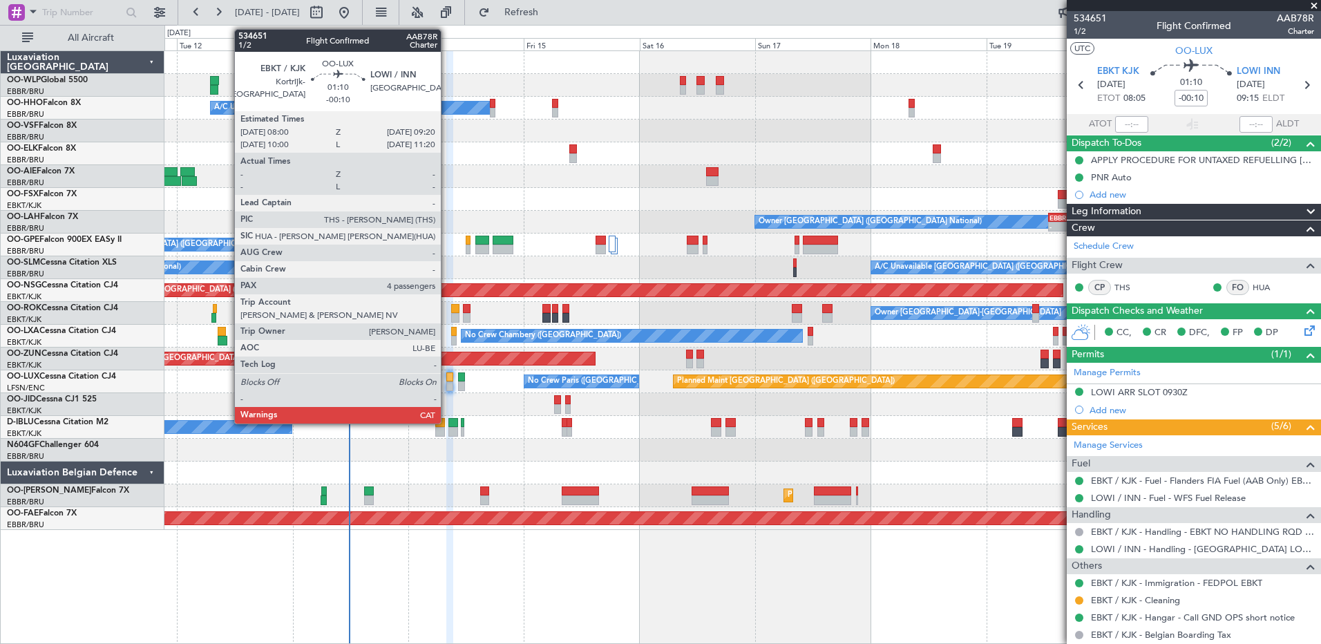
click at [447, 383] on div at bounding box center [449, 386] width 7 height 10
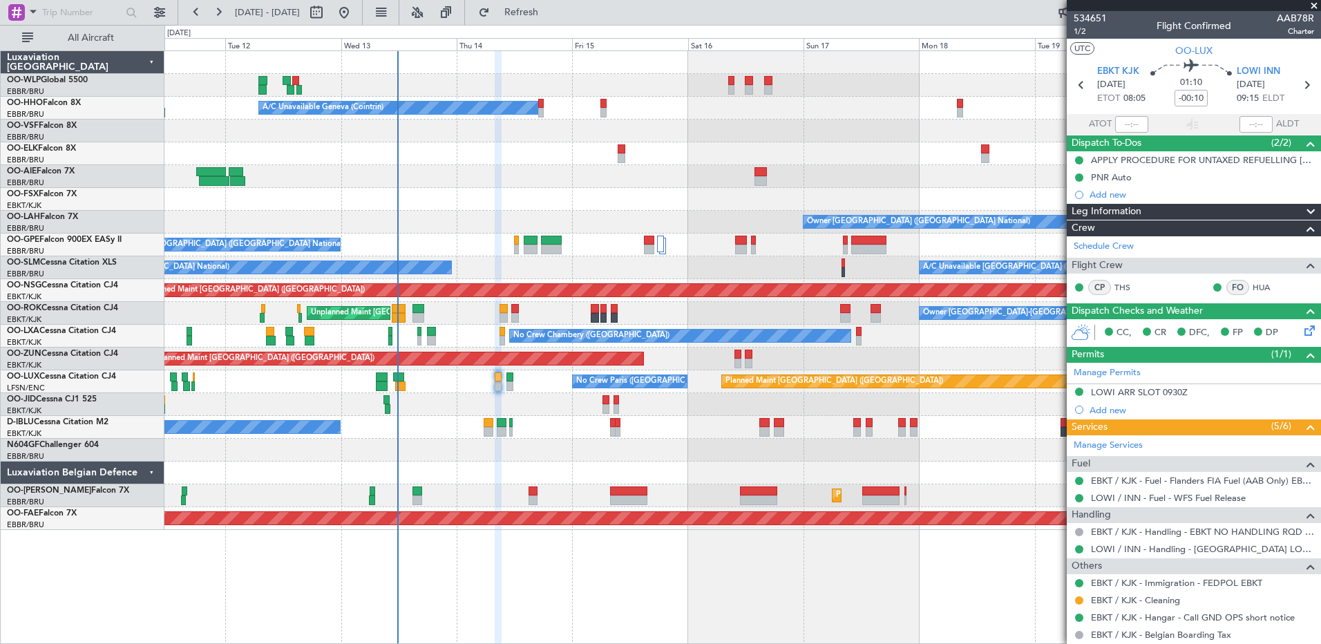
click at [575, 434] on div "No Crew [GEOGRAPHIC_DATA] ([GEOGRAPHIC_DATA] National)" at bounding box center [742, 427] width 1156 height 23
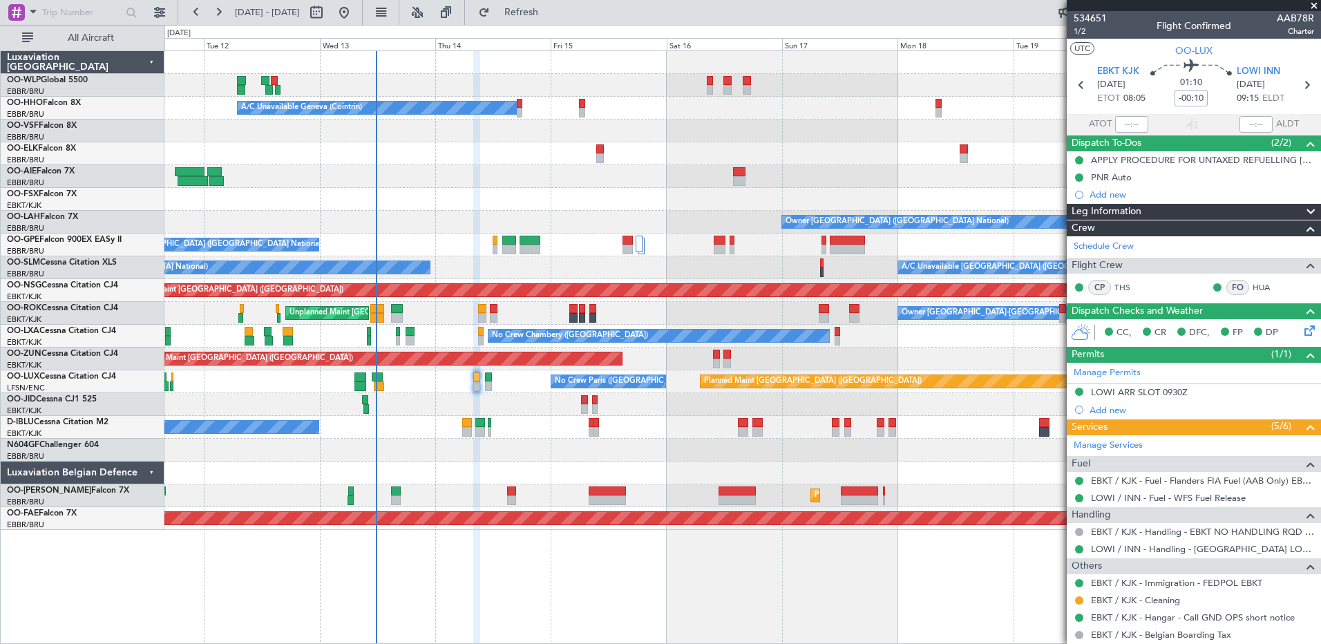
click at [527, 442] on div "Planned Maint [GEOGRAPHIC_DATA] ([GEOGRAPHIC_DATA]) A/C Unavailable Geneva (Coi…" at bounding box center [742, 290] width 1156 height 479
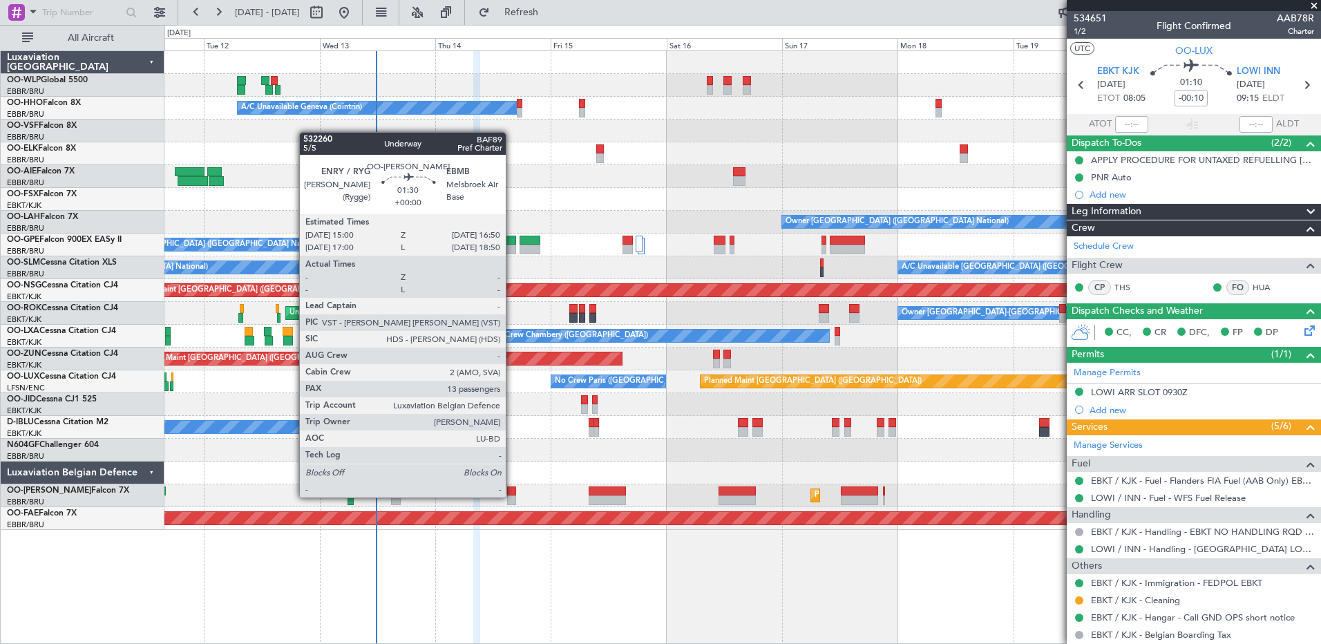
click at [512, 496] on div at bounding box center [511, 500] width 9 height 10
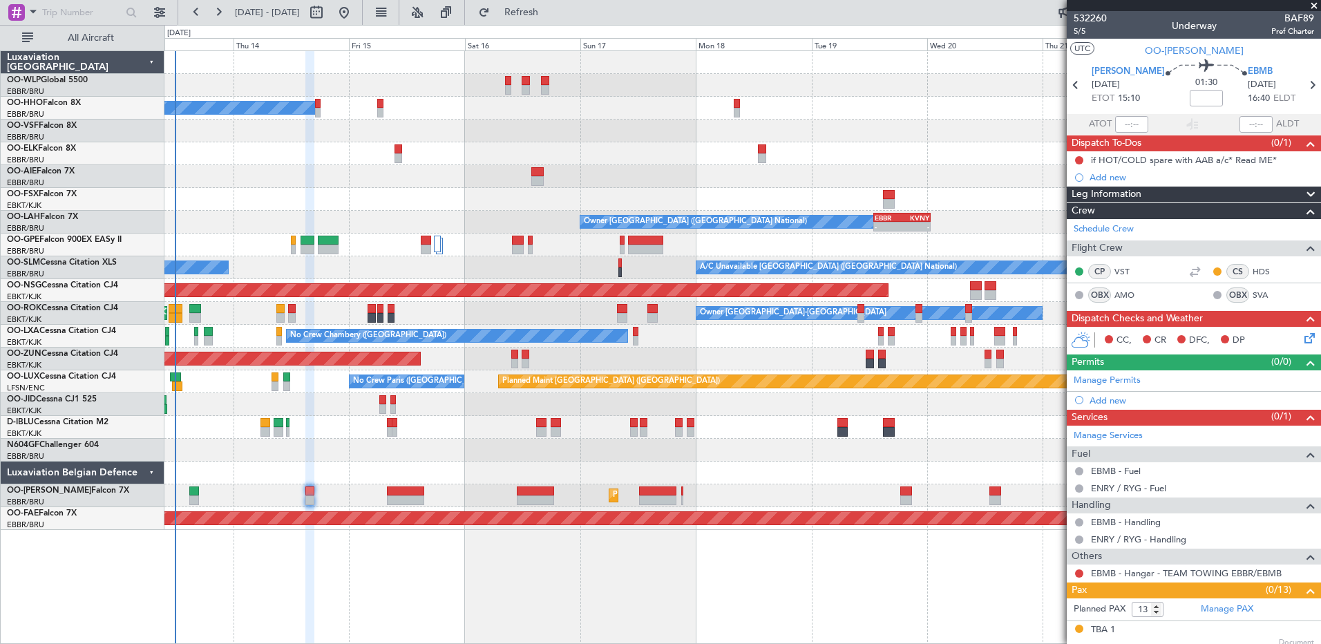
click at [1232, 344] on fb-app "[DATE] - [DATE] Refresh Quick Links All Aircraft Planned Maint [GEOGRAPHIC_DATA…" at bounding box center [660, 327] width 1321 height 634
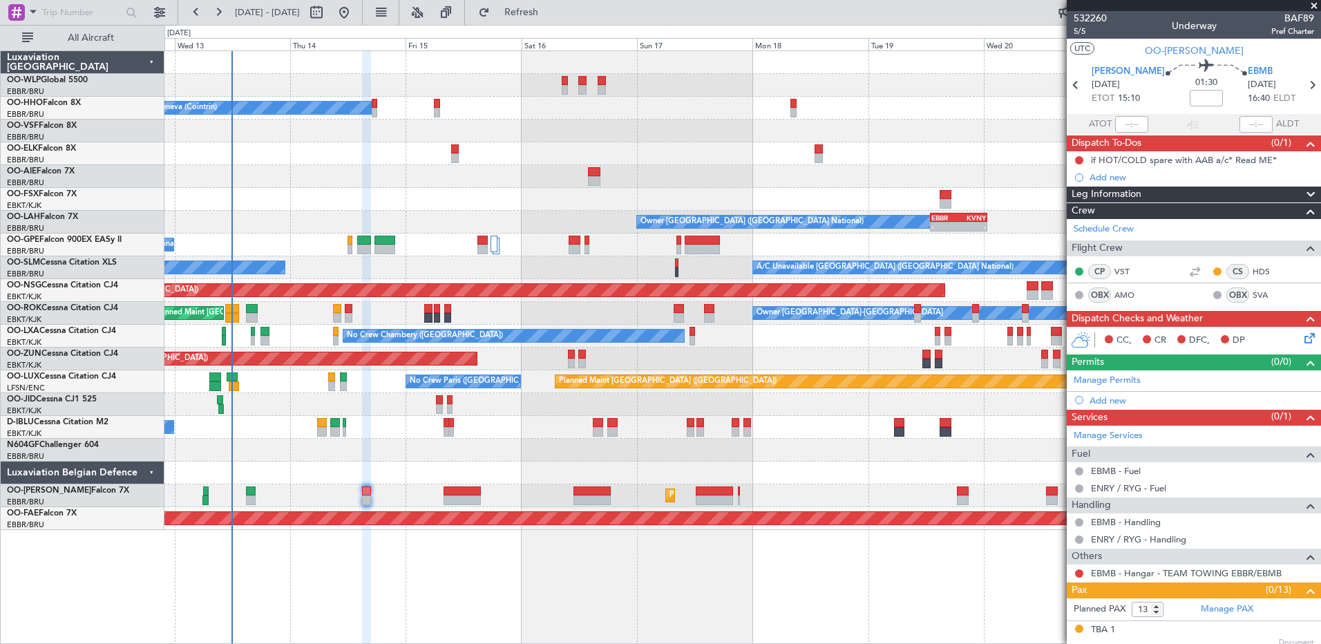
click at [811, 193] on div "Planned Maint [GEOGRAPHIC_DATA] ([GEOGRAPHIC_DATA]) A/C Unavailable Geneva (Coi…" at bounding box center [742, 290] width 1156 height 479
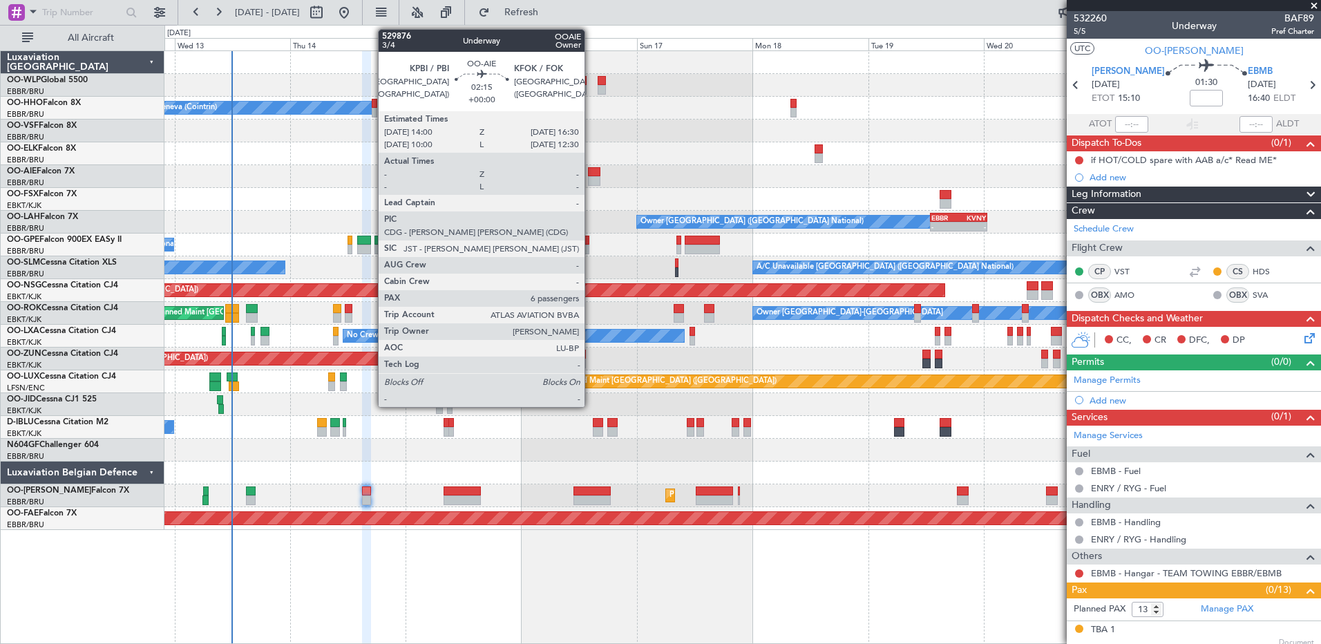
click at [591, 171] on div at bounding box center [594, 172] width 12 height 10
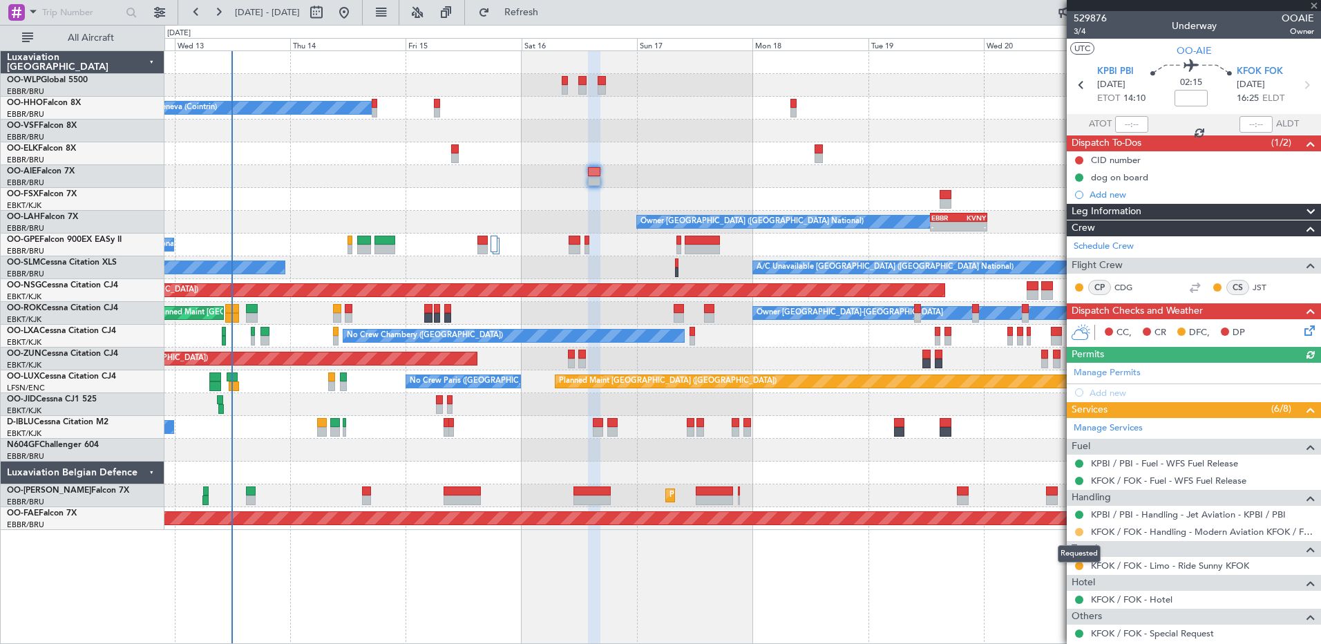
click at [1077, 533] on button at bounding box center [1079, 532] width 8 height 8
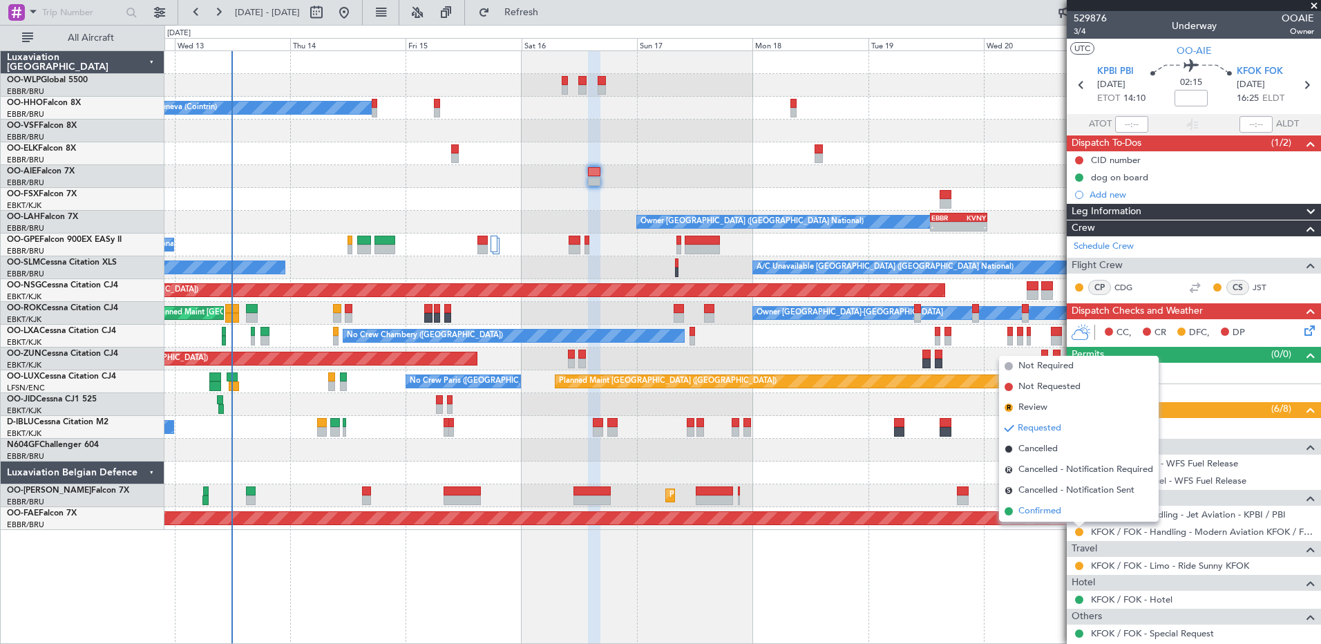
click at [1048, 511] on span "Confirmed" at bounding box center [1039, 511] width 43 height 14
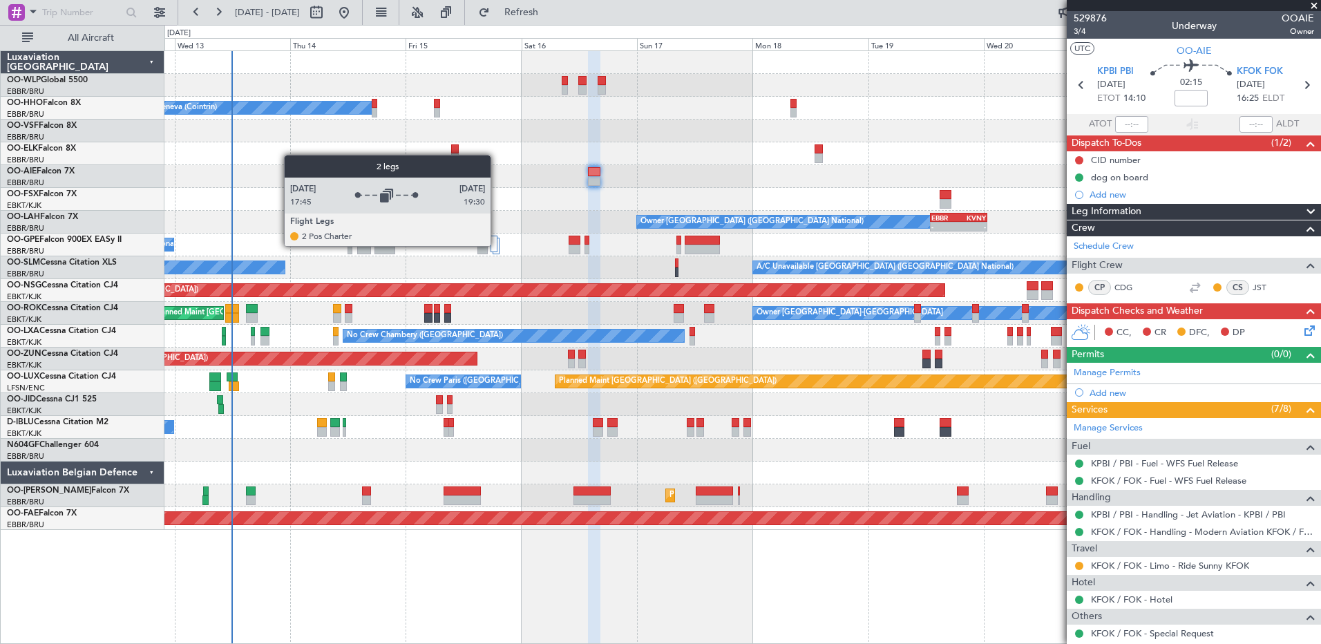
click at [497, 245] on div at bounding box center [494, 244] width 7 height 17
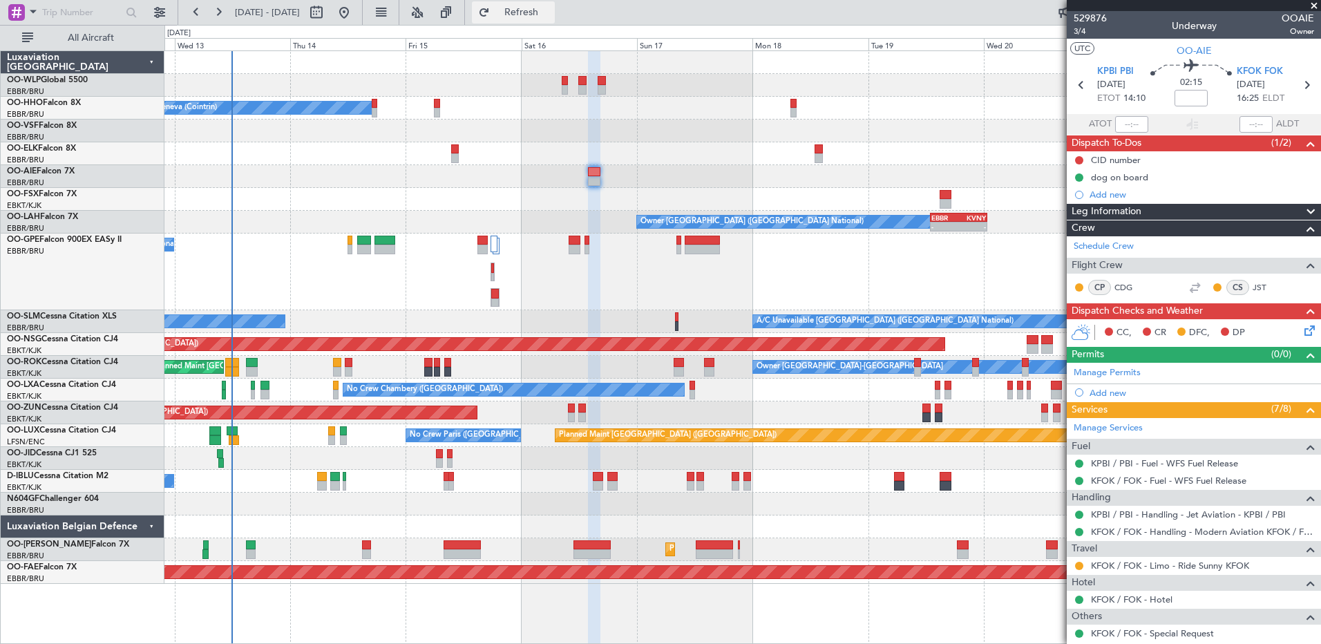
click at [551, 15] on span "Refresh" at bounding box center [522, 13] width 58 height 10
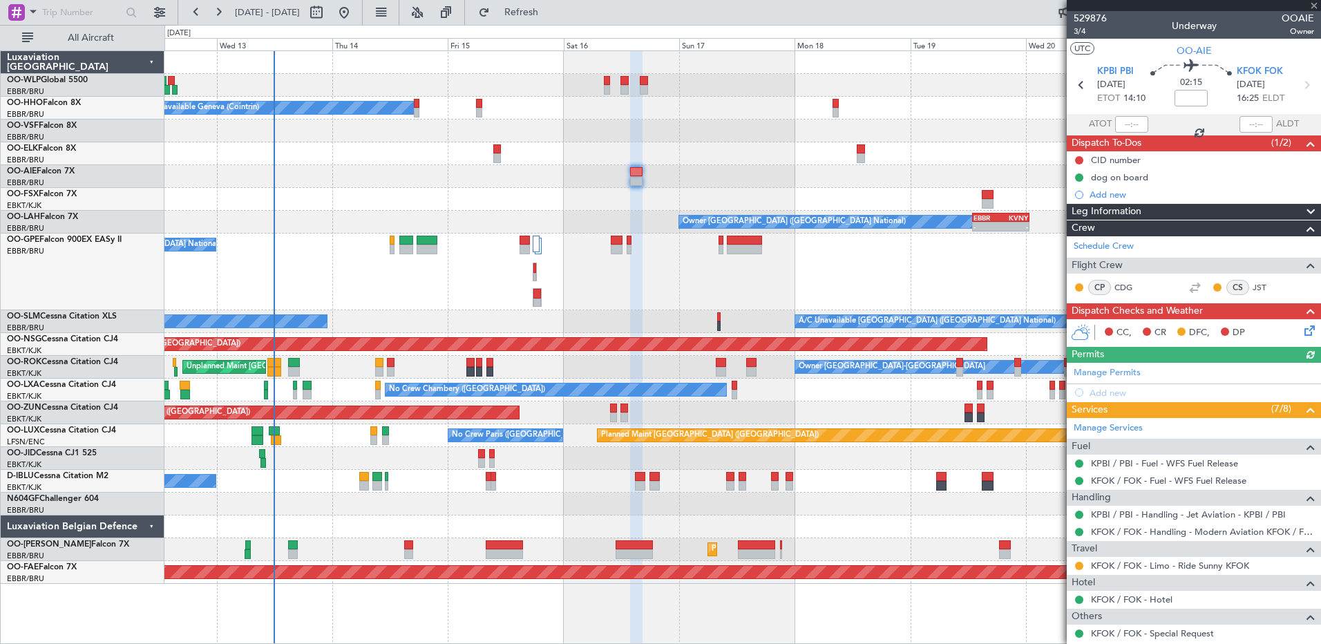
click at [632, 292] on div "No Crew [GEOGRAPHIC_DATA] ([GEOGRAPHIC_DATA] National)" at bounding box center [742, 272] width 1156 height 77
click at [551, 12] on span "Refresh" at bounding box center [522, 13] width 58 height 10
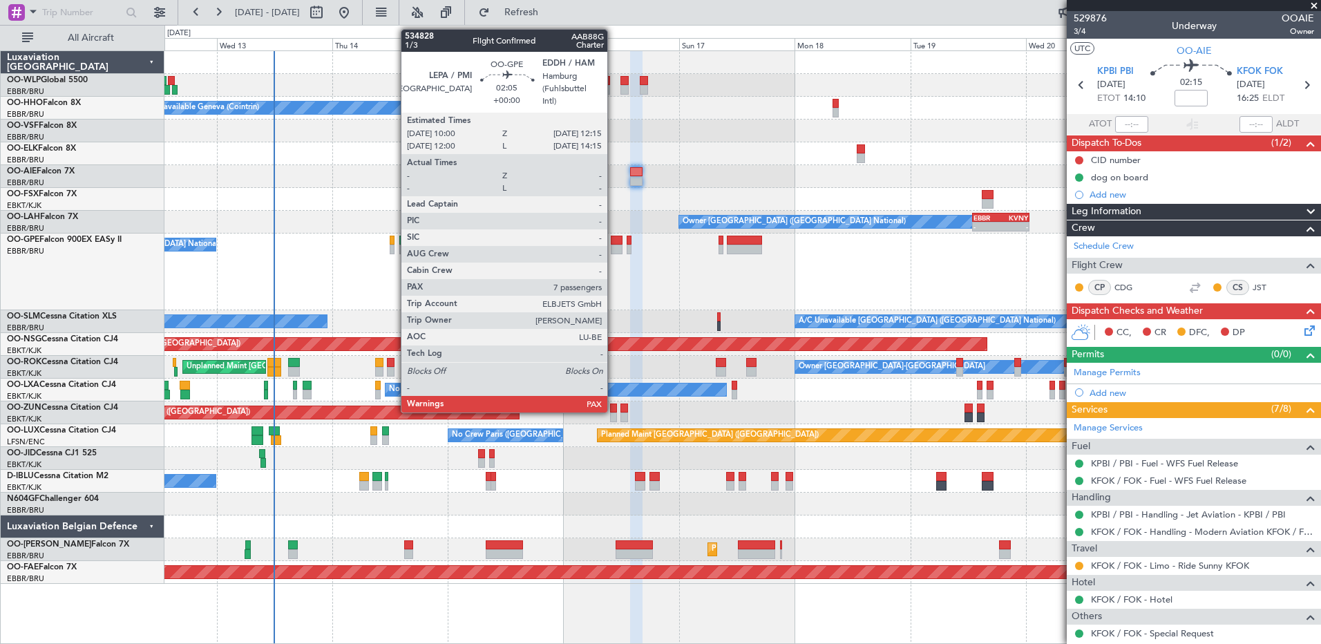
click at [614, 246] on div at bounding box center [616, 250] width 11 height 10
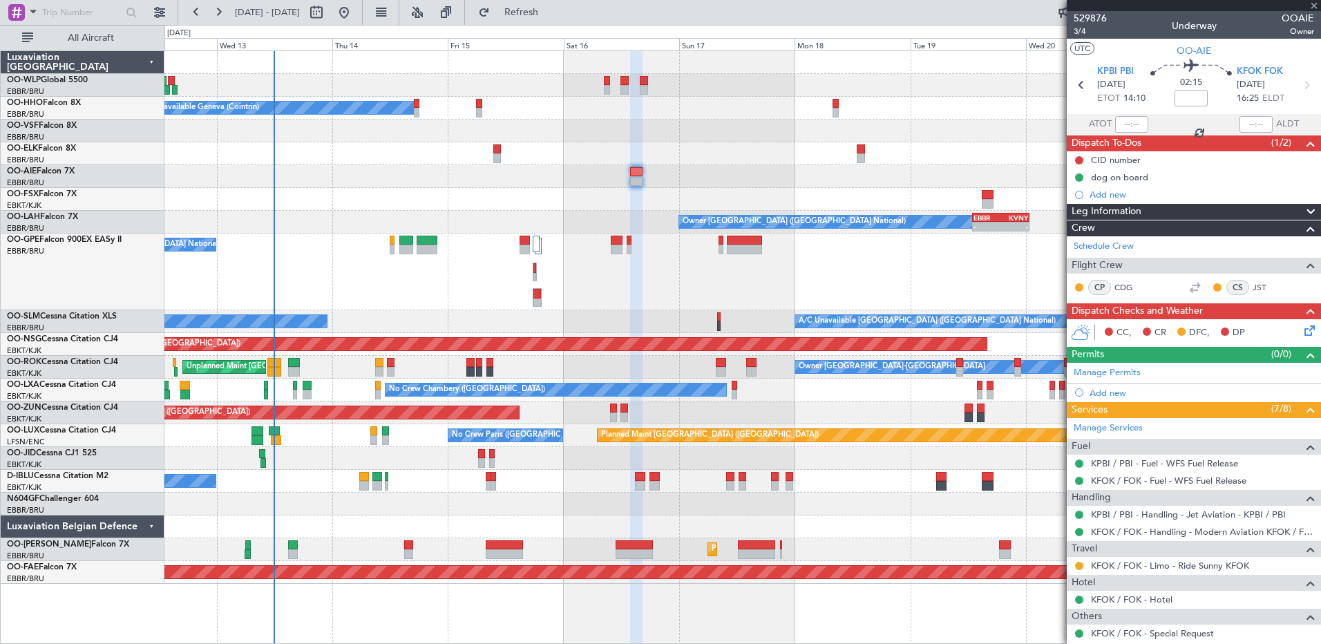
type input "7"
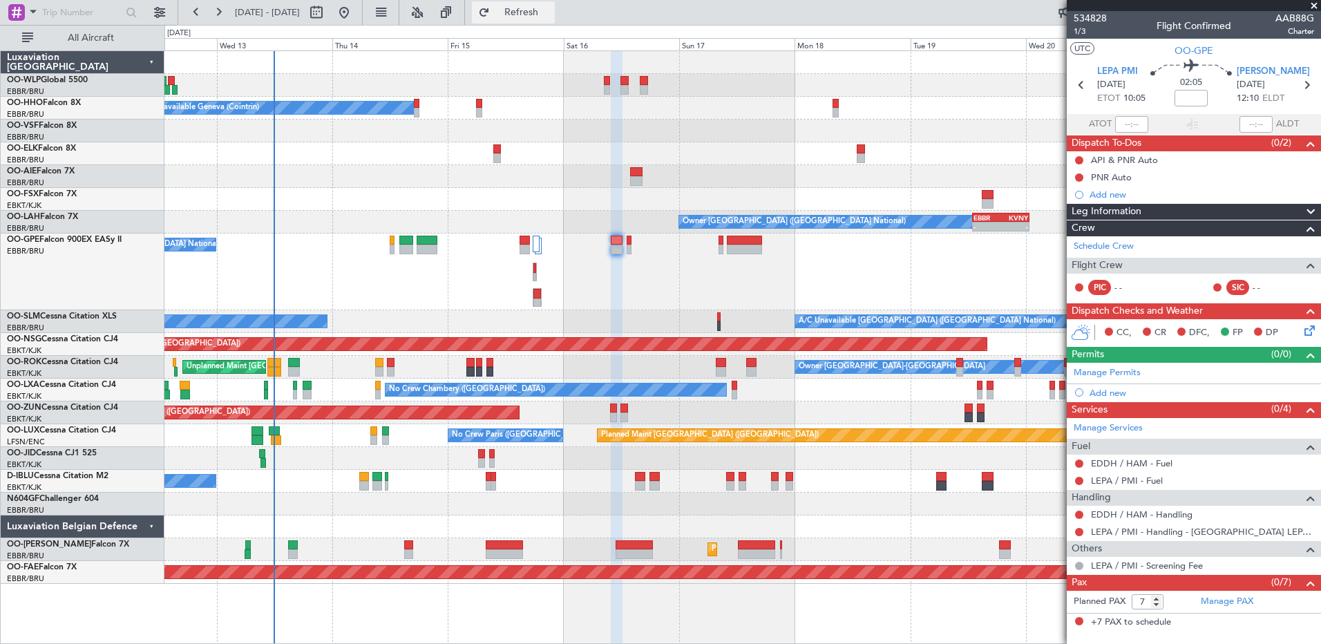
click at [551, 17] on span "Refresh" at bounding box center [522, 13] width 58 height 10
